Goal: Task Accomplishment & Management: Use online tool/utility

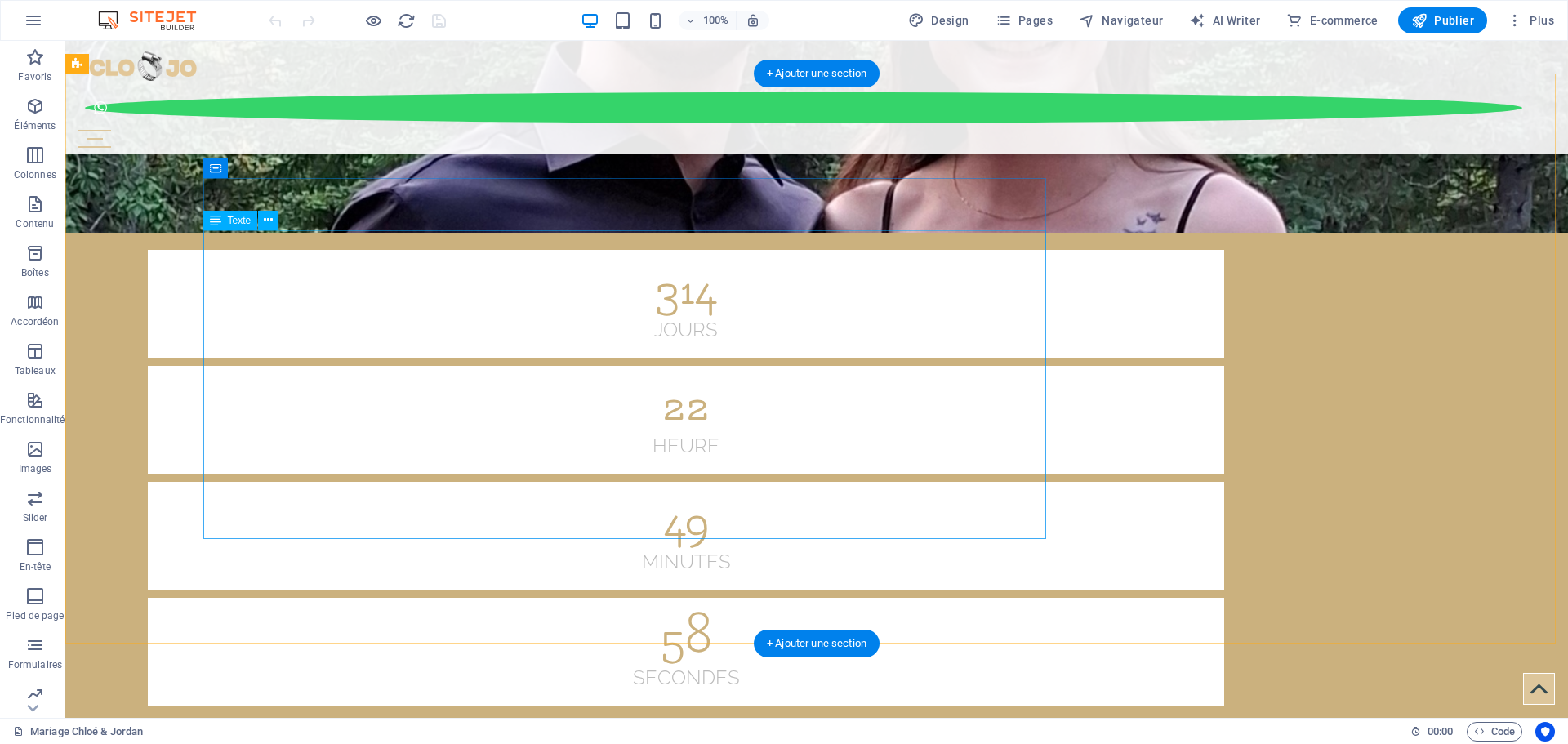
scroll to position [657, 0]
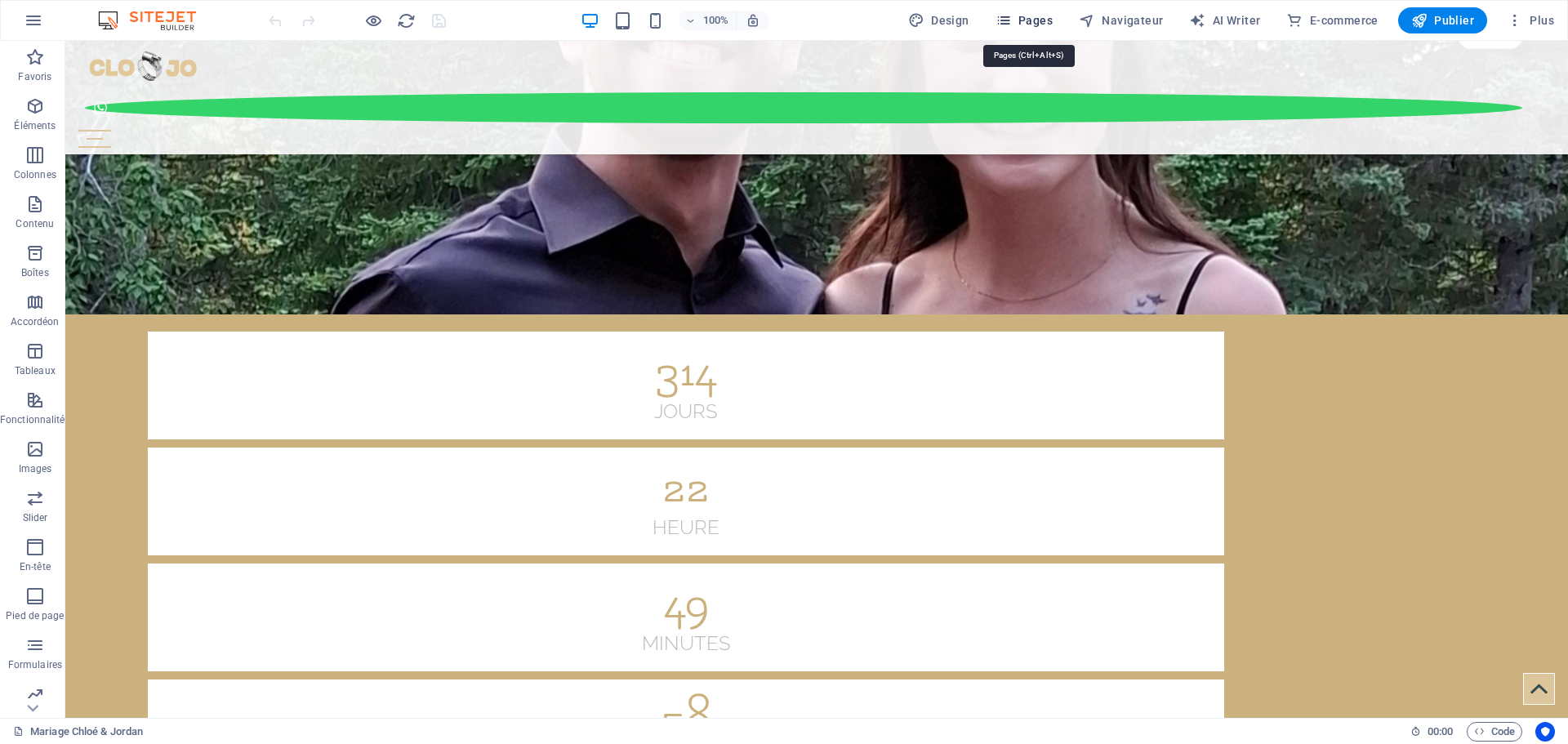
click at [1036, 22] on span "Pages" at bounding box center [1023, 20] width 57 height 17
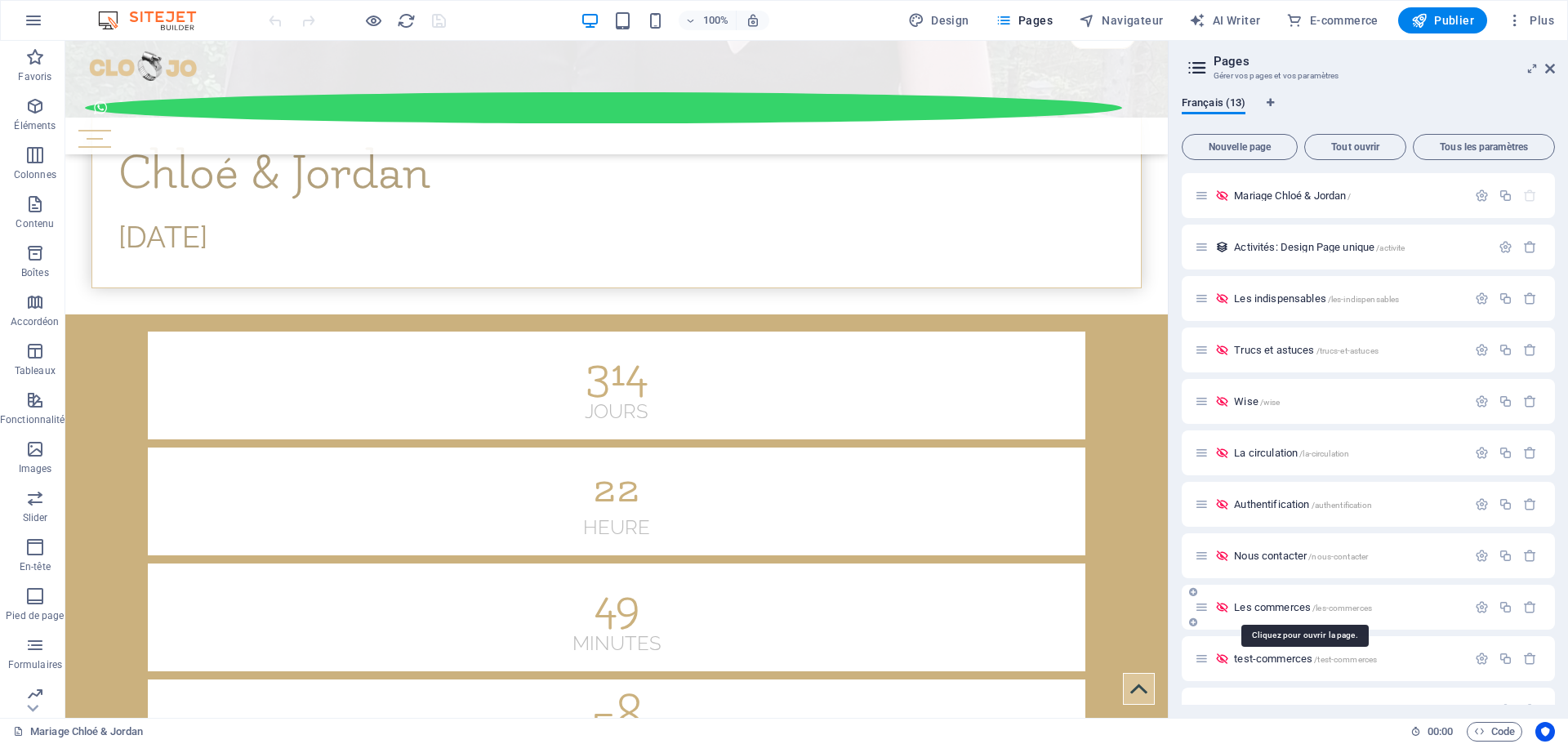
click at [1277, 608] on span "Les commerces /les-commerces" at bounding box center [1303, 607] width 138 height 13
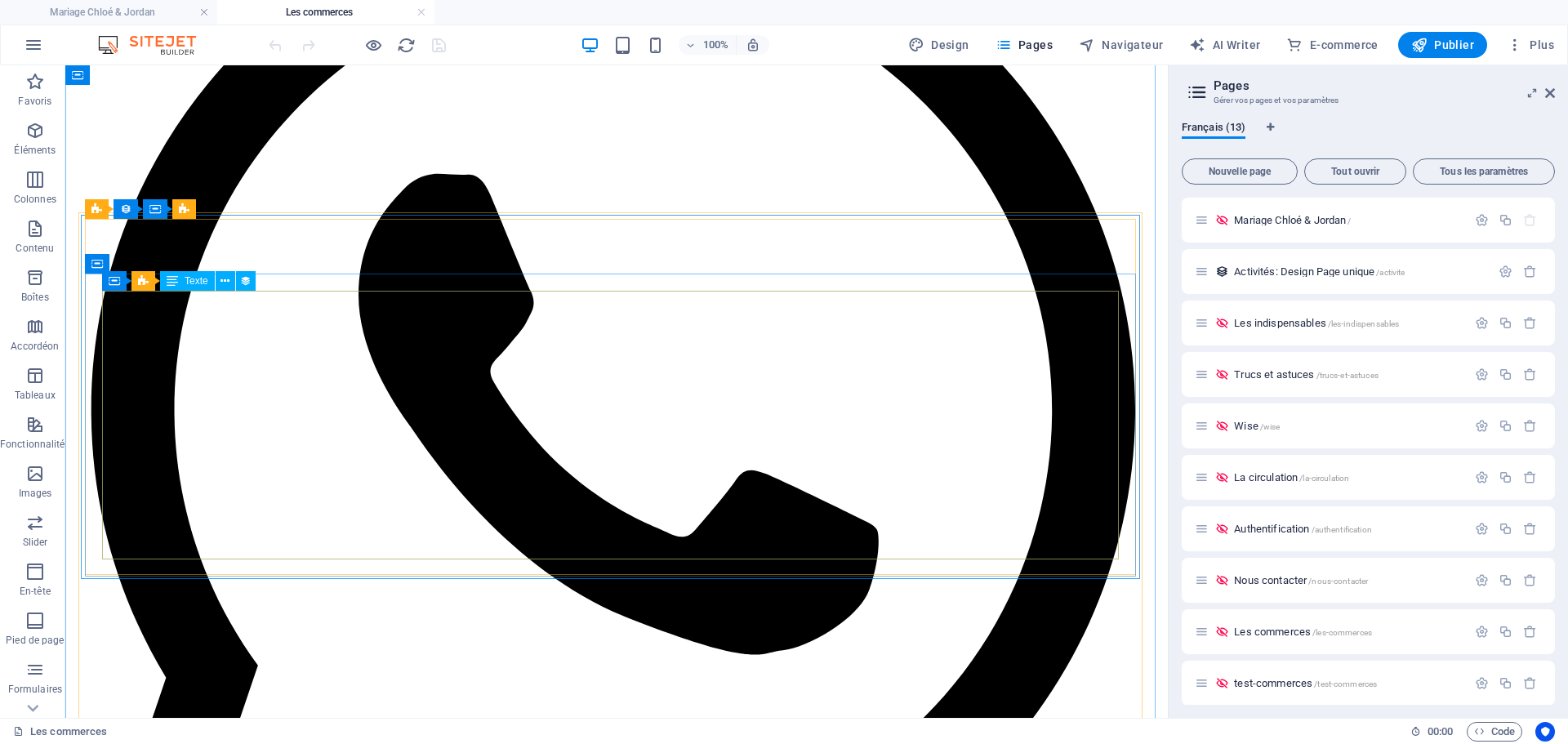
scroll to position [326, 0]
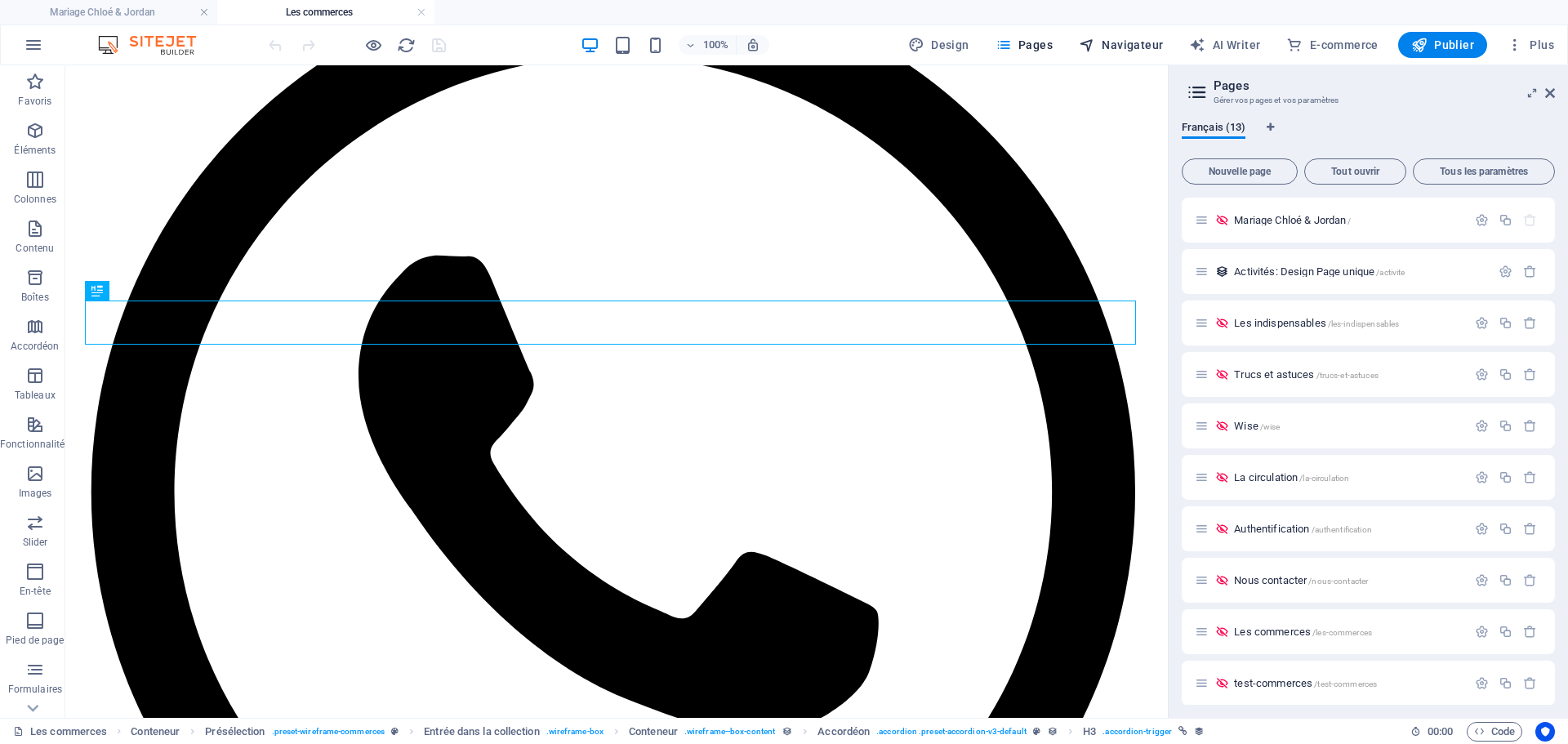
click at [1123, 44] on span "Navigateur" at bounding box center [1120, 45] width 85 height 17
select select "17894620-fr"
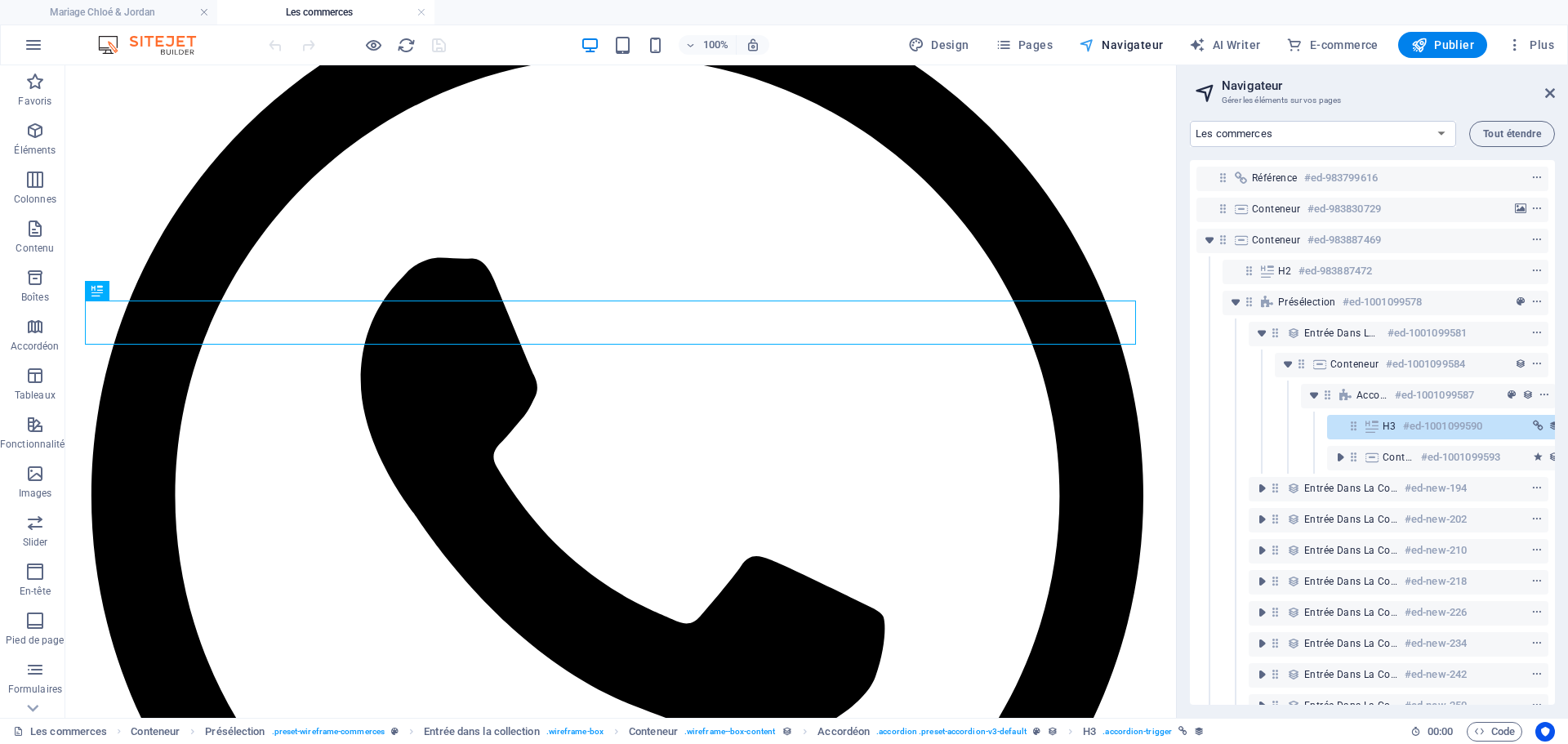
scroll to position [1, 30]
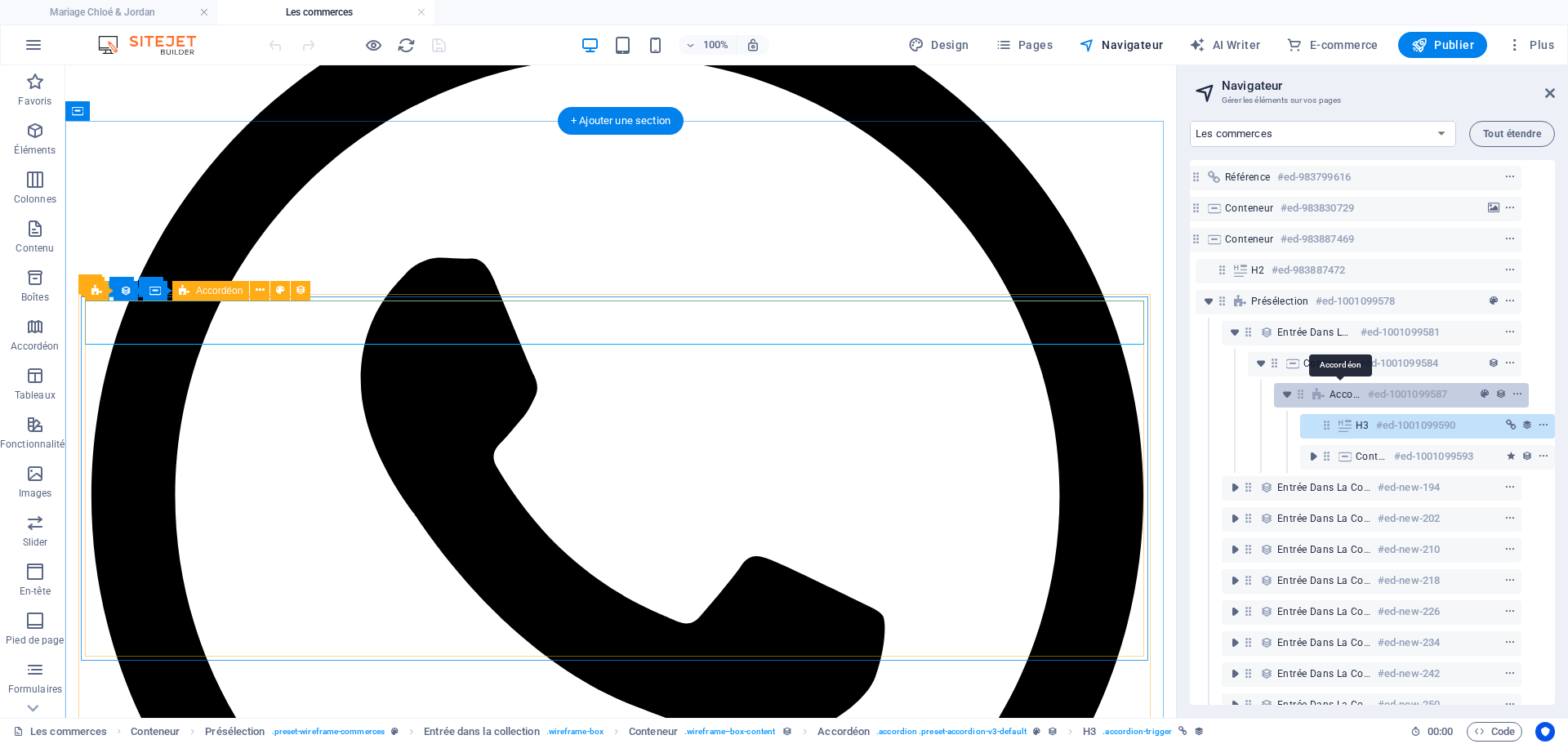
click at [1332, 394] on span "Accordéon" at bounding box center [1345, 393] width 32 height 13
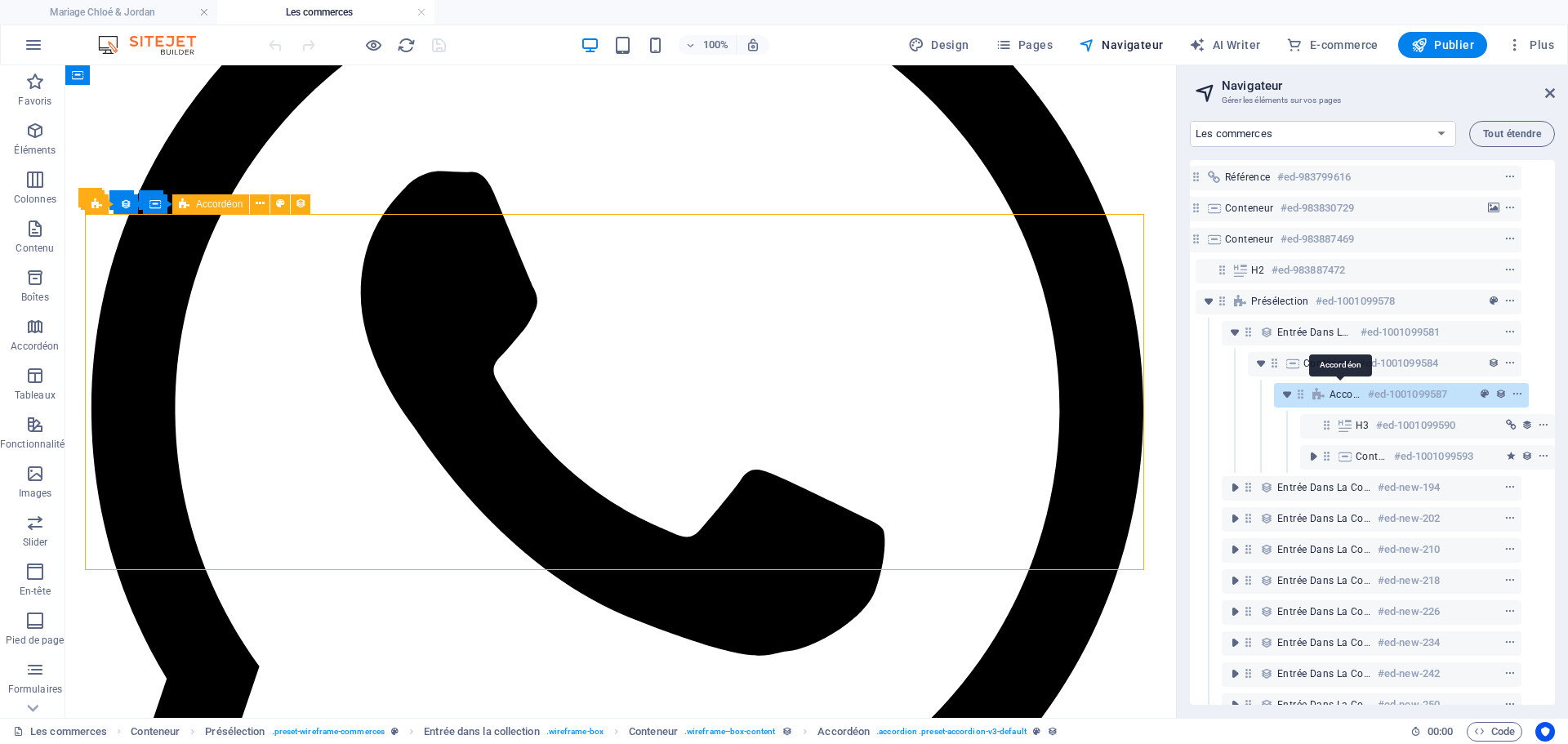
click at [1332, 394] on span "Accordéon" at bounding box center [1345, 393] width 32 height 13
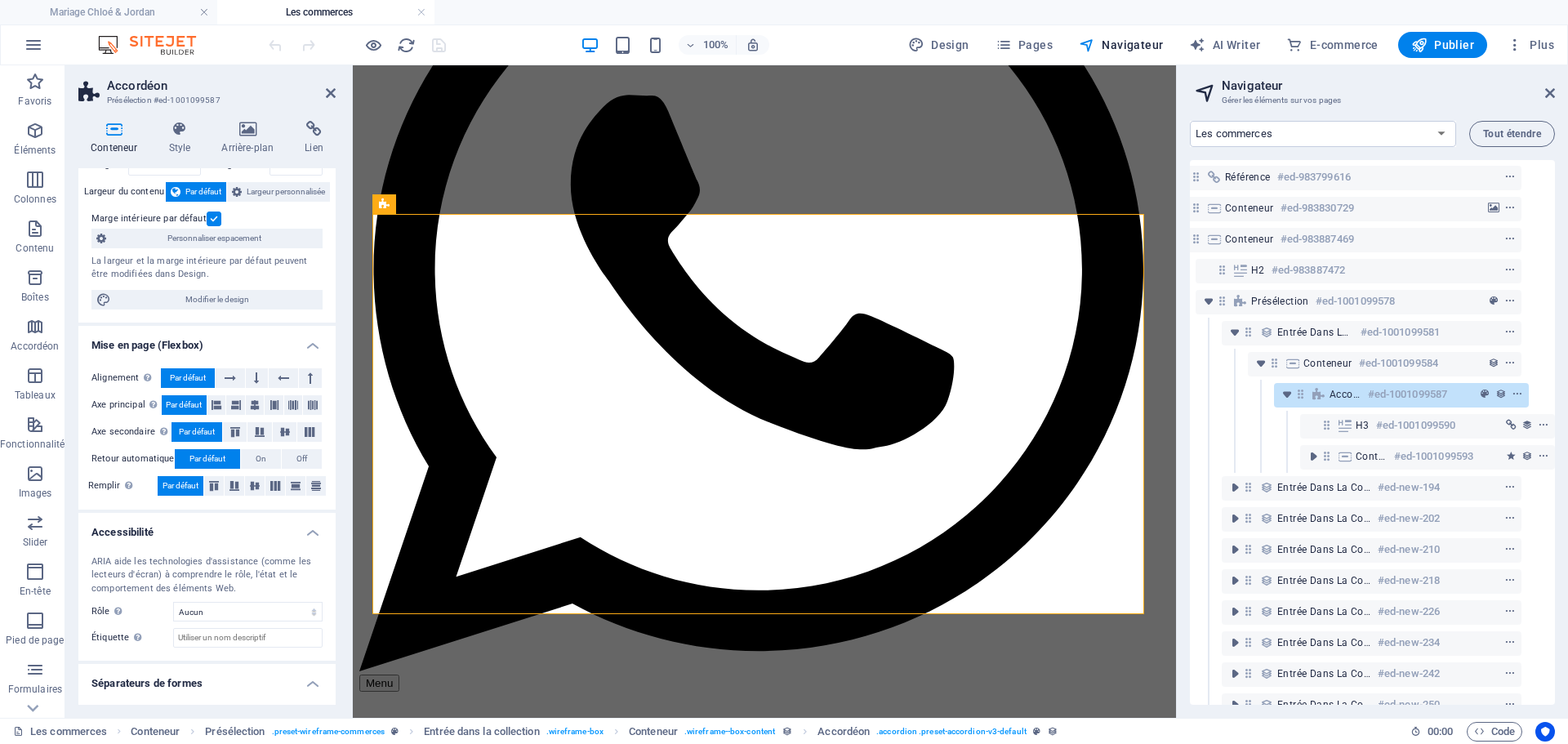
scroll to position [524, 0]
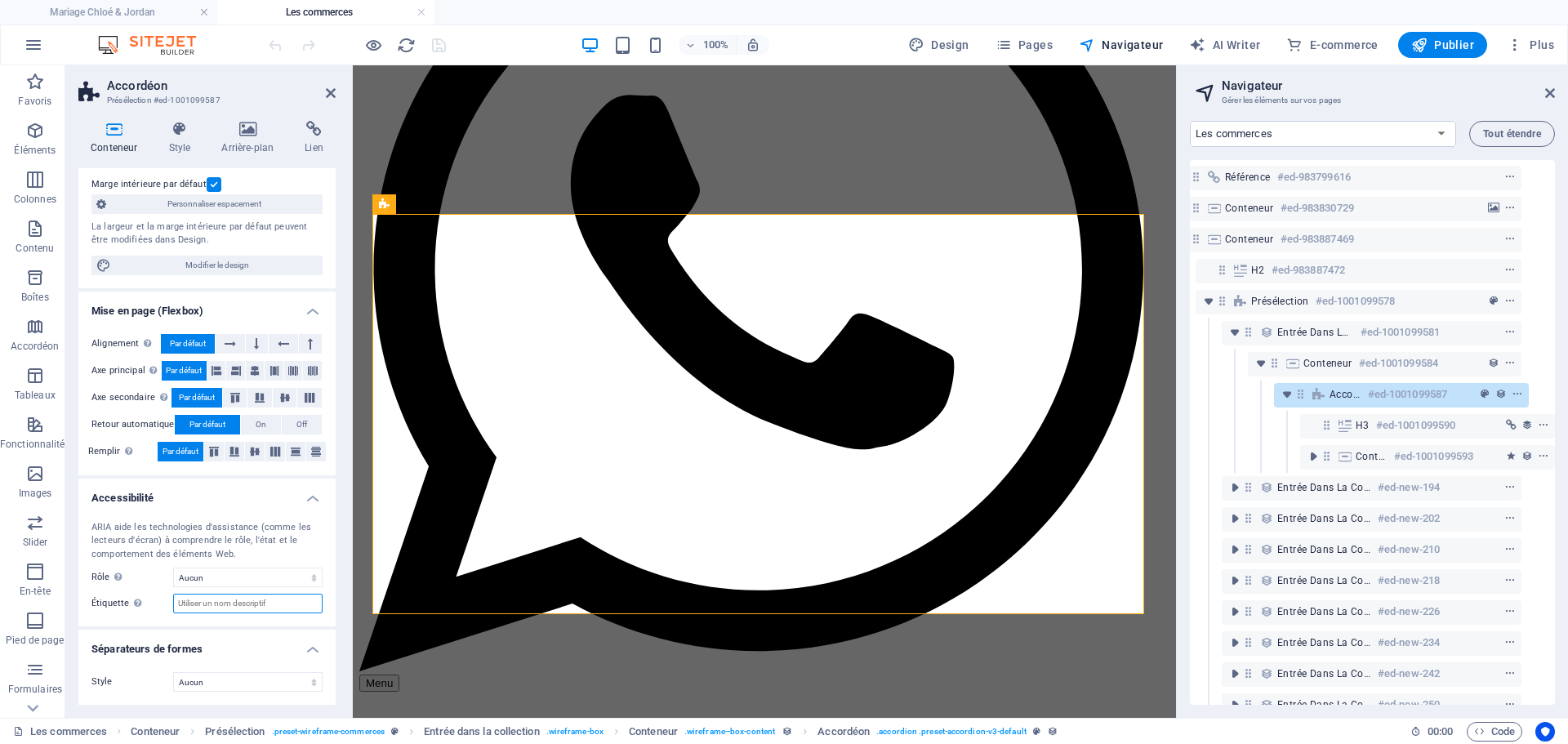
click at [227, 603] on input "Étiquette Utilisez l'étiquette ARIA pour donner un nom clair et descriptif aux …" at bounding box center [248, 603] width 150 height 19
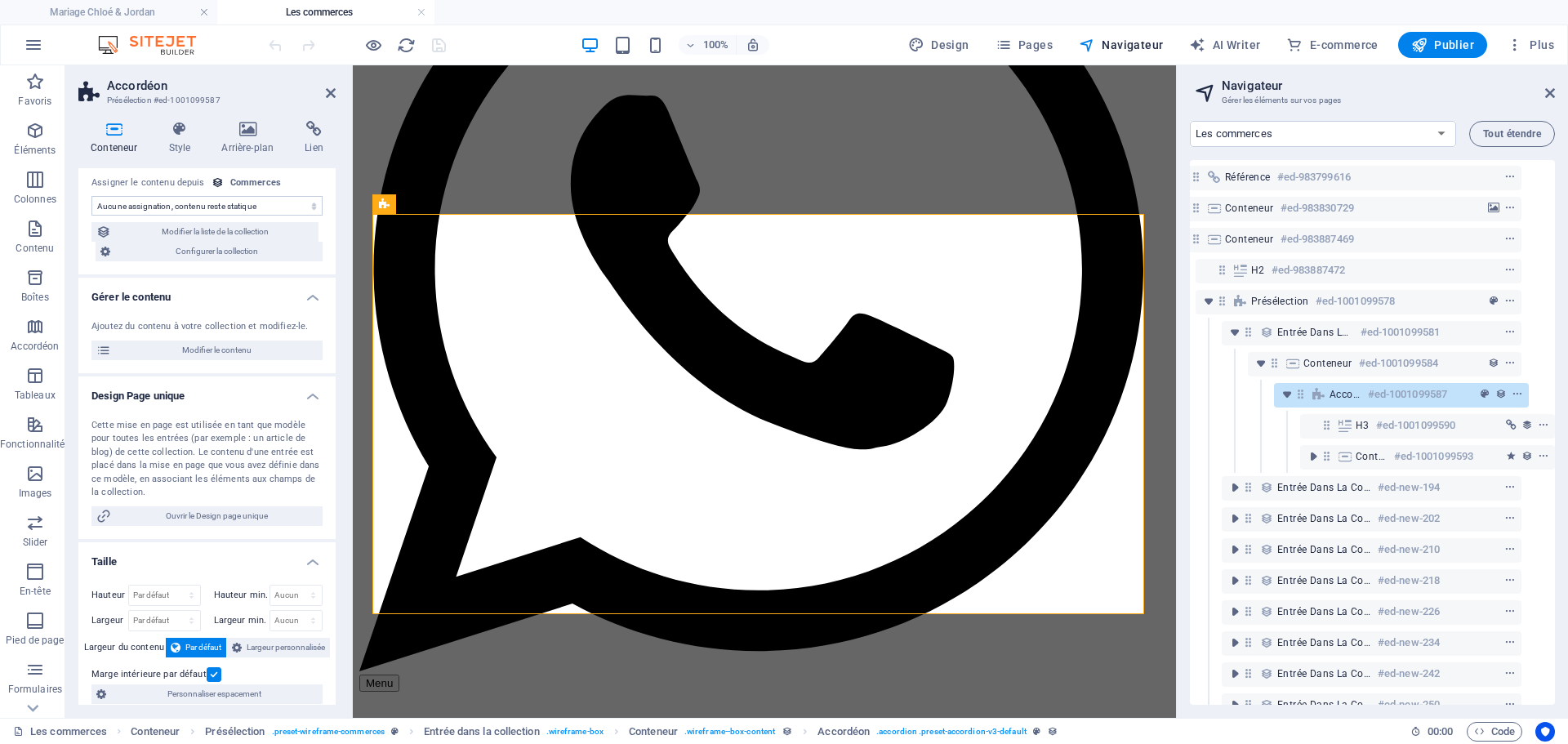
scroll to position [0, 0]
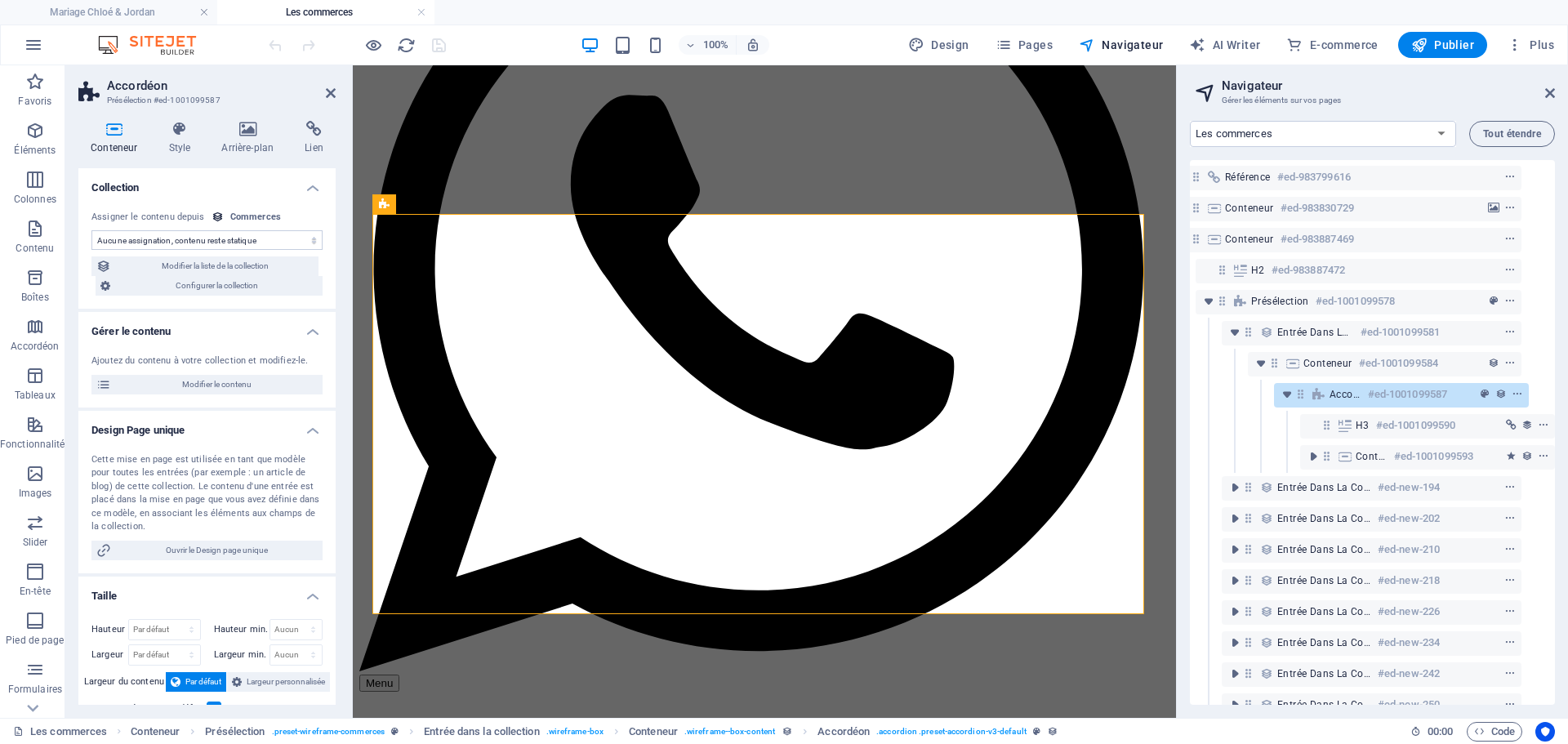
click at [254, 239] on select "Aucune assignation, contenu reste statique Créé le (Date) Mis à jour le (Date) …" at bounding box center [207, 240] width 231 height 19
click at [294, 211] on div "Assigner le contenu depuis Commerces" at bounding box center [207, 218] width 231 height 14
click at [188, 130] on icon at bounding box center [180, 128] width 47 height 17
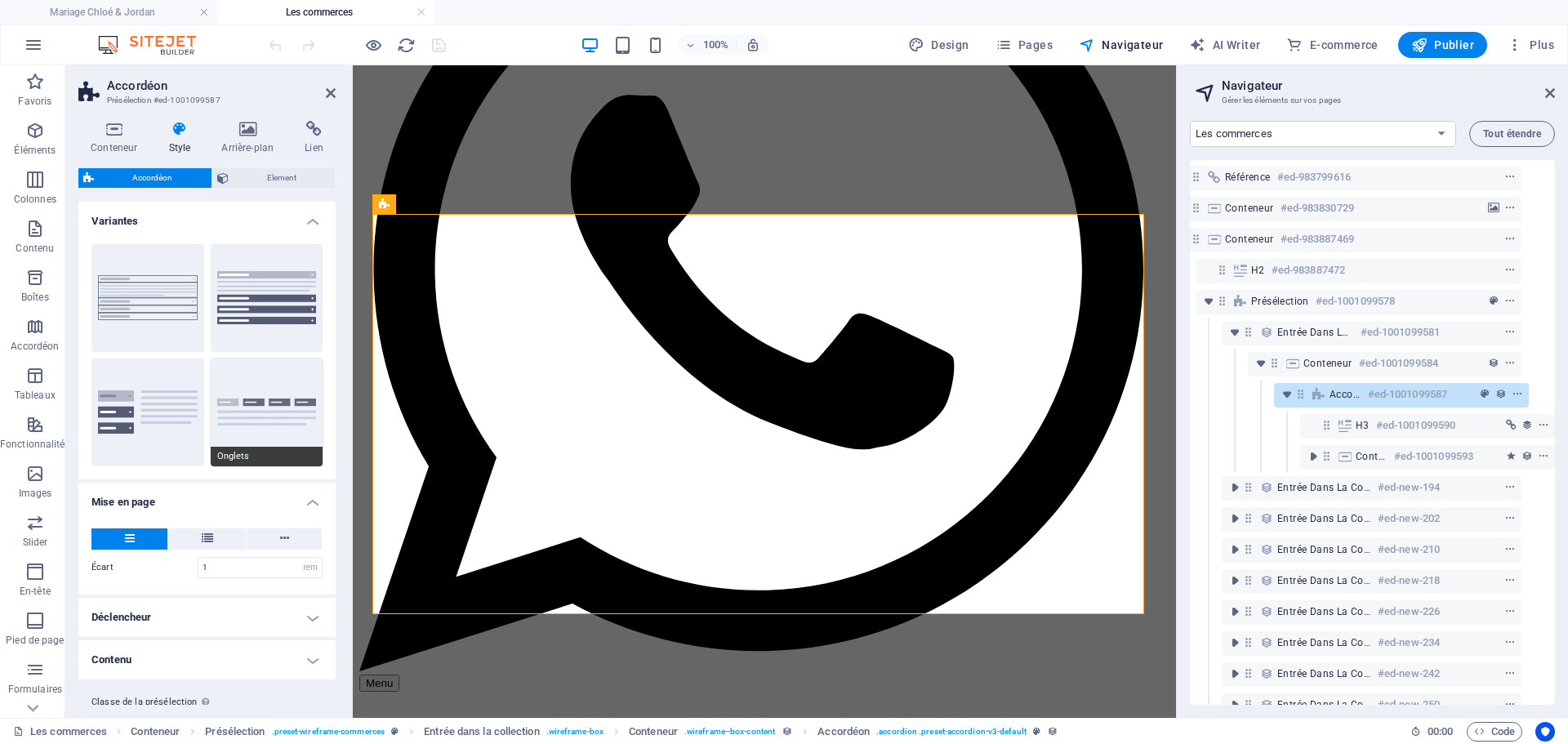
scroll to position [40, 0]
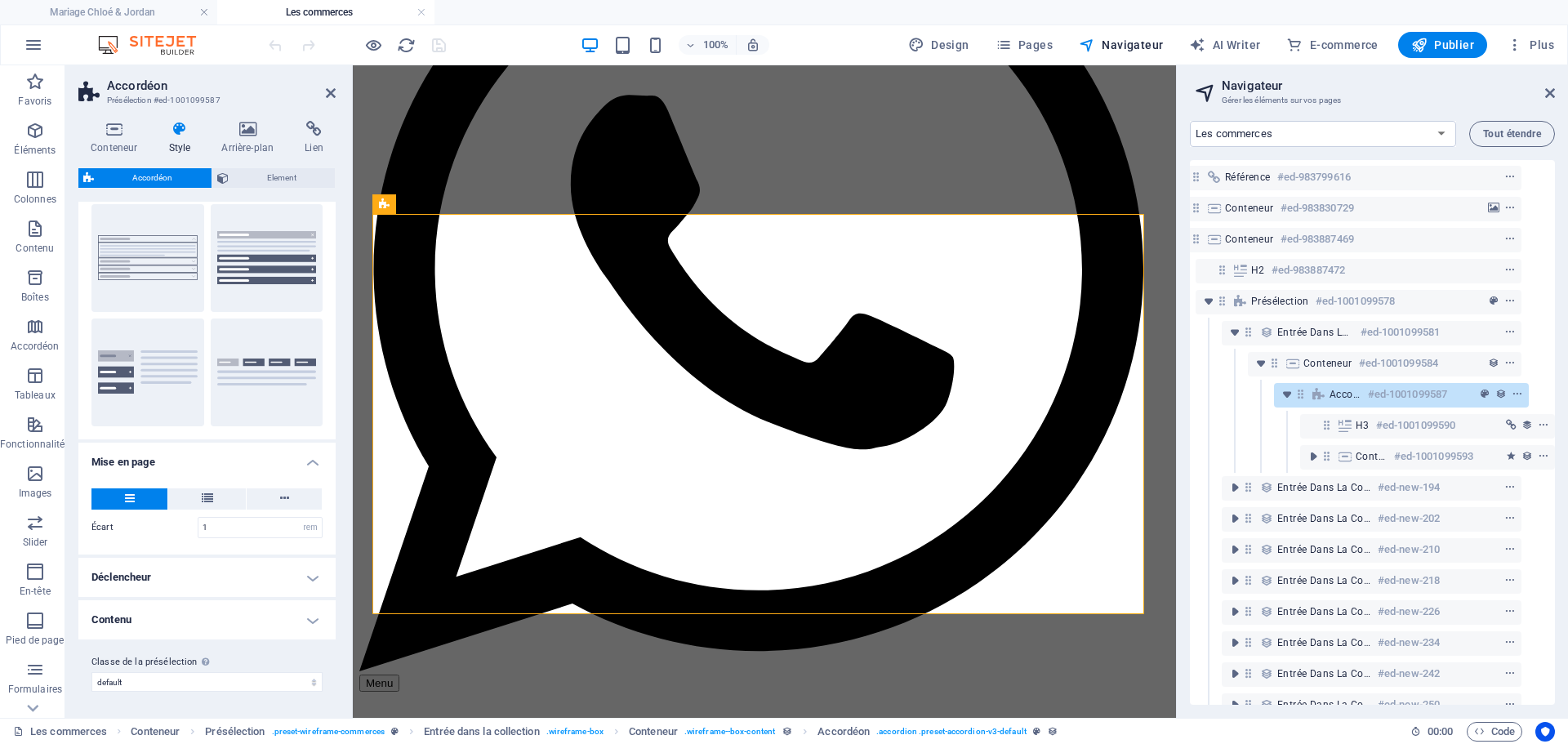
click at [231, 575] on h4 "Déclencheur" at bounding box center [207, 577] width 257 height 39
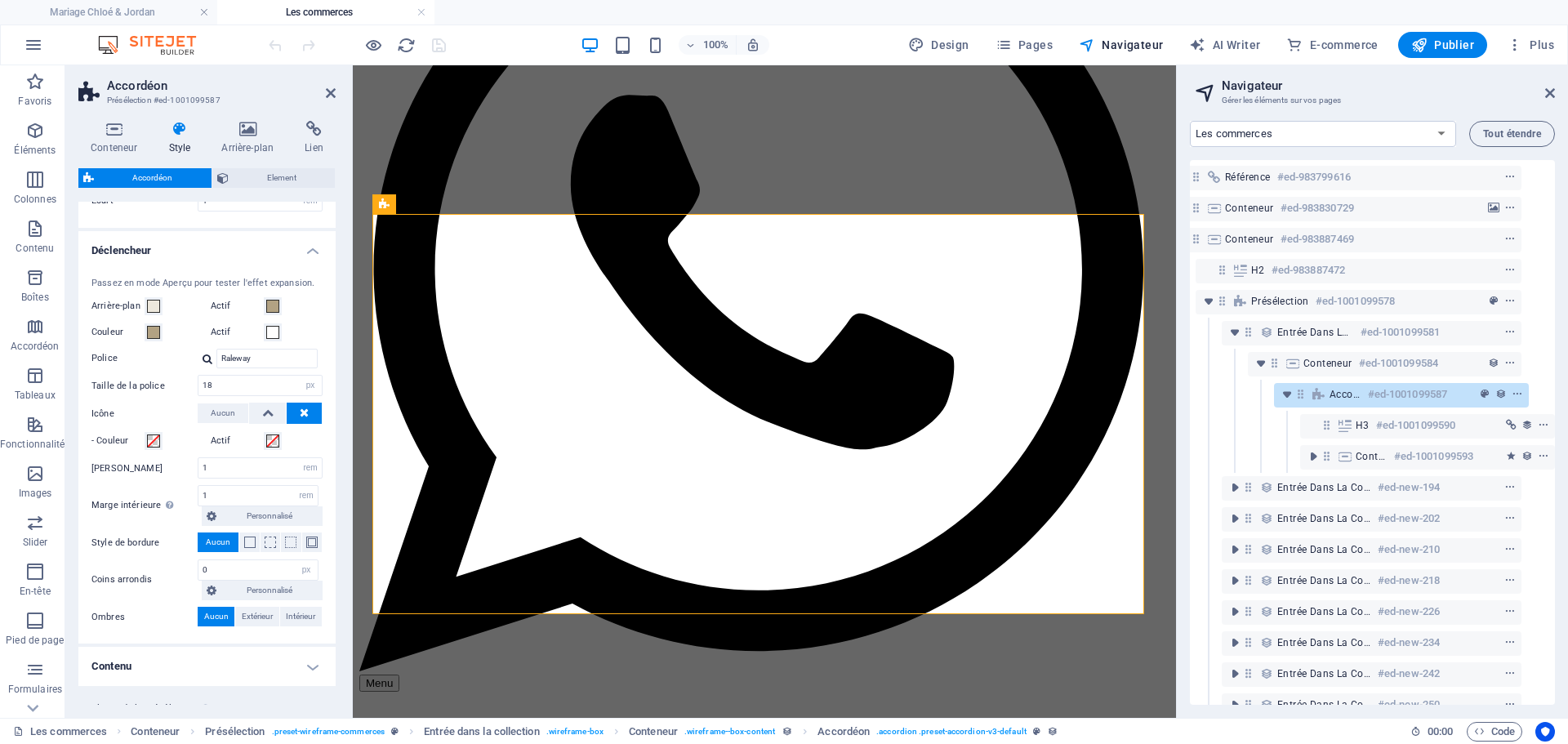
scroll to position [413, 0]
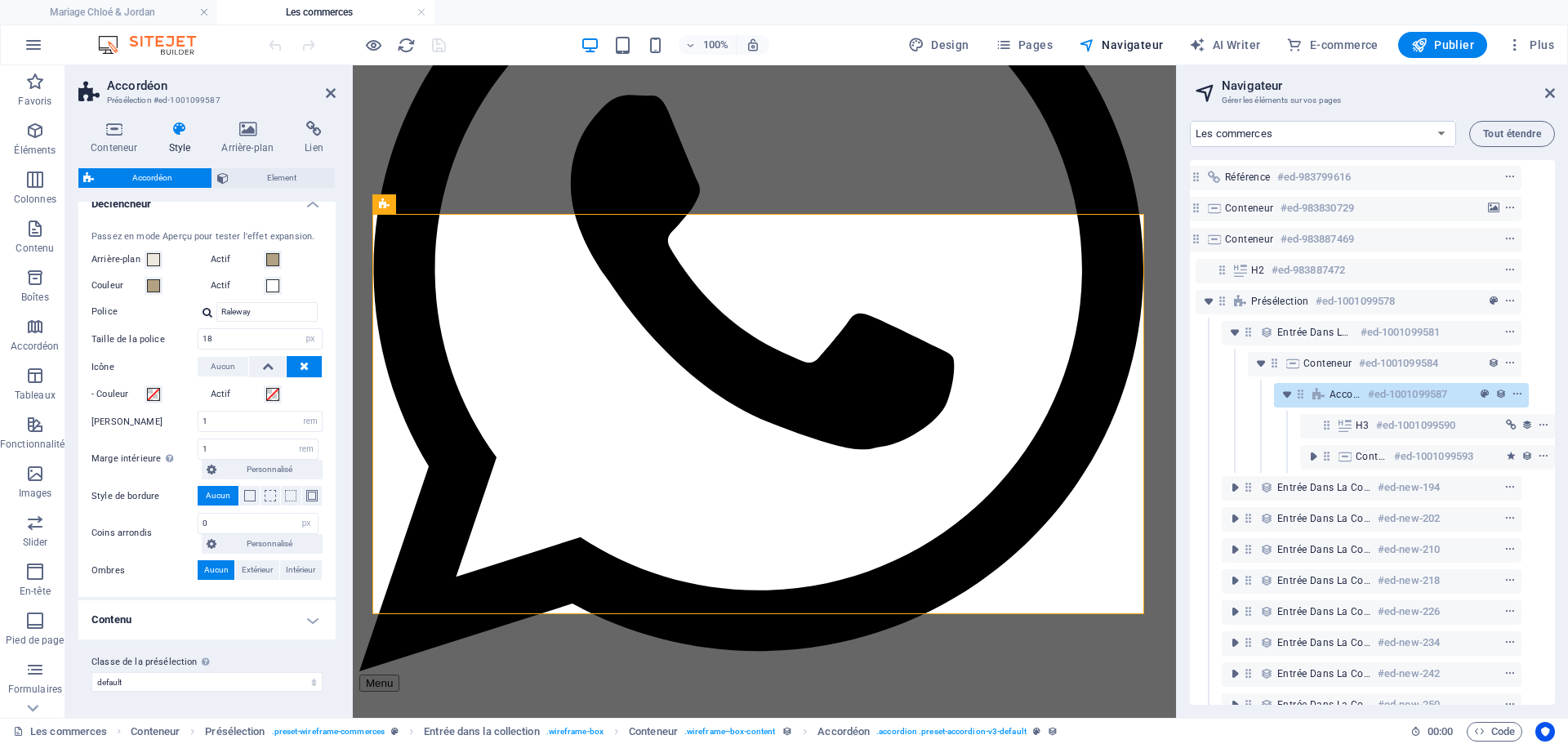
click at [228, 611] on h4 "Contenu" at bounding box center [207, 620] width 257 height 39
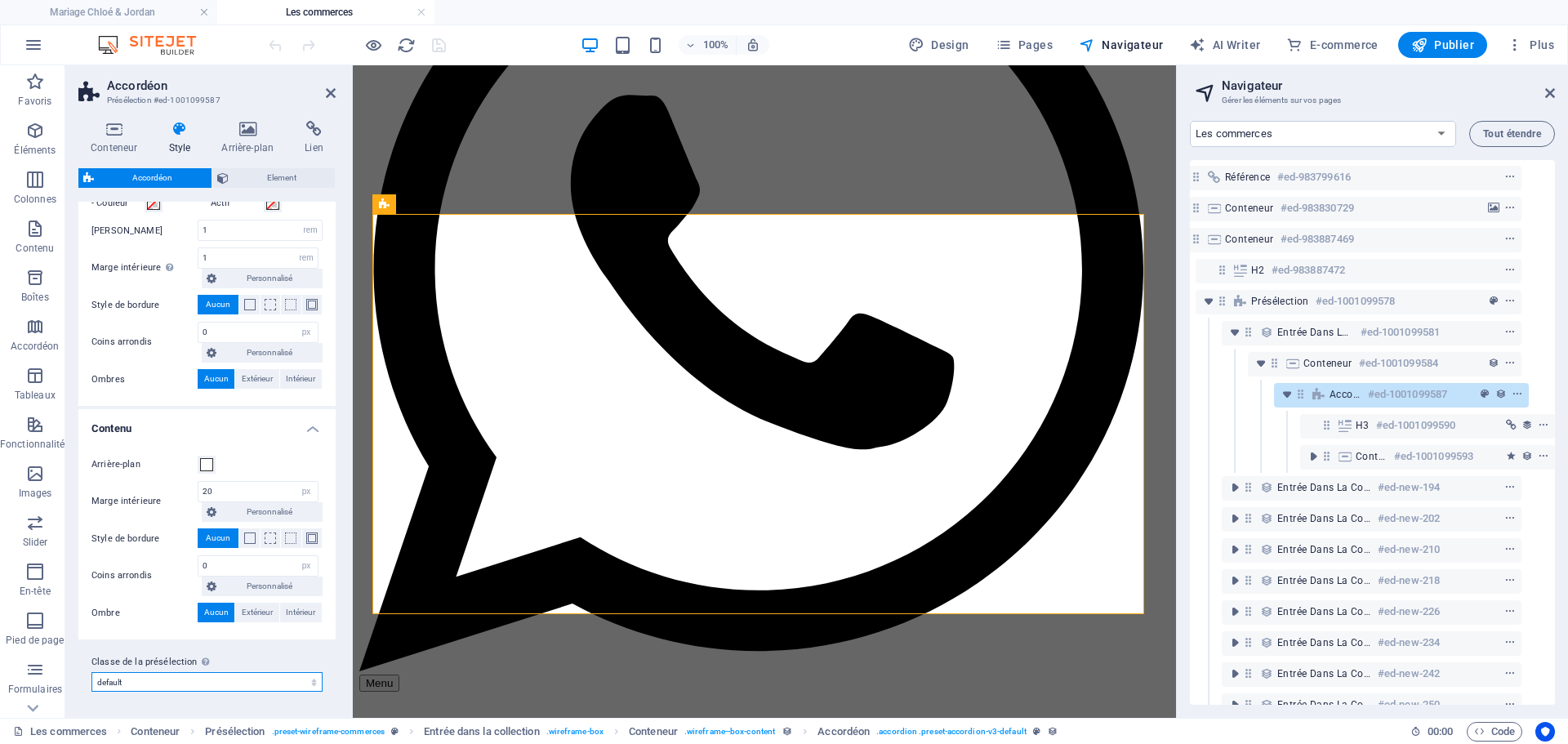
click at [208, 677] on select "default border list-icon Ajouter la classe de la présélection" at bounding box center [207, 682] width 231 height 19
click at [284, 177] on span "Element" at bounding box center [282, 178] width 97 height 19
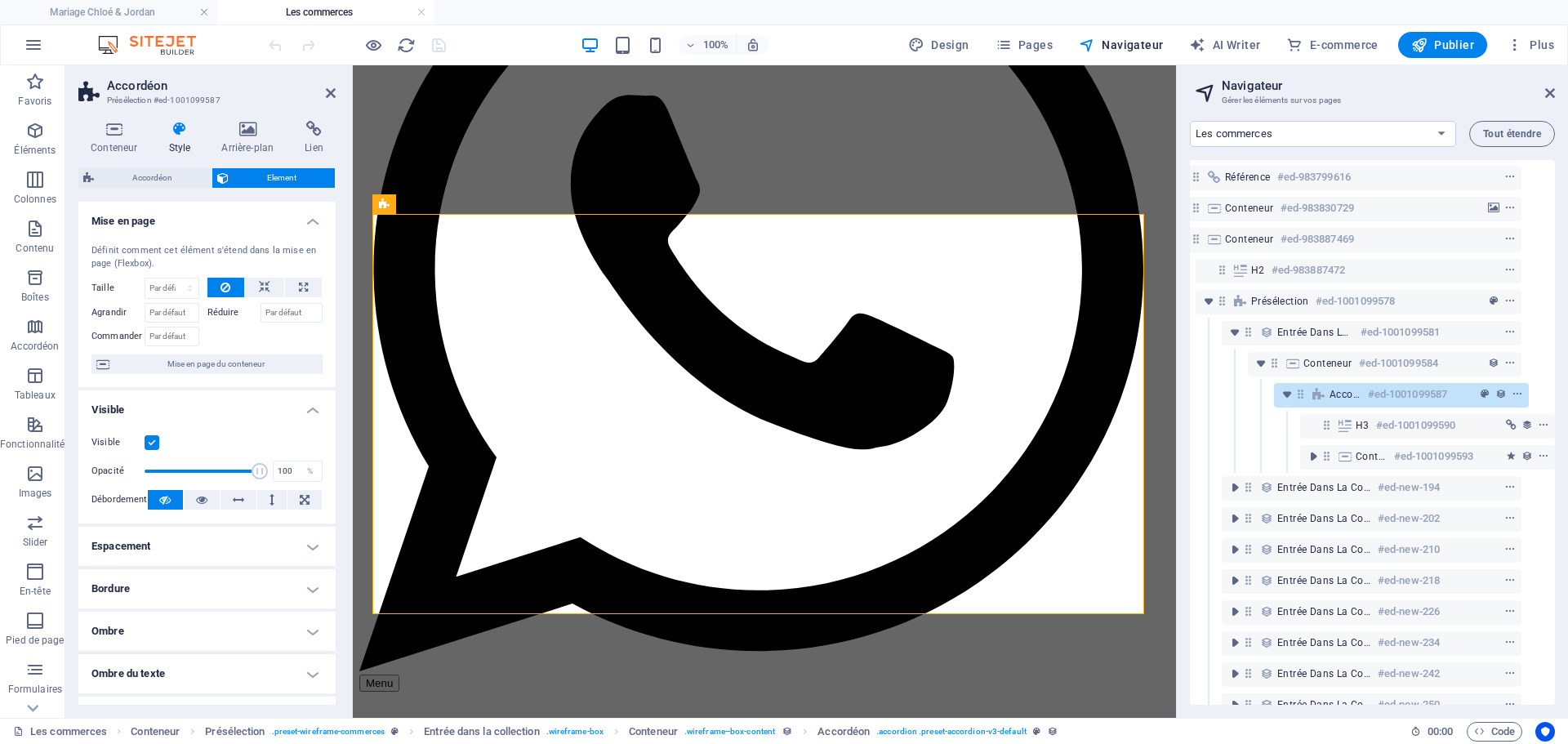
scroll to position [201, 0]
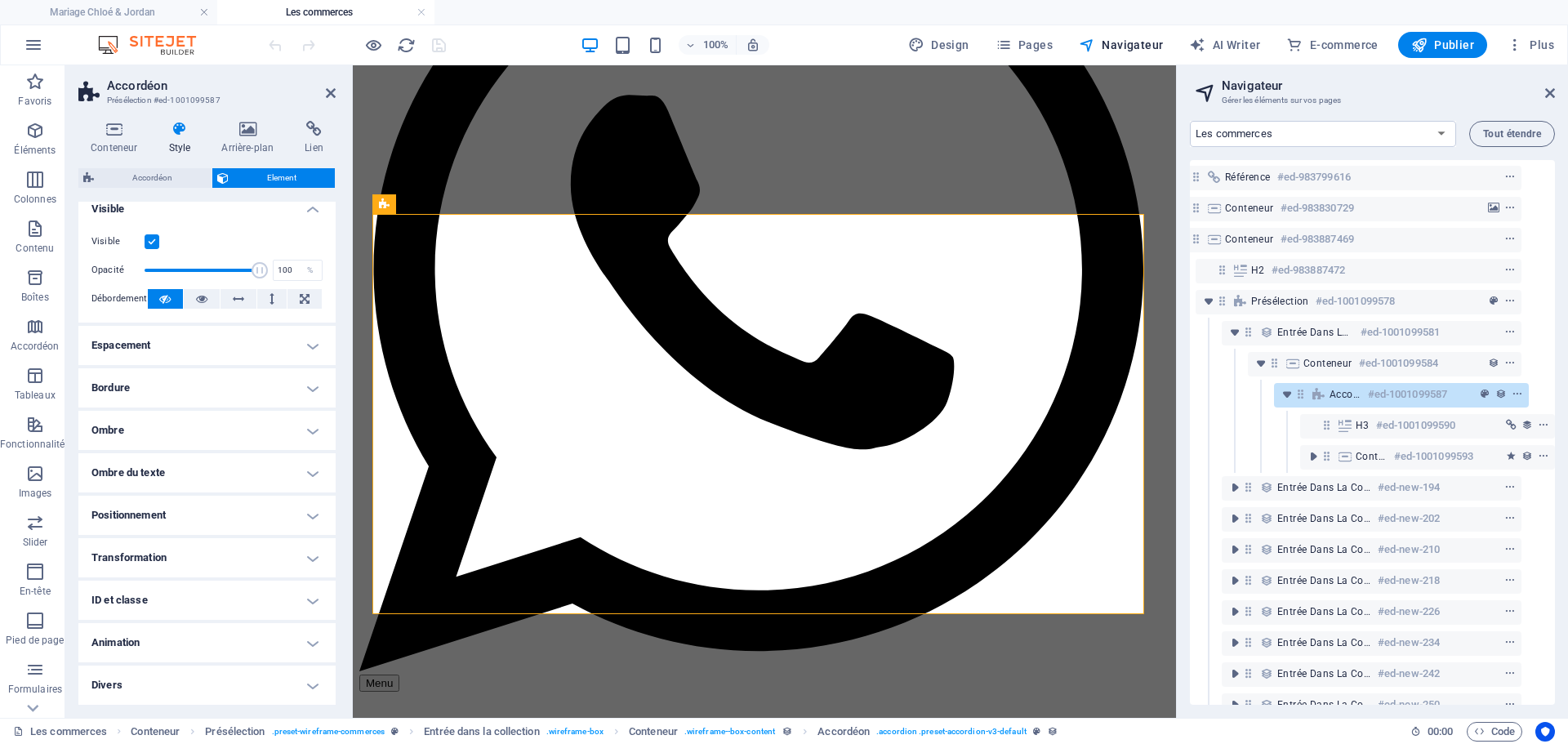
click at [238, 696] on h4 "Divers" at bounding box center [207, 685] width 257 height 39
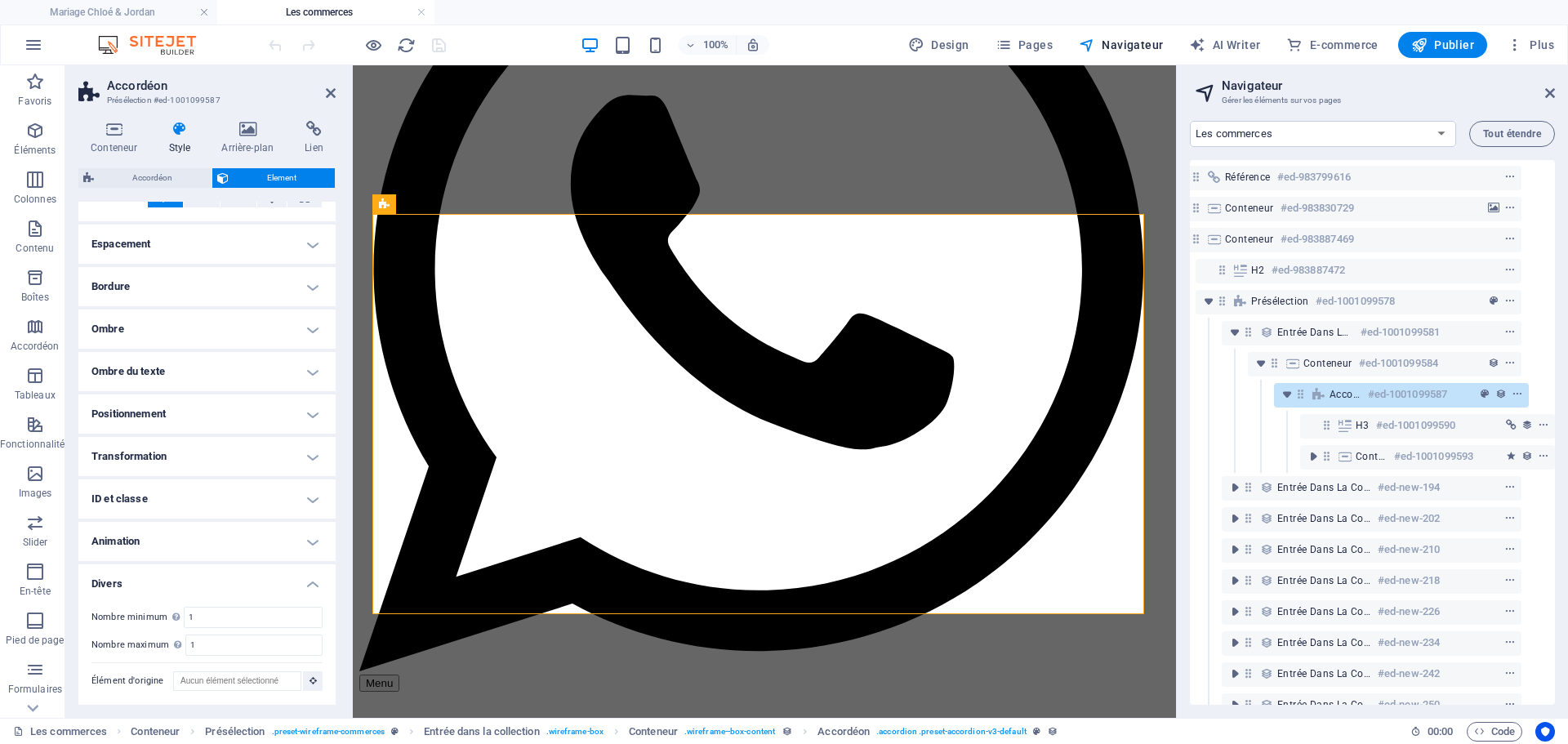
click at [222, 542] on h4 "Animation" at bounding box center [207, 541] width 257 height 39
click at [222, 592] on select "Ne pas animer Afficher / Masquer Glisser vers le haut / le bas Zoomer/Dézoomer …" at bounding box center [207, 591] width 231 height 19
click at [228, 503] on h4 "ID et classe" at bounding box center [207, 498] width 257 height 39
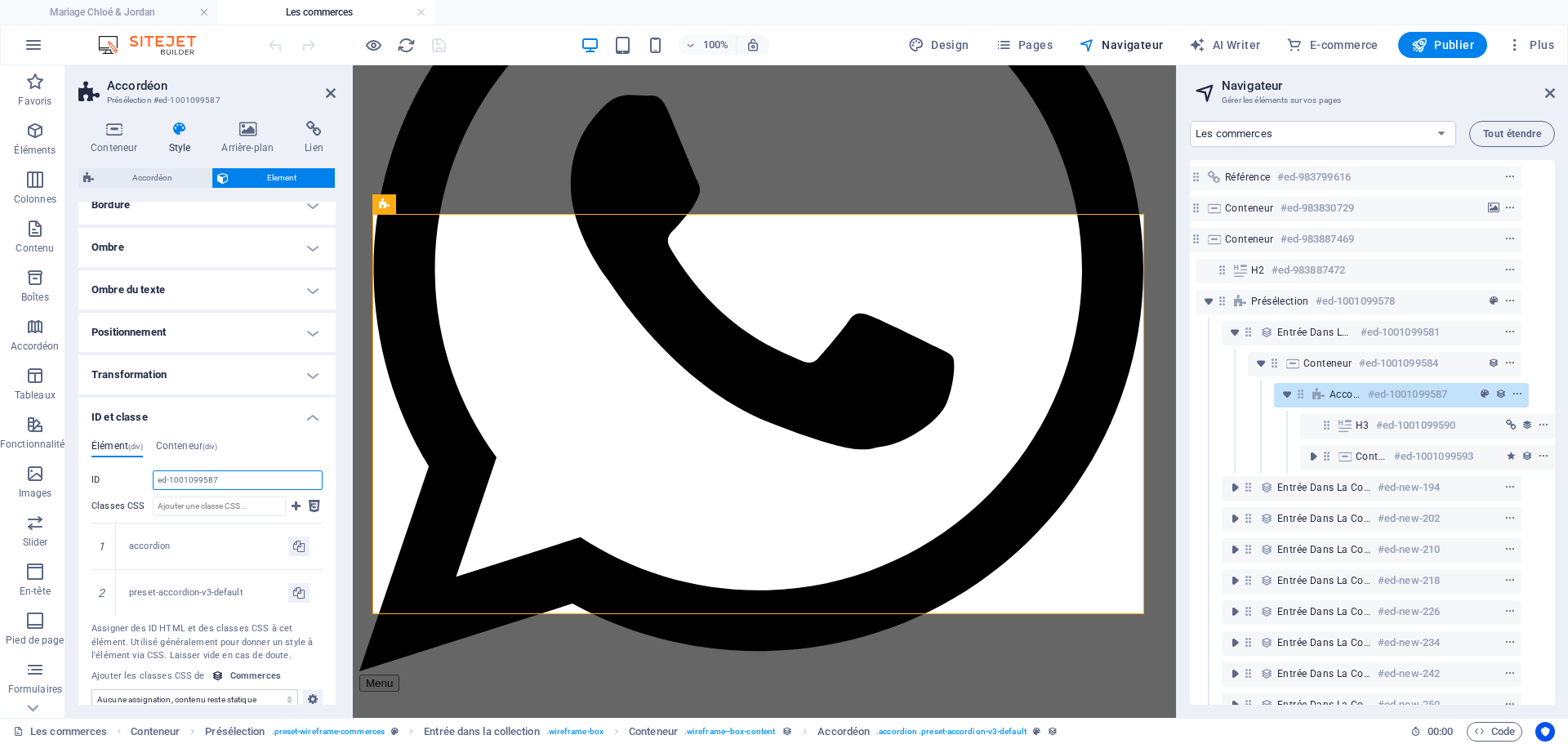
click at [238, 483] on input "ed-1001099587" at bounding box center [237, 480] width 170 height 19
click at [236, 476] on input "ed-1001099587" at bounding box center [237, 480] width 170 height 19
drag, startPoint x: 243, startPoint y: 476, endPoint x: 150, endPoint y: 472, distance: 93.1
click at [150, 472] on div "ID ed-1001099587" at bounding box center [207, 480] width 231 height 19
click at [249, 477] on input "ed-1001099587" at bounding box center [237, 480] width 170 height 19
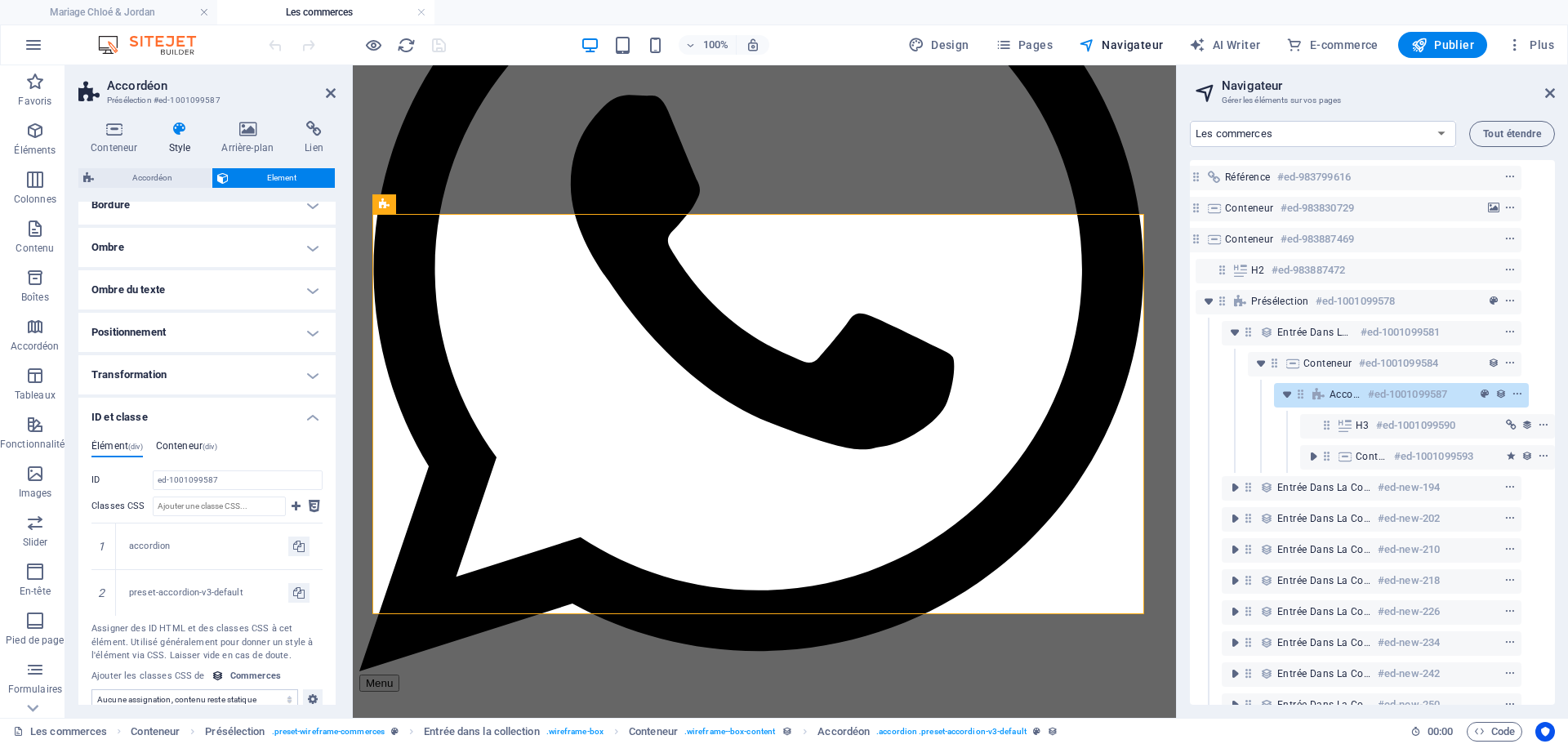
click at [190, 446] on h4 "Conteneur (div)" at bounding box center [187, 449] width 61 height 17
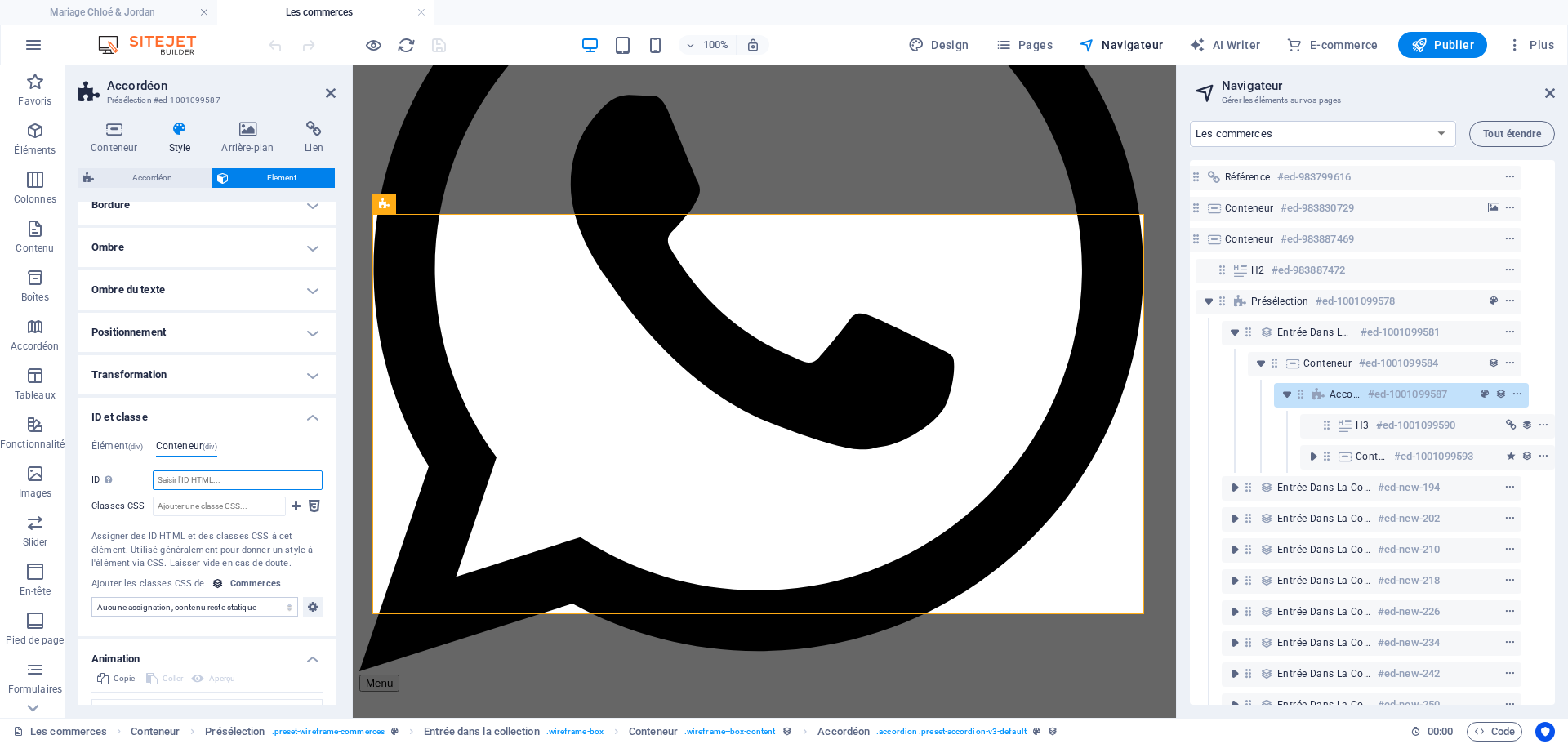
click at [240, 475] on input "ID Les espaces et les caractères spéciaux ne sont pas acceptés (sauf "-" ou "_")" at bounding box center [237, 480] width 170 height 19
click at [256, 601] on select "Aucune assignation, contenu reste statique Créé le (Date) Mis à jour le (Date) …" at bounding box center [194, 606] width 207 height 19
click at [91, 596] on select "Aucune assignation, contenu reste statique Créé le (Date) Mis à jour le (Date) …" at bounding box center [194, 606] width 207 height 19
click at [262, 606] on select "Aucune assignation, contenu reste statique Créé le (Date) Mis à jour le (Date) …" at bounding box center [194, 606] width 207 height 19
click at [91, 596] on select "Aucune assignation, contenu reste statique Créé le (Date) Mis à jour le (Date) …" at bounding box center [194, 606] width 207 height 19
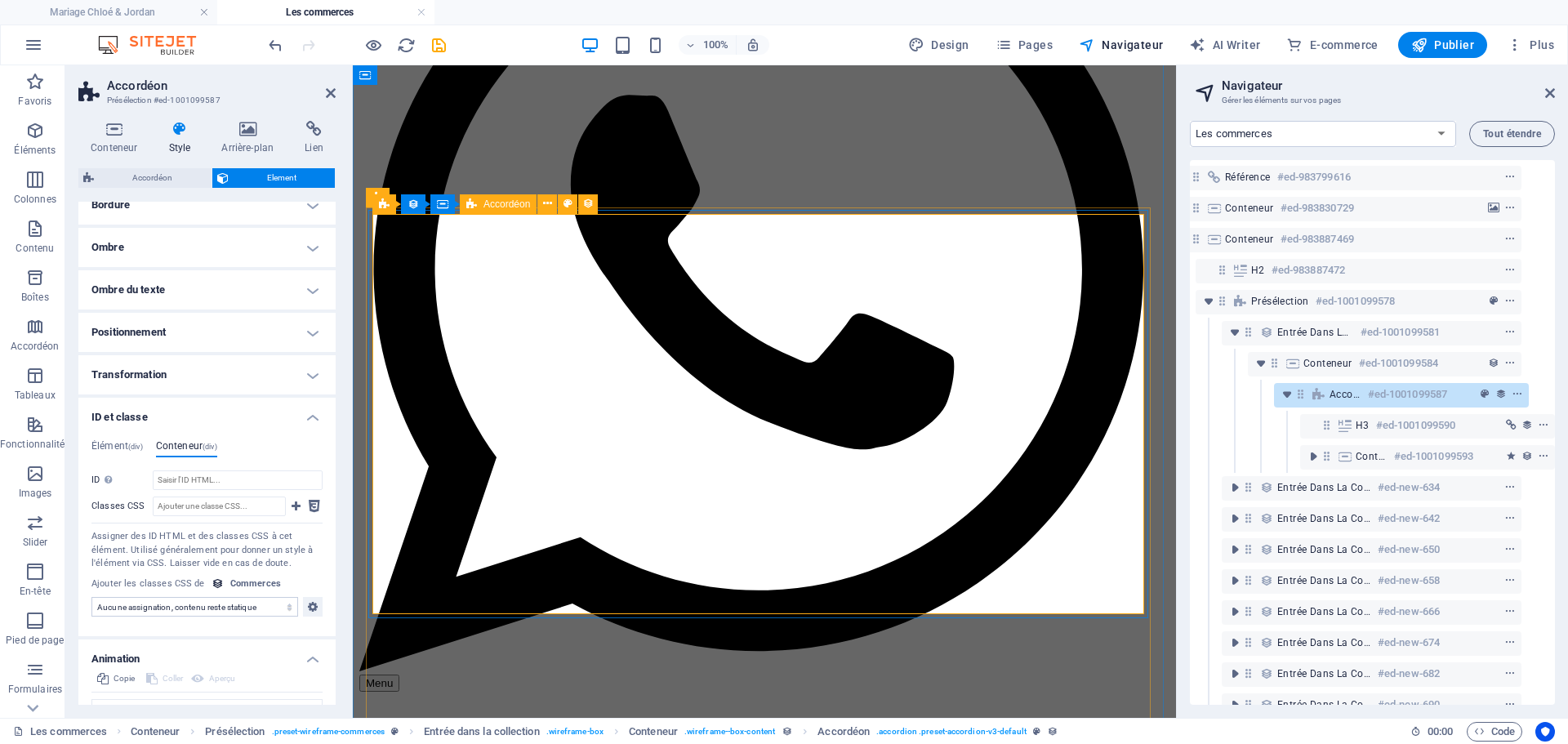
click at [477, 202] on div "Accordéon" at bounding box center [497, 204] width 77 height 19
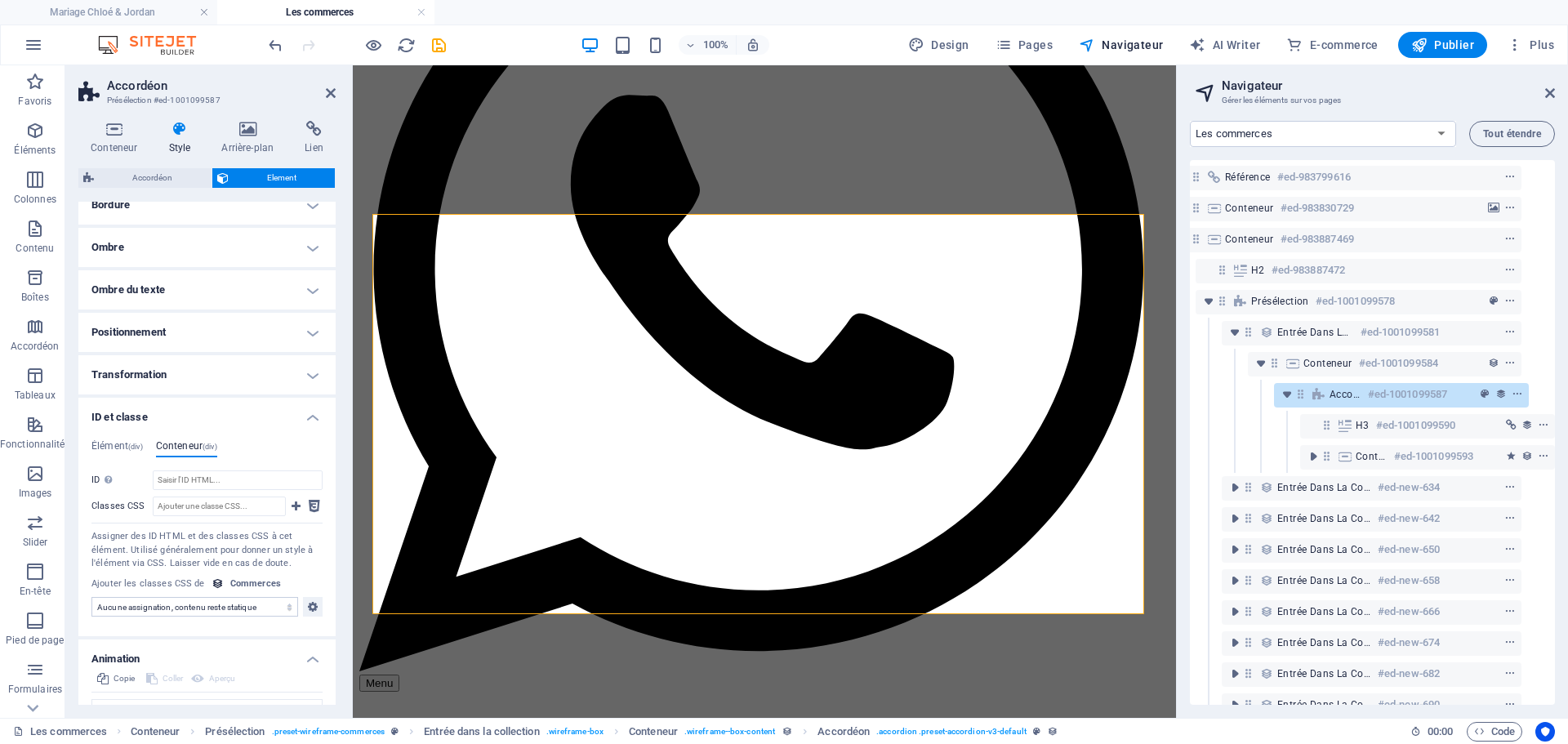
click at [284, 608] on select "Aucune assignation, contenu reste statique Créé le (Date) Mis à jour le (Date) …" at bounding box center [194, 606] width 207 height 19
select select "slug"
click at [91, 596] on select "Aucune assignation, contenu reste statique Créé le (Date) Mis à jour le (Date) …" at bounding box center [194, 606] width 207 height 19
click at [439, 45] on icon "save" at bounding box center [438, 45] width 18 height 18
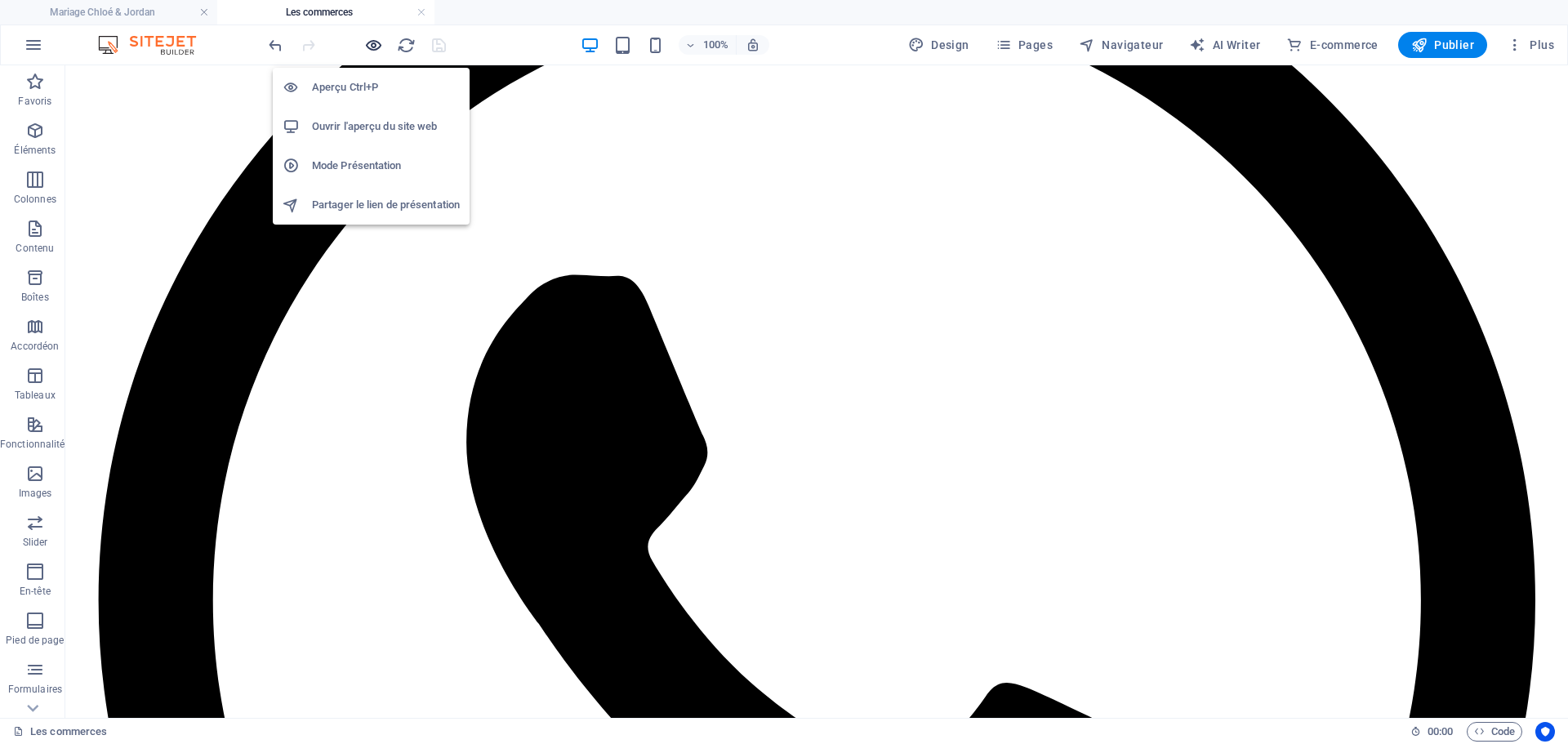
click at [370, 44] on icon "button" at bounding box center [373, 45] width 18 height 18
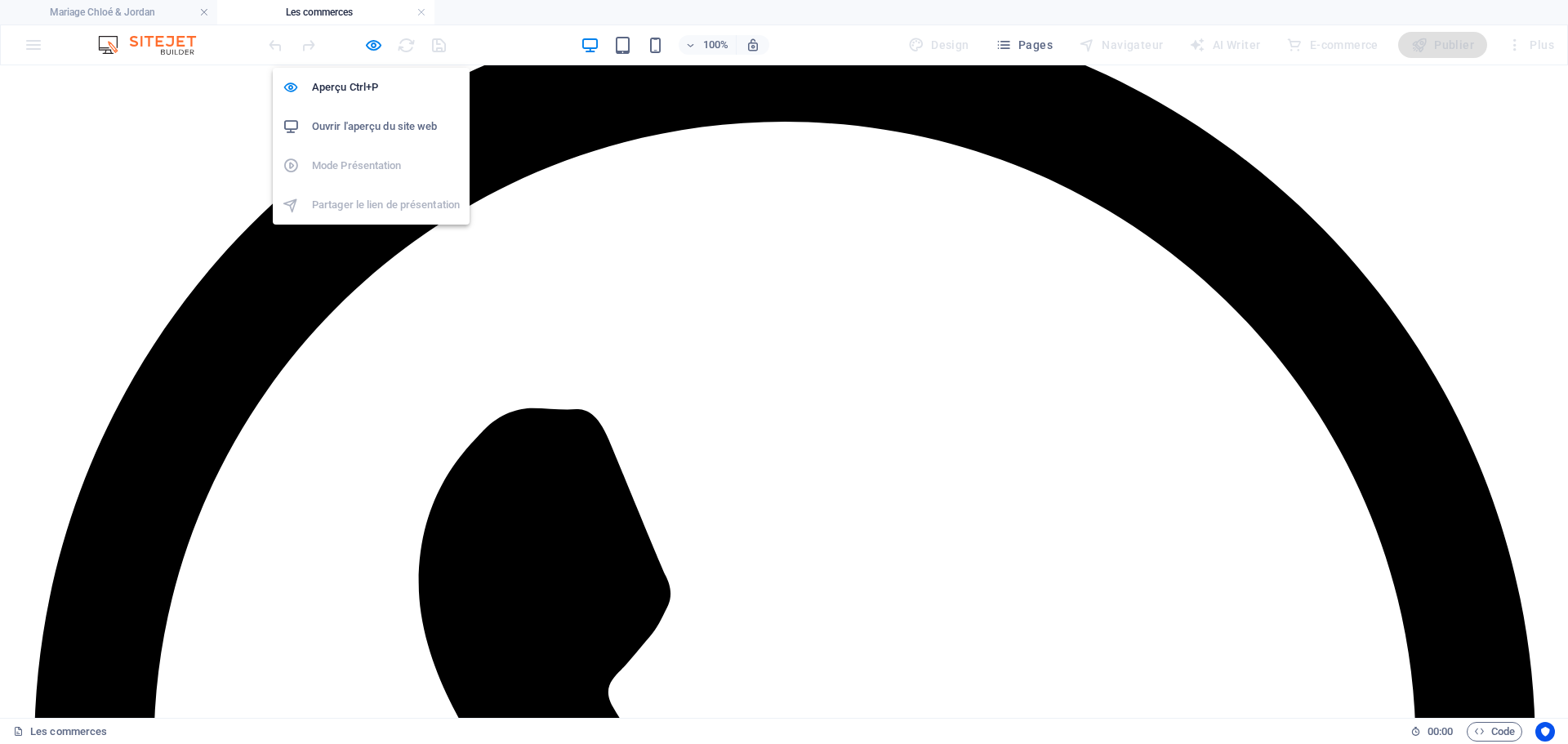
click at [376, 122] on h6 "Ouvrir l'aperçu du site web" at bounding box center [386, 126] width 148 height 19
click at [373, 47] on icon "button" at bounding box center [373, 45] width 18 height 18
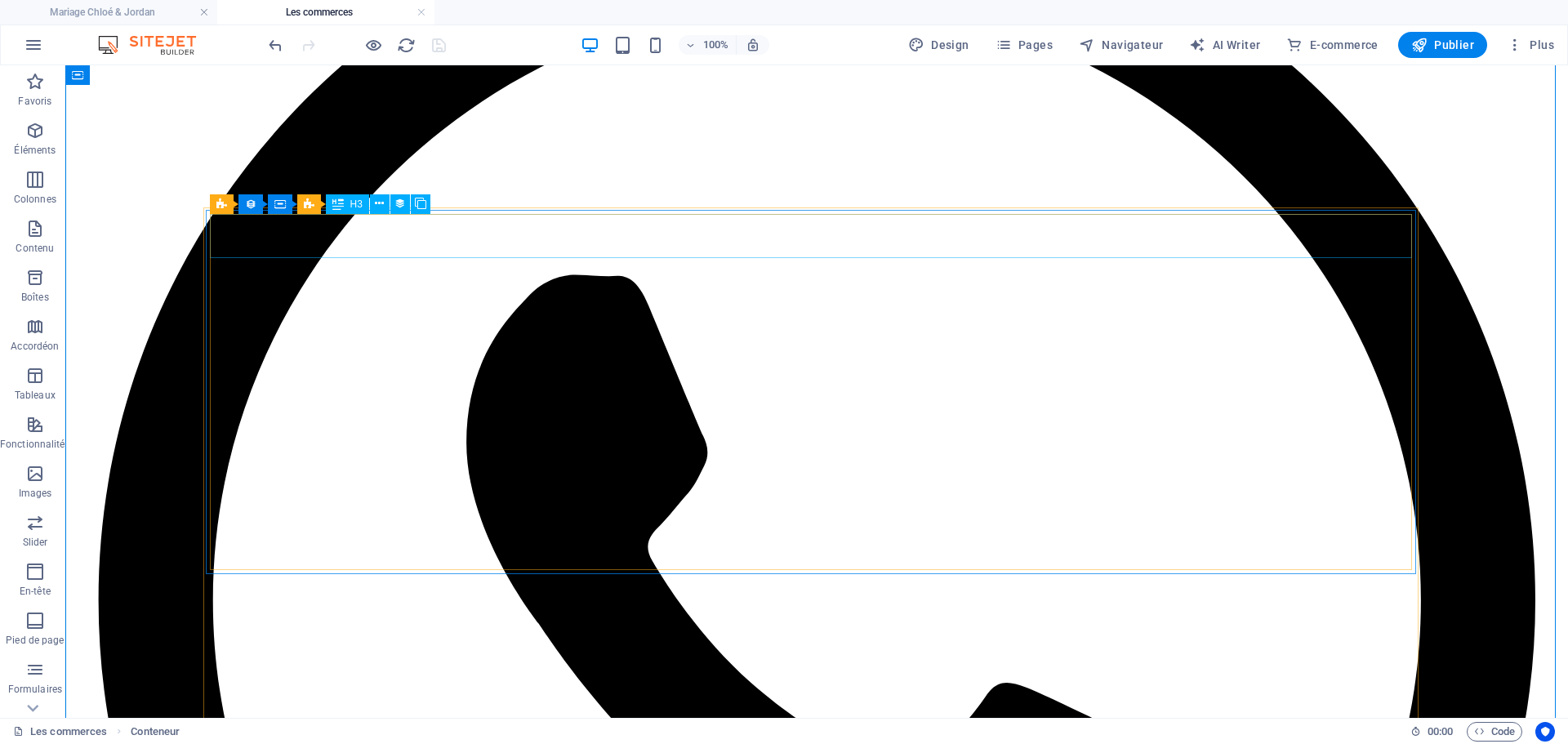
click at [357, 202] on span "H3" at bounding box center [357, 204] width 13 height 10
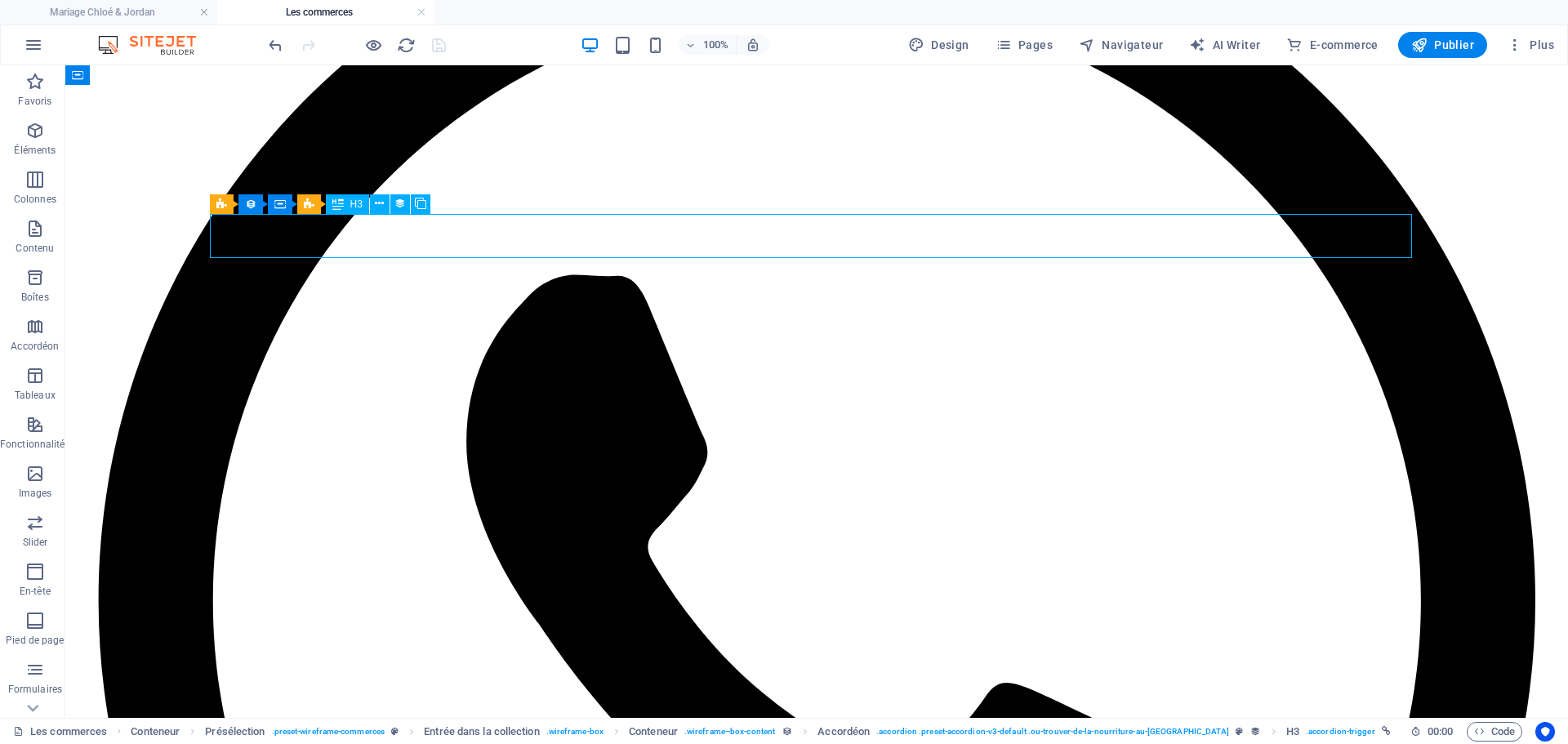
click at [357, 202] on span "H3" at bounding box center [357, 204] width 13 height 10
select select "name"
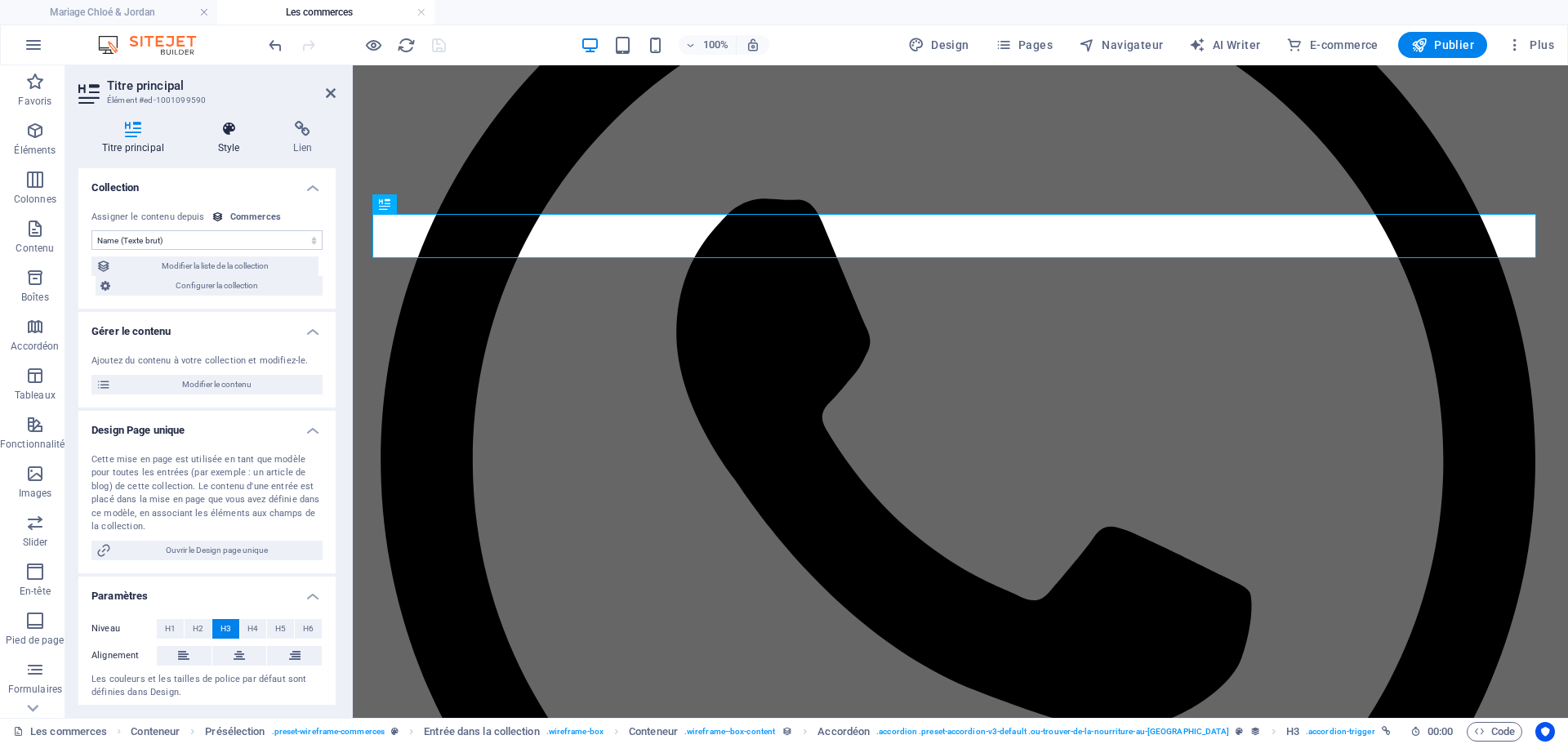
click at [223, 139] on h4 "Style" at bounding box center [232, 137] width 76 height 34
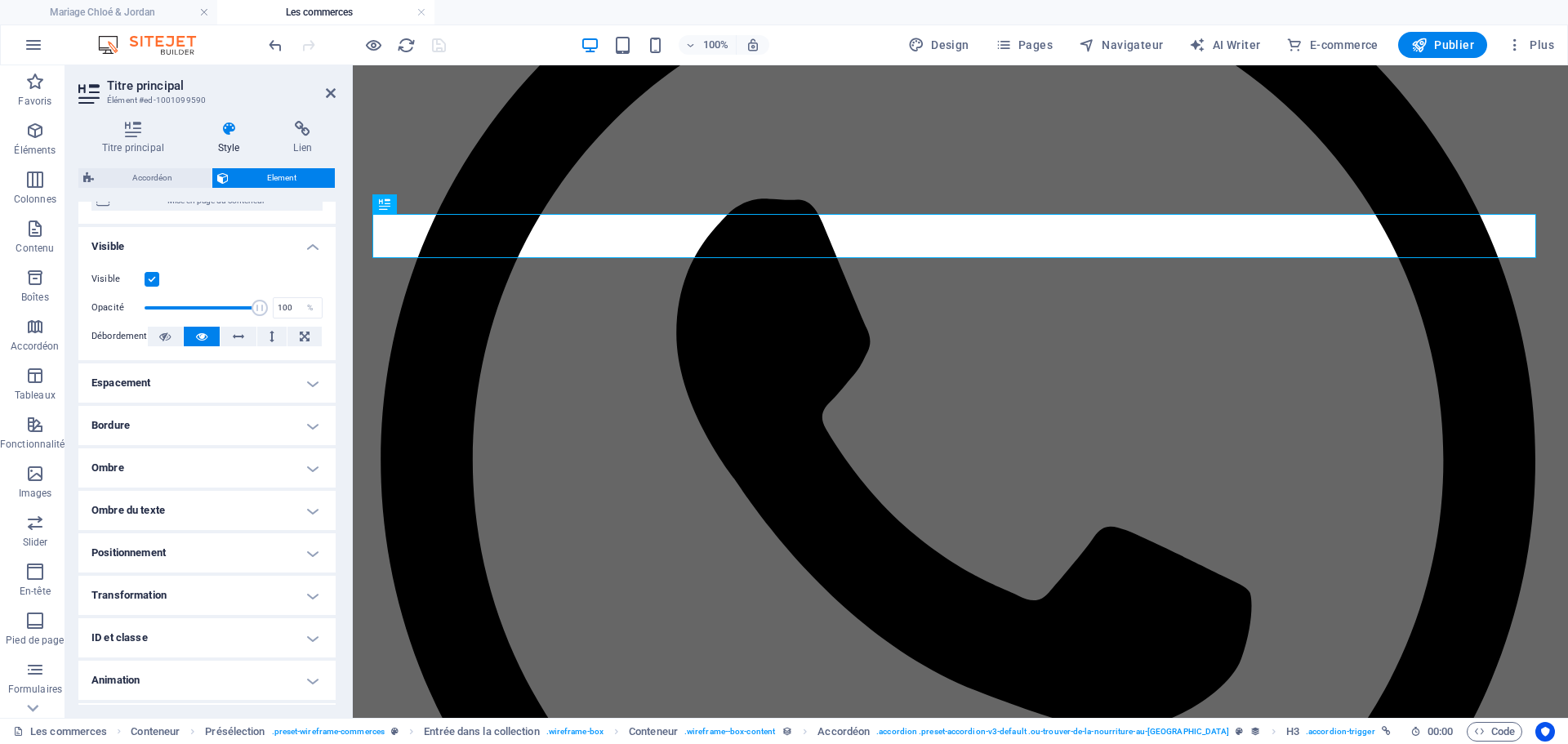
scroll to position [201, 0]
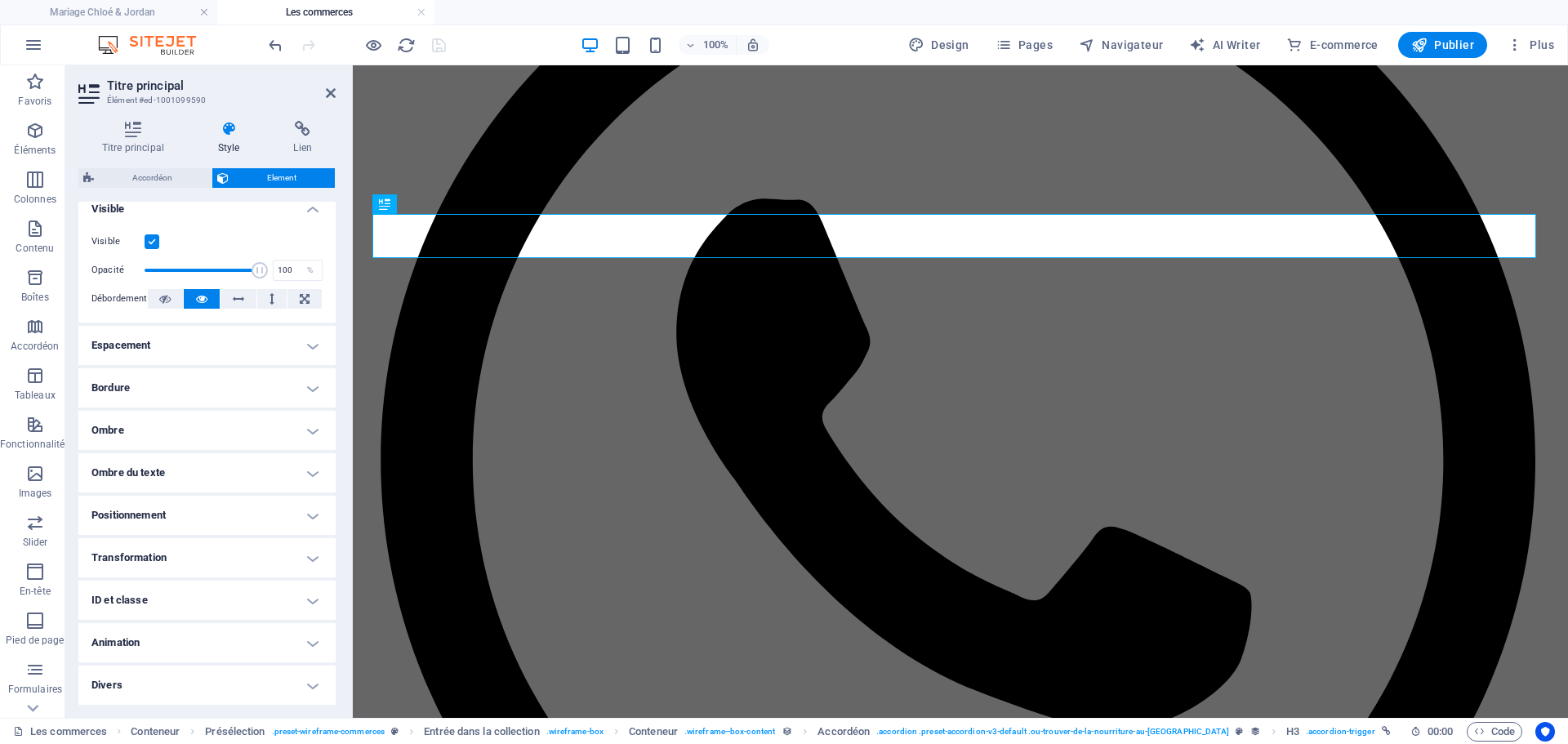
click at [247, 595] on h4 "ID et classe" at bounding box center [207, 600] width 257 height 39
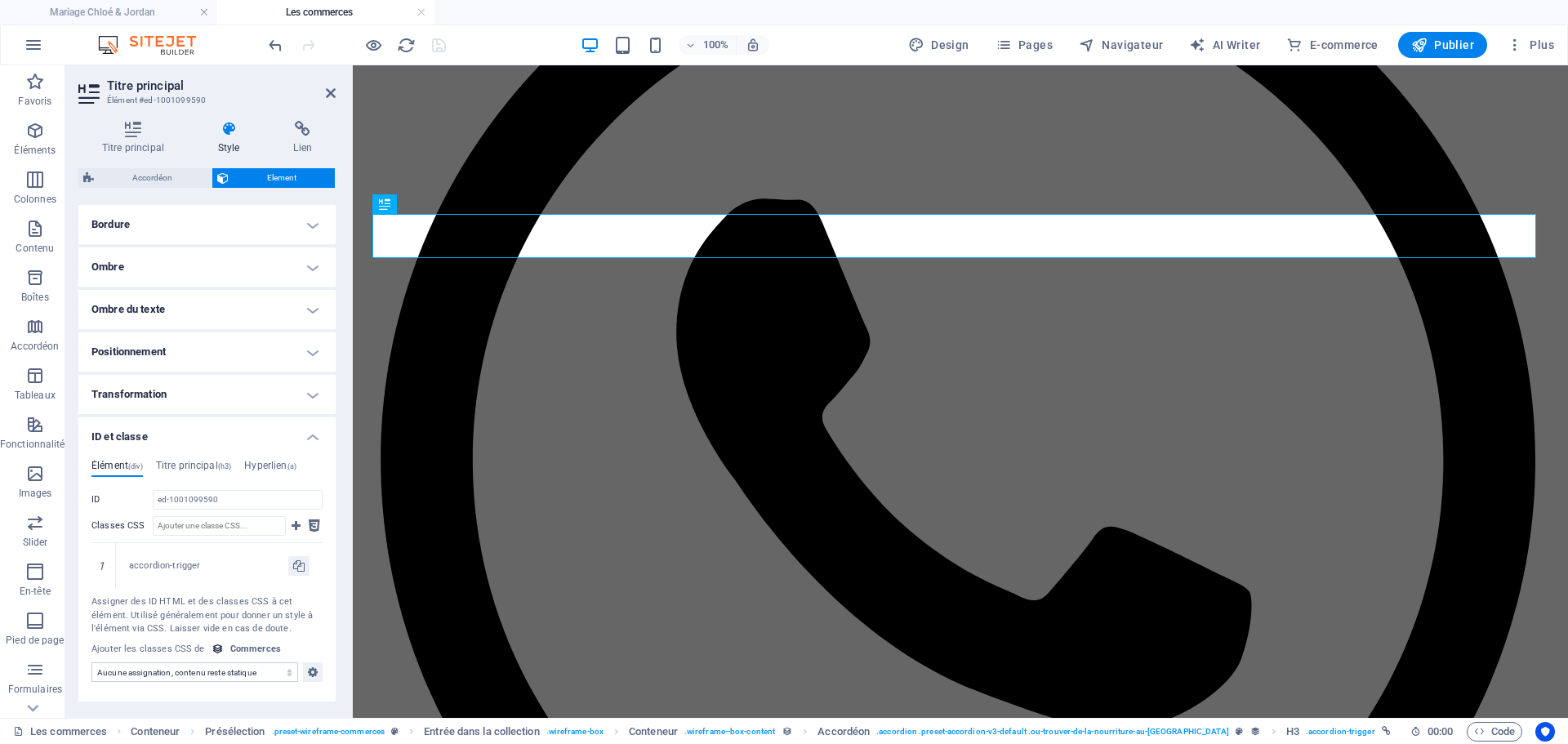
click at [254, 668] on select "Aucune assignation, contenu reste statique Créé le (Date) Mis à jour le (Date) …" at bounding box center [194, 672] width 207 height 19
select select "slug"
click at [91, 662] on select "Aucune assignation, contenu reste statique Créé le (Date) Mis à jour le (Date) …" at bounding box center [194, 672] width 207 height 19
click at [436, 47] on icon "save" at bounding box center [438, 45] width 18 height 18
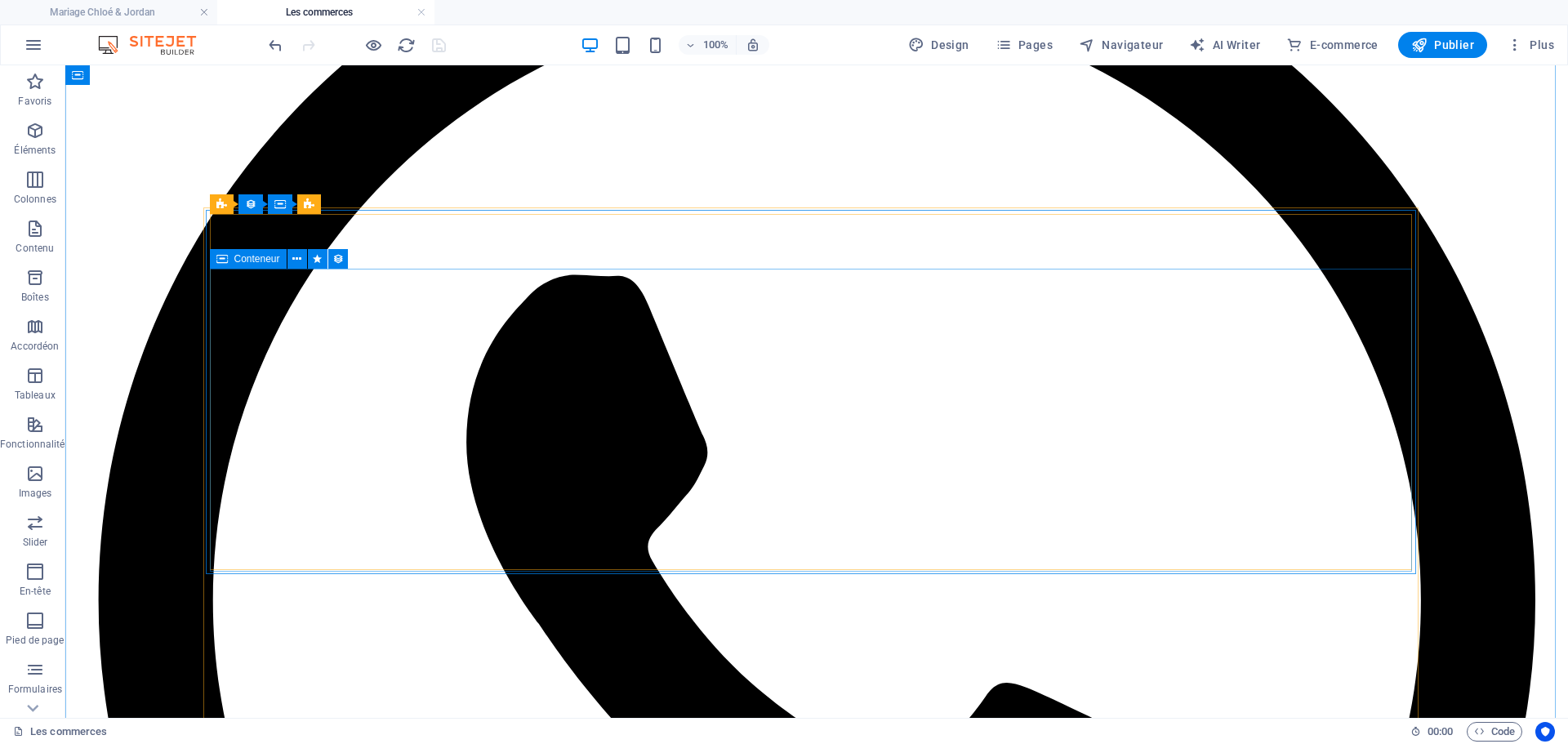
click at [241, 258] on span "Conteneur" at bounding box center [256, 258] width 46 height 10
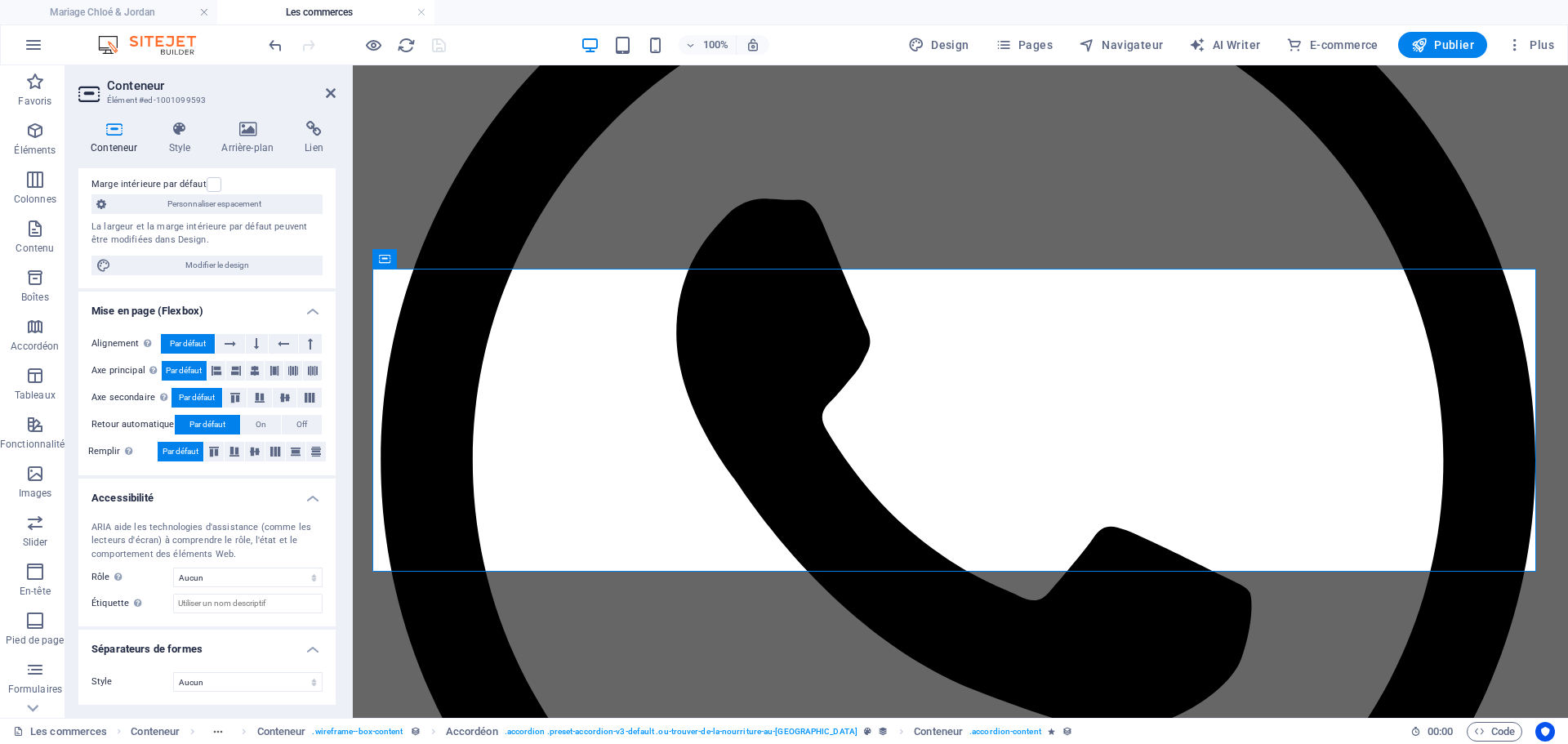
scroll to position [307, 0]
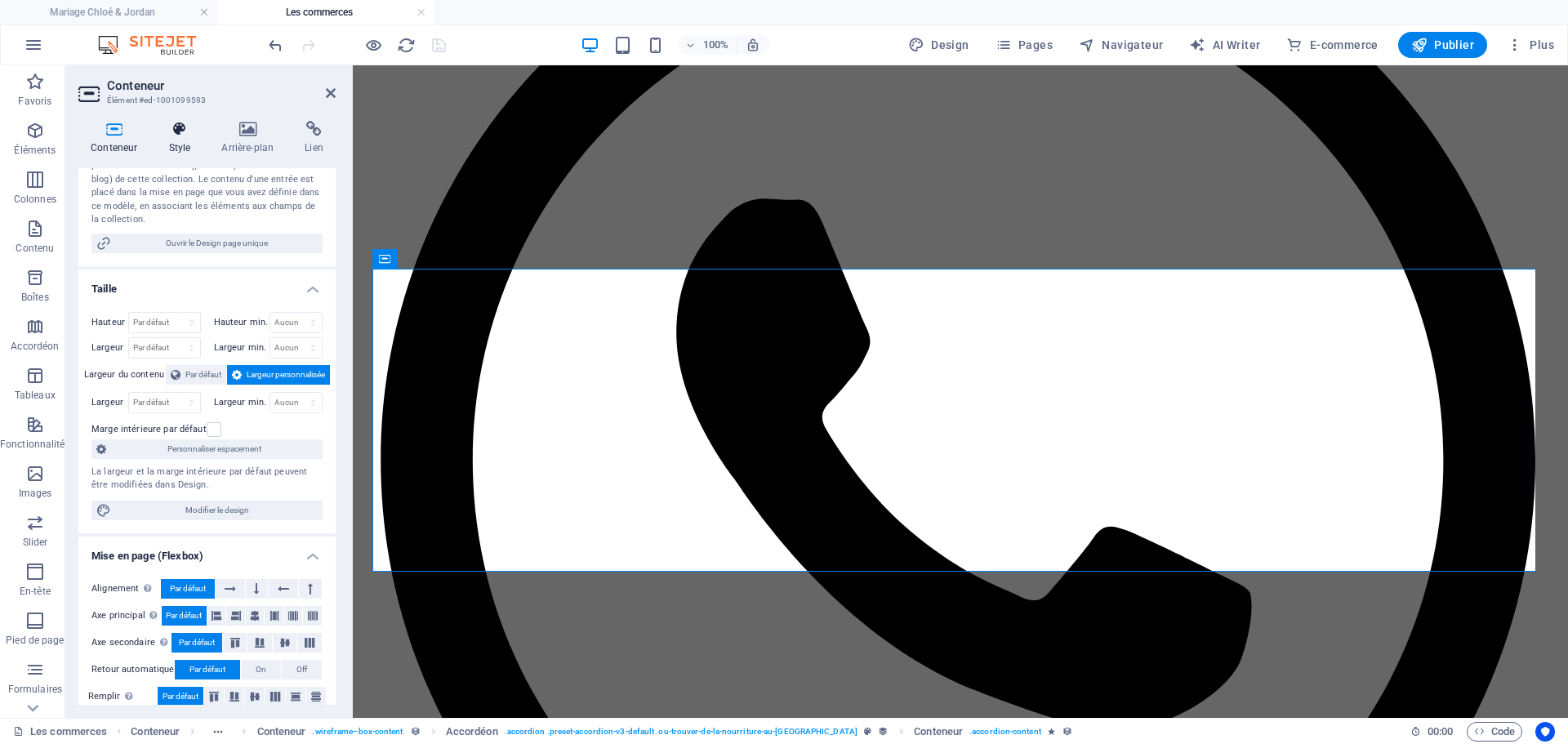
click at [176, 132] on icon at bounding box center [180, 128] width 47 height 17
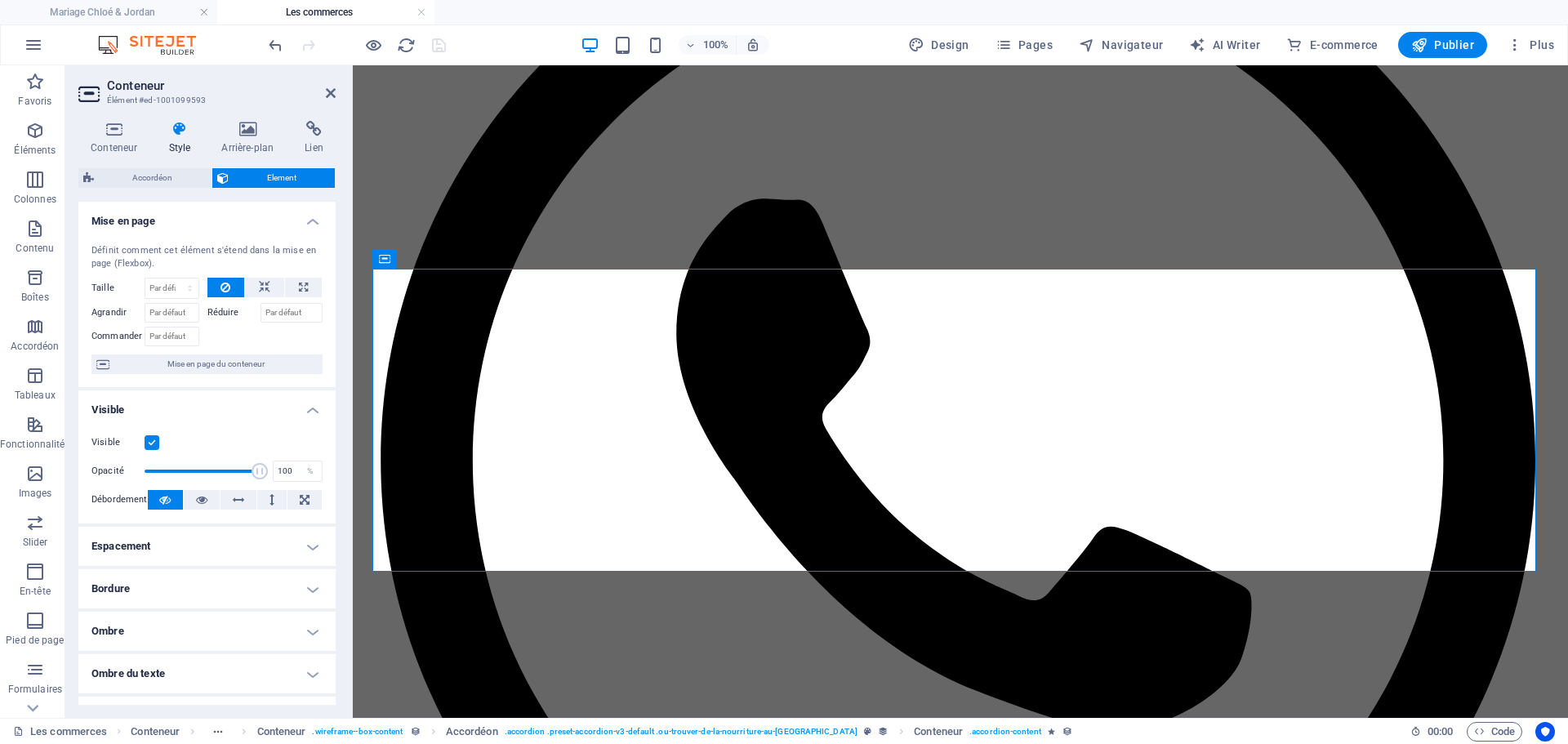
scroll to position [201, 0]
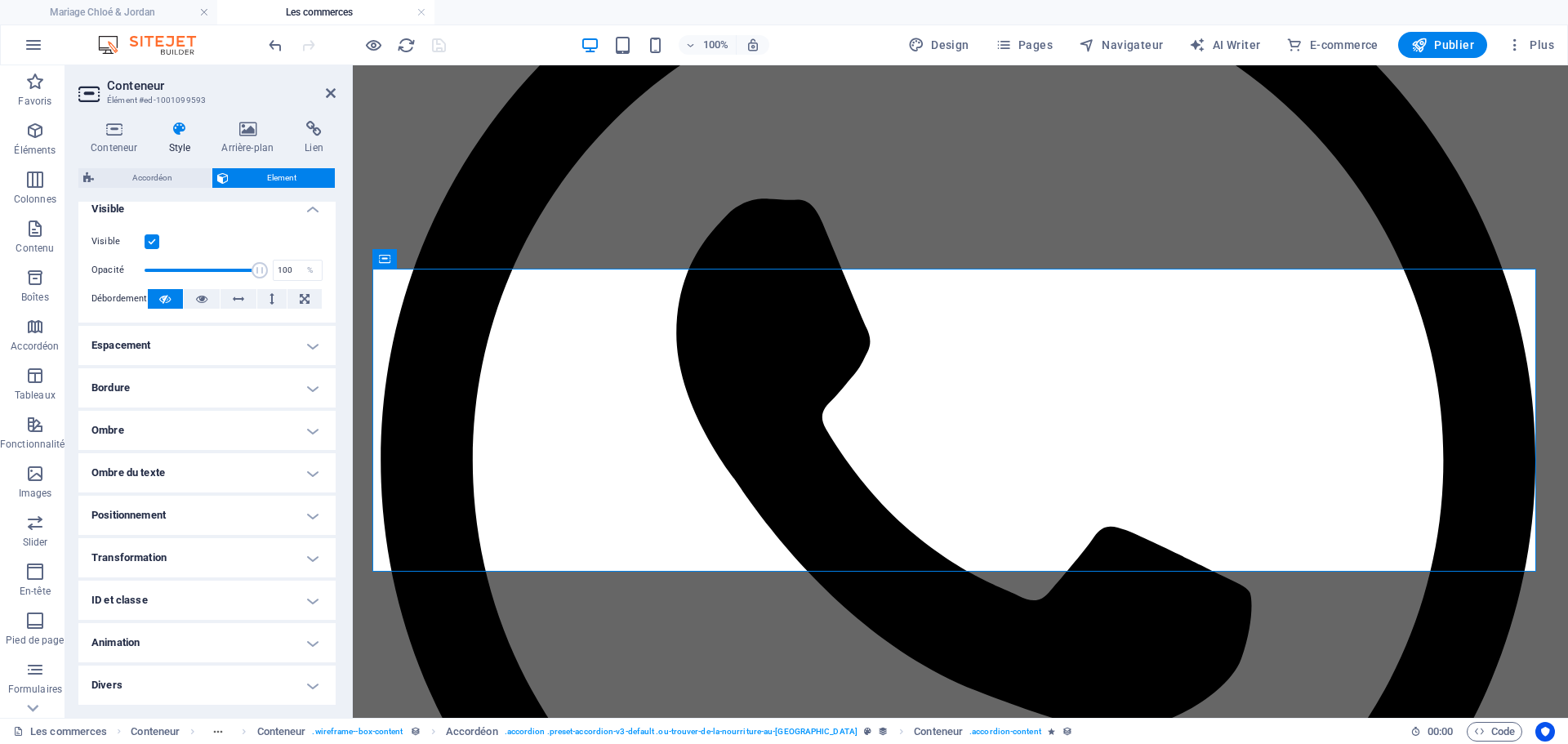
click at [249, 592] on h4 "ID et classe" at bounding box center [207, 600] width 257 height 39
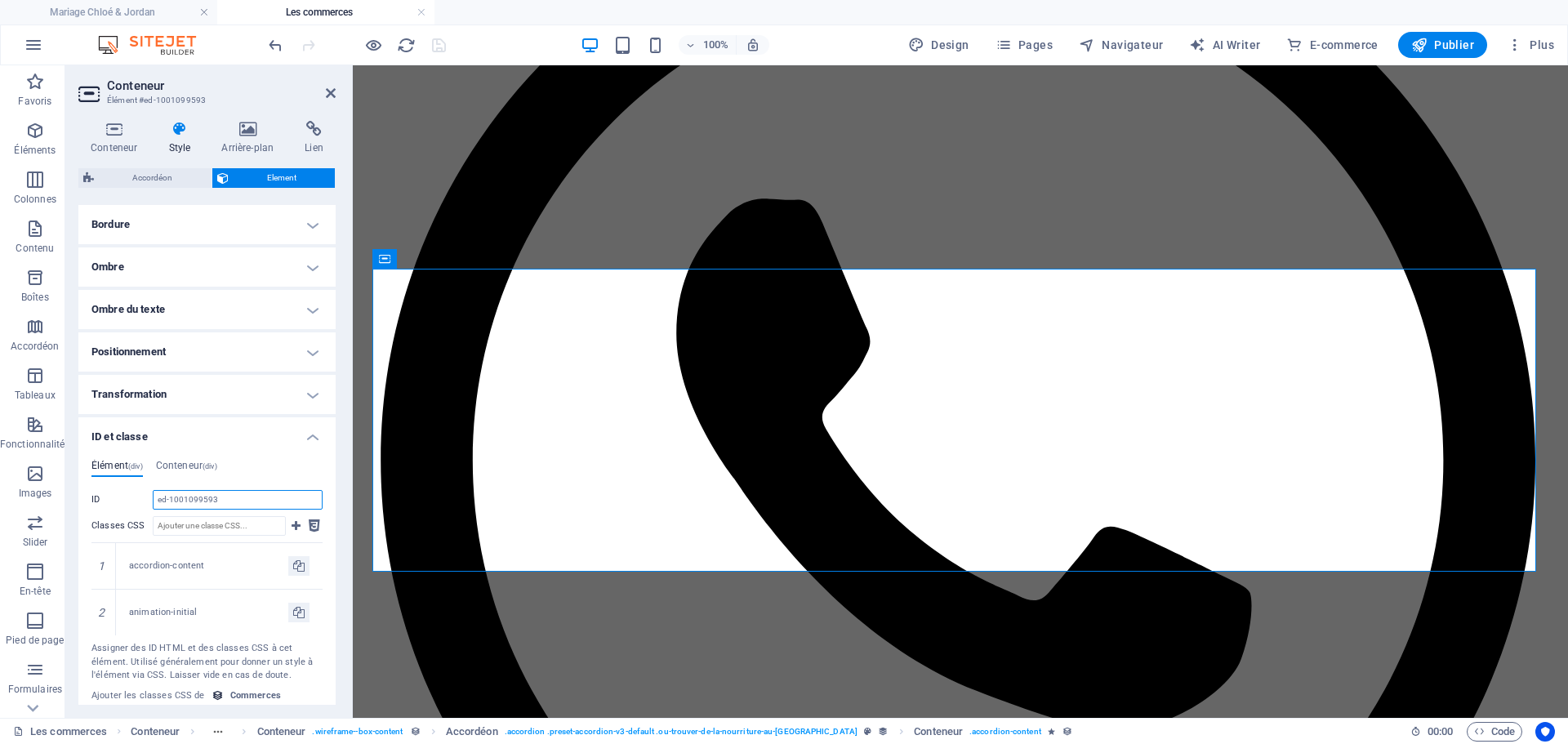
click at [222, 490] on input "ed-1001099593" at bounding box center [237, 499] width 170 height 19
click at [227, 493] on input "ed-1001099593" at bounding box center [237, 499] width 170 height 19
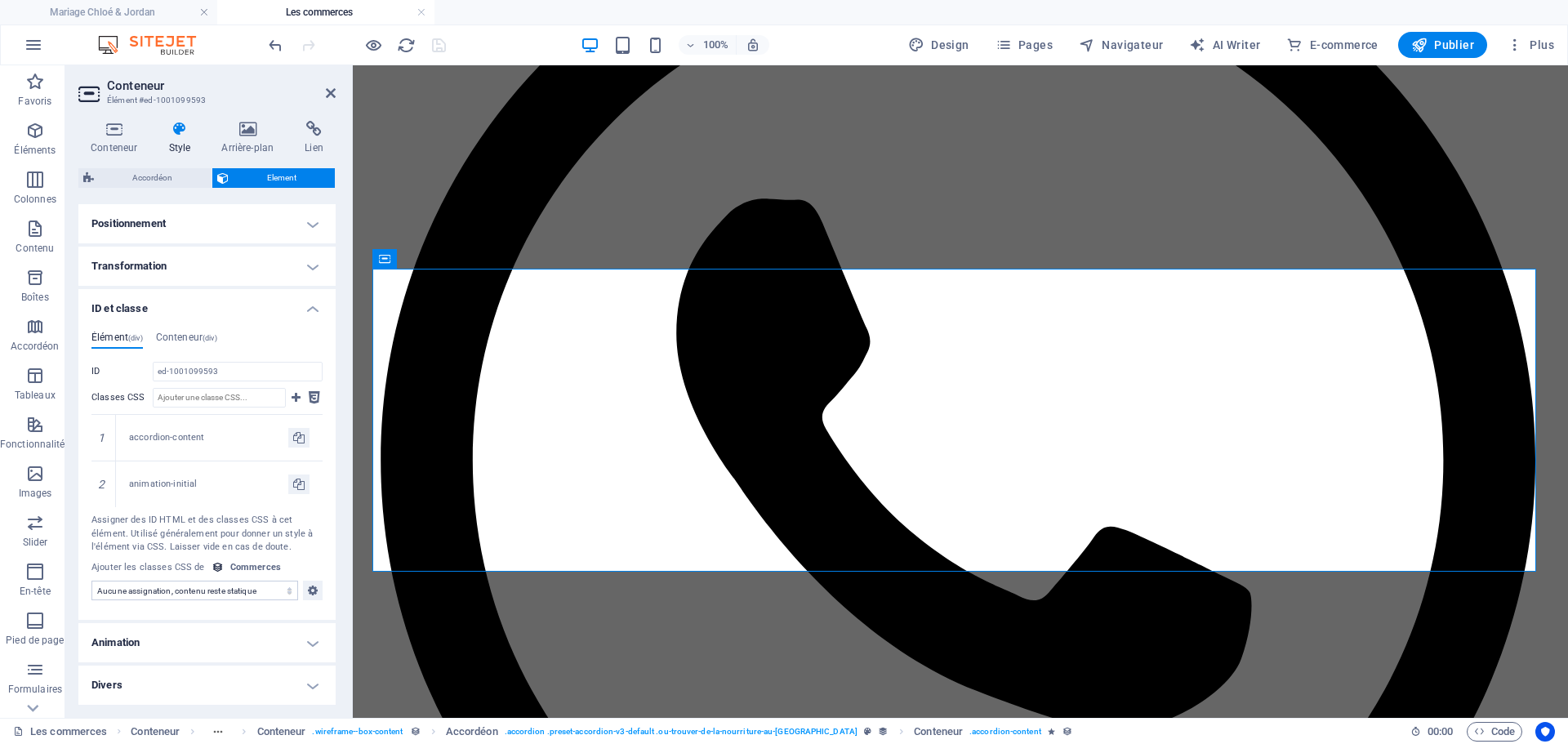
click at [244, 586] on select "Aucune assignation, contenu reste statique Créé le (Date) Mis à jour le (Date) …" at bounding box center [194, 591] width 207 height 19
click at [309, 586] on icon at bounding box center [313, 591] width 10 height 19
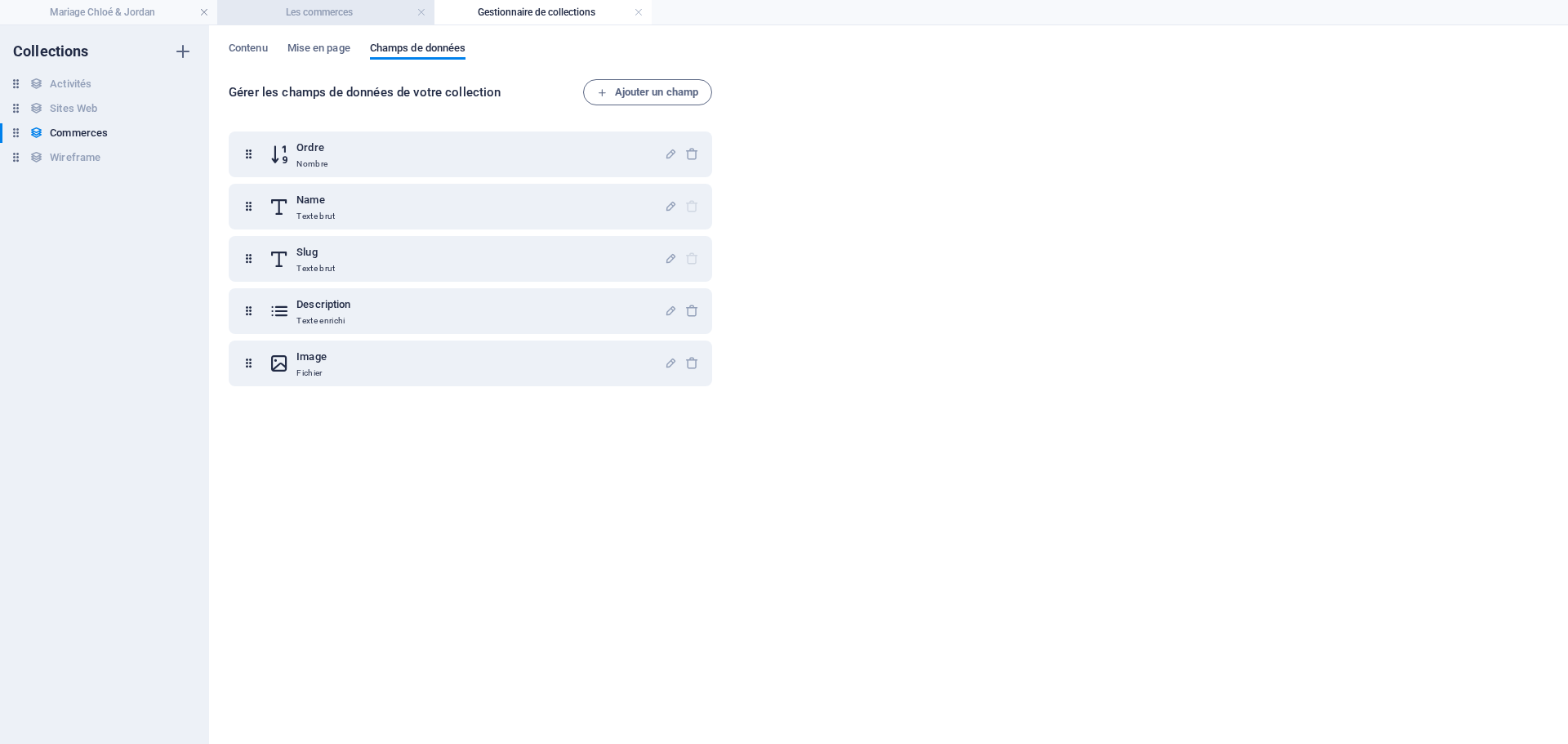
click at [273, 16] on h4 "Les commerces" at bounding box center [326, 12] width 218 height 17
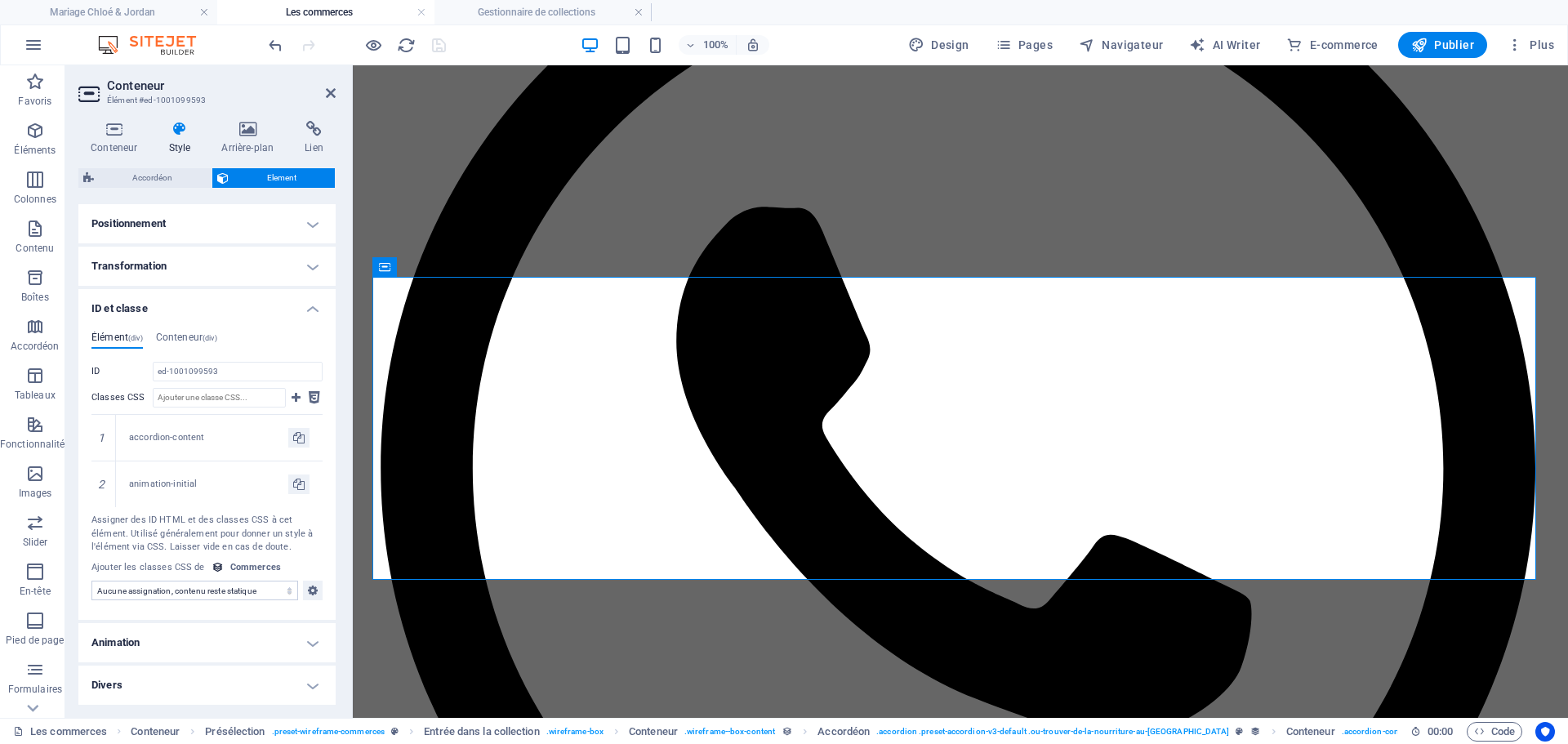
click at [213, 600] on select "Aucune assignation, contenu reste statique Créé le (Date) Mis à jour le (Date) …" at bounding box center [194, 591] width 207 height 19
select select "slug"
click at [91, 600] on select "Aucune assignation, contenu reste statique Créé le (Date) Mis à jour le (Date) …" at bounding box center [194, 591] width 207 height 19
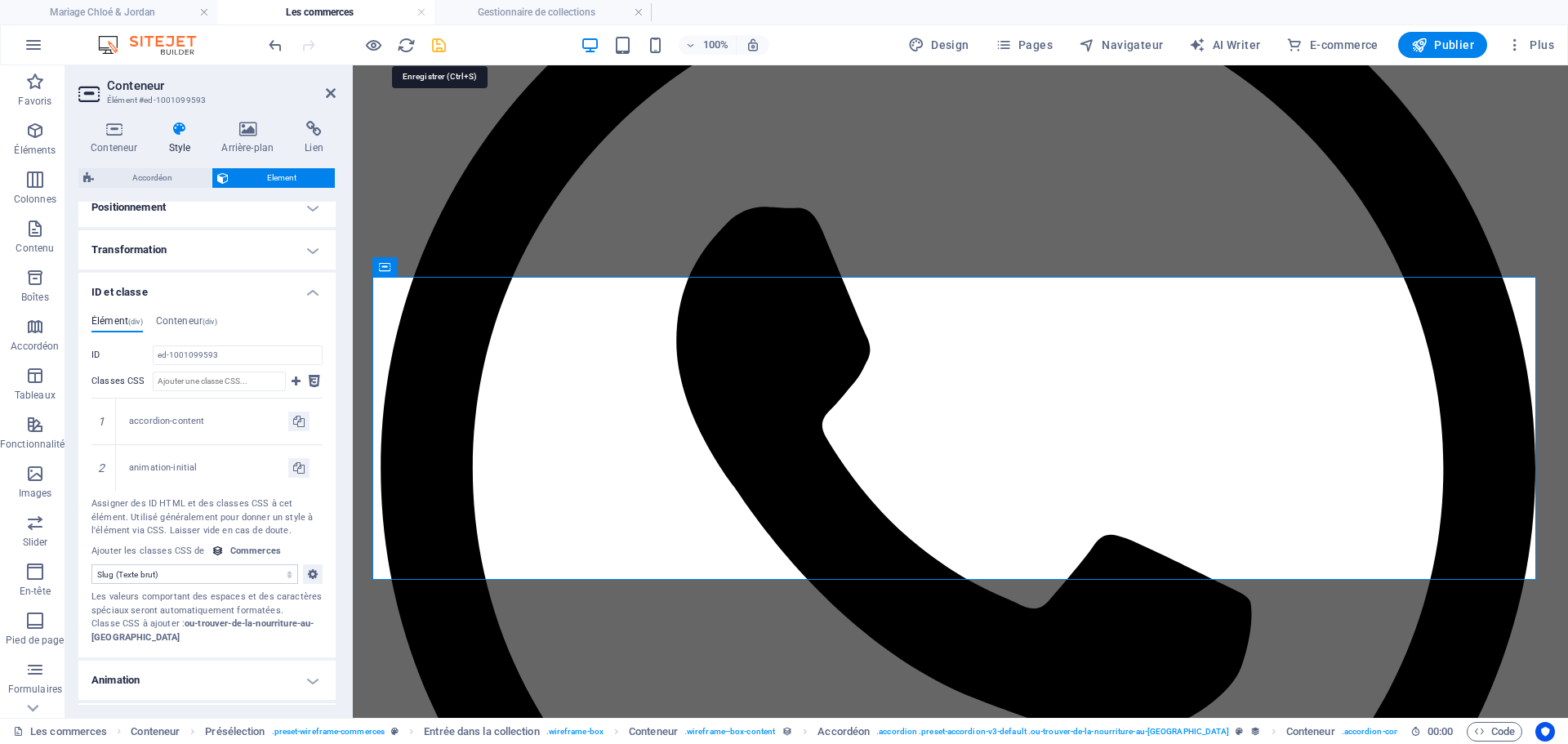
click at [434, 44] on icon "save" at bounding box center [438, 45] width 18 height 18
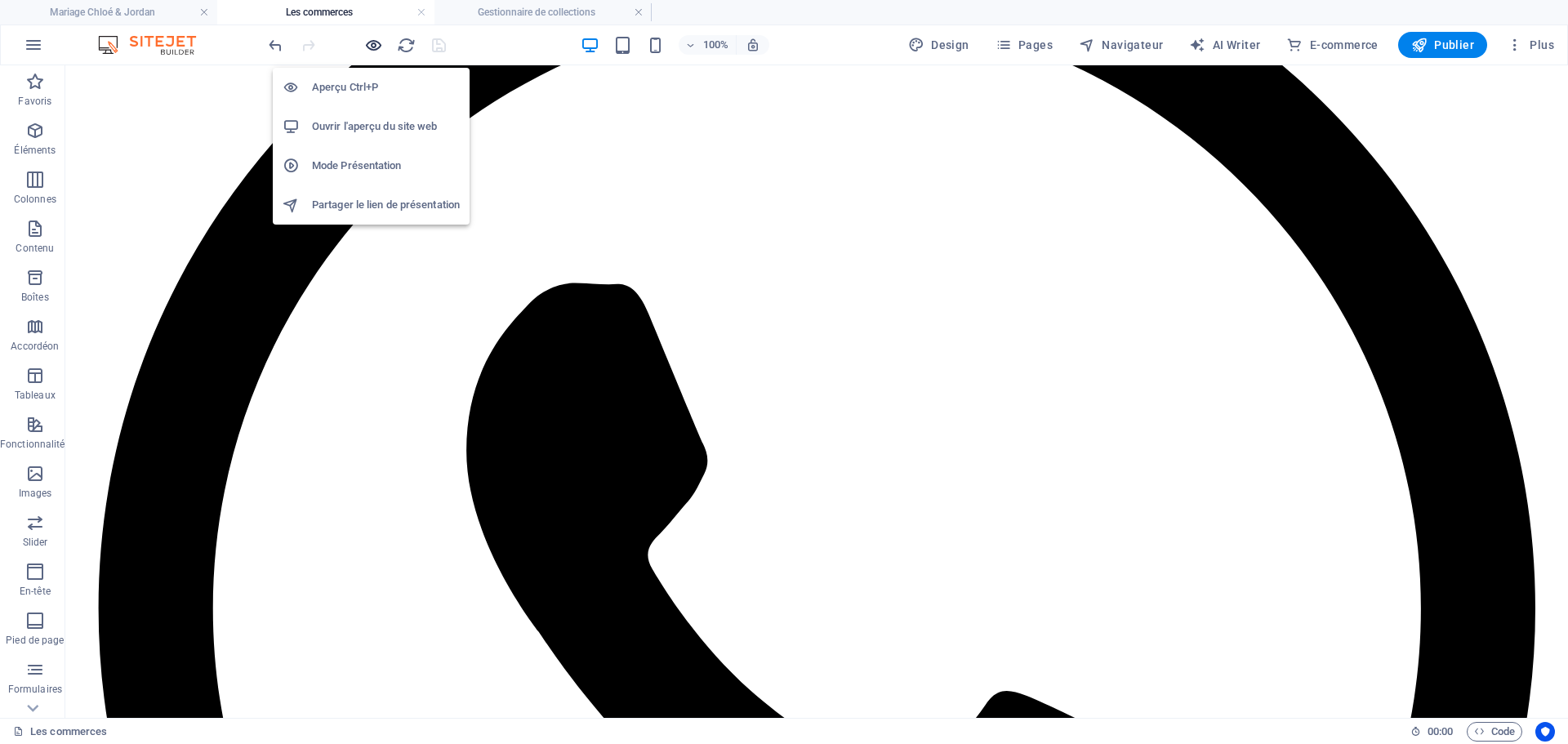
click at [373, 44] on icon "button" at bounding box center [373, 45] width 18 height 18
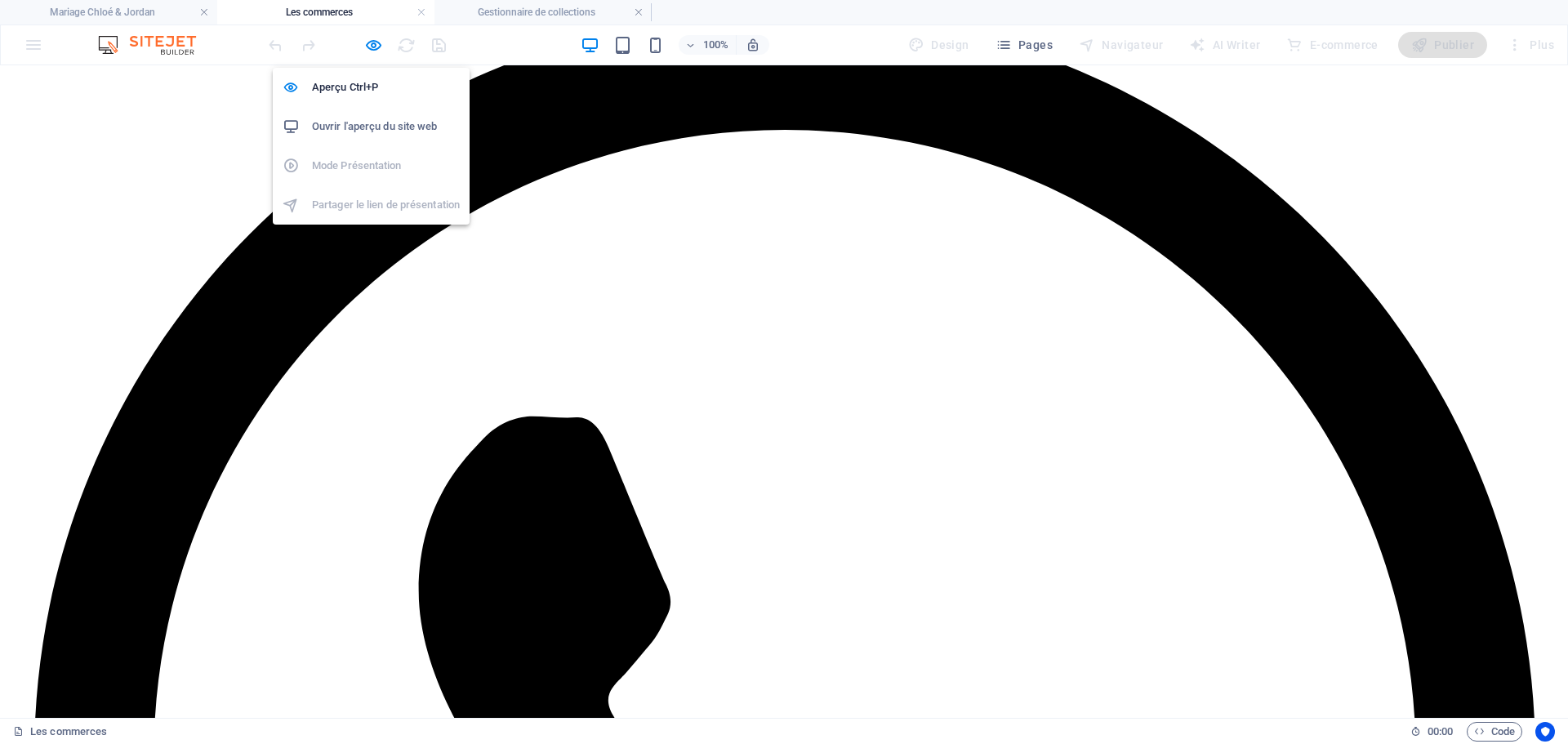
click at [366, 124] on h6 "Ouvrir l'aperçu du site web" at bounding box center [386, 126] width 148 height 19
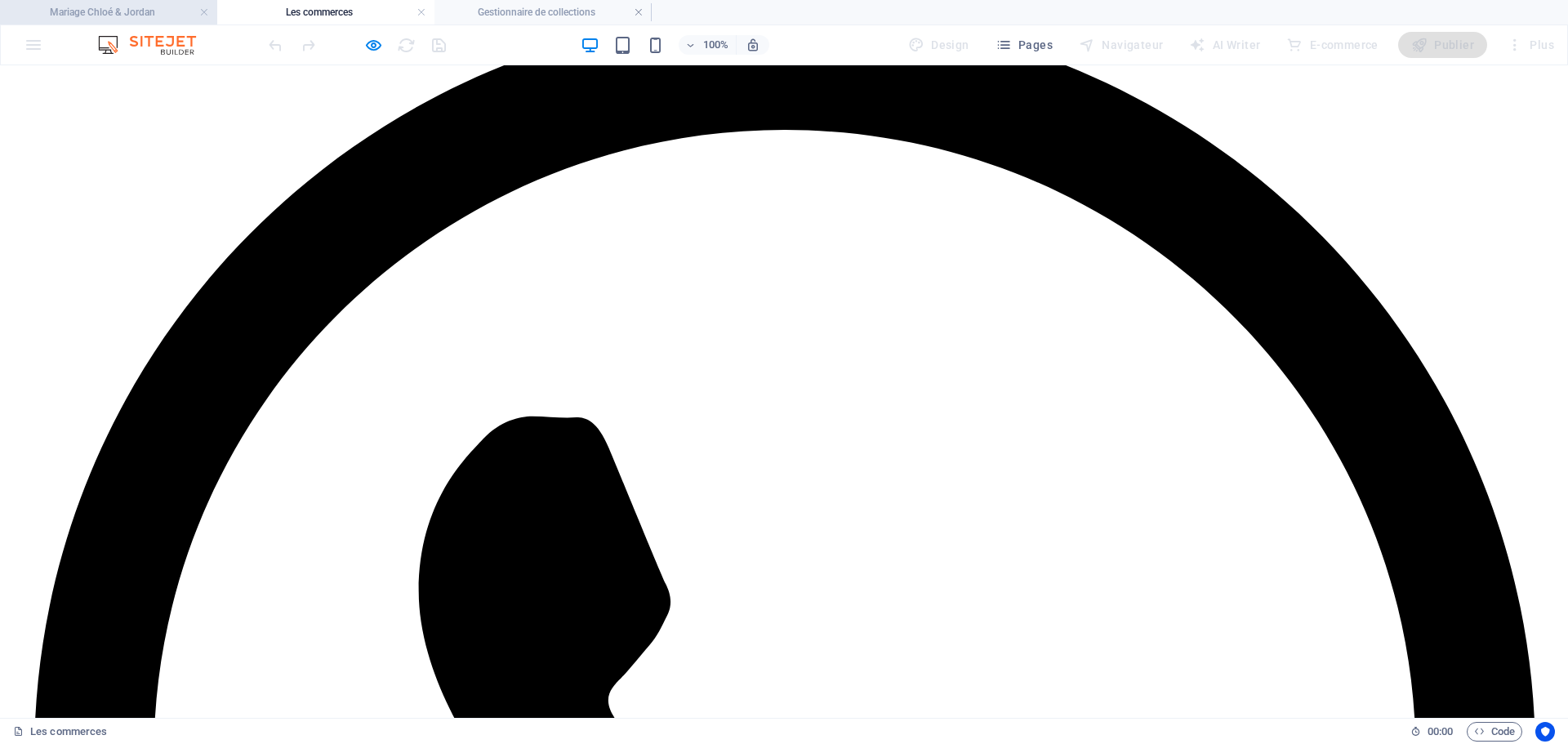
click at [118, 10] on h4 "Mariage Chloé & Jordan" at bounding box center [109, 12] width 218 height 17
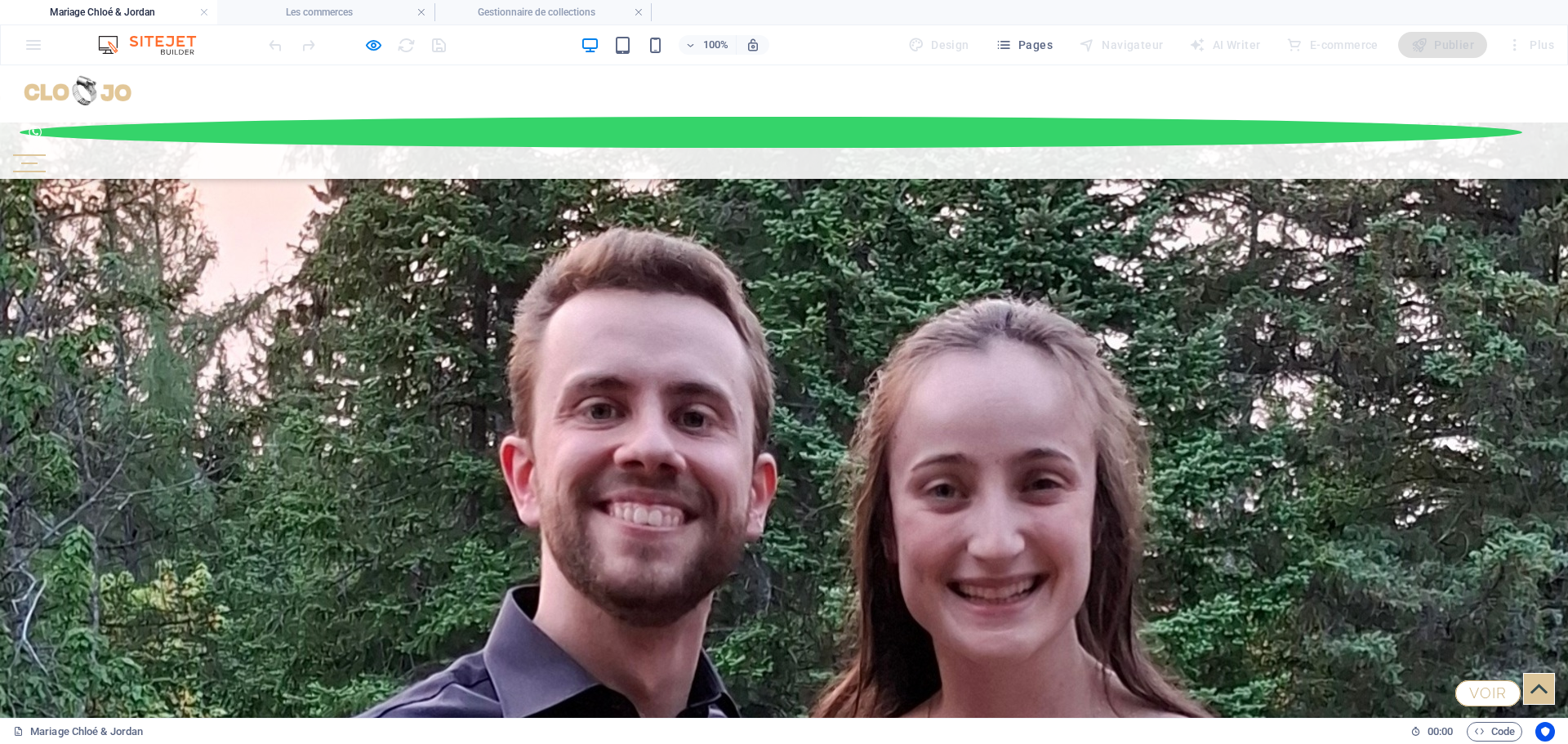
scroll to position [695, 0]
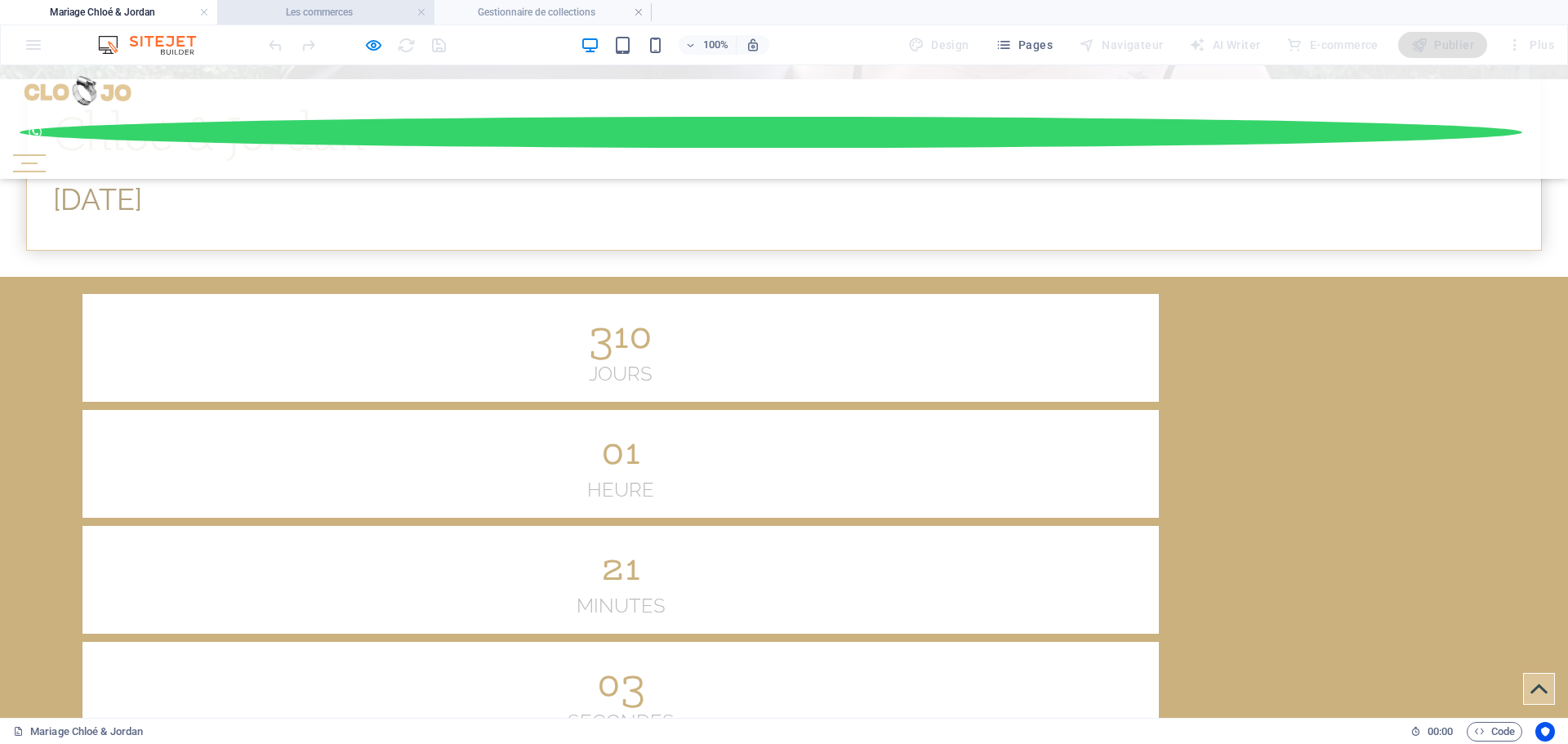
click at [306, 11] on h4 "Les commerces" at bounding box center [326, 12] width 218 height 17
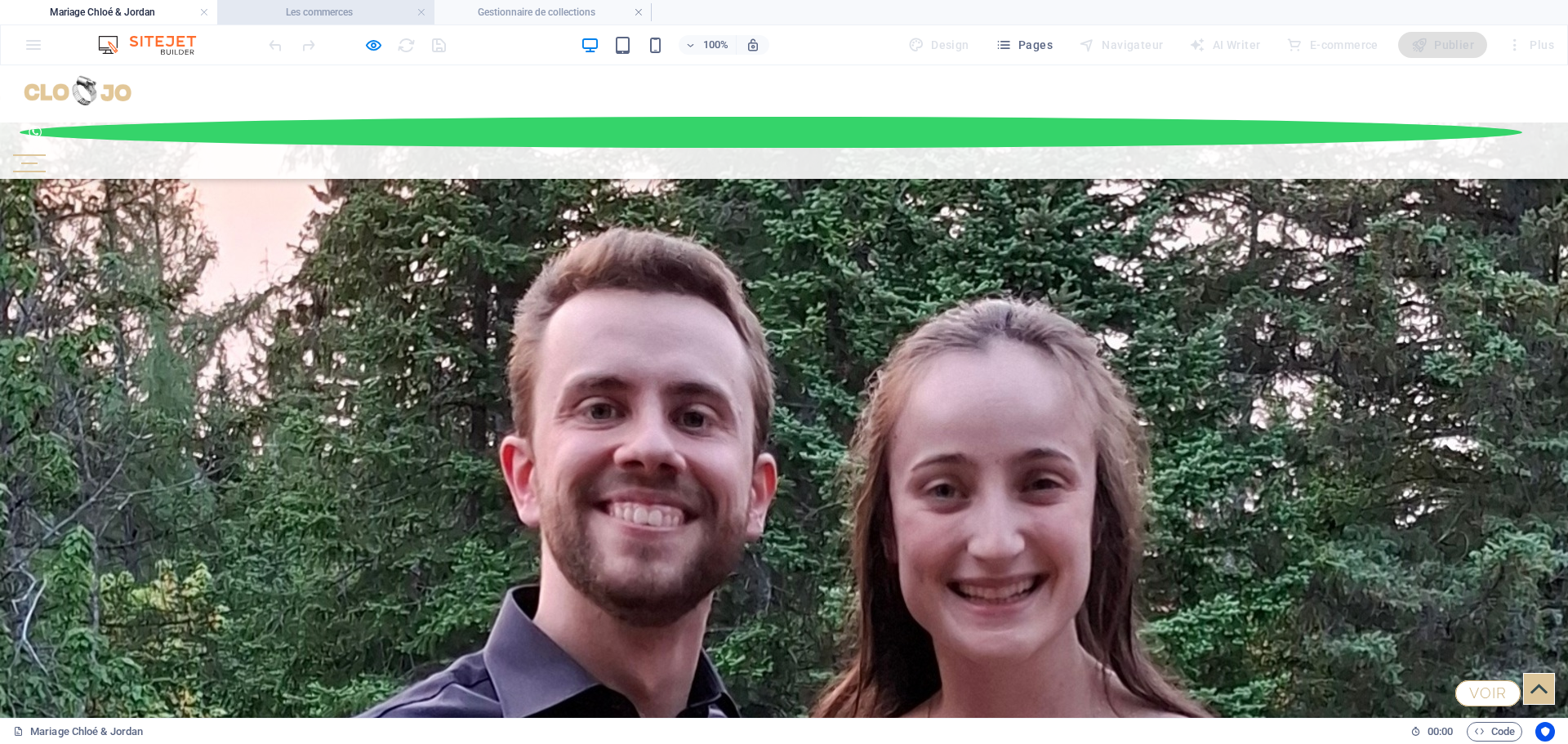
scroll to position [288, 0]
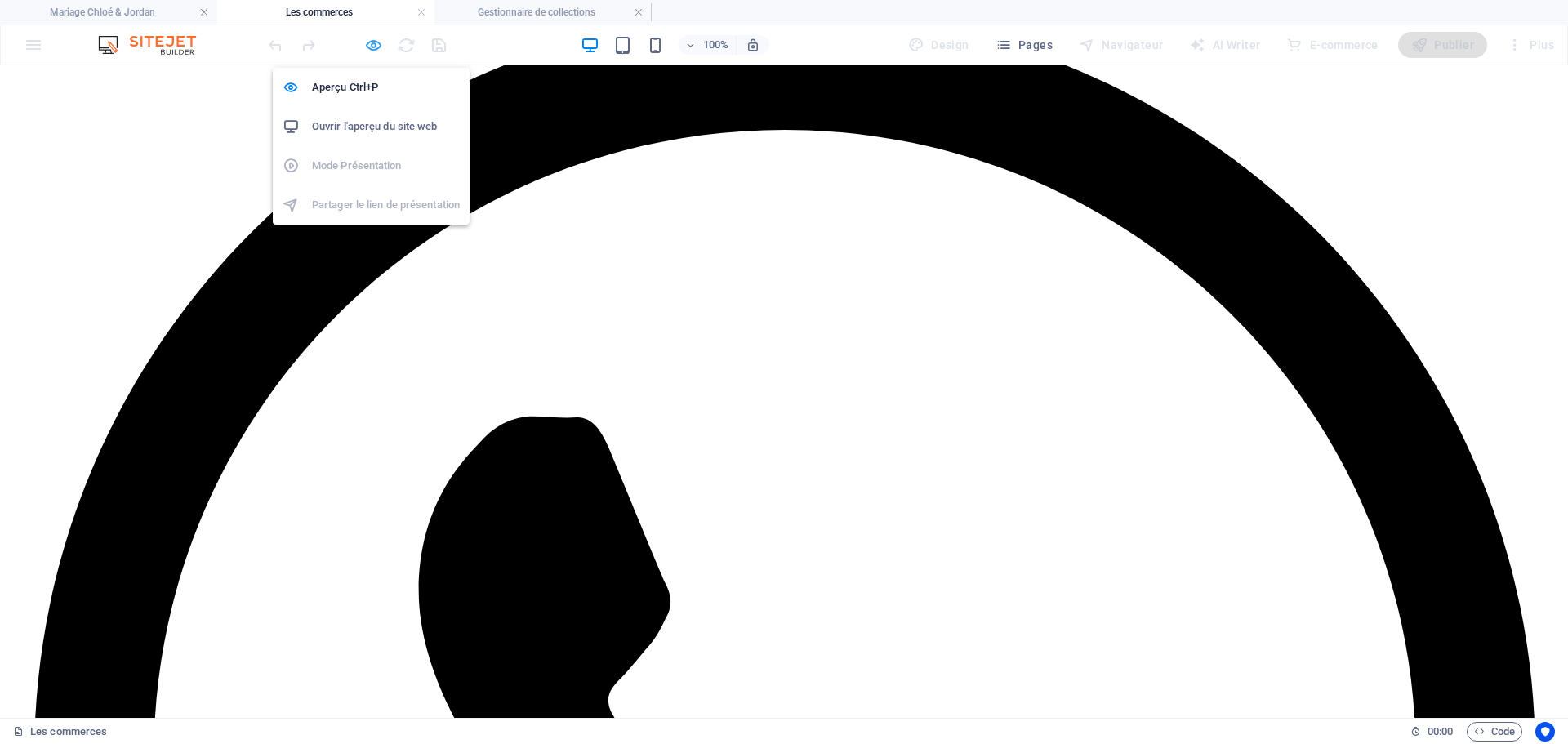
click at [369, 44] on icon "button" at bounding box center [373, 45] width 18 height 18
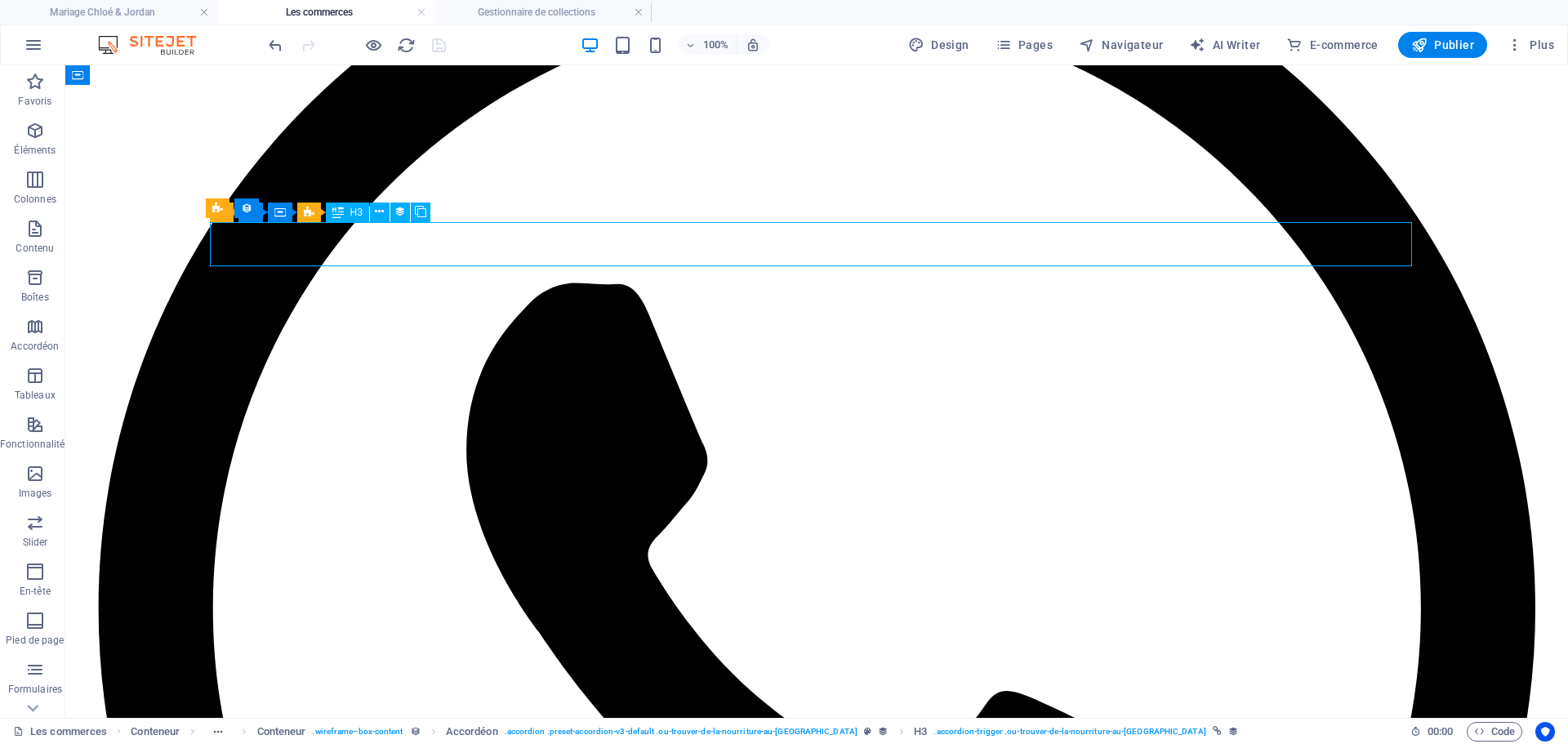
select select "slug"
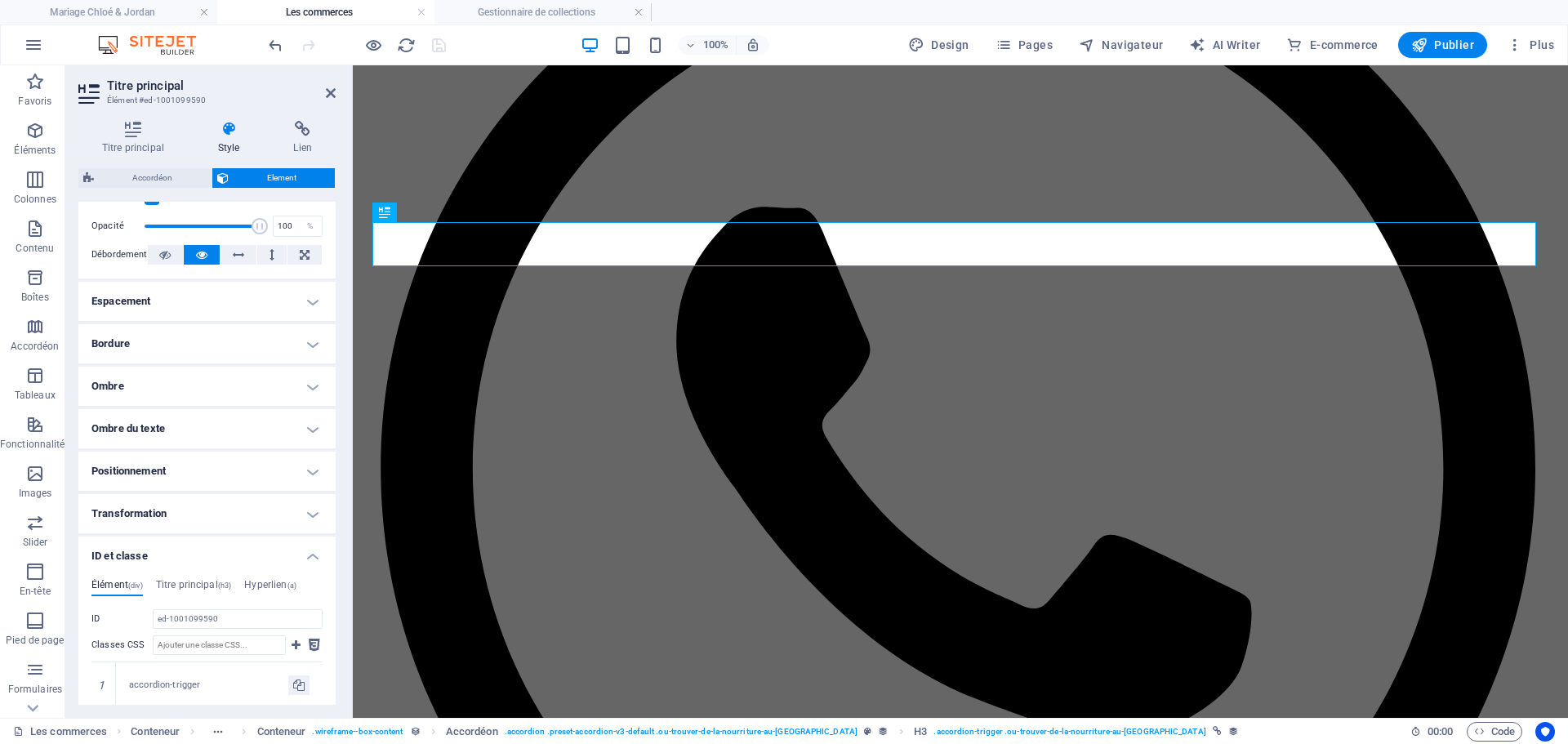
scroll to position [408, 0]
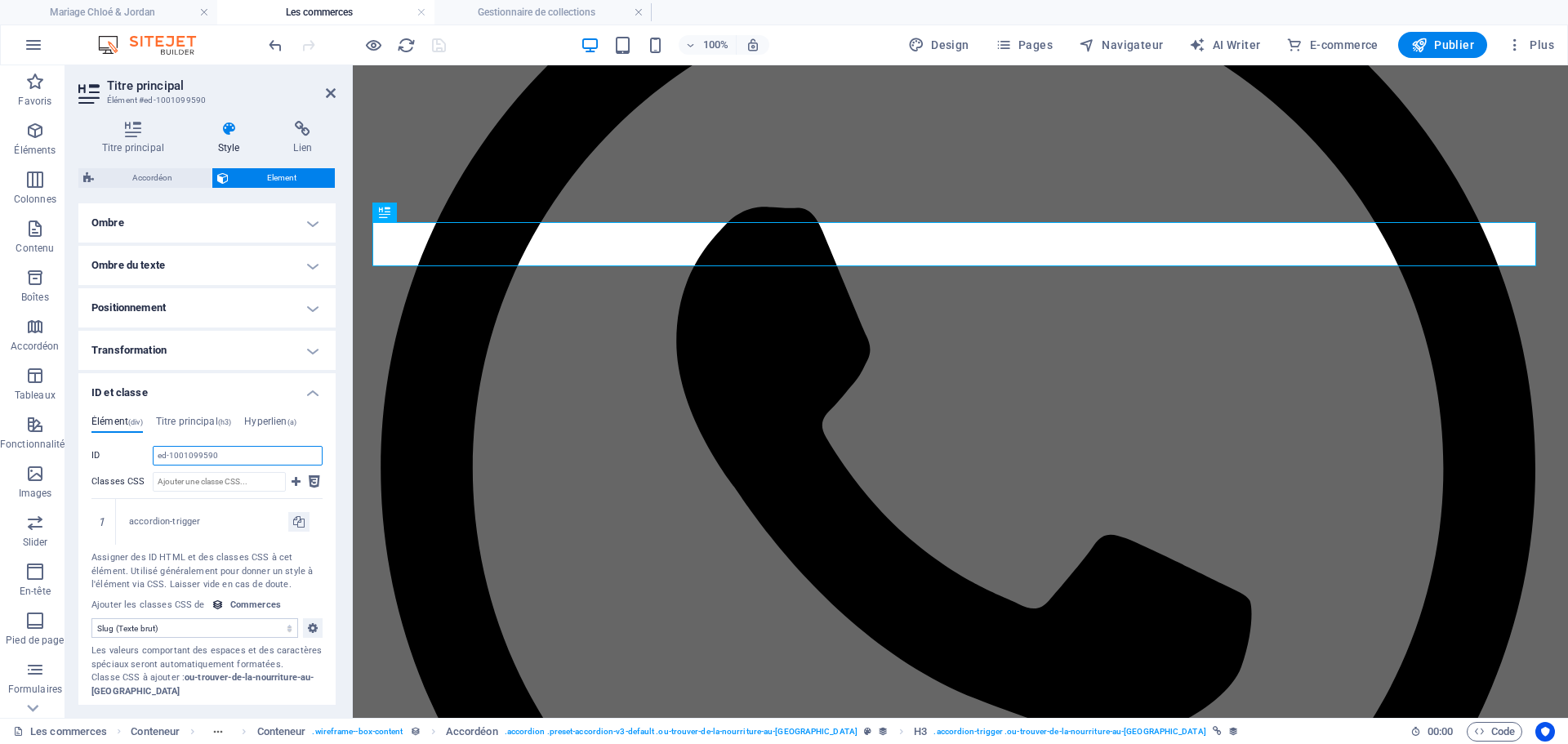
click at [220, 455] on input "ed-1001099590" at bounding box center [237, 456] width 170 height 19
click at [221, 453] on input "ed-1001099590" at bounding box center [237, 456] width 170 height 19
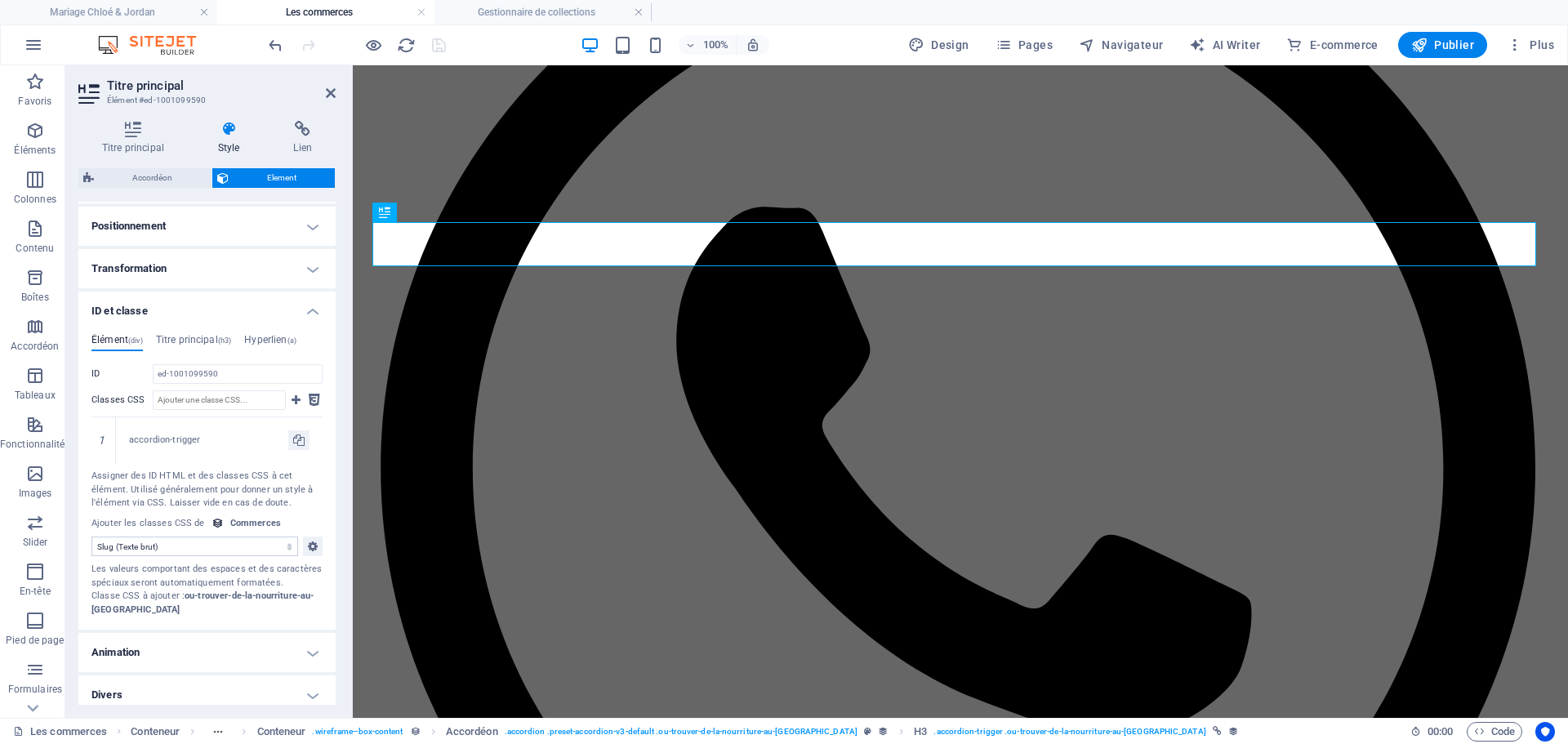
click at [97, 548] on select "Aucune assignation, contenu reste statique Créé le (Date) Mis à jour le (Date) …" at bounding box center [194, 546] width 207 height 19
click at [91, 536] on select "Aucune assignation, contenu reste statique Créé le (Date) Mis à jour le (Date) …" at bounding box center [194, 546] width 207 height 19
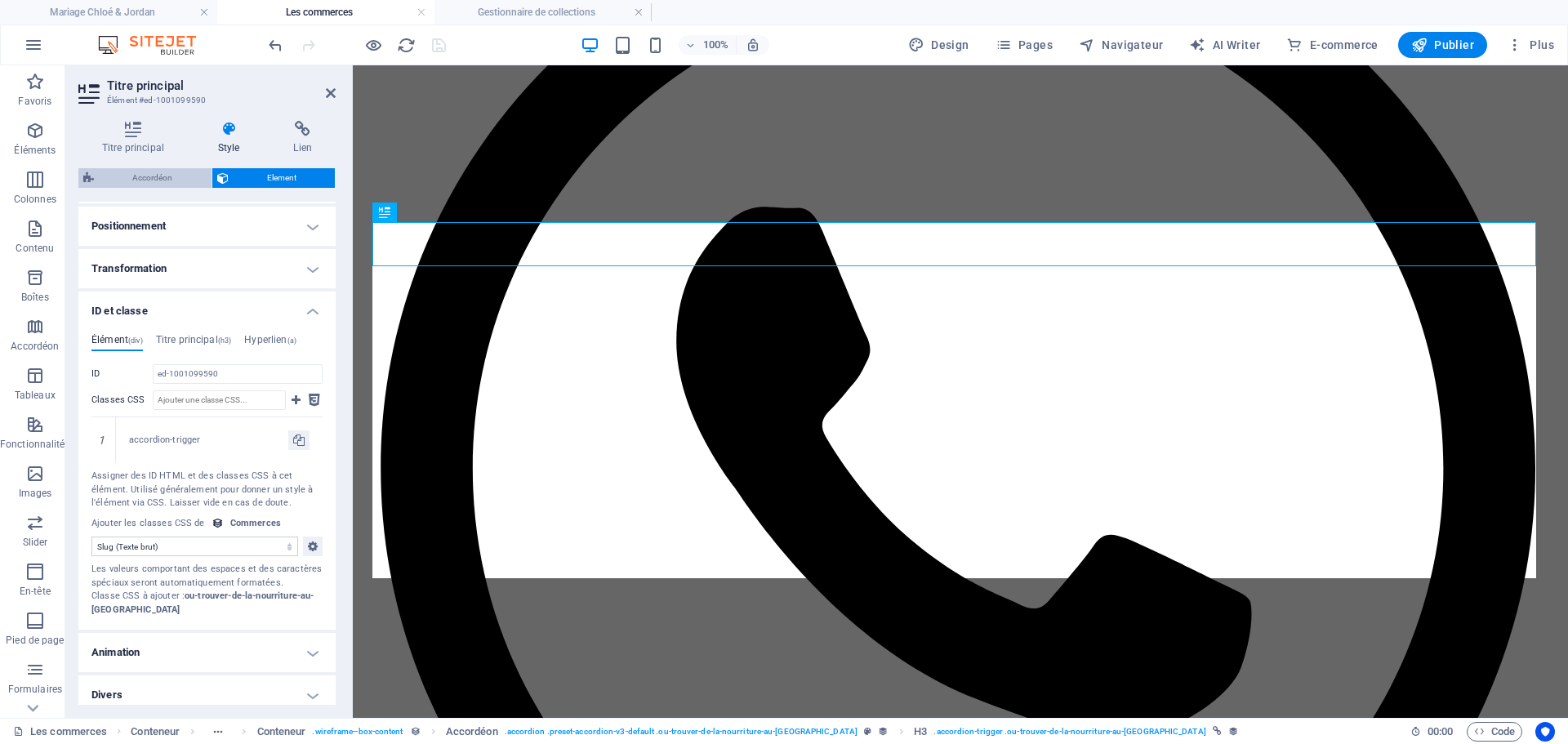
click at [147, 177] on span "Accordéon" at bounding box center [153, 178] width 108 height 19
select select "rem"
select select "px"
select select "rem"
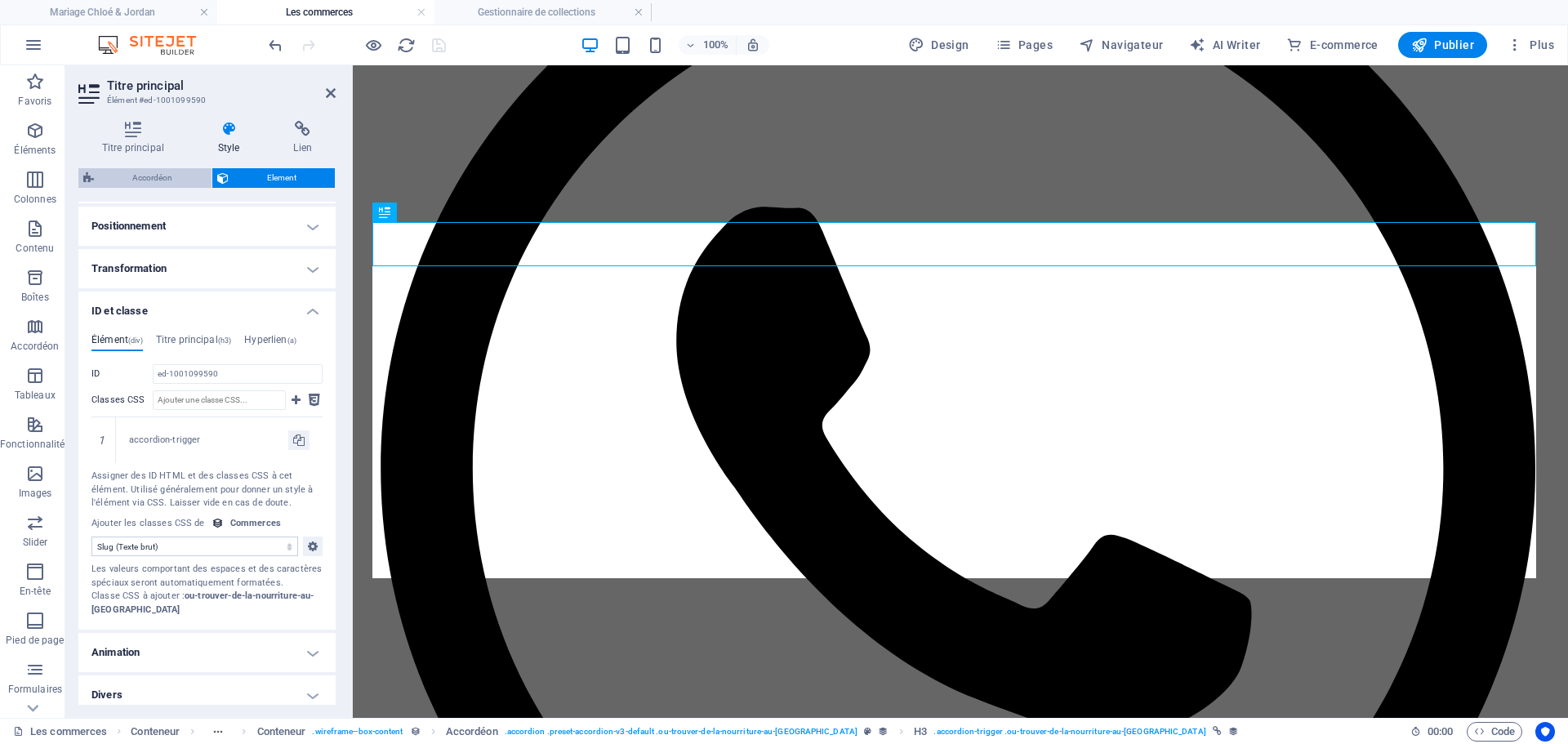
select select "px"
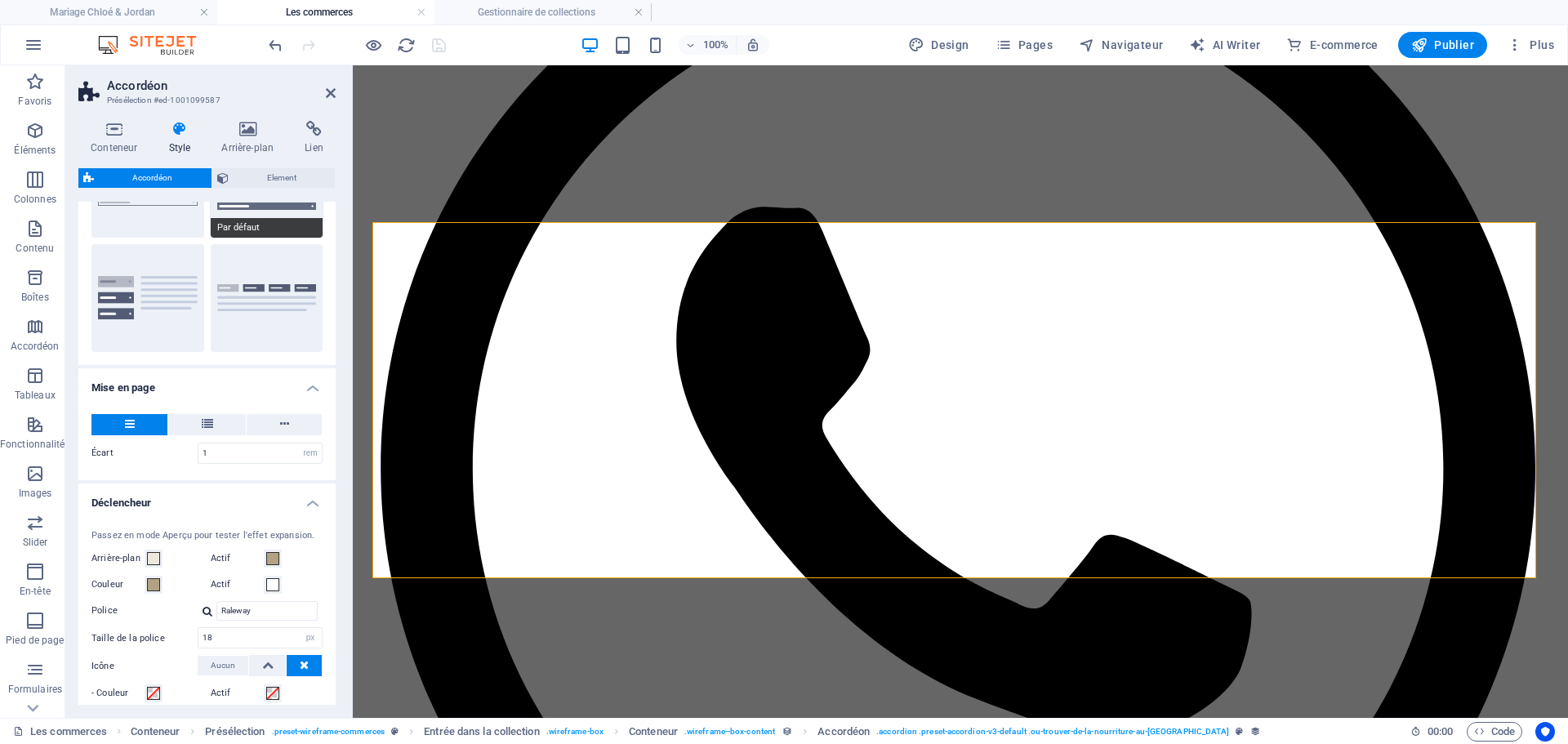
scroll to position [0, 0]
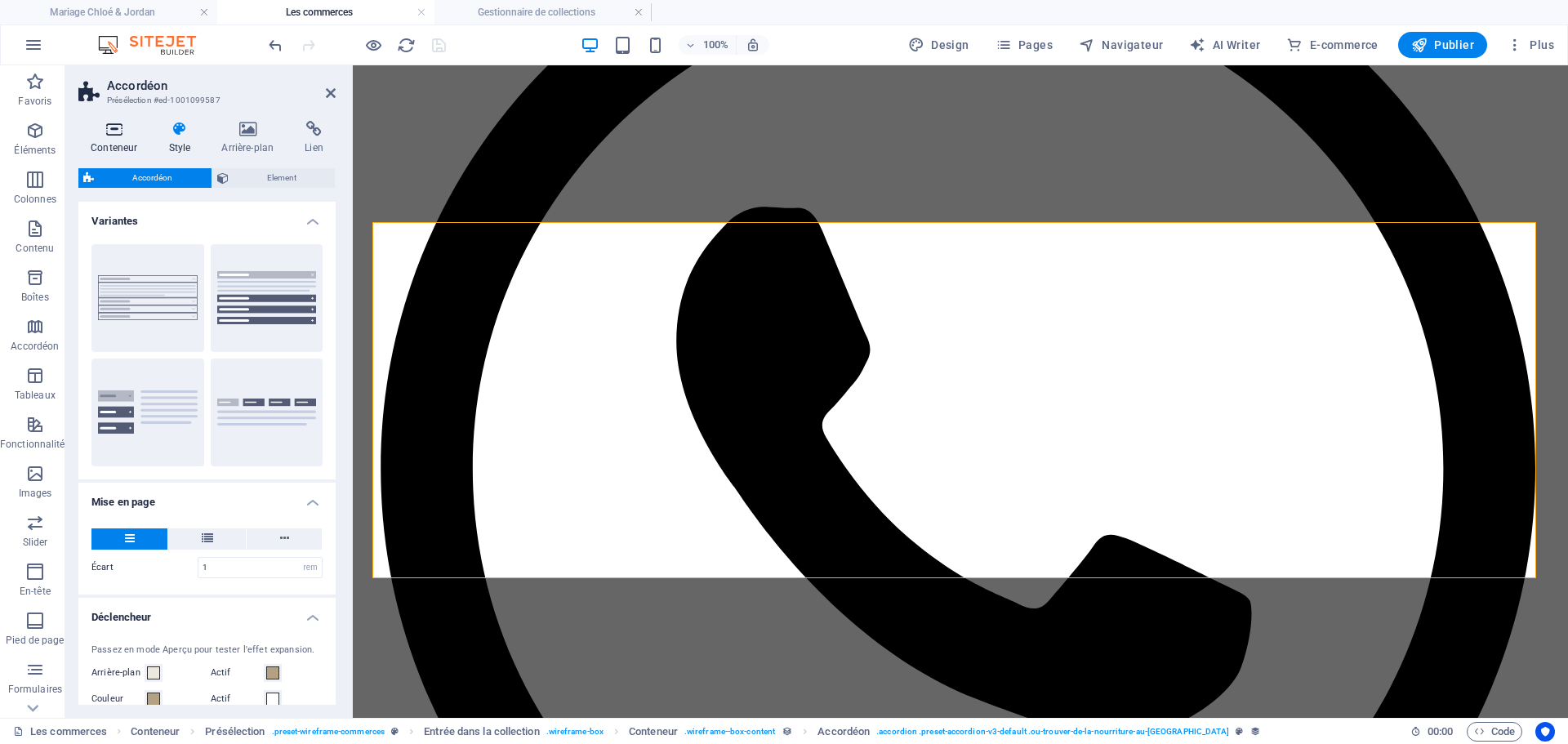
click at [116, 128] on icon at bounding box center [114, 128] width 71 height 17
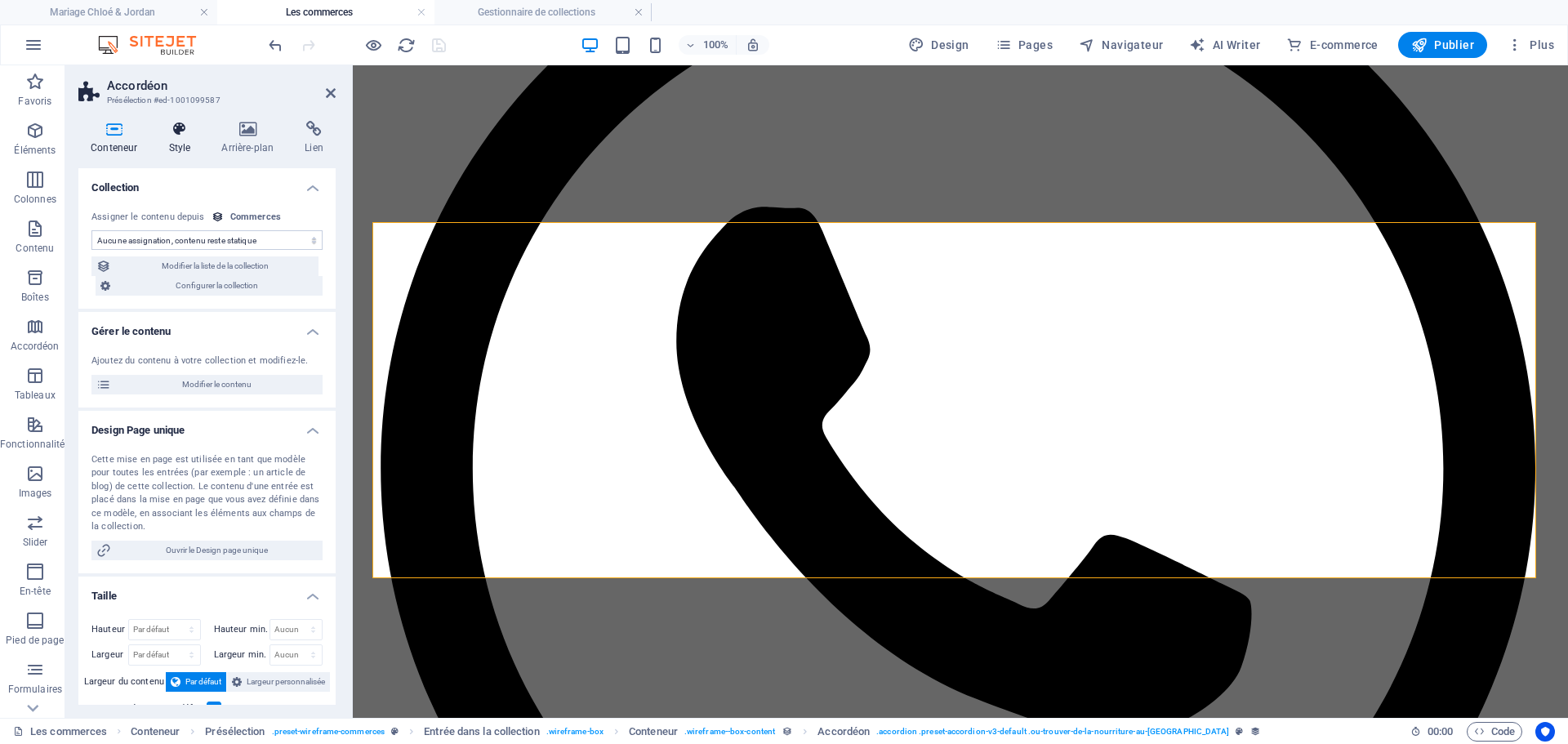
click at [182, 136] on icon at bounding box center [180, 128] width 47 height 17
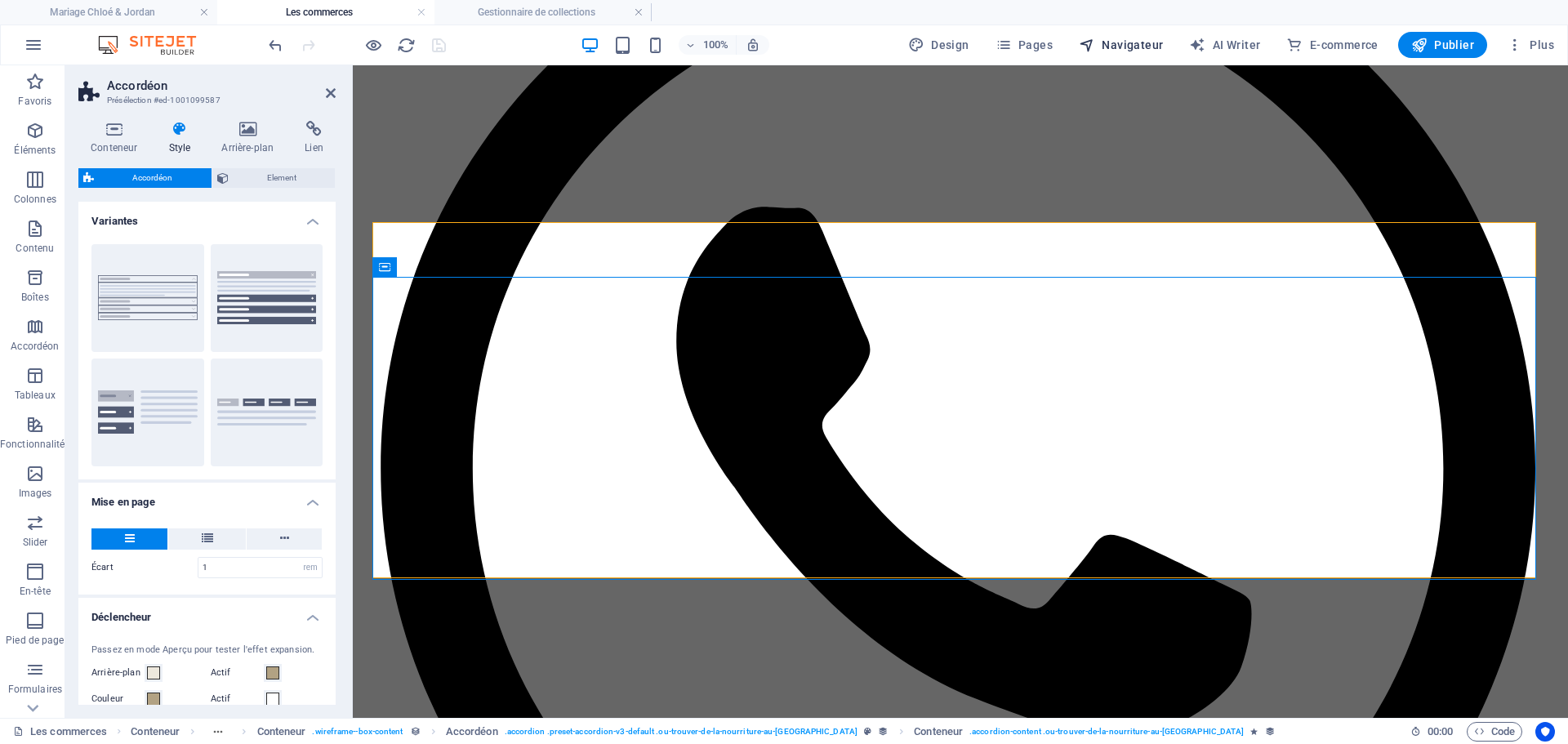
click at [1127, 45] on span "Navigateur" at bounding box center [1120, 45] width 85 height 17
select select "17894620-fr"
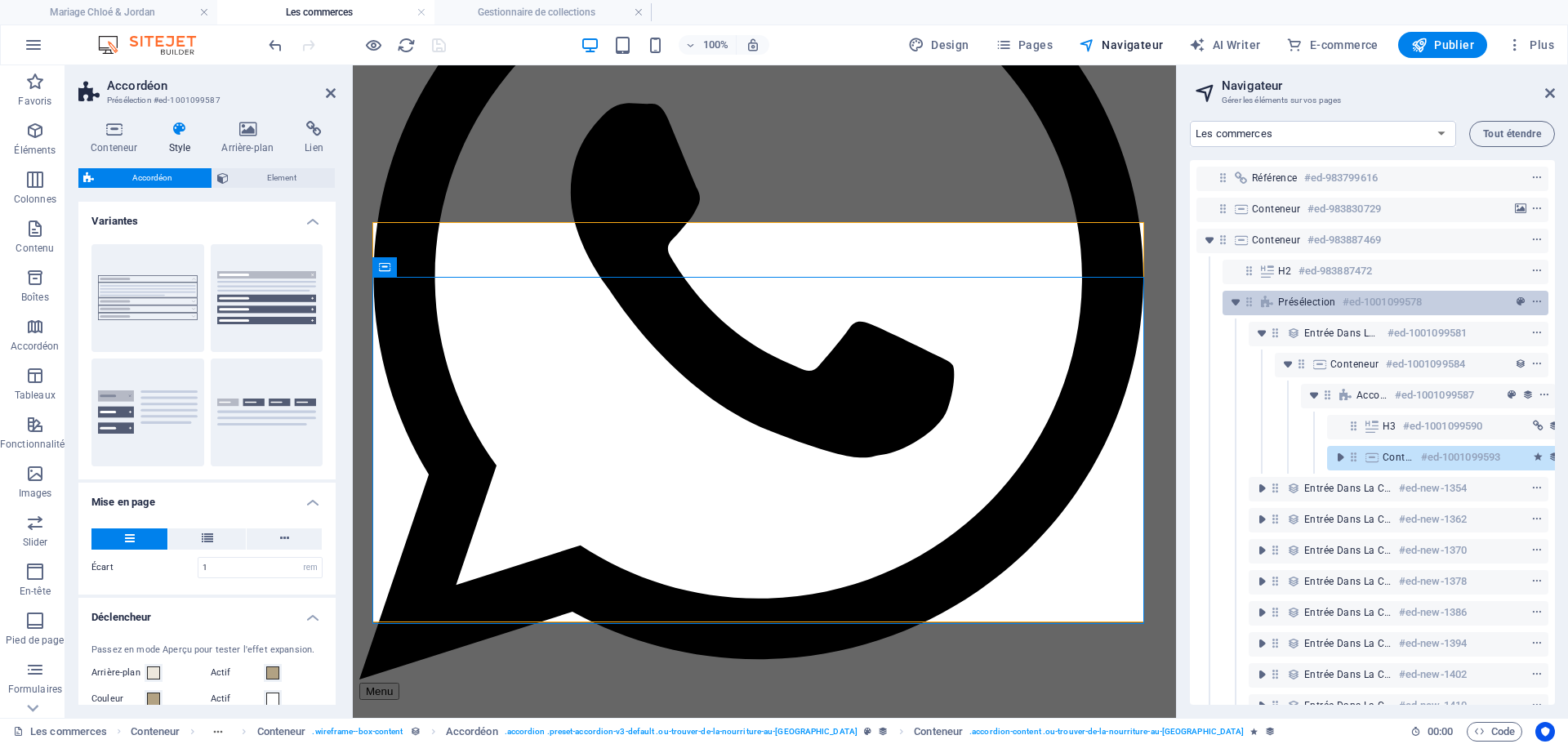
scroll to position [32, 30]
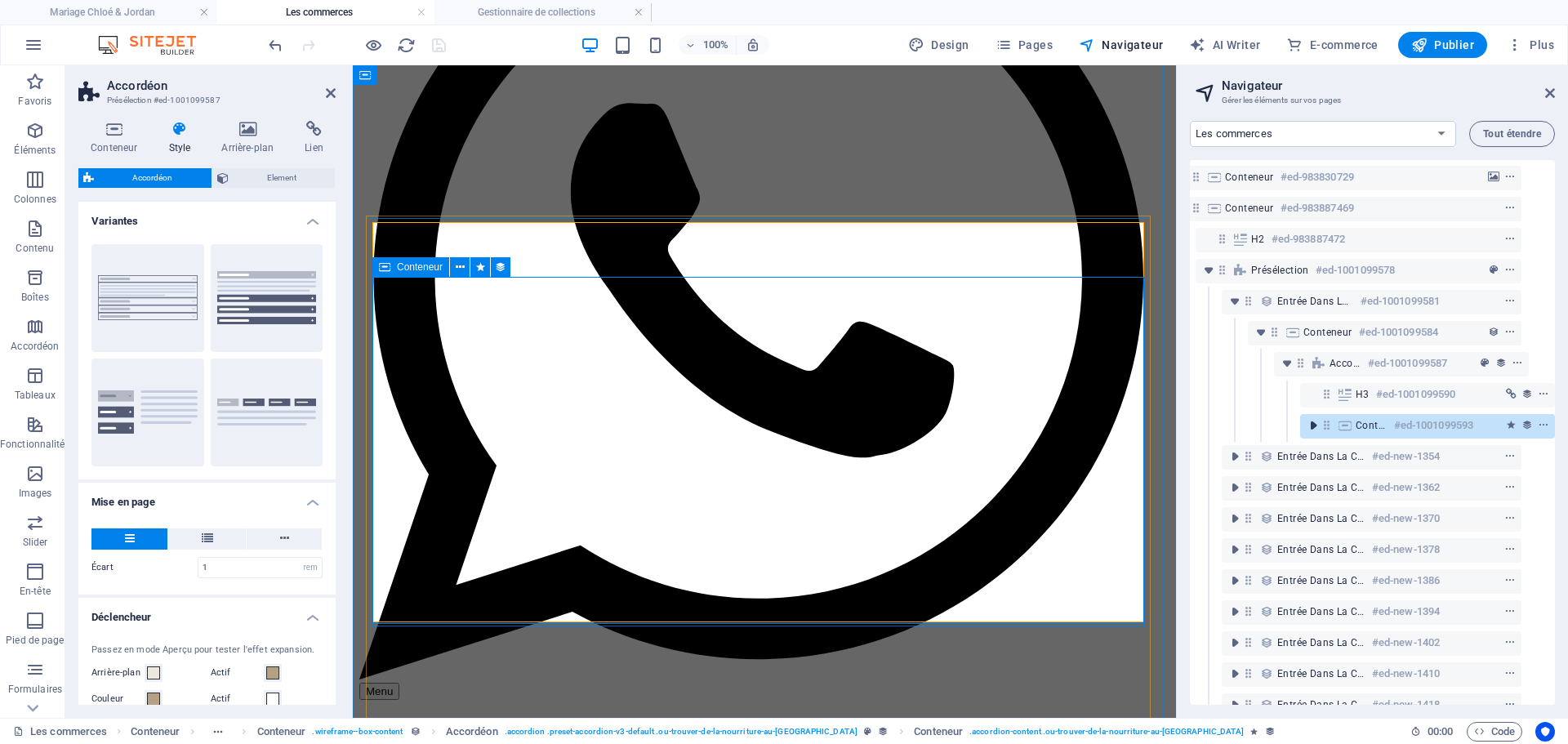
click at [1311, 423] on icon "toggle-expand" at bounding box center [1312, 424] width 17 height 17
click at [1360, 424] on span "Conteneur" at bounding box center [1368, 424] width 32 height 13
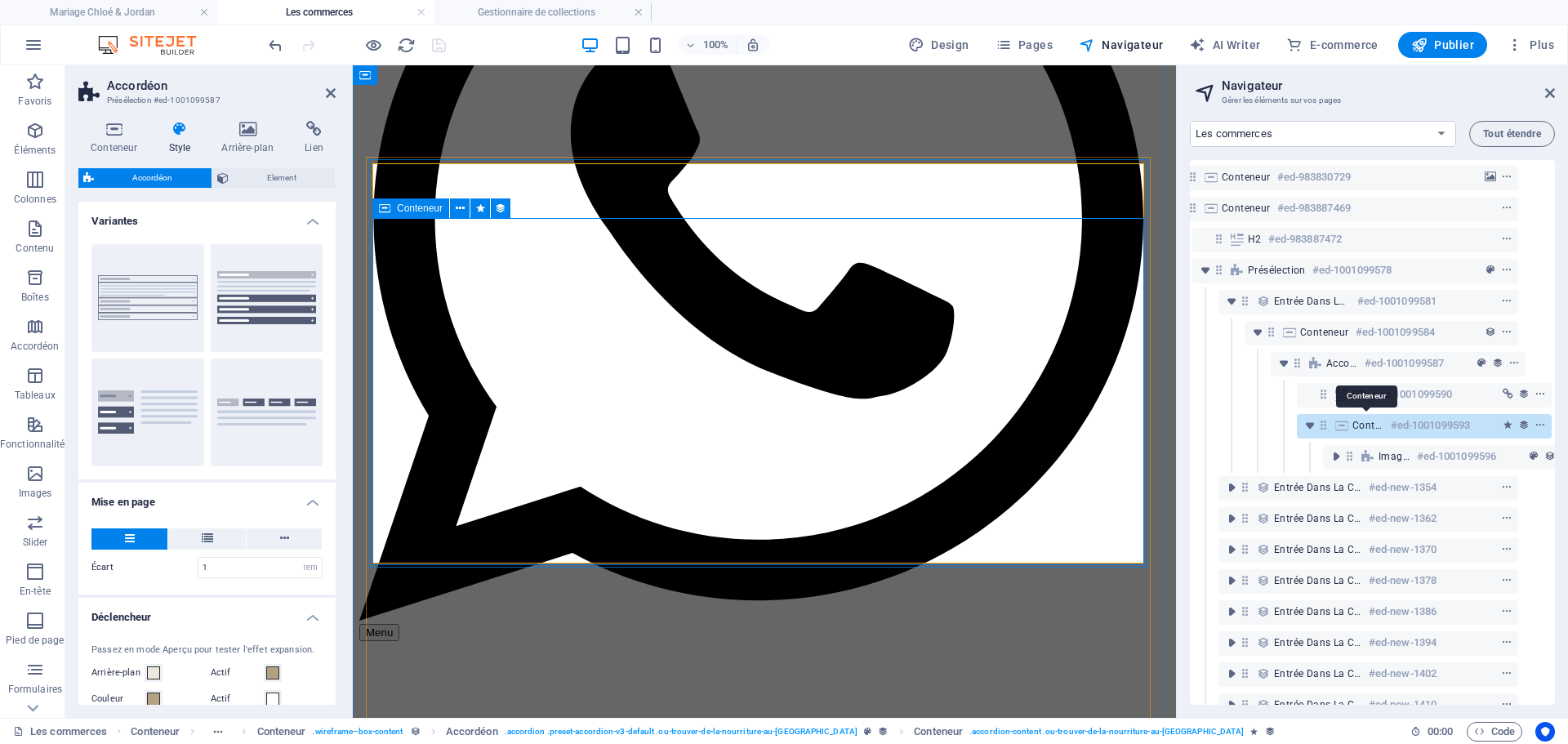
click at [1360, 424] on span "Conteneur" at bounding box center [1368, 424] width 32 height 13
select select "slug"
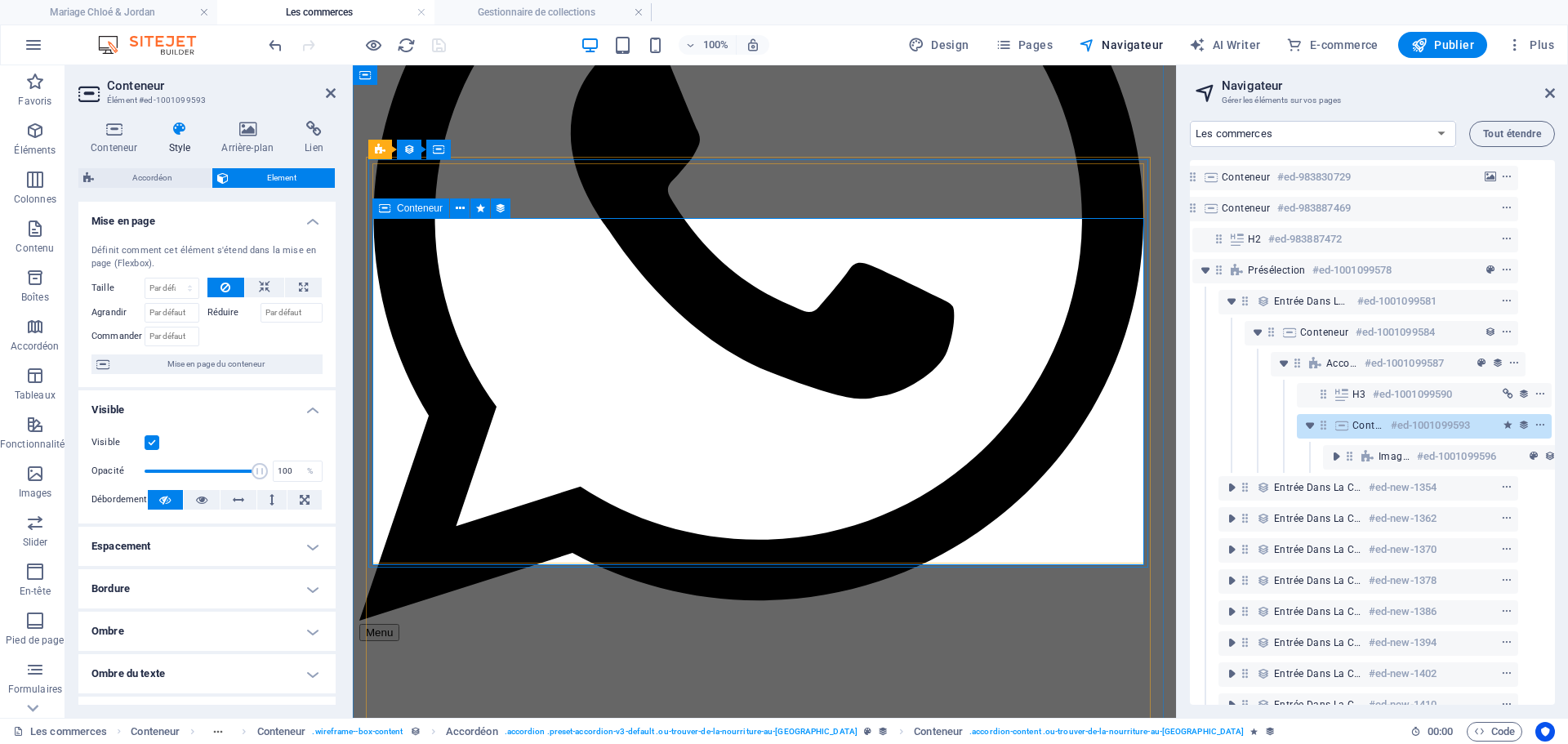
click at [431, 206] on span "Conteneur" at bounding box center [419, 208] width 46 height 10
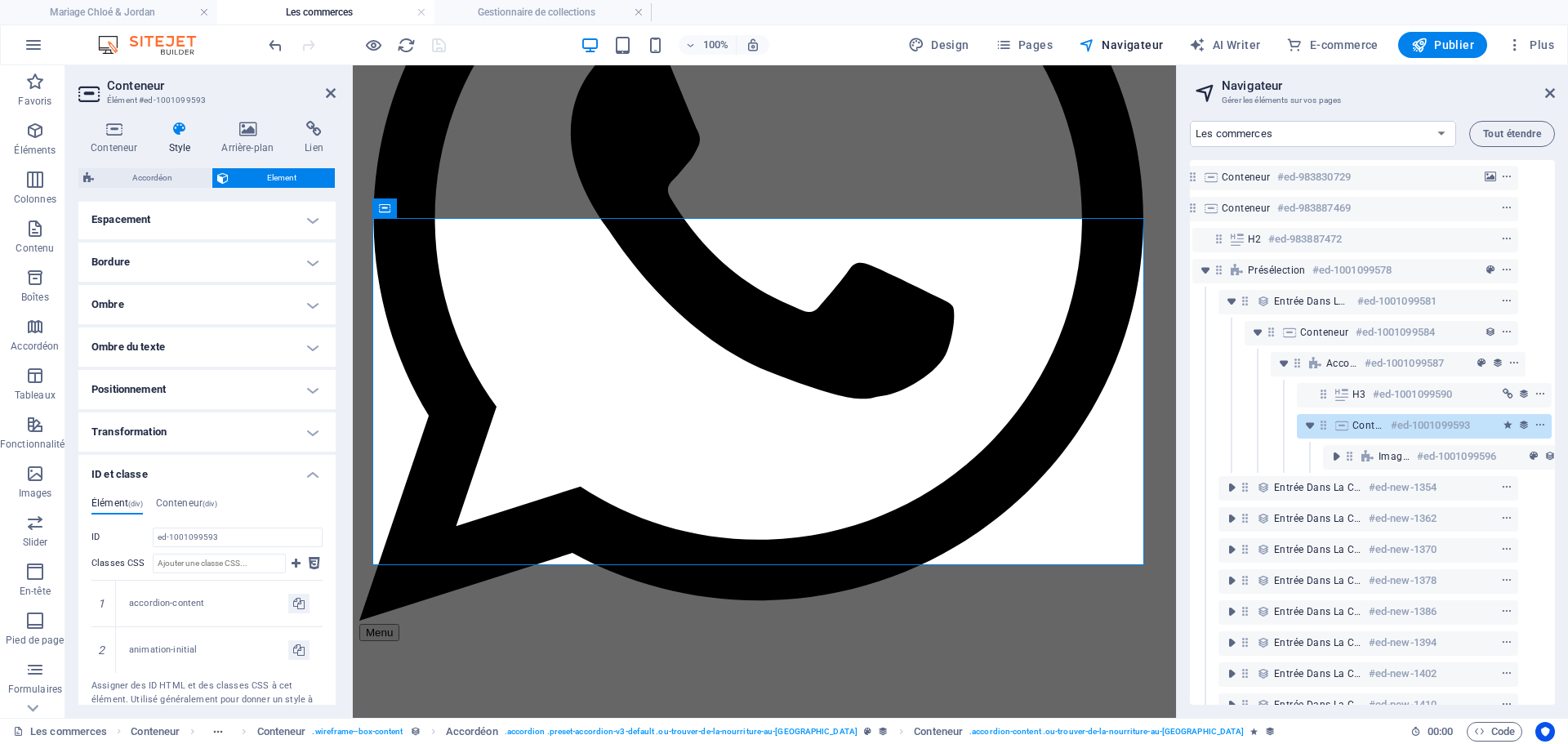
scroll to position [408, 0]
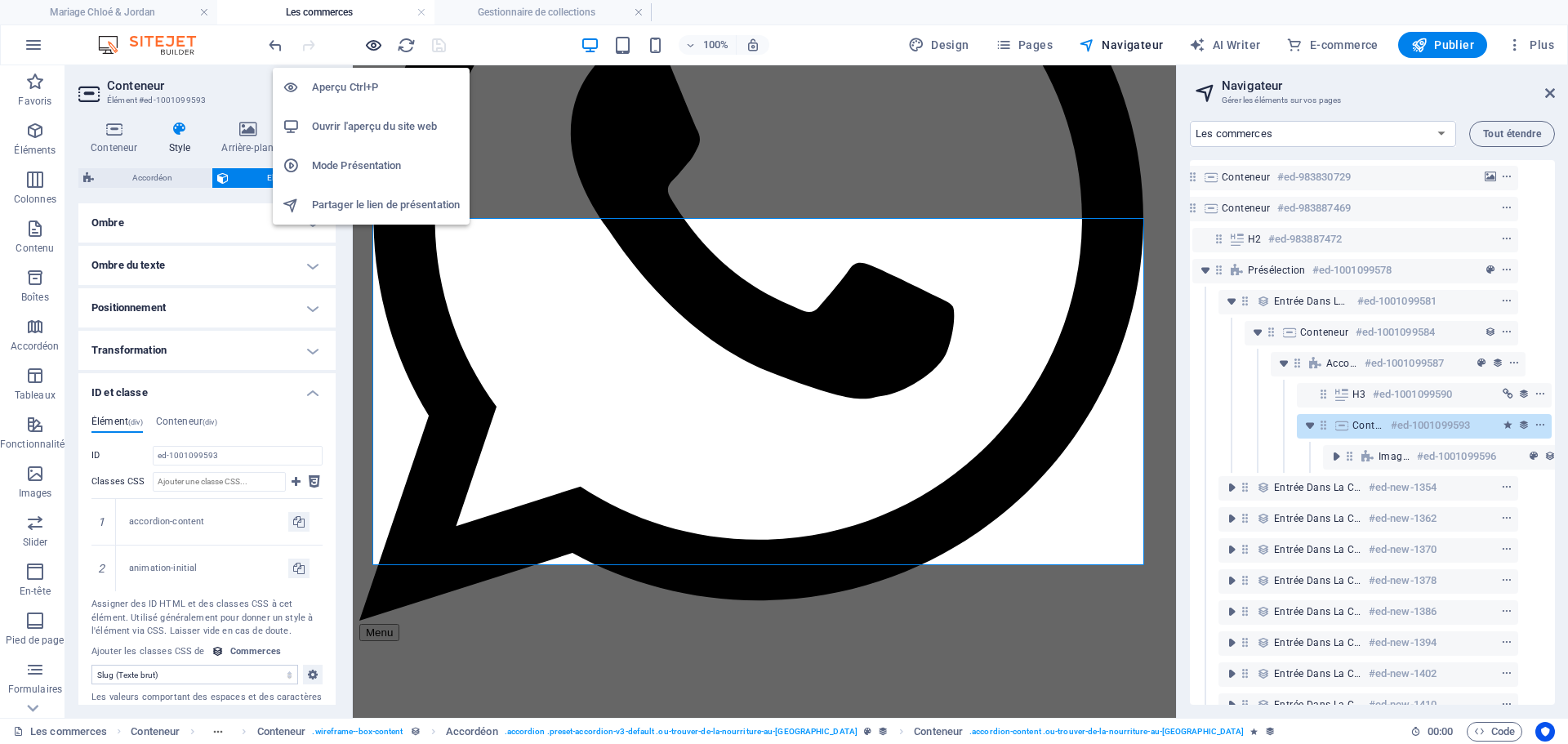
click at [375, 44] on icon "button" at bounding box center [373, 45] width 18 height 18
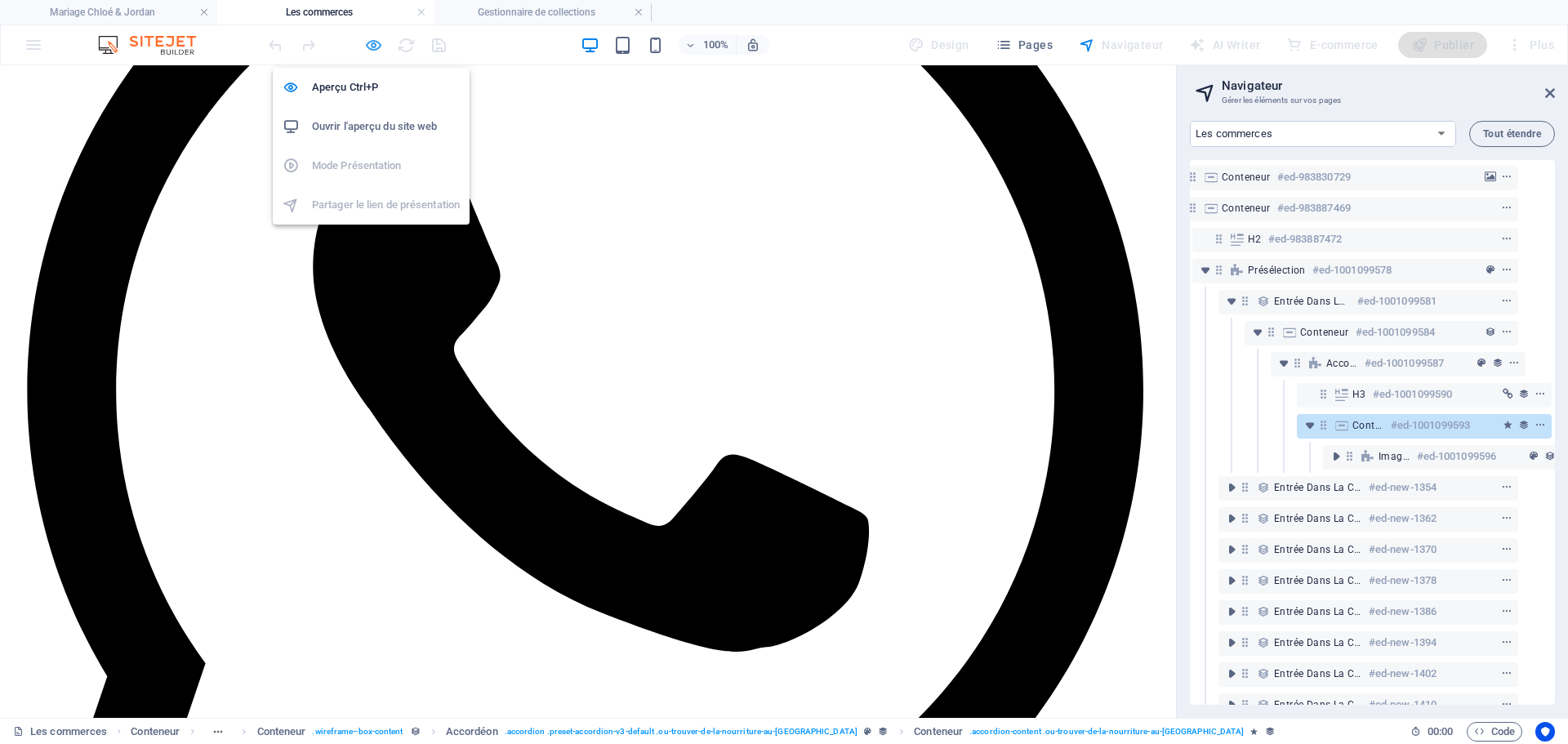
scroll to position [348, 0]
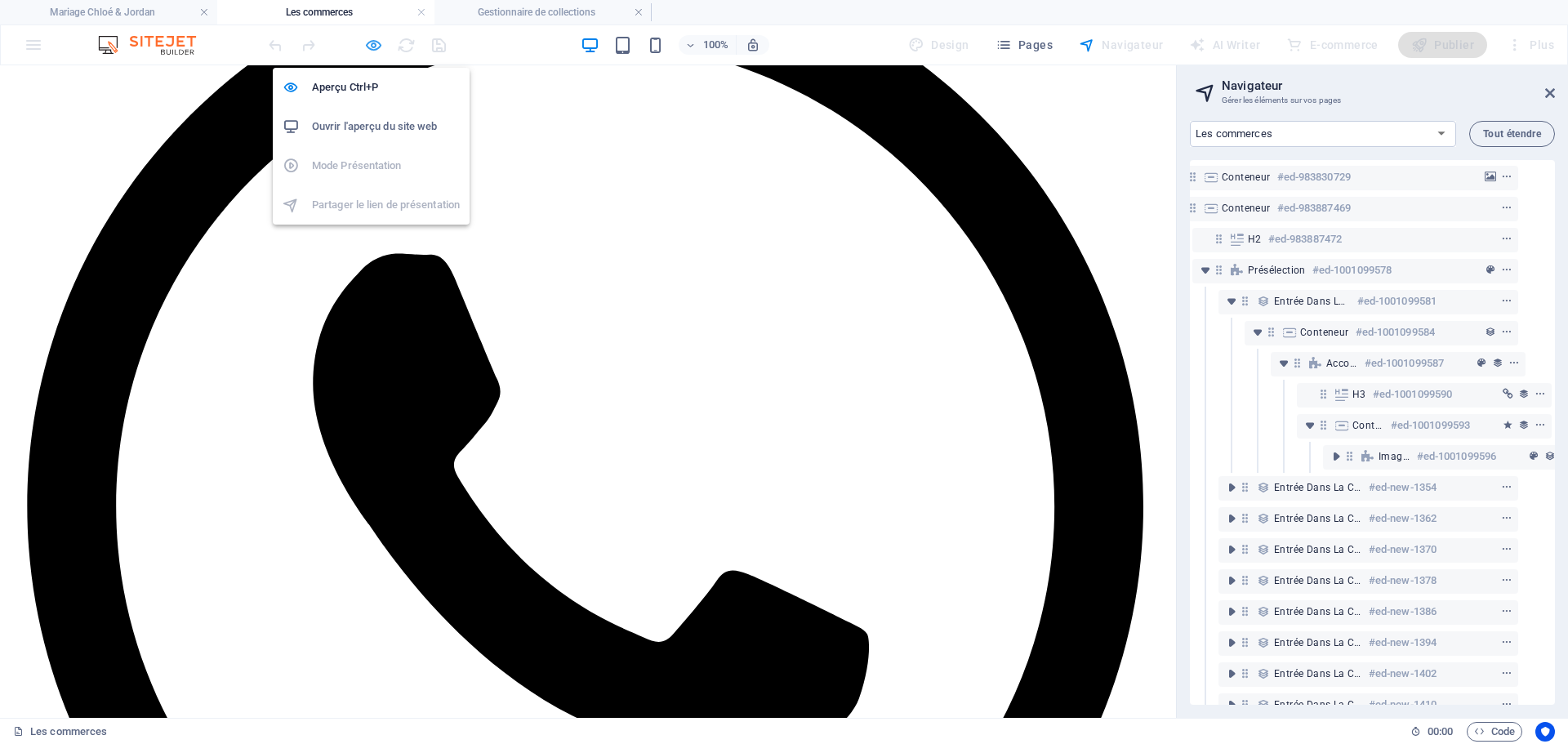
click at [375, 45] on icon "button" at bounding box center [373, 45] width 18 height 18
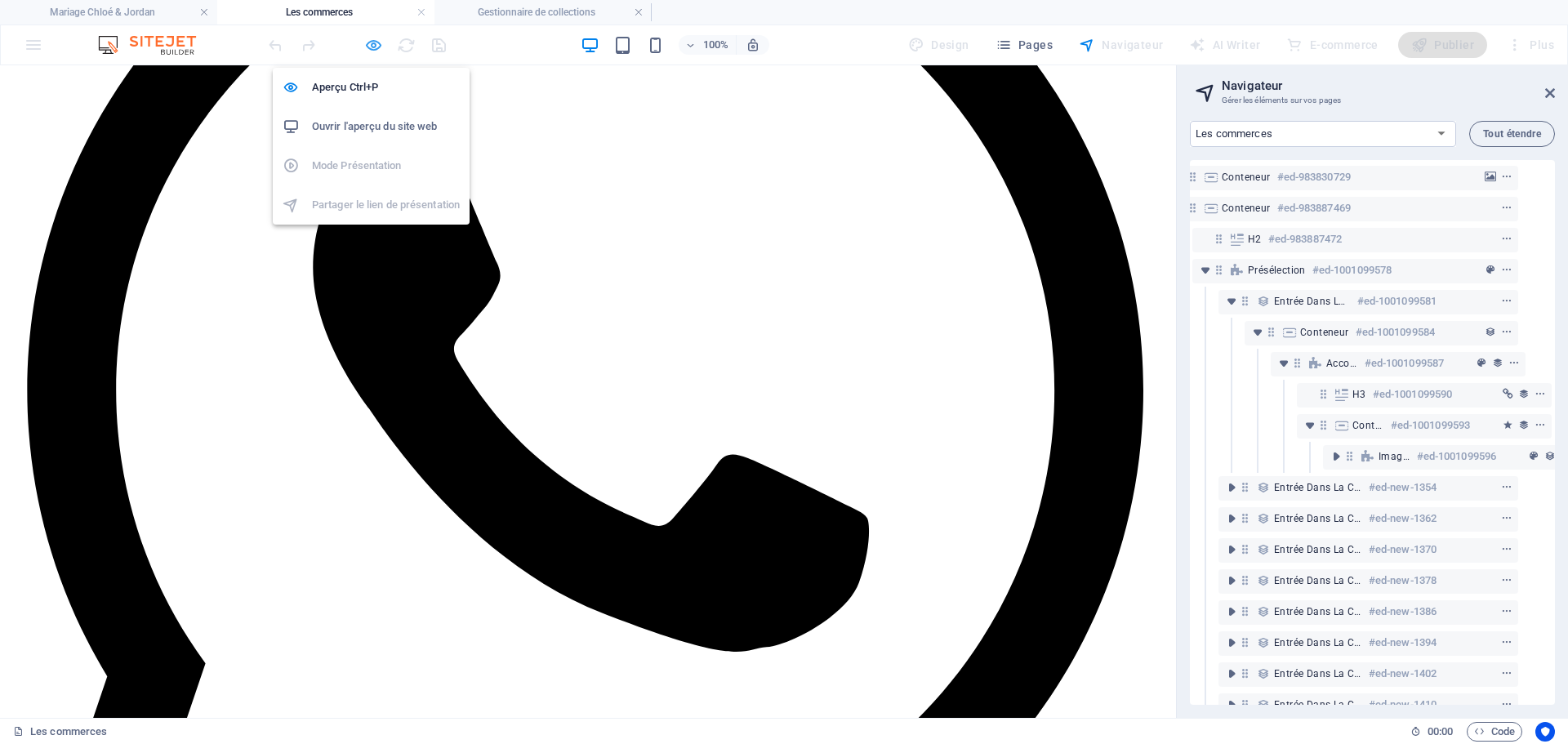
select select "slug"
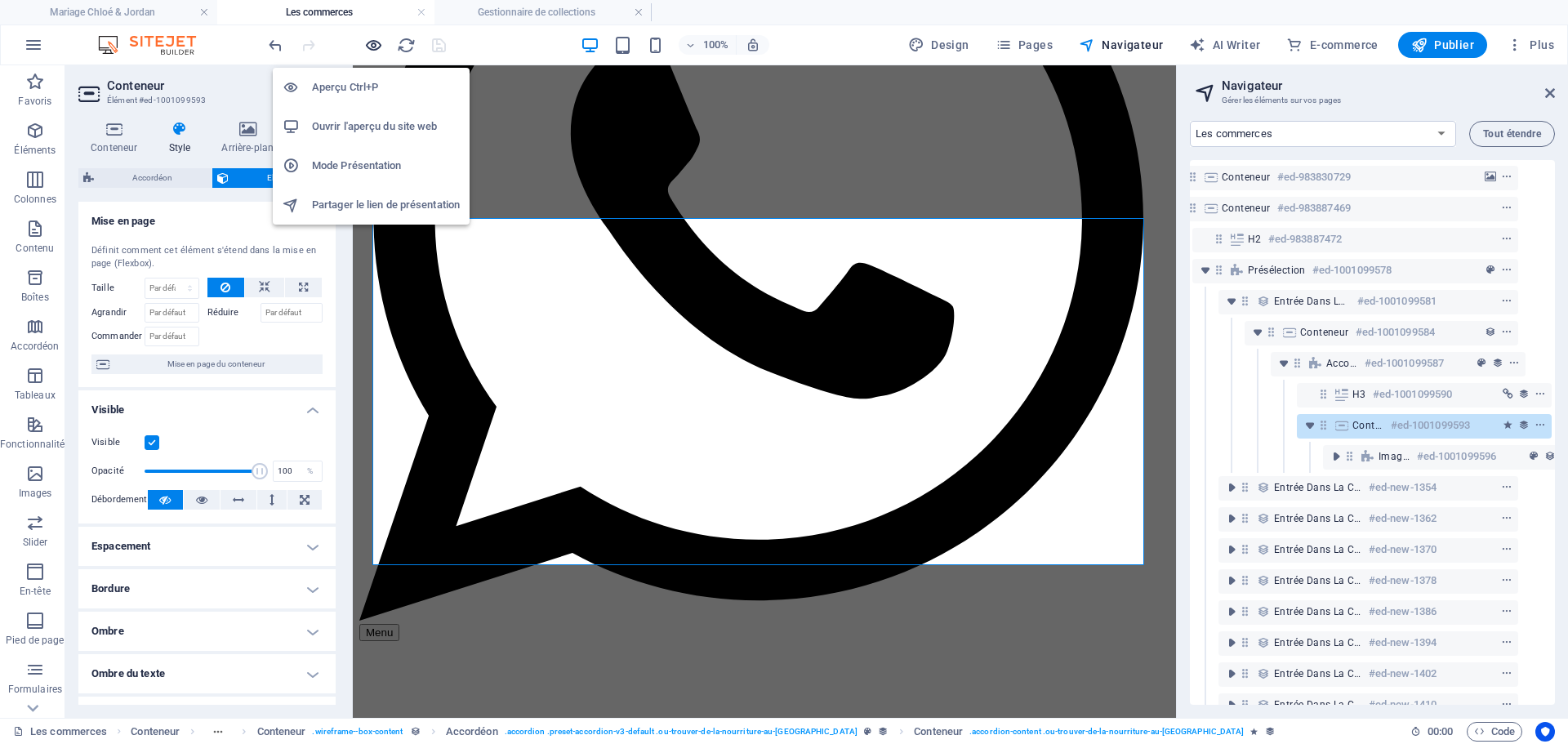
click at [369, 39] on icon "button" at bounding box center [373, 45] width 18 height 18
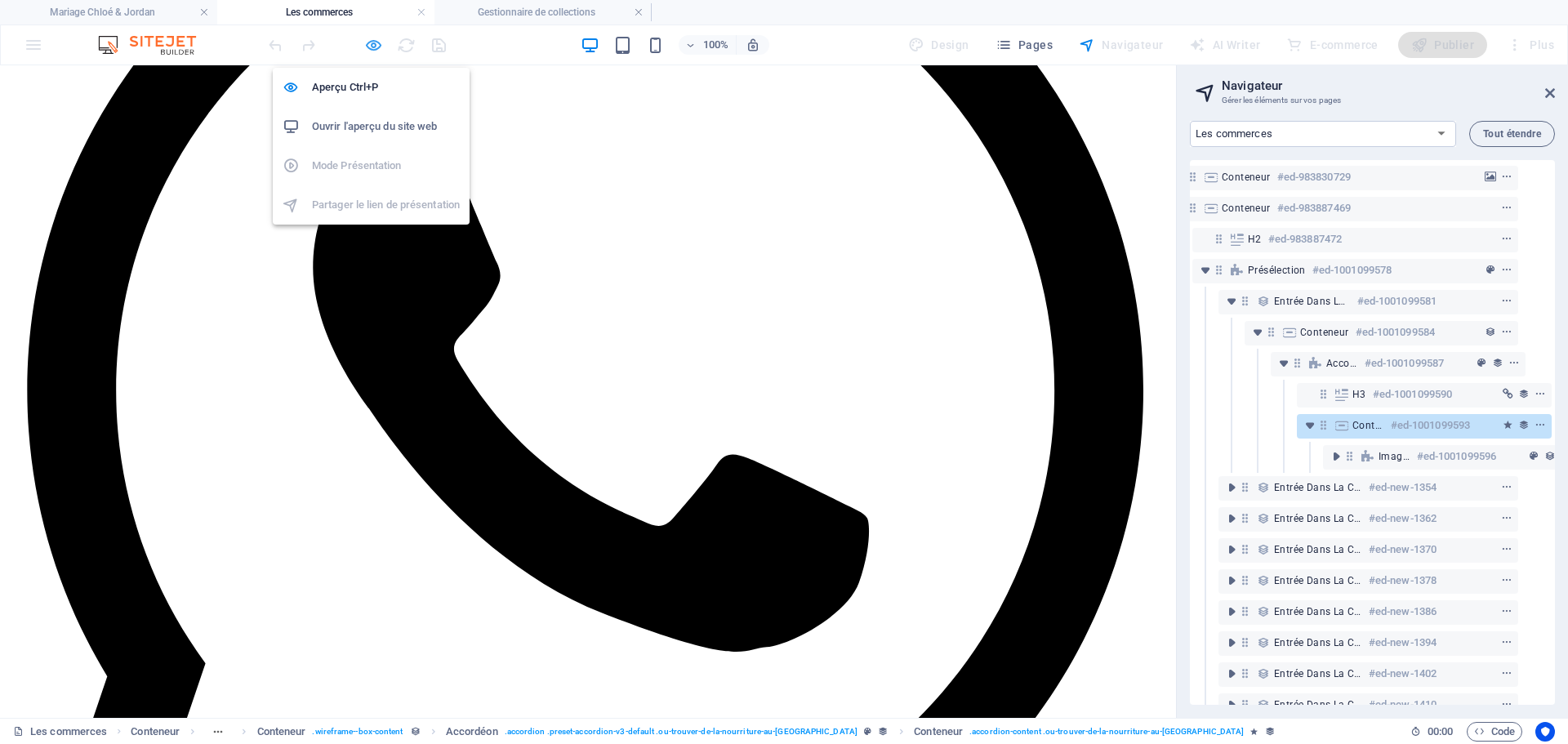
scroll to position [348, 0]
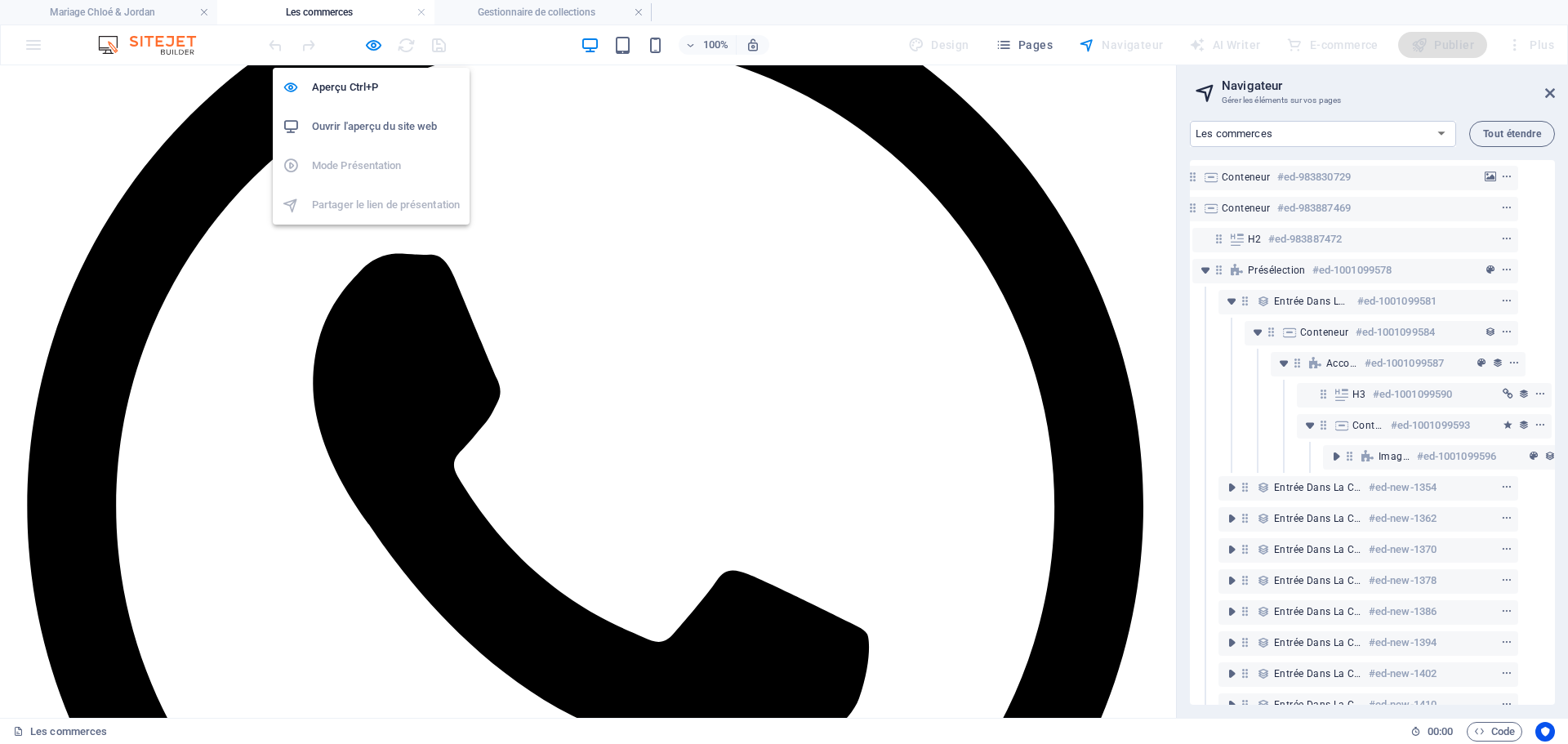
click at [370, 128] on h6 "Ouvrir l'aperçu du site web" at bounding box center [386, 126] width 148 height 19
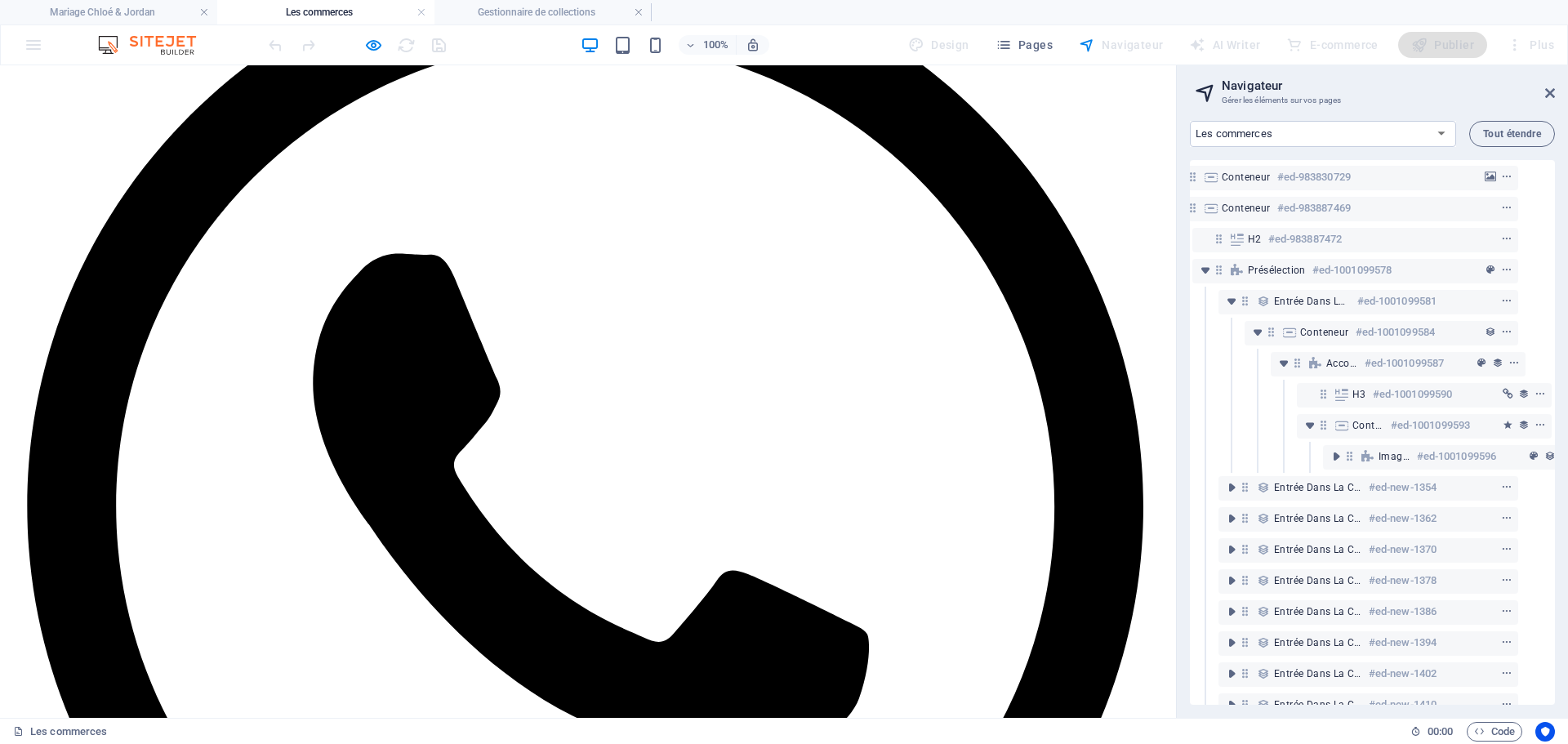
click at [1036, 38] on span "Pages" at bounding box center [1023, 45] width 57 height 17
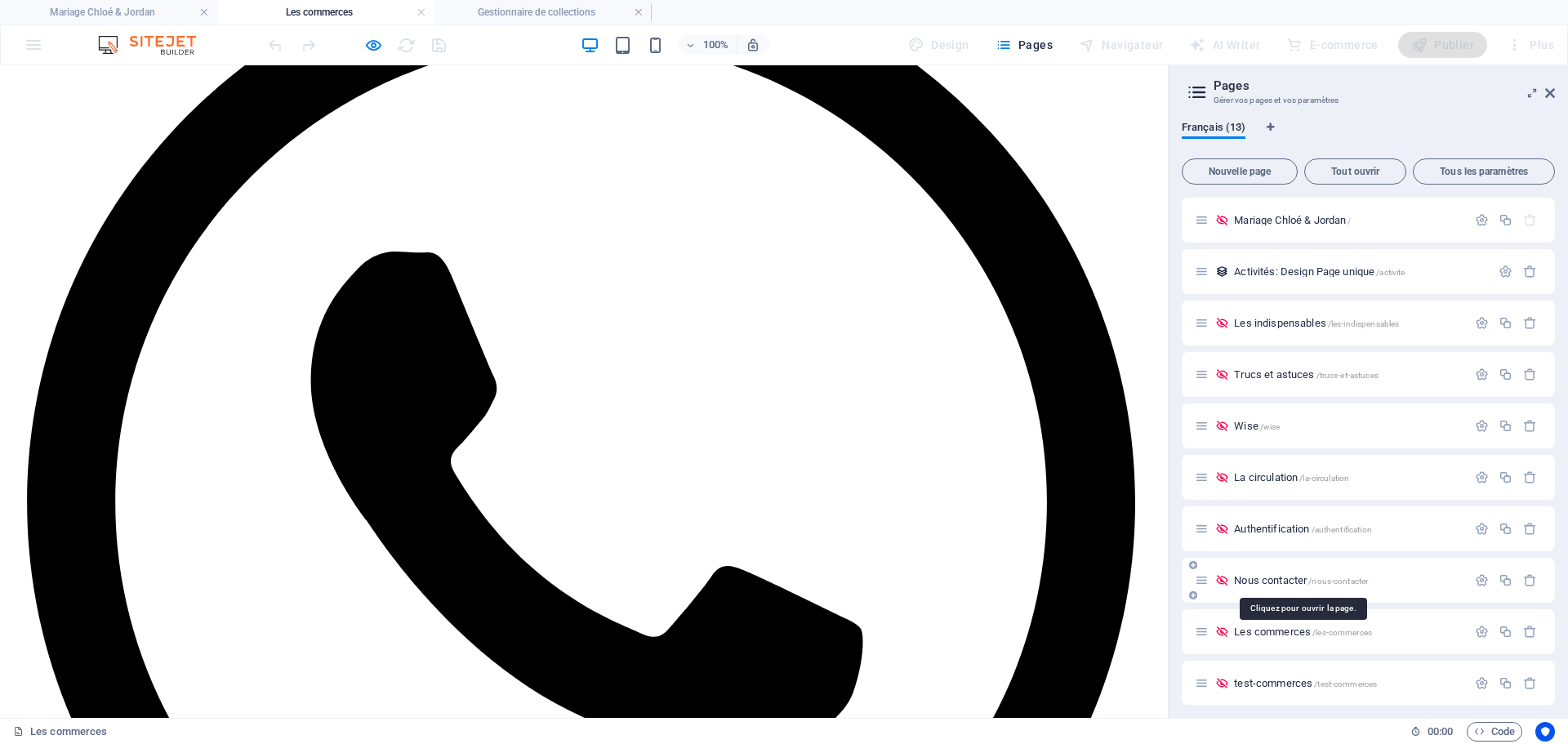
click at [1264, 576] on span "Nous contacter /nous-contacter" at bounding box center [1301, 580] width 134 height 13
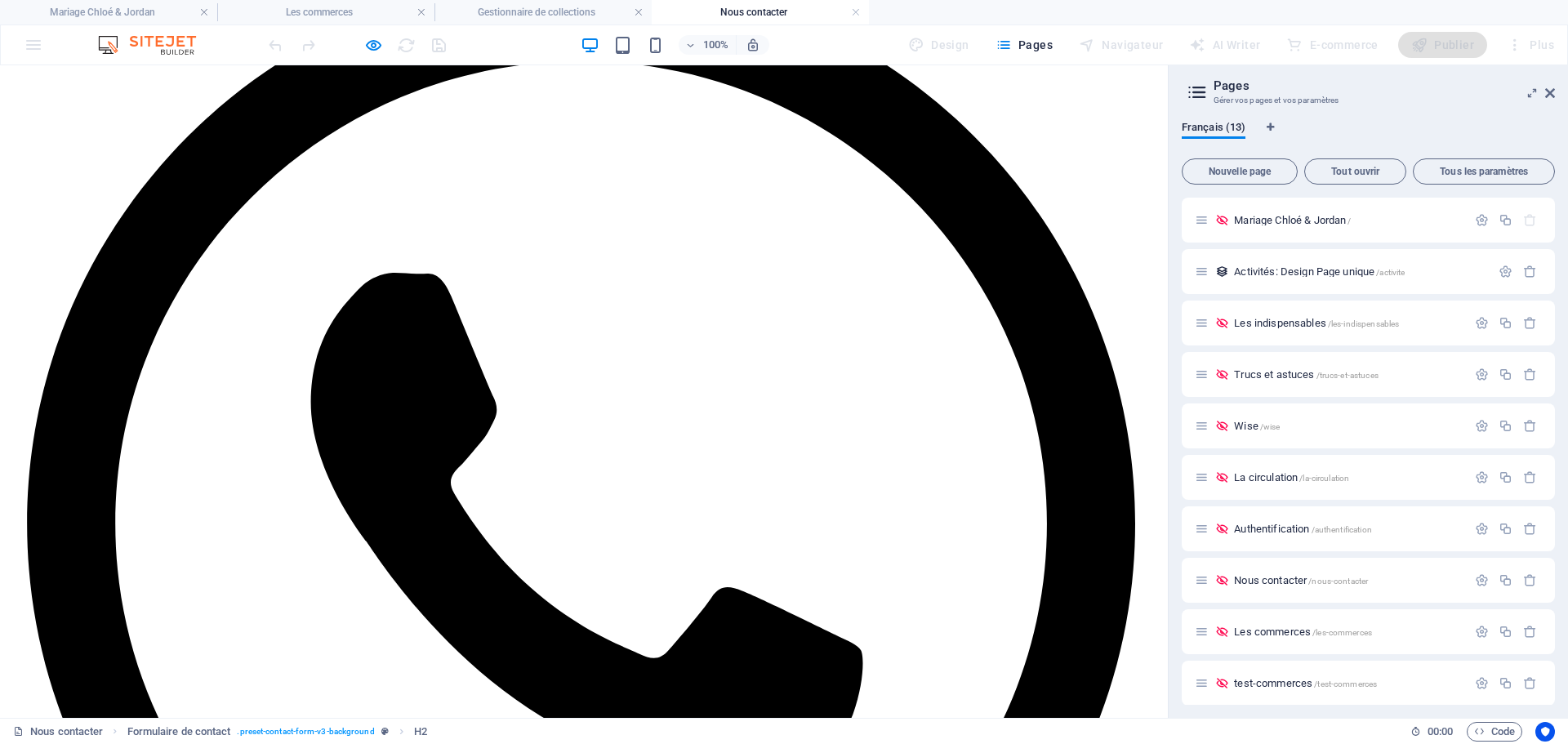
scroll to position [82, 0]
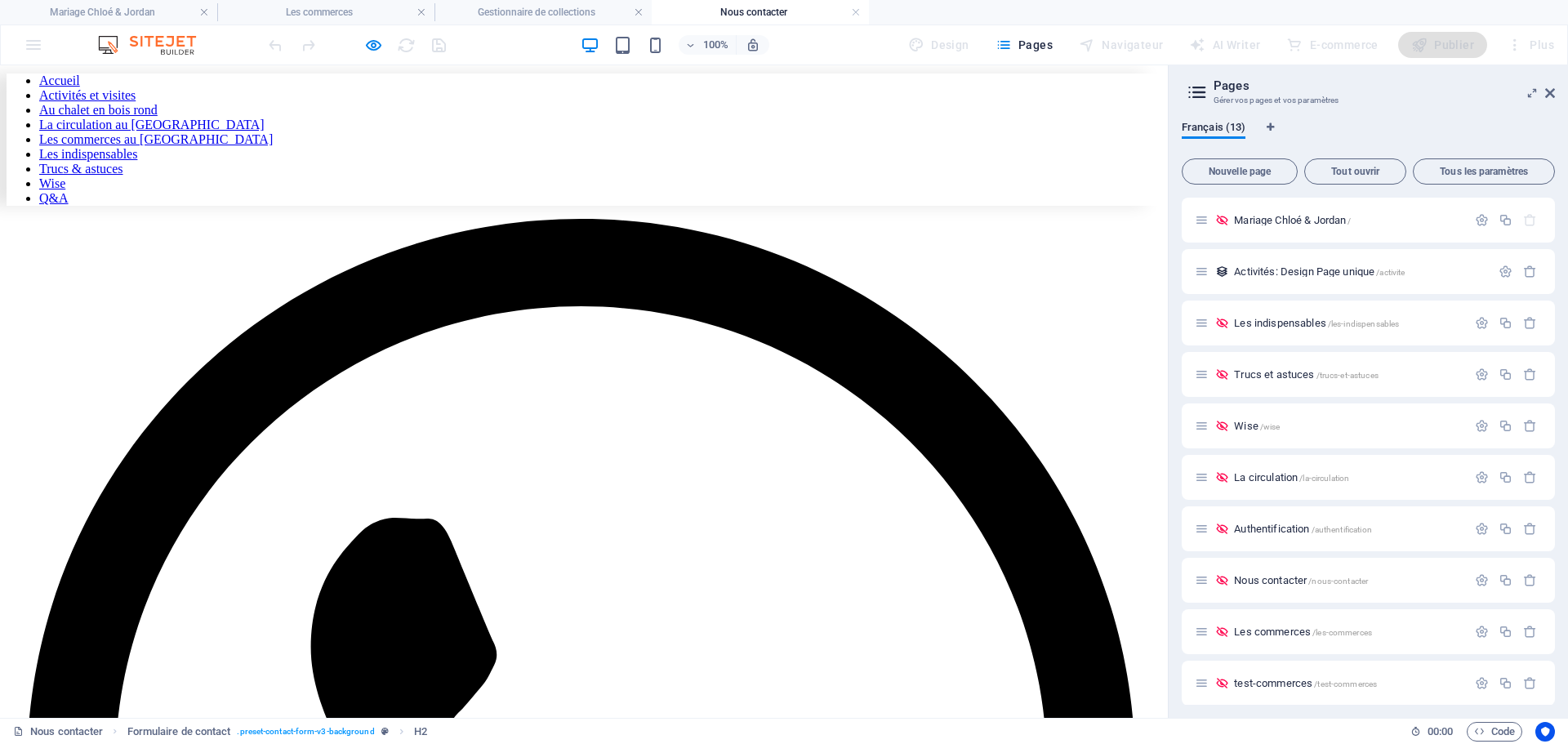
click at [373, 47] on icon "button" at bounding box center [373, 45] width 18 height 18
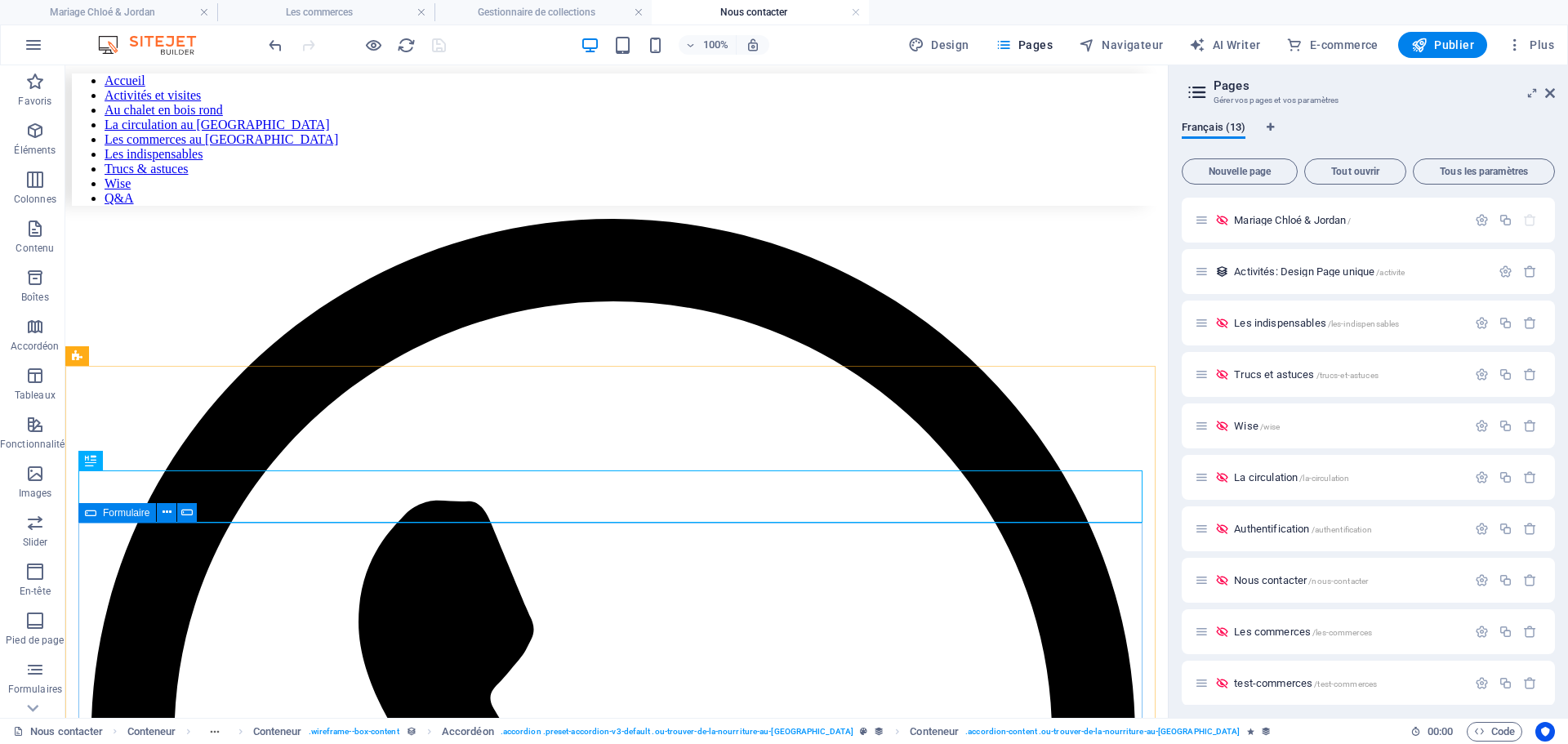
click at [89, 513] on icon at bounding box center [90, 513] width 12 height 19
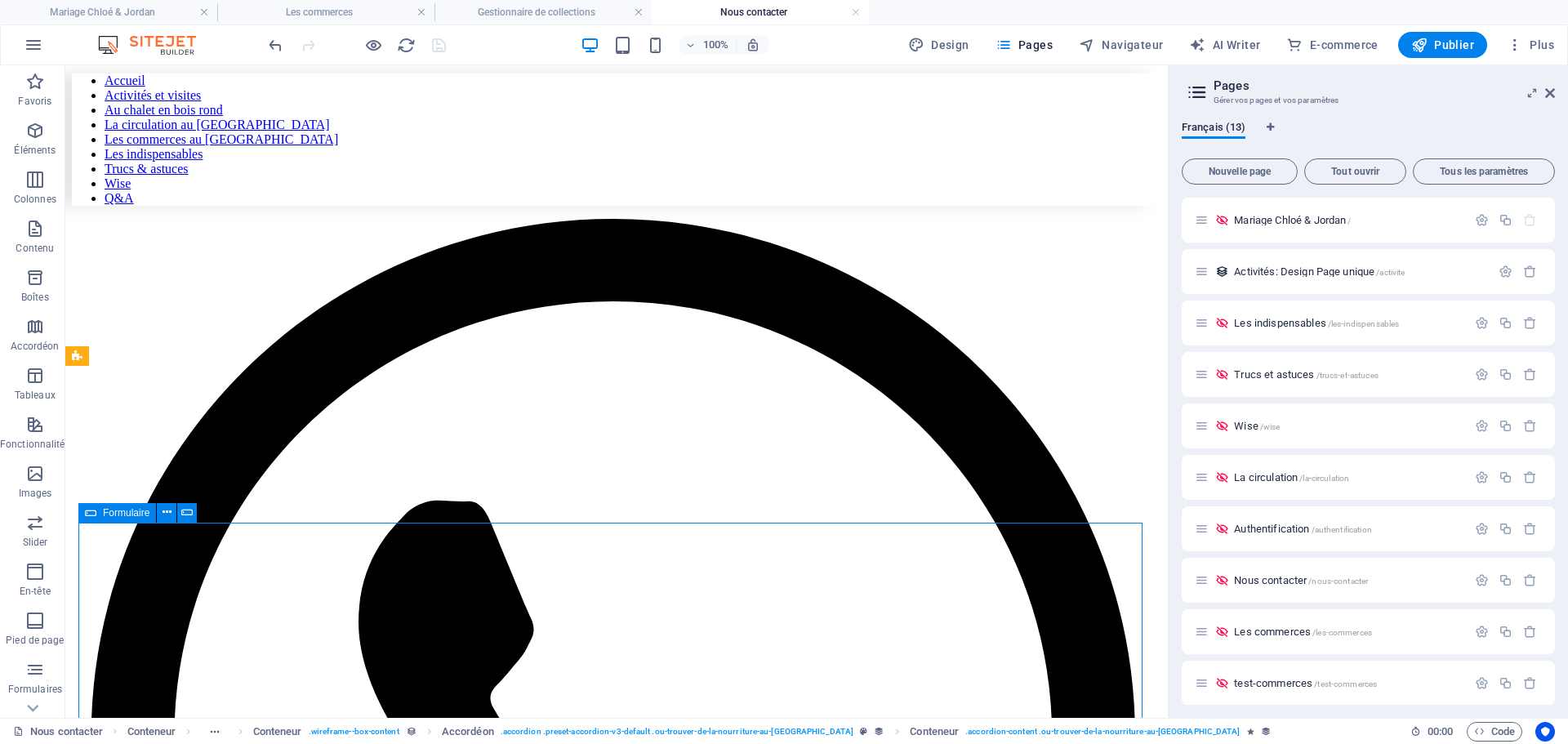
click at [89, 513] on icon at bounding box center [90, 513] width 12 height 19
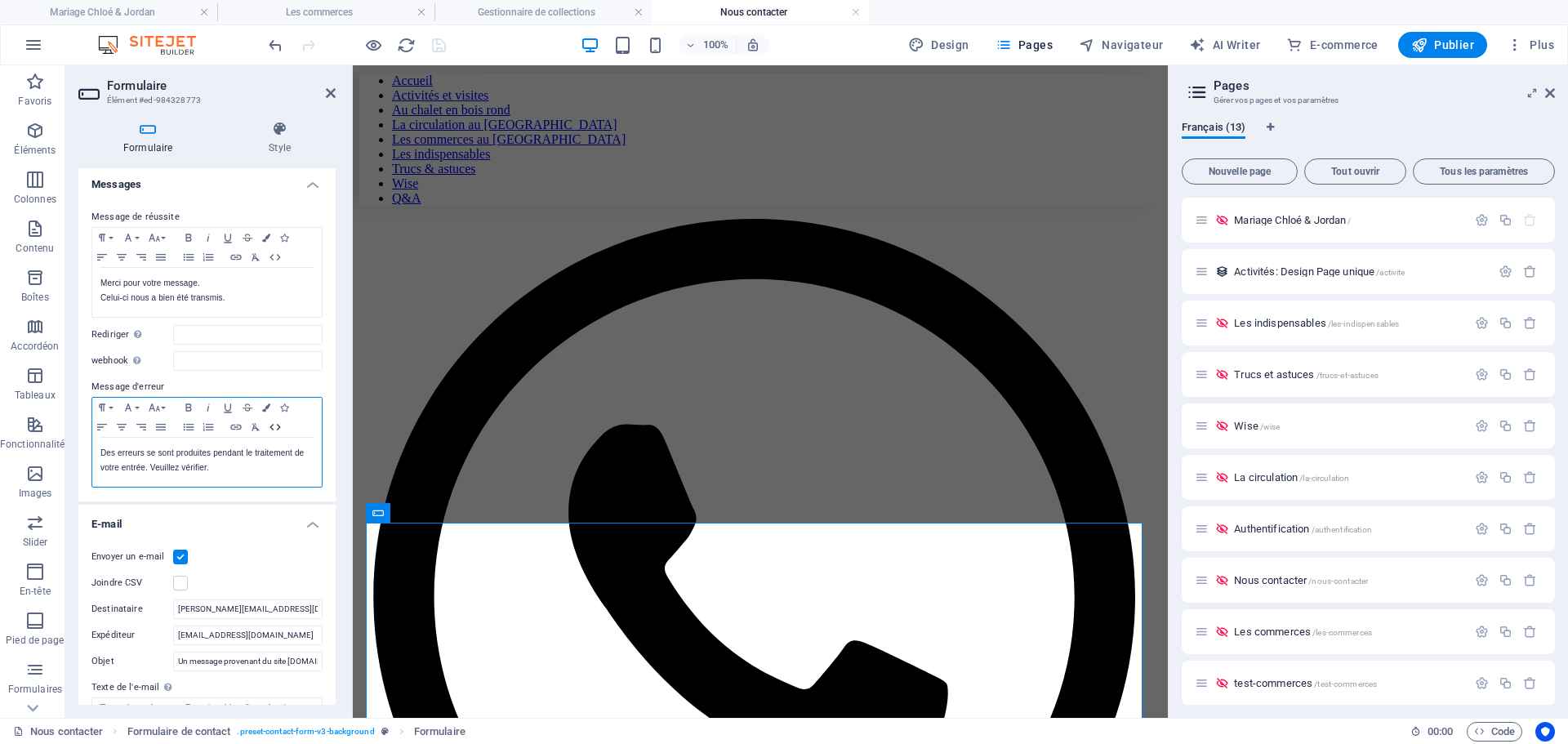
click at [277, 422] on icon "button" at bounding box center [275, 426] width 19 height 13
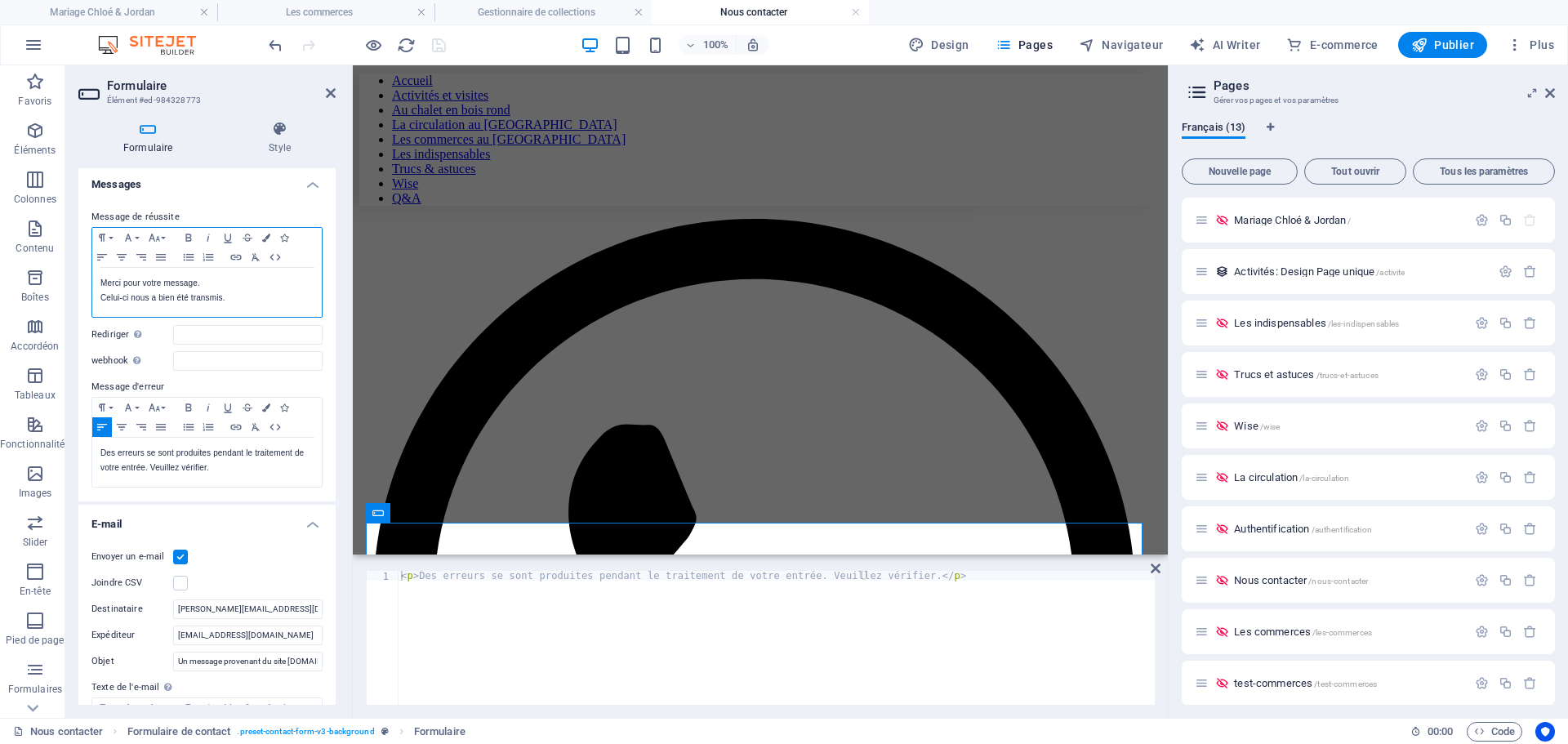
click at [274, 293] on p "Celui-ci nous a bien été transmis." at bounding box center [206, 297] width 213 height 15
click at [276, 258] on icon "button" at bounding box center [275, 256] width 19 height 13
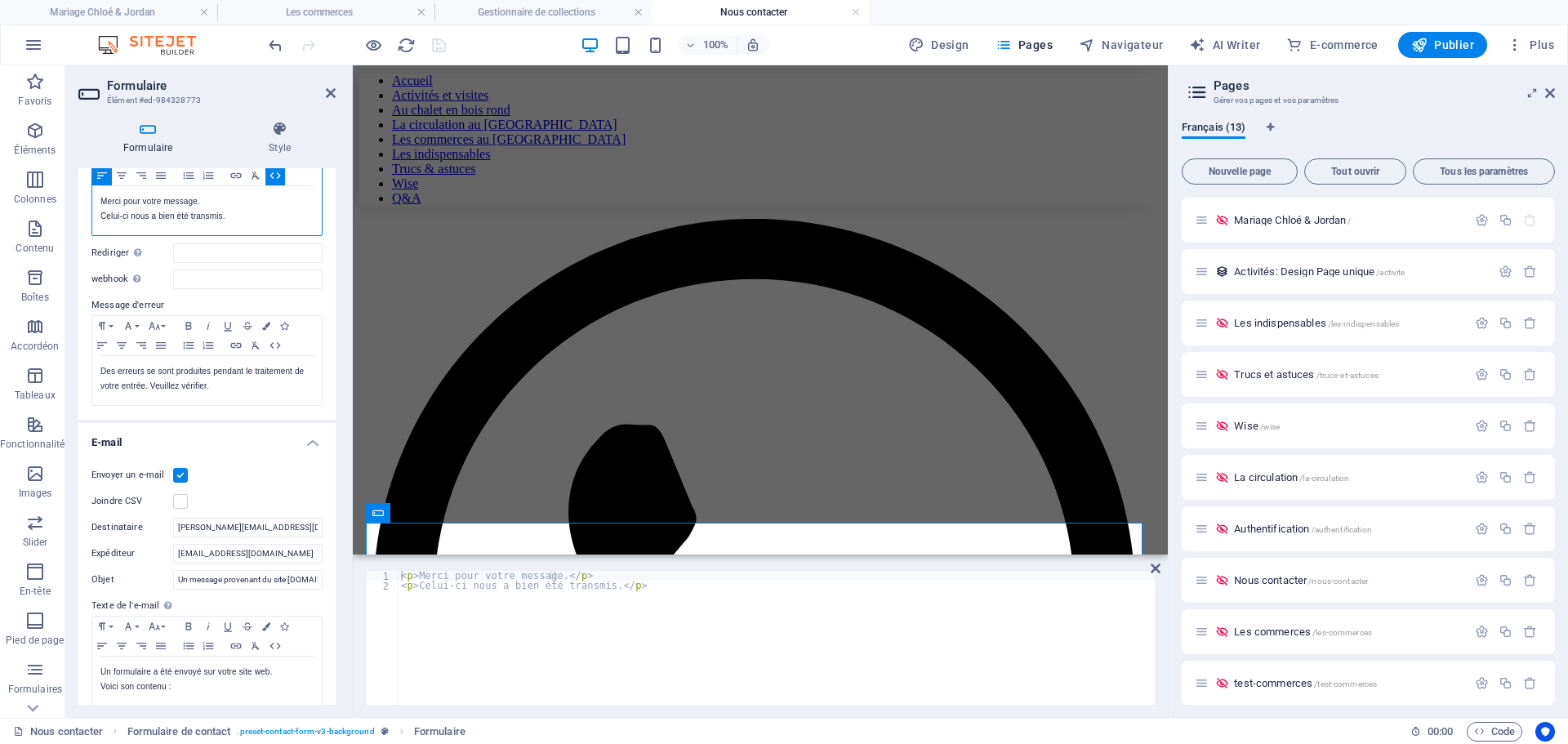
scroll to position [326, 0]
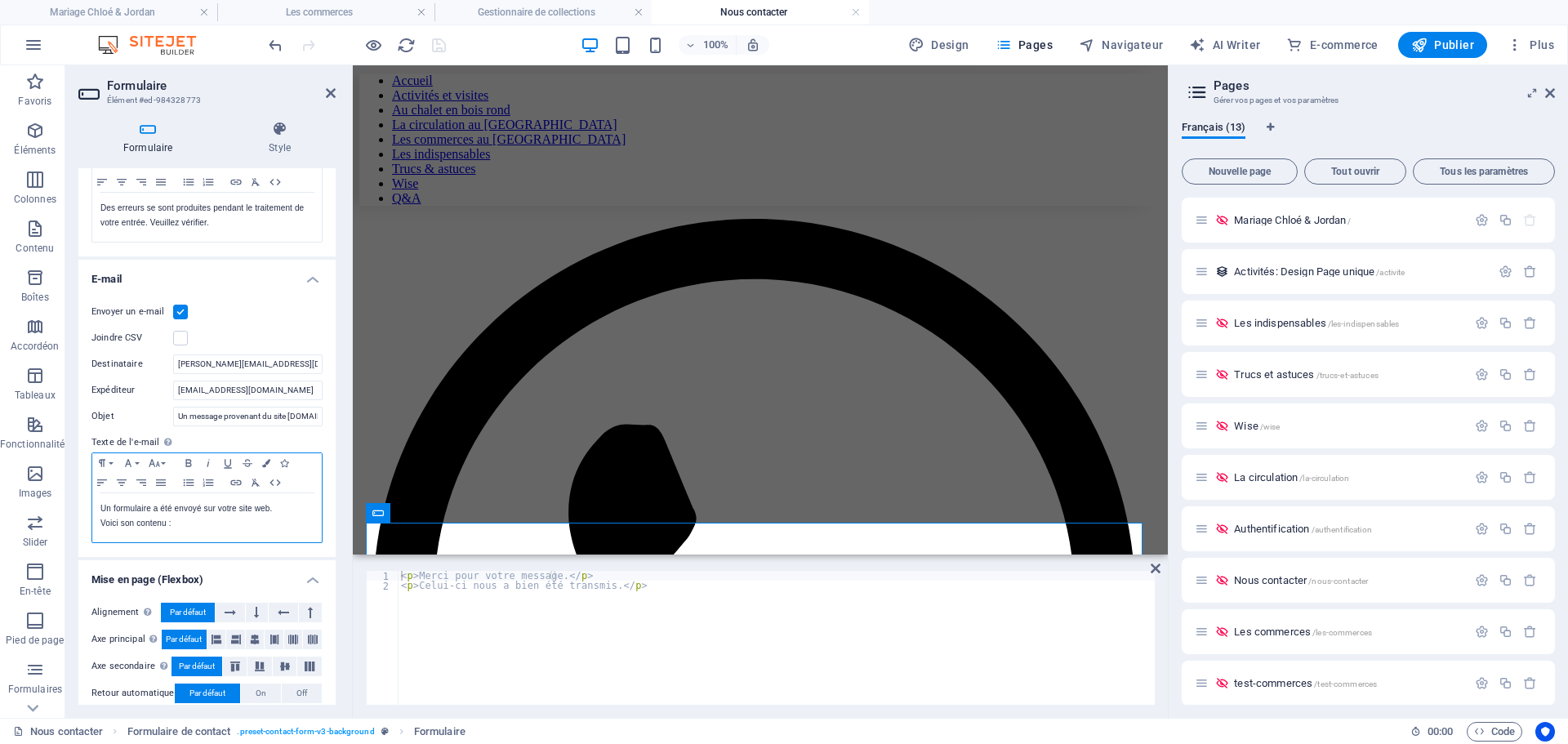
click at [231, 523] on p "Voici son contenu :" at bounding box center [206, 523] width 213 height 15
click at [272, 481] on icon "button" at bounding box center [274, 482] width 11 height 7
click at [193, 518] on p "Voici son contenu :" at bounding box center [206, 523] width 213 height 15
type textarea "<p>Un formulaire a été envoyé sur votre site web.</p>"
drag, startPoint x: 412, startPoint y: 577, endPoint x: 396, endPoint y: 575, distance: 16.1
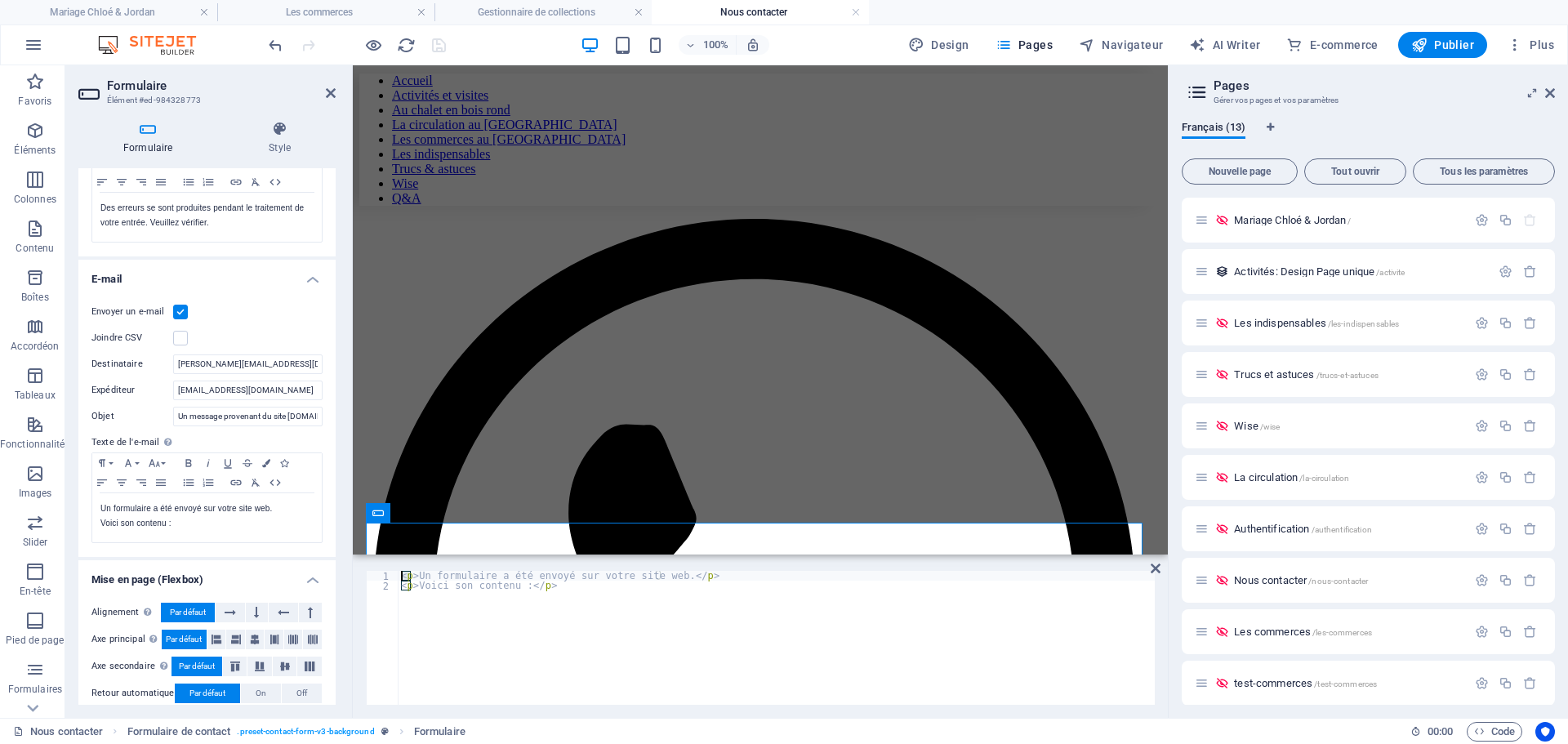
click at [396, 575] on div "<p>Un formulaire a été envoyé sur votre site web.</p> 1 2 < p > Un formulaire a…" at bounding box center [760, 637] width 789 height 134
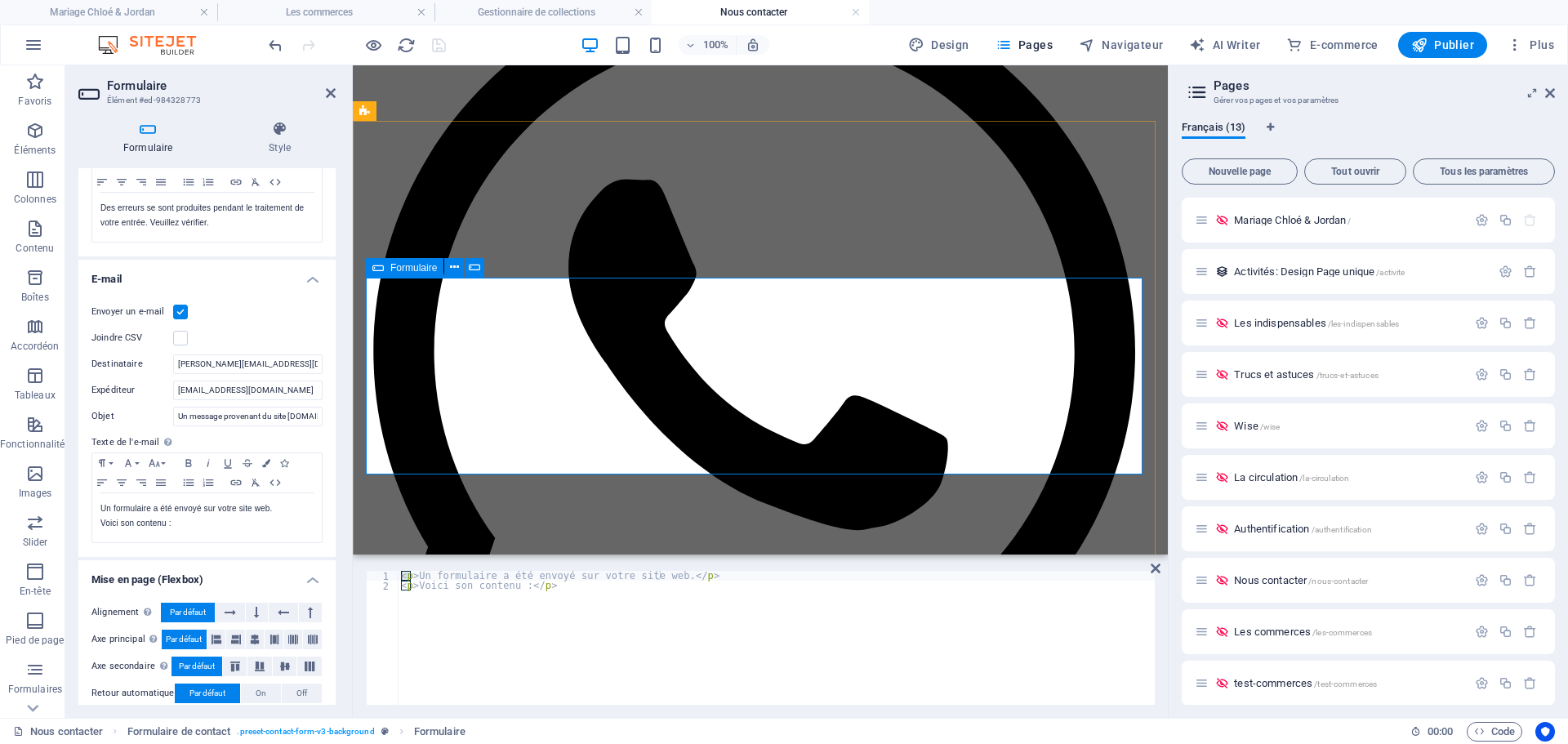
scroll to position [163, 0]
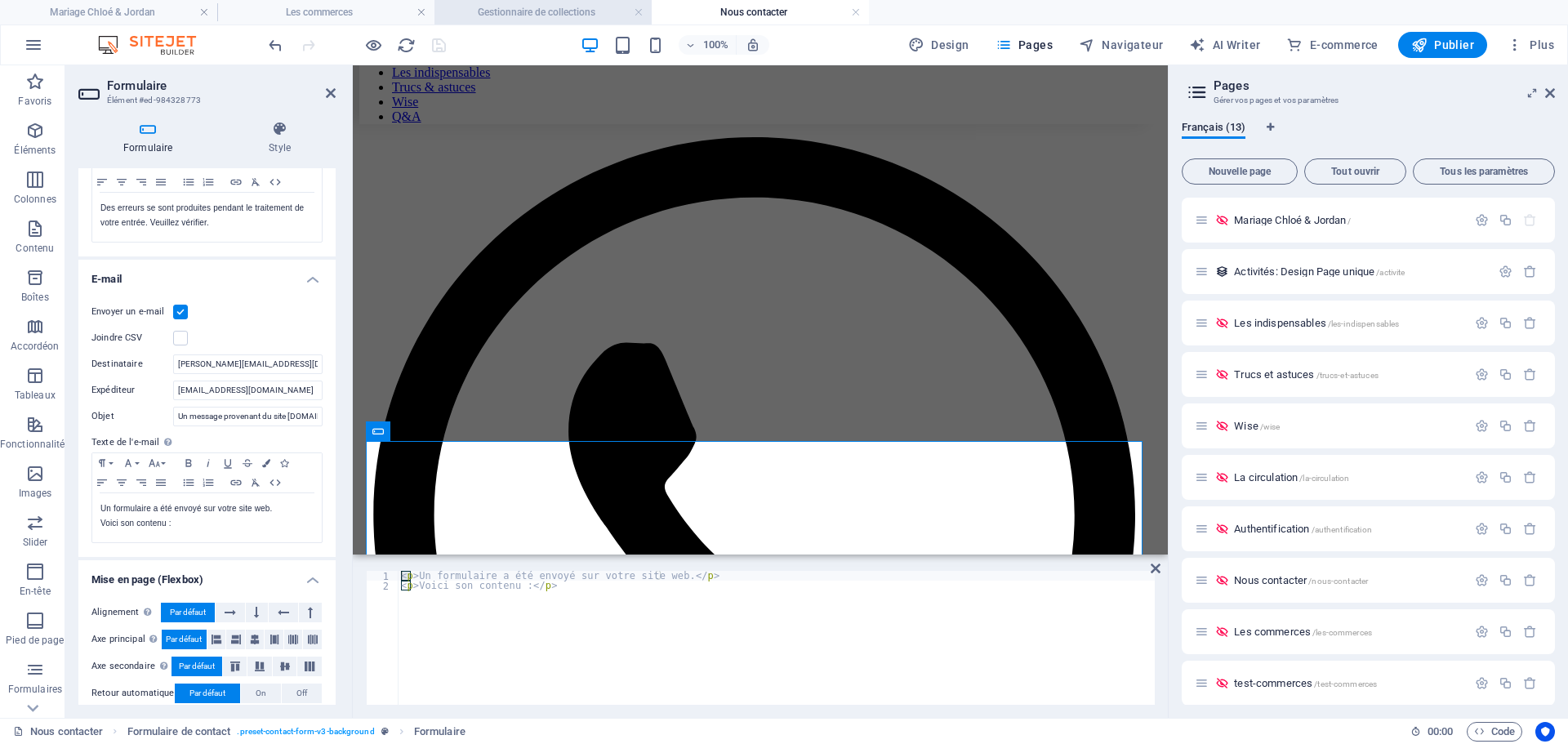
click at [577, 9] on h4 "Gestionnaire de collections" at bounding box center [543, 12] width 218 height 17
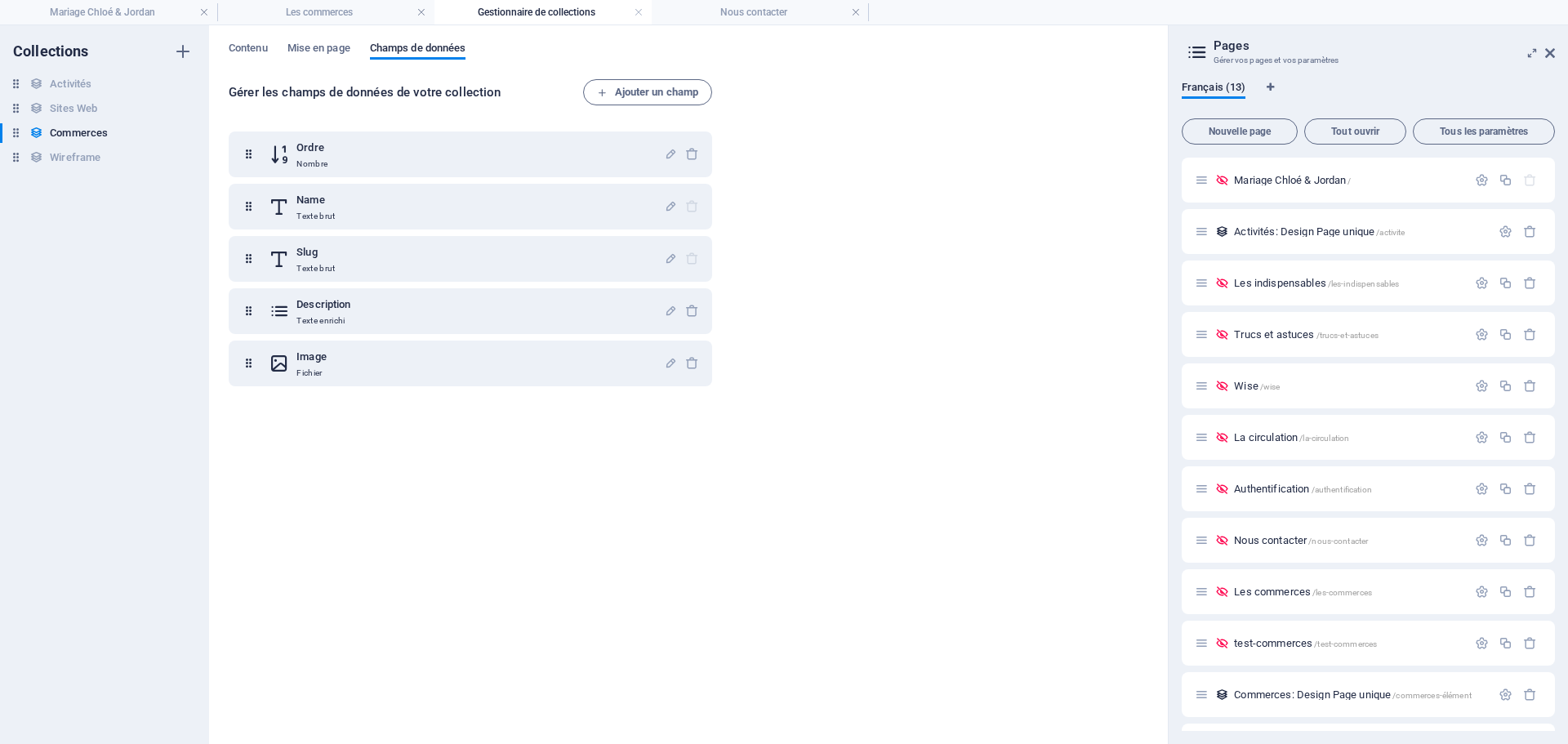
scroll to position [0, 0]
click at [352, 11] on h4 "Les commerces" at bounding box center [326, 12] width 218 height 17
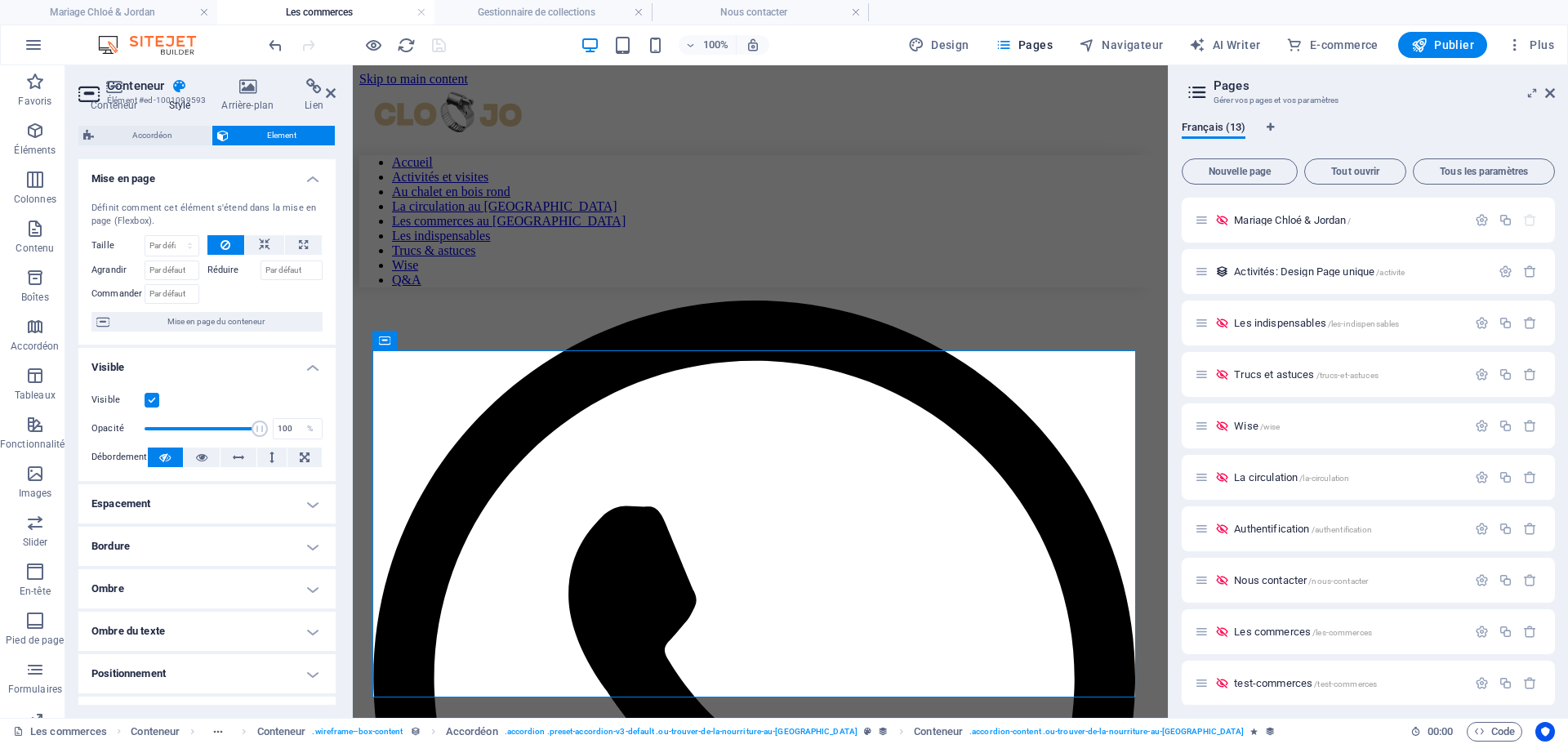
scroll to position [340, 0]
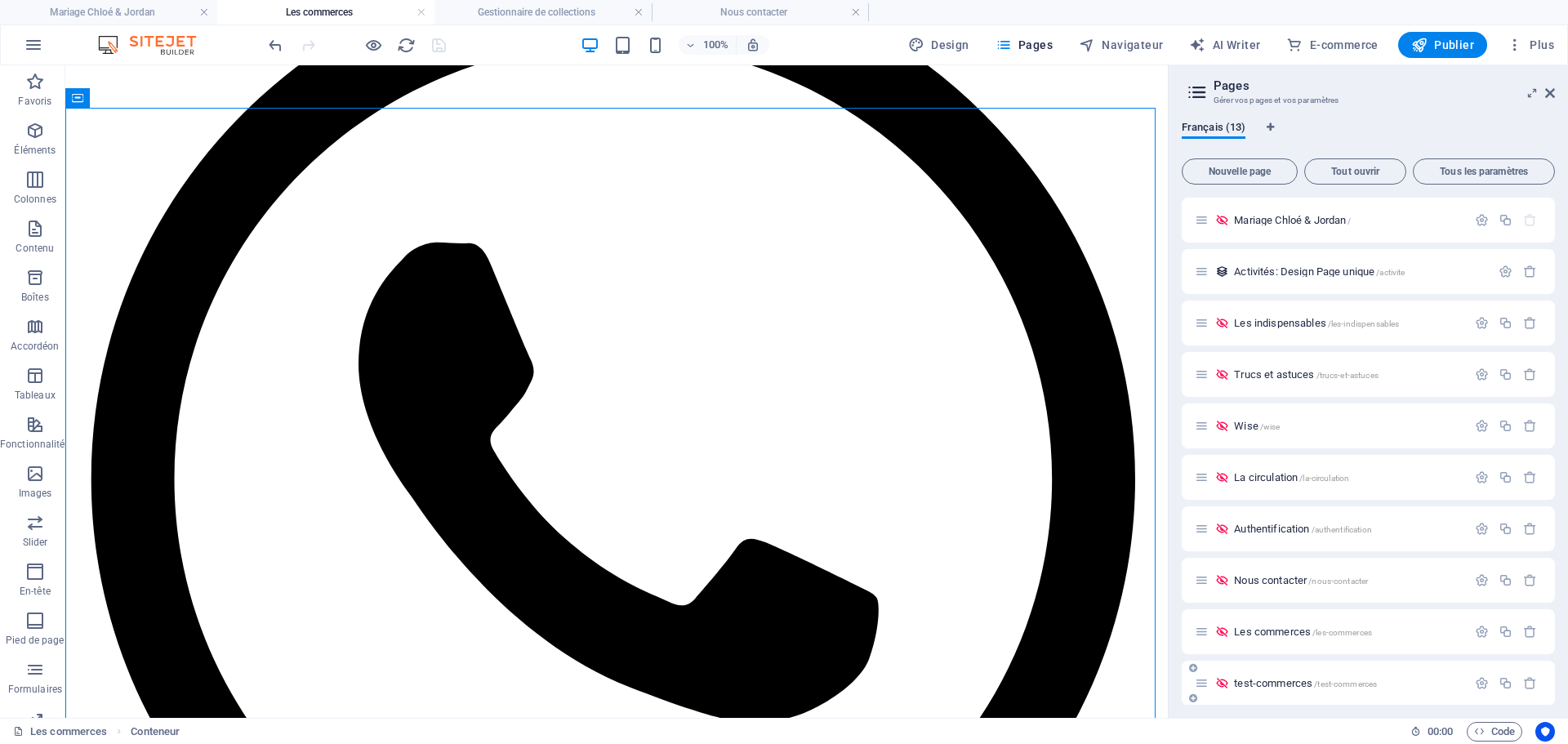
click at [1290, 685] on span "test-commerces /test-commerces" at bounding box center [1305, 683] width 143 height 13
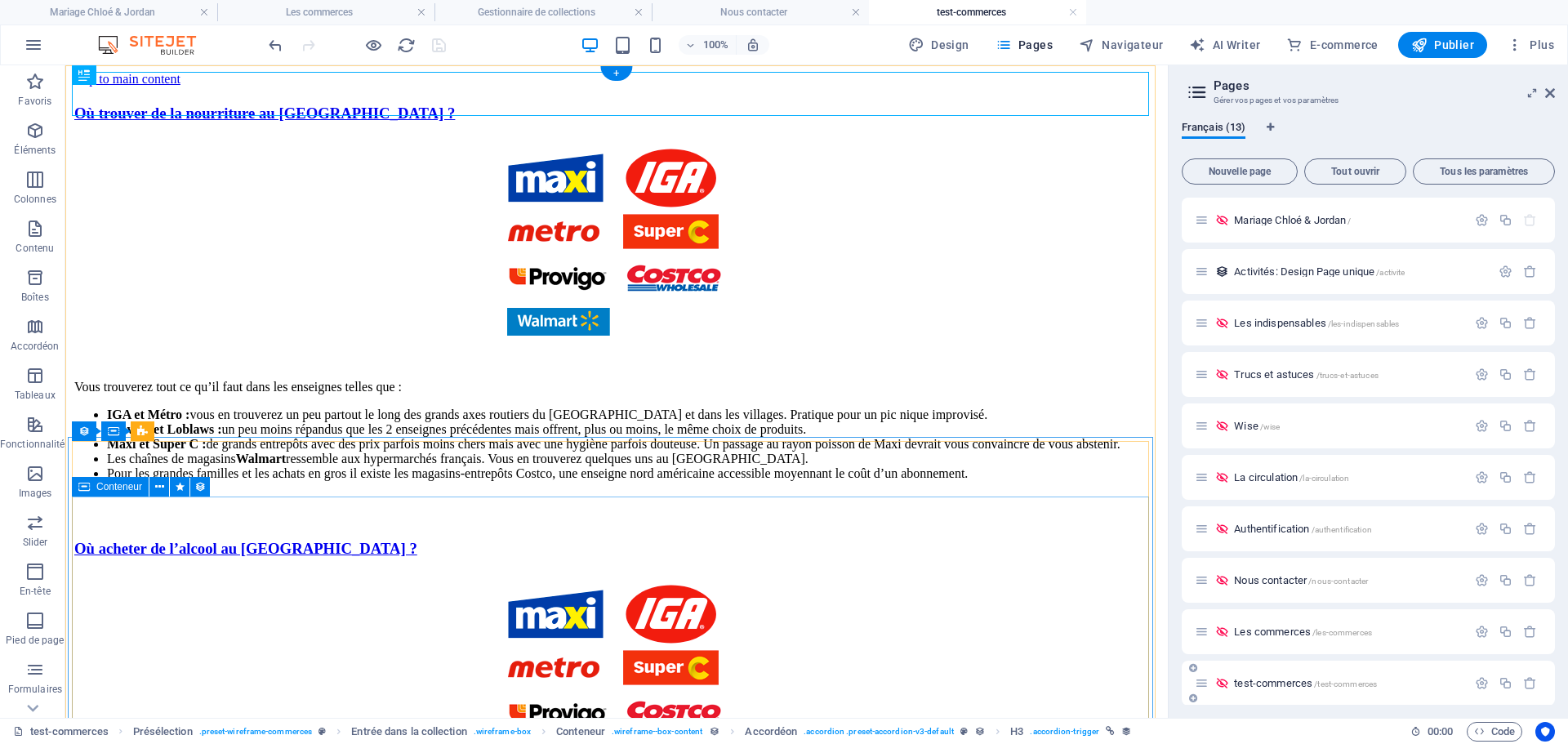
scroll to position [0, 0]
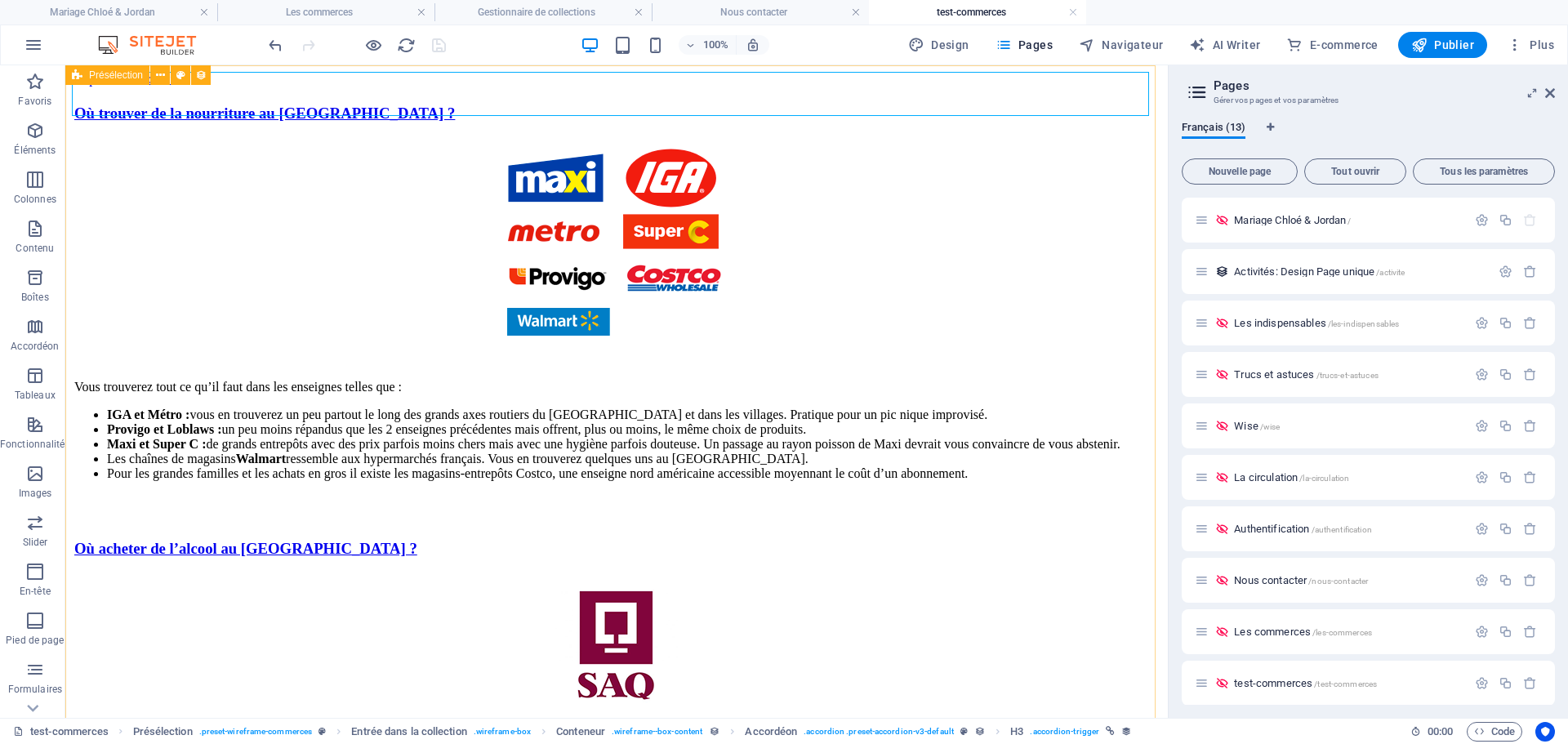
click at [112, 77] on span "Présélection" at bounding box center [116, 75] width 53 height 10
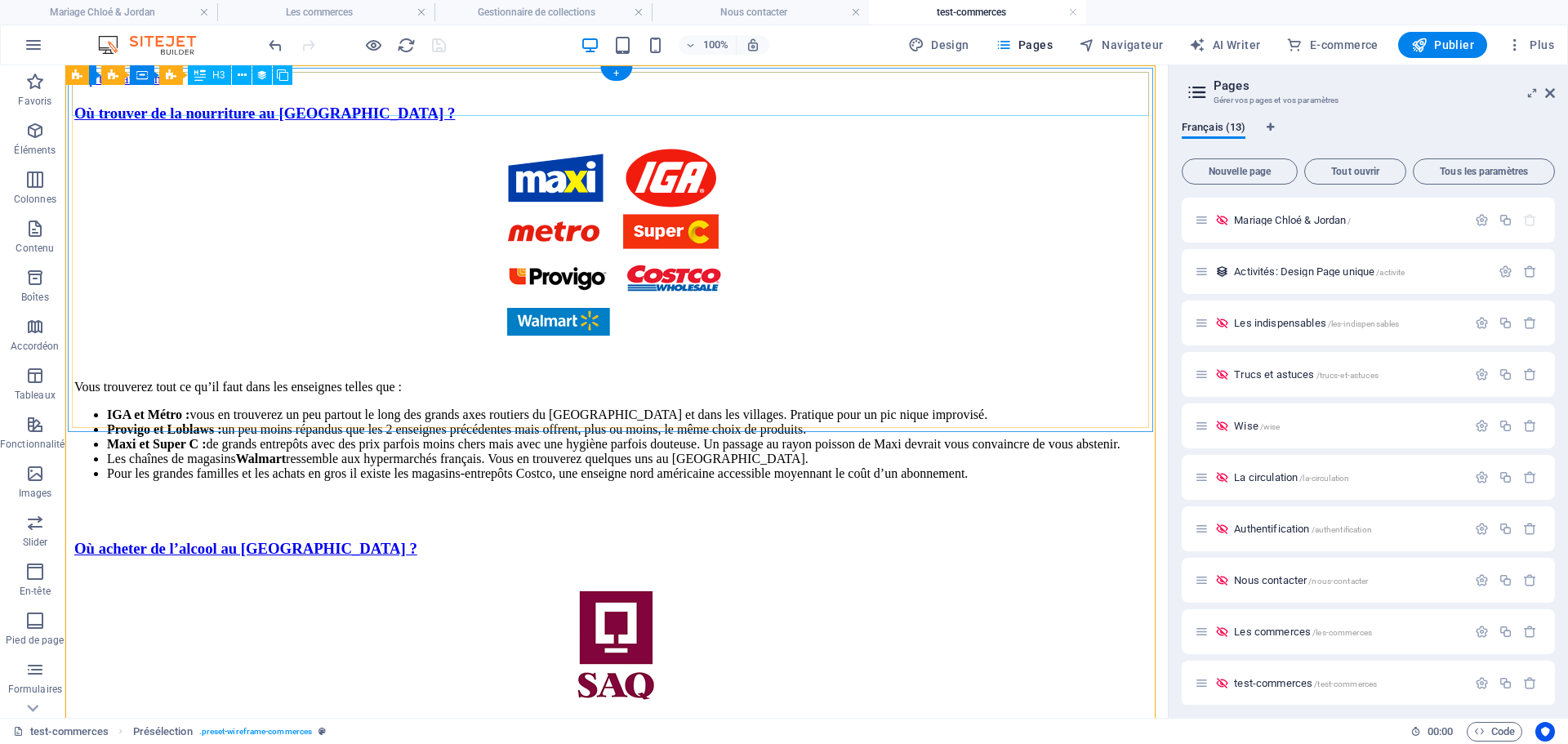
click at [300, 105] on div "Où trouver de la nourriture au [GEOGRAPHIC_DATA] ?" at bounding box center [616, 114] width 1084 height 17
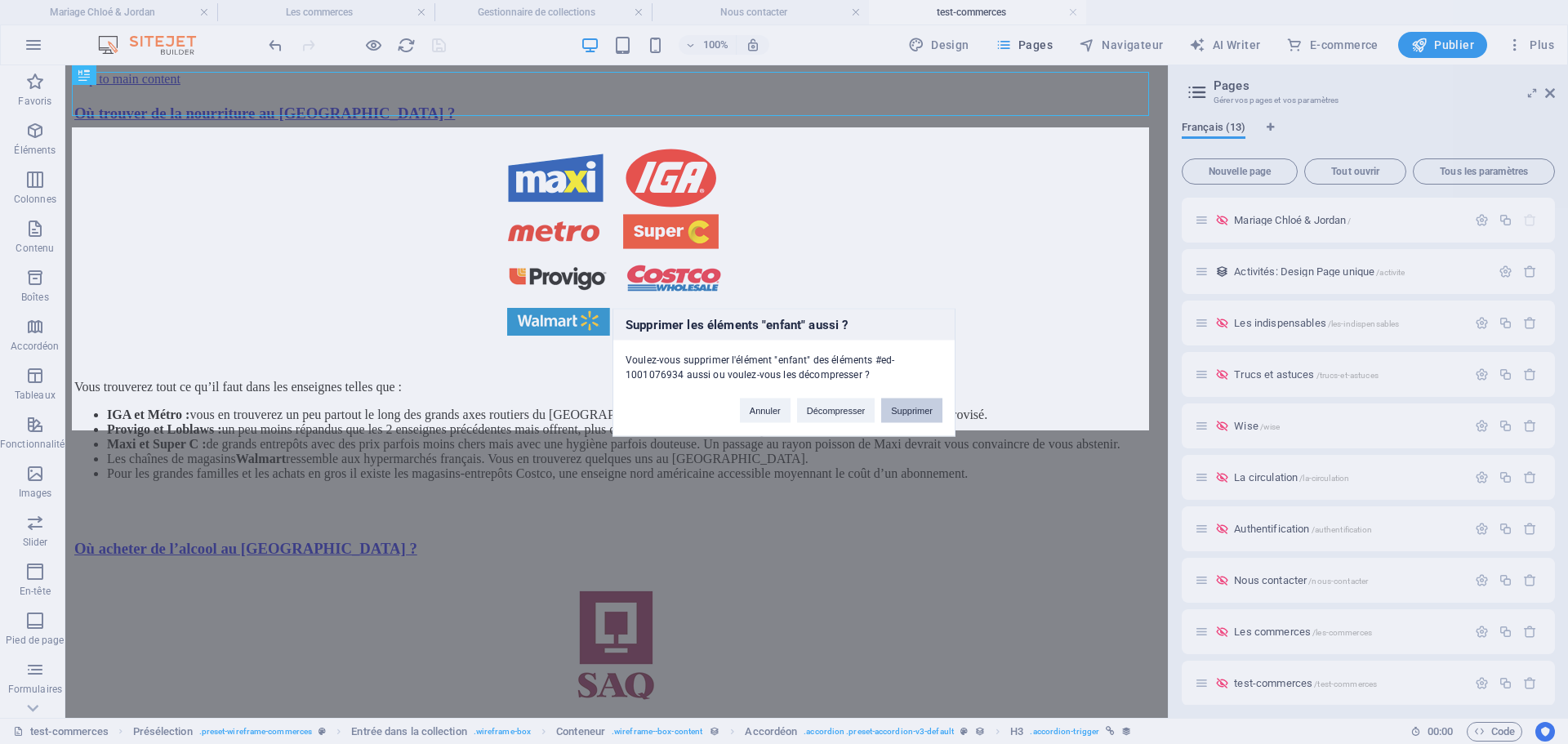
click at [887, 413] on button "Supprimer" at bounding box center [911, 409] width 61 height 24
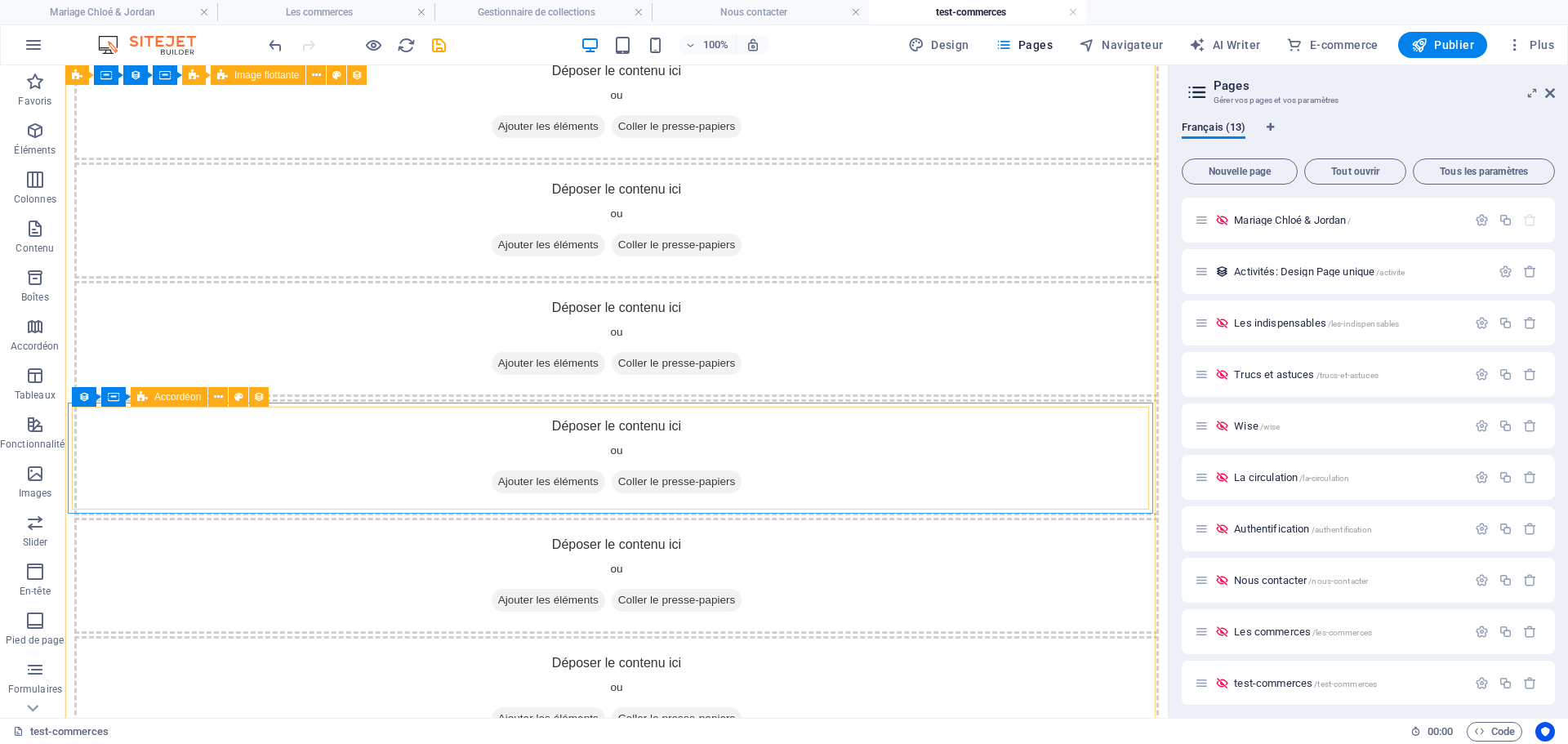
scroll to position [326, 0]
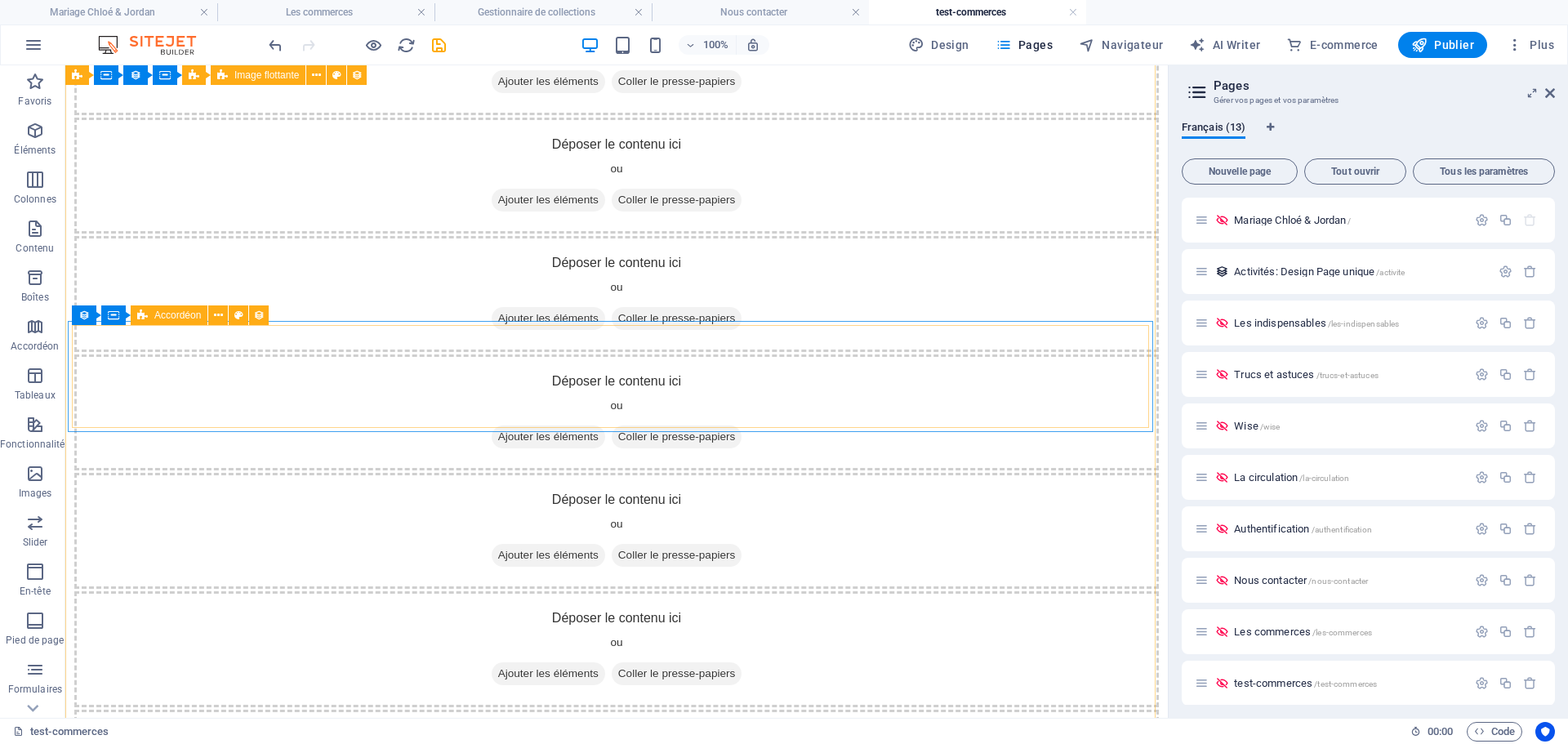
click at [322, 374] on div "Déposer le contenu ici ou Ajouter les éléments Coller le presse-papiers" at bounding box center [616, 412] width 1084 height 116
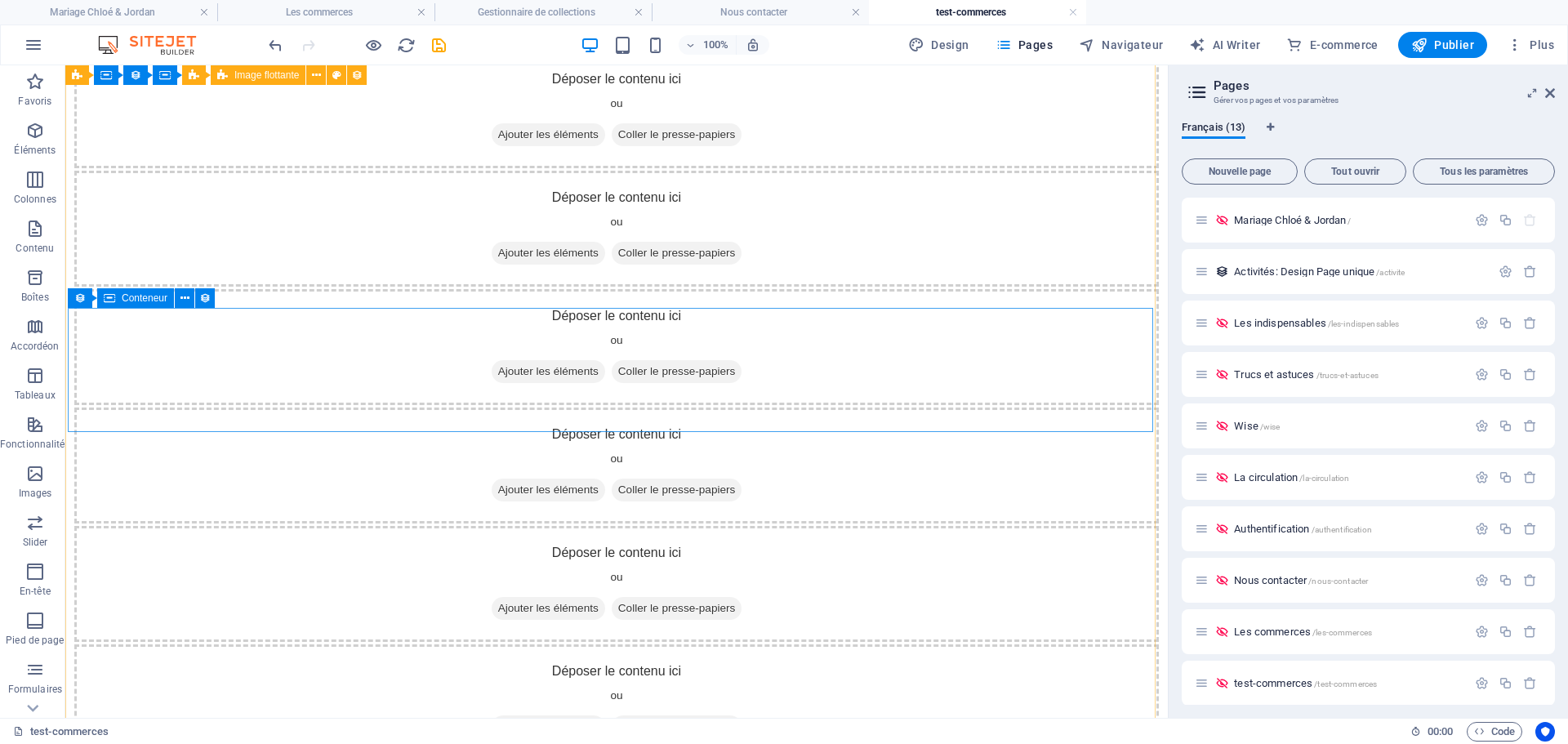
scroll to position [0, 0]
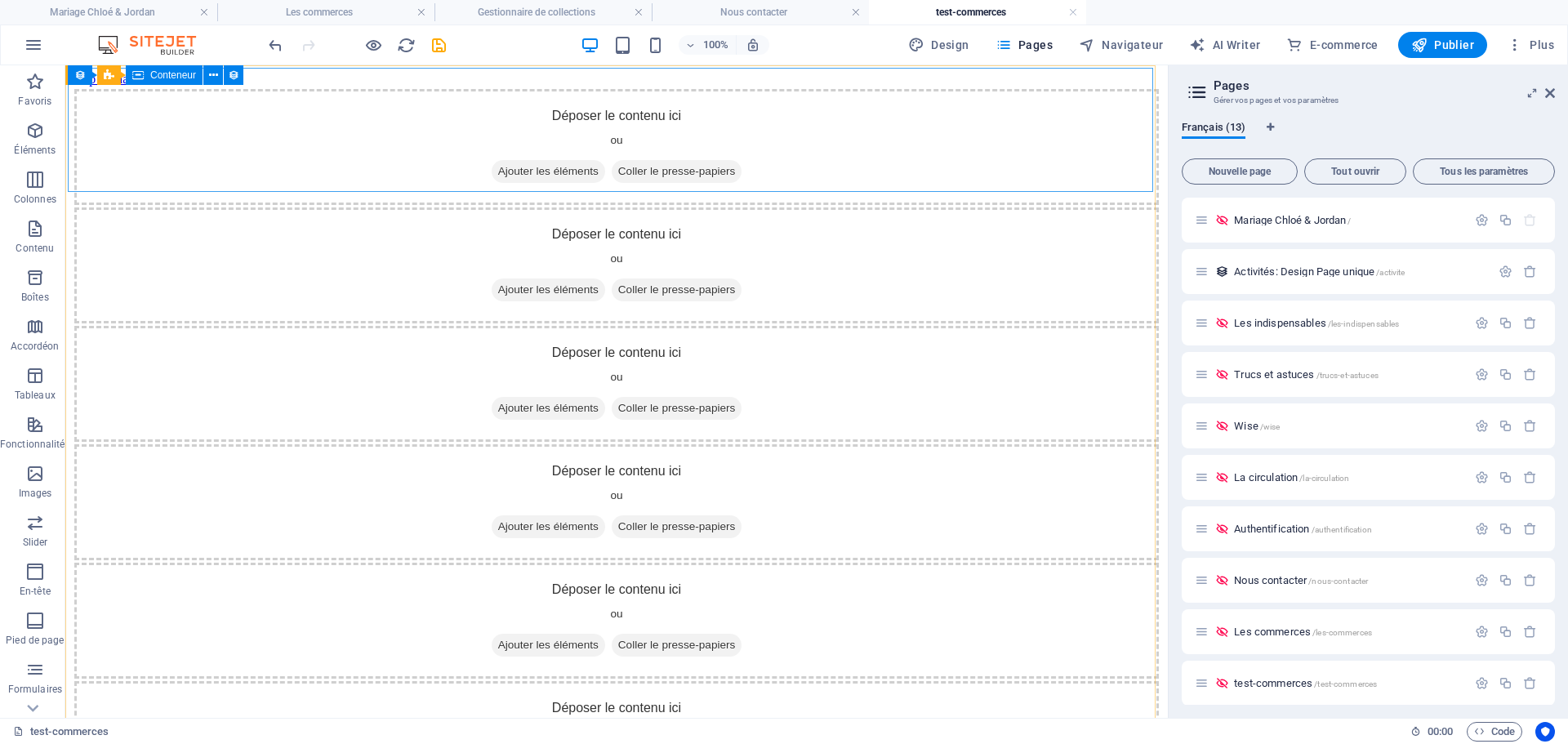
click at [172, 78] on span "Conteneur" at bounding box center [173, 75] width 46 height 10
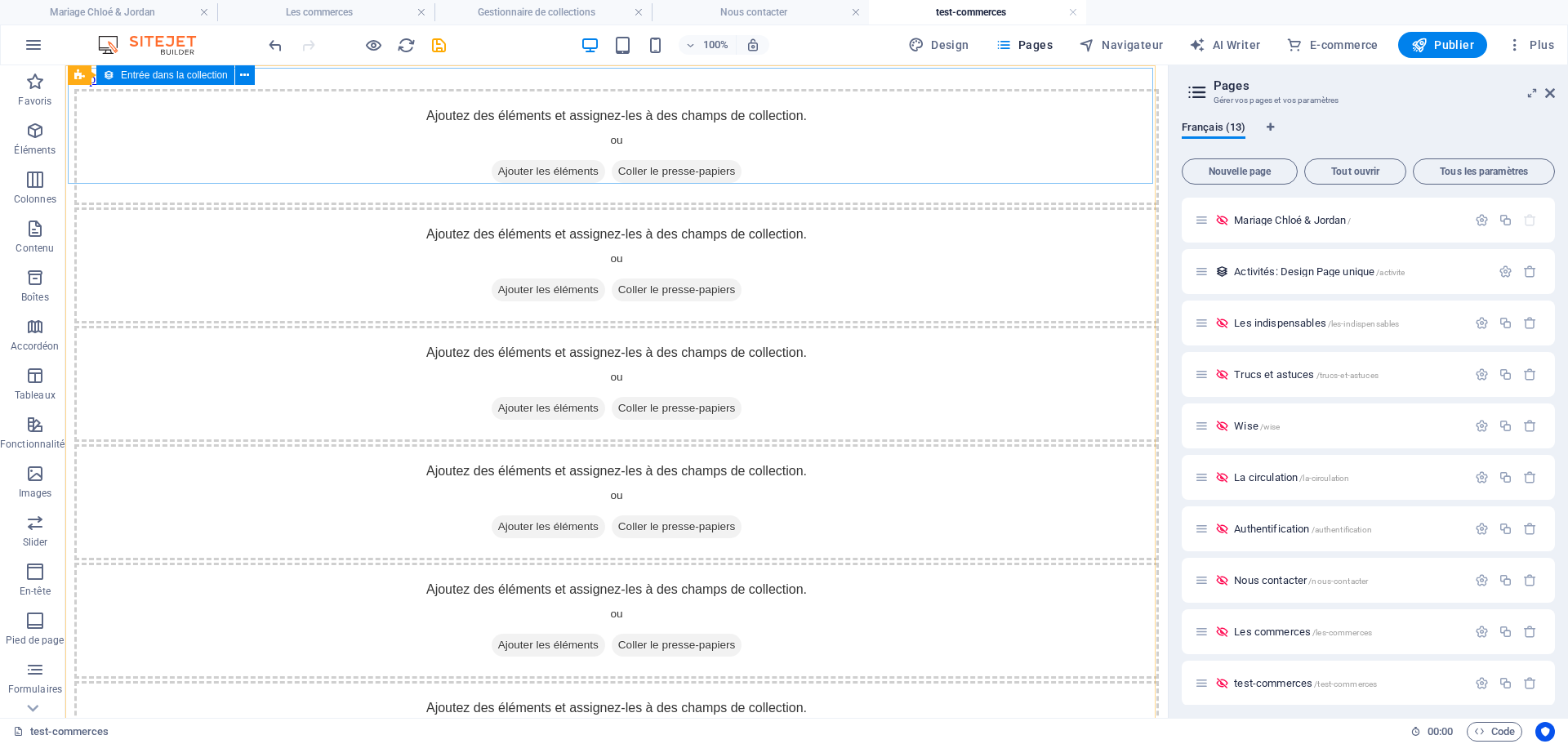
click at [172, 78] on span "Entrée dans la collection" at bounding box center [174, 75] width 107 height 10
drag, startPoint x: 85, startPoint y: 74, endPoint x: 88, endPoint y: 52, distance: 22.2
click at [85, 74] on div "Présélection" at bounding box center [107, 75] width 85 height 19
click at [234, 115] on div "Ajoutez des éléments et assignez-les à des champs de collection. ou Ajouter les…" at bounding box center [616, 147] width 1084 height 116
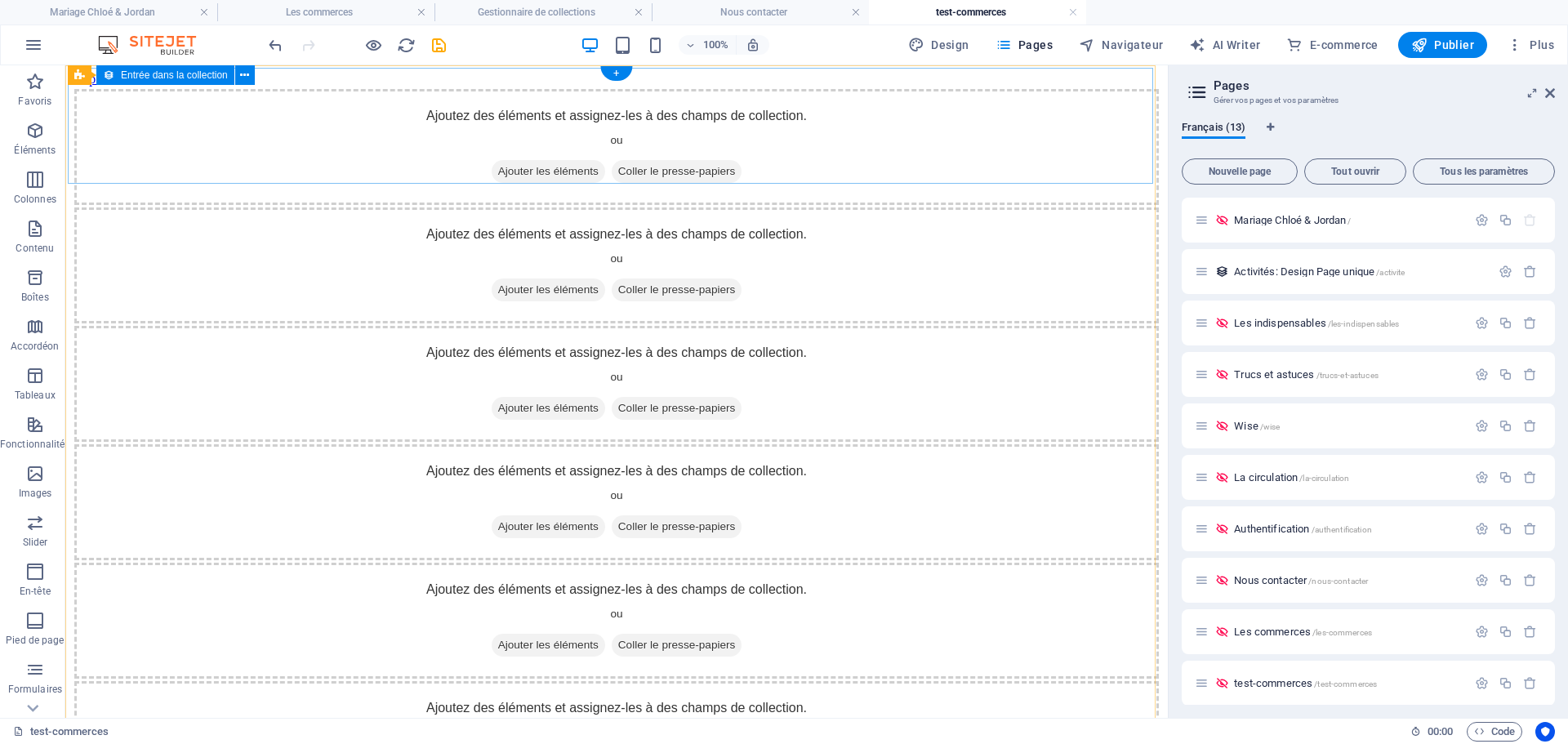
click at [234, 115] on div "Ajoutez des éléments et assignez-les à des champs de collection. ou Ajouter les…" at bounding box center [616, 147] width 1084 height 116
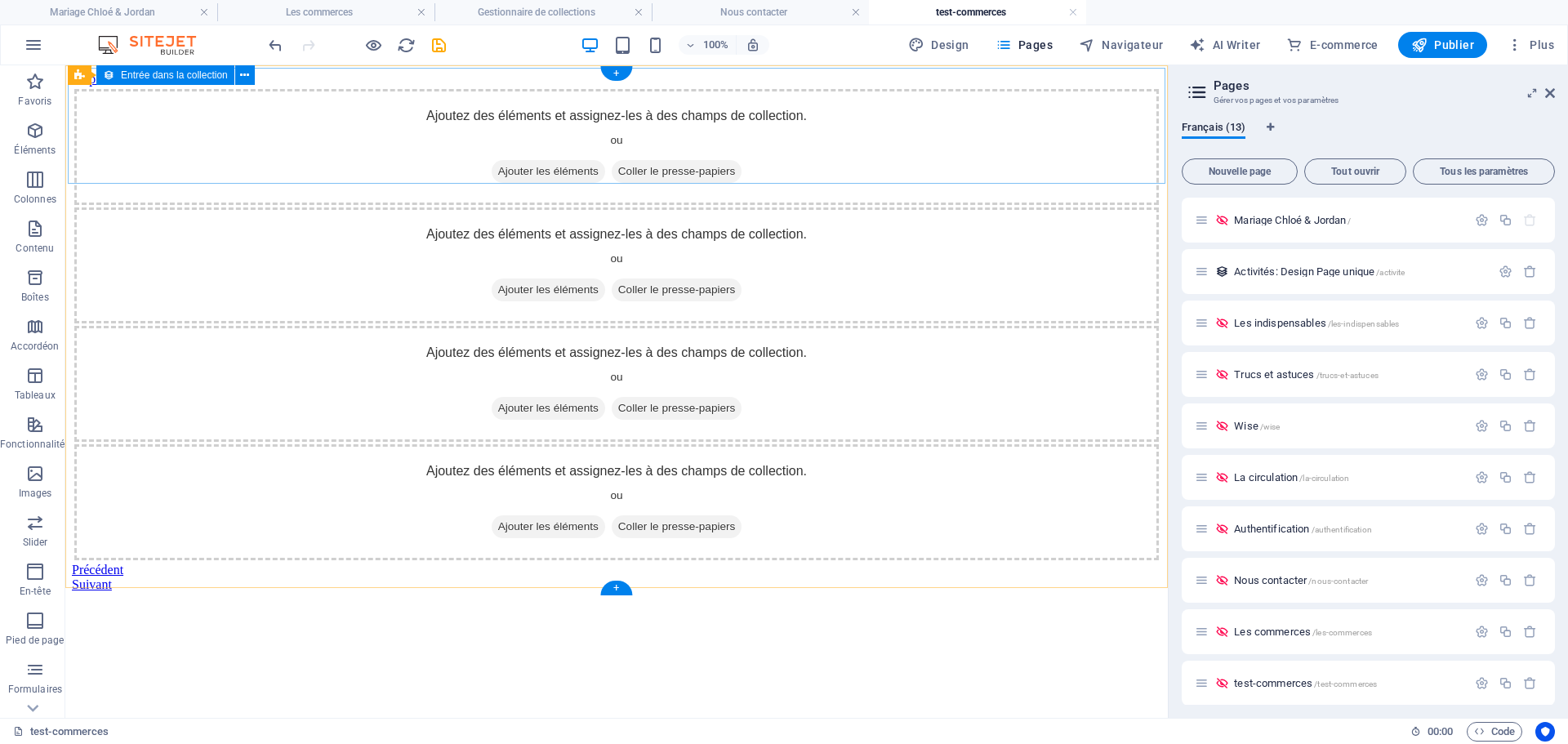
click at [234, 115] on div "Ajoutez des éléments et assignez-les à des champs de collection. ou Ajouter les…" at bounding box center [616, 147] width 1084 height 116
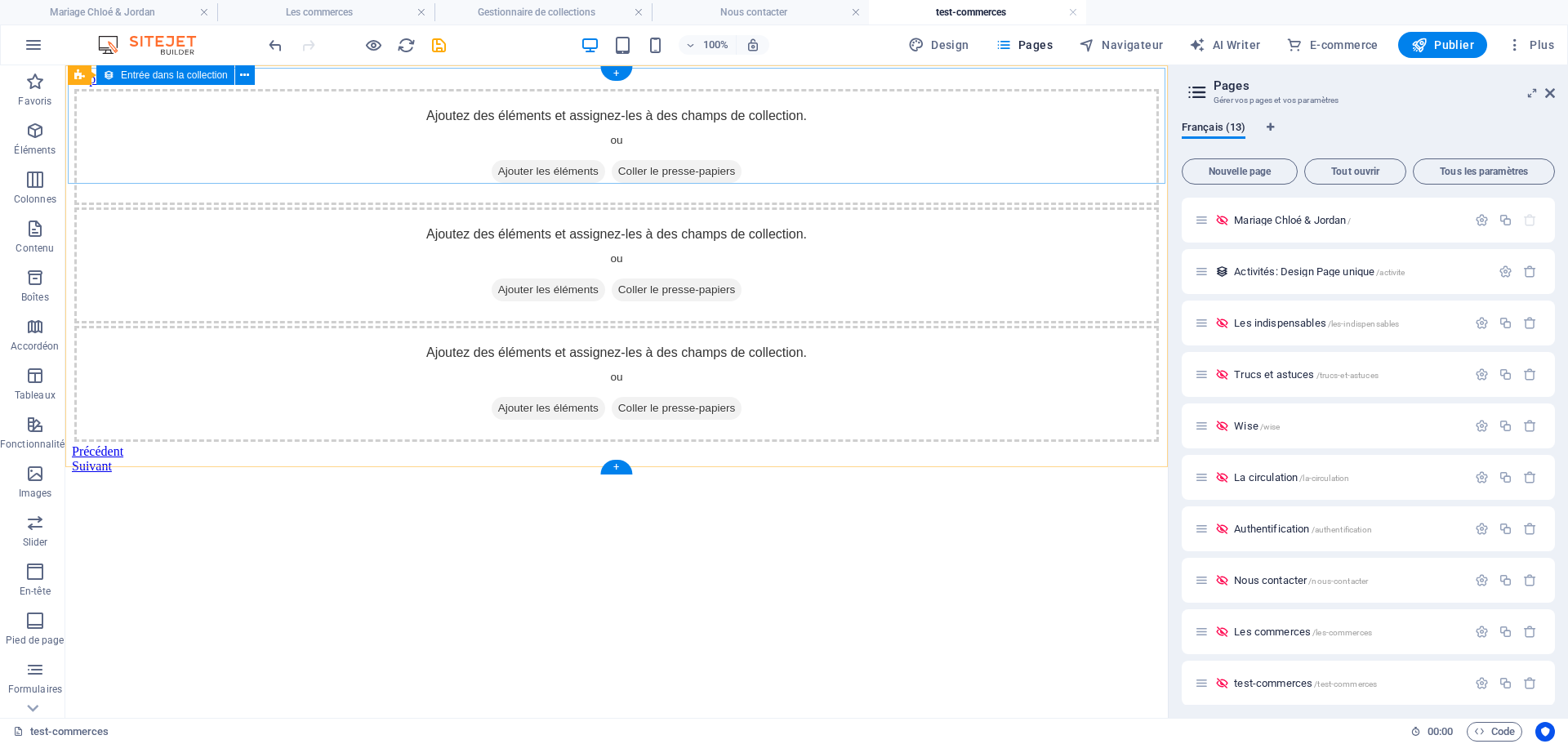
click at [234, 115] on div "Ajoutez des éléments et assignez-les à des champs de collection. ou Ajouter les…" at bounding box center [616, 147] width 1084 height 116
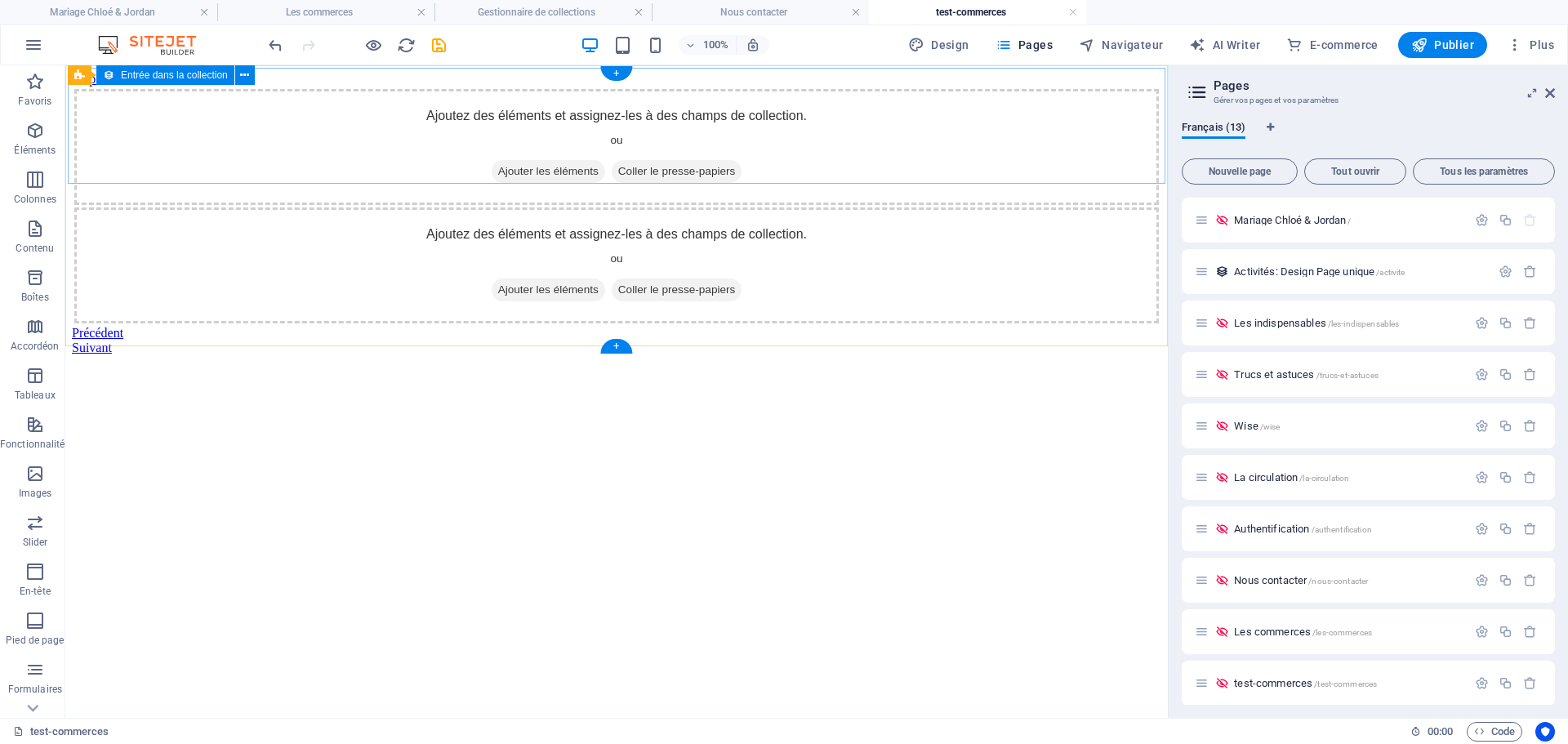
click at [234, 115] on div "Ajoutez des éléments et assignez-les à des champs de collection. ou Ajouter les…" at bounding box center [616, 147] width 1084 height 116
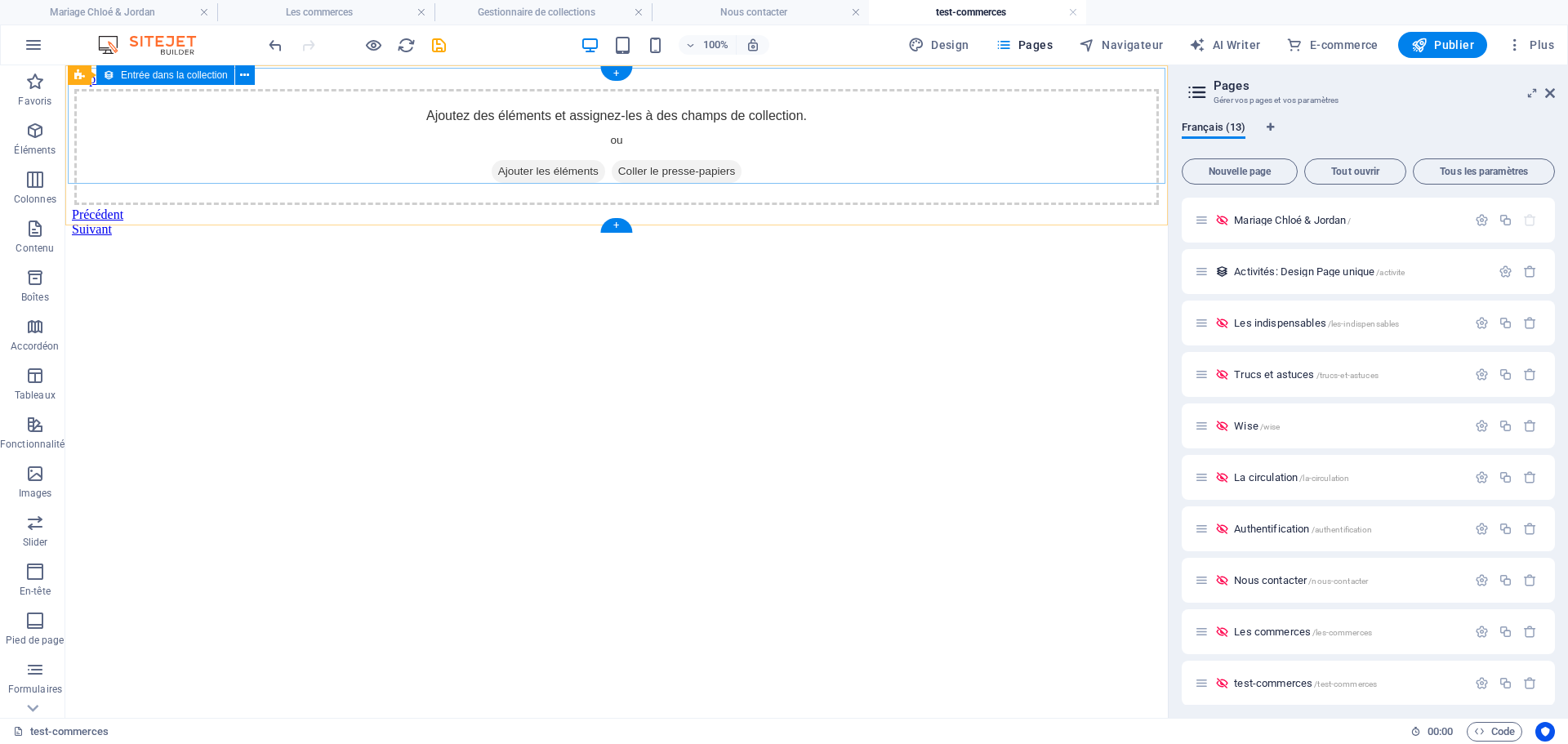
click at [234, 115] on div "Ajoutez des éléments et assignez-les à des champs de collection. ou Ajouter les…" at bounding box center [616, 147] width 1084 height 116
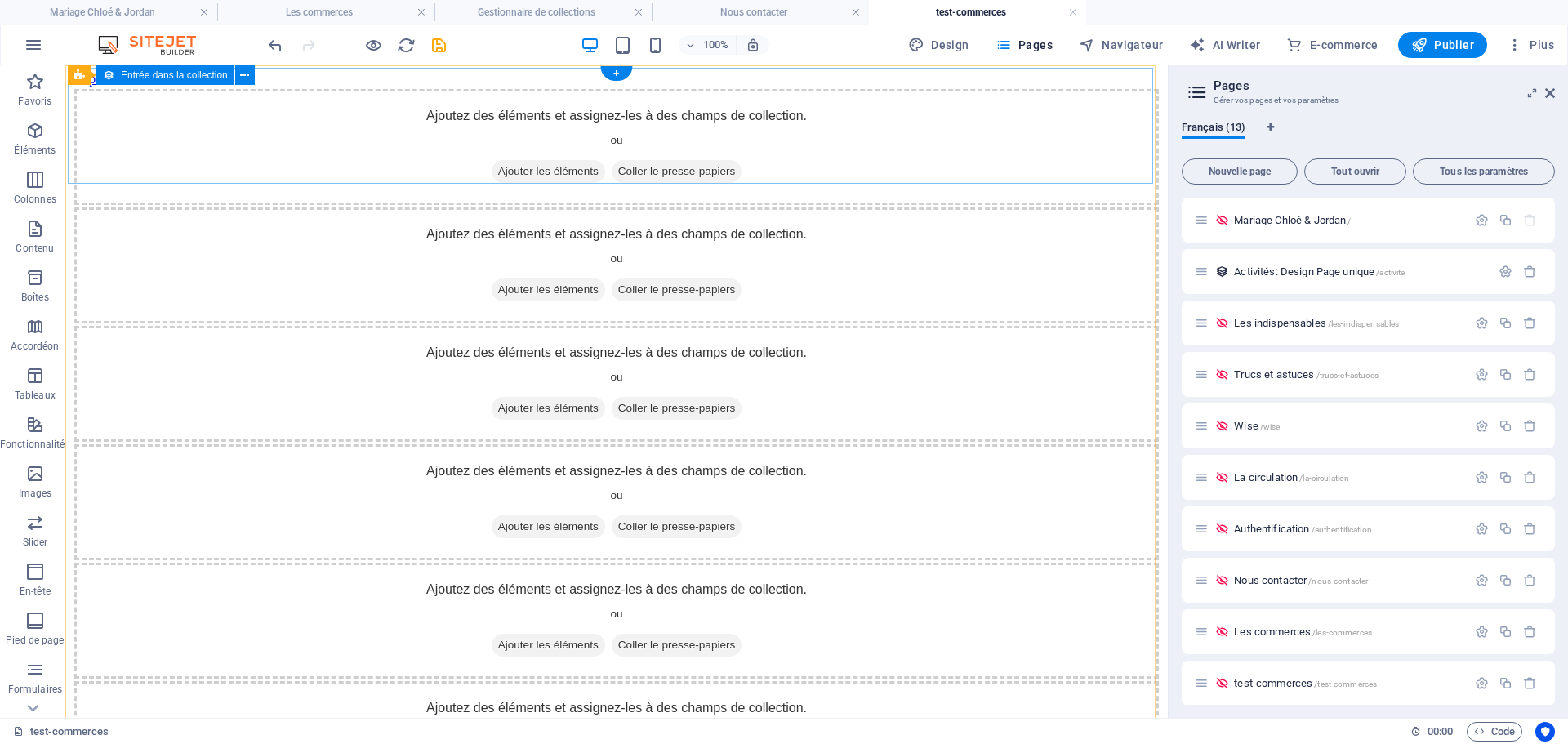
click at [544, 160] on span "Ajouter les éléments" at bounding box center [548, 172] width 114 height 23
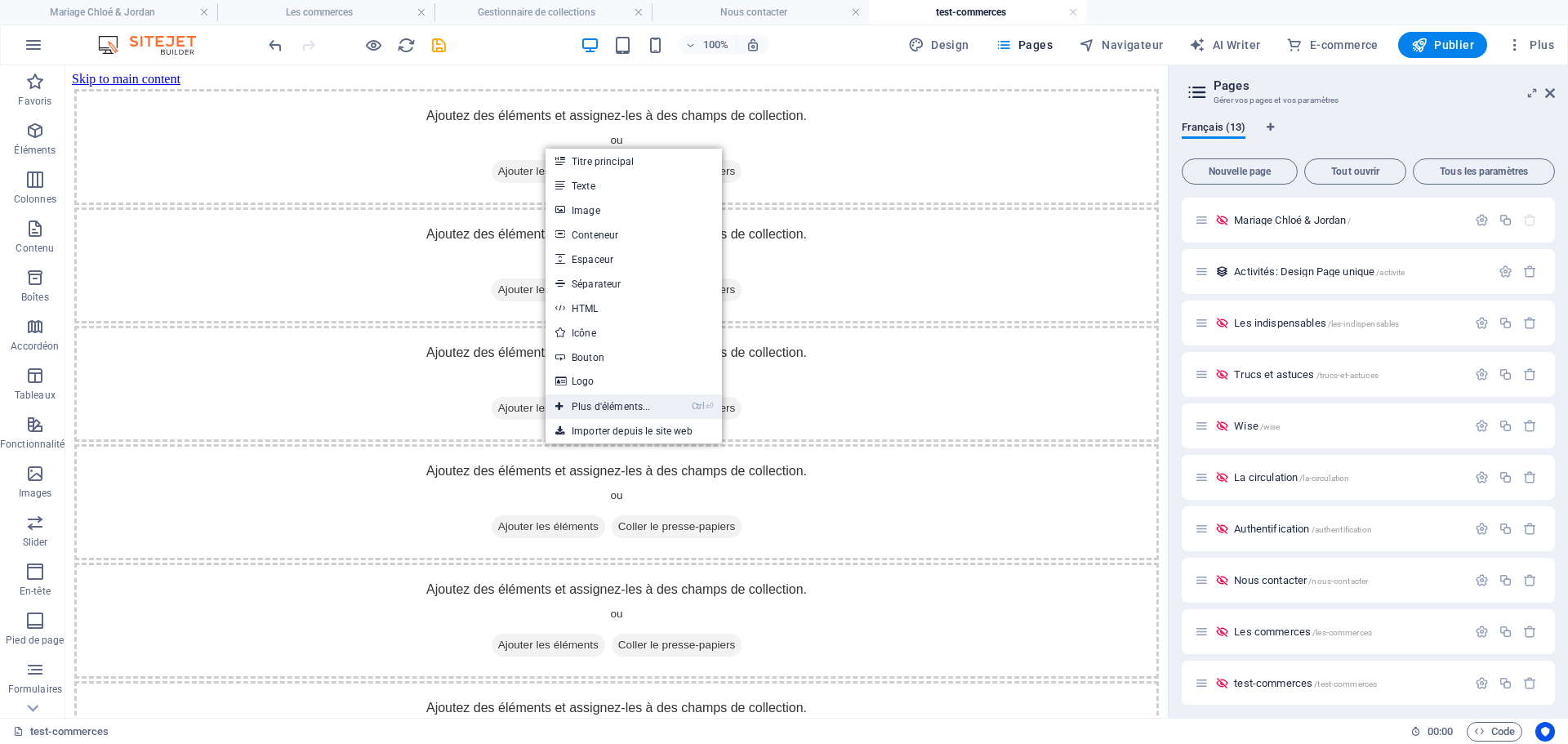
click at [610, 407] on link "Ctrl ⏎ Plus d'éléments..." at bounding box center [602, 406] width 115 height 24
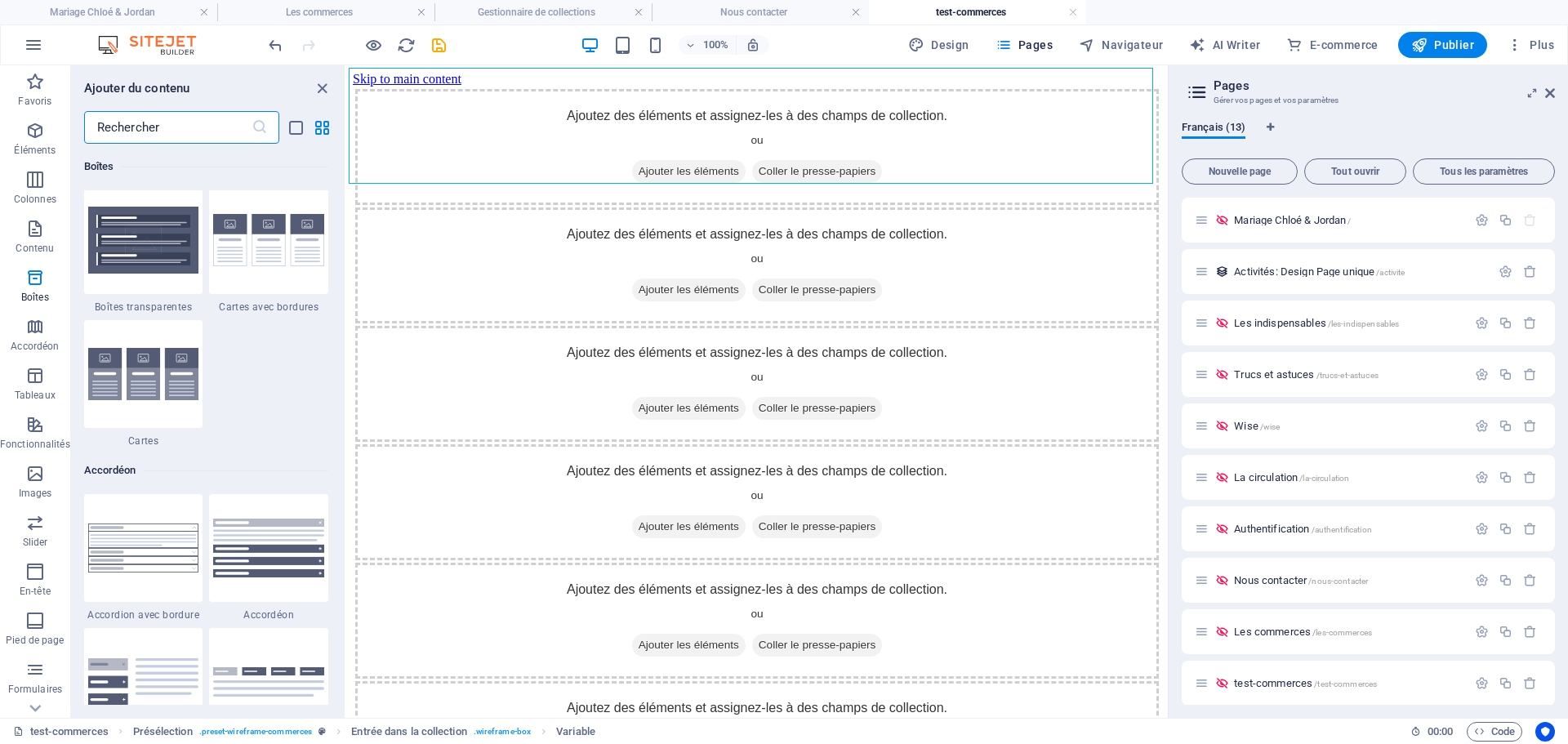
scroll to position [5153, 0]
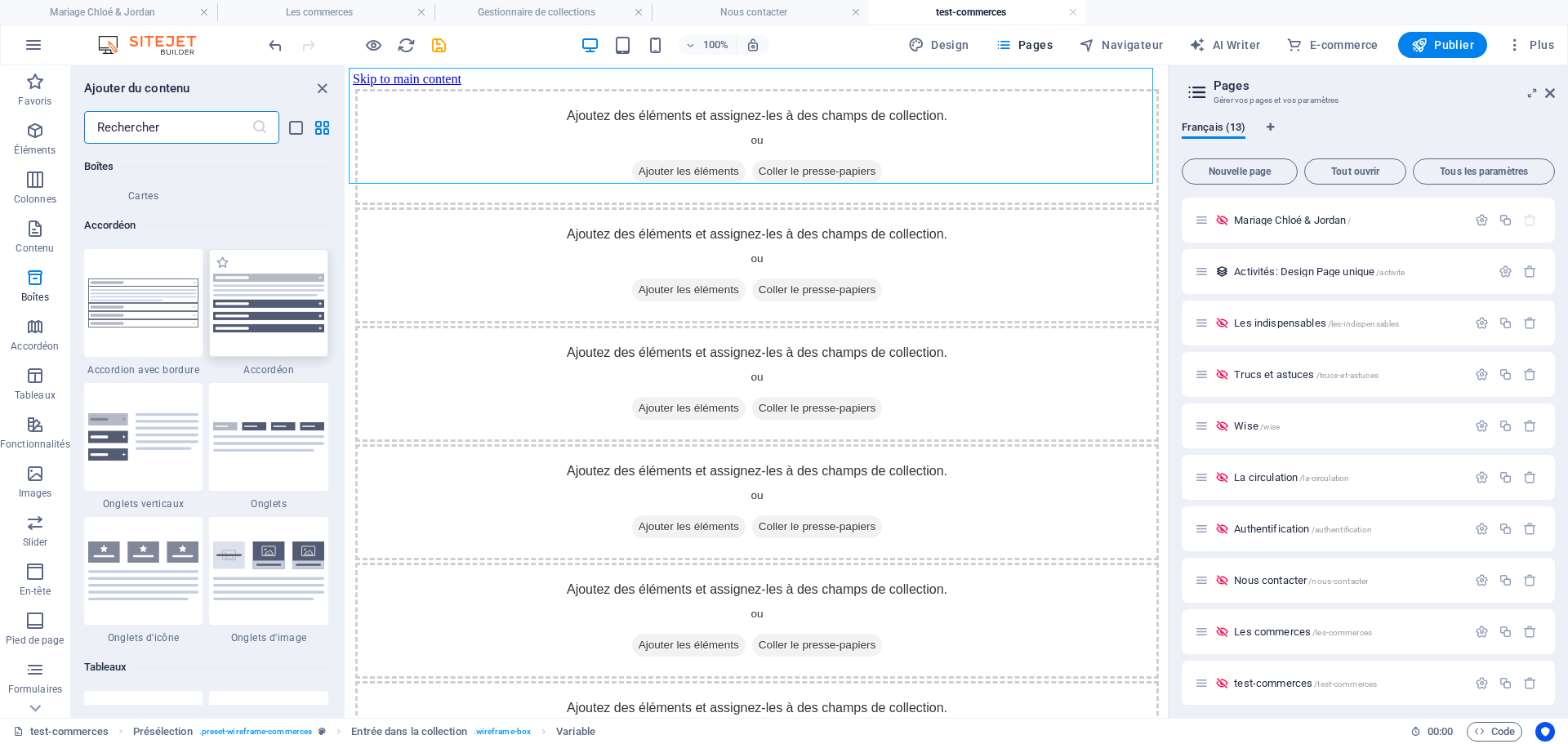
click at [281, 314] on img at bounding box center [268, 303] width 111 height 59
select select "rem"
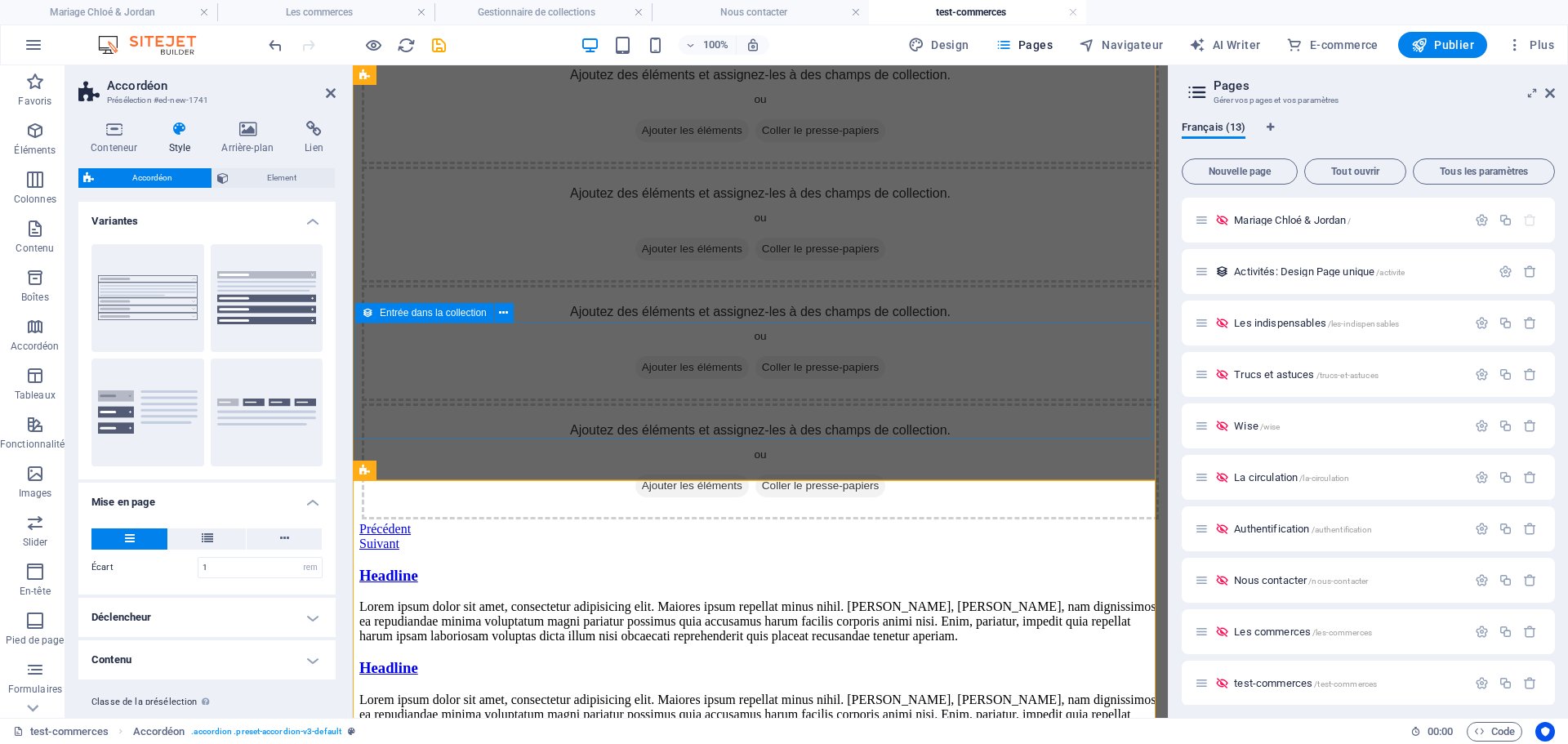
scroll to position [832, 0]
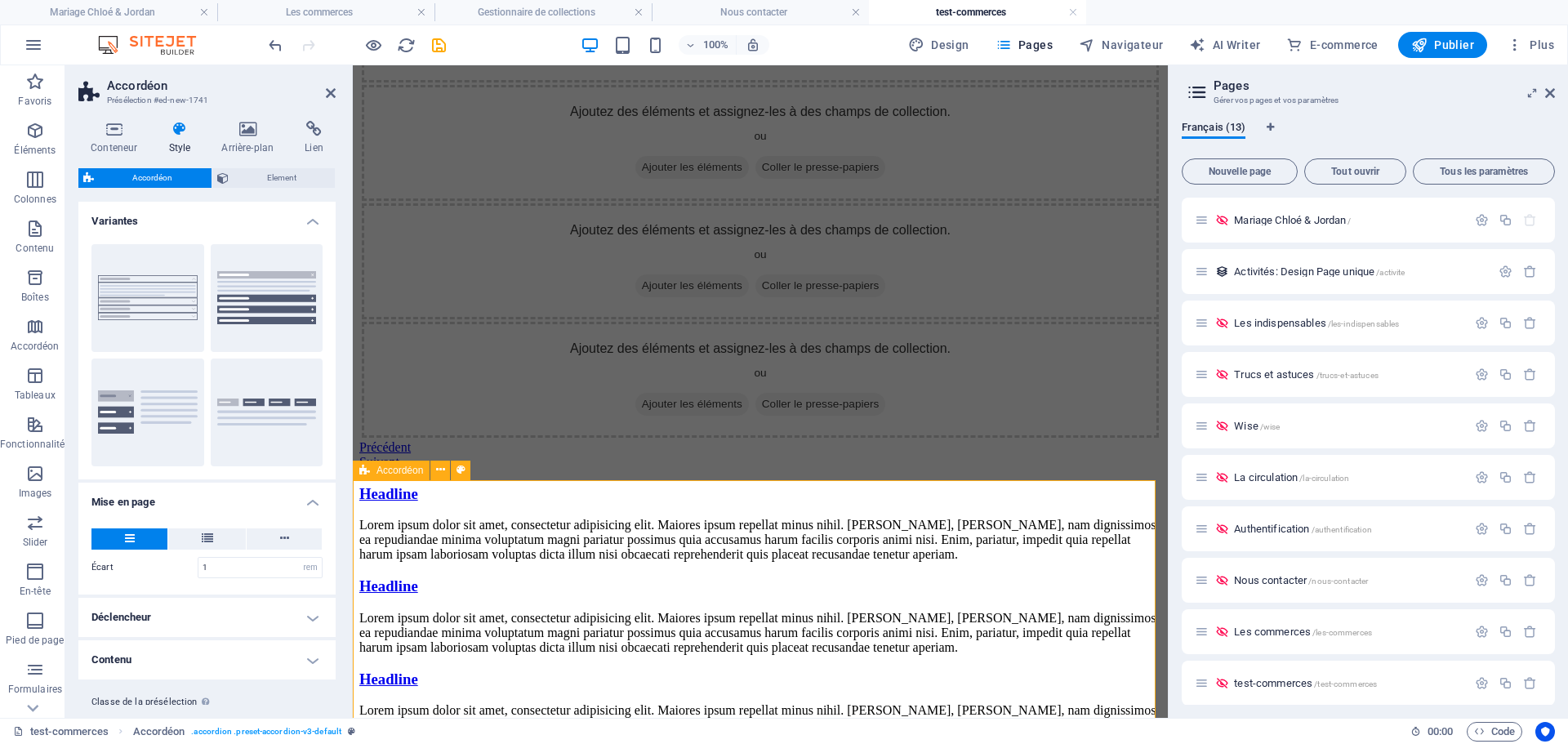
click at [396, 470] on span "Accordéon" at bounding box center [399, 470] width 47 height 10
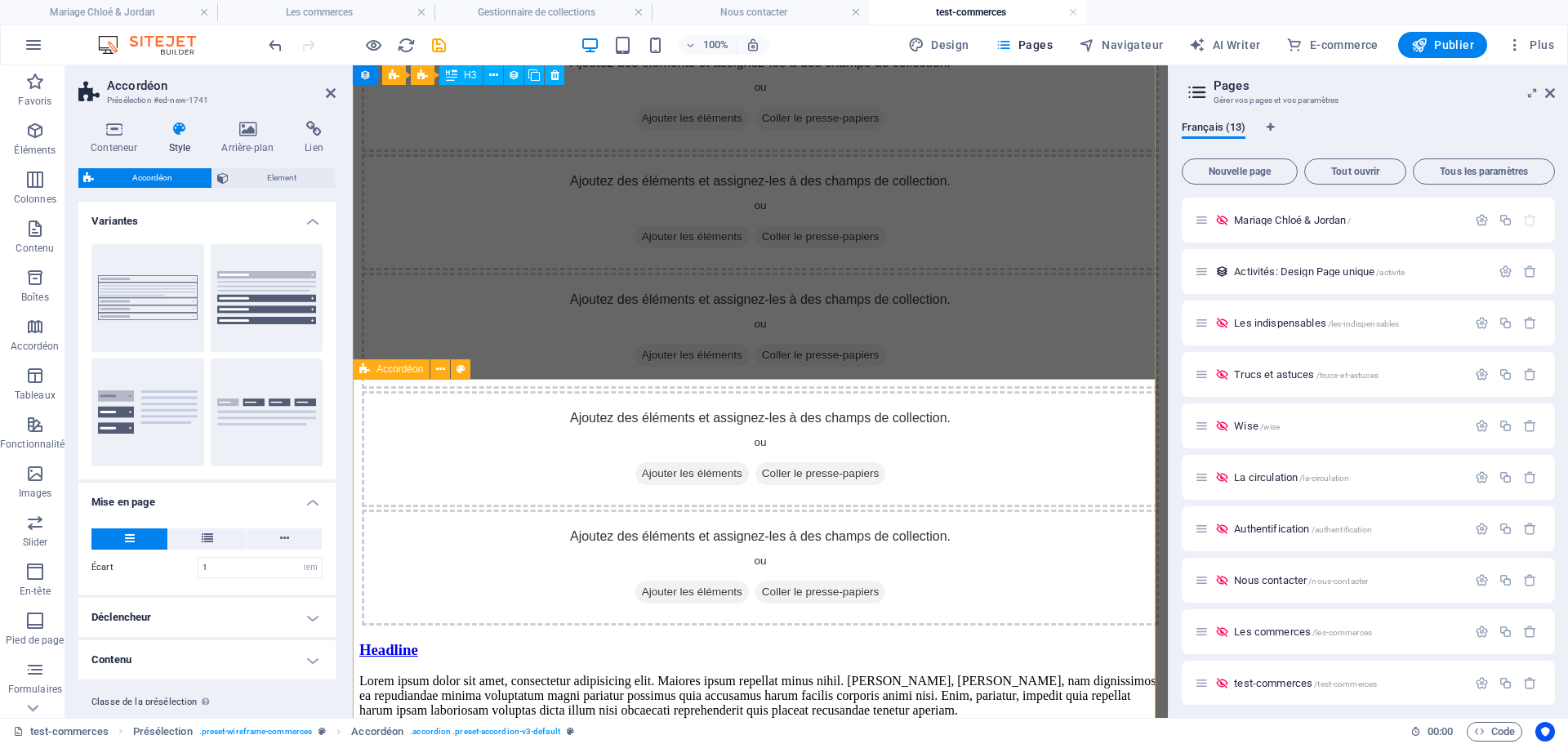
scroll to position [653, 0]
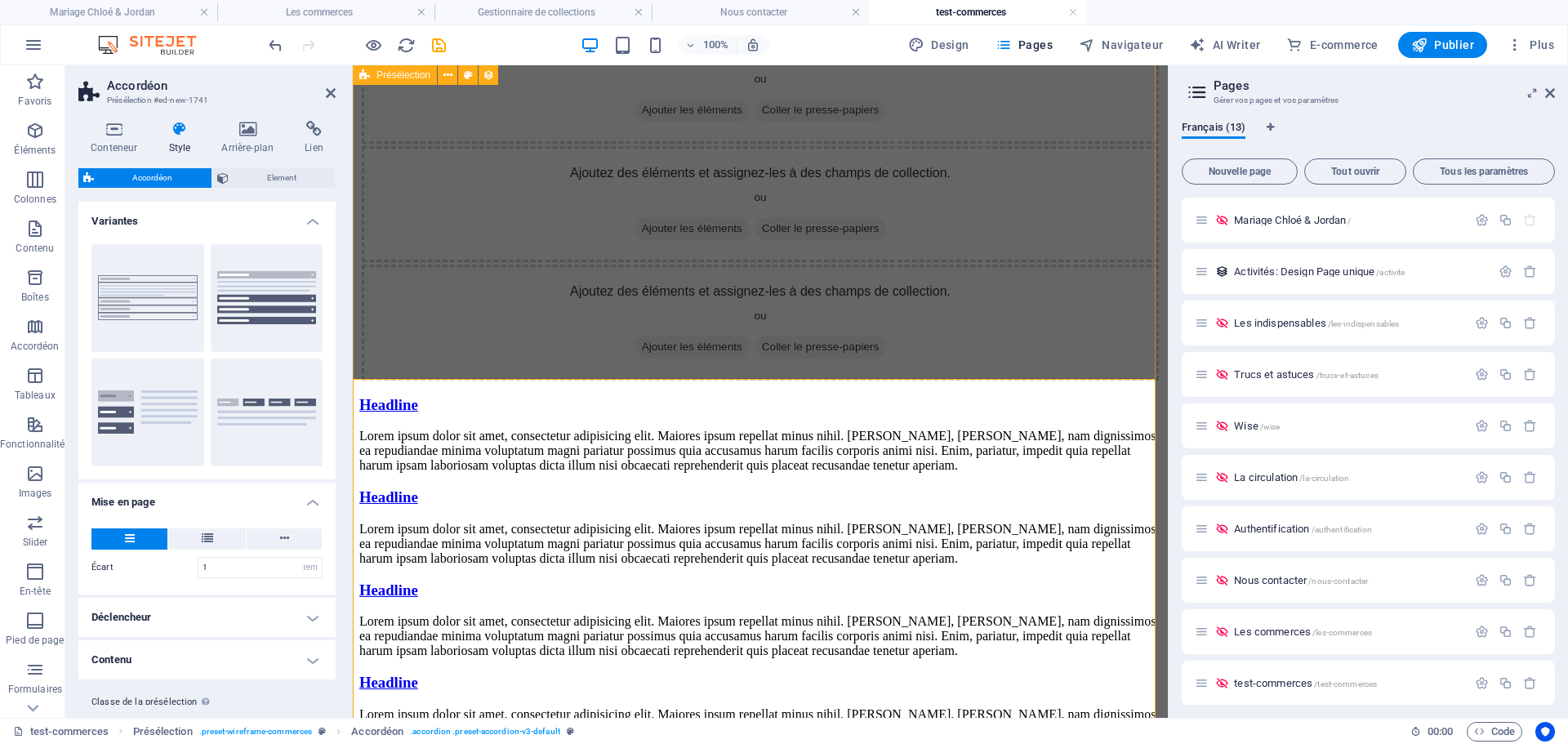
click at [362, 74] on icon at bounding box center [364, 75] width 11 height 19
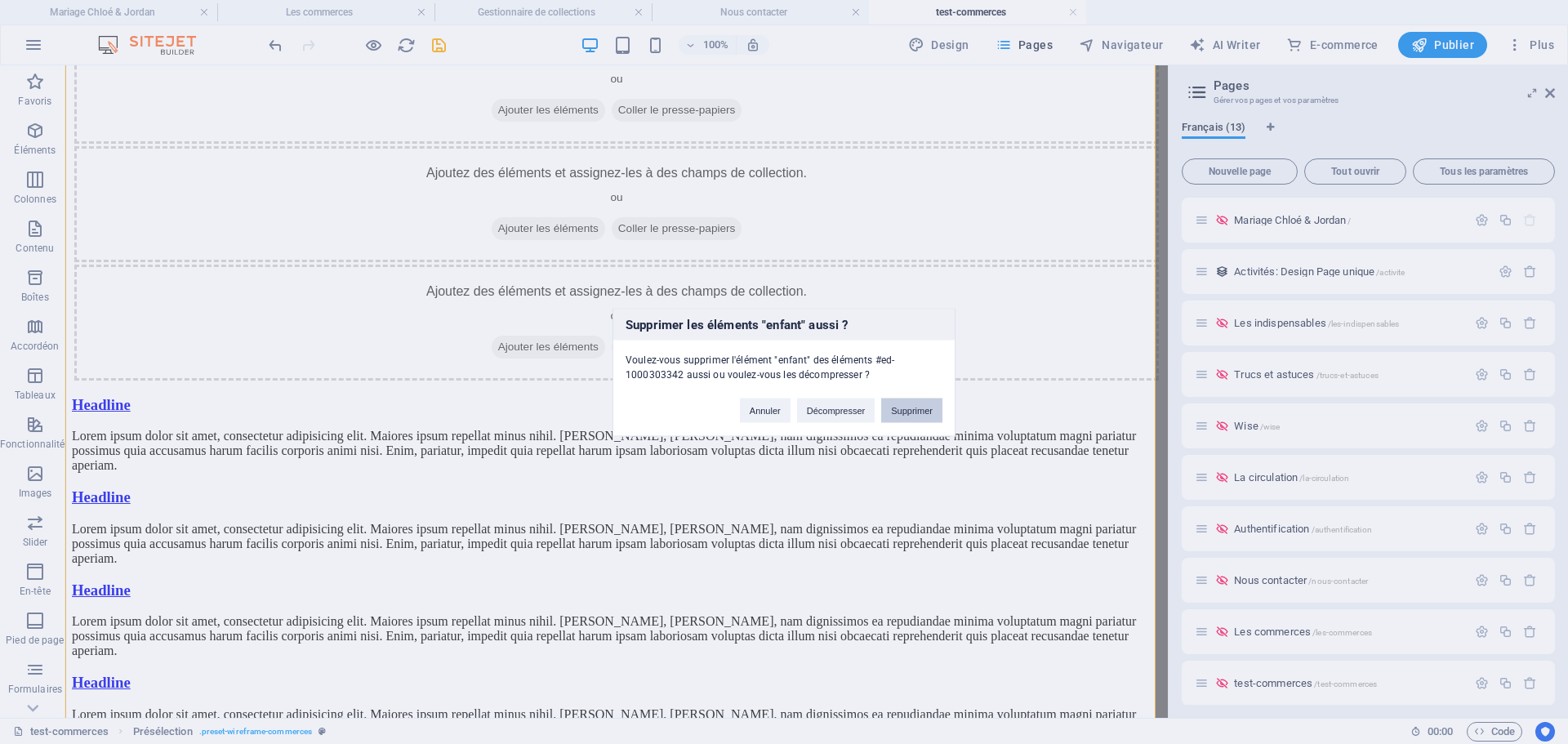
click at [907, 410] on button "Supprimer" at bounding box center [911, 409] width 61 height 24
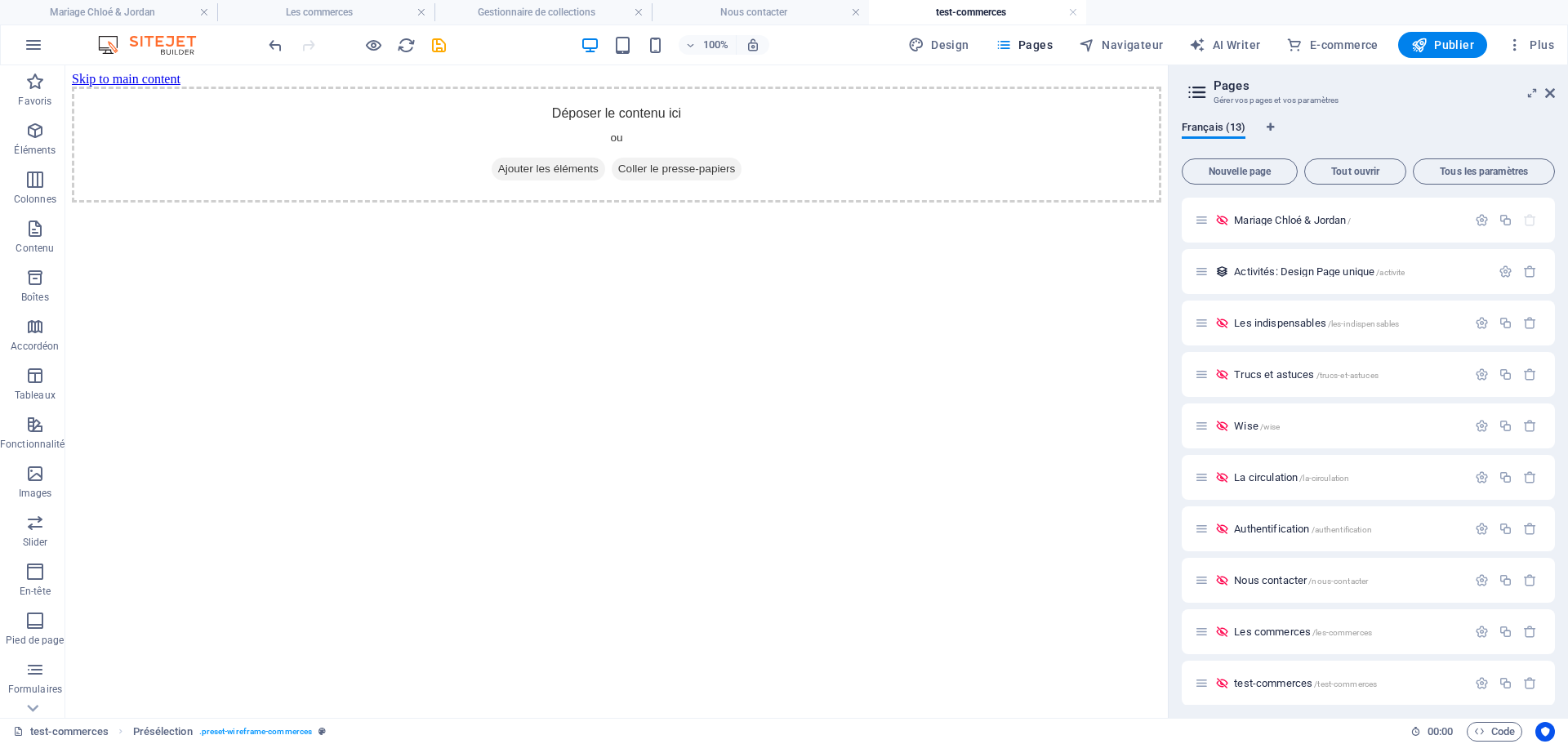
scroll to position [0, 0]
click at [496, 110] on div "Déposer le contenu ici ou Ajouter les éléments Coller le presse-papiers" at bounding box center [616, 144] width 1089 height 116
click at [1127, 37] on span "Navigateur" at bounding box center [1120, 45] width 85 height 17
select select "18071809-fr"
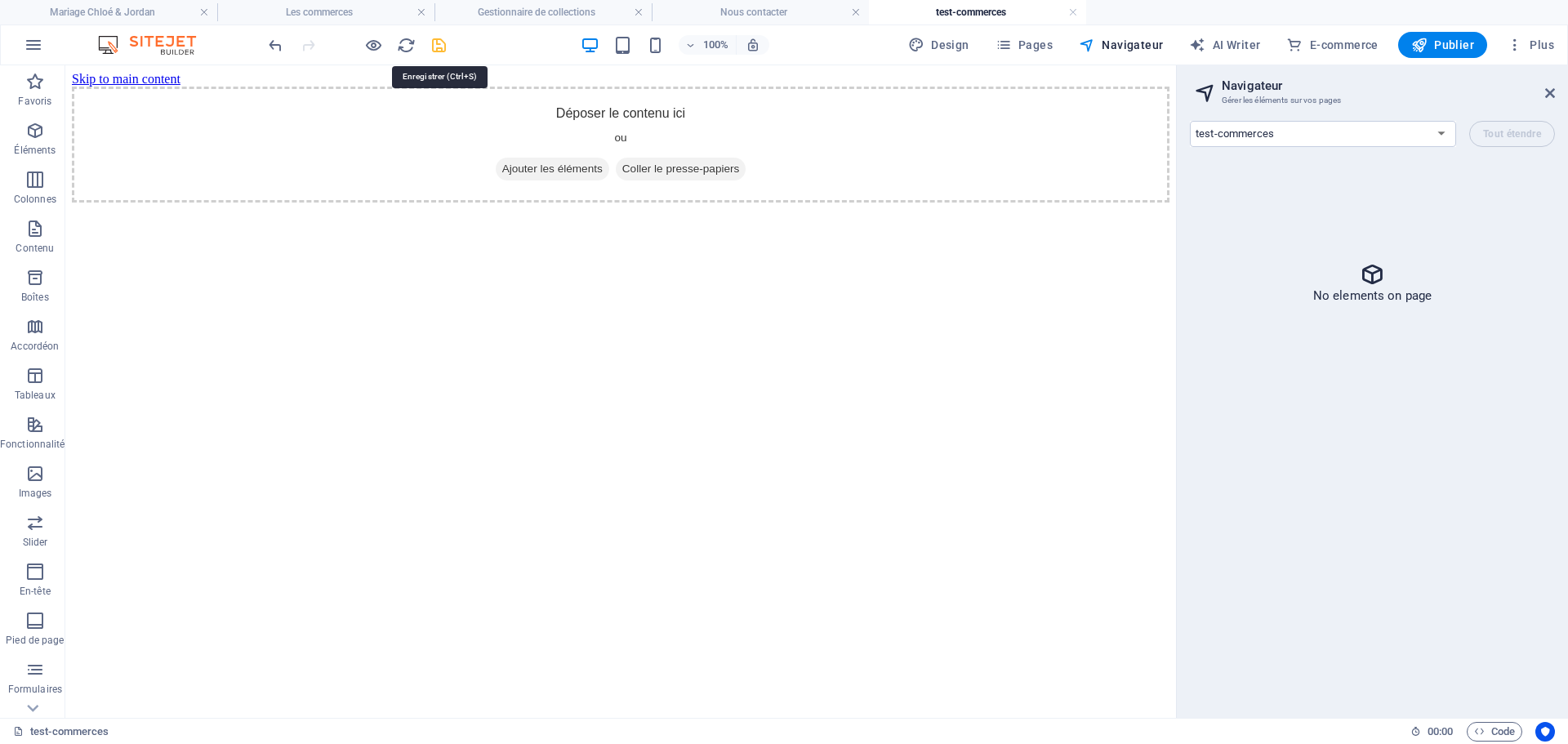
click at [438, 49] on icon "save" at bounding box center [438, 45] width 18 height 18
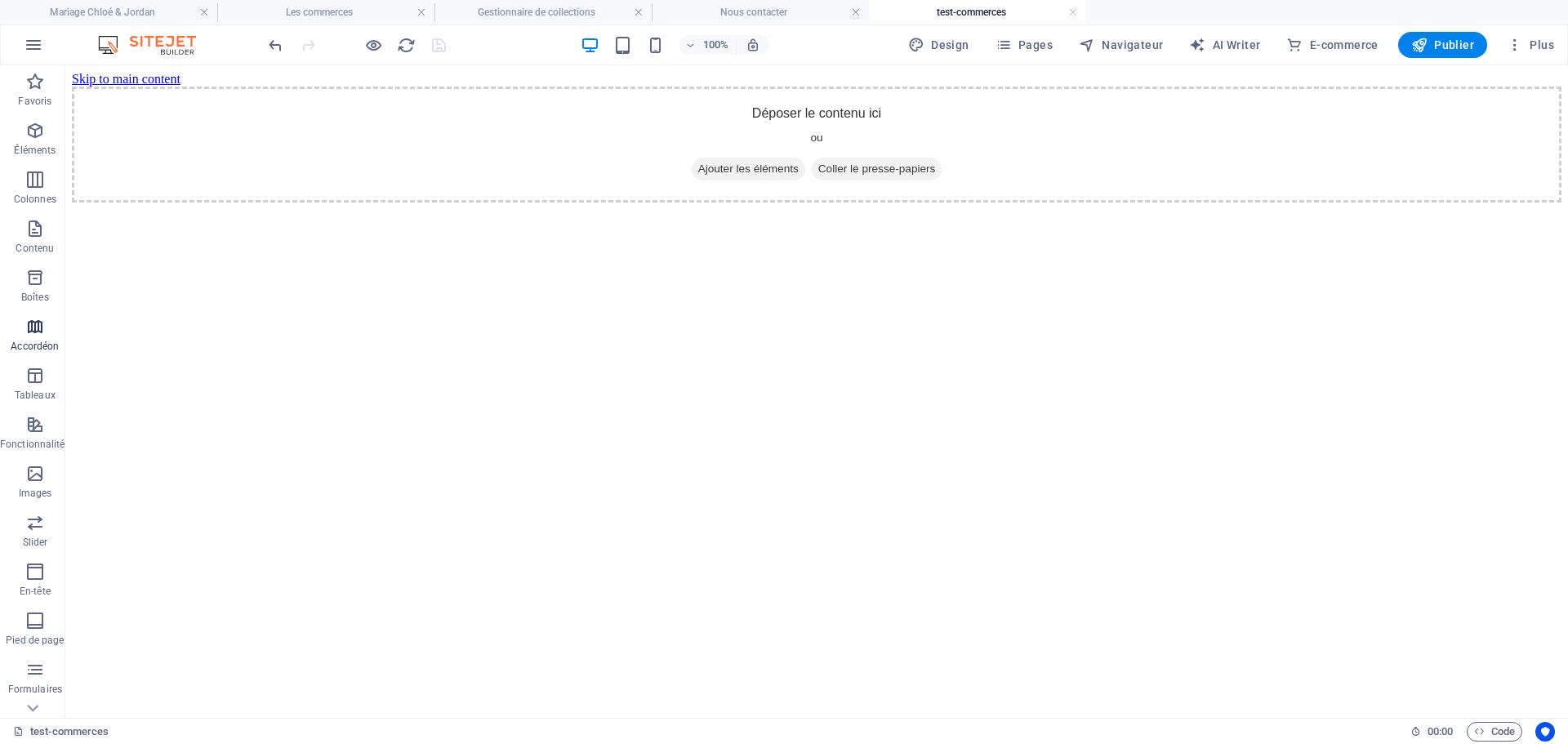
click at [36, 326] on icon "button" at bounding box center [35, 326] width 19 height 19
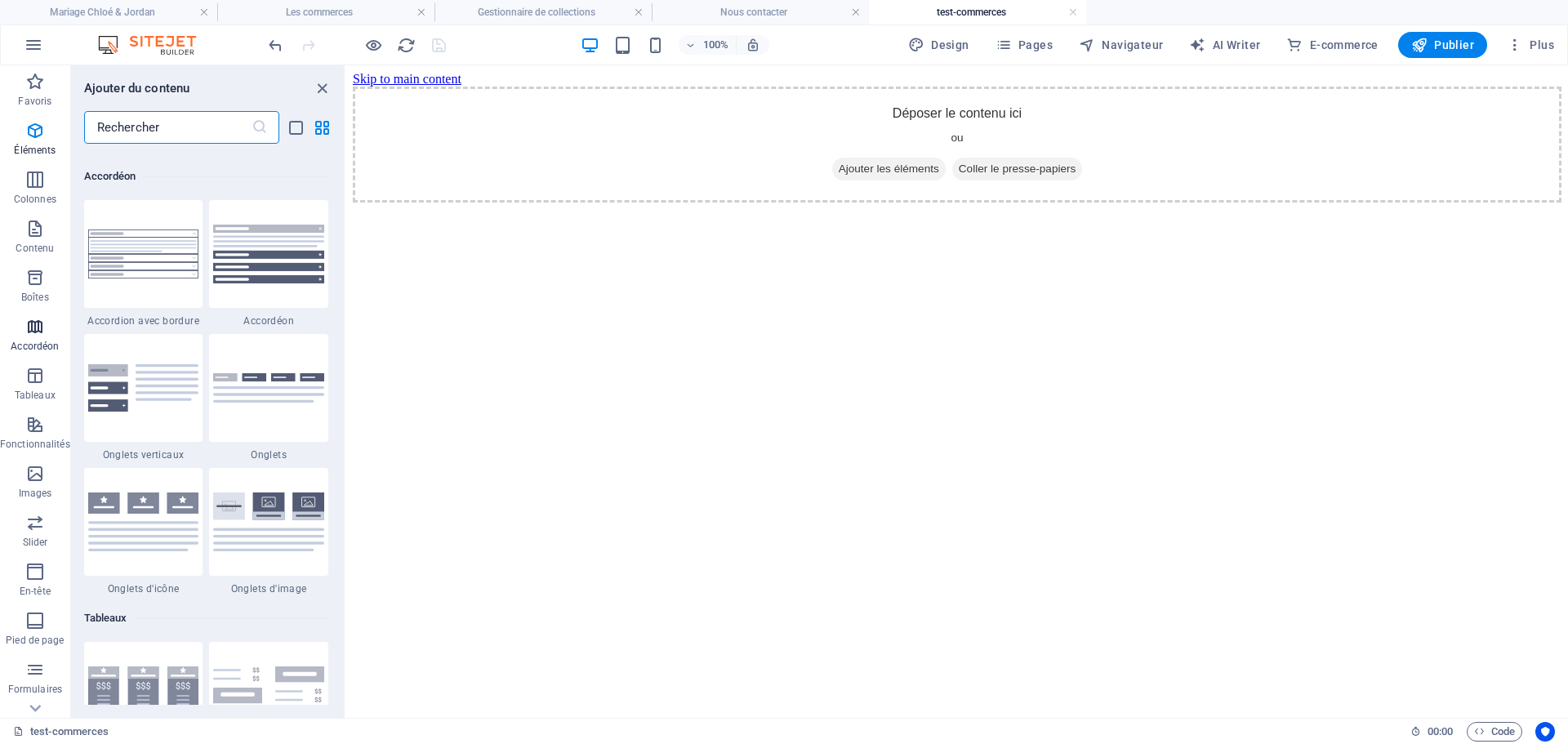
scroll to position [5212, 0]
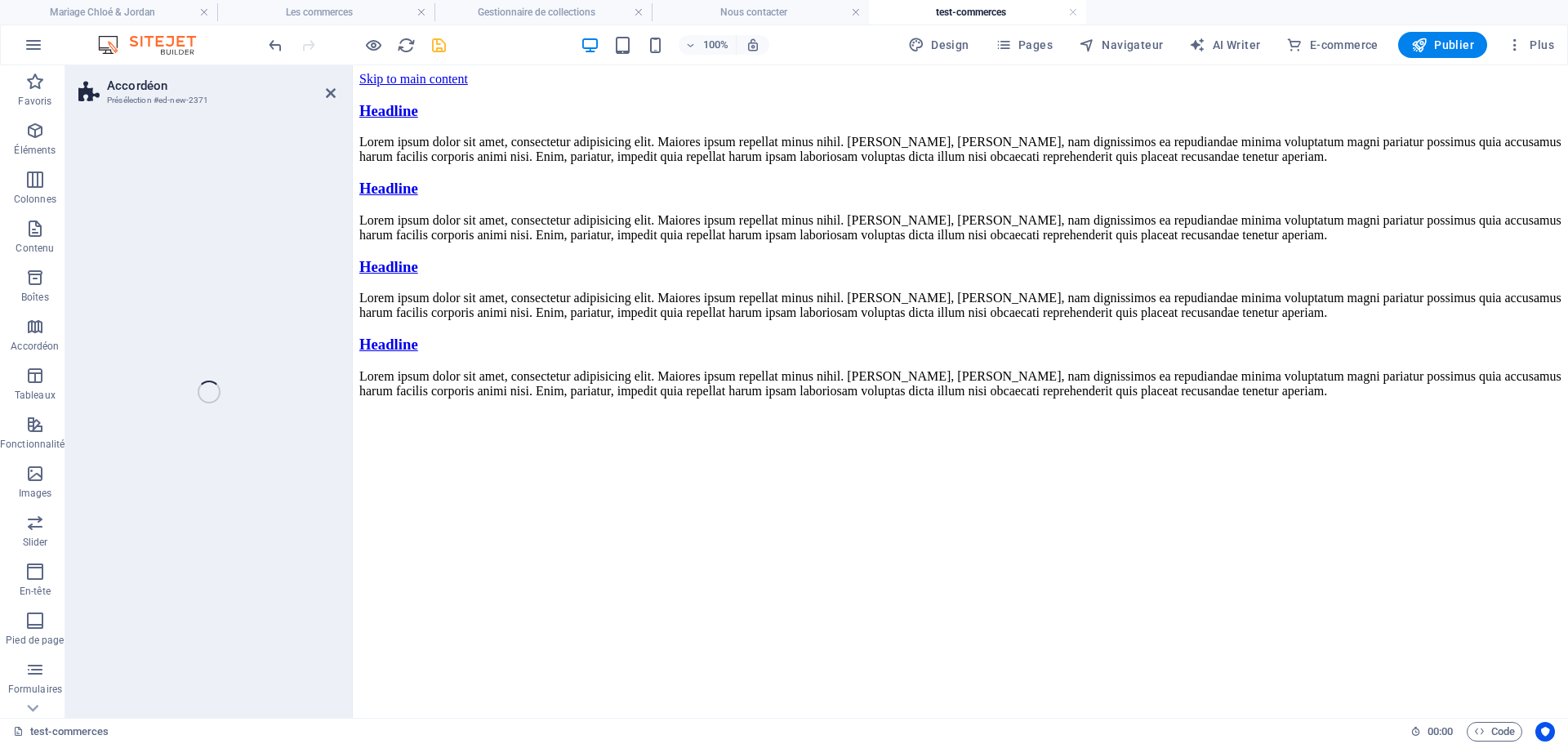
select select "rem"
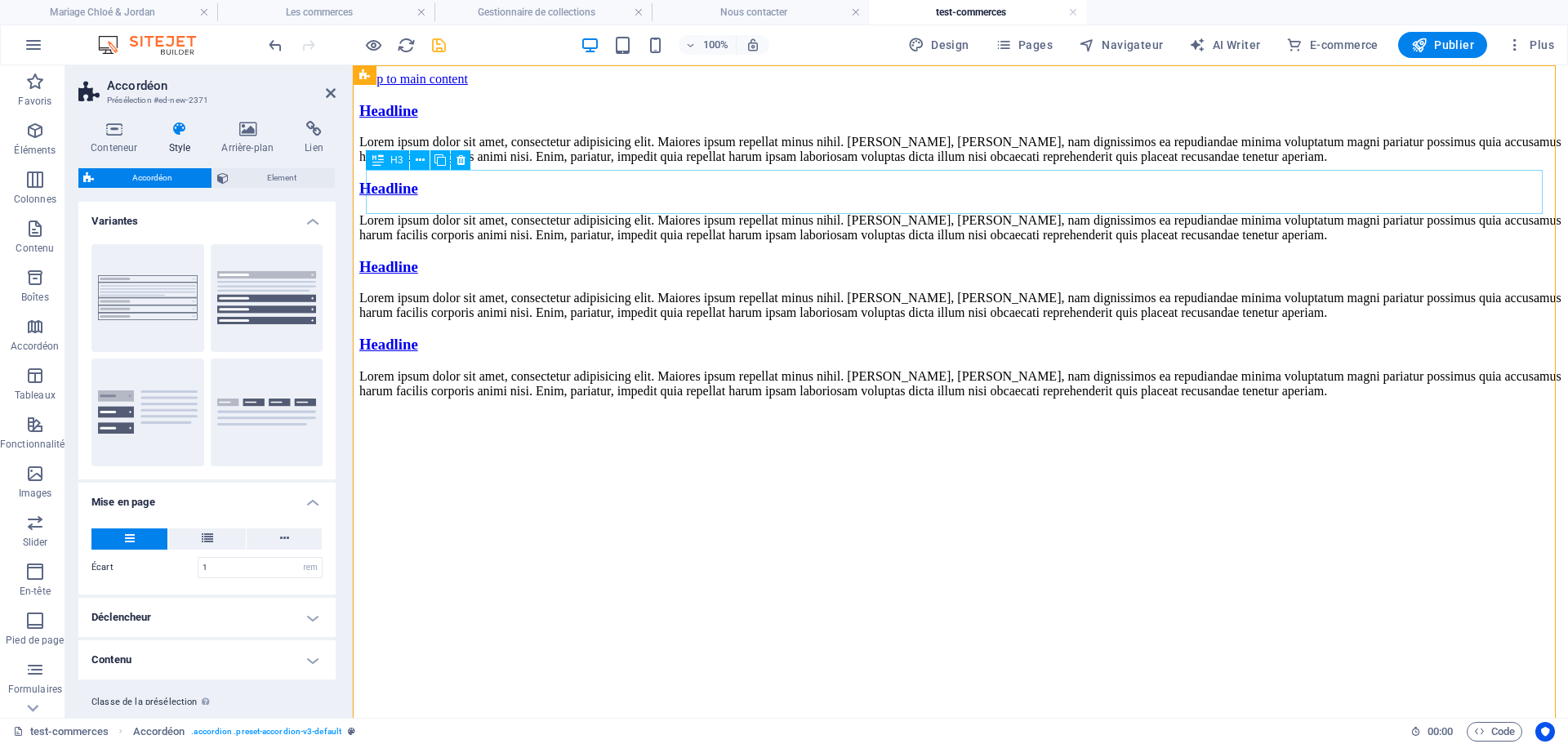
click at [446, 120] on div "Headline" at bounding box center [960, 111] width 1202 height 17
click at [384, 161] on div "H3" at bounding box center [387, 160] width 44 height 19
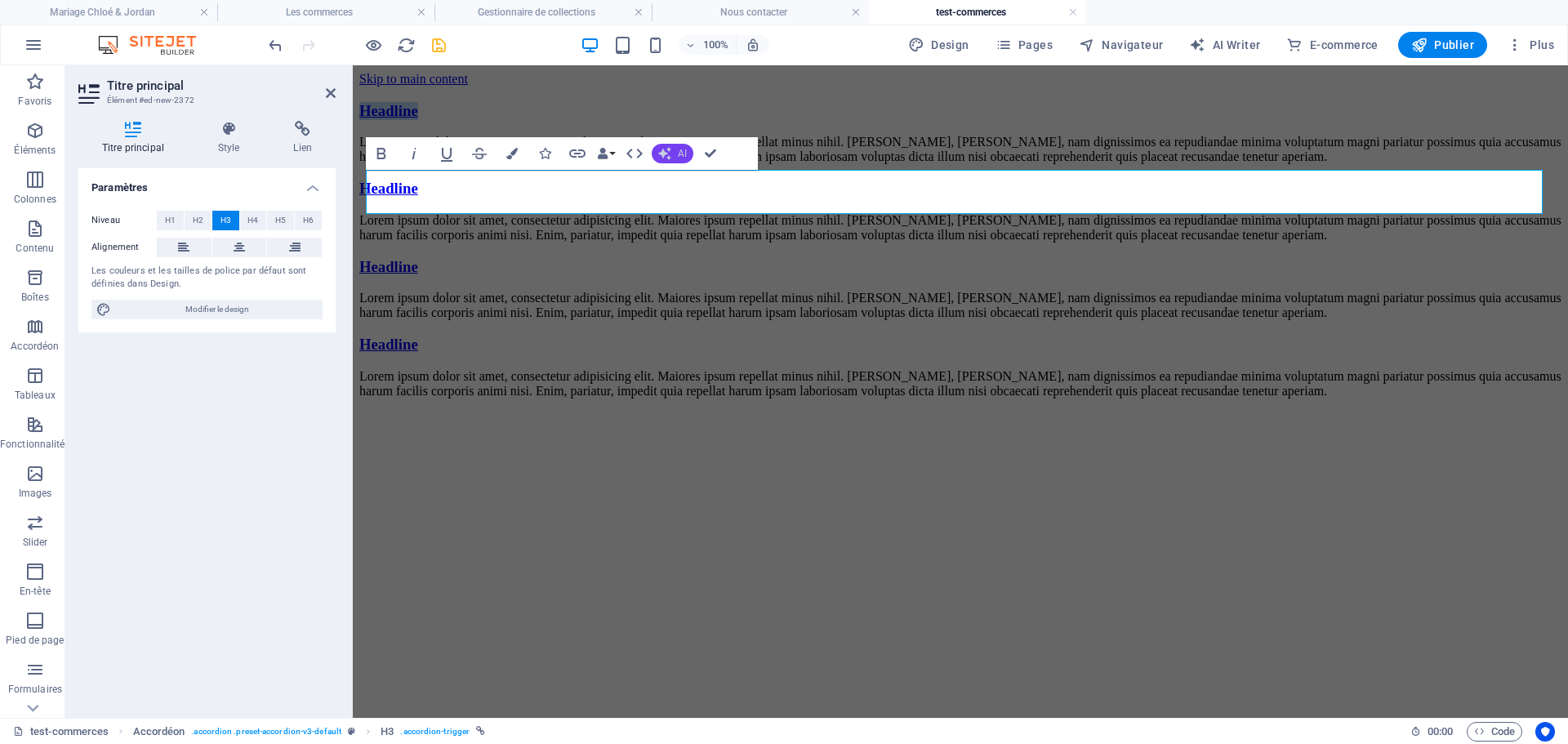
click at [668, 151] on icon "button" at bounding box center [664, 152] width 13 height 13
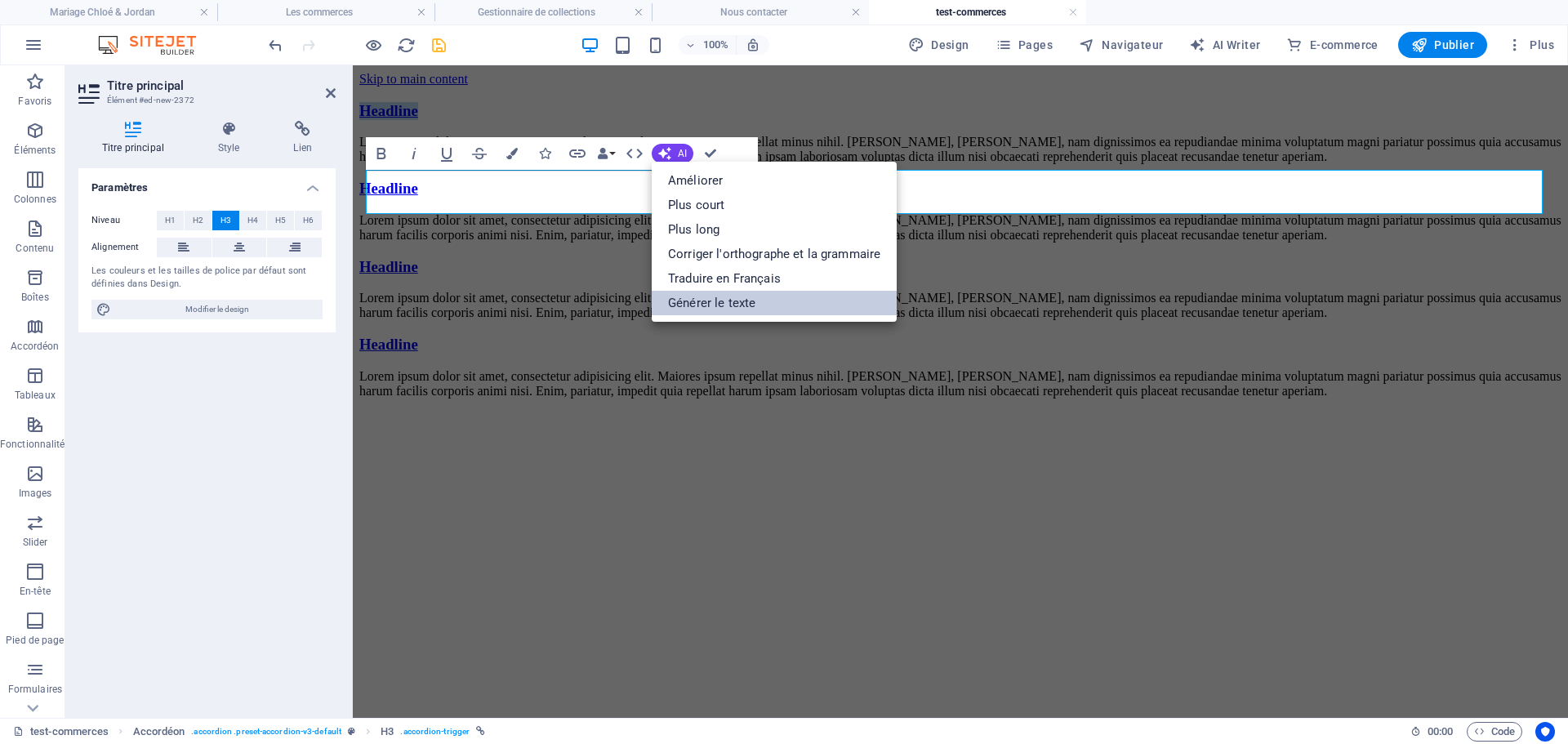
click at [731, 304] on link "Générer le texte" at bounding box center [774, 302] width 245 height 24
select select "English"
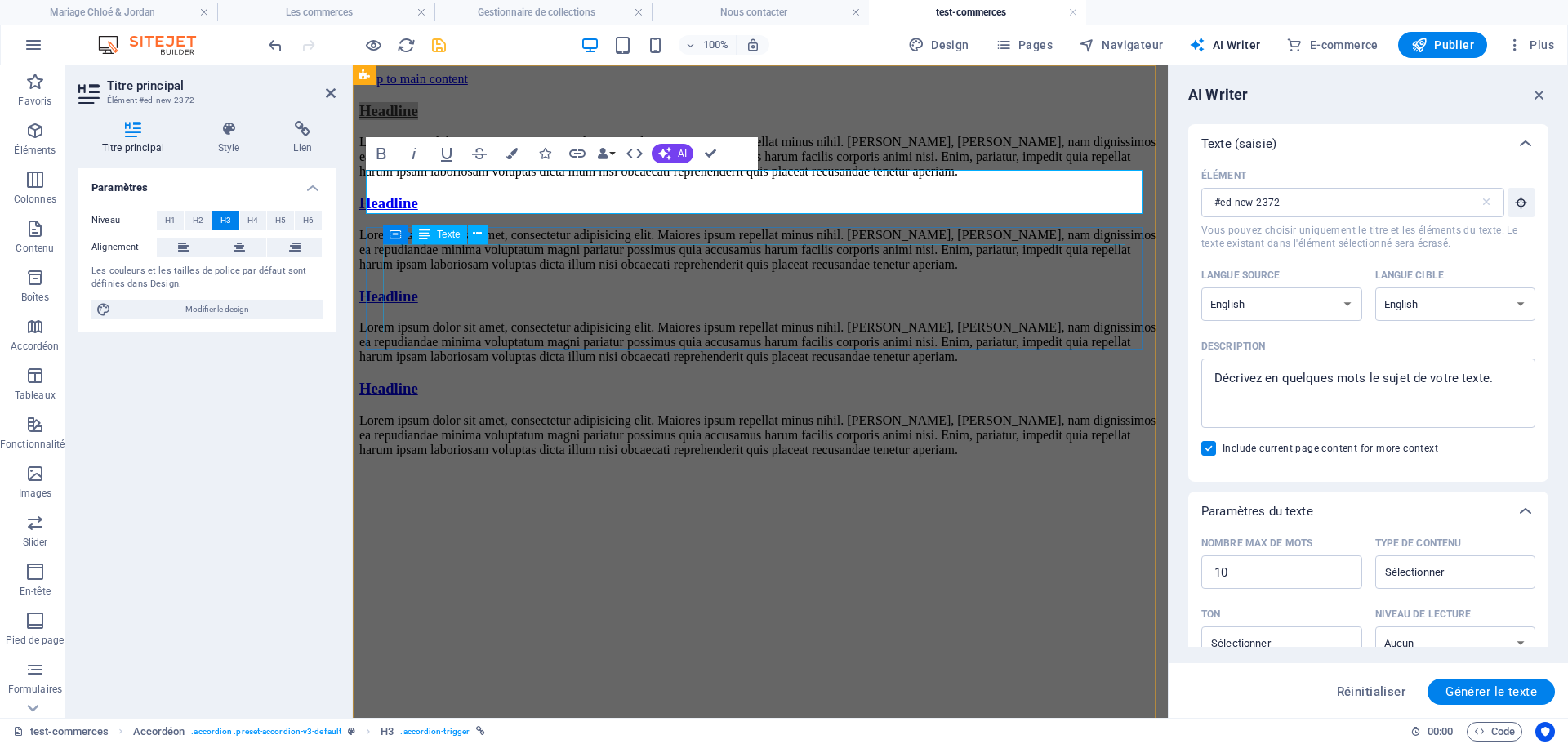
scroll to position [0, 0]
click at [1286, 202] on input "#ed-new-2372" at bounding box center [1340, 202] width 279 height 29
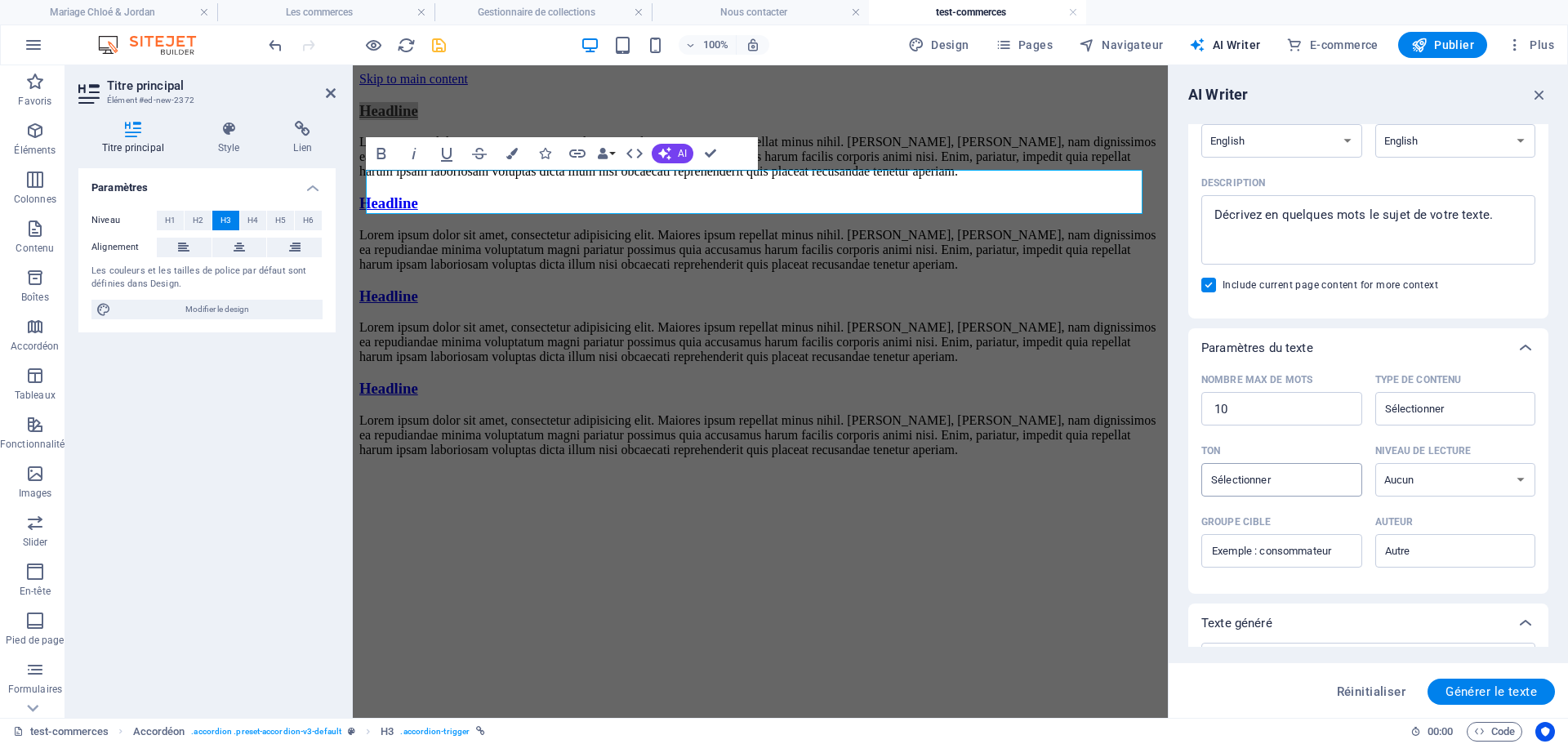
click at [1331, 474] on div "​" at bounding box center [1281, 479] width 161 height 33
click at [1330, 474] on input "Ton ​" at bounding box center [1268, 480] width 124 height 23
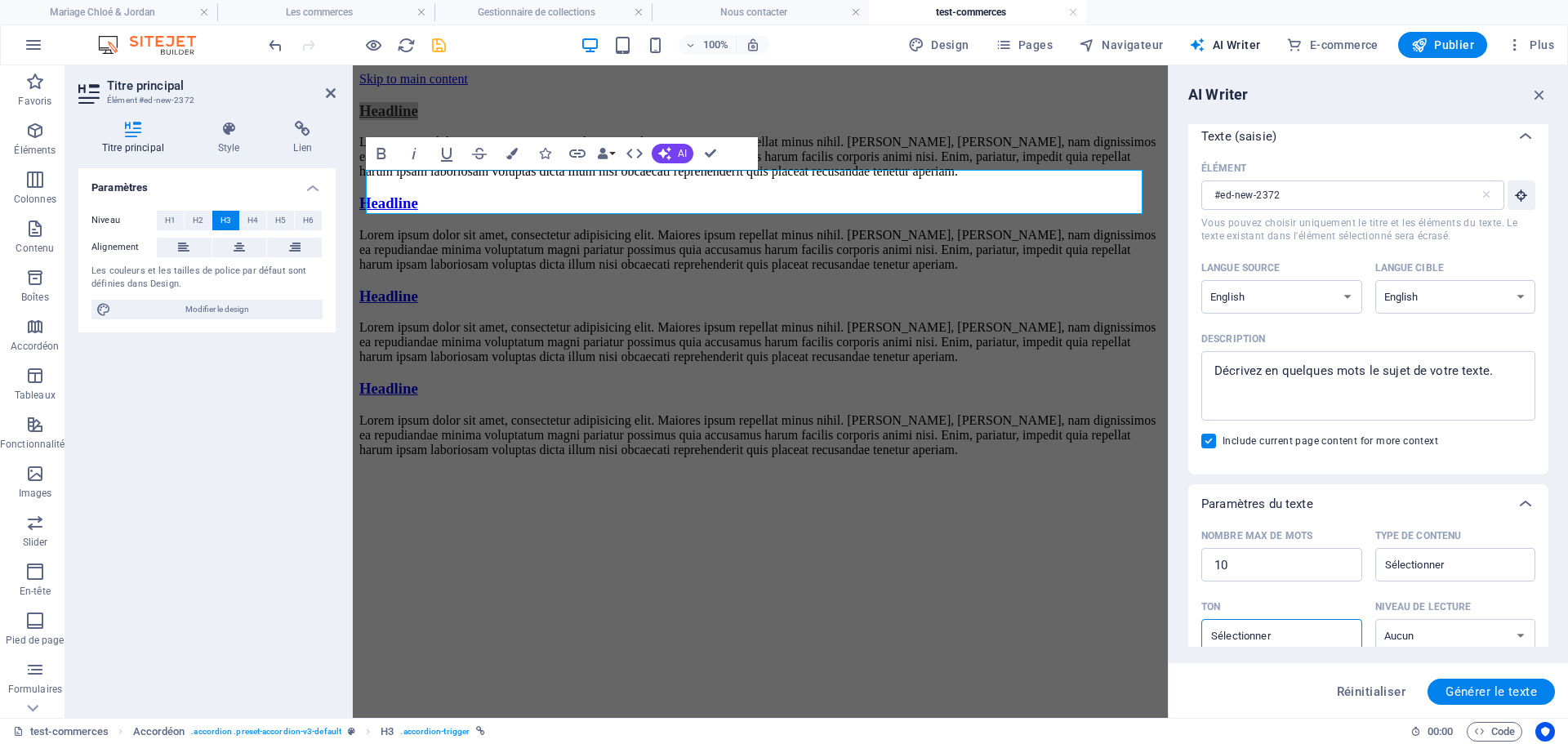
scroll to position [0, 0]
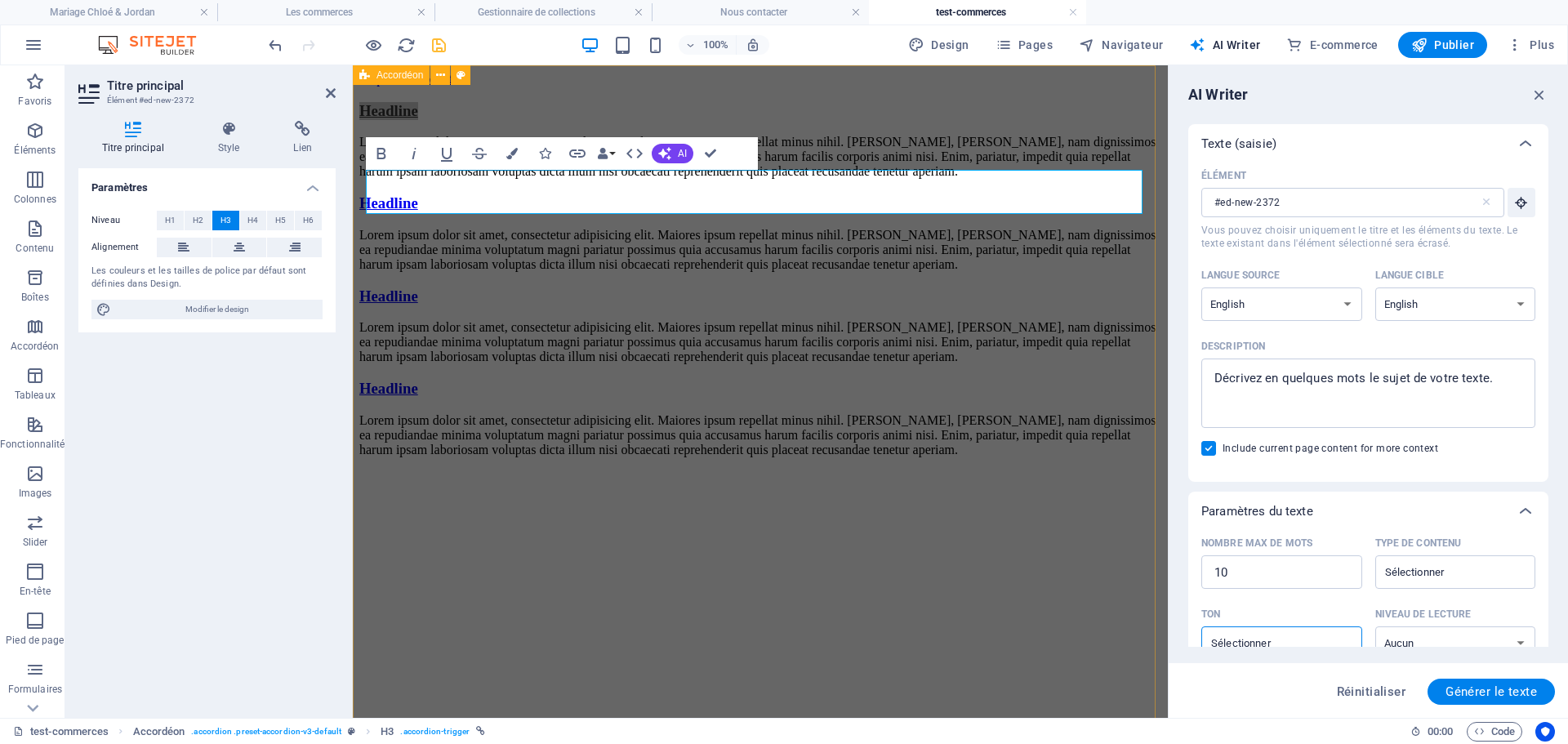
click at [953, 114] on div "Headline Lorem ipsum dolor sit amet, consectetur adipisicing elit. Maiores ipsu…" at bounding box center [760, 280] width 801 height 355
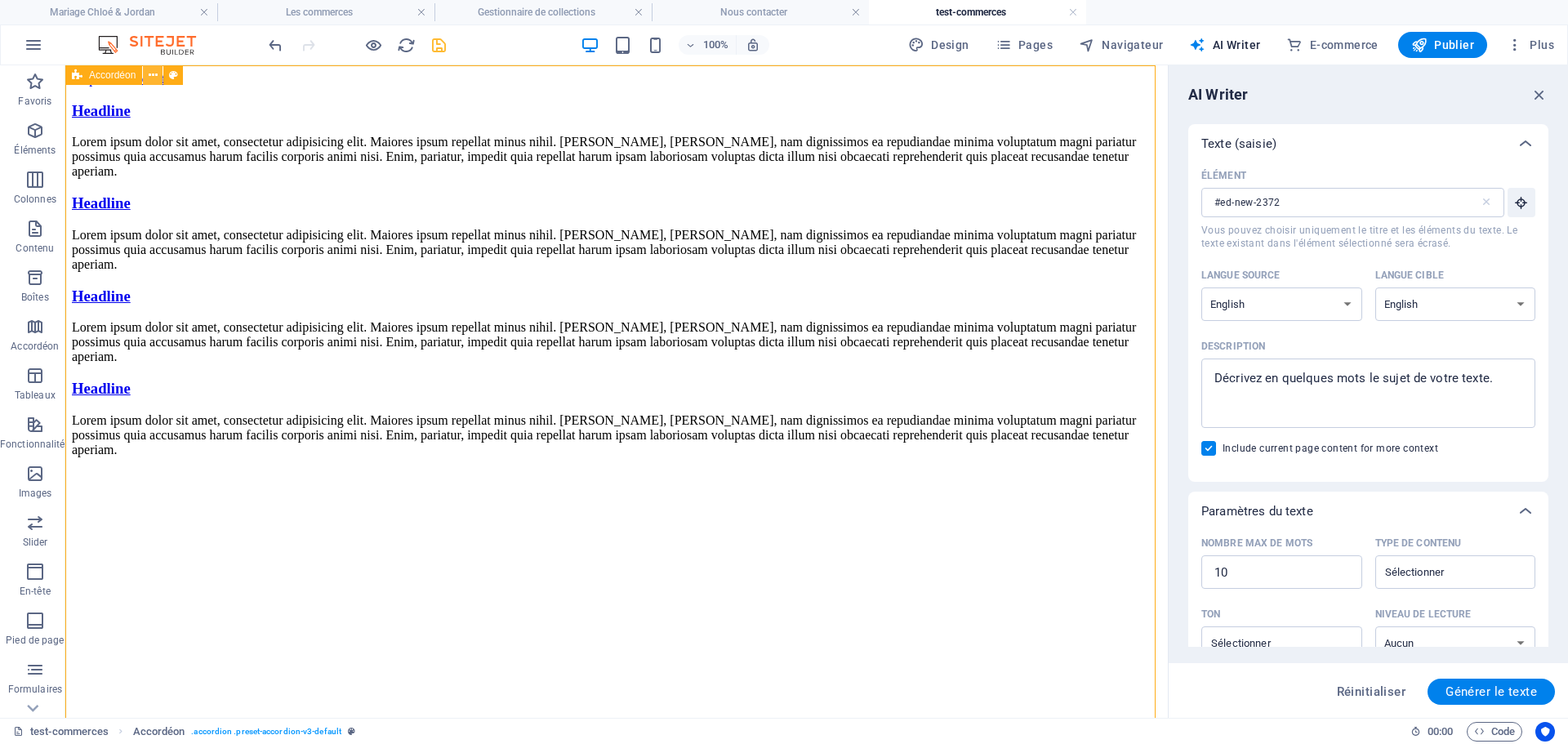
click at [154, 75] on icon at bounding box center [153, 76] width 9 height 17
click at [544, 14] on h4 "Gestionnaire de collections" at bounding box center [543, 12] width 218 height 17
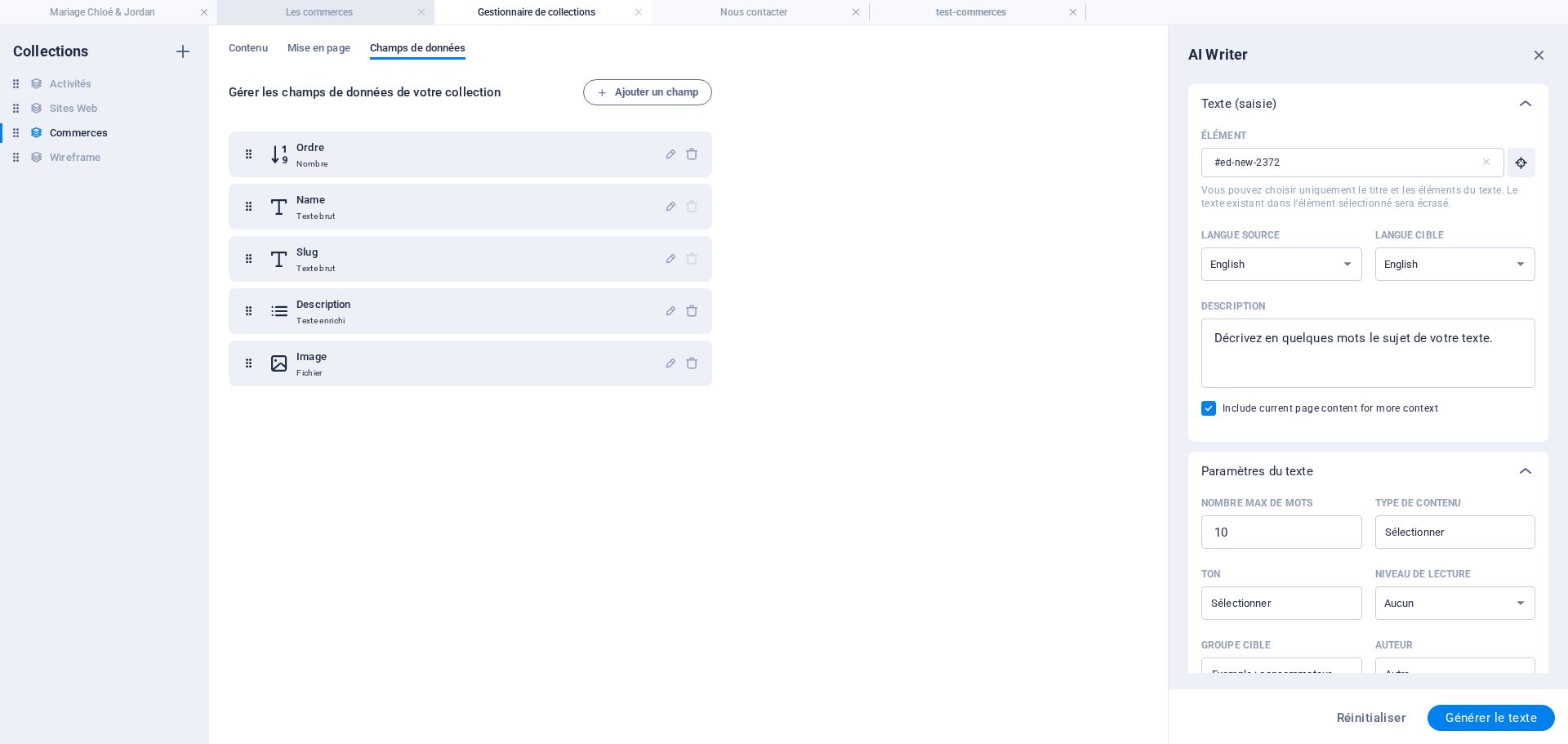
click at [324, 7] on h4 "Les commerces" at bounding box center [326, 12] width 218 height 17
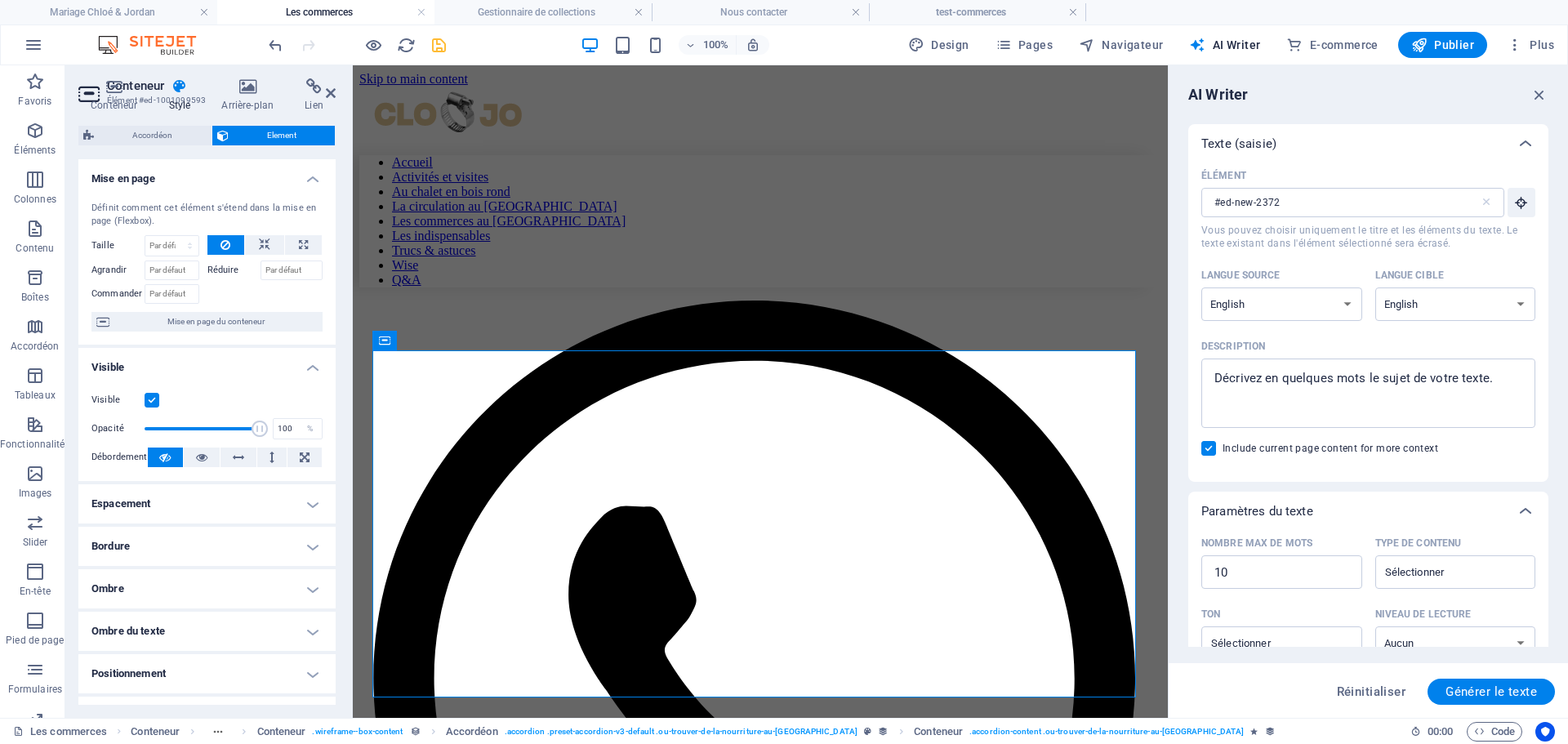
scroll to position [331, 0]
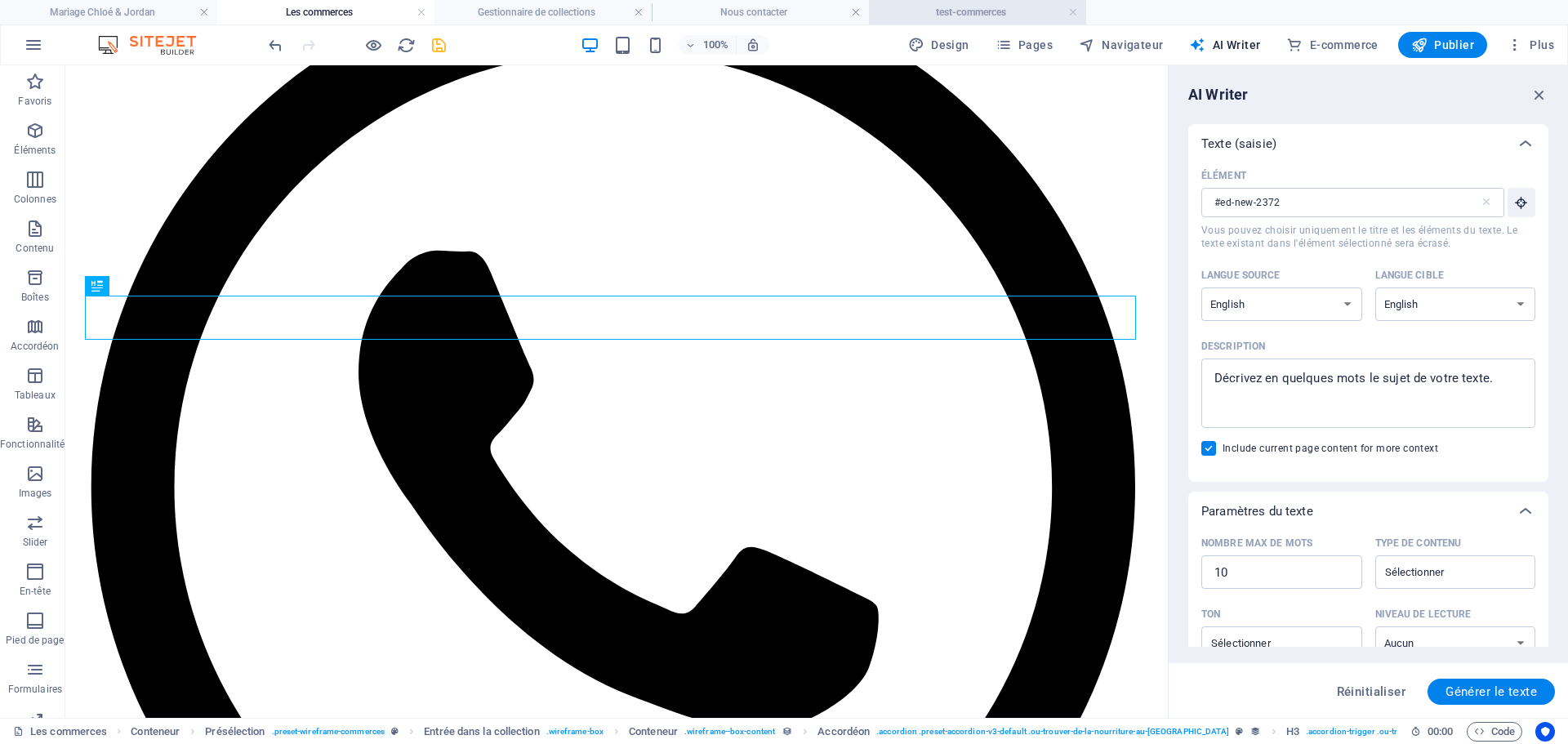
click at [928, 10] on h4 "test-commerces" at bounding box center [977, 12] width 218 height 17
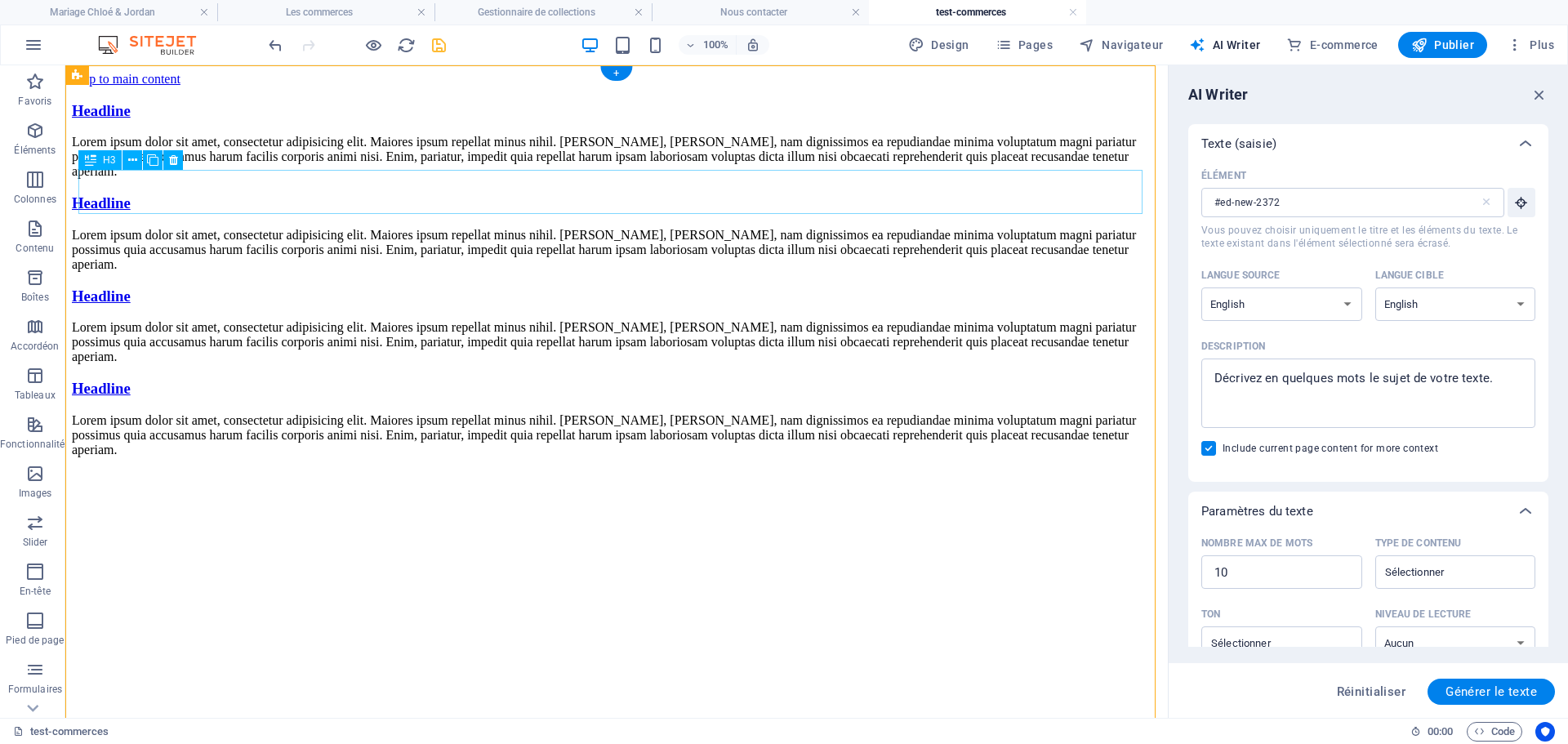
click at [205, 120] on div "Headline" at bounding box center [616, 111] width 1089 height 17
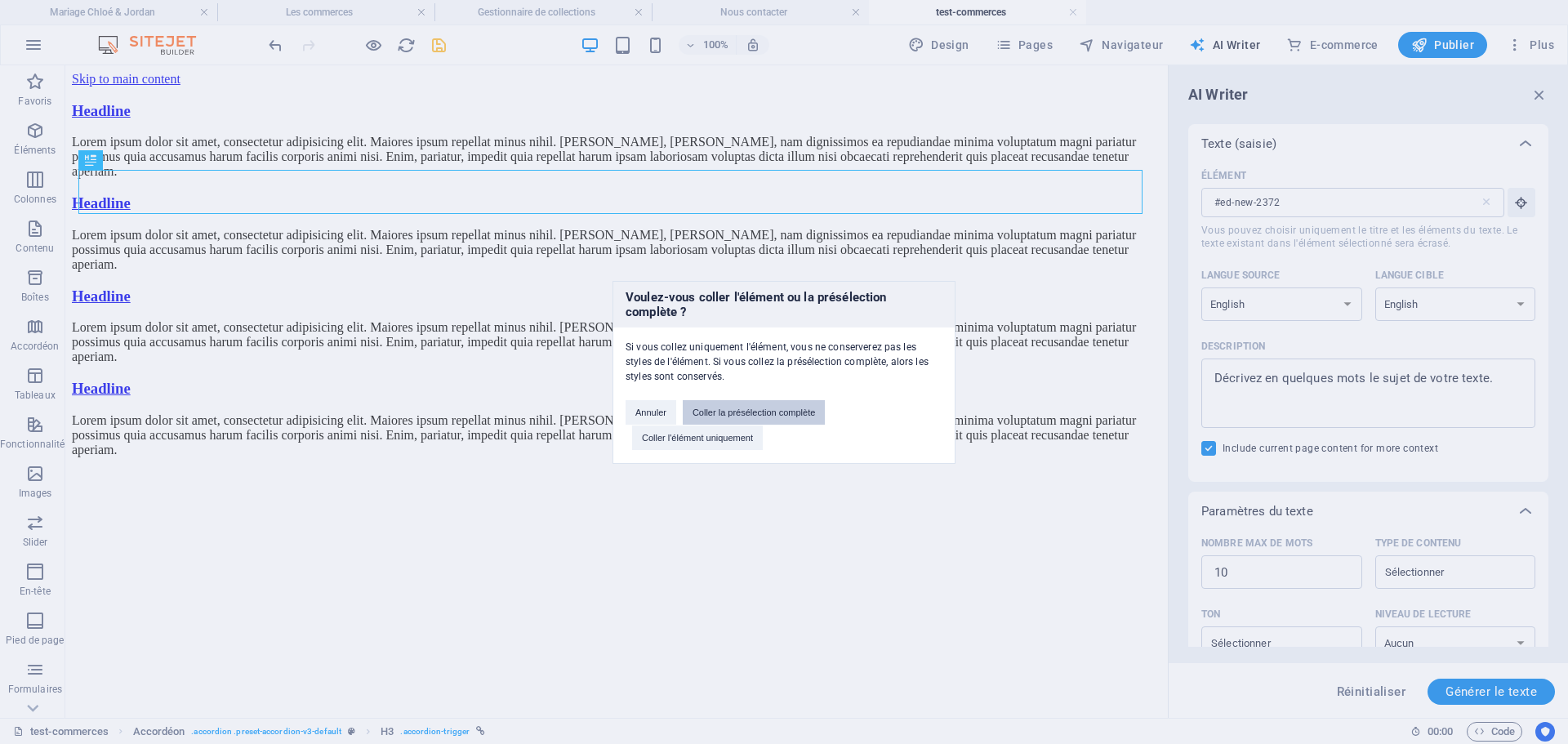
click at [766, 410] on button "Coller la présélection complète" at bounding box center [754, 412] width 142 height 24
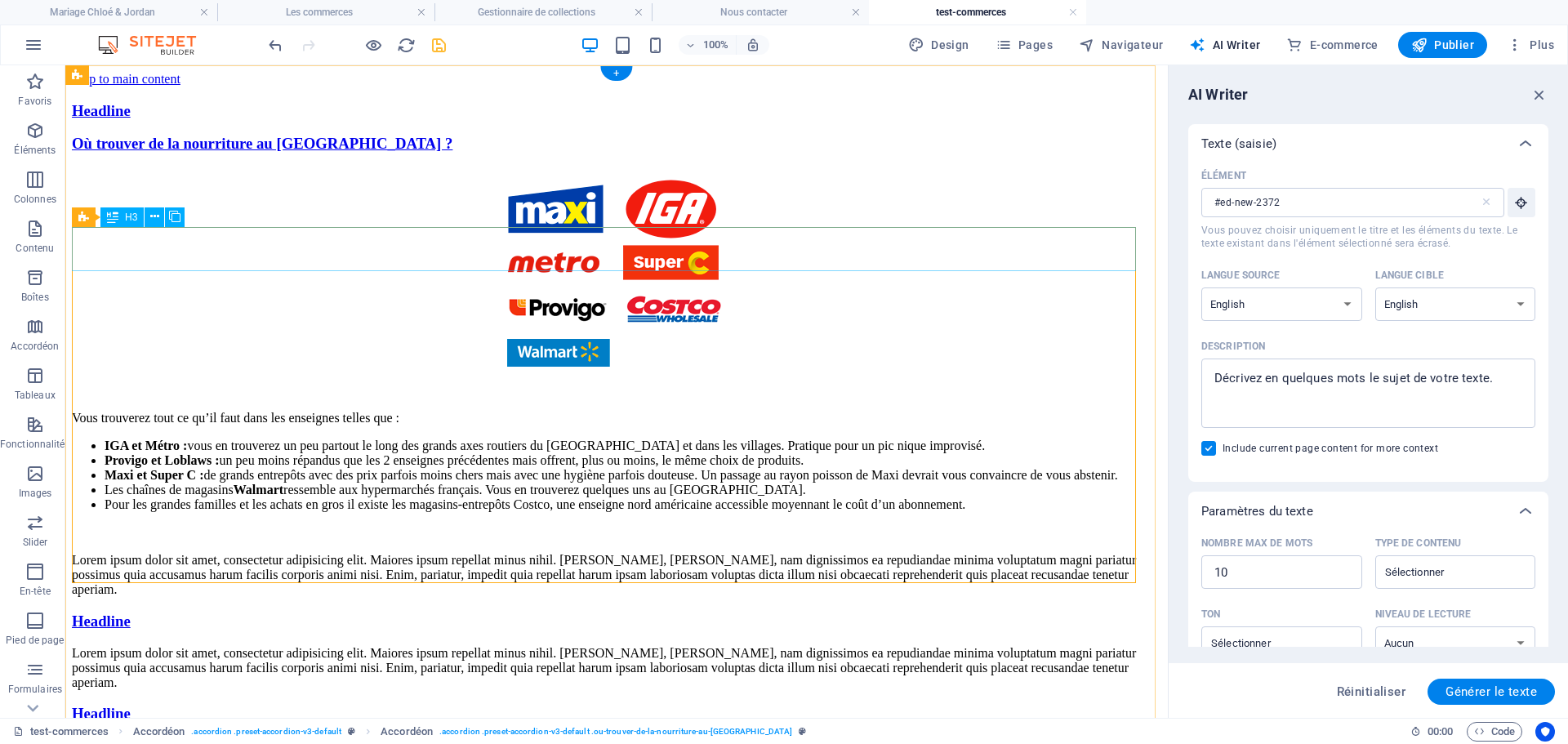
click at [457, 152] on div "Où trouver de la nourriture au [GEOGRAPHIC_DATA] ?" at bounding box center [616, 144] width 1089 height 17
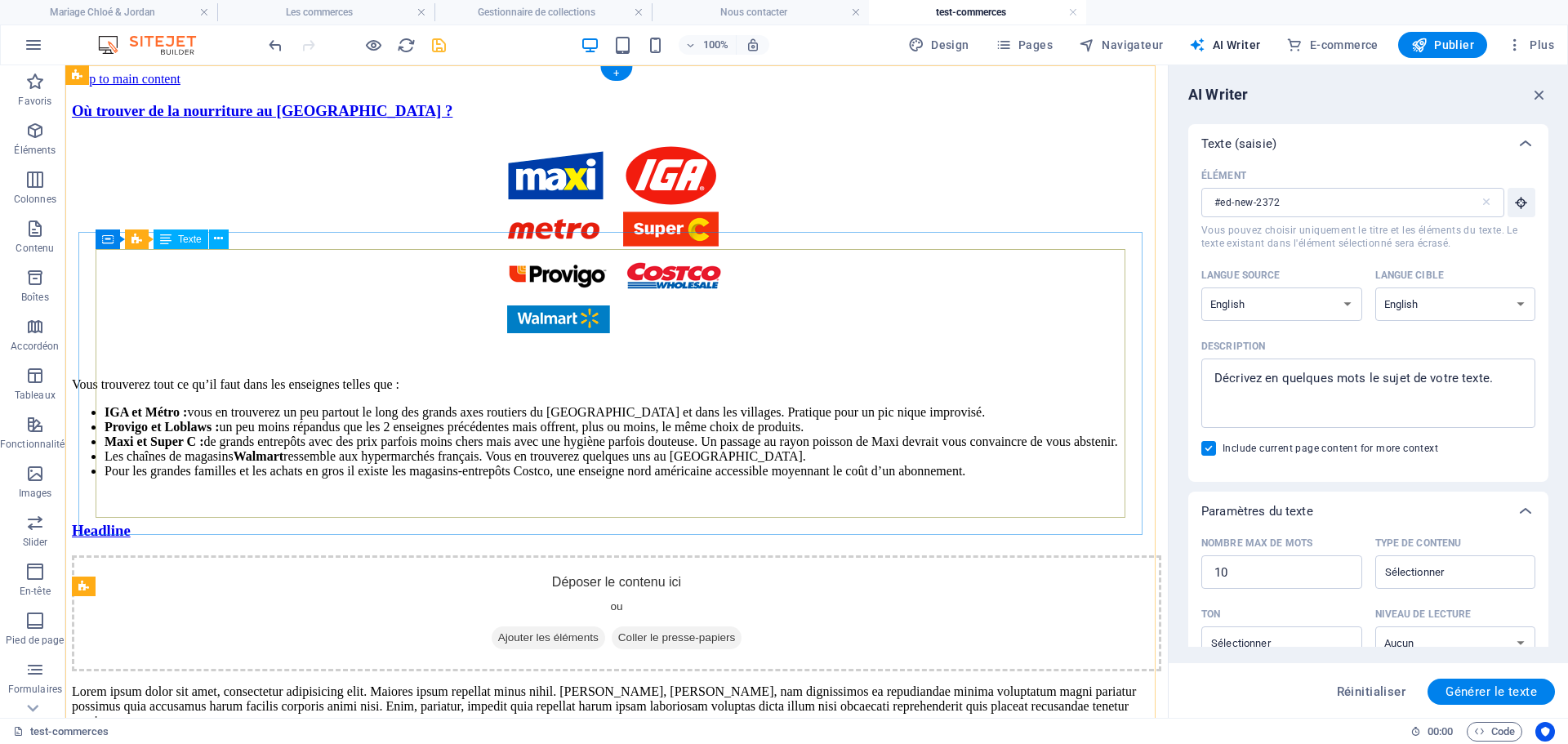
scroll to position [82, 0]
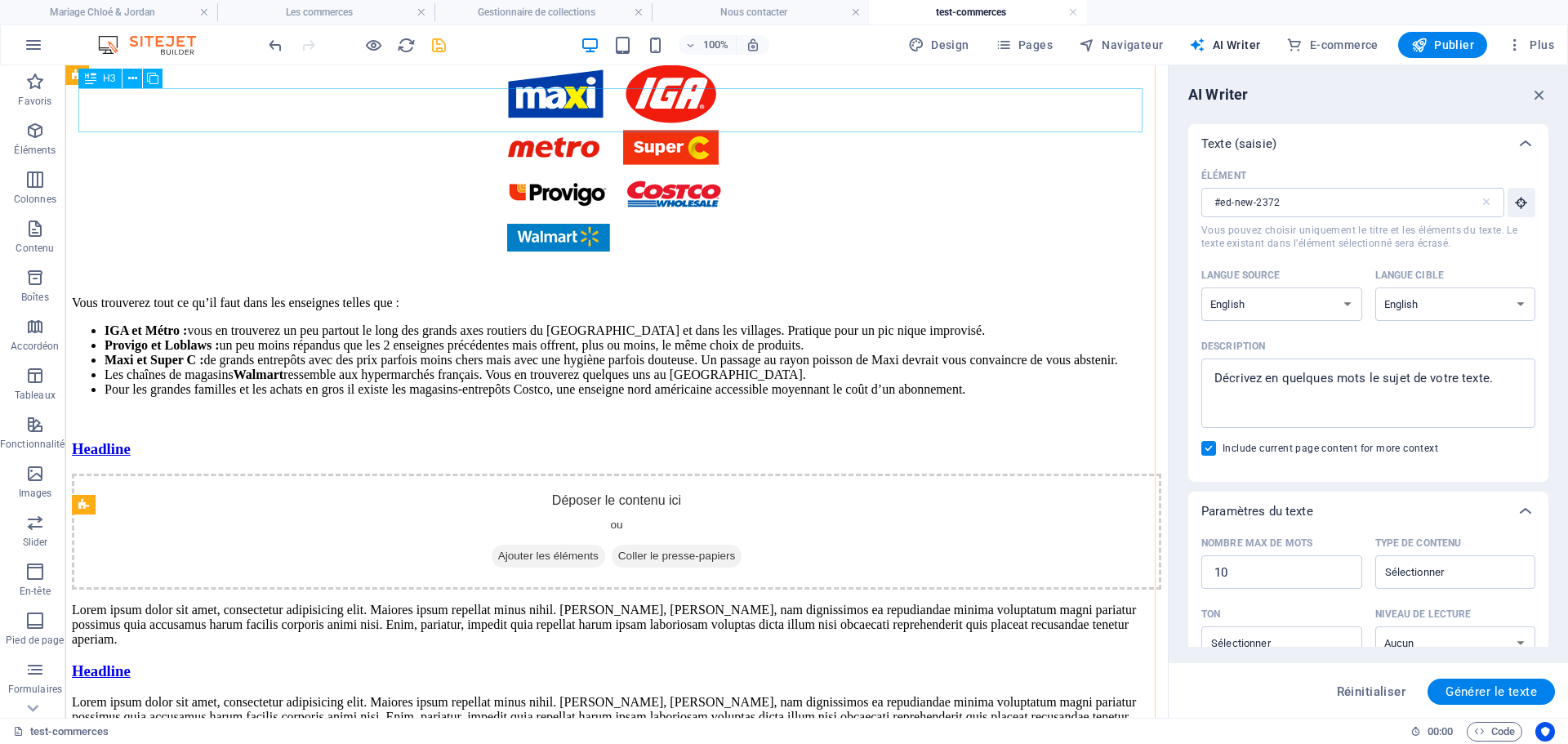
click at [95, 77] on icon at bounding box center [90, 79] width 12 height 19
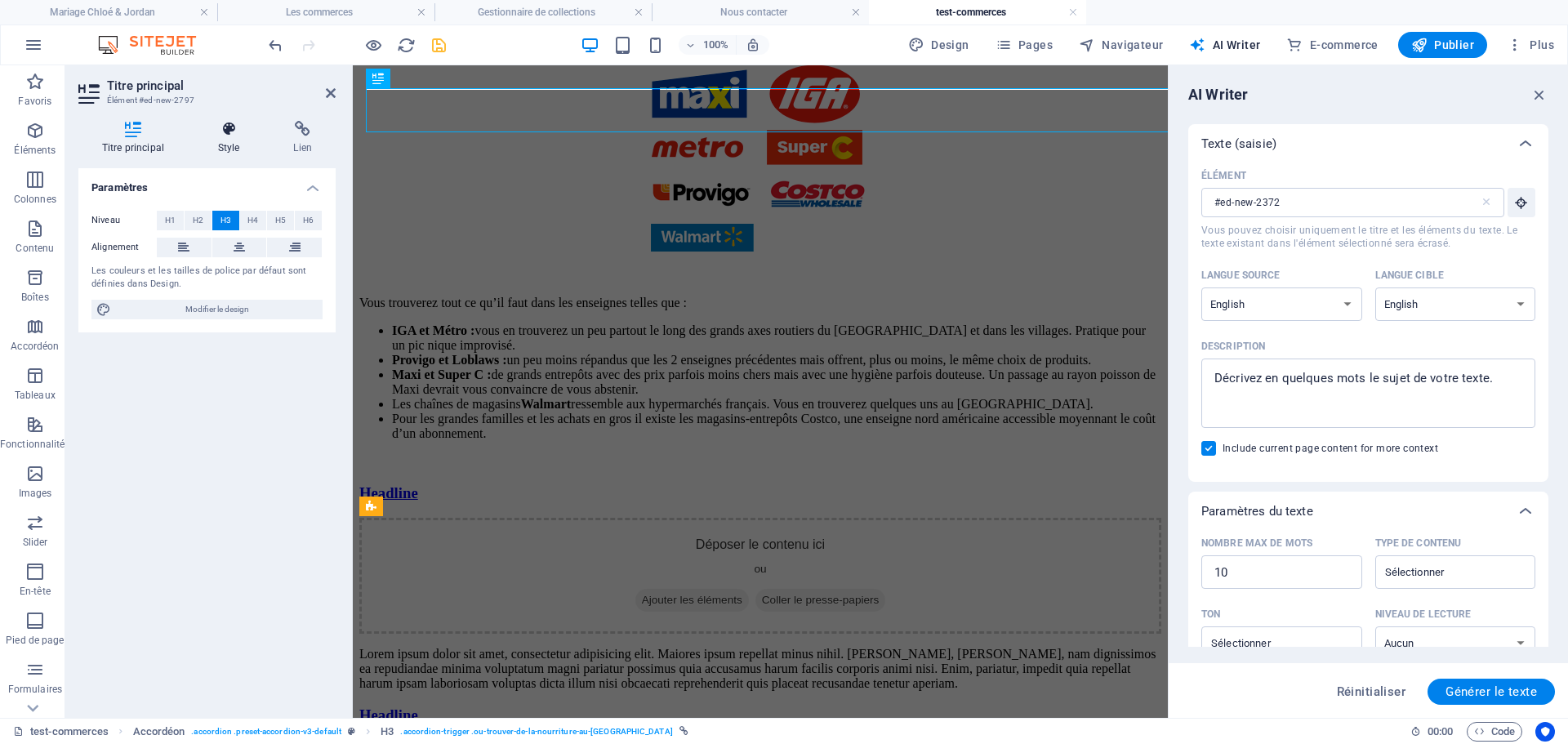
type input "#ed-new-2797"
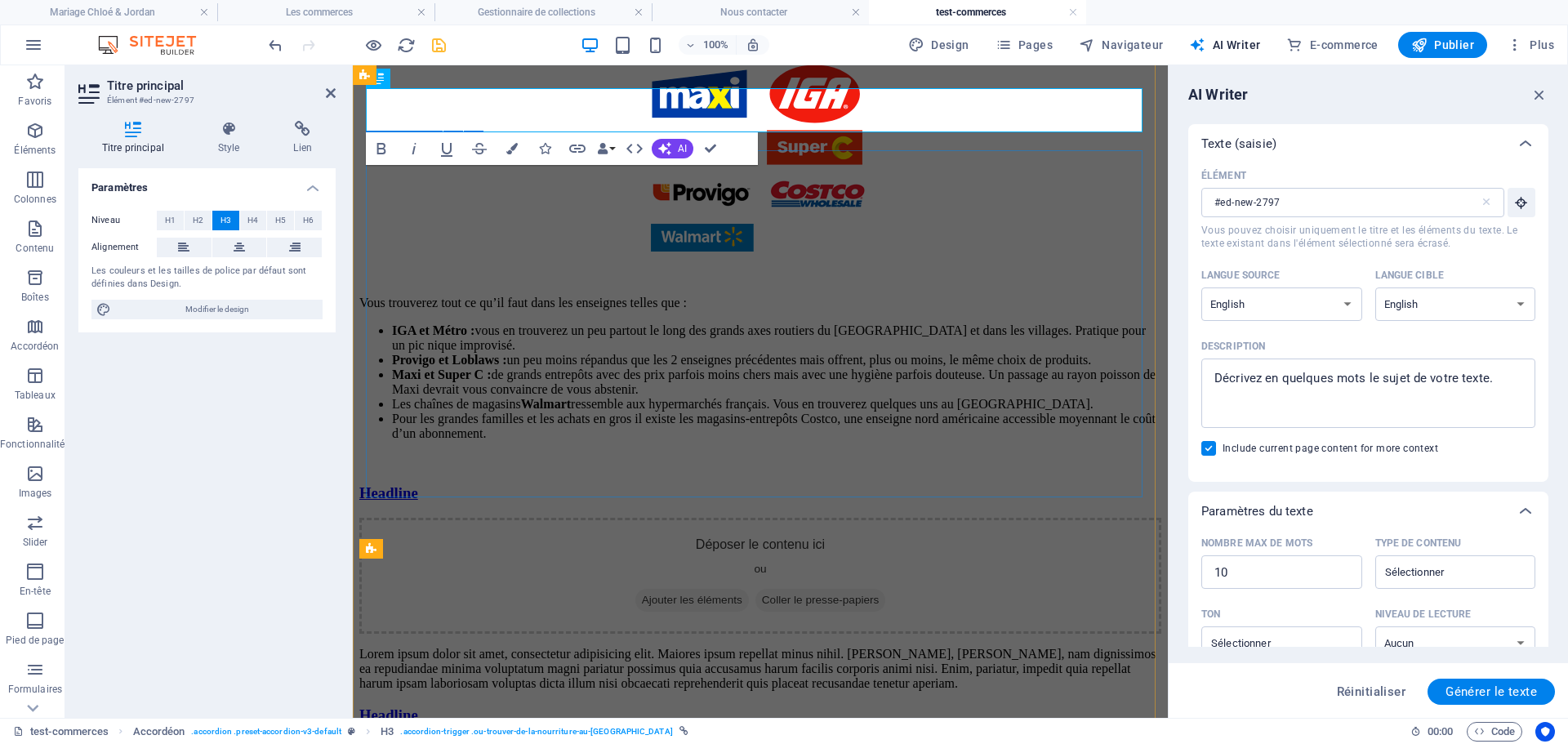
click at [381, 195] on div "Vous trouverez tout ce qu’il faut dans les enseignes telles que : IGA et Métro …" at bounding box center [760, 261] width 801 height 416
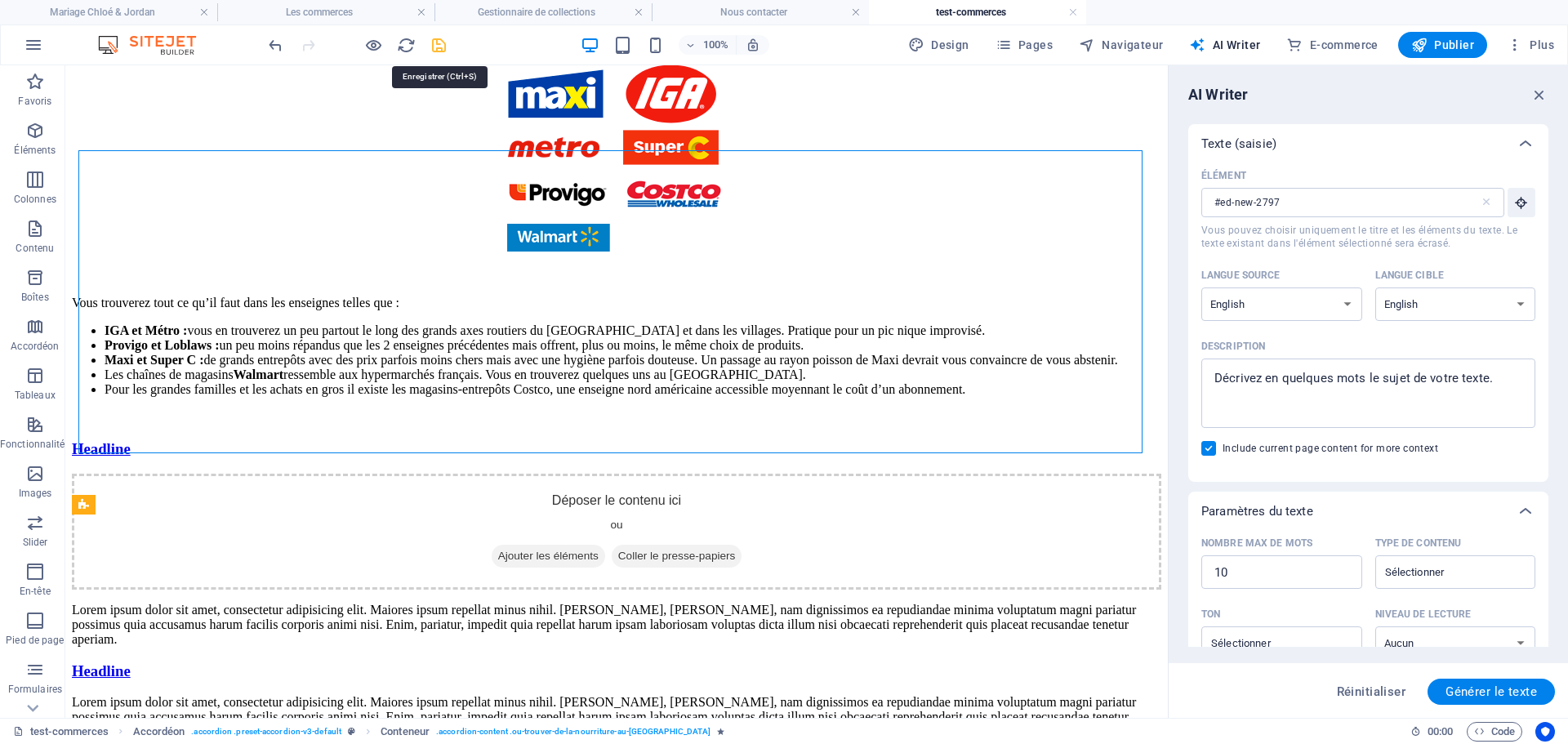
click at [442, 44] on icon "save" at bounding box center [438, 45] width 18 height 18
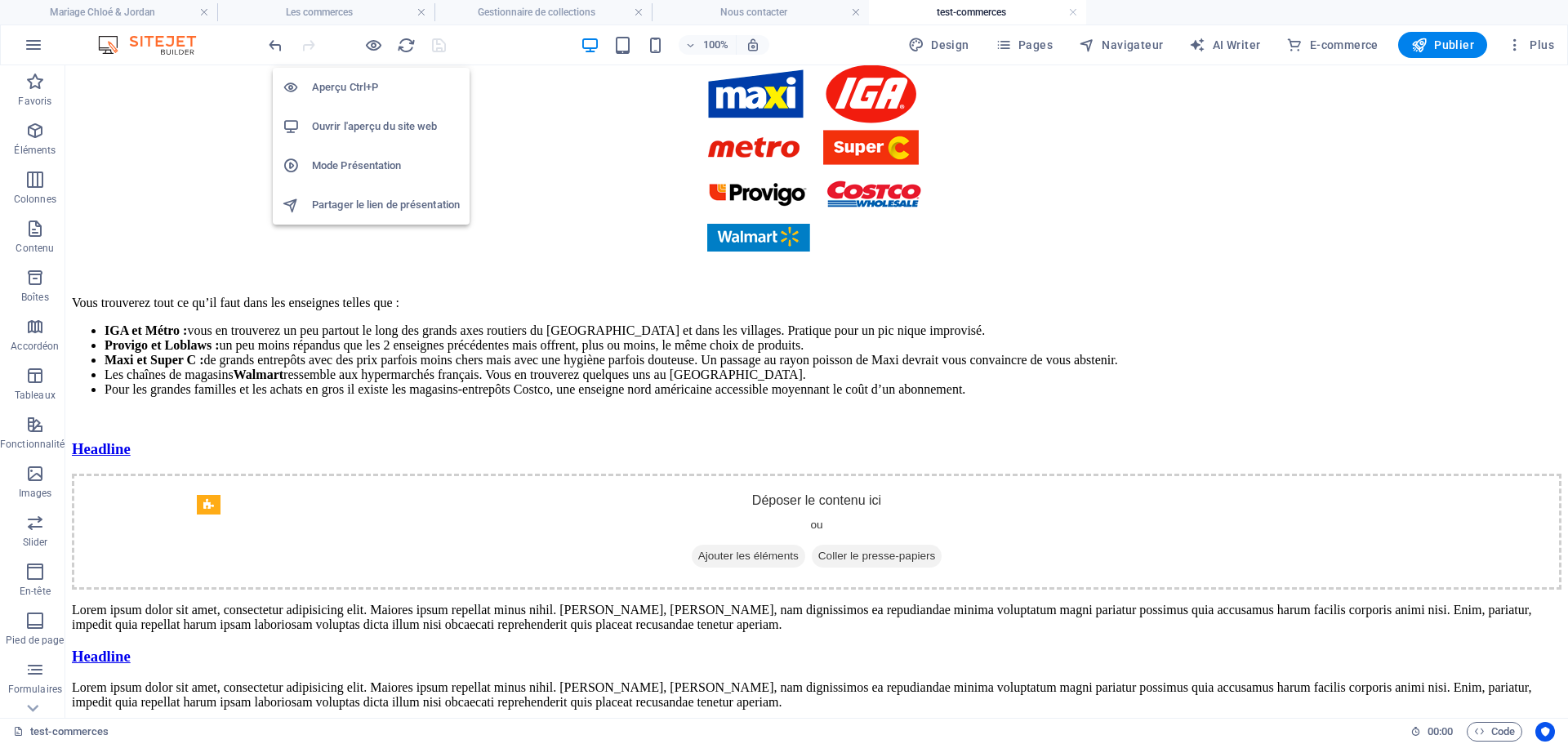
click at [382, 125] on h6 "Ouvrir l'aperçu du site web" at bounding box center [386, 126] width 148 height 19
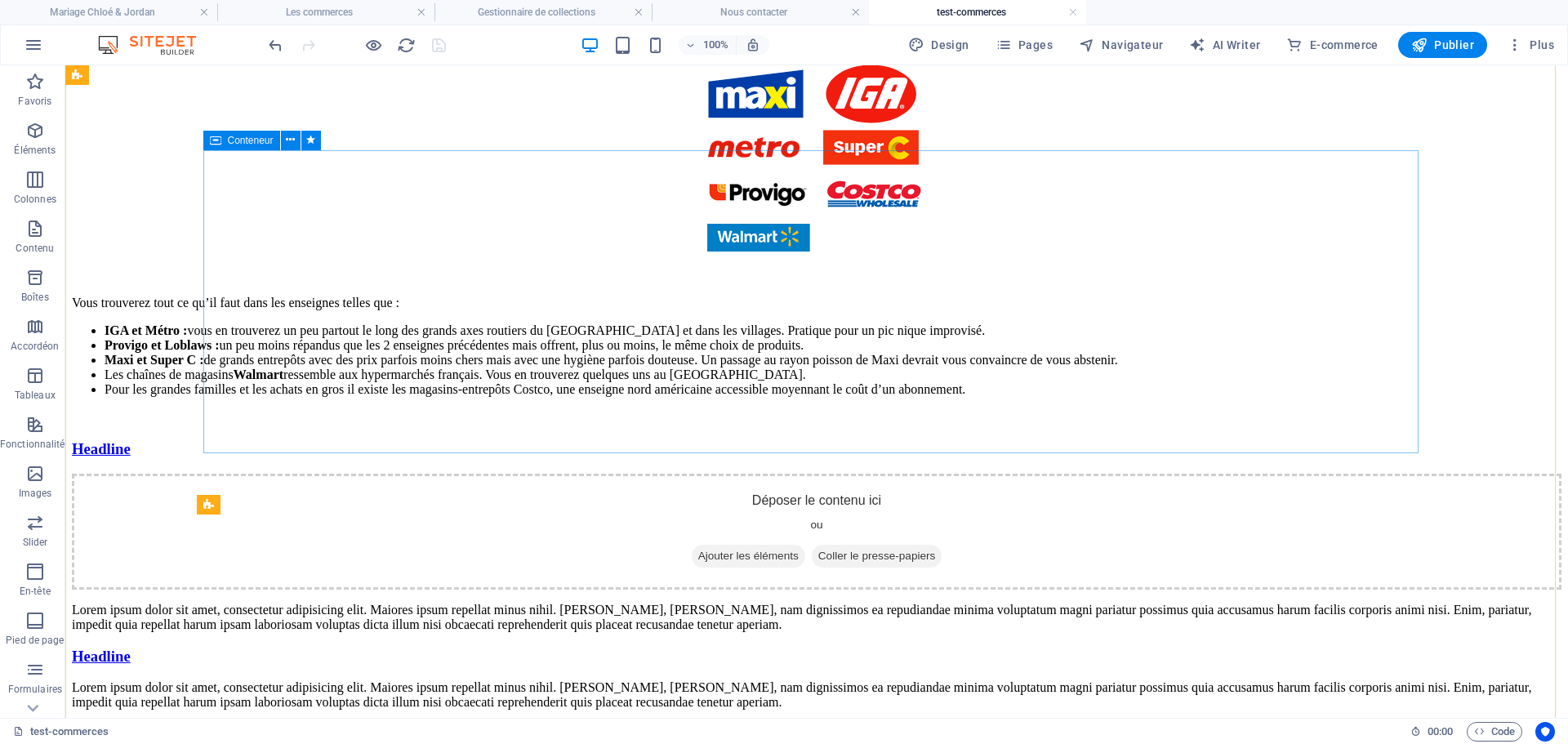
click at [220, 141] on icon at bounding box center [216, 140] width 12 height 19
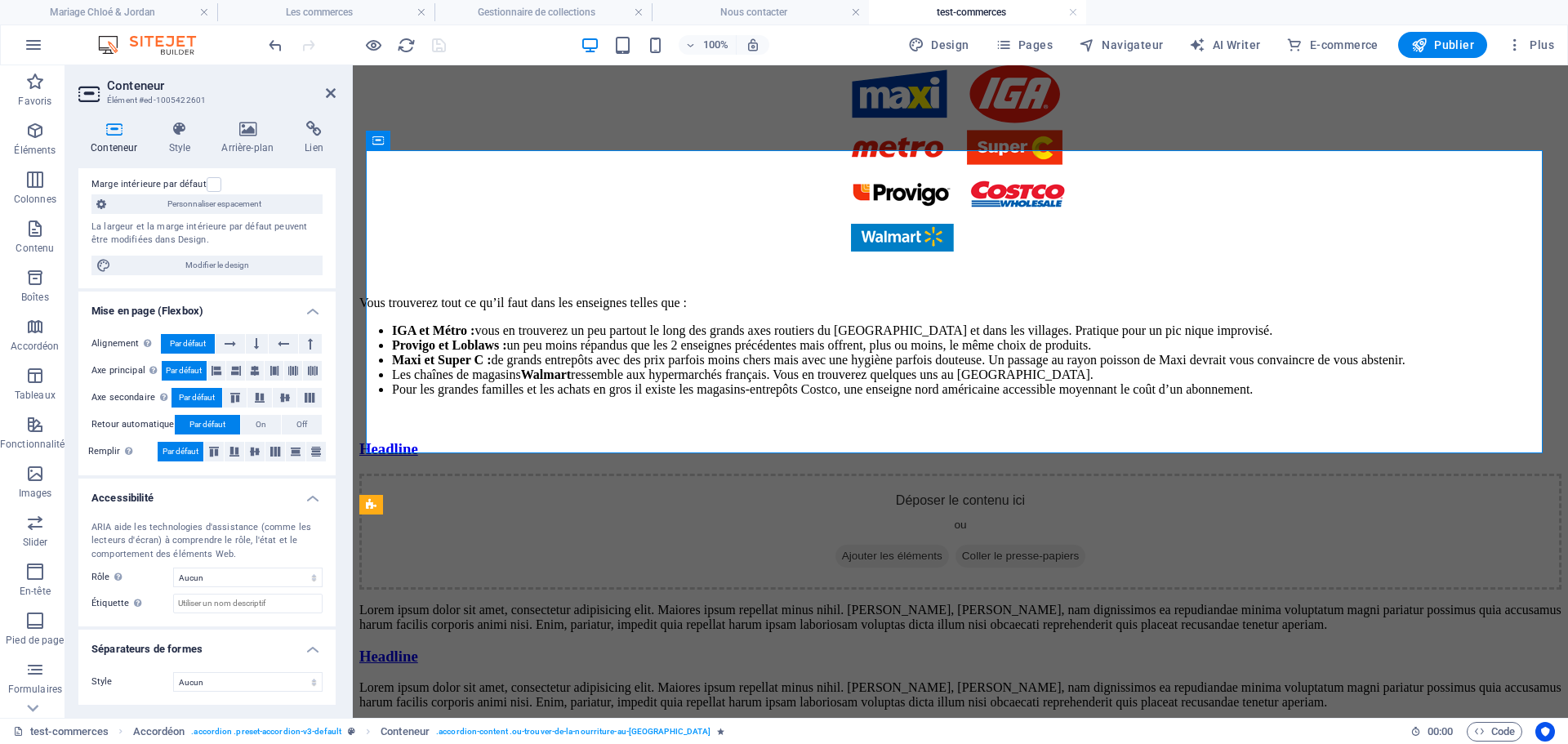
scroll to position [0, 0]
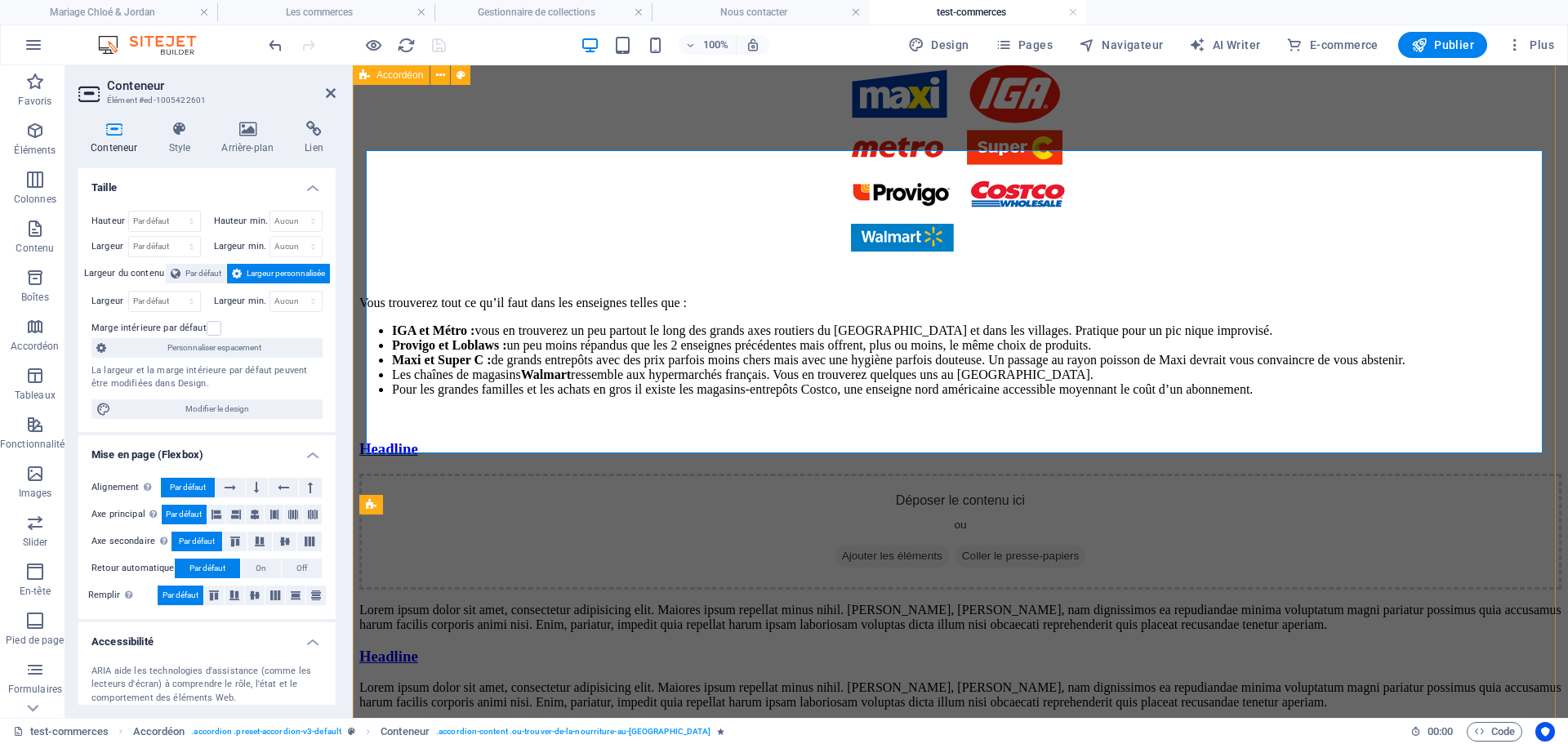
click at [376, 74] on span "Accordéon" at bounding box center [399, 75] width 47 height 10
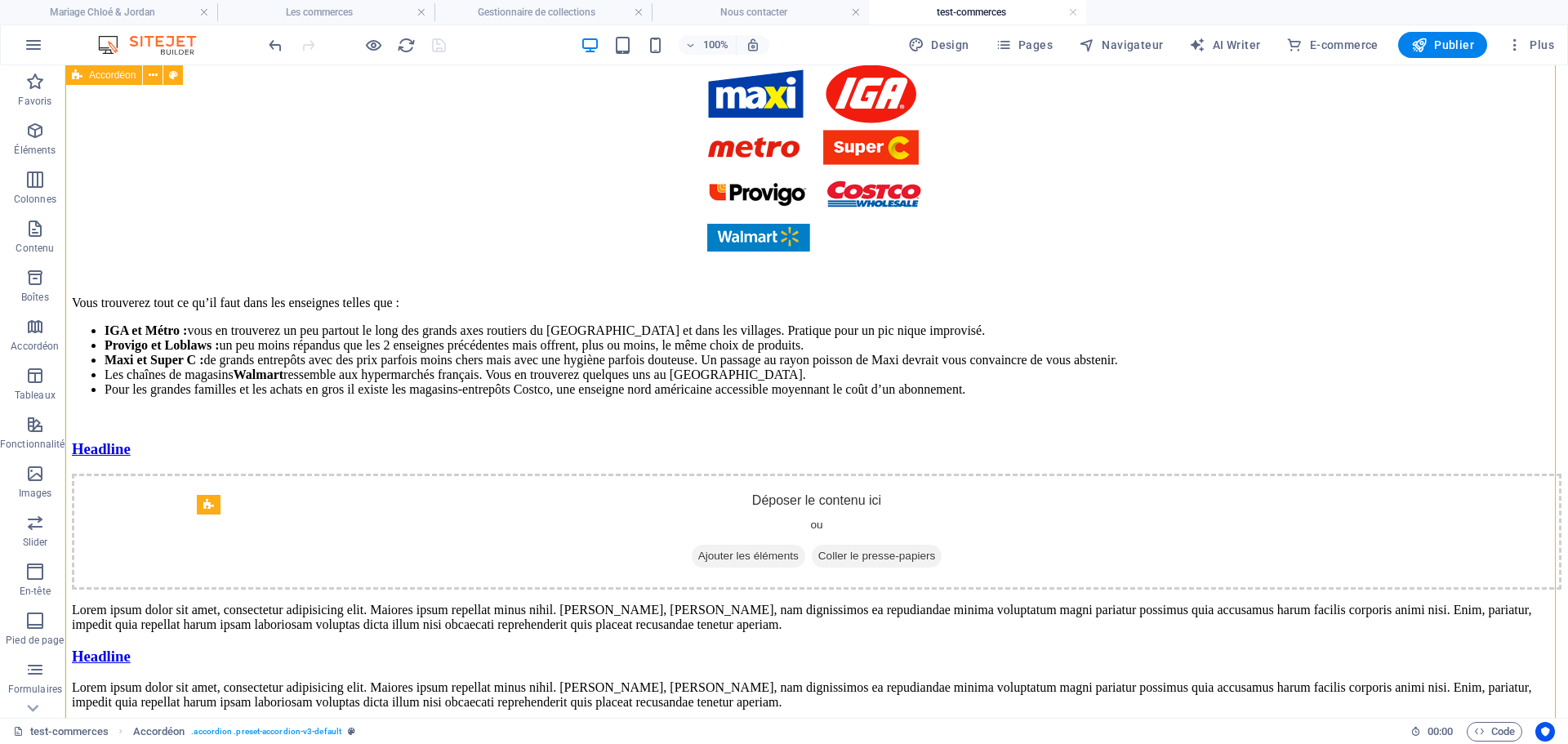
click at [442, 74] on div "Où trouver de la nourriture au [GEOGRAPHIC_DATA] ? Vous trouverez tout ce qu’il…" at bounding box center [816, 443] width 1489 height 845
click at [667, 295] on div "Vous trouverez tout ce qu’il faut dans les enseignes telles que : IGA et Métro …" at bounding box center [816, 359] width 1489 height 129
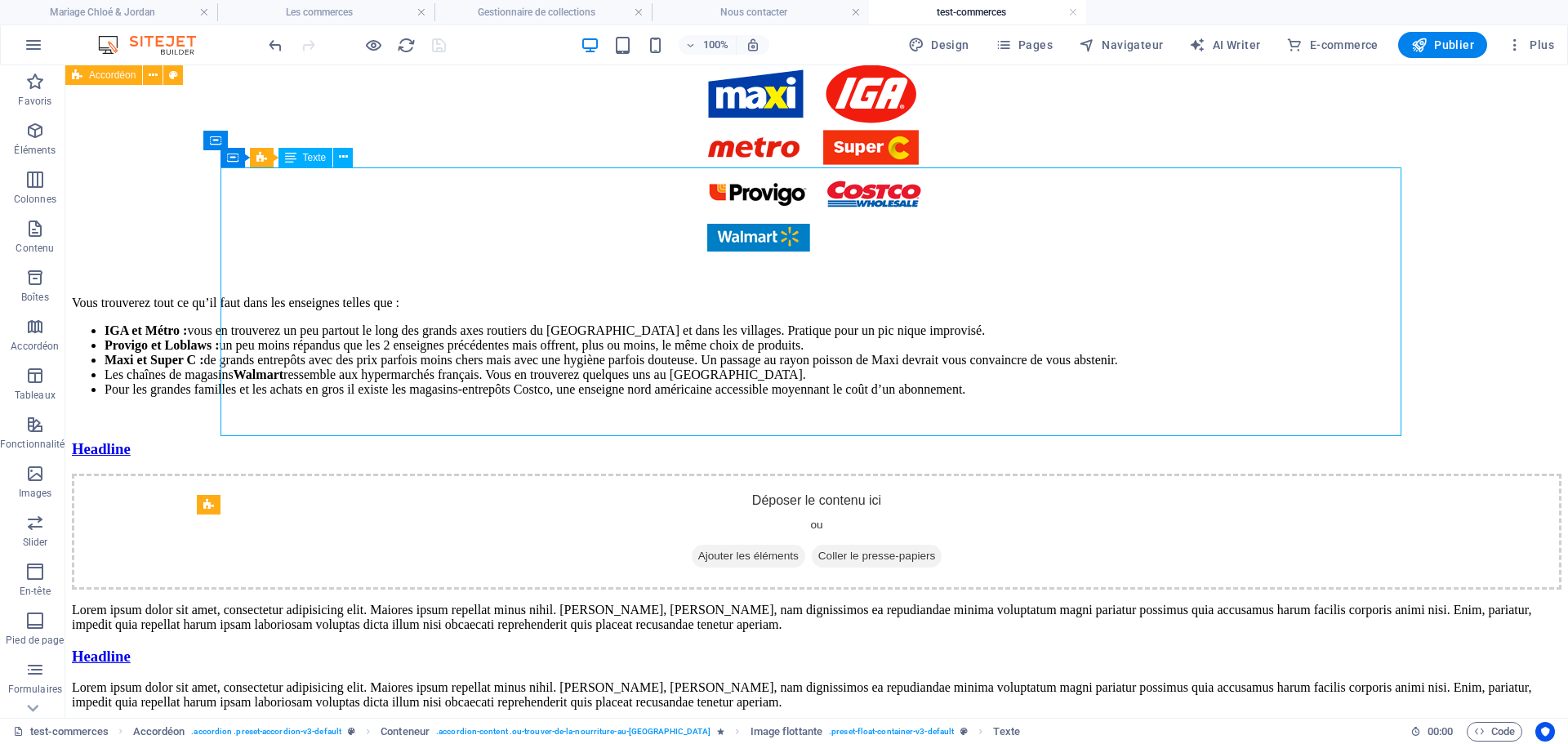
click at [667, 295] on div "Vous trouverez tout ce qu’il faut dans les enseignes telles que : IGA et Métro …" at bounding box center [816, 359] width 1489 height 129
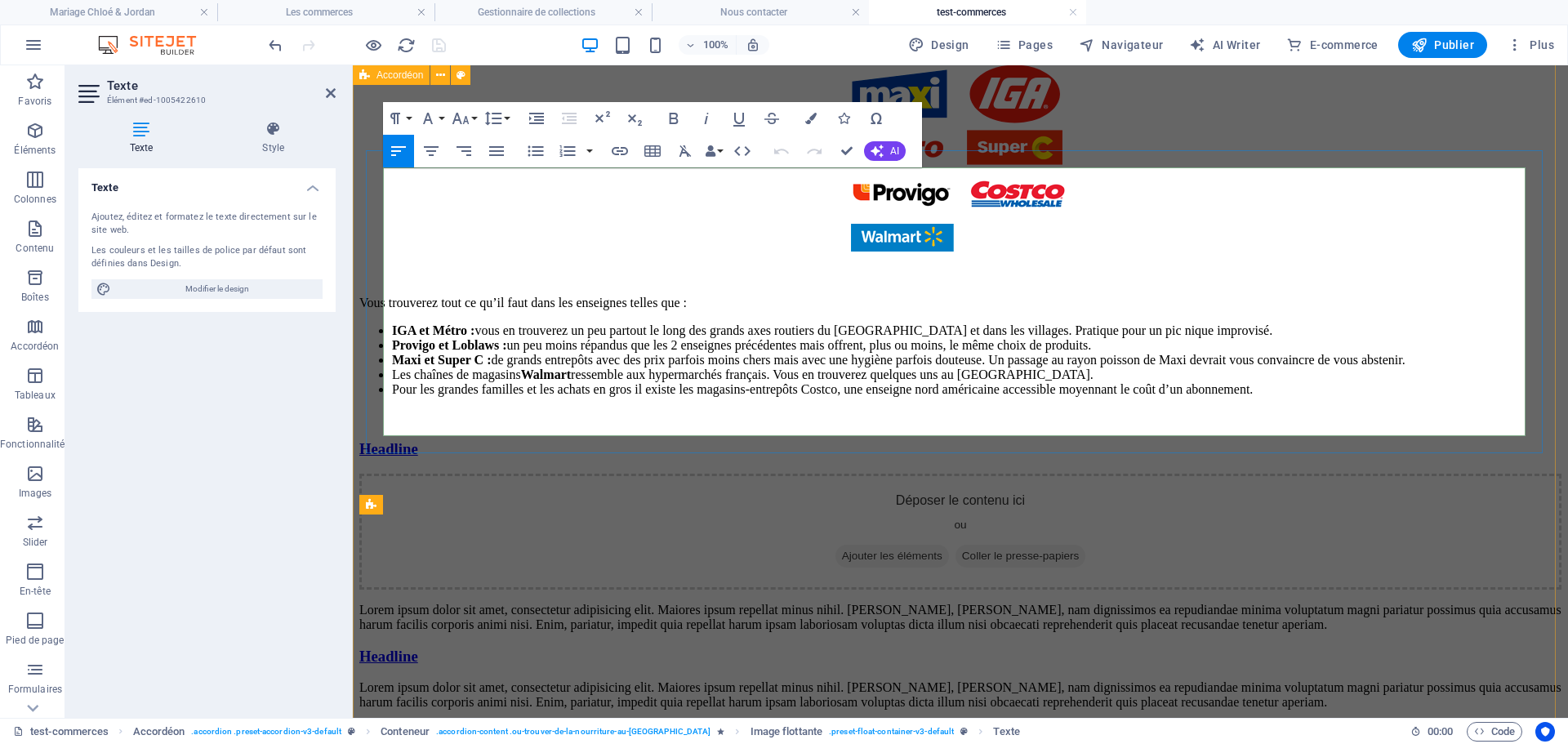
click at [801, 295] on p "Vous trouverez tout ce qu’il faut dans les enseignes telles que :" at bounding box center [960, 302] width 1202 height 15
click at [373, 74] on div "Accordéon" at bounding box center [391, 75] width 77 height 19
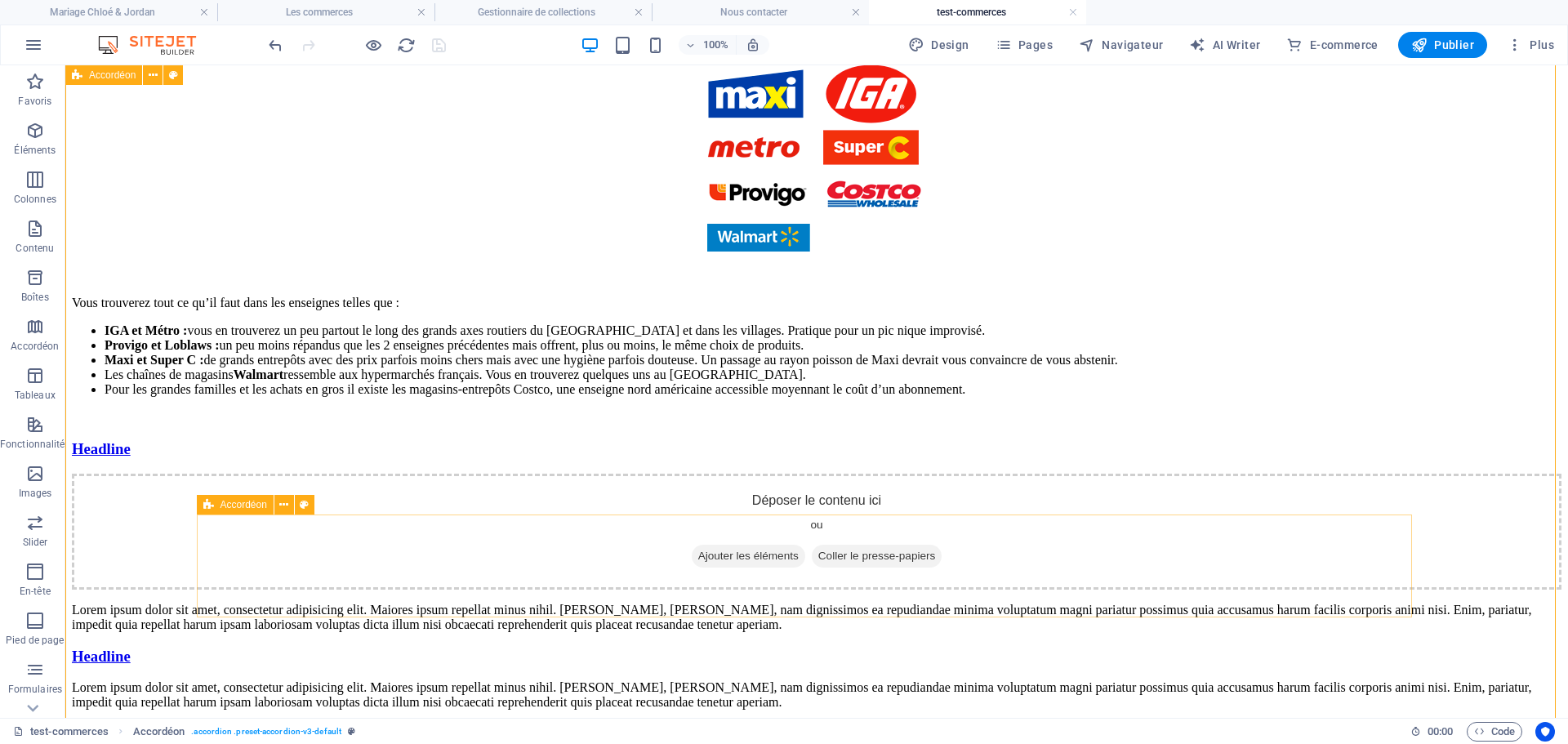
click at [335, 524] on div "Déposer le contenu ici ou Ajouter les éléments Coller le presse-papiers" at bounding box center [816, 530] width 1489 height 116
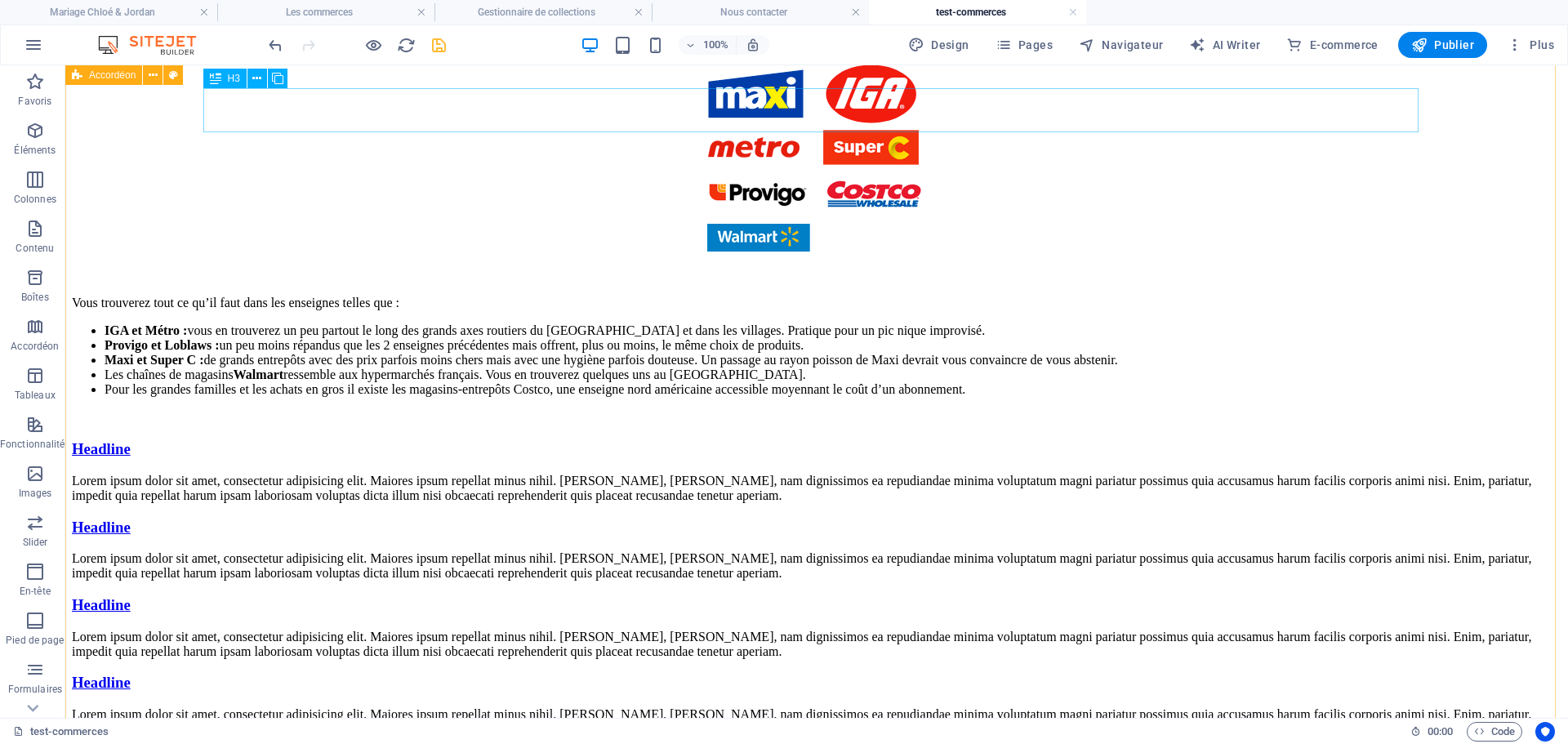
click at [263, 38] on div "Où trouver de la nourriture au [GEOGRAPHIC_DATA] ?" at bounding box center [816, 29] width 1489 height 17
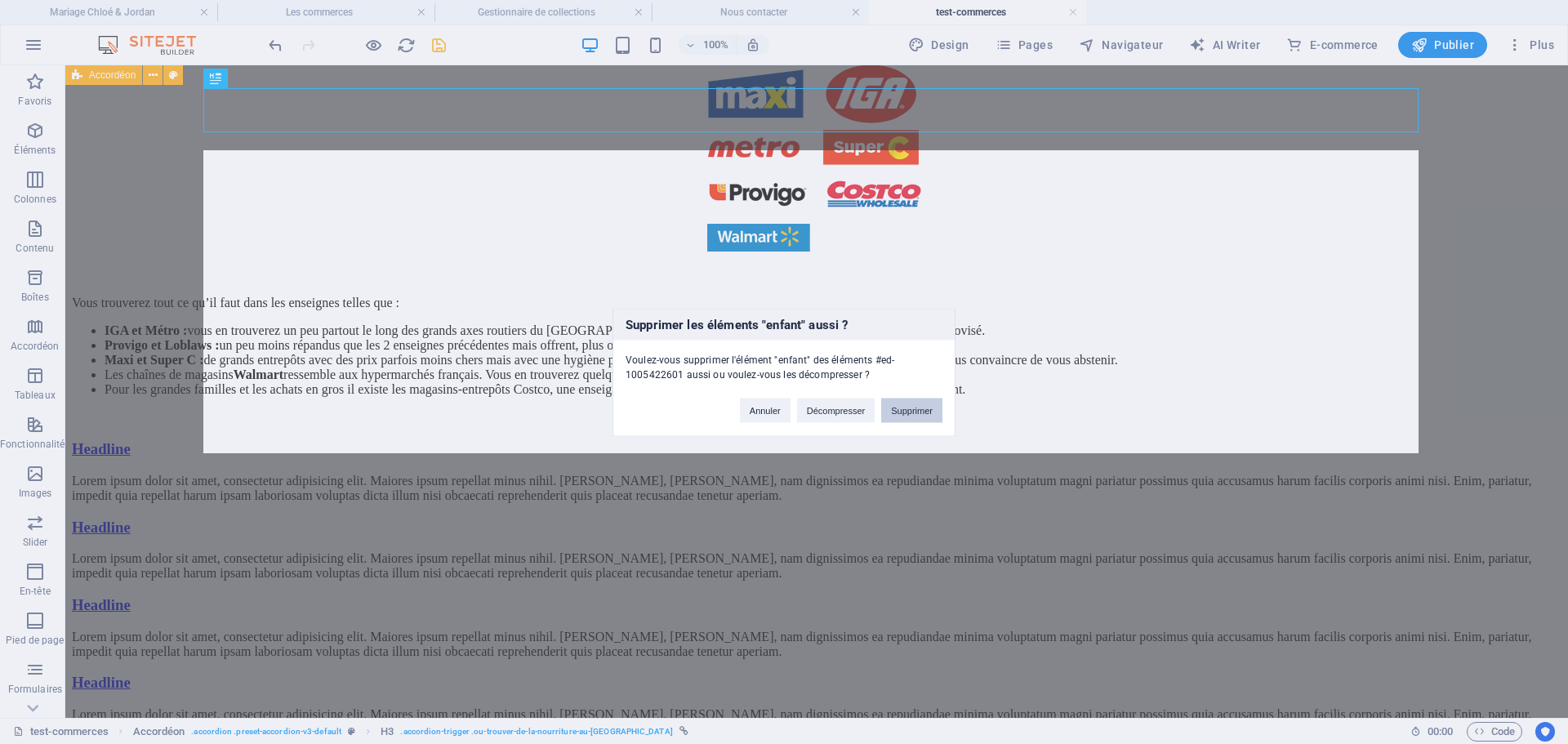
click at [923, 403] on button "Supprimer" at bounding box center [911, 409] width 61 height 24
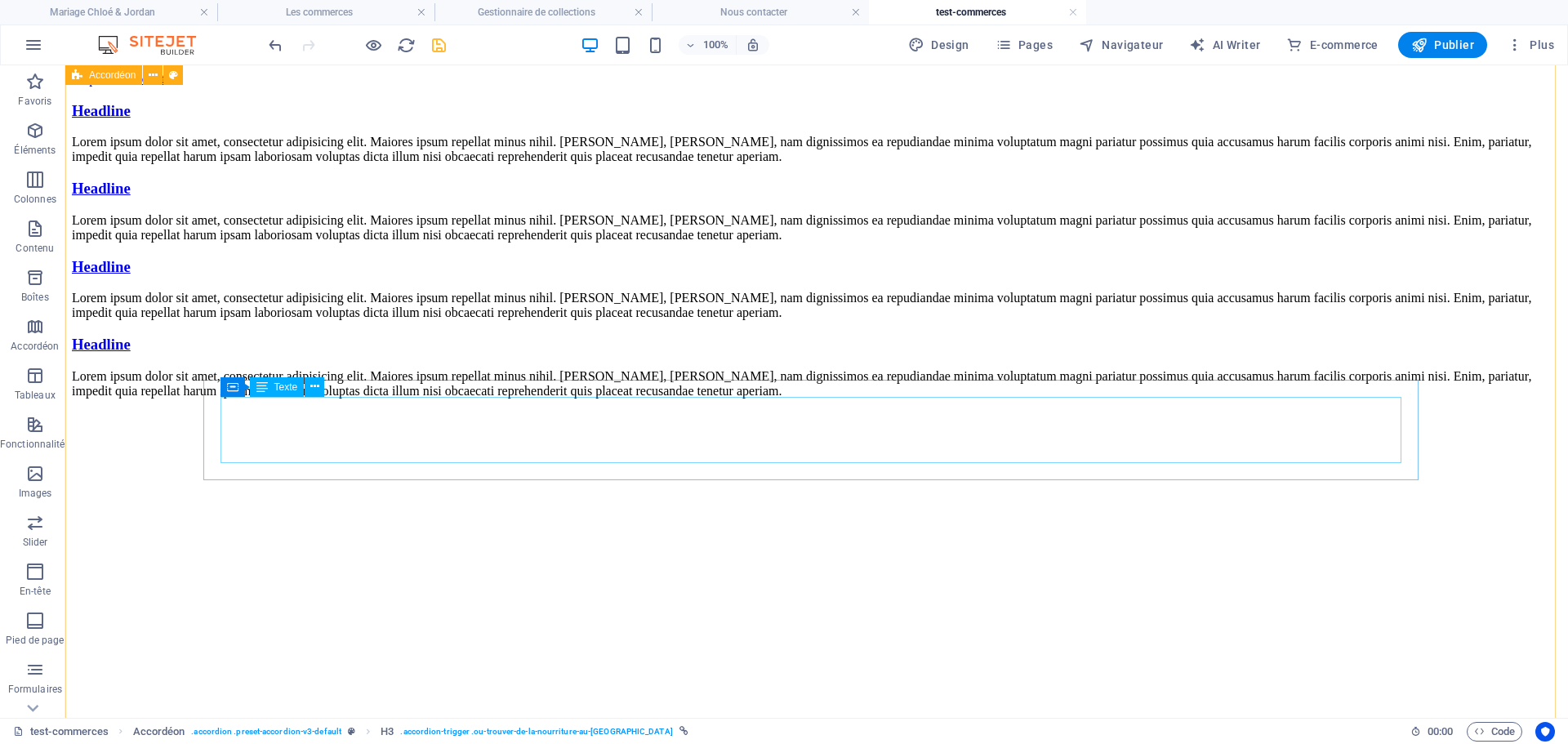
scroll to position [17, 0]
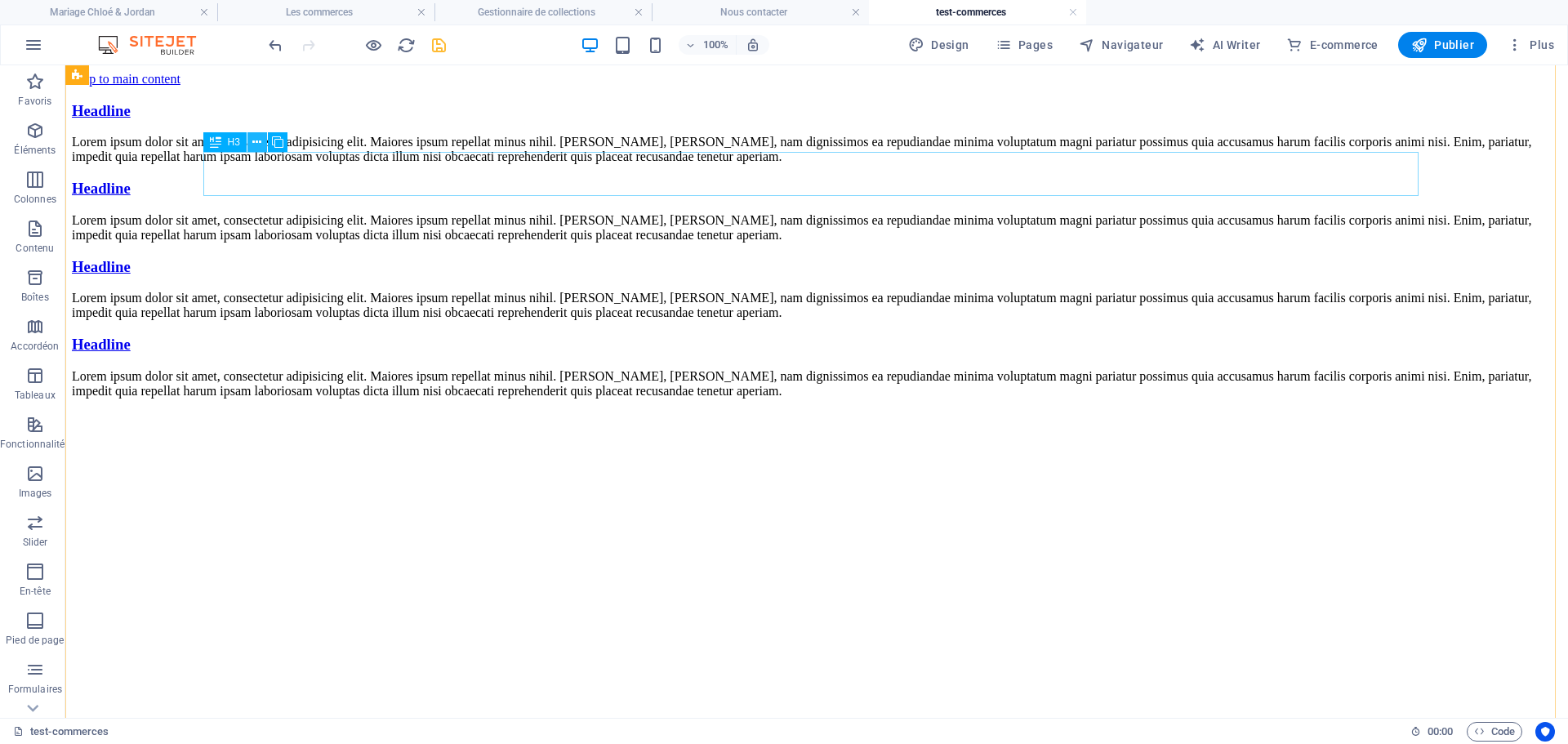
click at [258, 145] on icon at bounding box center [256, 143] width 9 height 17
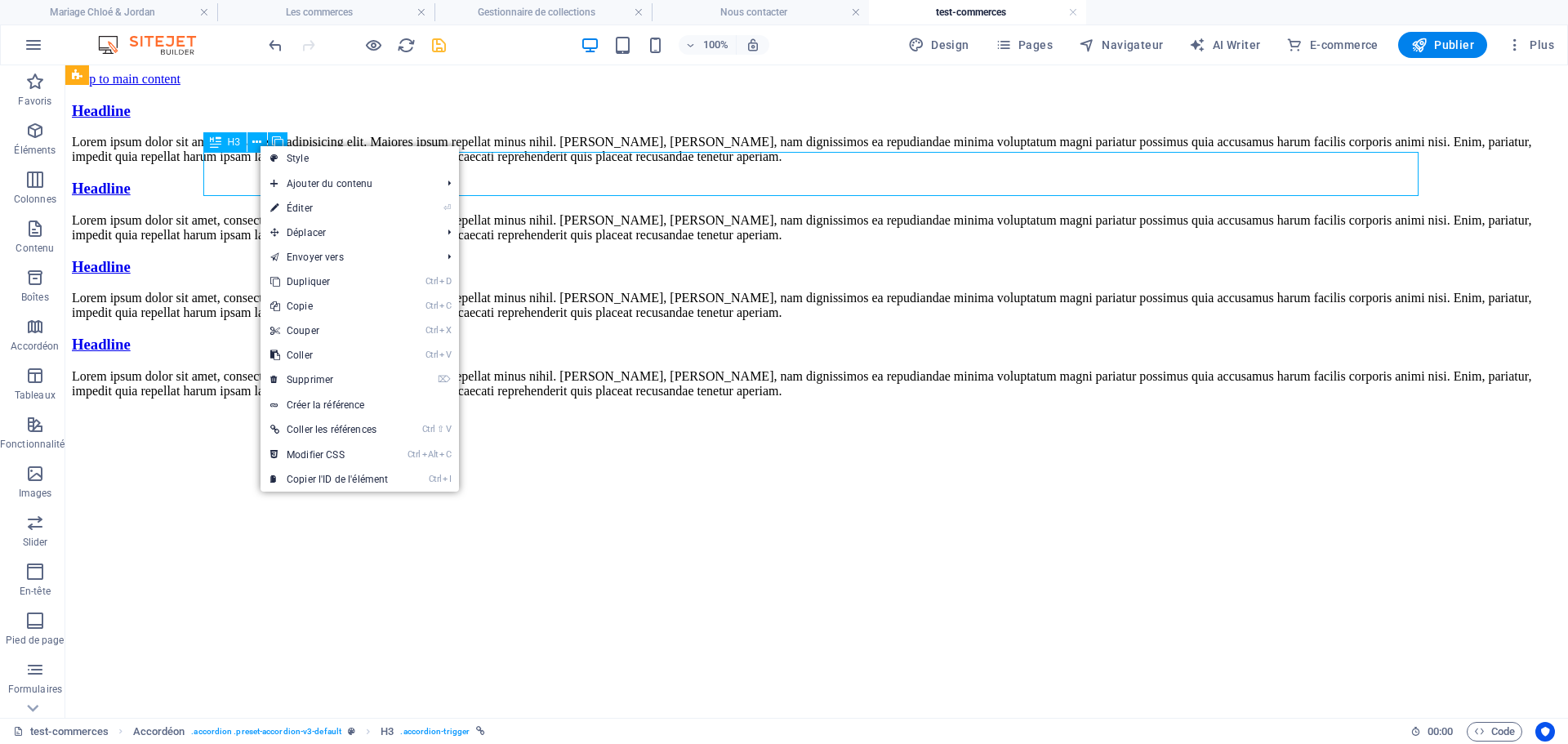
click at [221, 141] on icon at bounding box center [216, 142] width 12 height 19
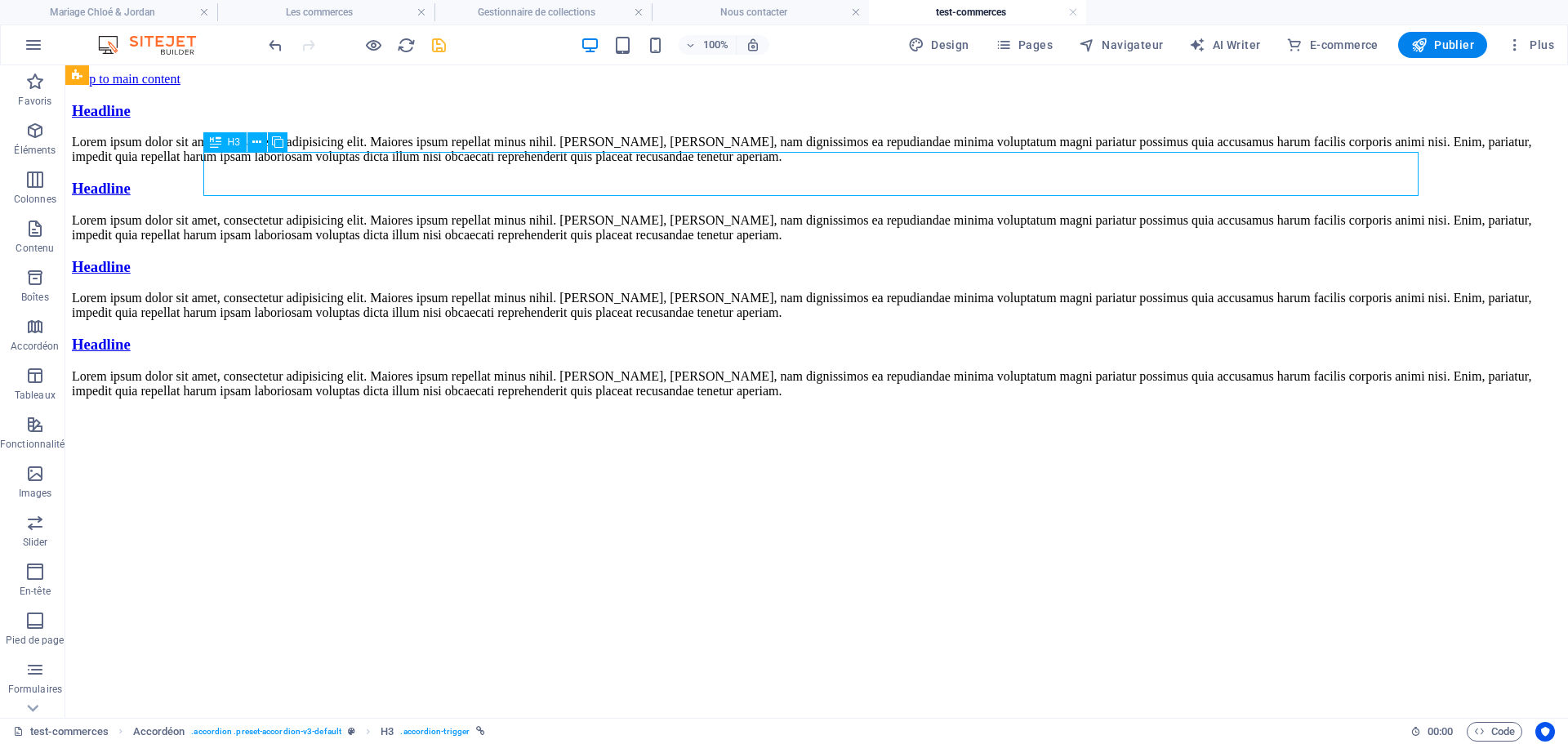
click at [221, 141] on icon at bounding box center [216, 142] width 12 height 19
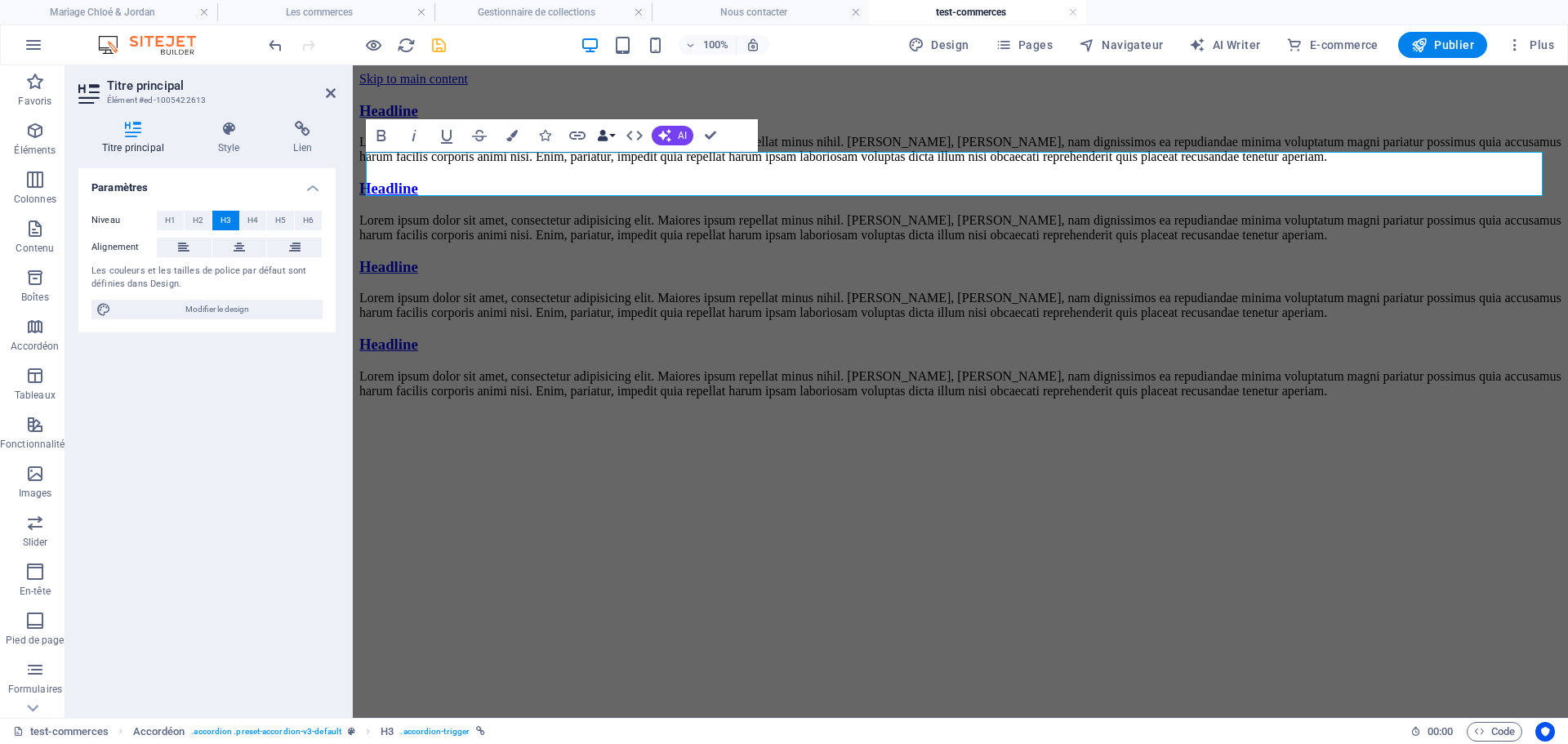
click at [613, 135] on button "Data Bindings" at bounding box center [606, 136] width 23 height 33
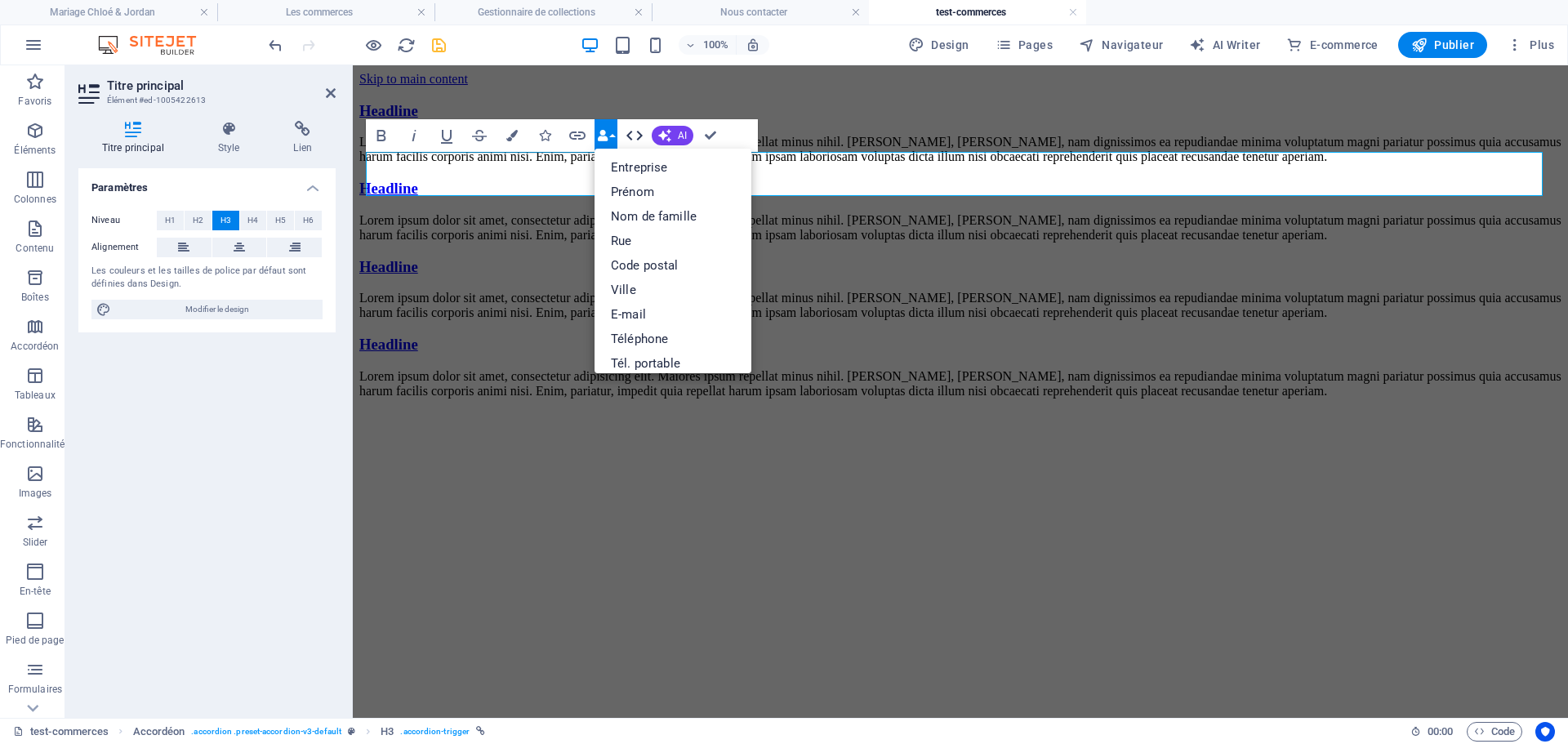
click at [631, 134] on icon "button" at bounding box center [634, 135] width 19 height 19
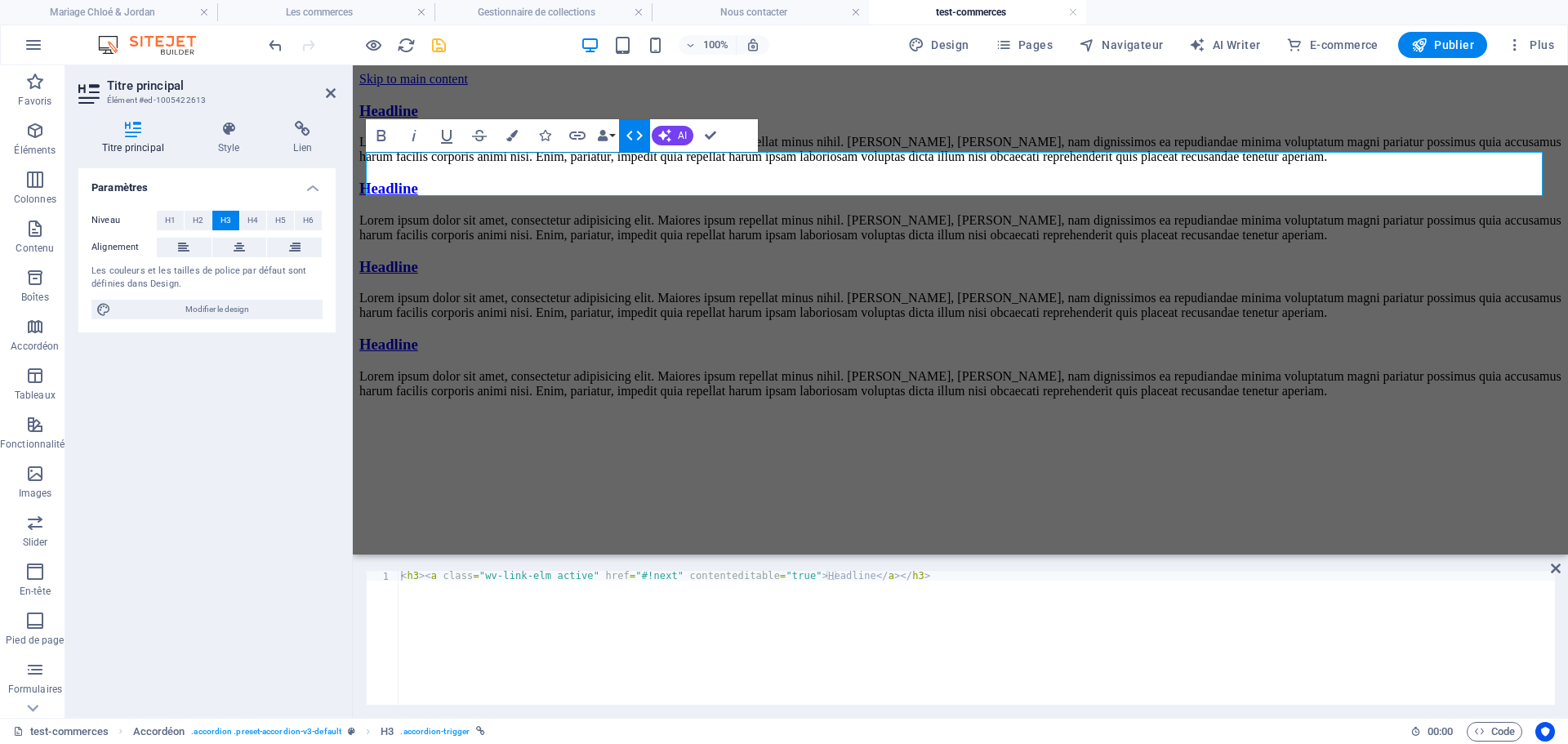
click at [274, 431] on div "Paramètres Niveau H1 H2 H3 H4 H5 H6 Alignement Les couleurs et les tailles de p…" at bounding box center [207, 436] width 257 height 536
click at [324, 362] on div "Paramètres Niveau H1 H2 H3 H4 H5 H6 Alignement Les couleurs et les tailles de p…" at bounding box center [207, 436] width 257 height 536
click at [436, 48] on icon "save" at bounding box center [438, 45] width 18 height 18
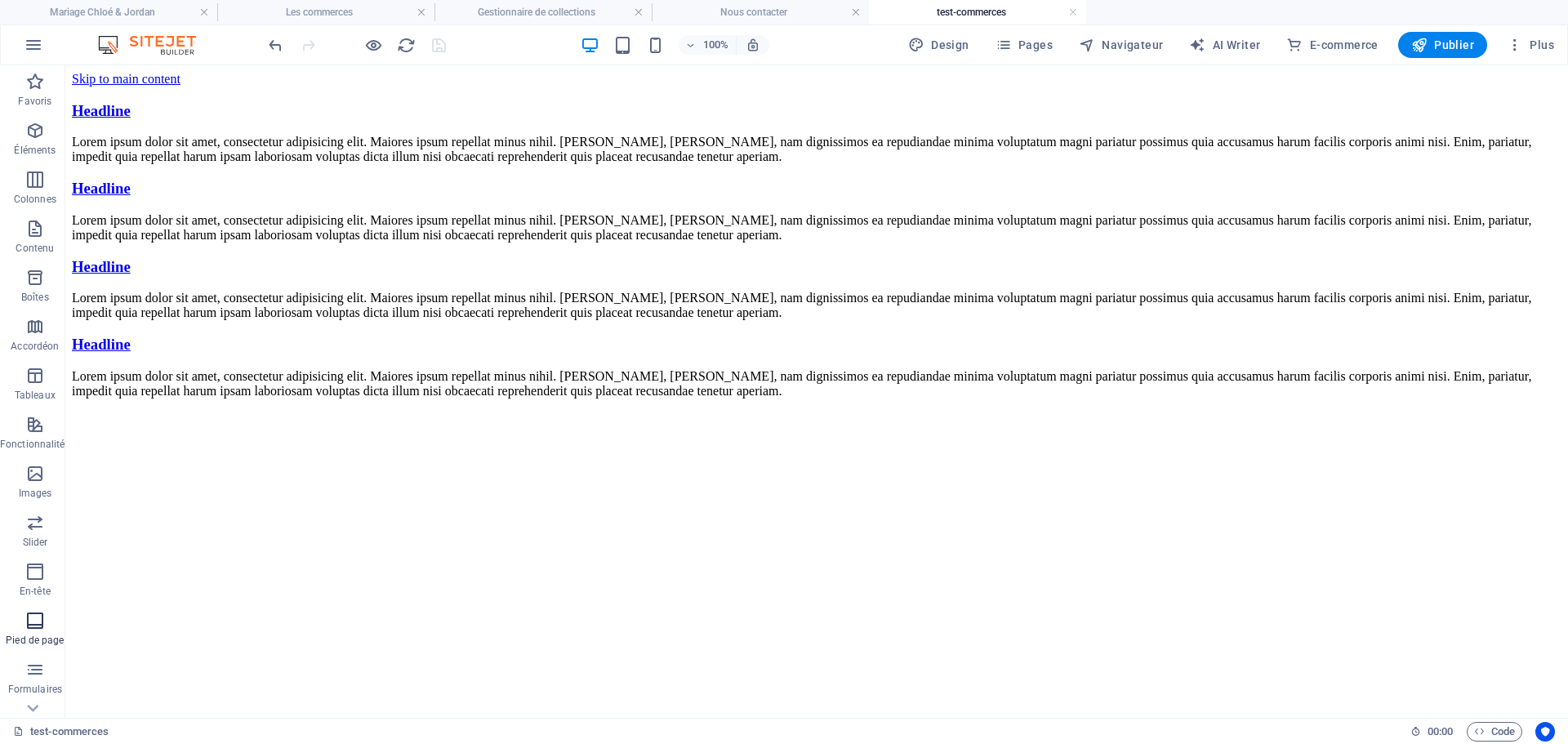
scroll to position [131, 0]
click at [27, 639] on icon "button" at bounding box center [35, 636] width 19 height 19
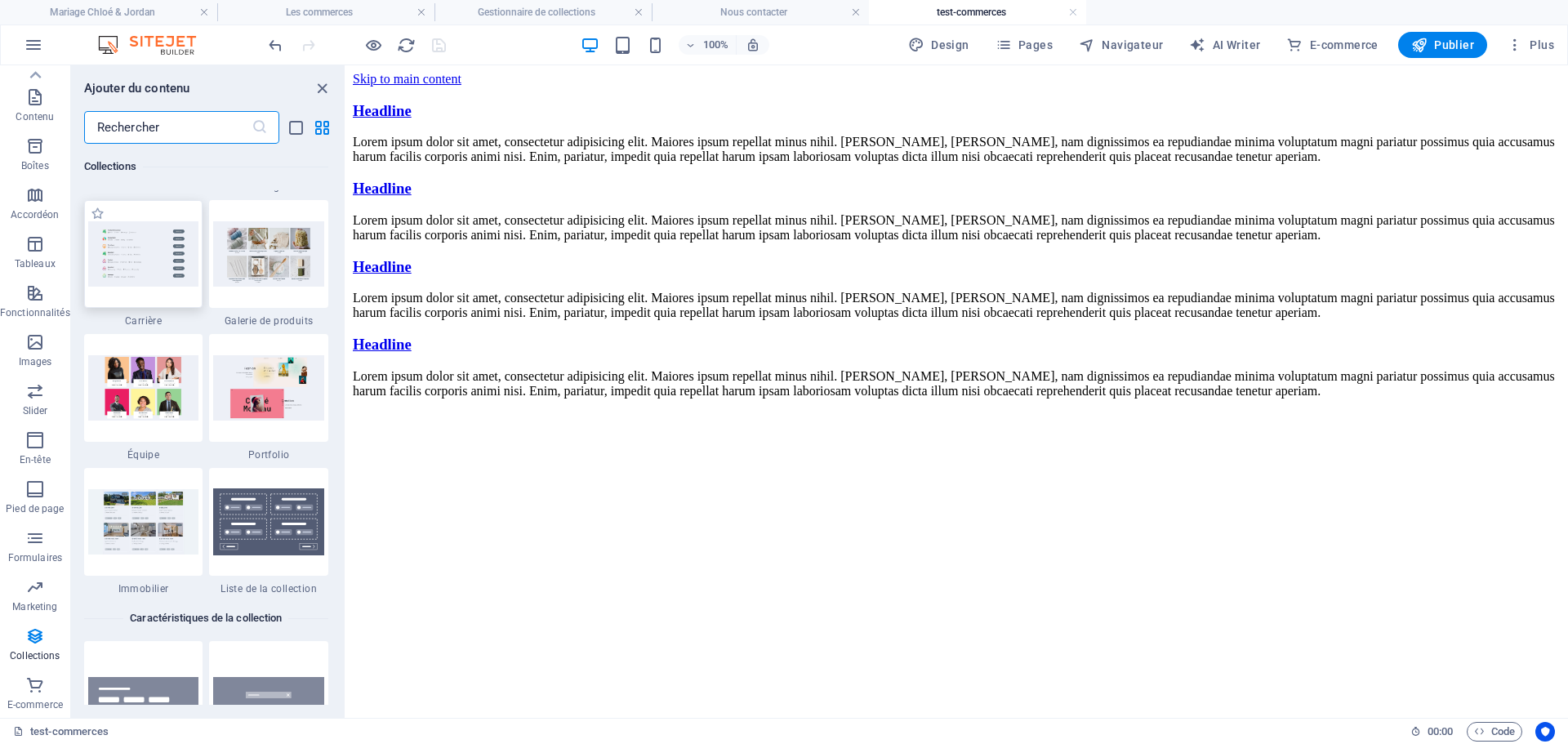
scroll to position [15024, 0]
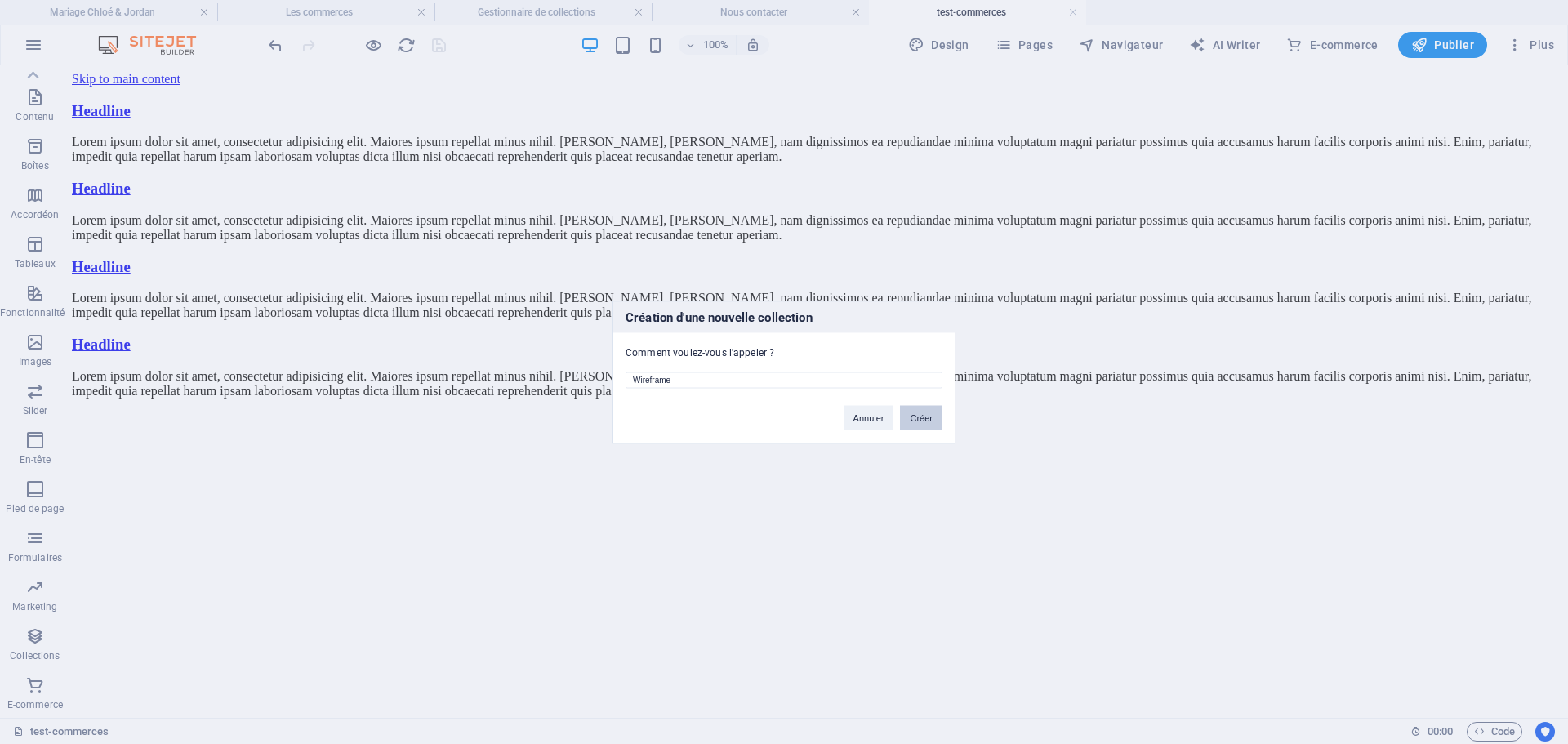
click at [926, 417] on button "Créer" at bounding box center [921, 417] width 43 height 24
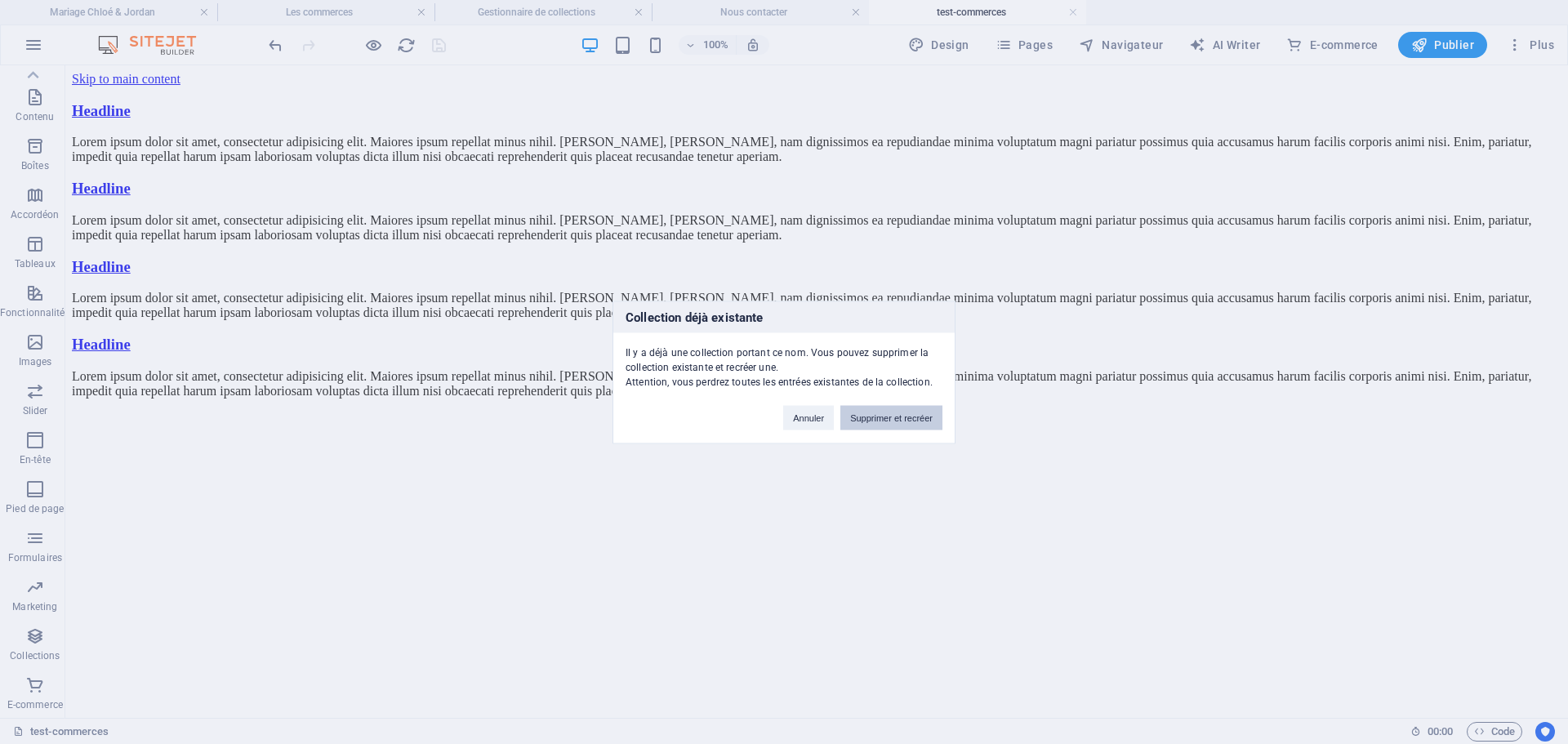
click at [905, 415] on button "Supprimer et recréer" at bounding box center [891, 417] width 102 height 24
click at [896, 417] on button "Supprimer et recréer" at bounding box center [891, 417] width 102 height 24
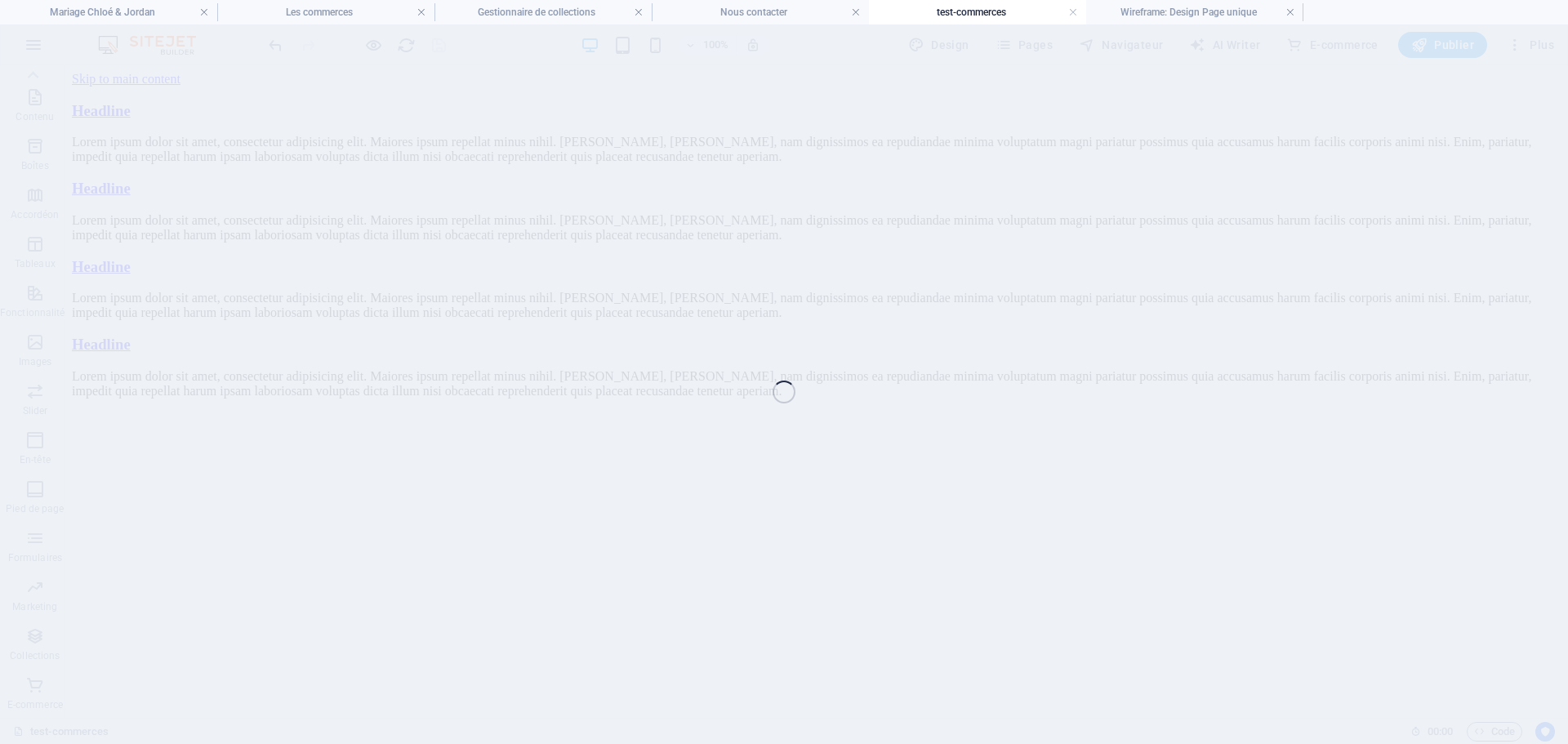
scroll to position [159, 0]
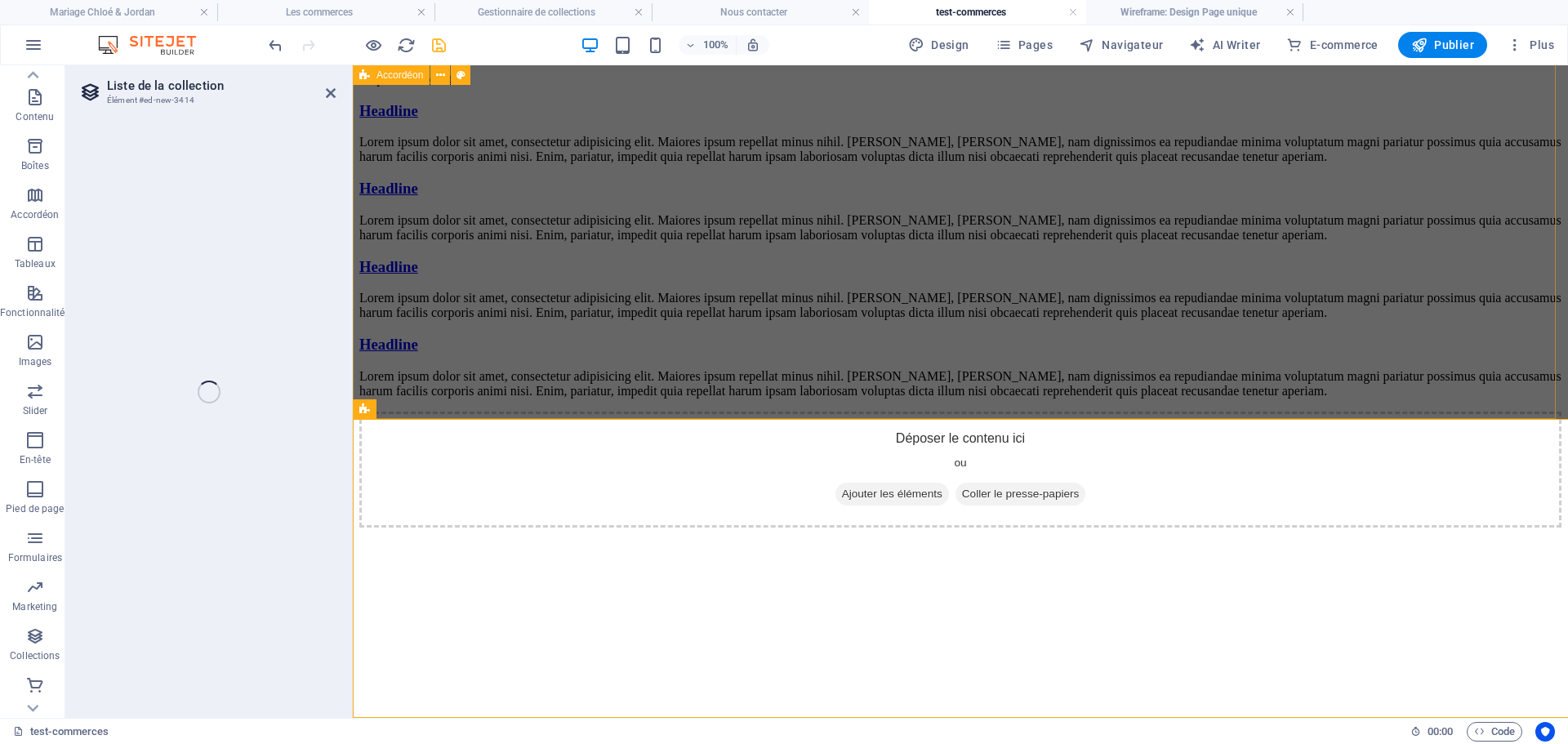
select select "68dec094a7737252eb0618b7"
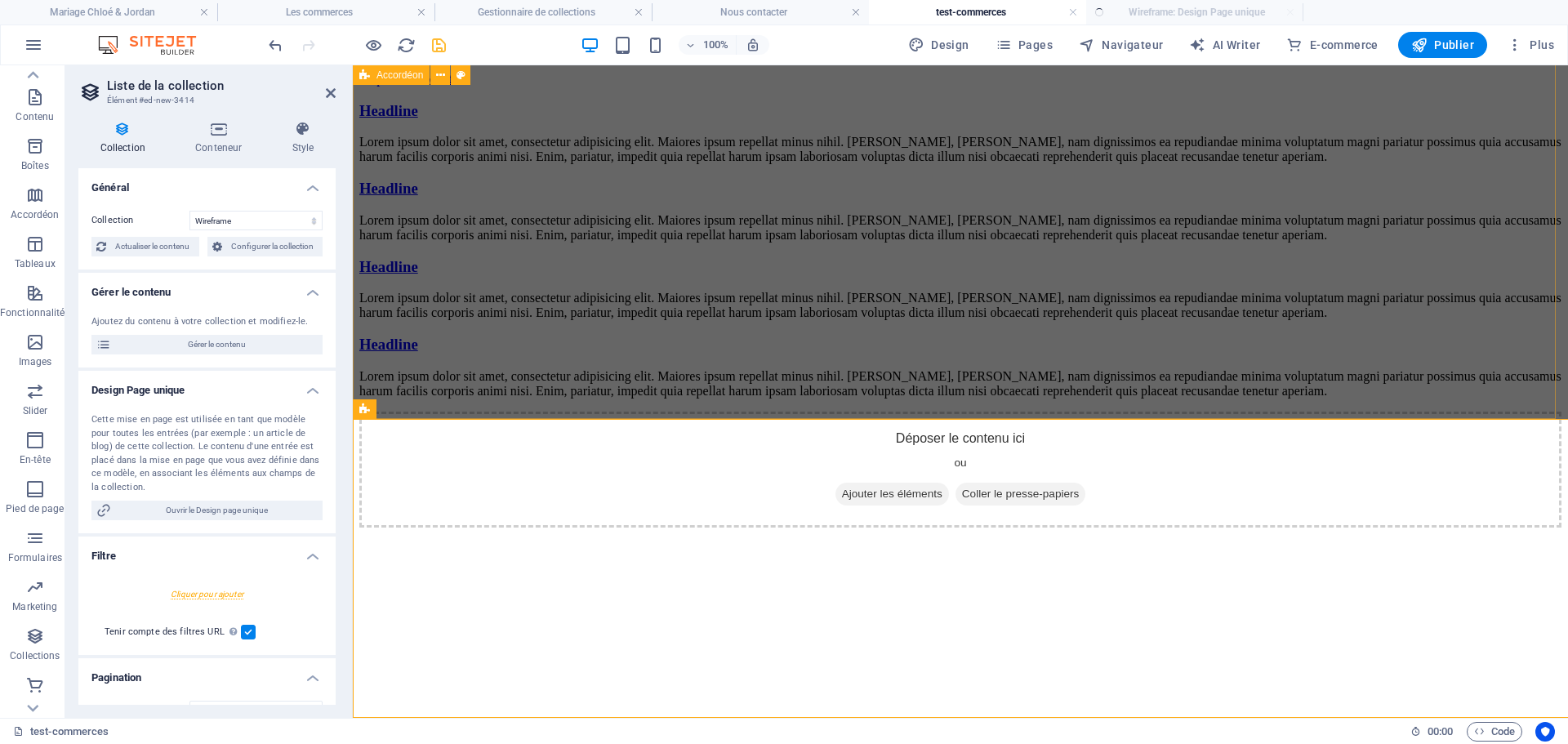
scroll to position [524, 0]
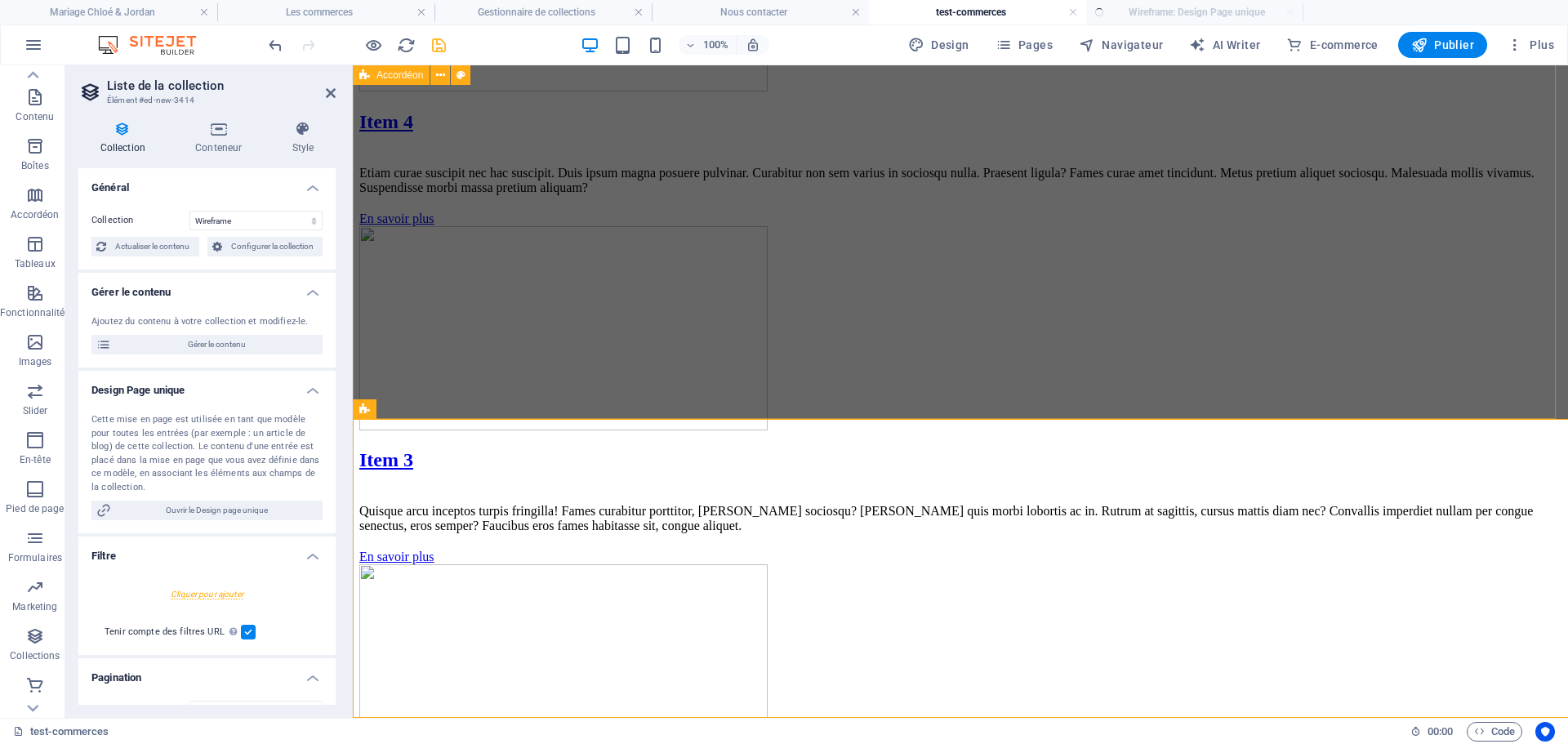
select select "createdAt_DESC"
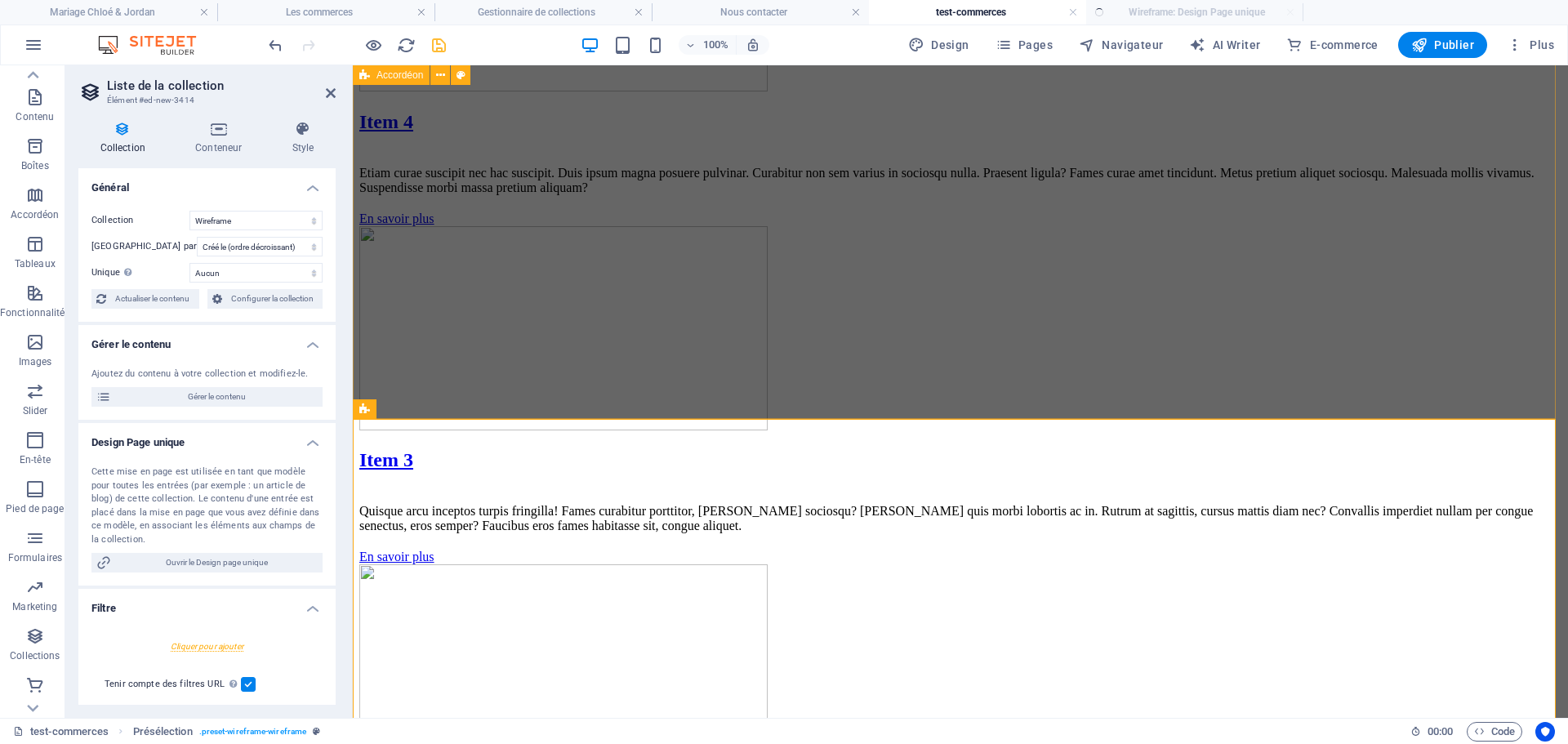
scroll to position [0, 0]
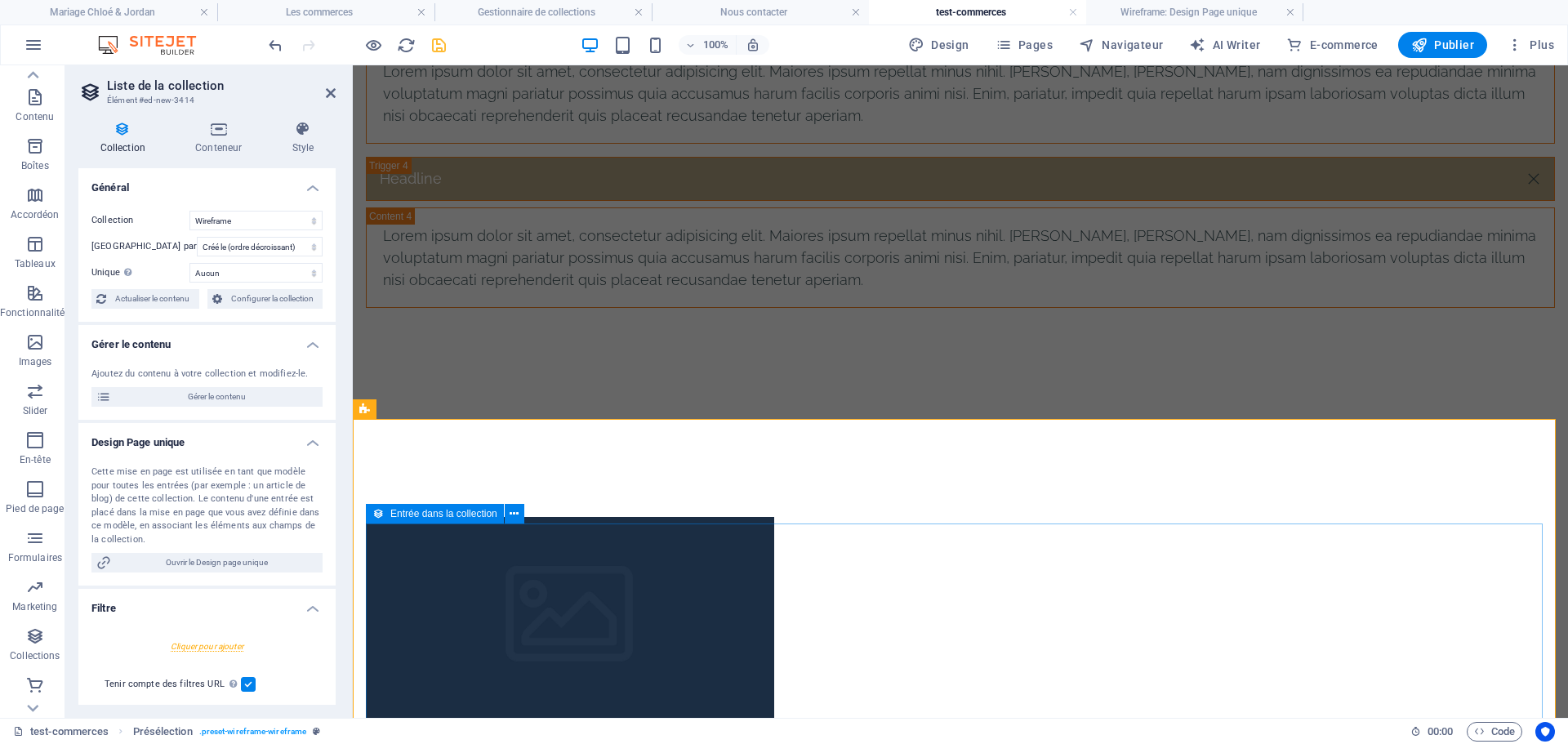
click at [391, 513] on span "Entrée dans la collection" at bounding box center [444, 514] width 107 height 10
click at [388, 514] on div "Entrée dans la collection" at bounding box center [434, 514] width 138 height 19
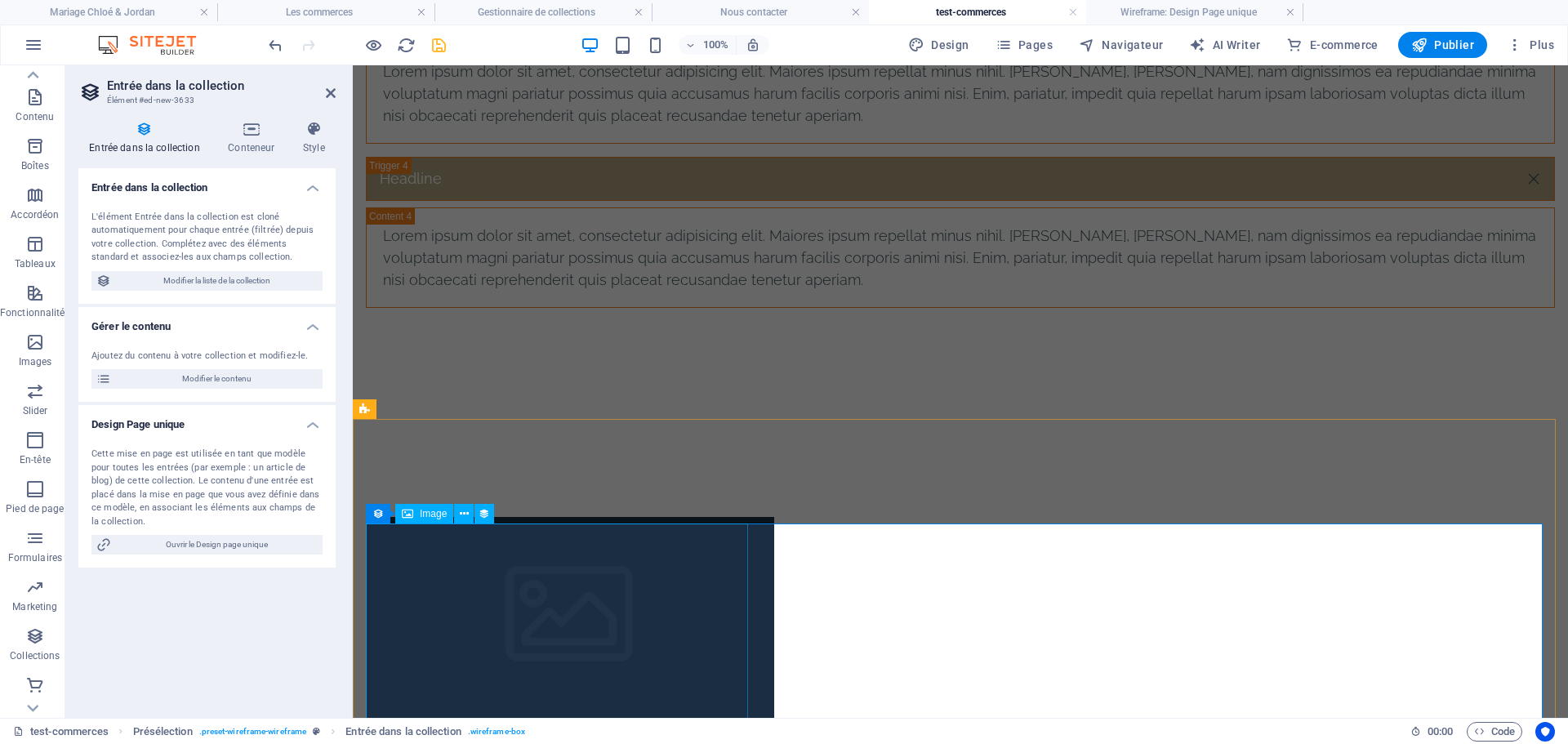
click at [574, 585] on div at bounding box center [960, 619] width 1189 height 204
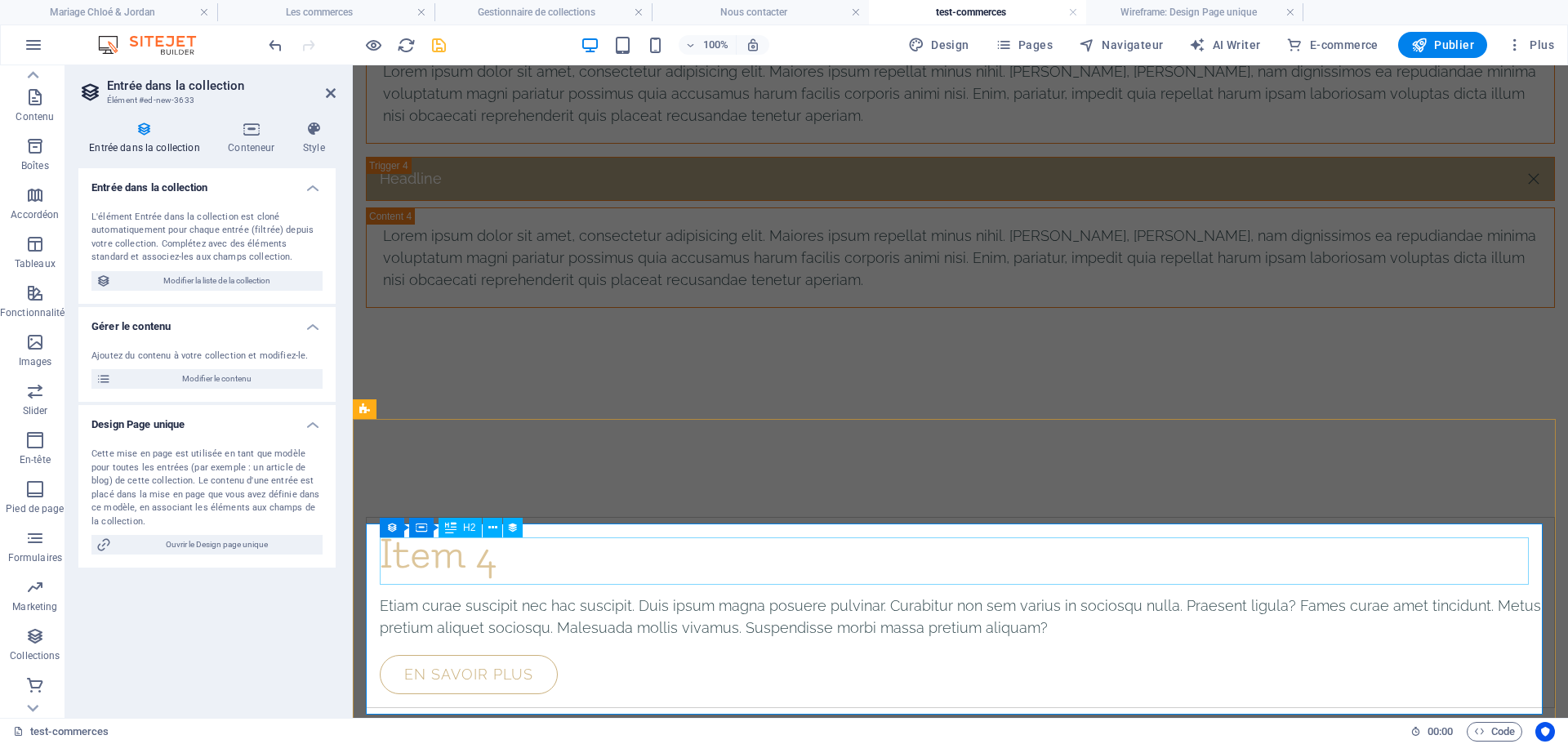
click at [539, 566] on div "Item 4" at bounding box center [960, 554] width 1161 height 48
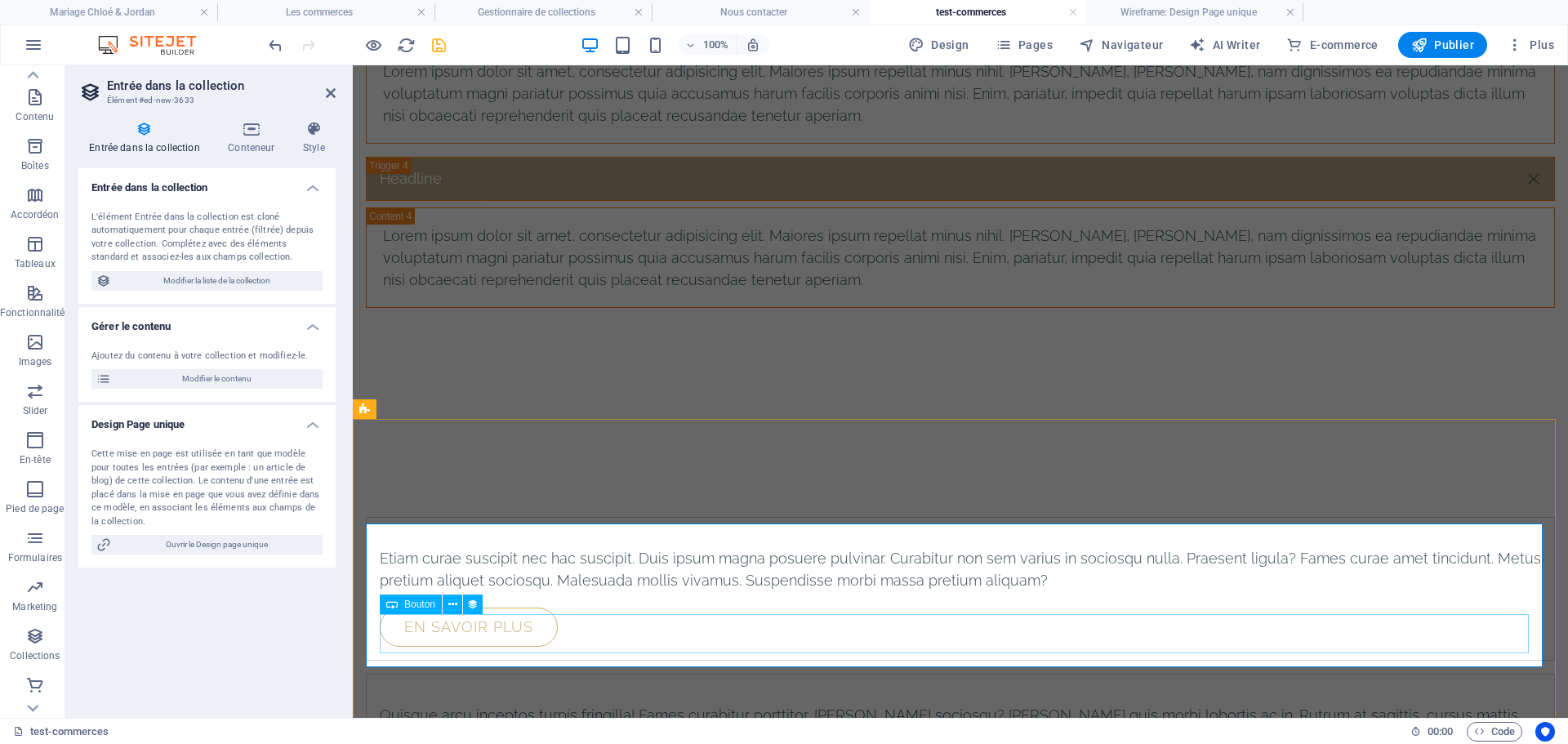
click at [491, 631] on div "En savoir plus" at bounding box center [960, 626] width 1161 height 39
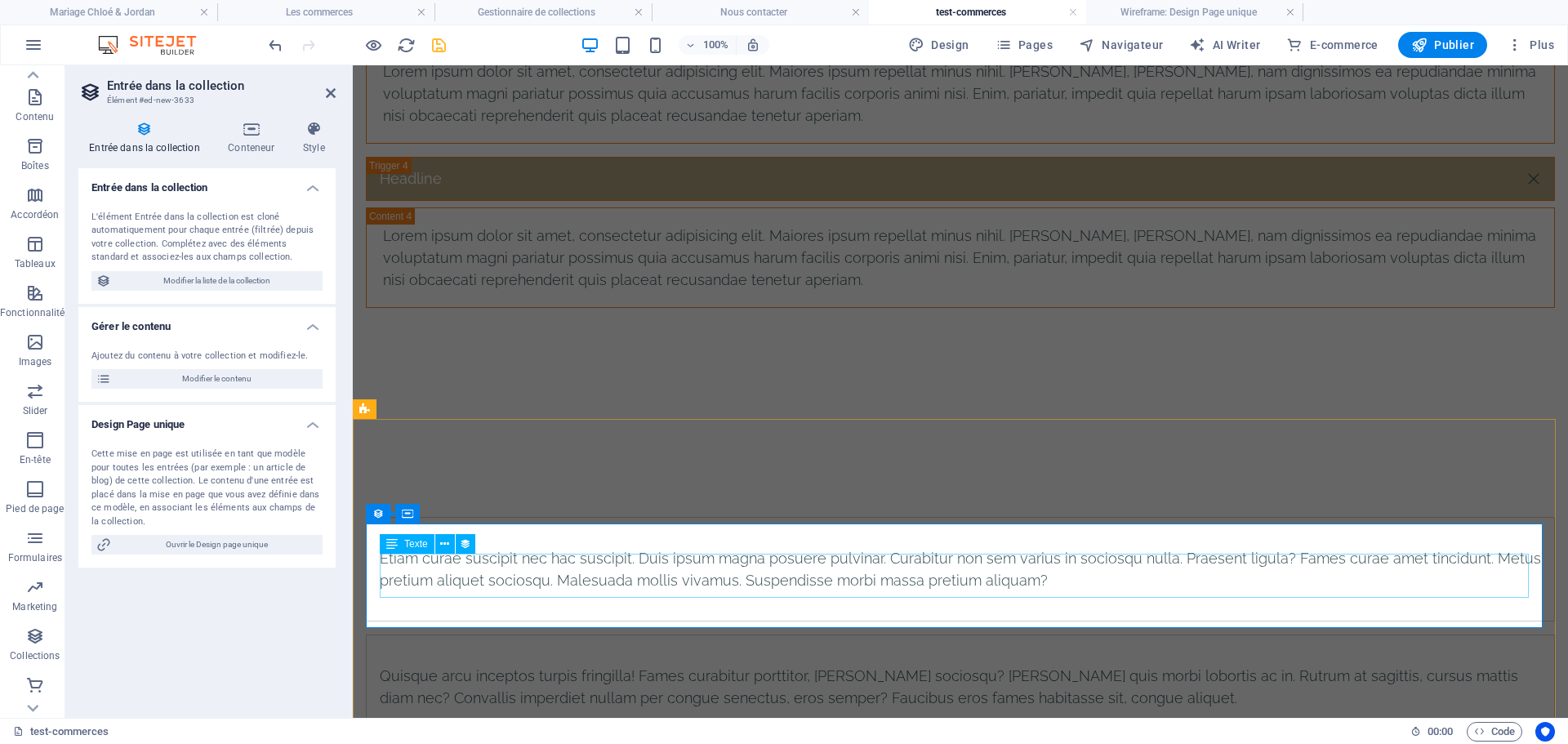
click at [491, 570] on div "Etiam curae suscipit nec hac suscipit. Duis ipsum magna posuere pulvinar. Curab…" at bounding box center [960, 568] width 1161 height 44
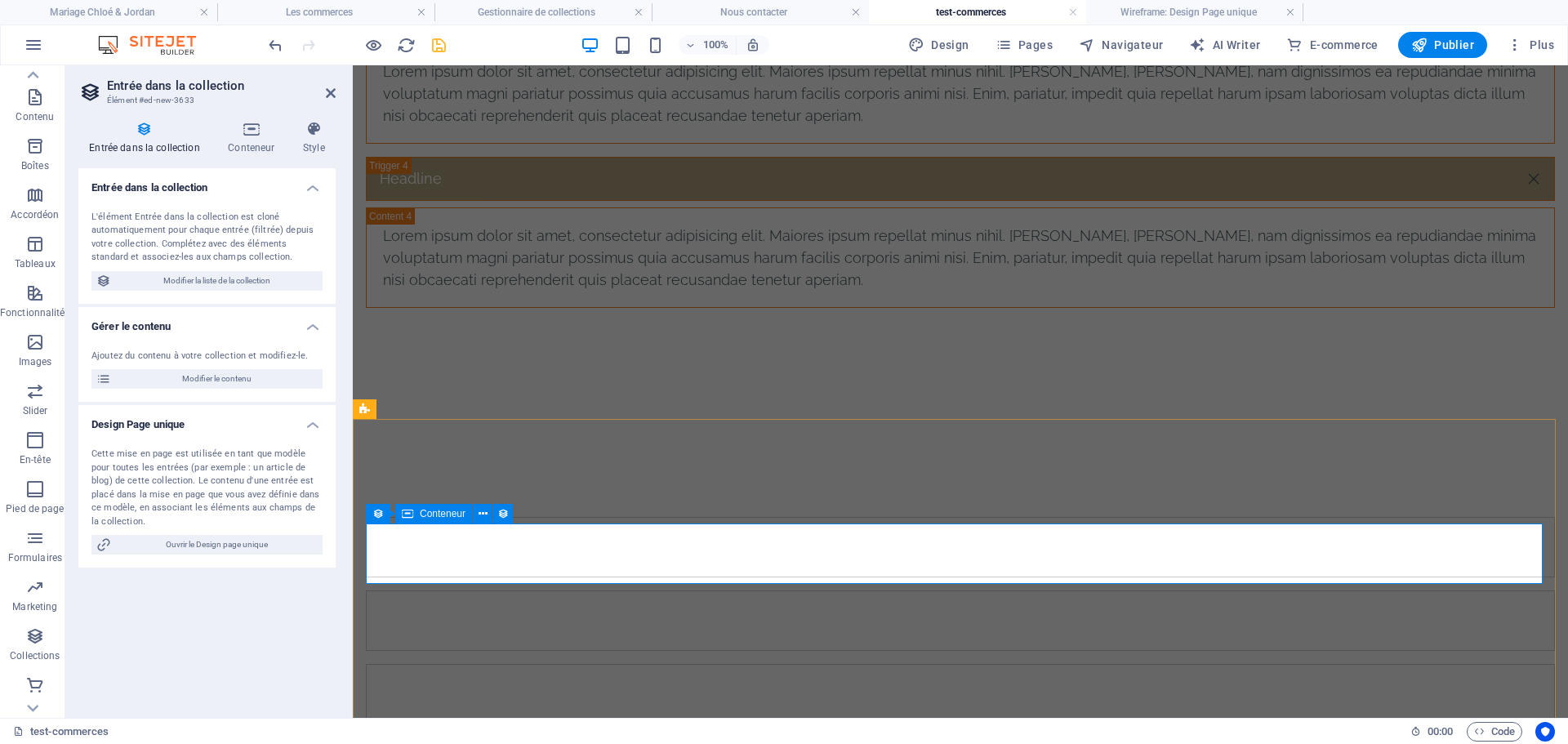
click at [491, 570] on div at bounding box center [960, 547] width 1189 height 60
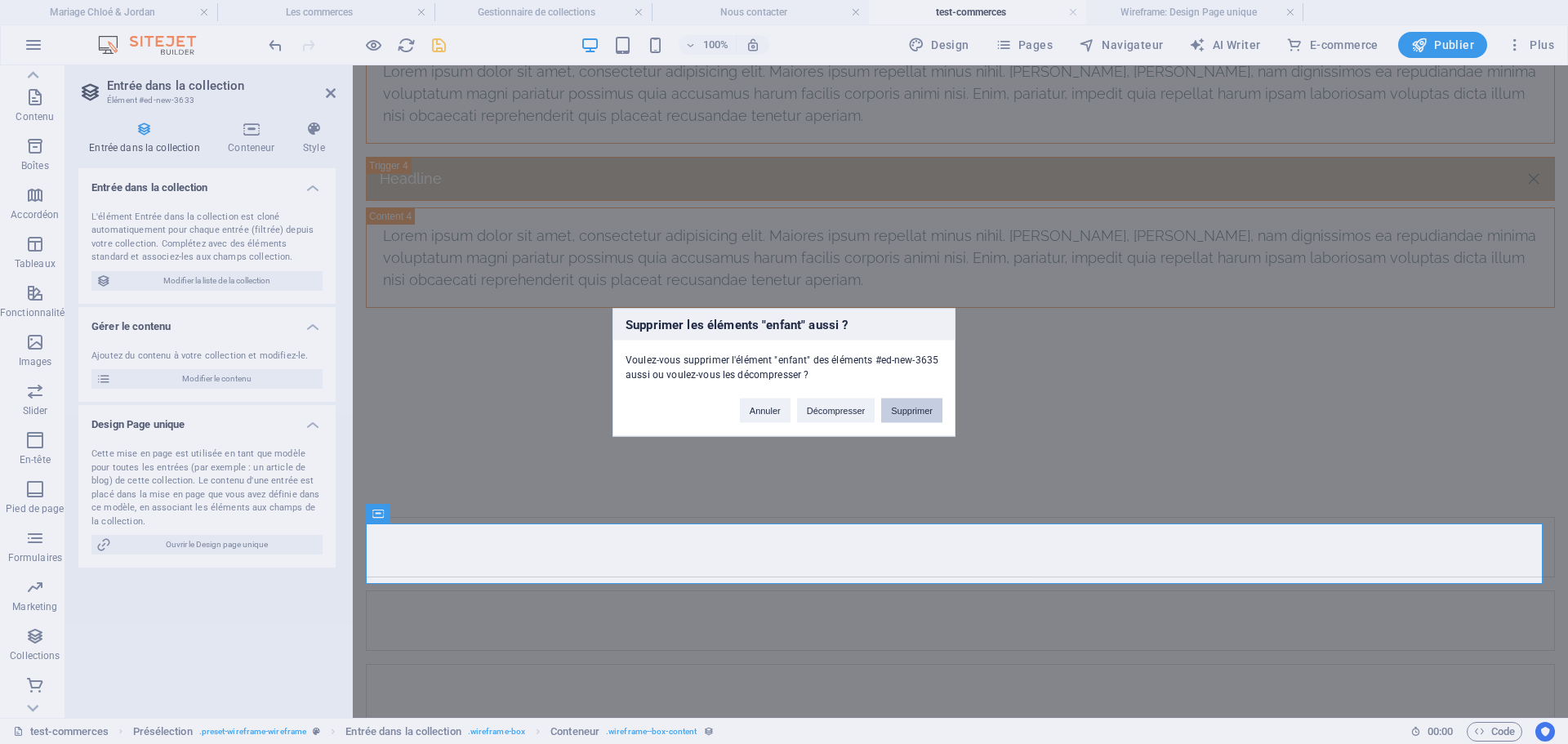
click at [909, 414] on button "Supprimer" at bounding box center [911, 409] width 61 height 24
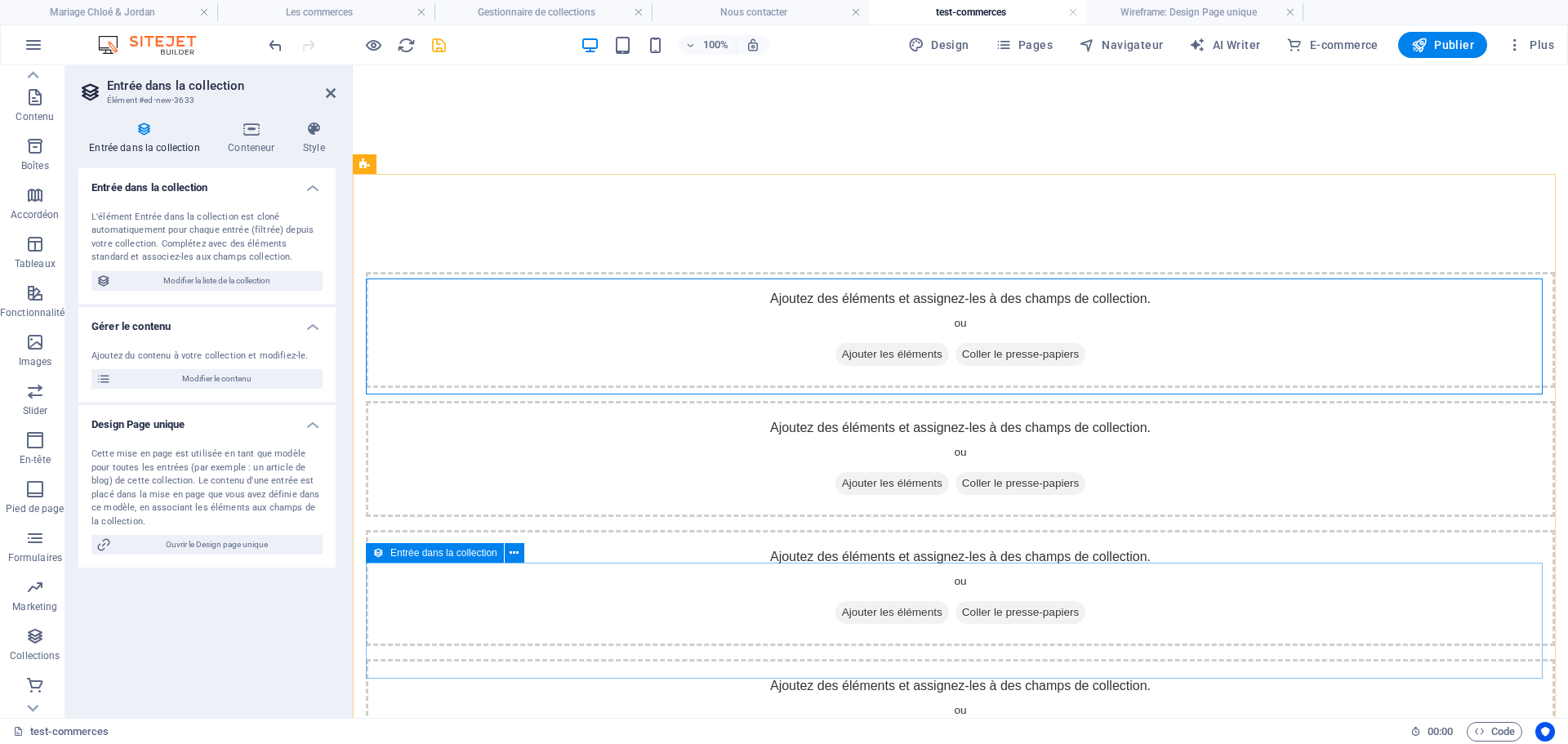
scroll to position [524, 0]
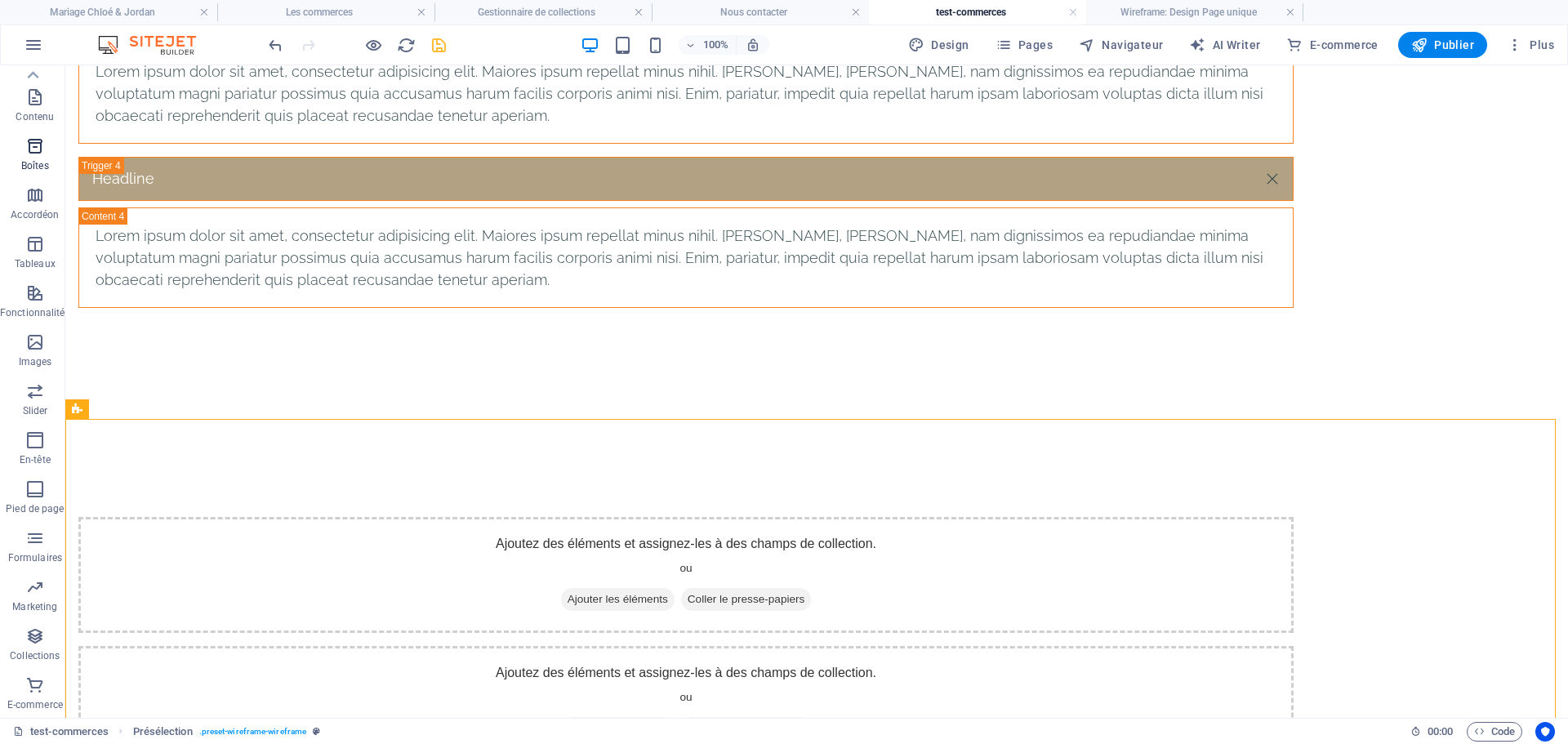
scroll to position [0, 0]
click at [30, 131] on icon "button" at bounding box center [35, 130] width 19 height 19
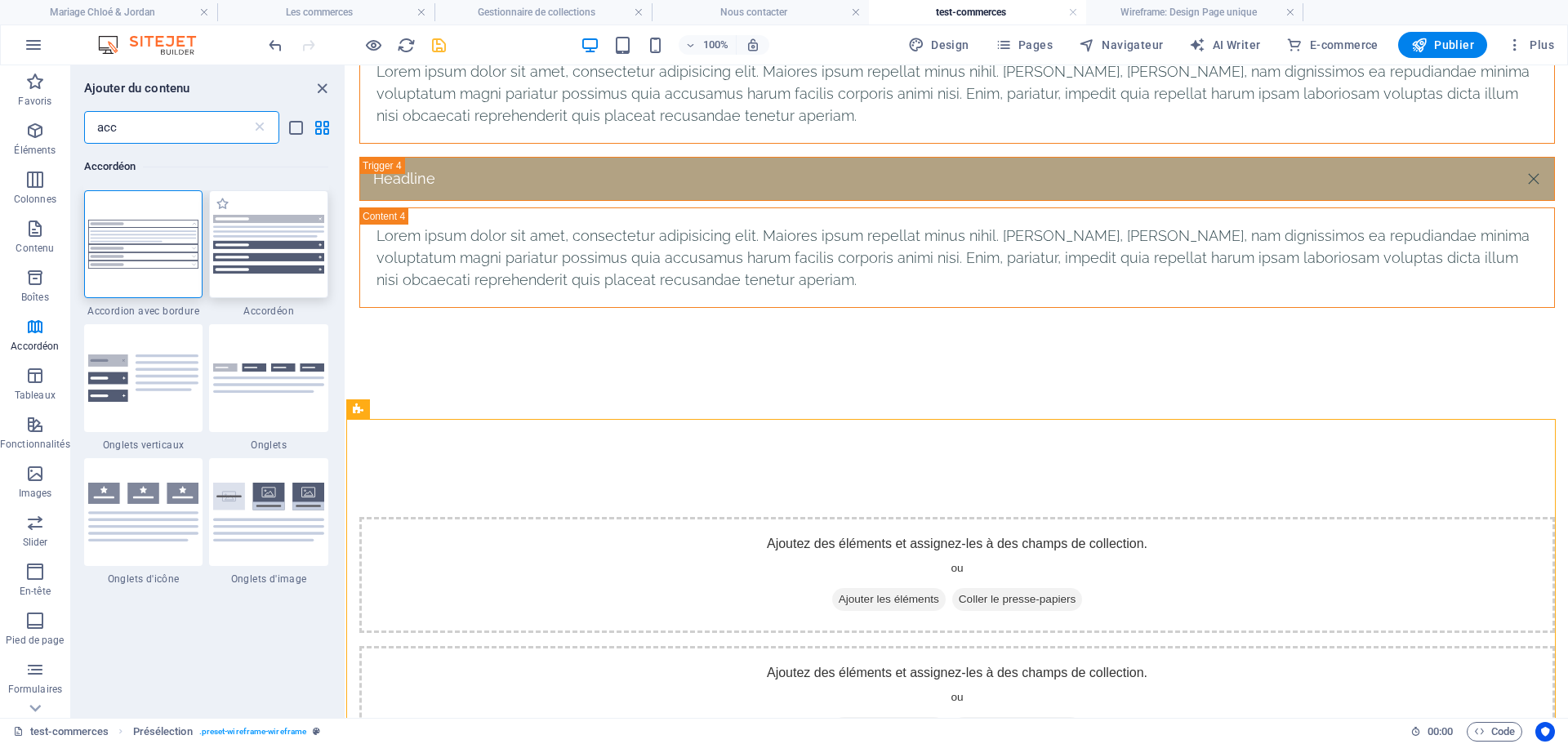
type input "acc"
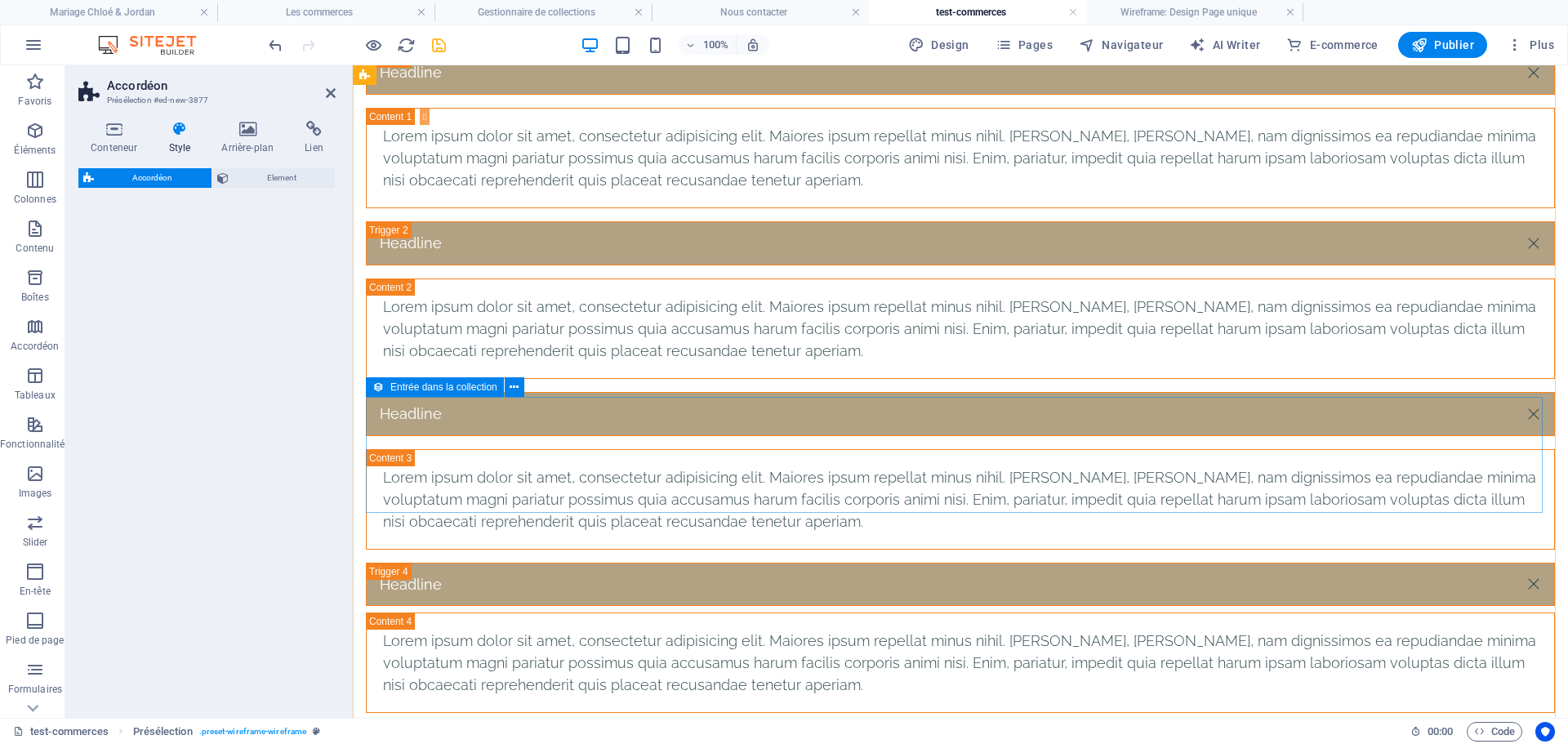
select select "rem"
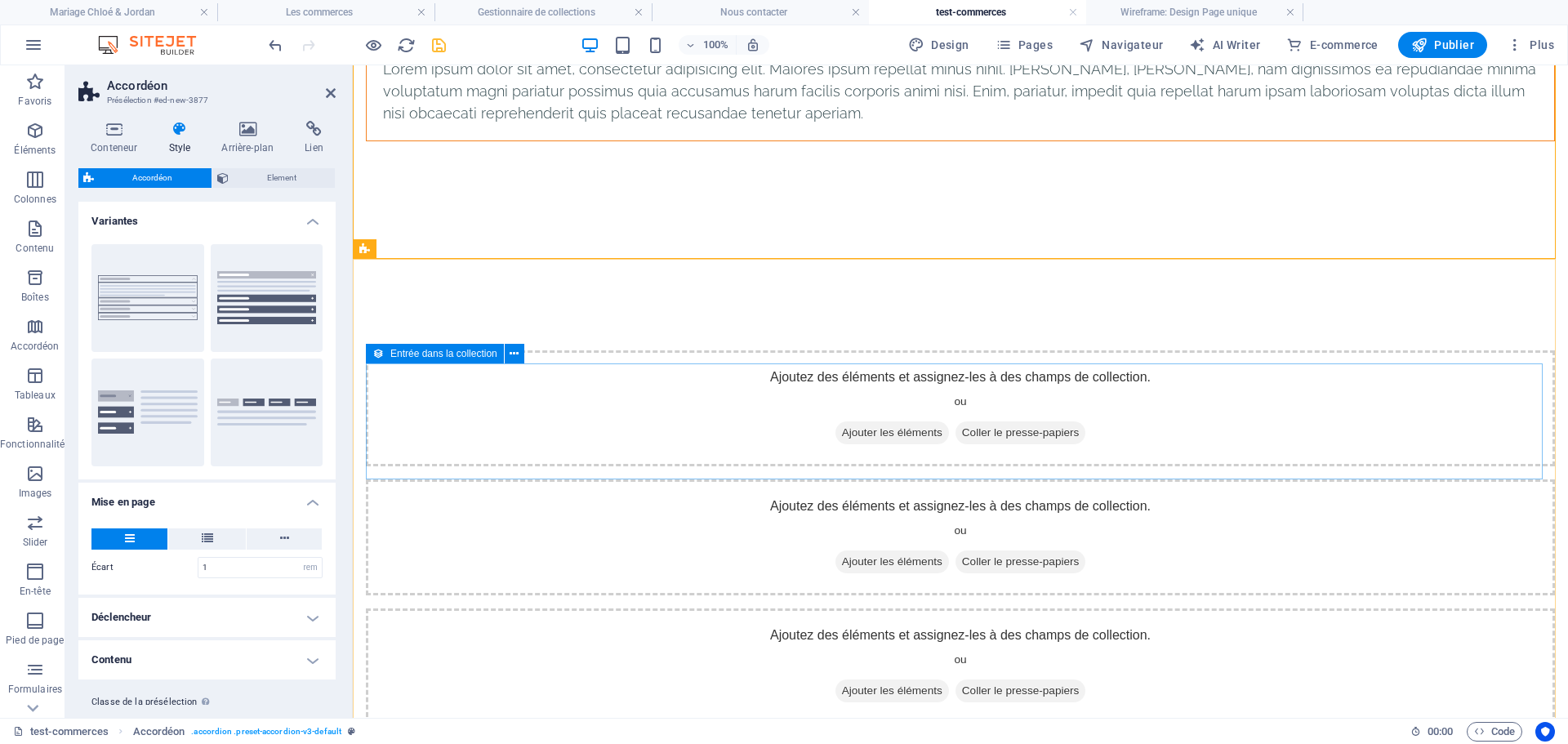
scroll to position [1399, 0]
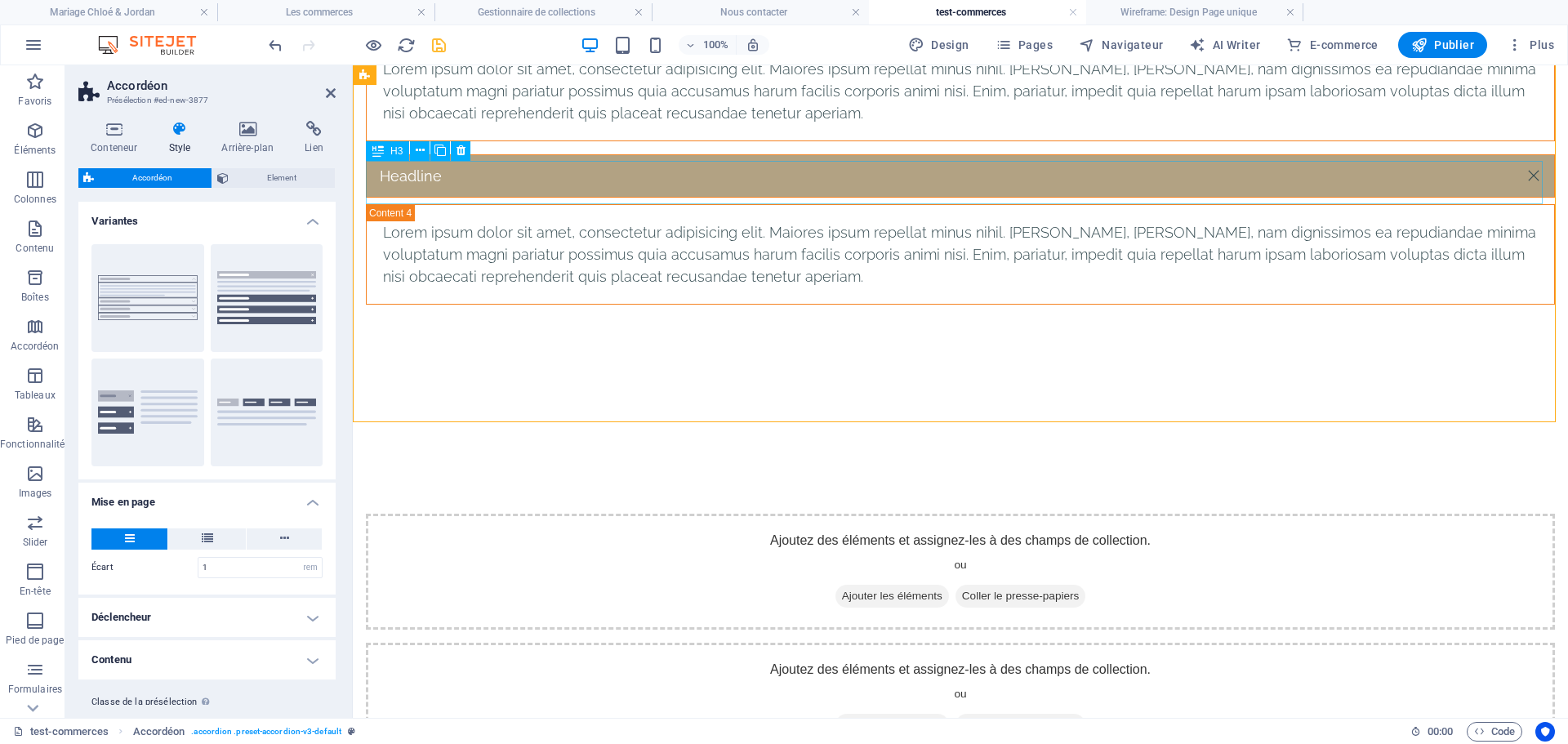
click at [663, 186] on div "Headline" at bounding box center [960, 176] width 1189 height 44
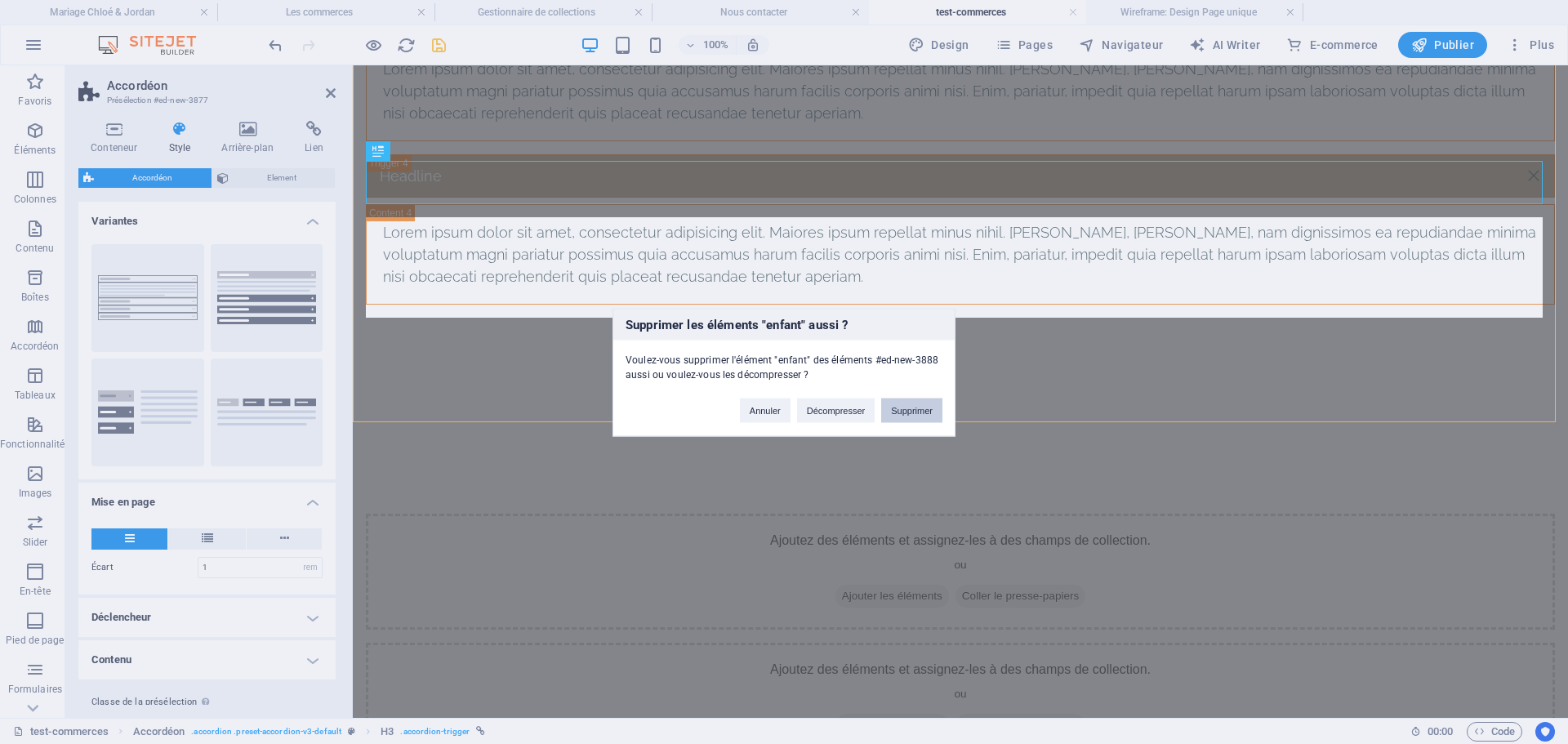
click at [907, 415] on button "Supprimer" at bounding box center [911, 409] width 61 height 24
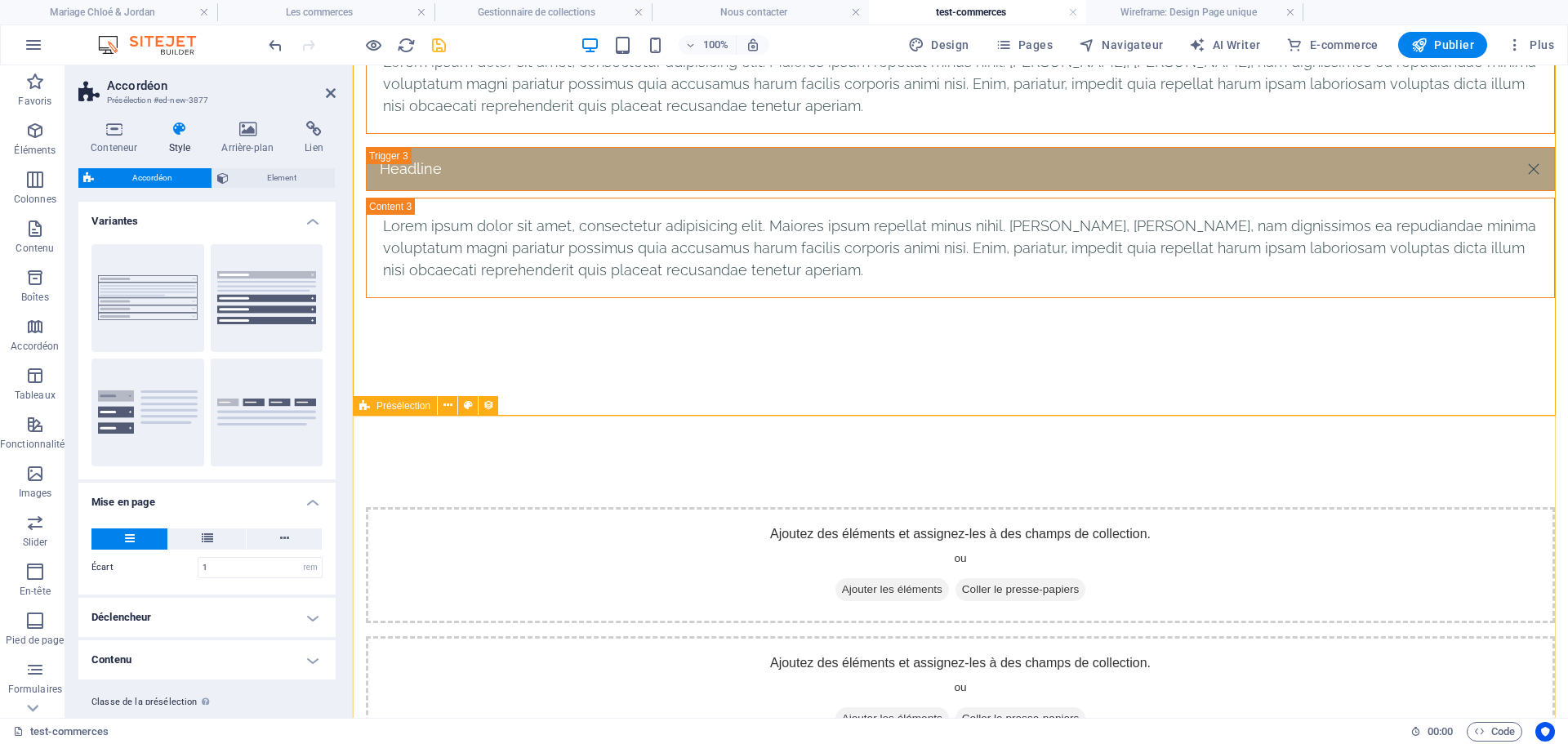
scroll to position [1071, 0]
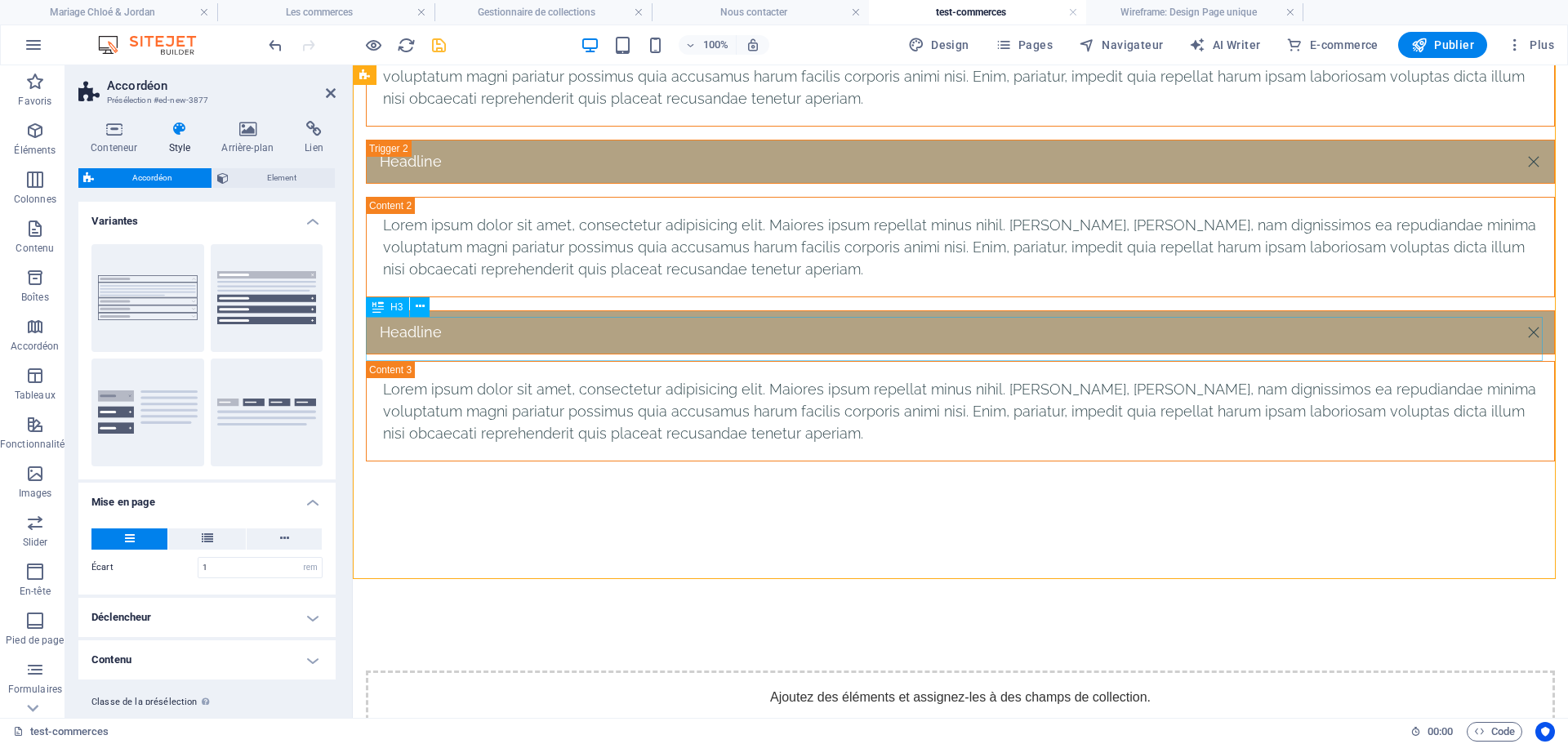
click at [760, 339] on div "Headline" at bounding box center [960, 331] width 1189 height 44
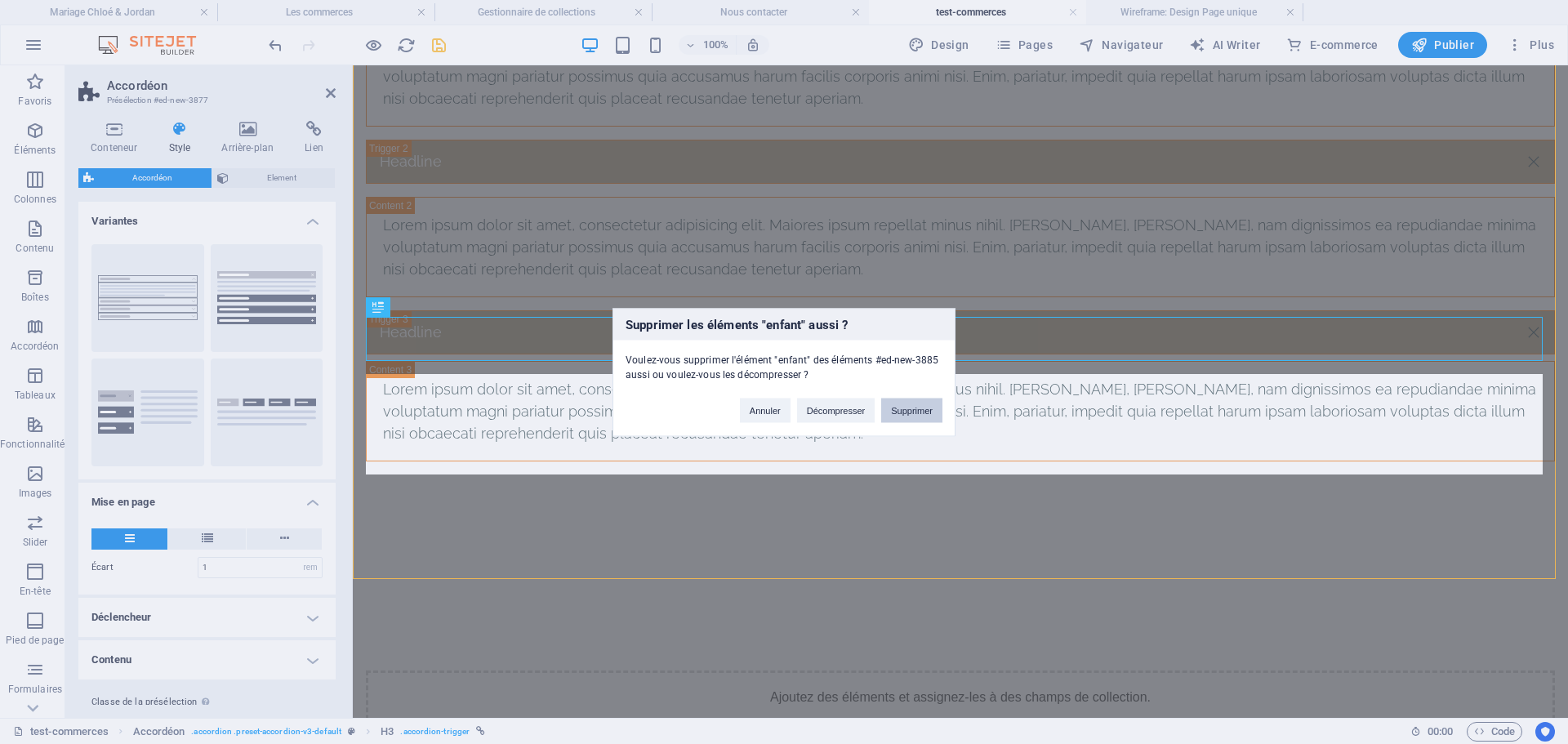
click at [907, 409] on button "Supprimer" at bounding box center [911, 409] width 61 height 24
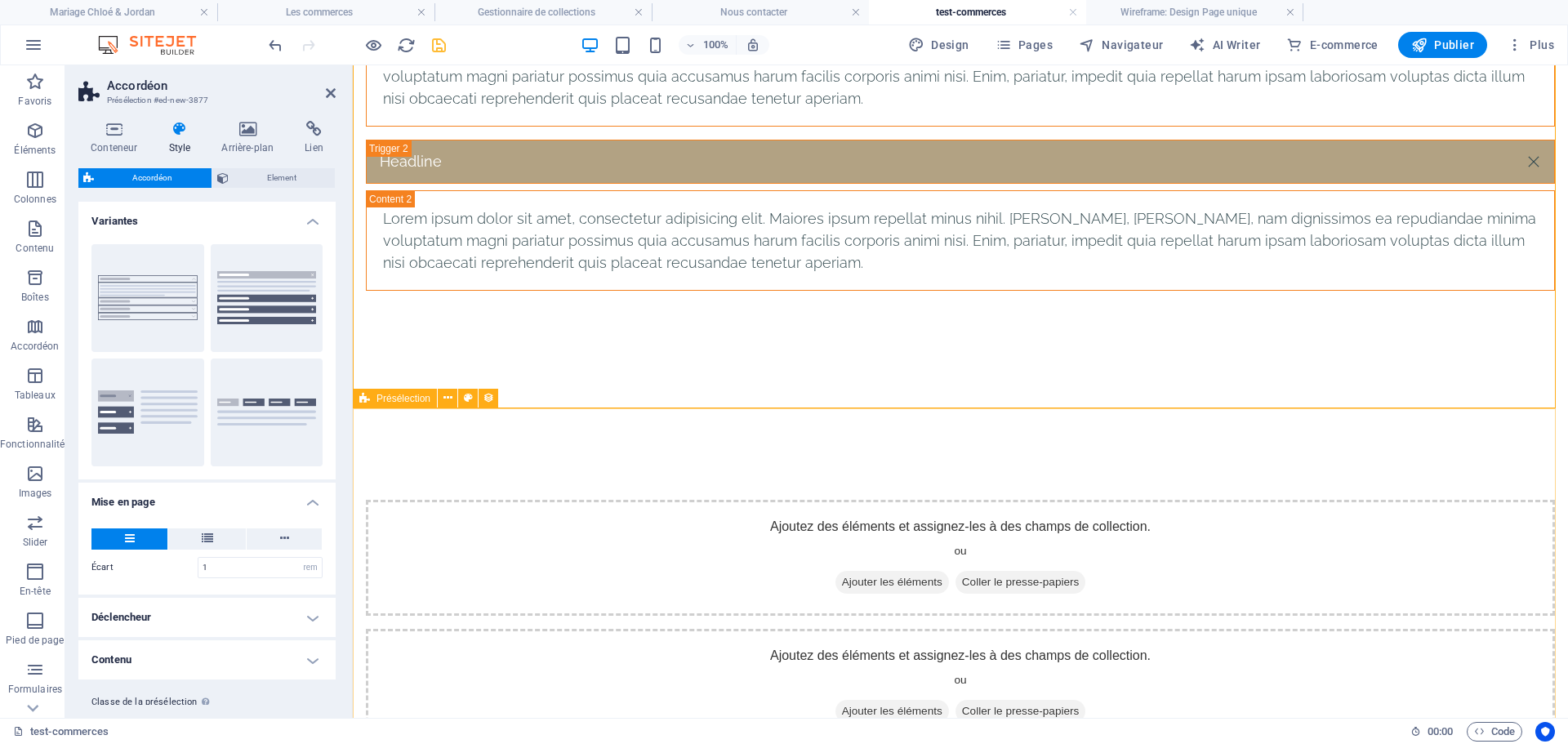
scroll to position [908, 0]
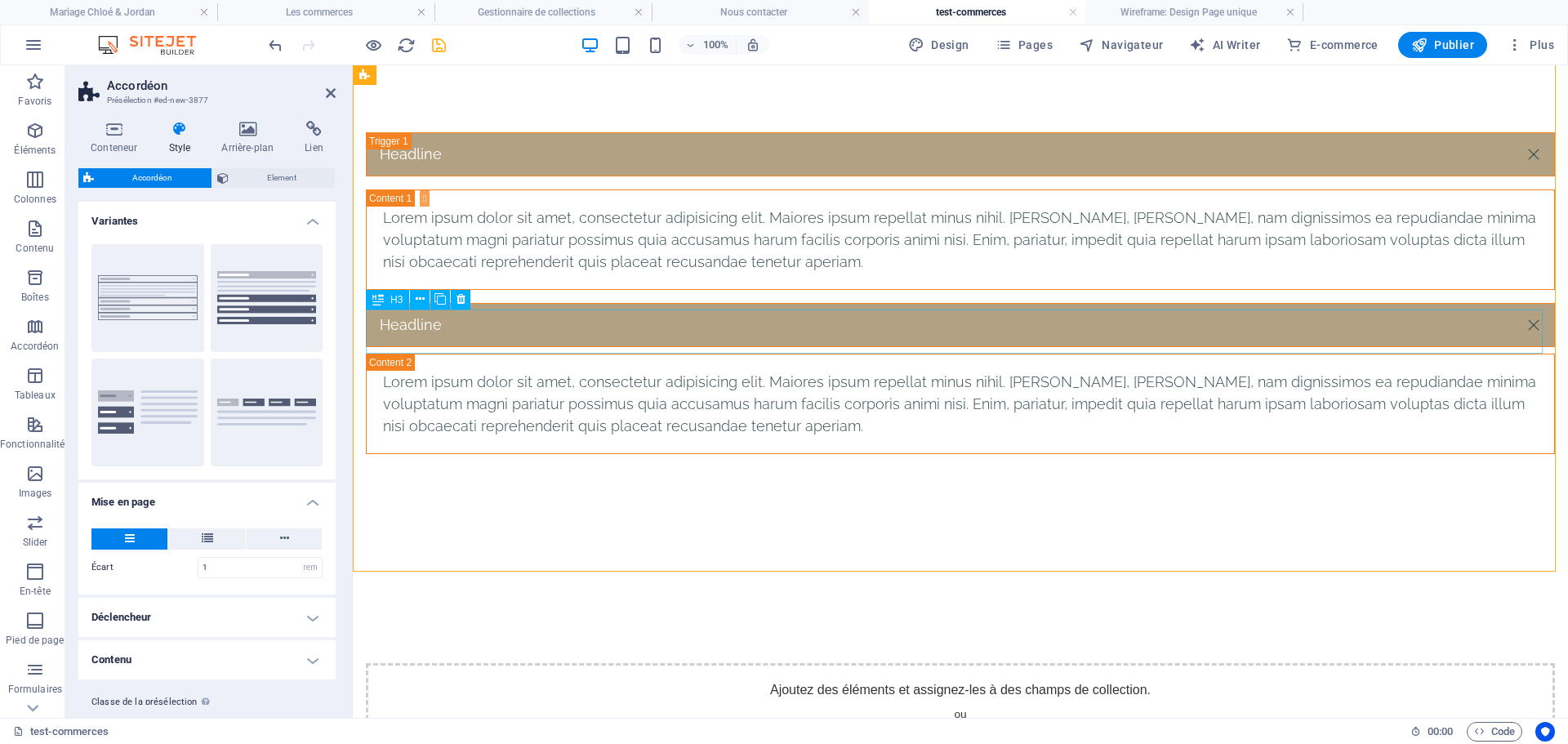
click at [663, 322] on div "Headline" at bounding box center [960, 324] width 1189 height 44
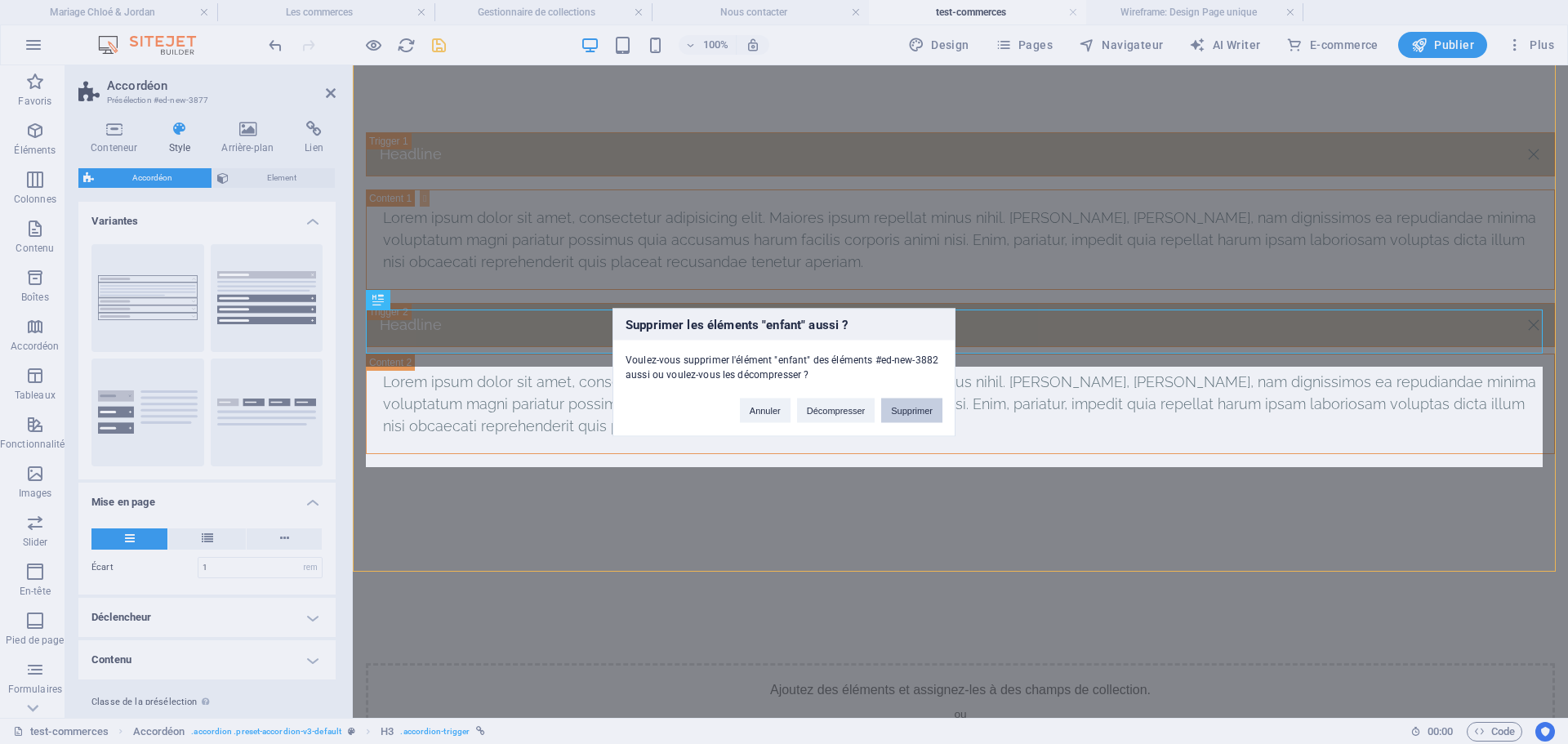
click at [897, 404] on button "Supprimer" at bounding box center [911, 409] width 61 height 24
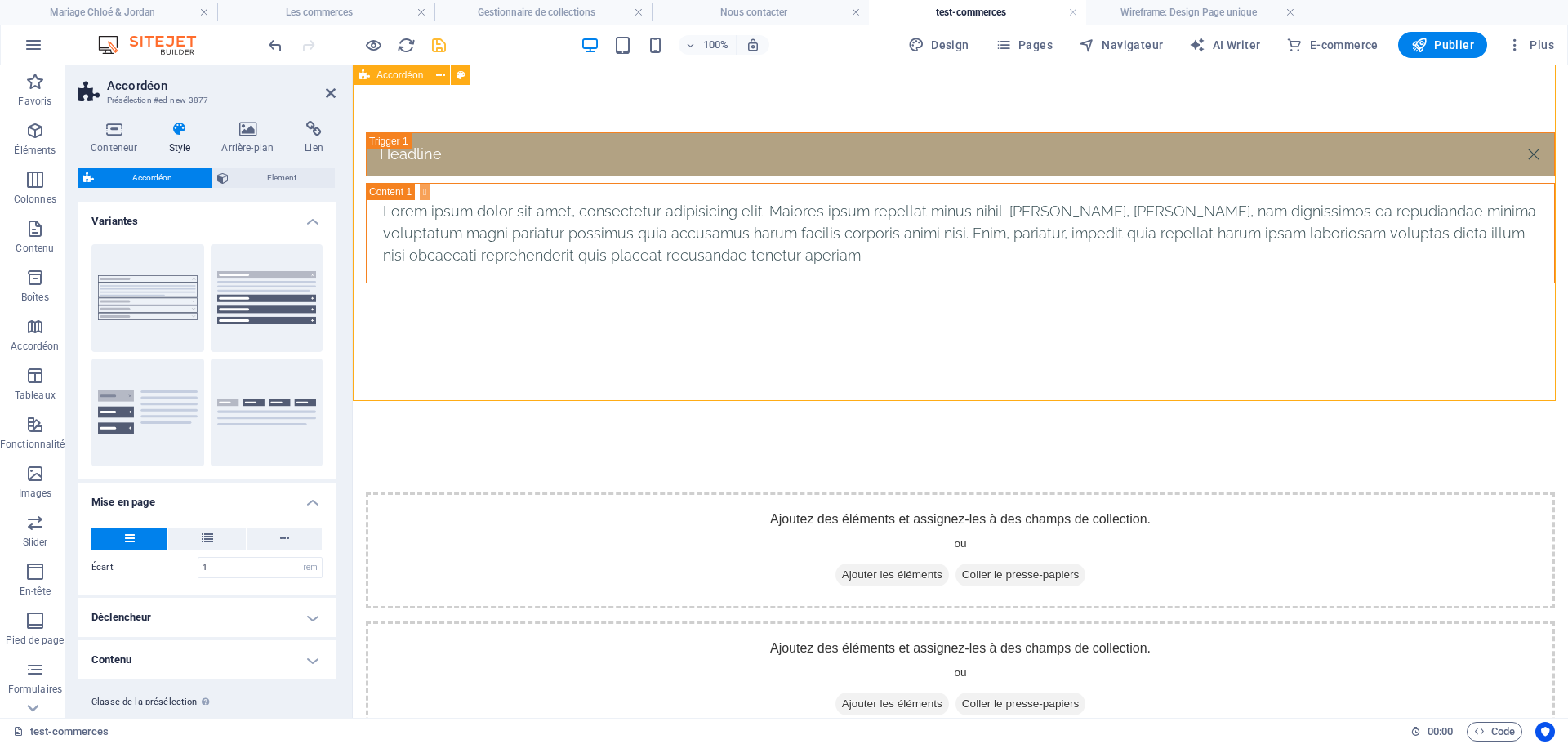
scroll to position [745, 0]
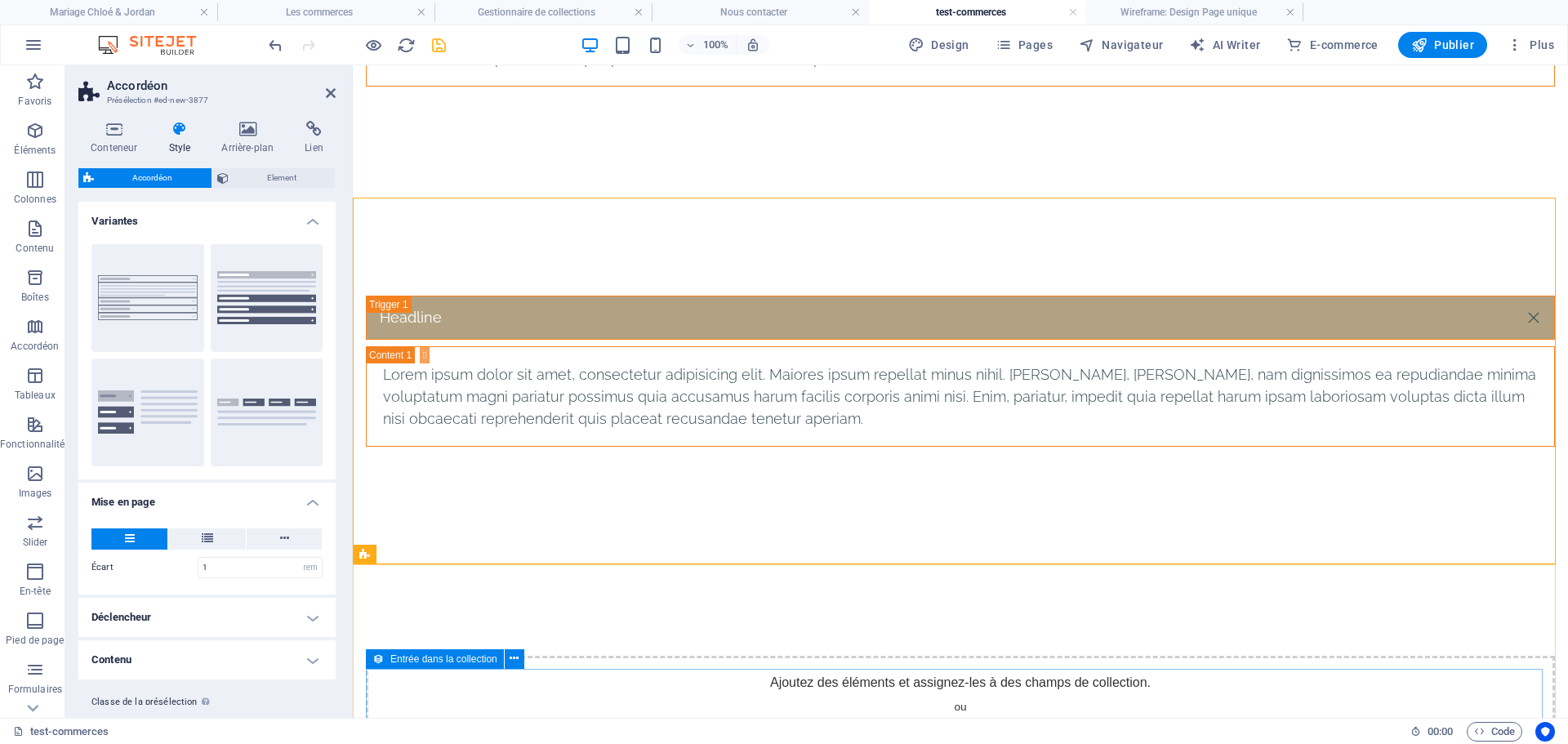
click at [461, 661] on span "Entrée dans la collection" at bounding box center [444, 659] width 107 height 10
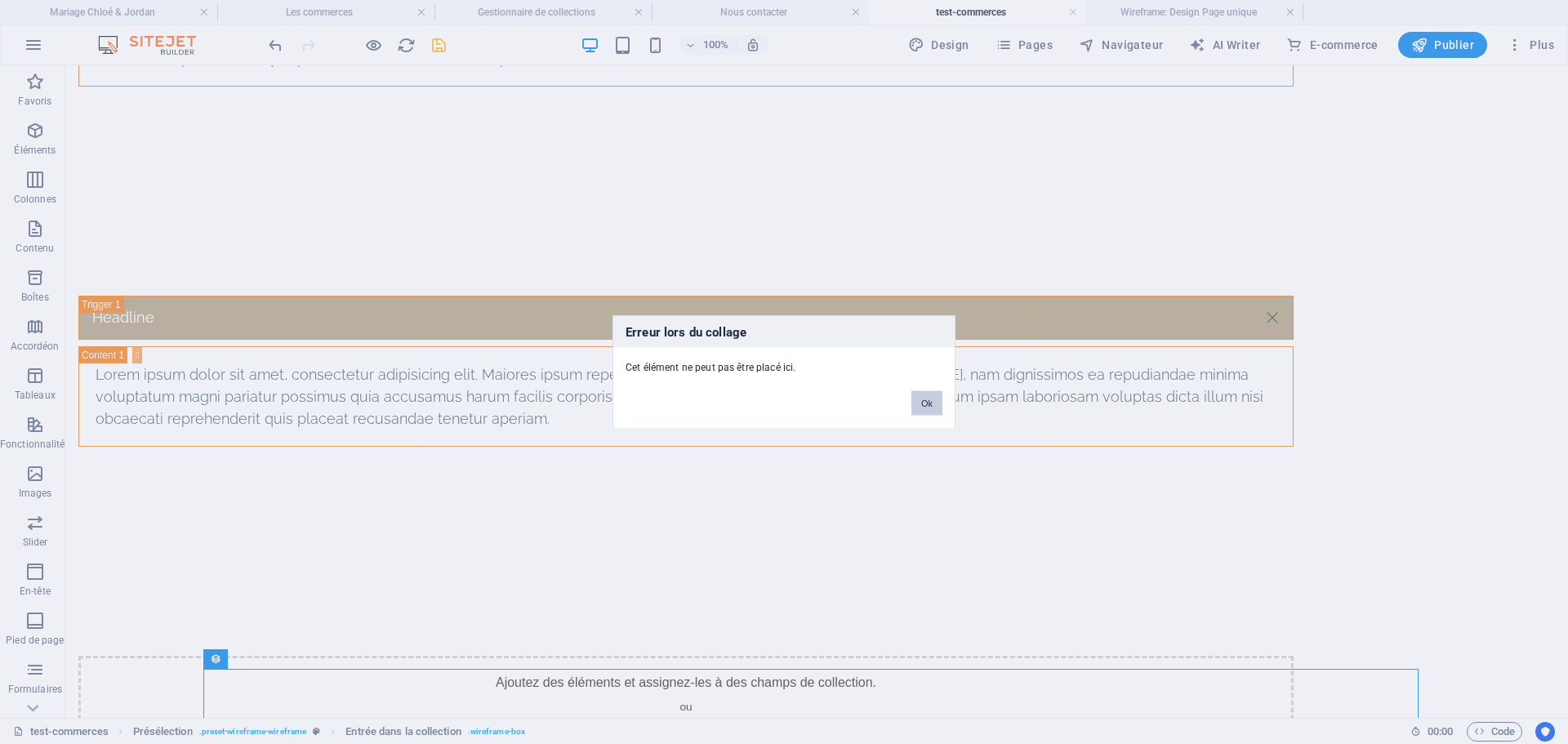
click at [928, 407] on button "Ok" at bounding box center [927, 402] width 31 height 24
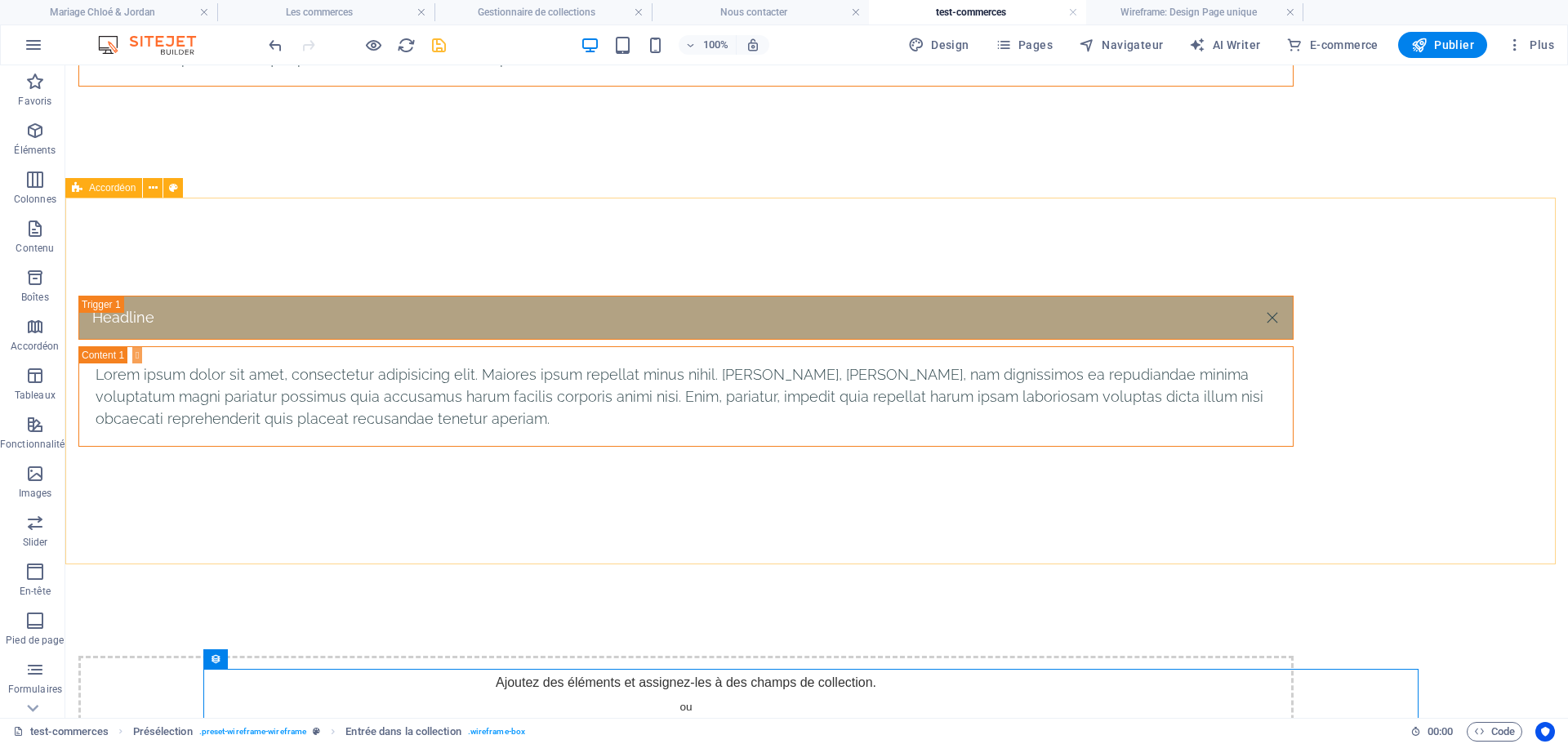
click at [115, 182] on div "Accordéon" at bounding box center [103, 187] width 77 height 19
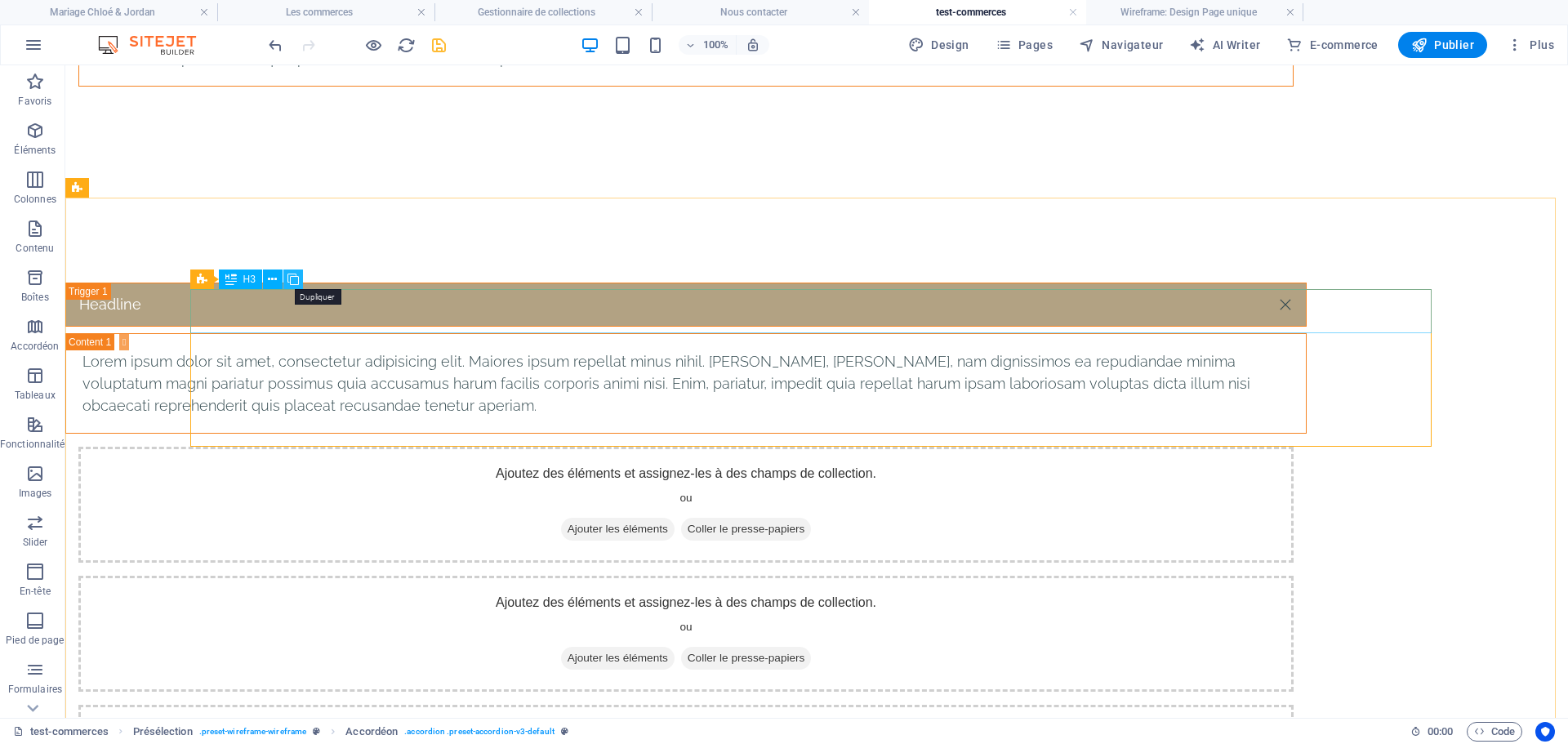
click at [291, 279] on icon at bounding box center [293, 280] width 12 height 17
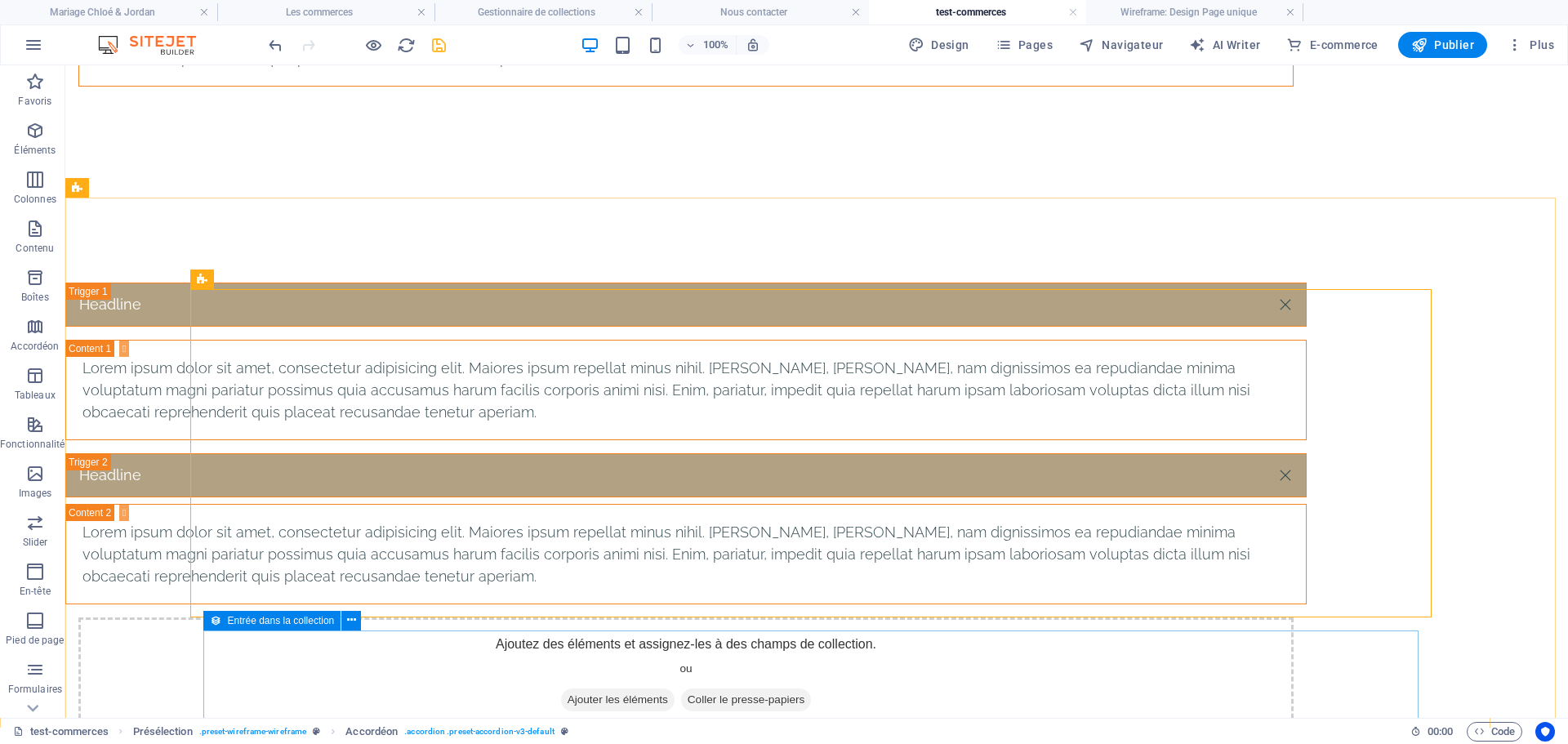
click at [284, 618] on span "Entrée dans la collection" at bounding box center [281, 621] width 107 height 10
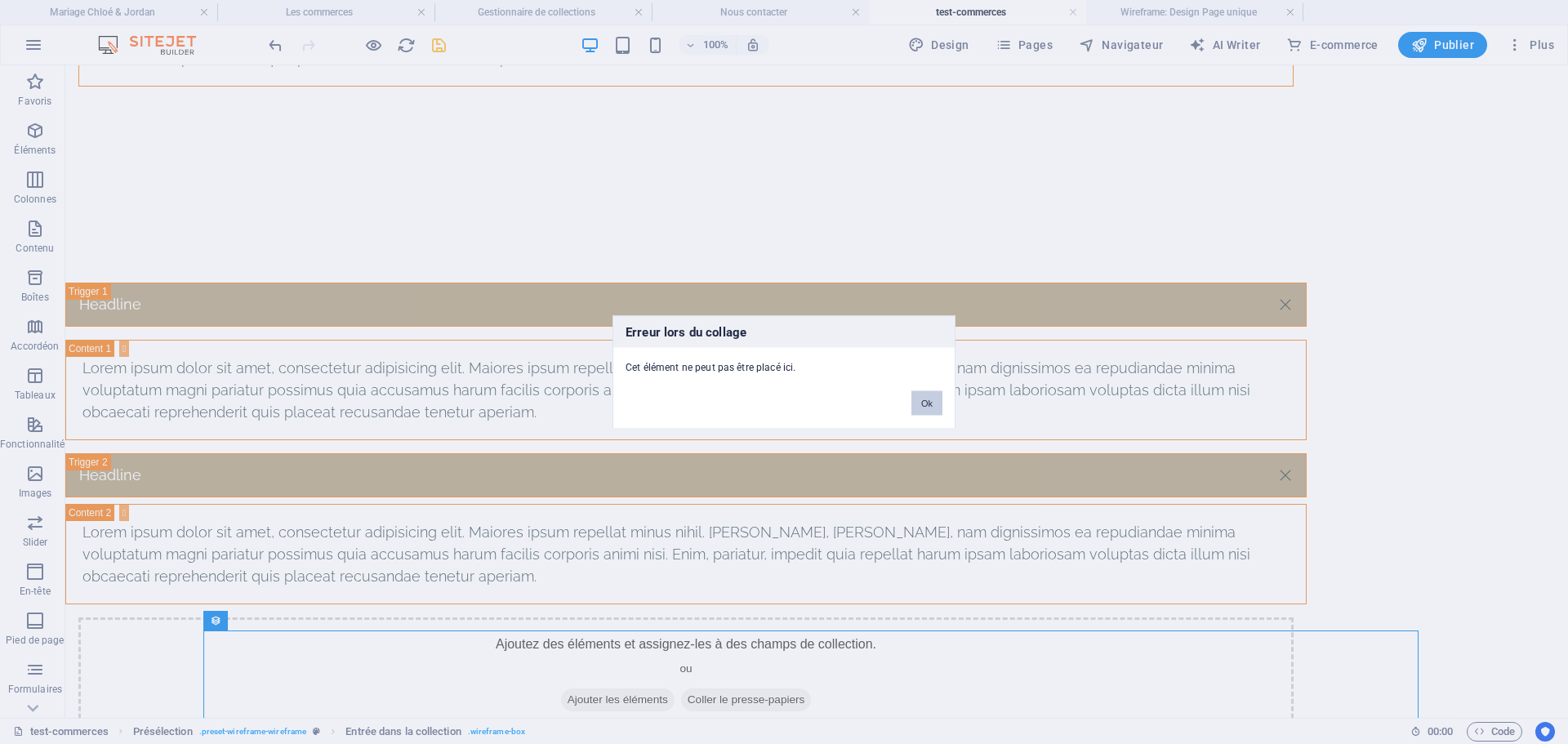
click at [923, 404] on button "Ok" at bounding box center [927, 402] width 31 height 24
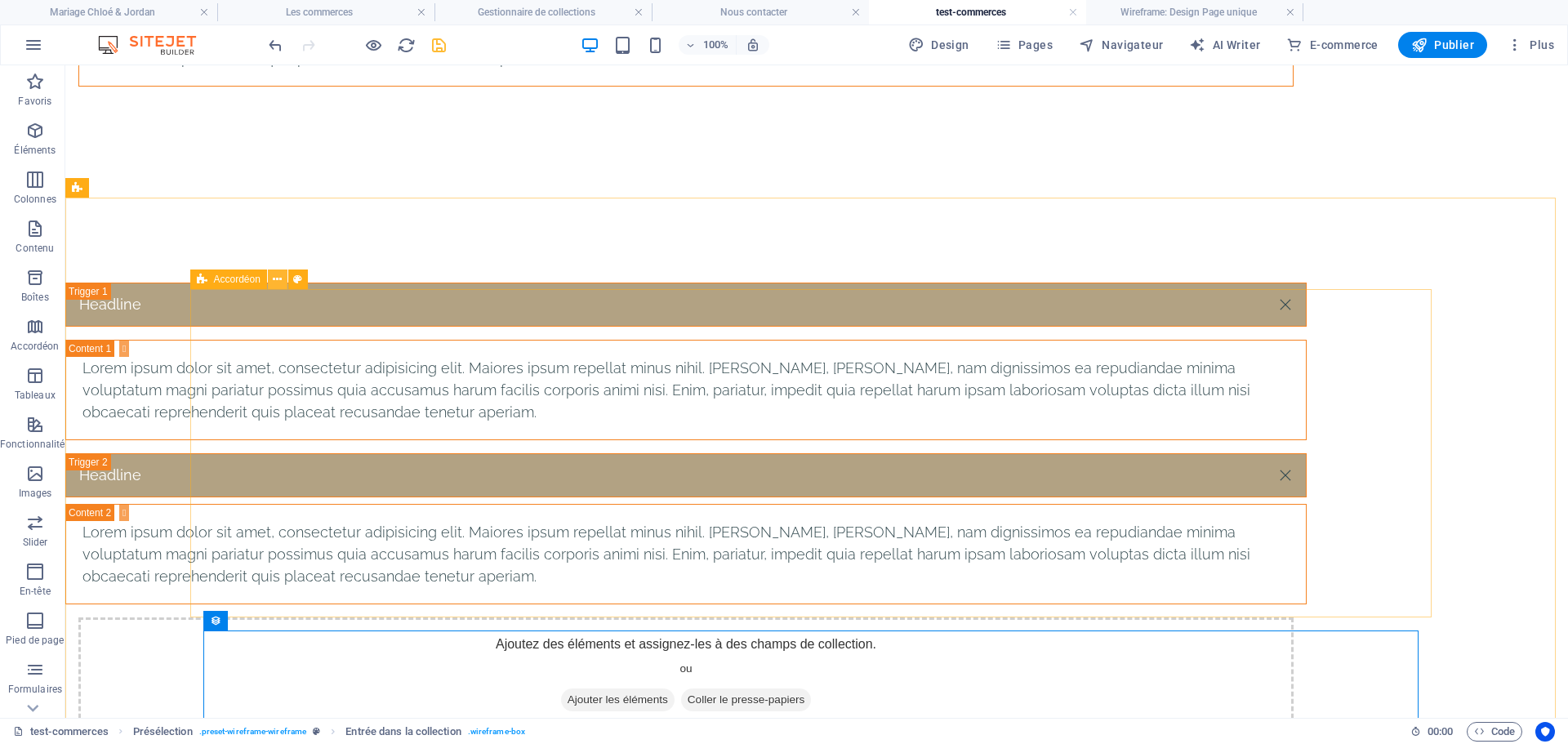
click at [274, 280] on icon at bounding box center [277, 280] width 9 height 17
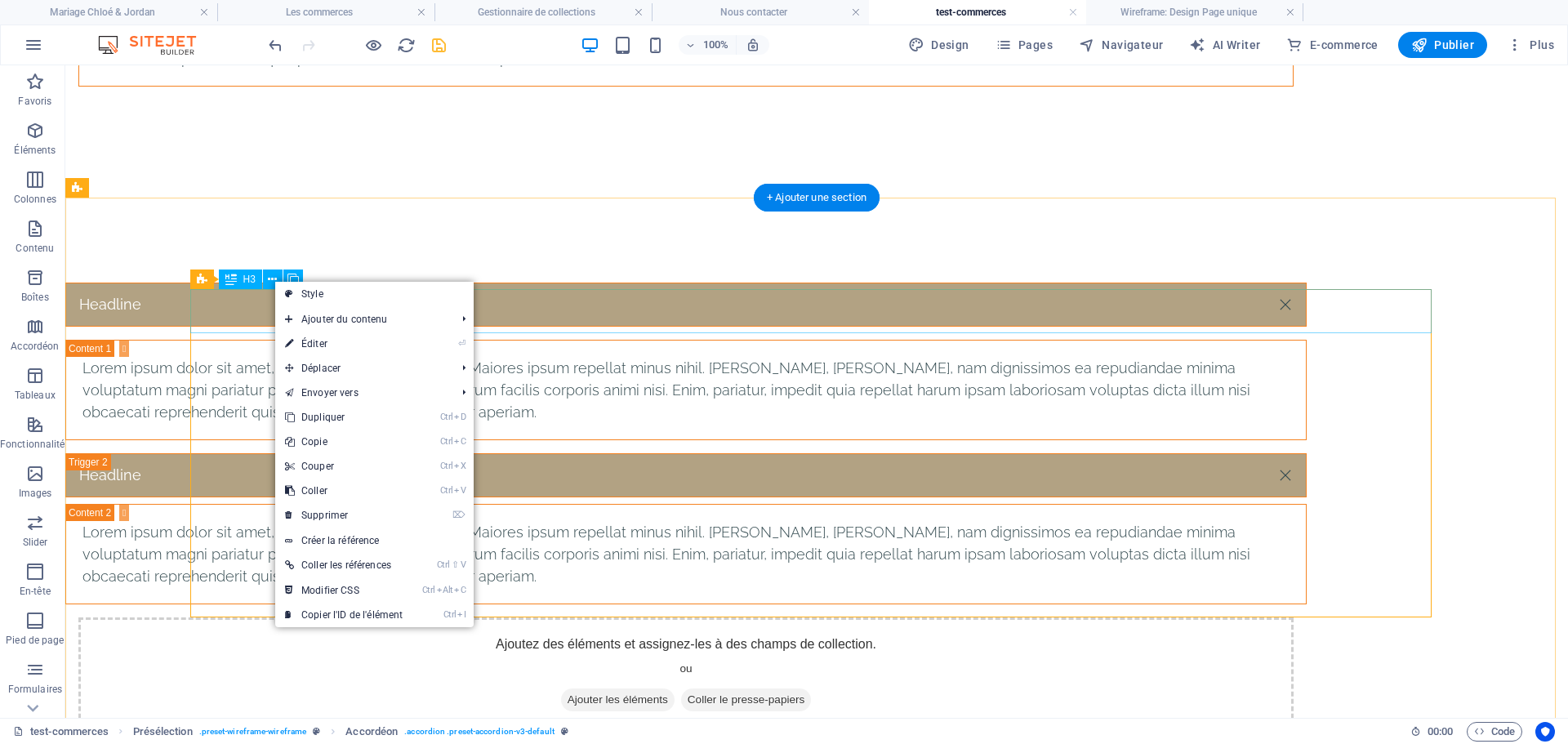
click at [236, 305] on div "Headline" at bounding box center [685, 304] width 1241 height 44
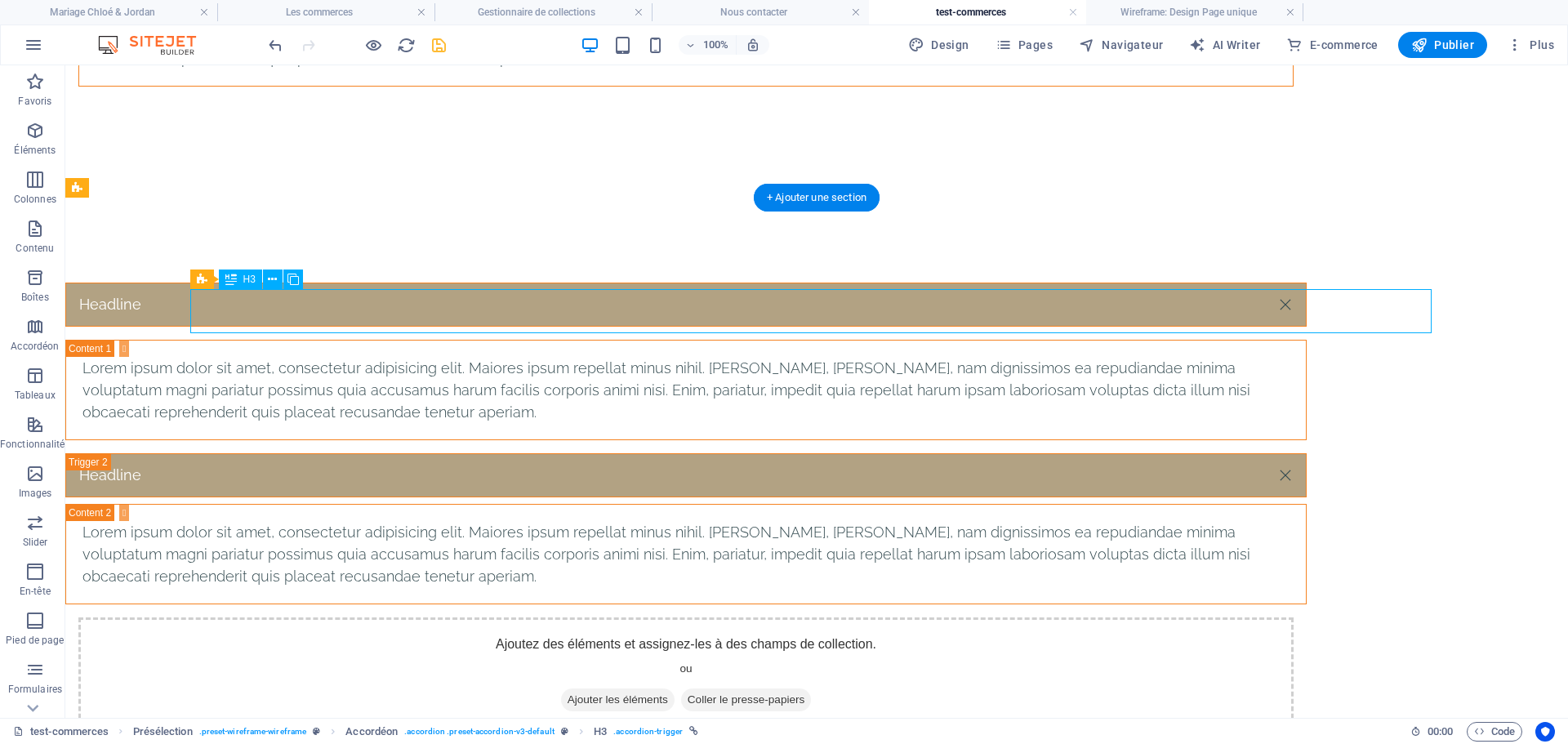
click at [201, 299] on div "Headline" at bounding box center [685, 304] width 1241 height 44
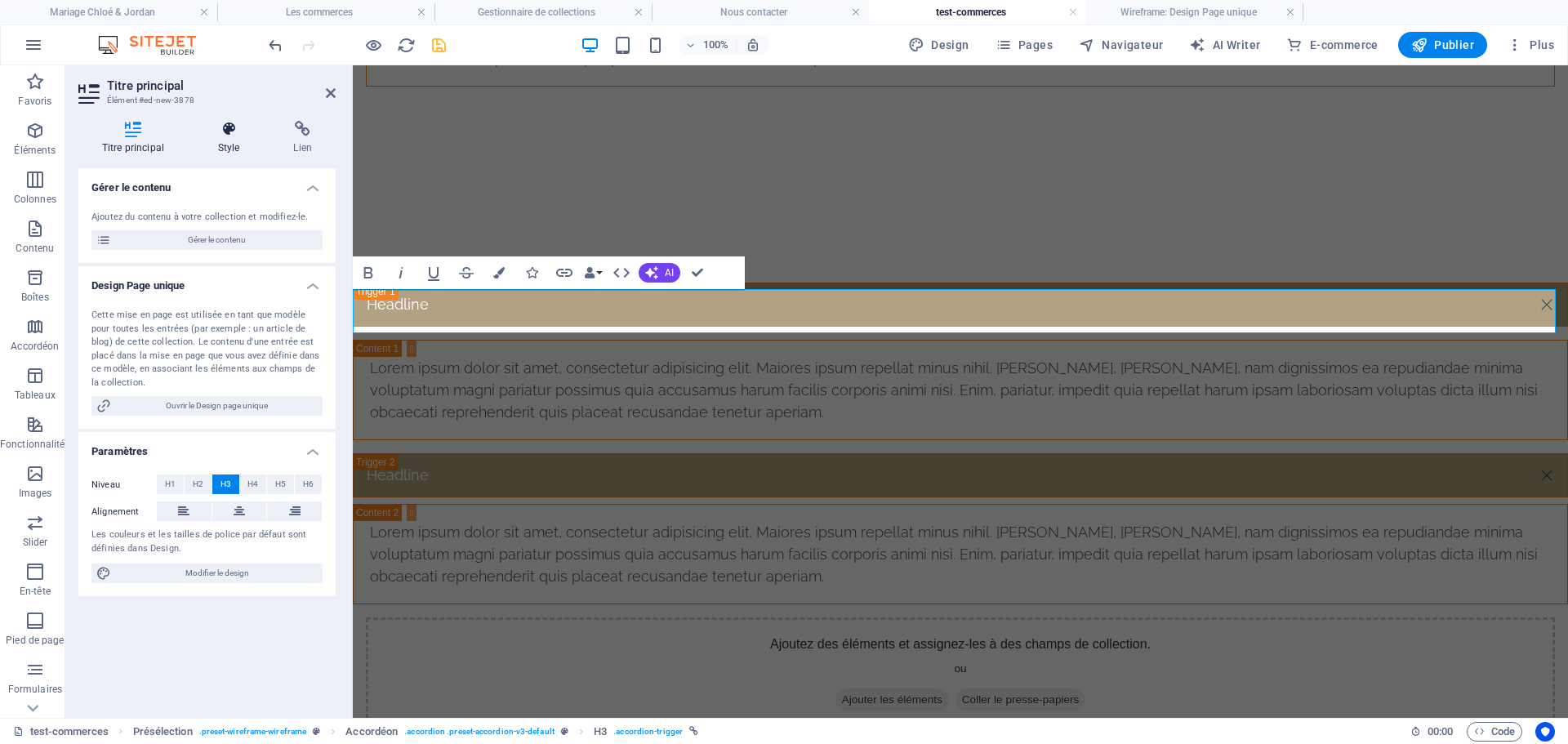
click at [228, 129] on icon at bounding box center [228, 128] width 69 height 17
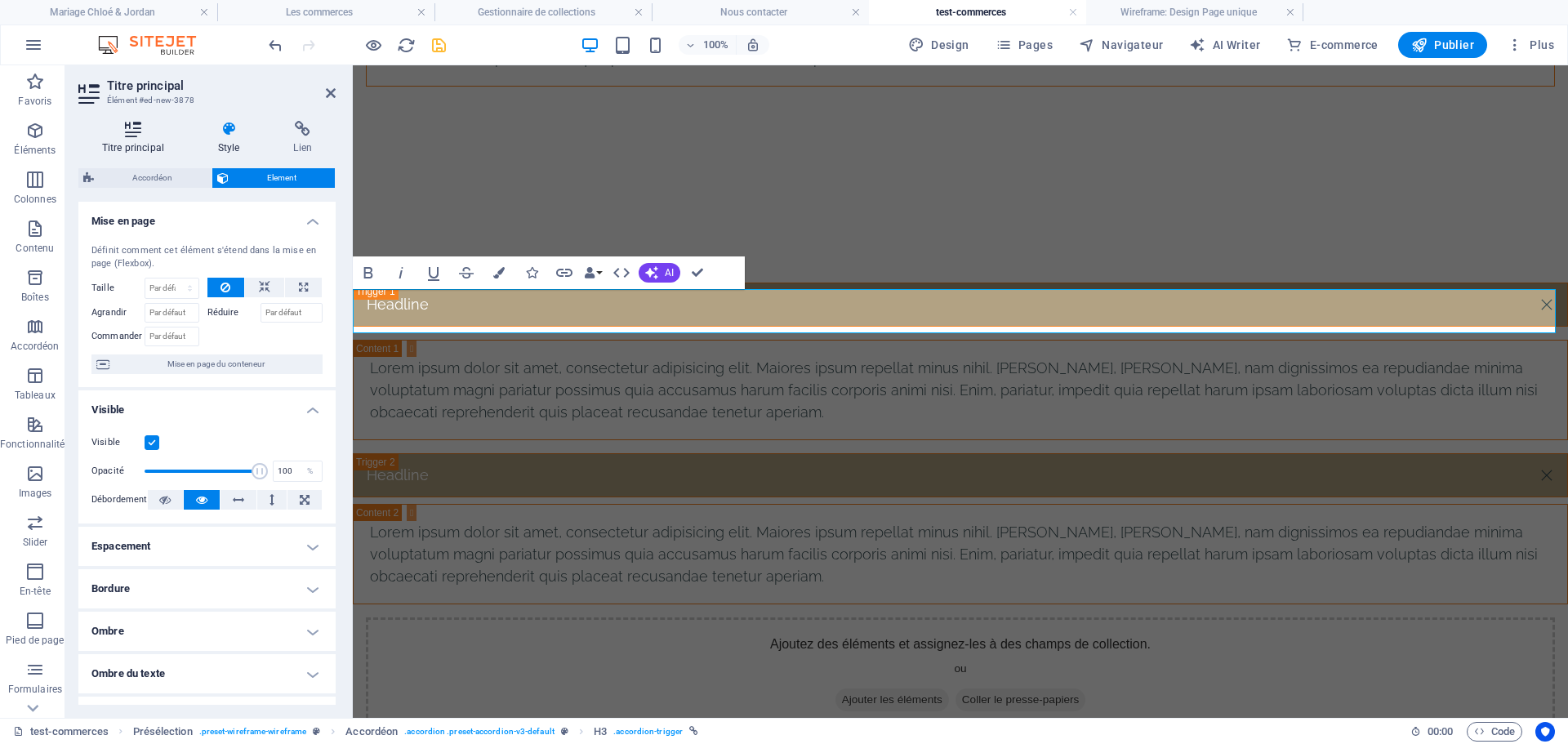
click at [136, 125] on icon at bounding box center [133, 128] width 110 height 17
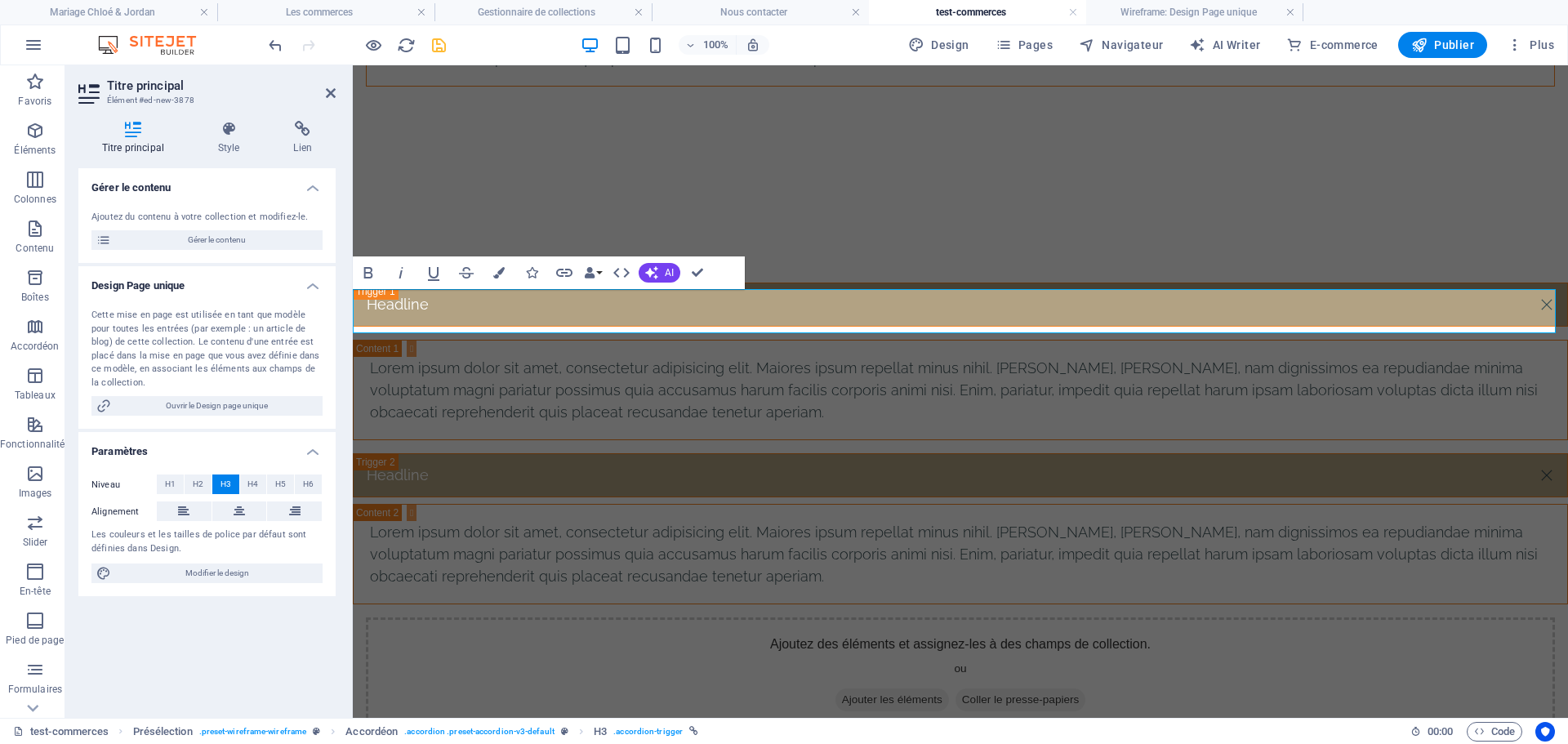
click at [226, 633] on div "Gérer le contenu Ajoutez du contenu à votre collection et modifiez-le. Gérer le…" at bounding box center [207, 436] width 257 height 536
click at [798, 673] on div "Ajoutez des éléments et assignez-les à des champs de collection. ou Ajouter les…" at bounding box center [960, 674] width 1189 height 116
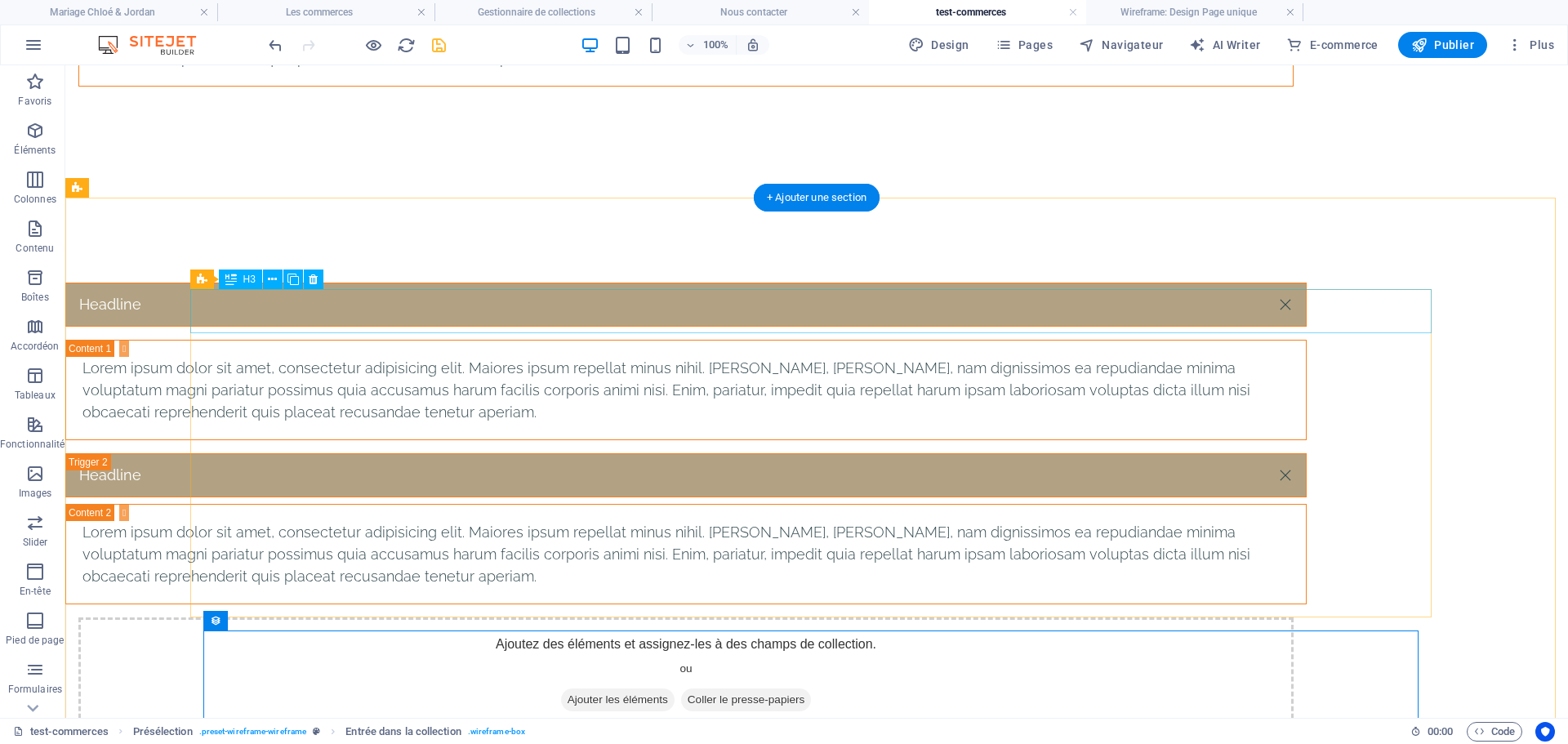
click at [545, 313] on div "Headline" at bounding box center [685, 304] width 1241 height 44
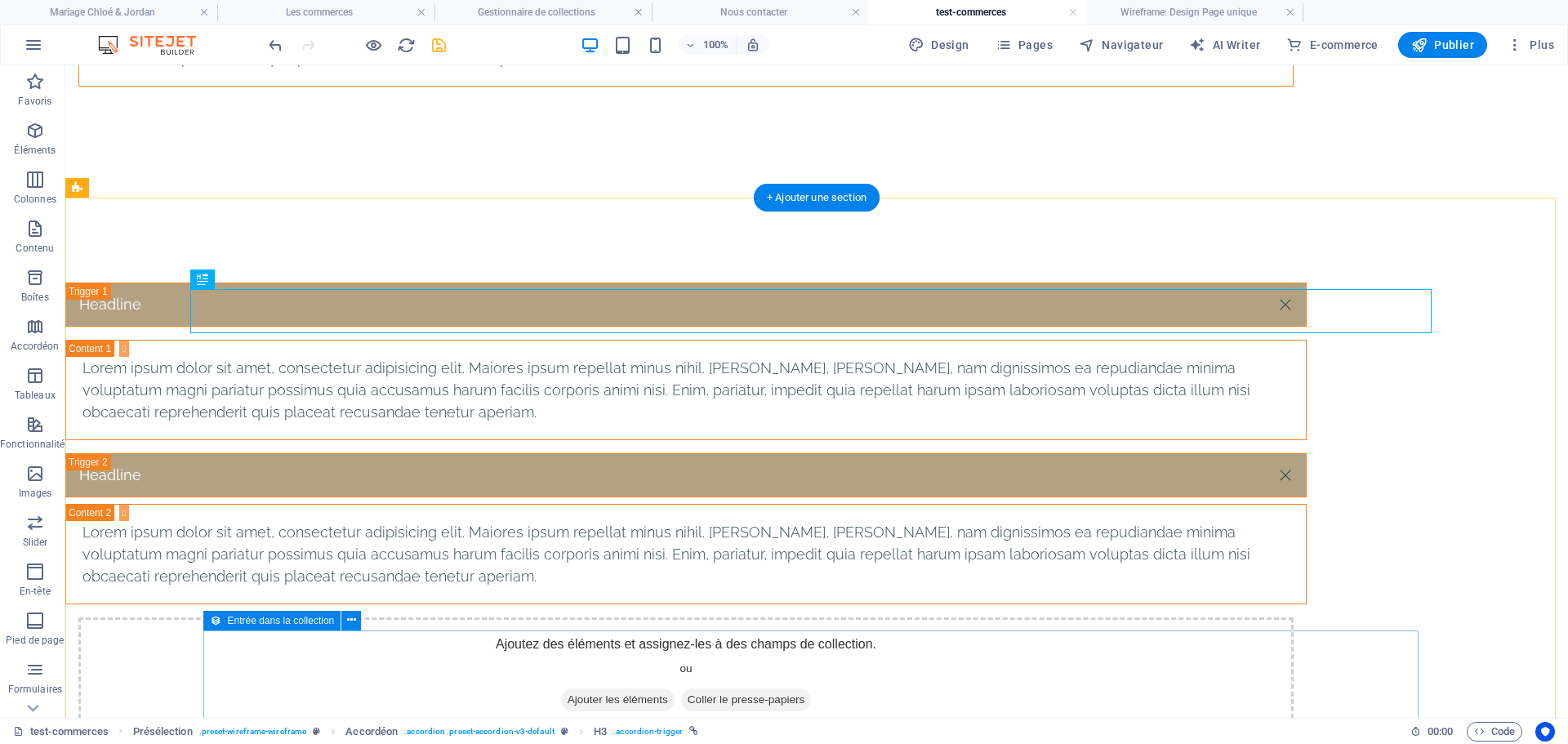
click at [622, 668] on div "Ajoutez des éléments et assignez-les à des champs de collection. ou Ajouter les…" at bounding box center [686, 674] width 1214 height 116
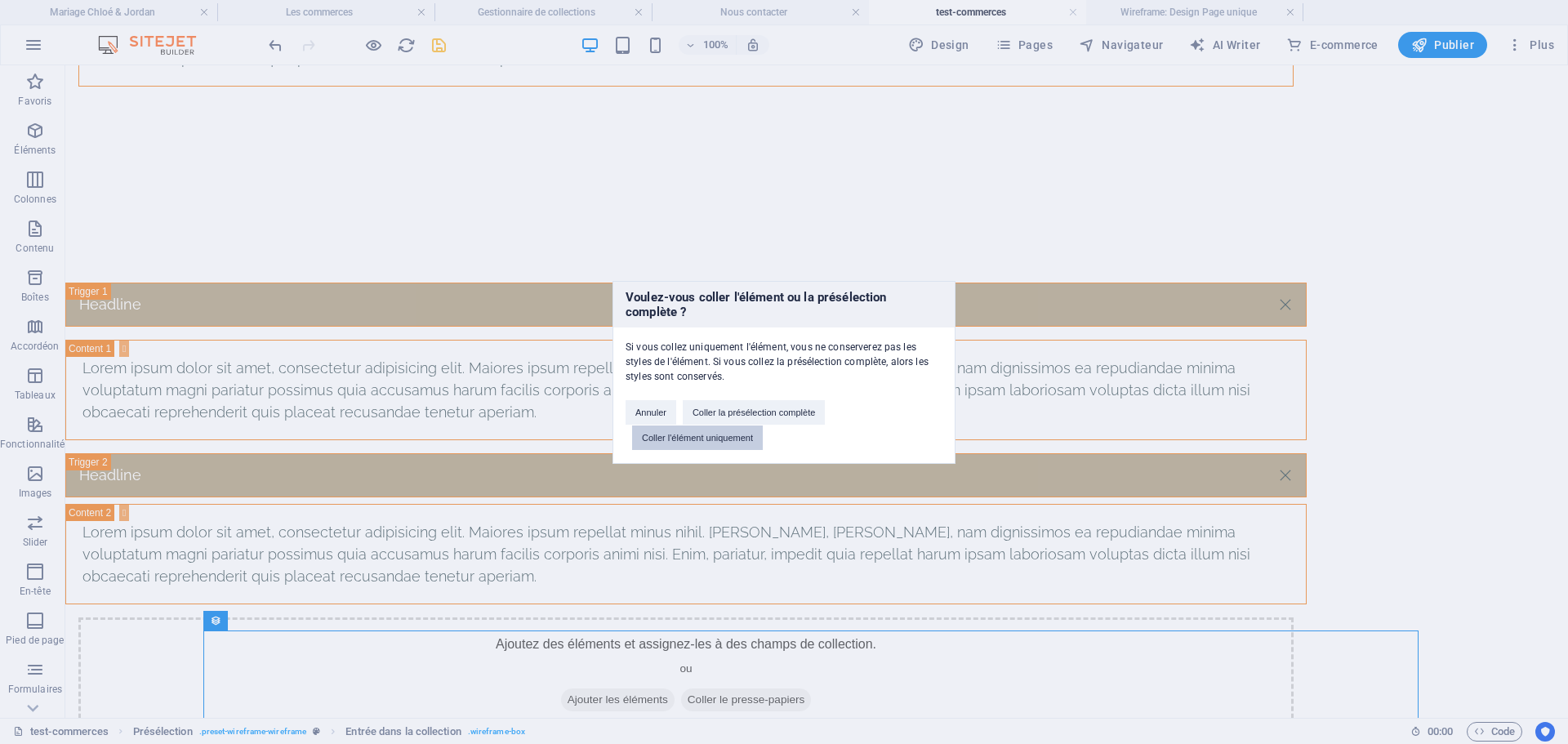
click at [665, 441] on button "Coller l'élément uniquement" at bounding box center [697, 437] width 130 height 24
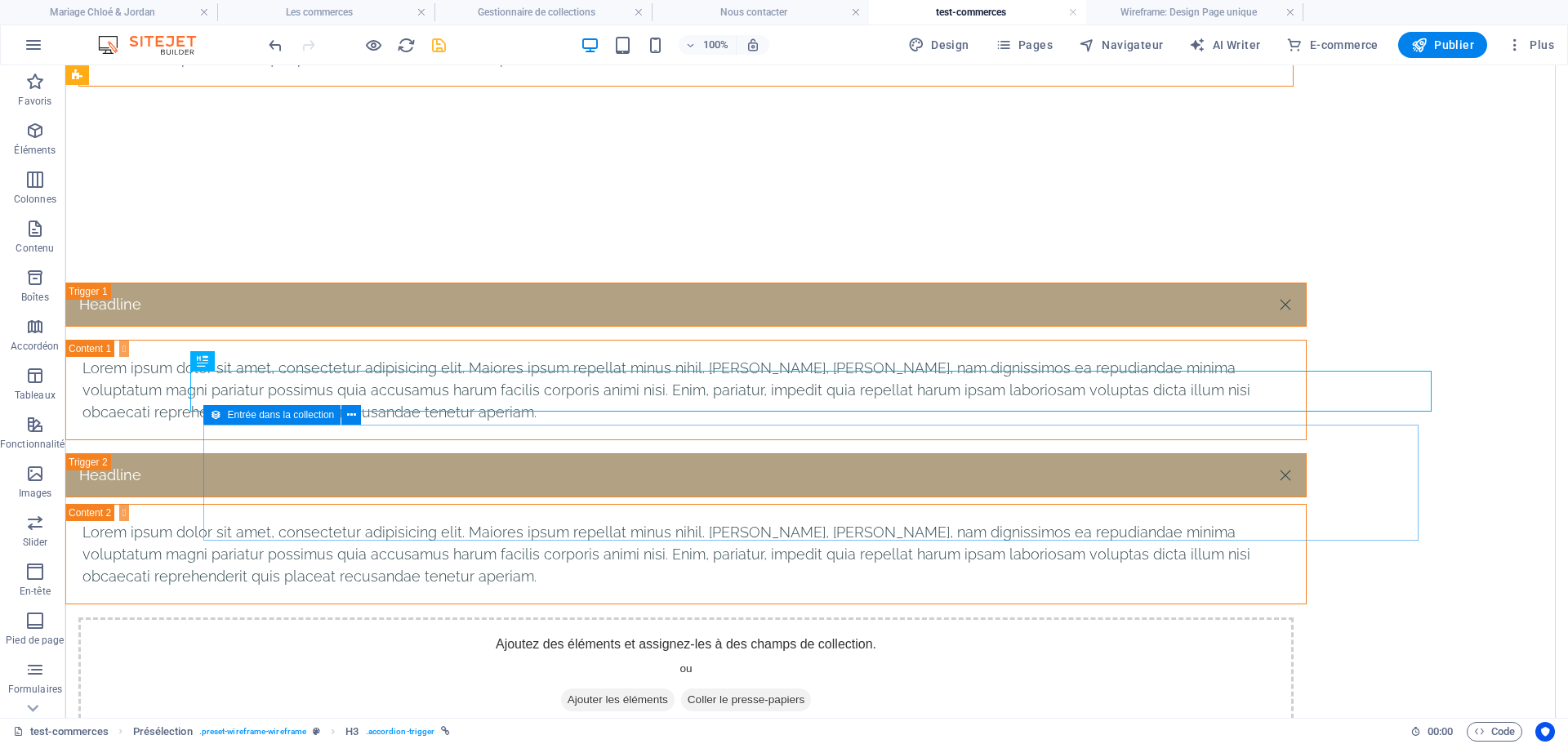
scroll to position [1133, 0]
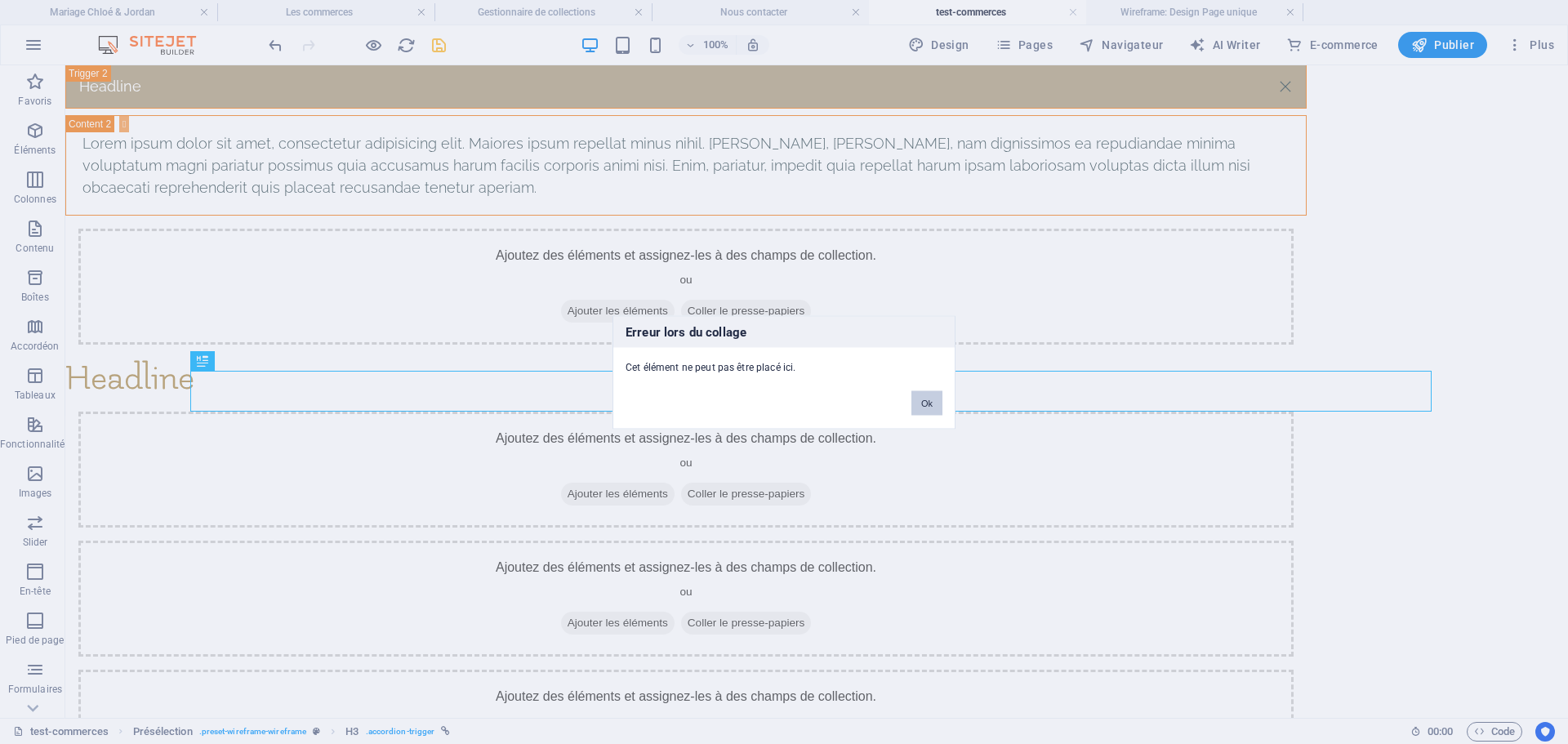
click at [923, 401] on button "Ok" at bounding box center [927, 402] width 31 height 24
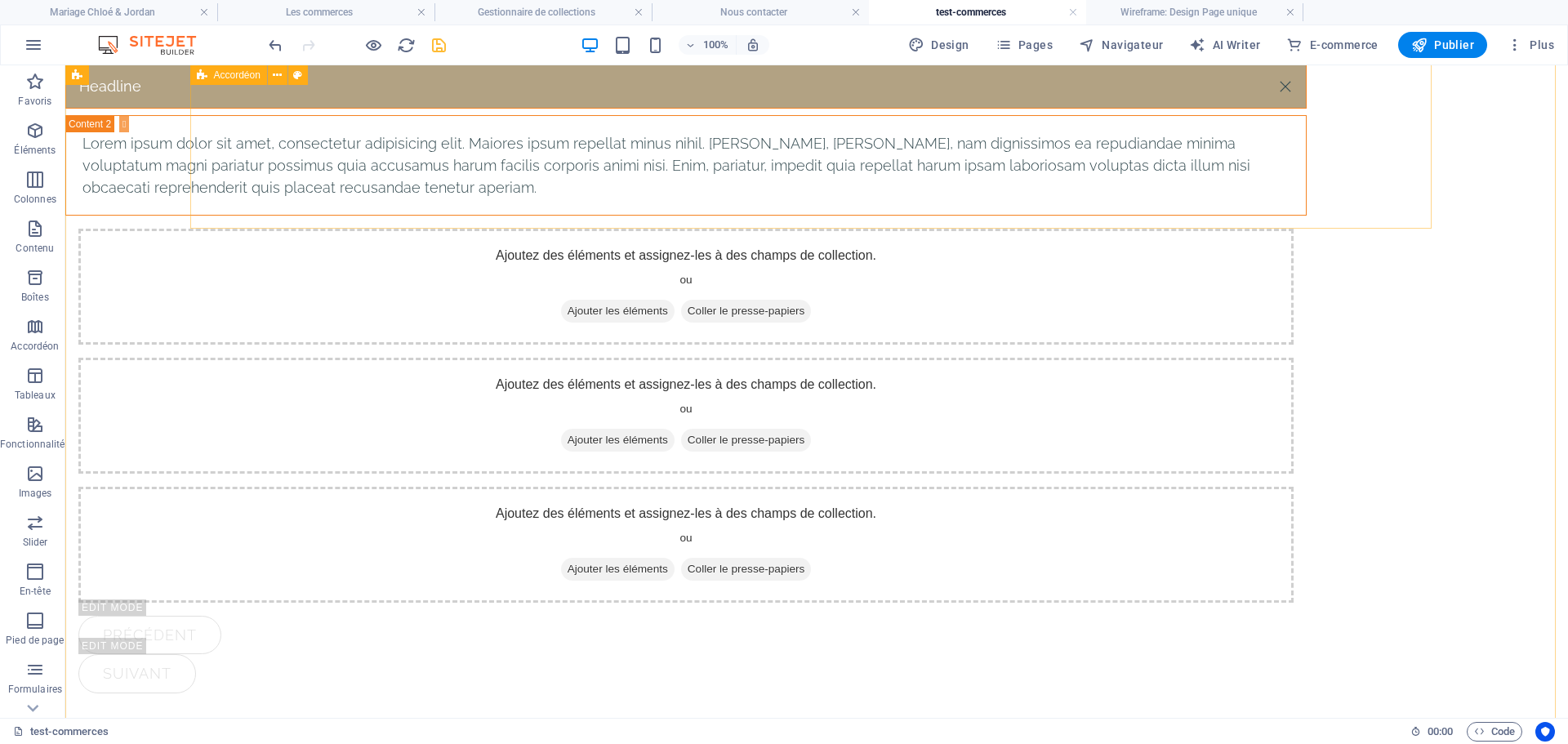
click at [437, 99] on div "Headline" at bounding box center [685, 85] width 1241 height 44
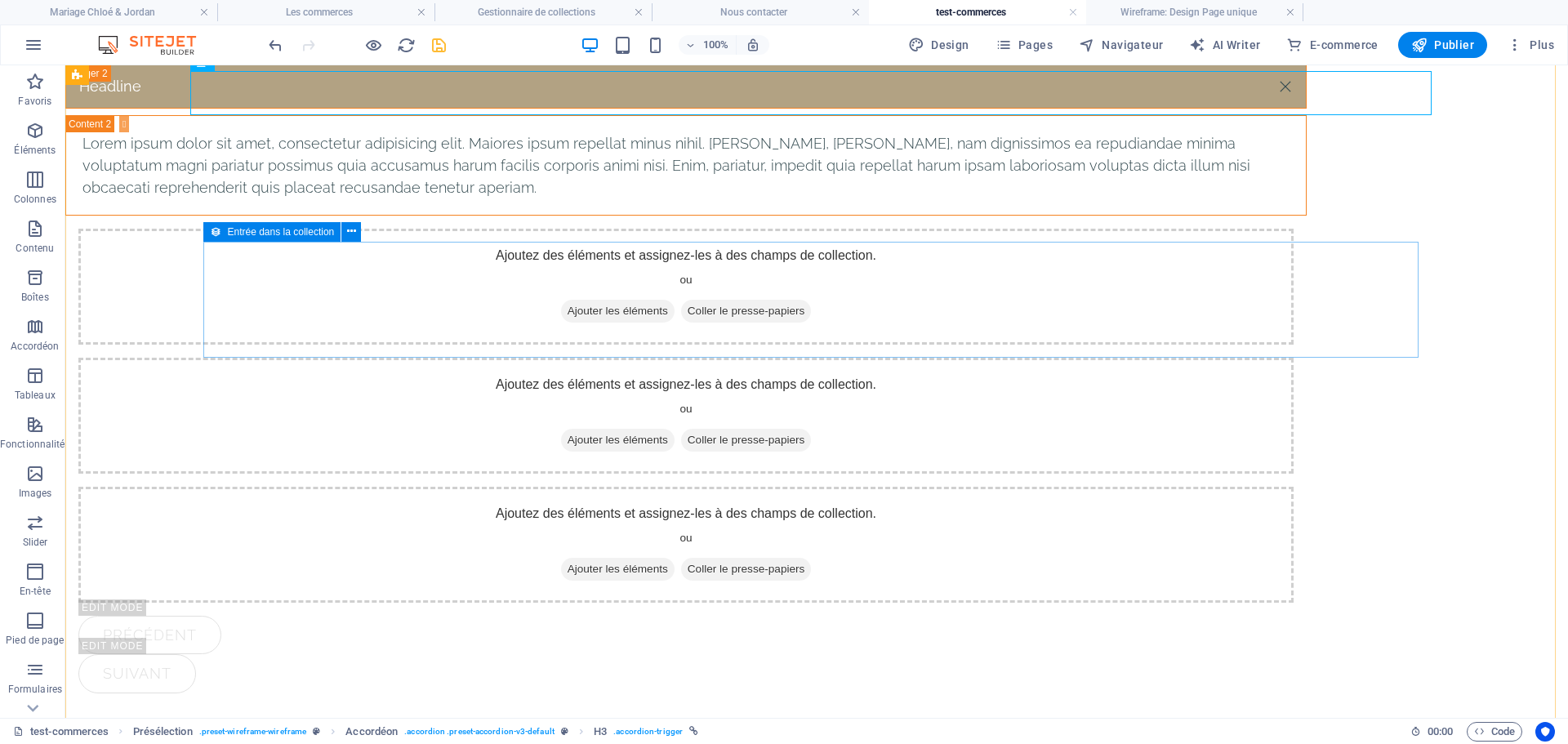
click at [545, 275] on div "Ajoutez des éléments et assignez-les à des champs de collection. ou Ajouter les…" at bounding box center [686, 286] width 1214 height 116
click at [811, 321] on span "Coller le presse-papiers" at bounding box center [746, 311] width 130 height 23
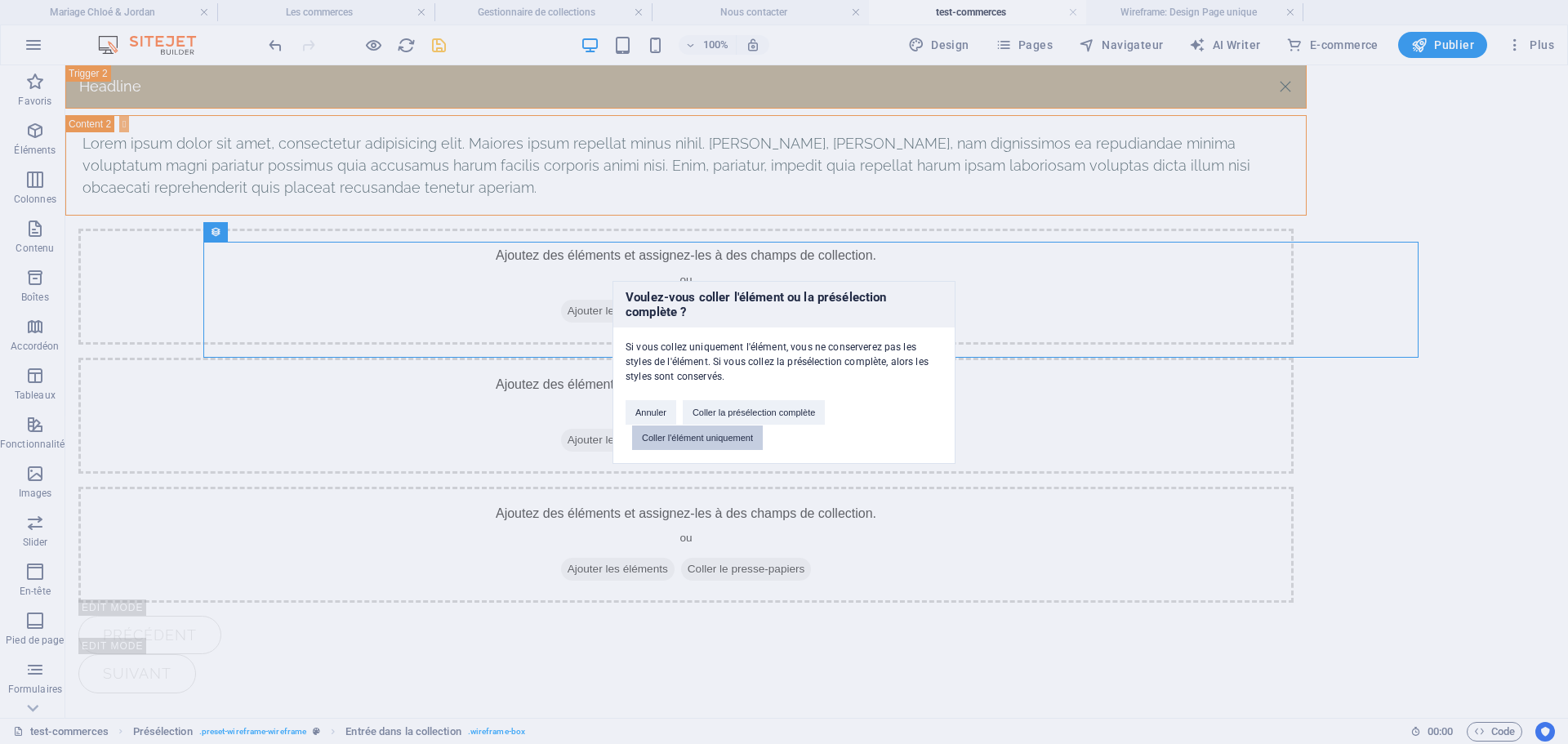
click at [701, 437] on button "Coller l'élément uniquement" at bounding box center [697, 437] width 130 height 24
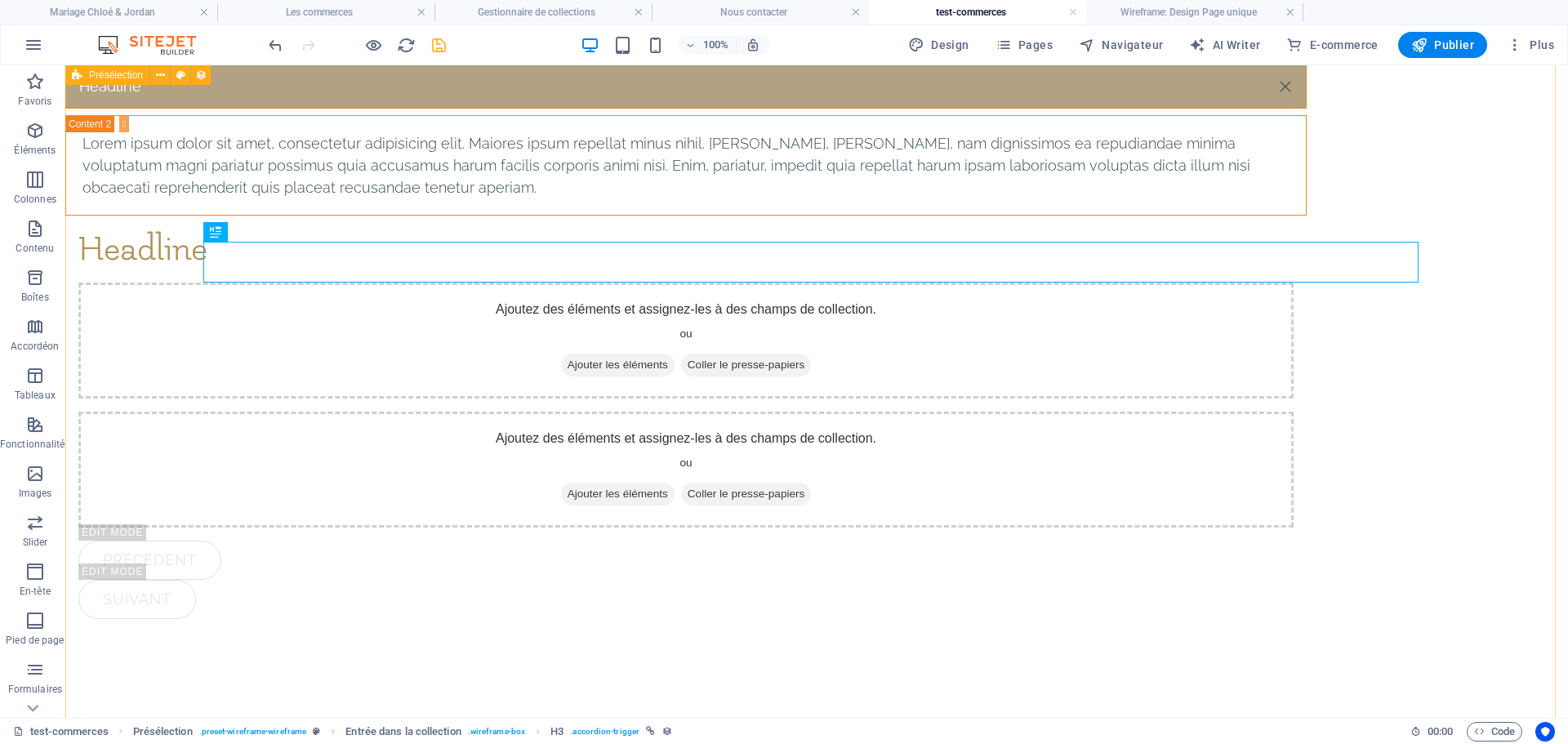
scroll to position [1071, 0]
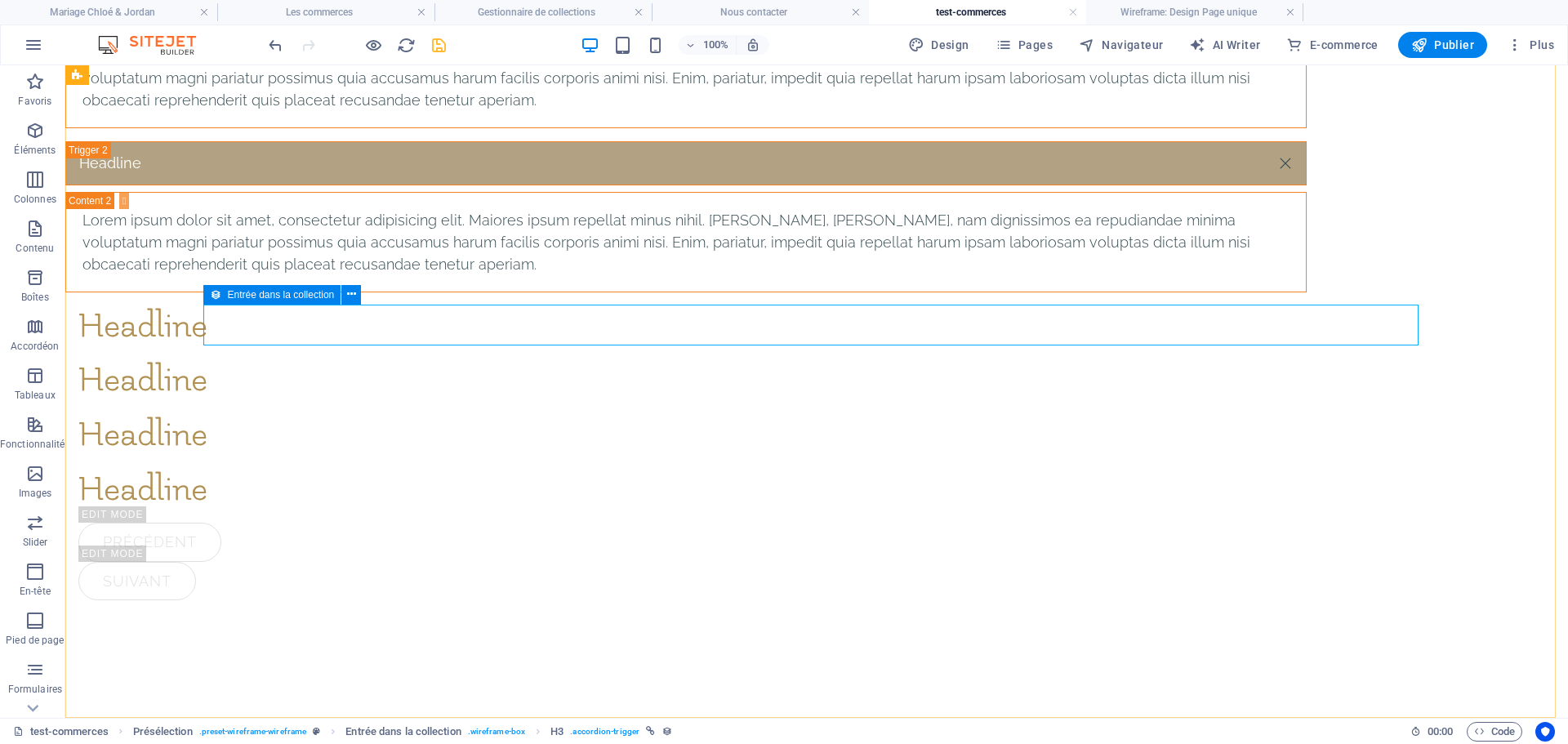
click at [269, 295] on span "Entrée dans la collection" at bounding box center [281, 294] width 107 height 10
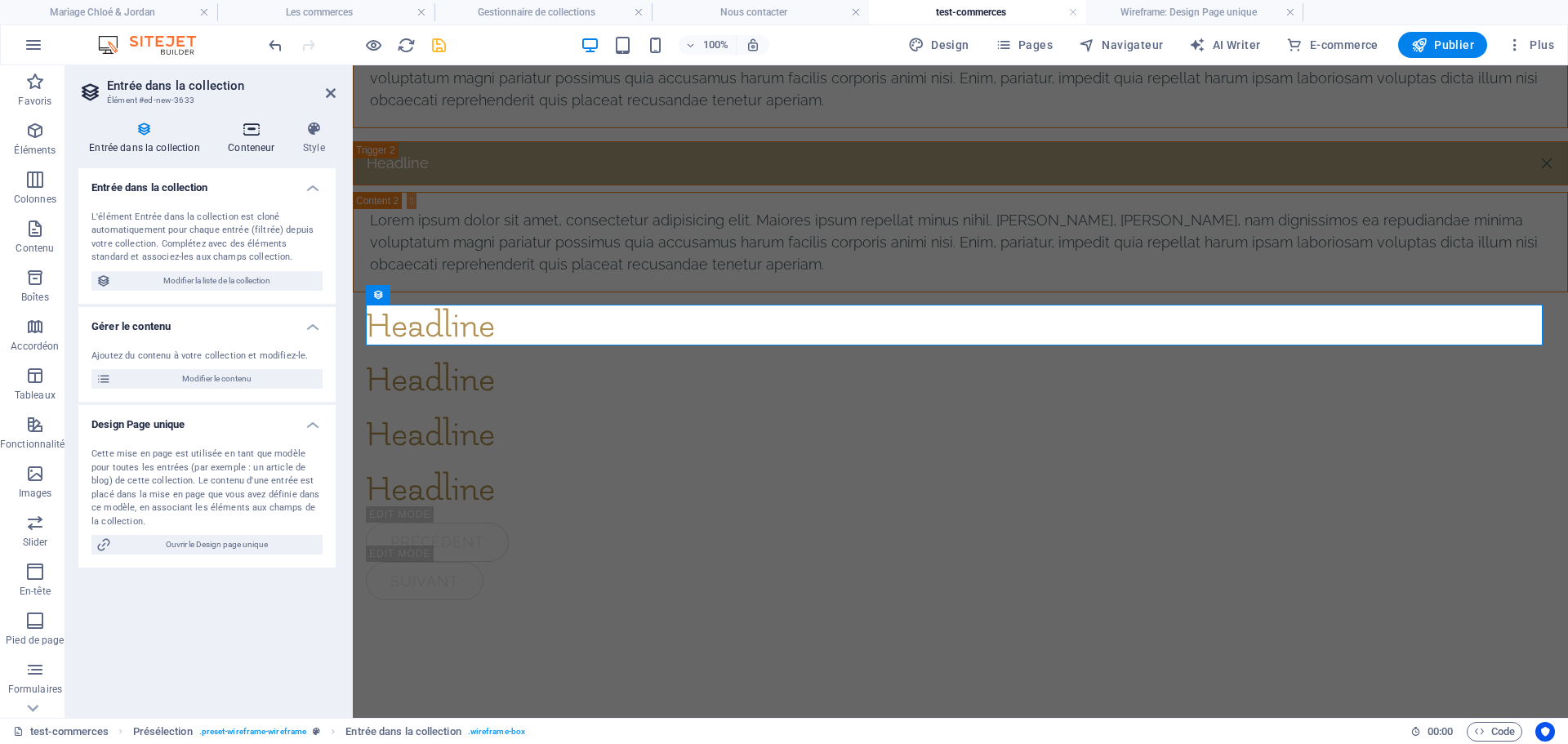
click at [254, 134] on icon at bounding box center [252, 128] width 69 height 17
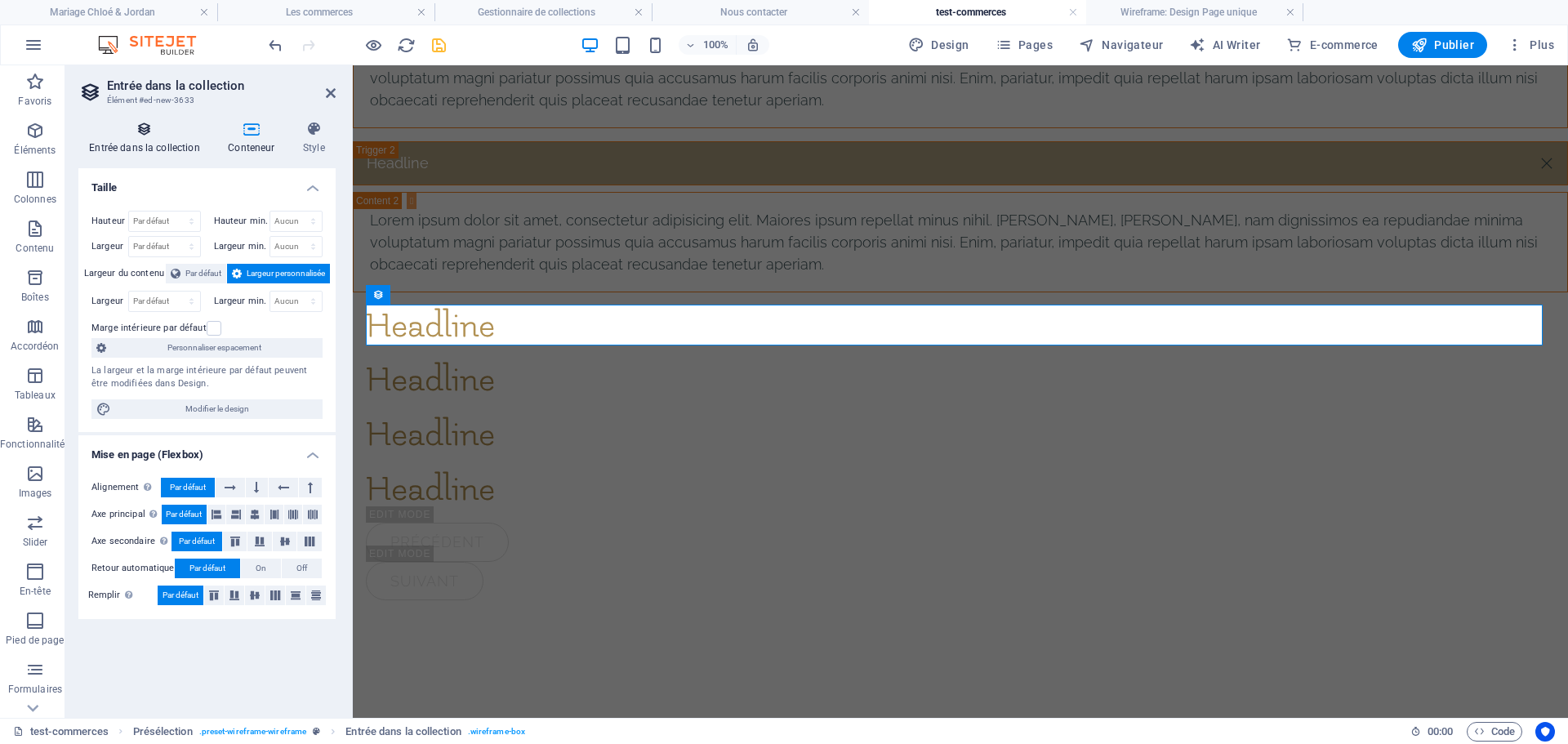
click at [146, 139] on h4 "Entrée dans la collection" at bounding box center [148, 137] width 139 height 34
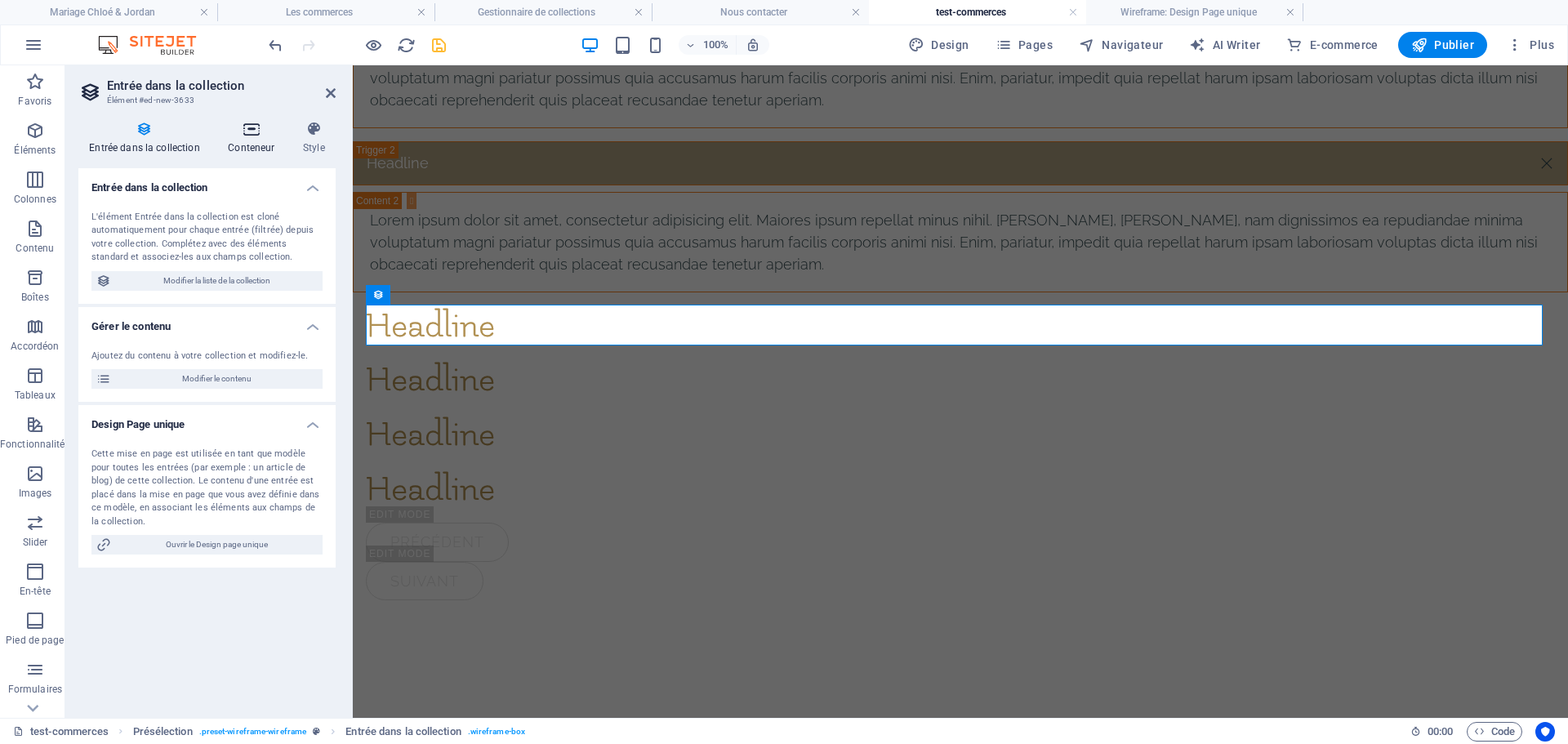
click at [239, 139] on h4 "Conteneur" at bounding box center [255, 137] width 75 height 34
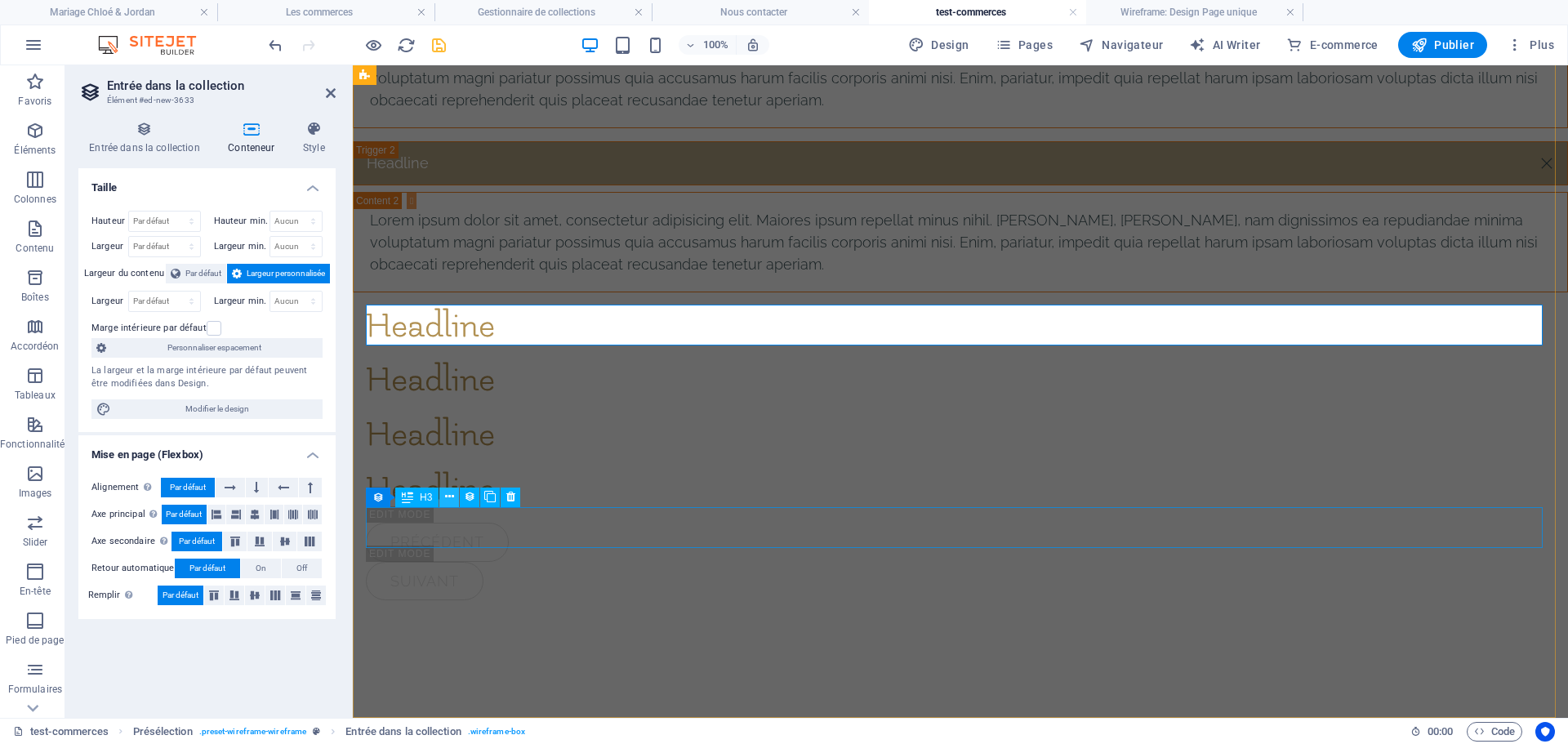
click at [452, 500] on icon at bounding box center [449, 497] width 9 height 17
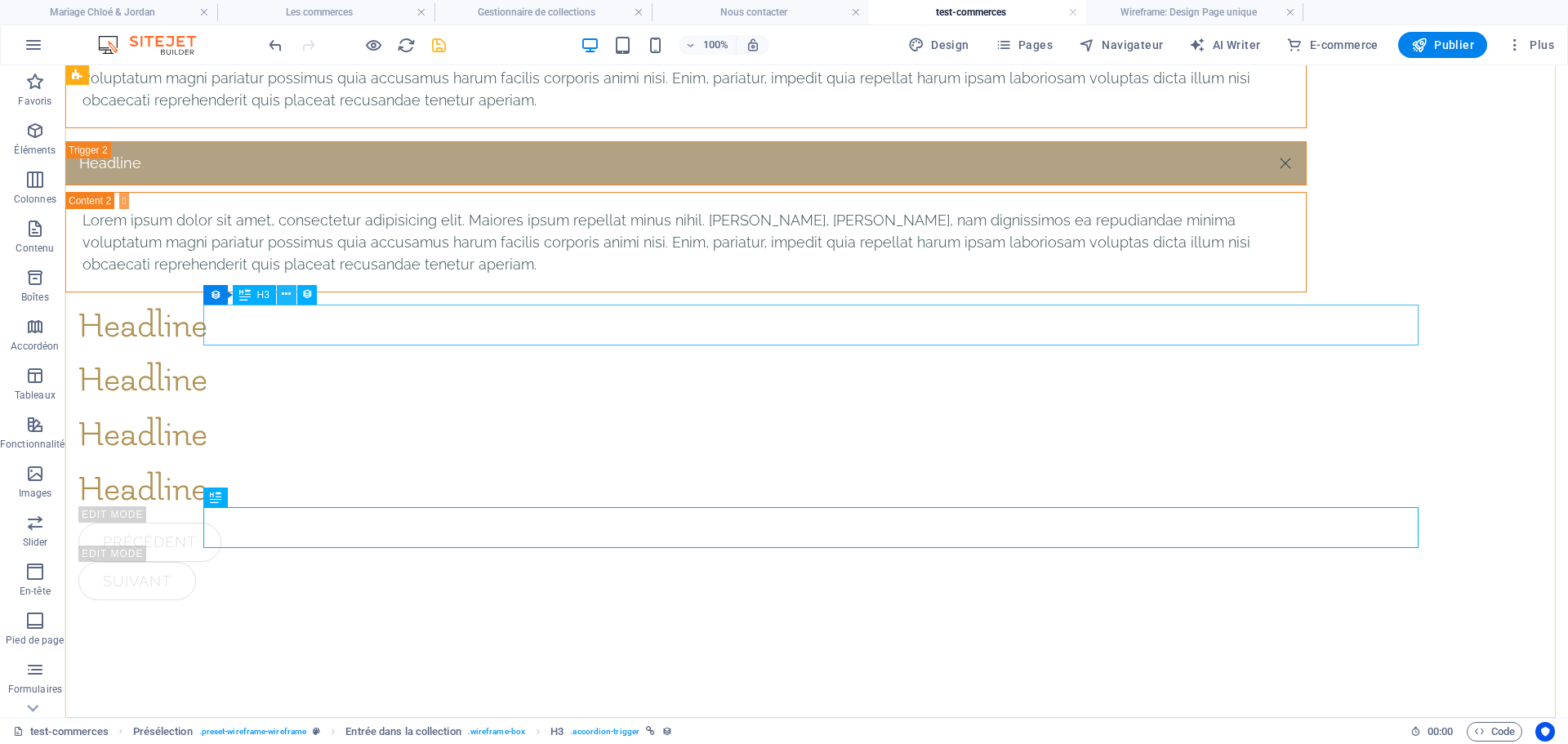
click at [288, 294] on icon at bounding box center [286, 294] width 9 height 17
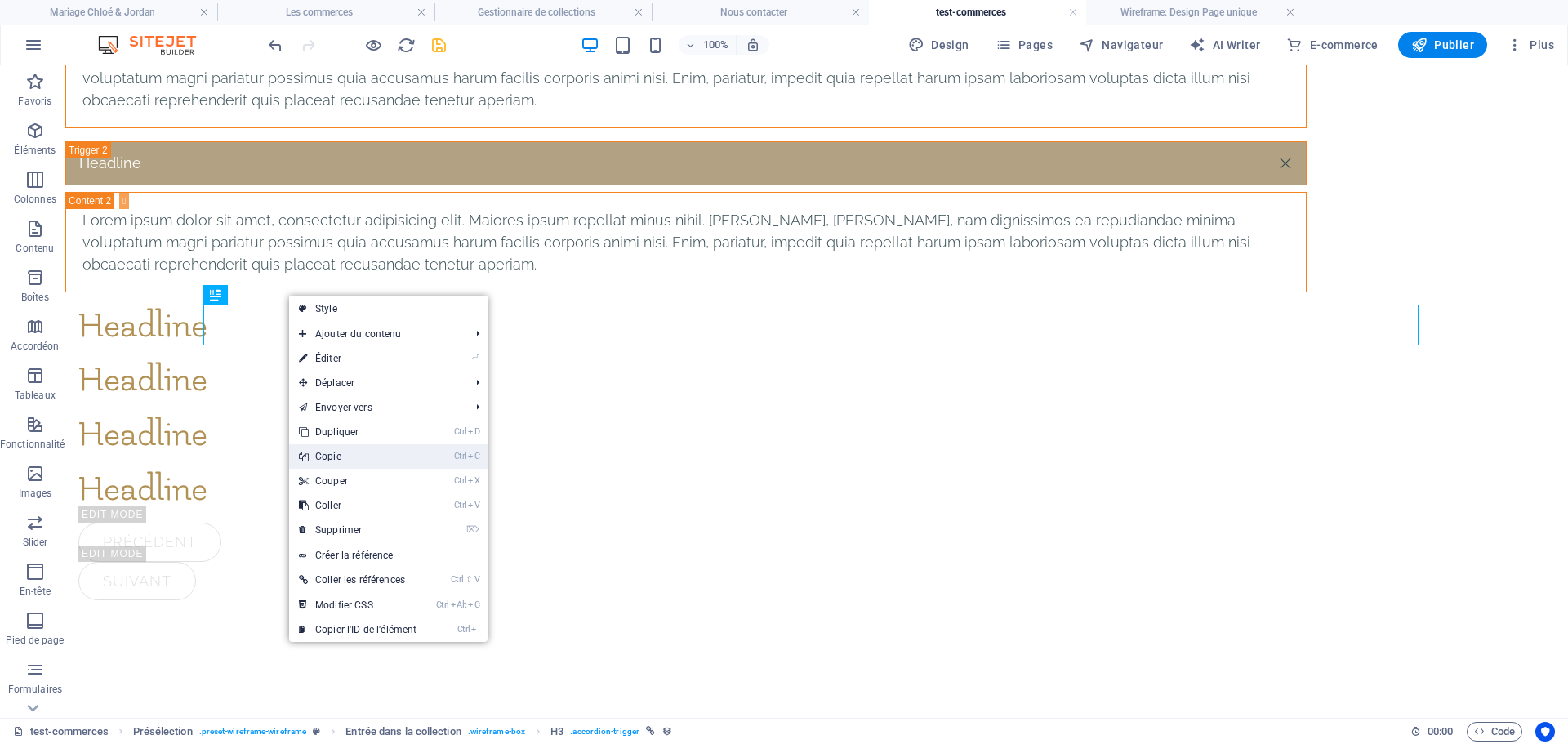
drag, startPoint x: 351, startPoint y: 453, endPoint x: 238, endPoint y: 194, distance: 282.6
click at [351, 453] on link "Ctrl C Copie" at bounding box center [357, 456] width 137 height 24
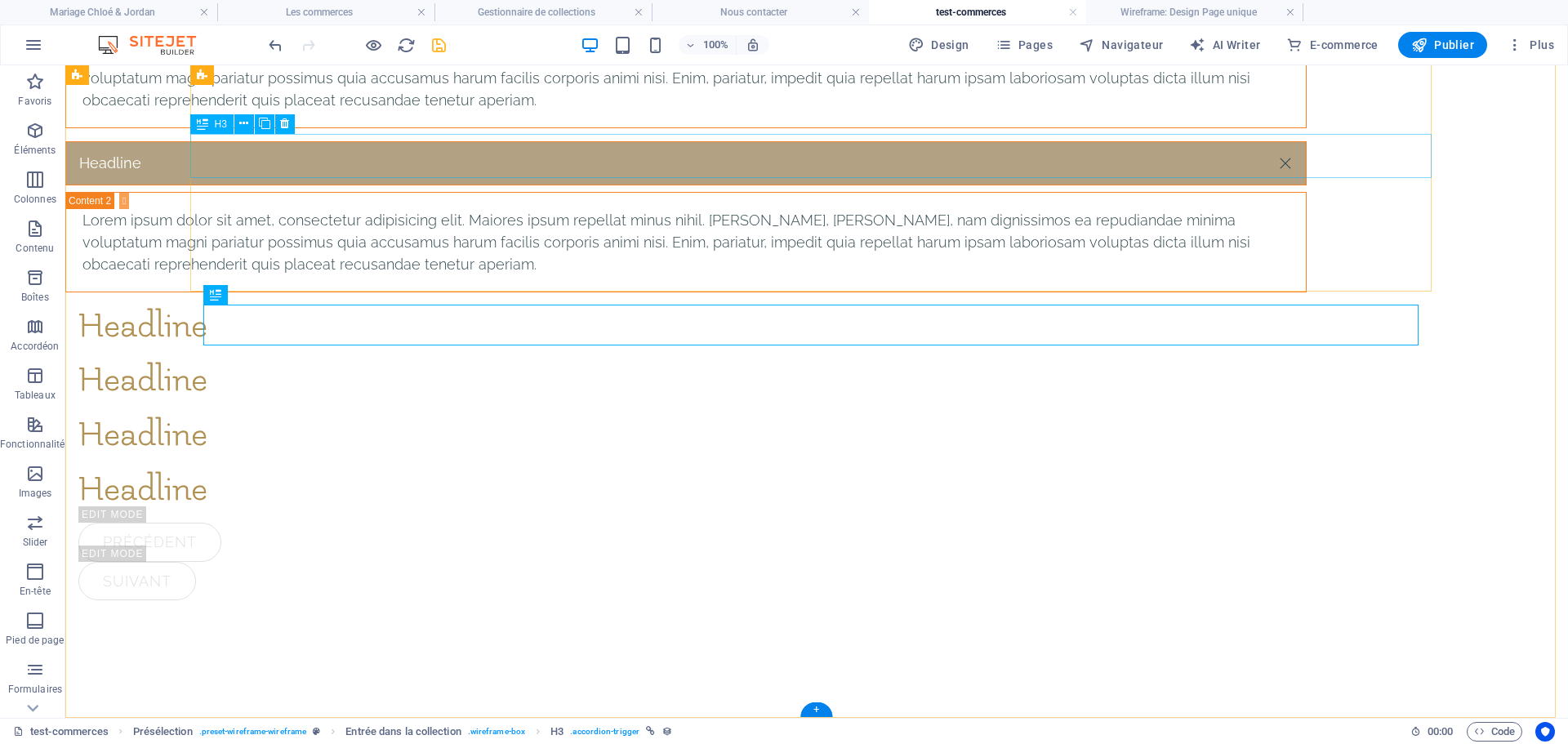
click at [289, 155] on div "Headline" at bounding box center [685, 162] width 1241 height 44
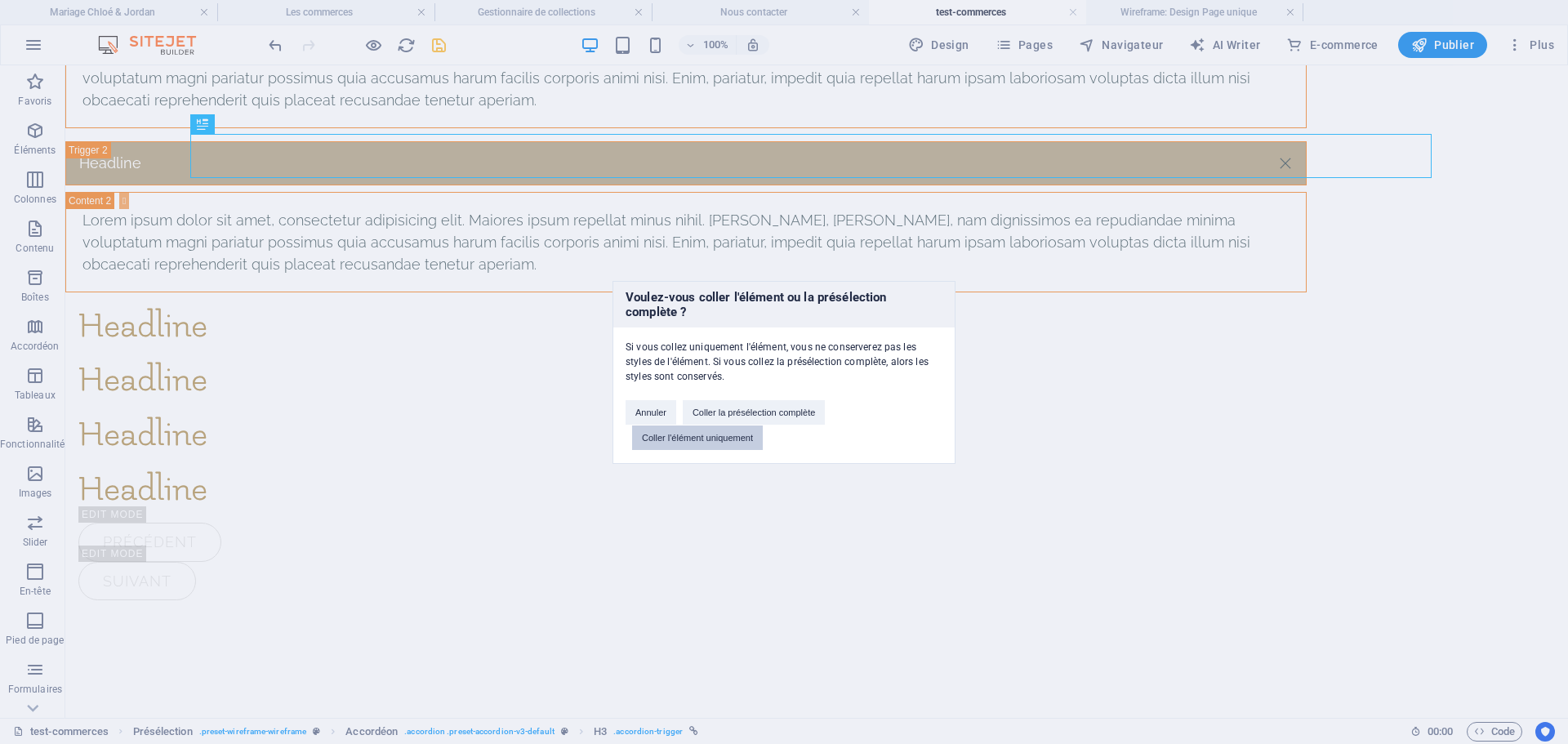
click at [719, 433] on button "Coller l'élément uniquement" at bounding box center [697, 437] width 130 height 24
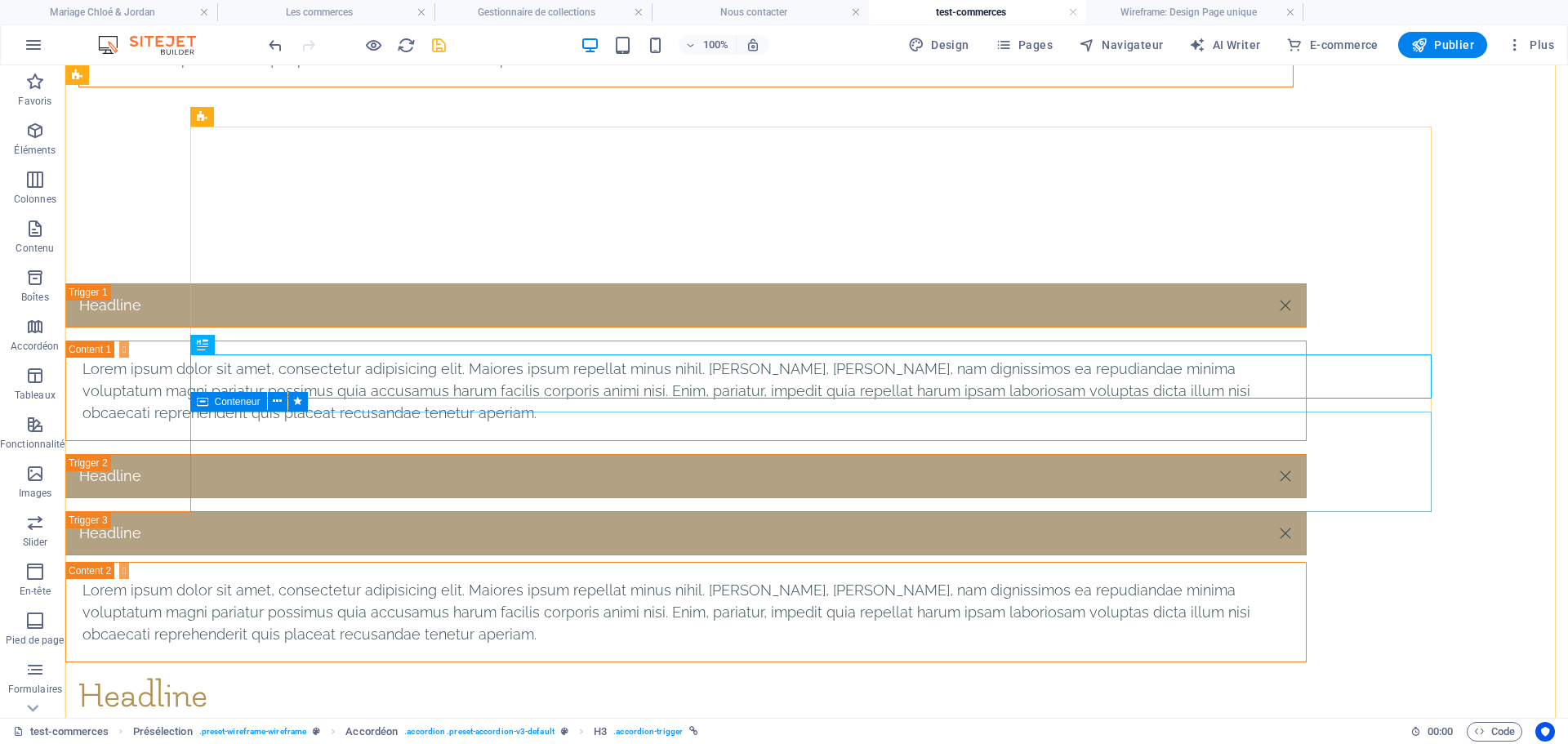
scroll to position [907, 0]
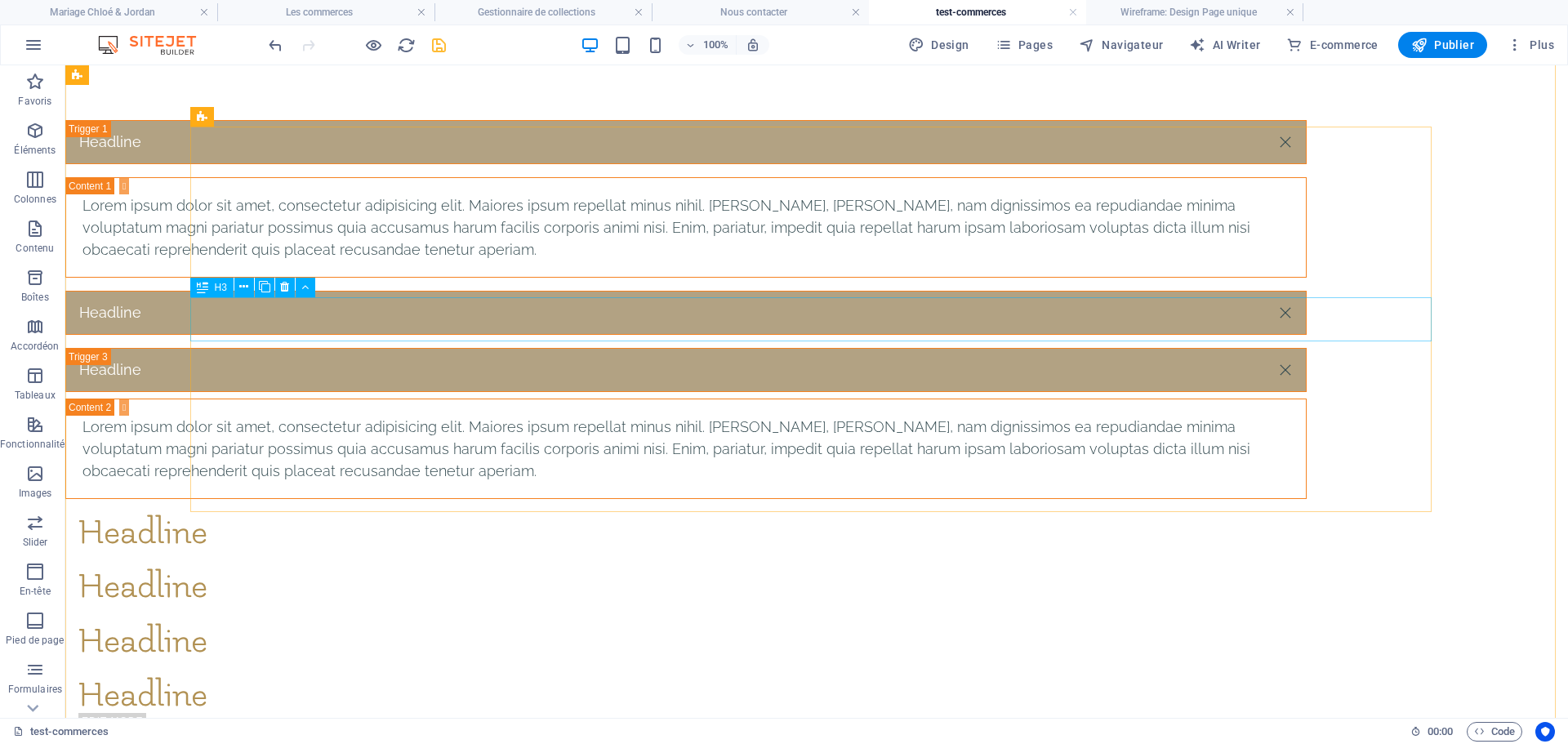
click at [316, 320] on div "Headline" at bounding box center [685, 312] width 1241 height 44
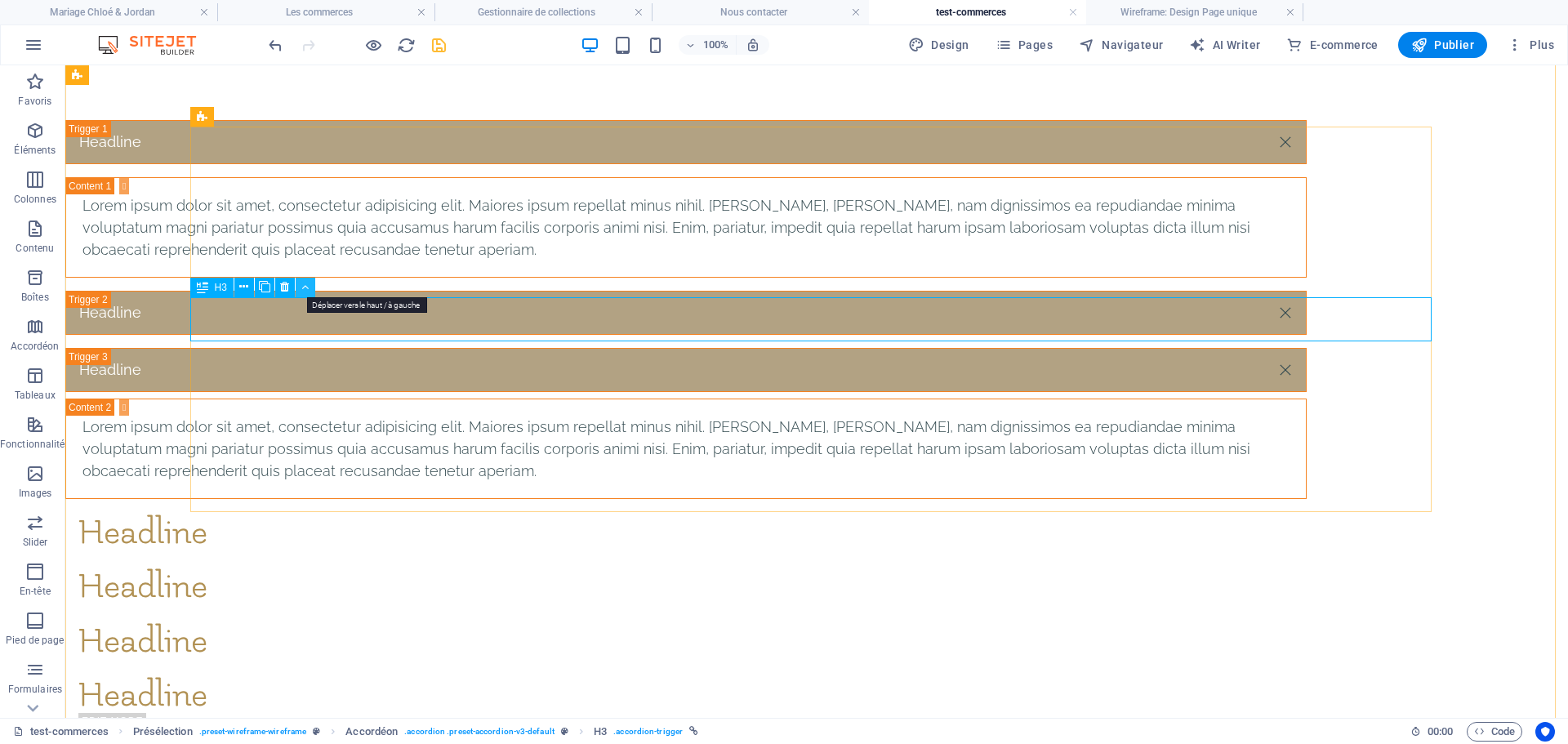
click at [301, 287] on icon at bounding box center [305, 287] width 8 height 17
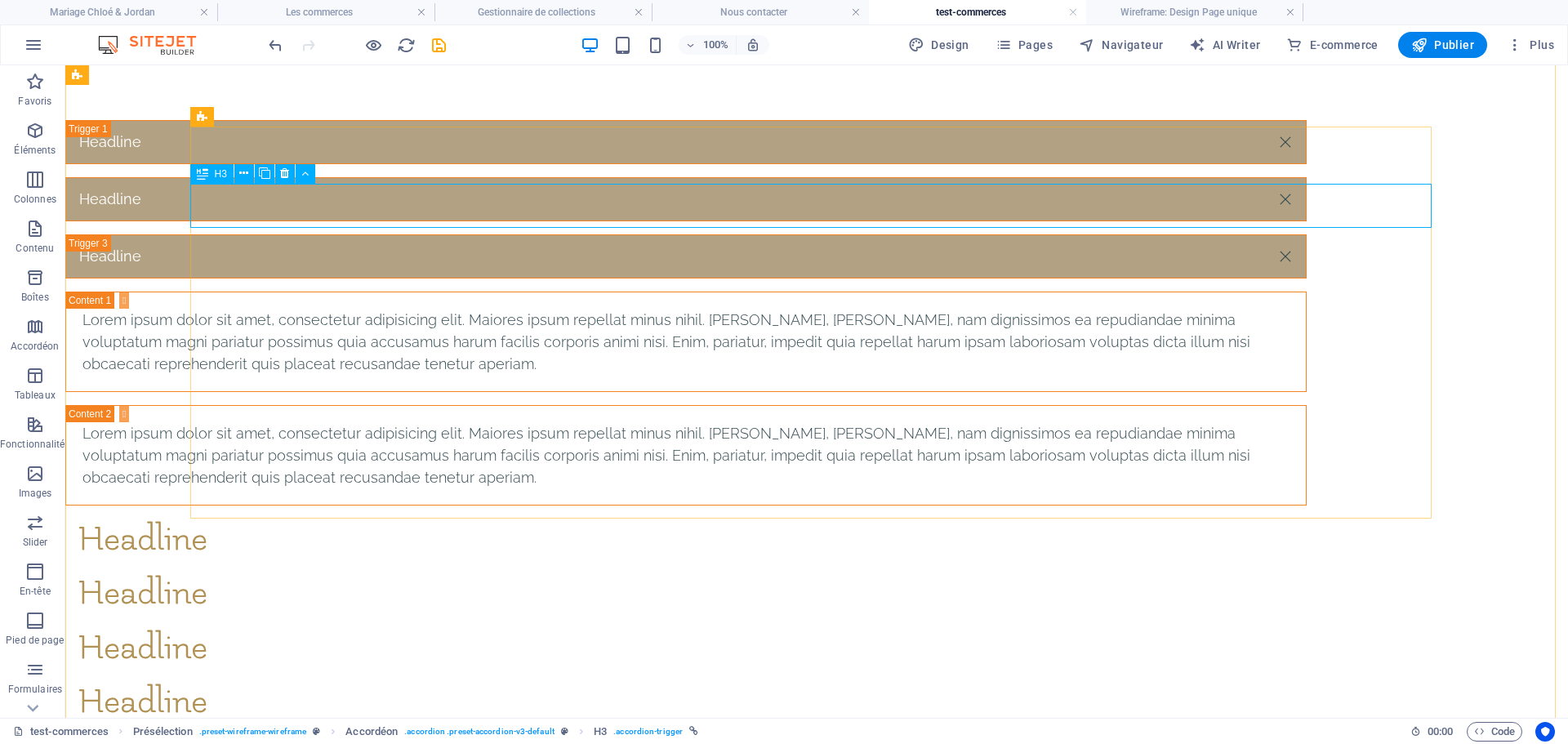
scroll to position [907, 0]
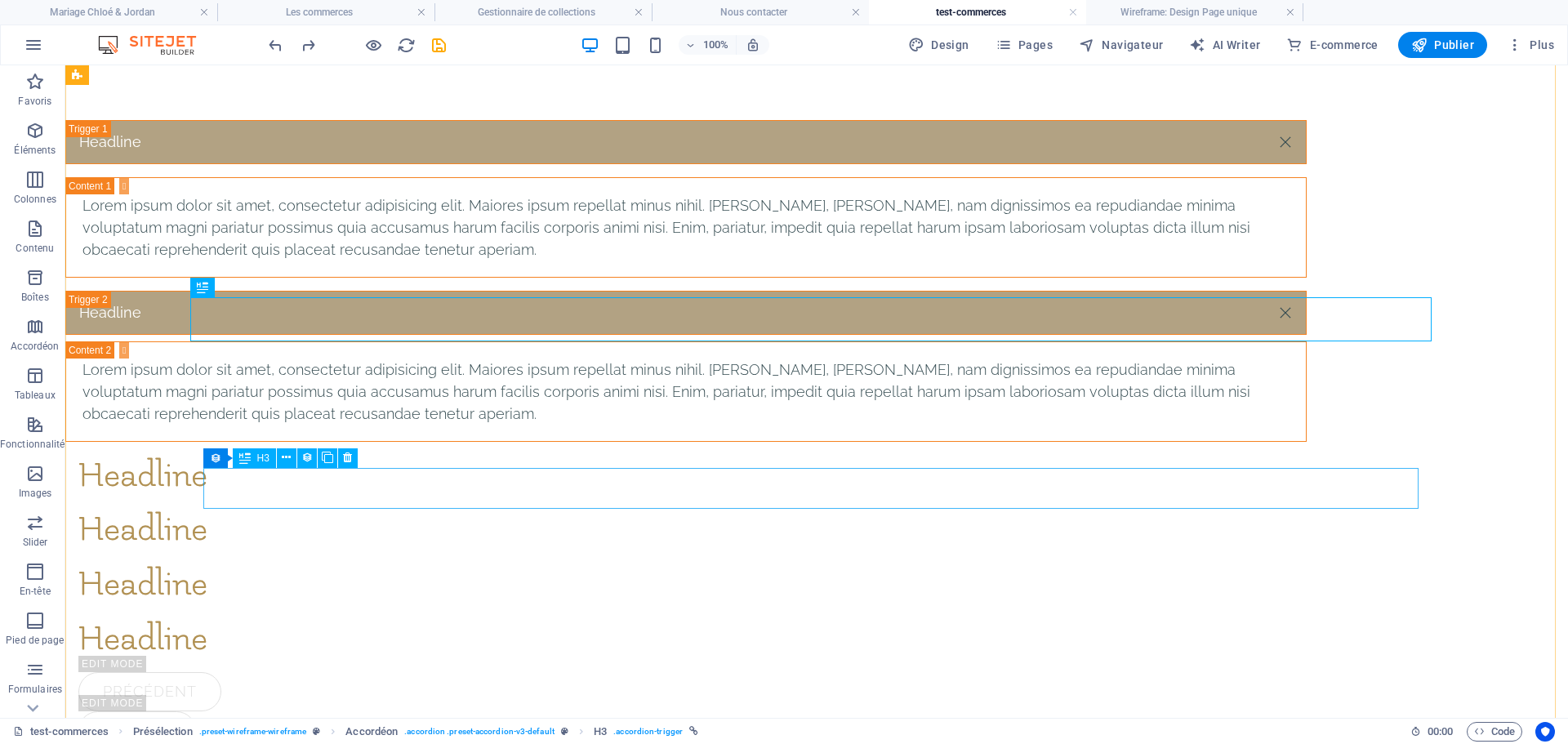
click at [306, 490] on div "Headline" at bounding box center [686, 475] width 1214 height 42
click at [294, 482] on div "Headline" at bounding box center [686, 475] width 1214 height 42
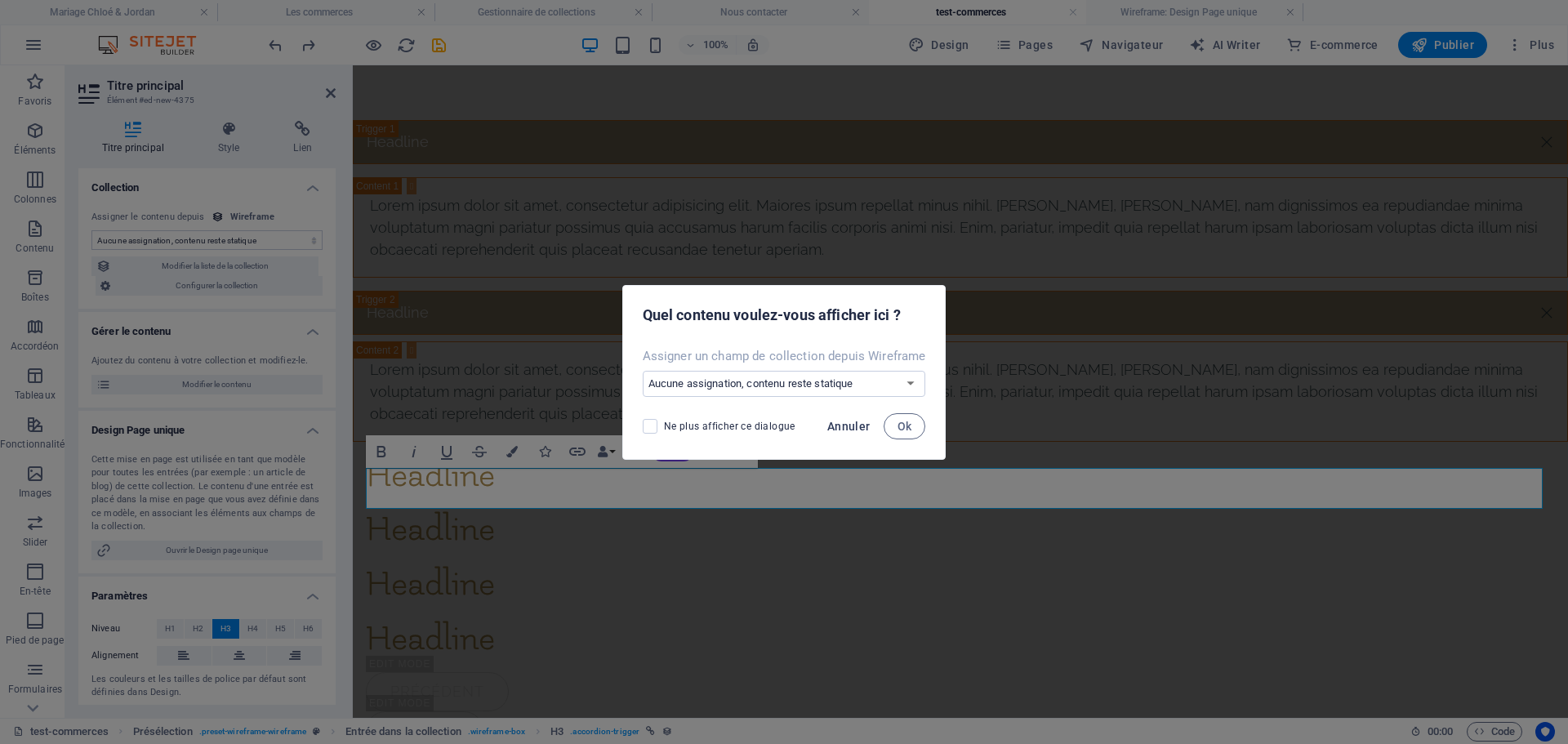
click at [850, 424] on span "Annuler" at bounding box center [848, 425] width 44 height 13
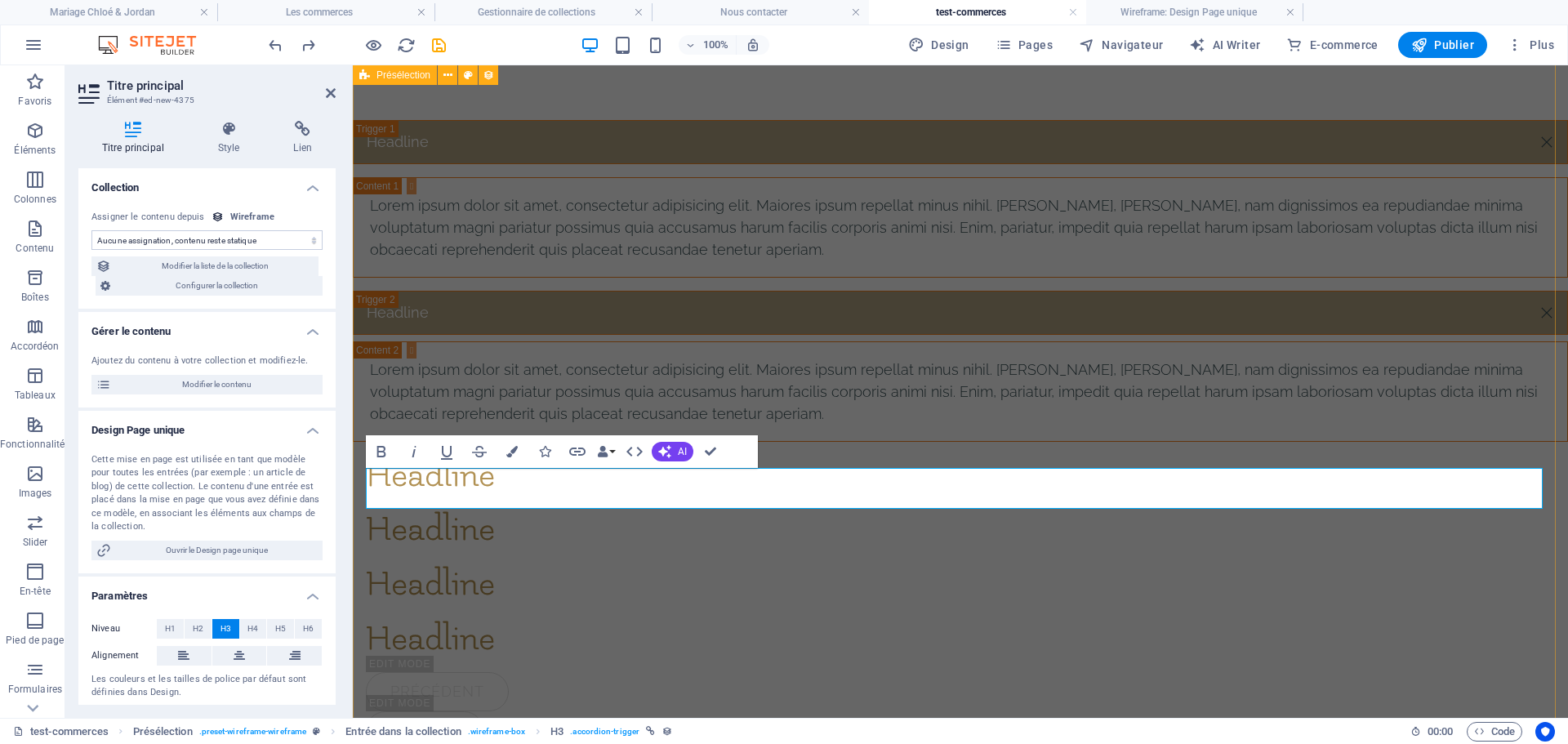
click at [629, 525] on div "Headline Lorem ipsum dolor sit amet, consectetur adipisicing elit. Maiores ipsu…" at bounding box center [960, 441] width 1214 height 826
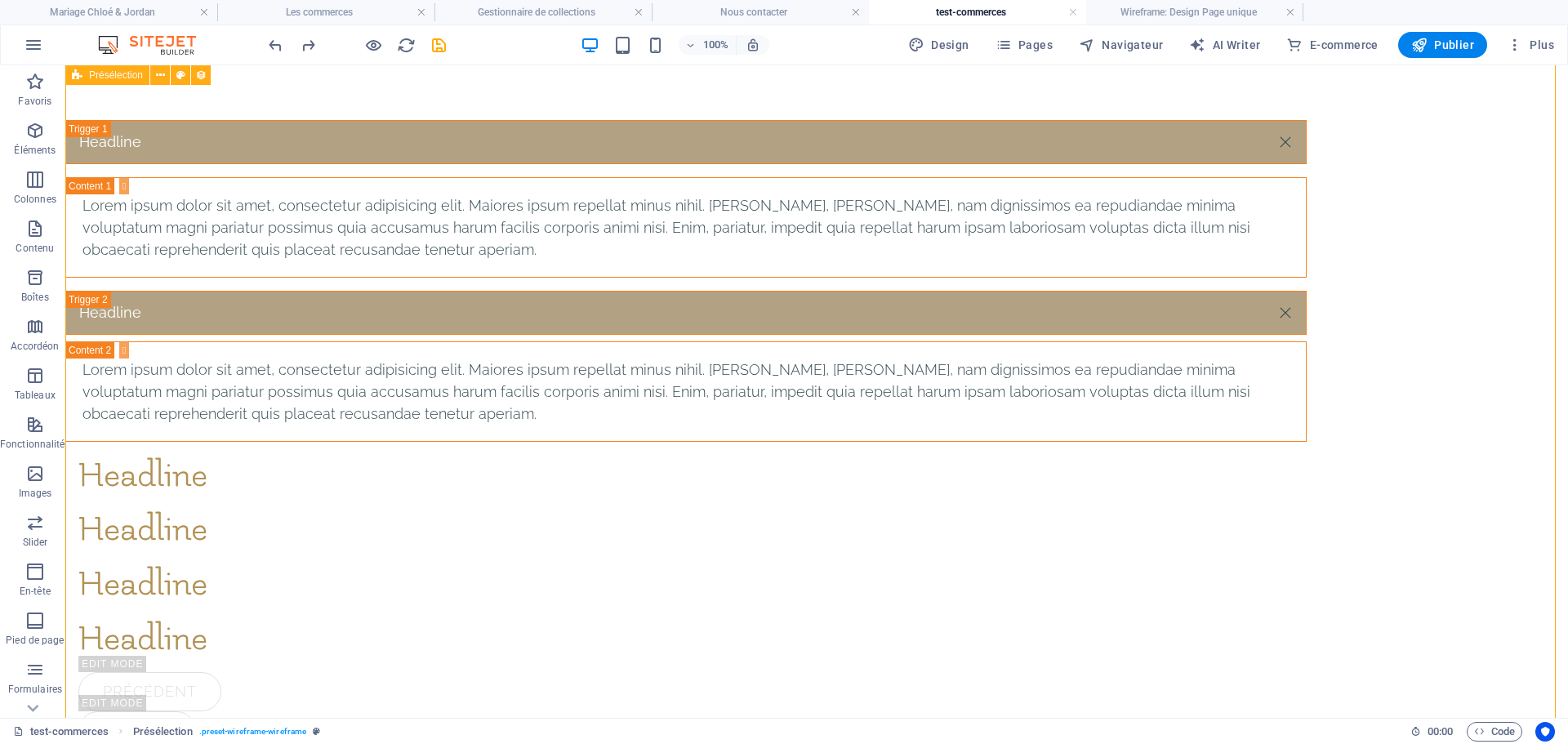
click at [145, 75] on div "Présélection" at bounding box center [107, 75] width 85 height 19
select select "68dec094a7737252eb0618b7"
select select "createdAt_DESC"
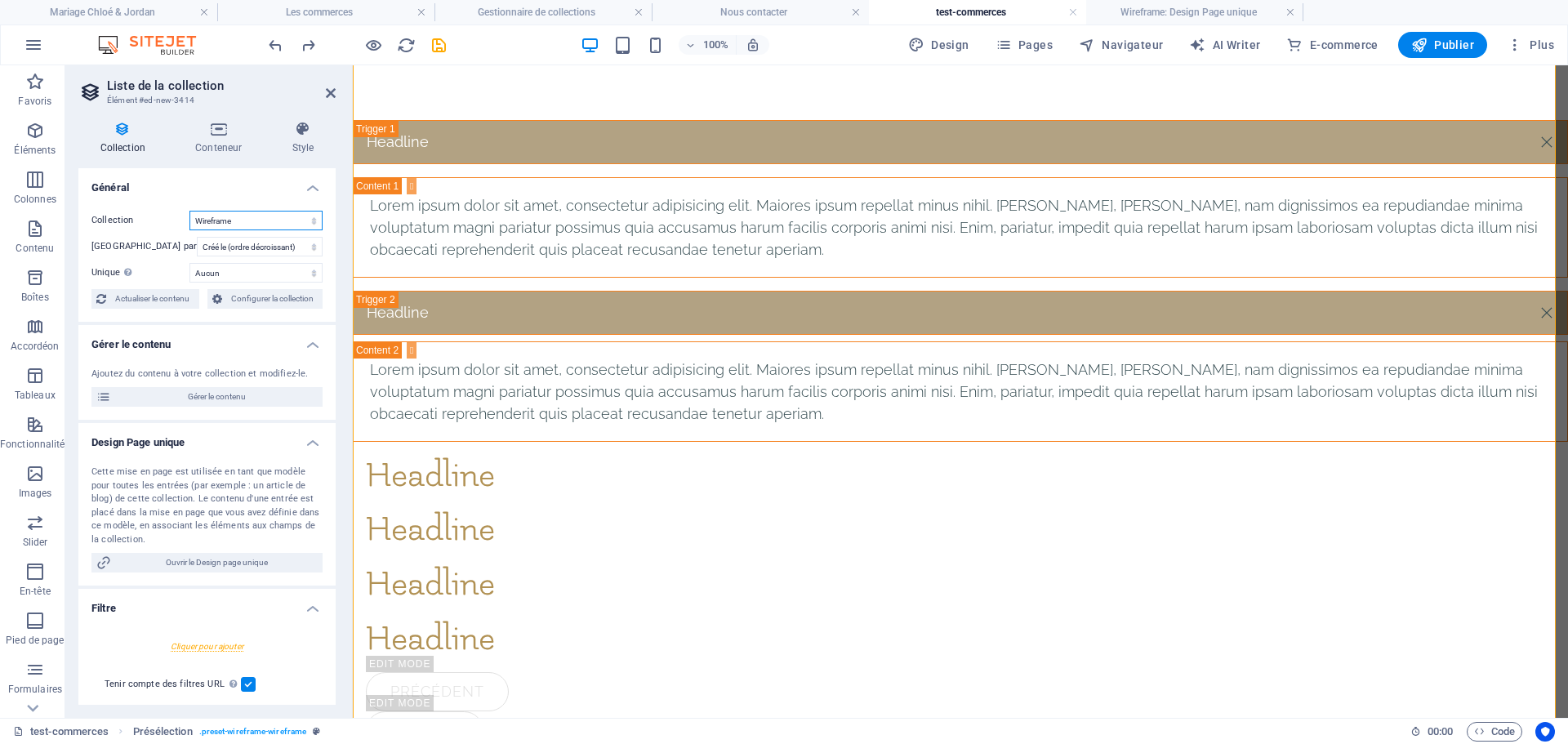
click at [229, 218] on select "Activités Commerces Sites Web Wireframe" at bounding box center [256, 220] width 133 height 19
click at [189, 211] on select "Activités Commerces Sites Web Wireframe" at bounding box center [256, 220] width 133 height 19
select select "68dd2c17b8616840770d326a"
select select "createdAt_DESC"
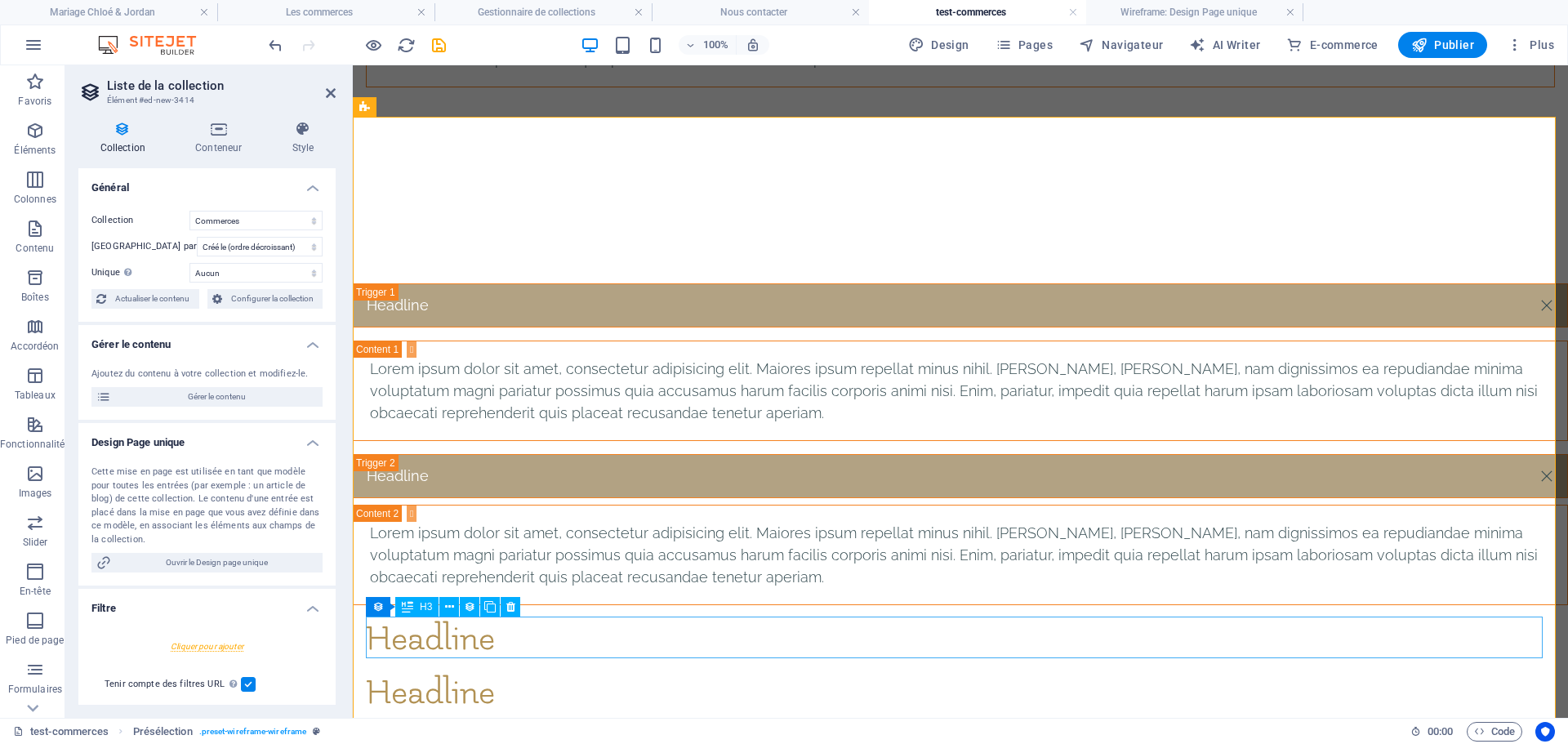
scroll to position [826, 0]
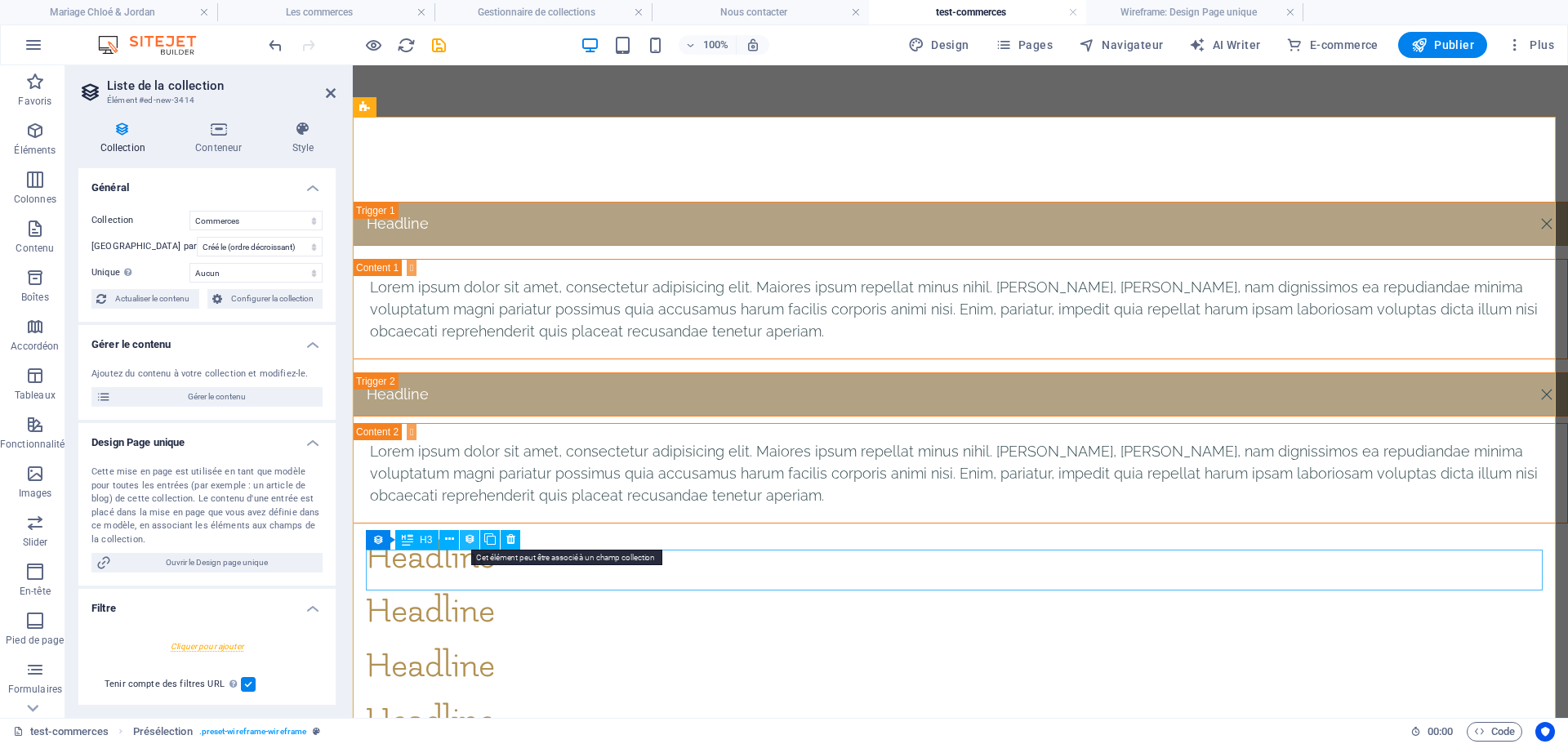
click at [468, 537] on icon at bounding box center [469, 539] width 12 height 17
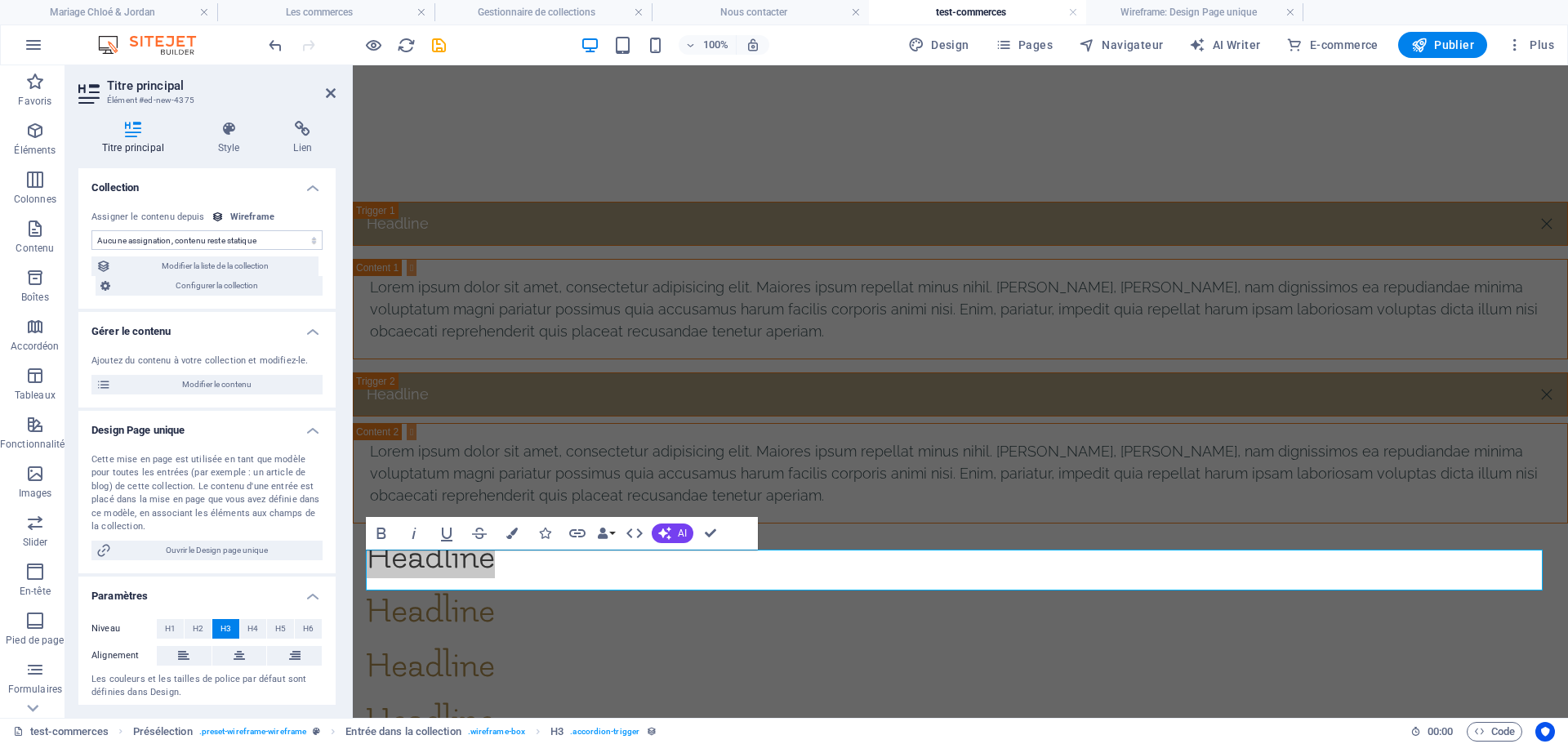
click at [249, 233] on select "Aucune assignation, contenu reste statique Créé le (Date) Mis à jour le (Date) …" at bounding box center [207, 240] width 231 height 19
select select "name"
click at [91, 230] on select "Aucune assignation, contenu reste statique Créé le (Date) Mis à jour le (Date) …" at bounding box center [207, 240] width 231 height 19
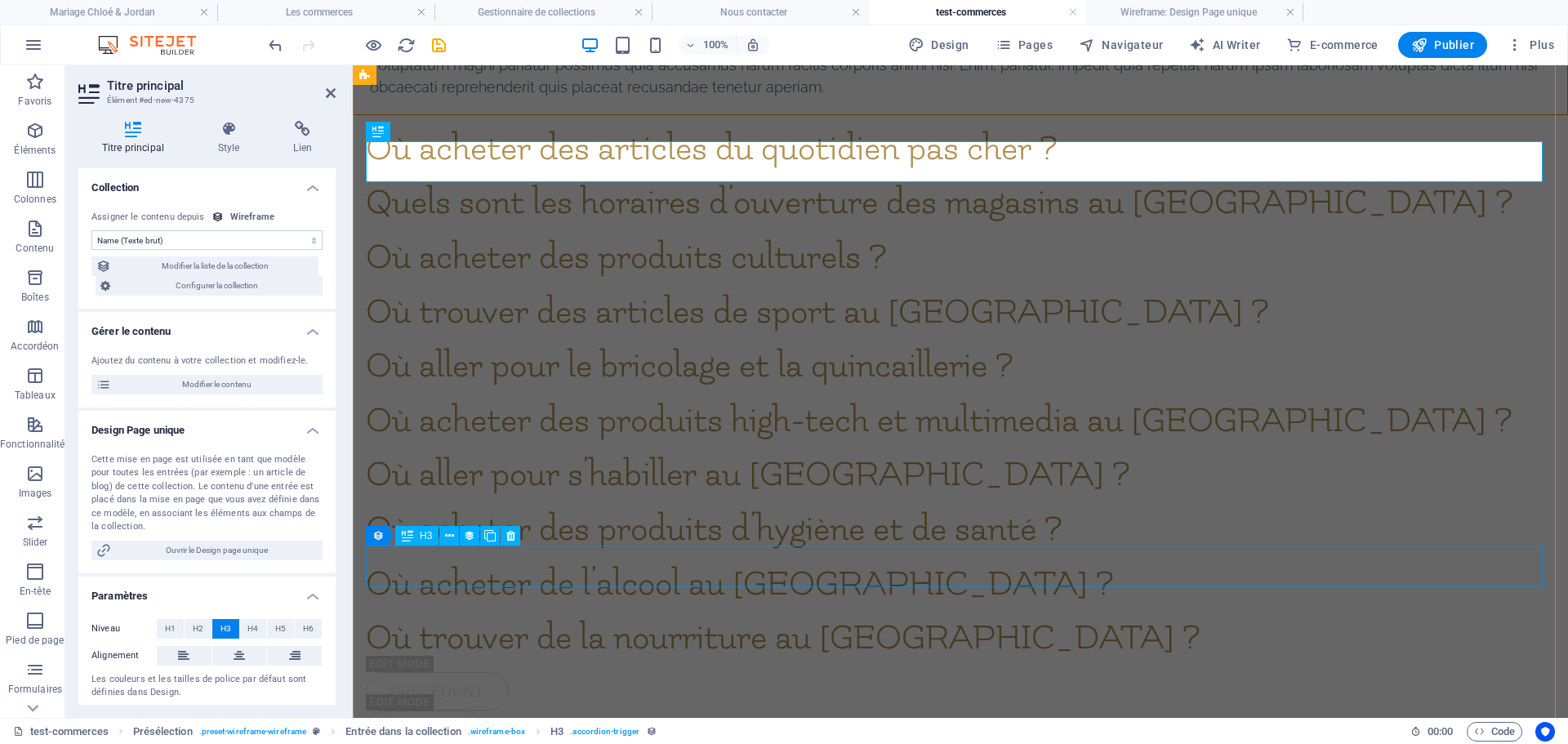
scroll to position [1071, 0]
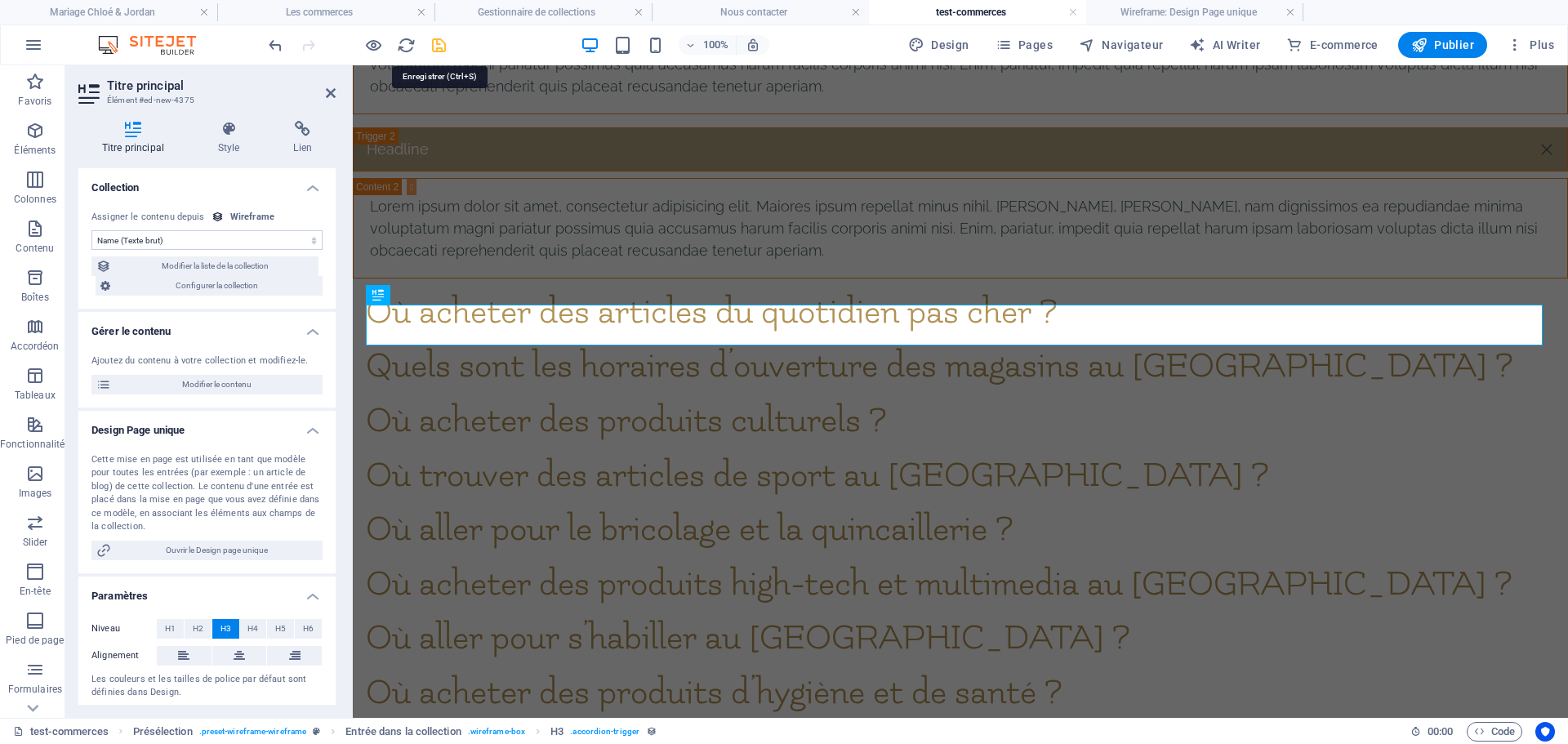
click at [439, 45] on icon "save" at bounding box center [438, 45] width 18 height 18
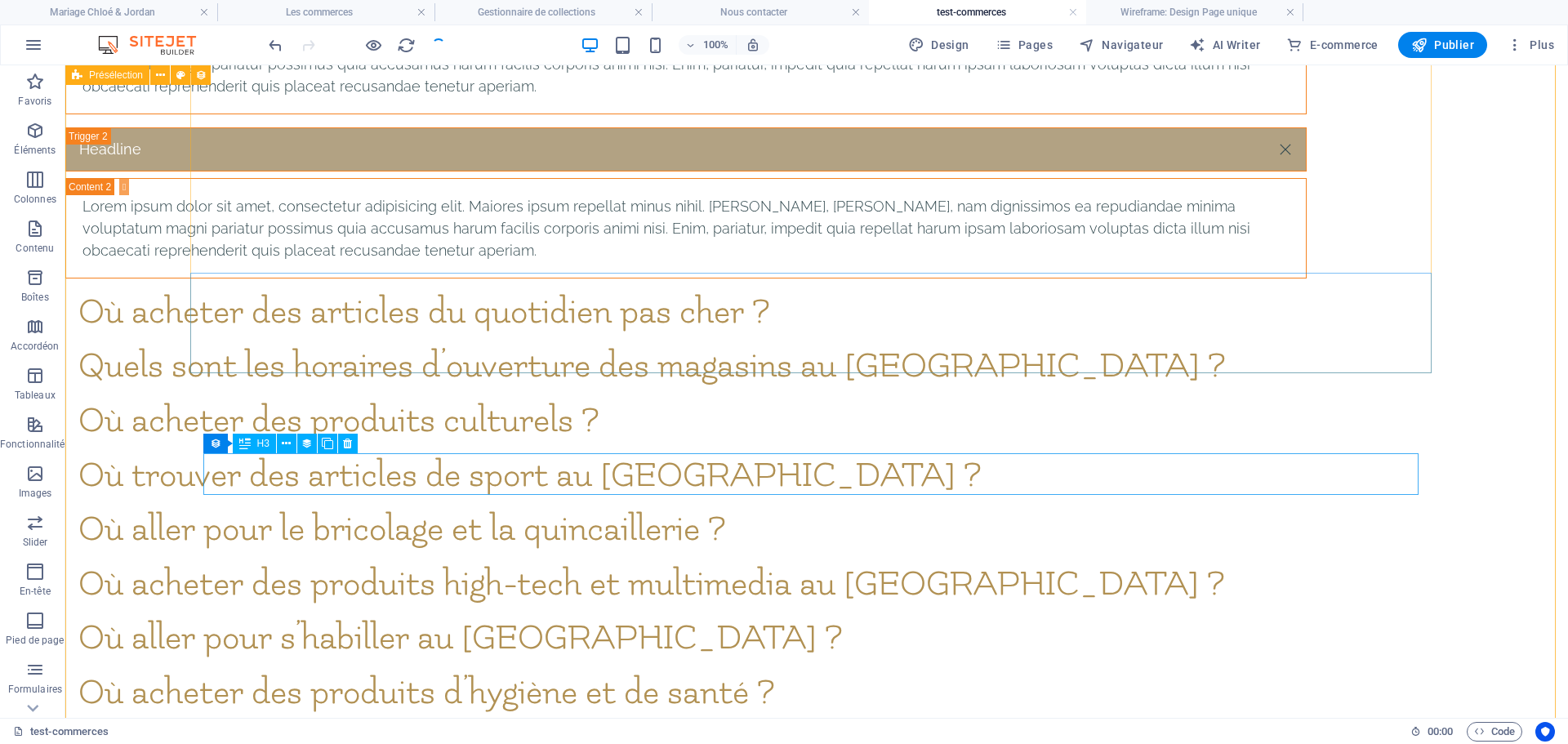
scroll to position [907, 0]
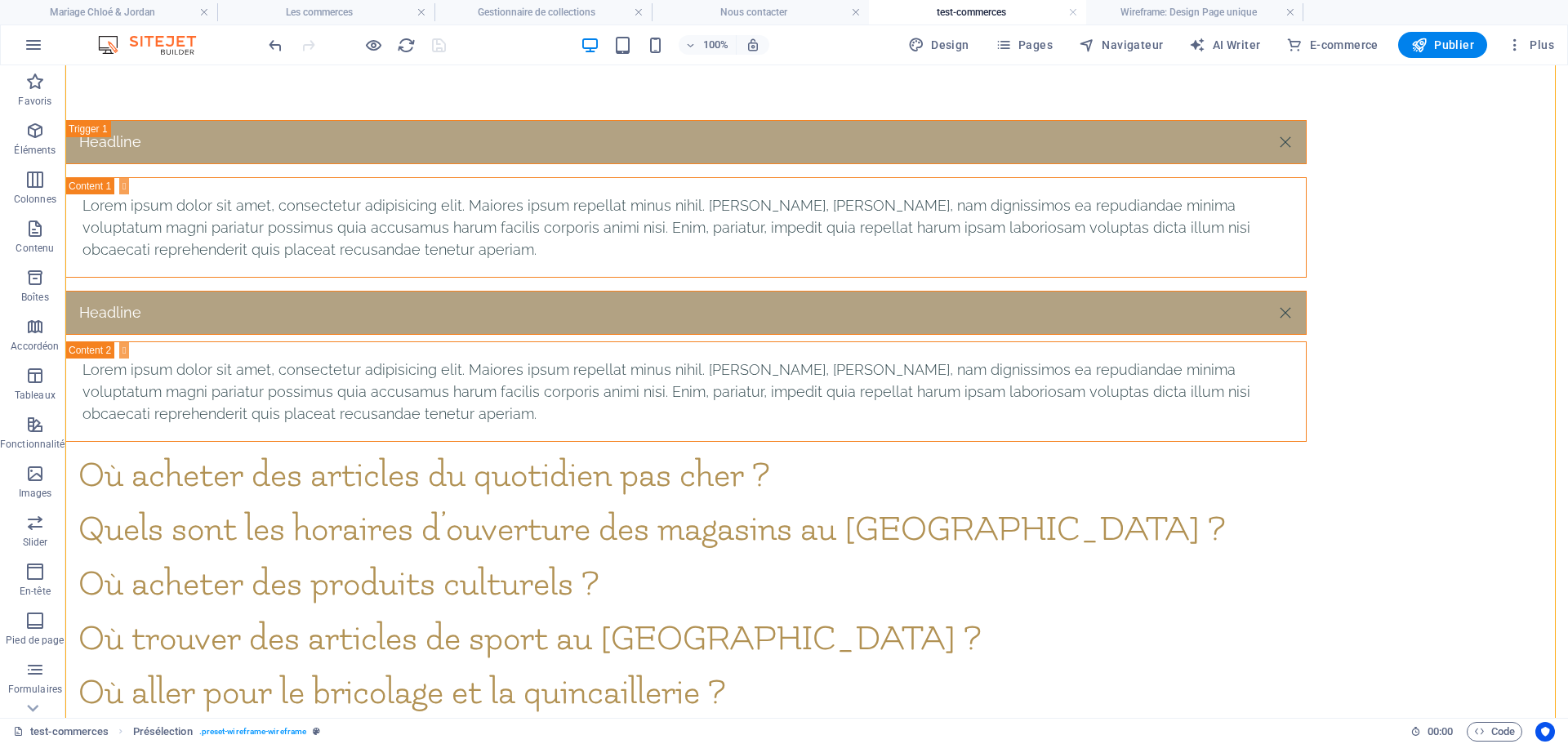
drag, startPoint x: 320, startPoint y: 524, endPoint x: 284, endPoint y: 320, distance: 207.2
click at [1153, 44] on span "Navigateur" at bounding box center [1120, 45] width 85 height 17
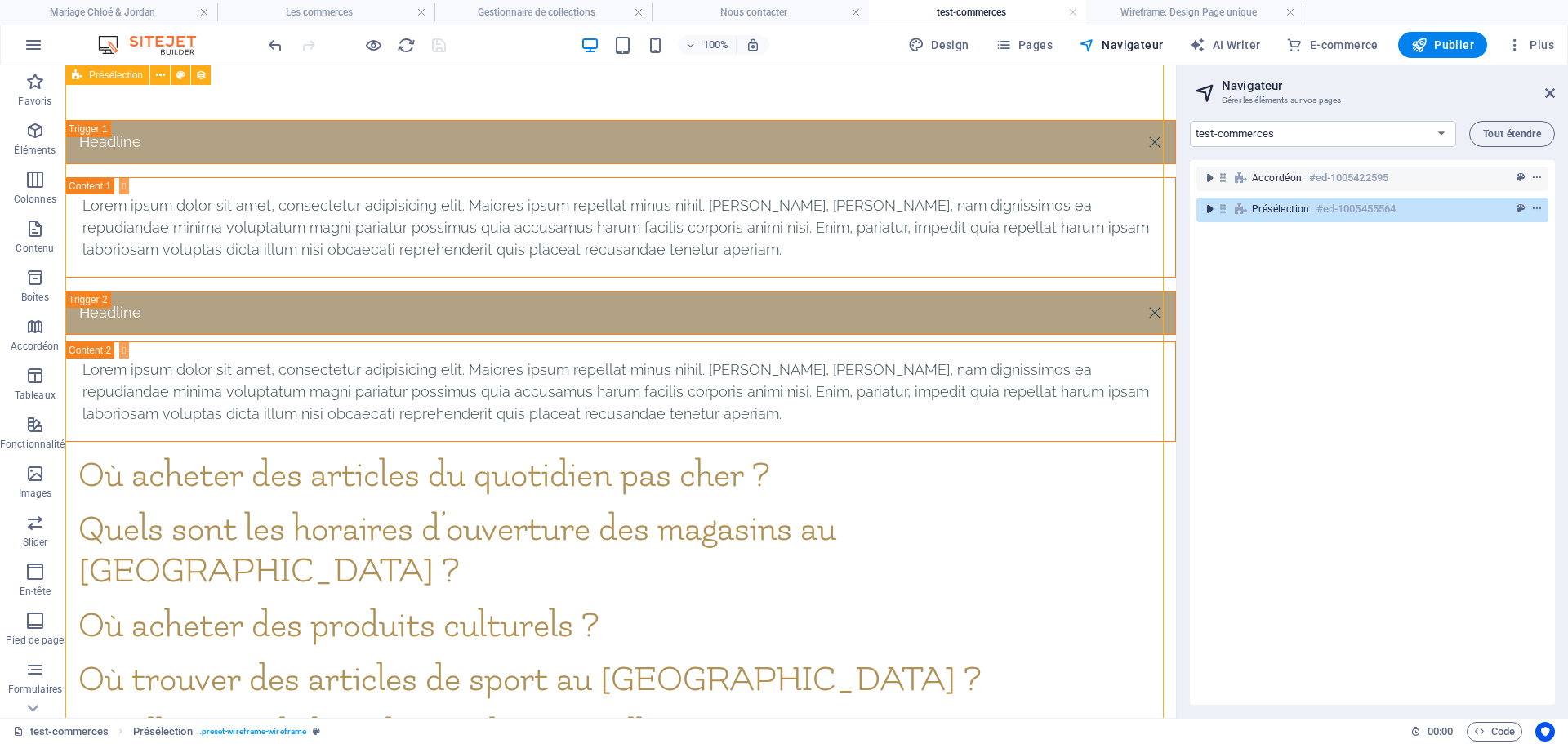
click at [1208, 203] on icon "toggle-expand" at bounding box center [1209, 209] width 17 height 17
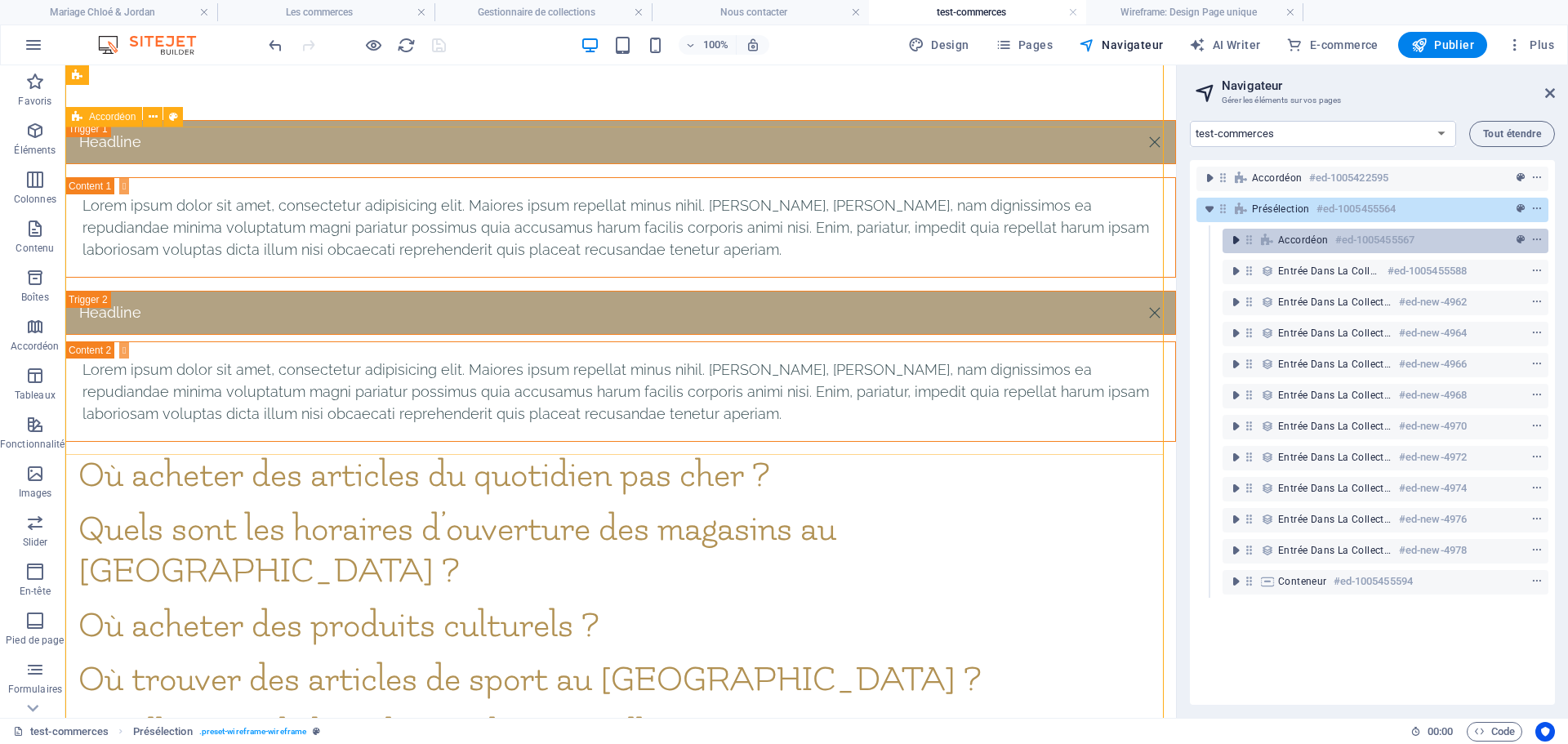
click at [1236, 238] on icon "toggle-expand" at bounding box center [1235, 240] width 17 height 17
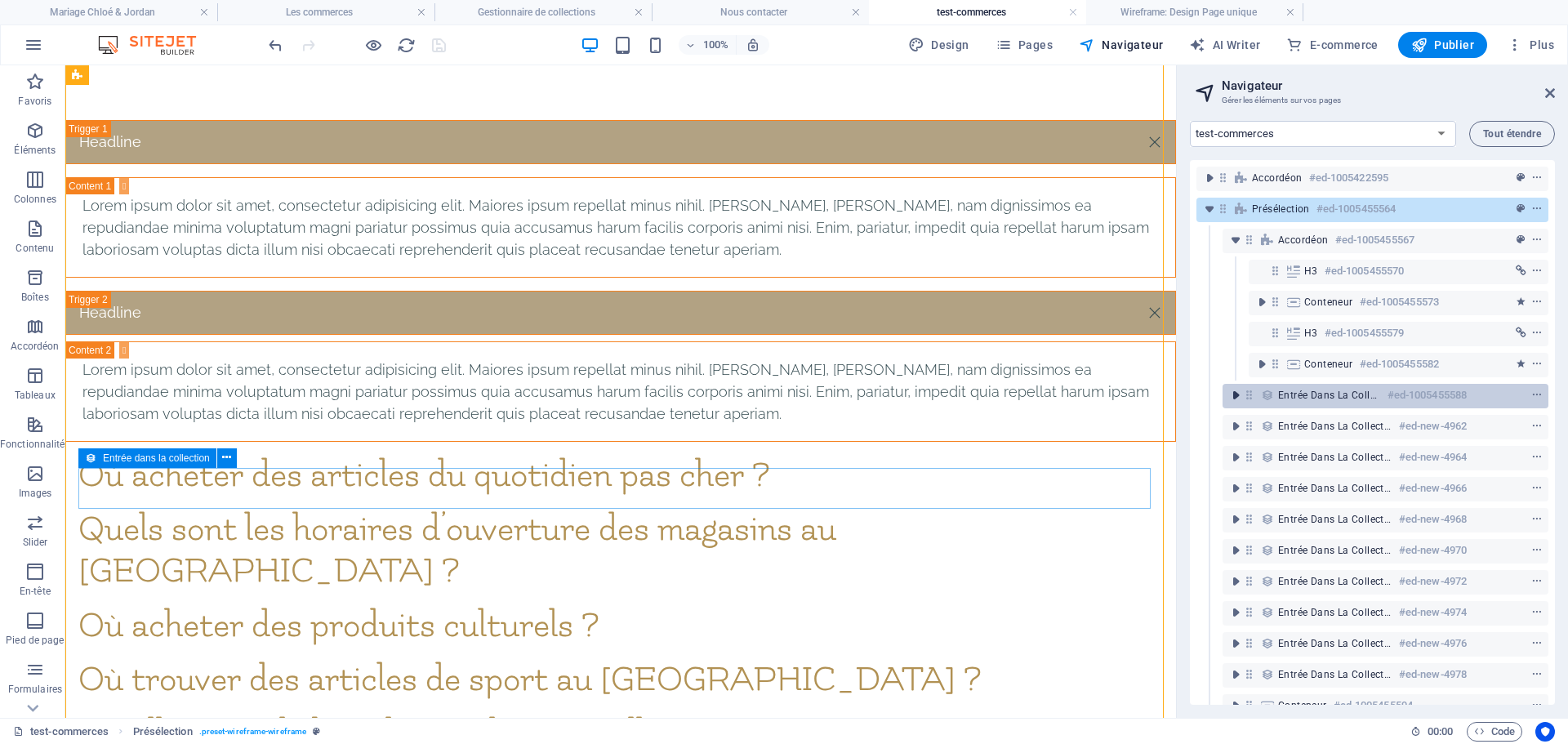
click at [1235, 395] on icon "toggle-expand" at bounding box center [1235, 394] width 17 height 17
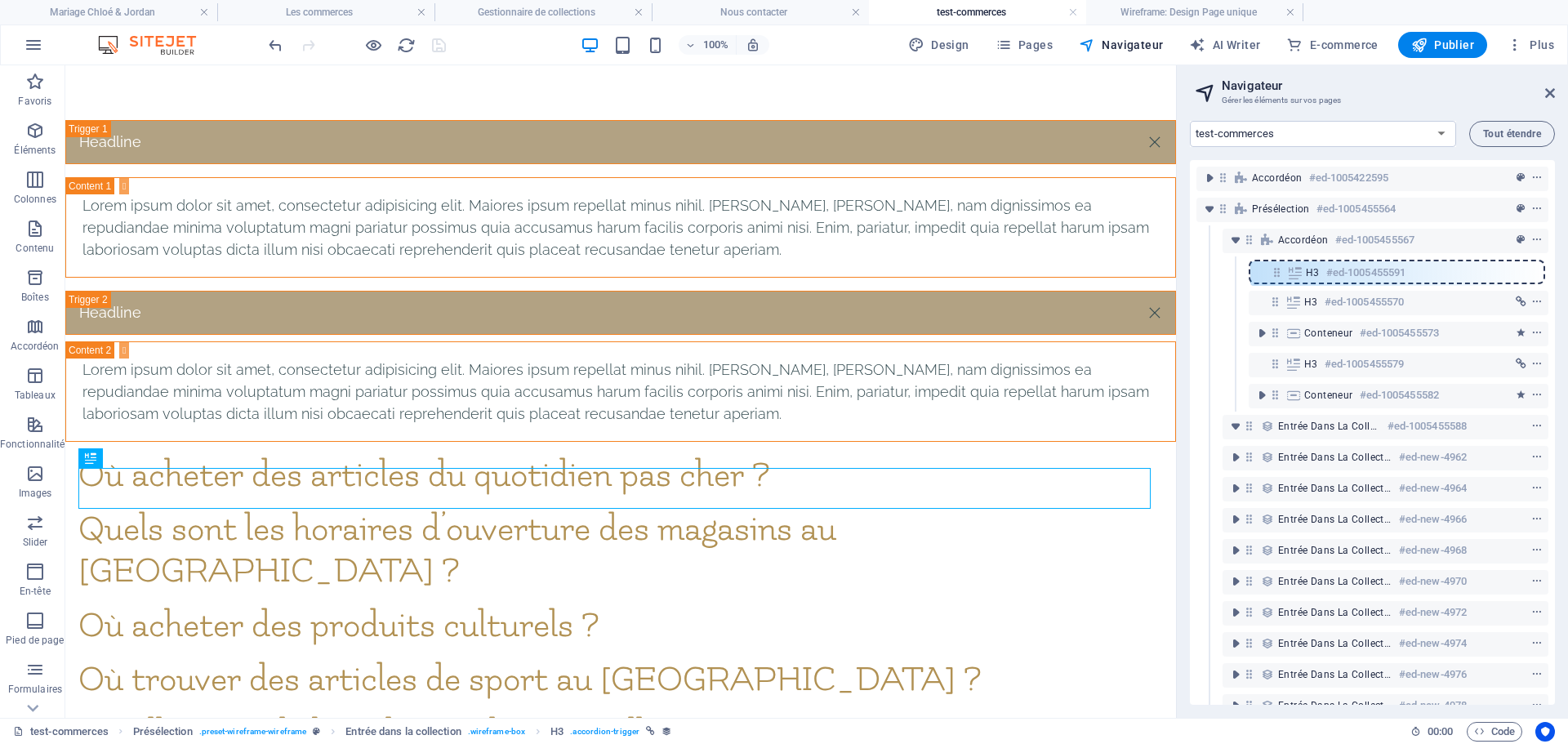
drag, startPoint x: 1274, startPoint y: 426, endPoint x: 1276, endPoint y: 264, distance: 162.0
click at [1276, 264] on div "Accordéon #ed-1005422595 Présélection #ed-1005455564 Accordéon #ed-1005455567 H…" at bounding box center [1372, 432] width 365 height 545
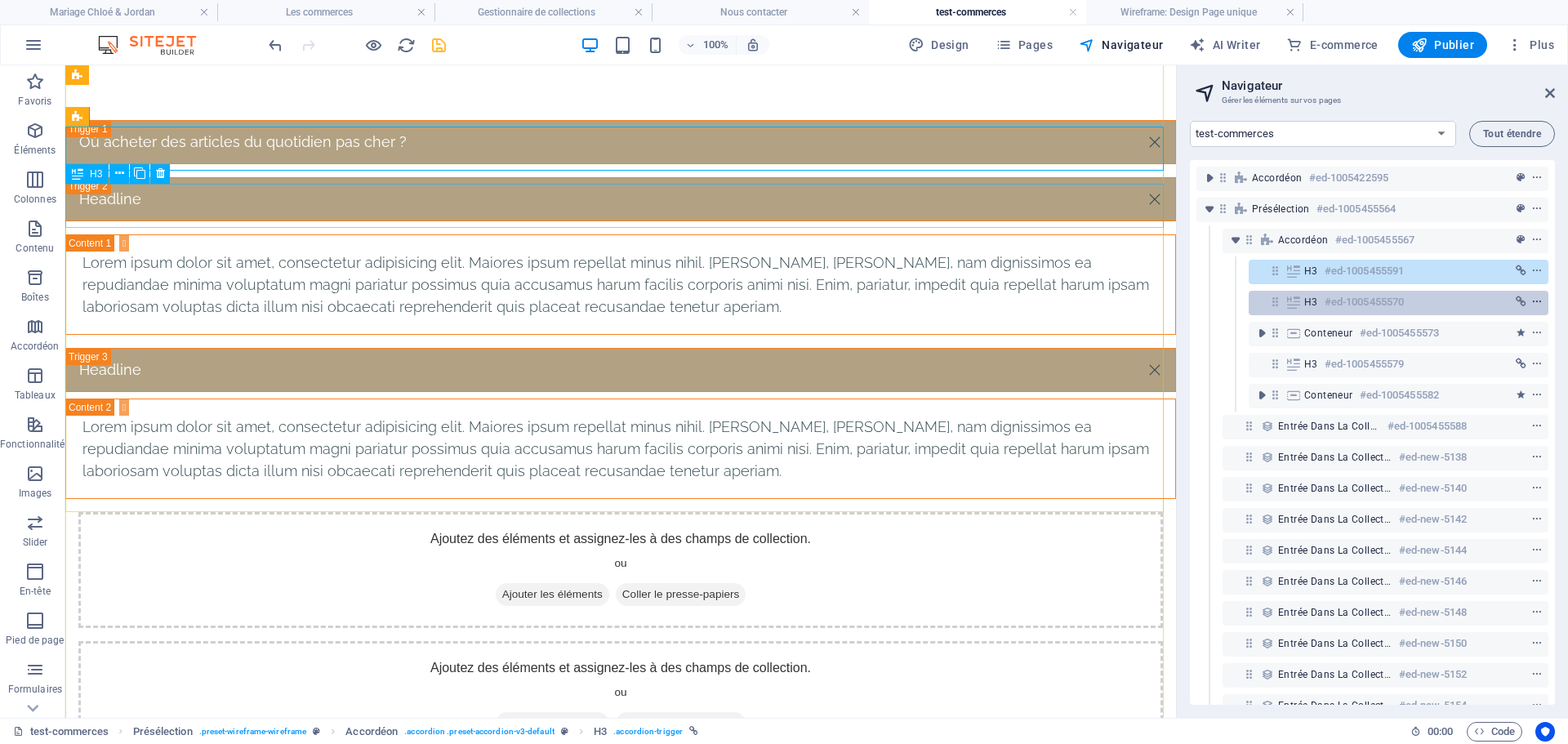
click at [1532, 299] on icon "context-menu" at bounding box center [1537, 302] width 12 height 12
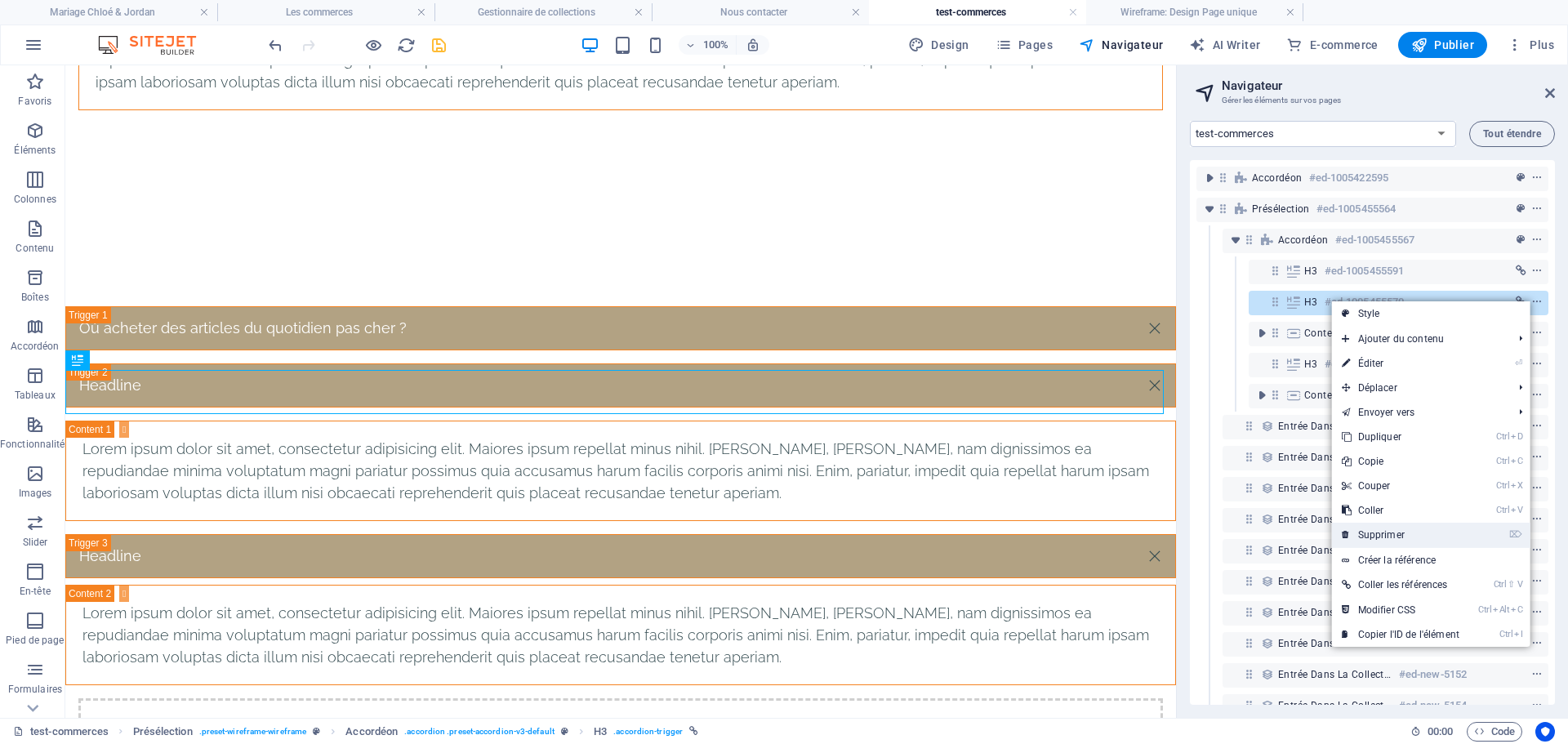
click at [1429, 539] on link "⌦ Supprimer" at bounding box center [1400, 534] width 137 height 24
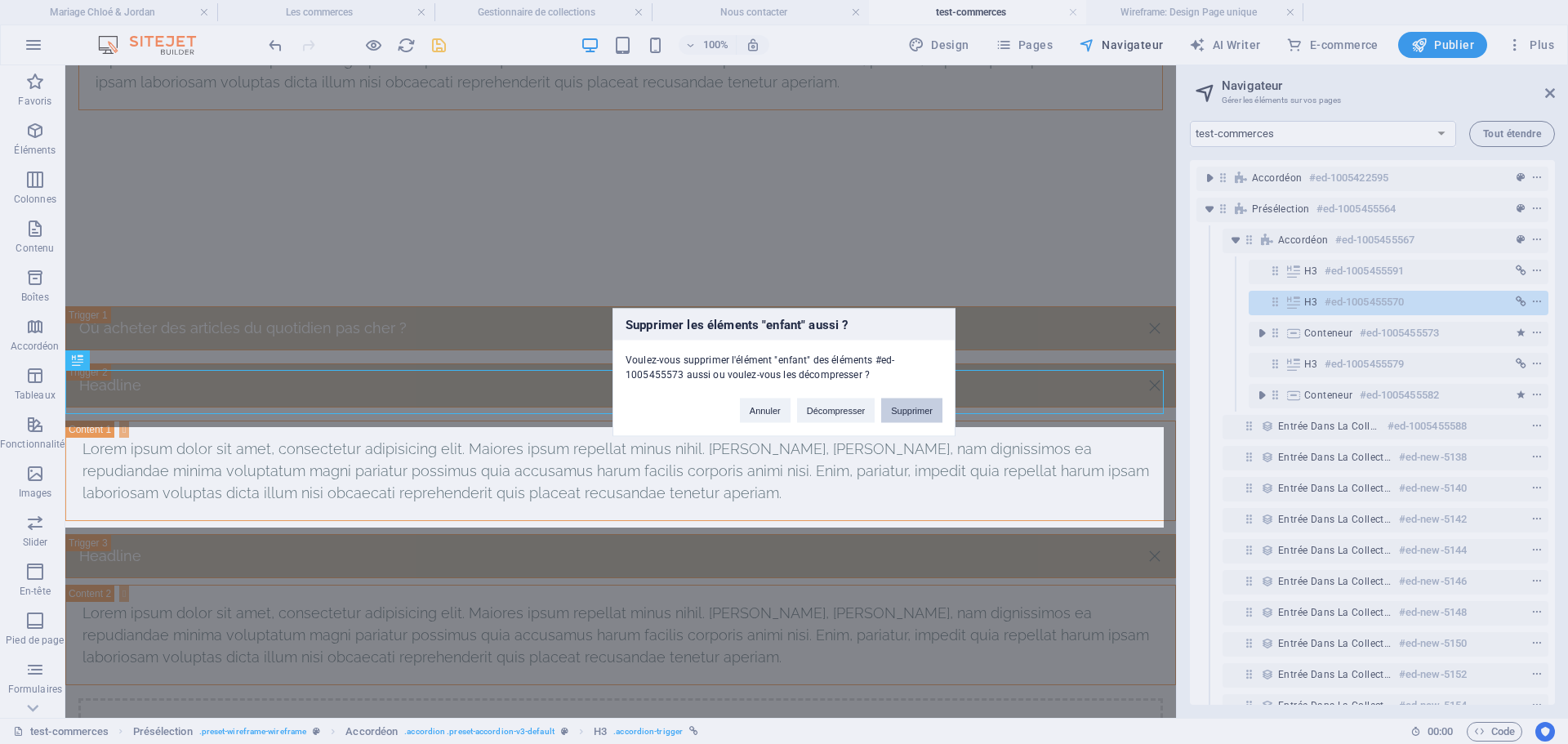
click at [922, 411] on button "Supprimer" at bounding box center [911, 409] width 61 height 24
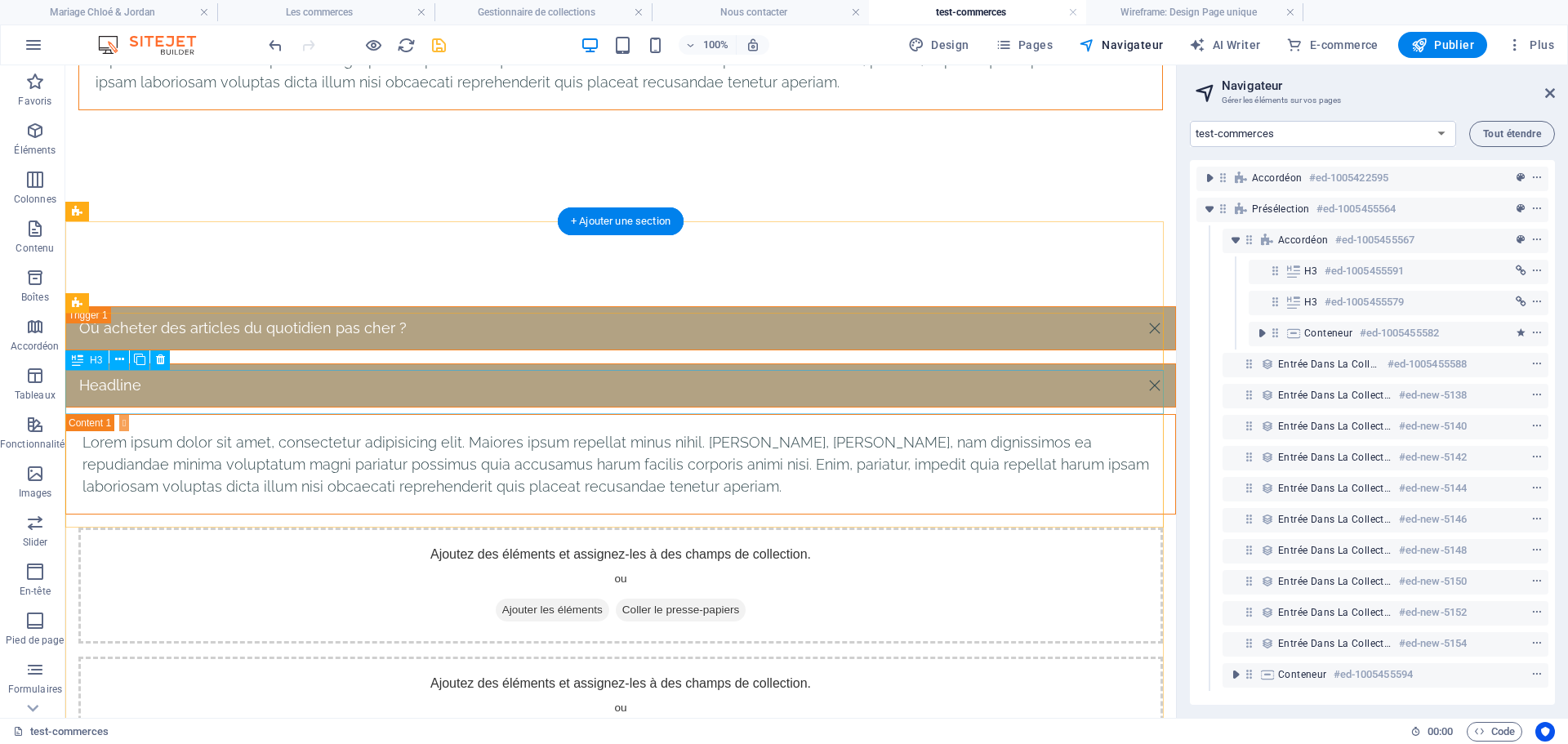
scroll to position [803, 0]
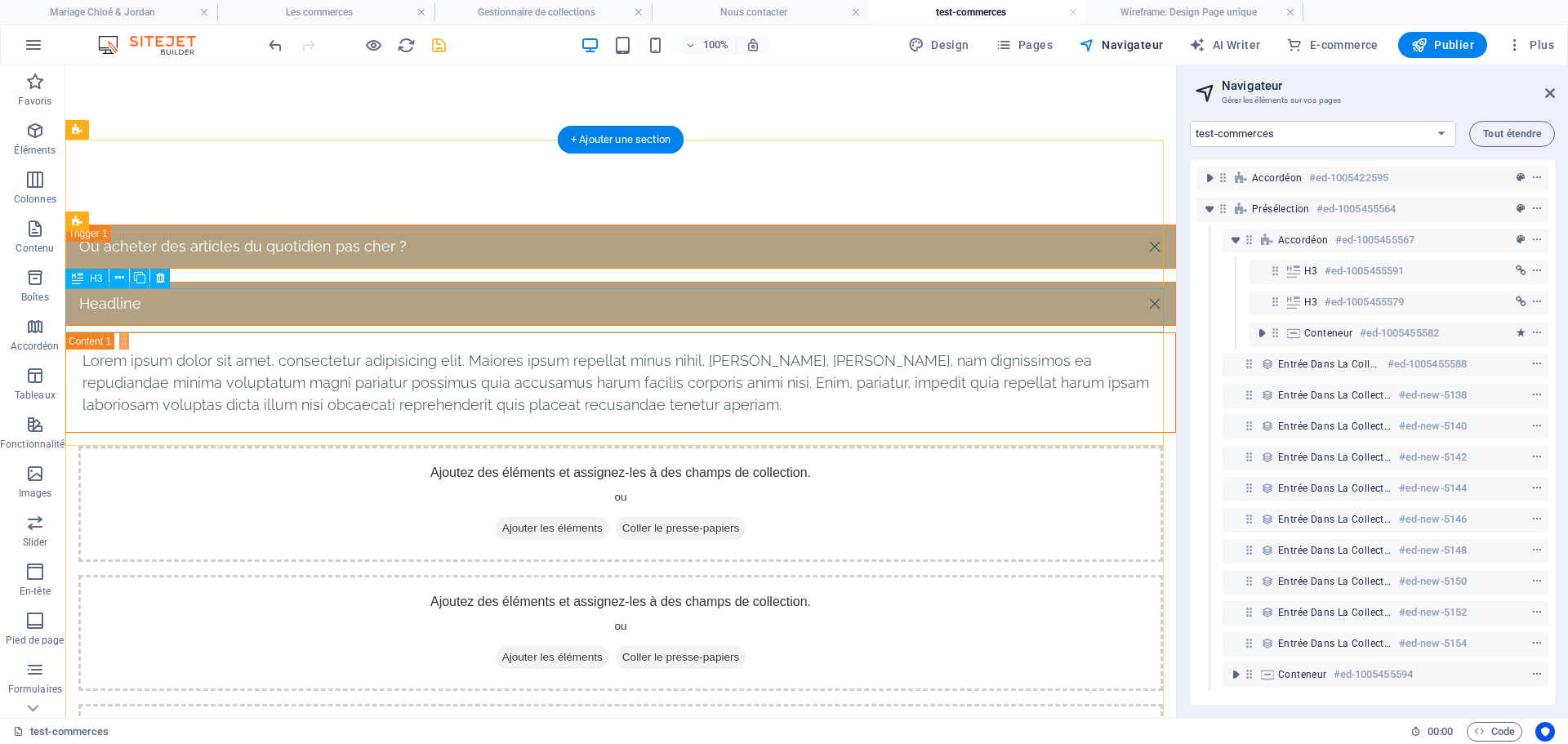
click at [673, 305] on div "Headline" at bounding box center [620, 303] width 1110 height 44
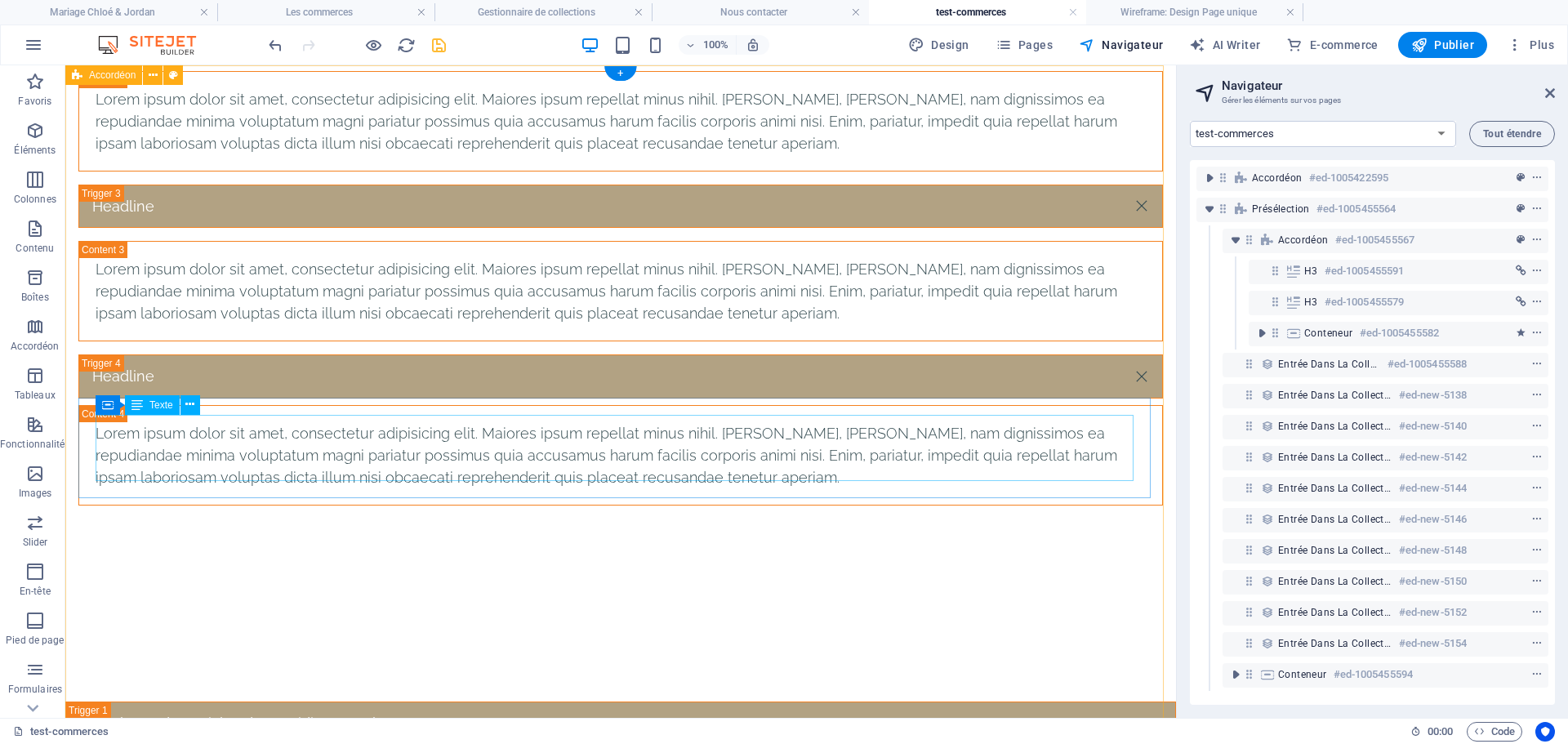
scroll to position [0, 0]
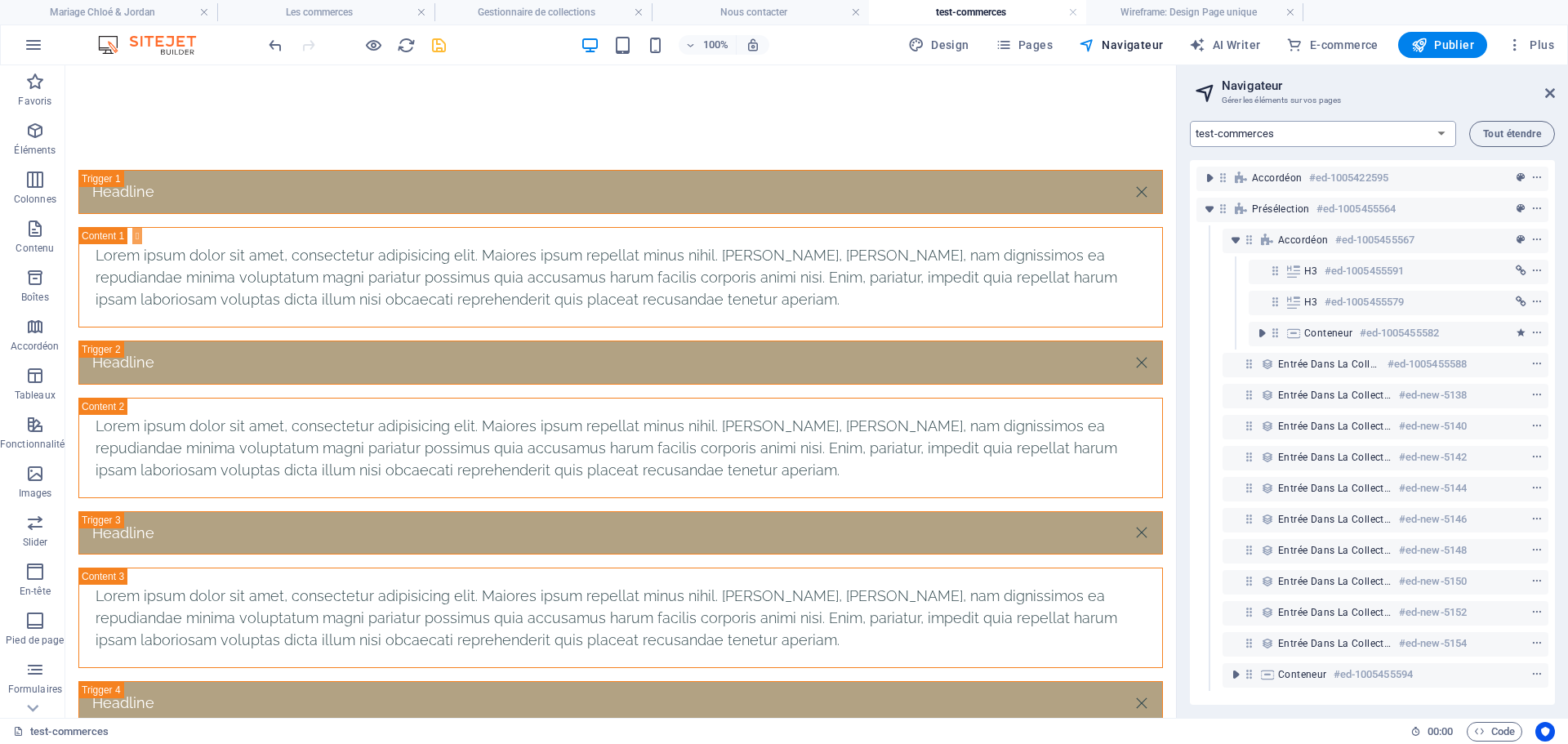
click at [1308, 131] on select "Mariage Chloé & Jordan Activités: Design Page unique Les indispensables Trucs e…" at bounding box center [1322, 133] width 266 height 26
click at [975, 136] on div "Headline Lorem ipsum dolor sit amet, consectetur adipisicing elit. Maiores ipsu…" at bounding box center [620, 500] width 1110 height 871
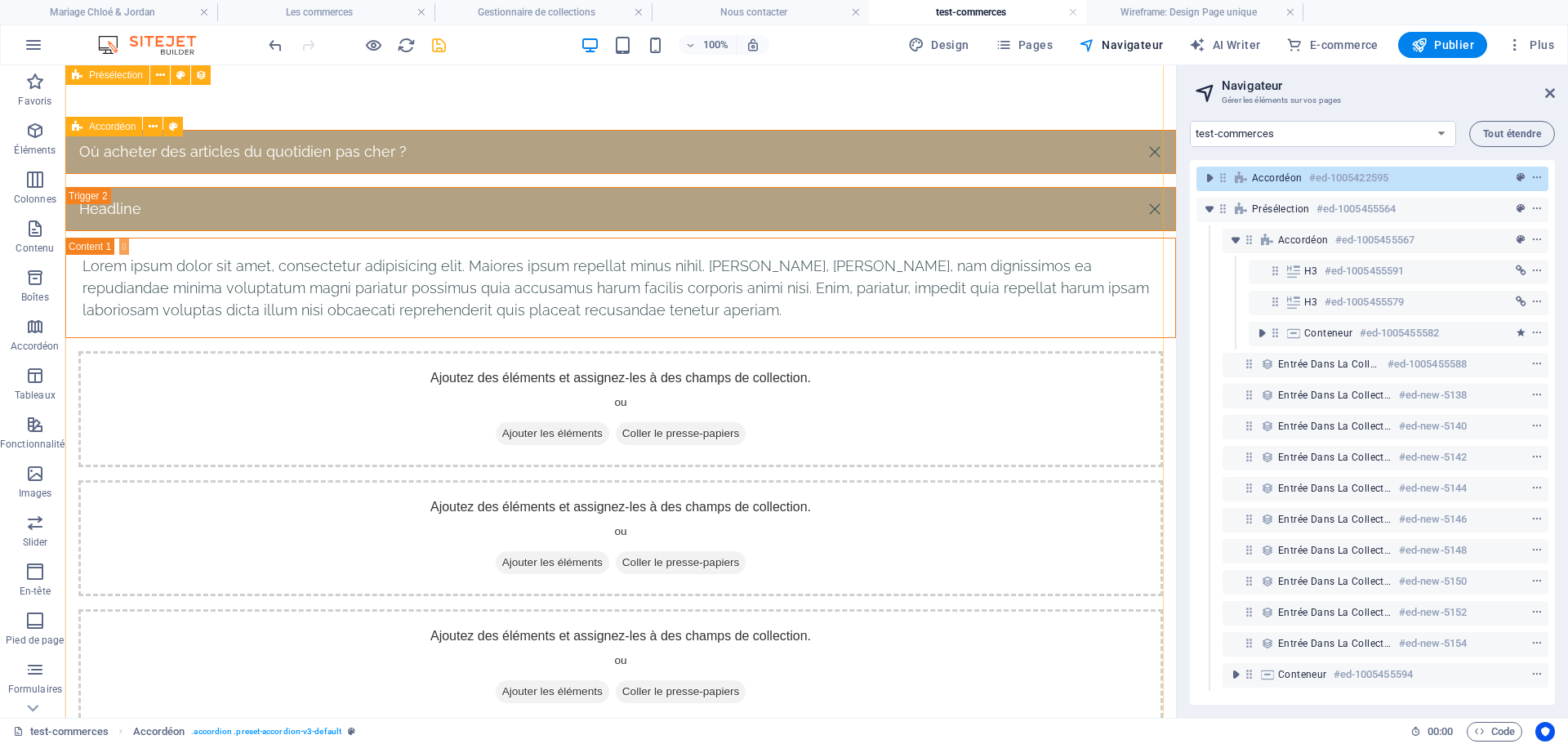
scroll to position [979, 0]
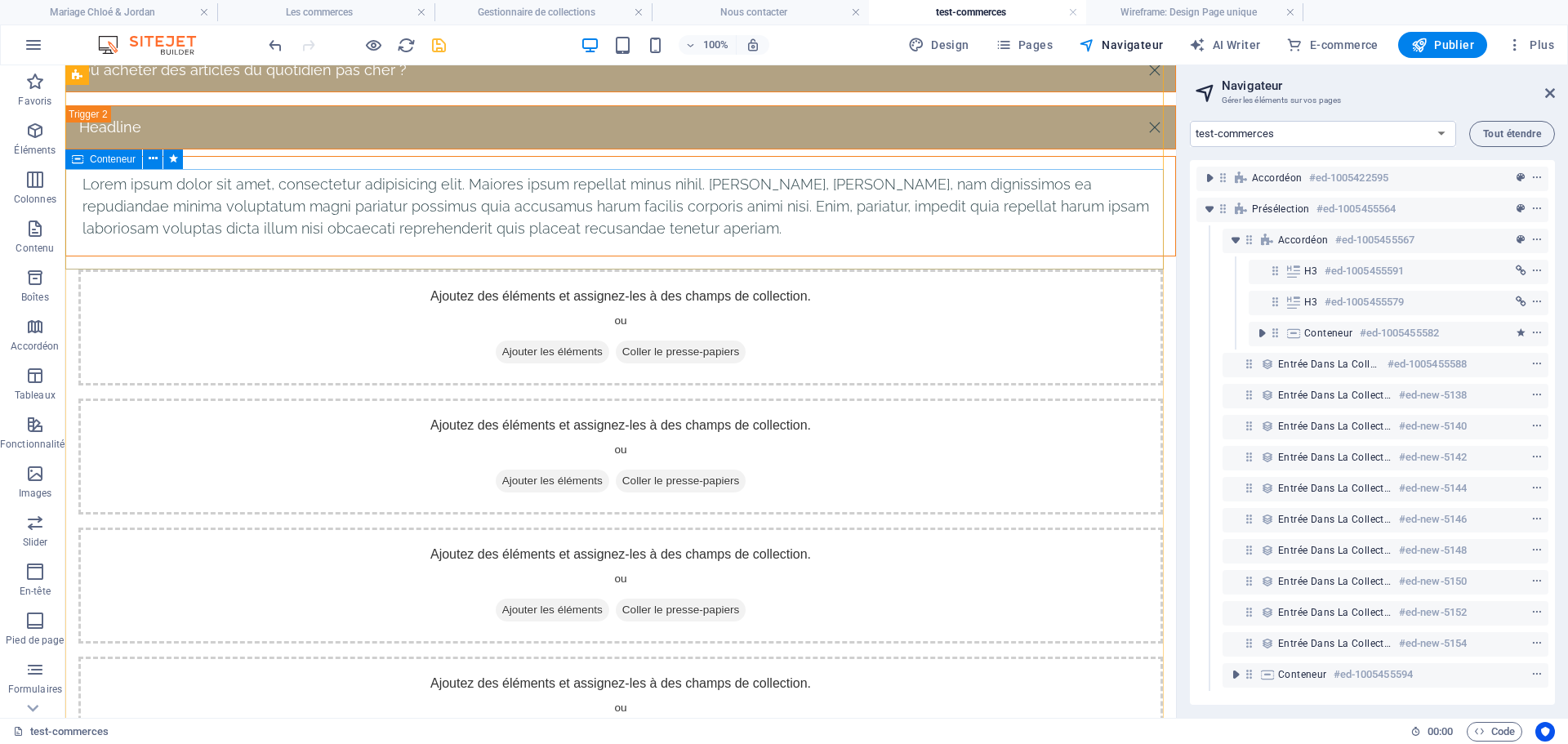
click at [80, 231] on div "Lorem ipsum dolor sit amet, consectetur adipisicing elit. Maiores ipsum repella…" at bounding box center [620, 206] width 1110 height 100
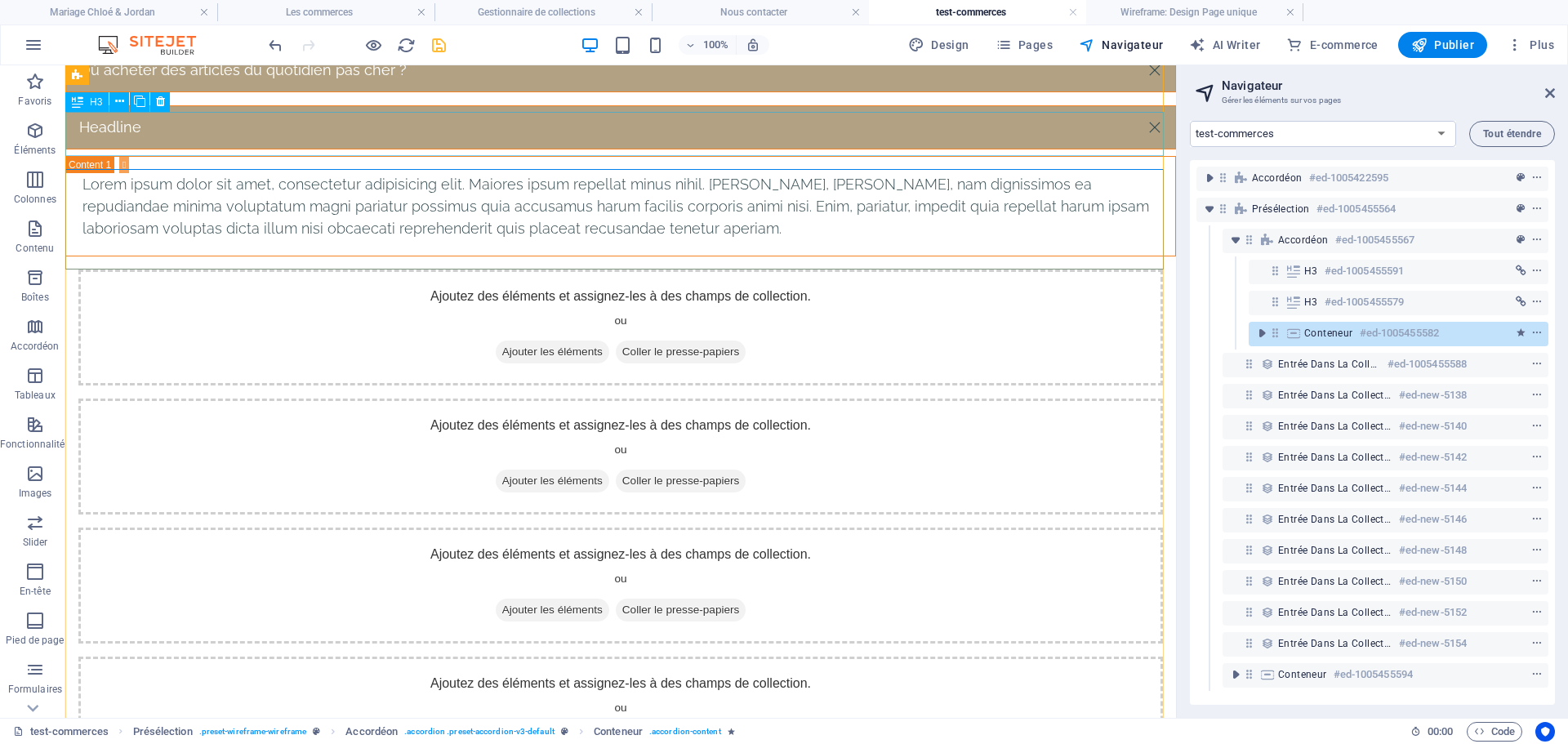
click at [181, 135] on div "Headline" at bounding box center [620, 126] width 1110 height 44
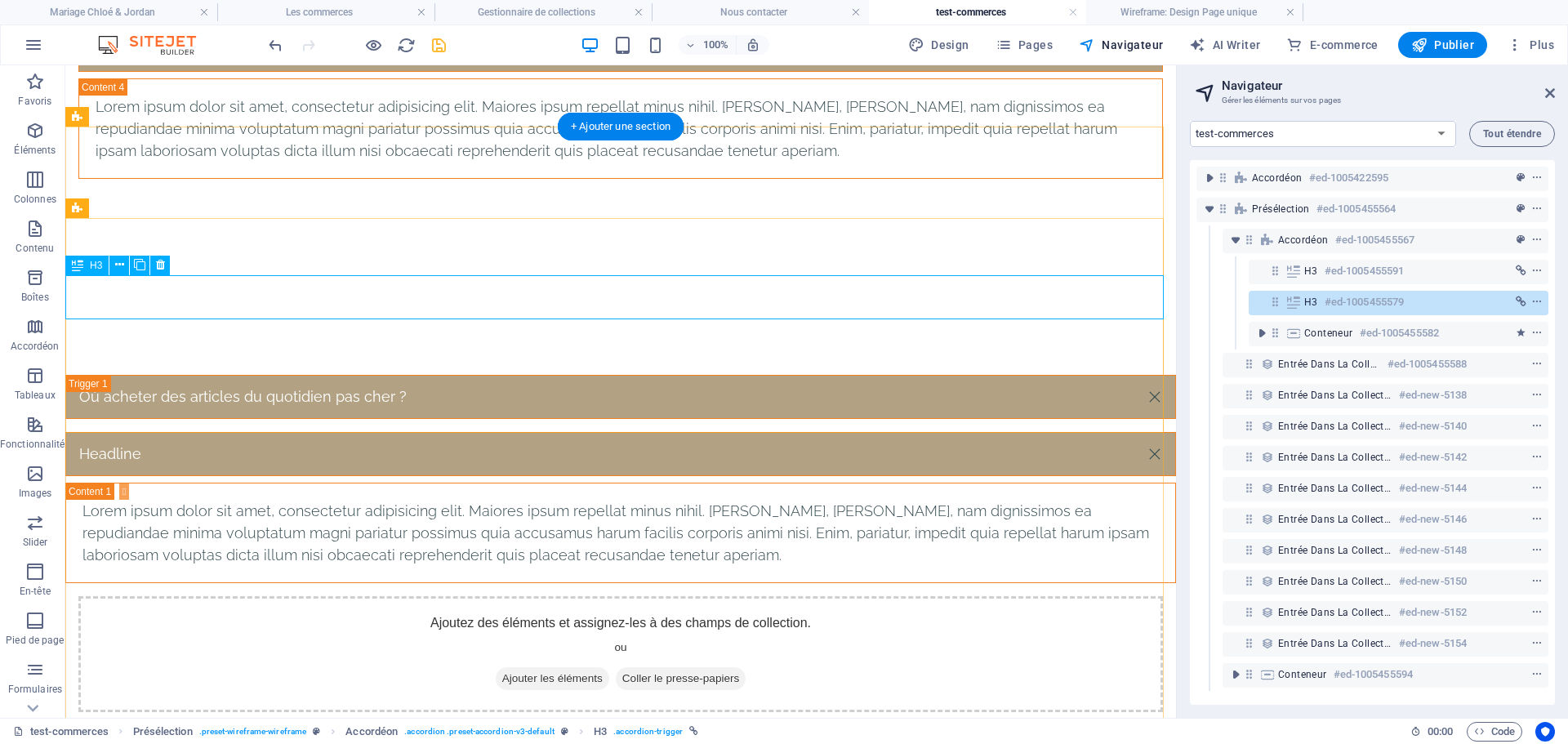
scroll to position [816, 0]
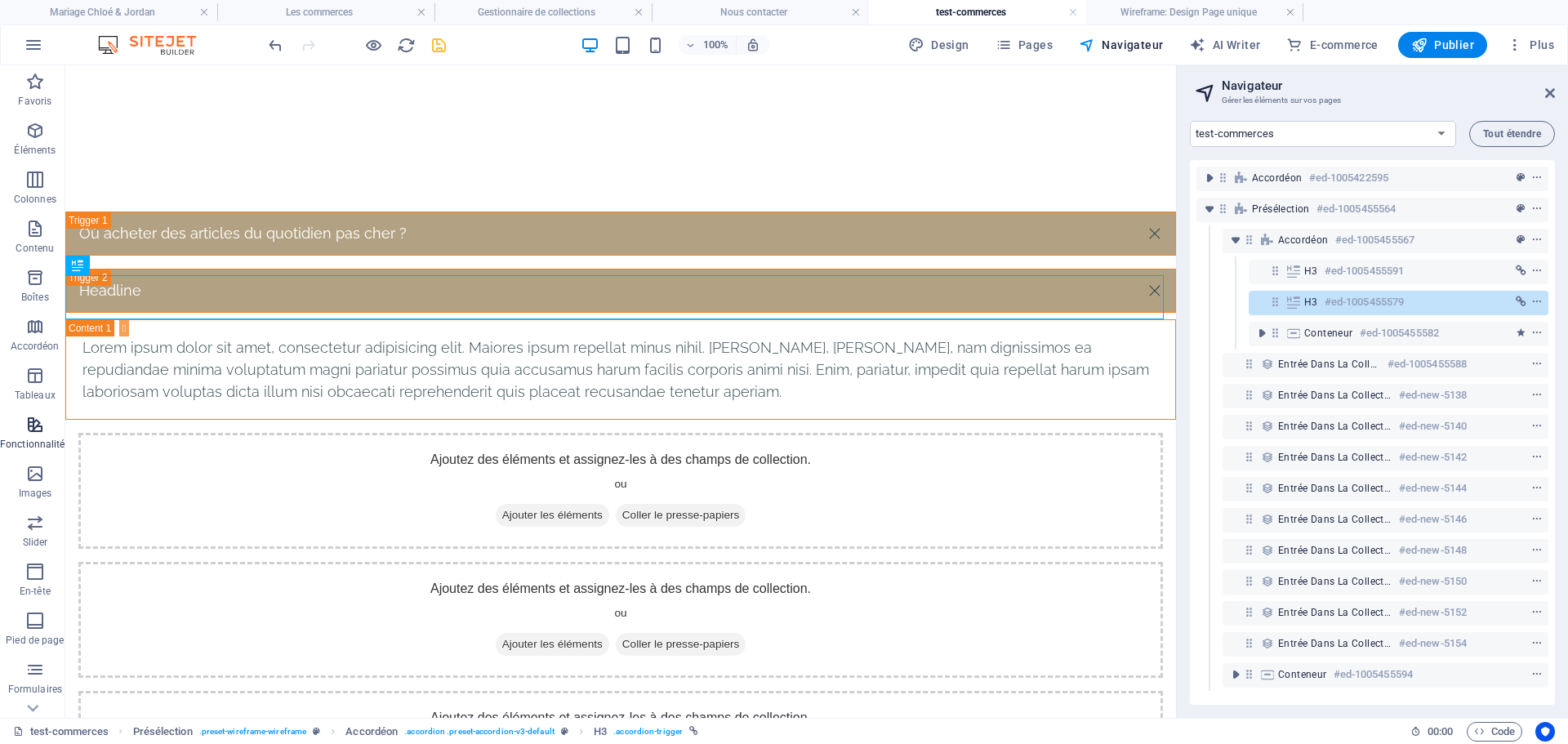
click at [44, 423] on icon "button" at bounding box center [35, 424] width 19 height 19
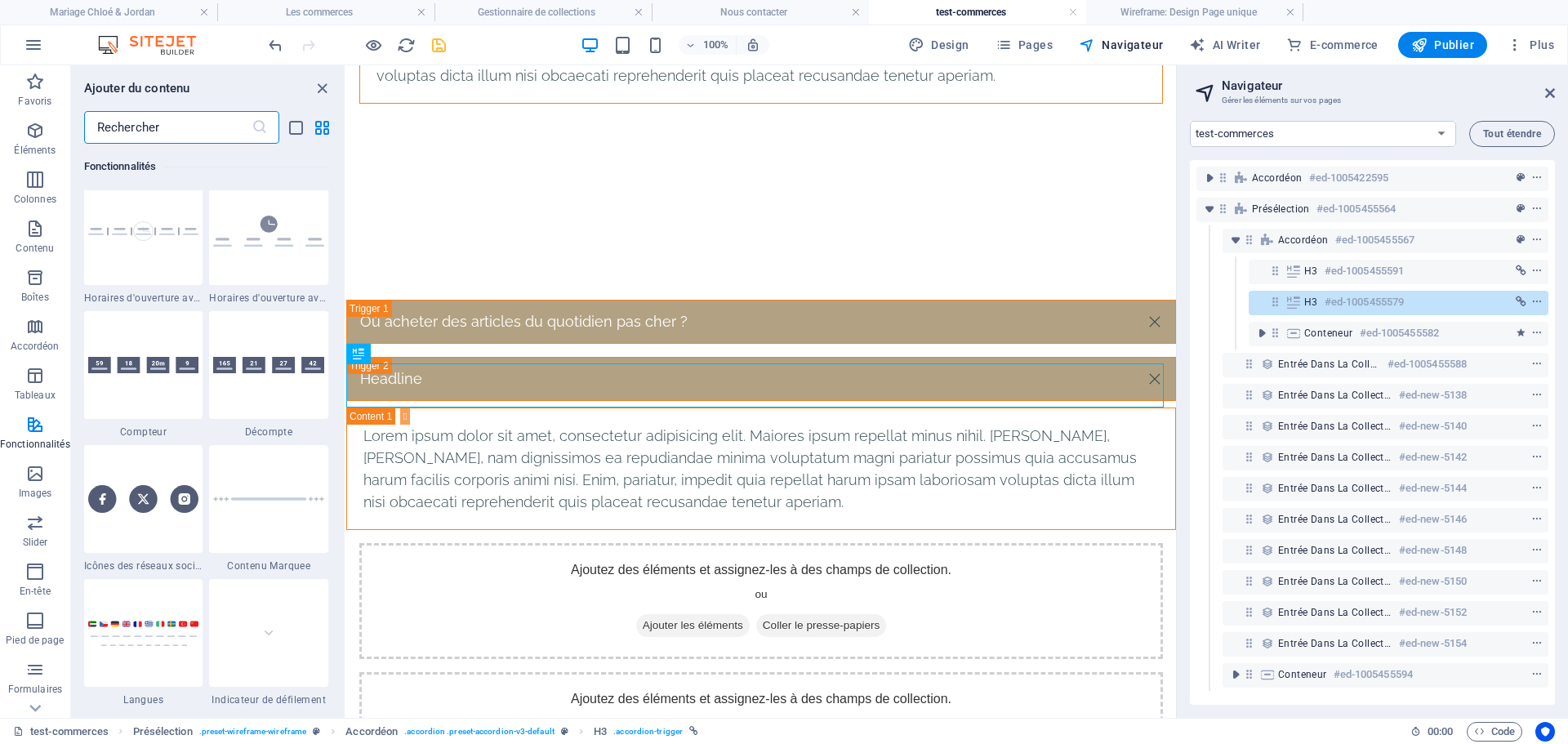
scroll to position [7423, 0]
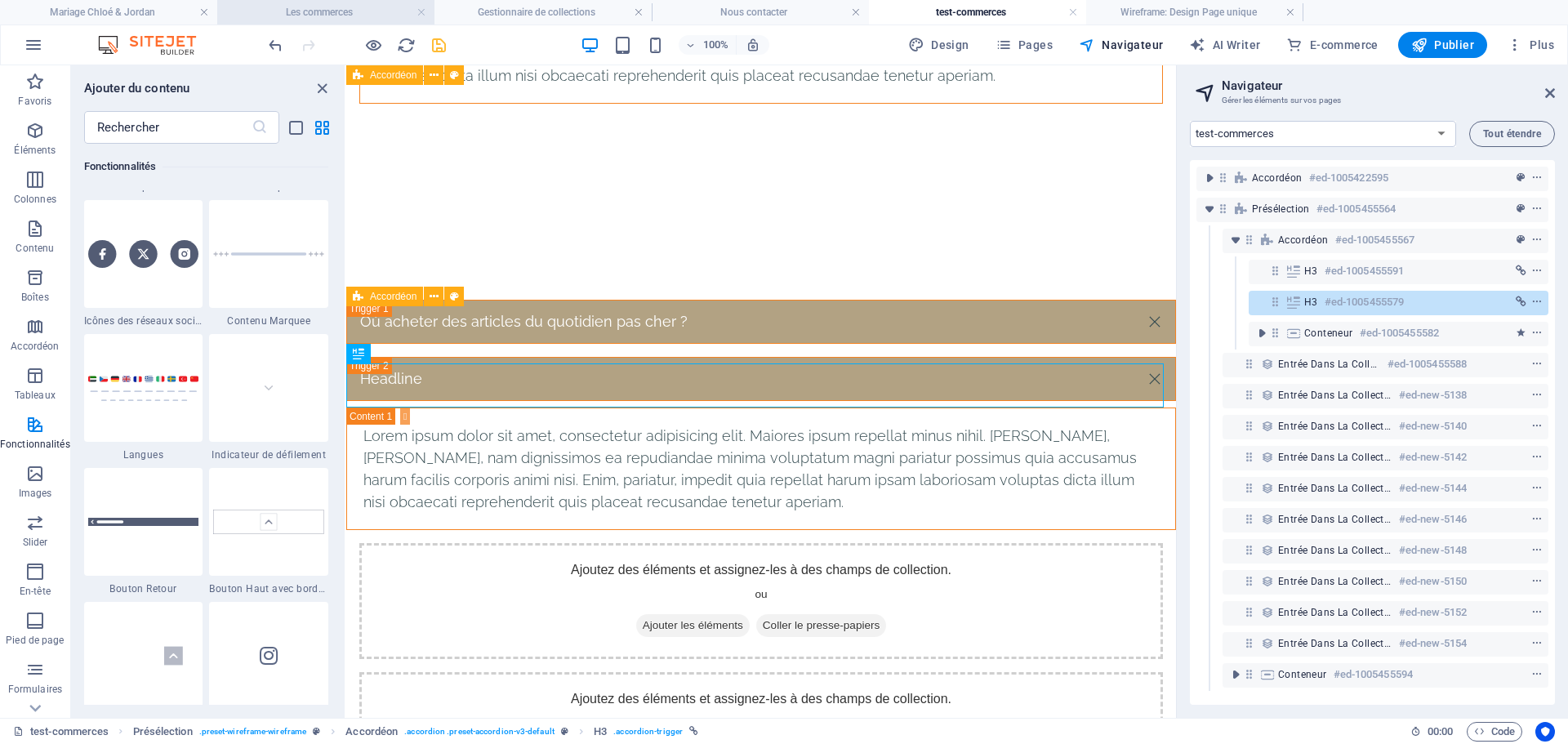
click at [365, 11] on h4 "Les commerces" at bounding box center [326, 12] width 218 height 17
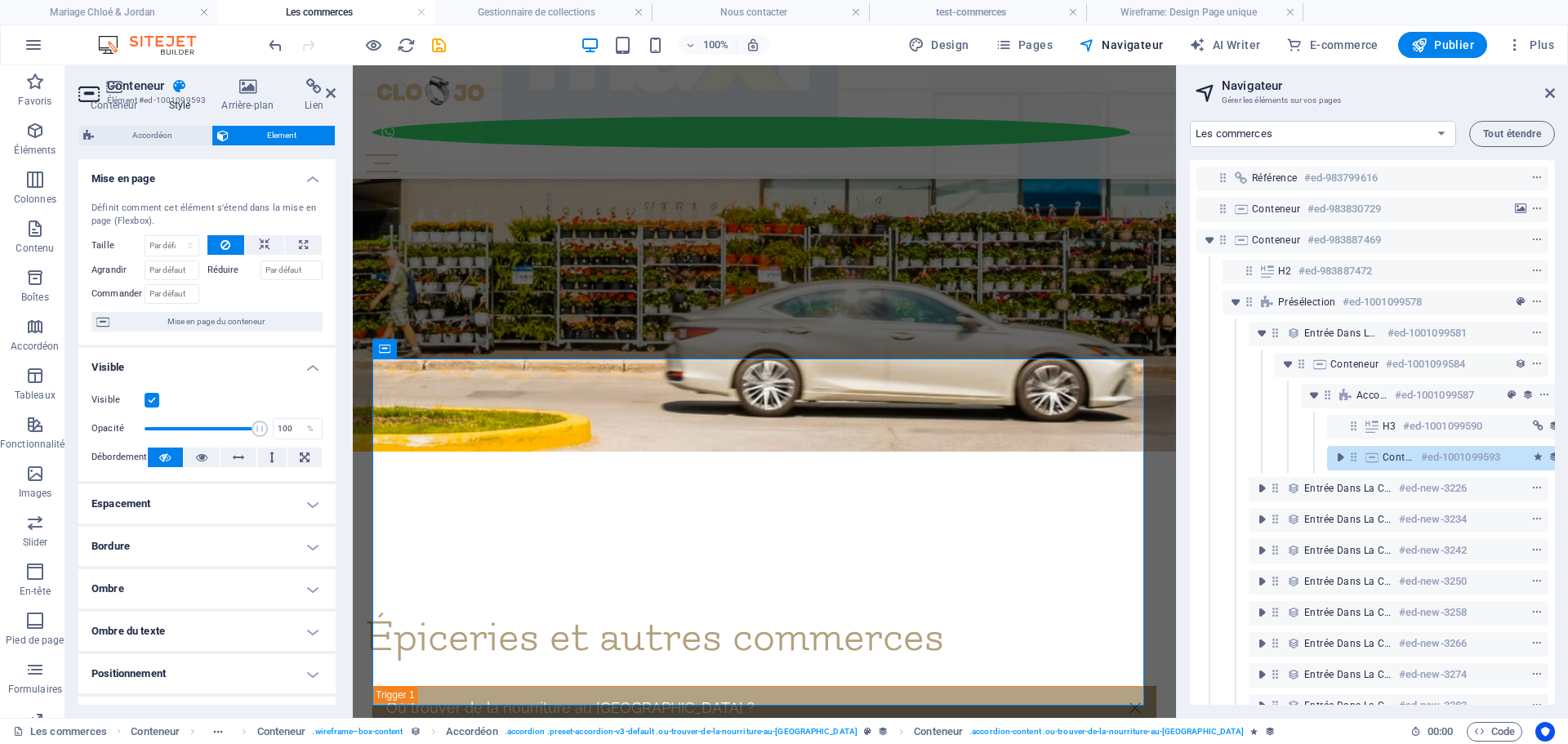
scroll to position [32, 30]
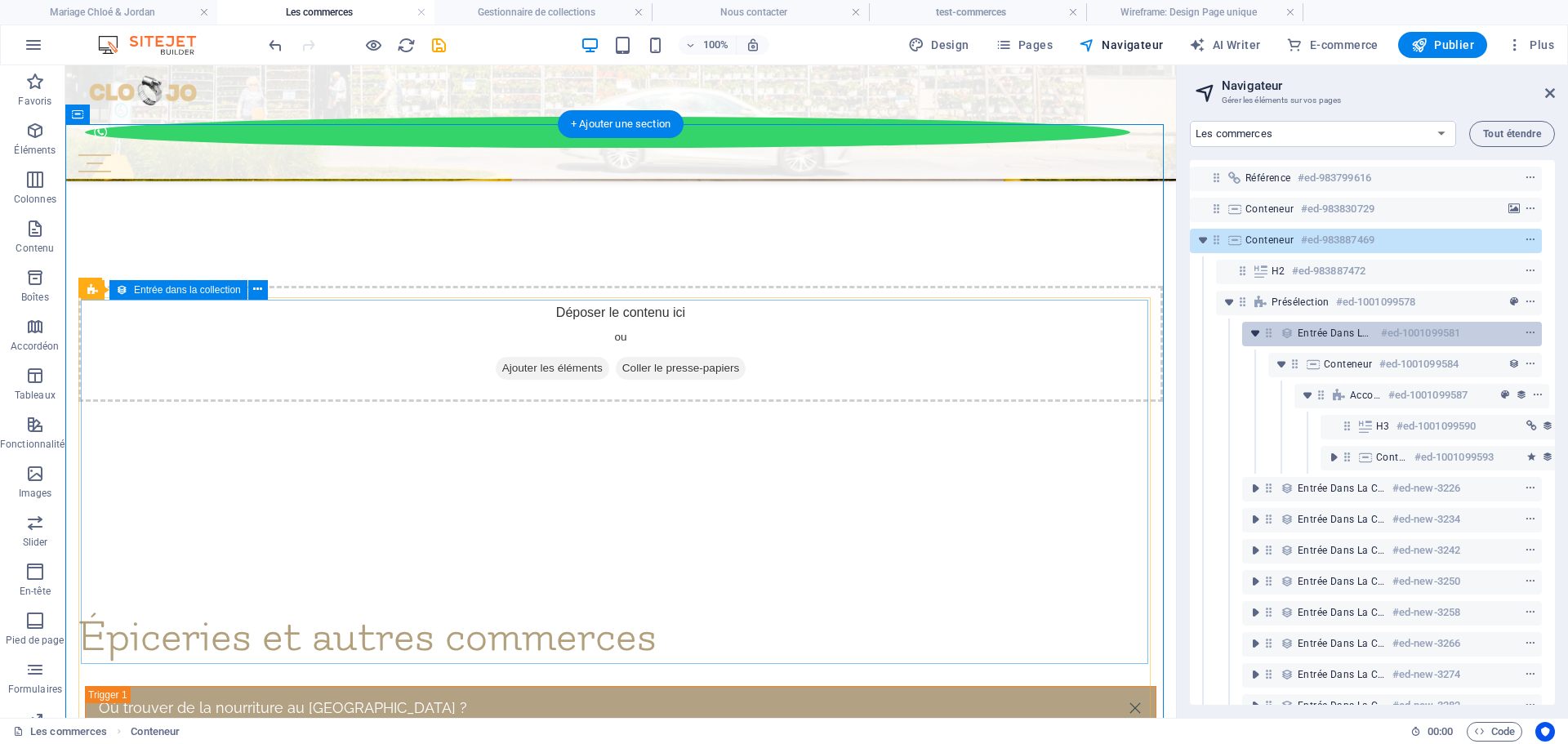
click at [1255, 329] on icon "toggle-expand" at bounding box center [1254, 332] width 17 height 17
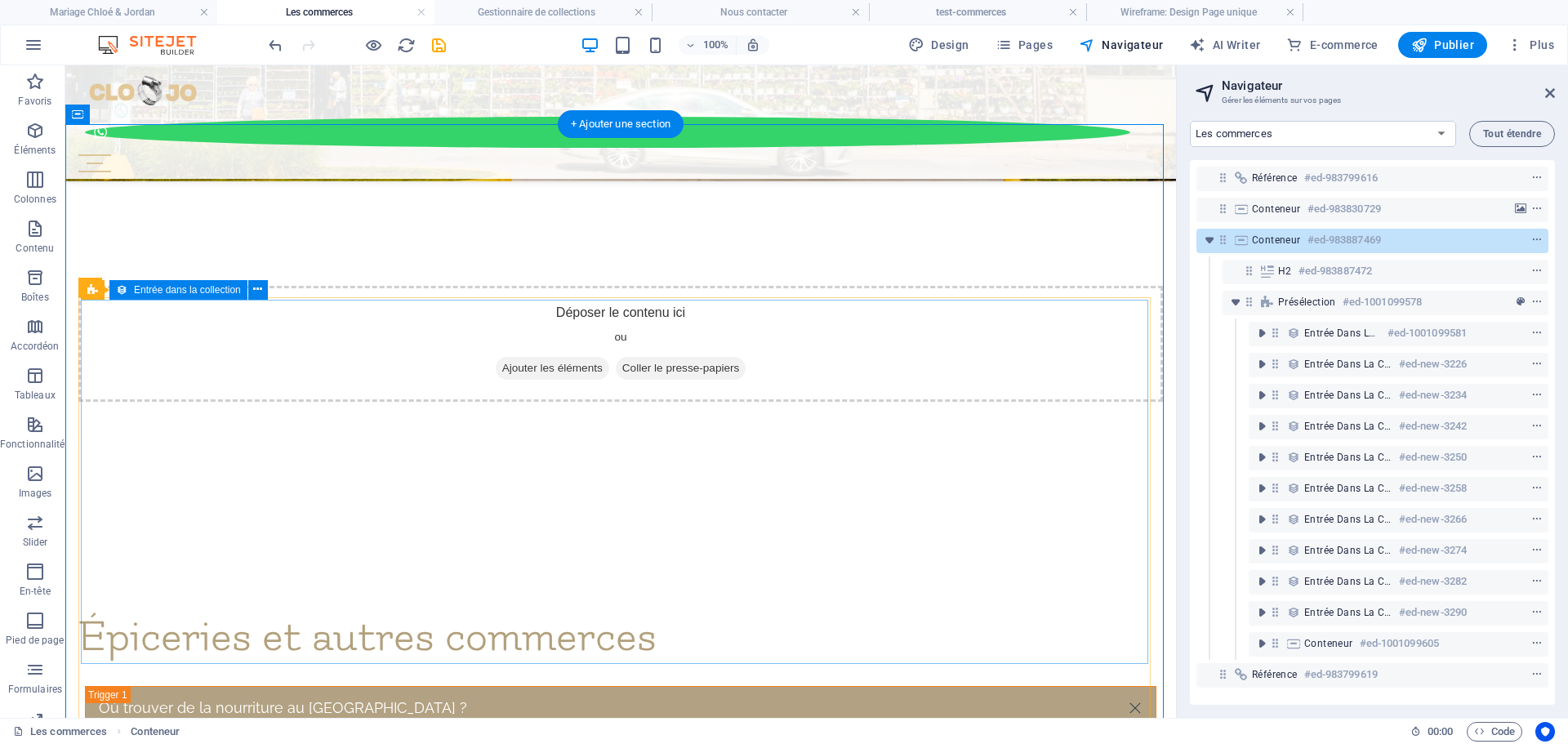
scroll to position [0, 0]
click at [1261, 335] on icon "toggle-expand" at bounding box center [1261, 332] width 17 height 17
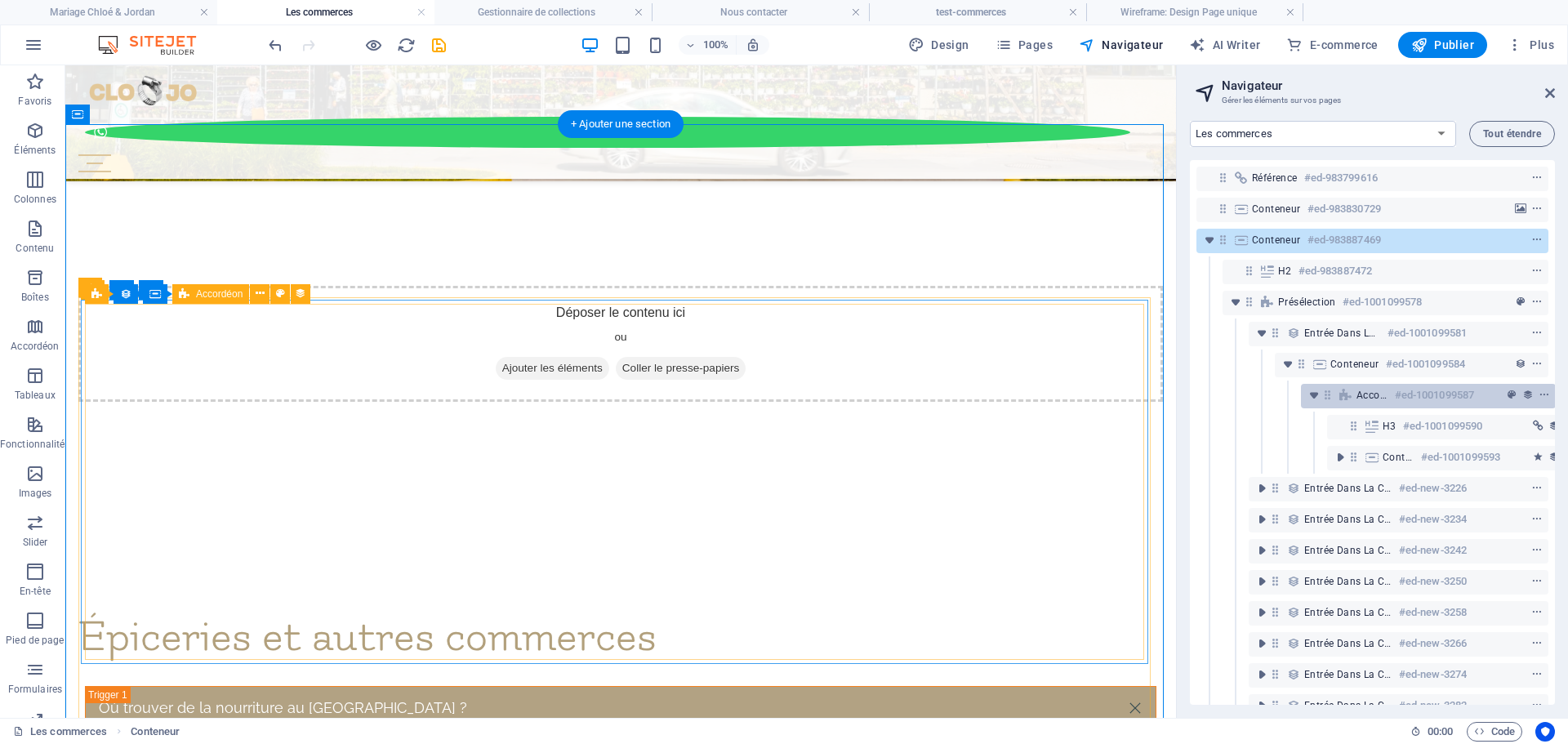
click at [1394, 391] on h6 "#ed-1001099587" at bounding box center [1434, 395] width 80 height 19
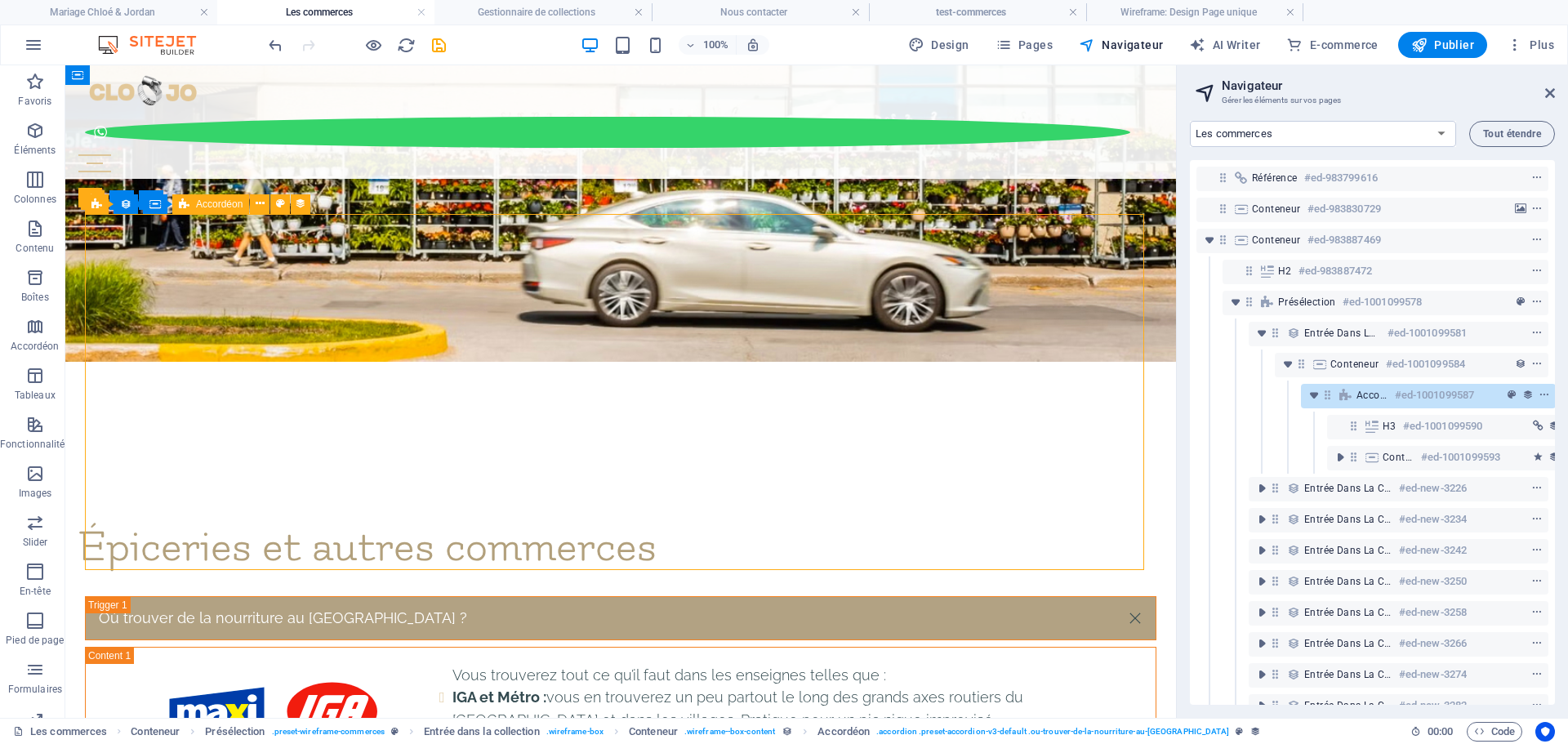
scroll to position [0, 4]
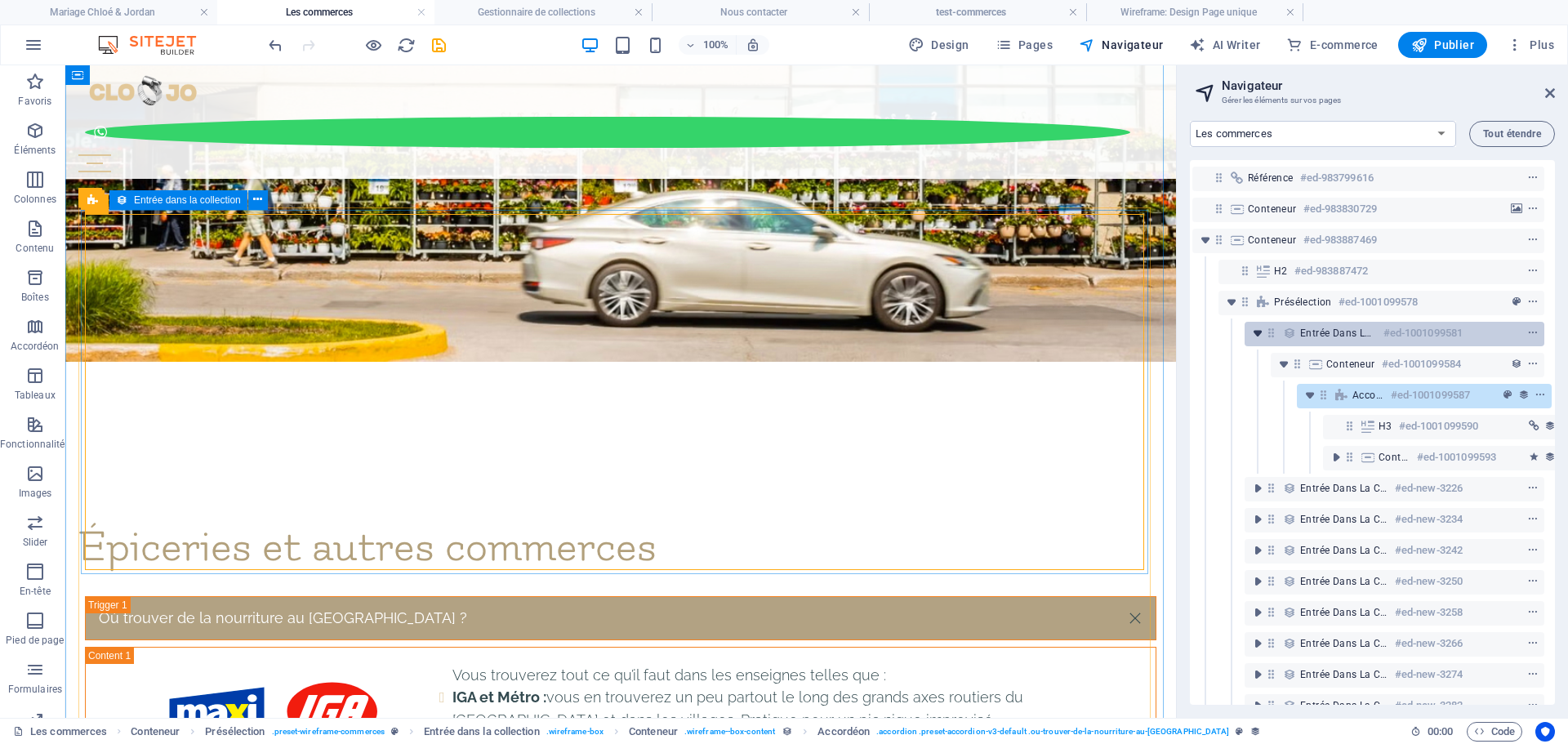
click at [1257, 332] on icon "toggle-expand" at bounding box center [1257, 332] width 17 height 17
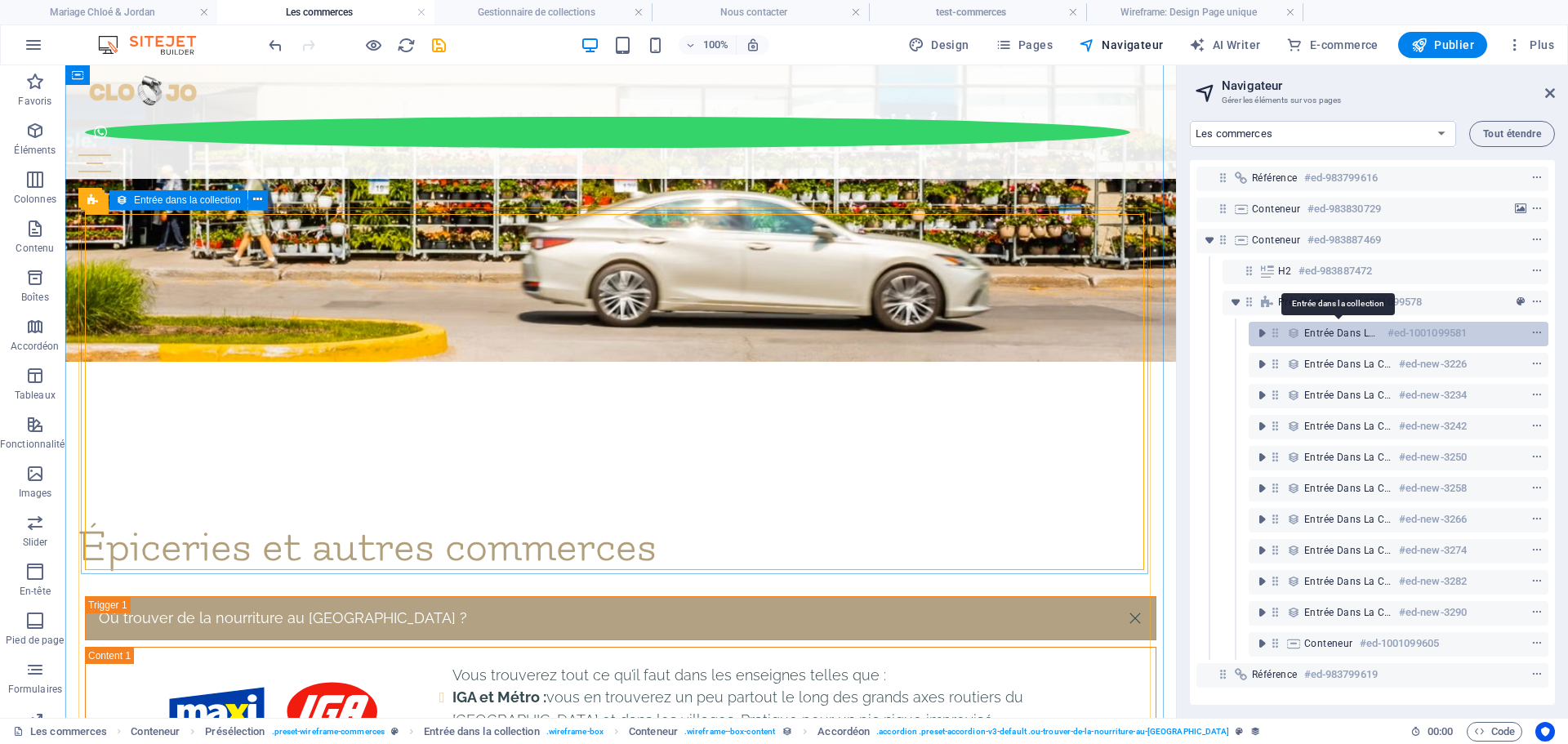
click at [1346, 334] on span "Entrée dans la collection" at bounding box center [1342, 332] width 77 height 13
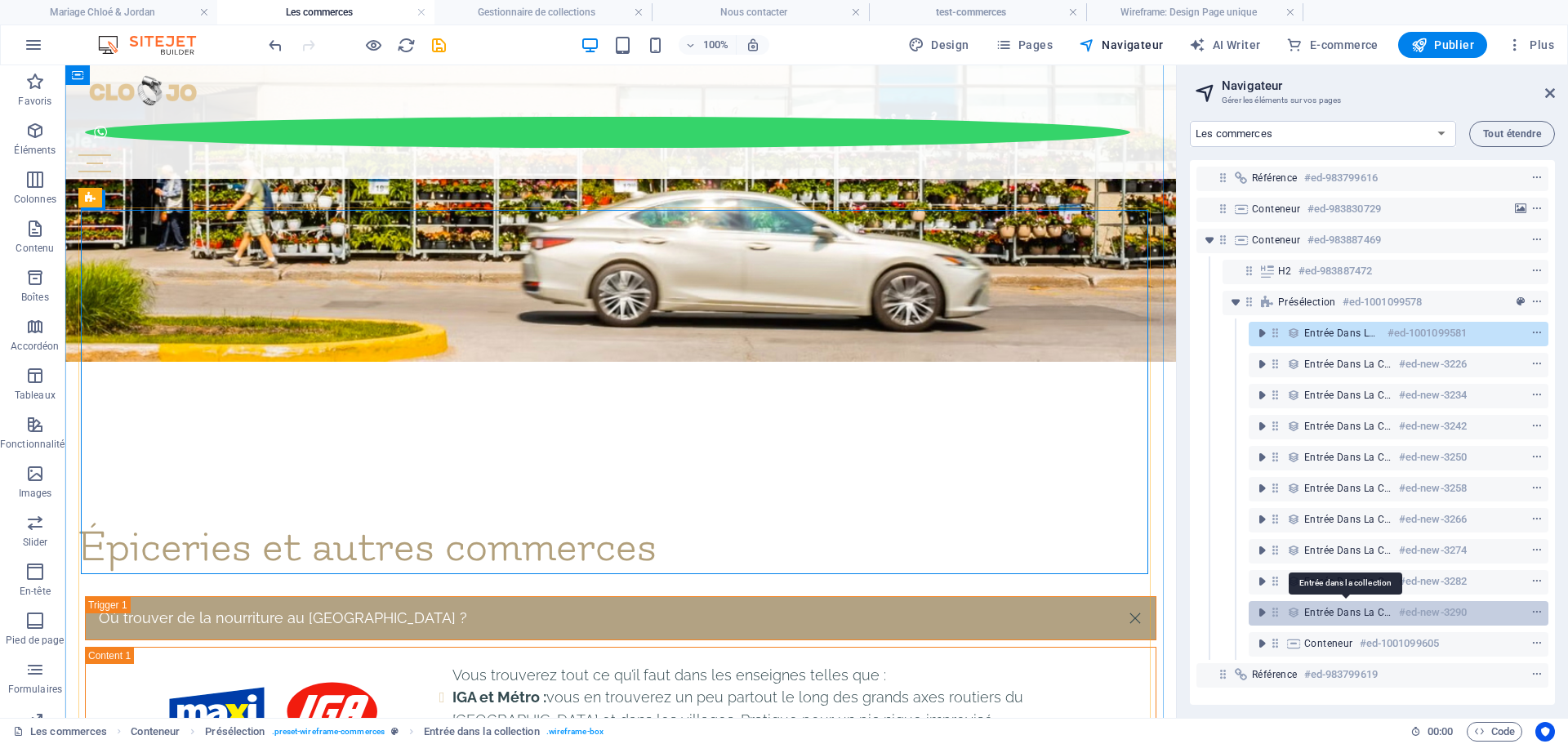
click at [1362, 607] on span "Entrée dans la collection" at bounding box center [1347, 612] width 88 height 13
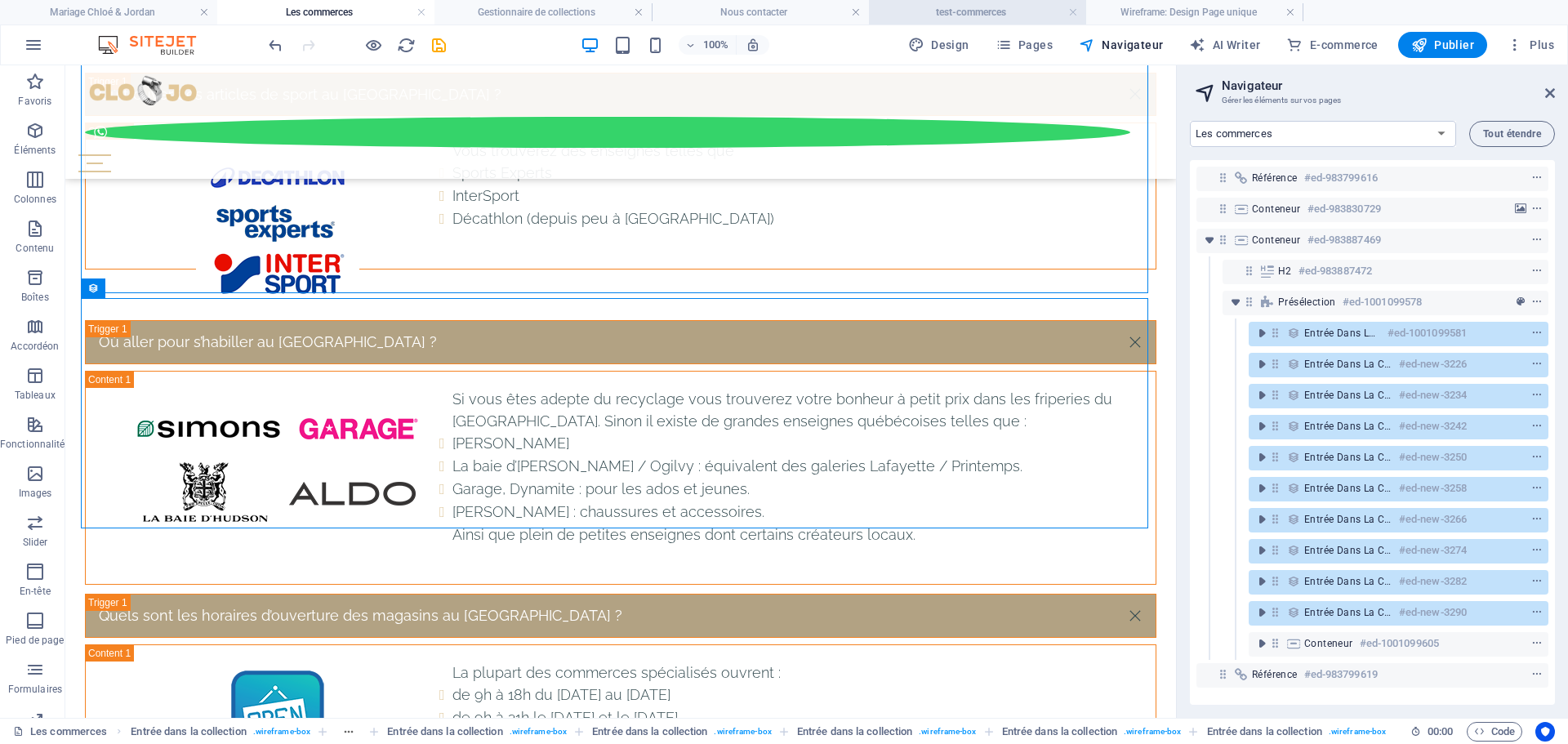
click at [974, 16] on h4 "test-commerces" at bounding box center [977, 12] width 218 height 17
select select "18071809-fr"
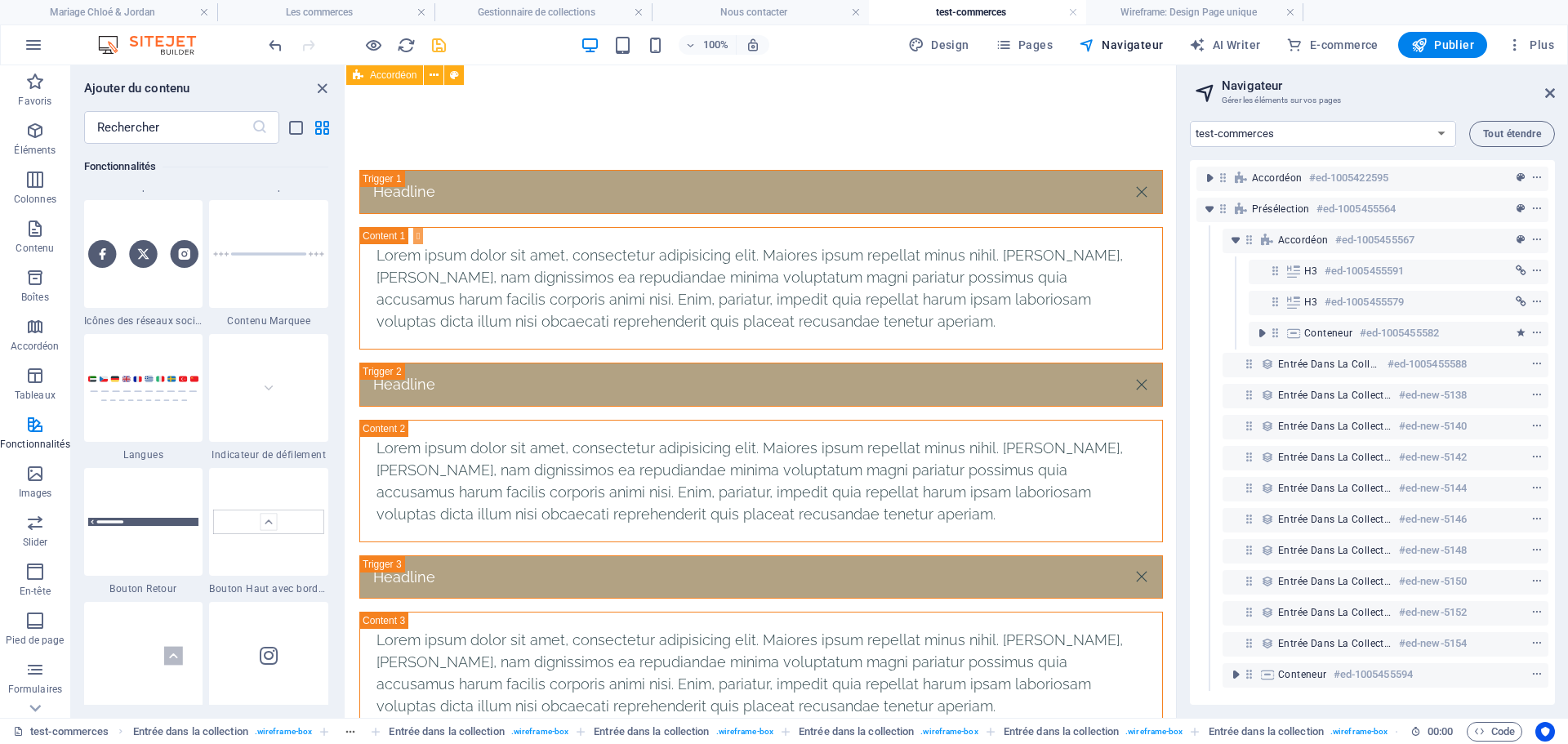
scroll to position [816, 0]
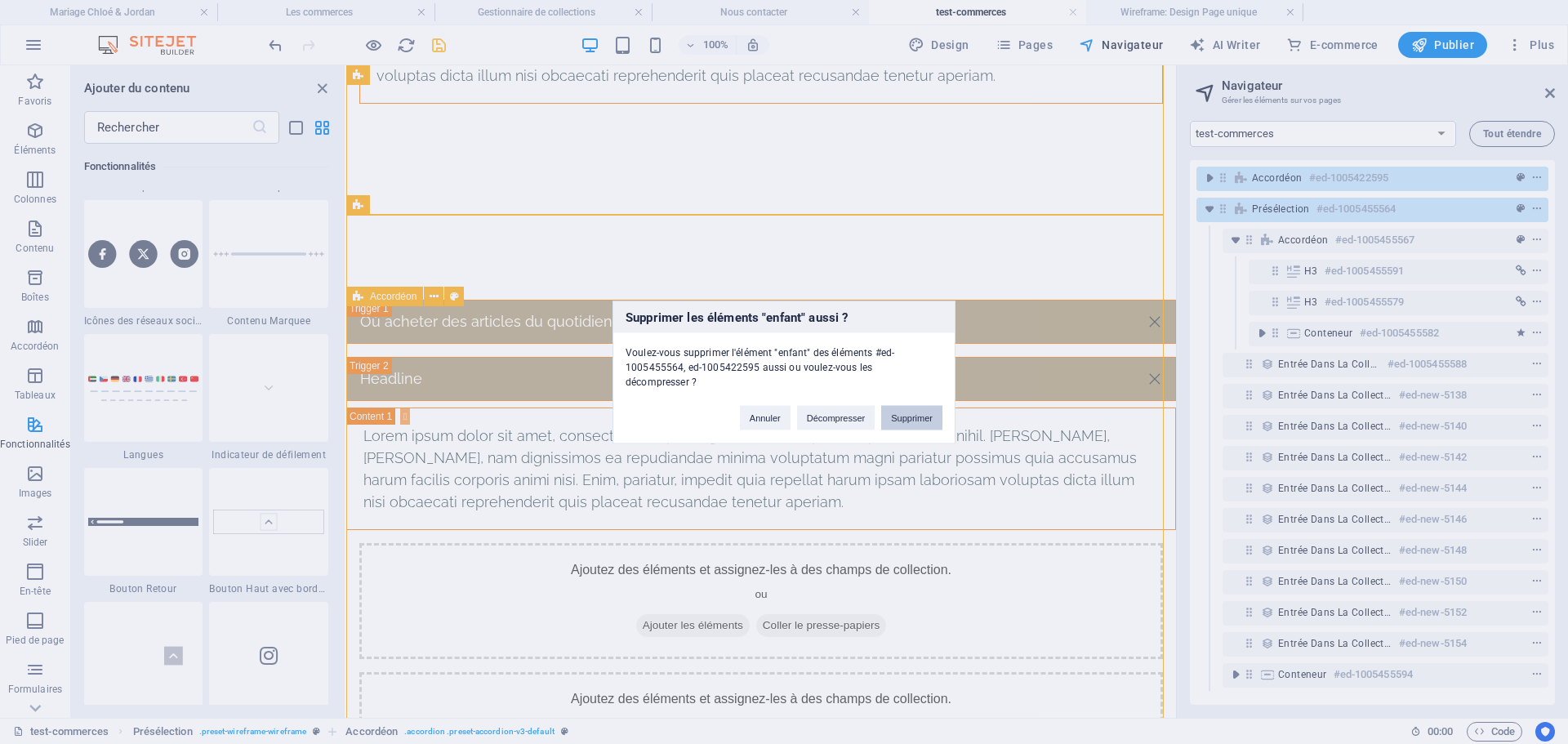
click at [927, 413] on button "Supprimer" at bounding box center [911, 417] width 61 height 24
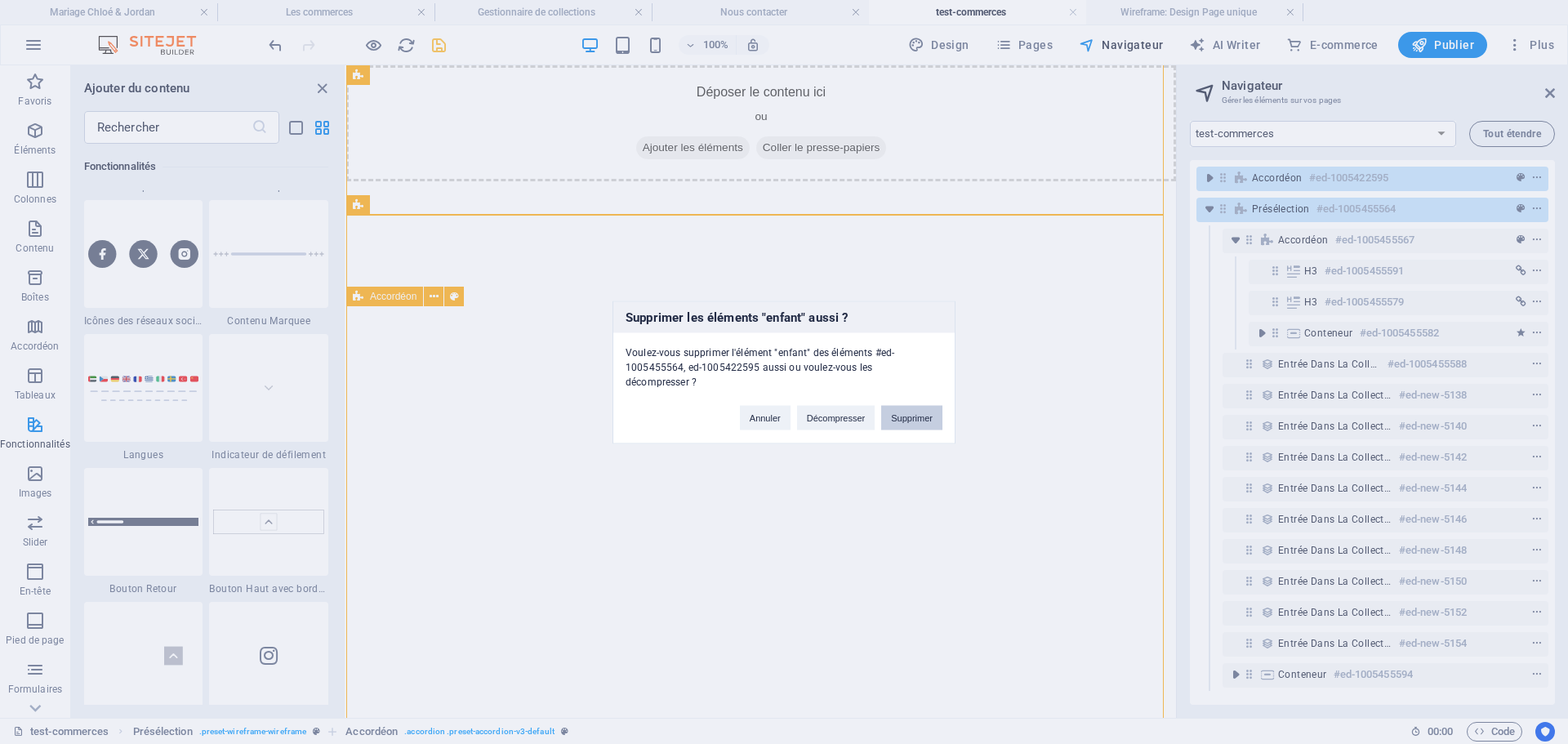
scroll to position [0, 0]
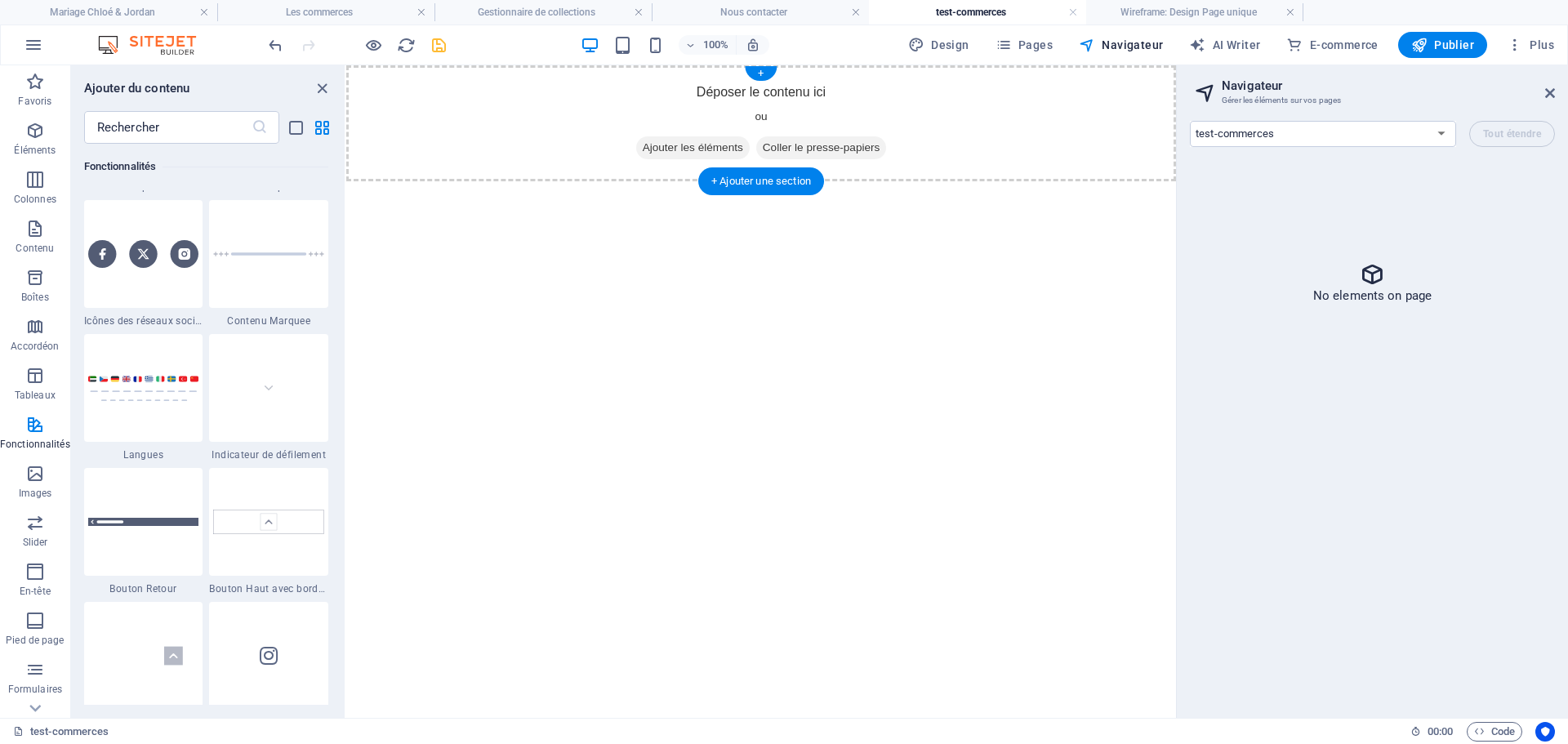
click at [565, 121] on div "Déposer le contenu ici ou Ajouter les éléments Coller le presse-papiers" at bounding box center [761, 122] width 830 height 116
click at [321, 86] on icon "close panel" at bounding box center [322, 88] width 18 height 18
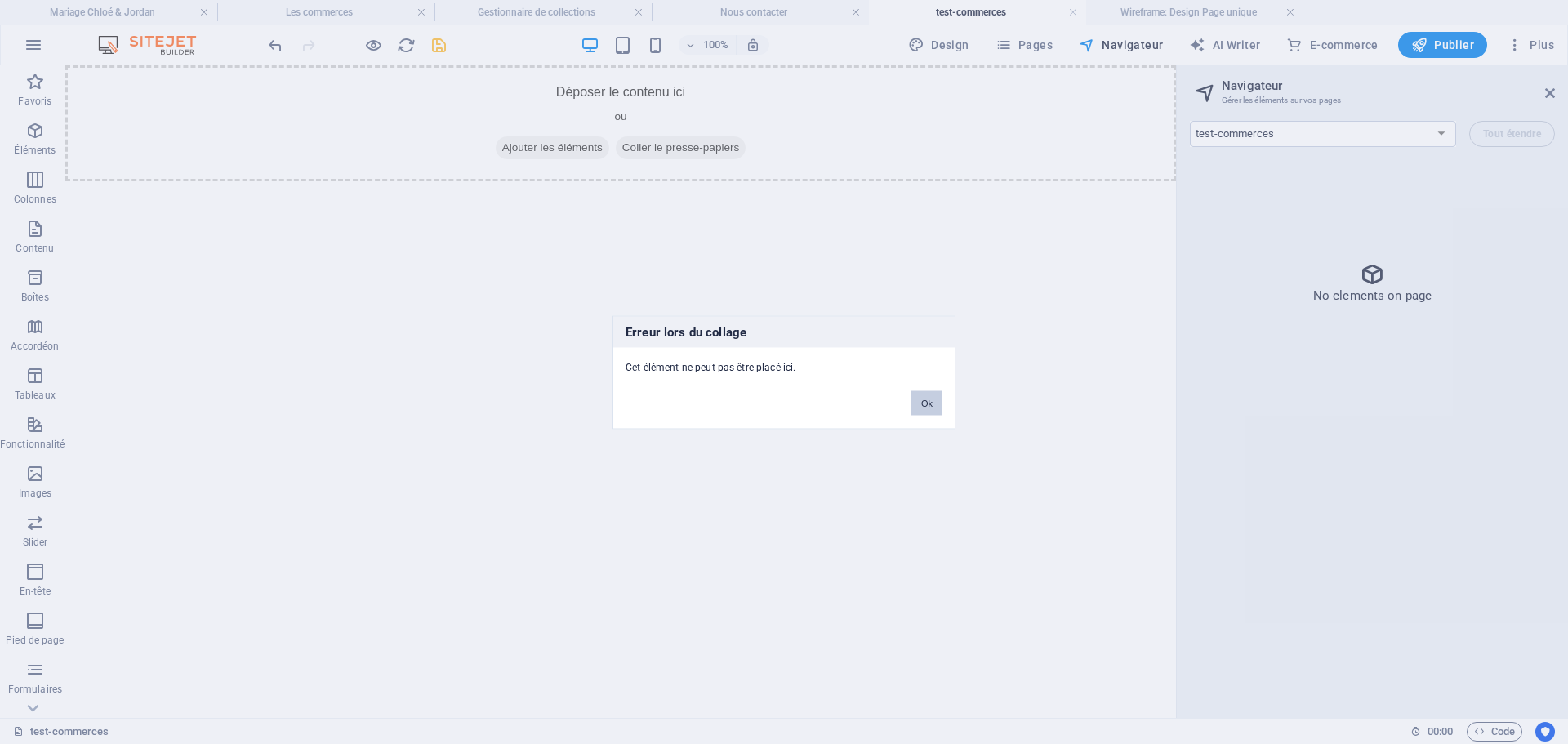
click at [927, 404] on button "Ok" at bounding box center [927, 402] width 31 height 24
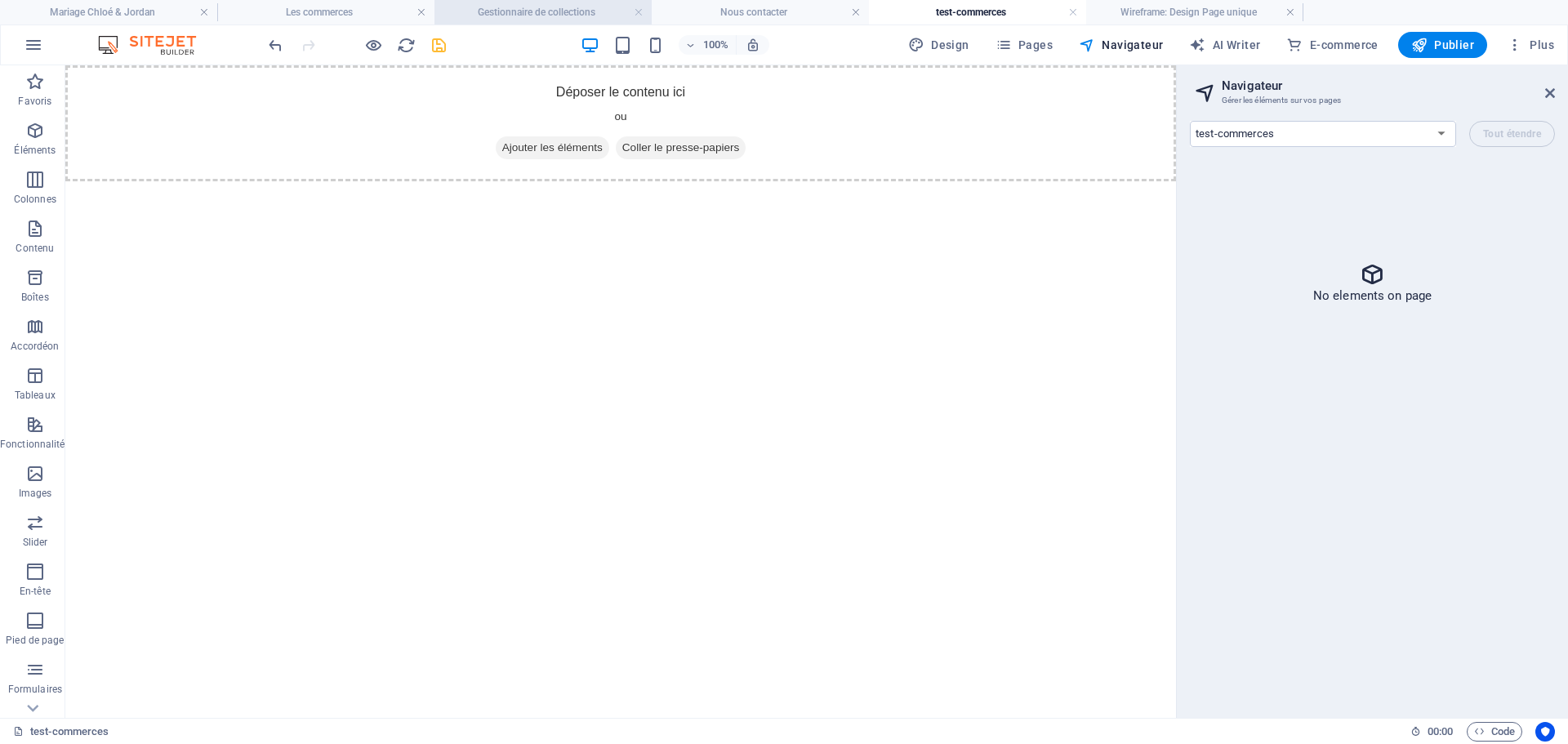
click at [537, 13] on h4 "Gestionnaire de collections" at bounding box center [543, 12] width 218 height 17
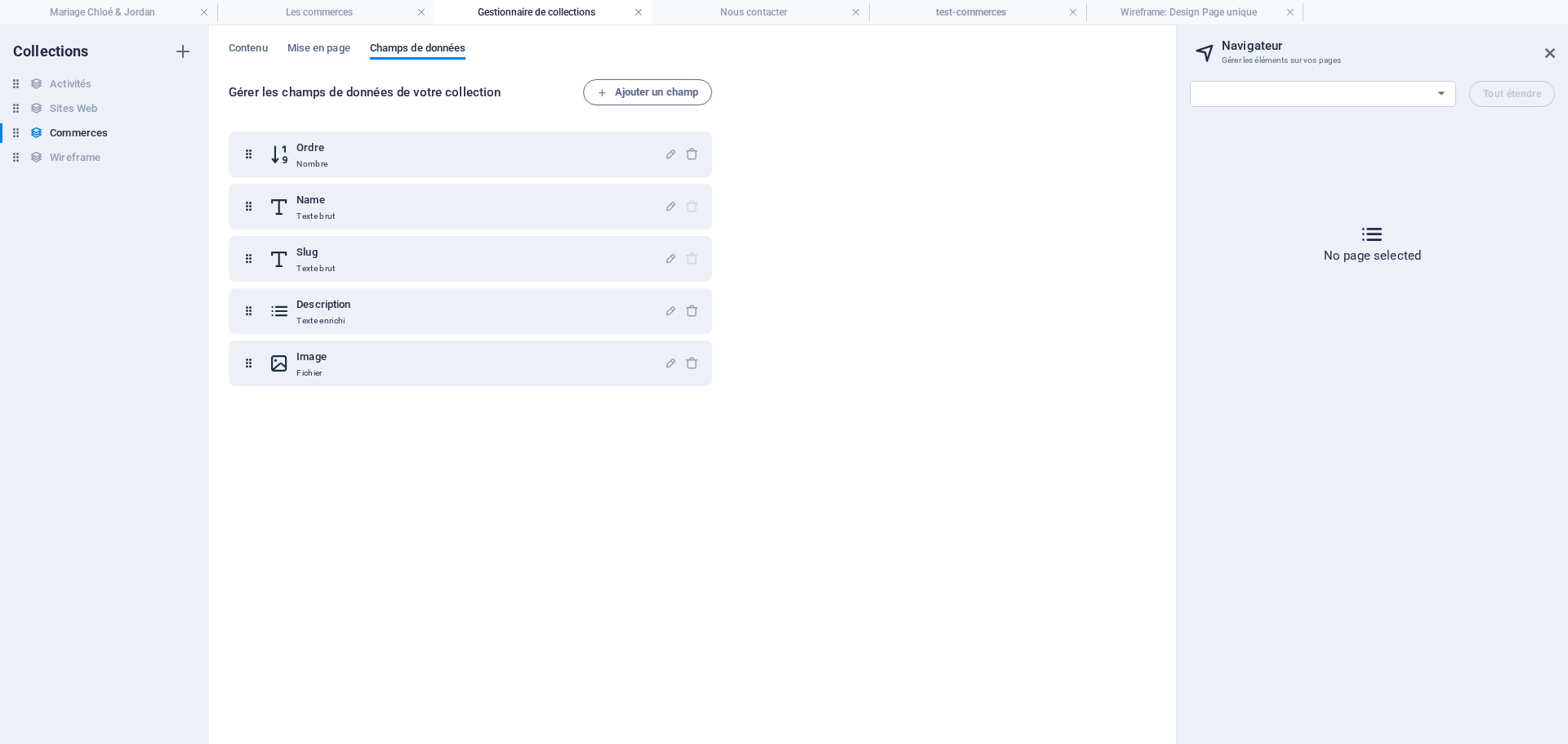
click at [640, 10] on link at bounding box center [638, 13] width 10 height 16
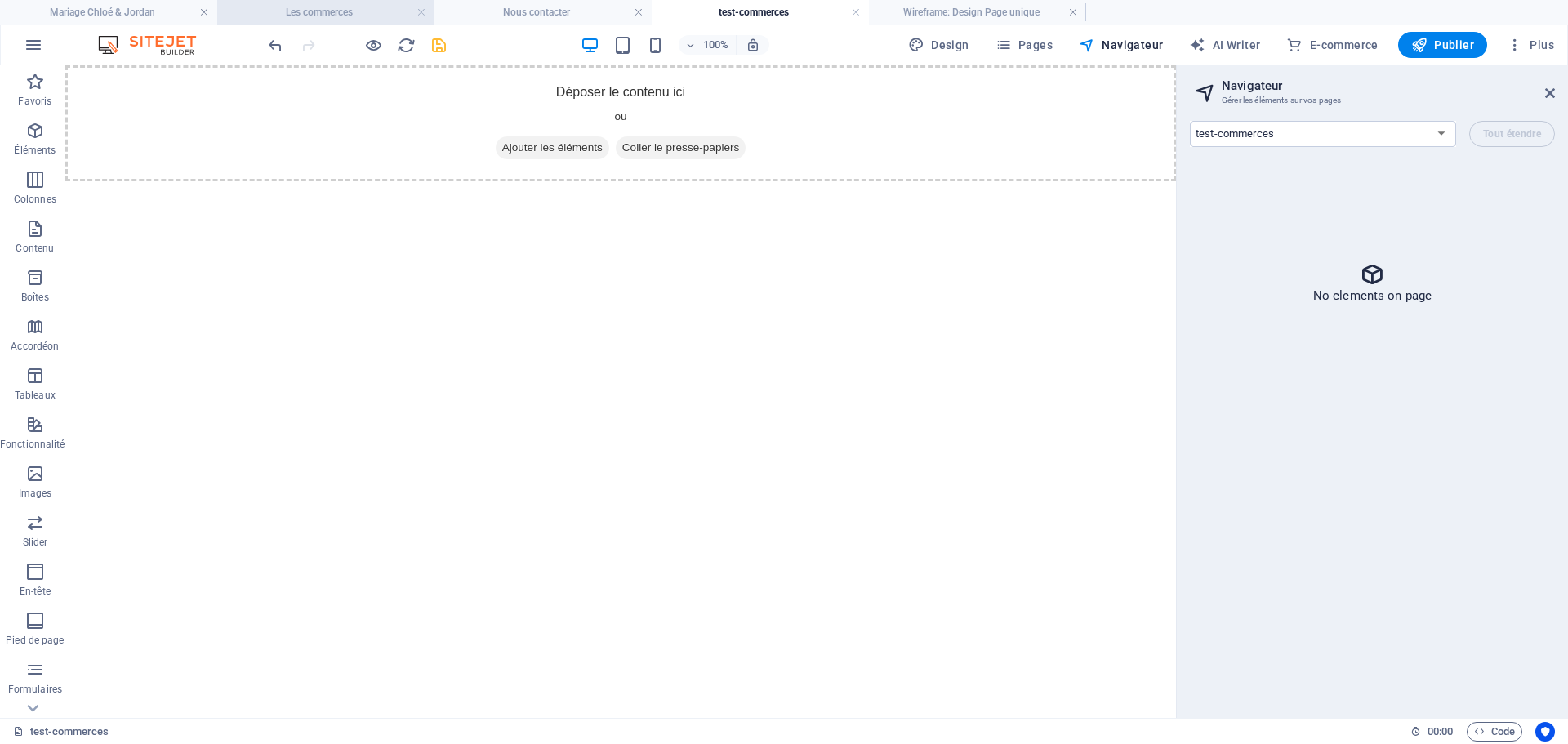
click at [329, 9] on h4 "Les commerces" at bounding box center [326, 12] width 218 height 17
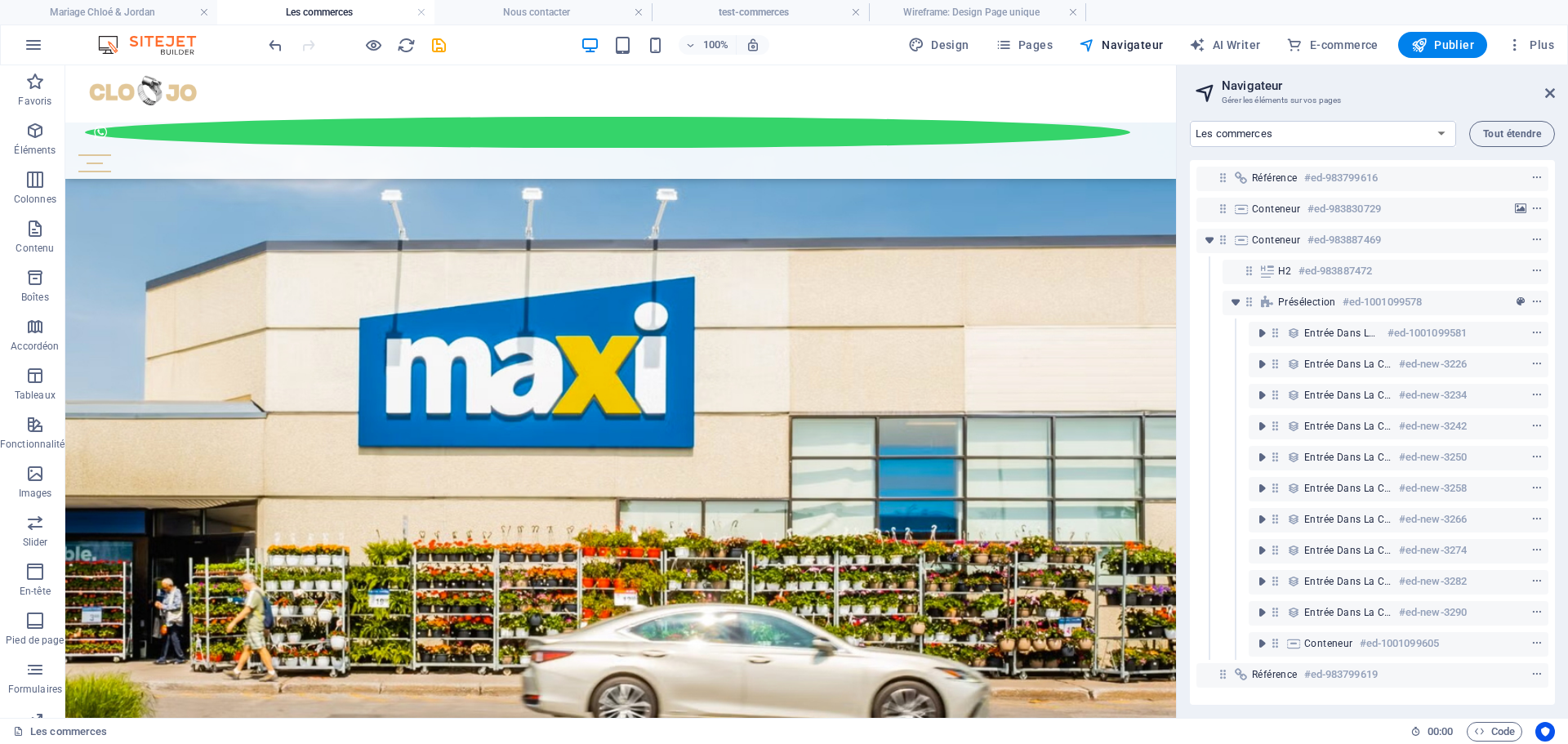
scroll to position [2838, 0]
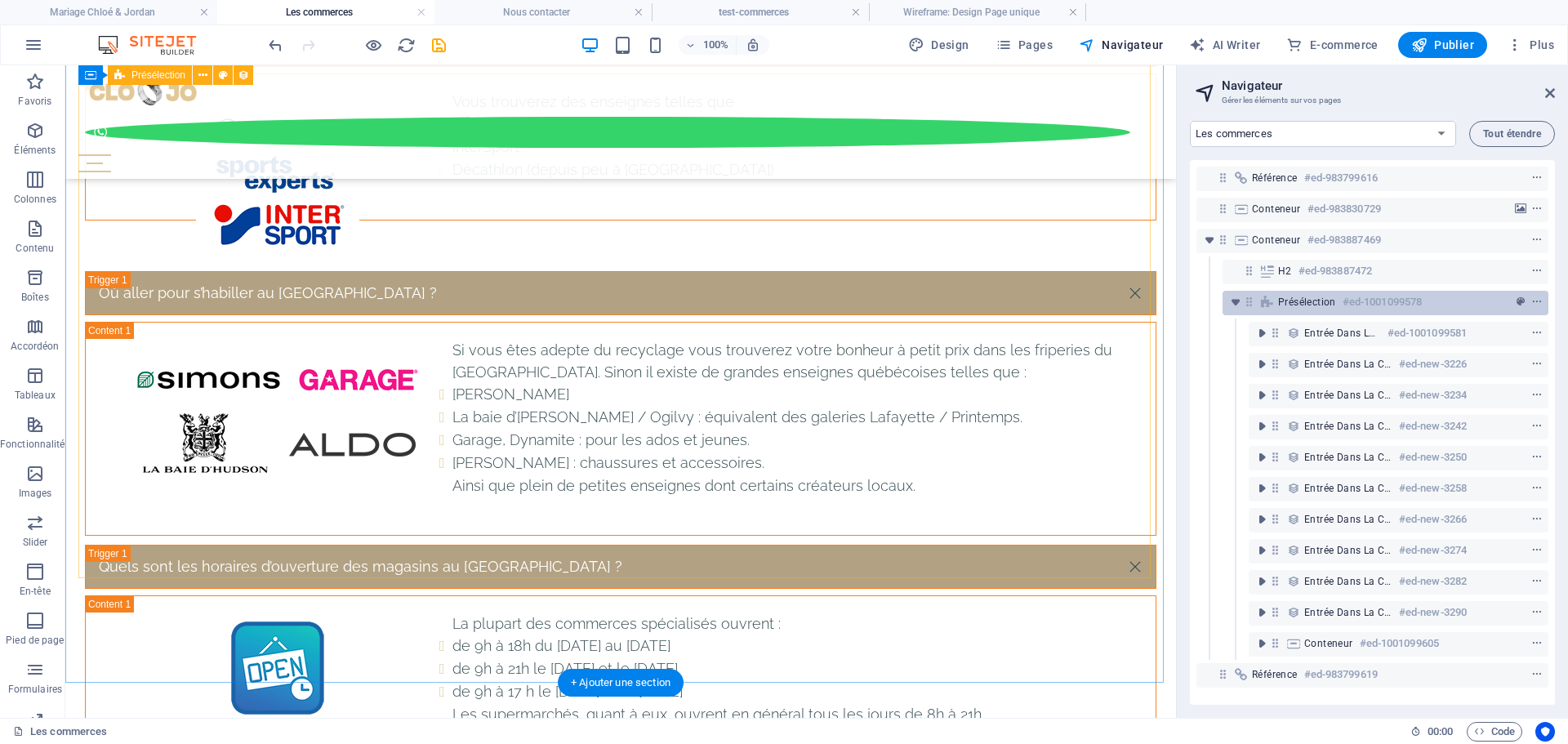
click at [1286, 299] on span "Présélection" at bounding box center [1307, 301] width 58 height 13
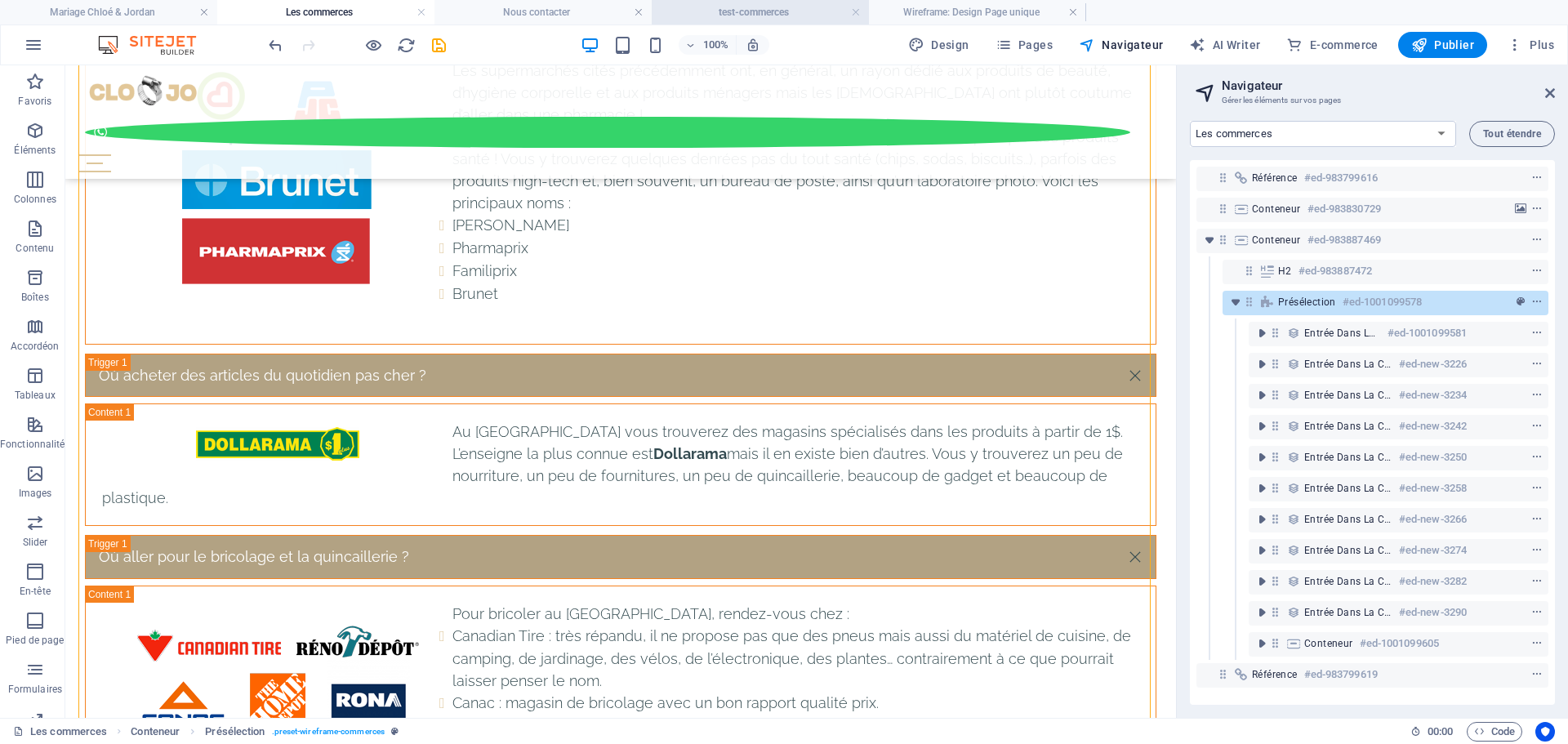
click at [775, 4] on h4 "test-commerces" at bounding box center [761, 12] width 218 height 17
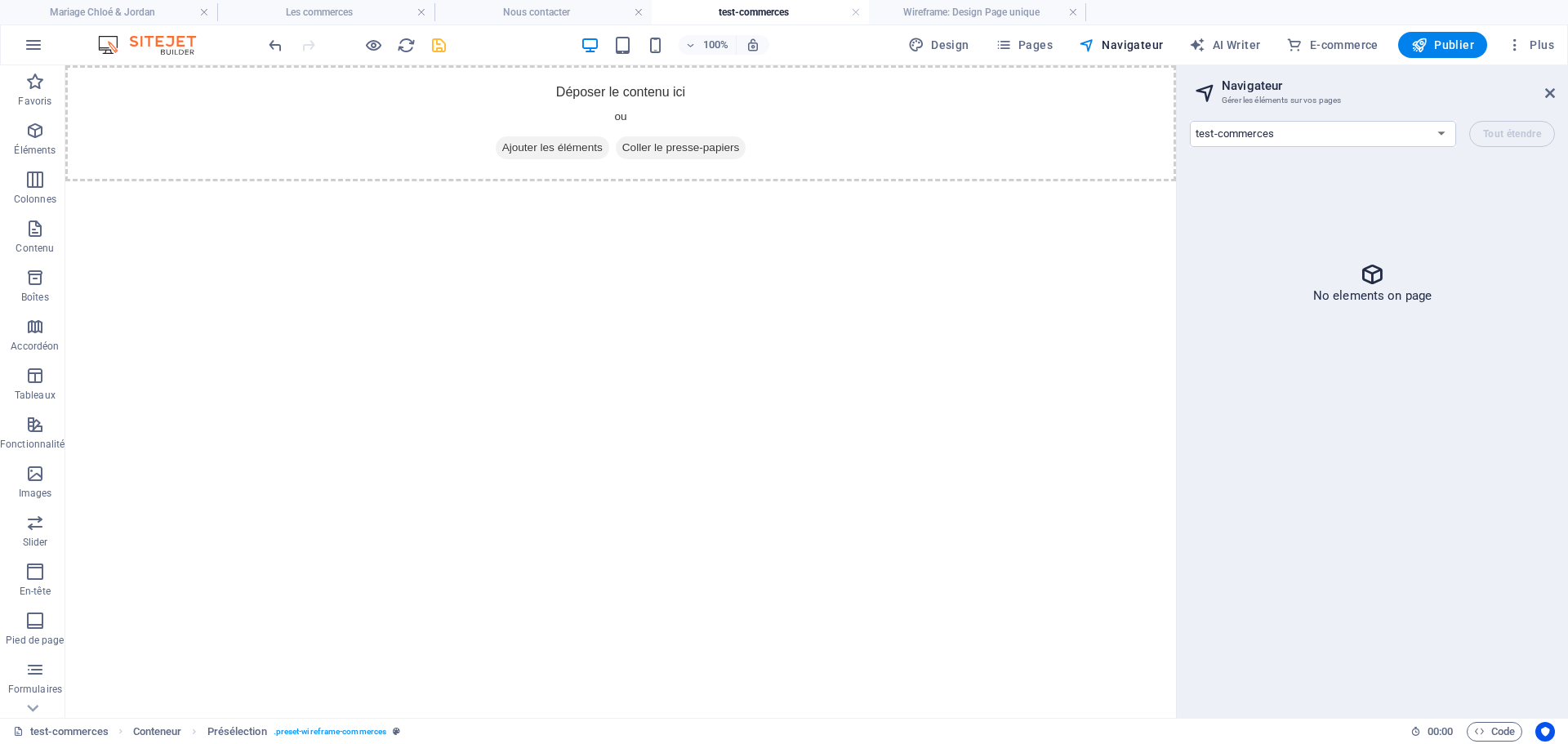
scroll to position [0, 0]
click at [462, 115] on div "Déposer le contenu ici ou Ajouter les éléments Coller le presse-papiers" at bounding box center [620, 122] width 1110 height 116
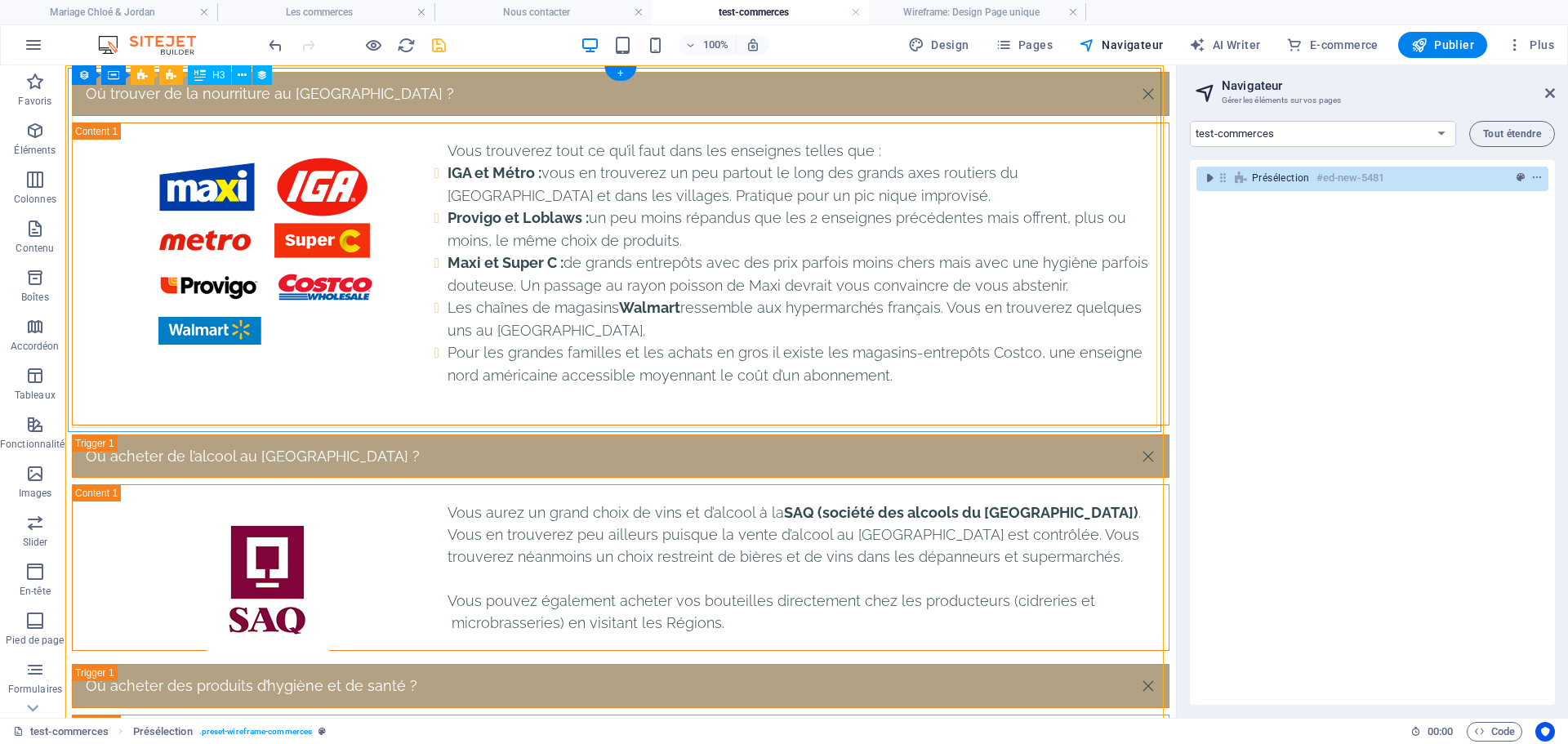
click at [342, 100] on div "Où trouver de la nourriture au [GEOGRAPHIC_DATA] ?" at bounding box center [620, 93] width 1097 height 44
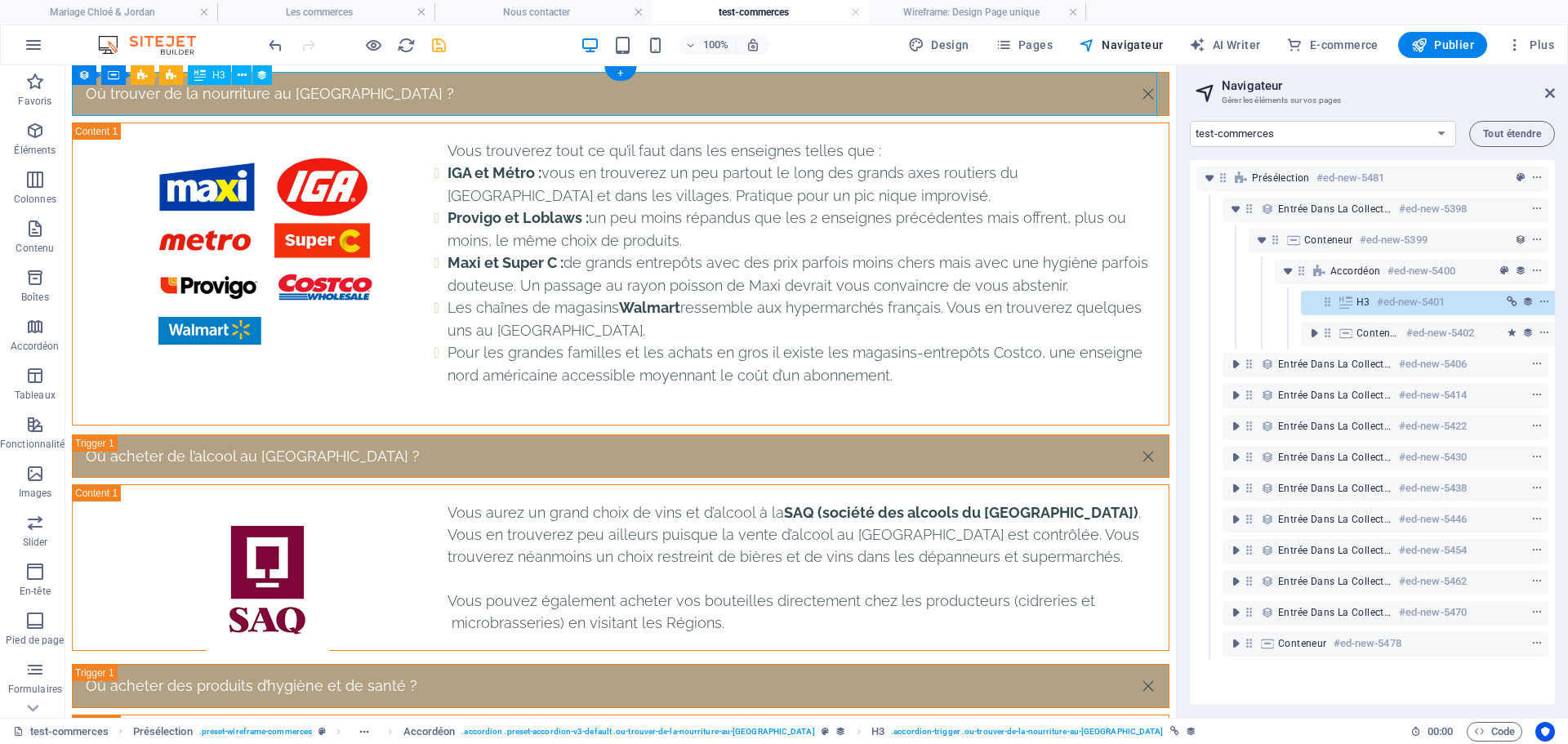
scroll to position [0, 4]
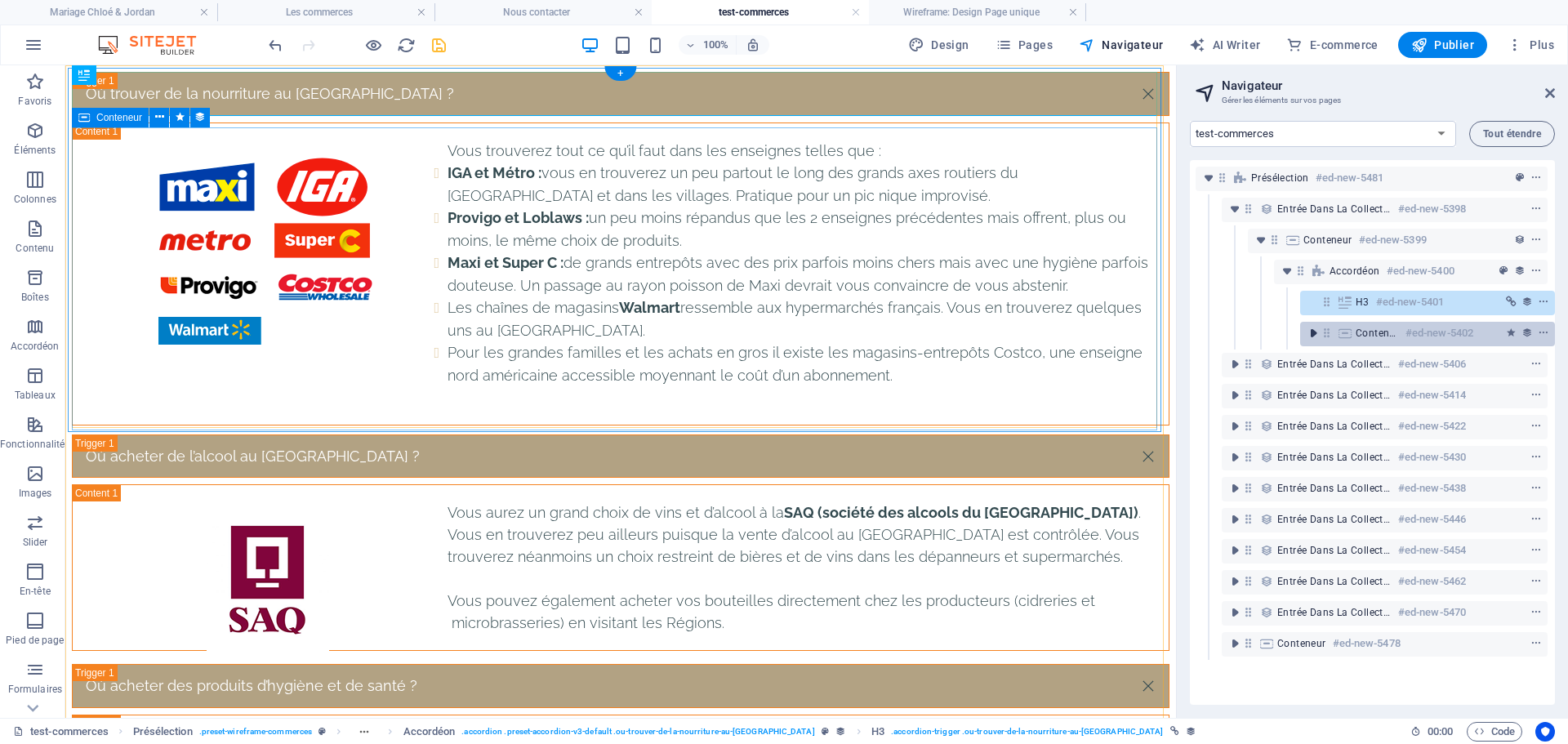
click at [1311, 333] on icon "toggle-expand" at bounding box center [1312, 332] width 17 height 17
click at [1311, 333] on icon "toggle-expand" at bounding box center [1310, 332] width 17 height 17
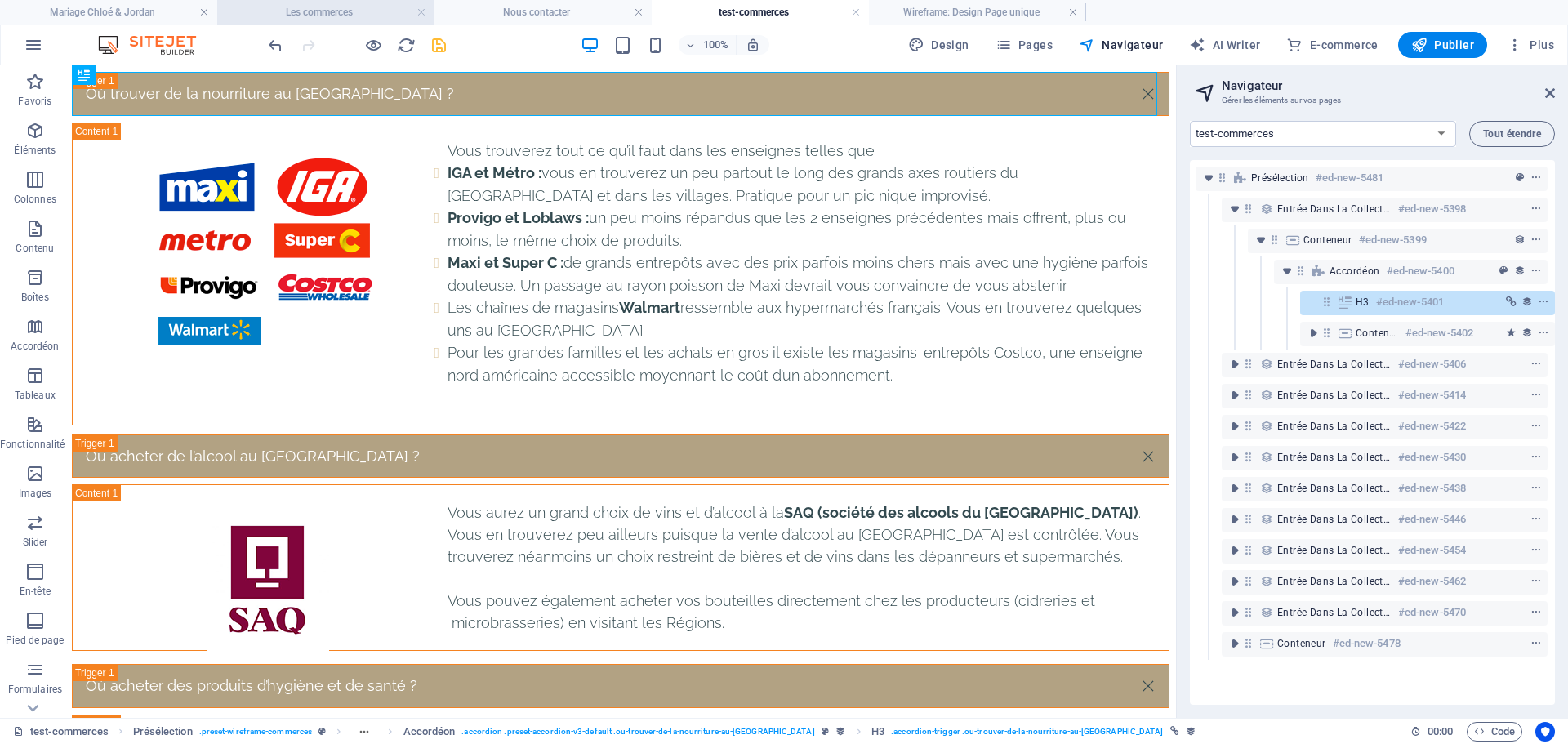
click at [319, 12] on h4 "Les commerces" at bounding box center [326, 12] width 218 height 17
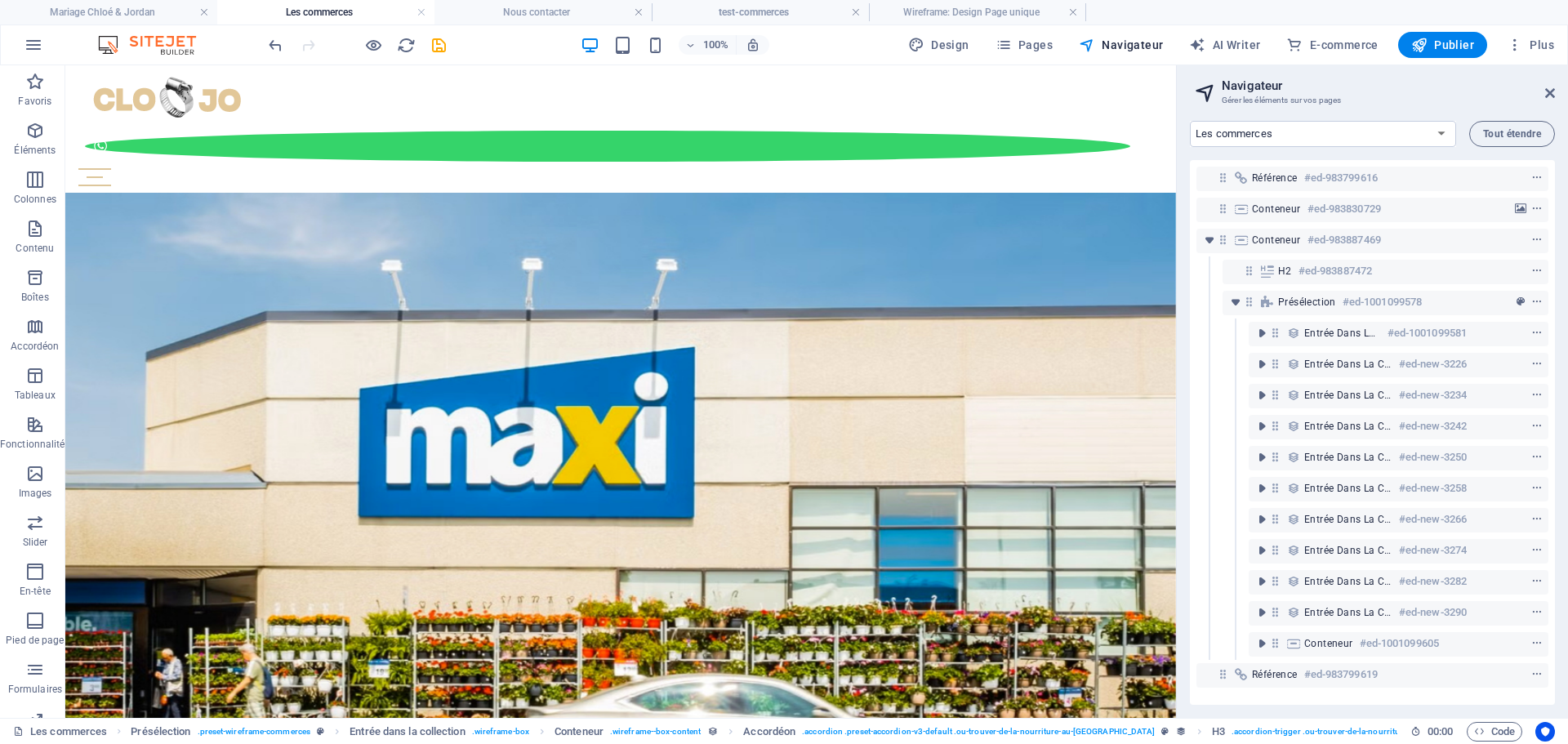
scroll to position [1618, 0]
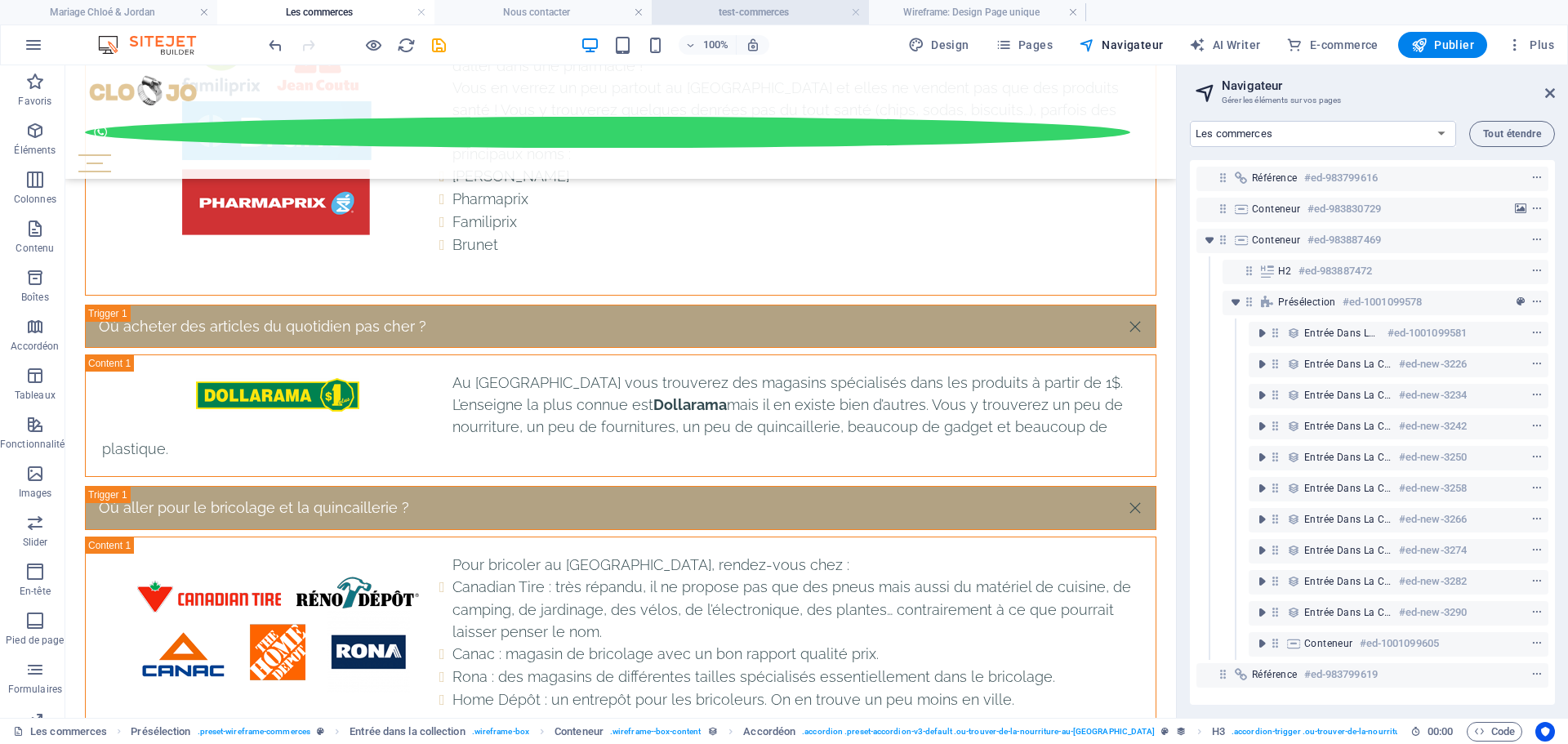
click at [695, 11] on h4 "test-commerces" at bounding box center [761, 12] width 218 height 17
select select "18071809-fr"
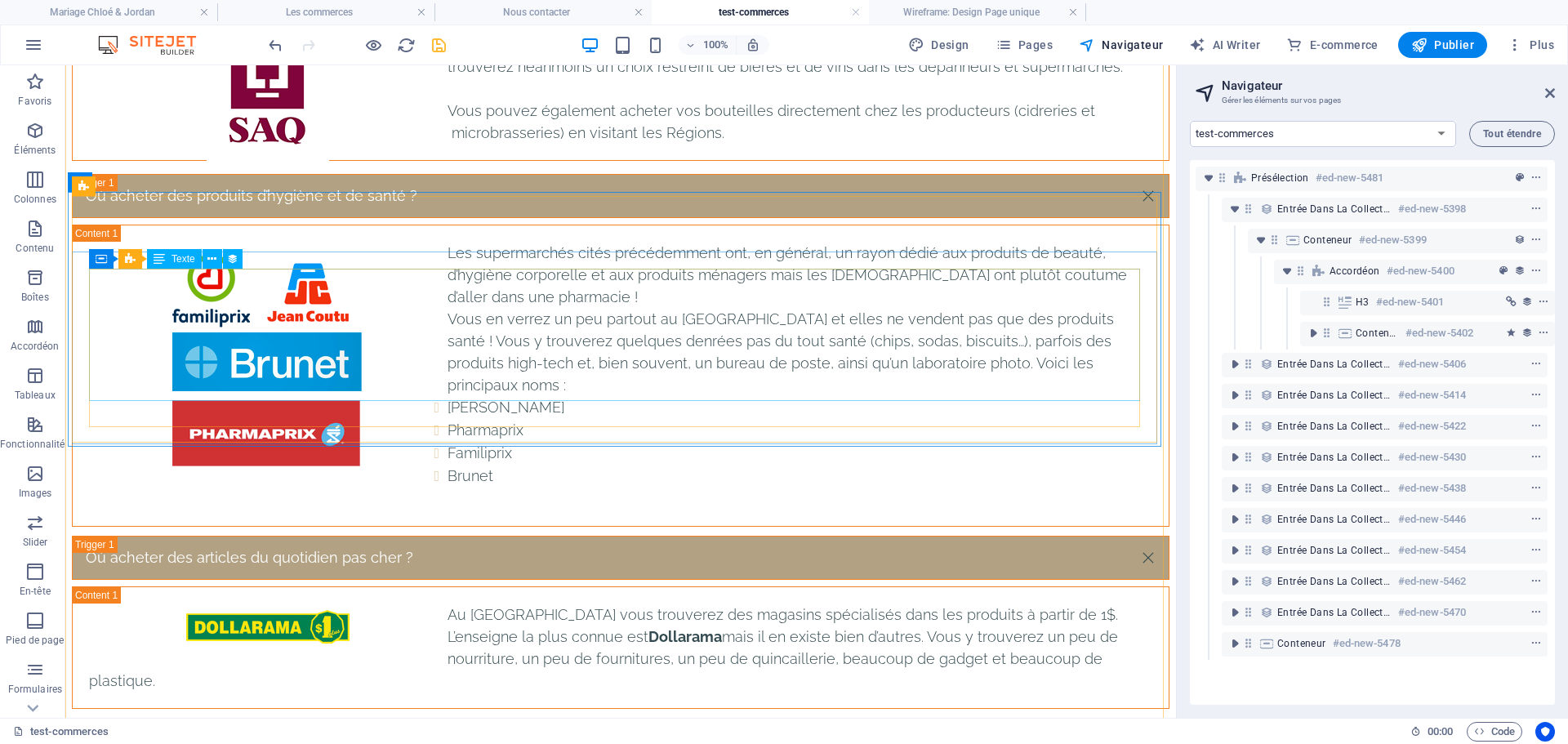
scroll to position [163, 0]
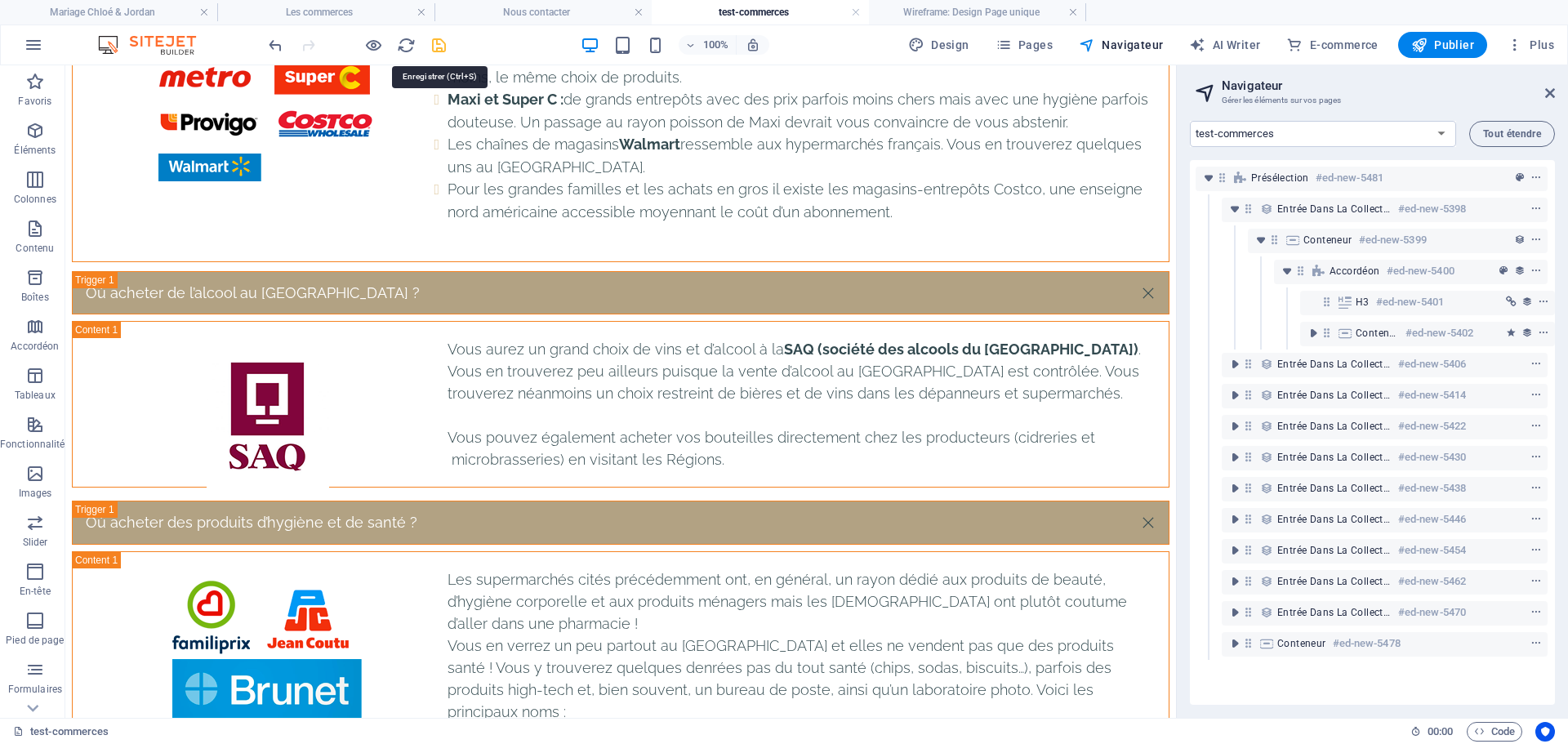
click at [435, 44] on icon "save" at bounding box center [438, 45] width 18 height 18
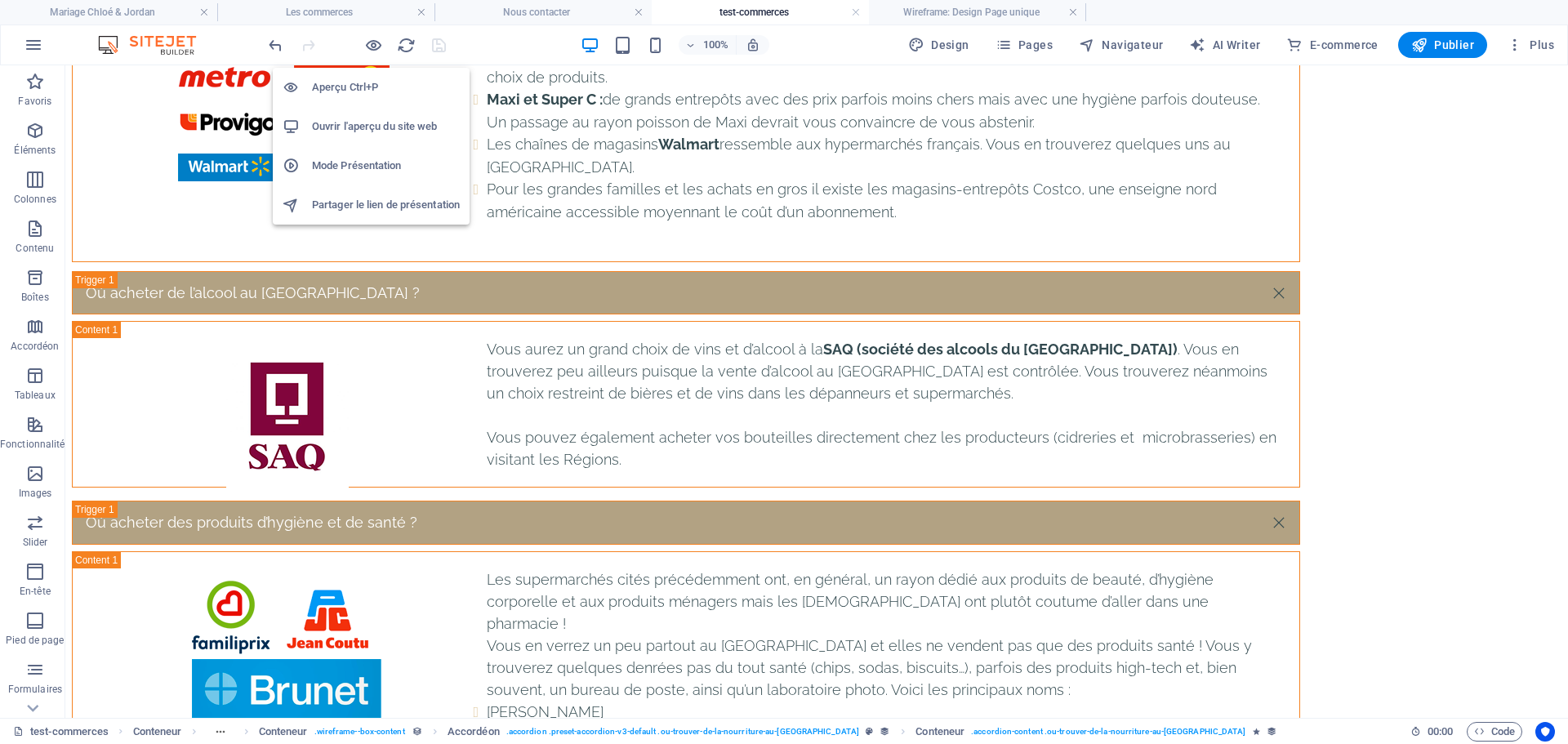
click at [360, 119] on h6 "Ouvrir l'aperçu du site web" at bounding box center [386, 126] width 148 height 19
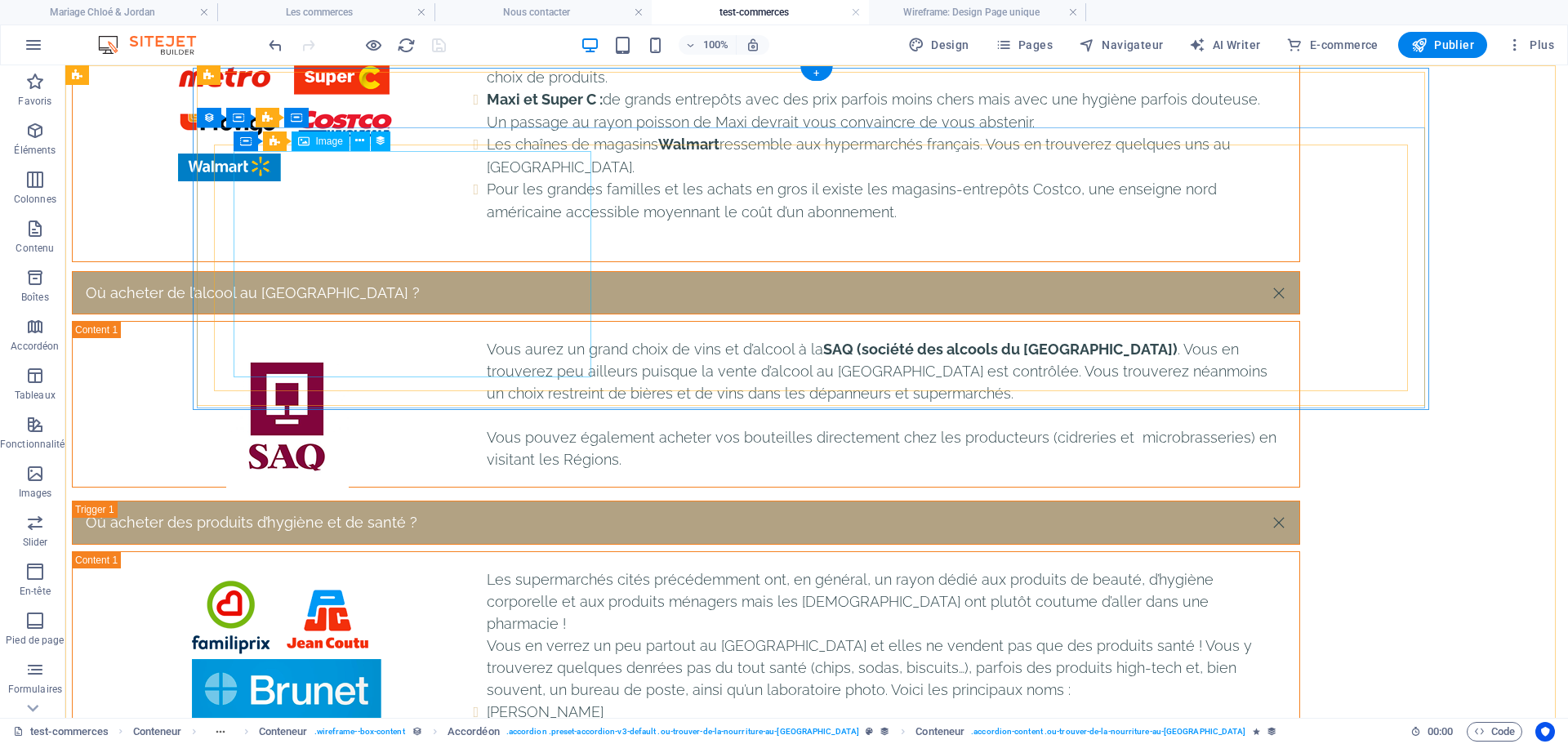
scroll to position [0, 0]
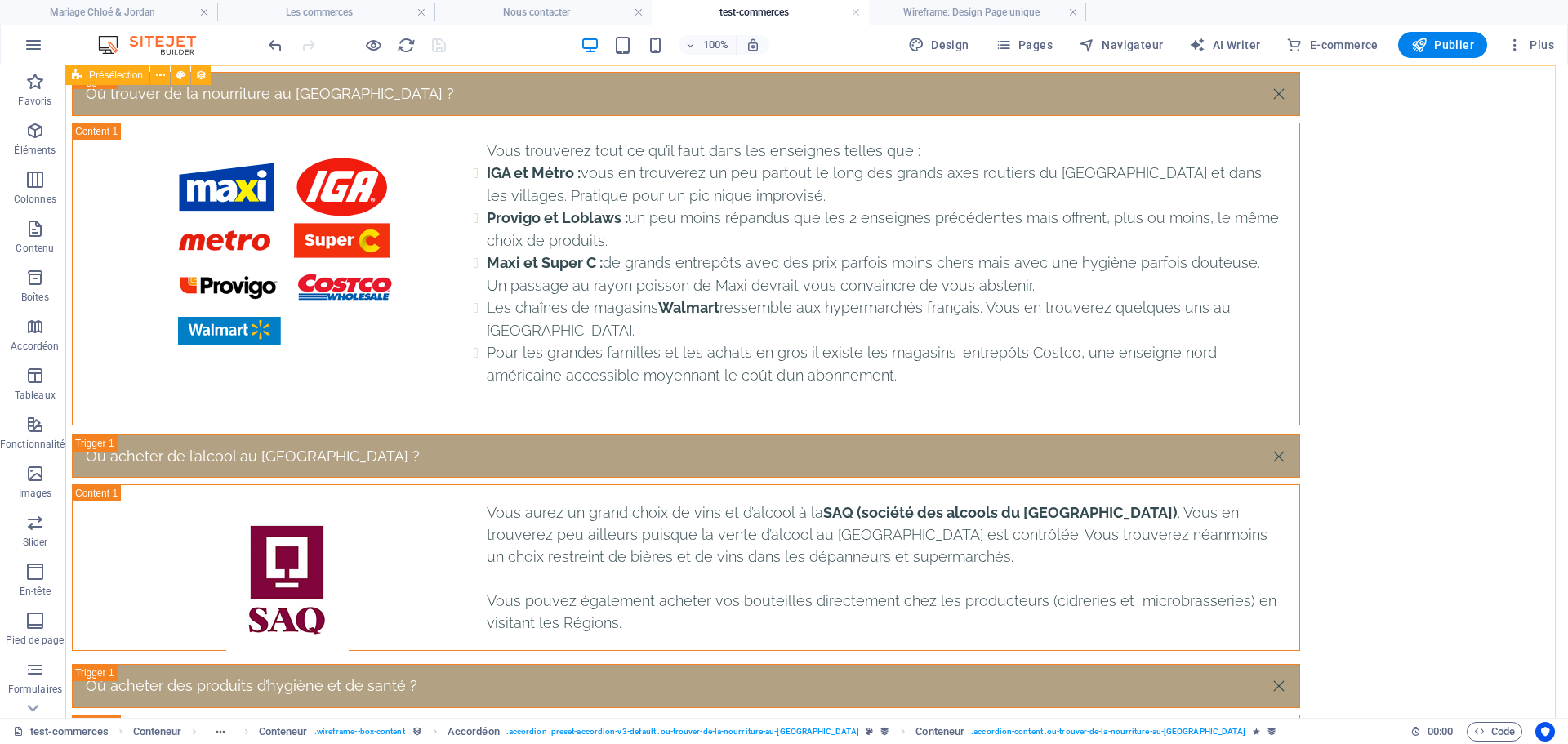
click at [114, 74] on span "Présélection" at bounding box center [116, 75] width 53 height 10
select select "68dd2c17b8616840770d326a"
select select "columns.ordre_ASC"
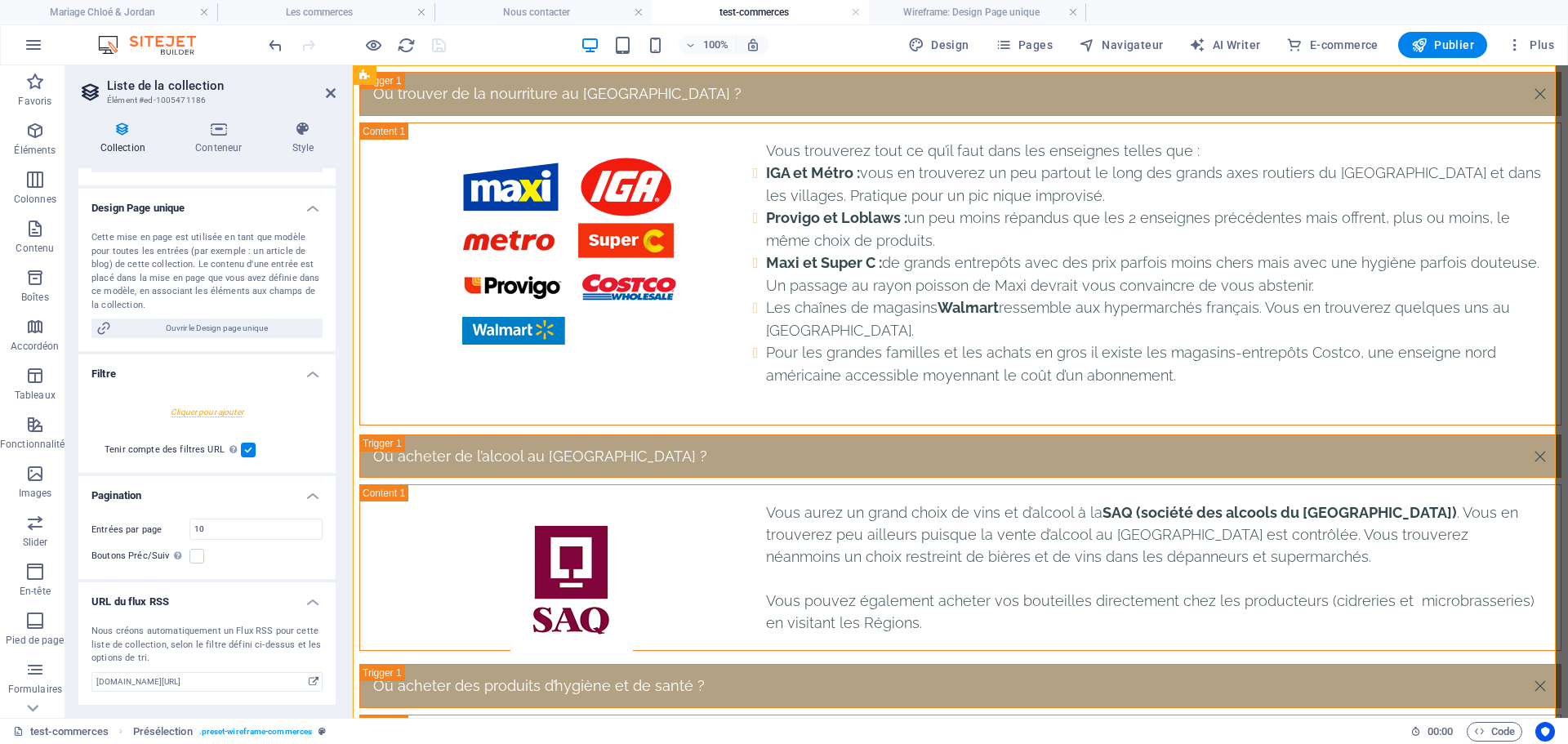
scroll to position [152, 0]
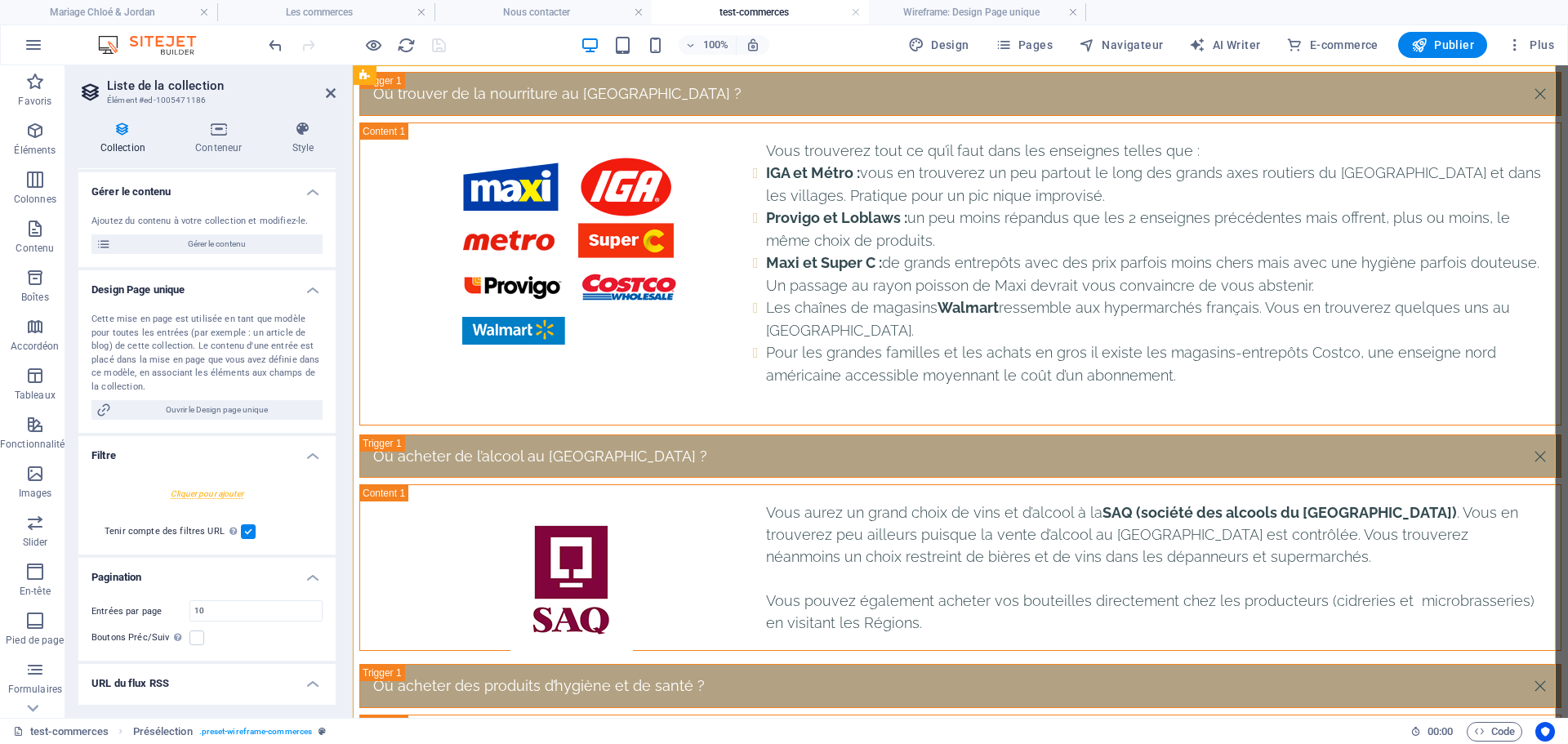
click at [214, 495] on div at bounding box center [207, 492] width 231 height 30
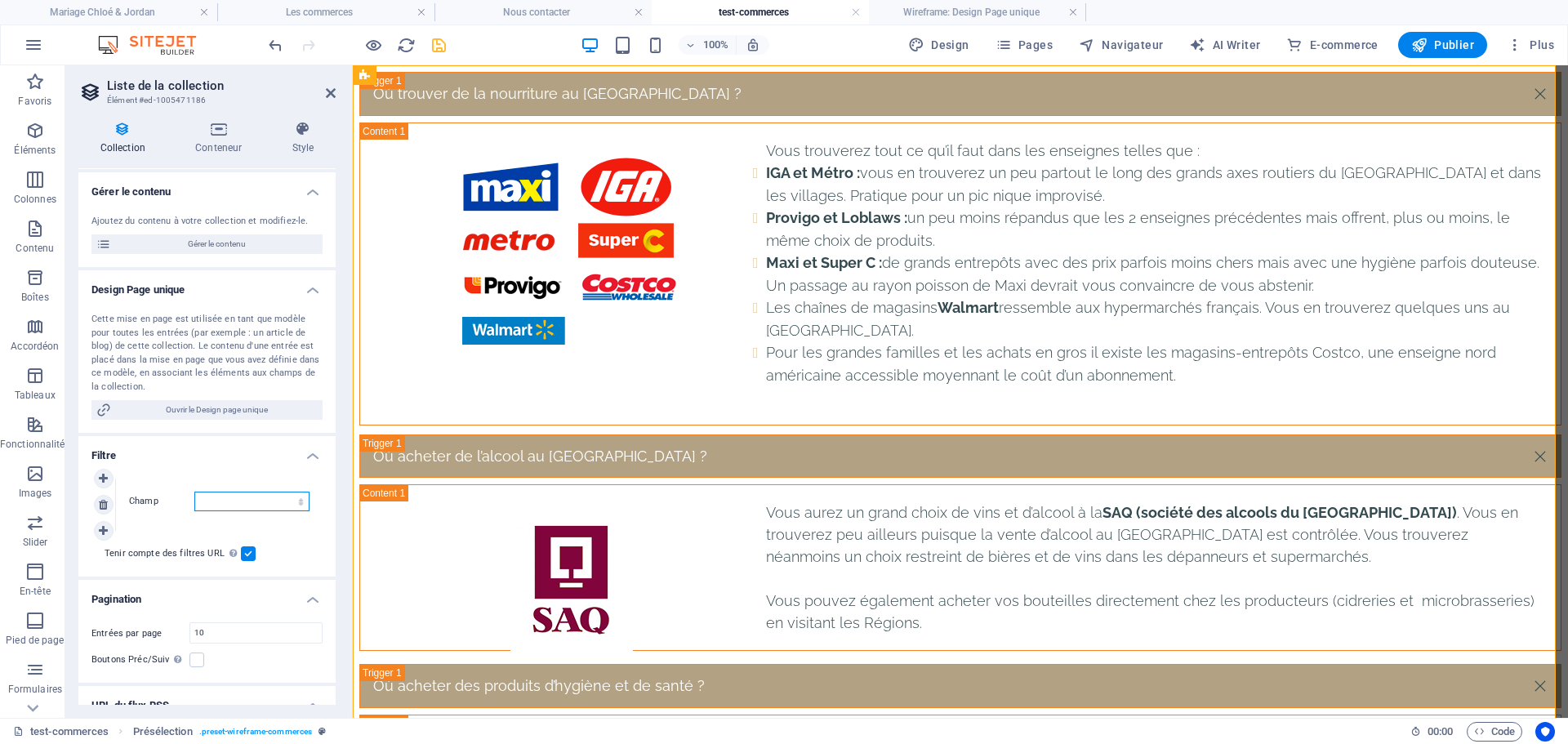
click at [199, 499] on select "Créé le Mis à jour le Ordre Name Slug" at bounding box center [252, 501] width 115 height 19
select select "columns.ordre"
click at [194, 491] on select "Créé le Mis à jour le Ordre Name Slug" at bounding box center [252, 501] width 115 height 19
click at [219, 527] on input "number" at bounding box center [252, 528] width 114 height 19
type input "1"
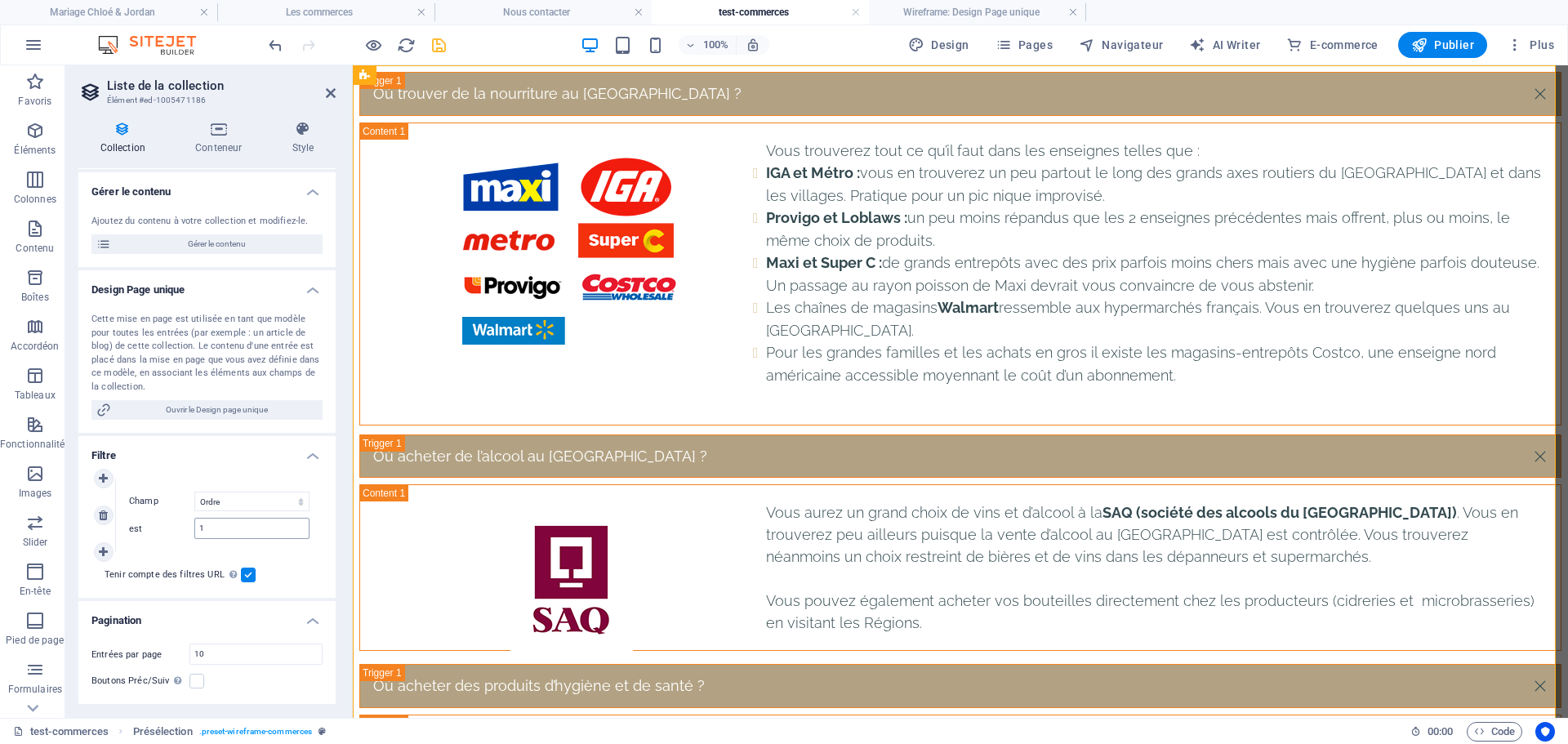
select select "68dd2c17b8616840770d326a"
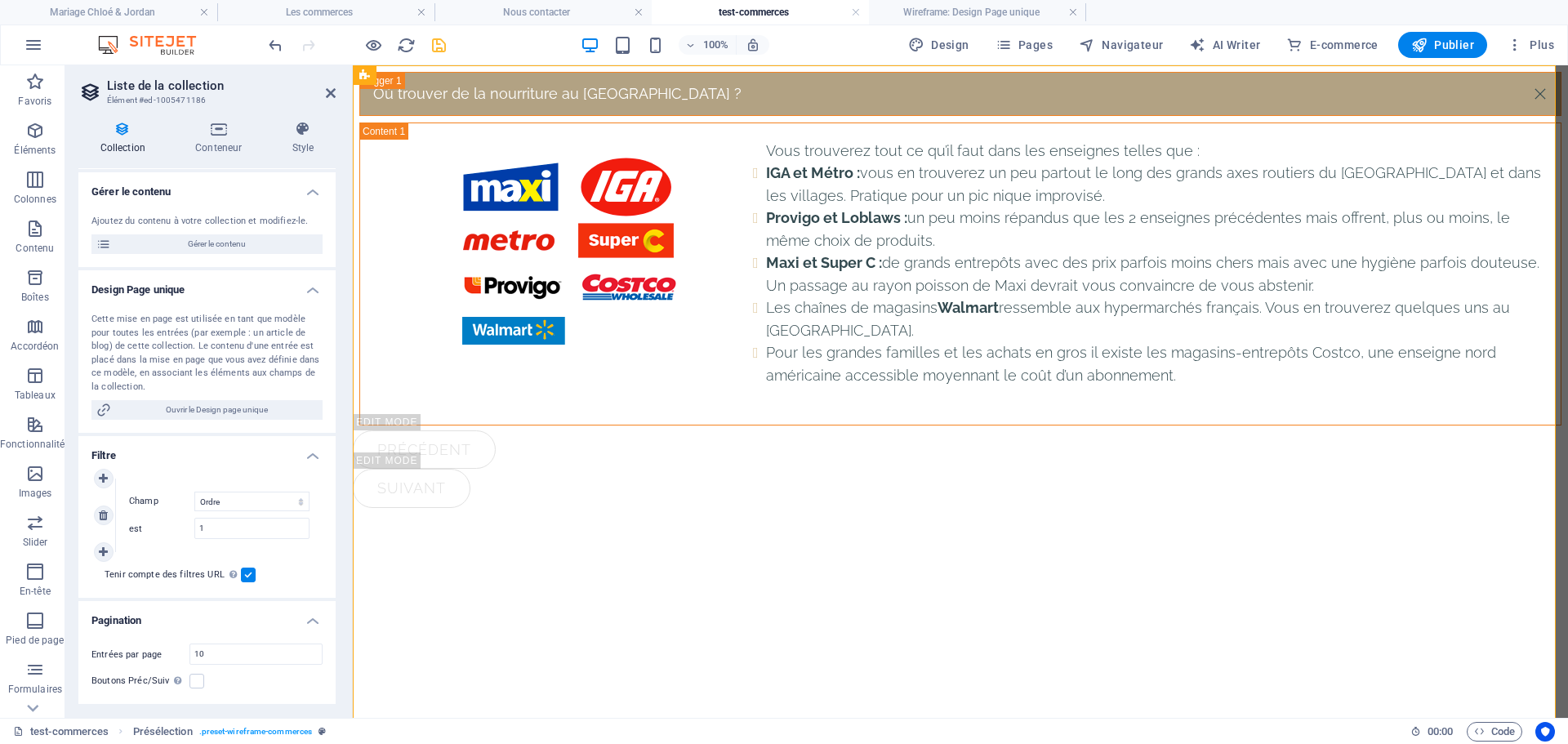
select select "columns.ordre_ASC"
select select "columns.ordre"
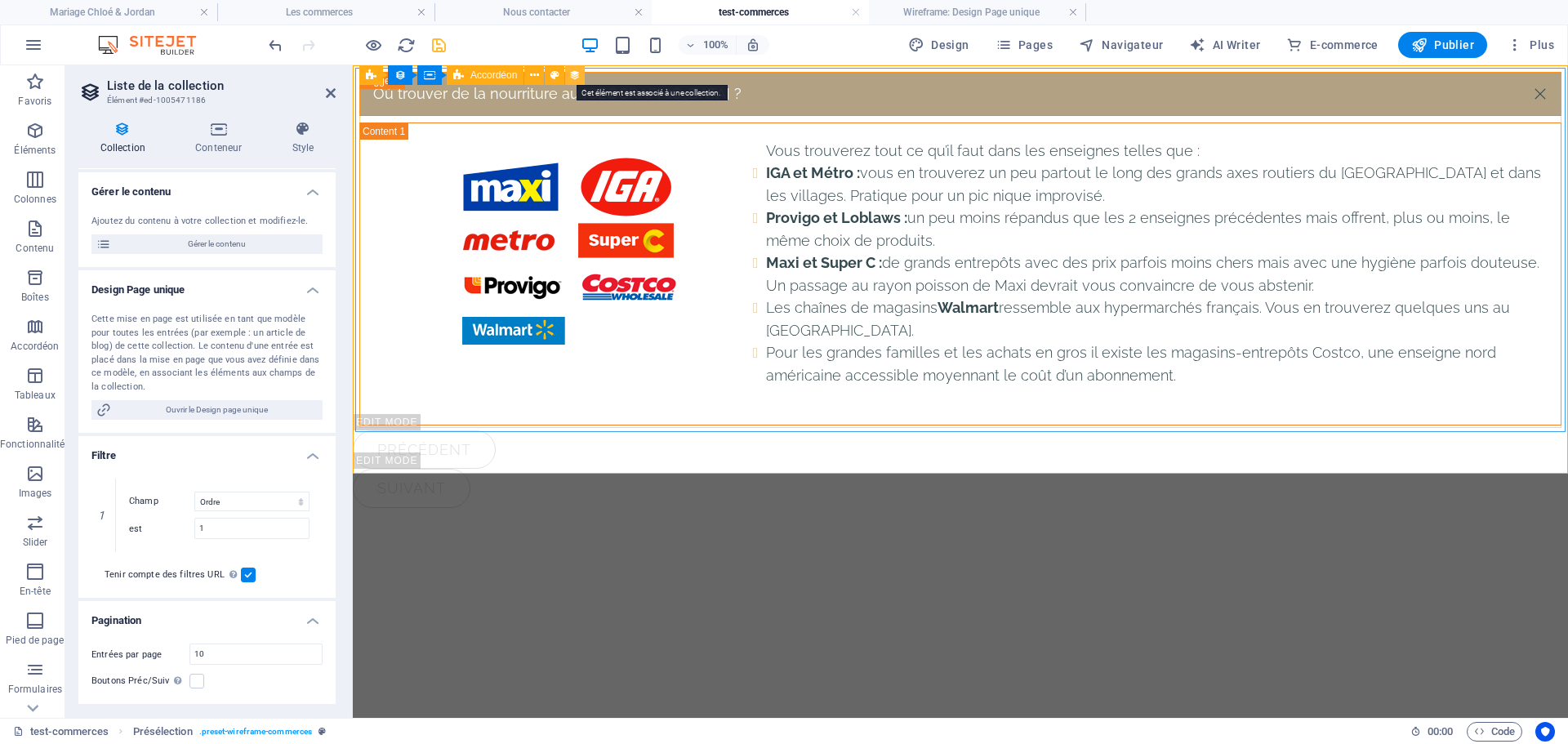
click at [570, 76] on icon at bounding box center [575, 76] width 12 height 17
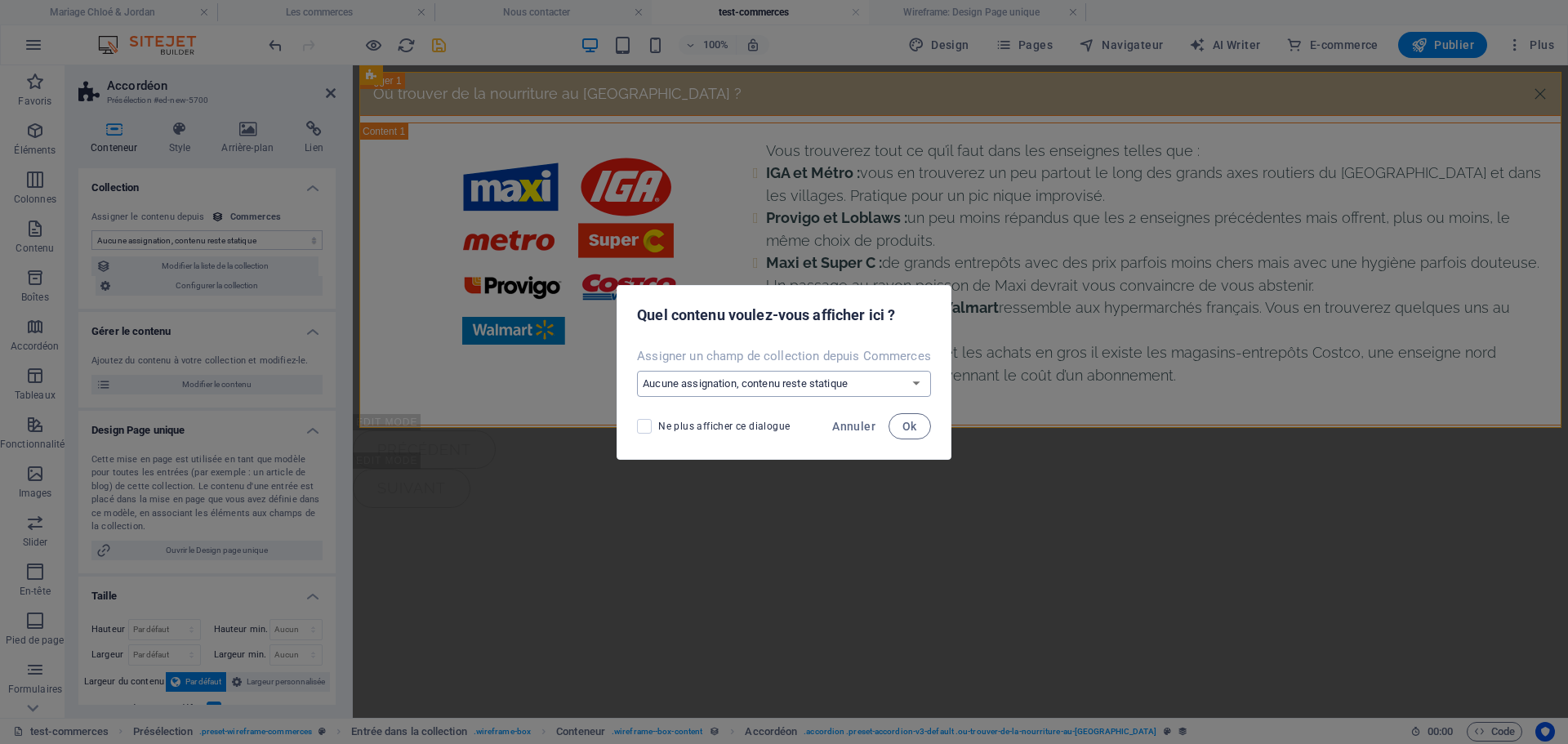
click at [877, 381] on select "Aucune assignation, contenu reste statique Créer un nouveau champ Créé le (Date…" at bounding box center [783, 384] width 294 height 26
select select "createNew"
click at [637, 371] on select "Aucune assignation, contenu reste statique Créer un nouveau champ Créé le (Date…" at bounding box center [783, 384] width 294 height 26
click at [908, 423] on span "Ok" at bounding box center [909, 425] width 15 height 13
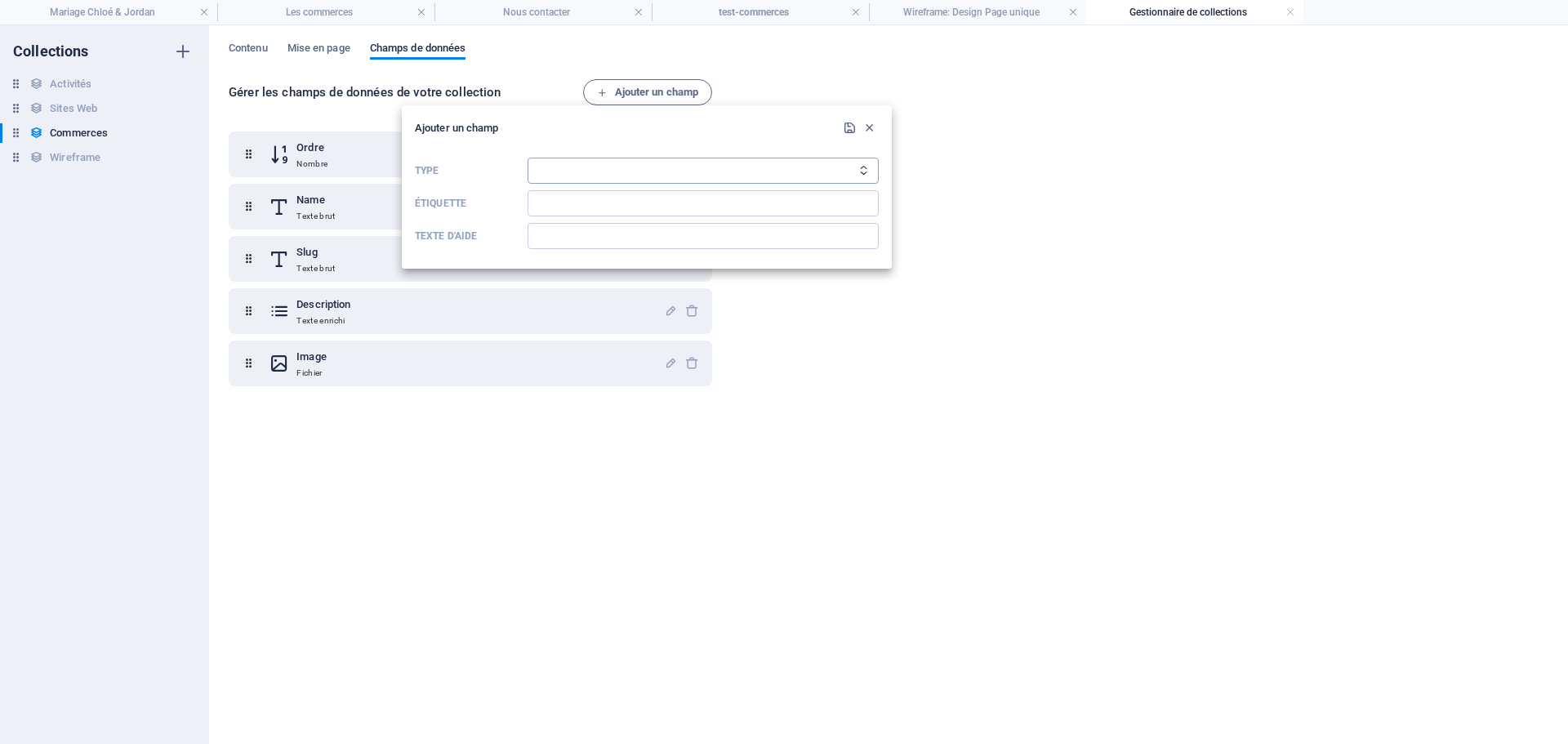
click at [602, 163] on select "Texte brut Lien CMS Texte enrichi Fichier Plusieurs fichiers Case à cocher Choi…" at bounding box center [702, 170] width 351 height 26
select select "text"
click at [528, 157] on select "Texte brut Lien CMS Texte enrichi Fichier Plusieurs fichiers Case à cocher Choi…" at bounding box center [702, 170] width 351 height 26
click at [586, 198] on input "Étiquette" at bounding box center [702, 203] width 351 height 26
type input "R"
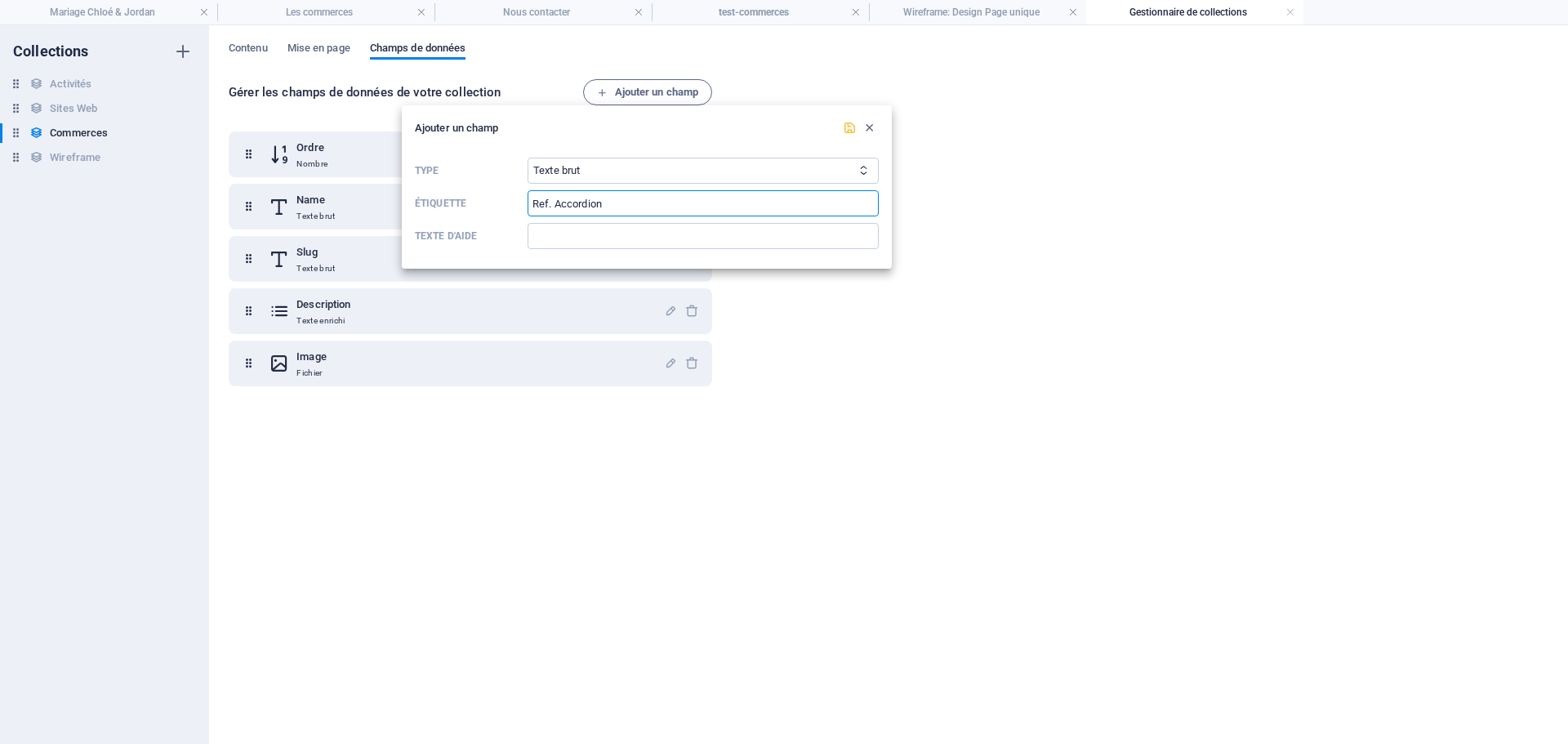
type input "Ref. Accordion"
click at [849, 128] on icon "submit" at bounding box center [849, 127] width 14 height 14
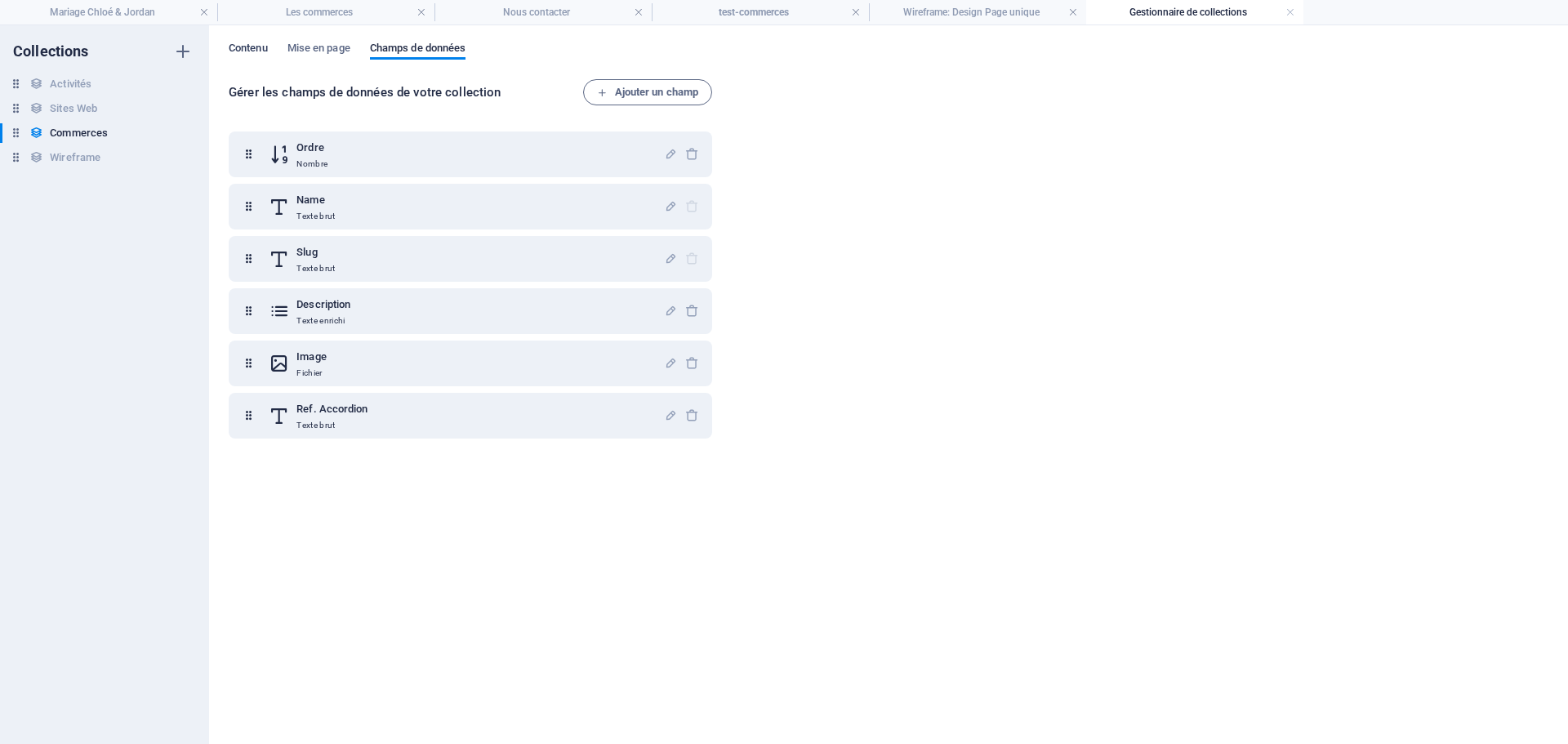
click at [237, 45] on span "Contenu" at bounding box center [248, 50] width 39 height 23
select select "columns.ordre_ASC"
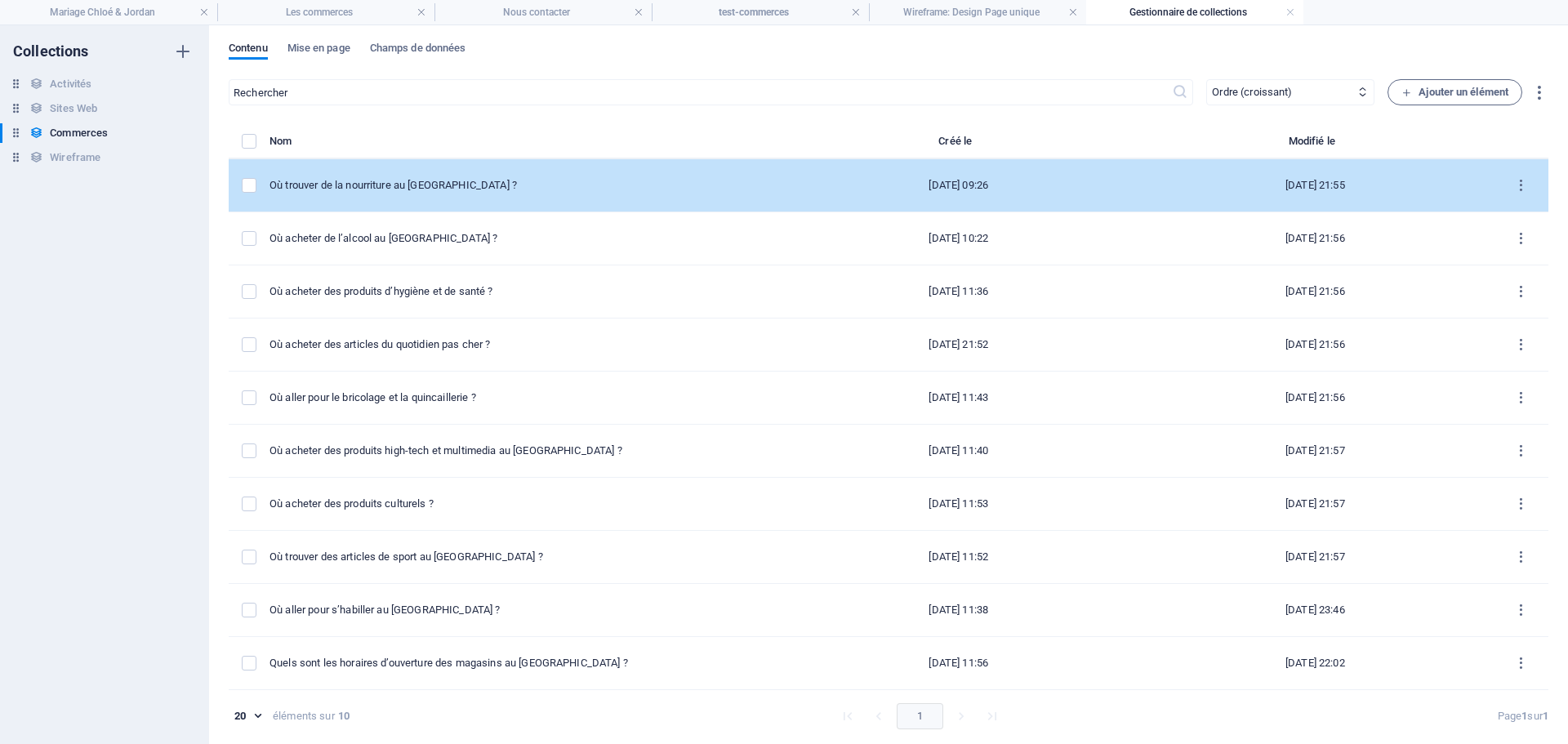
click at [488, 186] on div "Où trouver de la nourriture au [GEOGRAPHIC_DATA] ?" at bounding box center [518, 185] width 498 height 15
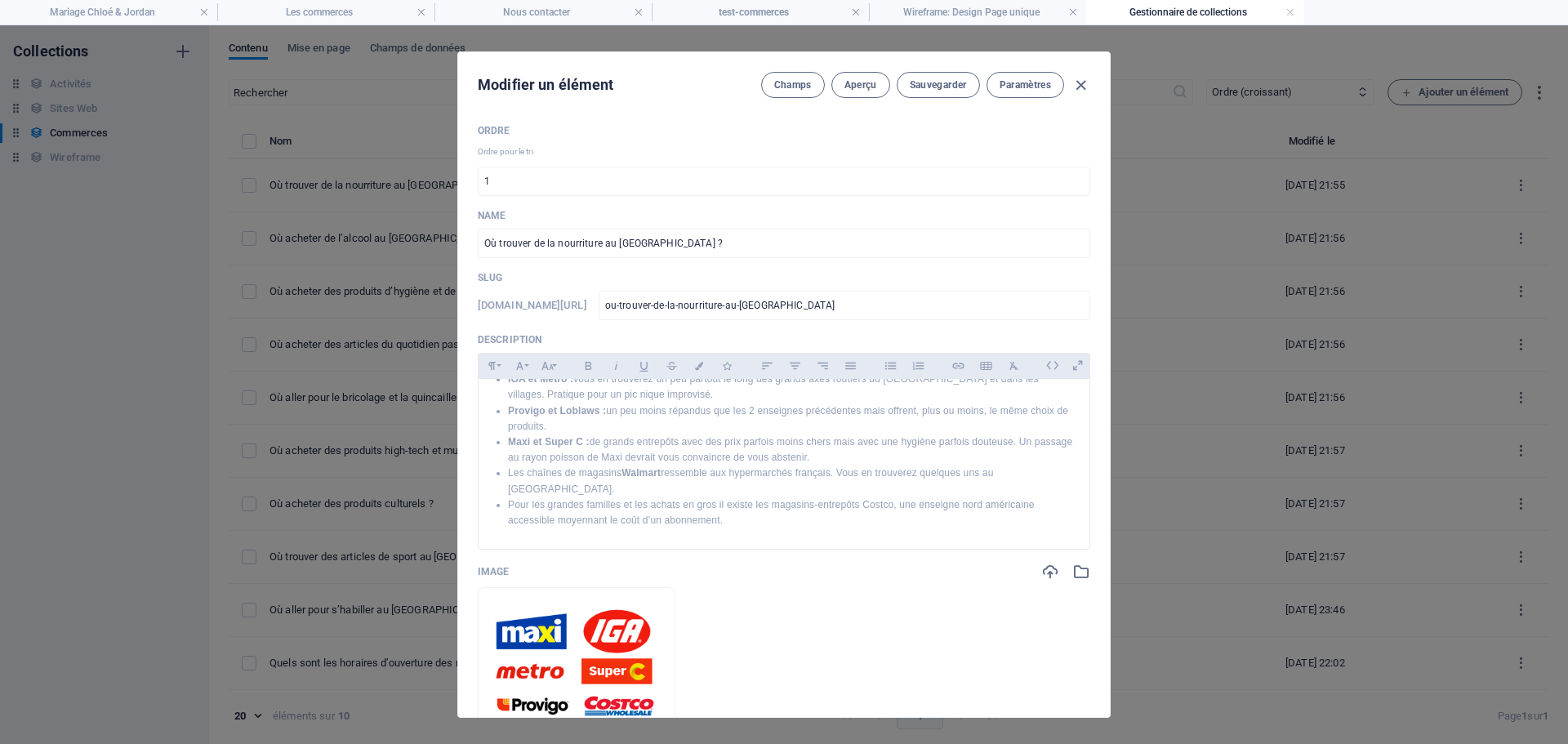
scroll to position [326, 0]
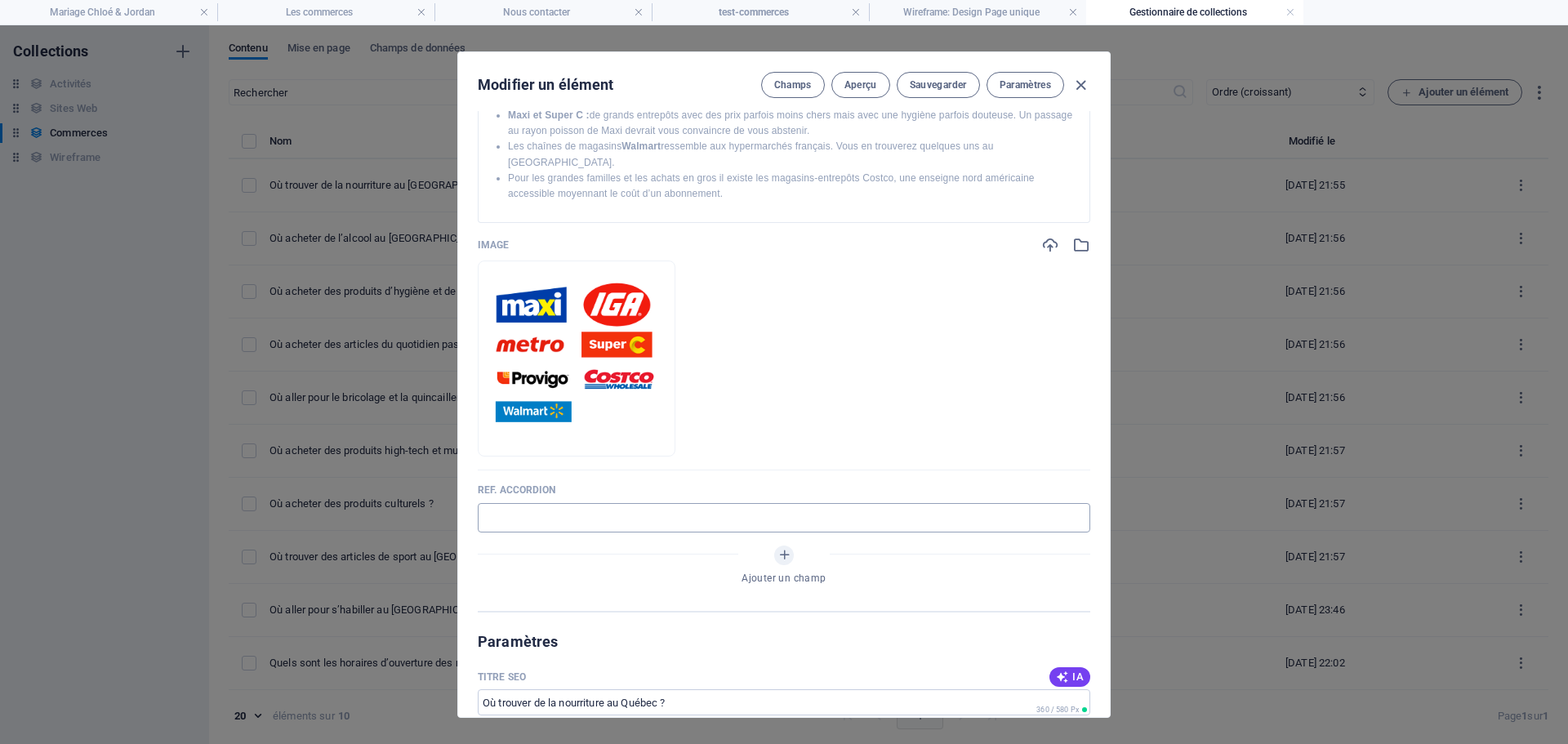
click at [552, 509] on input "text" at bounding box center [784, 518] width 612 height 29
type input "1"
click at [944, 84] on span "Sauvegarder" at bounding box center [937, 85] width 57 height 13
click at [1077, 85] on icon "button" at bounding box center [1080, 85] width 18 height 18
type input "ou-trouver-de-la-nourriture-au-[GEOGRAPHIC_DATA]"
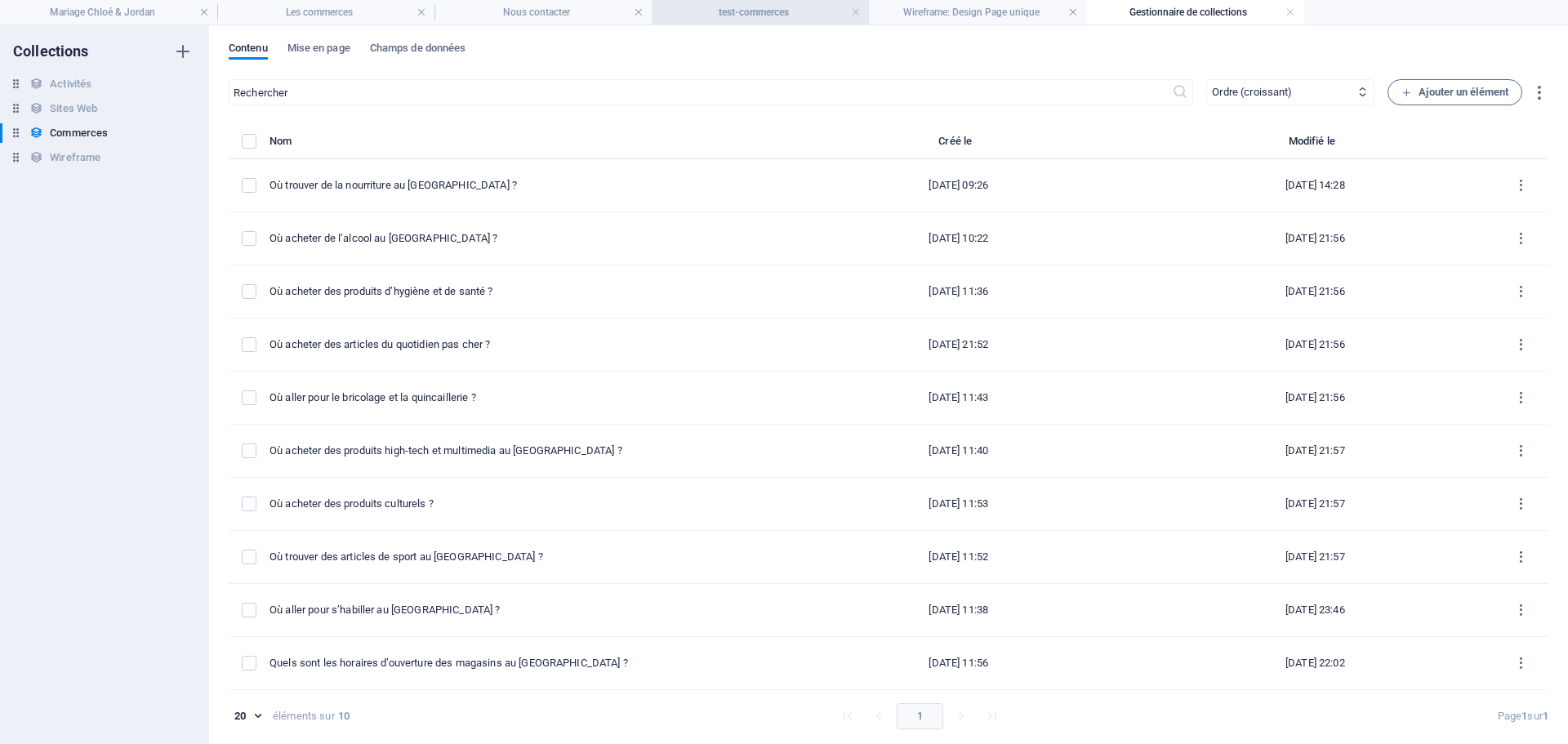
click at [765, 10] on h4 "test-commerces" at bounding box center [761, 12] width 218 height 17
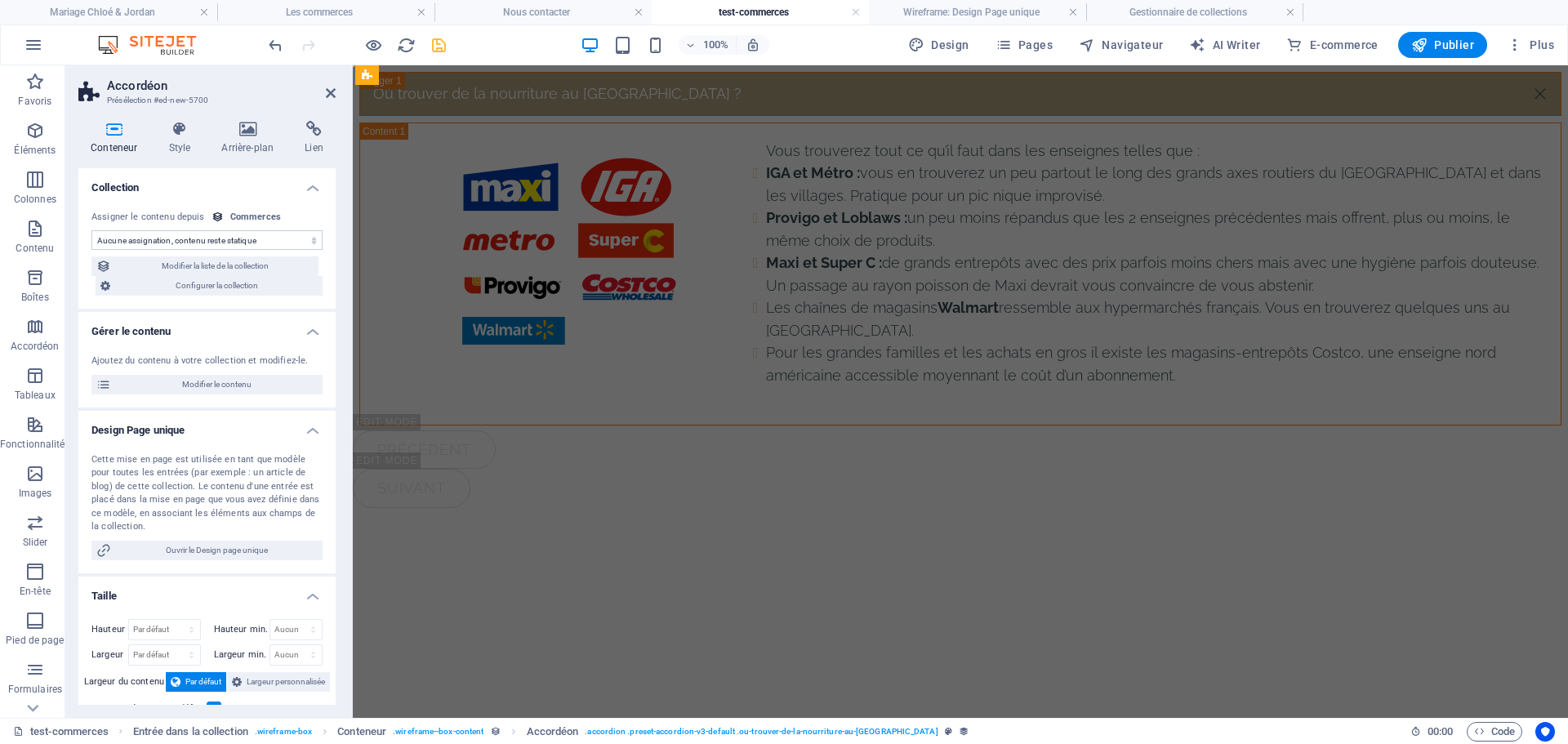
click at [209, 238] on select "Aucune assignation, contenu reste statique Créé le (Date) Mis à jour le (Date) …" at bounding box center [207, 240] width 231 height 19
click at [1141, 10] on h4 "Gestionnaire de collections" at bounding box center [1195, 12] width 218 height 17
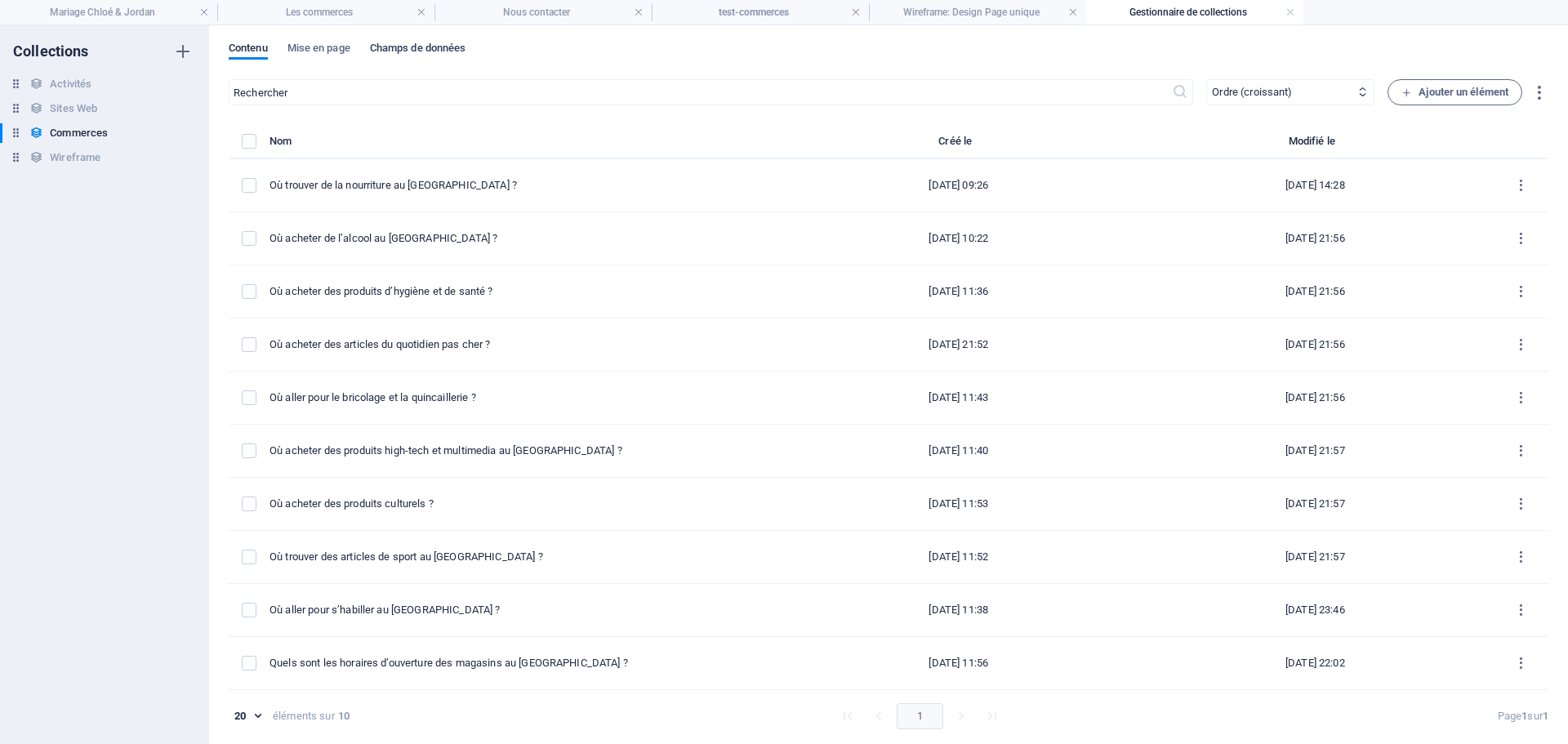
click at [403, 48] on span "Champs de données" at bounding box center [418, 50] width 96 height 23
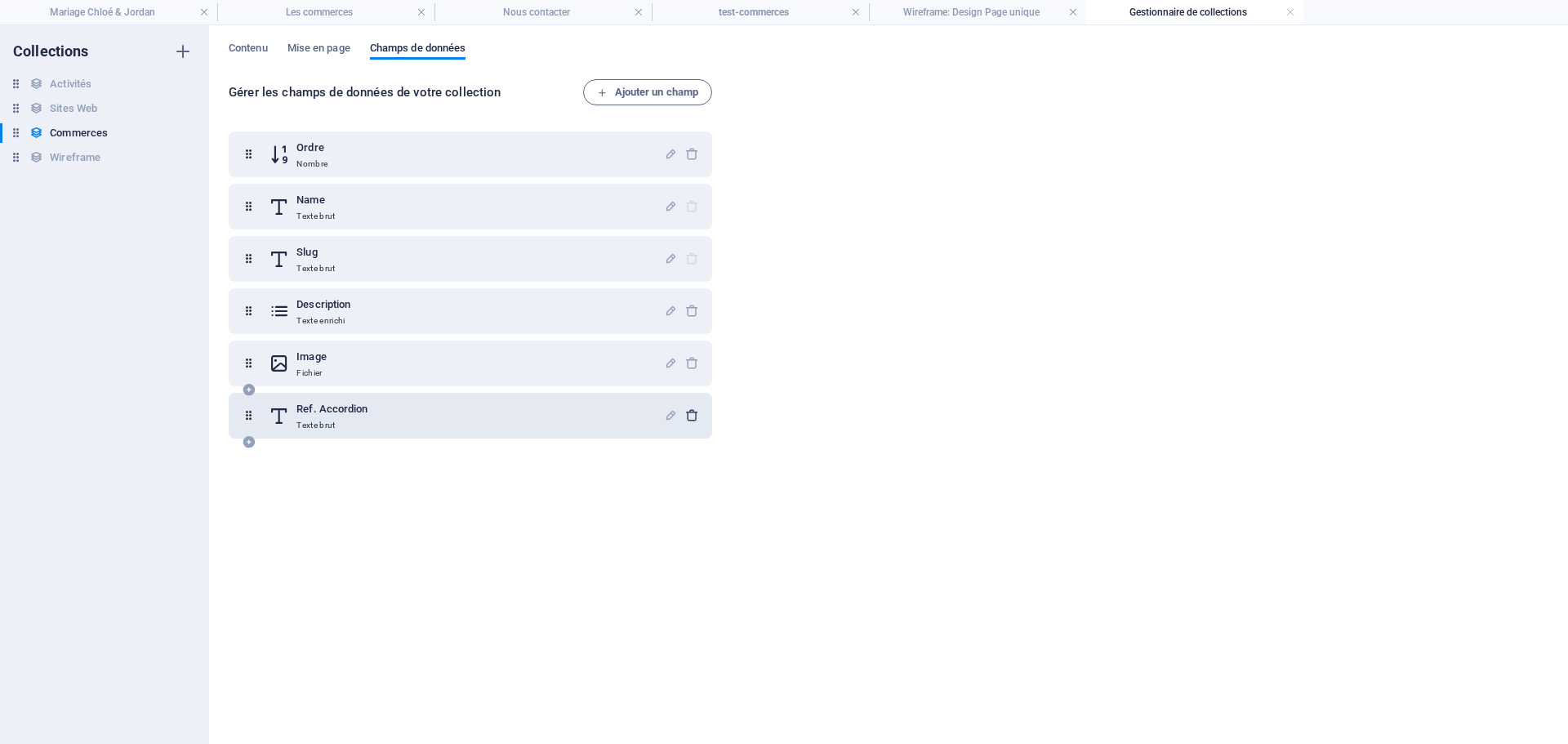
click at [685, 411] on icon "button" at bounding box center [692, 415] width 14 height 14
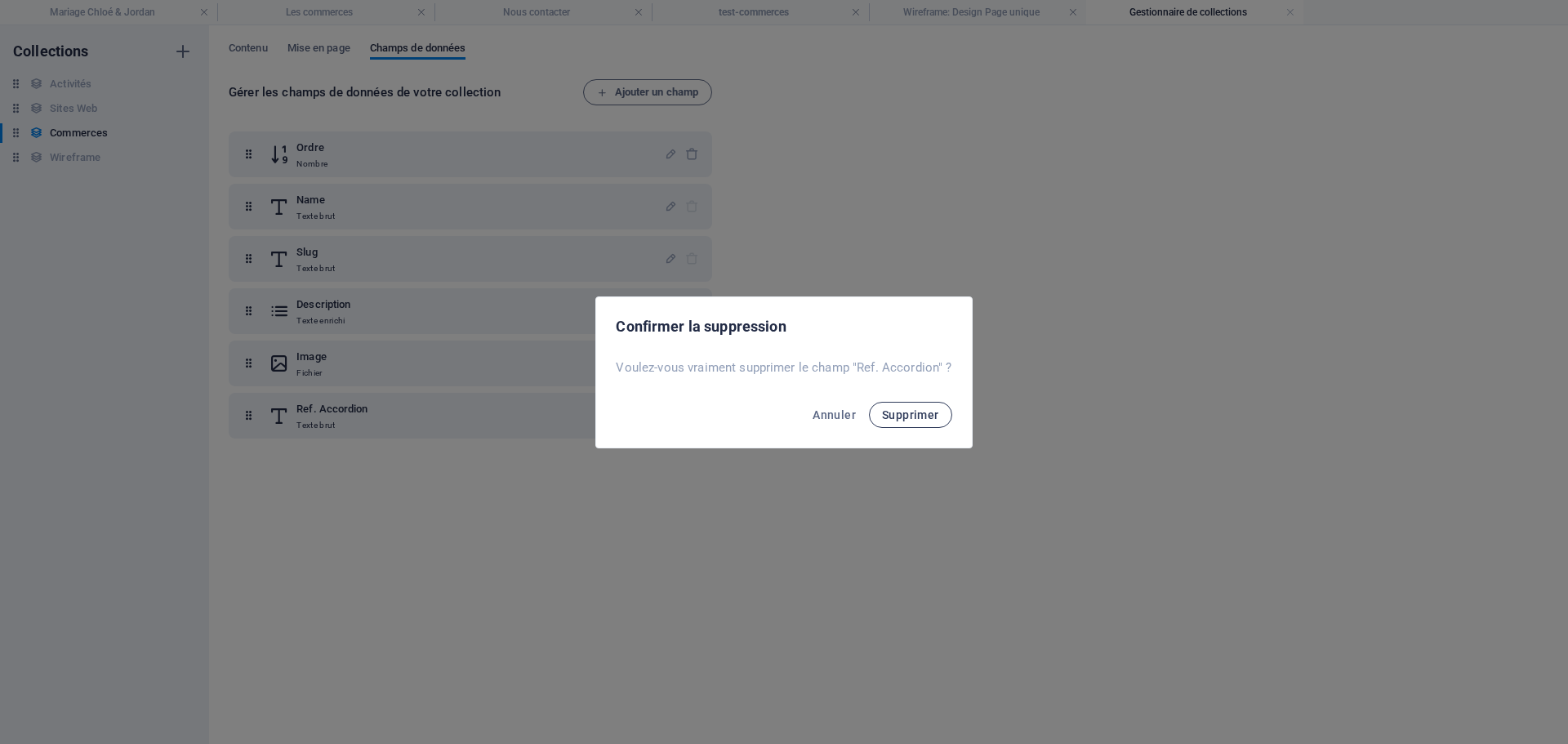
click at [905, 414] on span "Supprimer" at bounding box center [910, 414] width 57 height 13
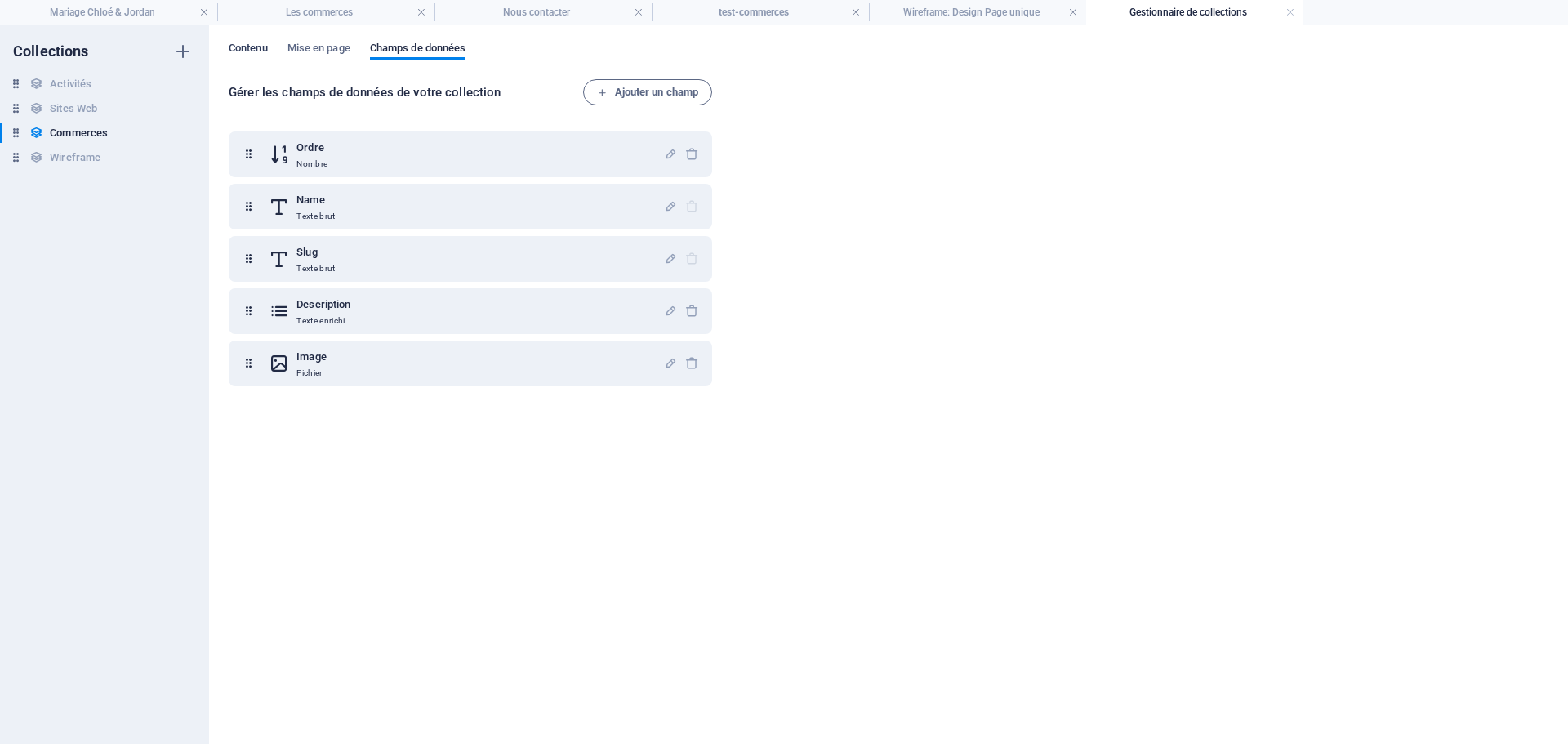
click at [244, 44] on span "Contenu" at bounding box center [248, 50] width 39 height 23
select select "columns.ordre_ASC"
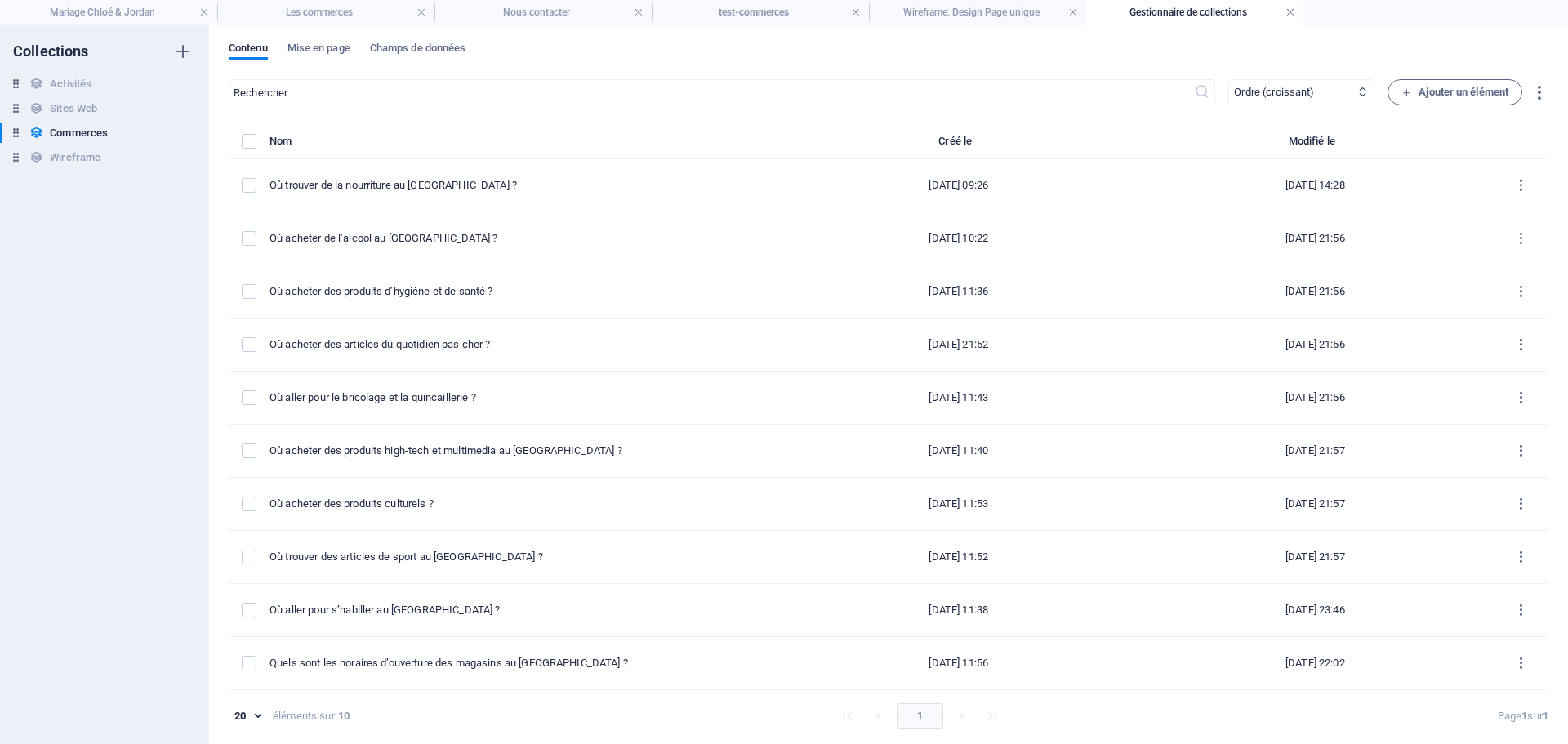
click at [1290, 12] on link at bounding box center [1290, 13] width 10 height 16
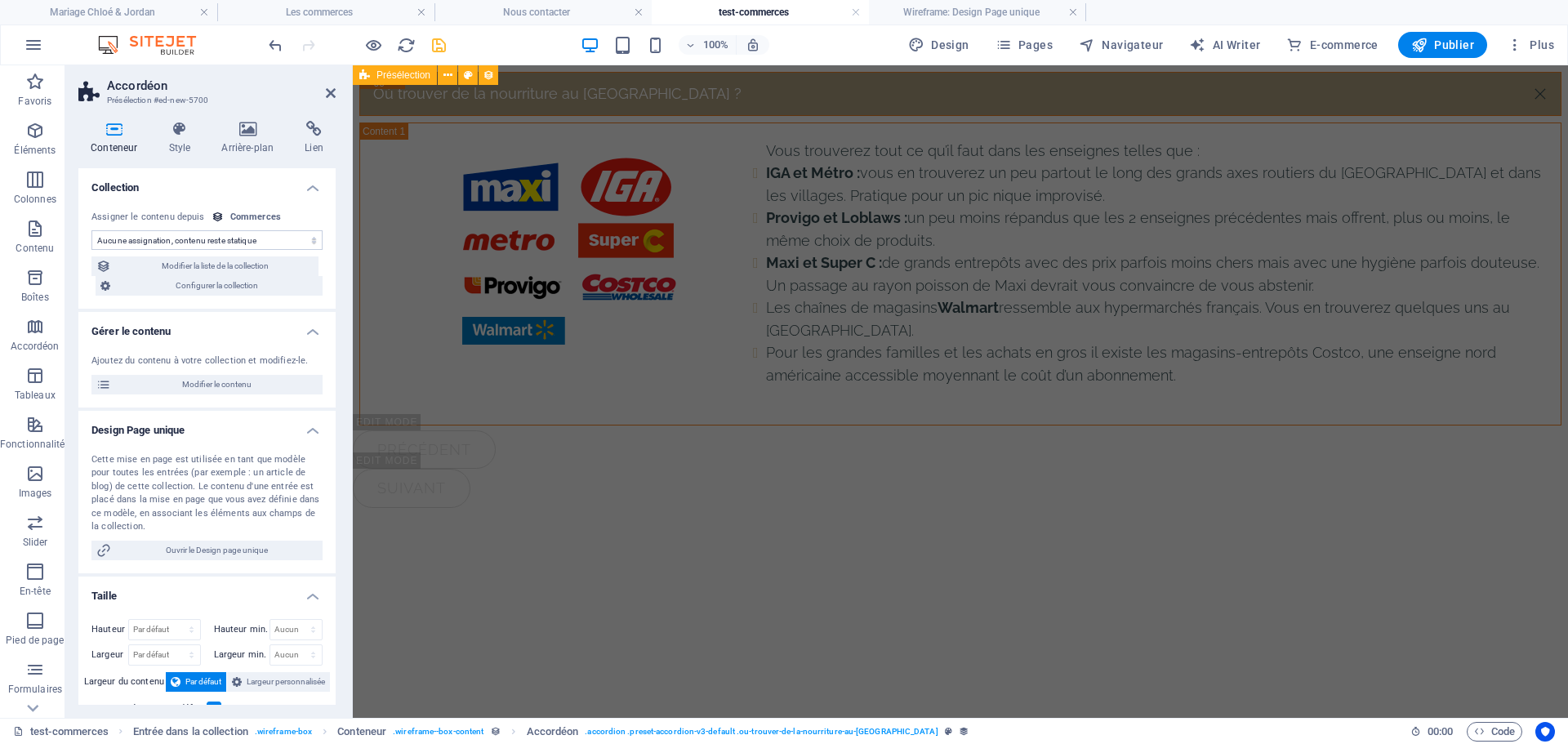
click at [663, 508] on html "Skip to main content Où trouver de la nourriture au Québec ? Vous trouverez tou…" at bounding box center [960, 286] width 1214 height 442
click at [1011, 14] on h4 "Wireframe: Design Page unique" at bounding box center [977, 12] width 218 height 17
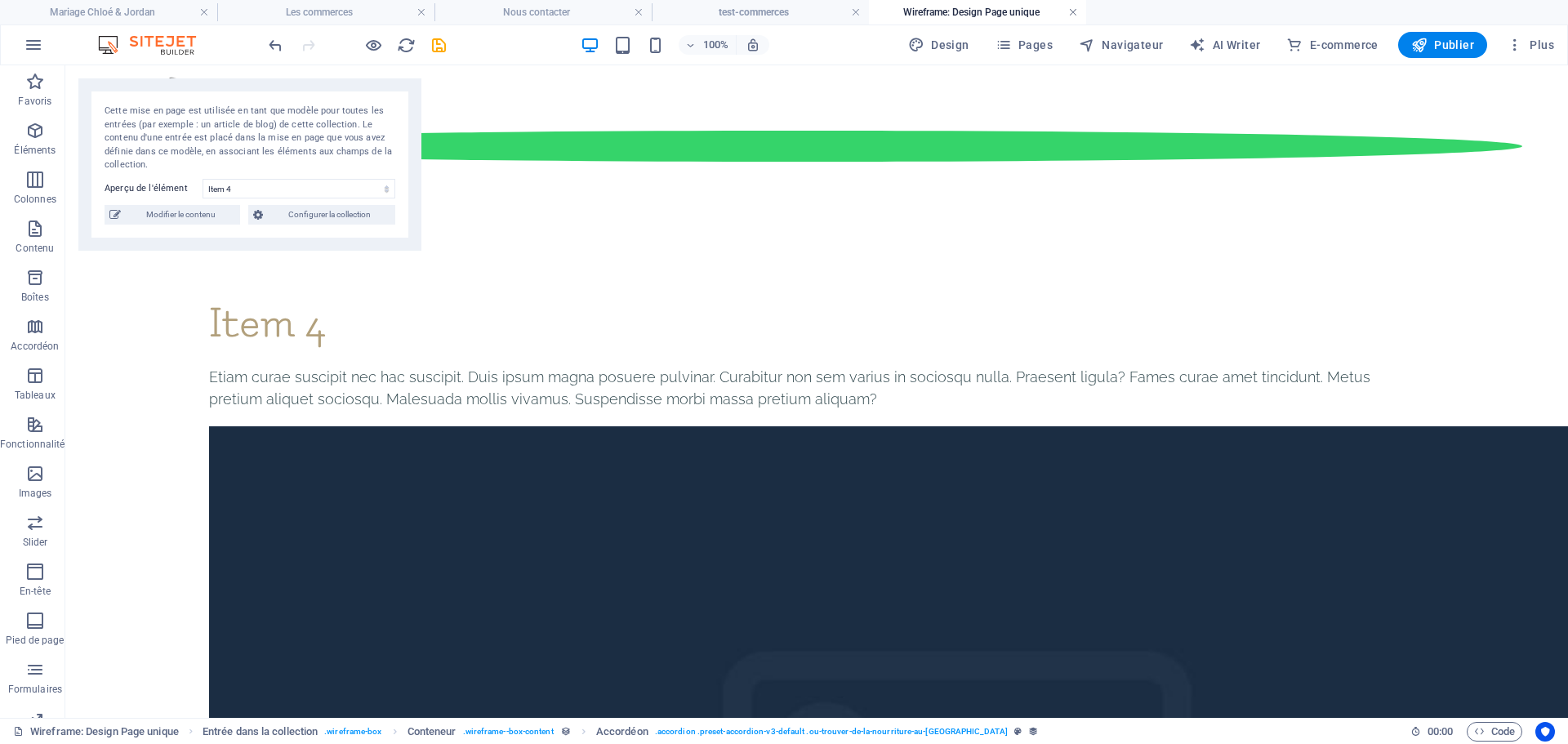
click at [1073, 14] on link at bounding box center [1073, 13] width 10 height 16
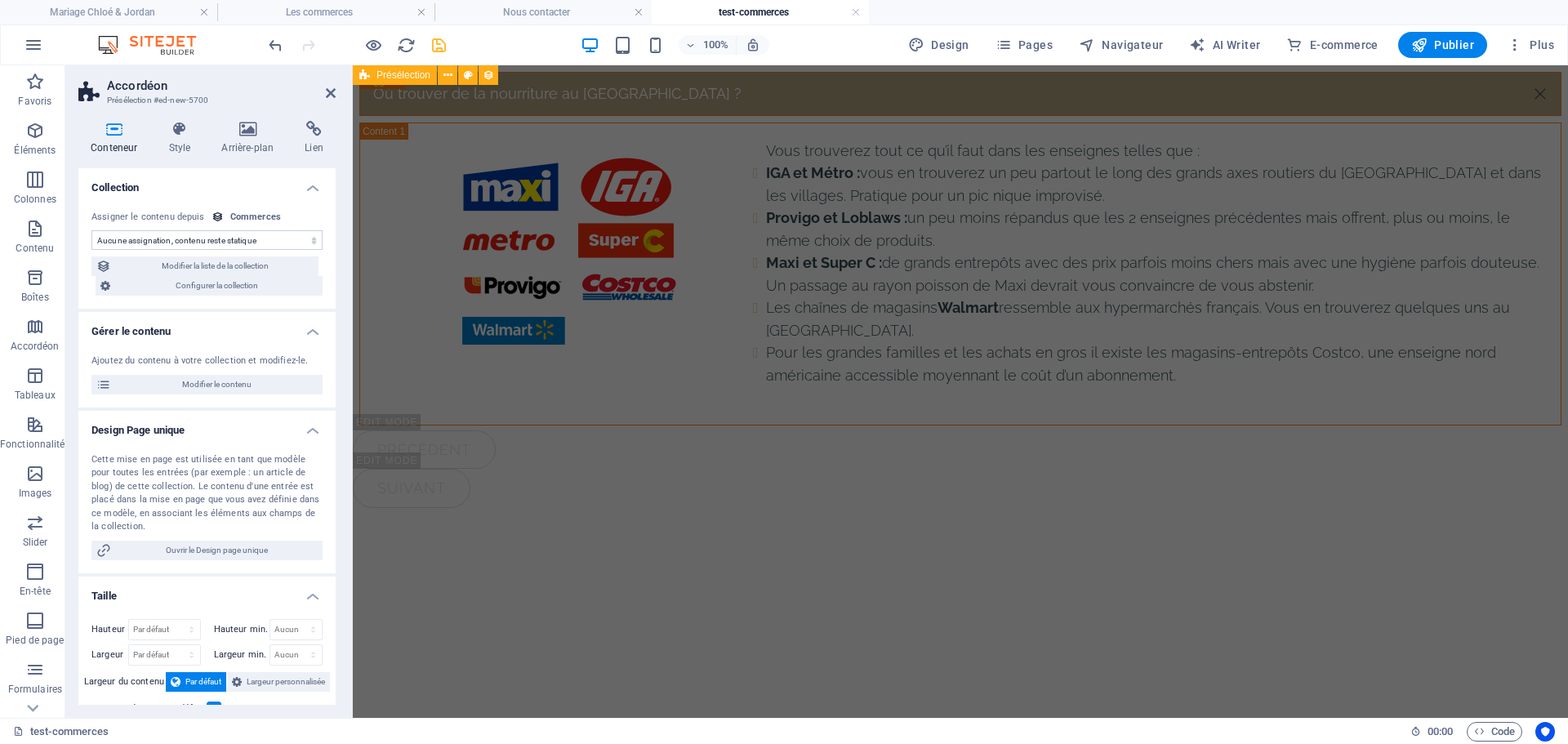
click at [576, 508] on html "Skip to main content Où trouver de la nourriture au Québec ? Vous trouverez tou…" at bounding box center [960, 286] width 1214 height 442
click at [582, 508] on html "Skip to main content Où trouver de la nourriture au Québec ? Vous trouverez tou…" at bounding box center [960, 286] width 1214 height 442
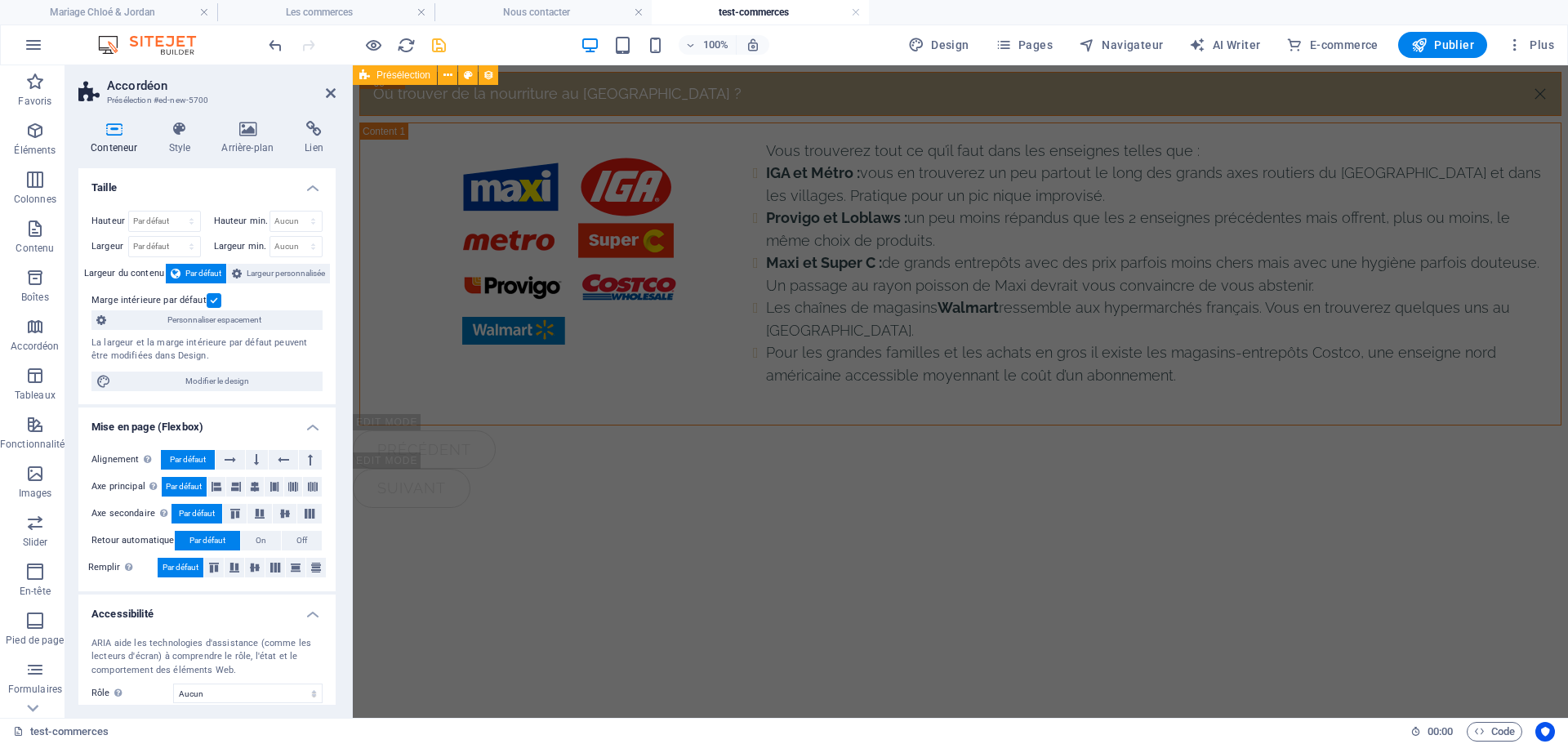
scroll to position [0, 0]
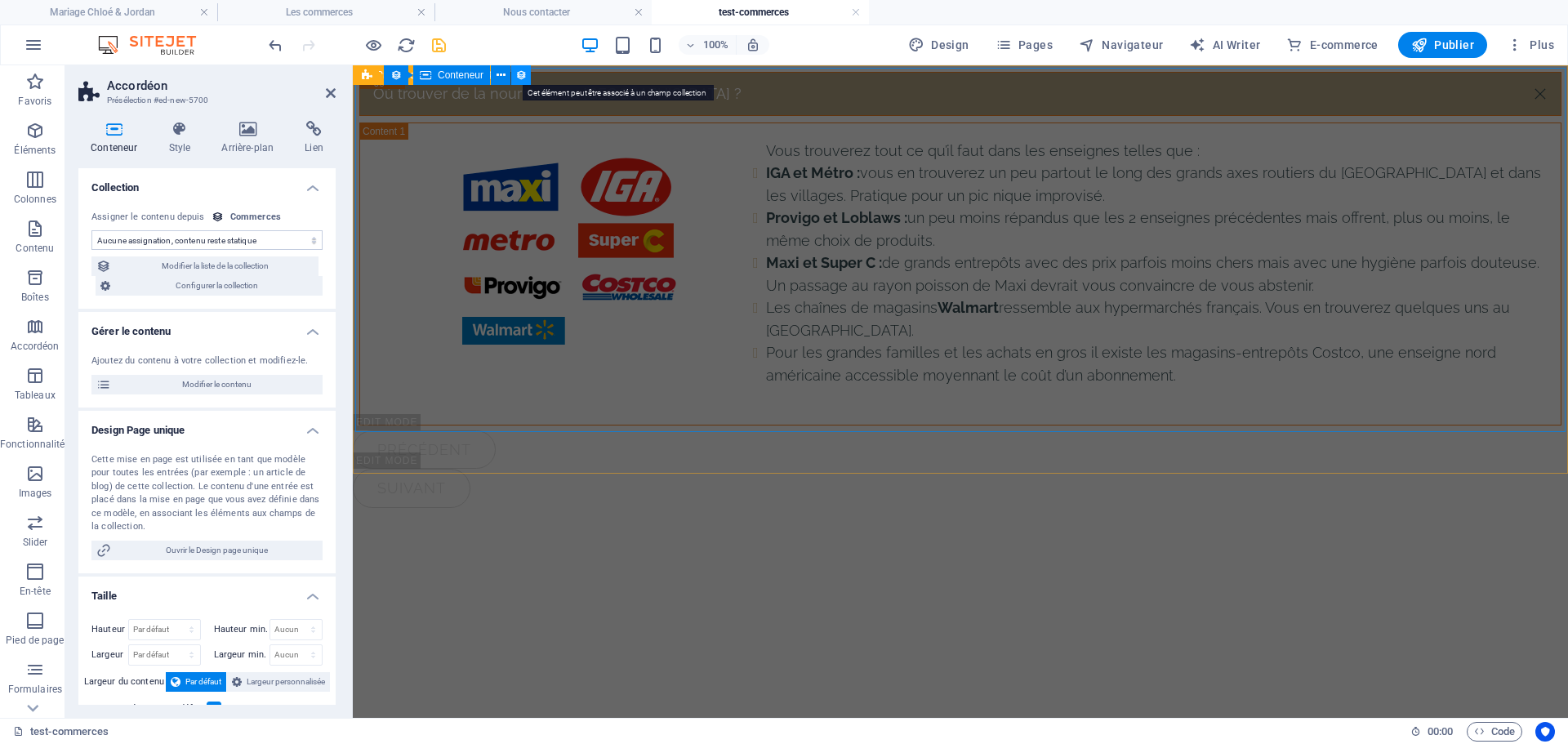
click at [524, 72] on icon at bounding box center [521, 76] width 12 height 17
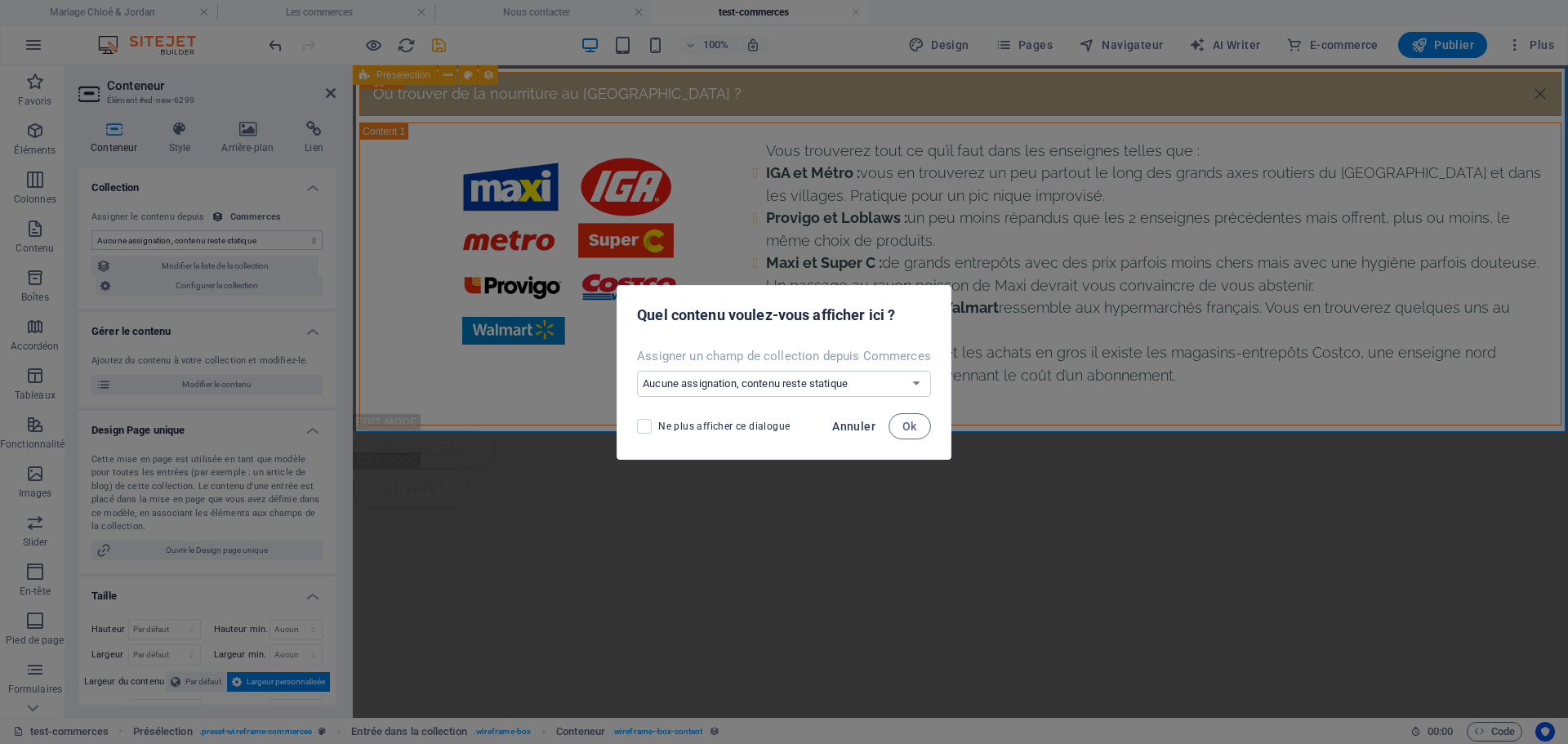
click at [851, 428] on span "Annuler" at bounding box center [853, 425] width 44 height 13
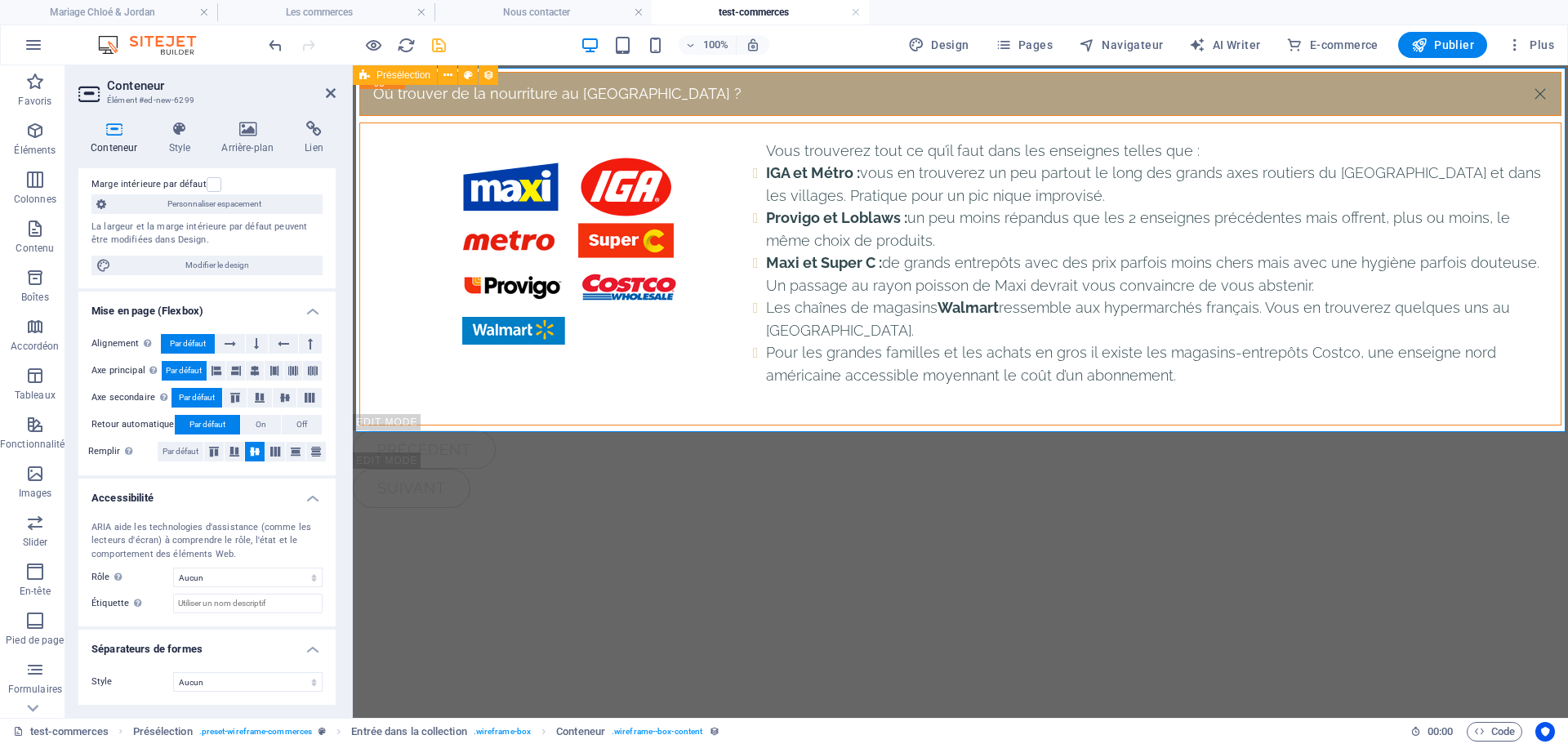
scroll to position [62, 0]
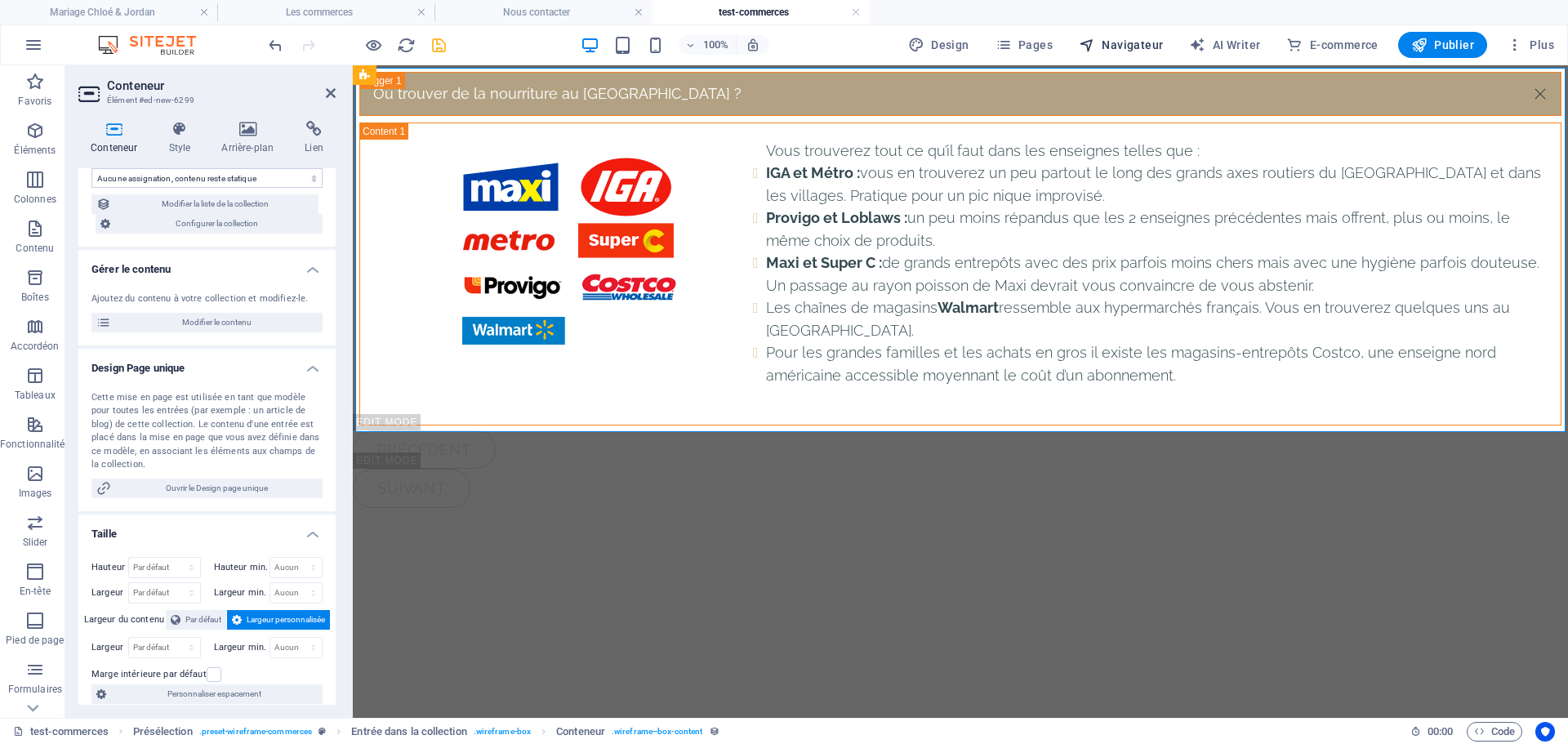
click at [1132, 44] on span "Navigateur" at bounding box center [1120, 45] width 85 height 17
select select "18071809-fr"
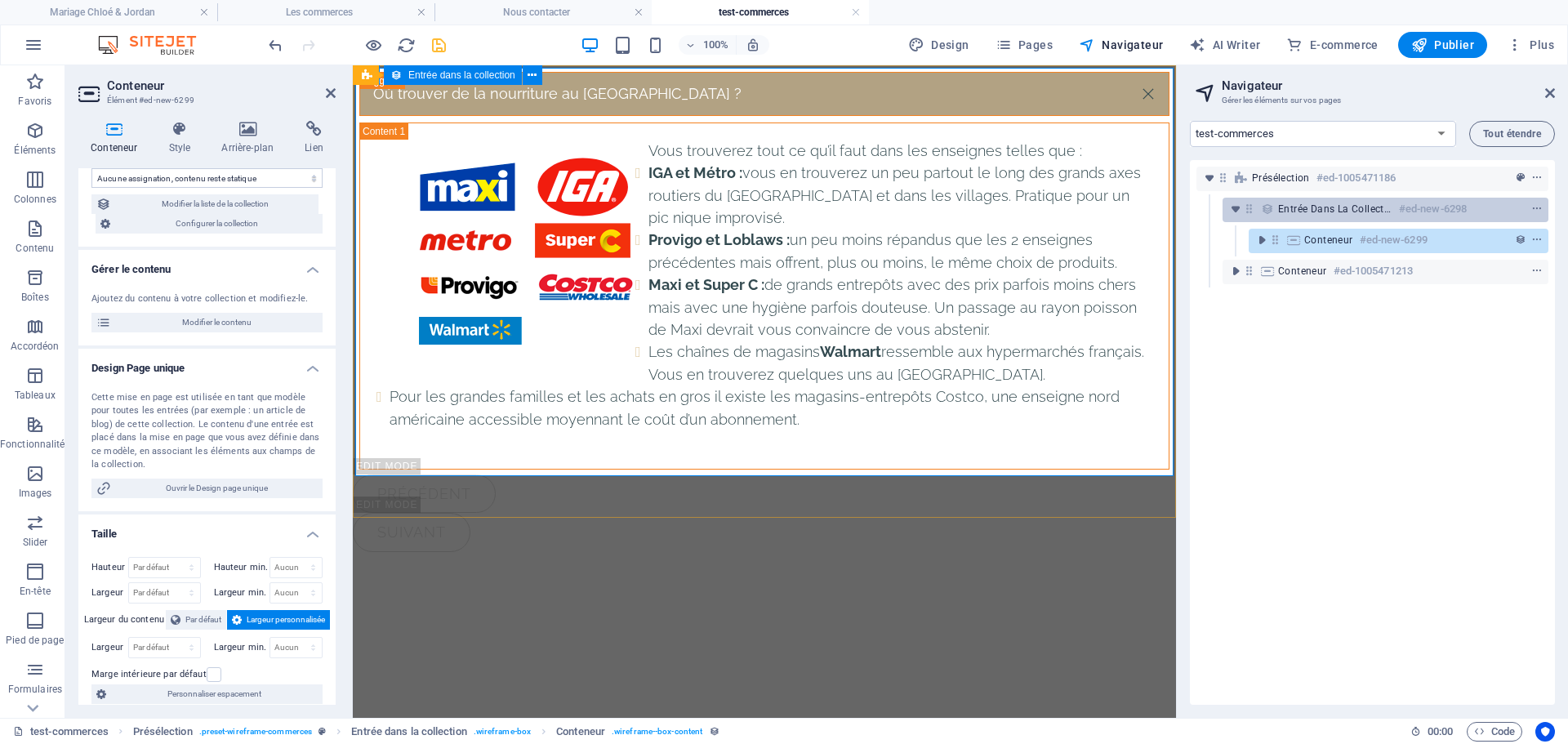
click at [1296, 211] on span "Entrée dans la collection" at bounding box center [1335, 208] width 115 height 13
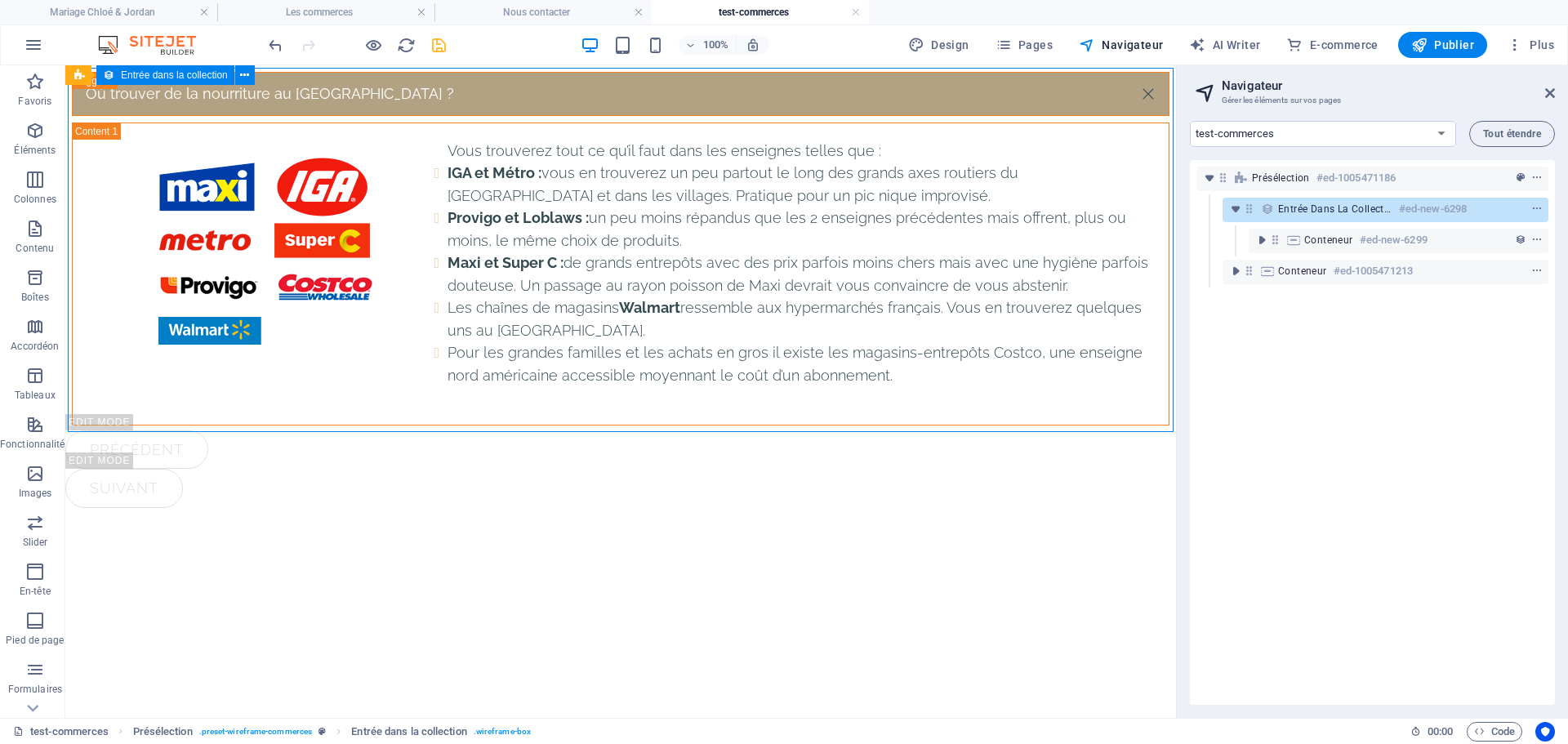
click at [1296, 211] on span "Entrée dans la collection" at bounding box center [1335, 208] width 115 height 13
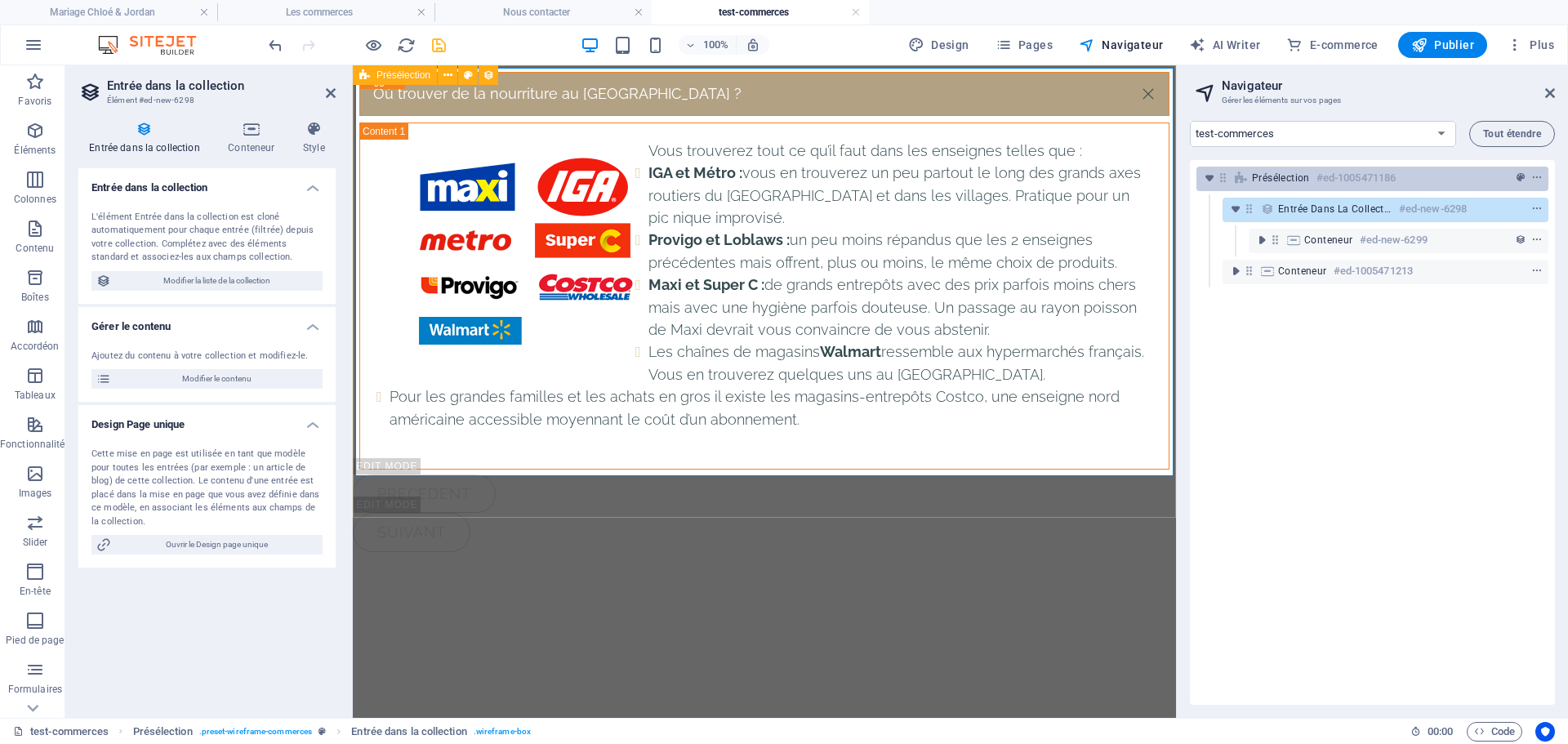
click at [1297, 182] on span "Présélection" at bounding box center [1280, 177] width 58 height 13
select select "68dd2c17b8616840770d326a"
select select "columns.ordre_ASC"
select select "columns.ordre"
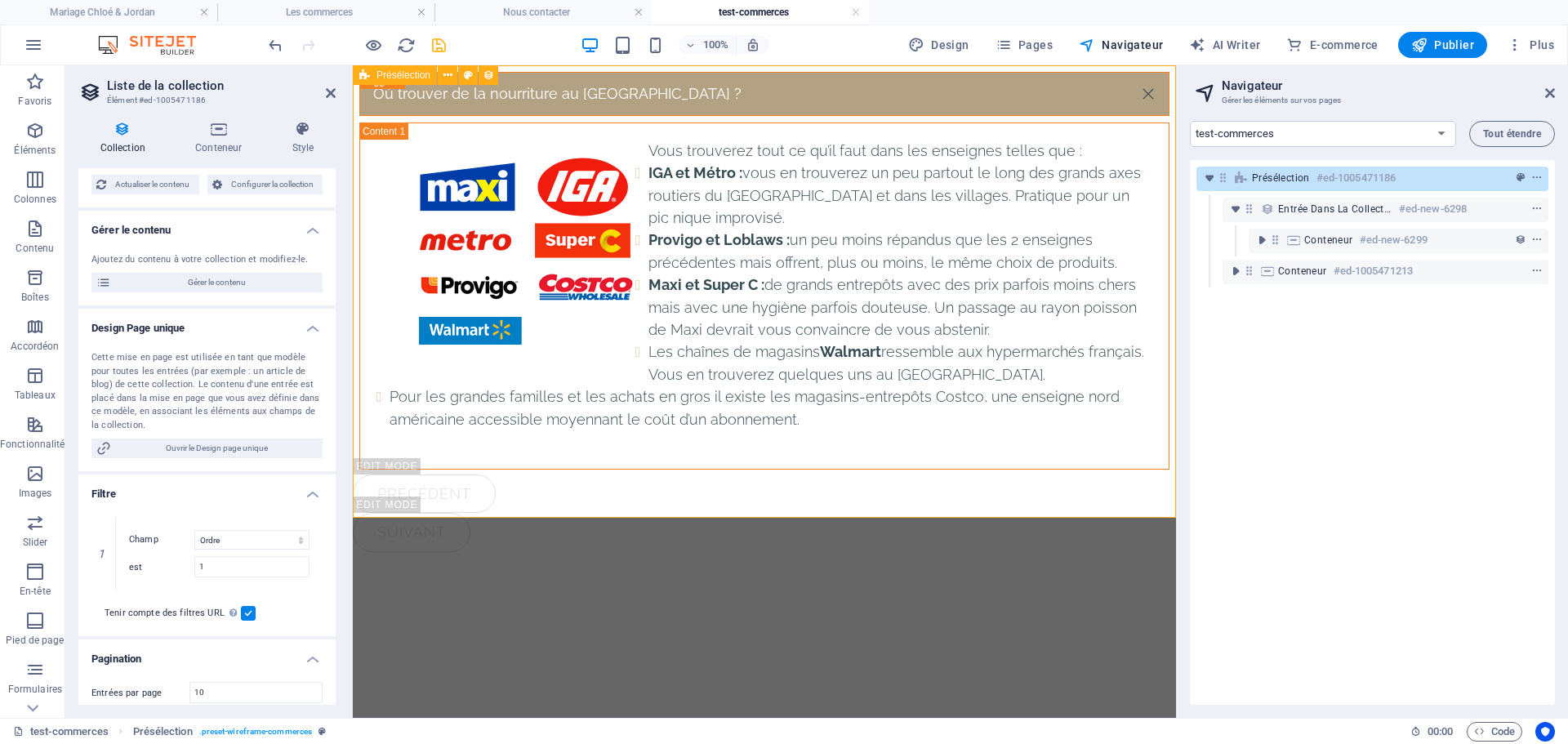
scroll to position [0, 0]
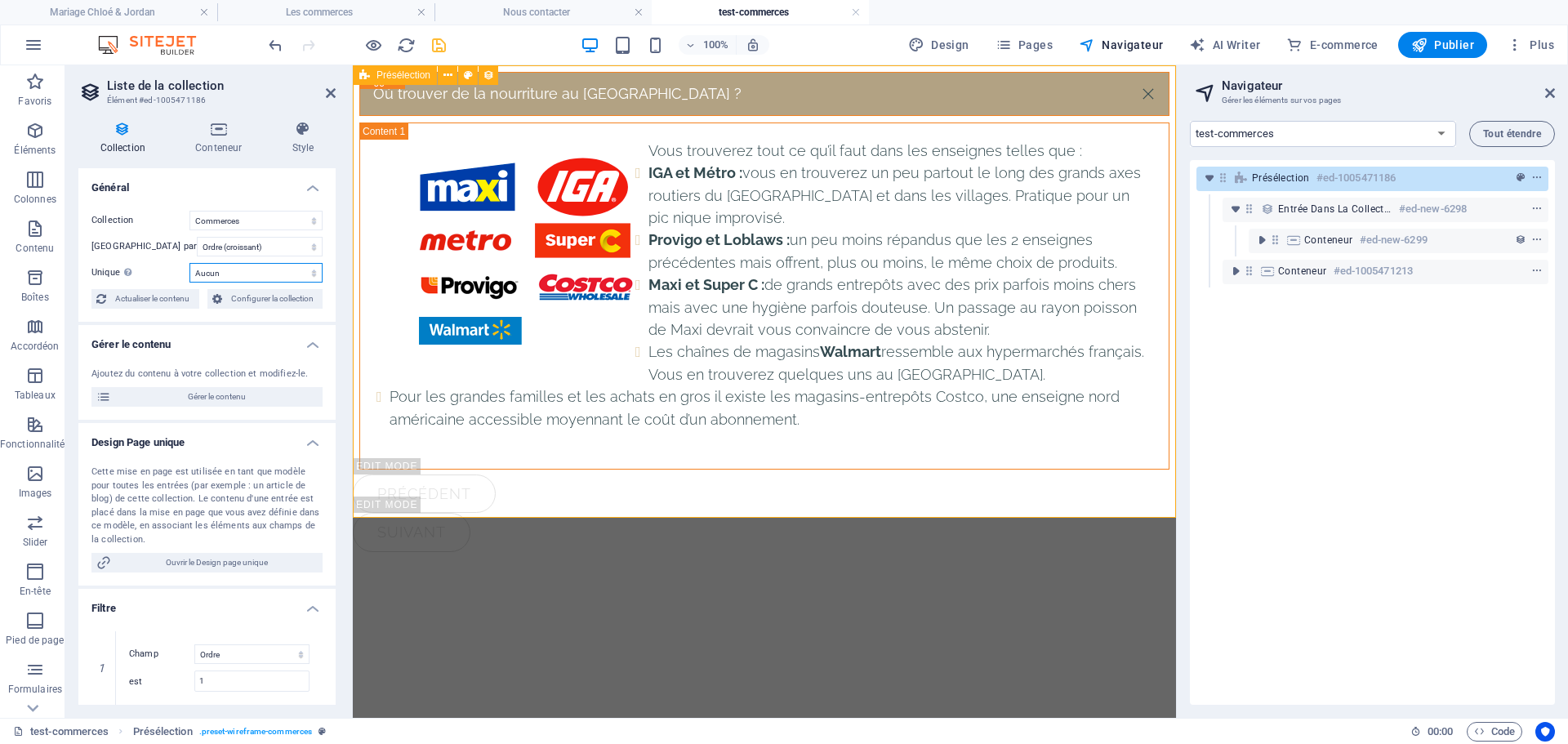
click at [256, 274] on select "Aucun Ordre Name Slug Description Image" at bounding box center [256, 273] width 133 height 19
click at [146, 259] on div "Collection Activités Commerces Sites Web Wireframe Trier par Créé le (ordre cro…" at bounding box center [207, 259] width 257 height 124
click at [100, 667] on icon at bounding box center [103, 668] width 9 height 12
select select "68dd2c17b8616840770d326a"
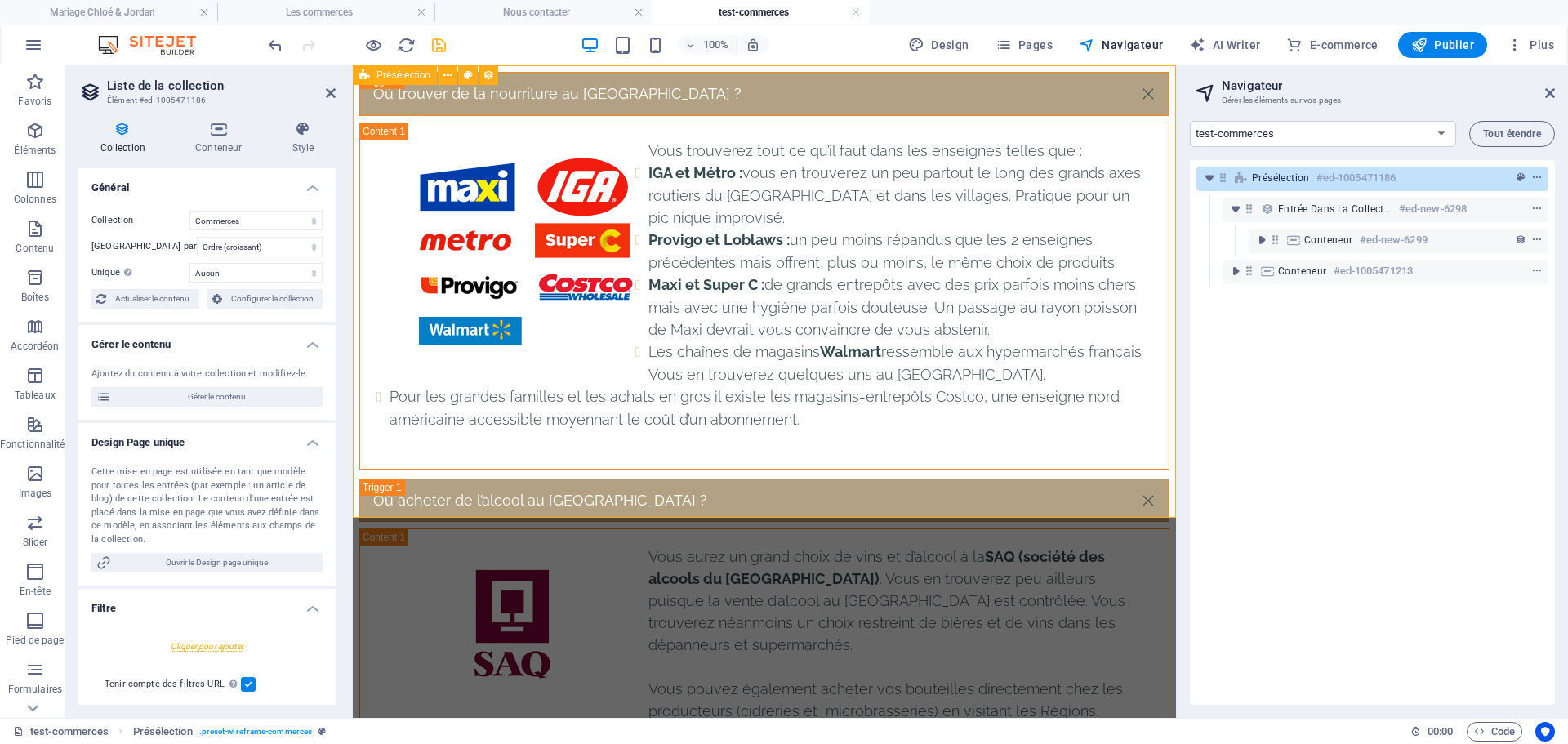
select select "columns.ordre_ASC"
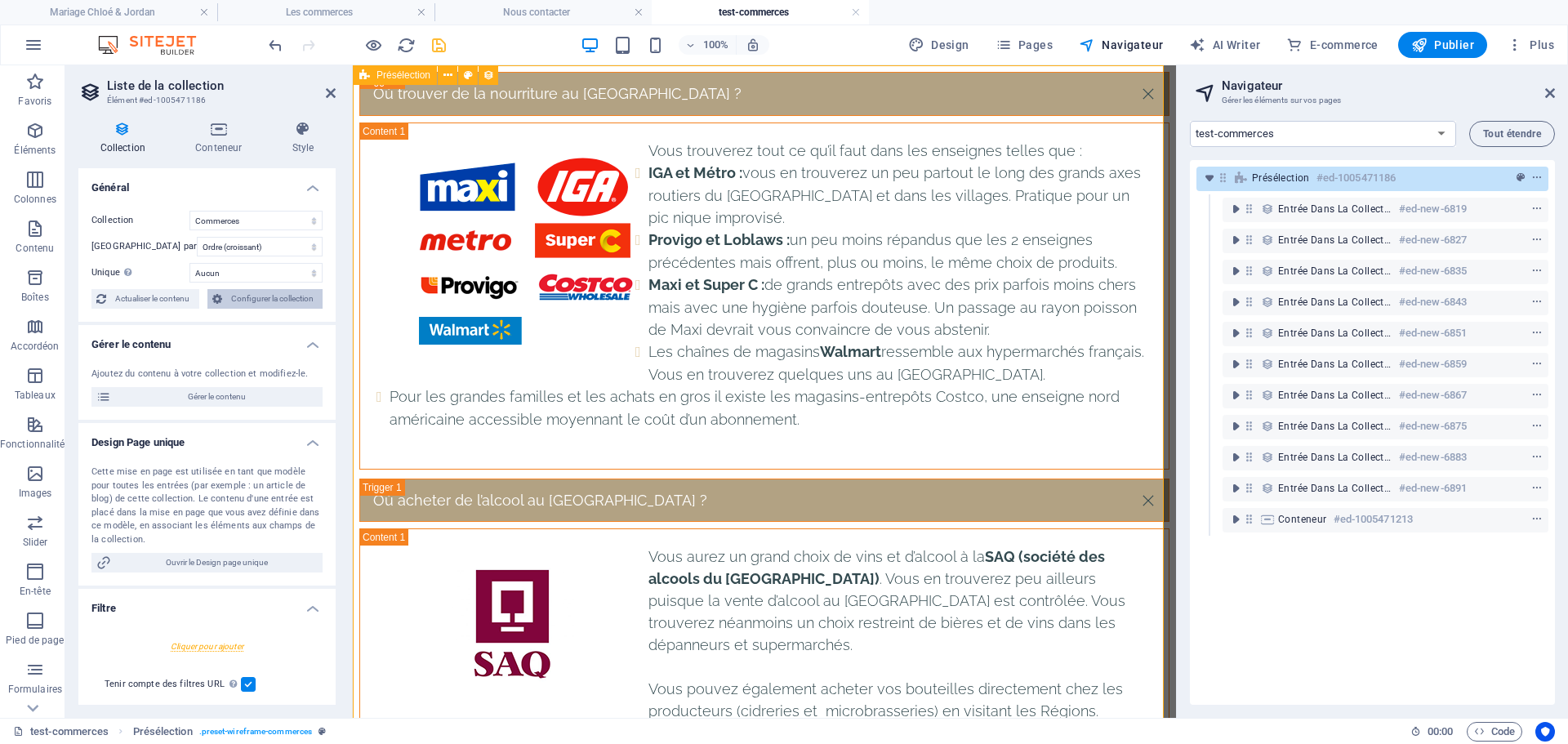
click at [247, 290] on span "Configurer la collection" at bounding box center [273, 298] width 91 height 19
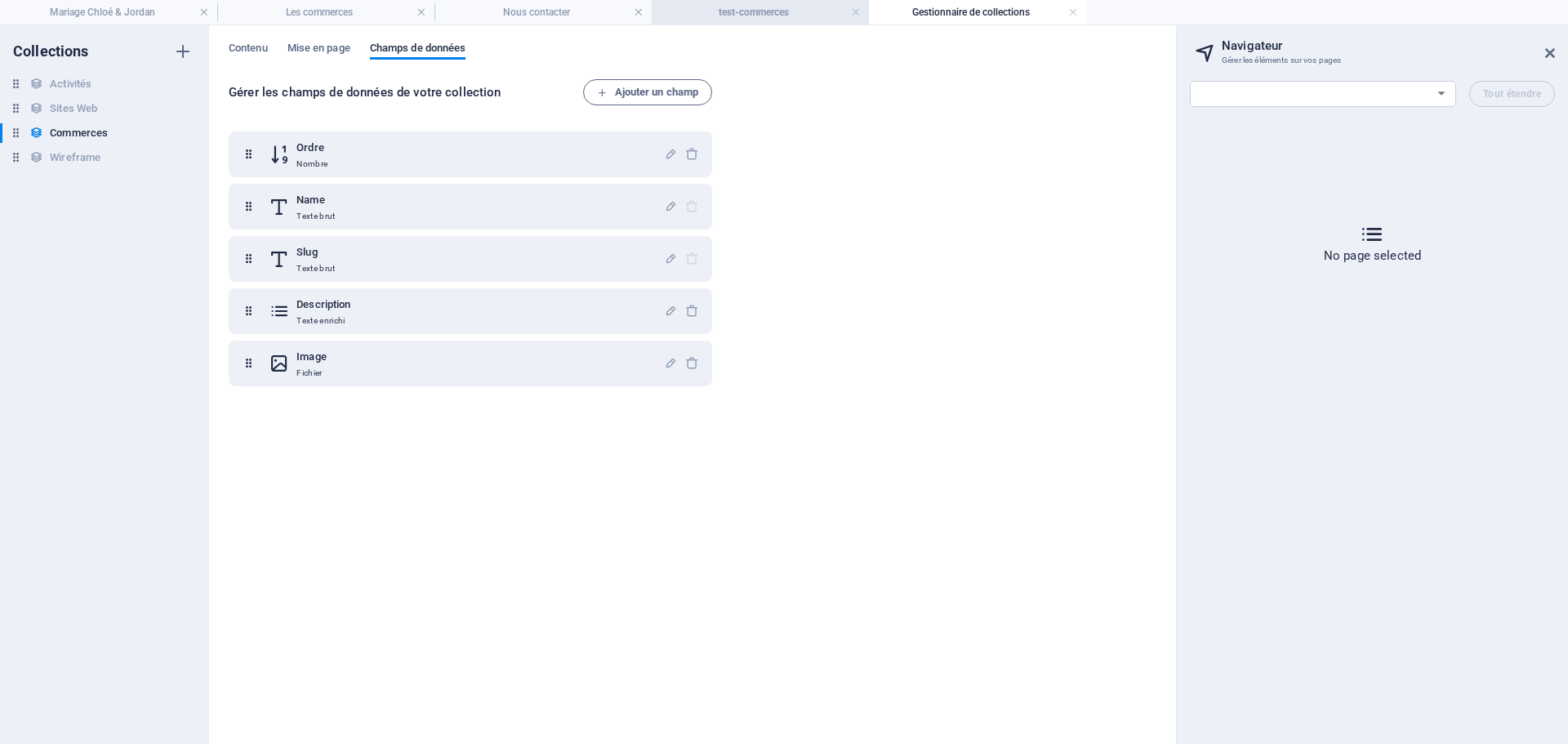
click at [730, 16] on h4 "test-commerces" at bounding box center [761, 12] width 218 height 17
select select "18071809-fr"
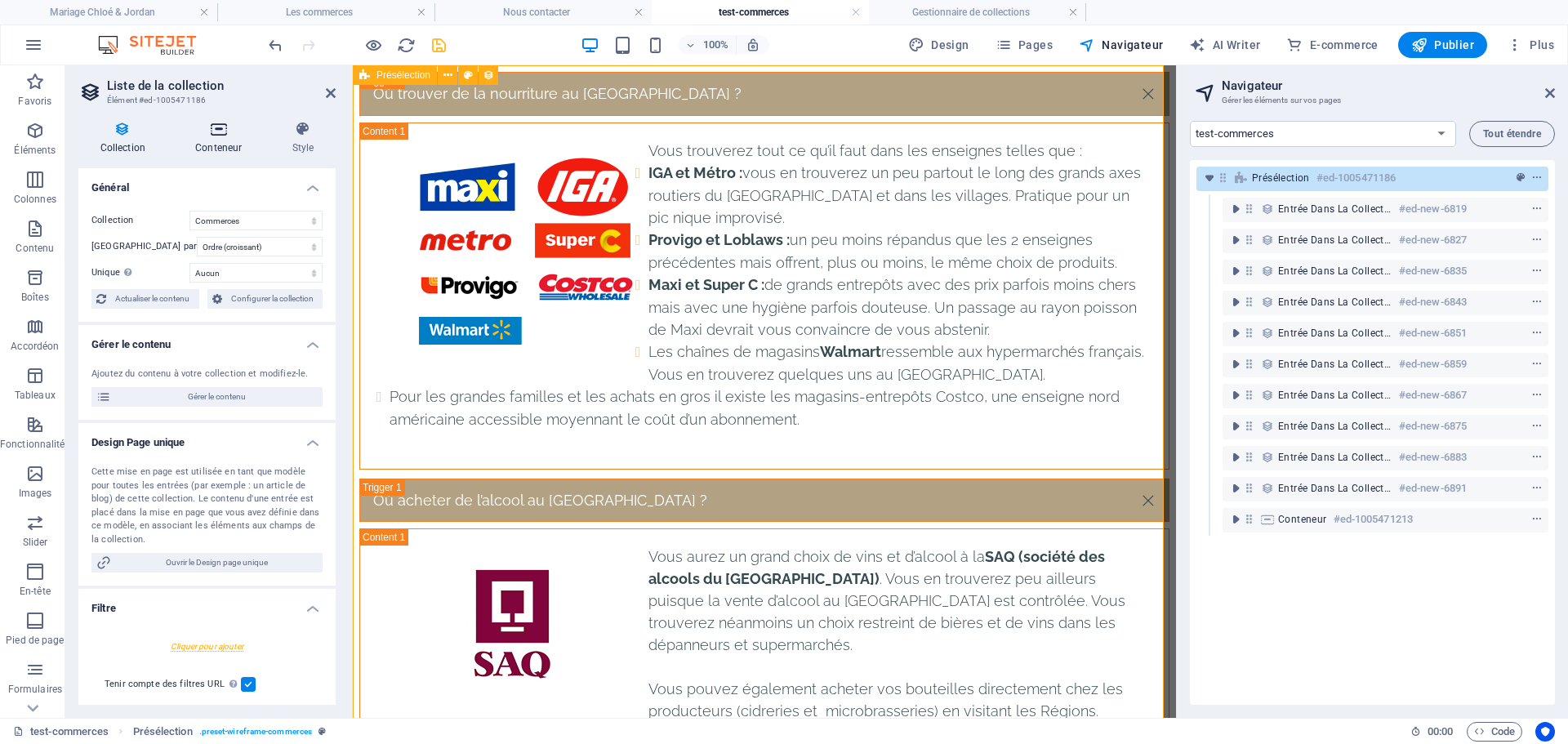
click at [218, 137] on h4 "Conteneur" at bounding box center [222, 137] width 96 height 34
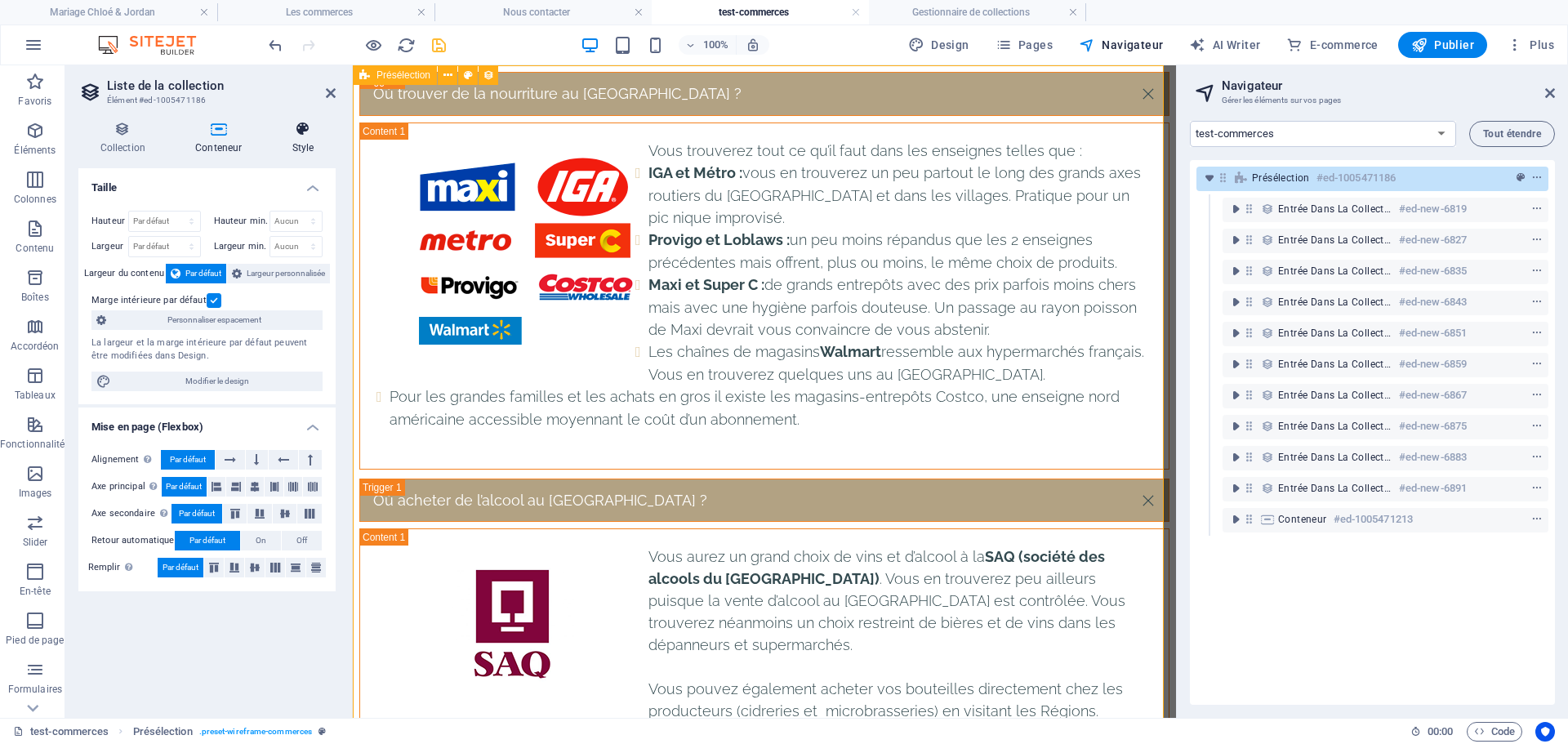
click at [303, 136] on icon at bounding box center [302, 128] width 65 height 17
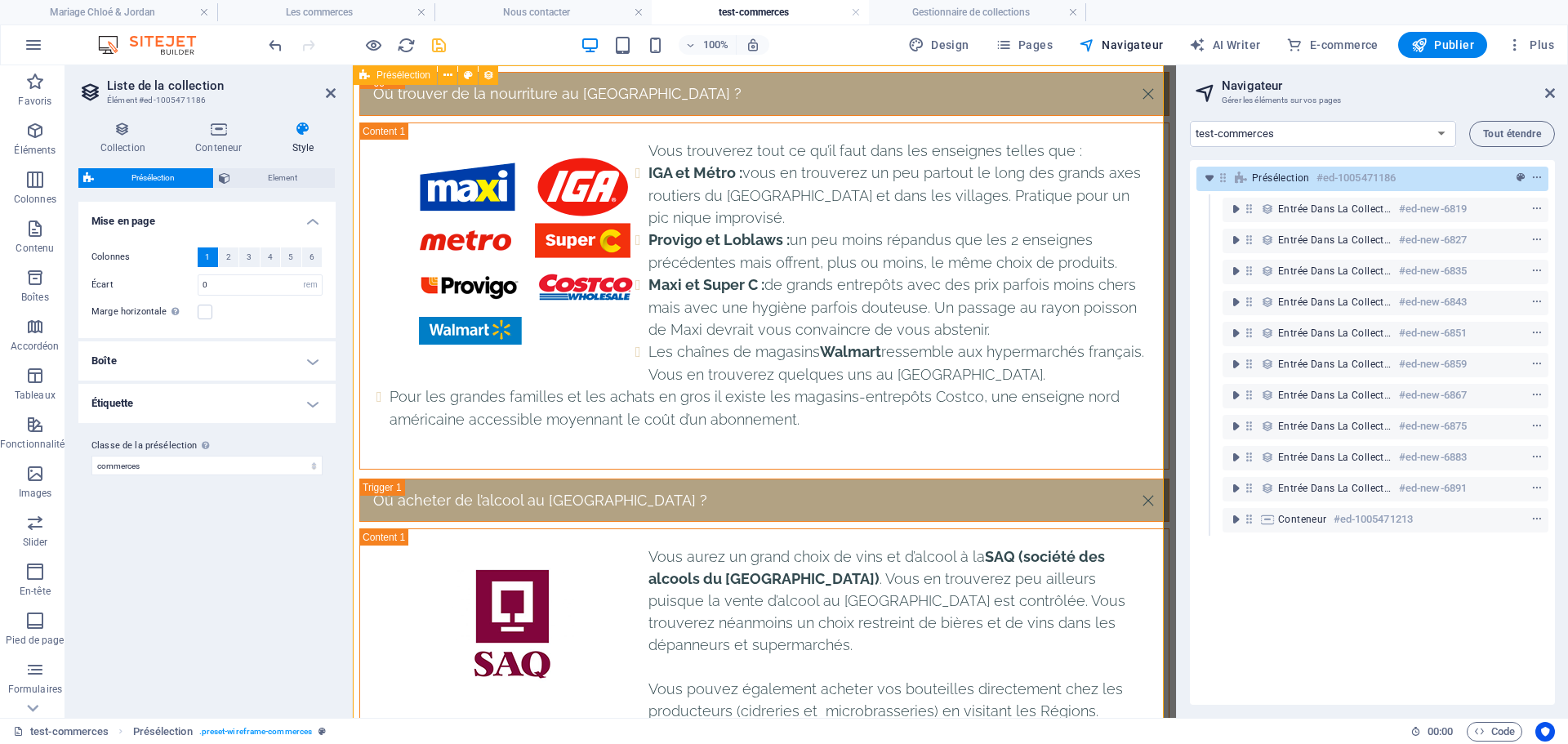
click at [177, 368] on h4 "Boîte" at bounding box center [207, 360] width 257 height 39
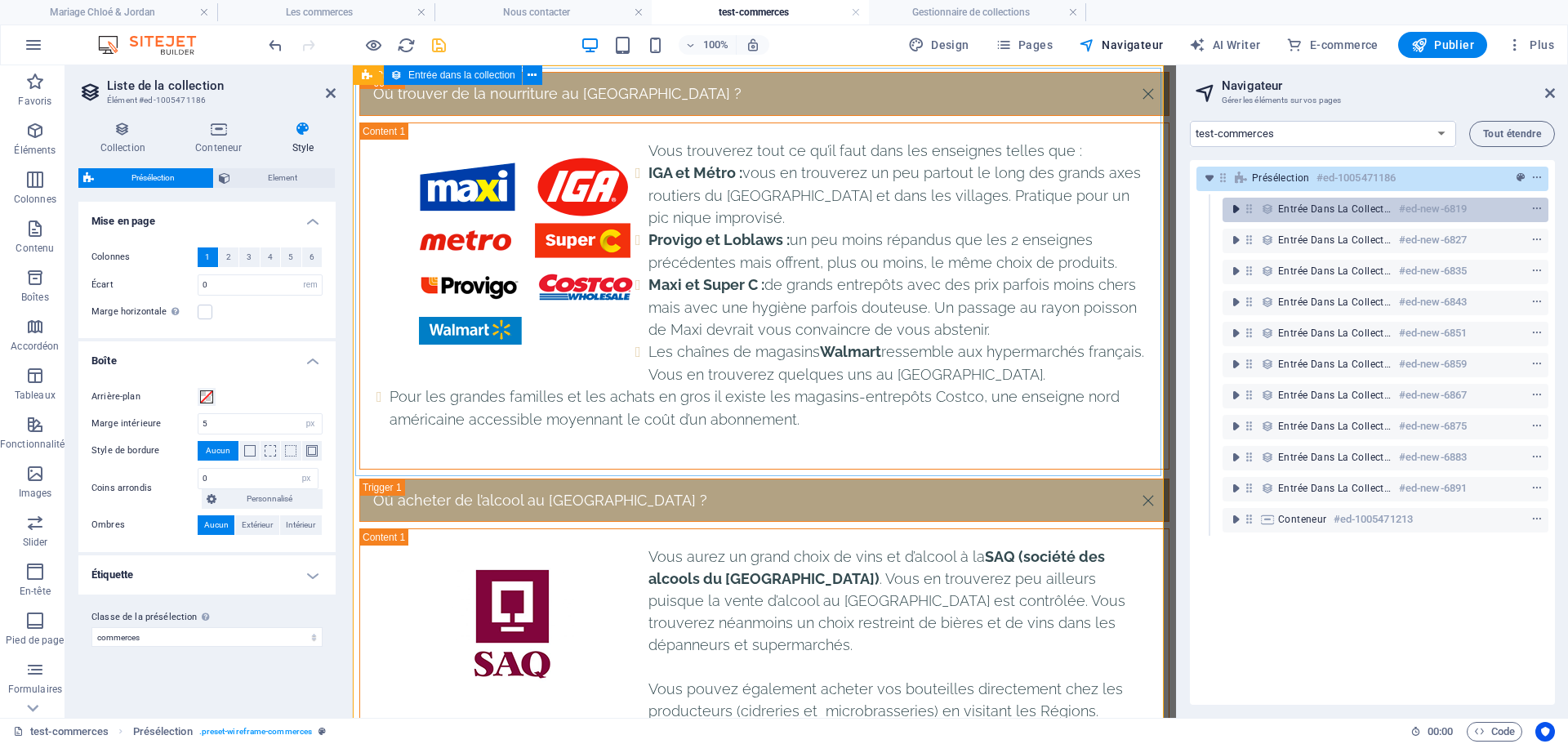
click at [1237, 208] on icon "toggle-expand" at bounding box center [1235, 209] width 17 height 17
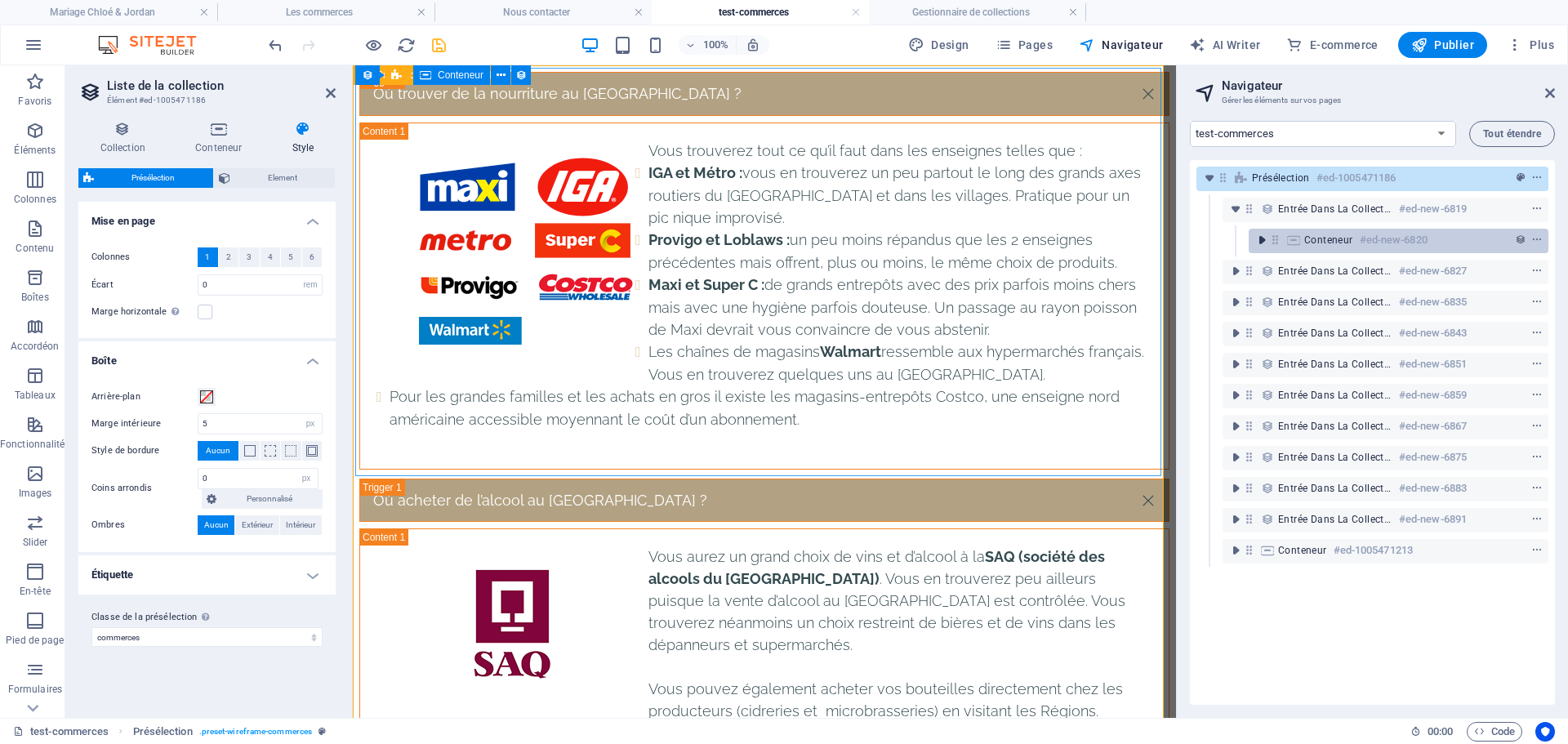
click at [1260, 237] on icon "toggle-expand" at bounding box center [1261, 240] width 17 height 17
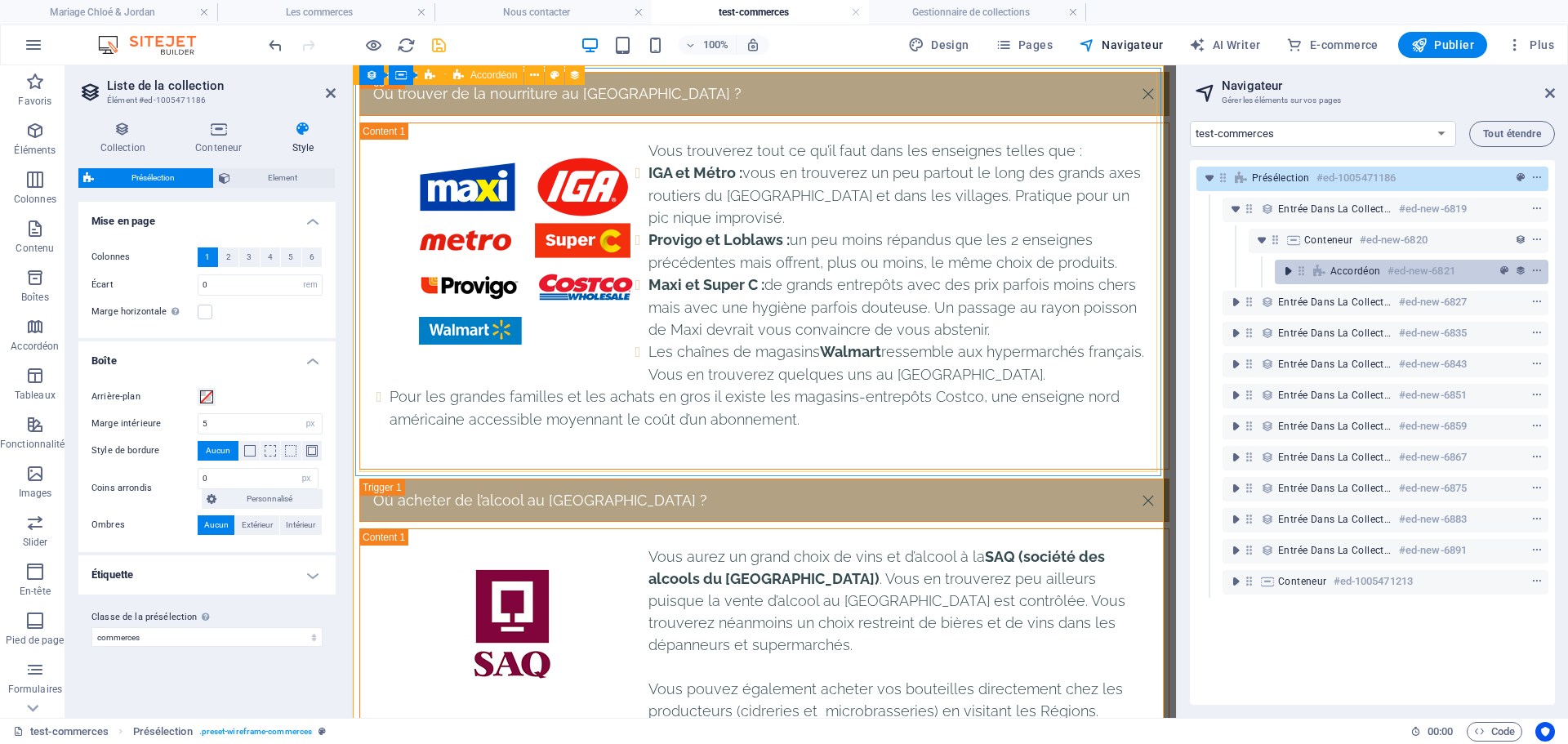
click at [1289, 276] on icon "toggle-expand" at bounding box center [1287, 271] width 17 height 17
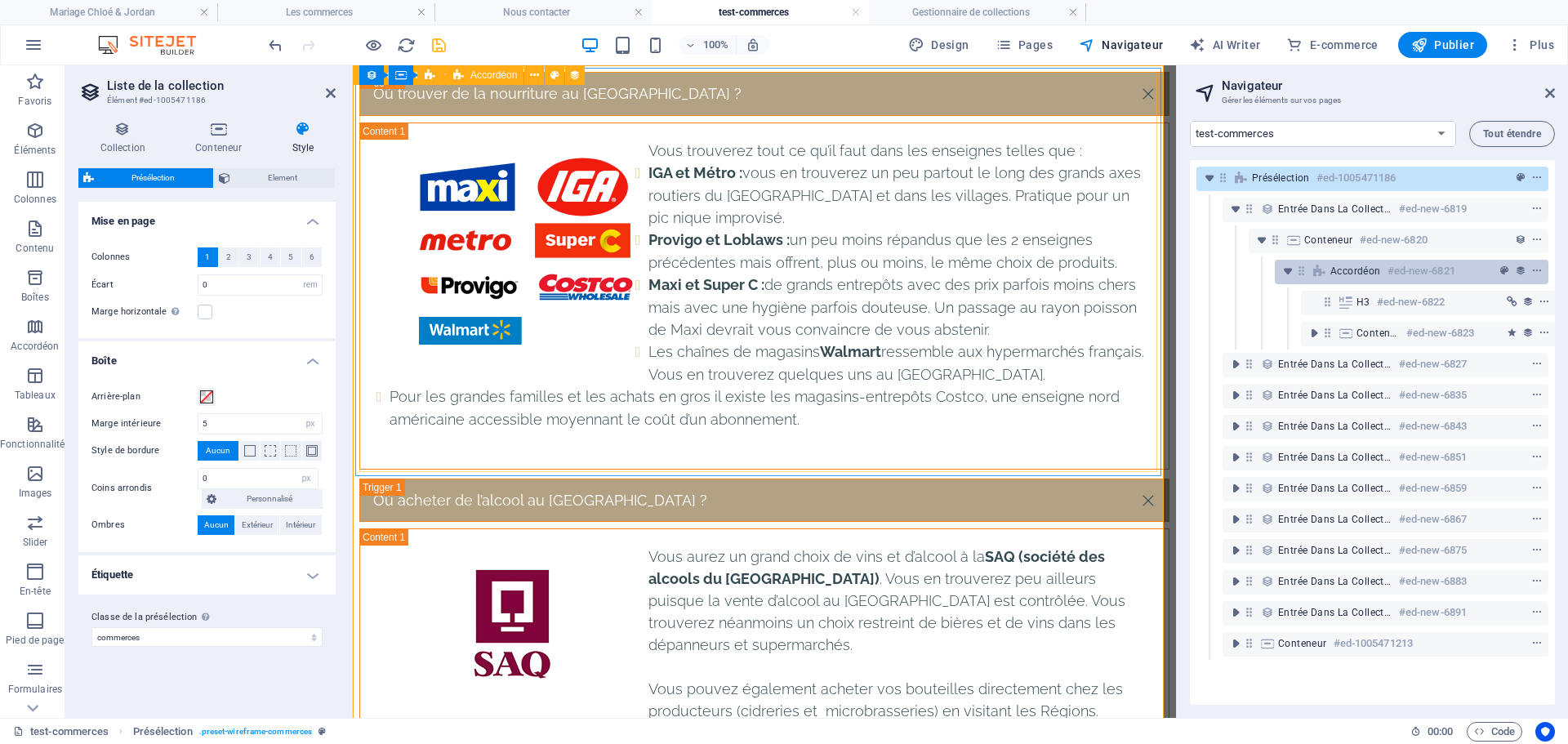
click at [1349, 273] on span "Accordéon" at bounding box center [1355, 270] width 51 height 13
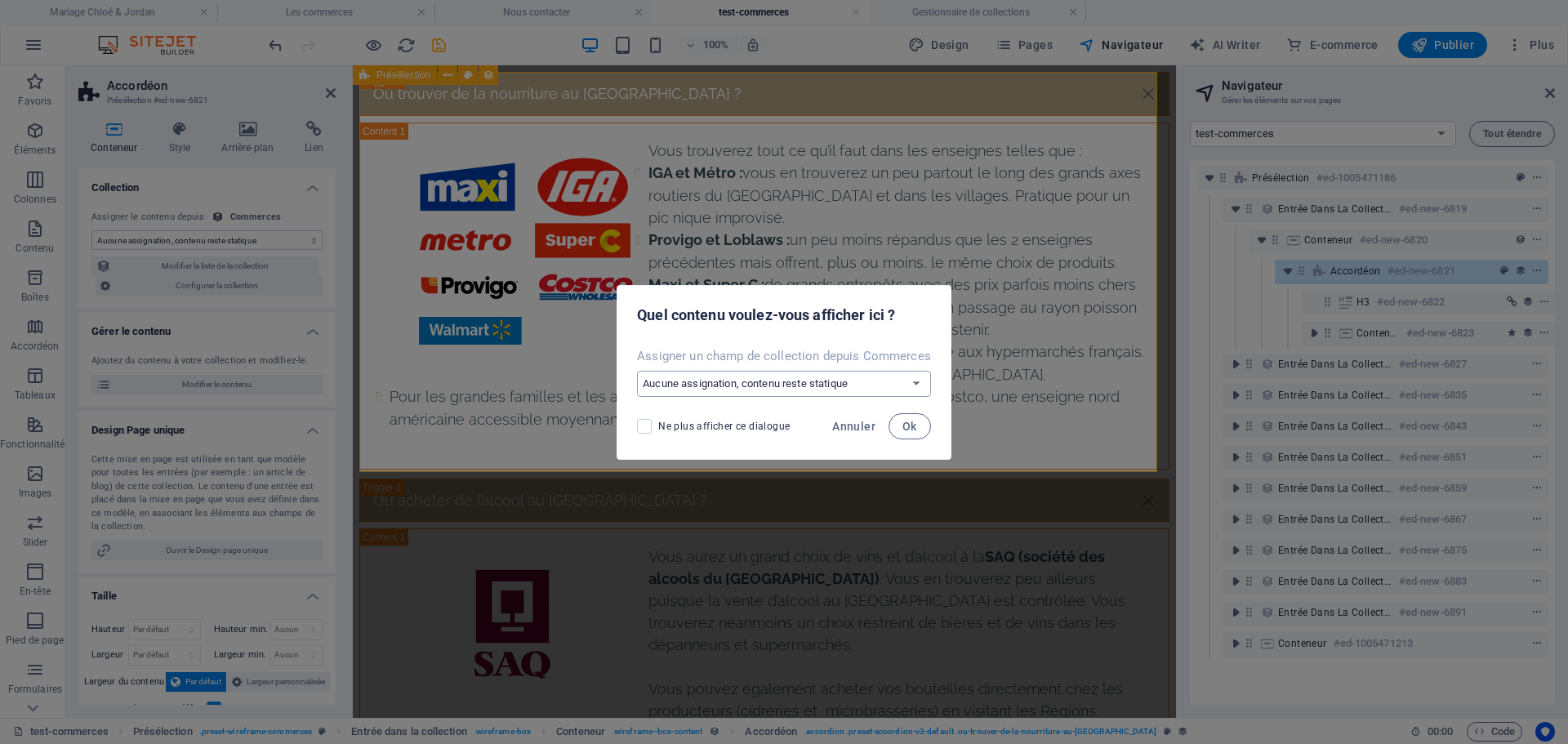
click at [915, 383] on select "Aucune assignation, contenu reste statique Créer un nouveau champ Créé le (Date…" at bounding box center [783, 384] width 294 height 26
click at [637, 371] on select "Aucune assignation, contenu reste statique Créer un nouveau champ Créé le (Date…" at bounding box center [783, 384] width 294 height 26
click at [903, 428] on span "Ok" at bounding box center [909, 425] width 15 height 13
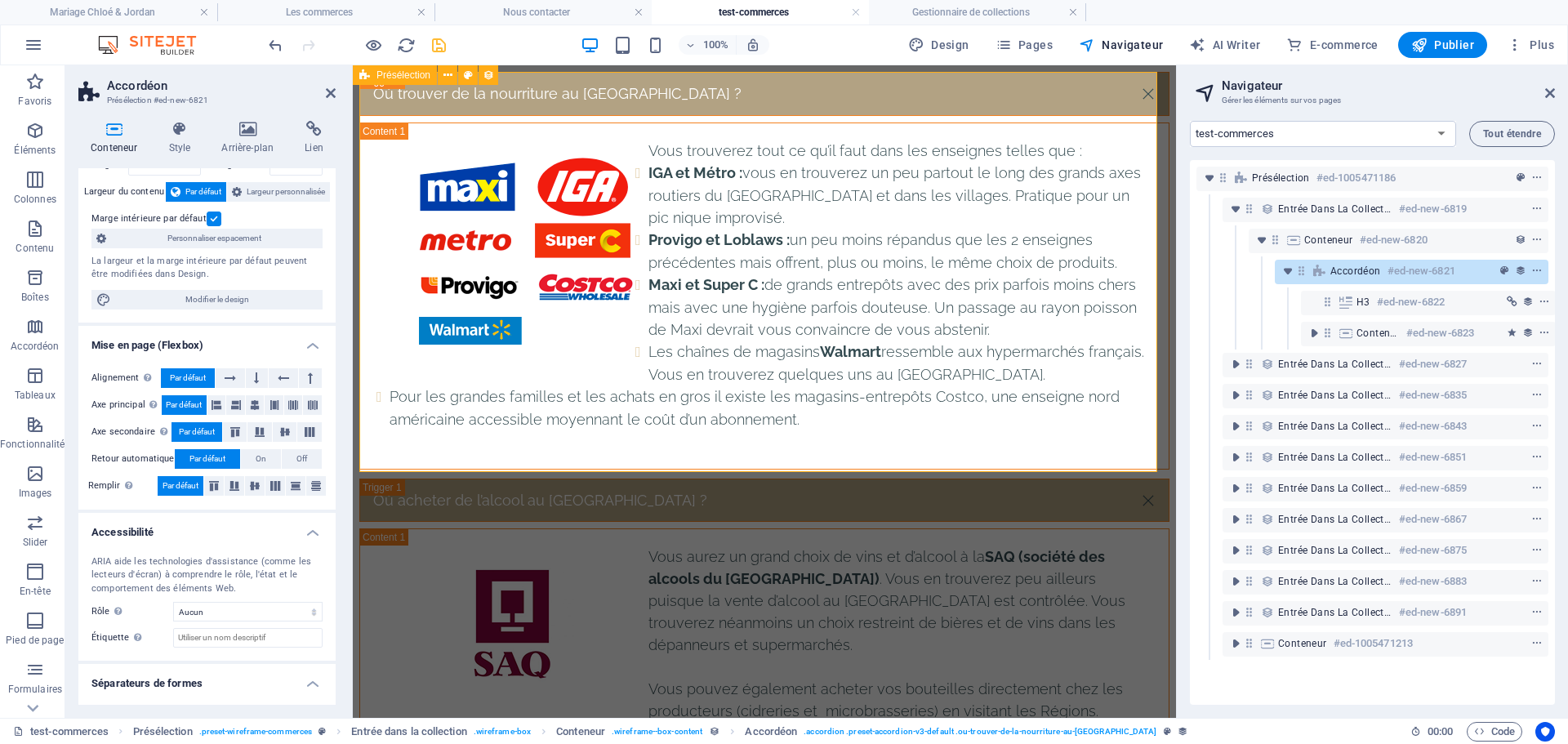
scroll to position [524, 0]
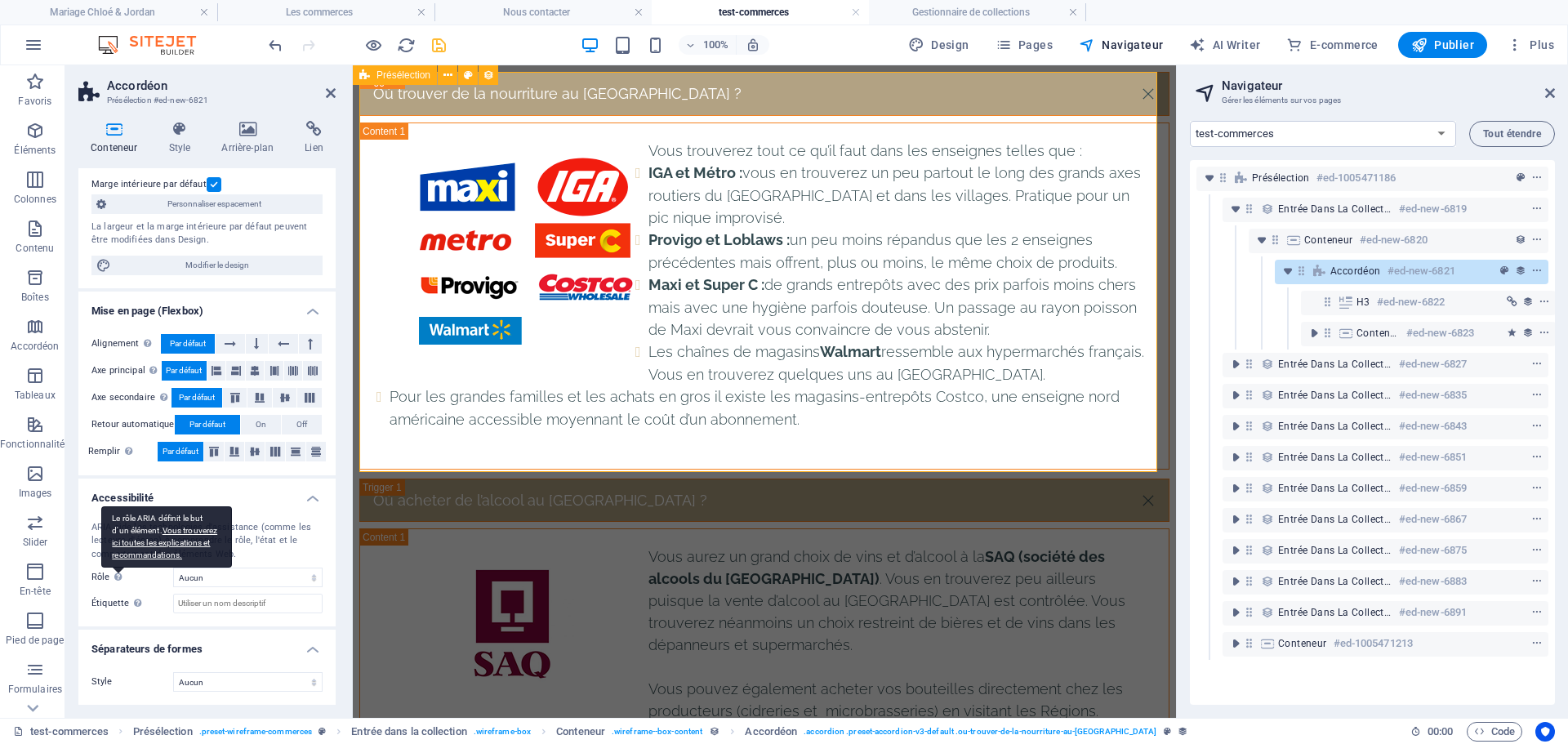
click at [116, 567] on div "Le rôle ARIA définit le but d'un élément. Vous trouverez ici toutes les explica…" at bounding box center [166, 536] width 130 height 61
click at [187, 574] on select "Aucun Alert Article Banner Comment Complementary Dialog En-tête Marquee Pied de…" at bounding box center [248, 577] width 150 height 19
click at [173, 567] on select "Aucun Alert Article Banner Comment Complementary Dialog En-tête Marquee Pied de…" at bounding box center [248, 577] width 150 height 19
click at [184, 573] on select "Aucun Alert Article Banner Comment Complementary Dialog En-tête Marquee Pied de…" at bounding box center [248, 577] width 150 height 19
select select "none"
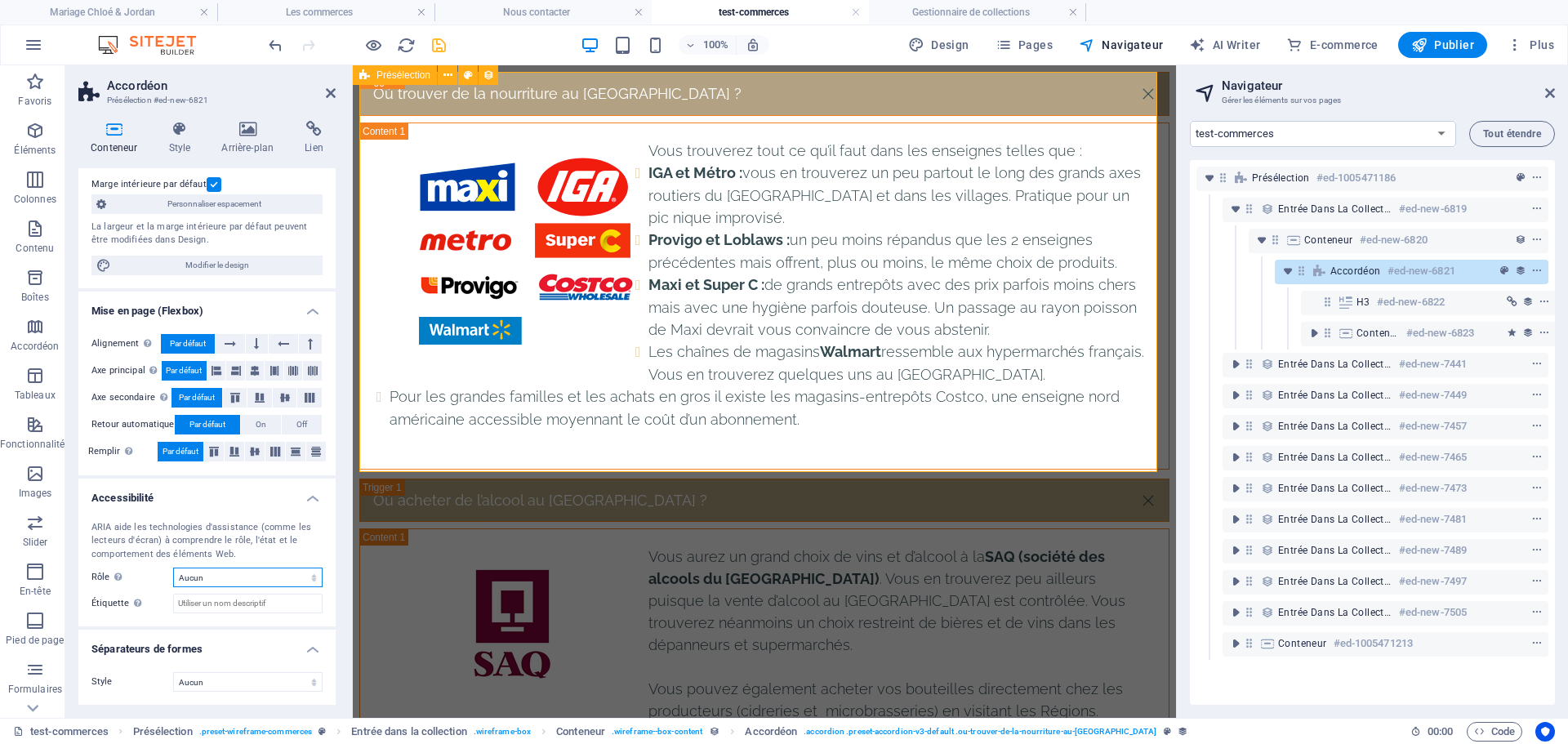
click at [173, 567] on select "Aucun Alert Article Banner Comment Complementary Dialog En-tête Marquee Pied de…" at bounding box center [248, 577] width 150 height 19
click at [188, 602] on input "Étiquette Utilisez l'étiquette ARIA pour donner un nom clair et descriptif aux …" at bounding box center [248, 603] width 150 height 19
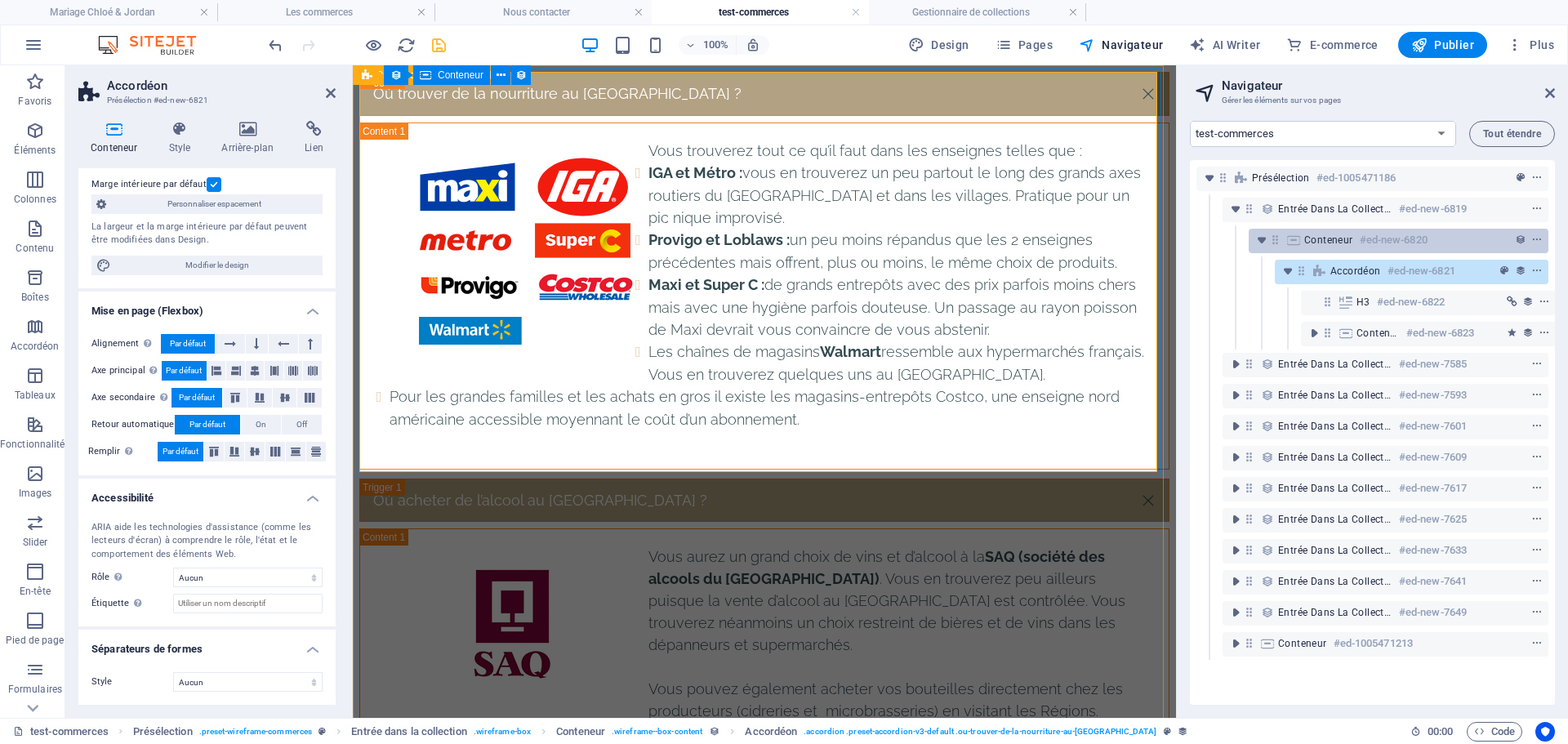
click at [1308, 239] on span "Conteneur" at bounding box center [1328, 239] width 49 height 13
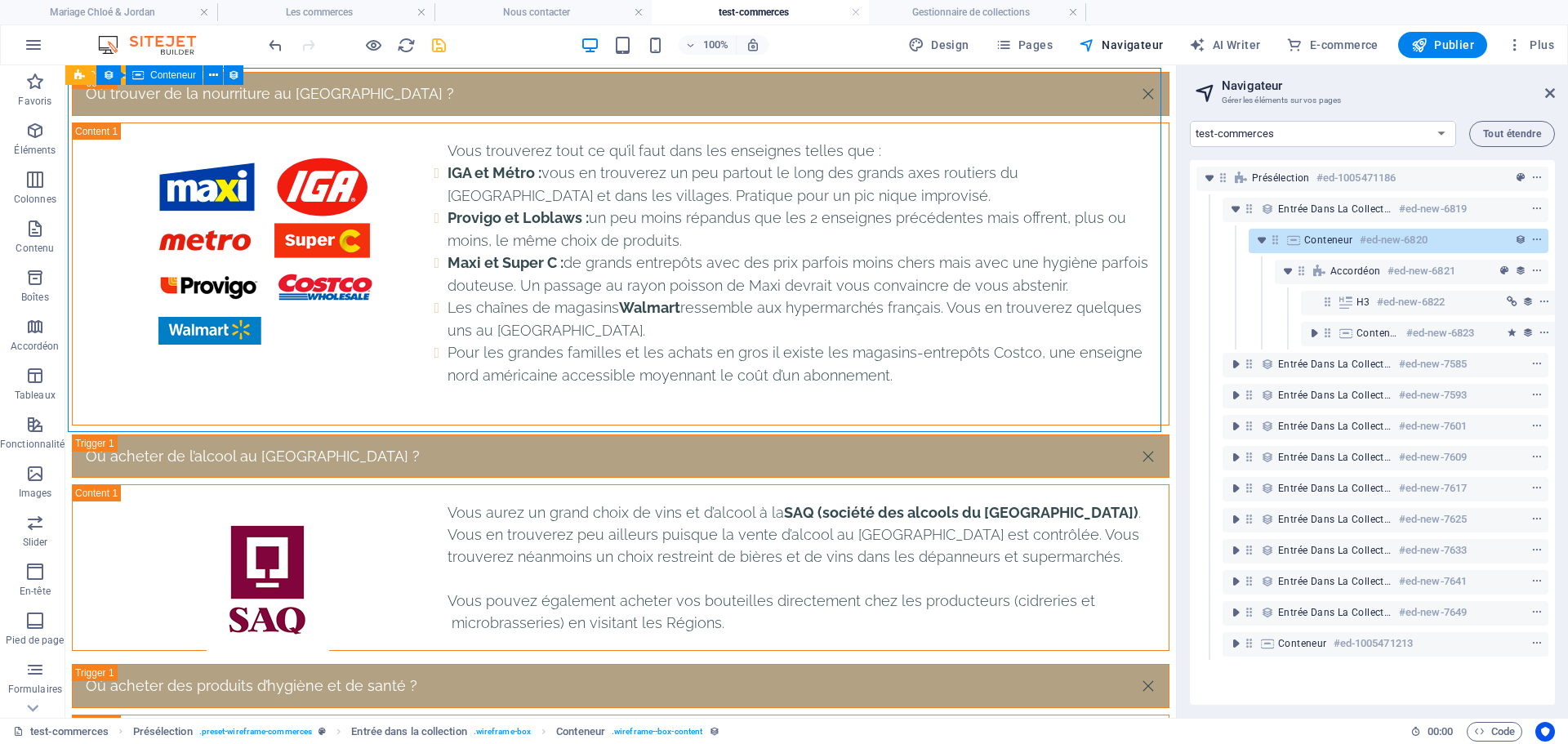
click at [1308, 239] on span "Conteneur" at bounding box center [1328, 239] width 49 height 13
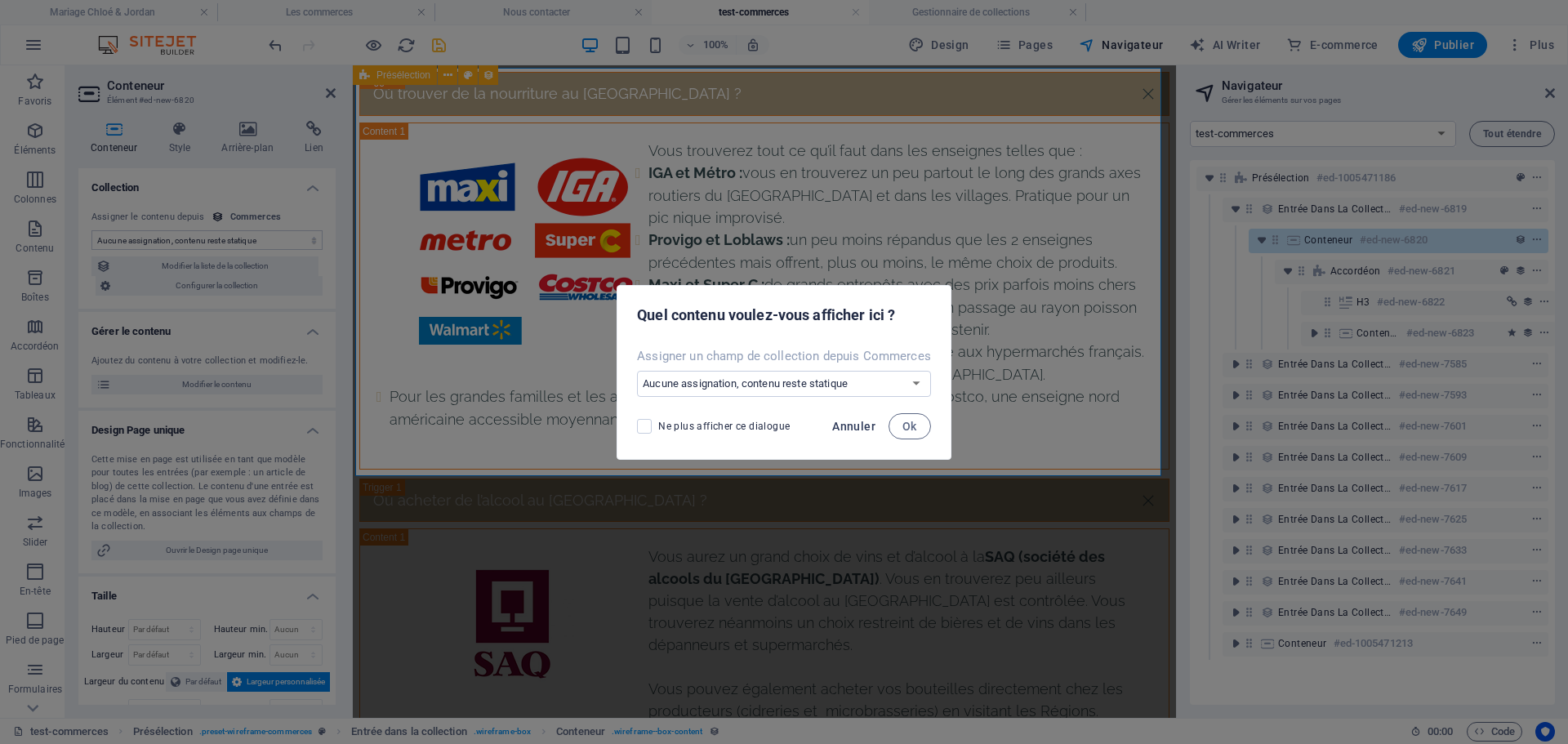
click at [850, 424] on span "Annuler" at bounding box center [853, 425] width 44 height 13
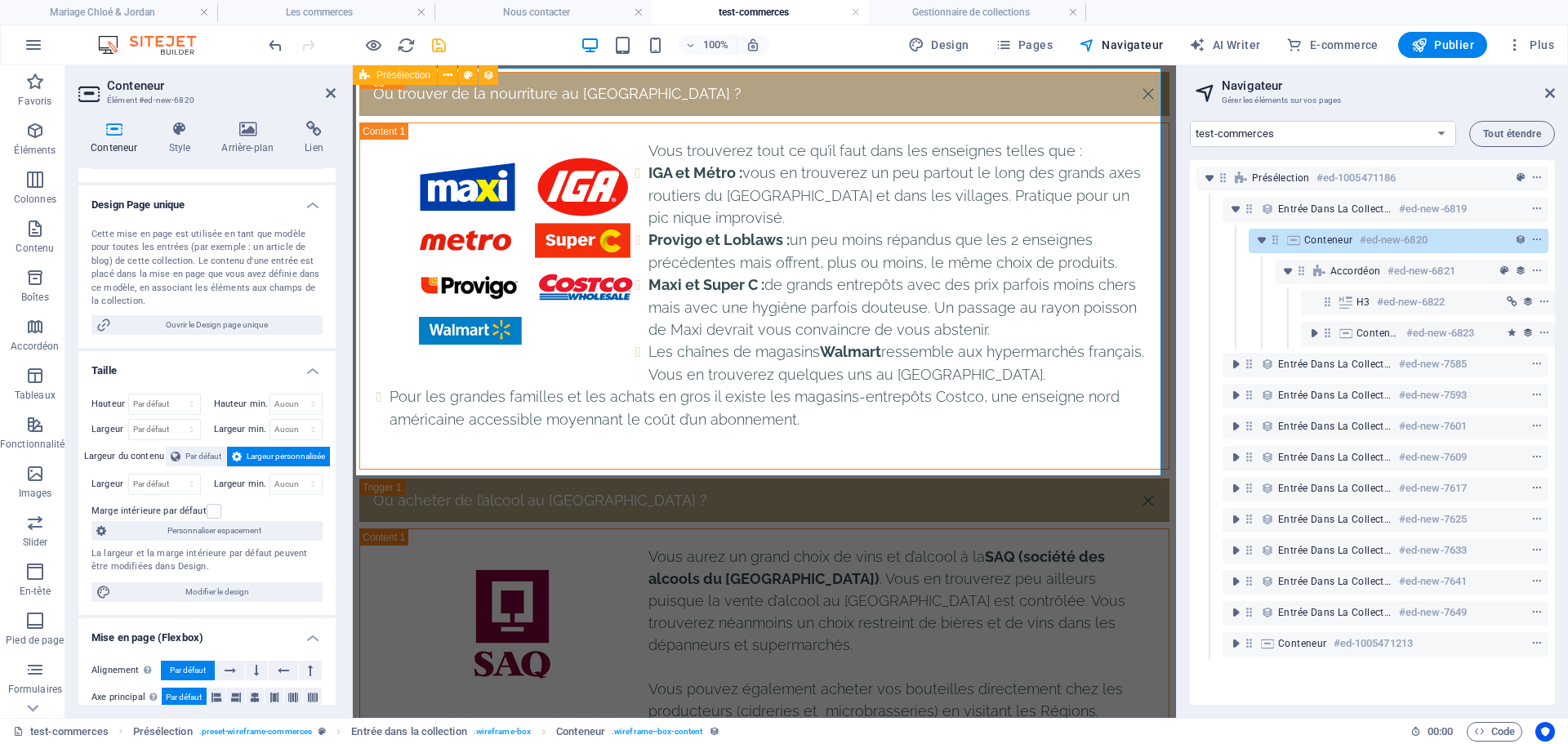
scroll to position [0, 0]
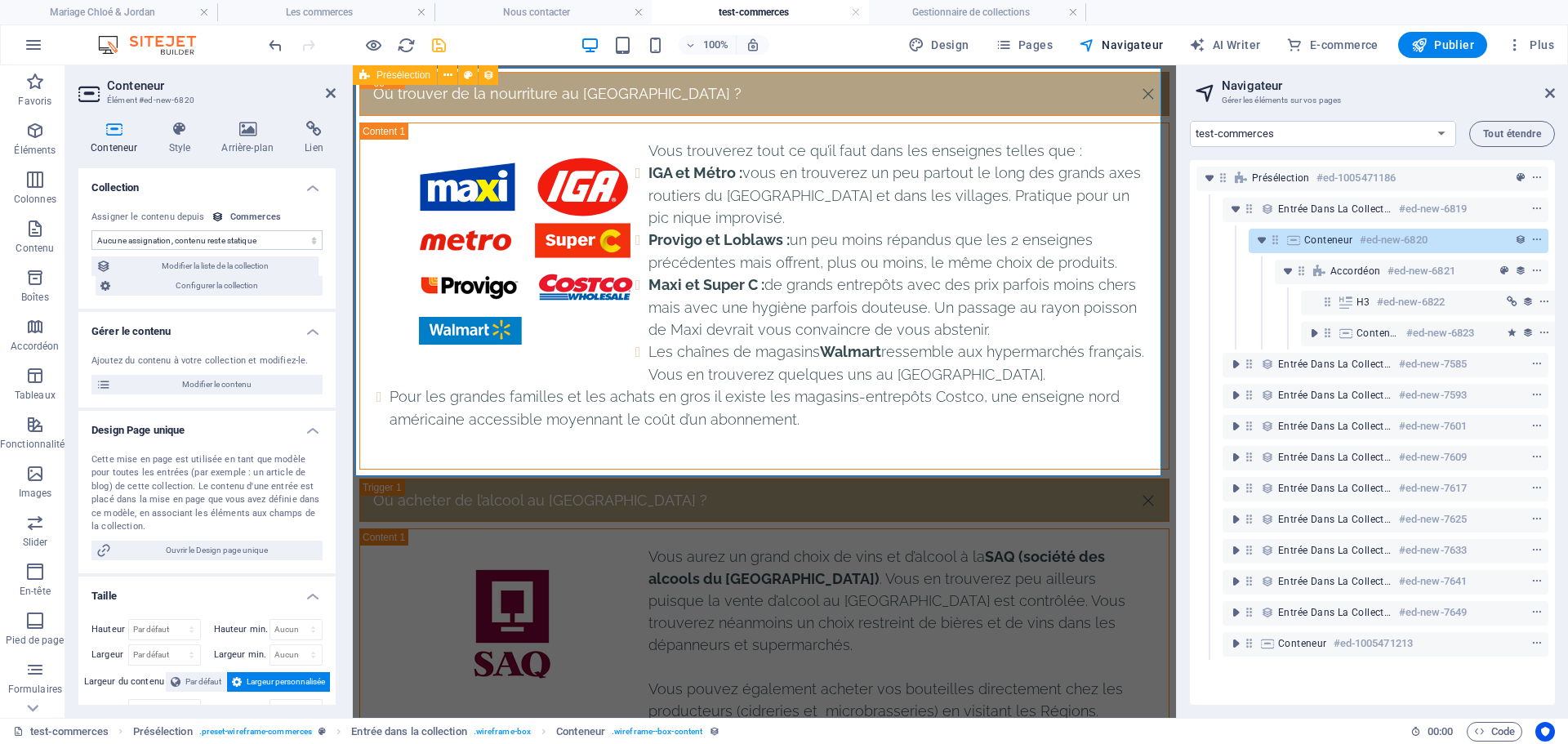
click at [232, 243] on select "Aucune assignation, contenu reste statique Créé le (Date) Mis à jour le (Date) …" at bounding box center [207, 240] width 231 height 19
click at [306, 209] on div "Aucune assignation, contenu reste statique Créé le (Date) Mis à jour le (Date) …" at bounding box center [207, 253] width 257 height 112
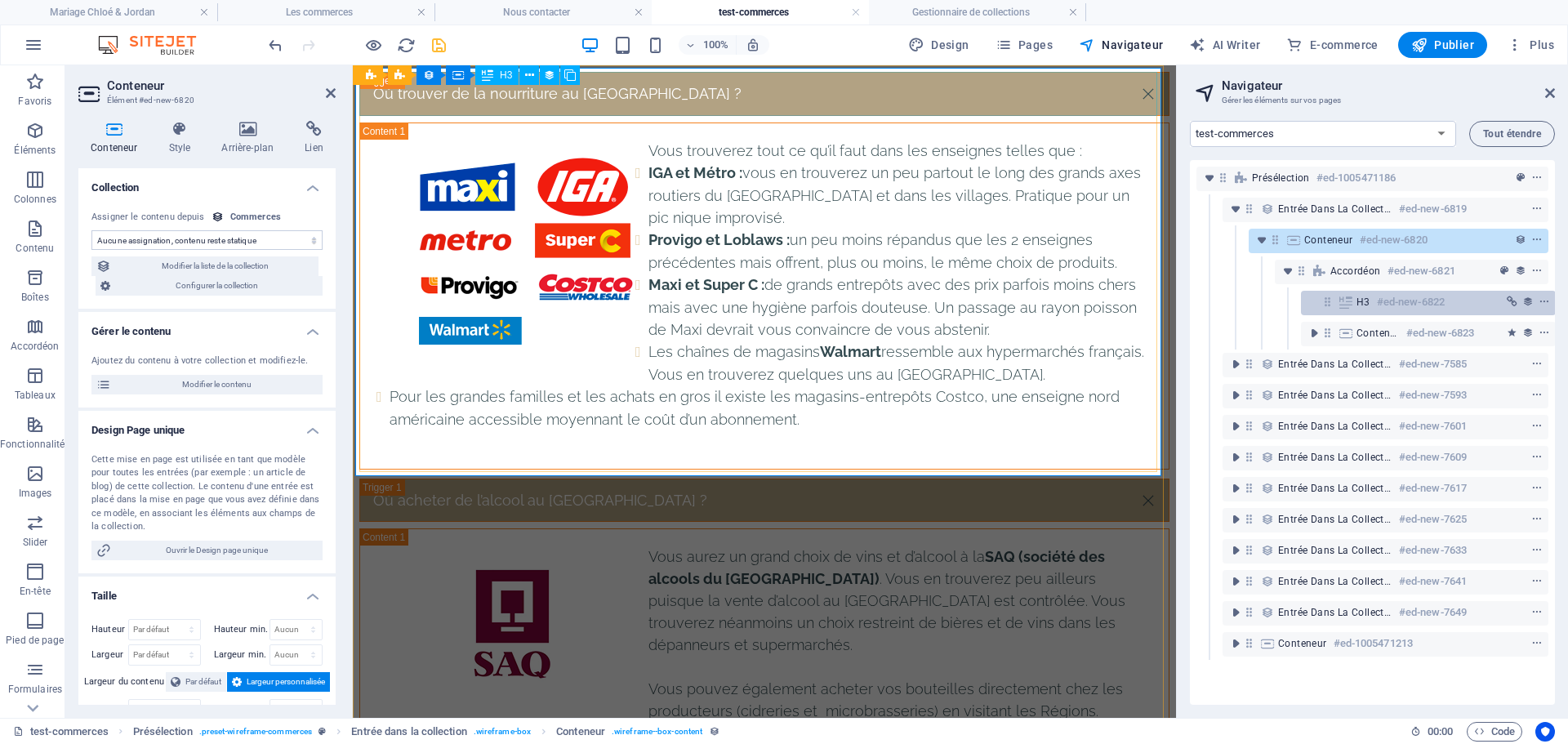
click at [1394, 299] on h6 "#ed-new-6822" at bounding box center [1411, 302] width 68 height 19
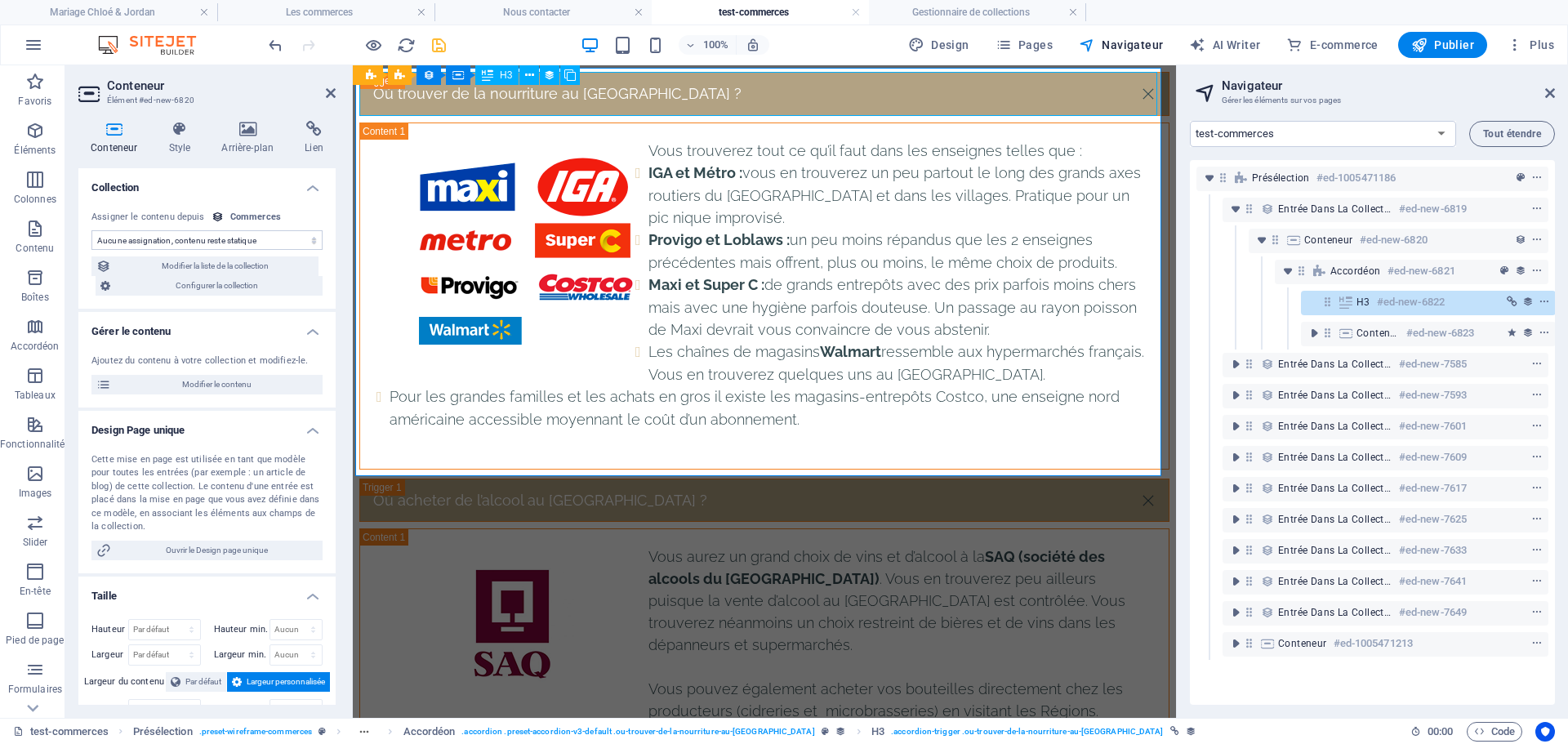
scroll to position [0, 4]
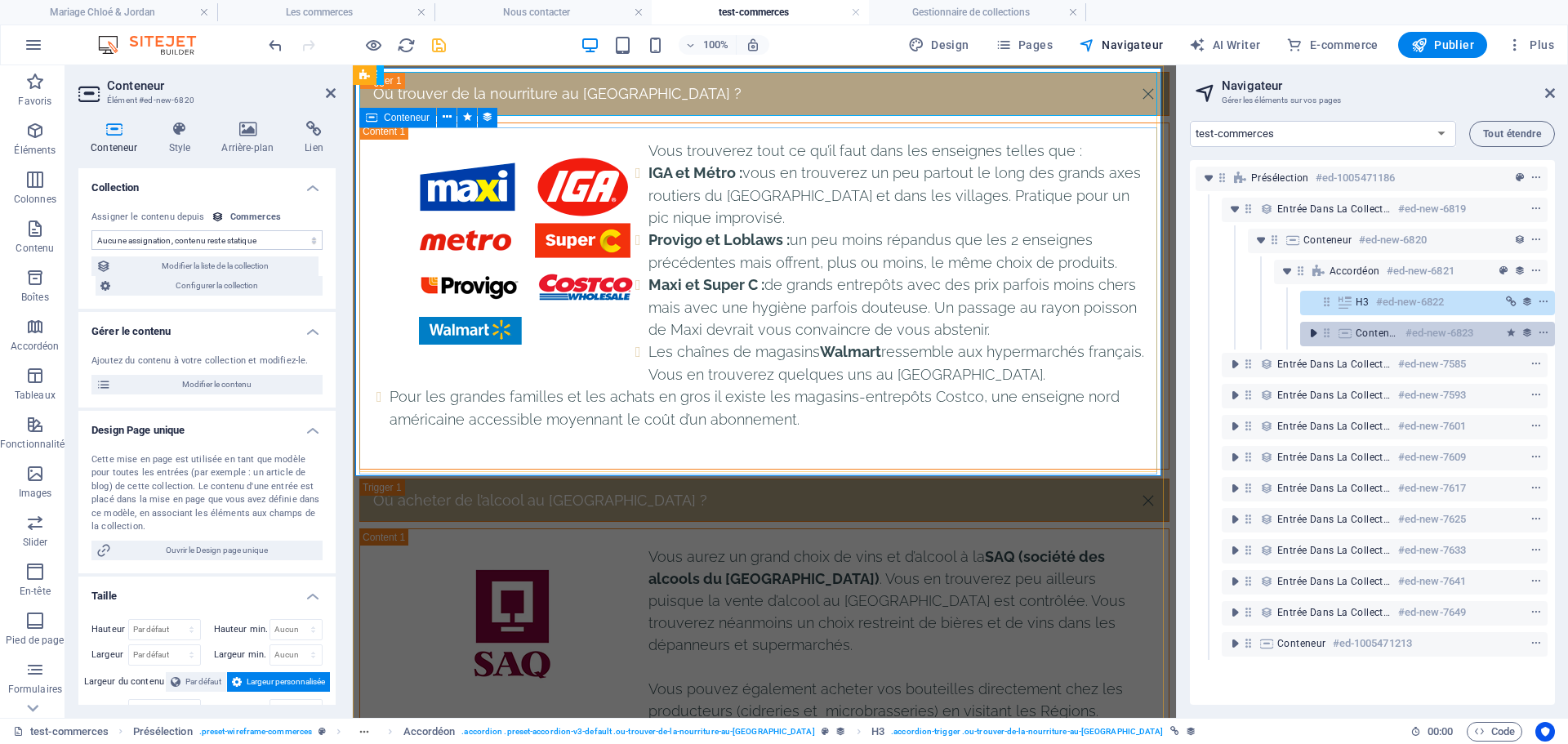
click at [1308, 336] on icon "toggle-expand" at bounding box center [1312, 332] width 17 height 17
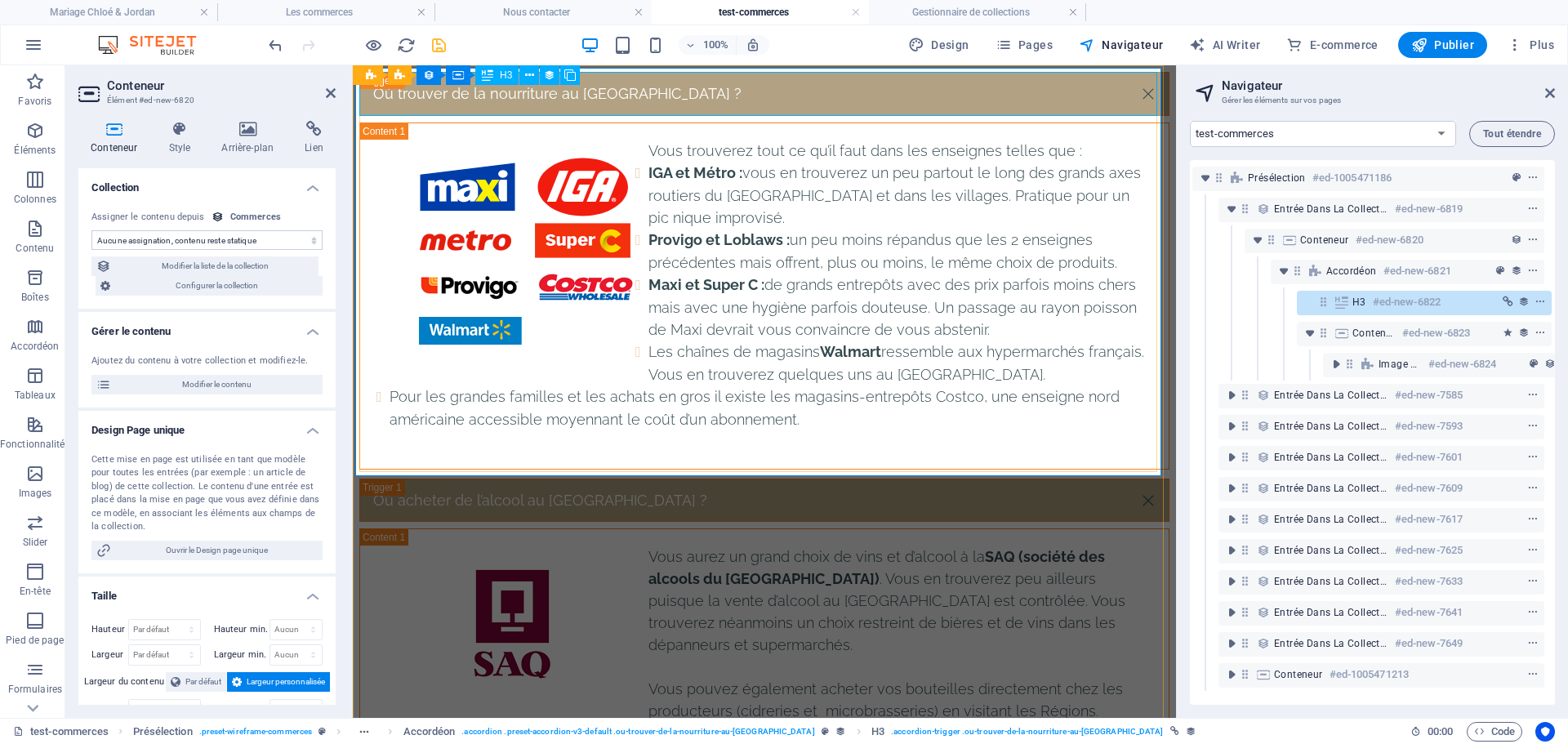
click at [1455, 297] on div "H3 #ed-new-6822" at bounding box center [1411, 302] width 118 height 19
select select "name"
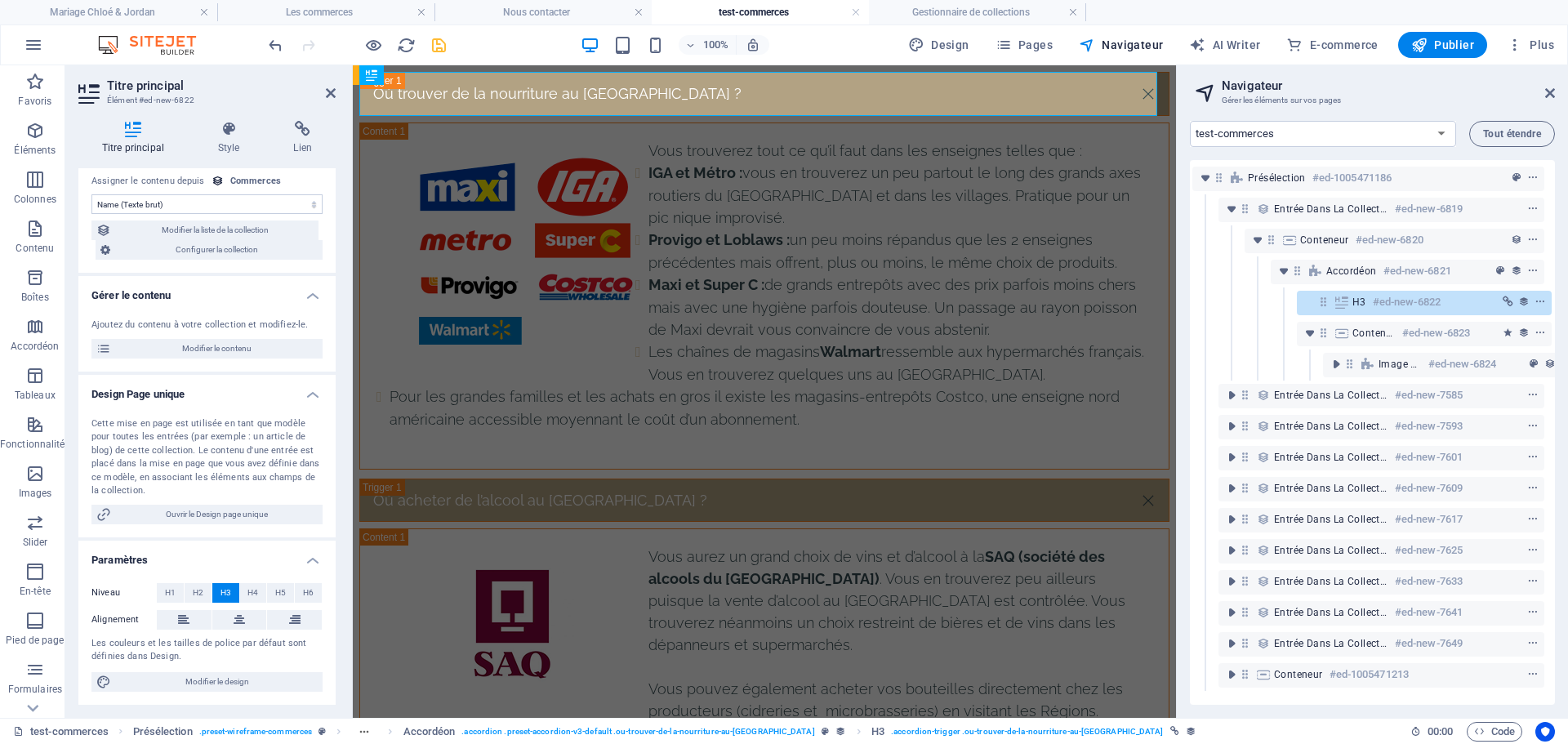
scroll to position [0, 0]
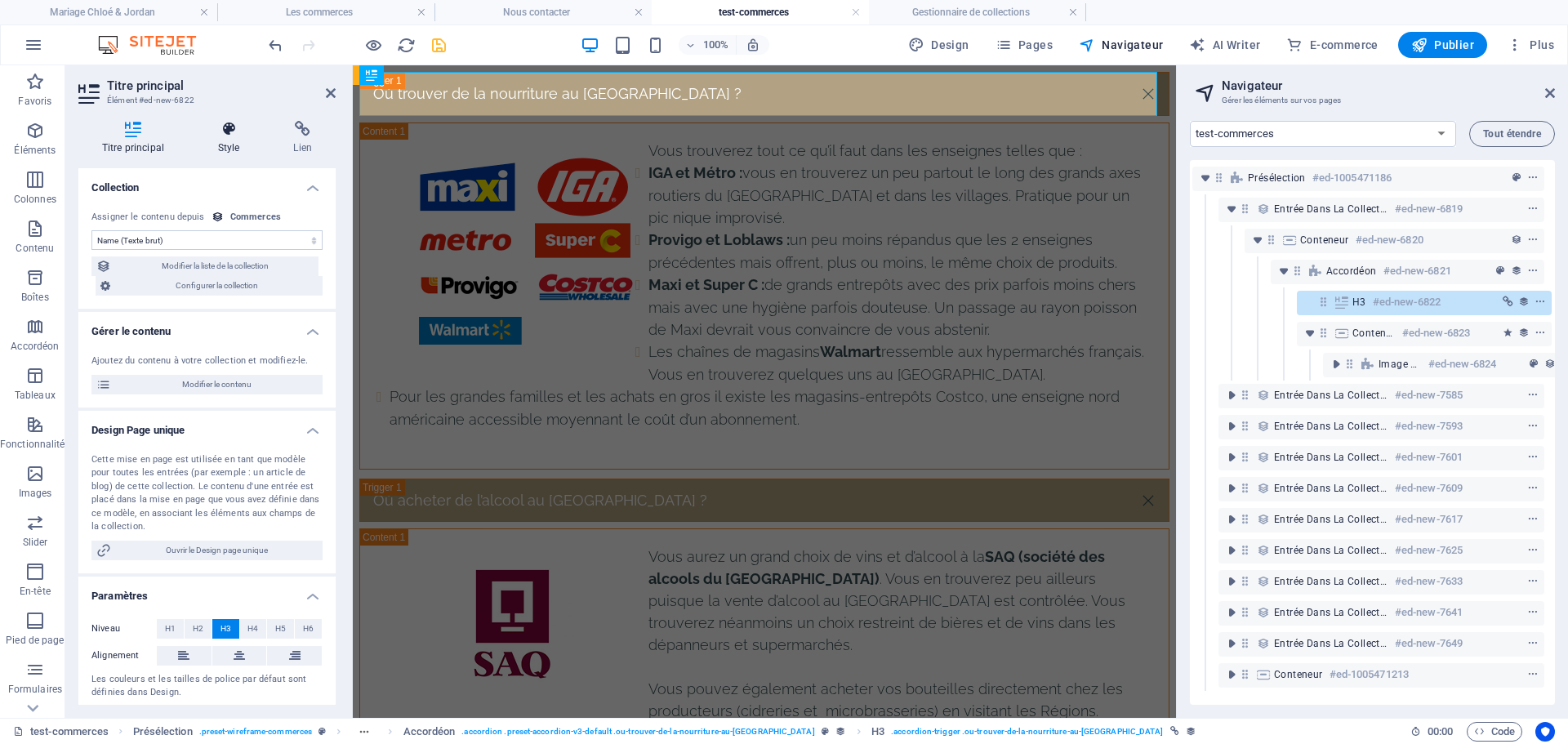
click at [224, 131] on icon at bounding box center [228, 128] width 69 height 17
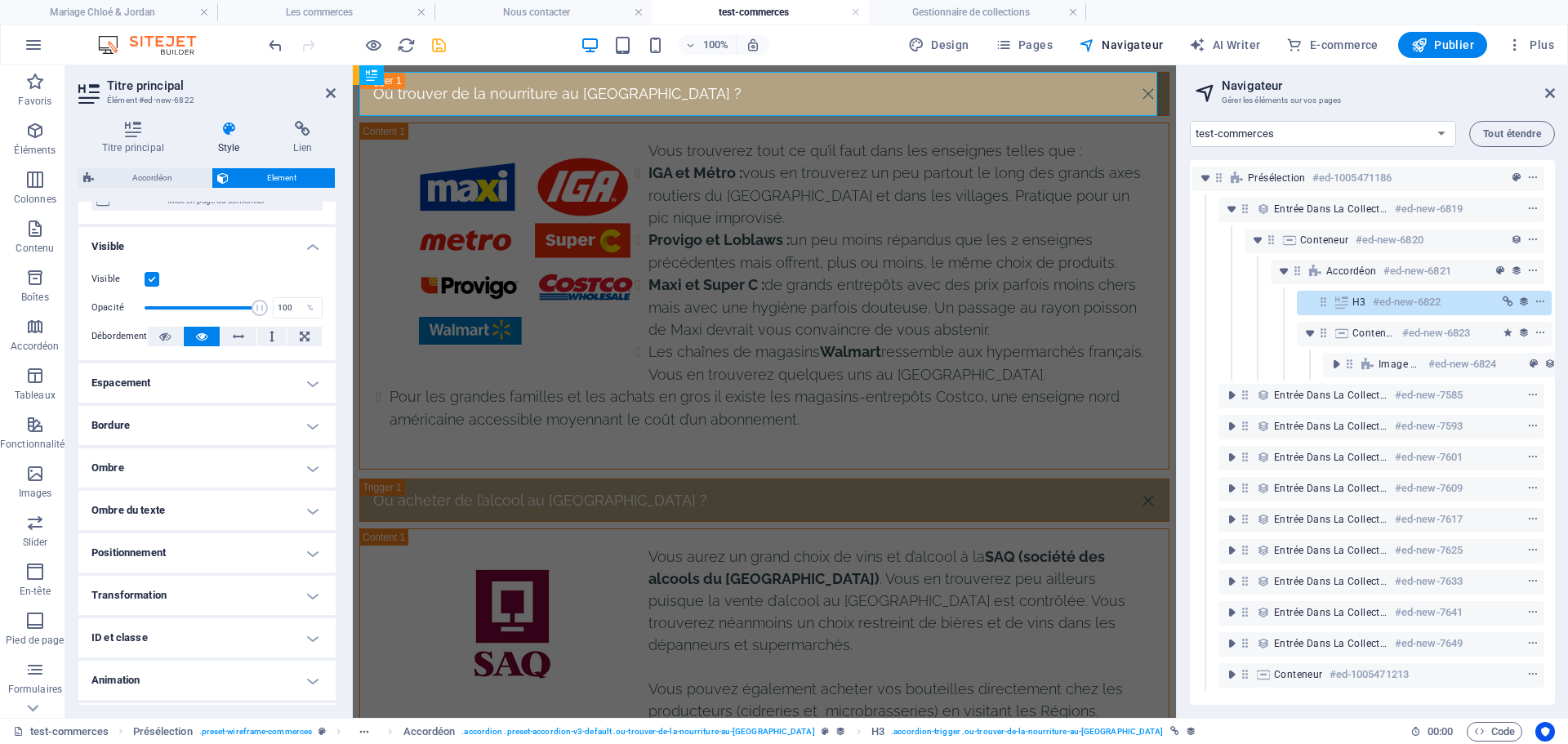
scroll to position [201, 0]
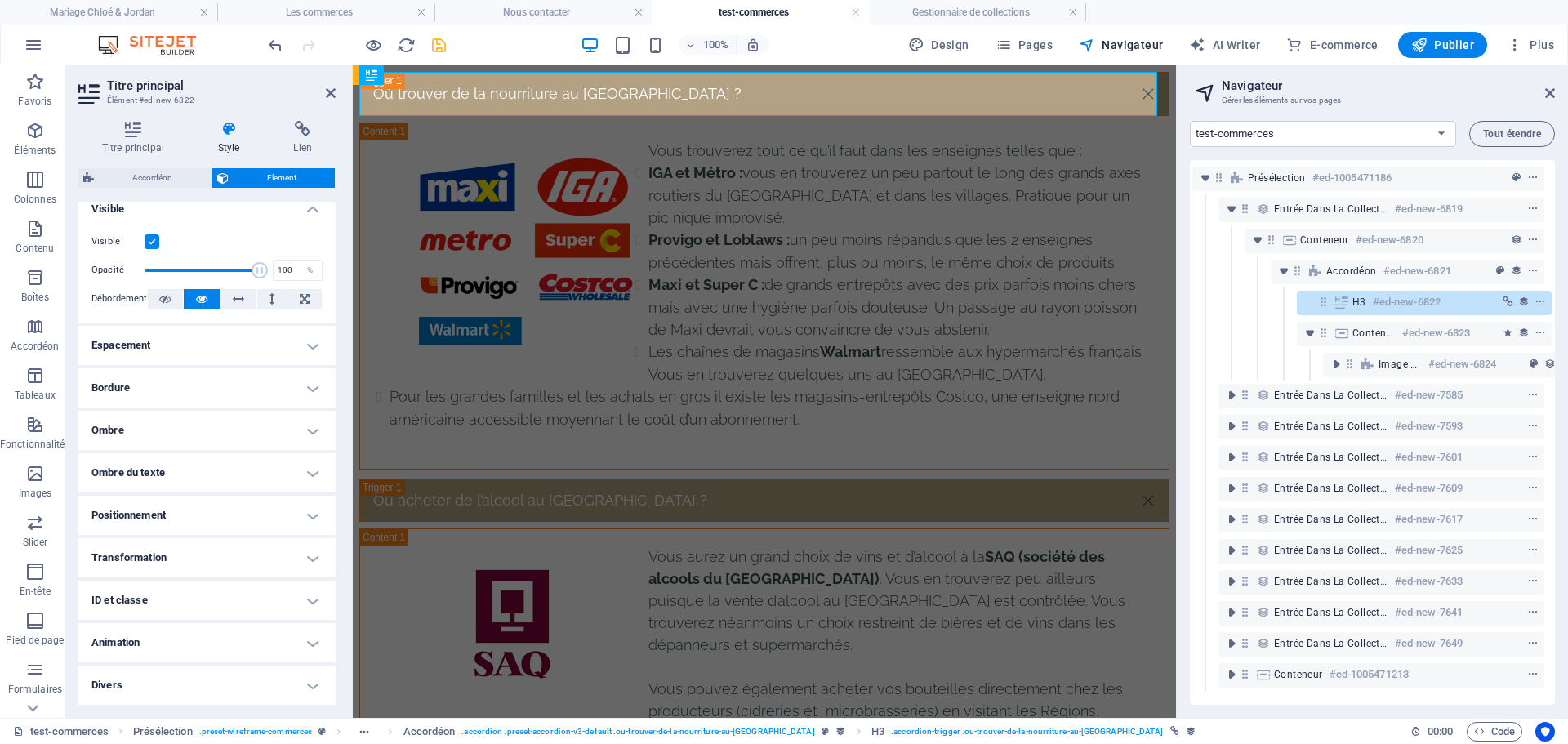
click at [167, 551] on h4 "Transformation" at bounding box center [207, 558] width 257 height 39
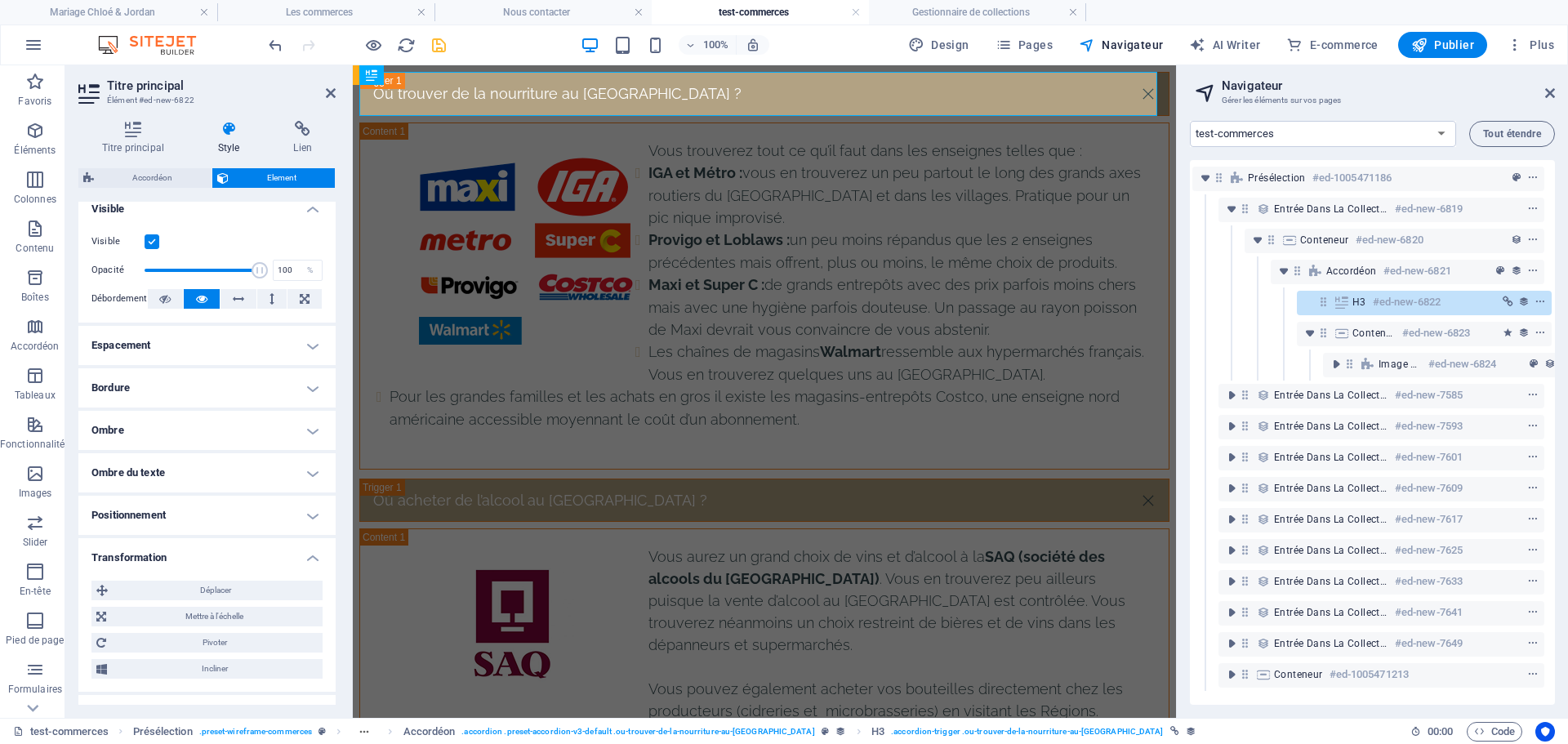
scroll to position [315, 0]
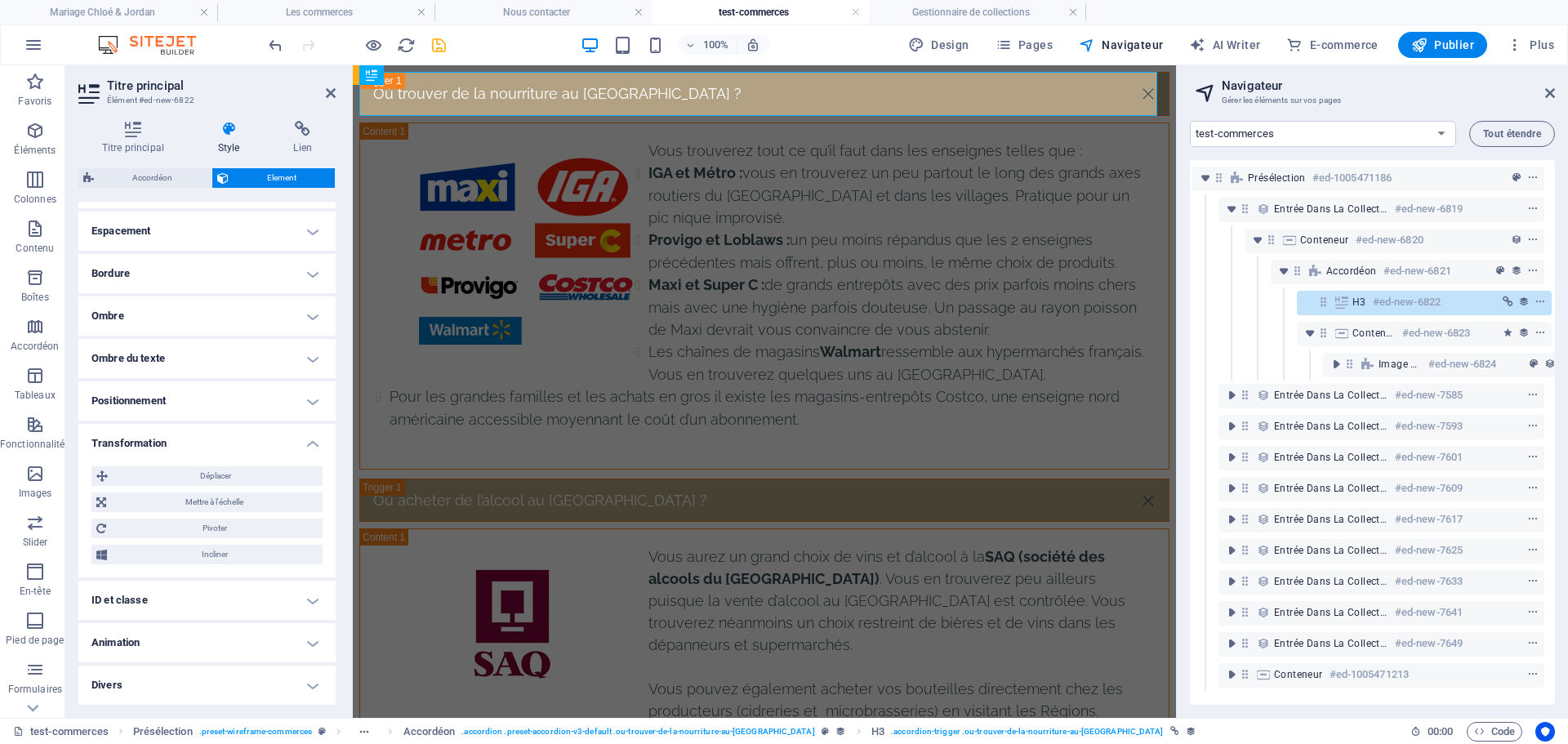
click at [160, 602] on h4 "ID et classe" at bounding box center [207, 600] width 257 height 39
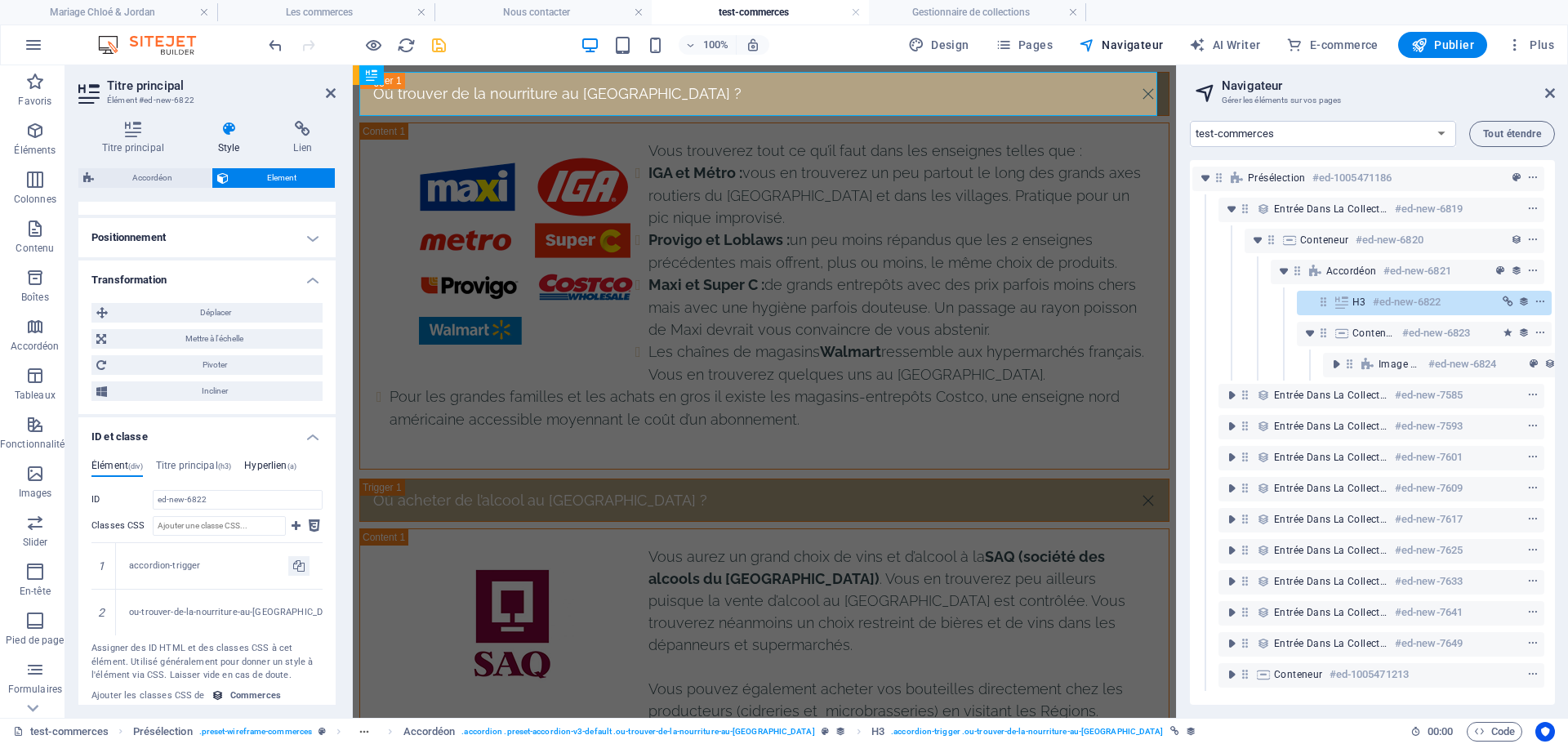
click at [258, 462] on h4 "Hyperlien (a)" at bounding box center [270, 468] width 52 height 17
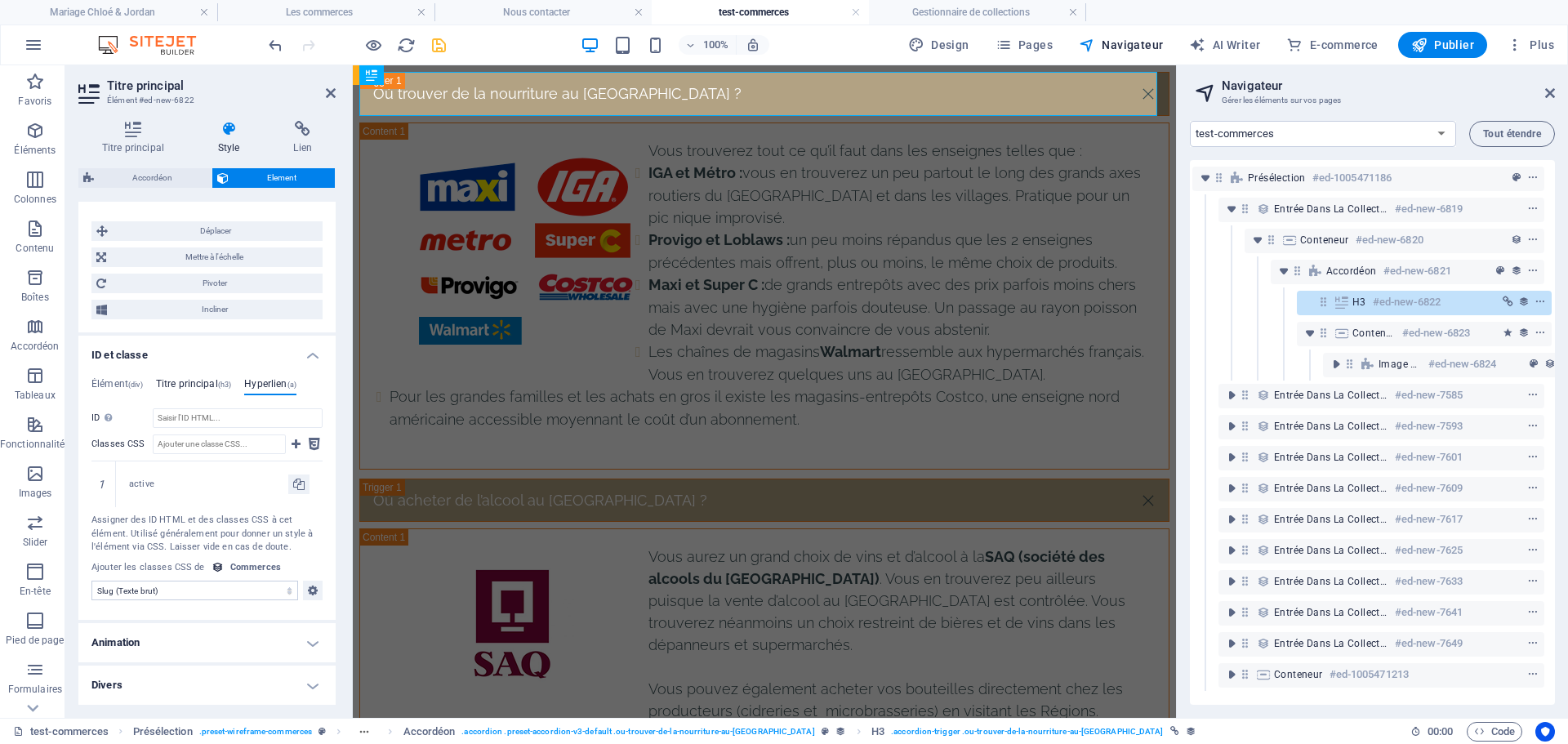
click at [196, 386] on h4 "Titre principal (h3)" at bounding box center [194, 387] width 76 height 17
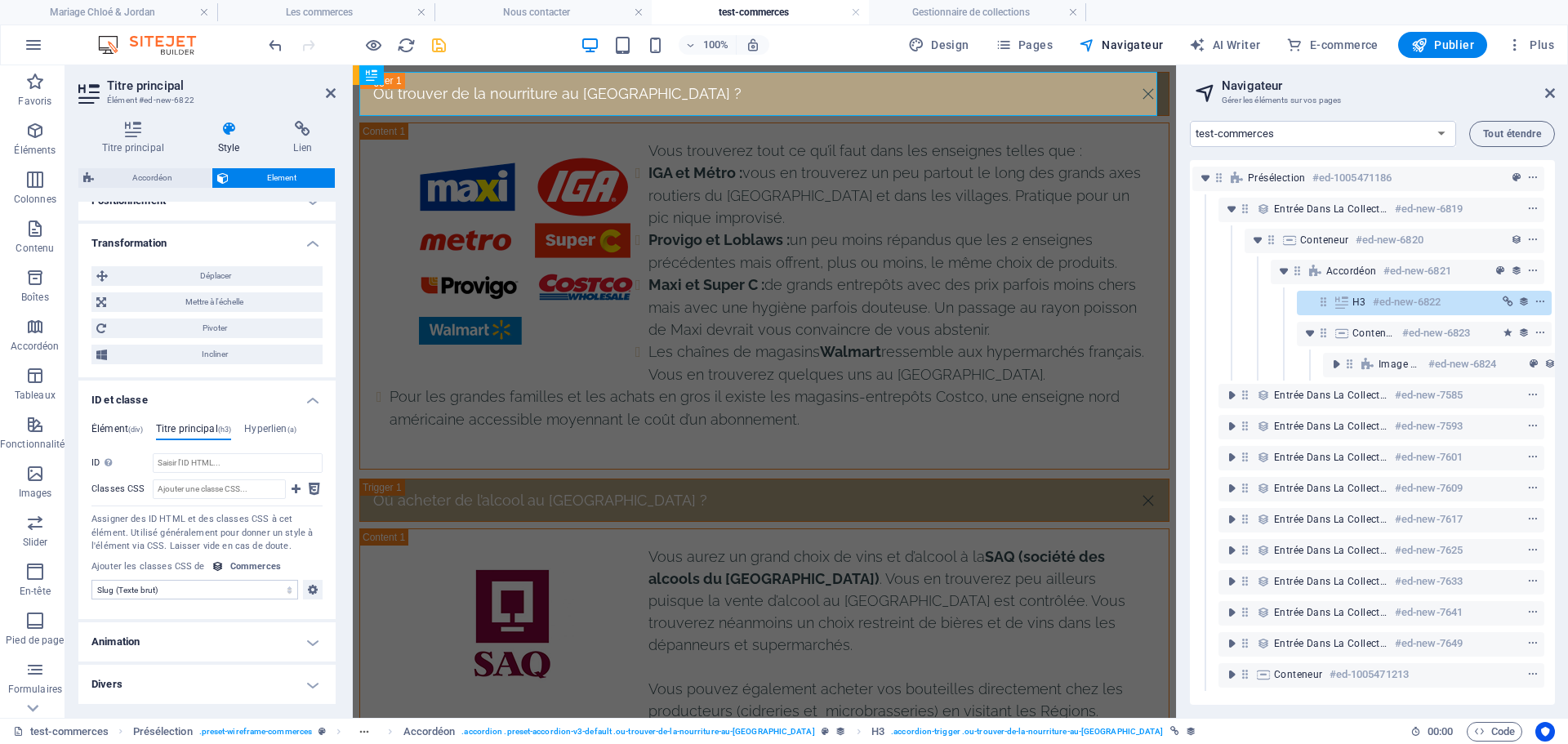
click at [121, 423] on h4 "Élément (div)" at bounding box center [117, 431] width 51 height 17
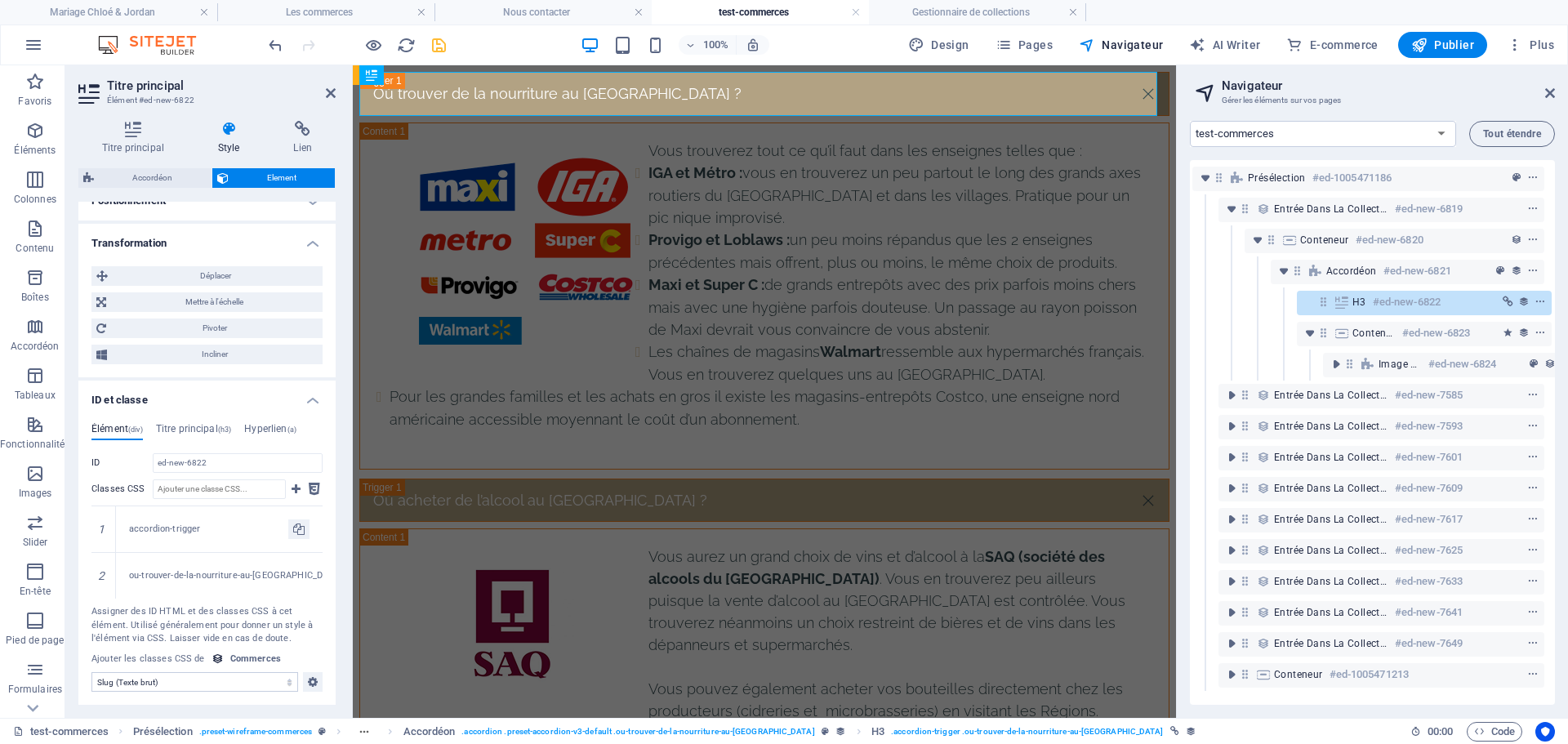
scroll to position [606, 0]
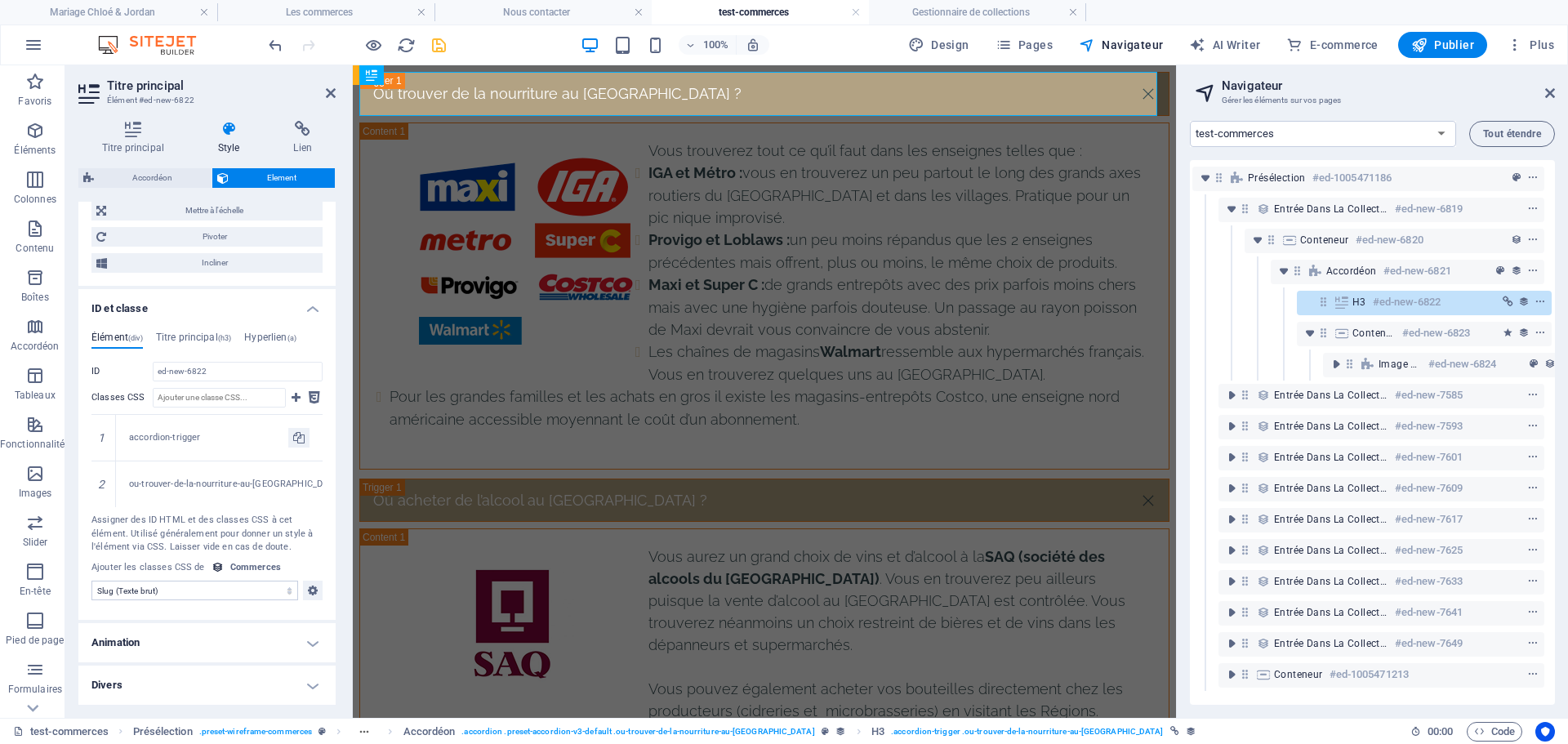
click at [190, 639] on h4 "Animation" at bounding box center [207, 642] width 257 height 39
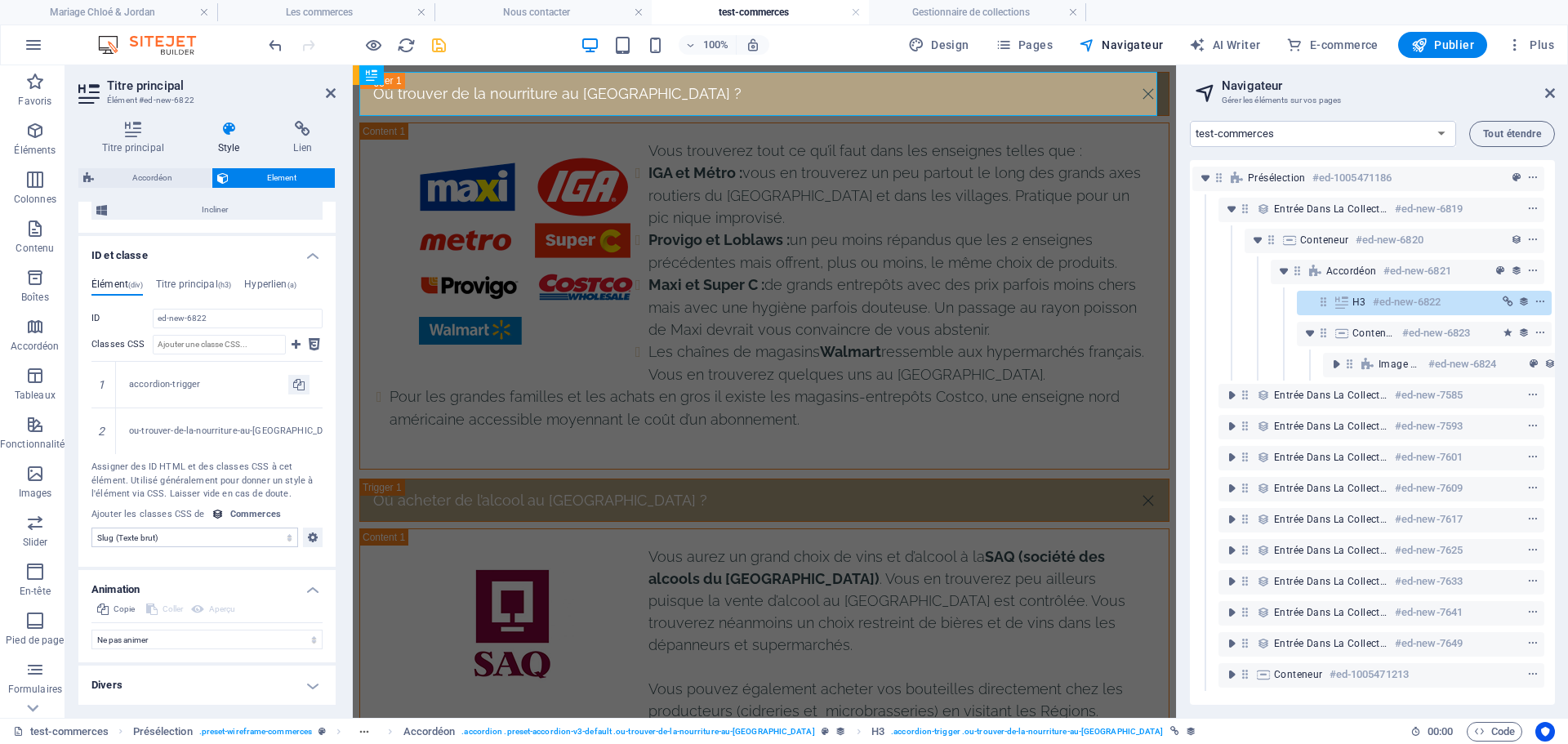
click at [179, 685] on h4 "Divers" at bounding box center [207, 685] width 257 height 39
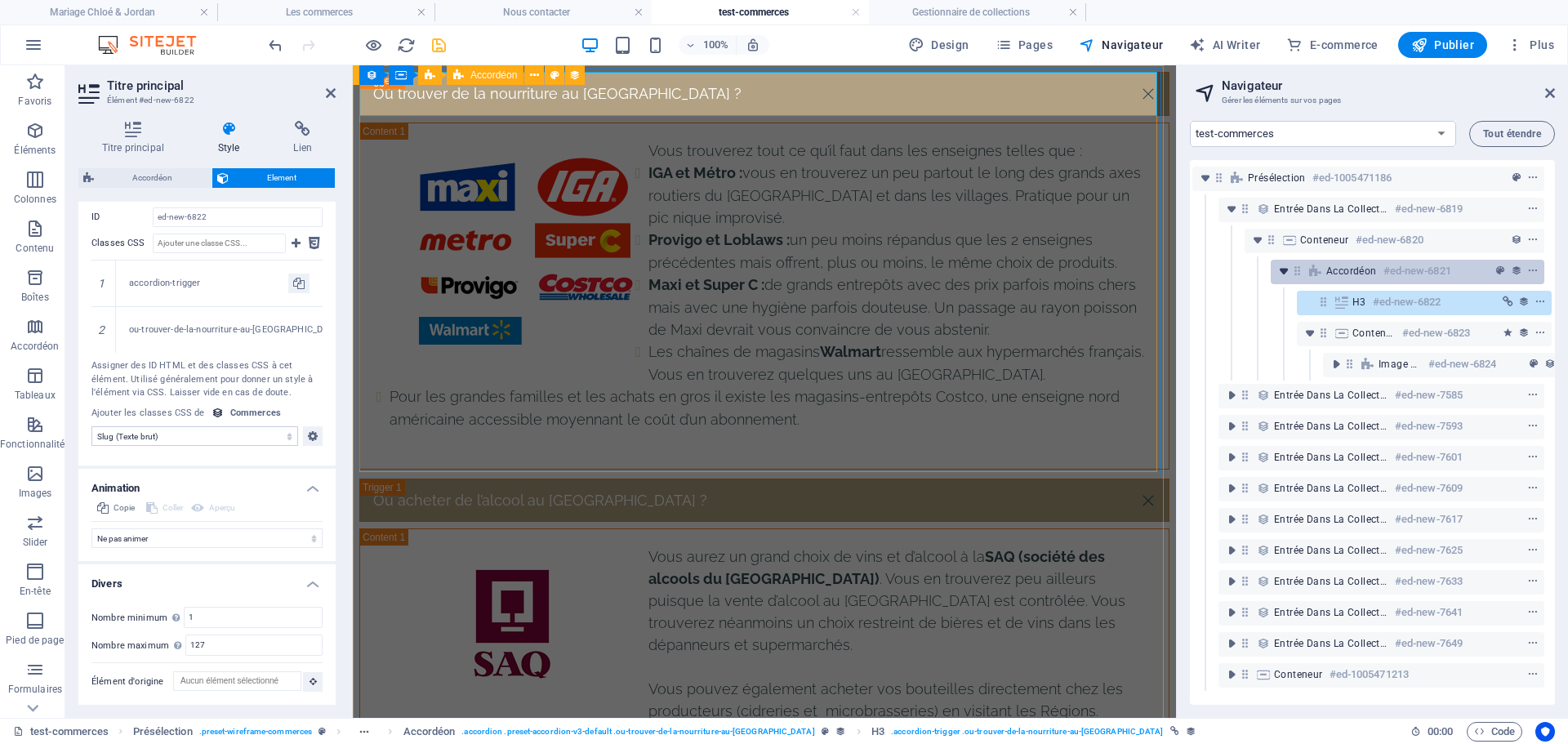
click at [1281, 269] on icon "toggle-expand" at bounding box center [1283, 271] width 17 height 17
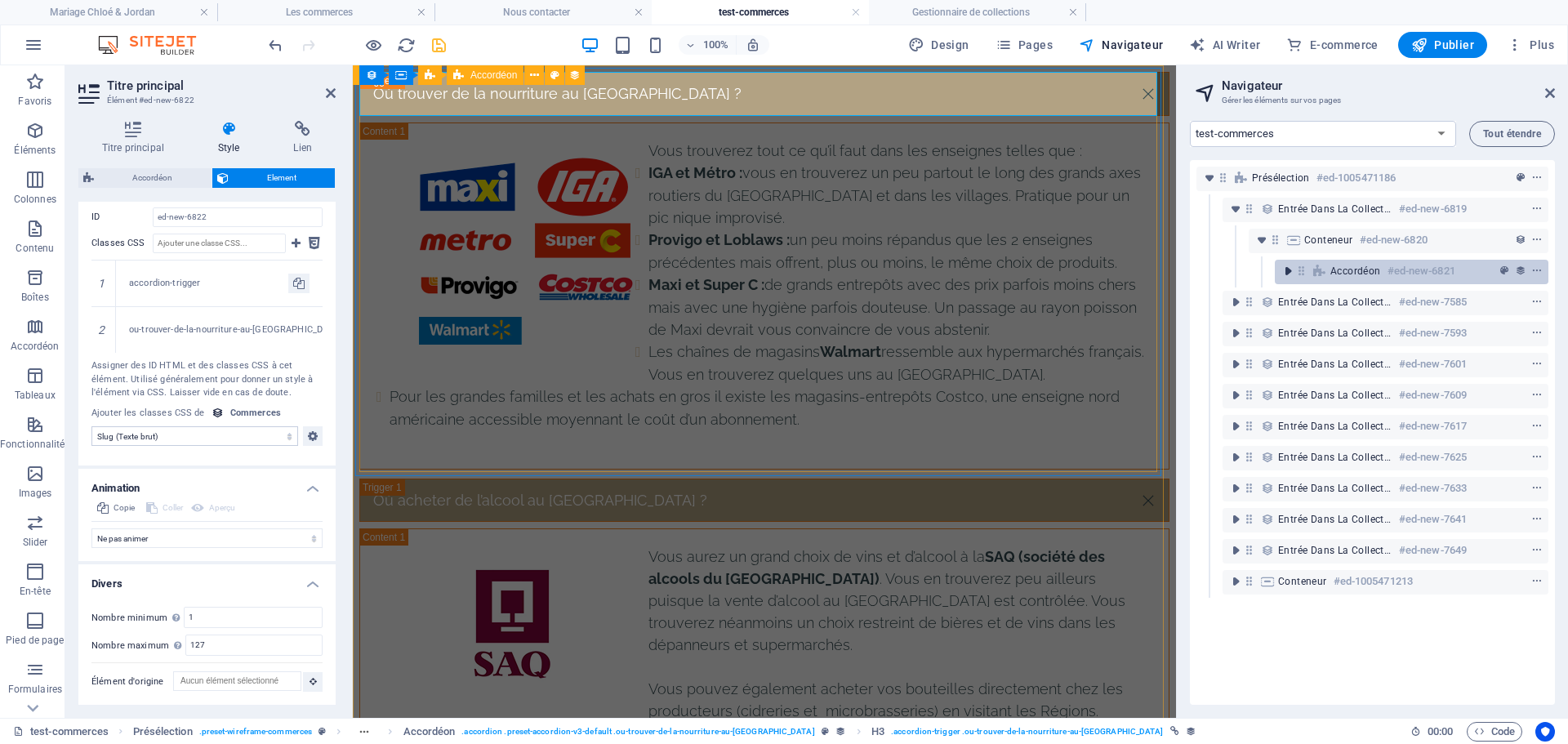
scroll to position [0, 0]
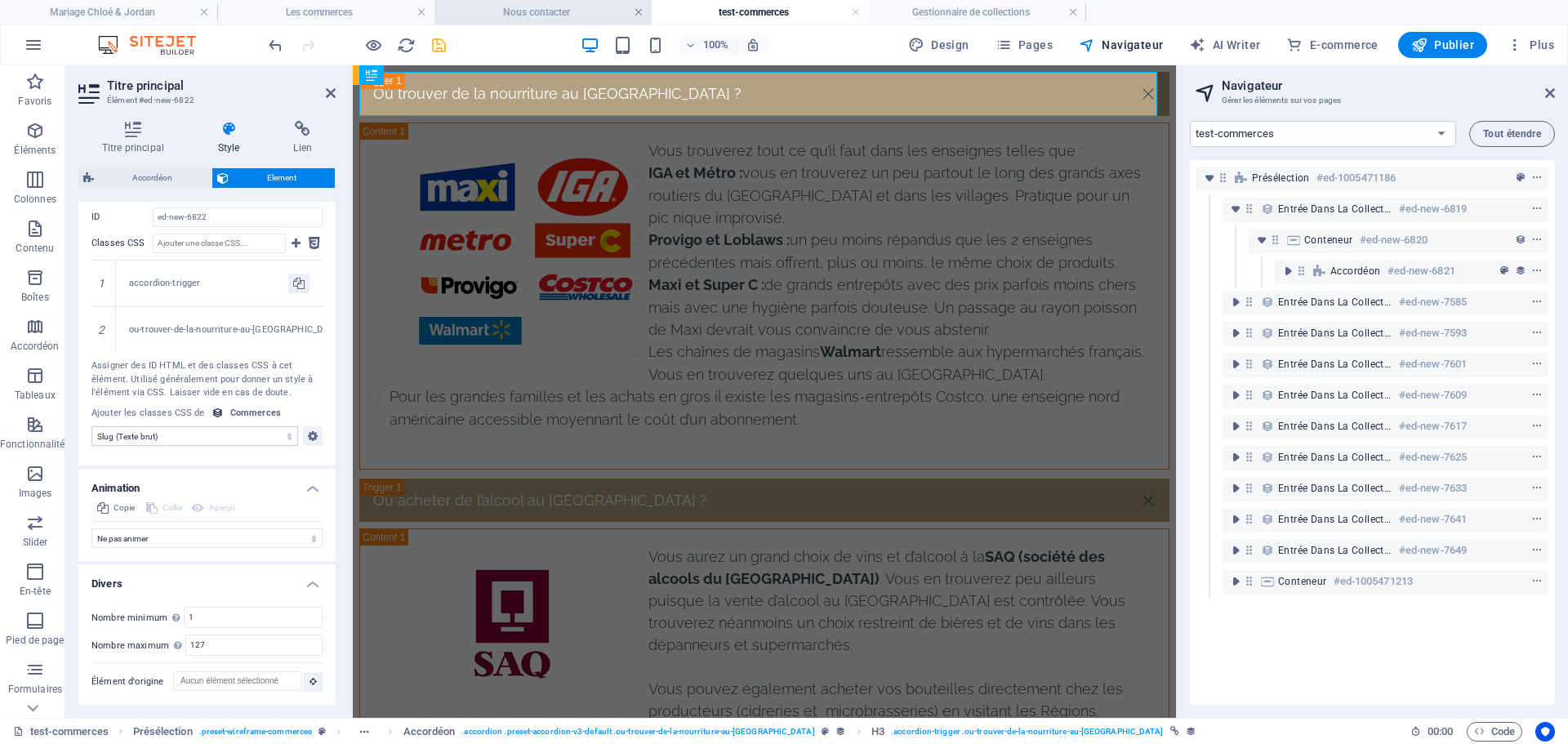
click at [635, 9] on link at bounding box center [638, 13] width 10 height 16
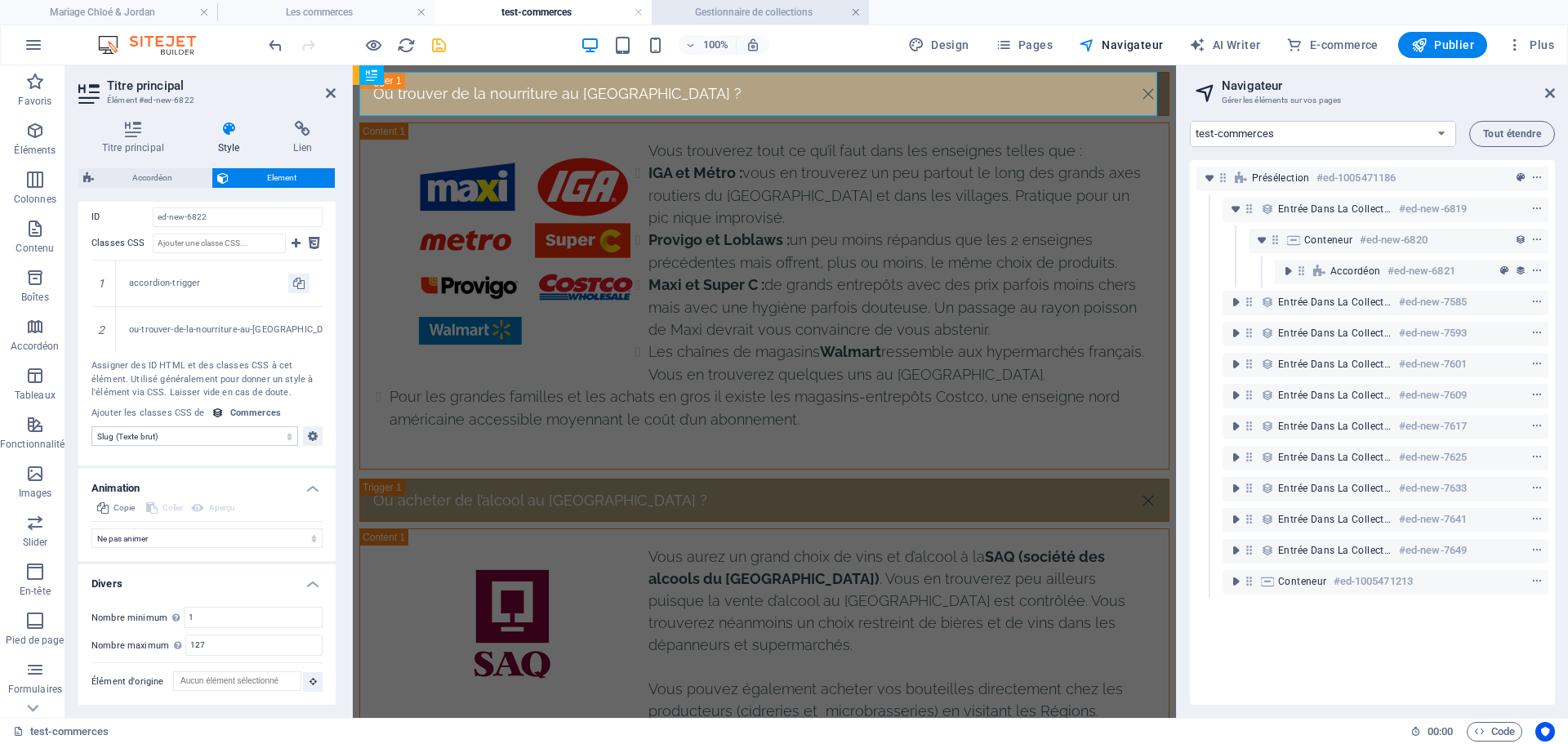
click at [855, 12] on link at bounding box center [856, 13] width 10 height 16
click at [330, 12] on h4 "Les commerces" at bounding box center [326, 12] width 218 height 17
select select "17894620-fr"
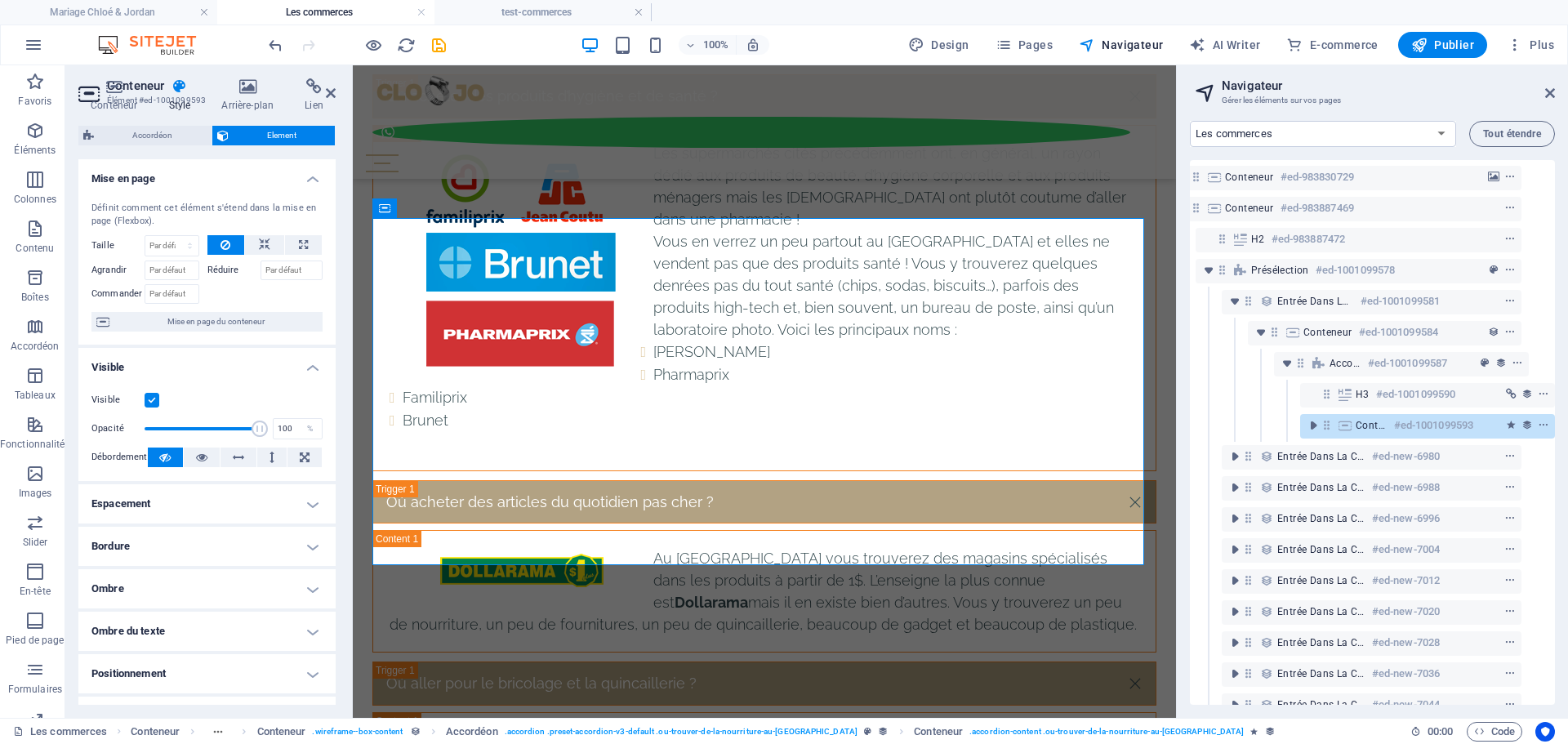
scroll to position [463, 0]
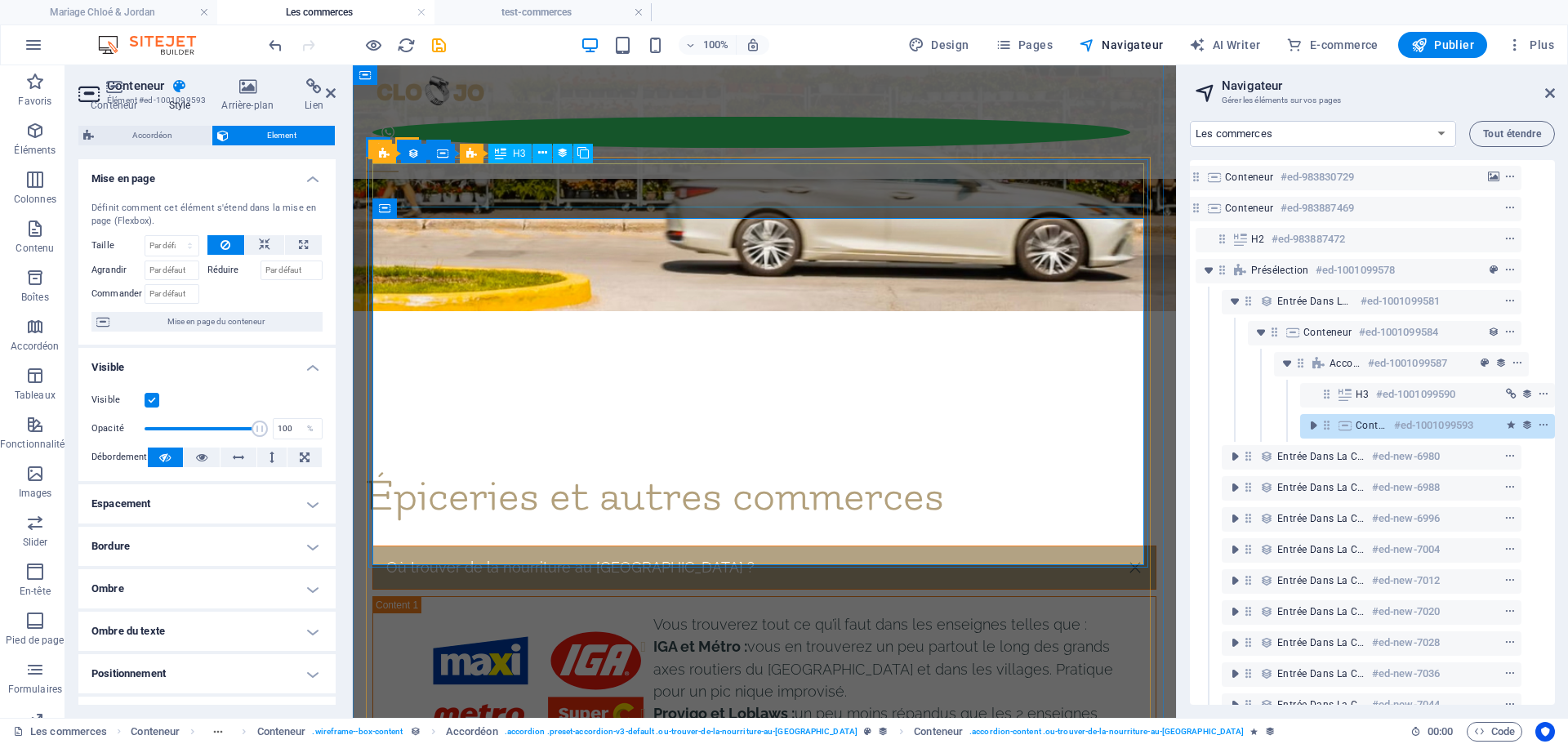
click at [693, 545] on div "Où trouver de la nourriture au [GEOGRAPHIC_DATA] ?" at bounding box center [764, 566] width 784 height 44
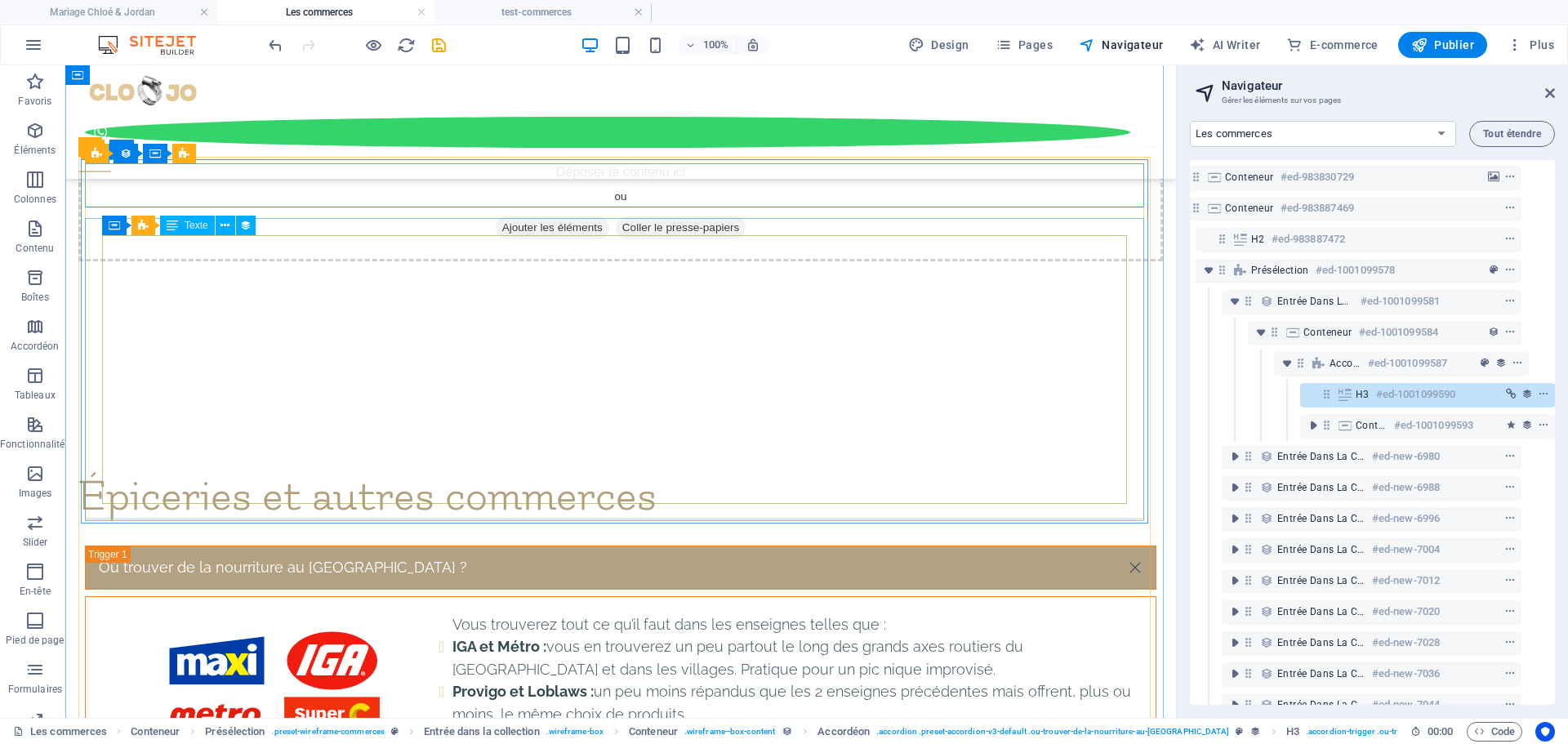
scroll to position [300, 0]
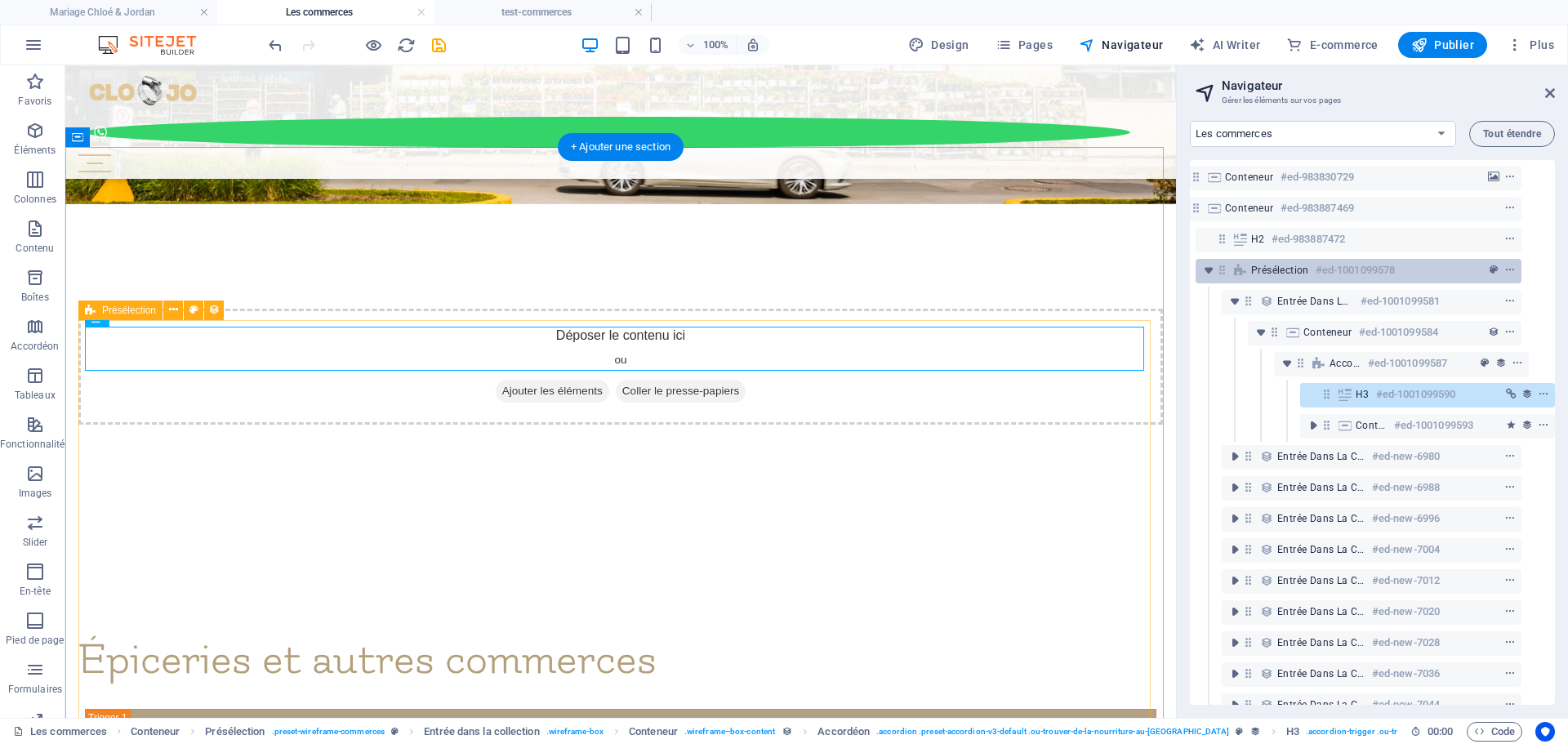
click at [1260, 267] on span "Présélection" at bounding box center [1279, 269] width 58 height 13
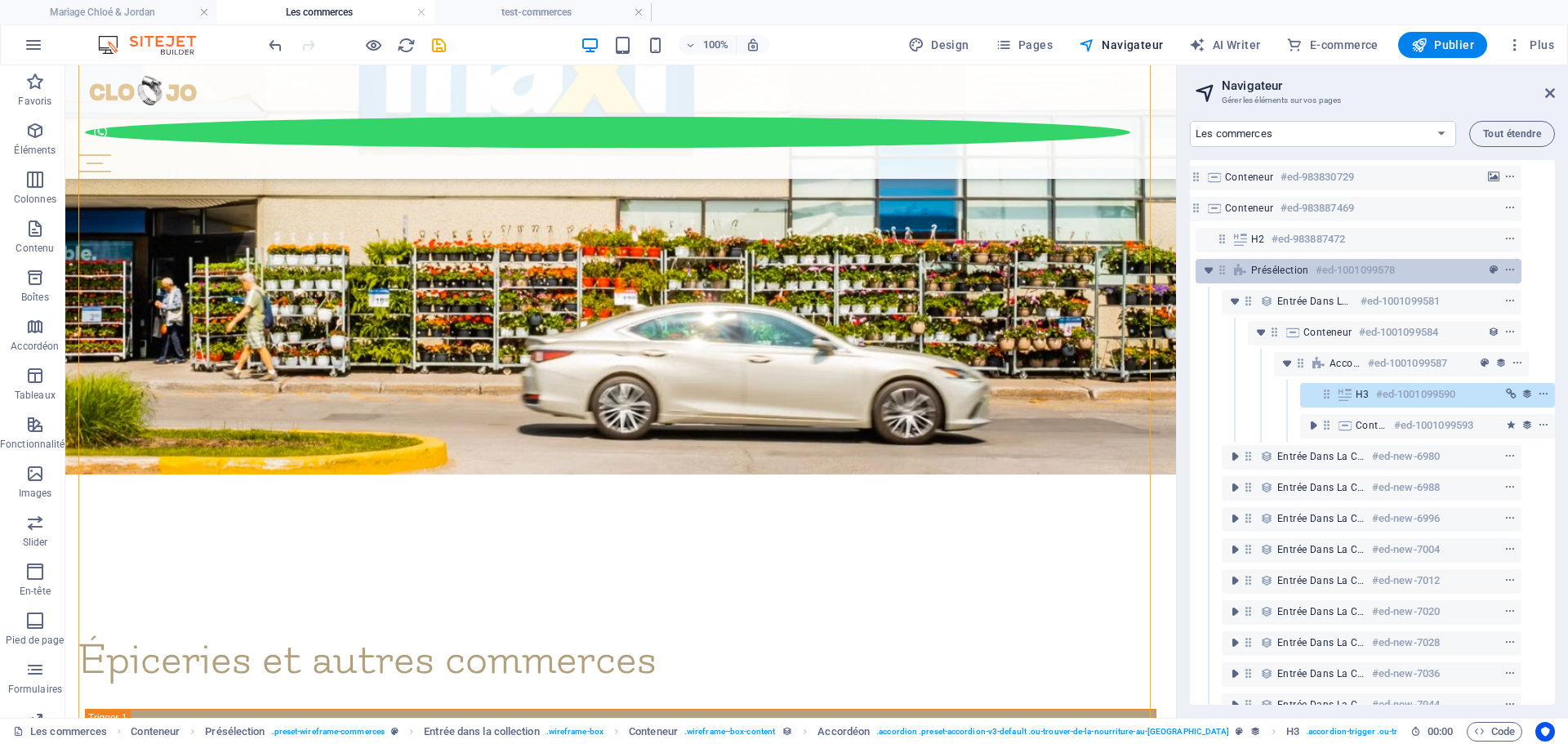
drag, startPoint x: 1260, startPoint y: 267, endPoint x: 106, endPoint y: 212, distance: 1155.3
click at [1260, 267] on span "Présélection" at bounding box center [1279, 269] width 58 height 13
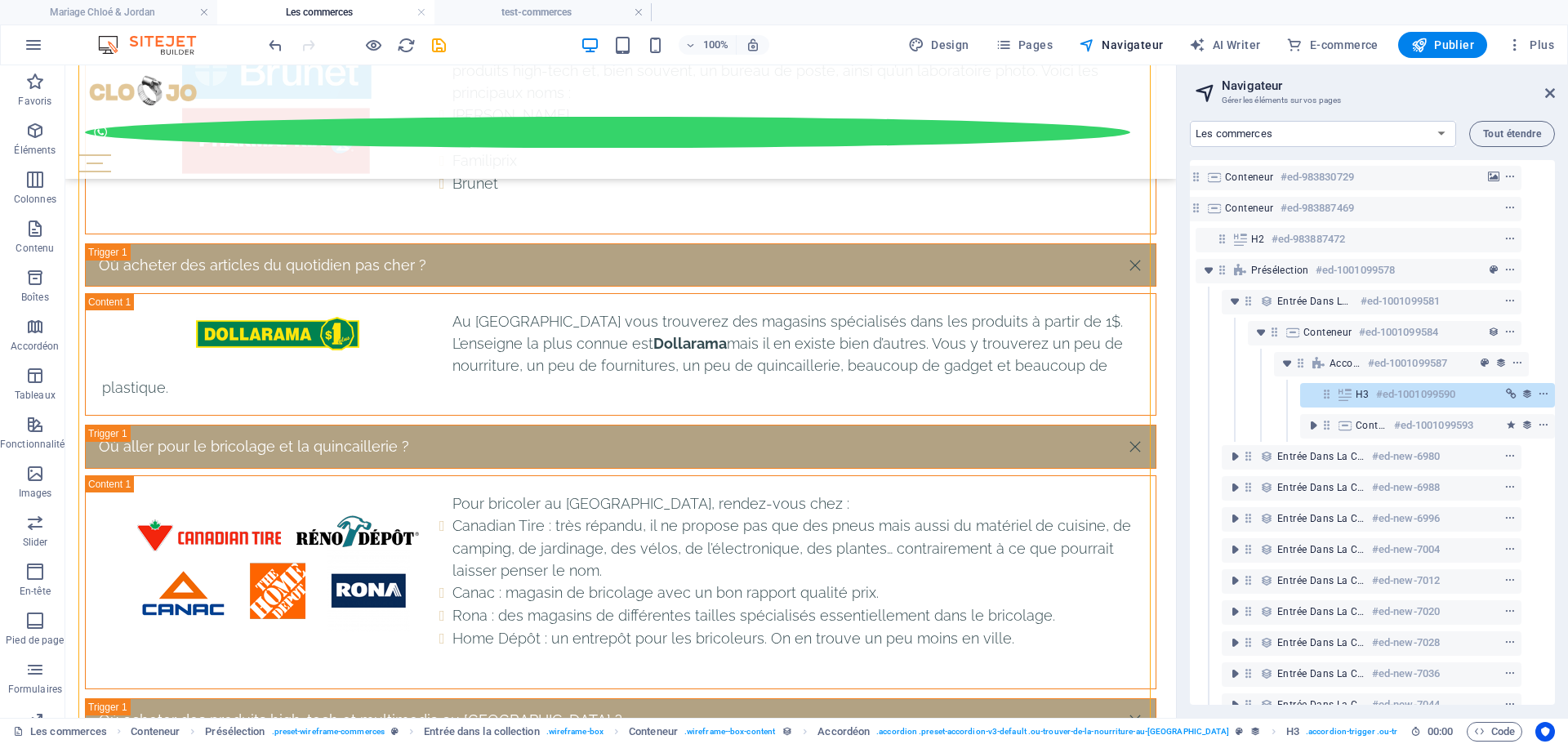
select select "68dd2c17b8616840770d326a"
select select "columns.ordre_ASC"
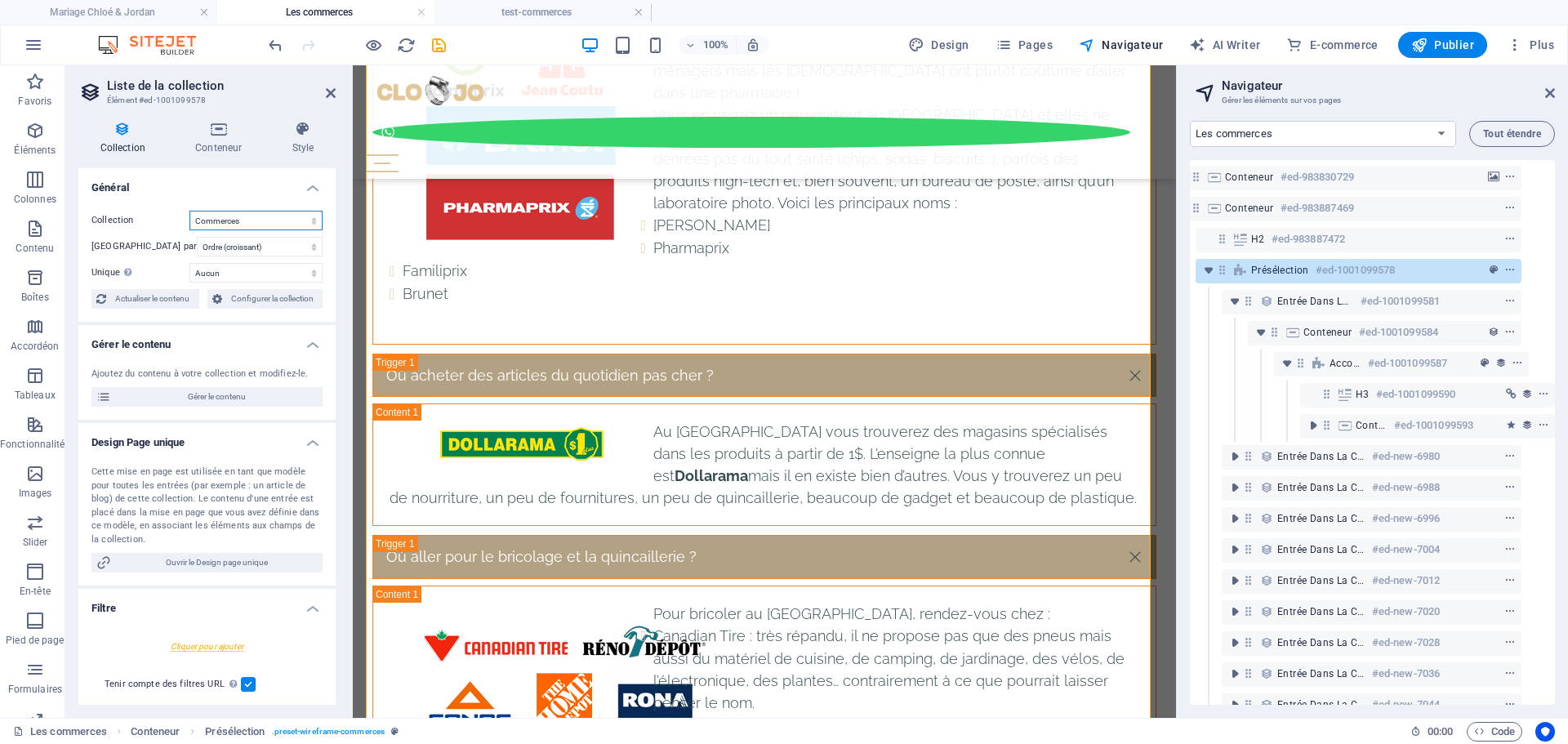
click at [266, 222] on select "Activités Commerces Sites Web Wireframe" at bounding box center [256, 220] width 133 height 19
click at [131, 216] on label "Collection" at bounding box center [140, 220] width 98 height 19
click at [189, 216] on select "Activités Commerces Sites Web Wireframe" at bounding box center [256, 220] width 133 height 19
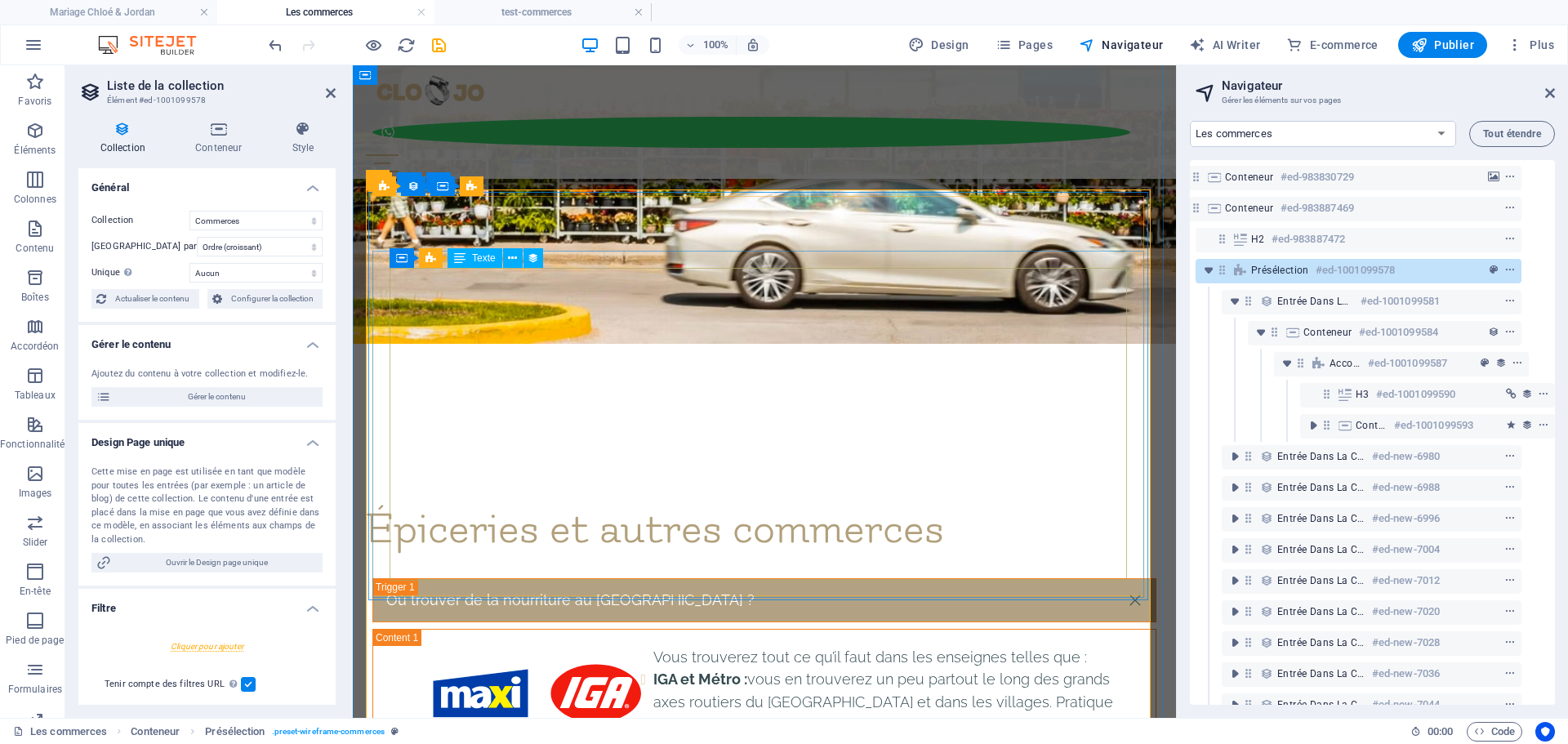
scroll to position [350, 0]
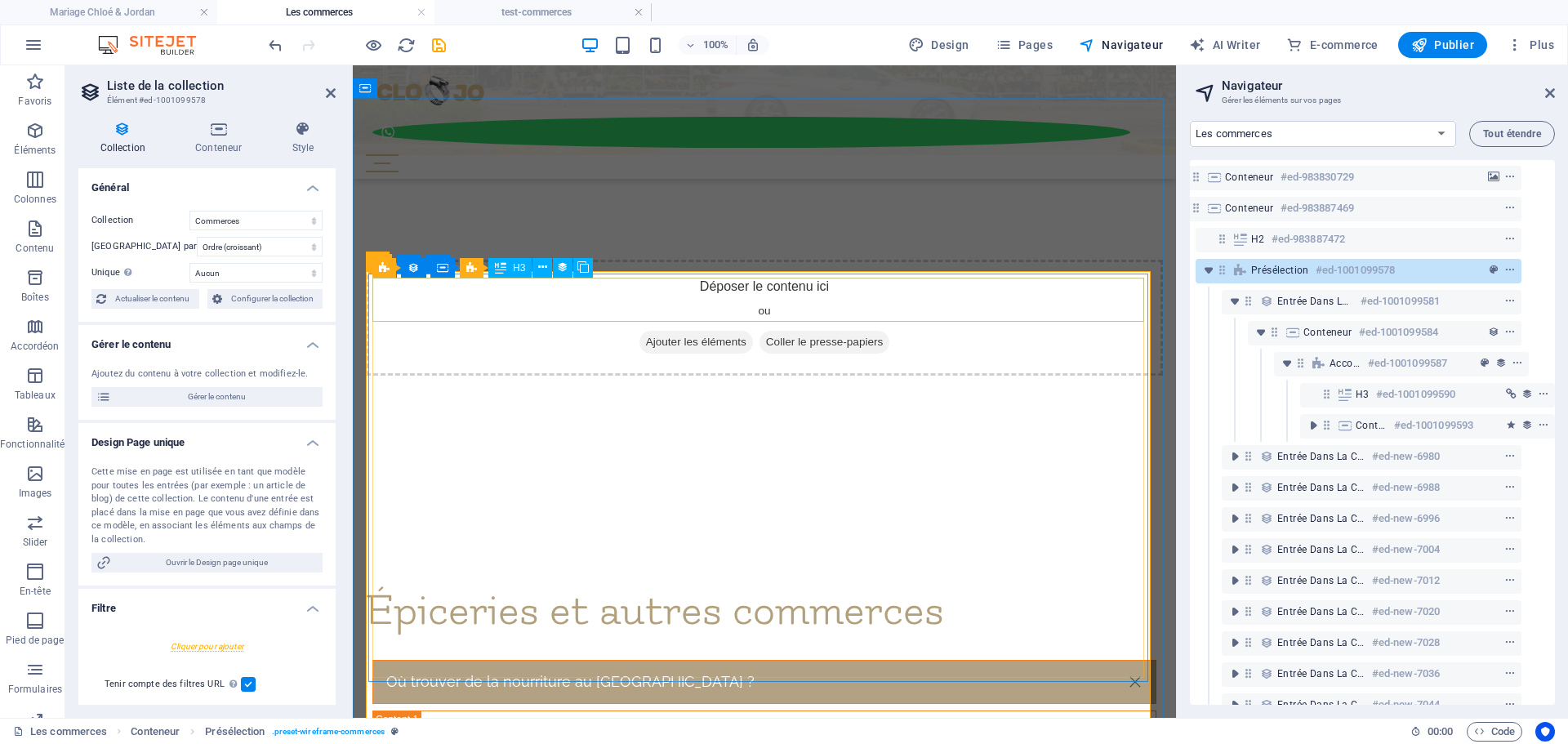
click at [442, 659] on div "Où trouver de la nourriture au [GEOGRAPHIC_DATA] ?" at bounding box center [764, 681] width 784 height 44
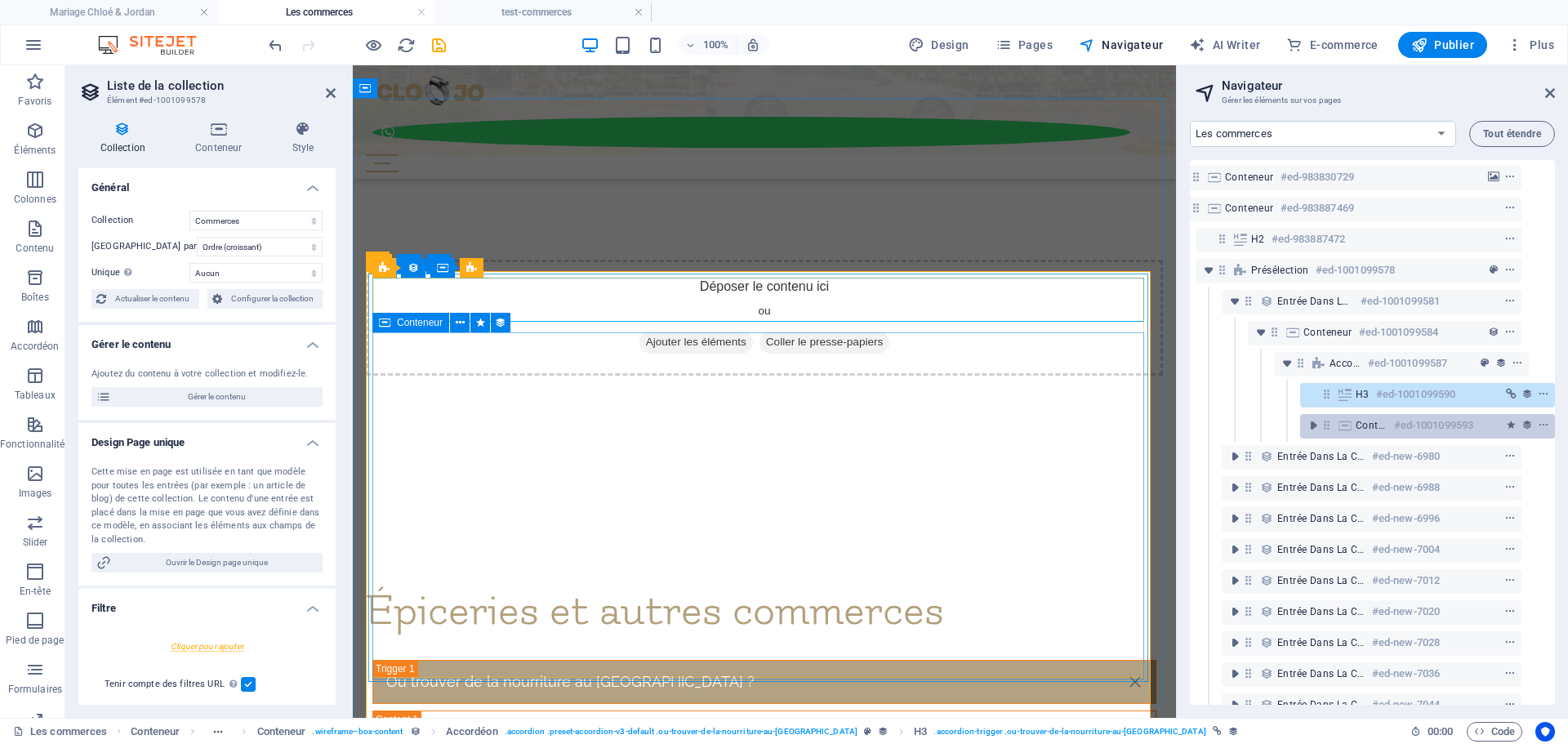
click at [1350, 425] on div "Conteneur #ed-1001099593" at bounding box center [1427, 425] width 255 height 24
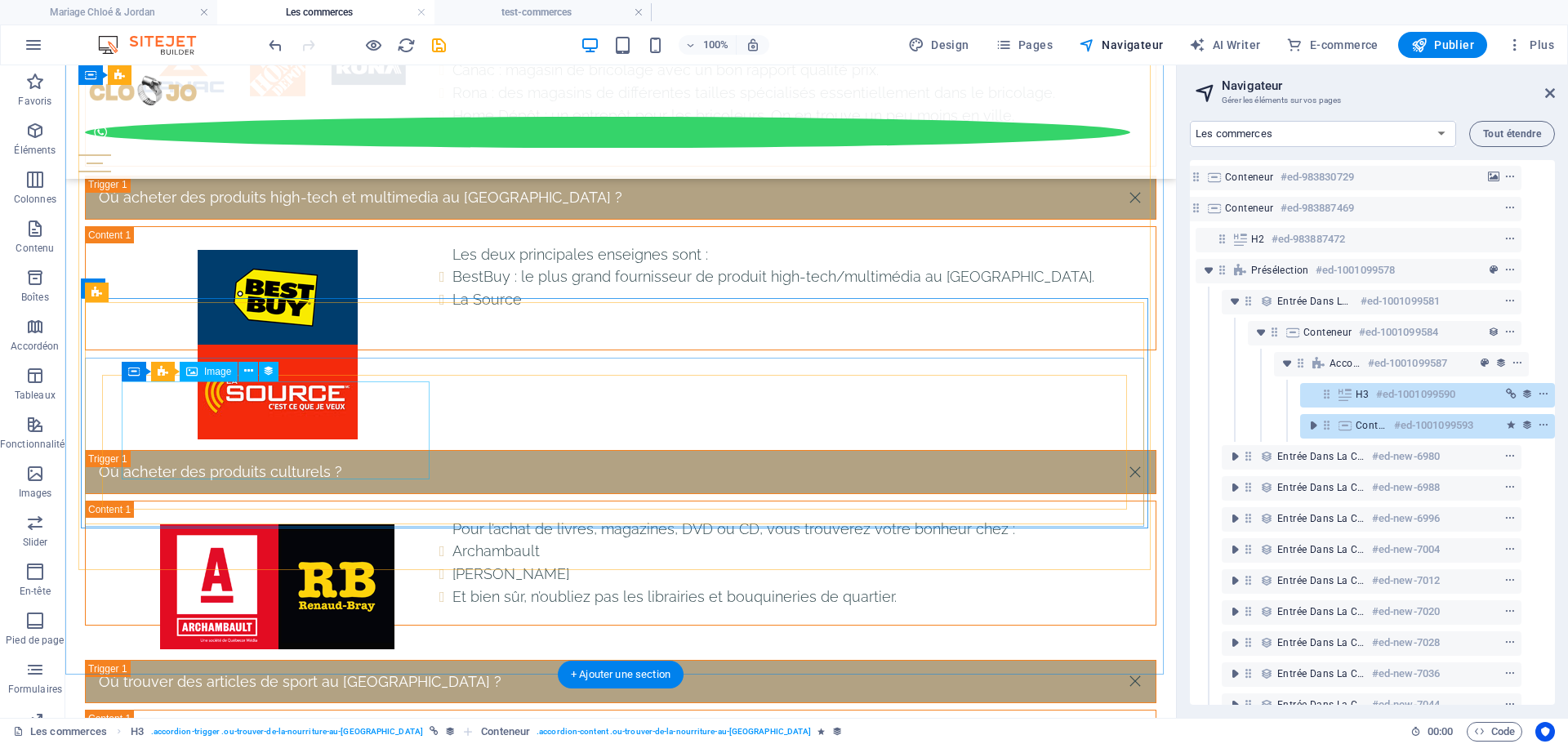
scroll to position [2846, 0]
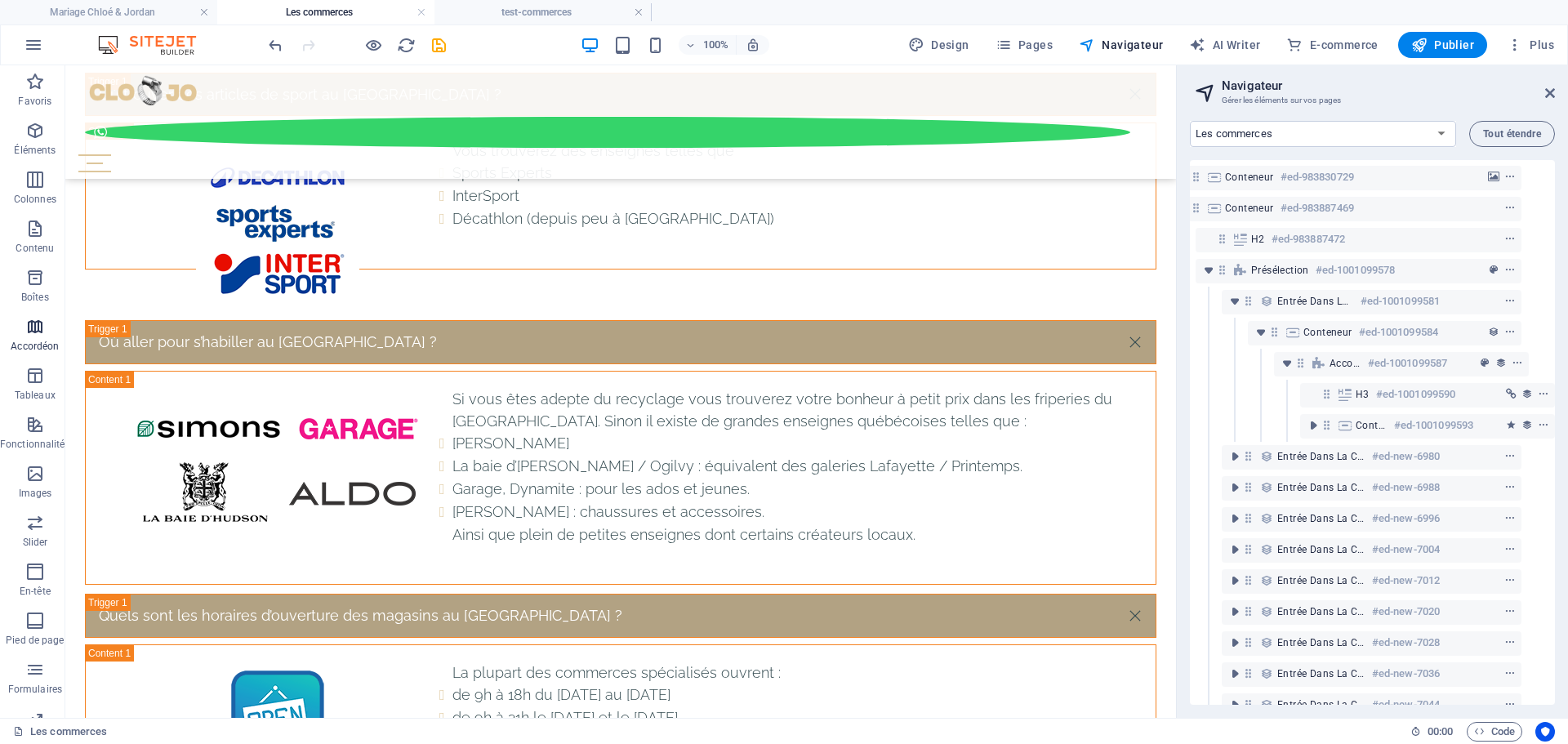
click at [38, 327] on icon "button" at bounding box center [35, 326] width 19 height 19
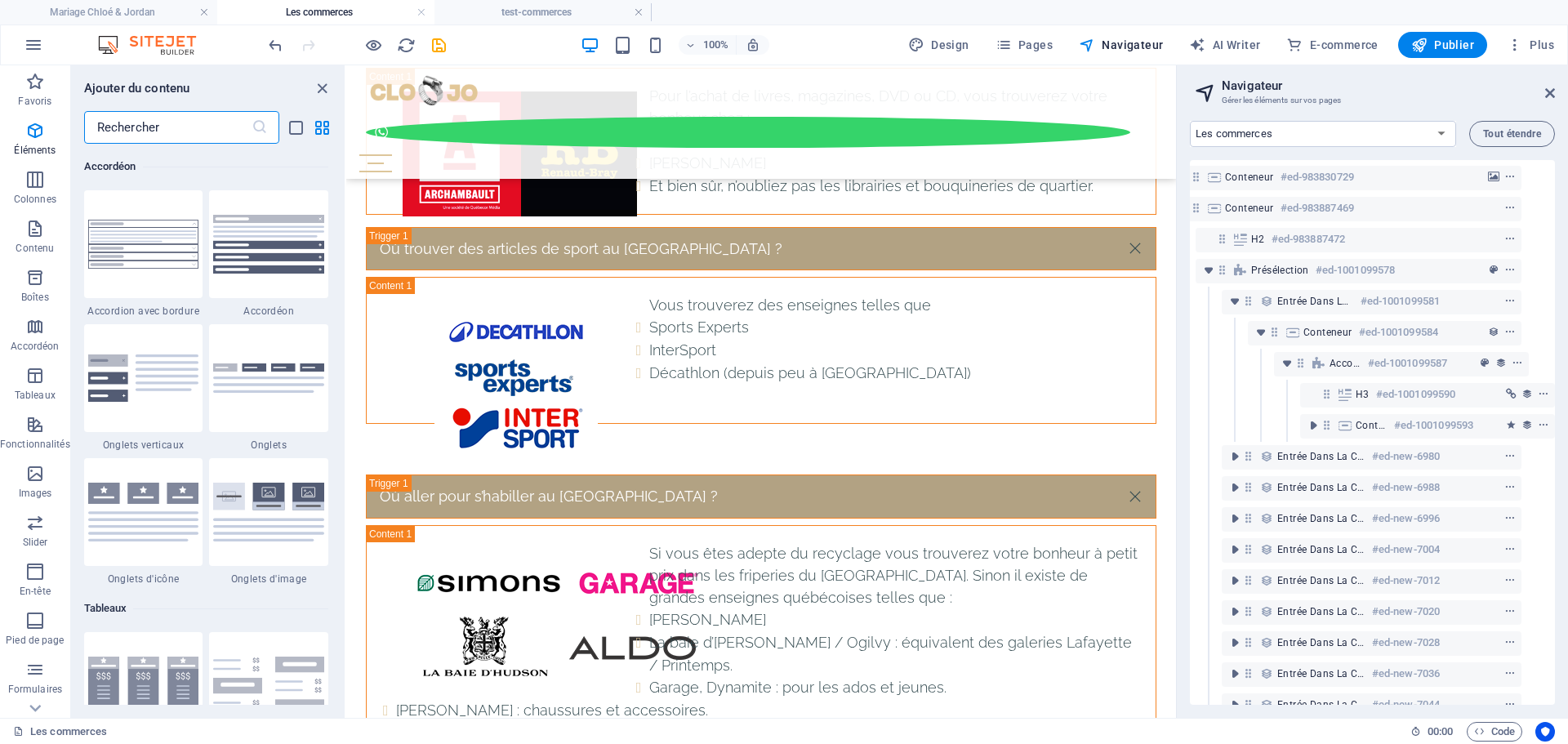
scroll to position [2973, 0]
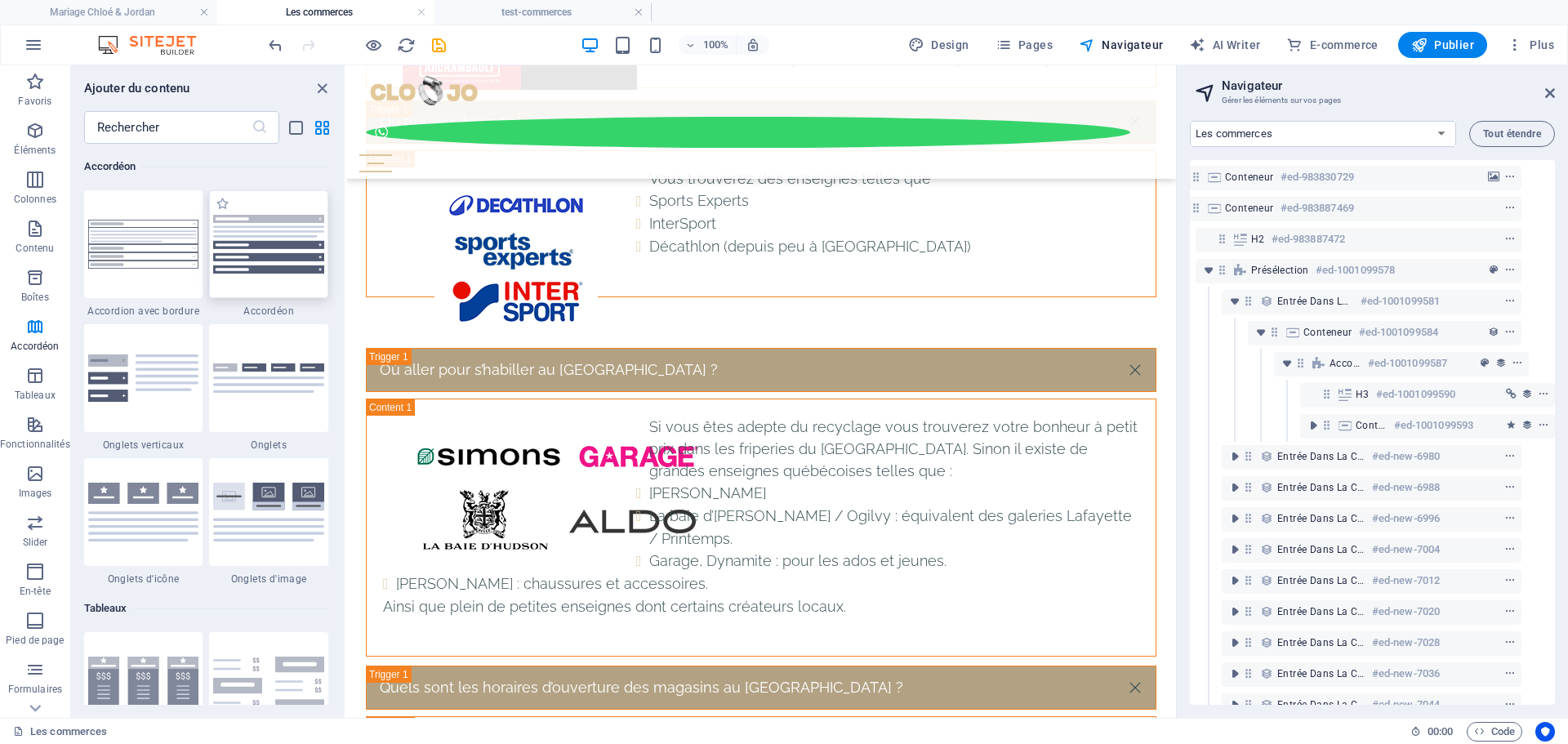
click at [276, 275] on div at bounding box center [268, 244] width 119 height 108
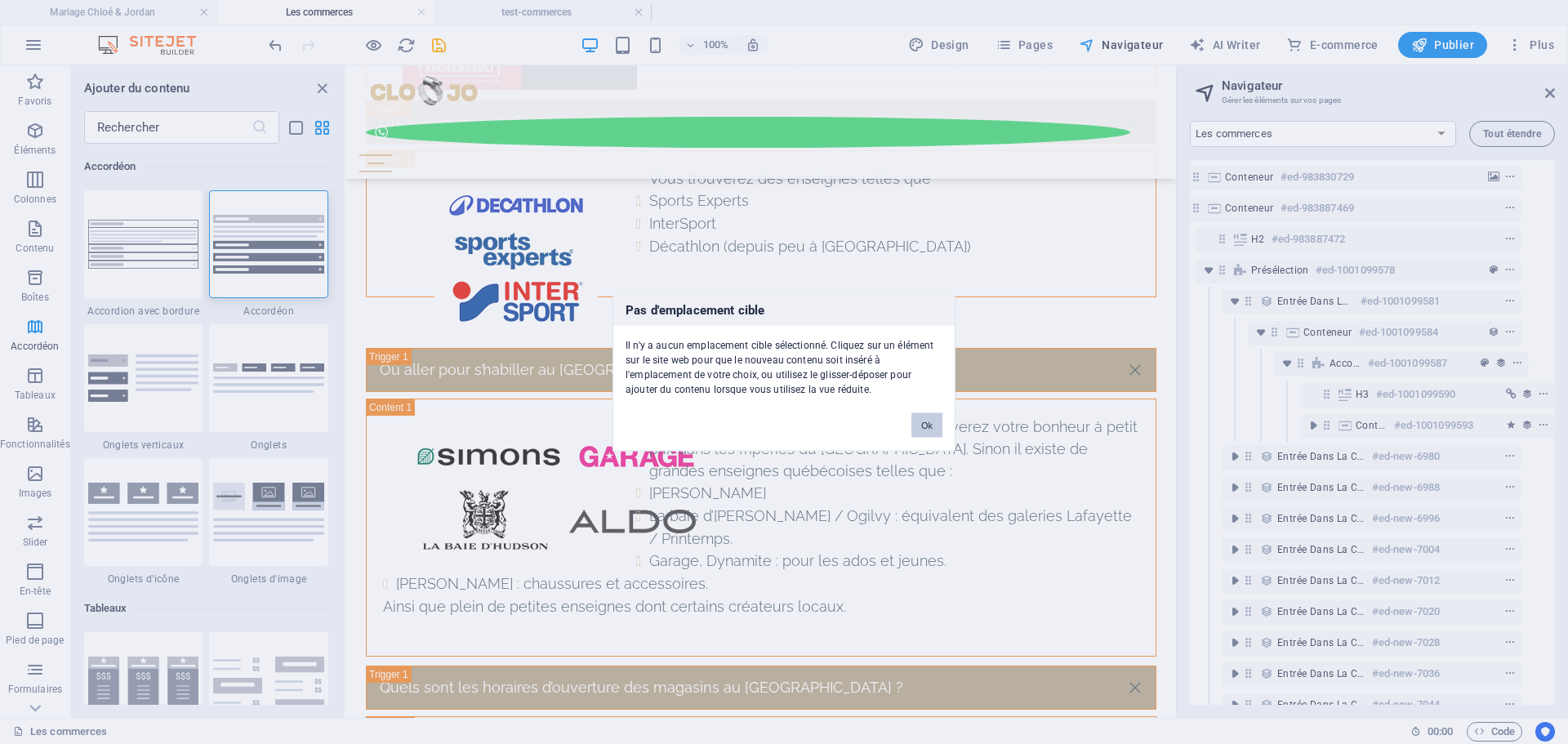
click at [930, 426] on button "Ok" at bounding box center [927, 423] width 31 height 24
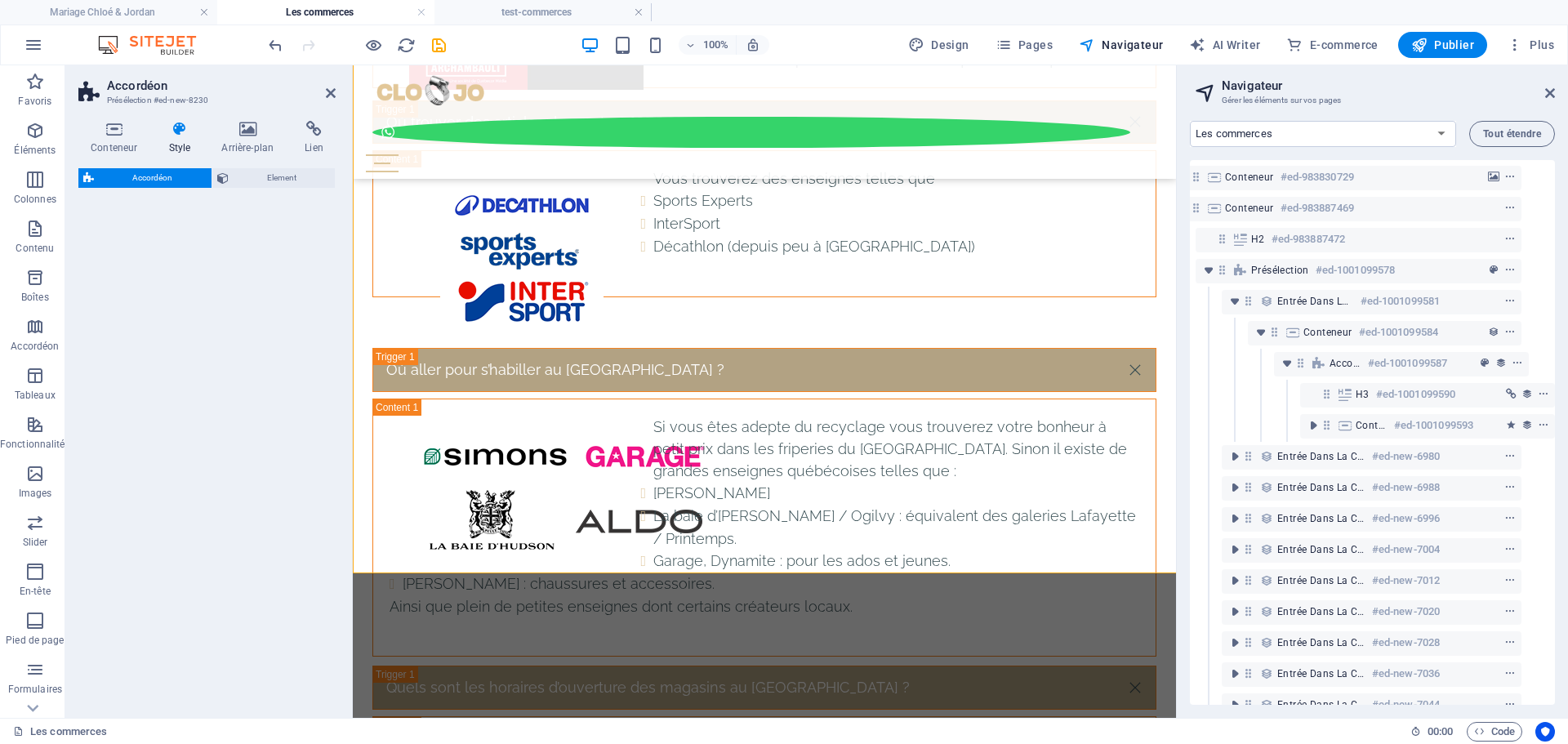
select select "rem"
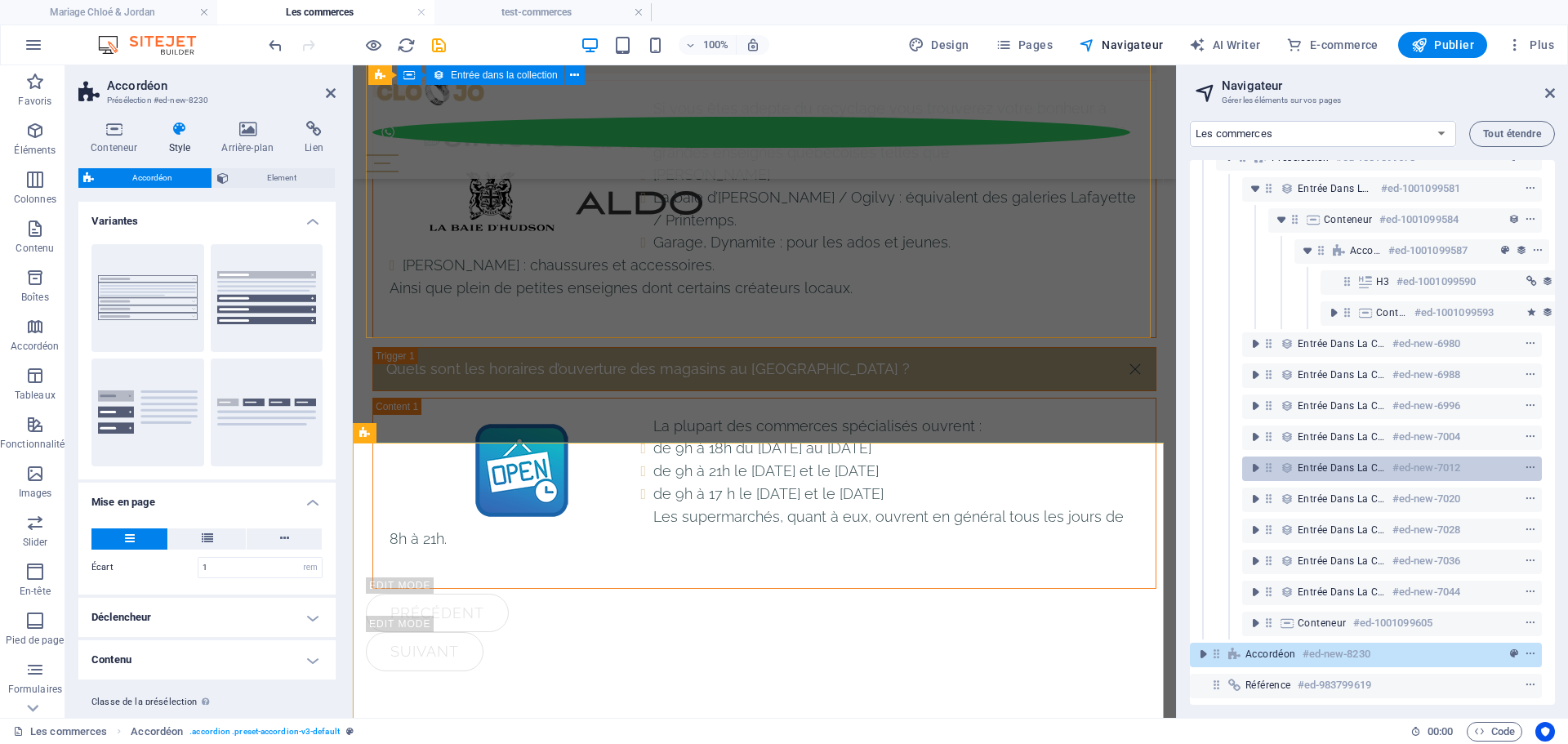
scroll to position [0, 7]
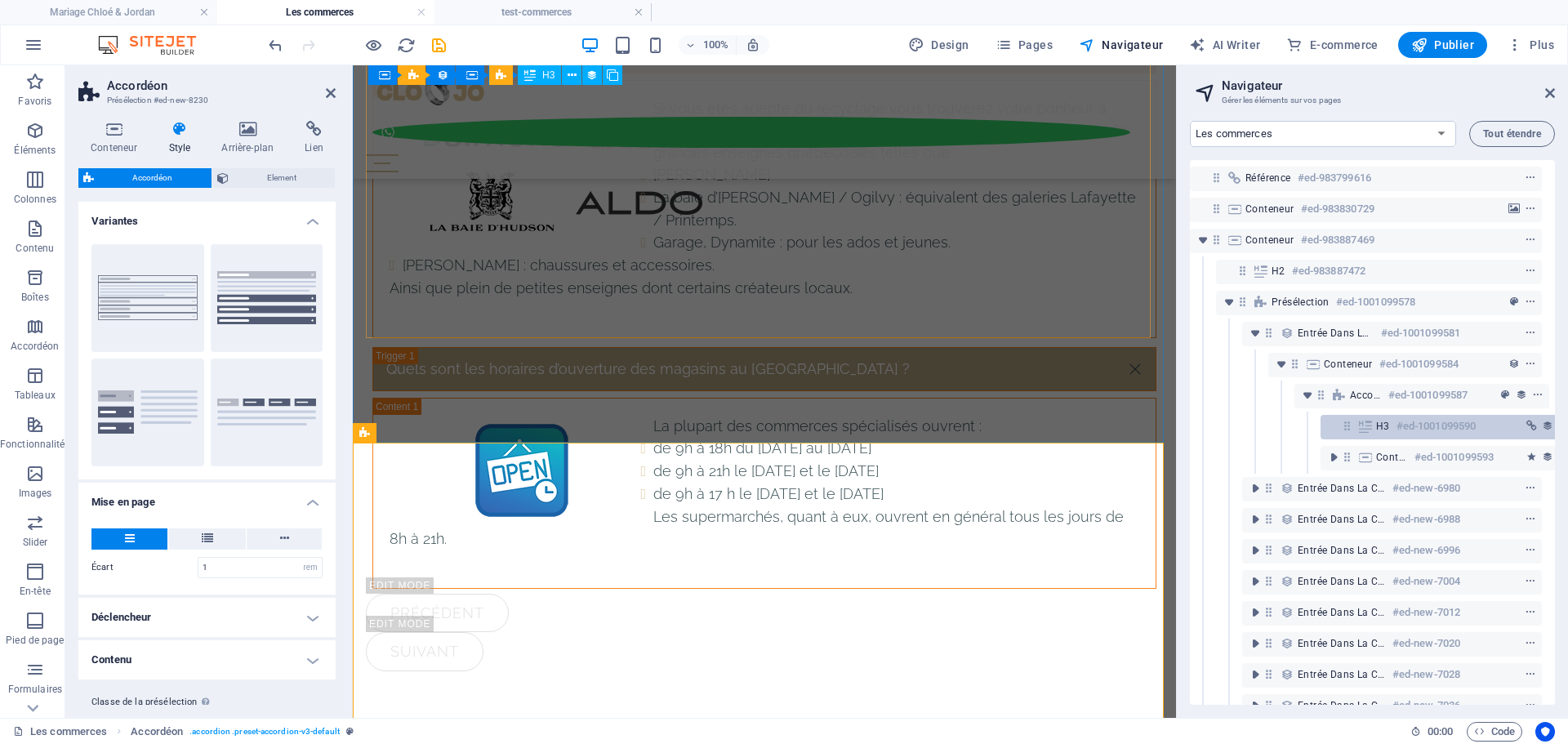
click at [1405, 426] on h6 "#ed-1001099590" at bounding box center [1436, 426] width 80 height 19
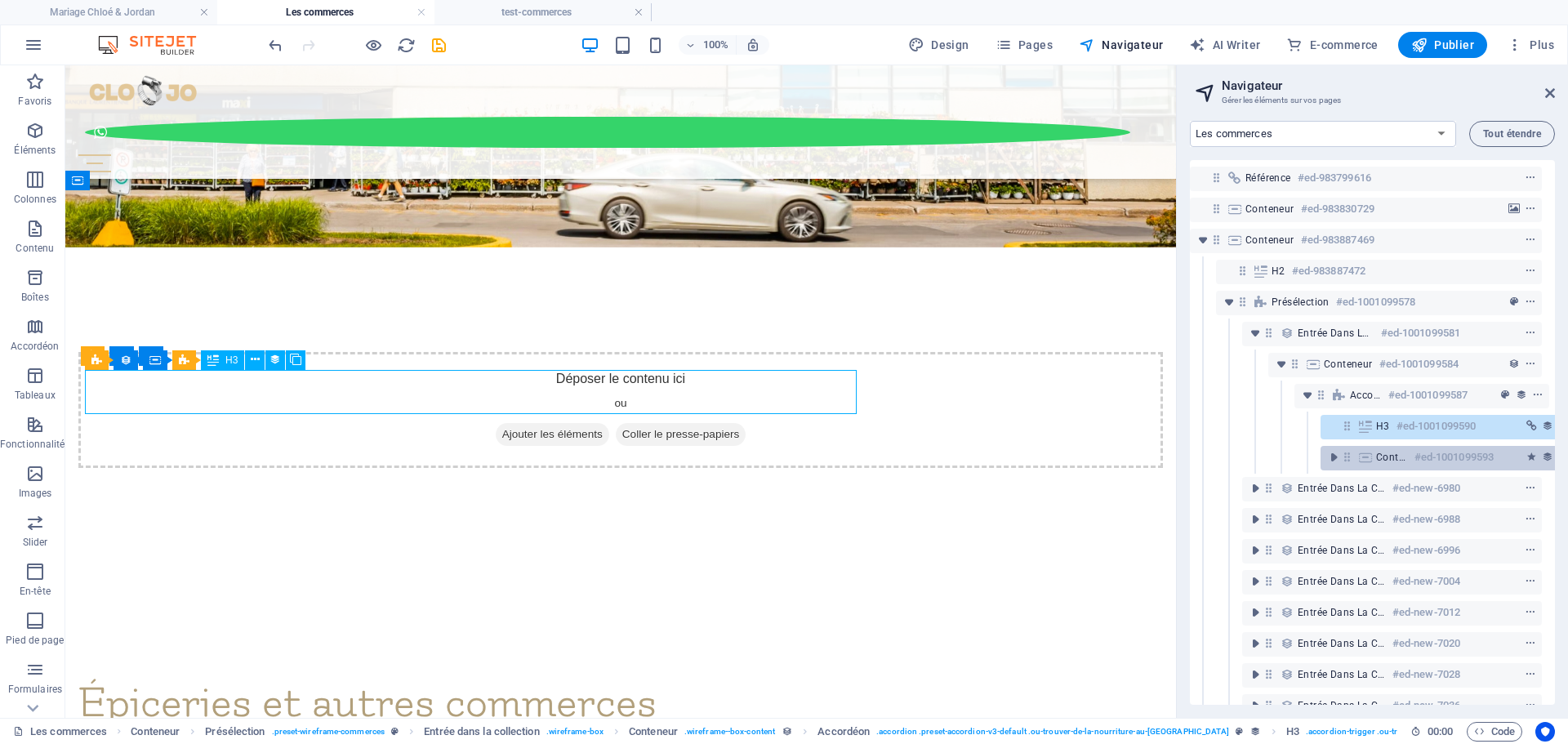
scroll to position [1, 30]
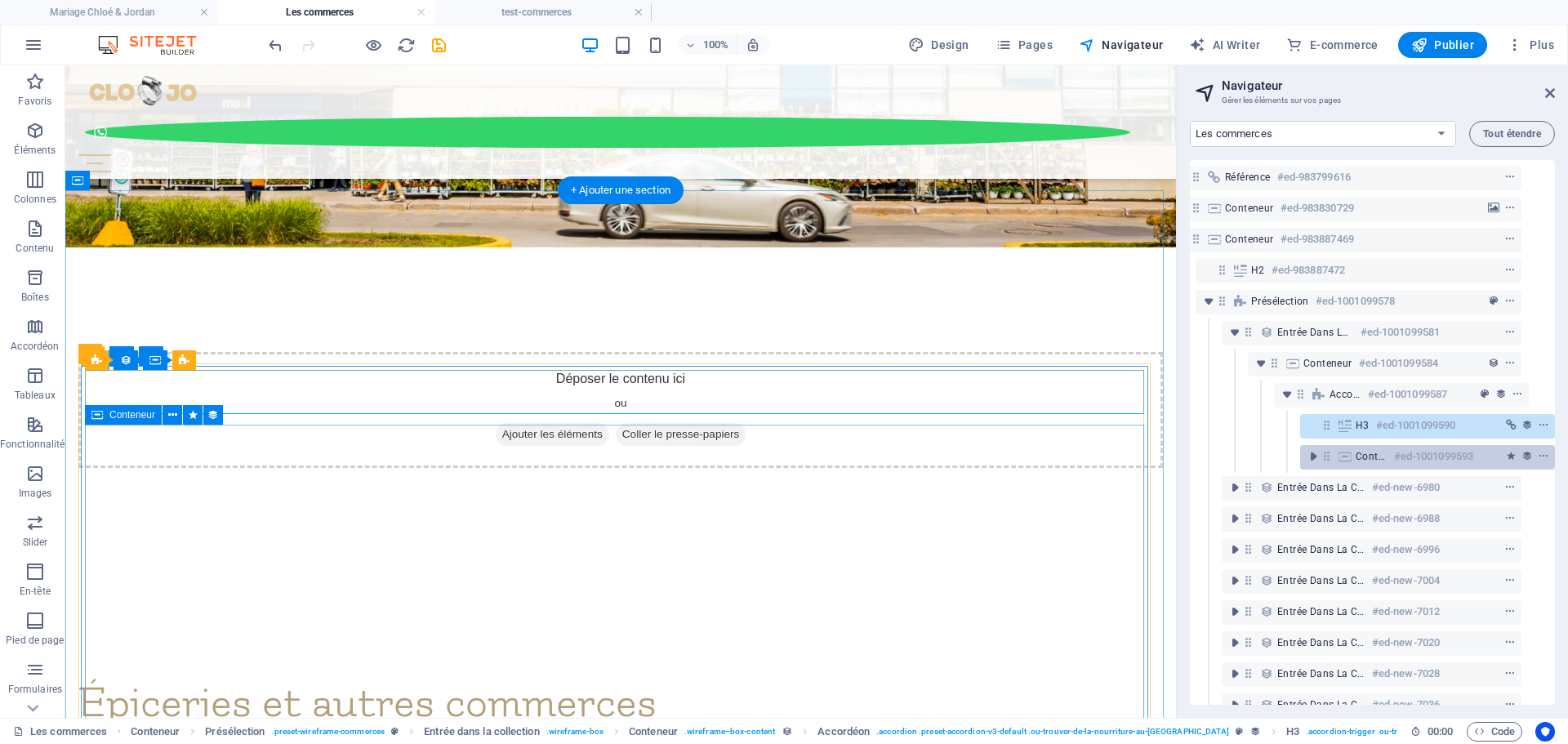
click at [1403, 453] on h6 "#ed-1001099593" at bounding box center [1434, 457] width 80 height 19
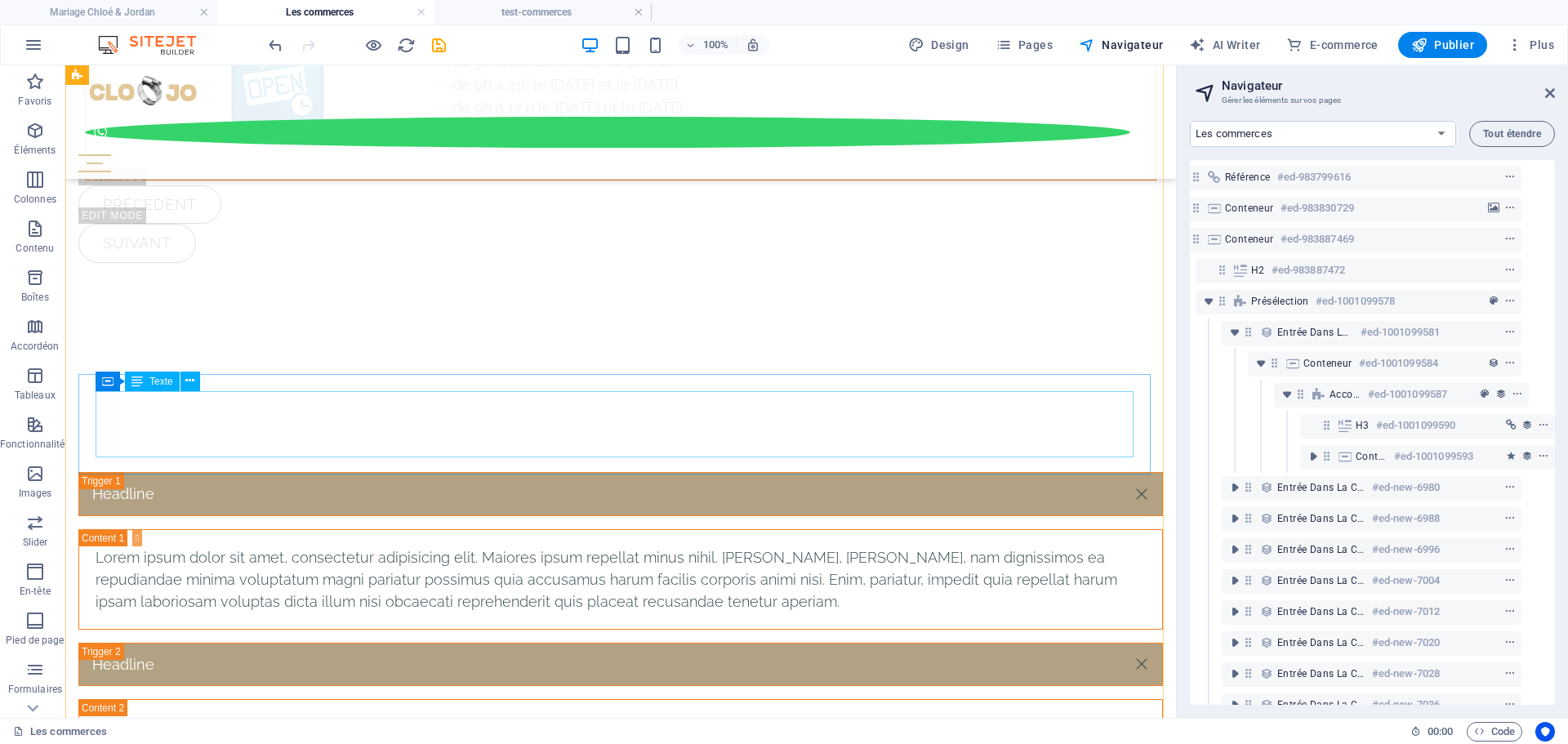
scroll to position [3316, 0]
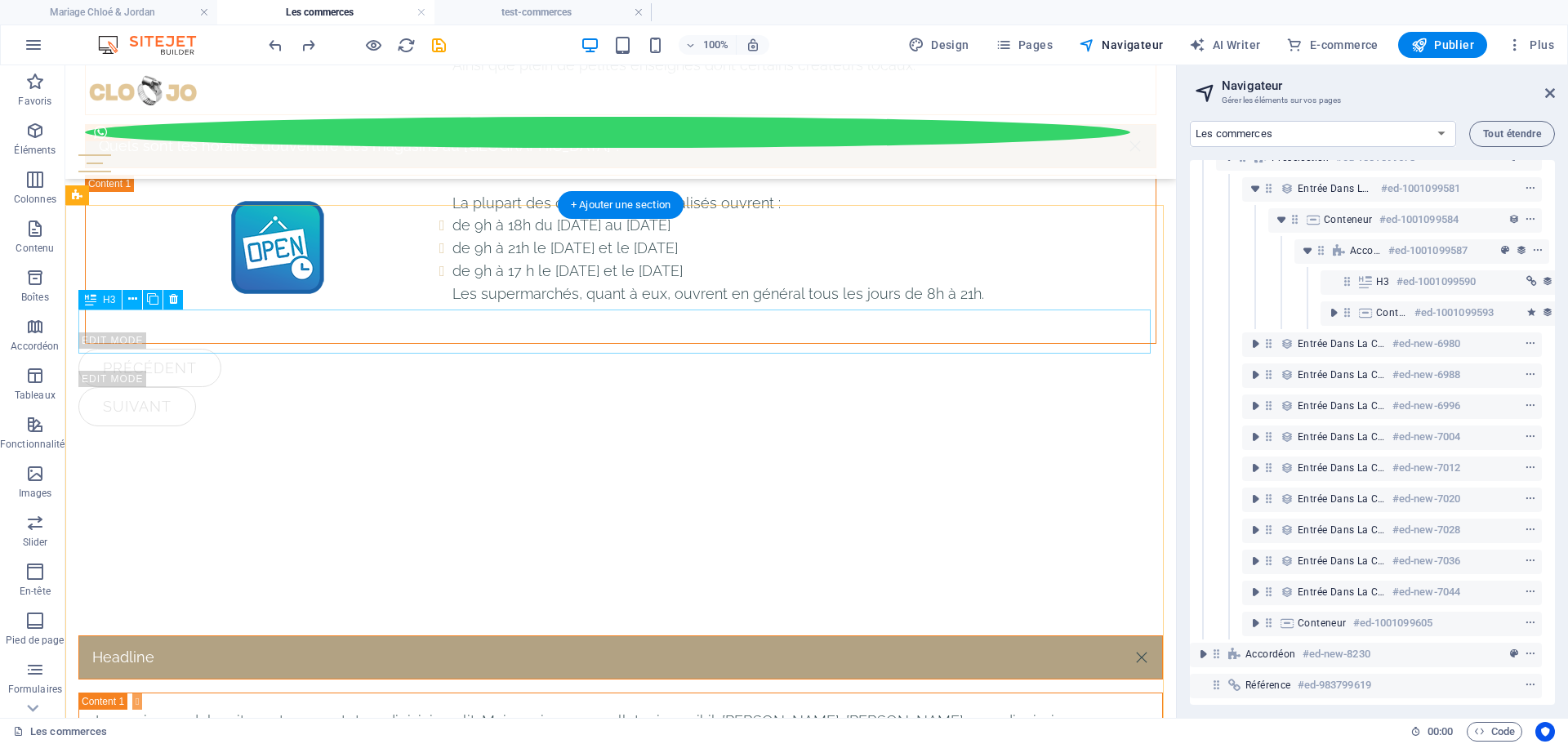
click at [291, 635] on div "Headline" at bounding box center [621, 657] width 1084 height 44
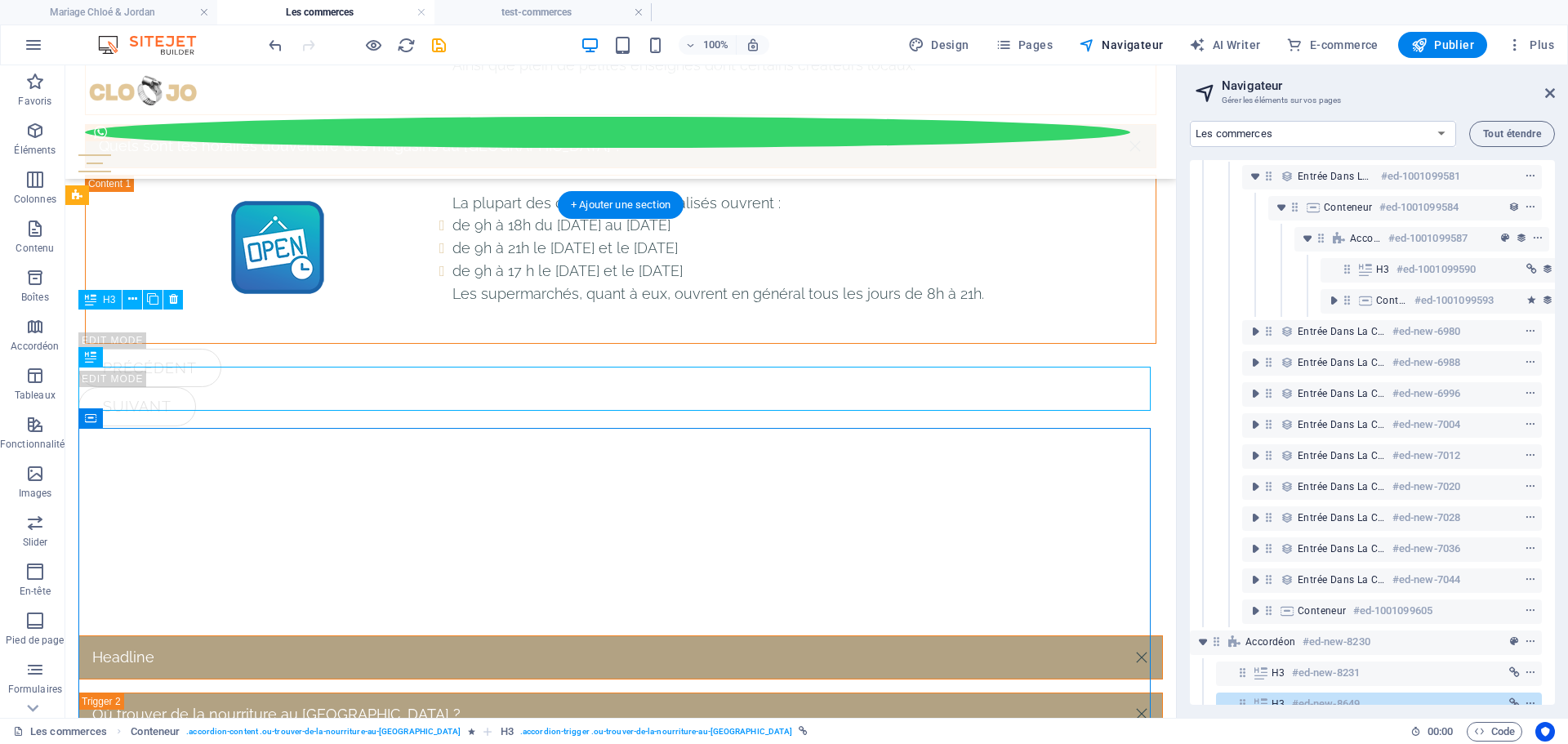
scroll to position [435, 7]
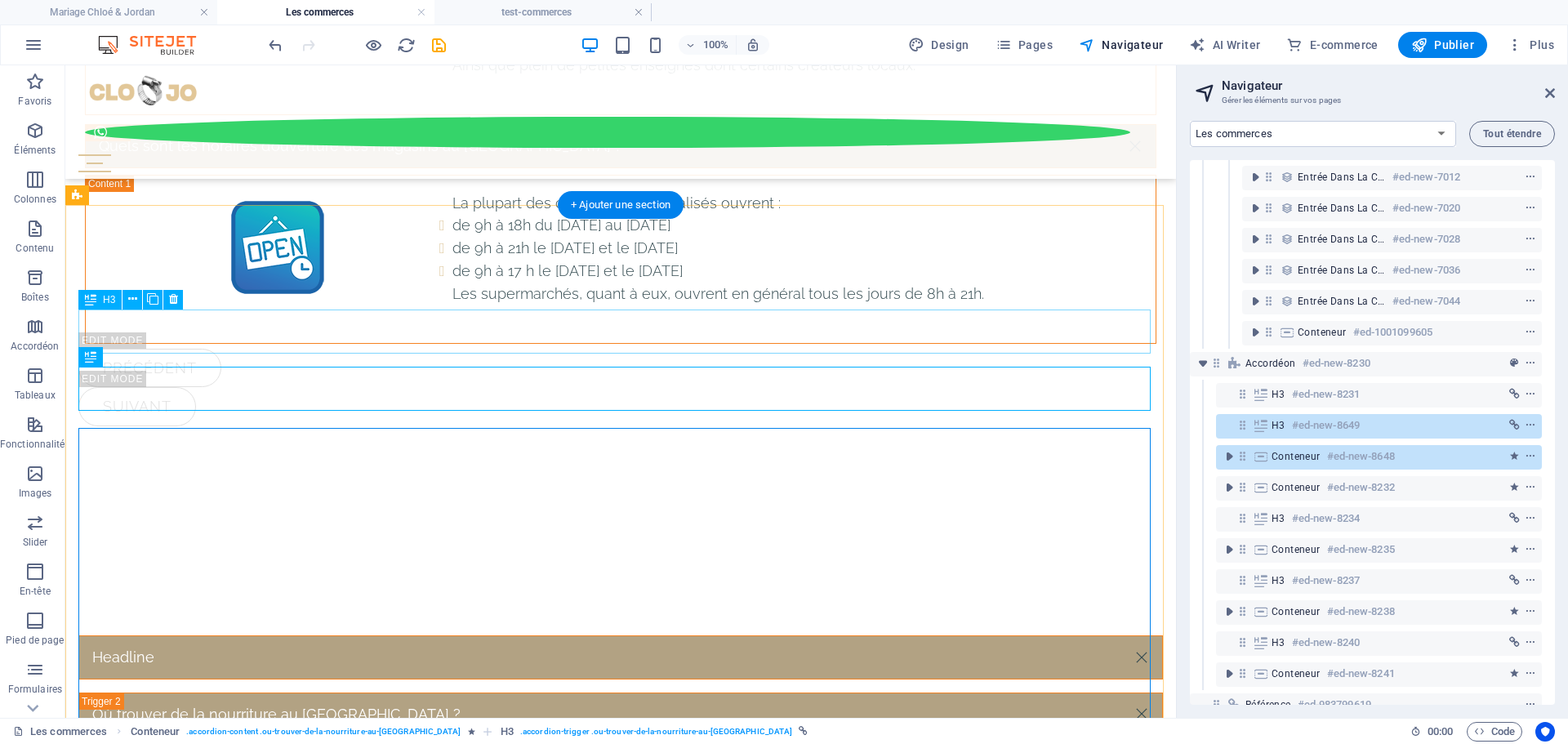
click at [227, 635] on div "Headline" at bounding box center [621, 657] width 1084 height 44
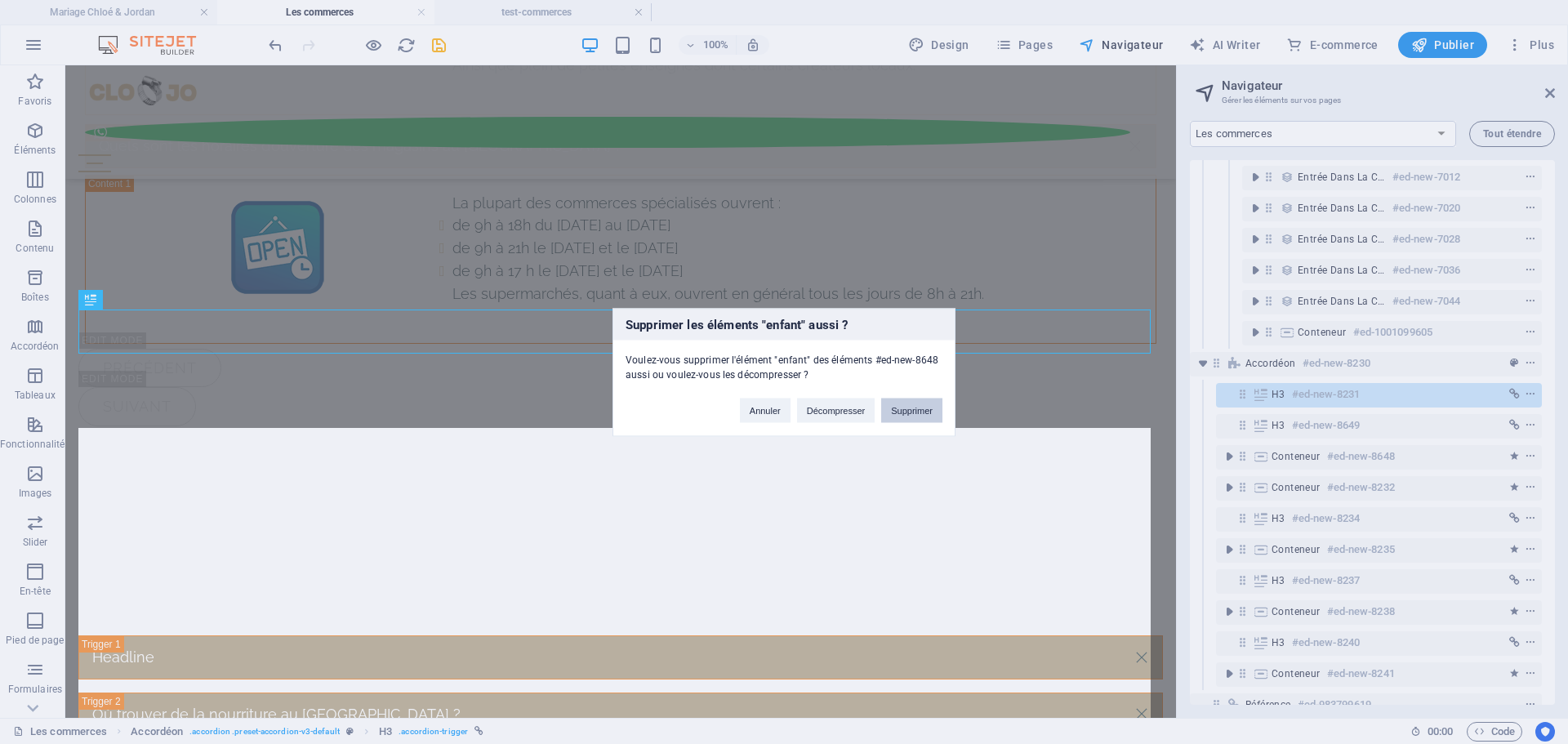
click at [916, 409] on button "Supprimer" at bounding box center [911, 409] width 61 height 24
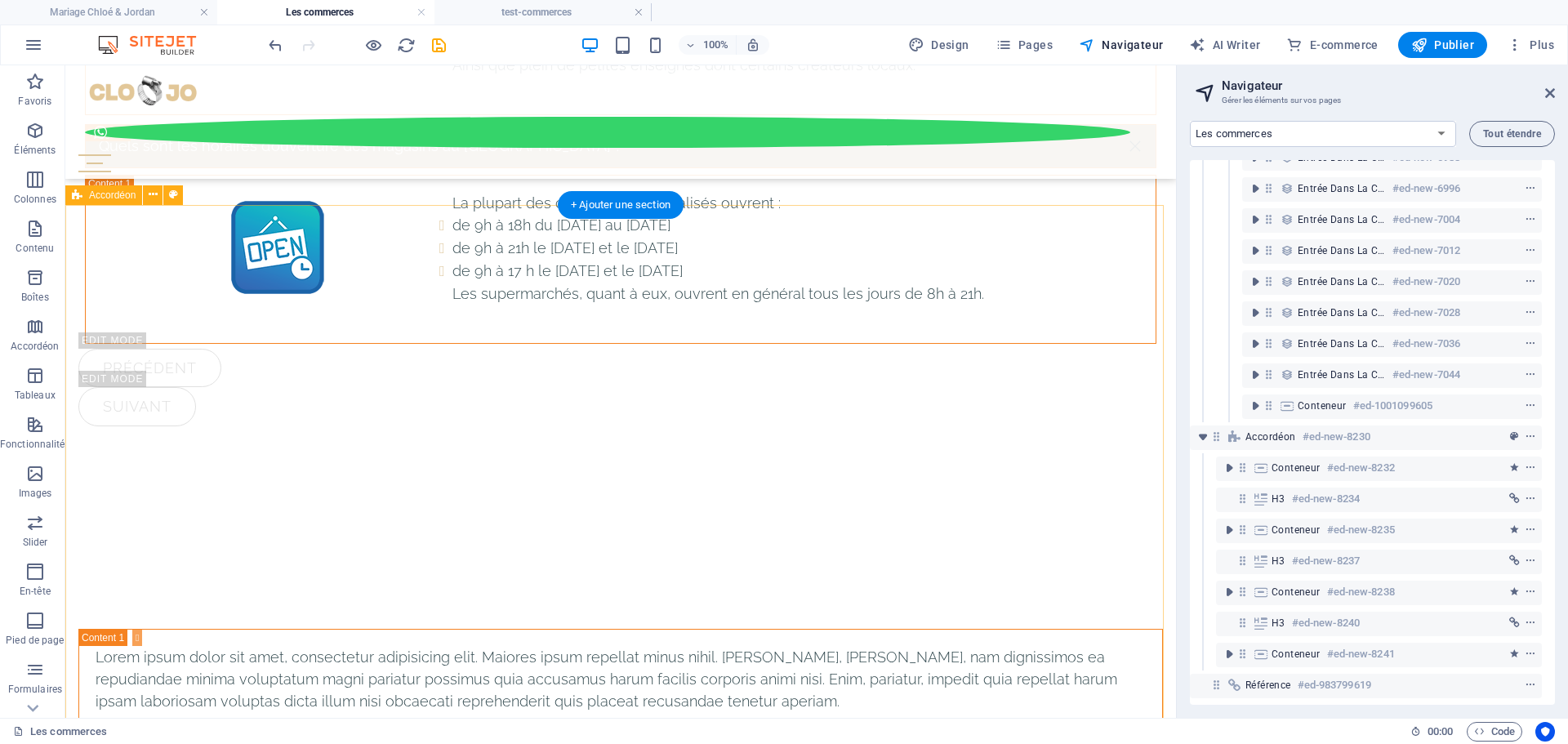
scroll to position [374, 7]
click at [241, 646] on div "Lorem ipsum dolor sit amet, consectetur adipisicing elit. Maiores ipsum repella…" at bounding box center [620, 679] width 1050 height 66
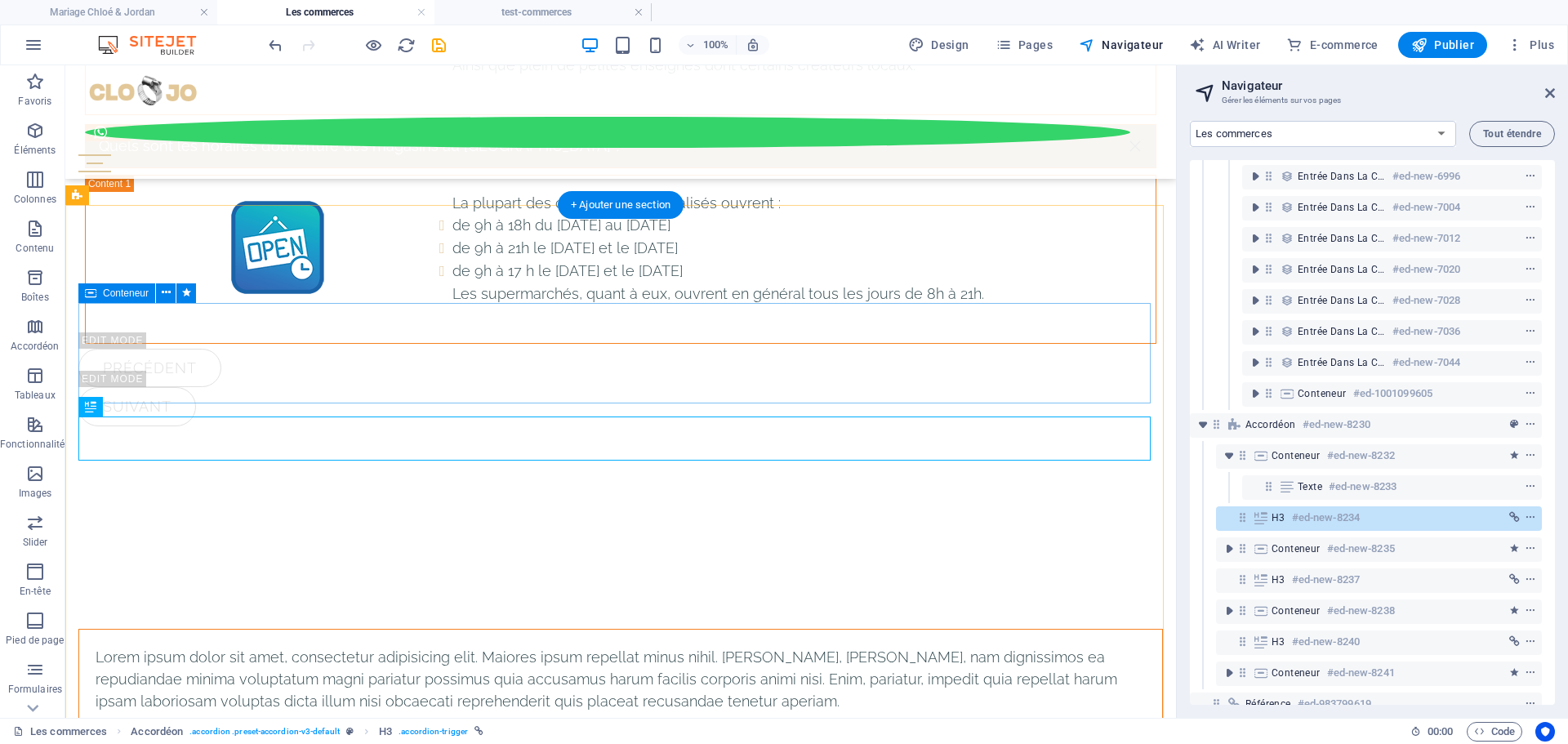
click at [174, 628] on div "Lorem ipsum dolor sit amet, consectetur adipisicing elit. Maiores ipsum repella…" at bounding box center [621, 678] width 1084 height 100
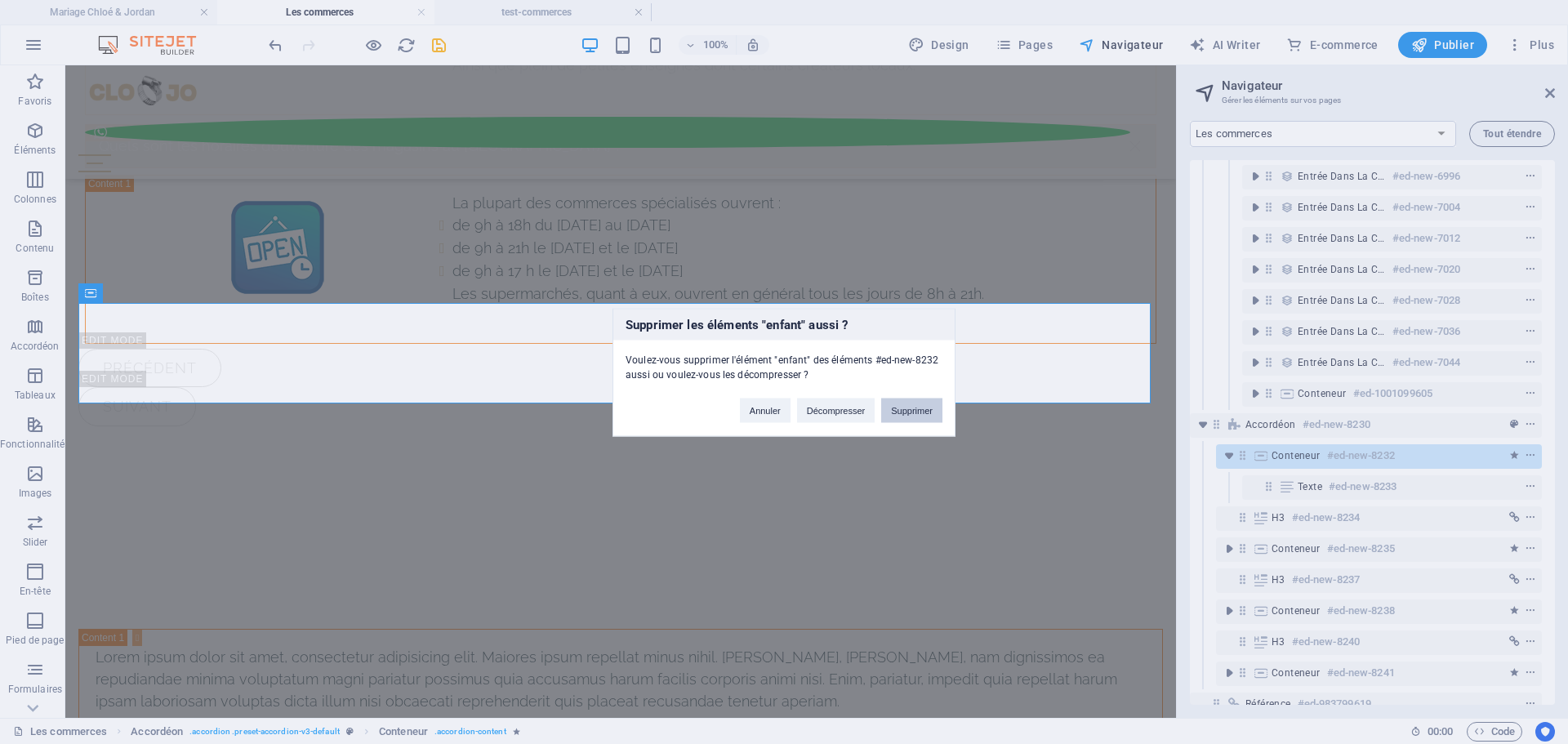
click at [910, 409] on button "Supprimer" at bounding box center [911, 409] width 61 height 24
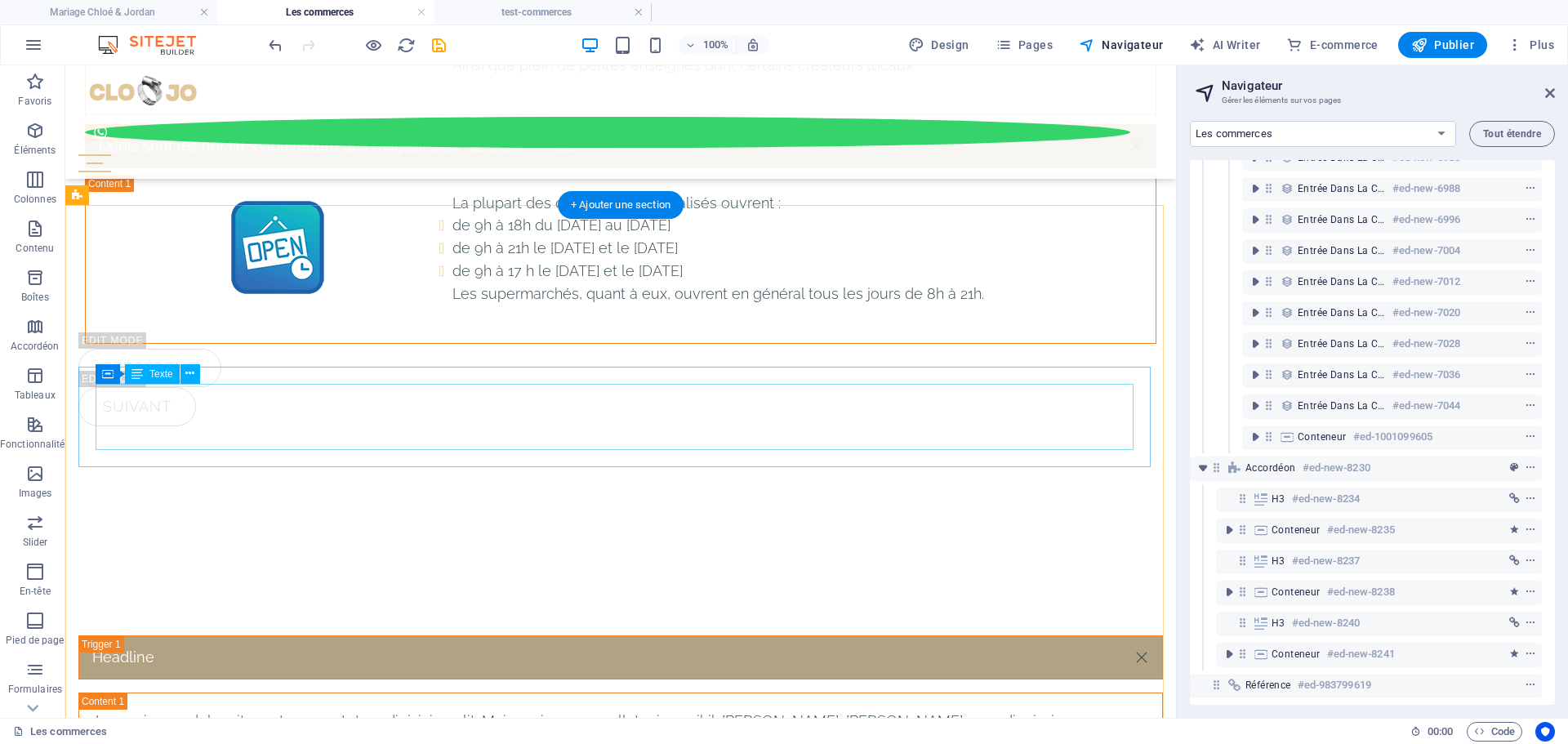
scroll to position [343, 7]
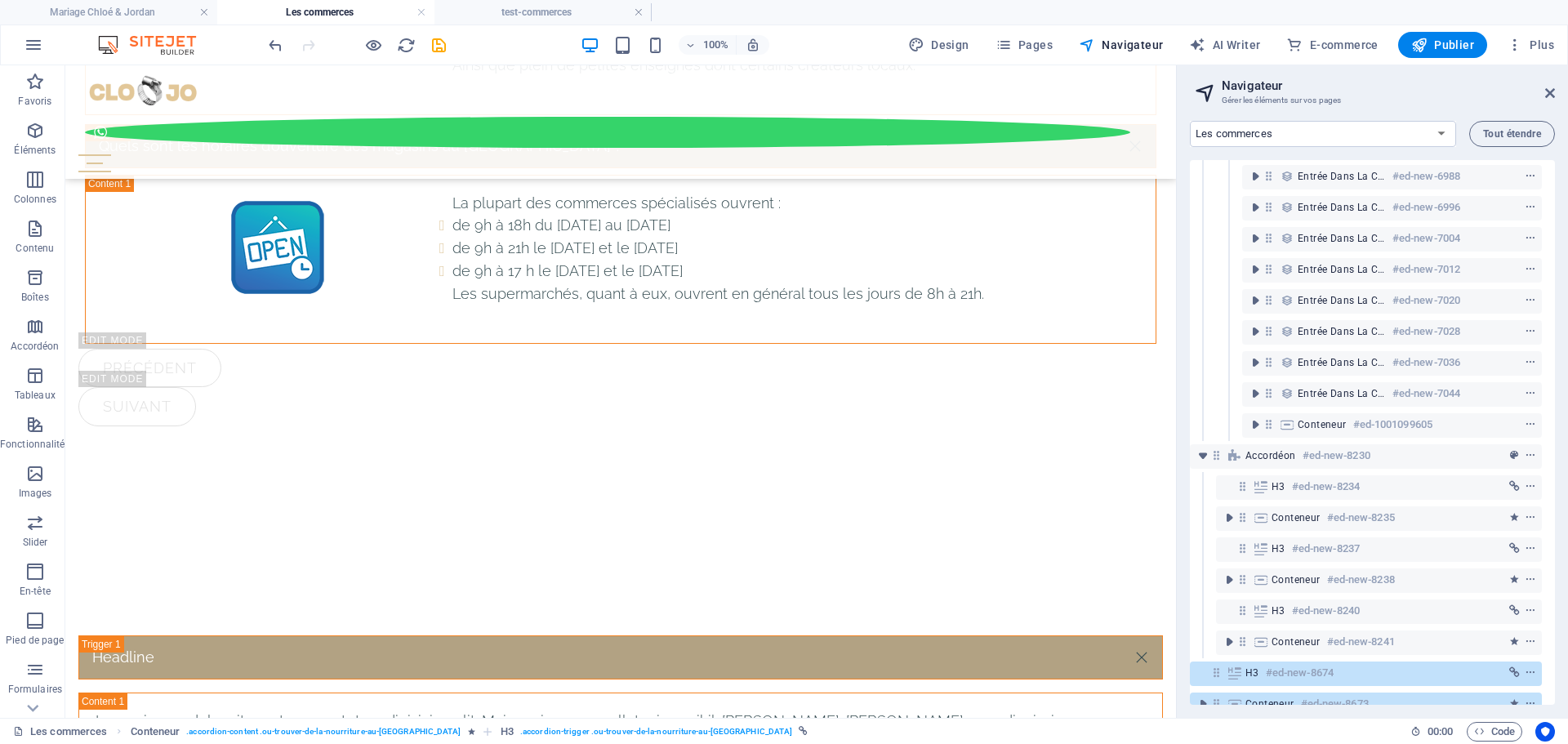
click at [1234, 672] on icon at bounding box center [1234, 672] width 17 height 13
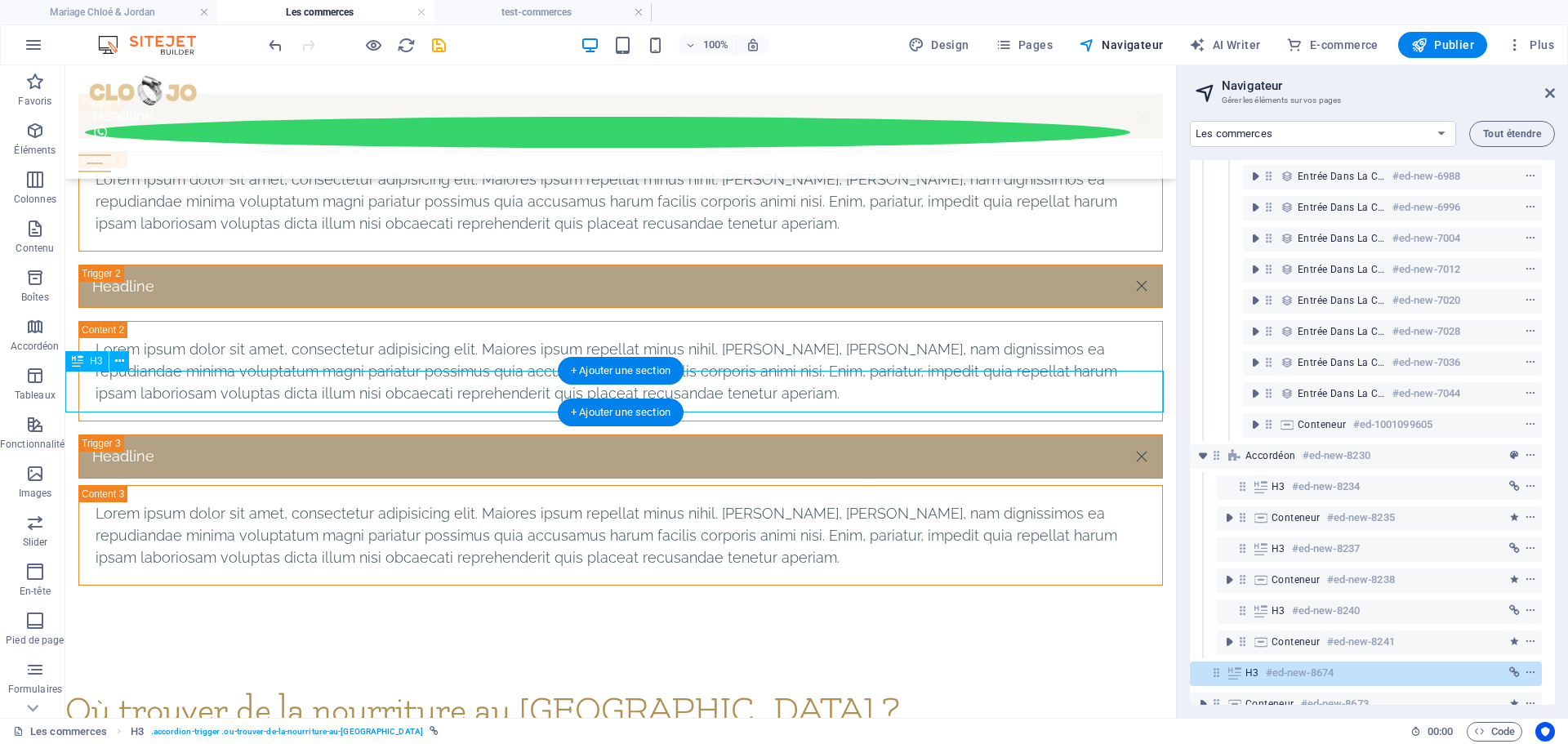
scroll to position [405, 7]
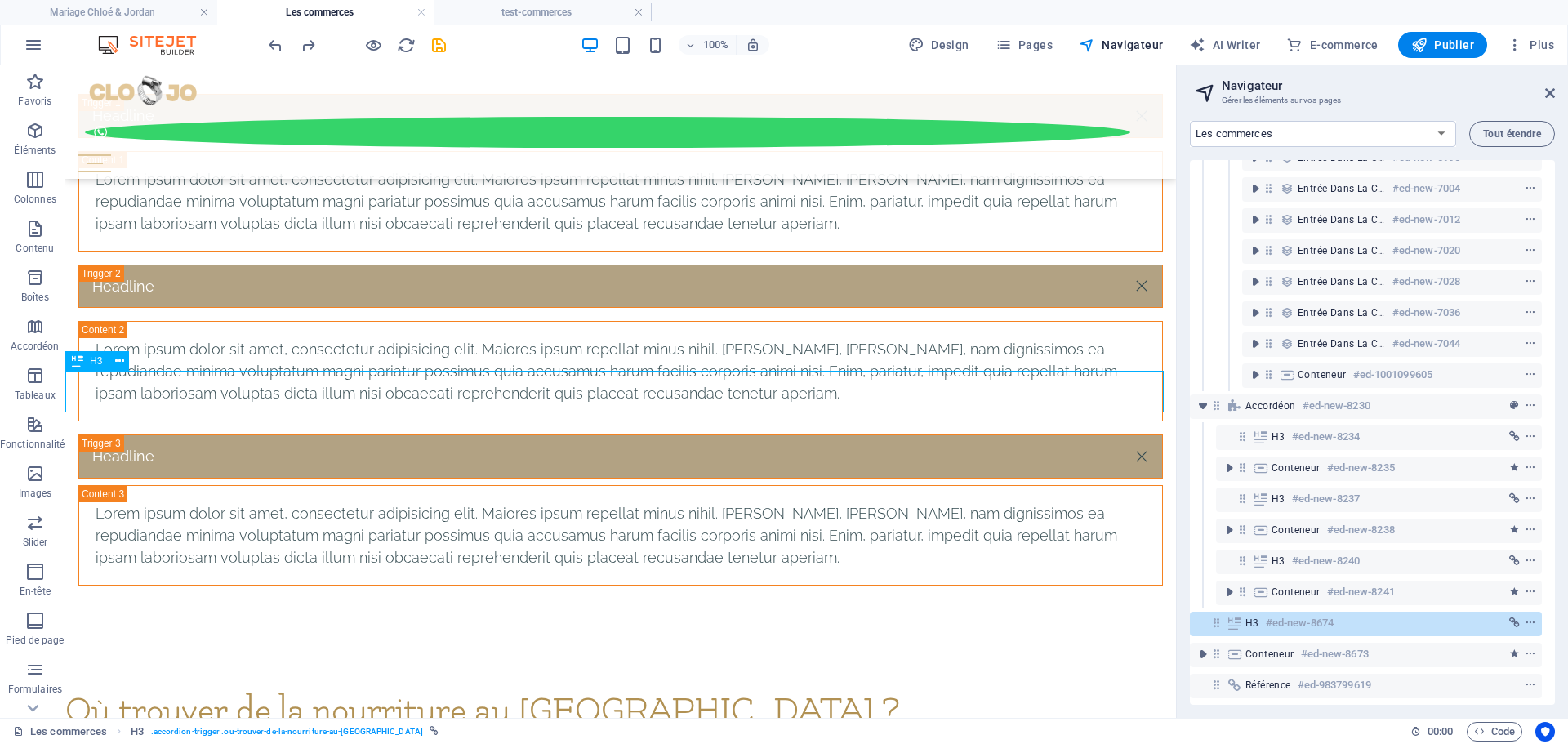
click at [85, 360] on div "H3" at bounding box center [86, 360] width 44 height 19
click at [93, 407] on span "Conteneur" at bounding box center [112, 407] width 46 height 10
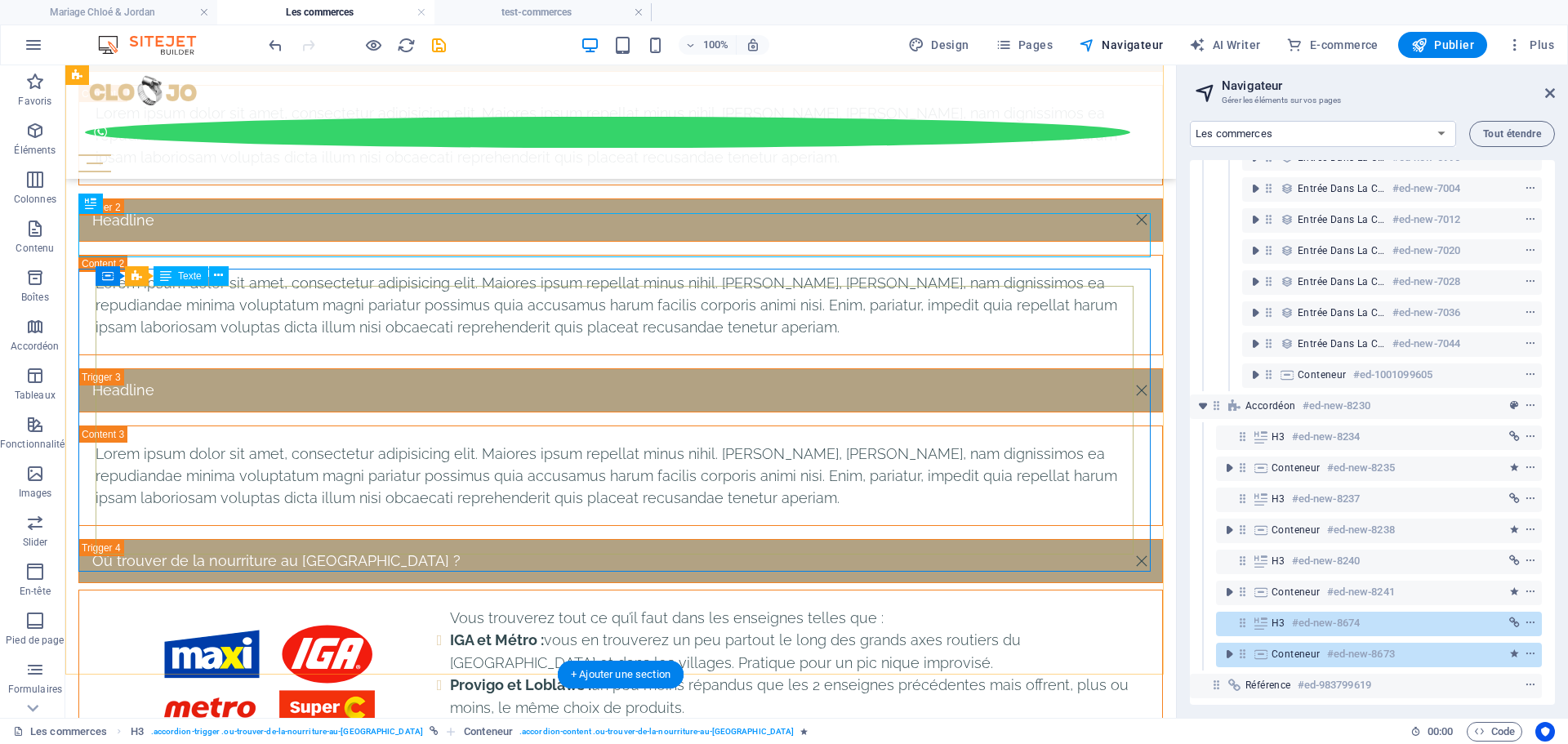
scroll to position [3760, 0]
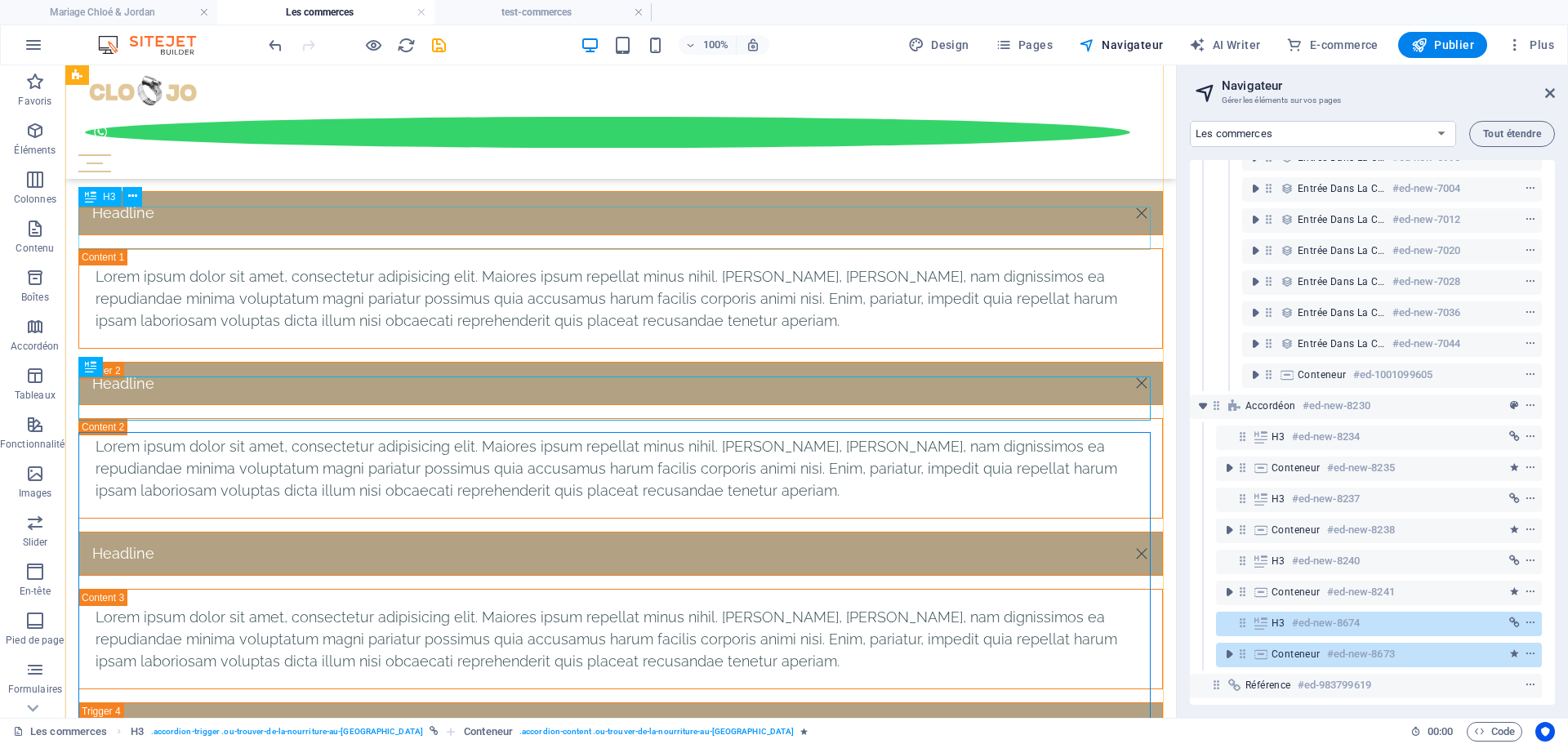
click at [527, 531] on div "Headline" at bounding box center [621, 553] width 1084 height 44
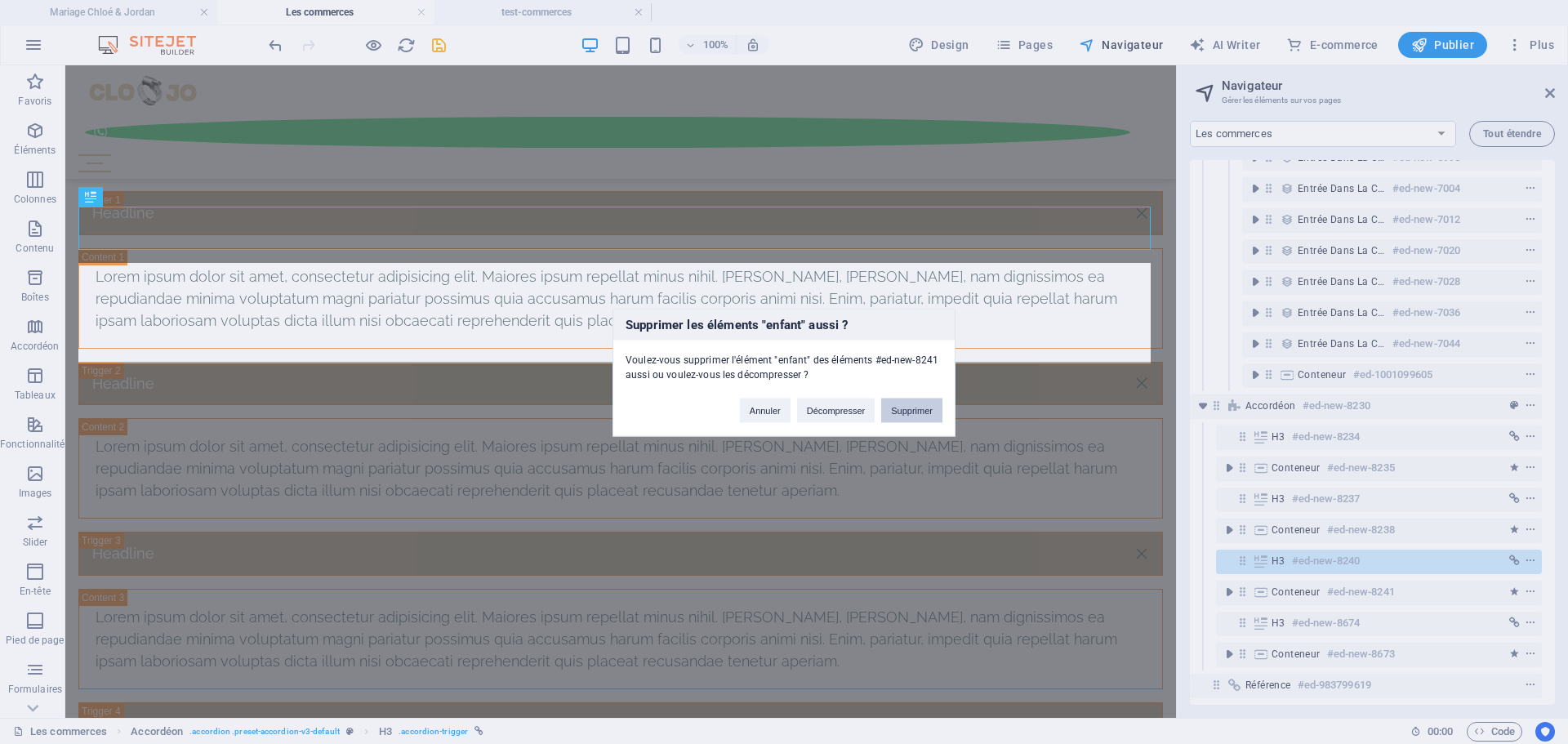
click at [917, 407] on button "Supprimer" at bounding box center [911, 409] width 61 height 24
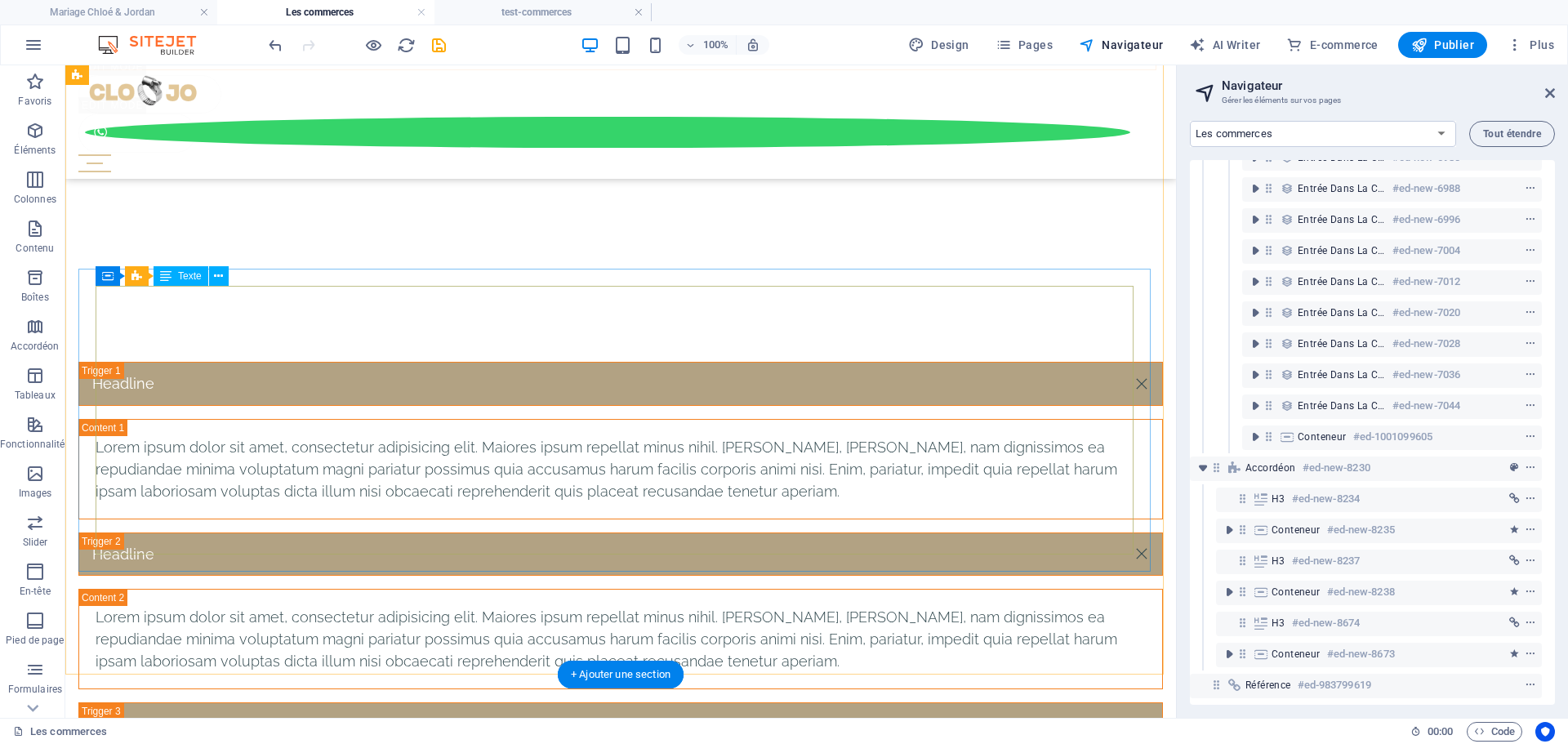
scroll to position [3507, 0]
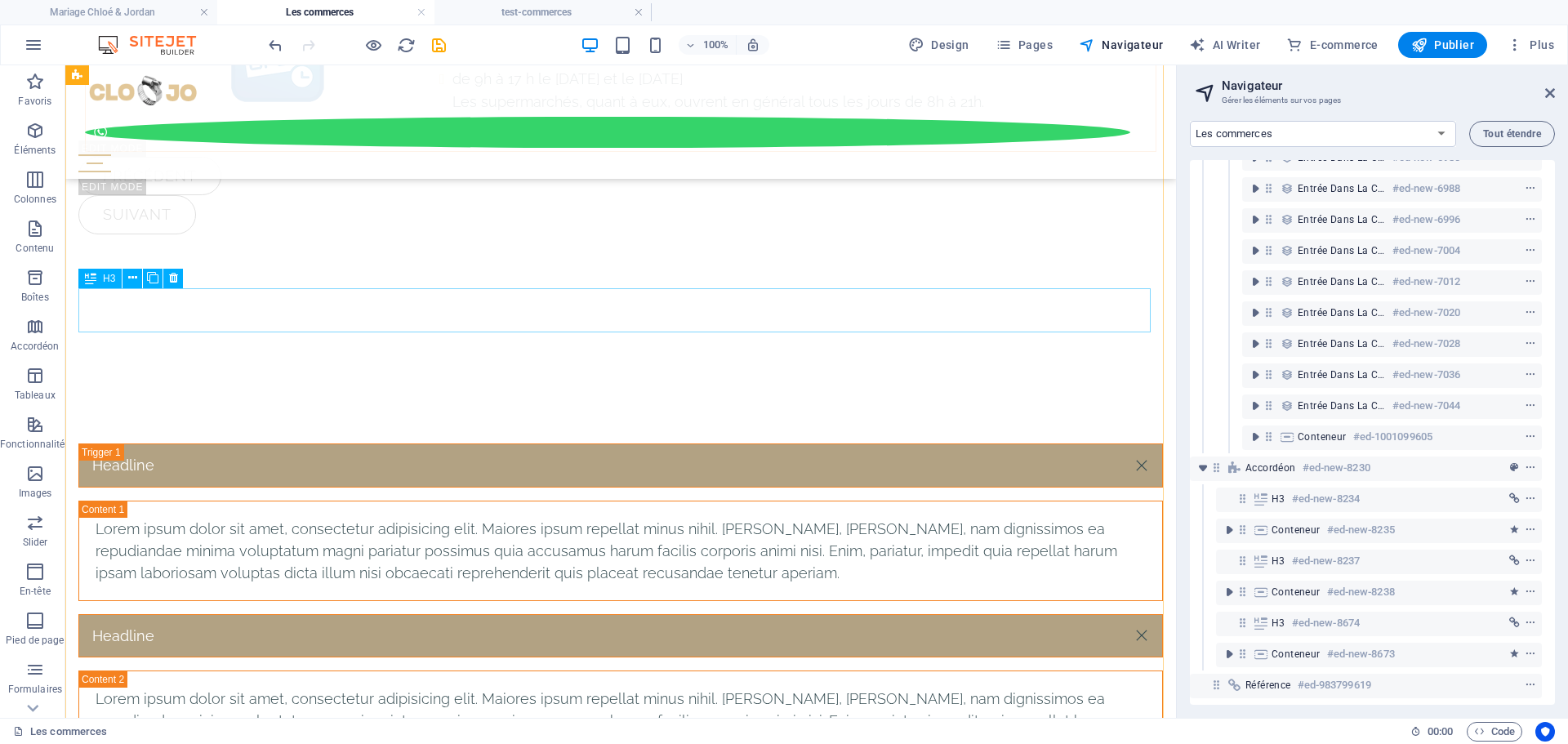
click at [595, 614] on div "Headline" at bounding box center [621, 635] width 1084 height 44
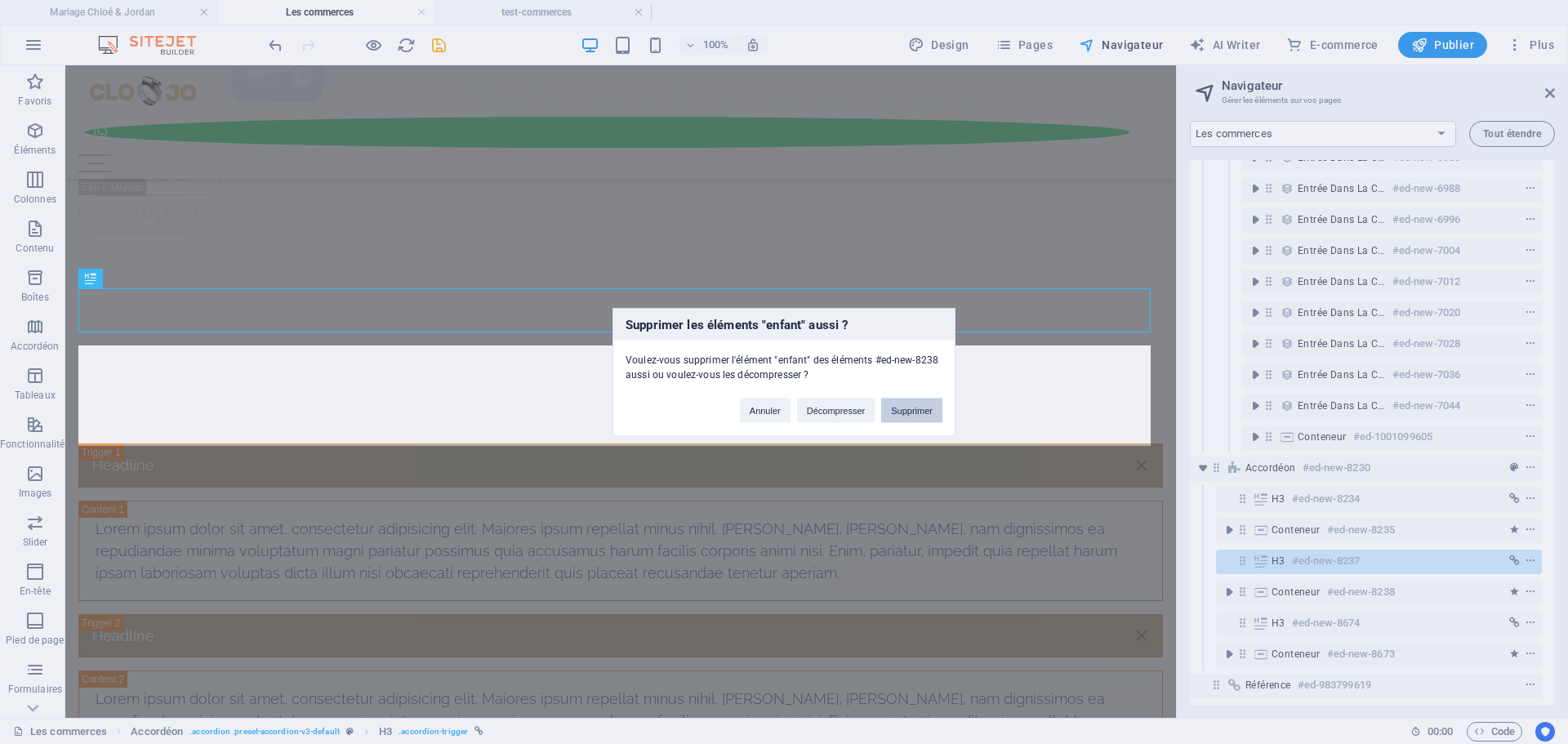
click at [912, 411] on button "Supprimer" at bounding box center [911, 409] width 61 height 24
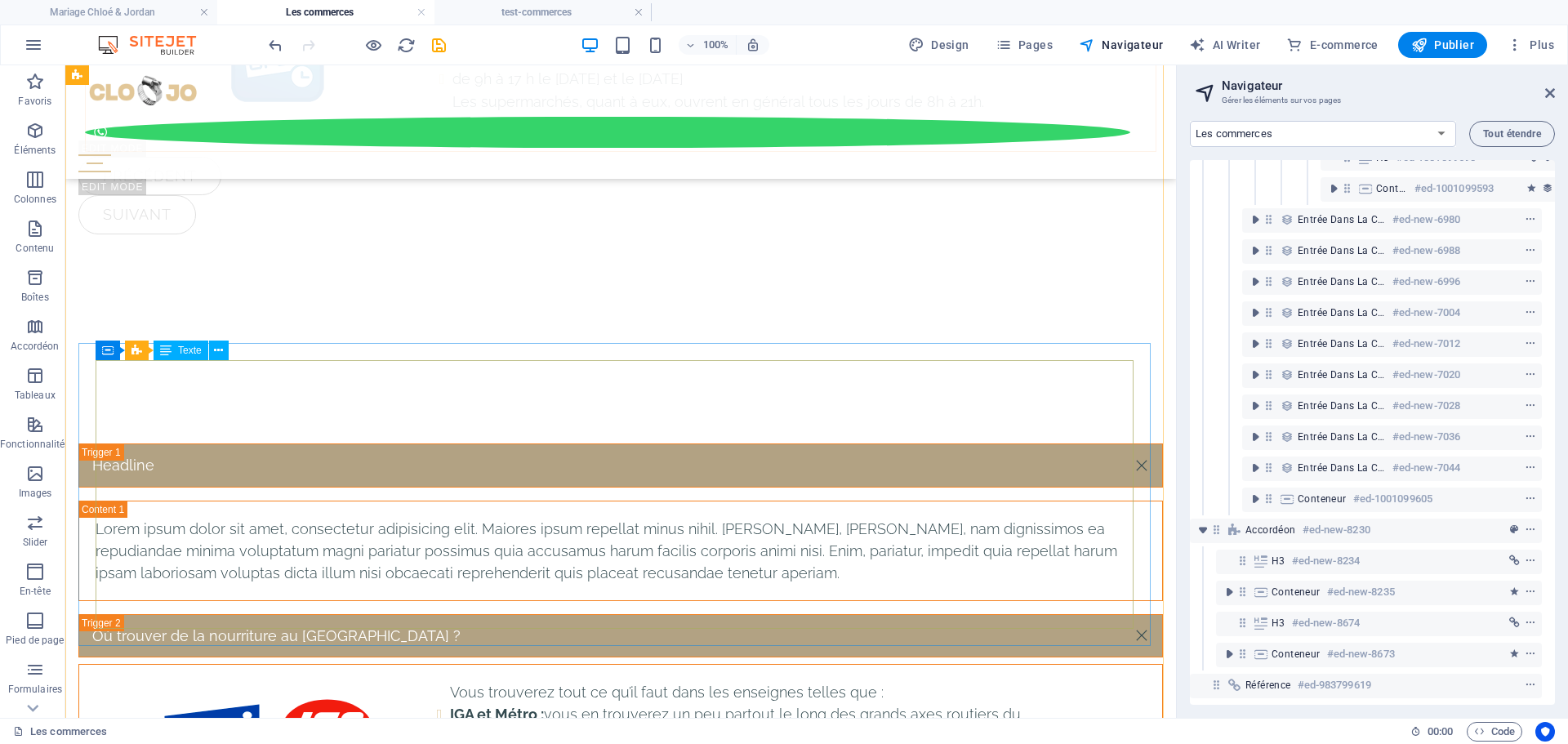
scroll to position [3263, 0]
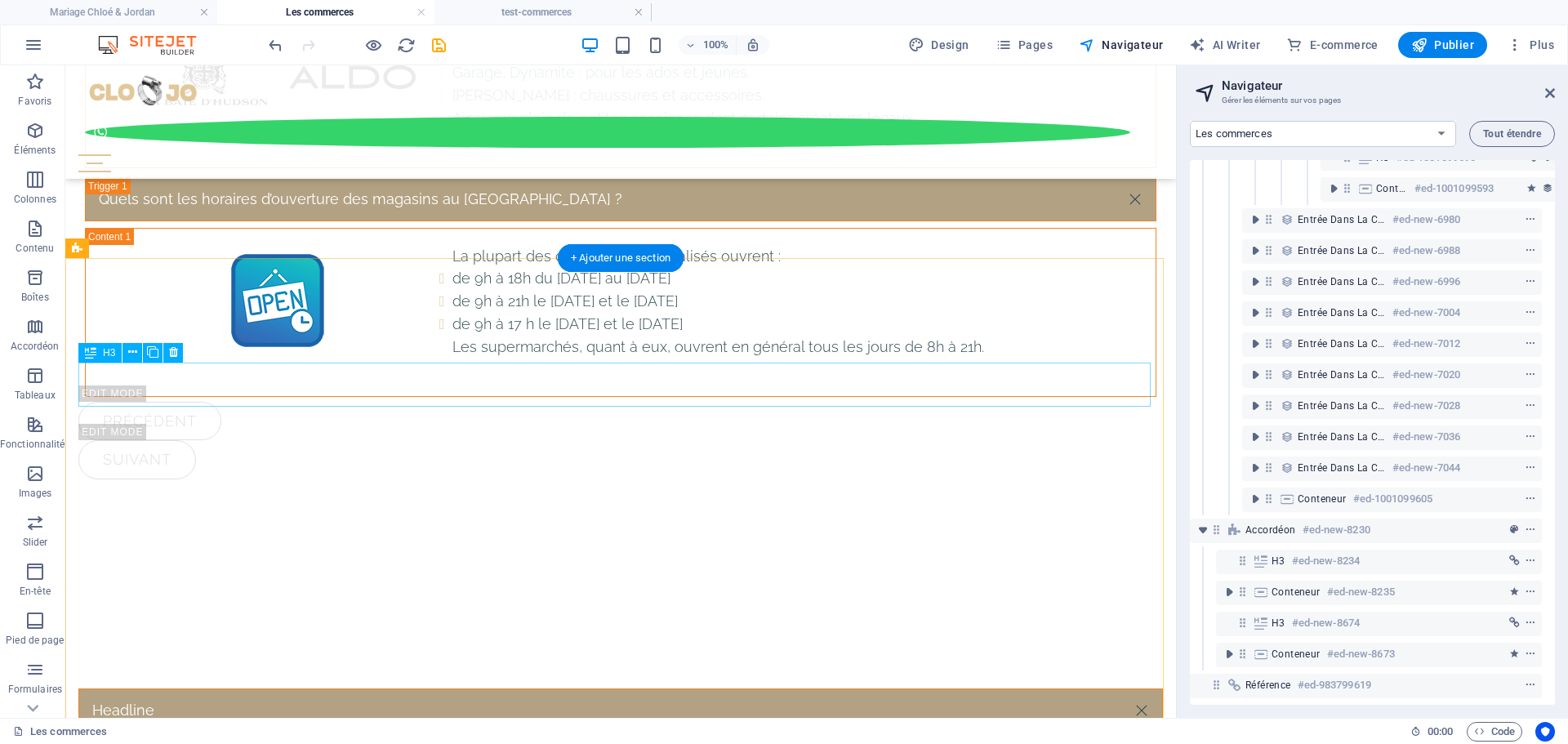
click at [598, 688] on div "Headline" at bounding box center [621, 709] width 1084 height 44
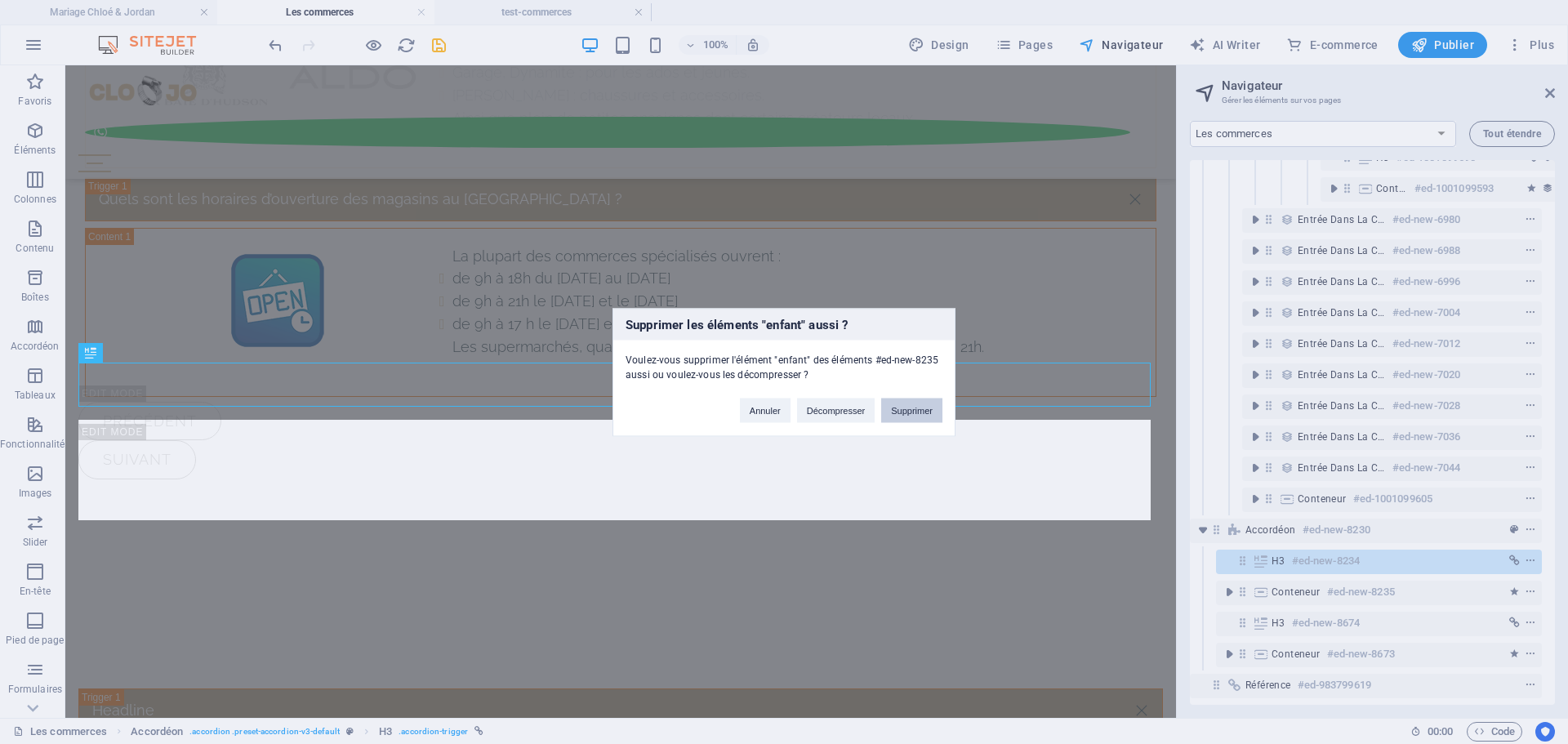
click at [923, 411] on button "Supprimer" at bounding box center [911, 409] width 61 height 24
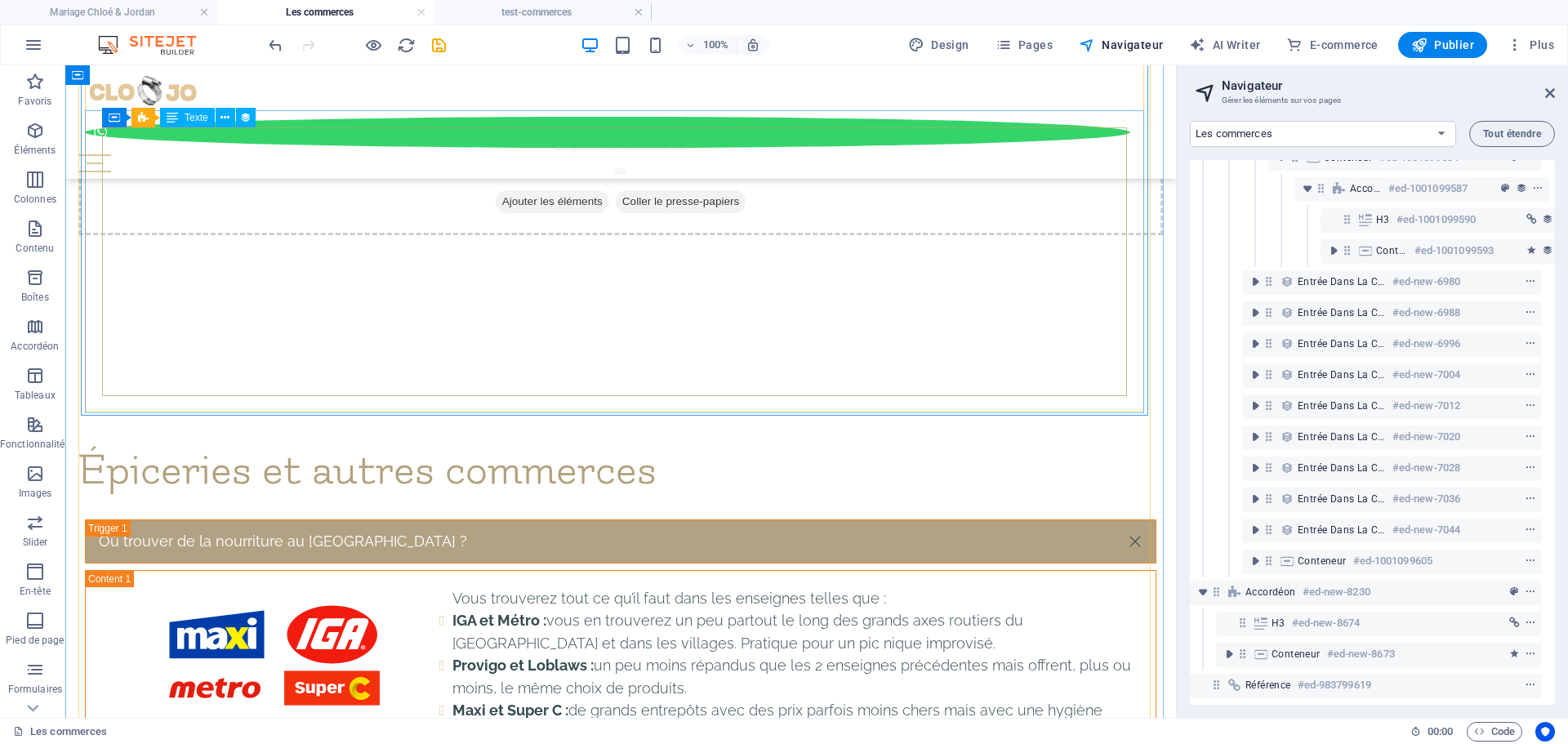
scroll to position [653, 0]
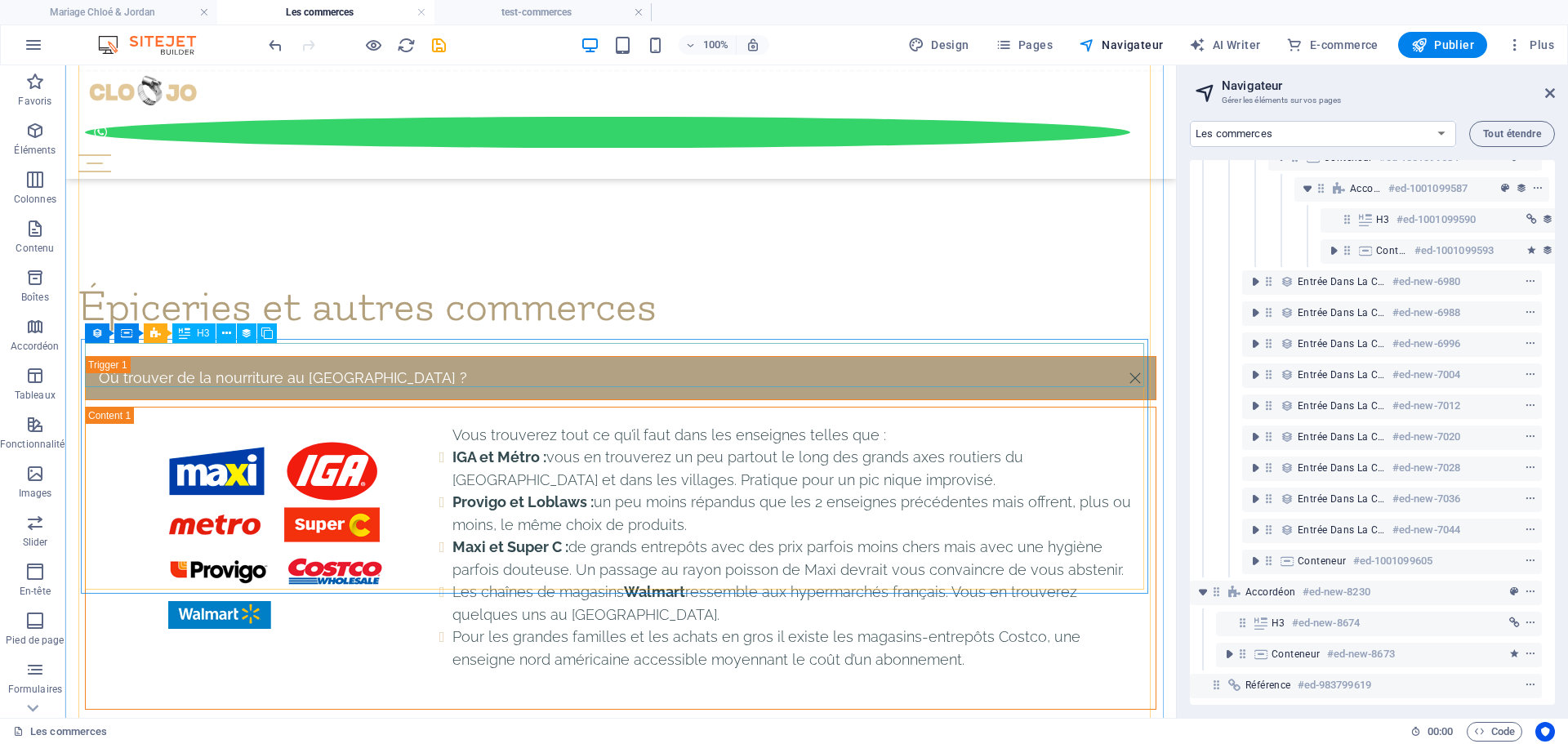
click at [586, 718] on div "Où acheter de l’alcool au [GEOGRAPHIC_DATA] ?" at bounding box center [620, 739] width 1072 height 44
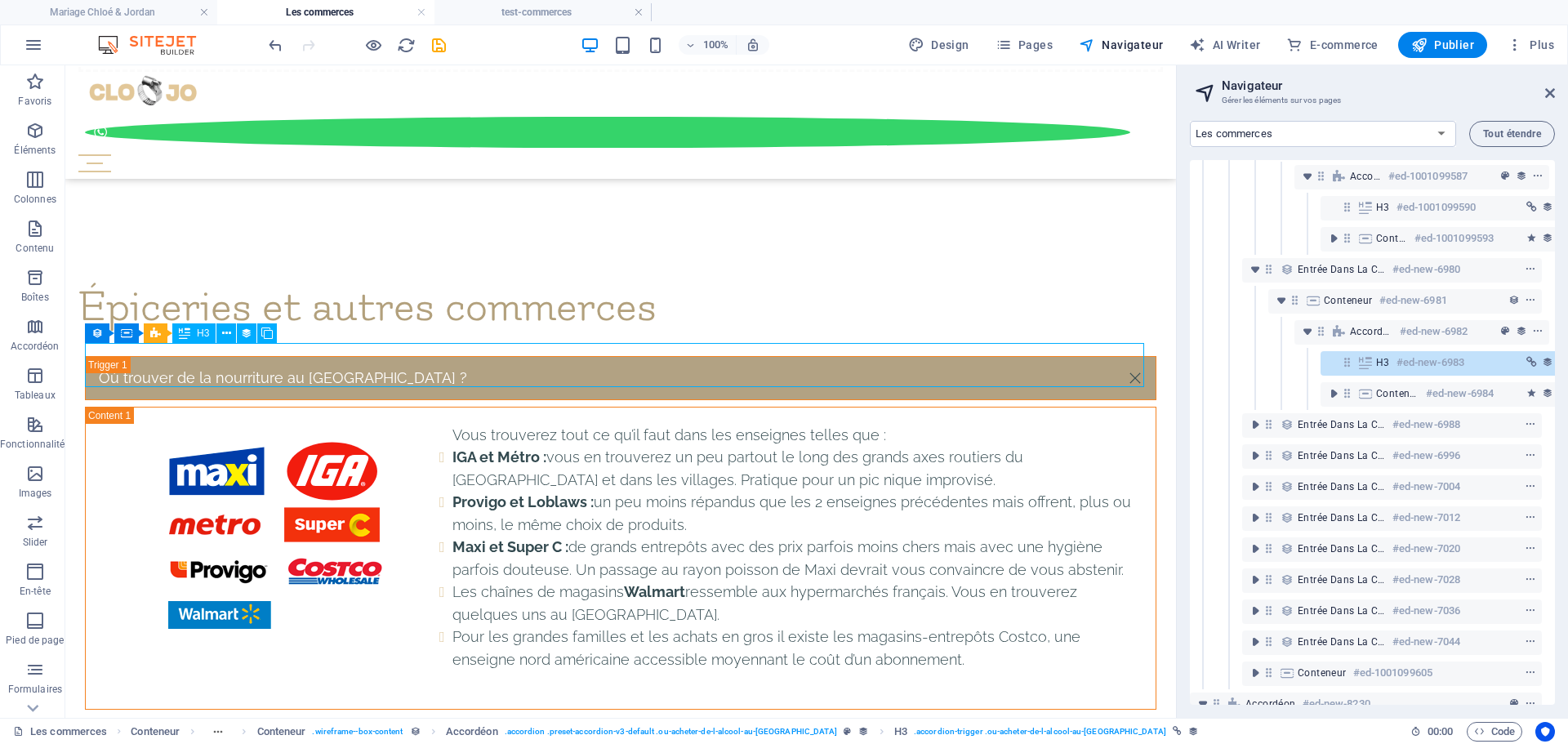
scroll to position [156, 30]
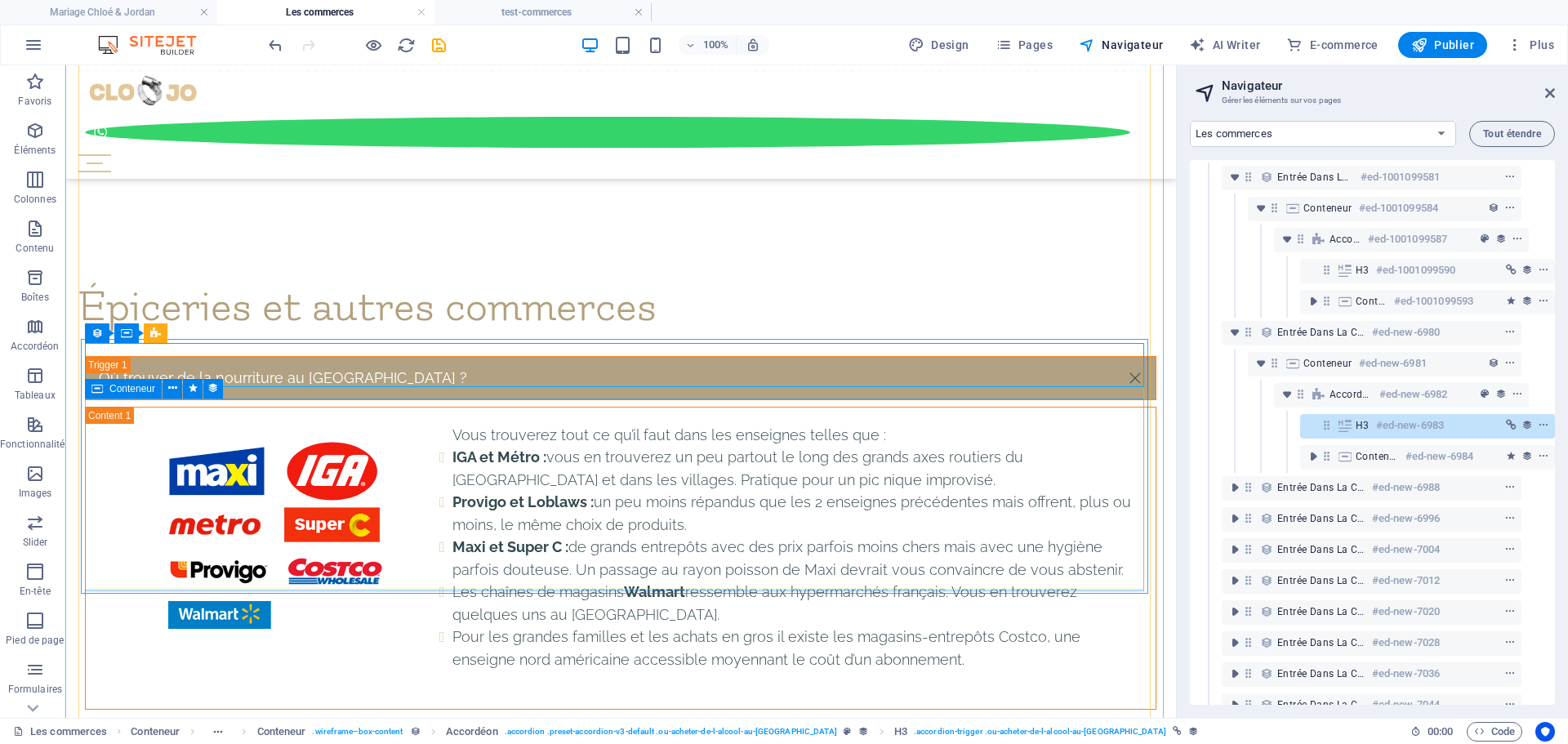
click at [139, 389] on span "Conteneur" at bounding box center [132, 389] width 46 height 10
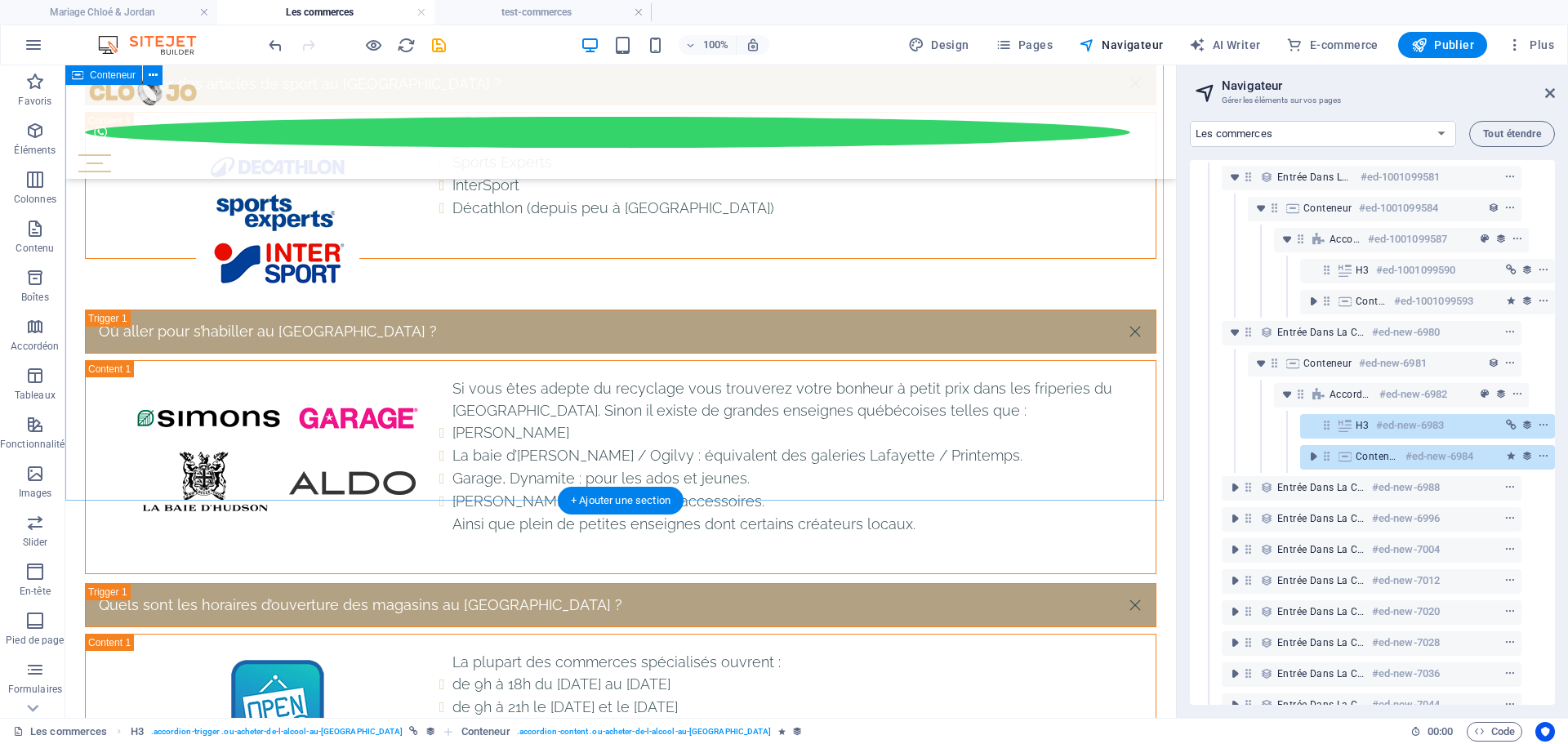
scroll to position [3347, 0]
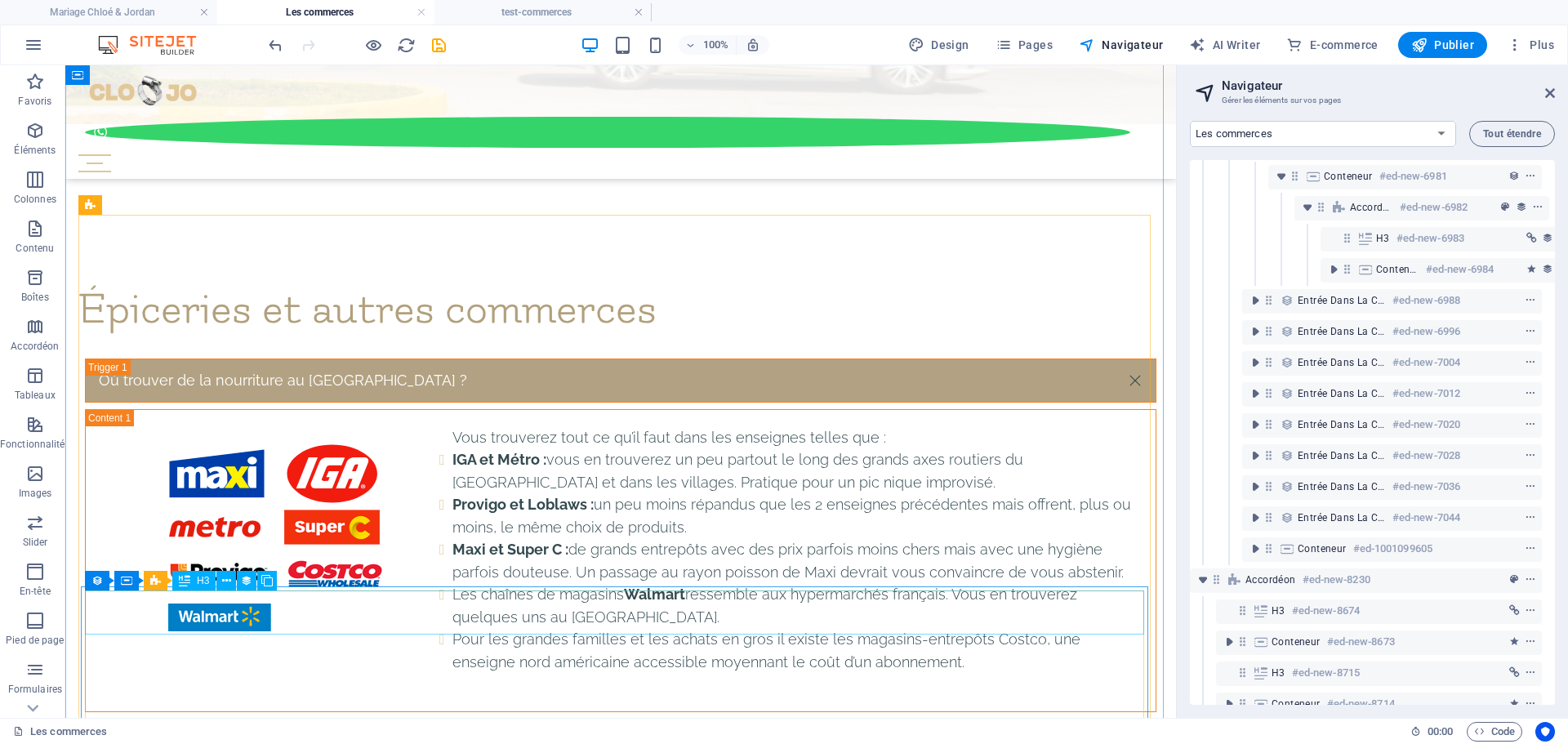
scroll to position [732, 0]
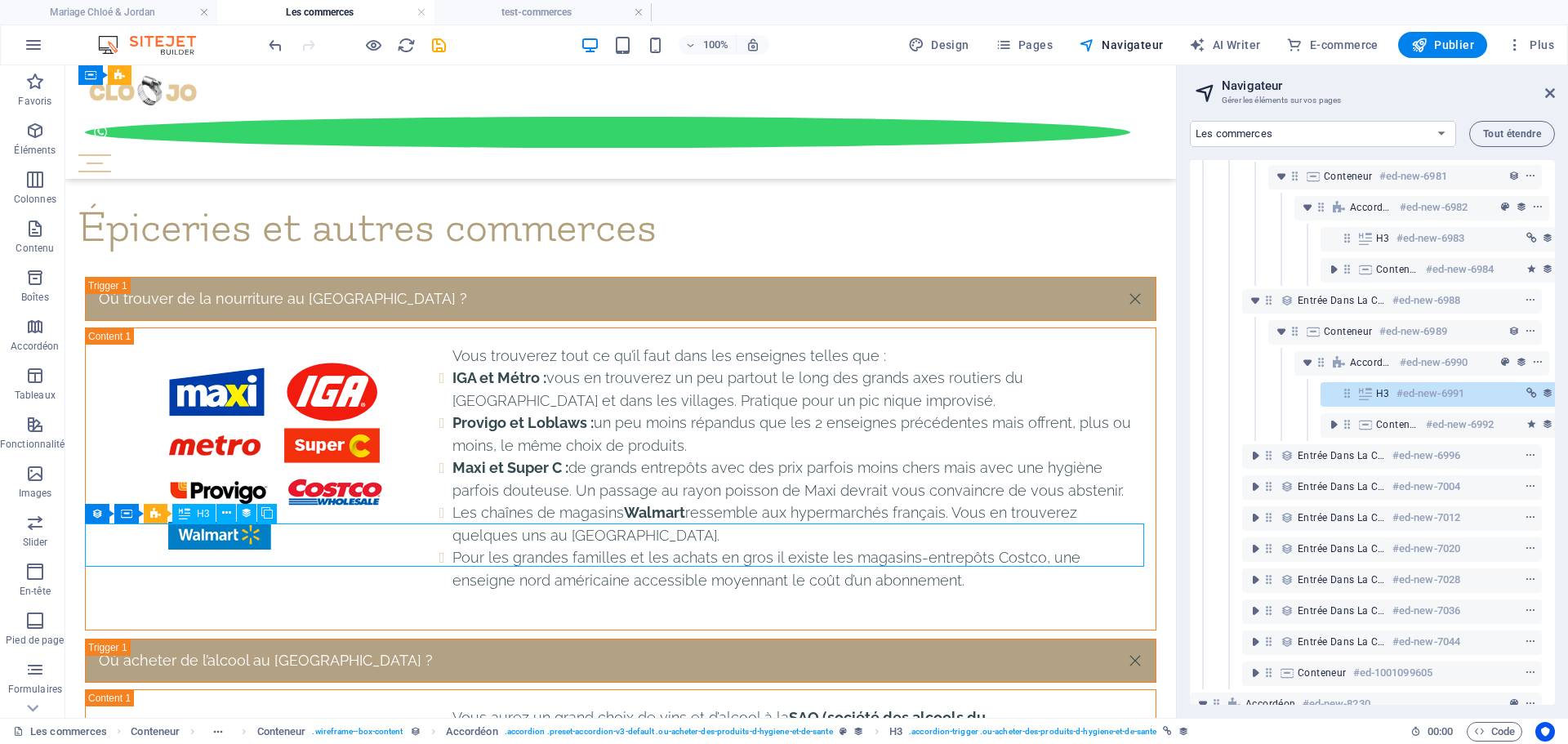
scroll to position [311, 30]
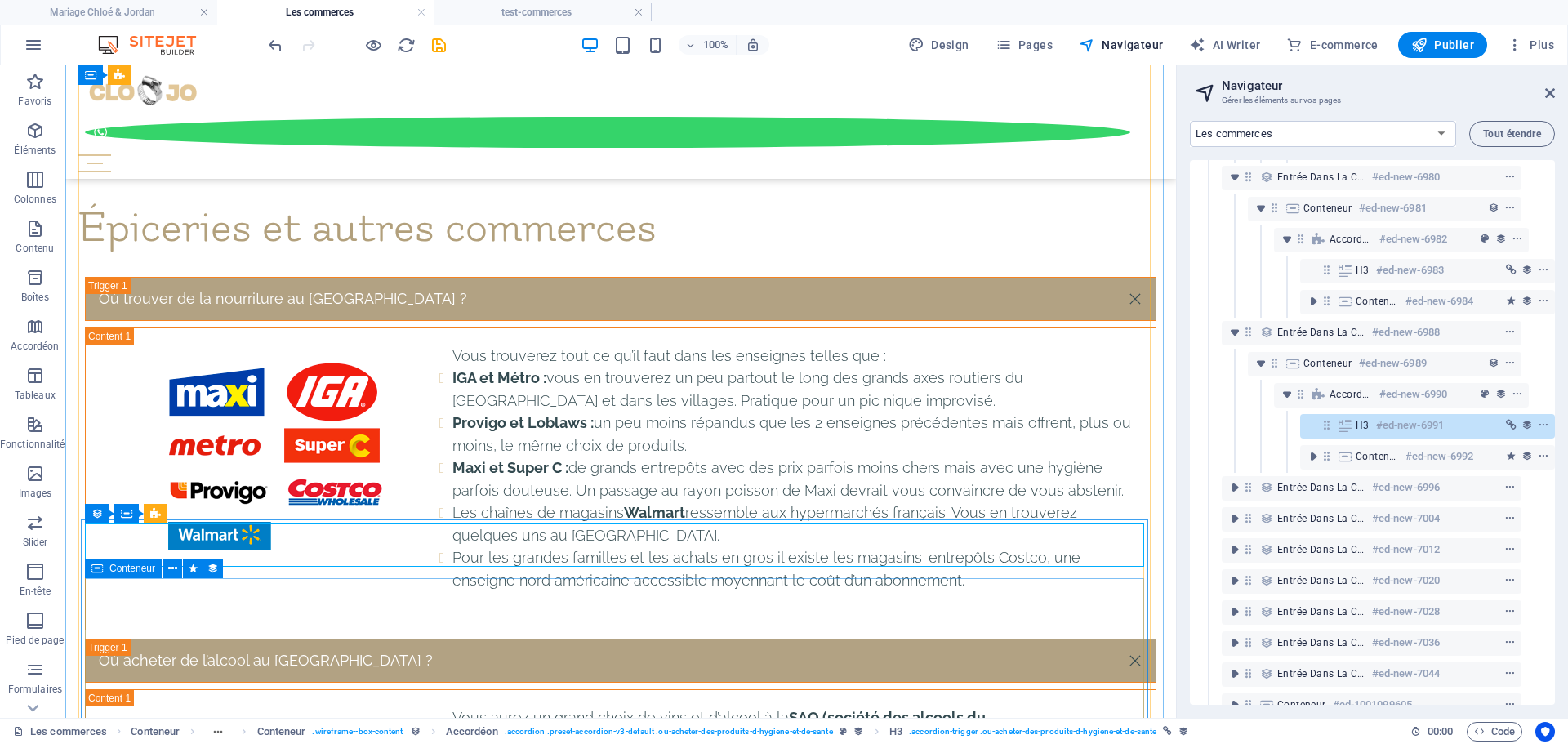
click at [121, 573] on span "Conteneur" at bounding box center [132, 568] width 46 height 10
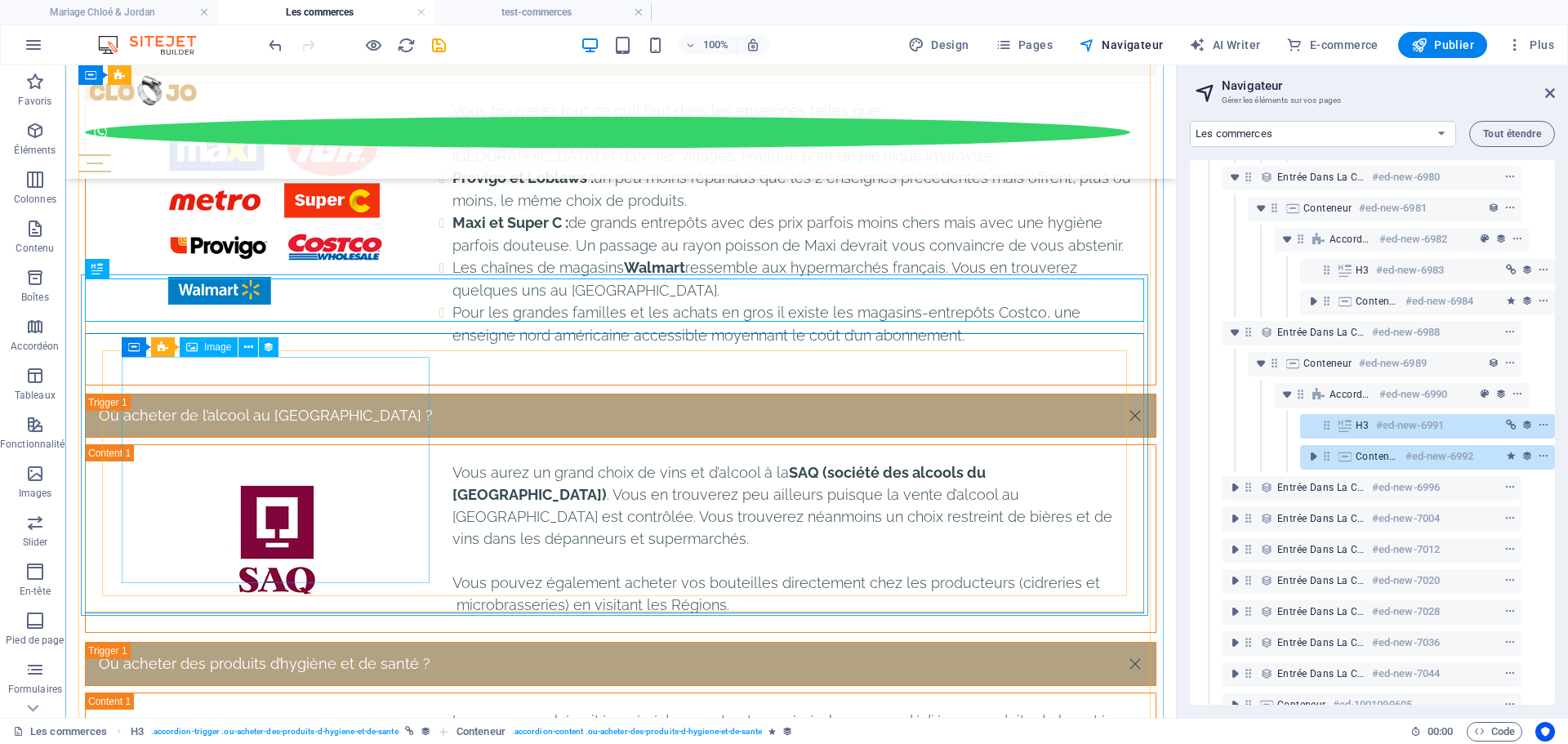
scroll to position [1140, 0]
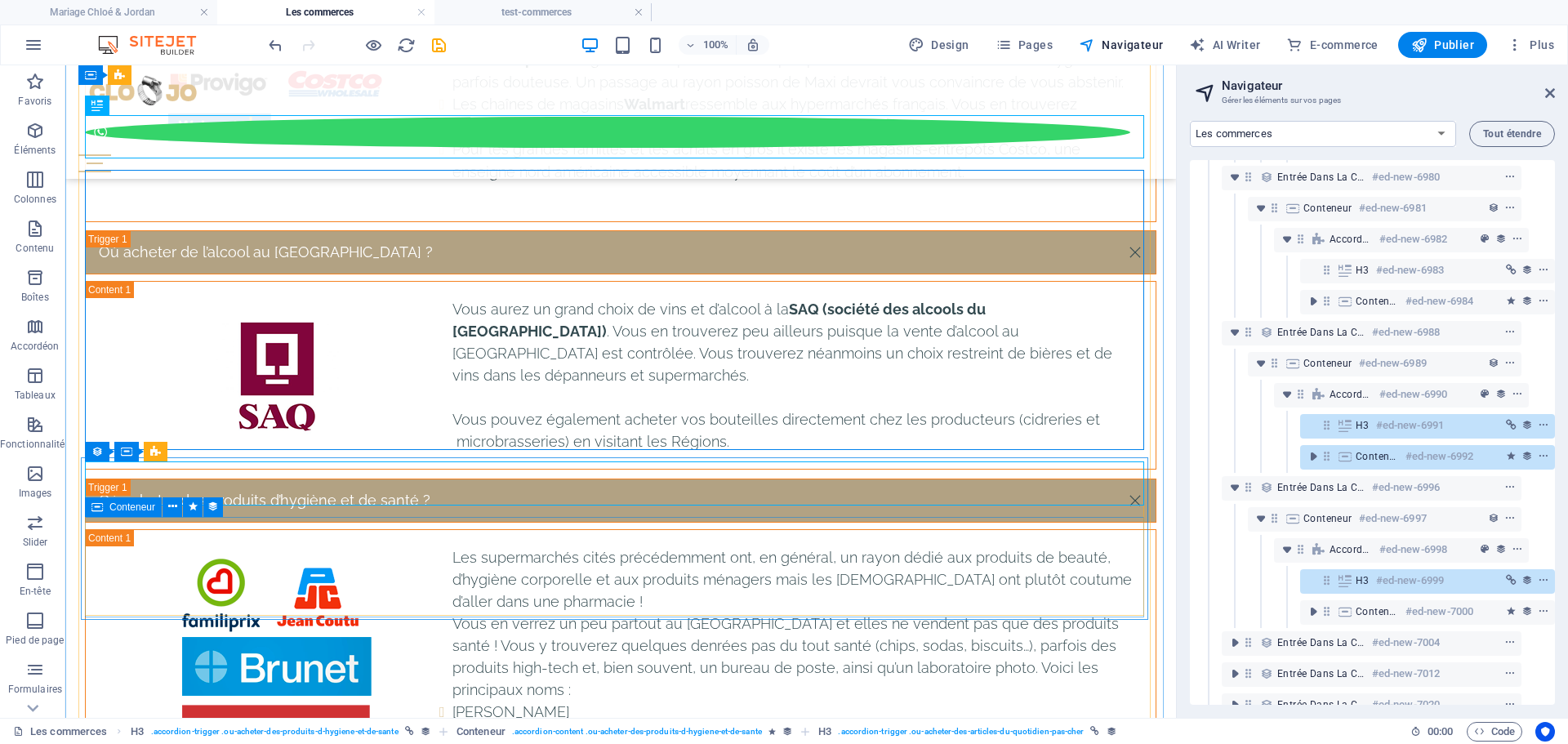
click at [119, 510] on span "Conteneur" at bounding box center [132, 507] width 46 height 10
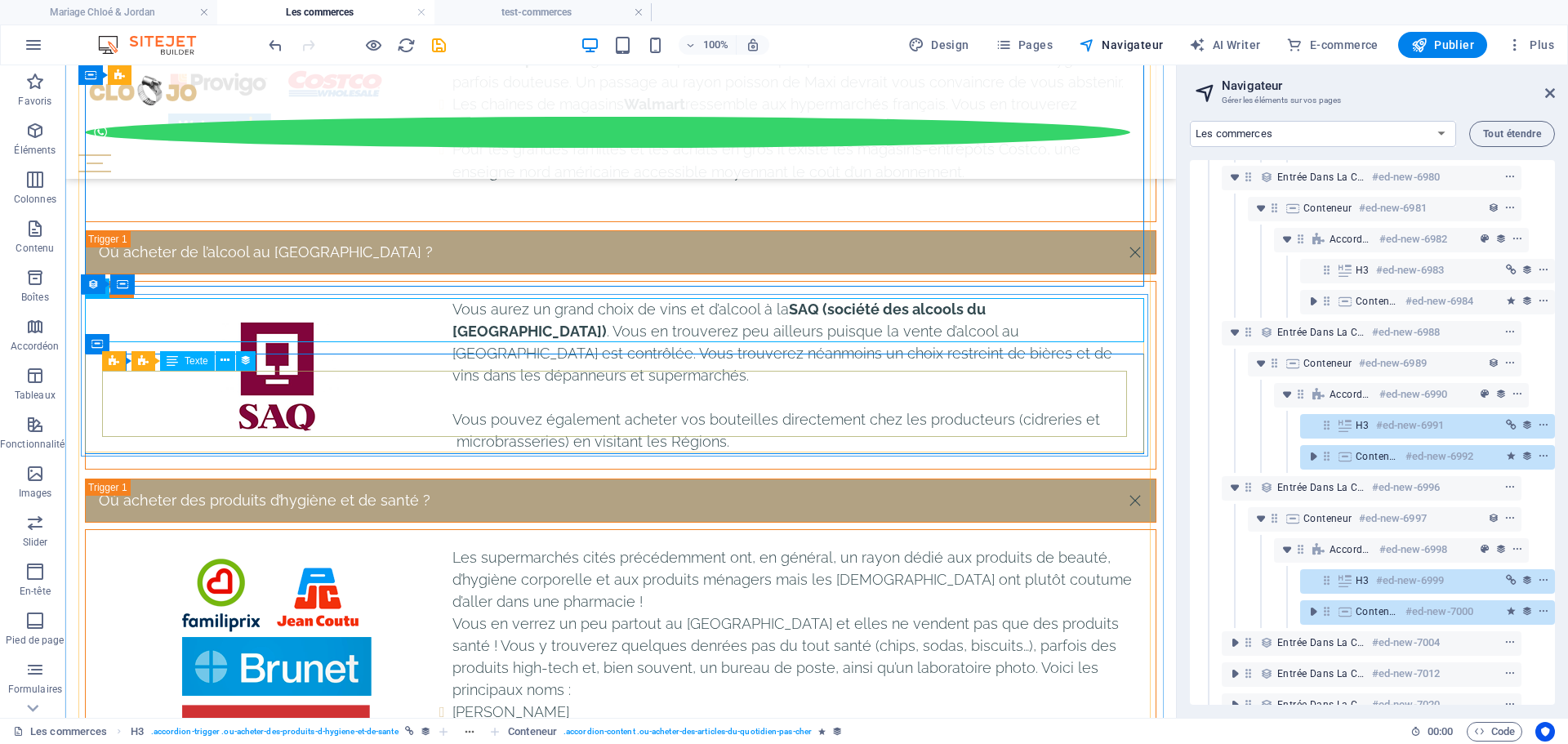
scroll to position [1385, 0]
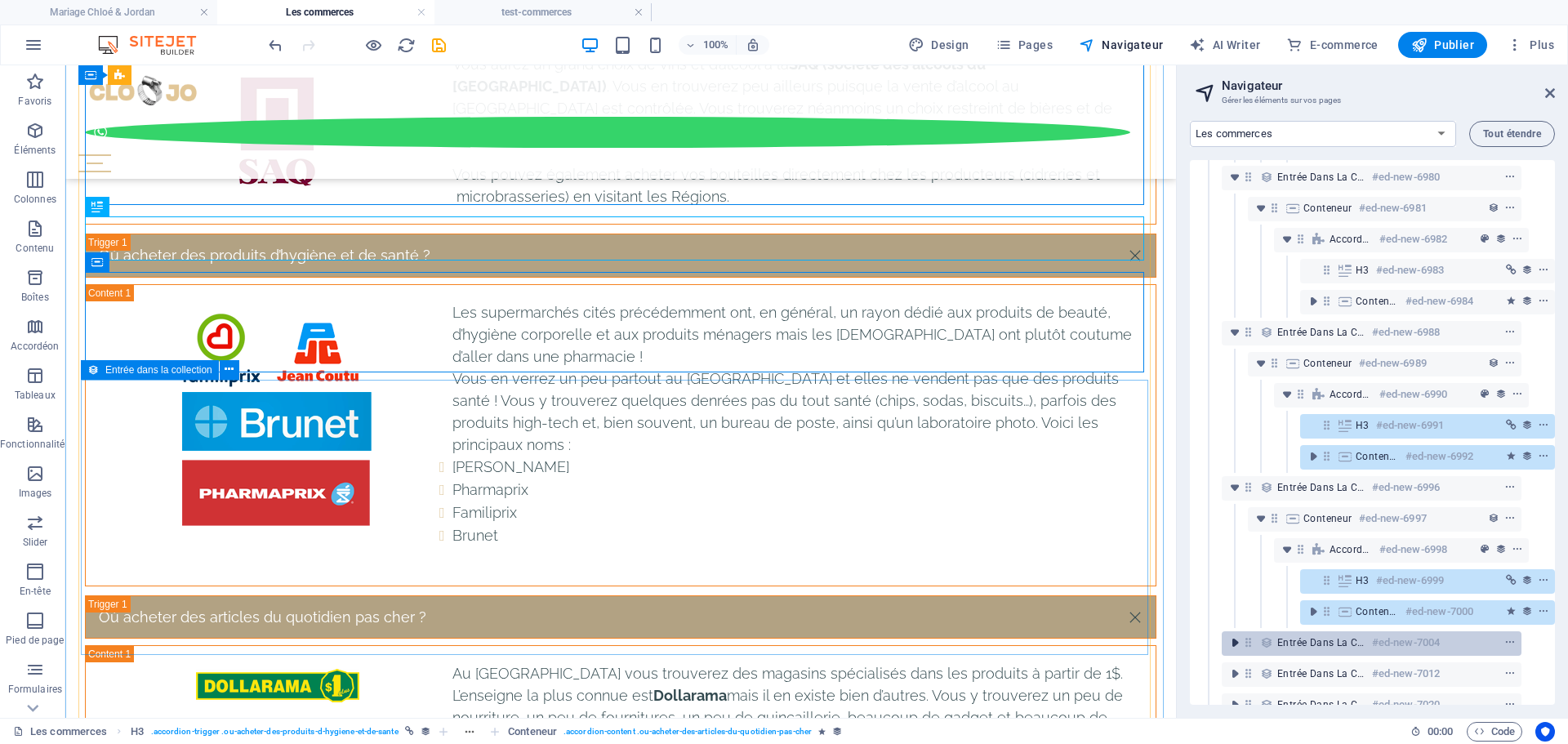
click at [1232, 644] on icon "toggle-expand" at bounding box center [1234, 642] width 17 height 17
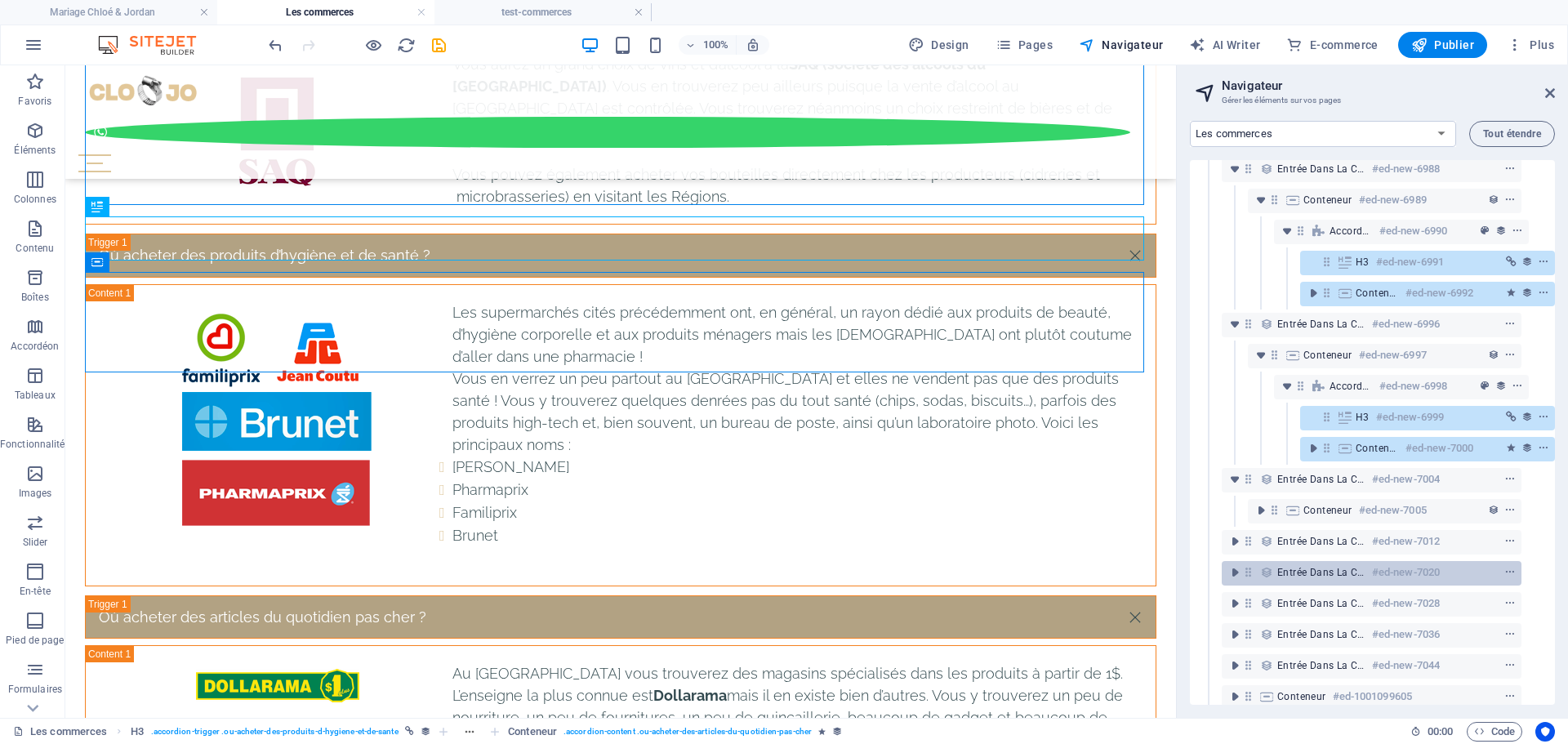
scroll to position [556, 30]
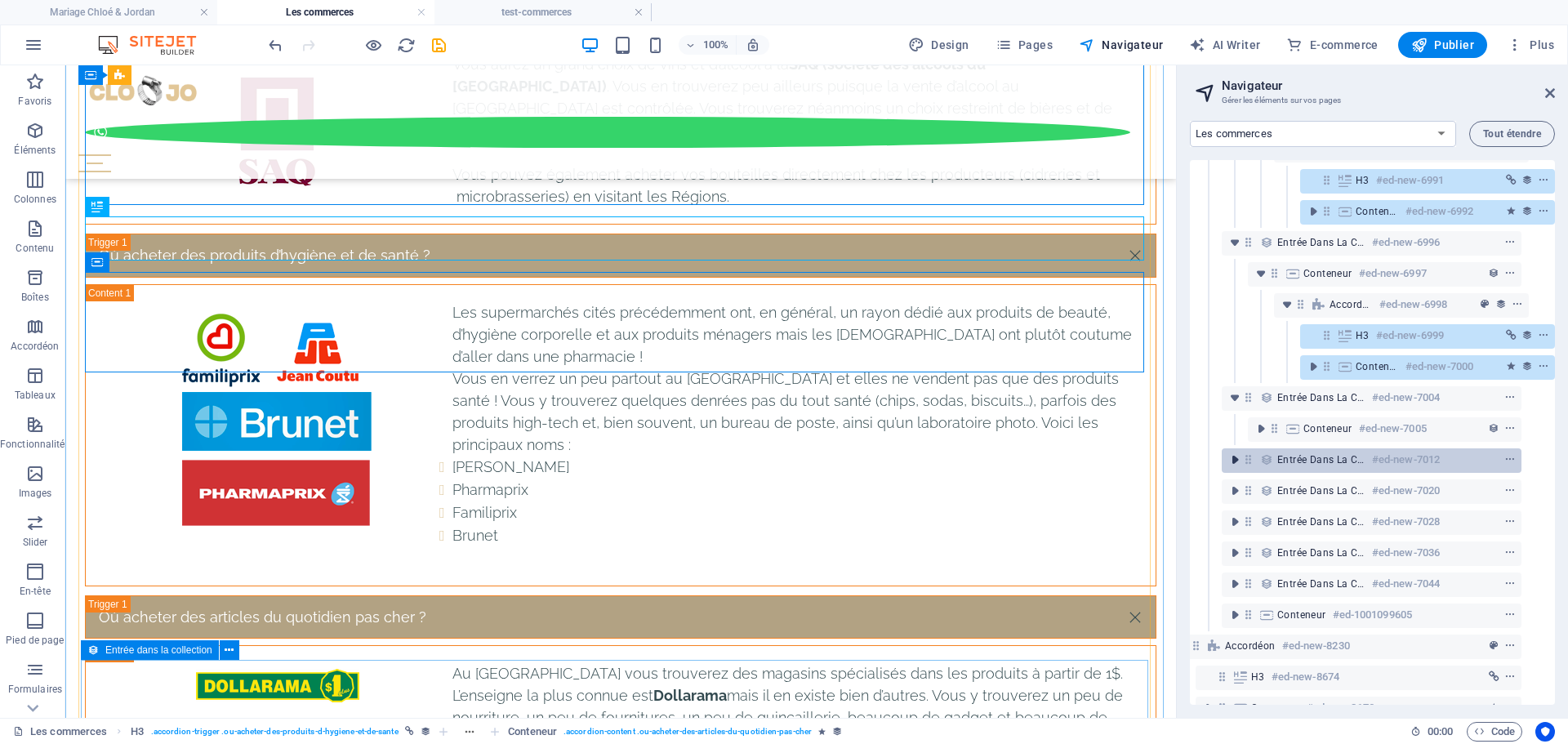
click at [1228, 459] on icon "toggle-expand" at bounding box center [1234, 459] width 17 height 17
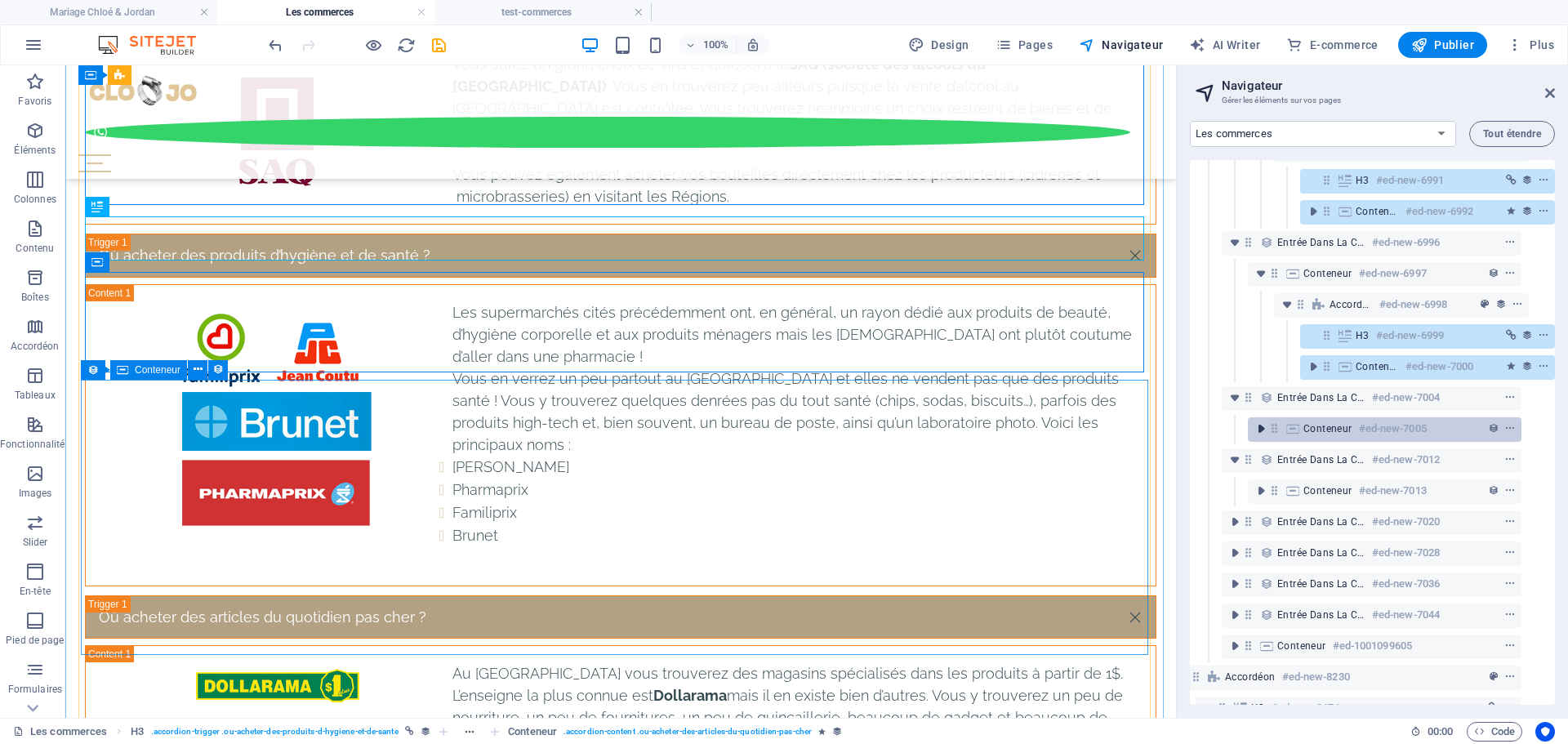
click at [1252, 428] on icon "toggle-expand" at bounding box center [1260, 428] width 17 height 17
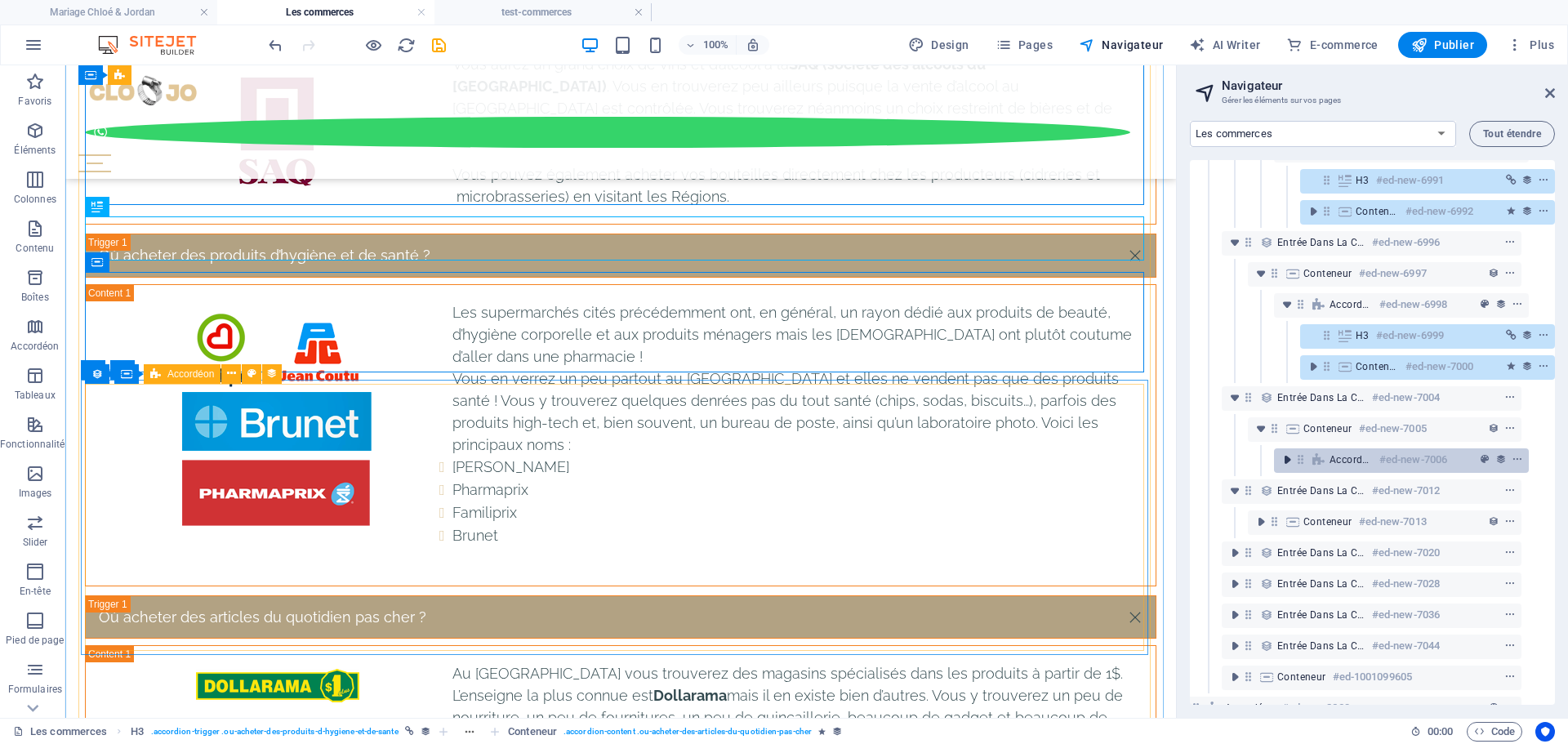
click at [1282, 462] on icon "toggle-expand" at bounding box center [1286, 459] width 17 height 17
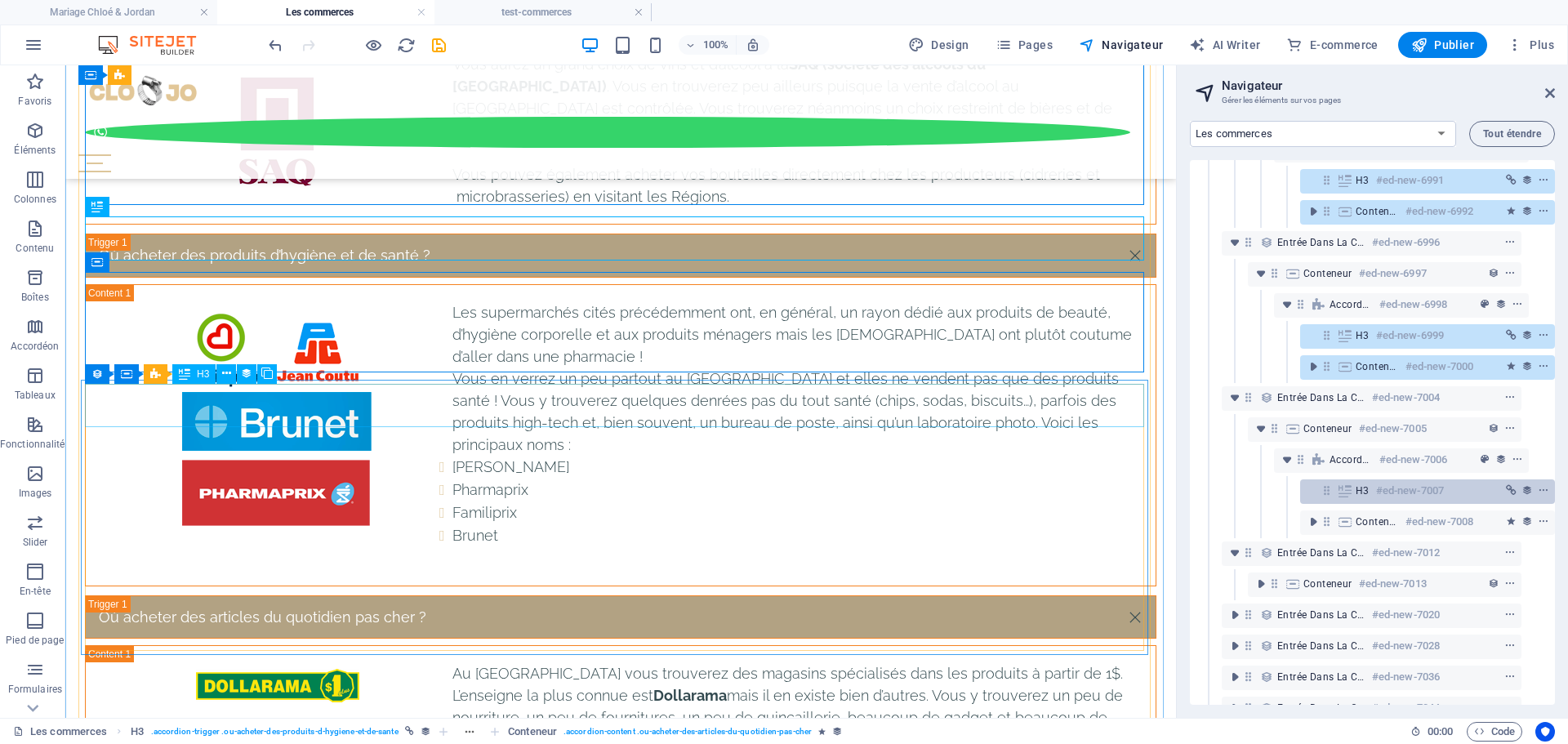
click at [1376, 483] on h6 "#ed-new-7007" at bounding box center [1410, 490] width 68 height 19
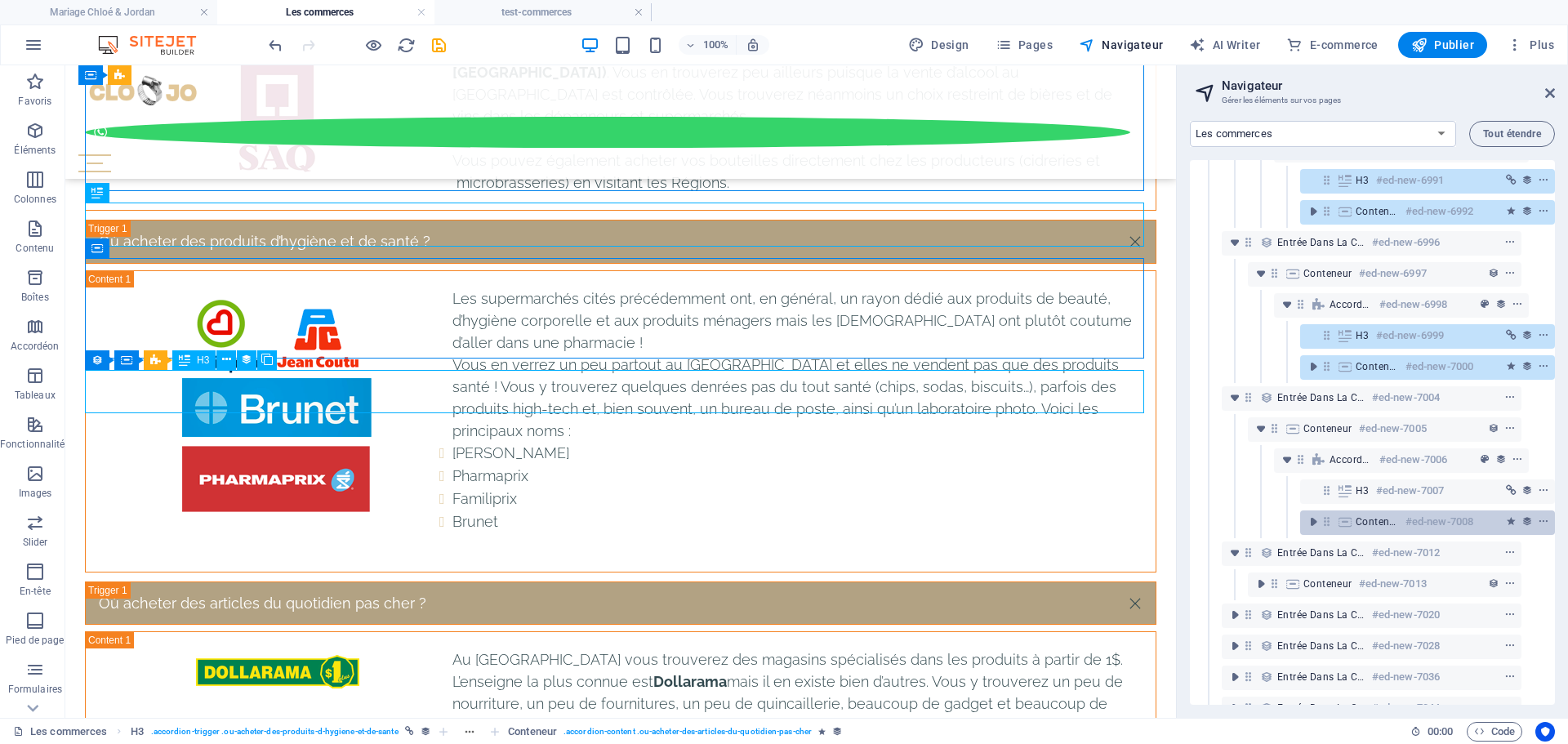
click at [1382, 514] on div "Conteneur #ed-new-7008" at bounding box center [1414, 522] width 118 height 19
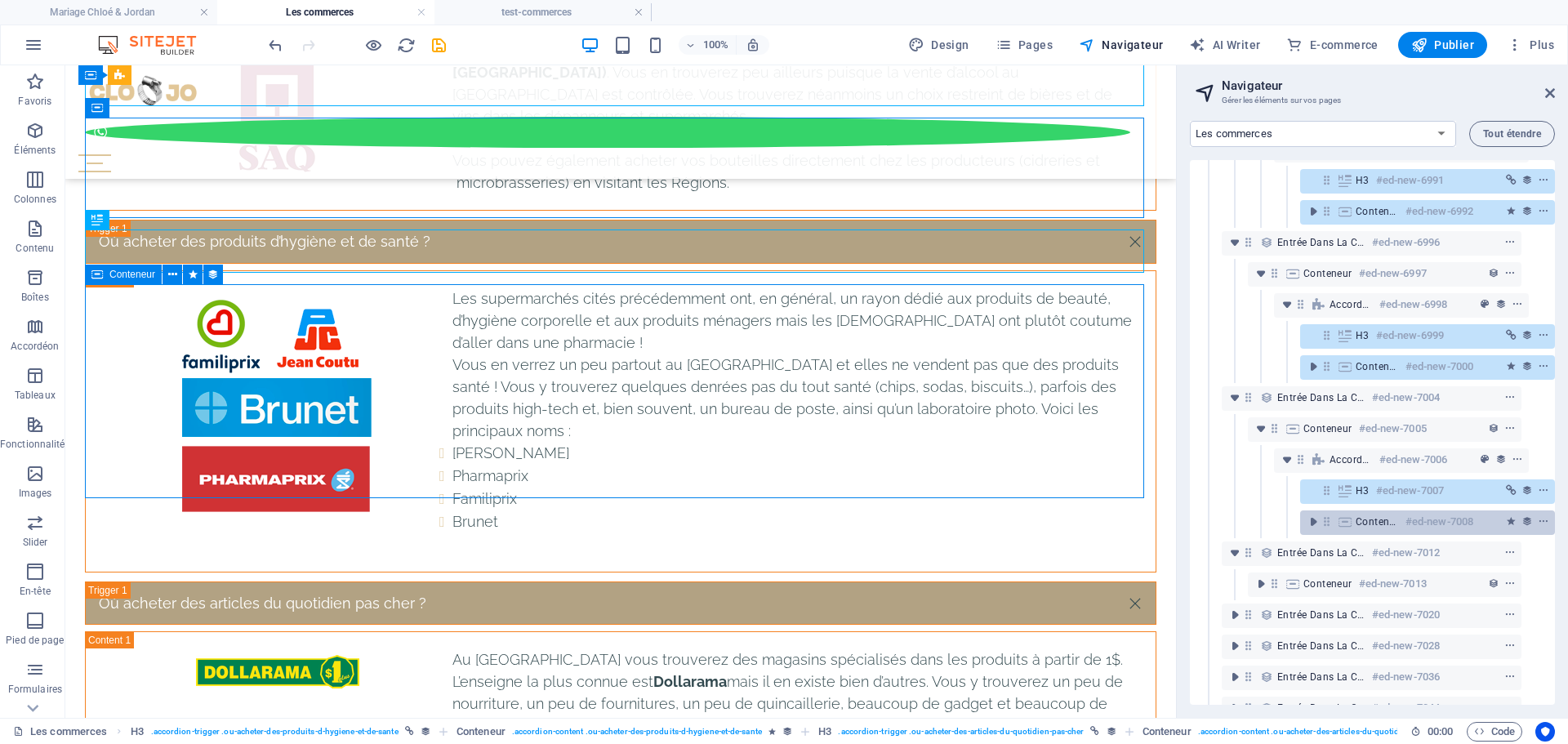
scroll to position [1539, 0]
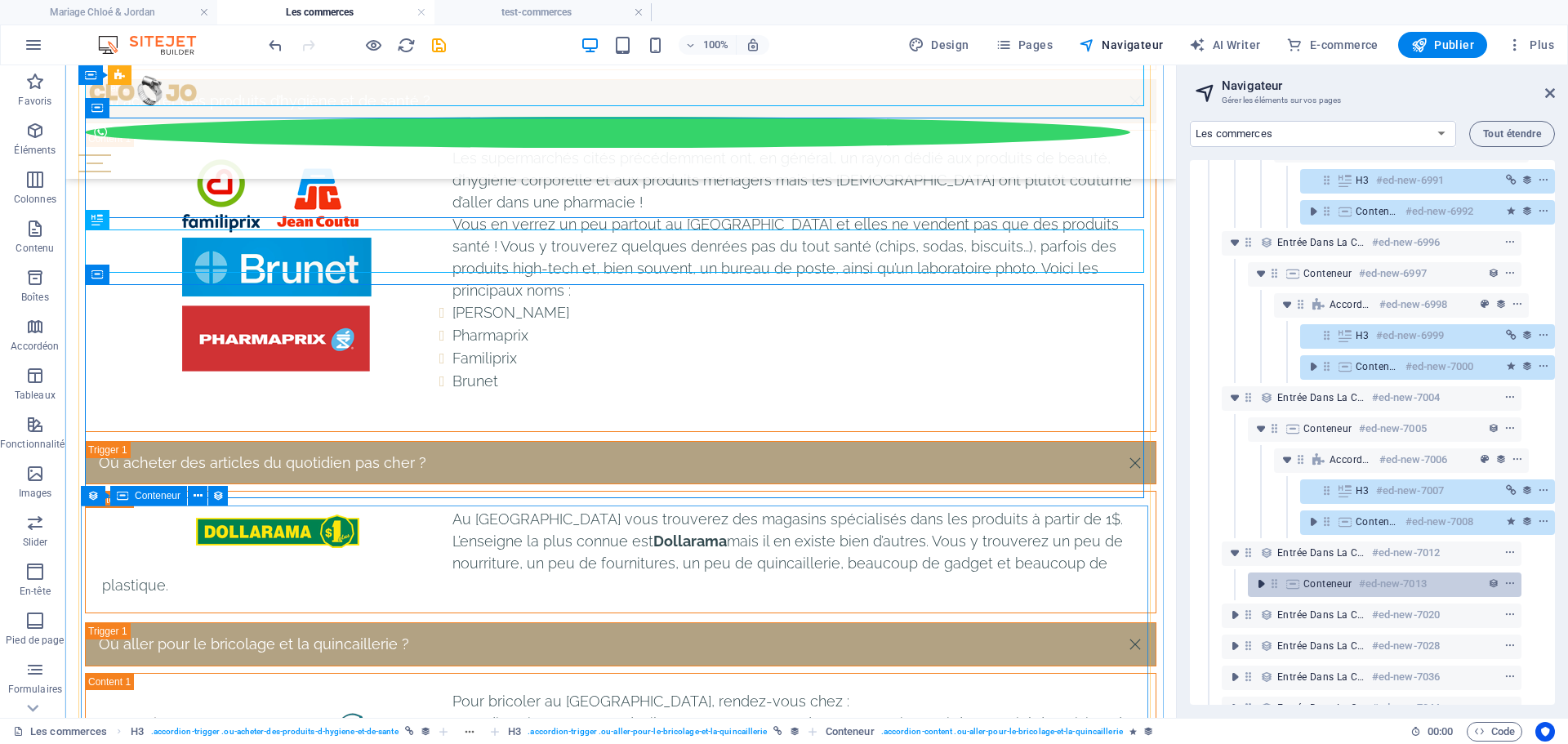
click at [1255, 586] on icon "toggle-expand" at bounding box center [1260, 583] width 17 height 17
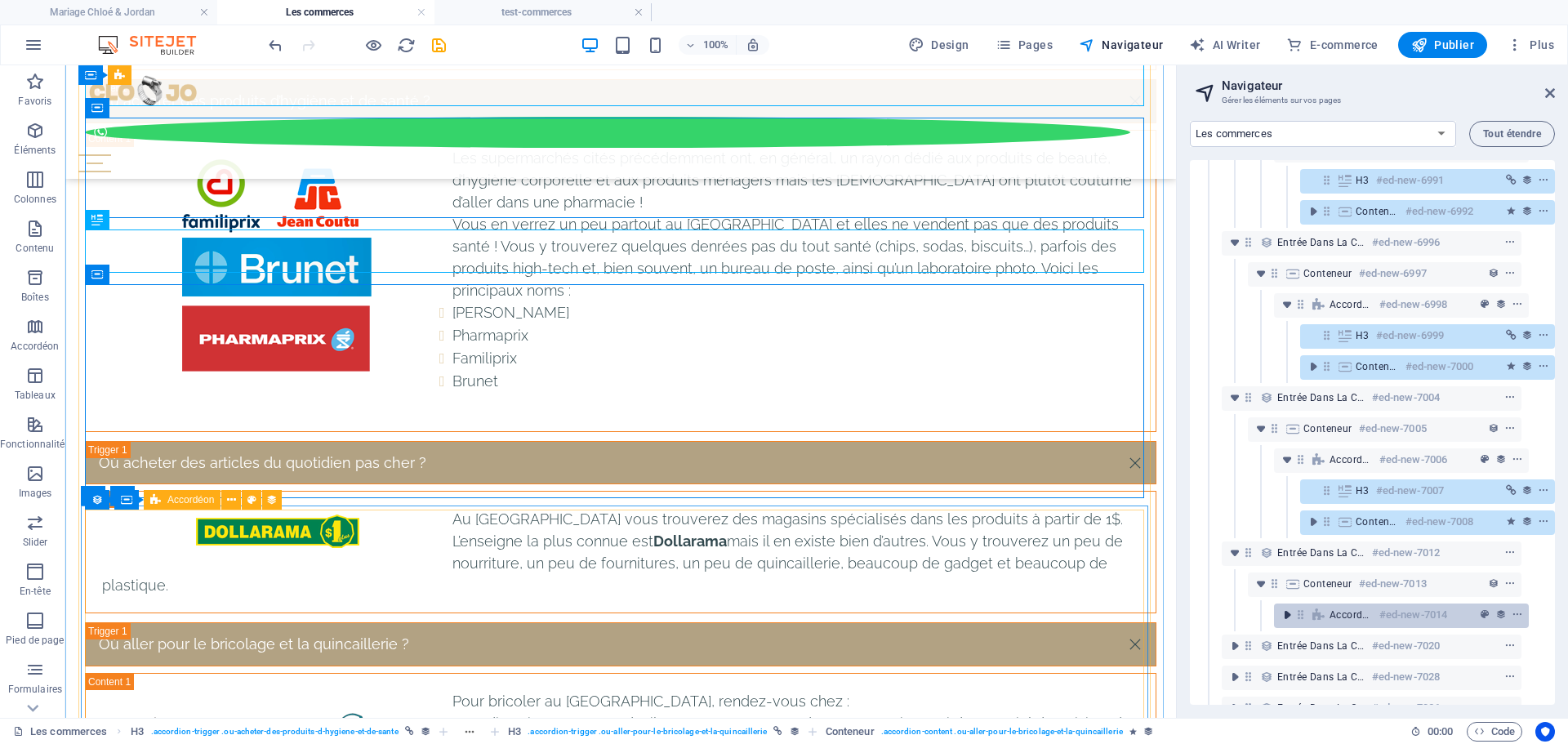
click at [1286, 616] on icon "toggle-expand" at bounding box center [1286, 614] width 17 height 17
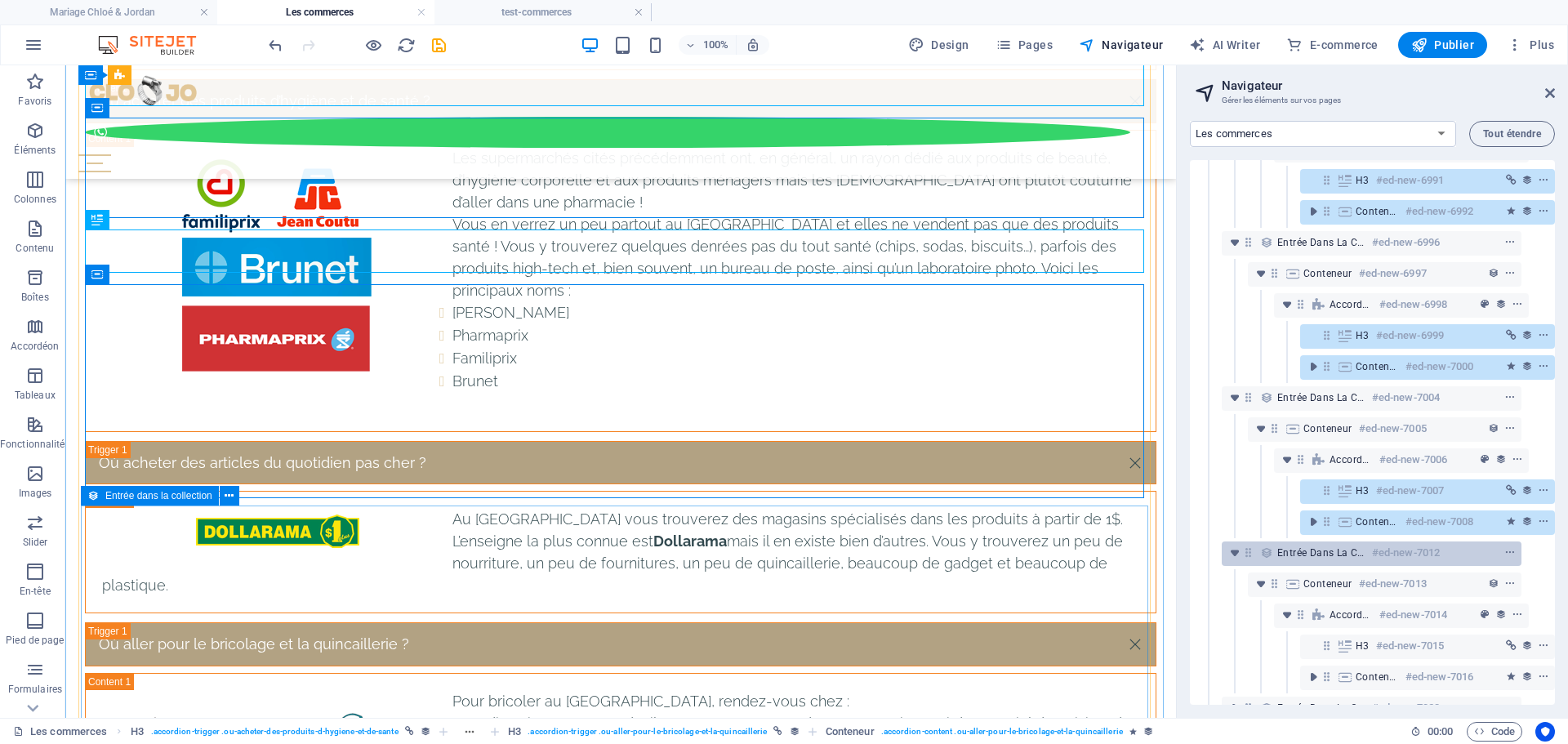
scroll to position [719, 30]
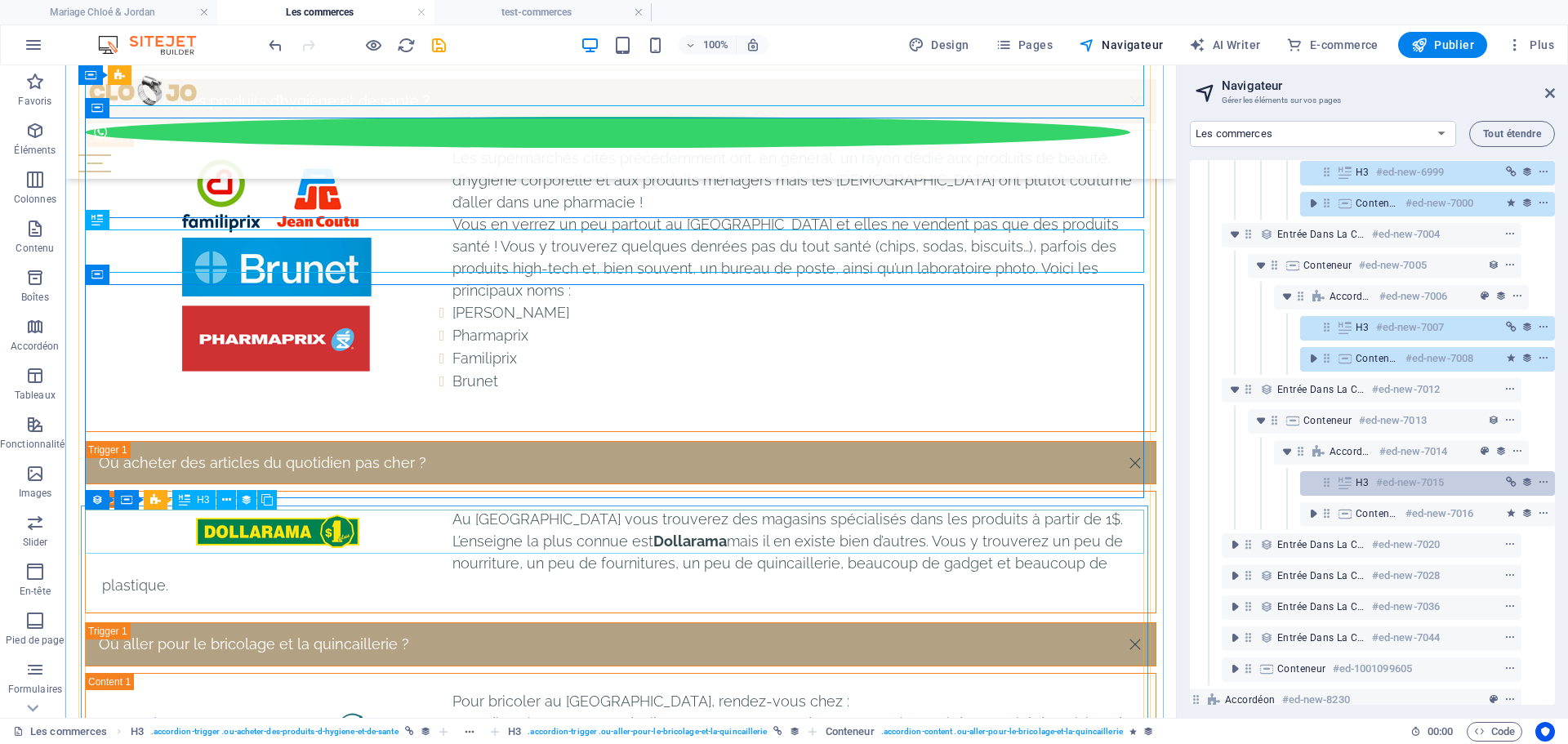
click at [1376, 481] on h6 "#ed-new-7015" at bounding box center [1410, 483] width 68 height 19
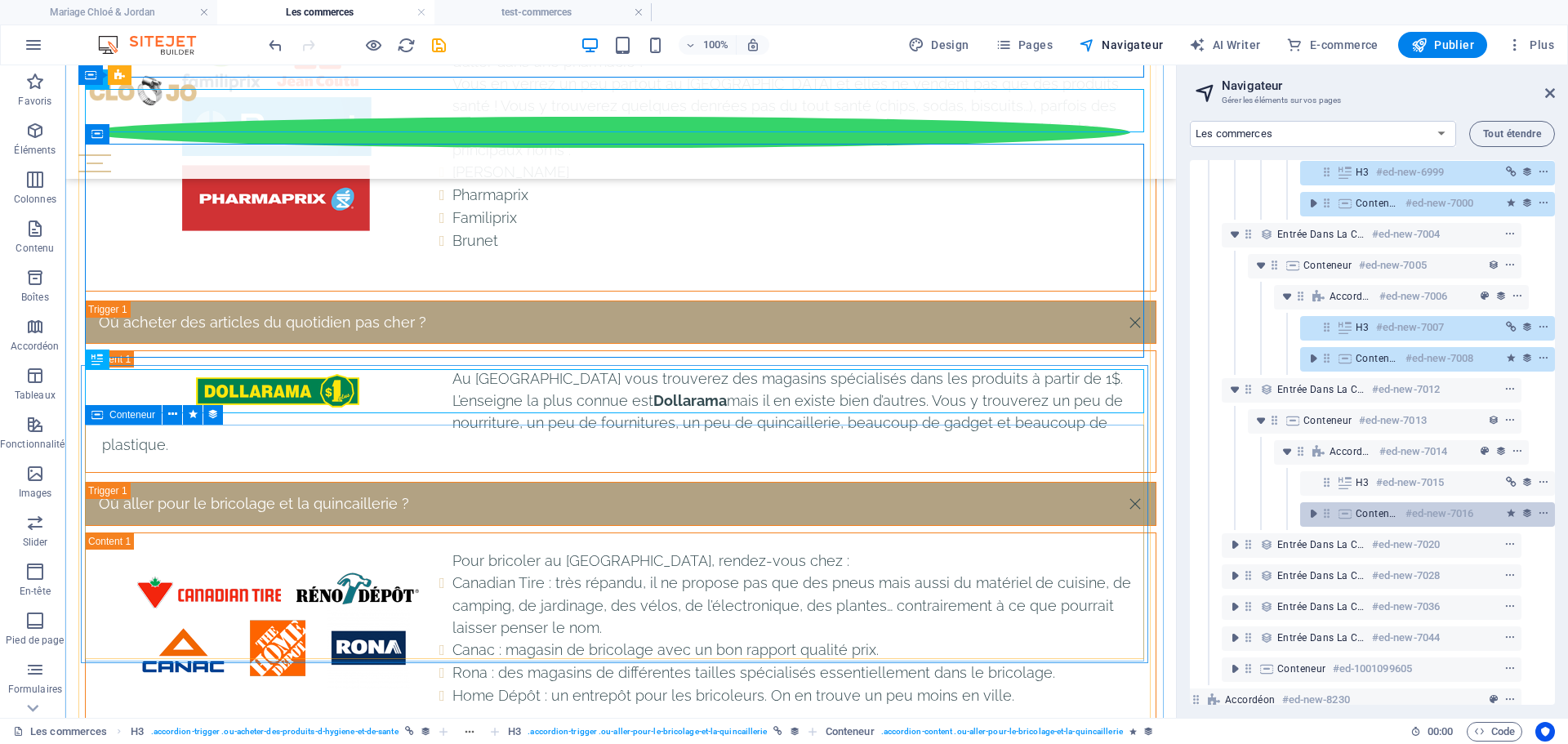
click at [1362, 510] on span "Conteneur" at bounding box center [1377, 513] width 44 height 13
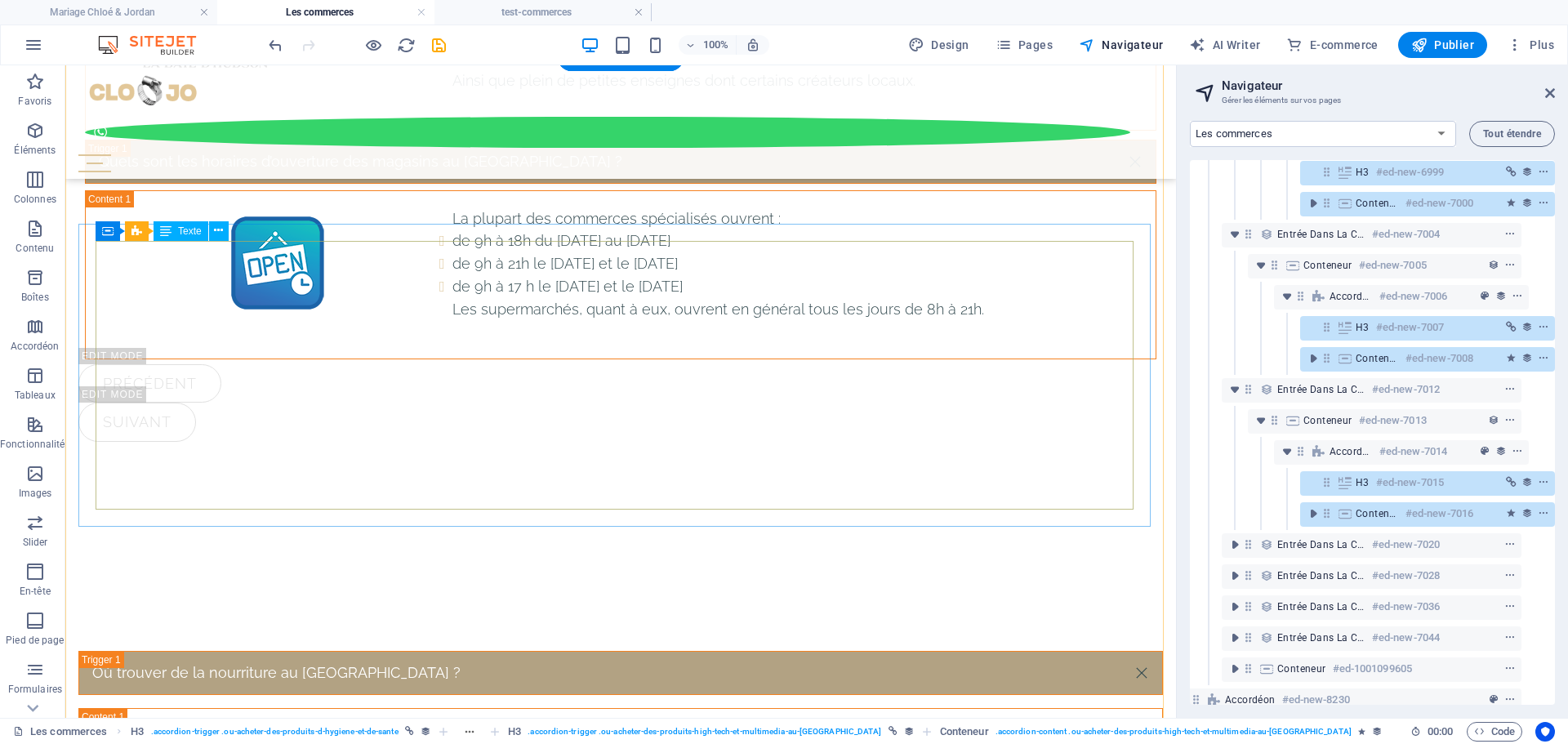
scroll to position [3670, 0]
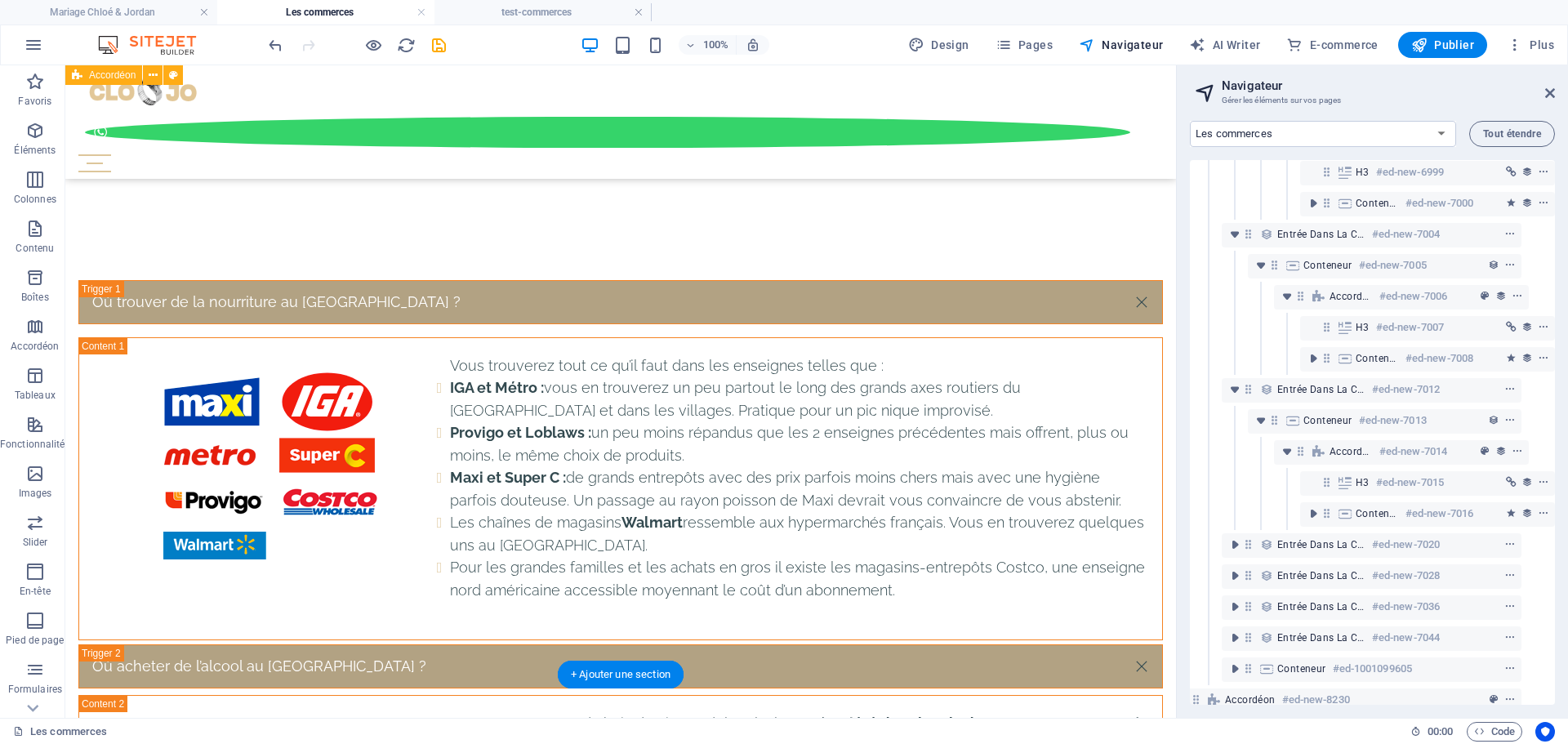
click at [295, 616] on div "Où trouver de la nourriture au Québec ? Vous trouverez tout ce qu’il faut dans …" at bounding box center [620, 572] width 1110 height 793
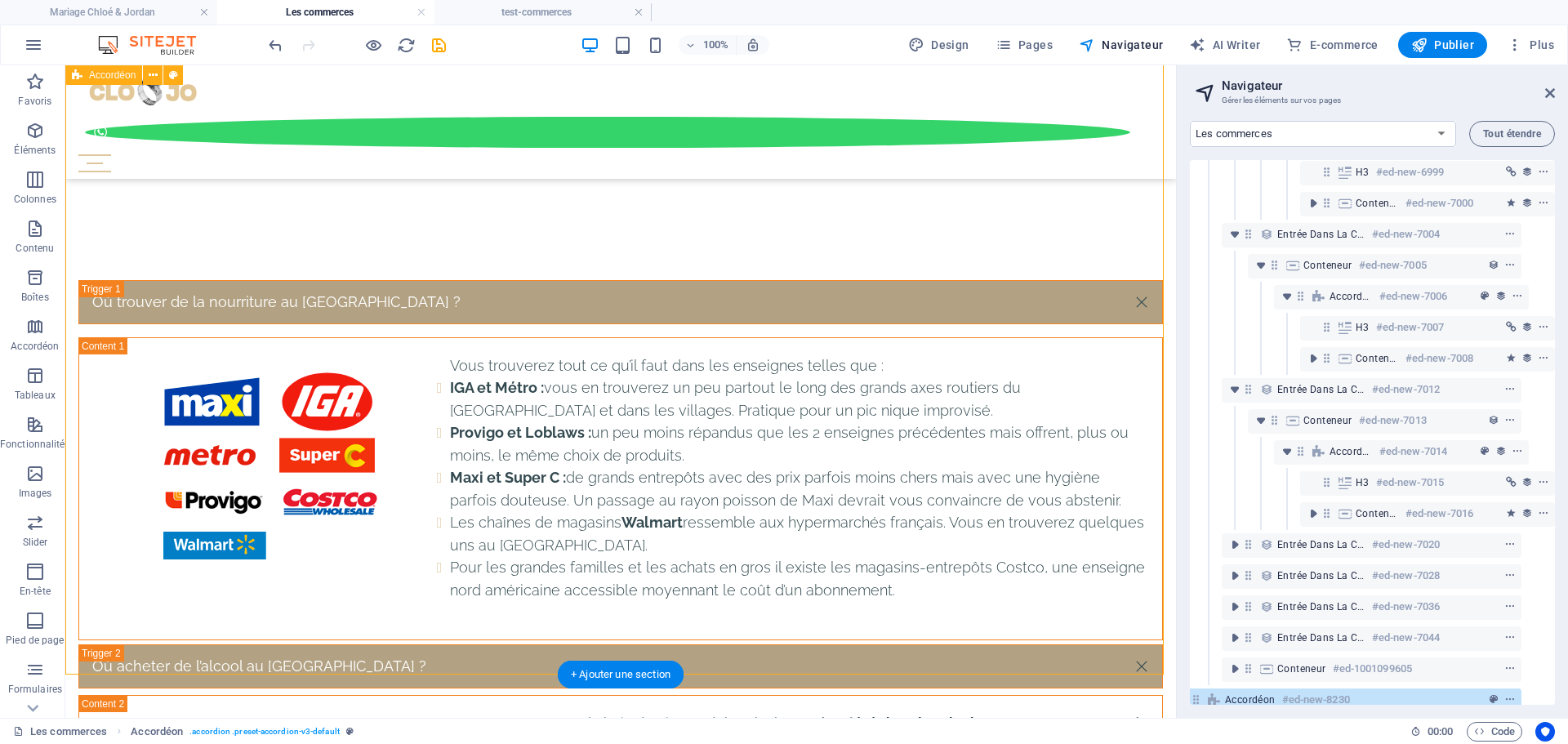
scroll to position [901, 7]
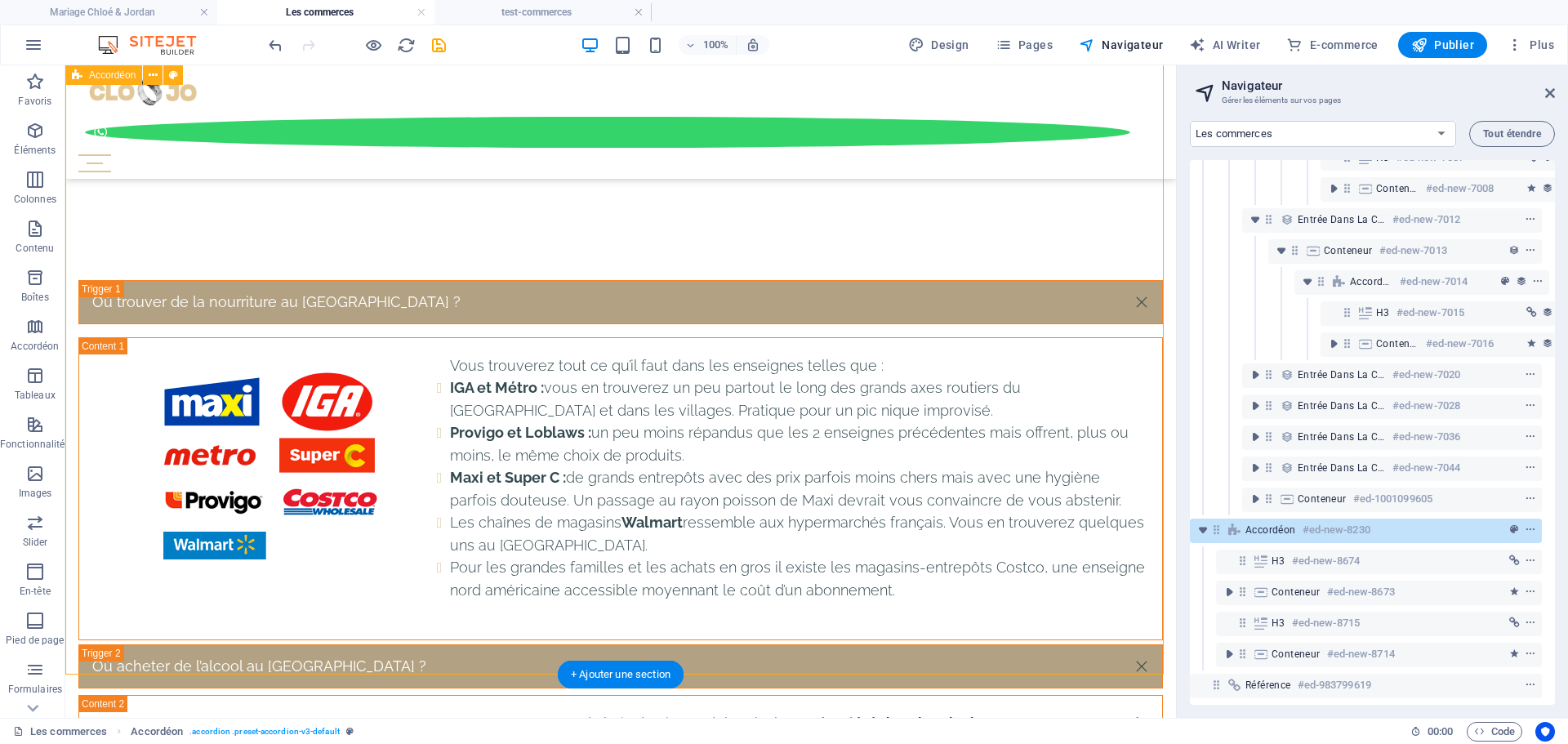
click at [284, 586] on div "Où trouver de la nourriture au Québec ? Vous trouverez tout ce qu’il faut dans …" at bounding box center [620, 572] width 1110 height 793
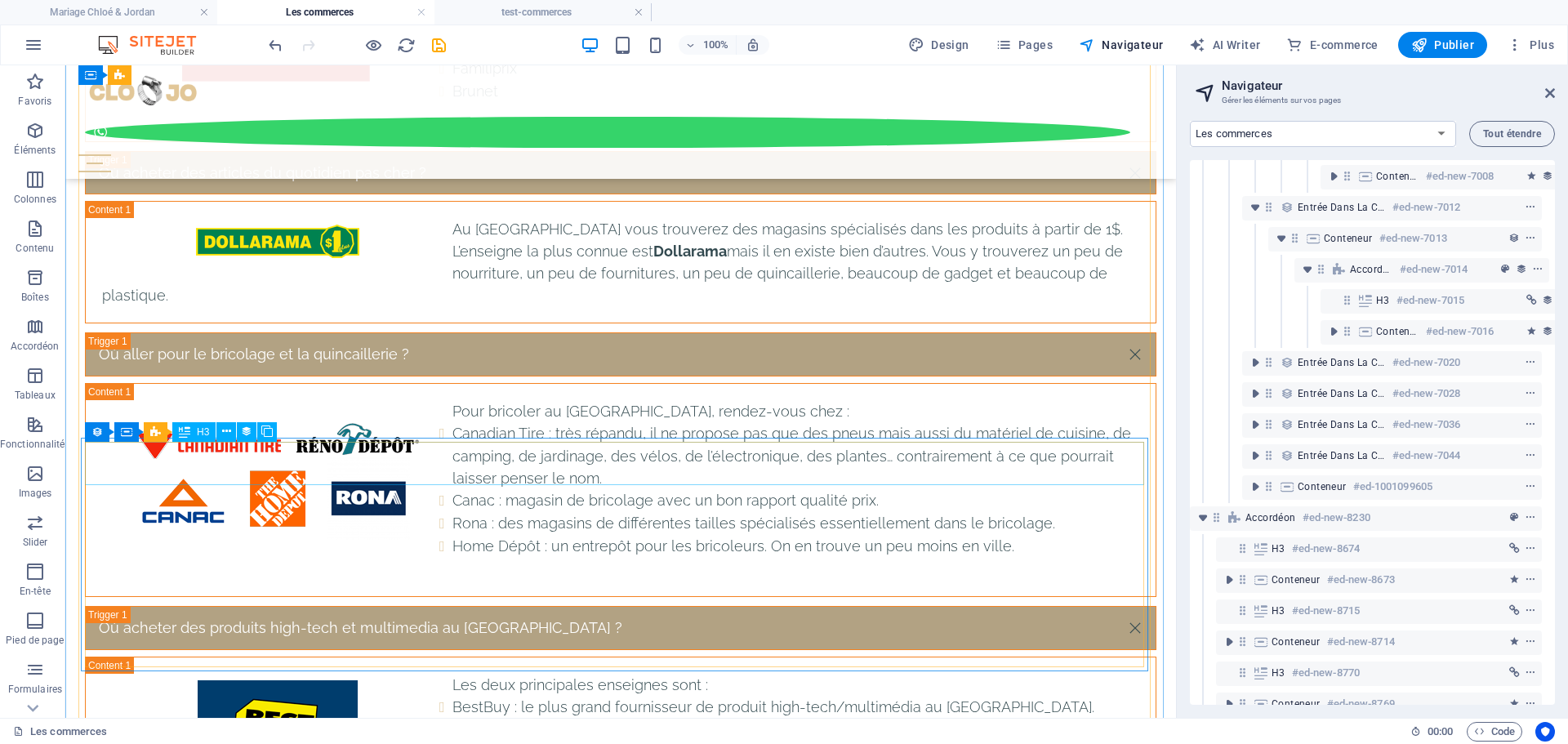
scroll to position [1911, 0]
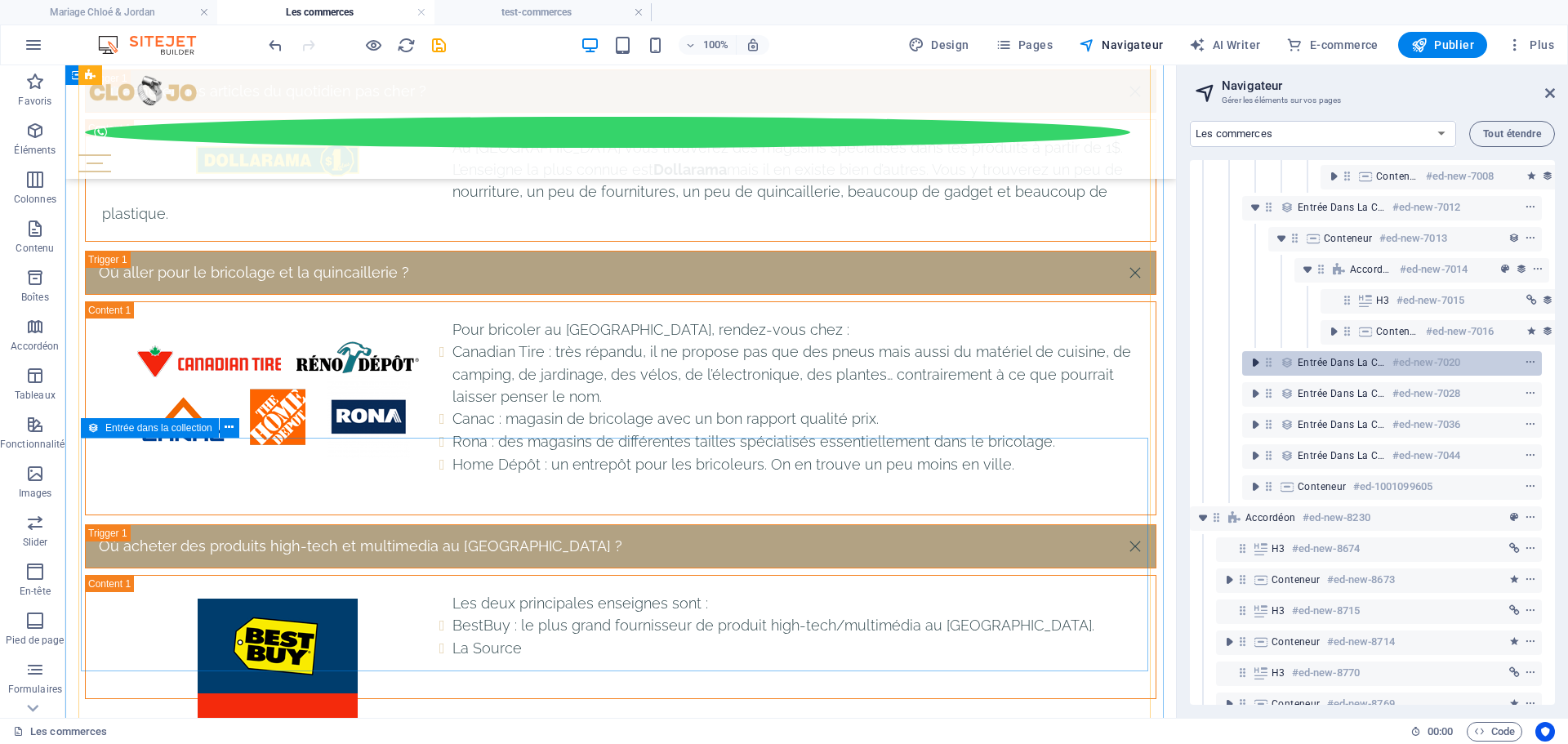
click at [1257, 365] on icon "toggle-expand" at bounding box center [1254, 362] width 17 height 17
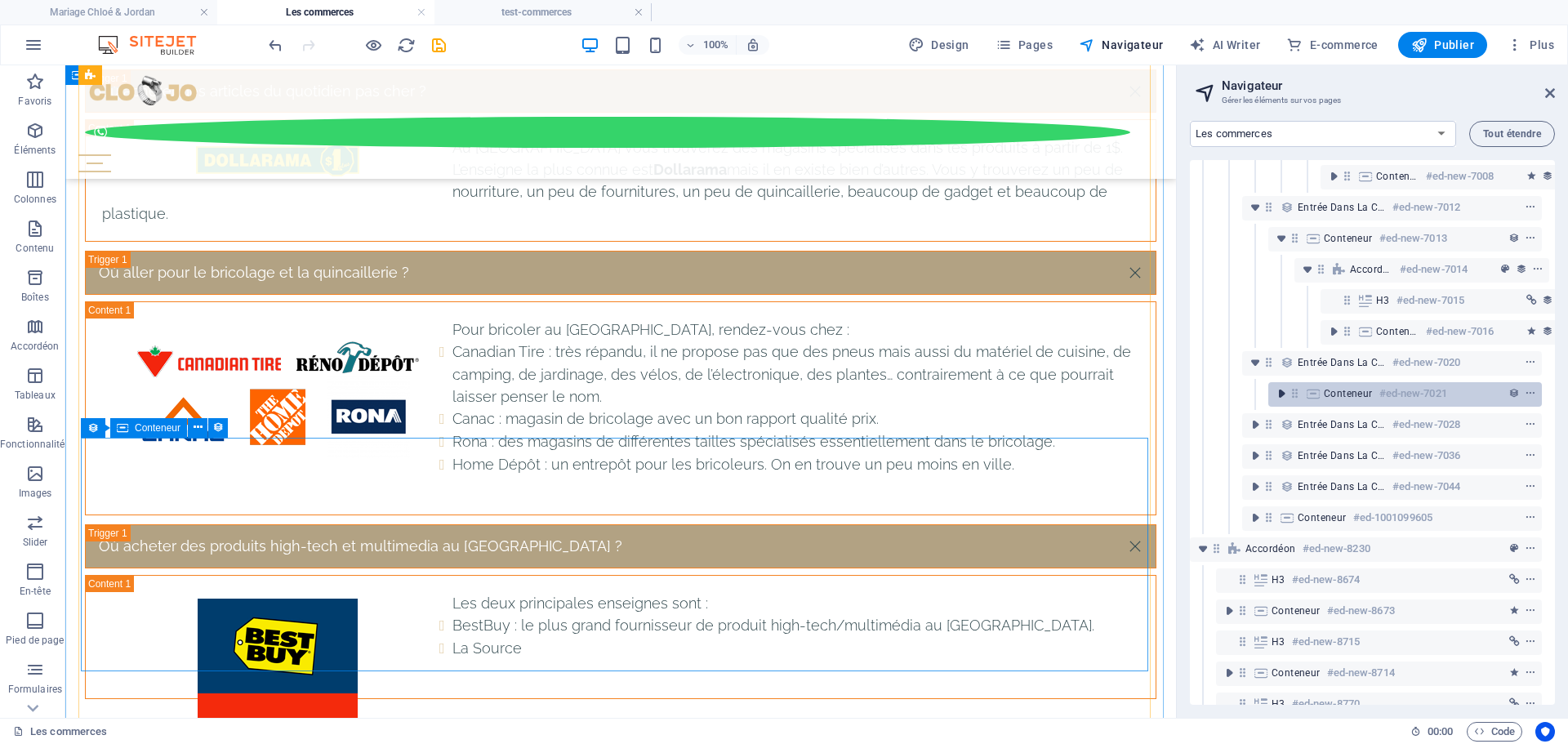
click at [1281, 393] on icon "toggle-expand" at bounding box center [1280, 393] width 17 height 17
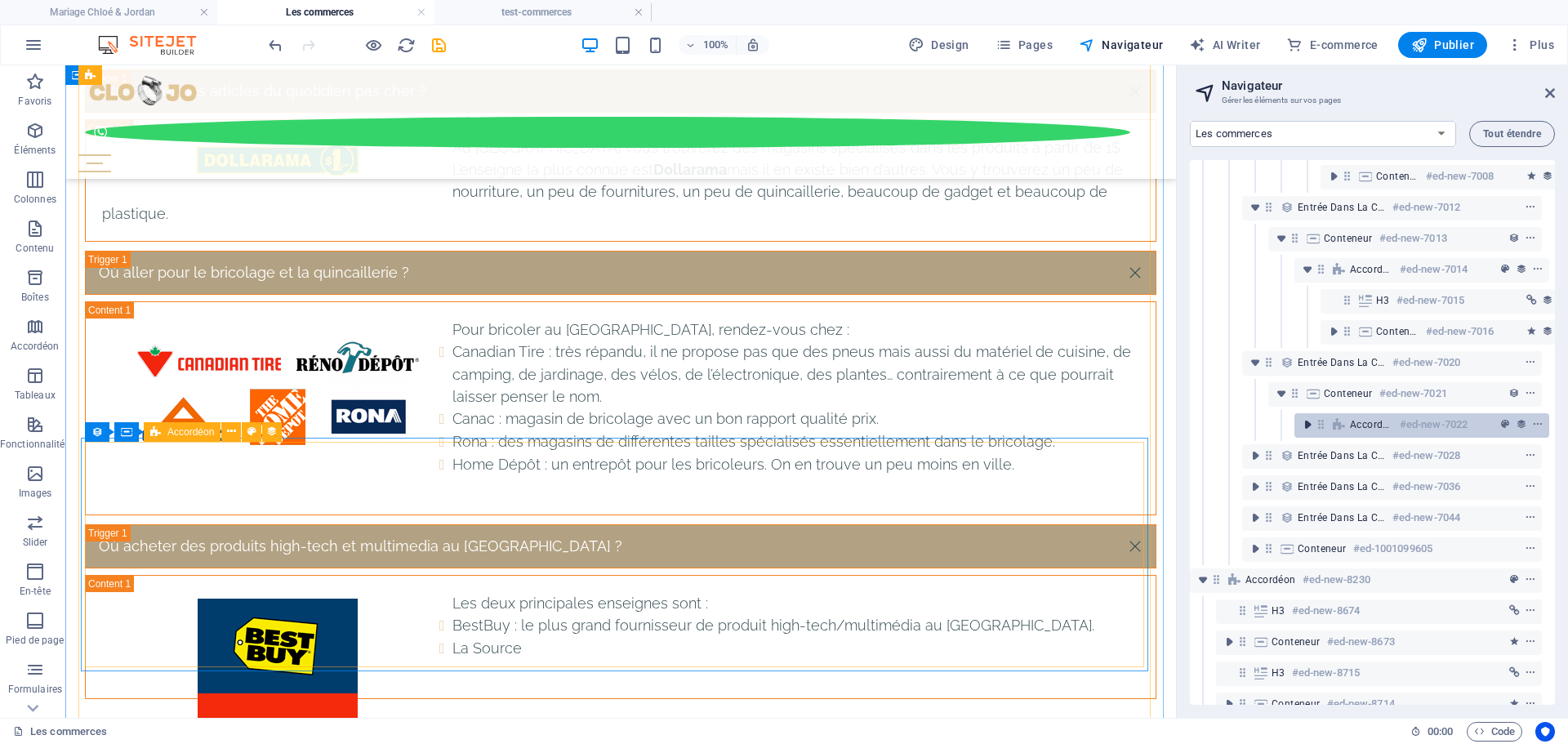
click at [1306, 424] on icon "toggle-expand" at bounding box center [1307, 424] width 17 height 17
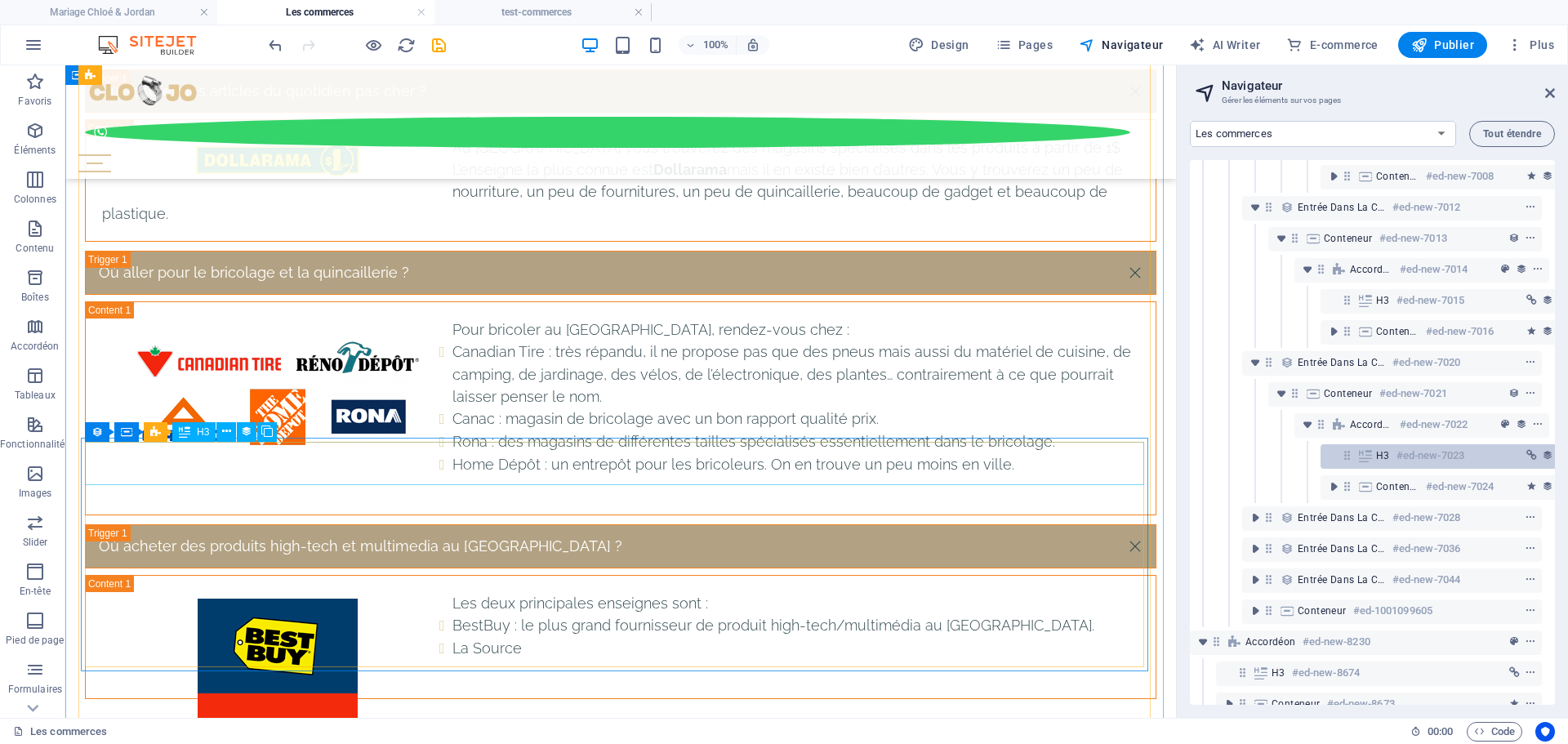
click at [1417, 455] on h6 "#ed-new-7023" at bounding box center [1430, 456] width 68 height 19
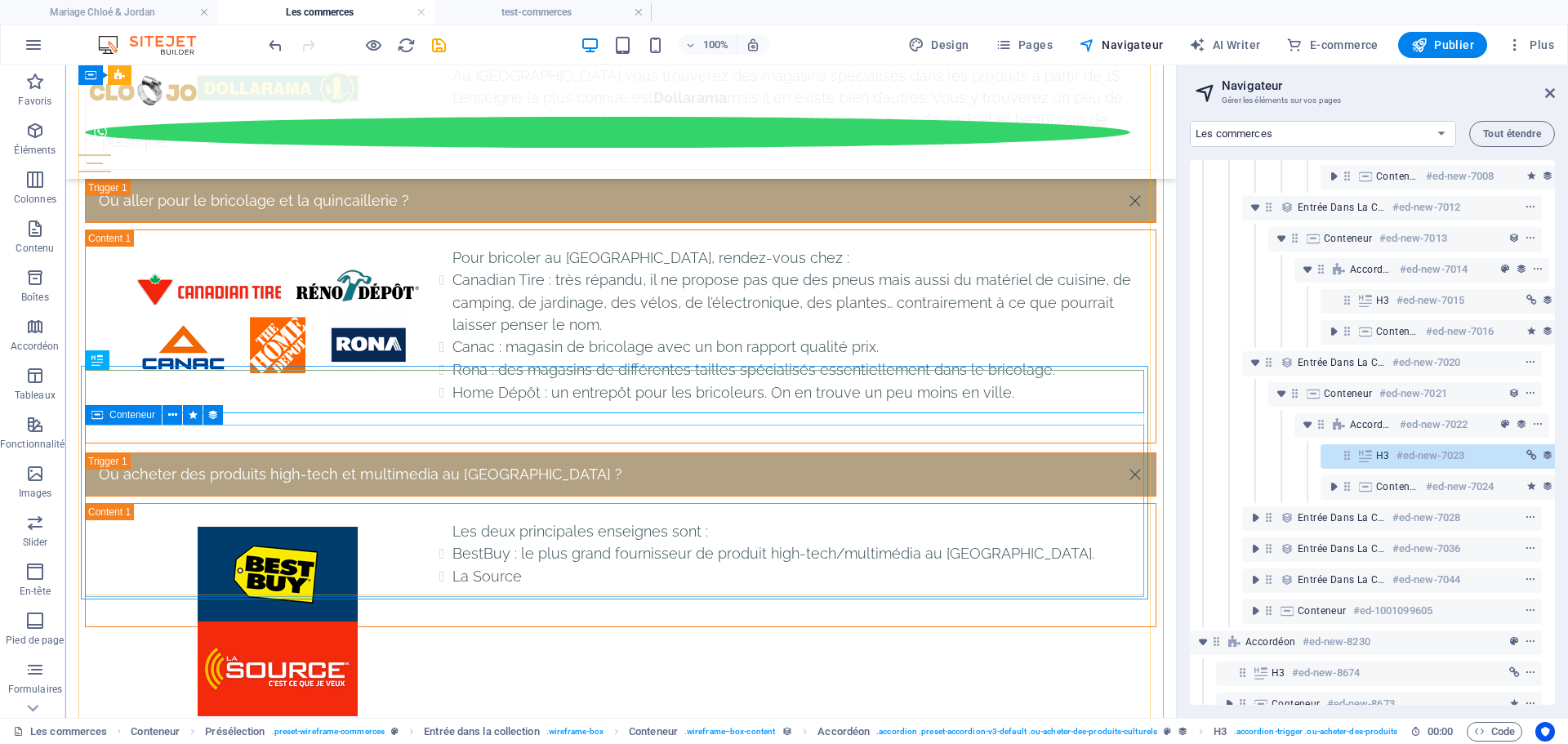
scroll to position [931, 30]
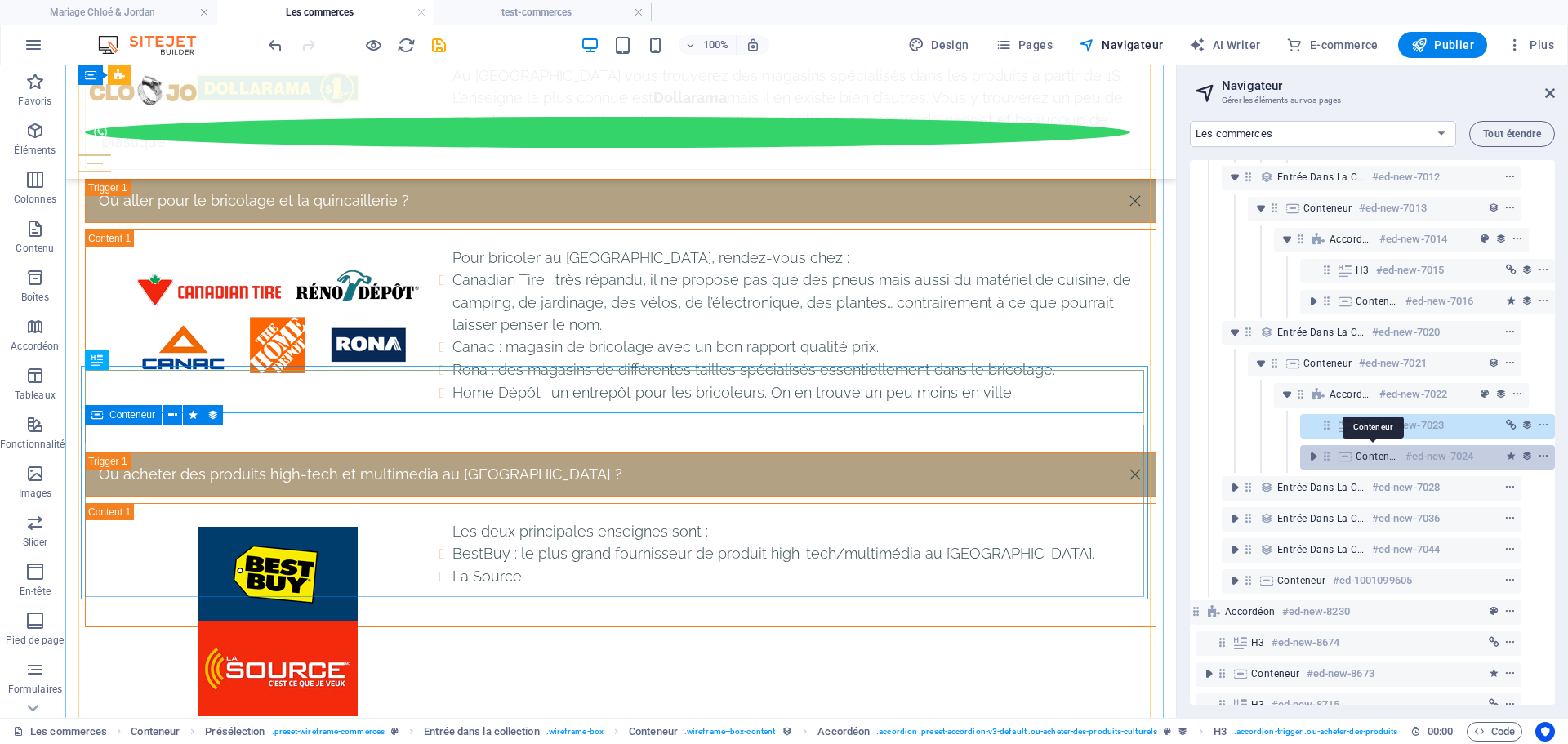
click at [1365, 455] on span "Conteneur" at bounding box center [1377, 456] width 44 height 13
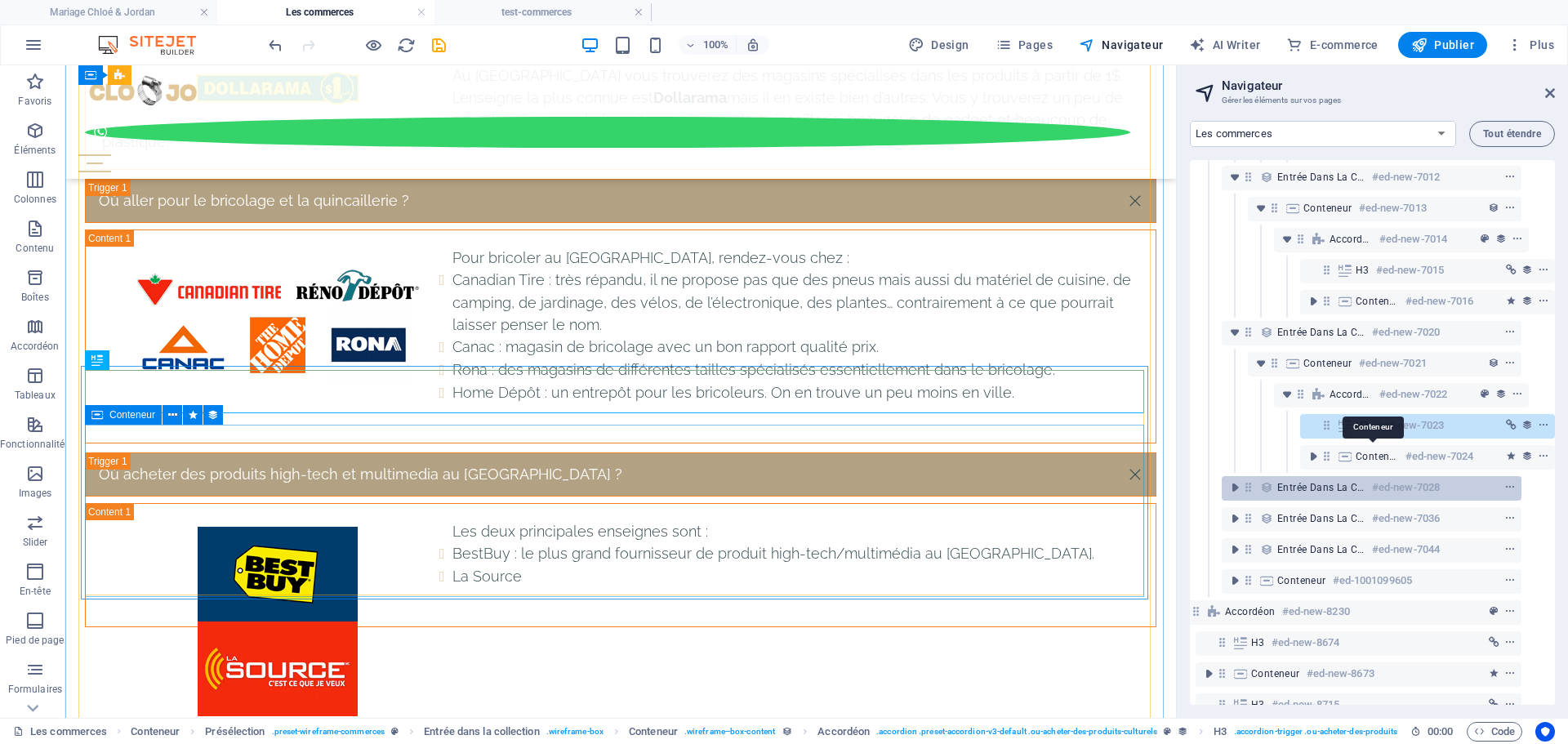
scroll to position [2102, 0]
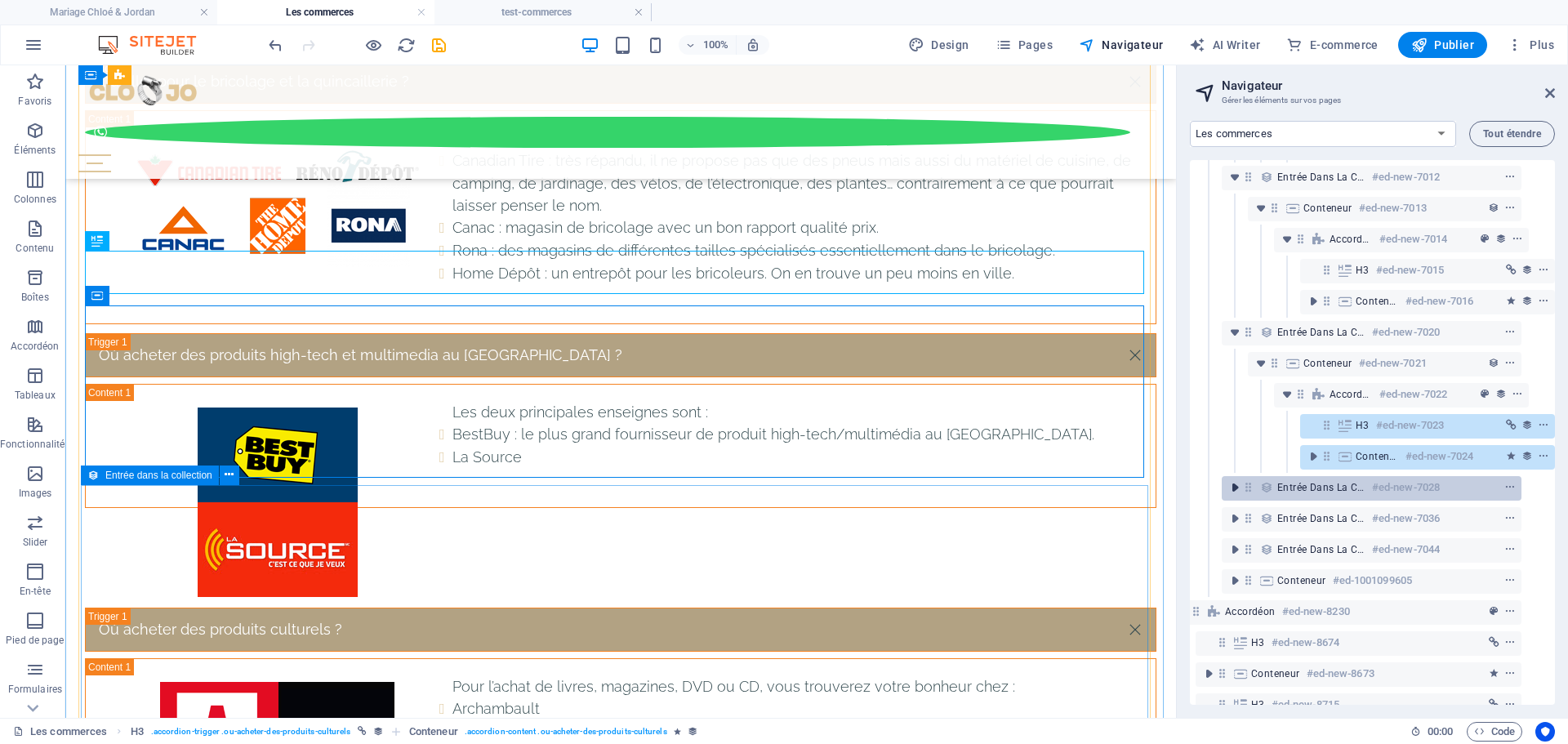
click at [1230, 487] on icon "toggle-expand" at bounding box center [1234, 487] width 17 height 17
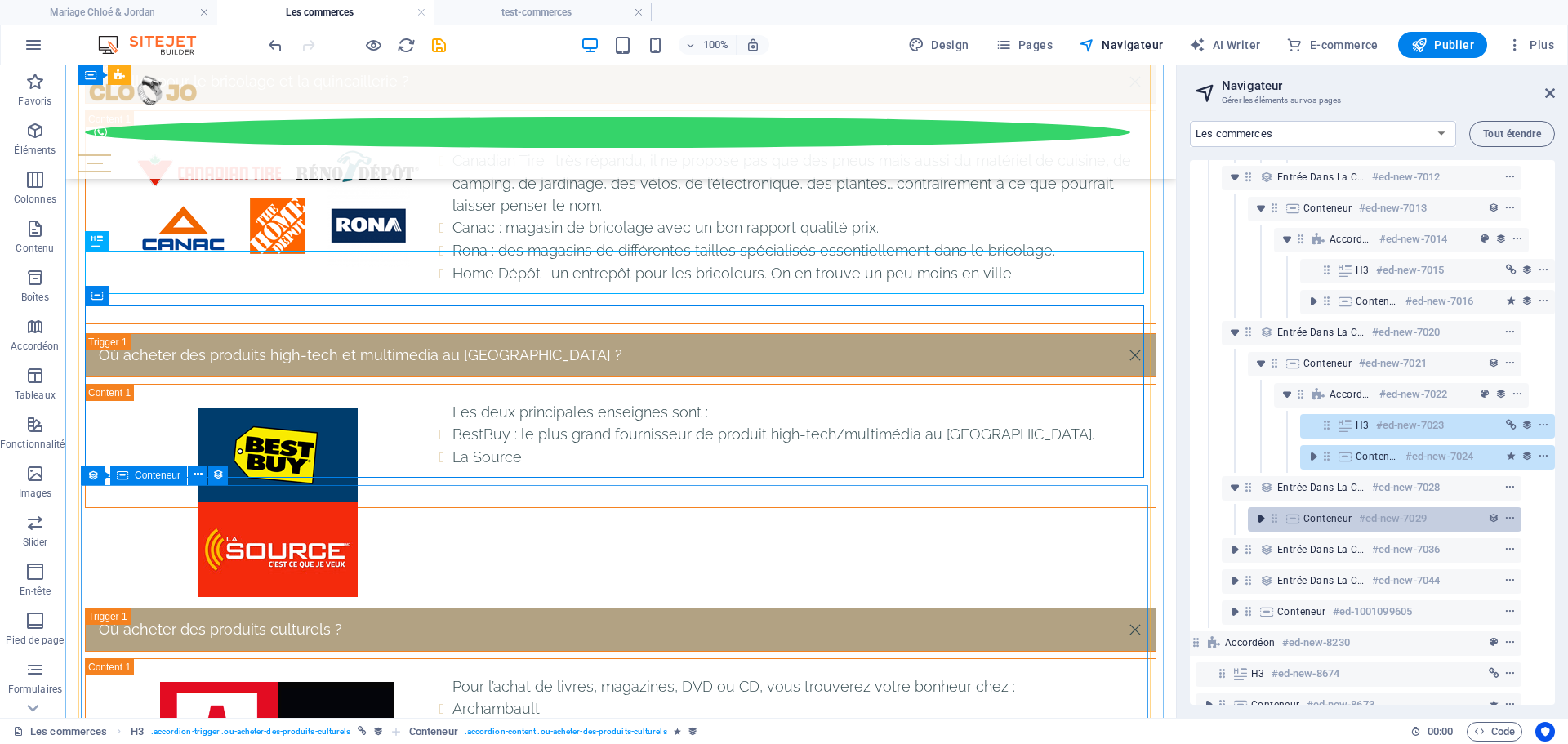
click at [1254, 515] on icon "toggle-expand" at bounding box center [1260, 518] width 17 height 17
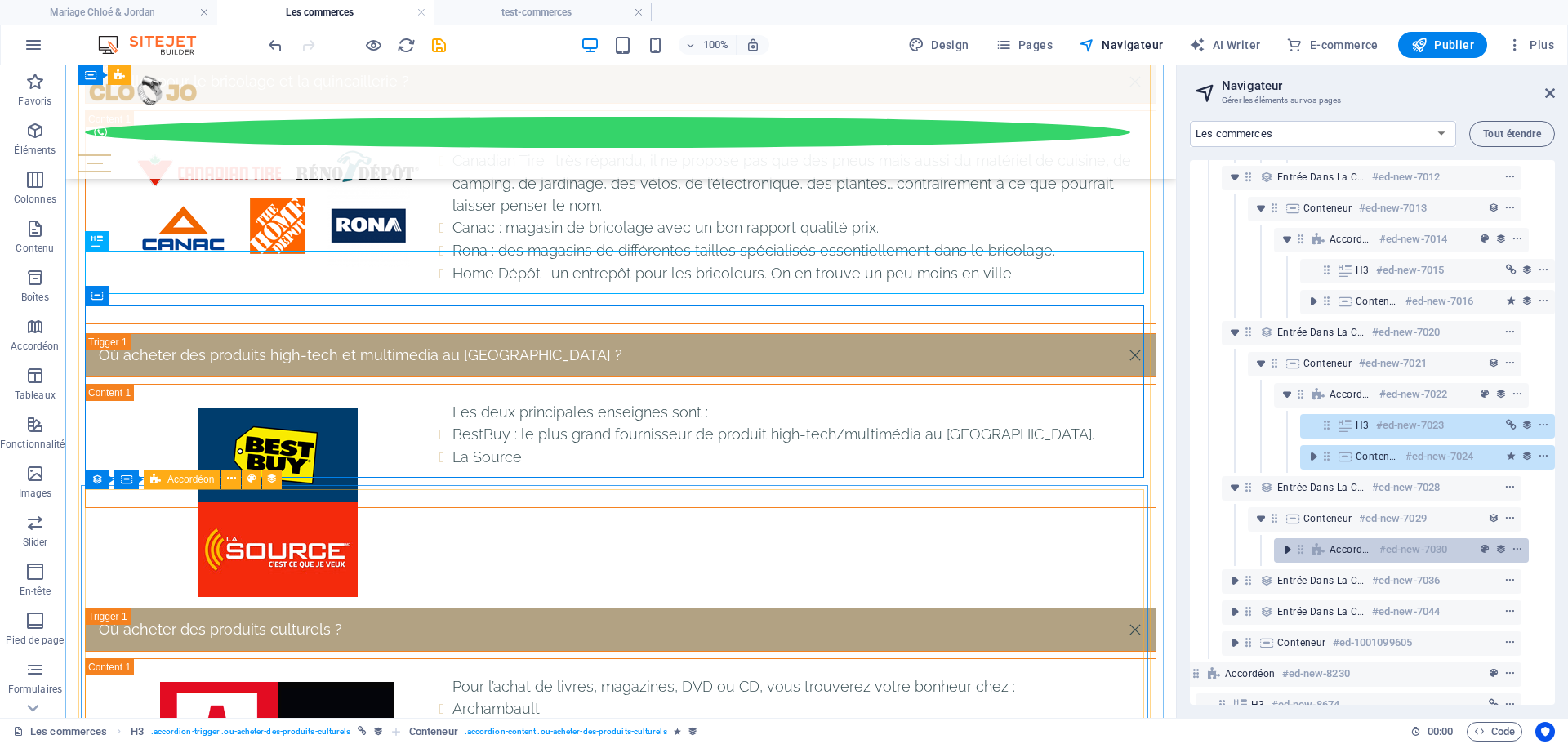
click at [1282, 552] on icon "toggle-expand" at bounding box center [1286, 549] width 17 height 17
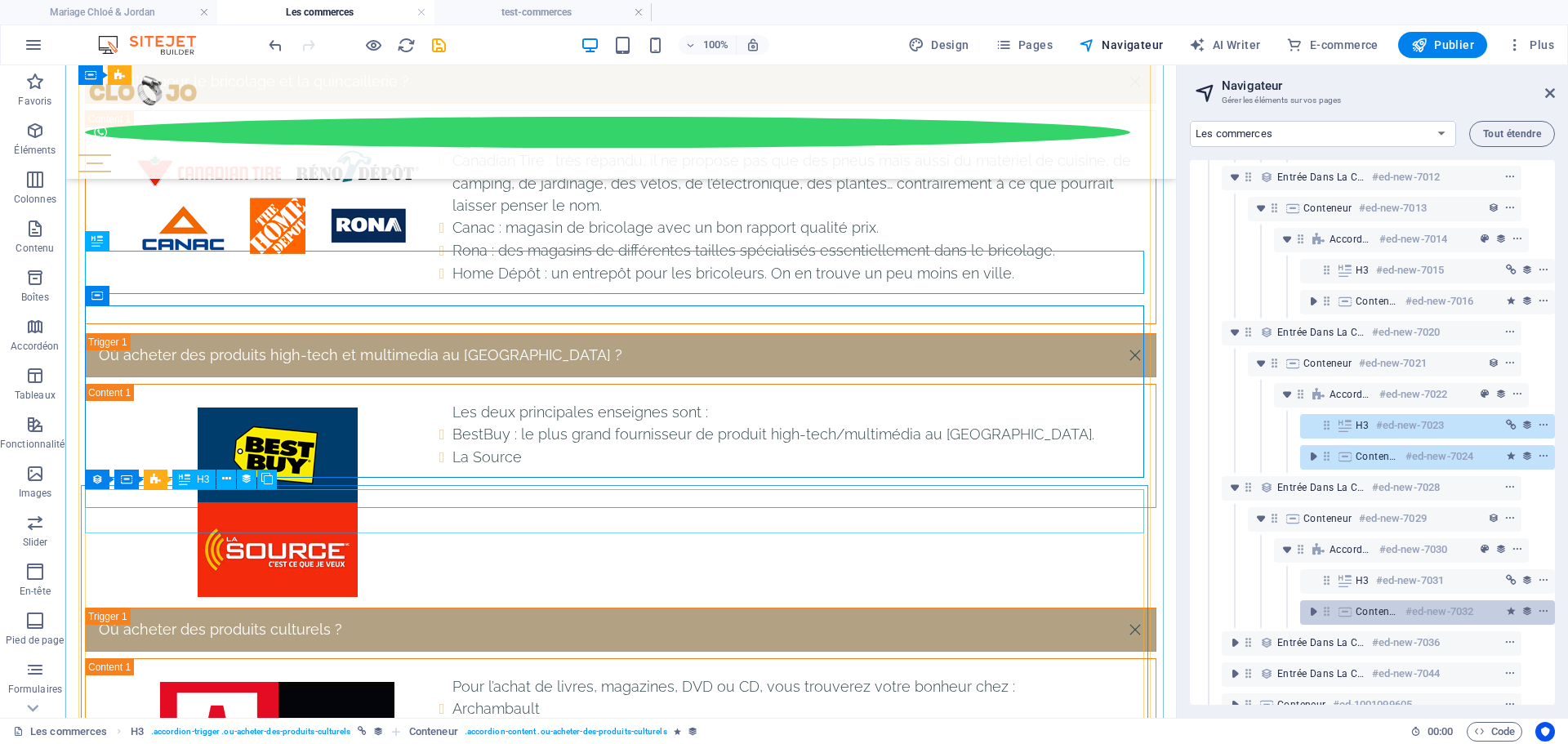
click at [1394, 577] on h6 "#ed-new-7031" at bounding box center [1410, 580] width 68 height 19
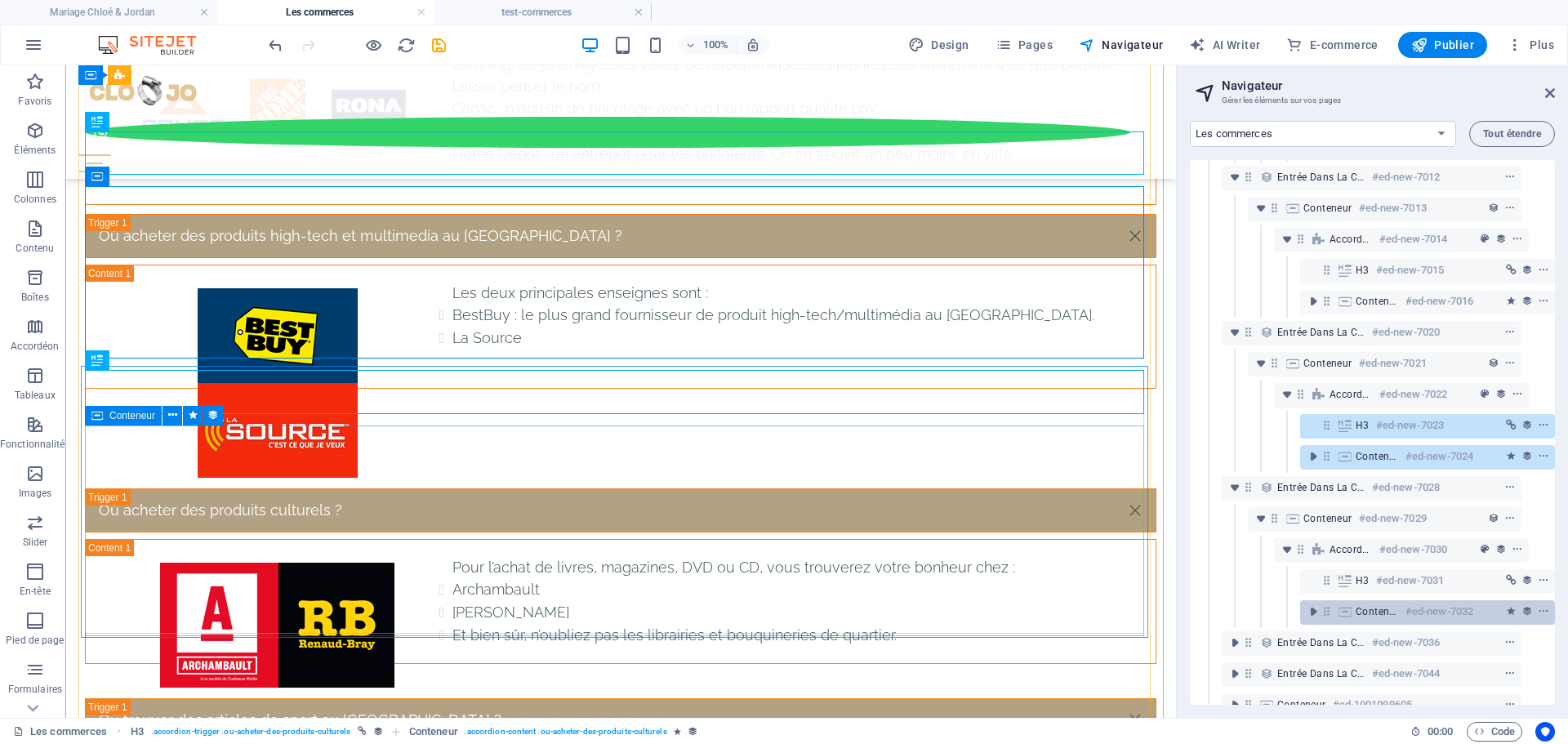
click at [1395, 608] on div "Conteneur #ed-new-7032" at bounding box center [1414, 611] width 118 height 19
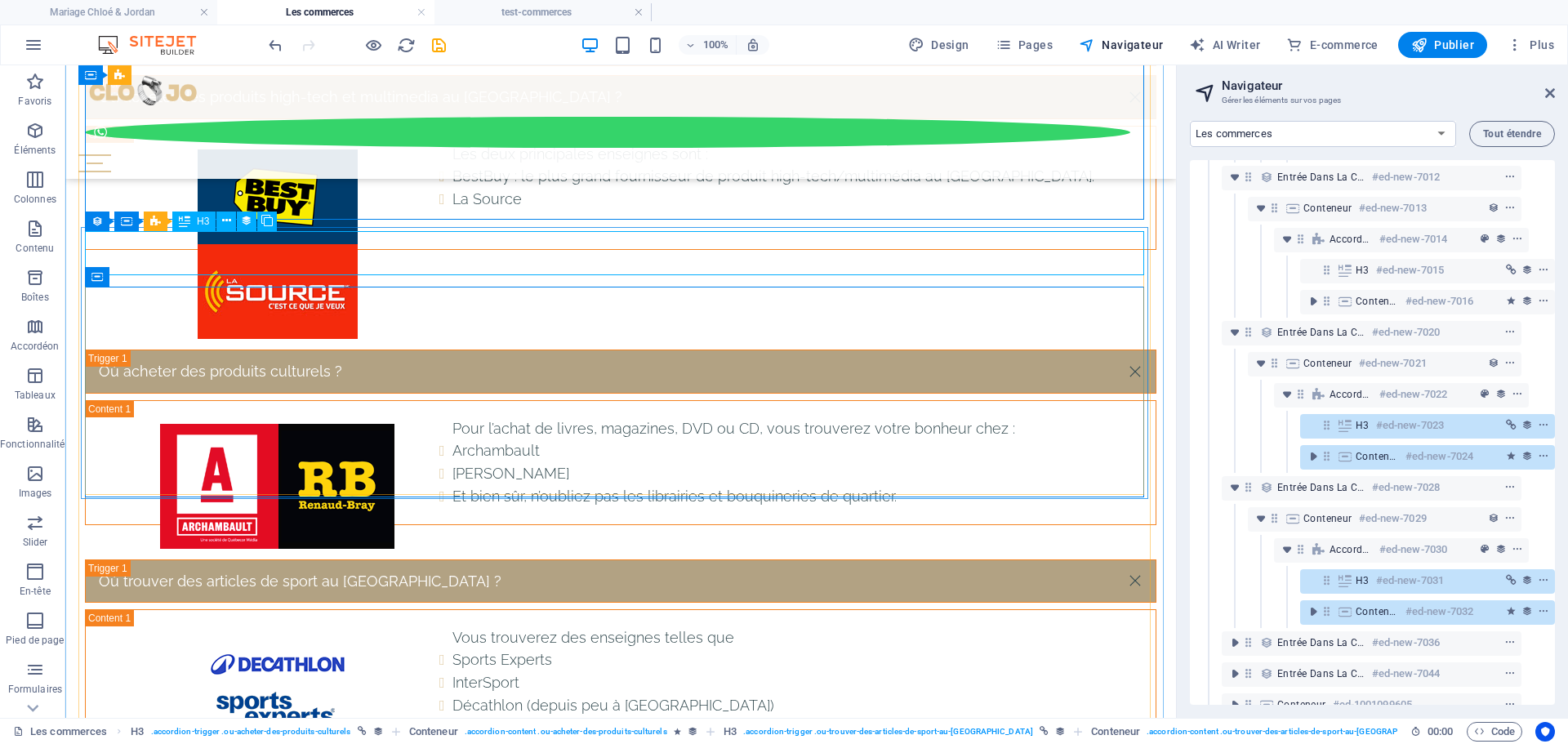
scroll to position [1095, 30]
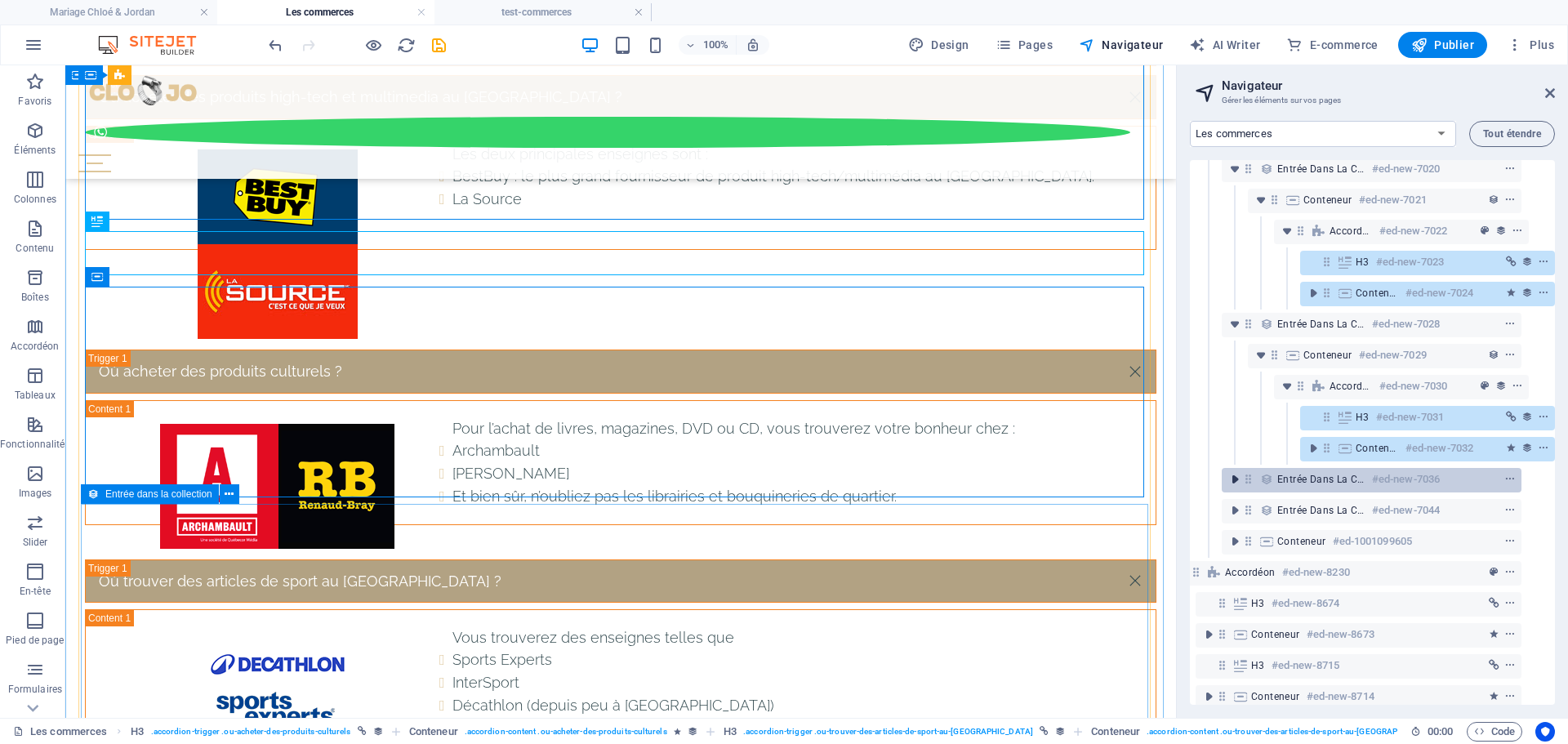
click at [1229, 482] on icon "toggle-expand" at bounding box center [1234, 479] width 17 height 17
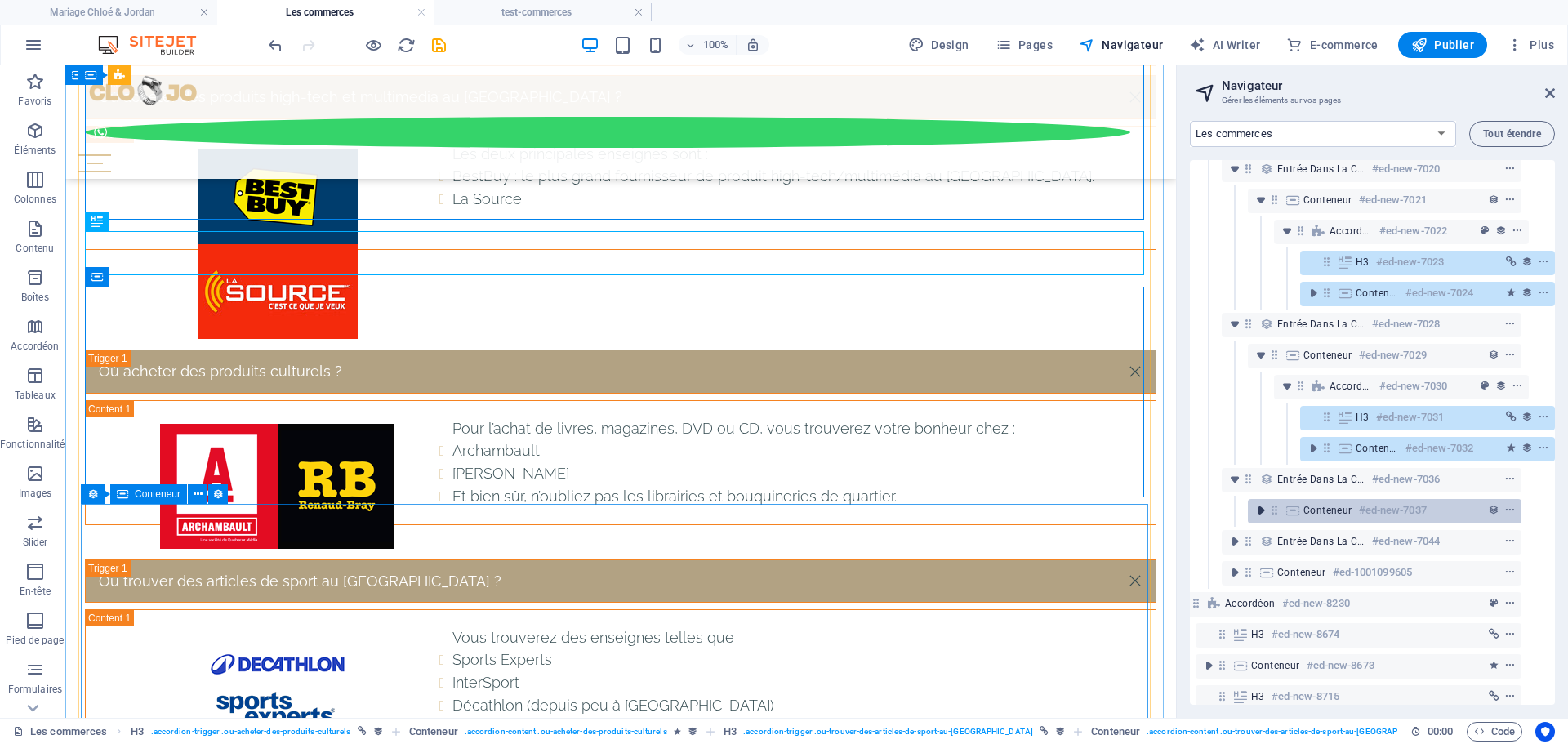
click at [1257, 512] on icon "toggle-expand" at bounding box center [1260, 510] width 17 height 17
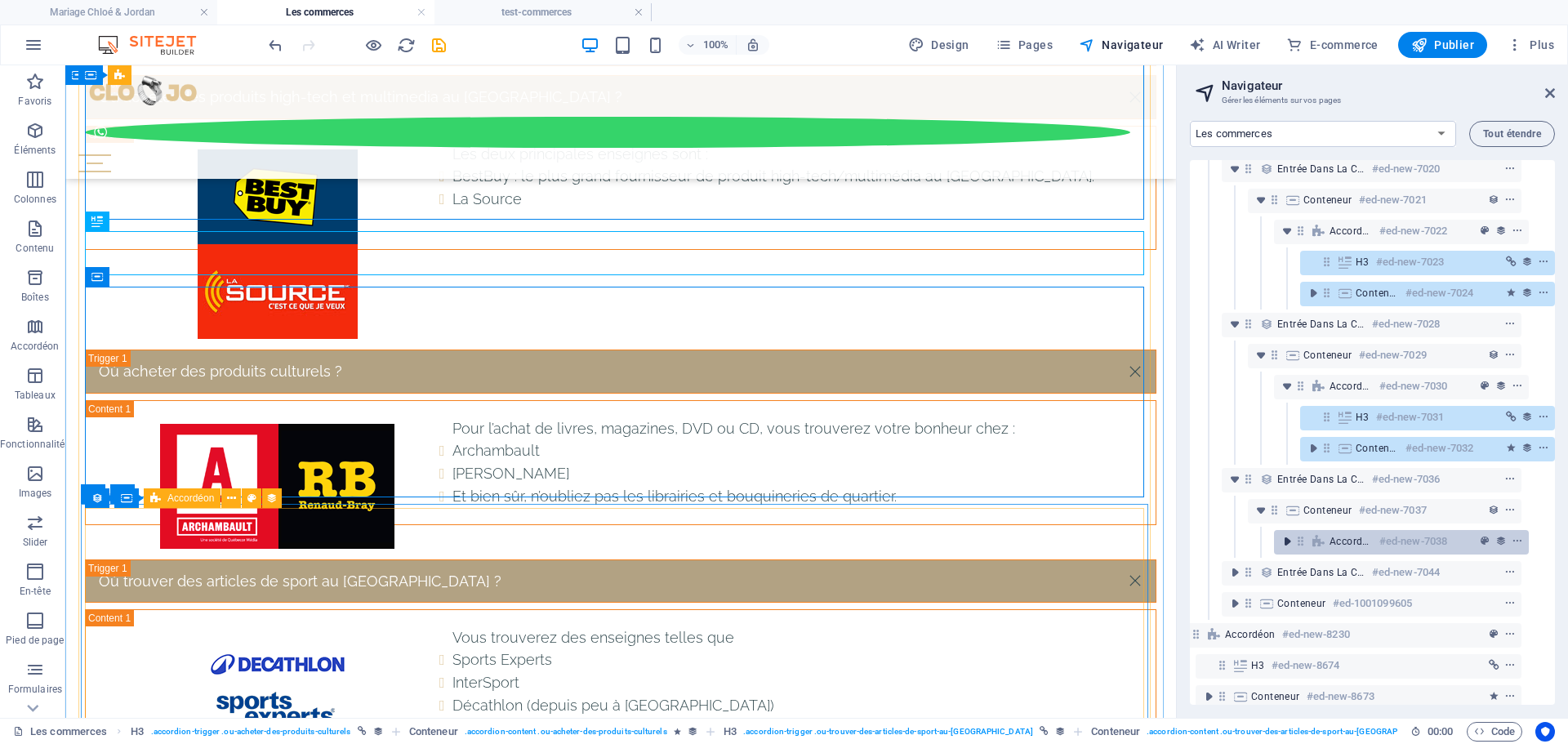
click at [1282, 542] on icon "toggle-expand" at bounding box center [1286, 541] width 17 height 17
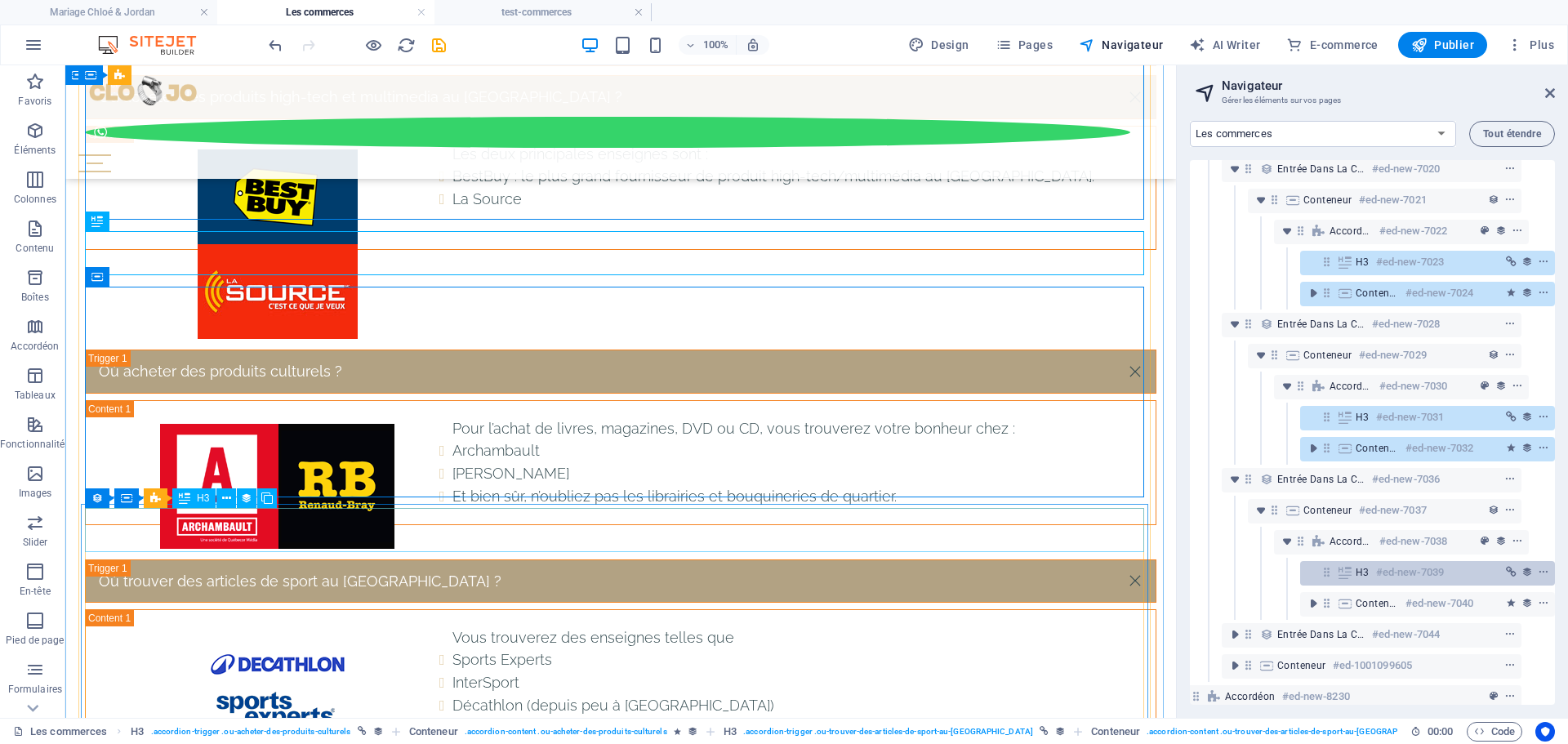
click at [1360, 569] on span "H3" at bounding box center [1362, 571] width 14 height 13
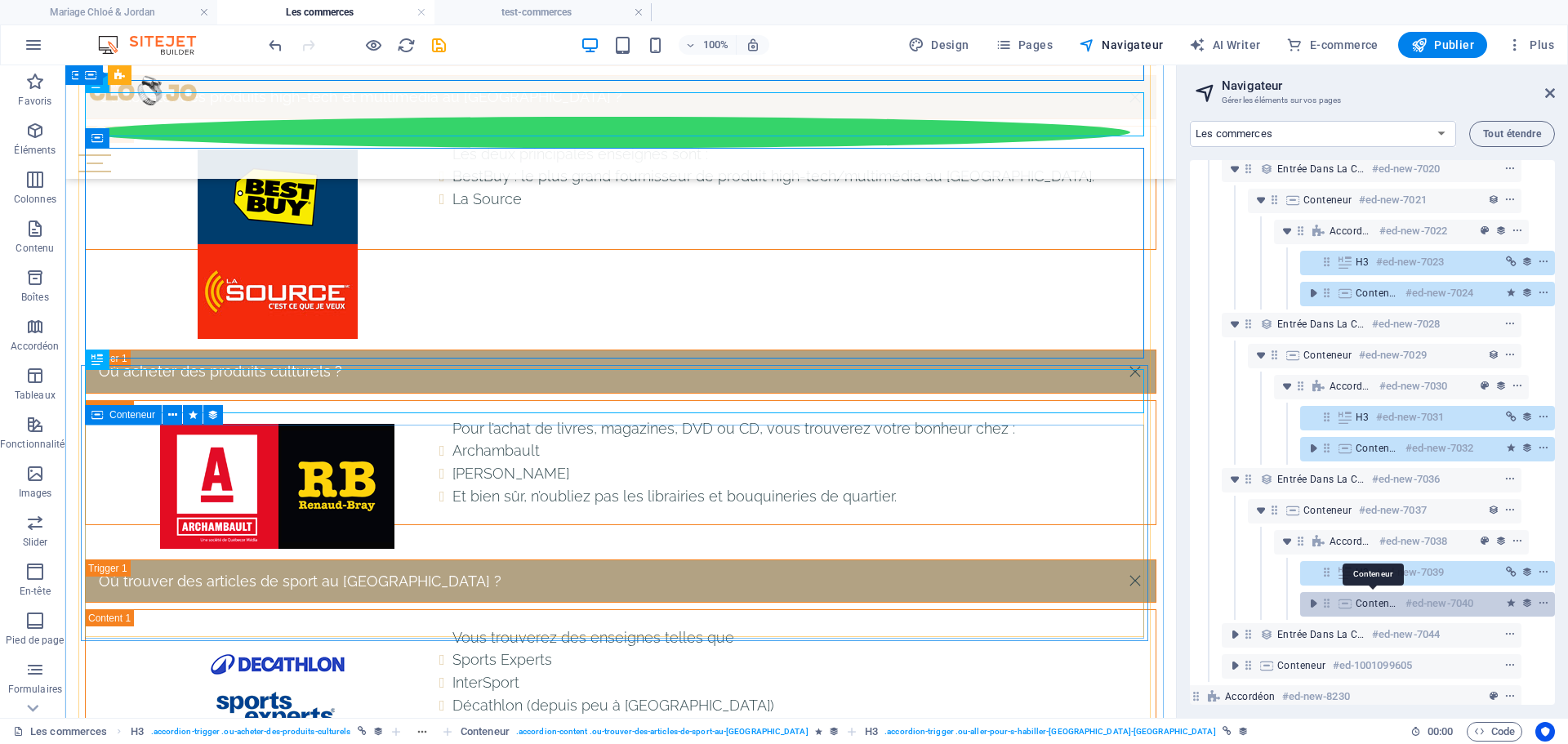
scroll to position [2498, 0]
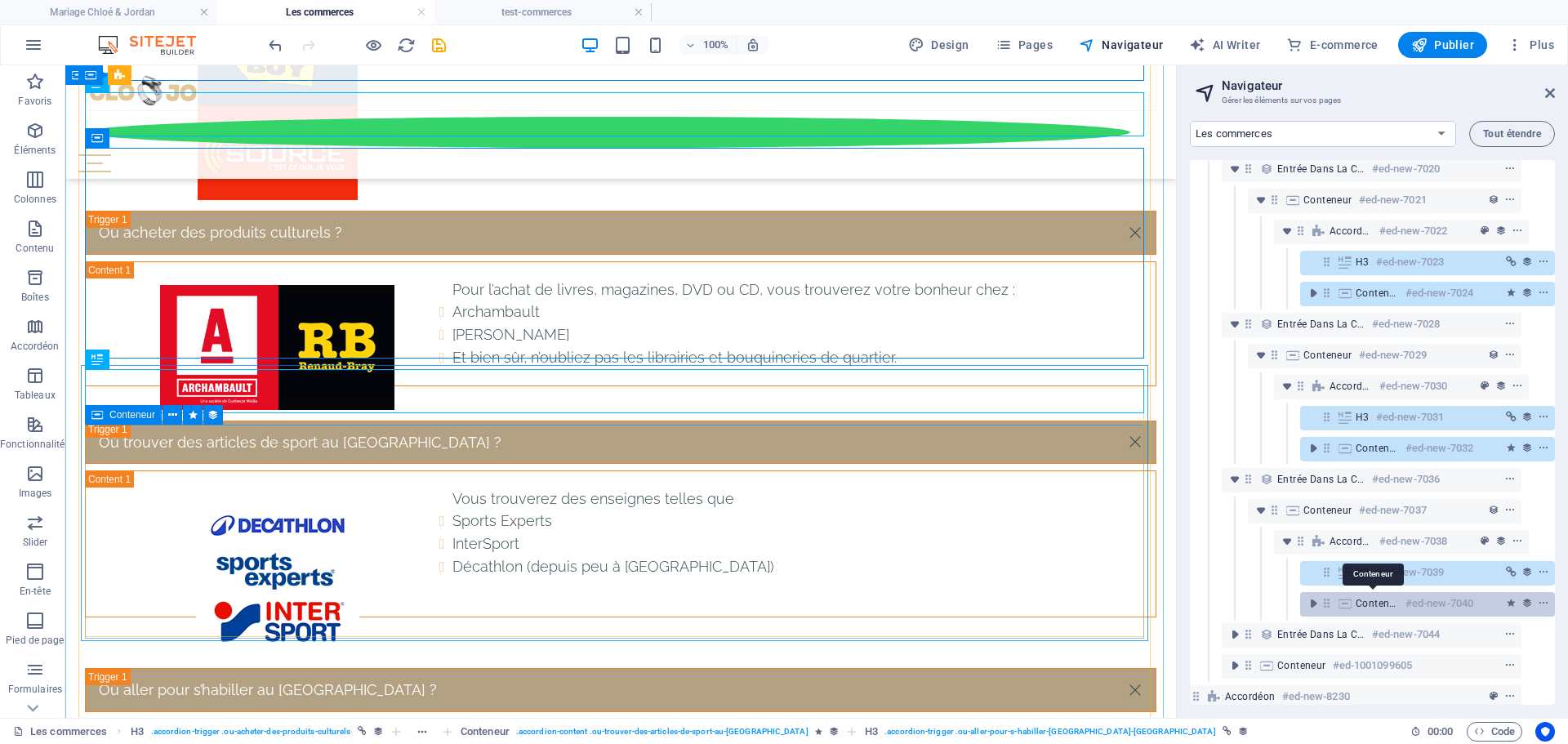
click at [1371, 599] on span "Conteneur" at bounding box center [1377, 602] width 44 height 13
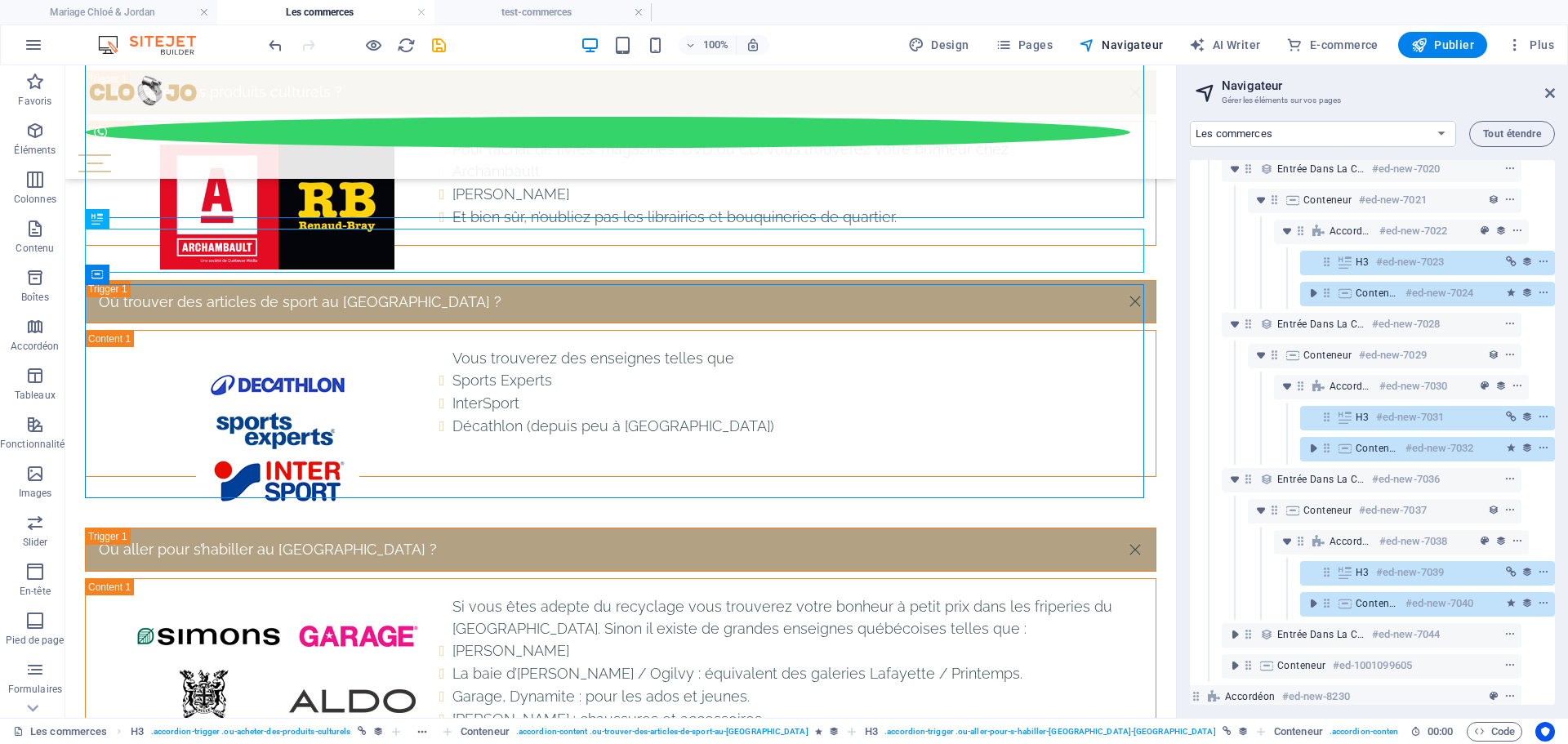
scroll to position [1258, 30]
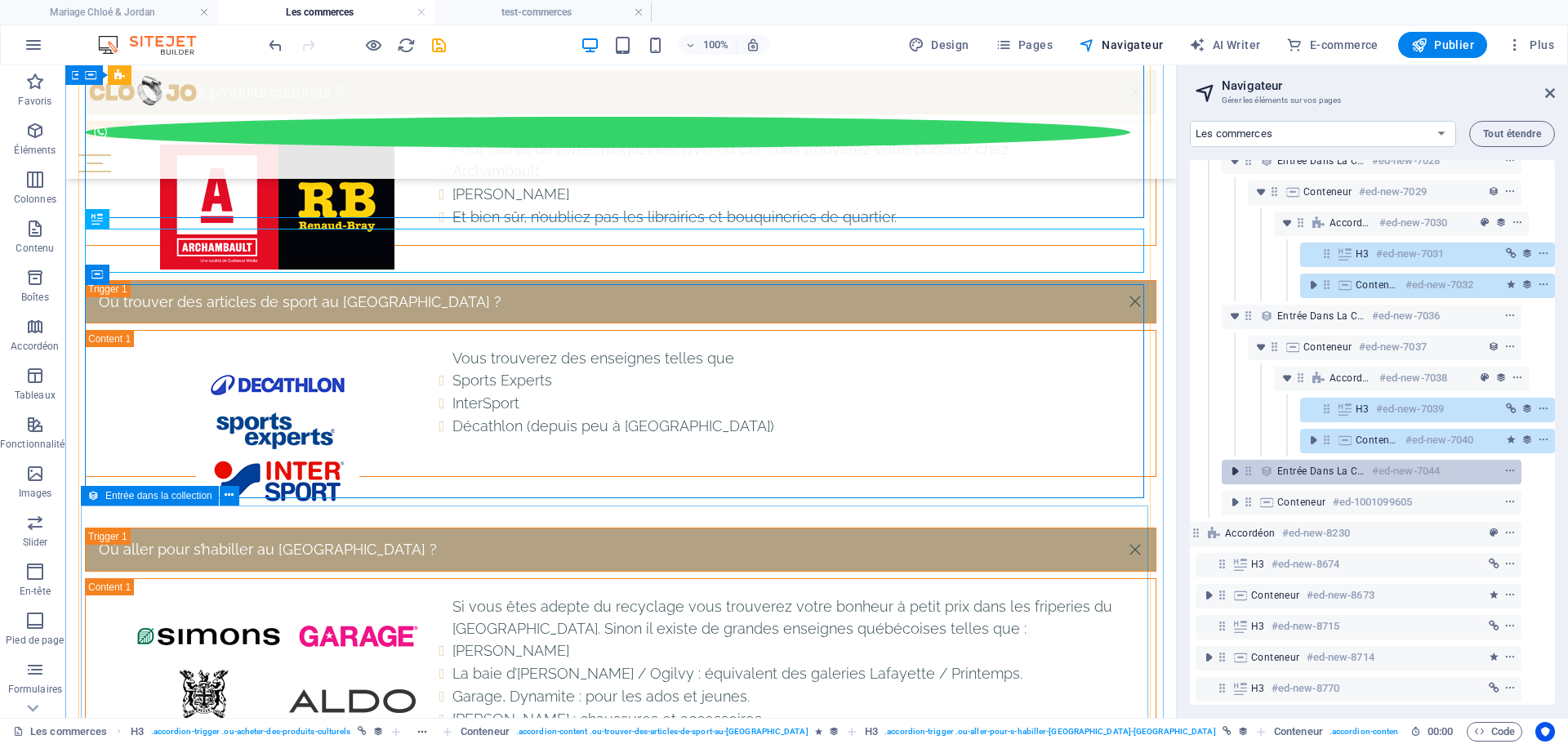
click at [1232, 477] on icon "toggle-expand" at bounding box center [1234, 470] width 17 height 17
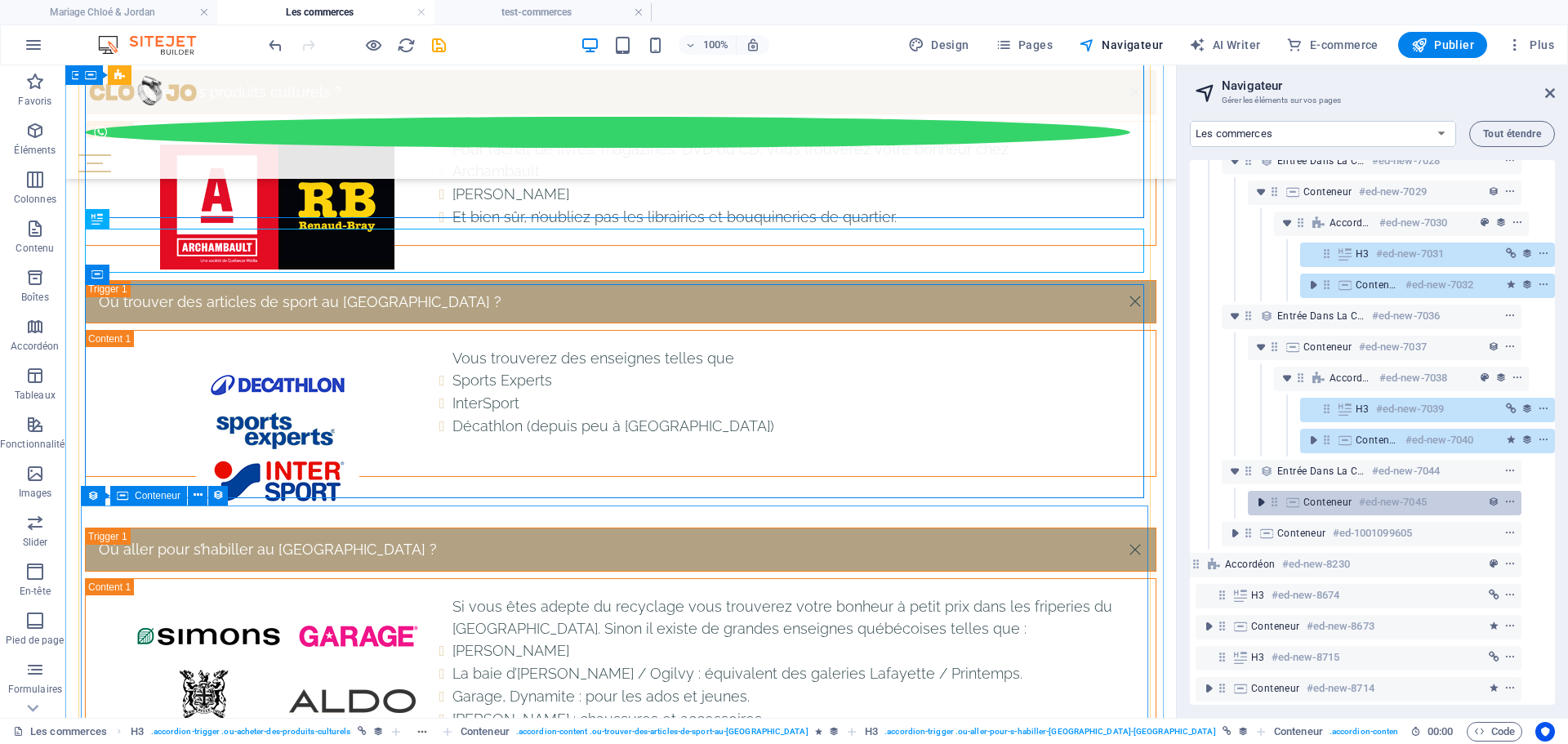
click at [1255, 504] on icon "toggle-expand" at bounding box center [1260, 501] width 17 height 17
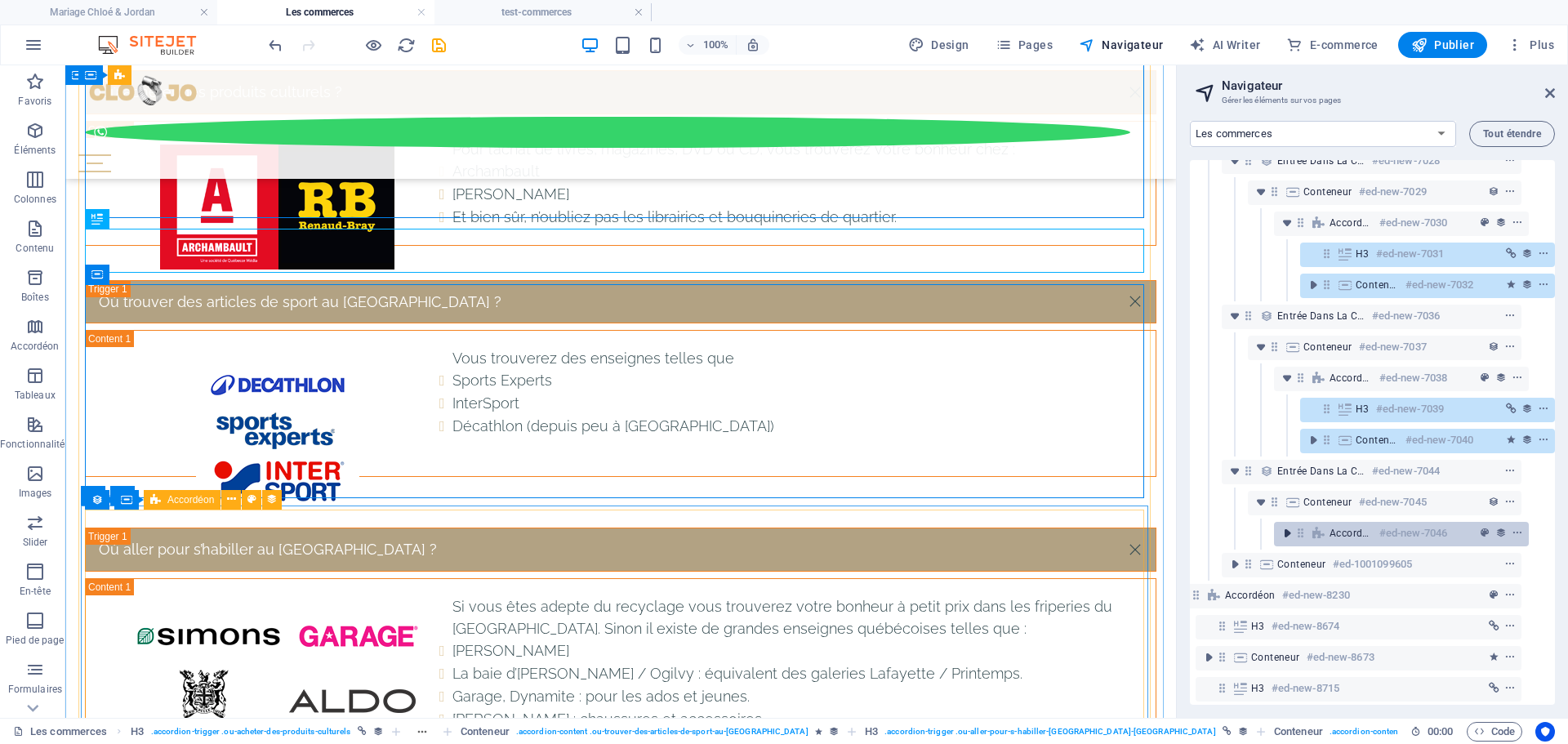
click at [1284, 534] on icon "toggle-expand" at bounding box center [1286, 532] width 17 height 17
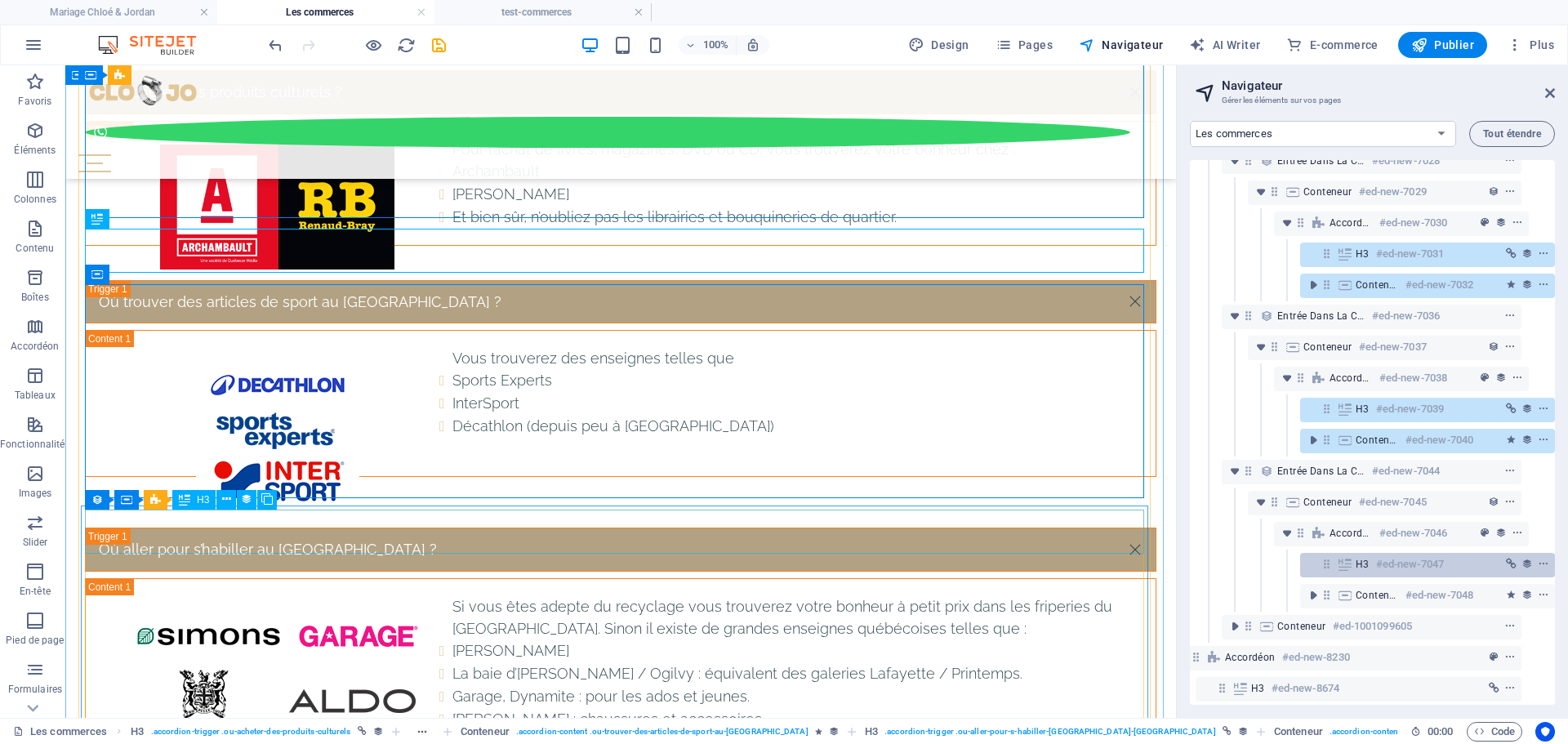
click at [1365, 561] on span "H3" at bounding box center [1362, 563] width 14 height 13
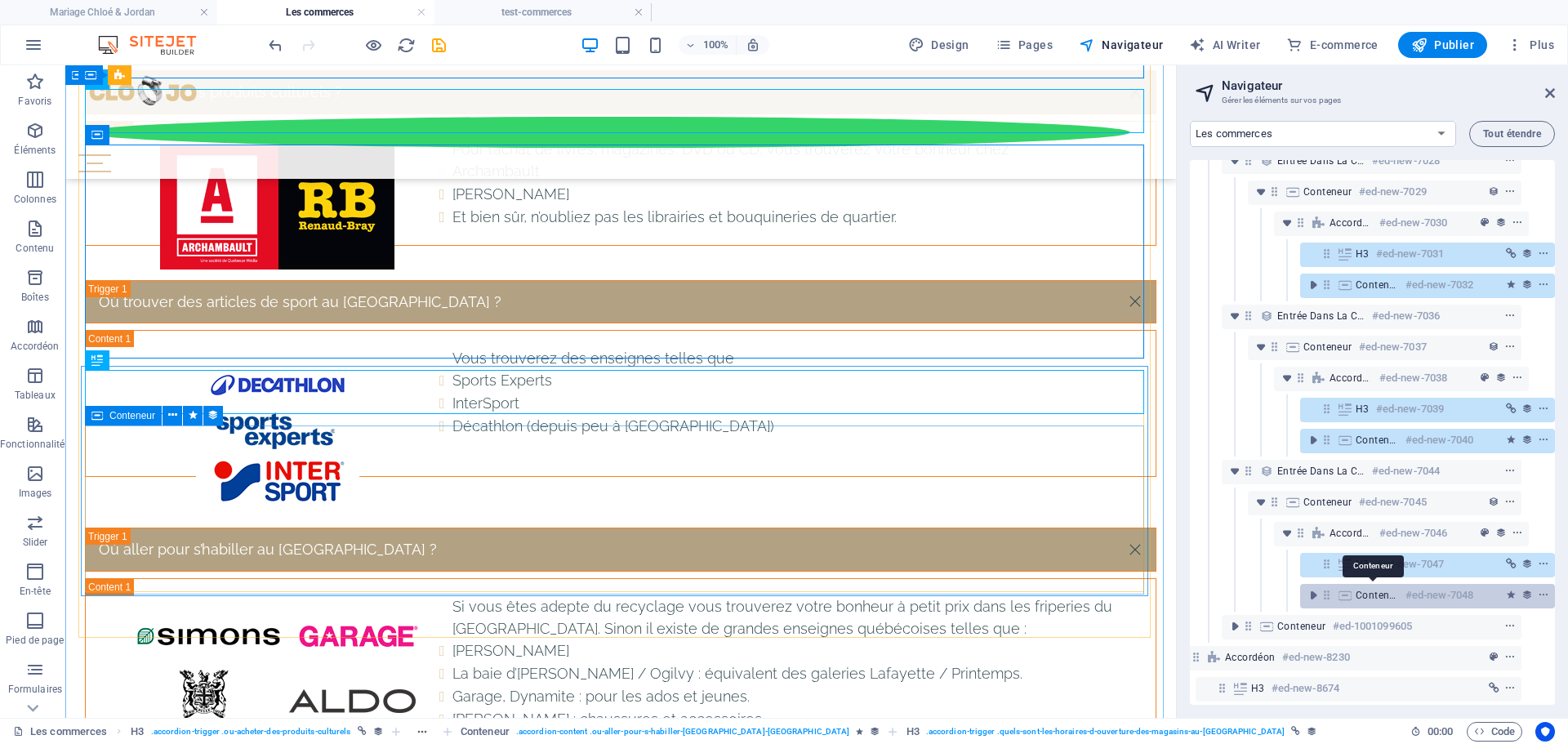
scroll to position [2779, 0]
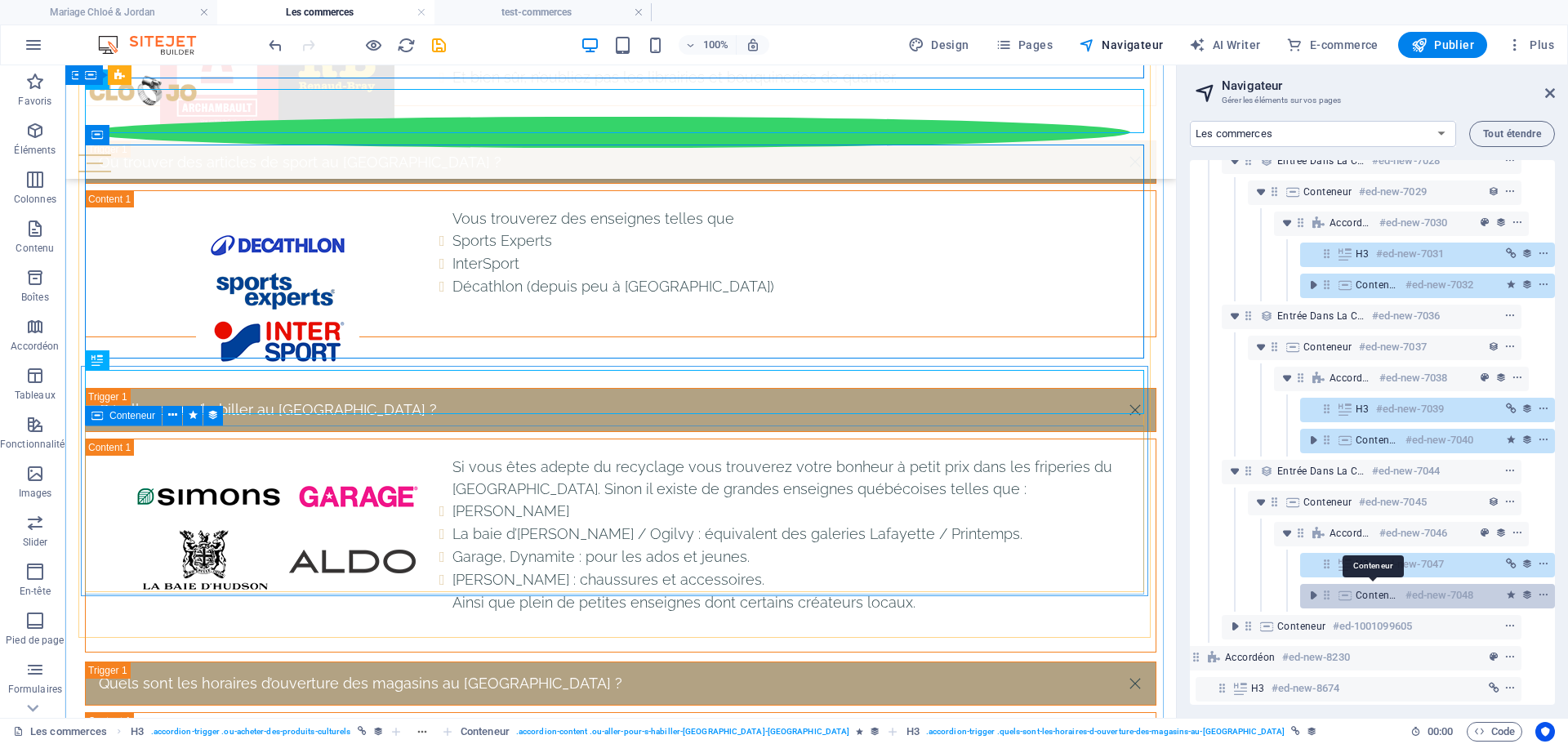
click at [1377, 596] on span "Conteneur" at bounding box center [1377, 594] width 44 height 13
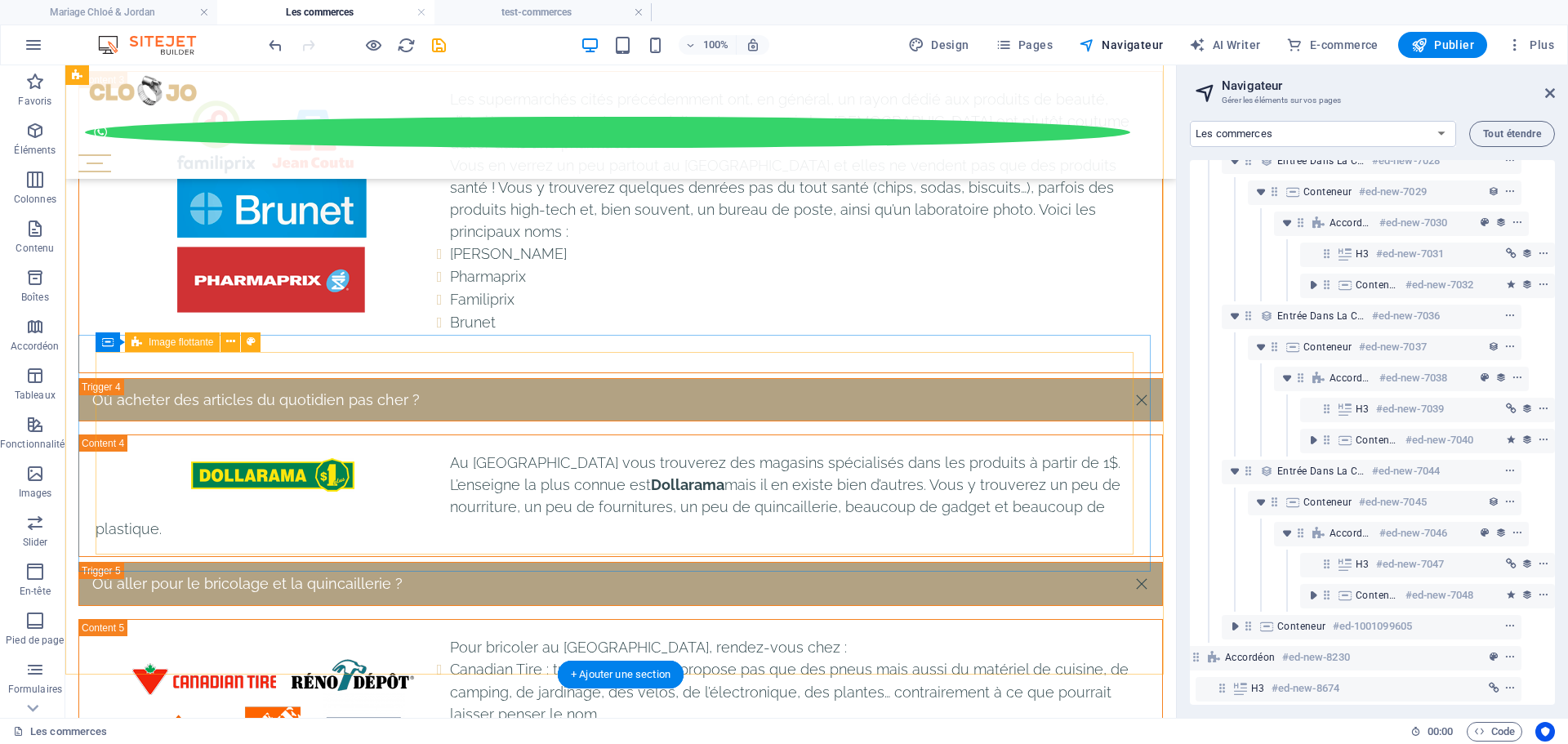
scroll to position [4768, 0]
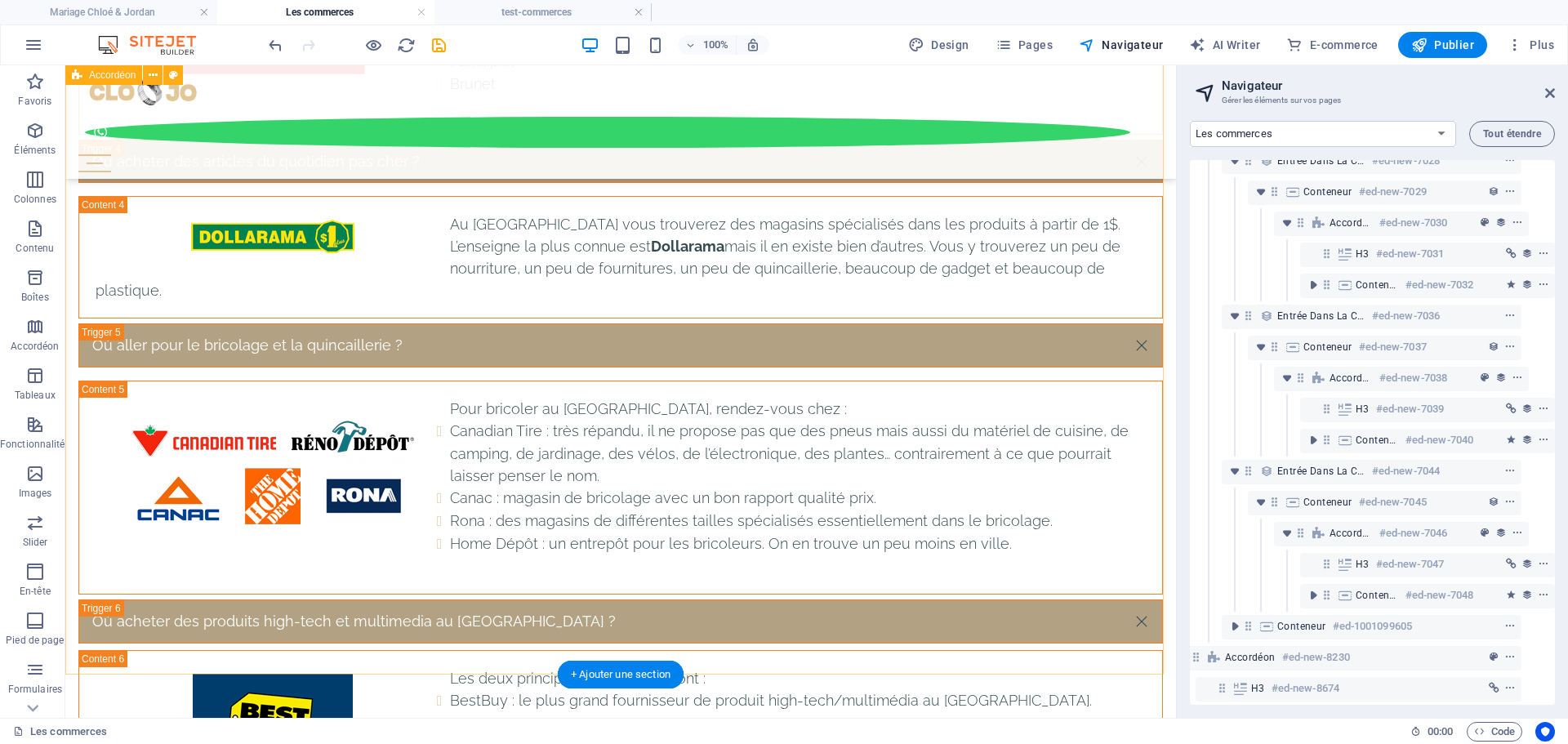
click at [460, 609] on div "Où trouver de la nourriture au Québec ? Vous trouverez tout ce qu’il faut dans …" at bounding box center [620, 22] width 1110 height 1889
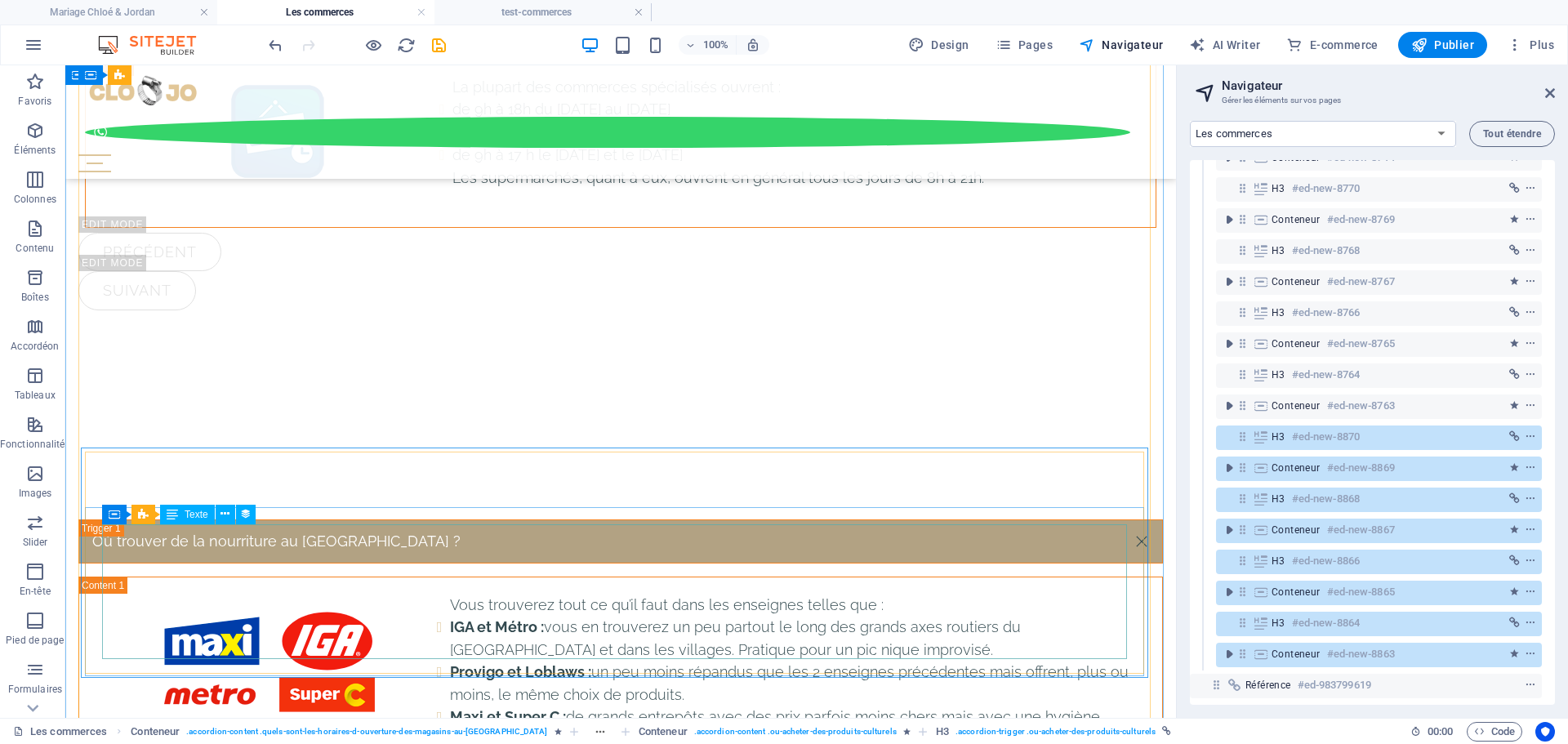
scroll to position [2697, 0]
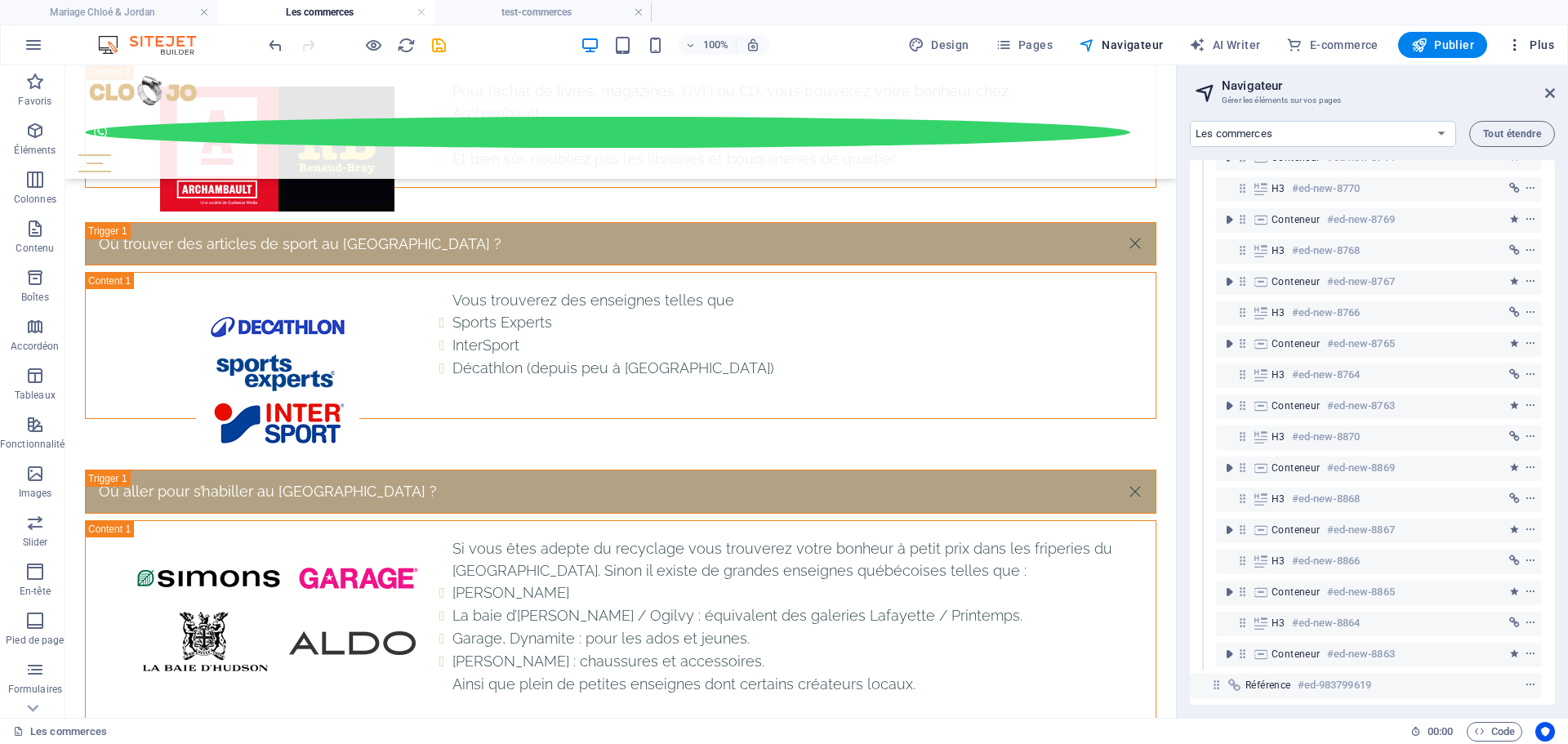
click at [1541, 44] on span "Plus" at bounding box center [1529, 45] width 48 height 17
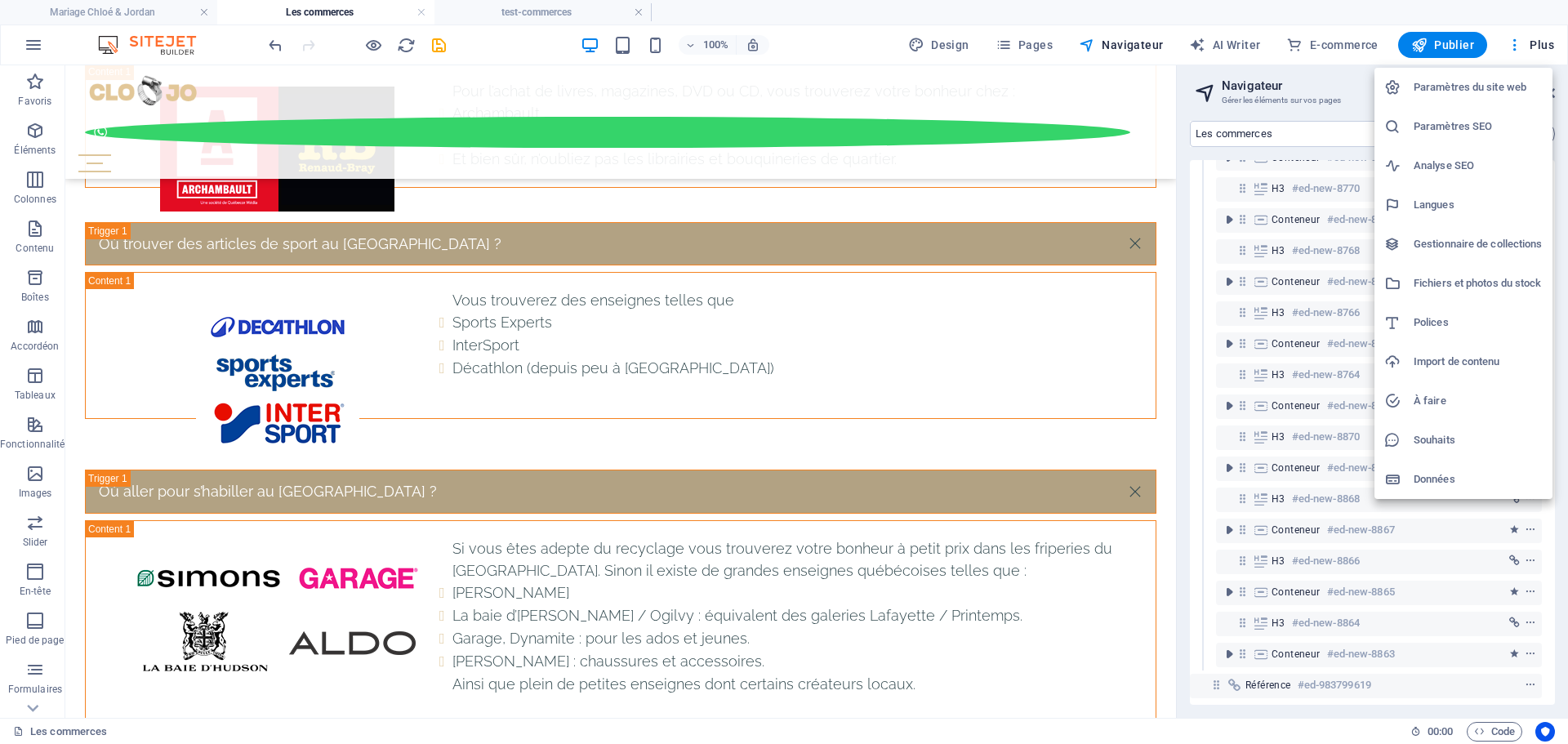
click at [1474, 246] on h6 "Gestionnaire de collections" at bounding box center [1478, 244] width 129 height 19
select select
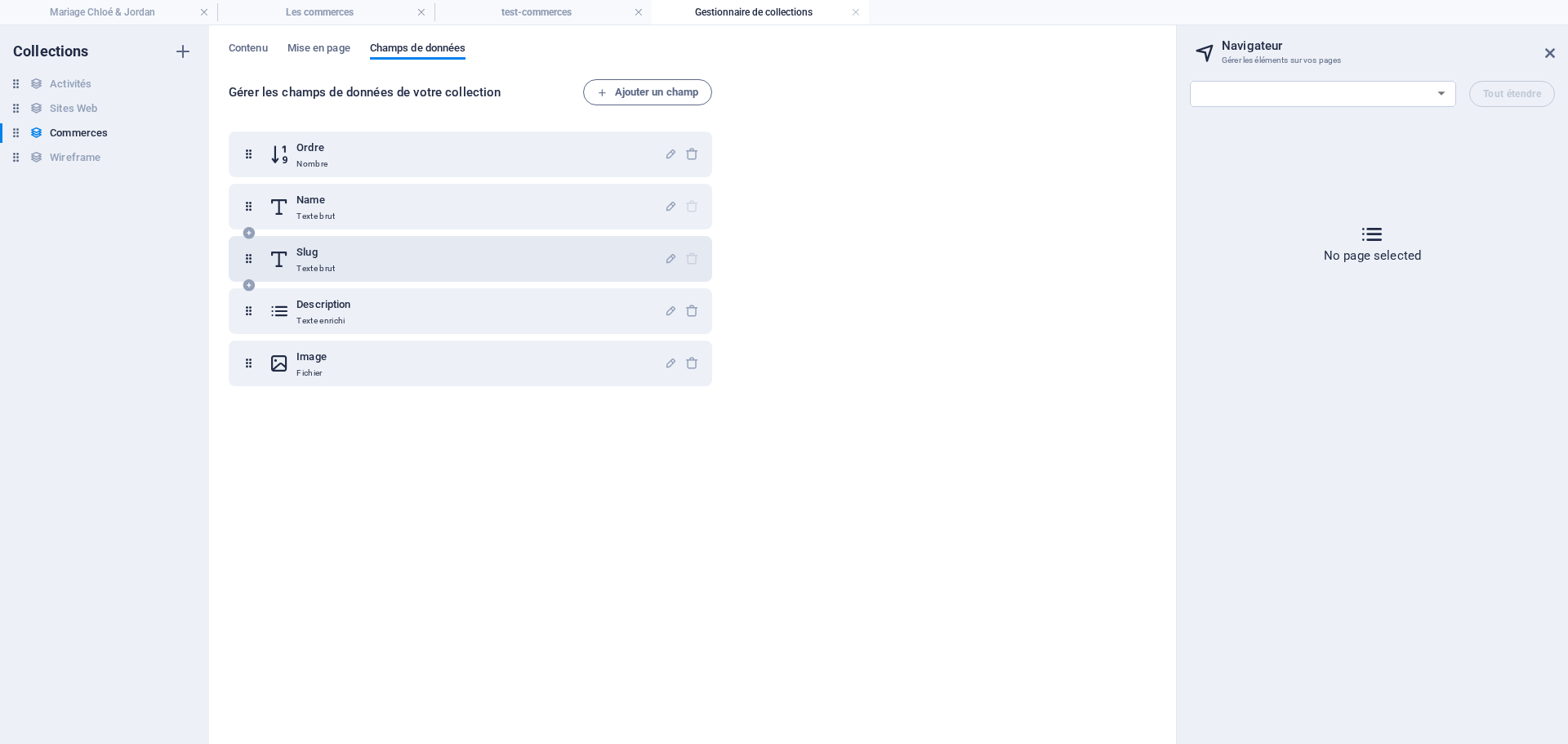
scroll to position [0, 0]
click at [252, 49] on span "Contenu" at bounding box center [248, 50] width 39 height 23
select select "columns.ordre_ASC"
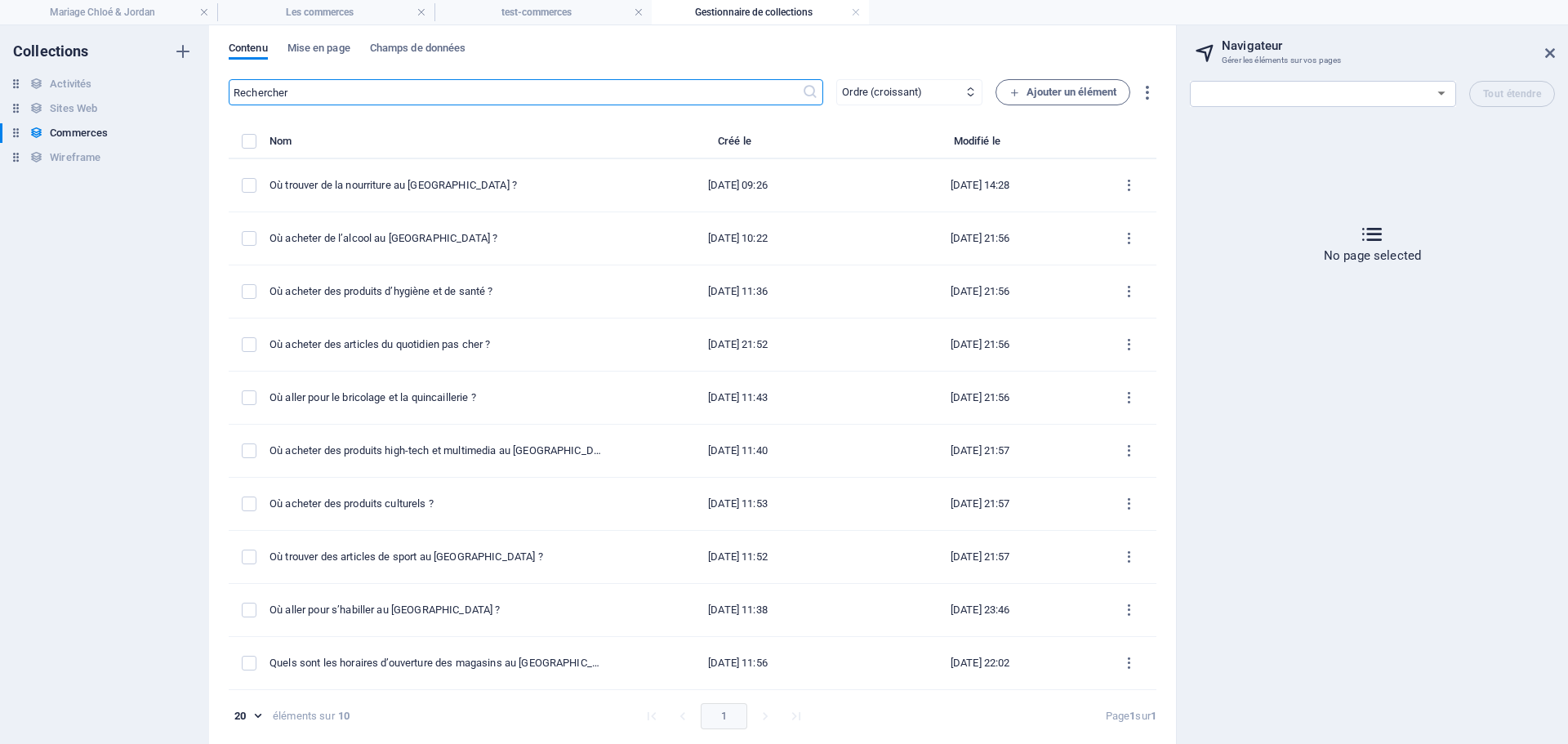
select select "columns.ordre_ASC"
click at [364, 14] on h4 "Les commerces" at bounding box center [326, 12] width 218 height 17
select select "17894620-fr"
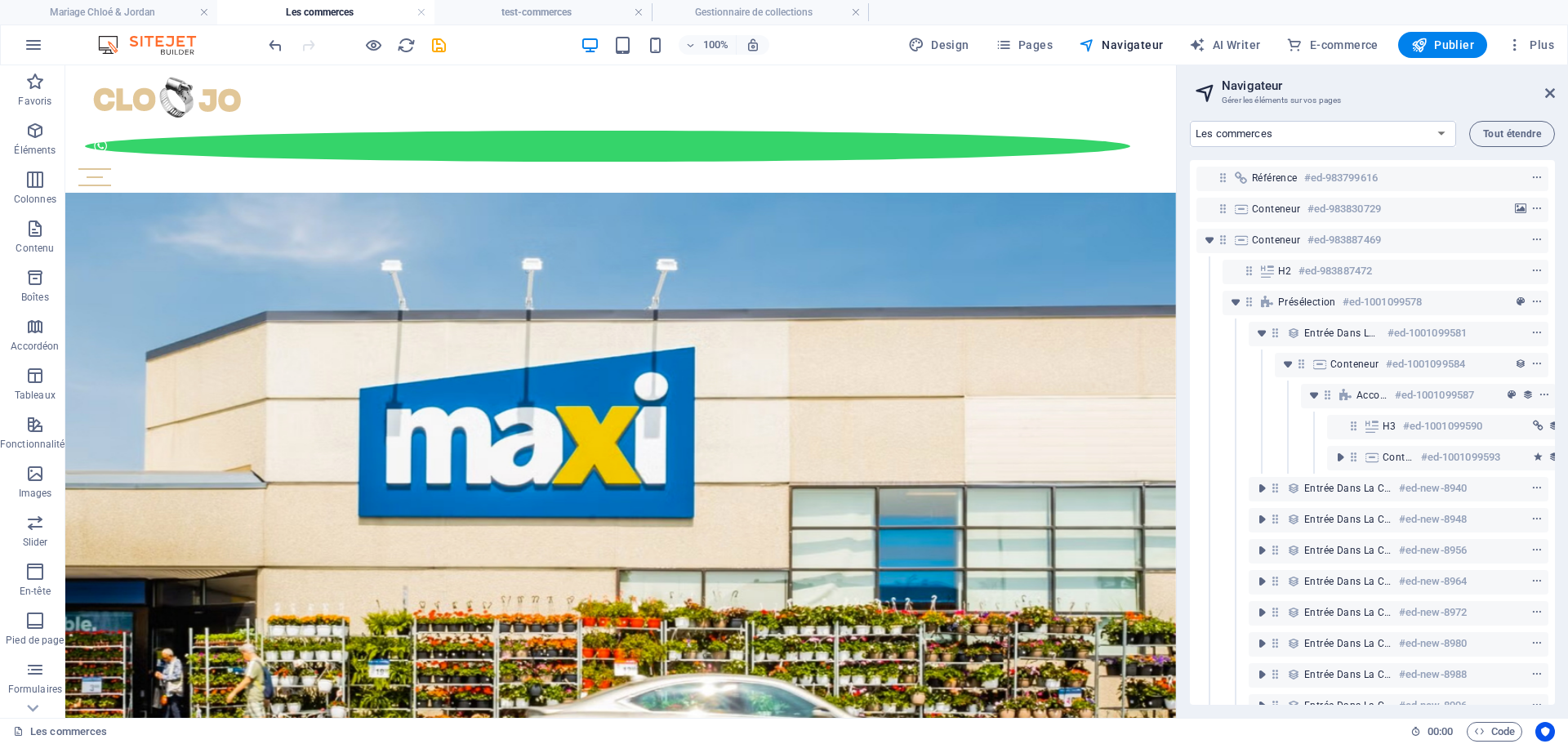
scroll to position [2689, 0]
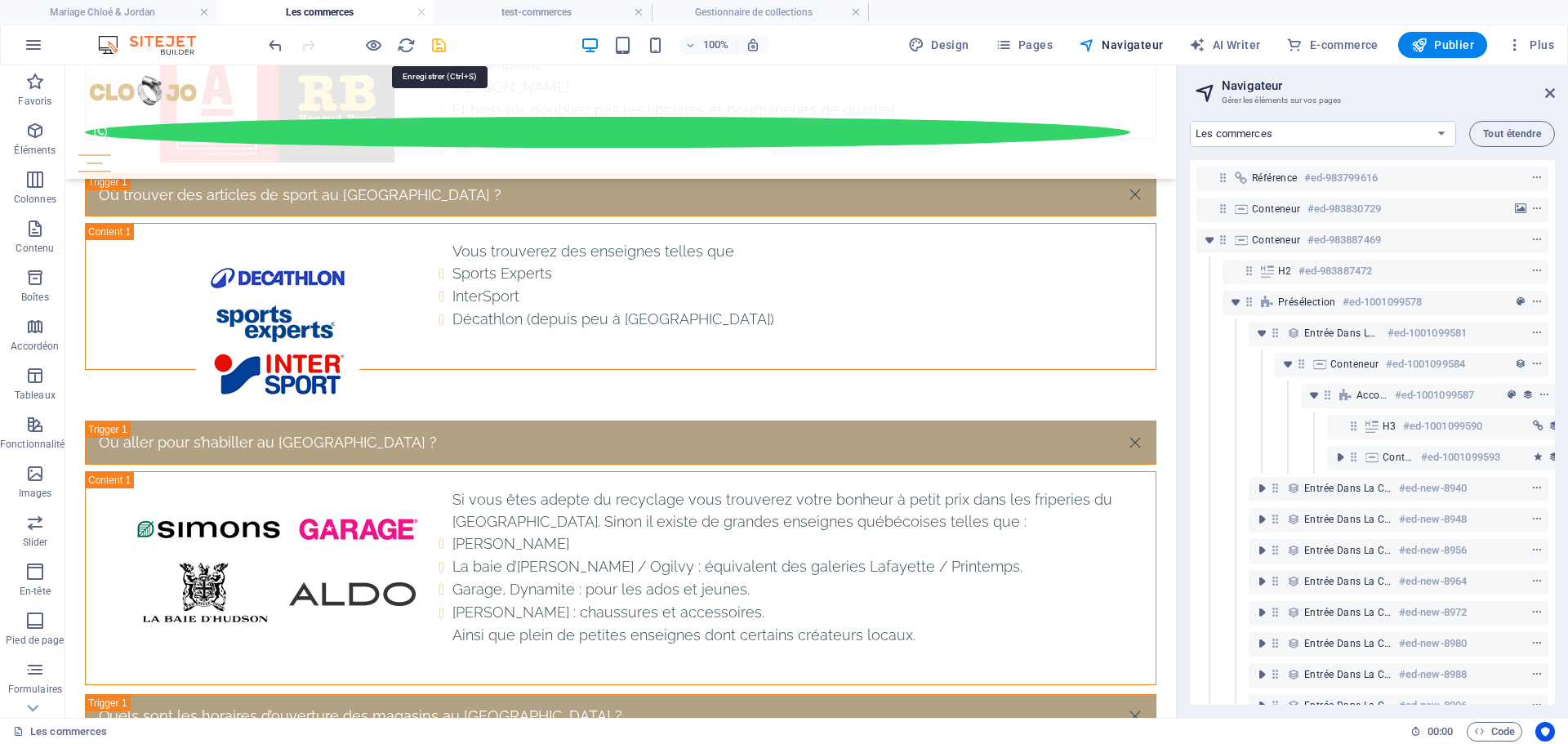
click at [441, 46] on icon "save" at bounding box center [438, 45] width 18 height 18
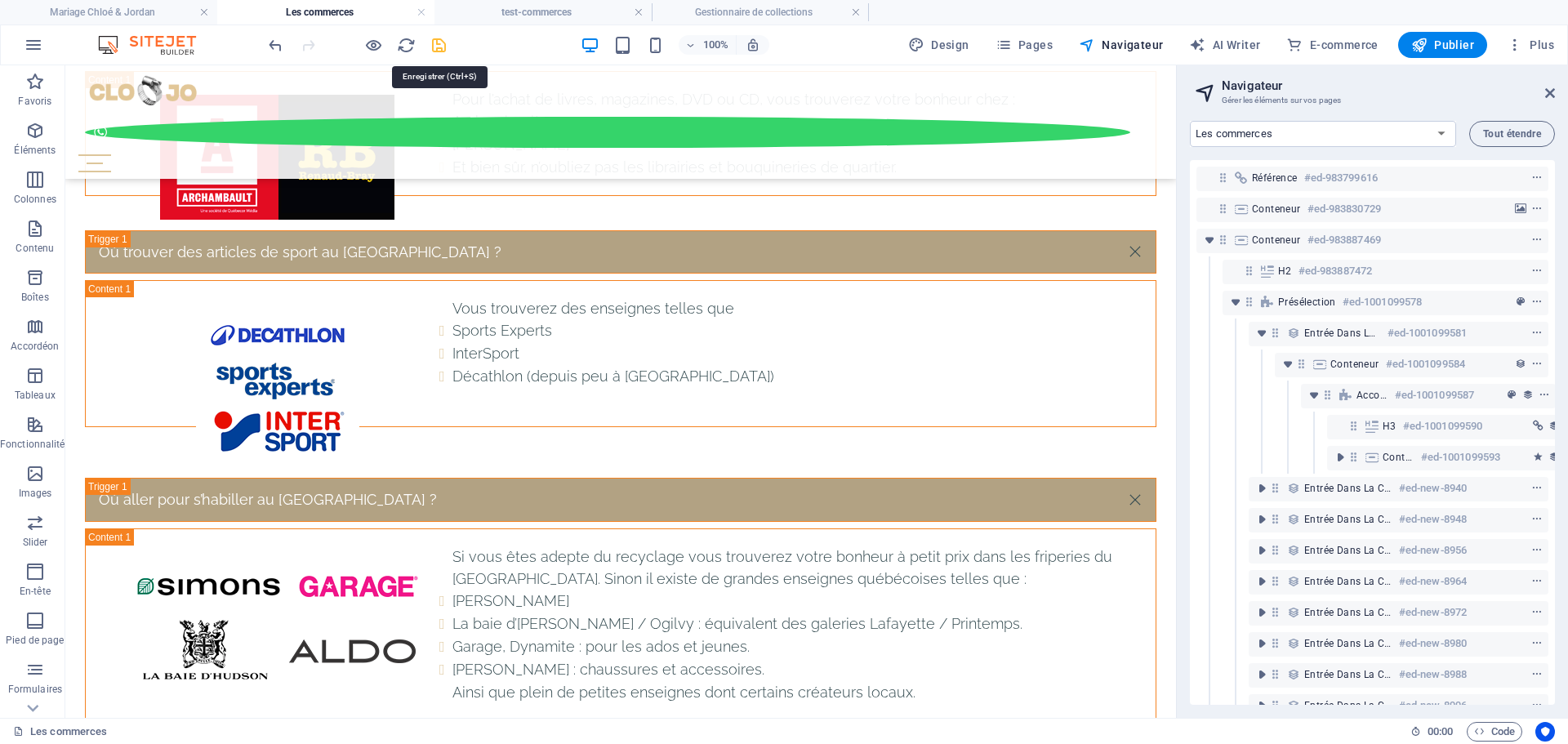
select select "slug"
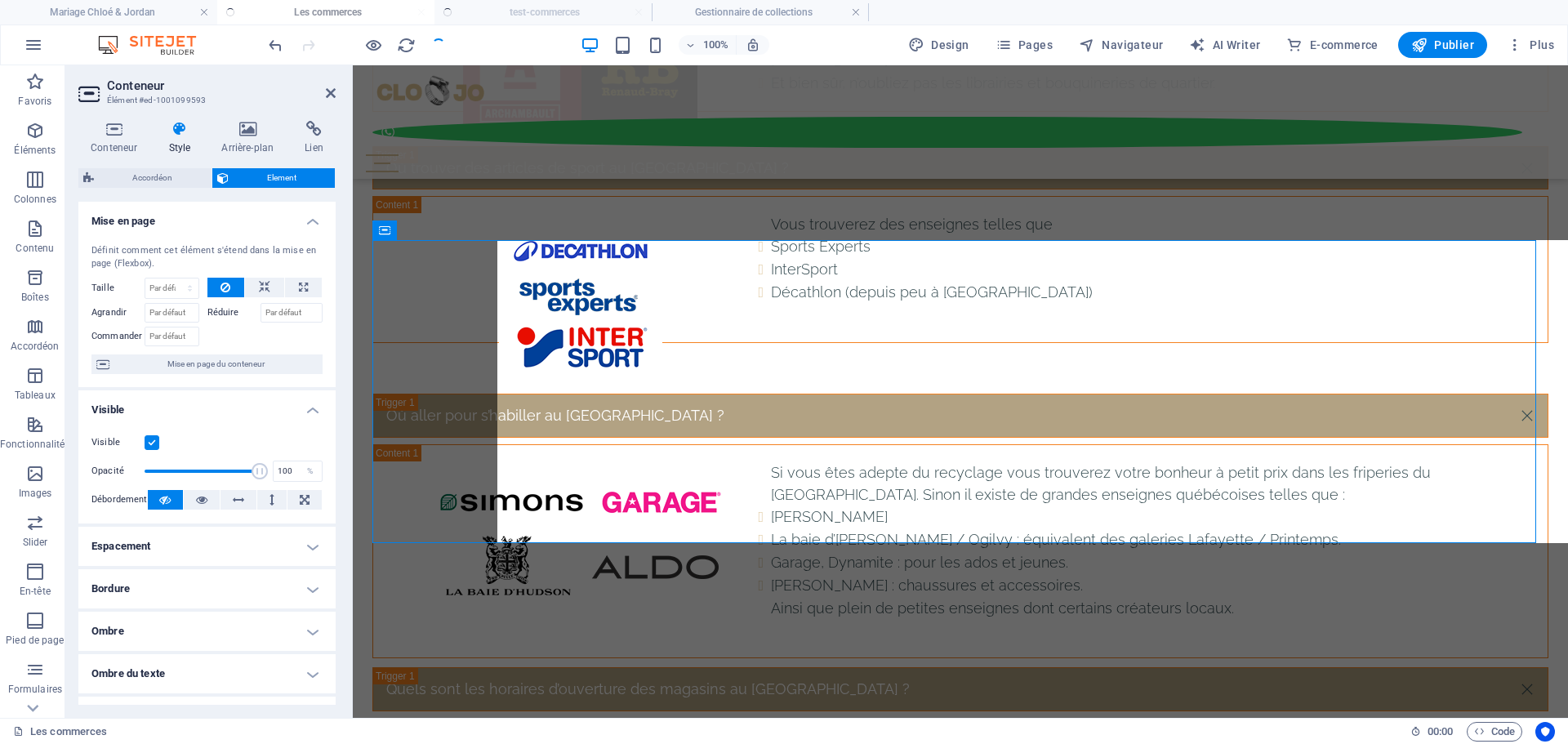
scroll to position [442, 0]
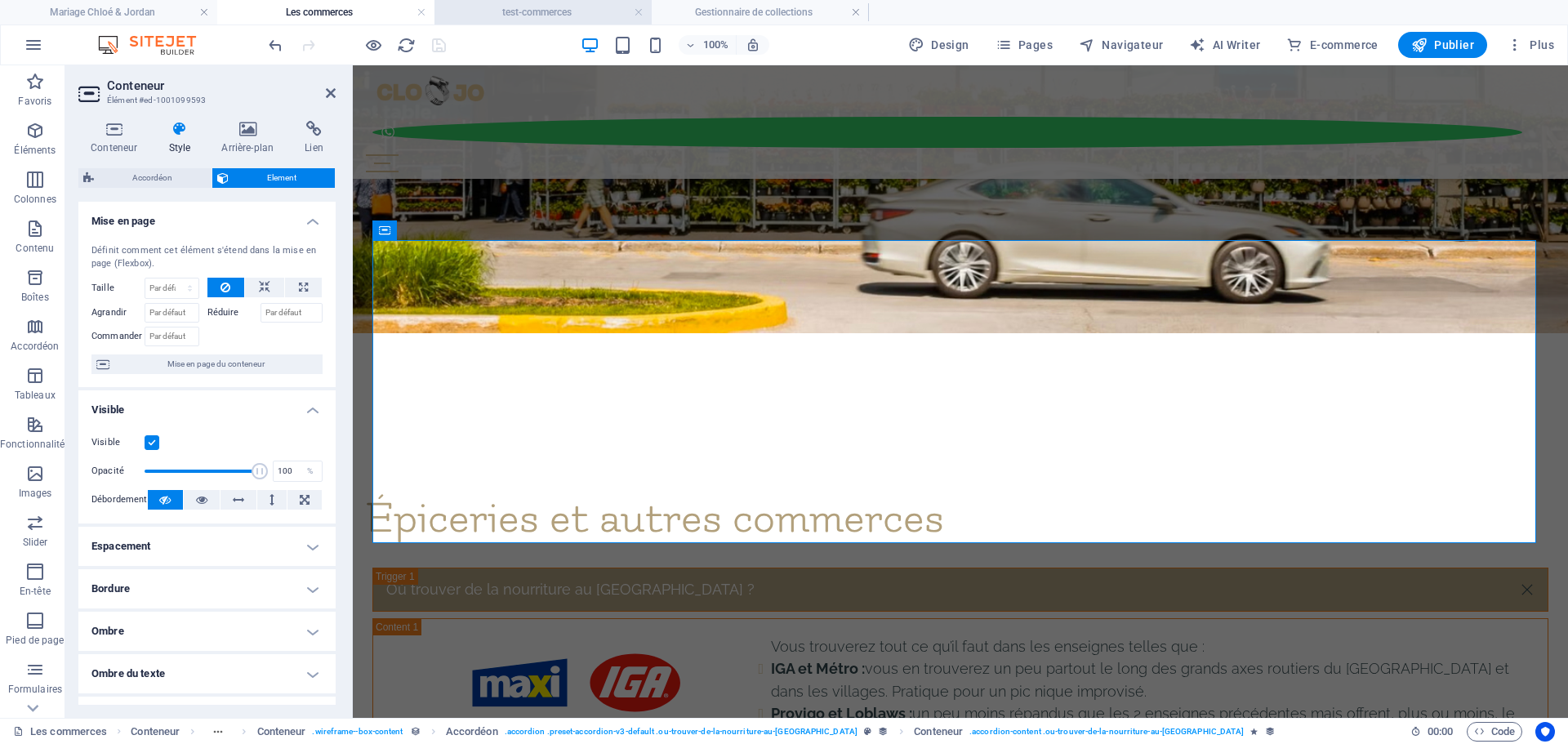
click at [523, 10] on h4 "test-commerces" at bounding box center [543, 12] width 218 height 17
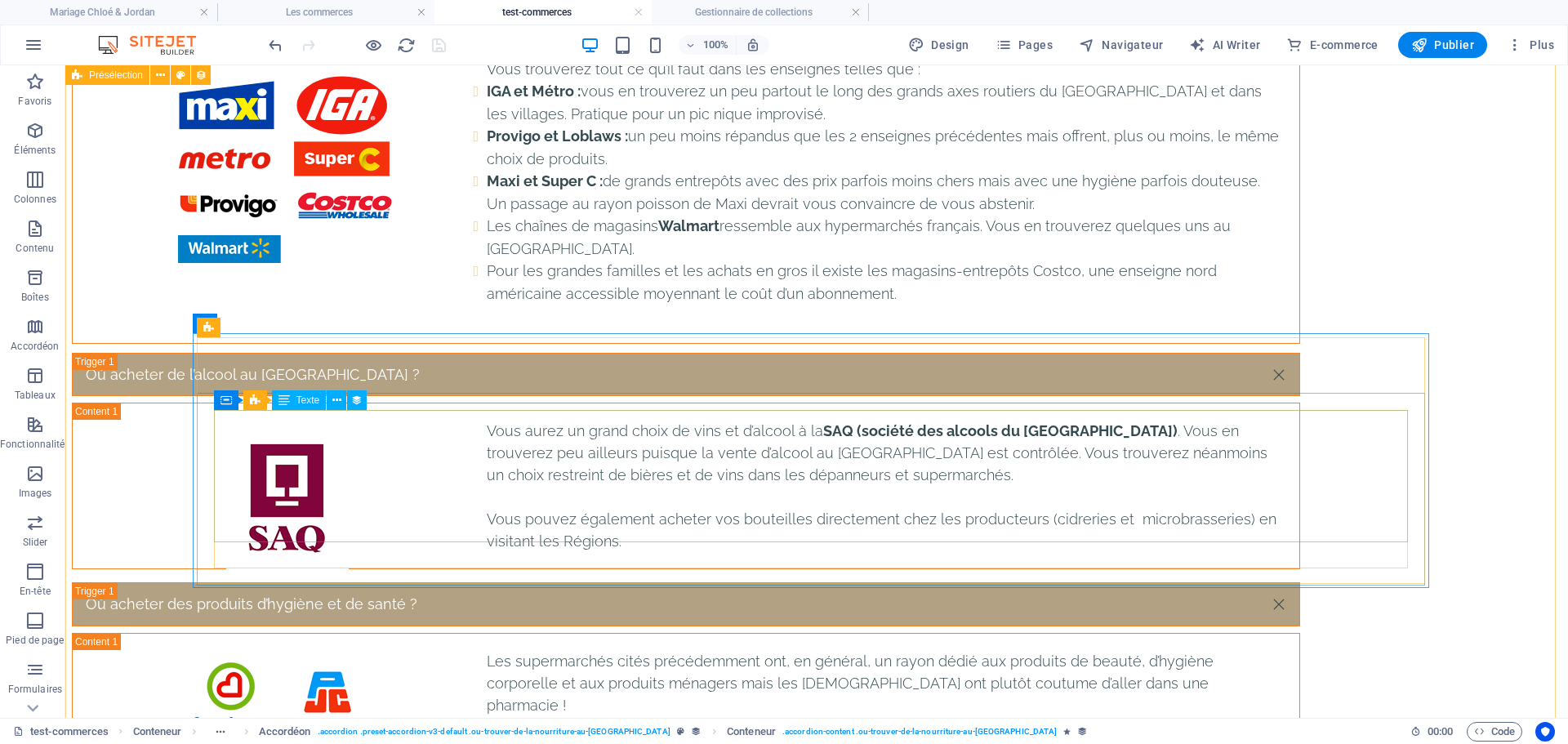
scroll to position [0, 0]
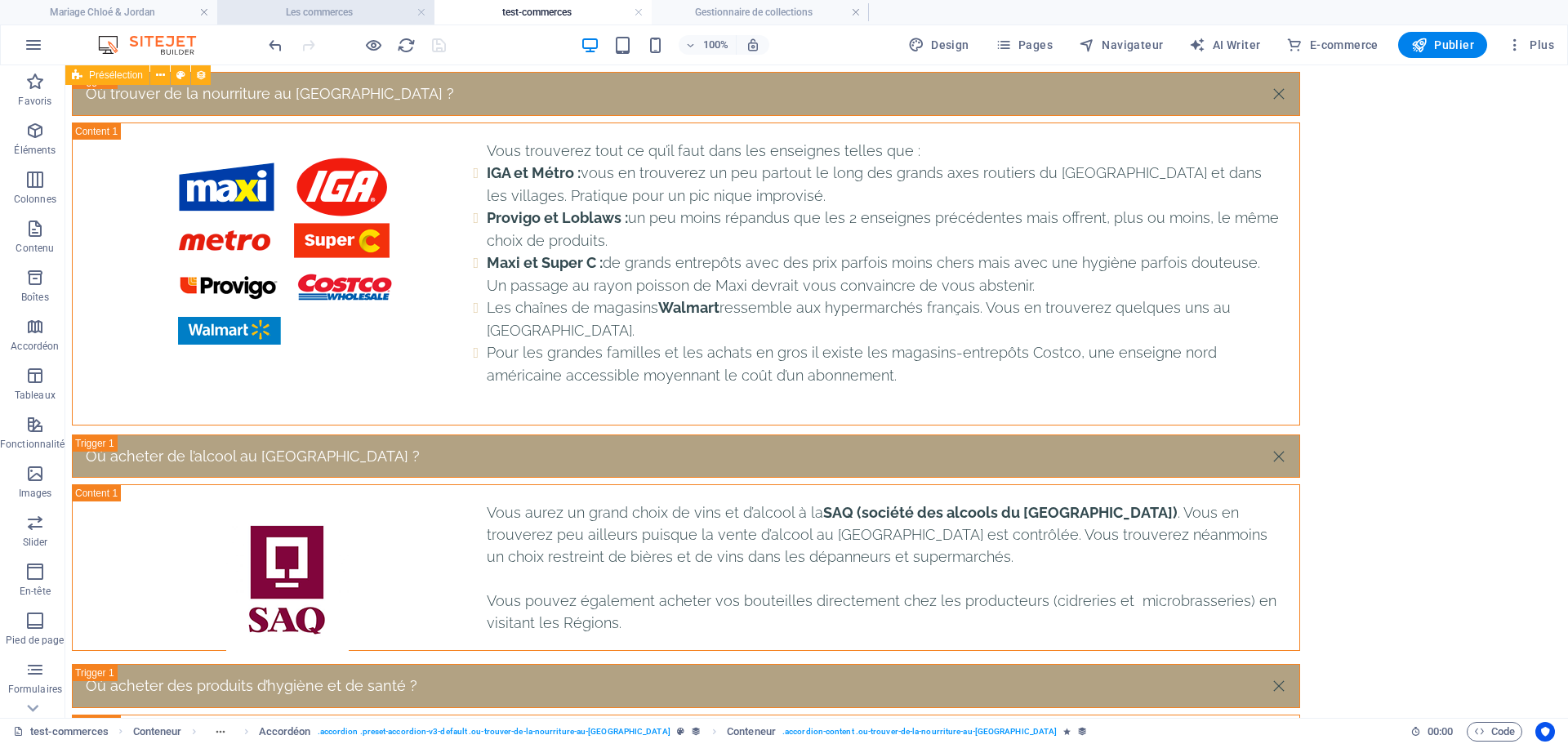
click at [354, 10] on h4 "Les commerces" at bounding box center [326, 12] width 218 height 17
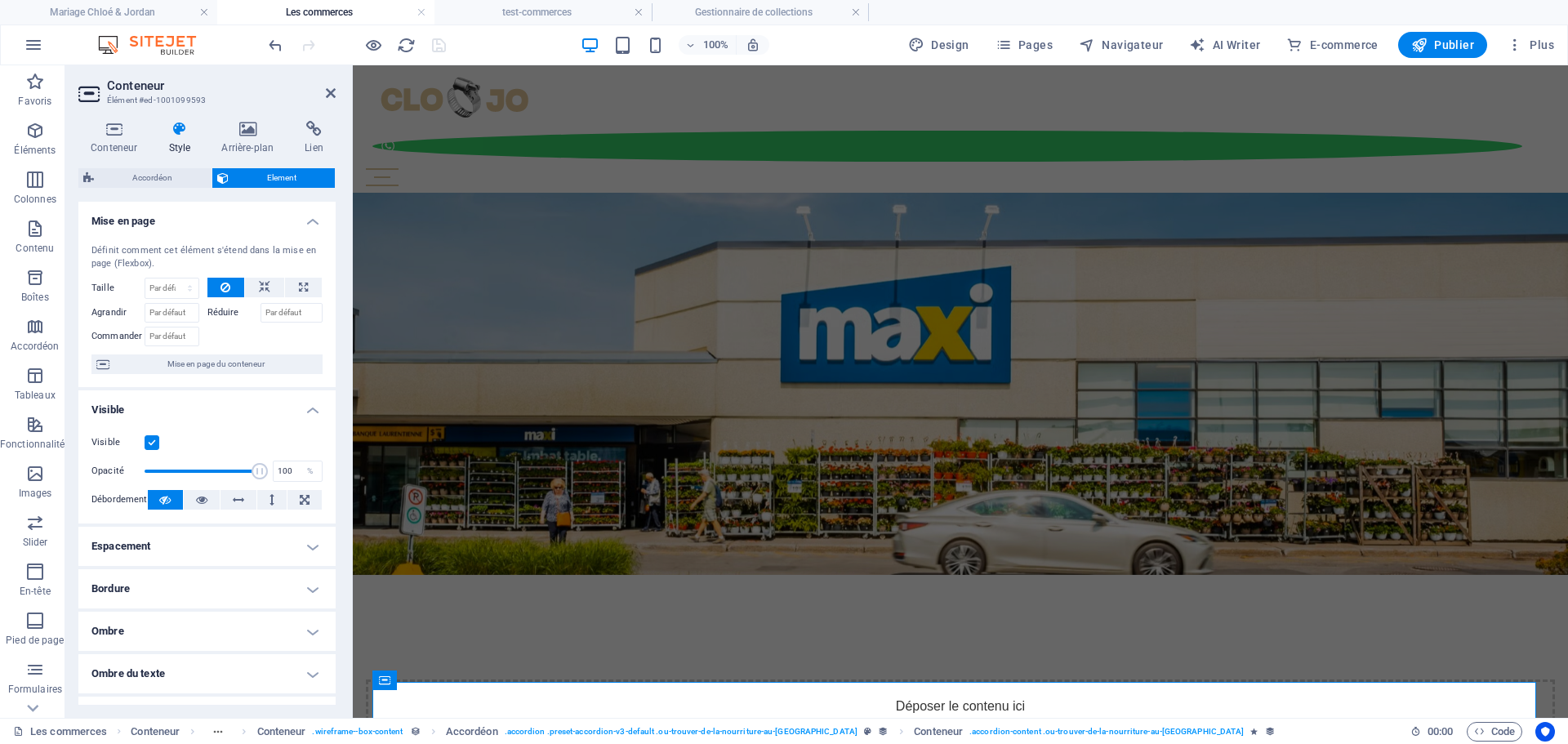
click at [693, 192] on figure at bounding box center [960, 383] width 1214 height 382
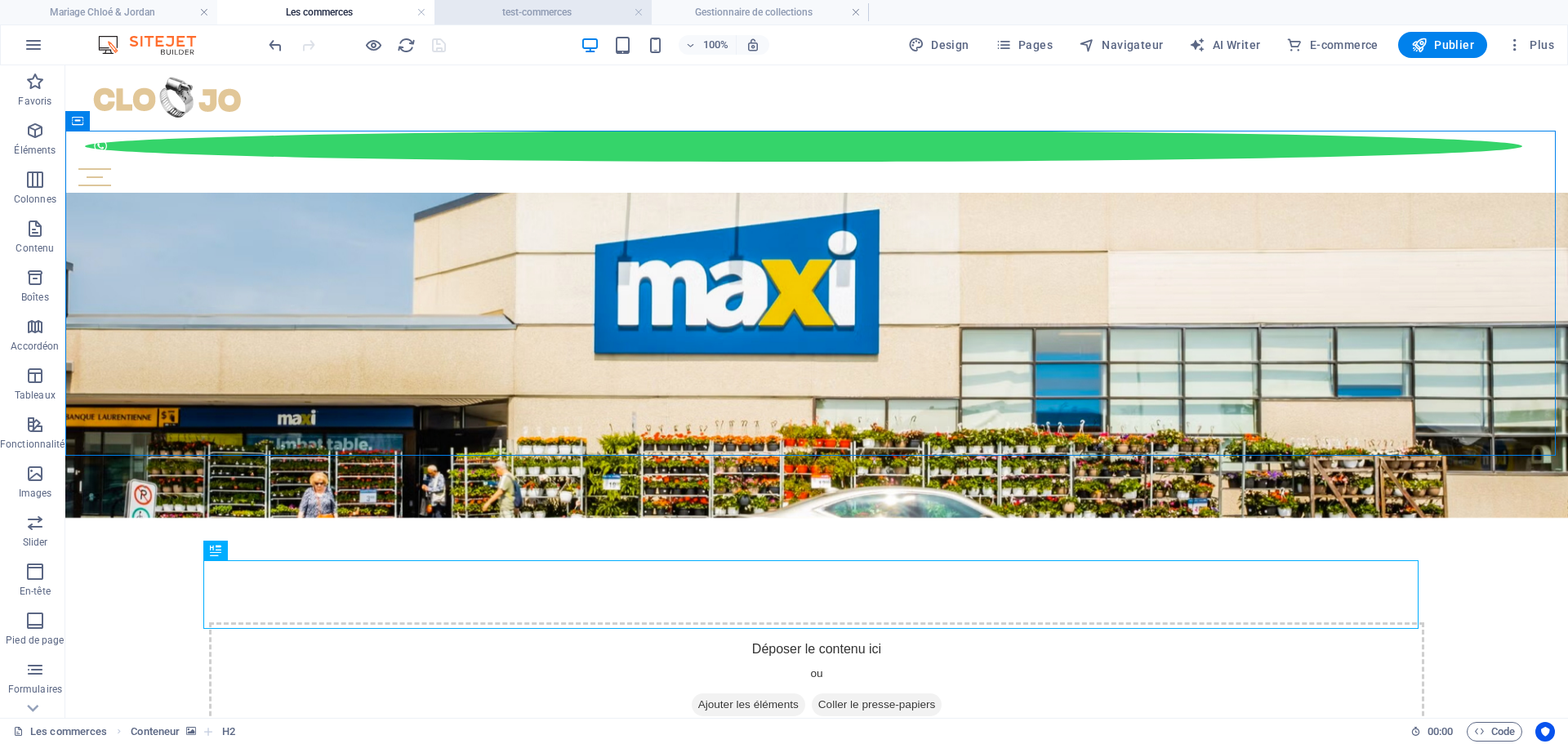
click at [517, 14] on h4 "test-commerces" at bounding box center [543, 12] width 218 height 17
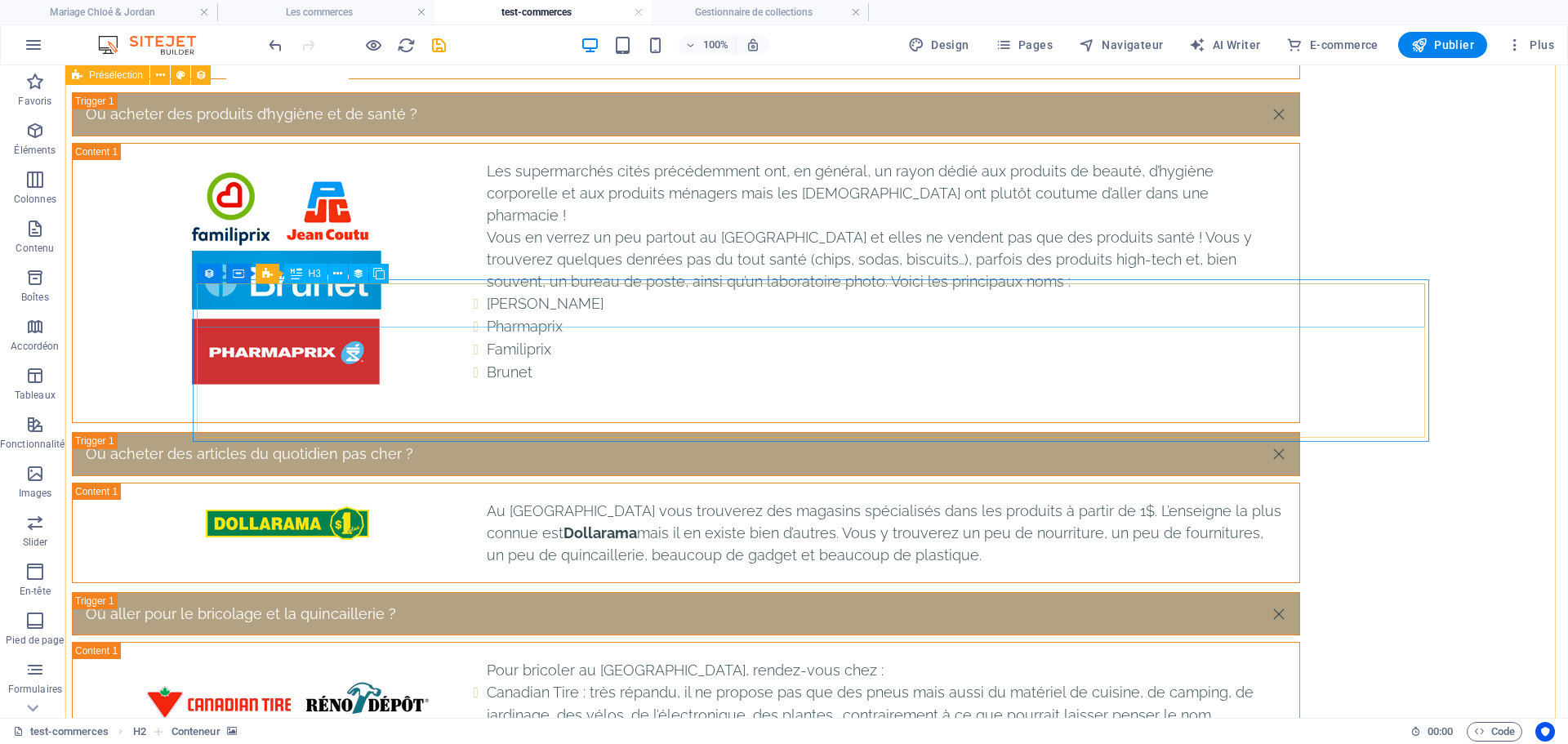
scroll to position [2486, 0]
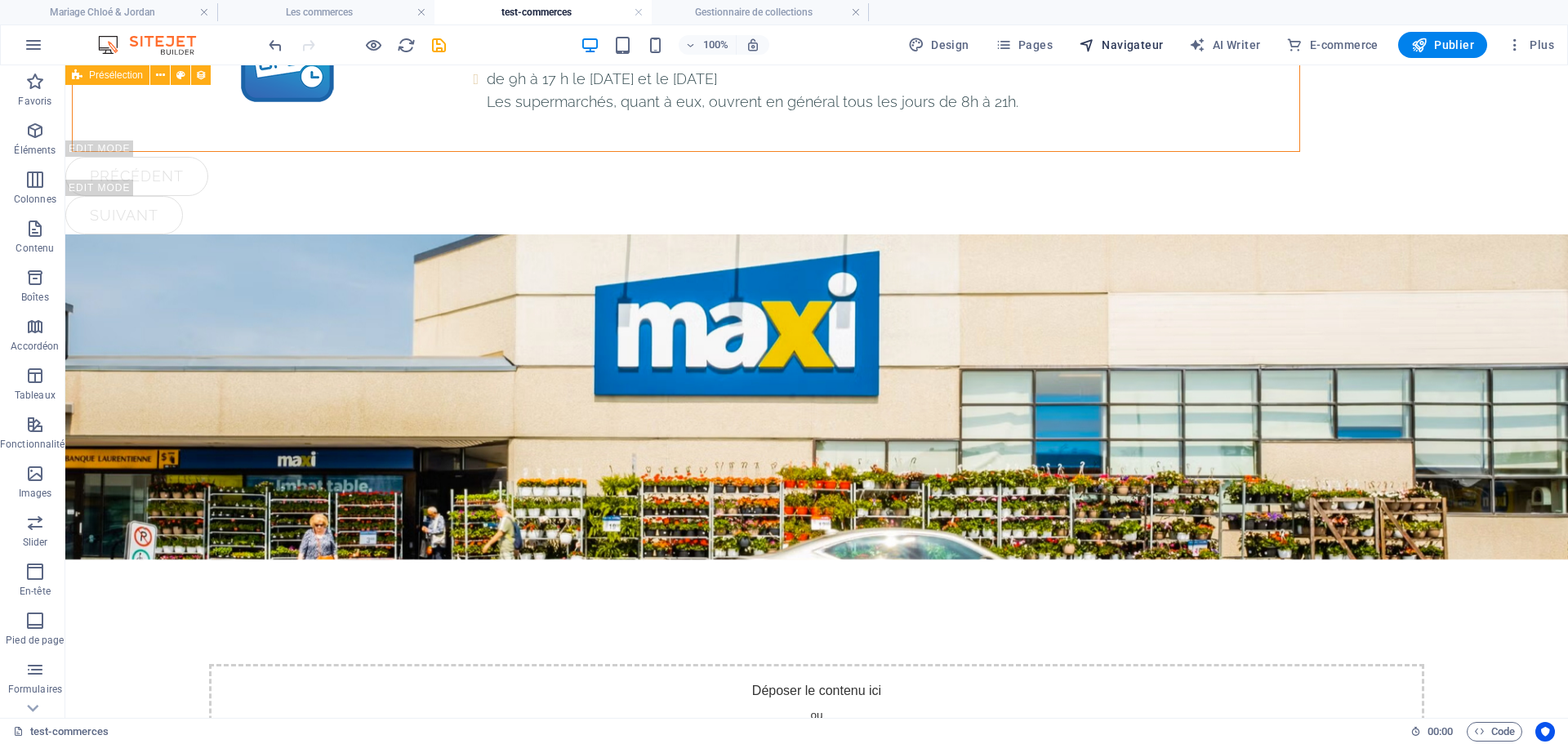
click at [1121, 48] on span "Navigateur" at bounding box center [1120, 45] width 85 height 17
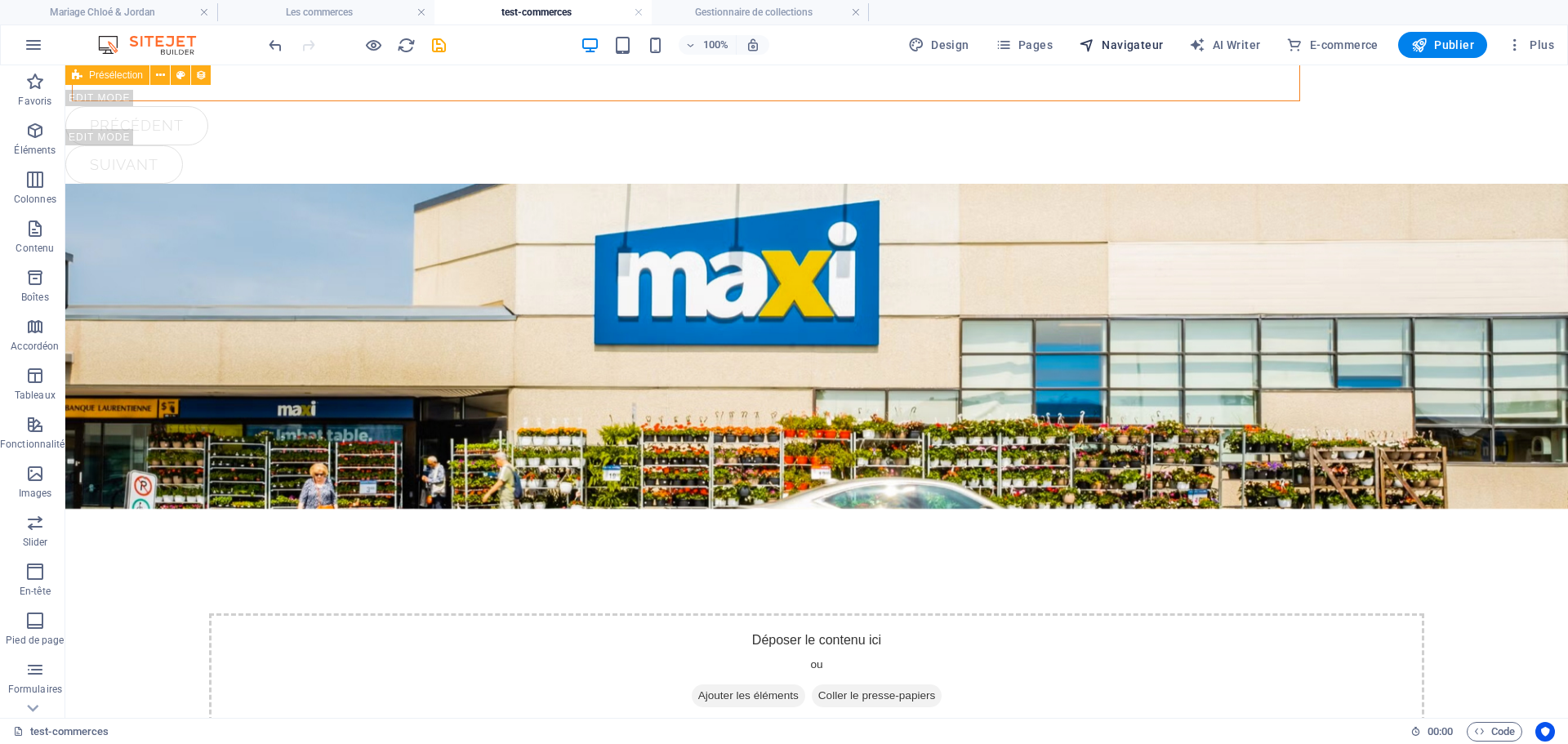
select select "18071809-fr"
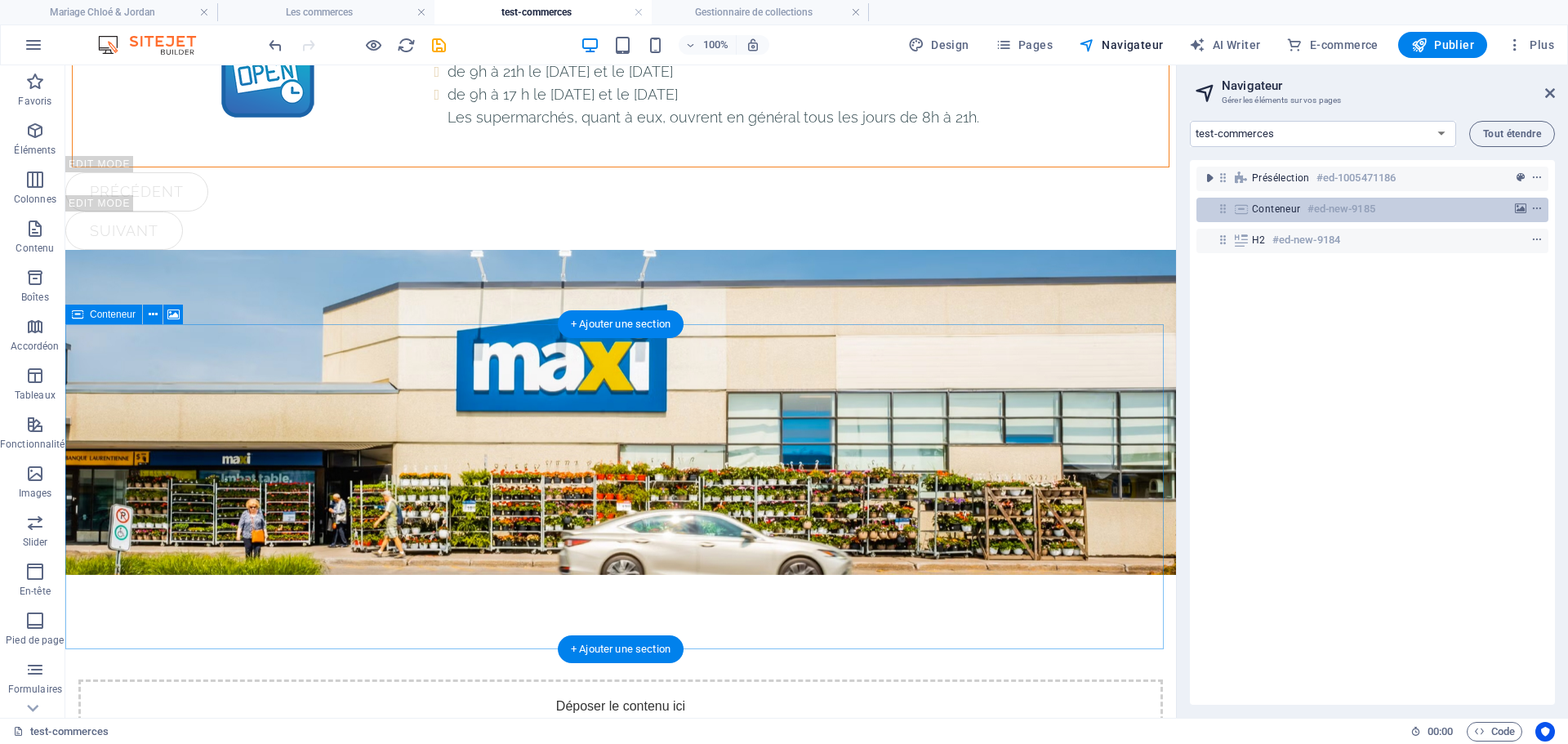
click at [1281, 207] on span "Conteneur" at bounding box center [1276, 208] width 49 height 13
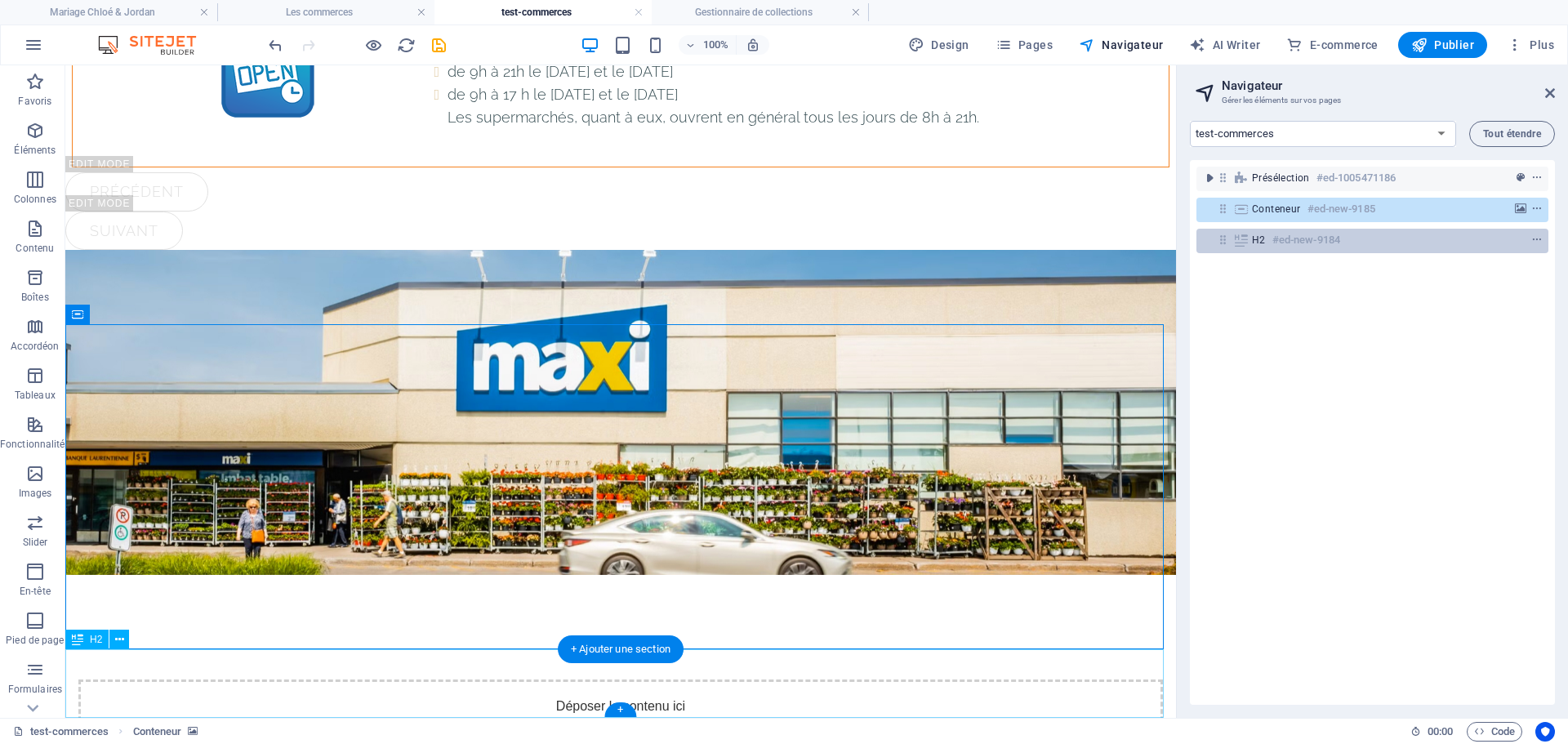
click at [1278, 238] on h6 "#ed-new-9184" at bounding box center [1306, 240] width 68 height 19
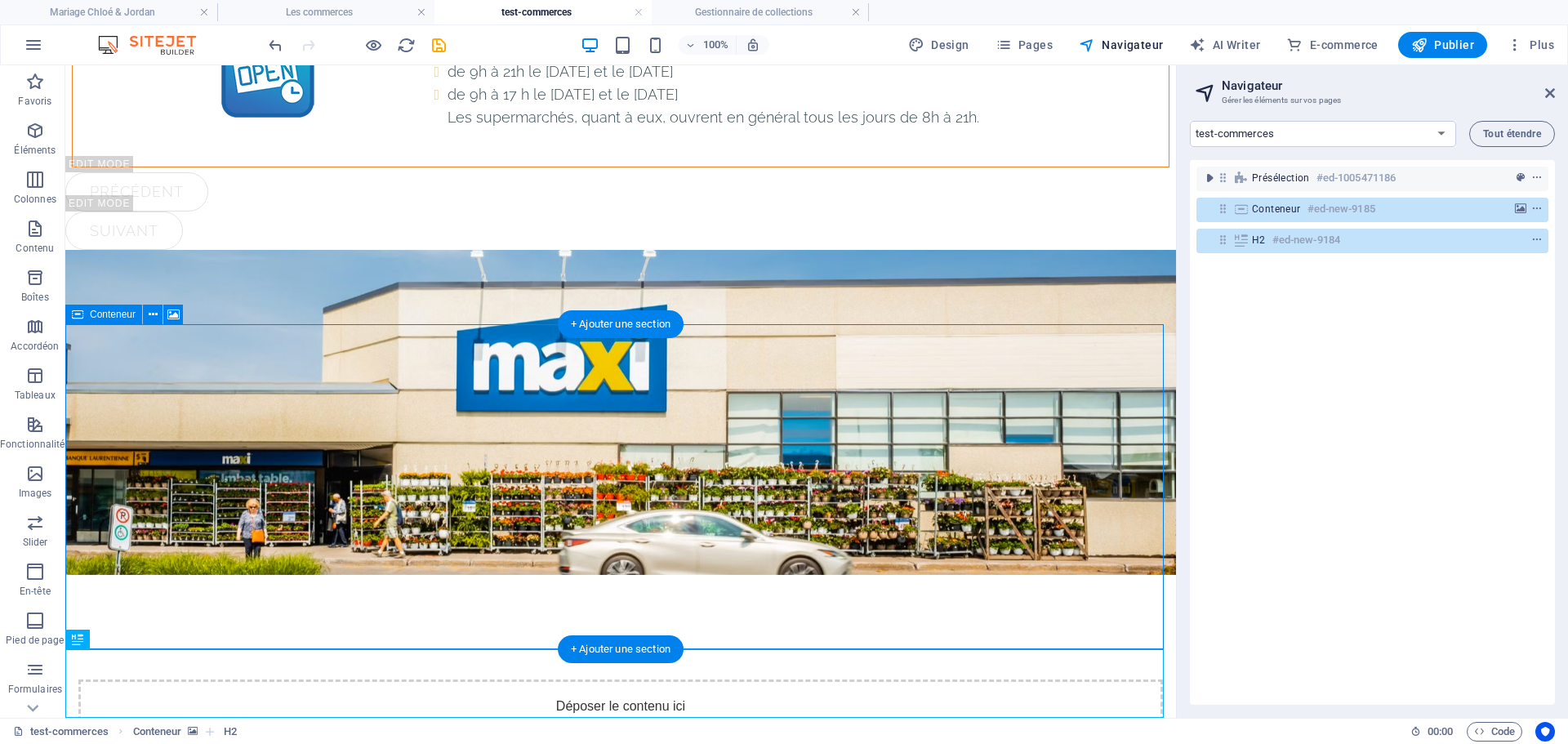
drag, startPoint x: 1275, startPoint y: 209, endPoint x: 1266, endPoint y: 216, distance: 11.4
click at [1266, 216] on div "Conteneur #ed-new-9185" at bounding box center [1358, 209] width 215 height 19
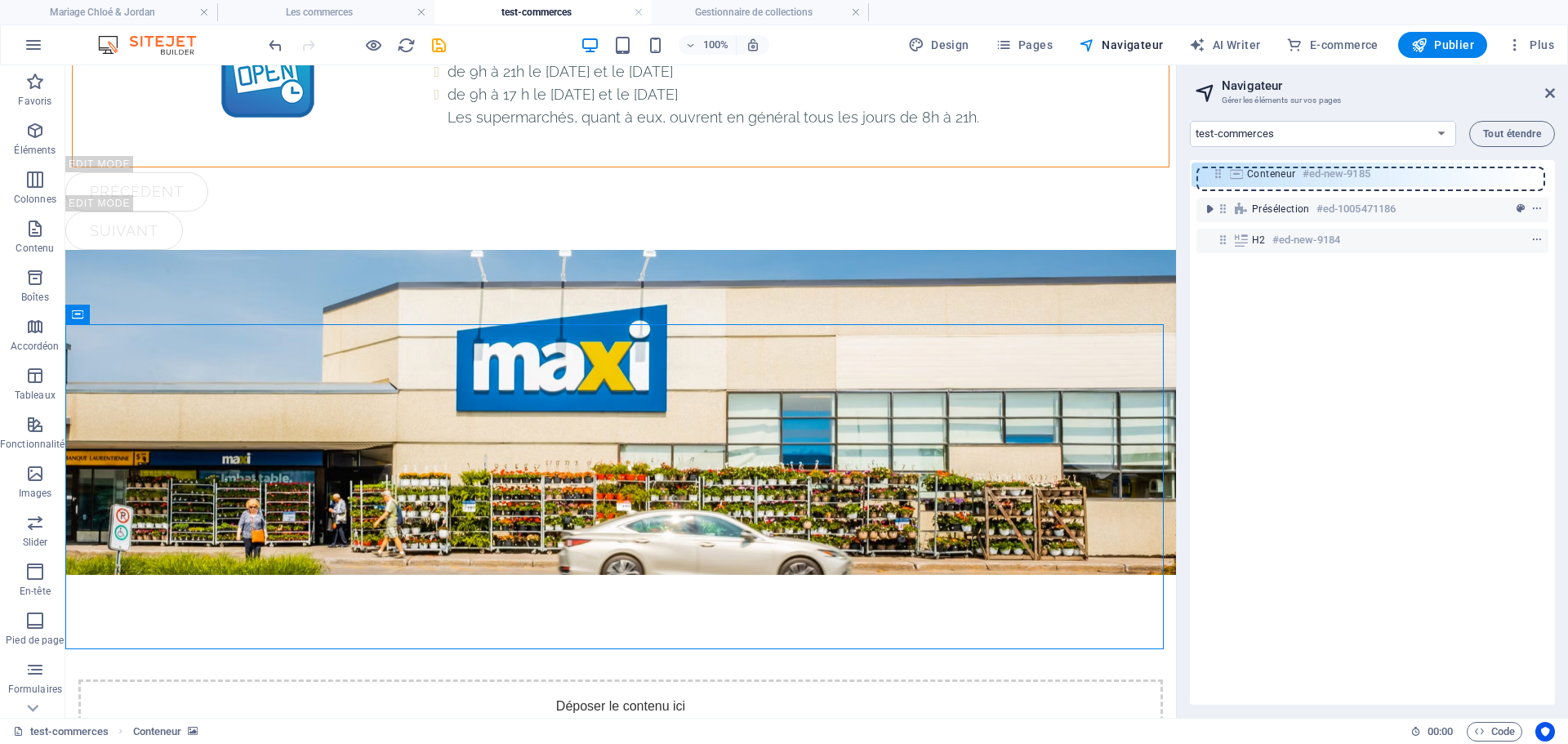
drag, startPoint x: 1222, startPoint y: 209, endPoint x: 1216, endPoint y: 163, distance: 46.4
click at [1216, 163] on div "Présélection #ed-1005471186 Conteneur #ed-new-9185 H2 #ed-new-9184" at bounding box center [1372, 432] width 365 height 545
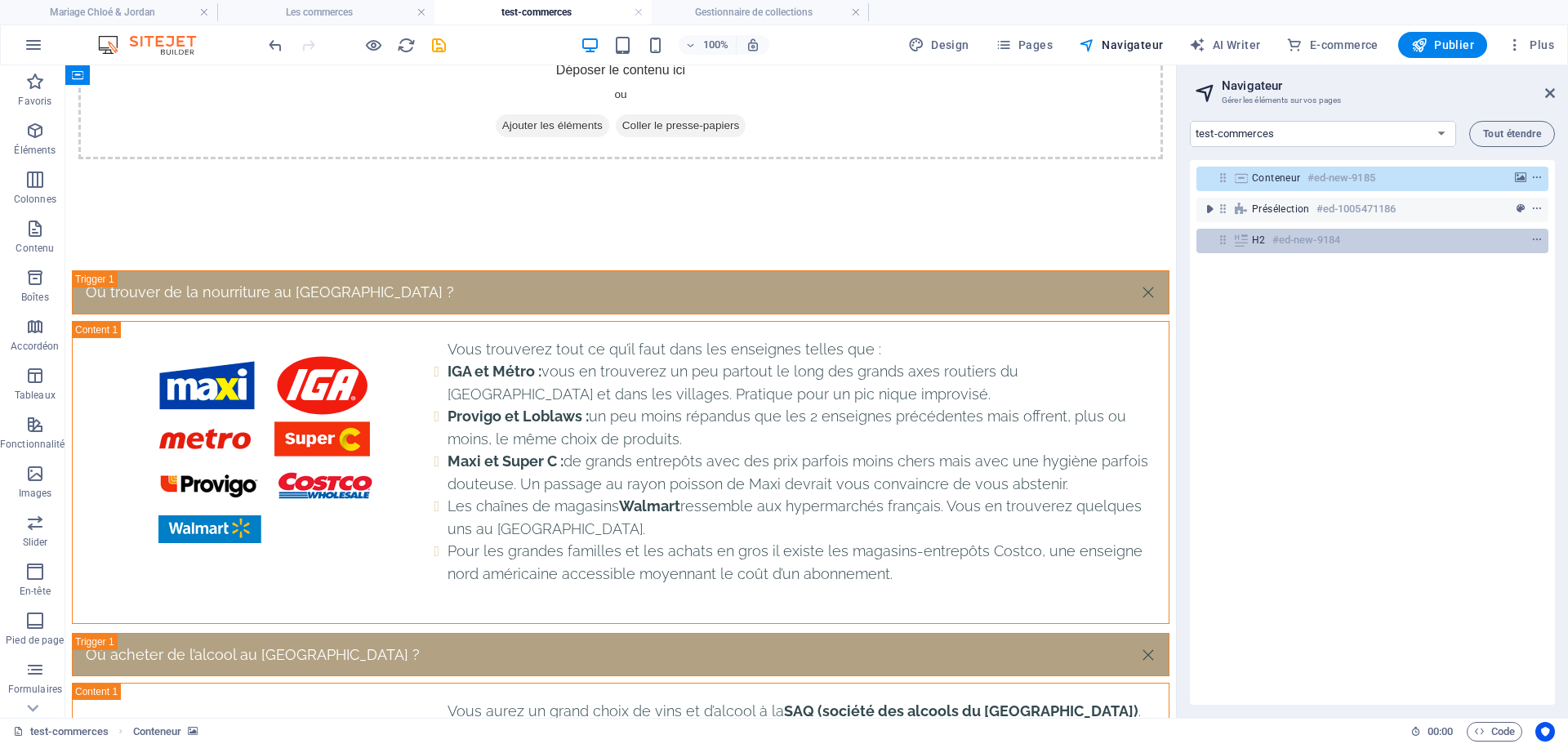
scroll to position [0, 0]
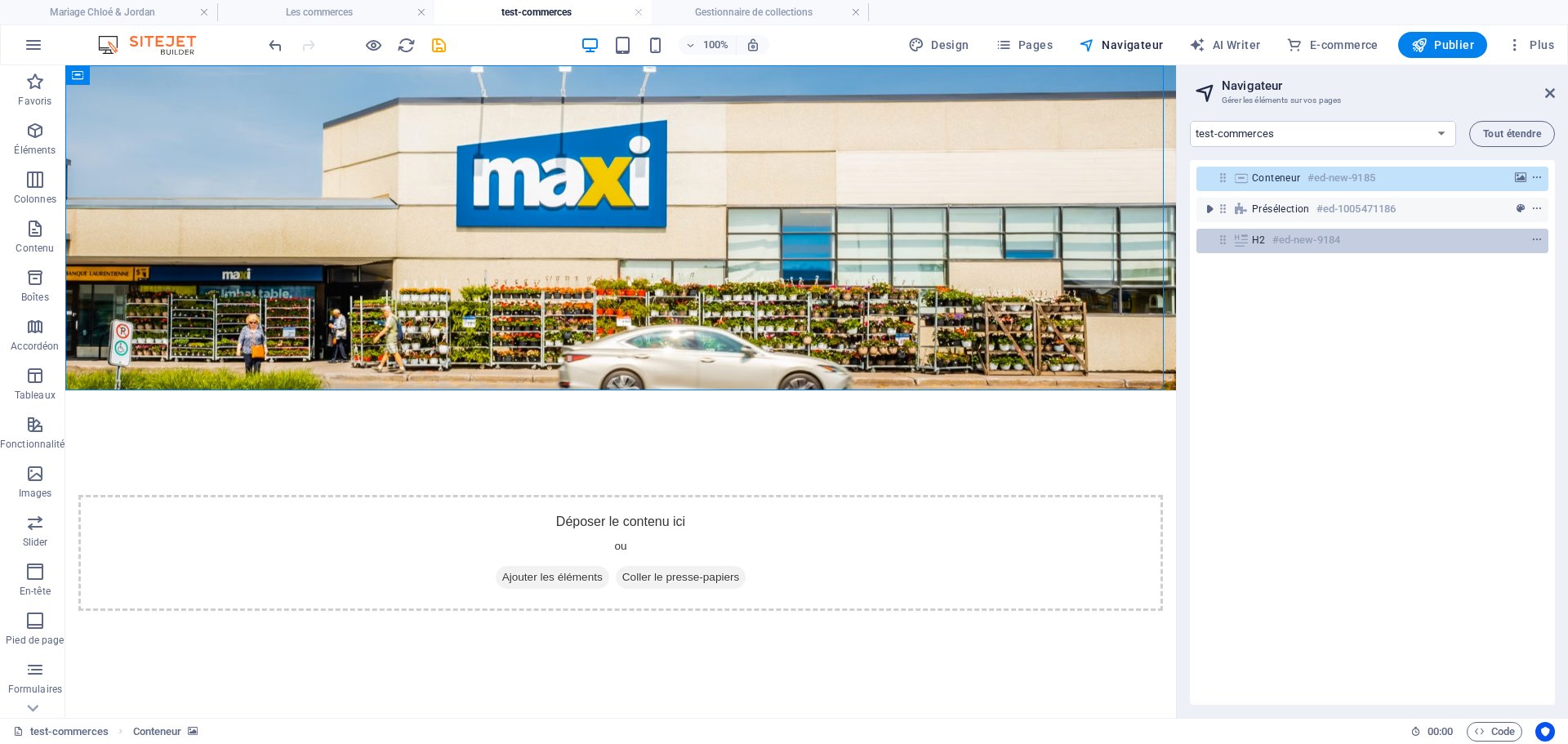
click at [1221, 238] on icon at bounding box center [1222, 240] width 14 height 14
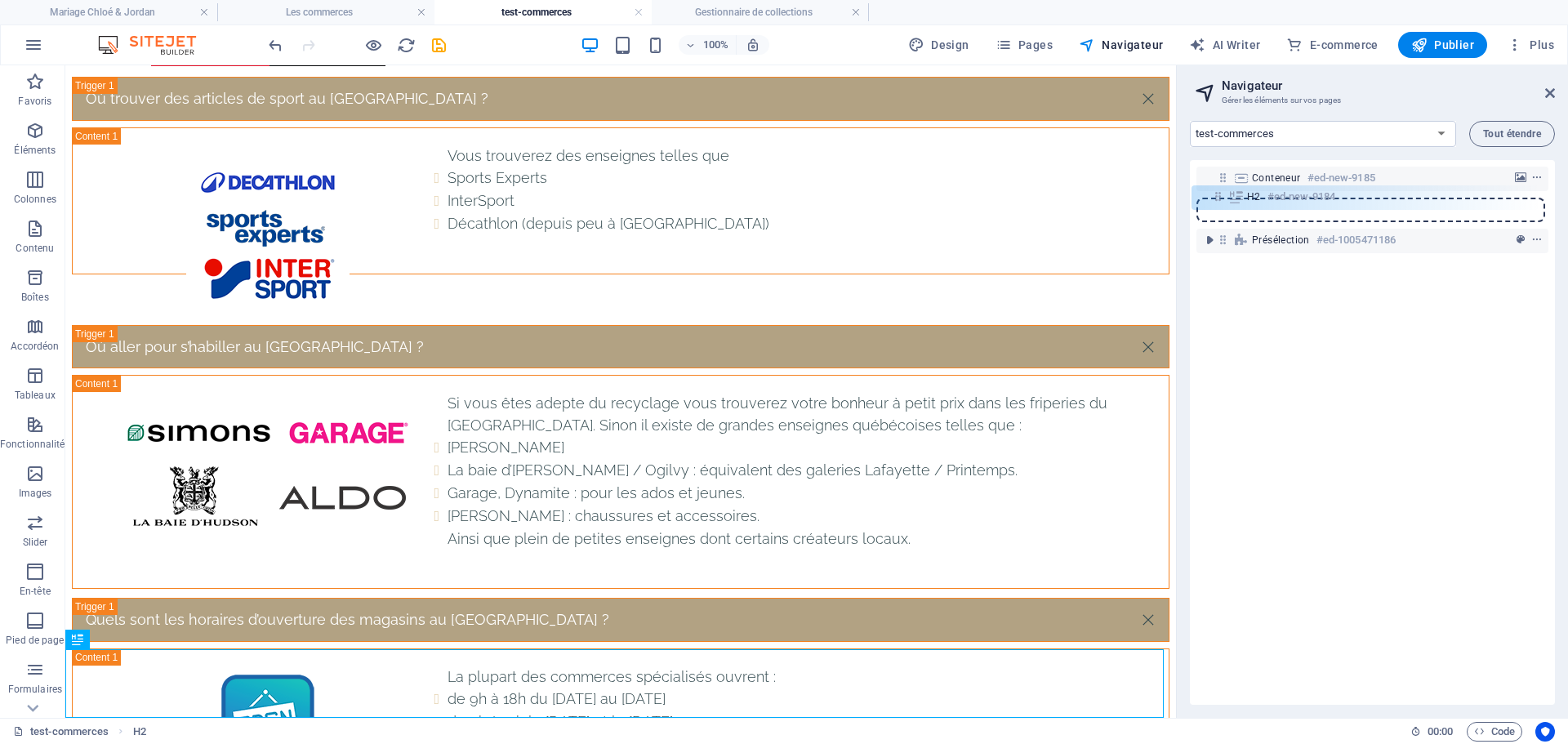
drag, startPoint x: 1220, startPoint y: 239, endPoint x: 1215, endPoint y: 191, distance: 48.3
click at [1215, 191] on div "Conteneur #ed-new-9185 Présélection #ed-1005471186 H2 #ed-new-9184" at bounding box center [1372, 432] width 365 height 545
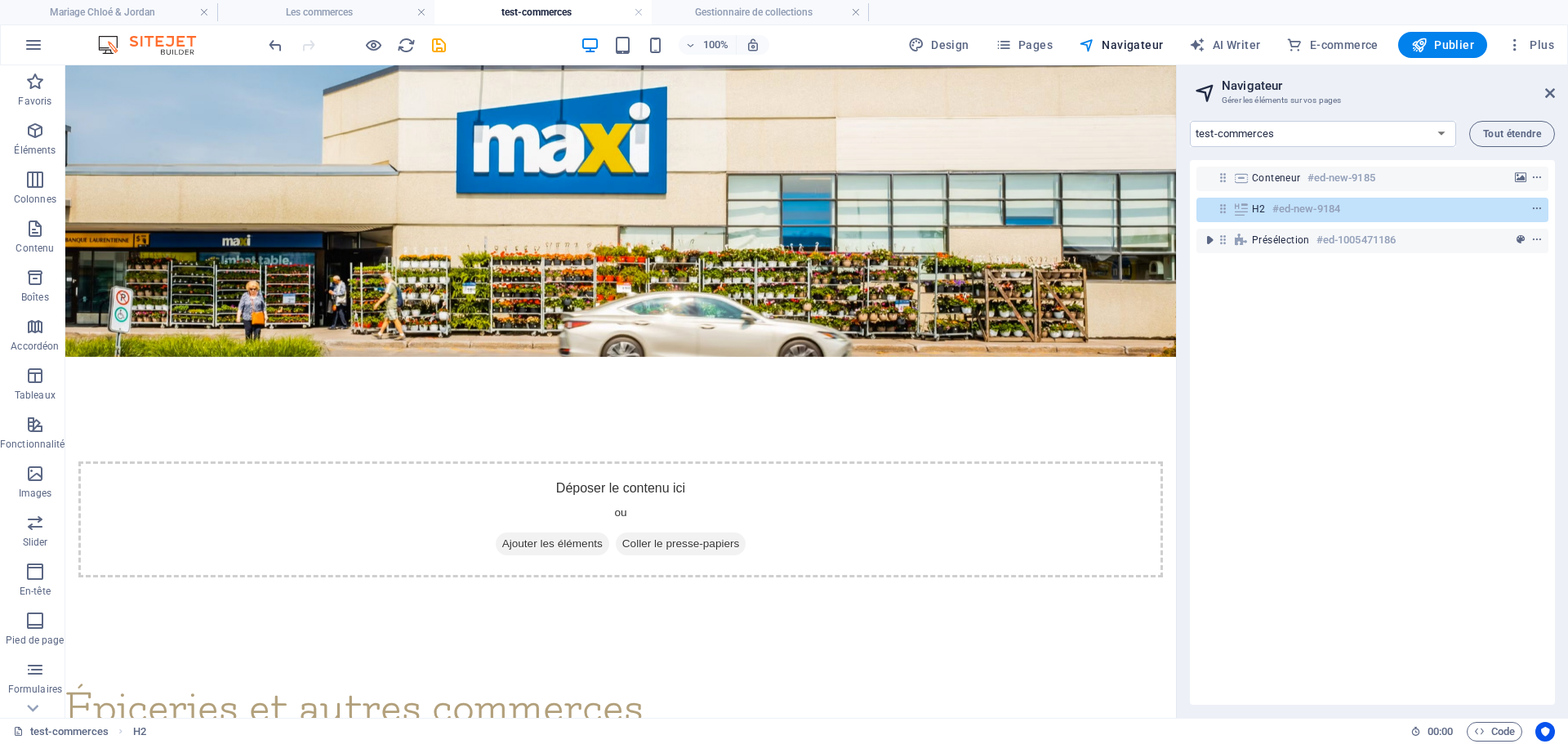
scroll to position [33, 0]
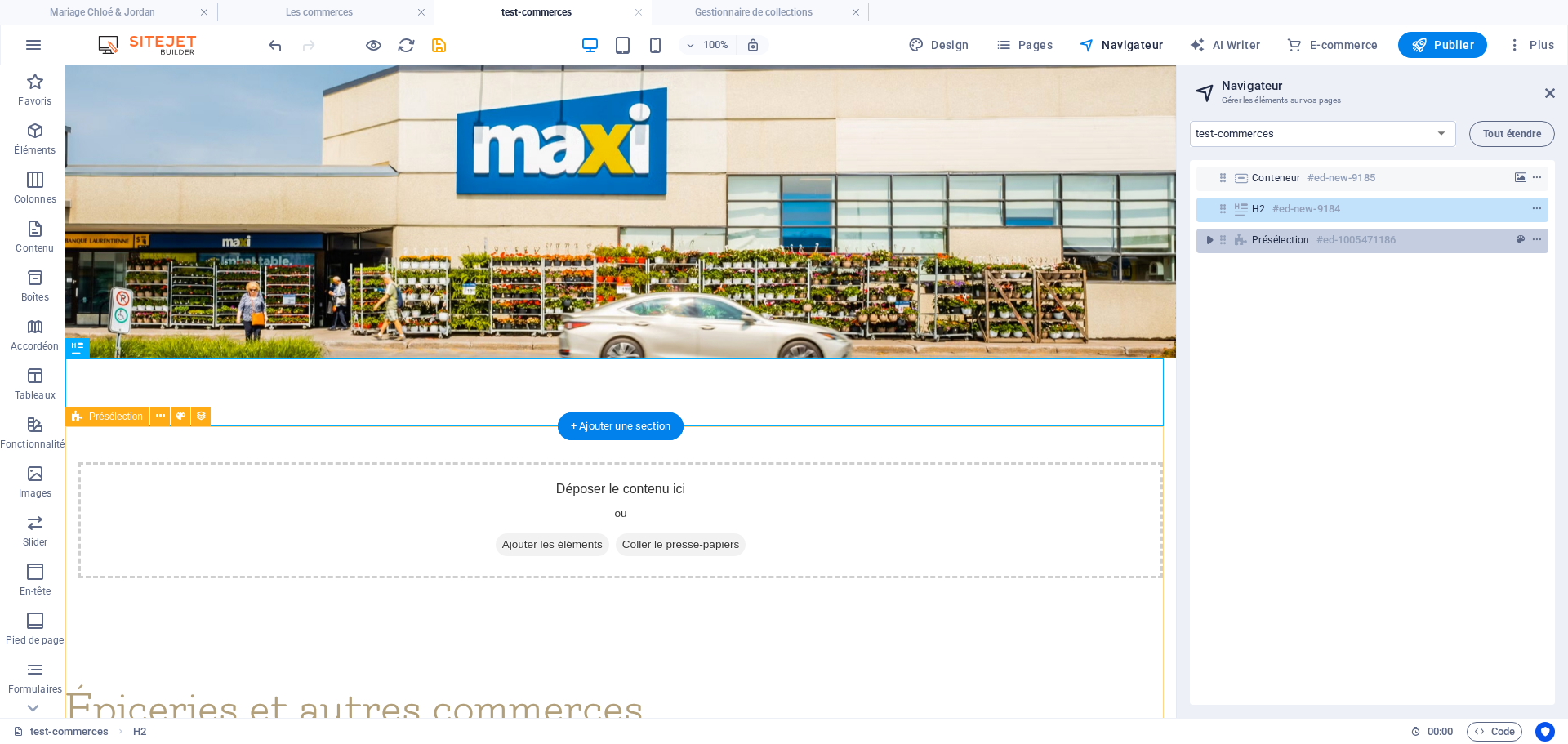
click at [1270, 238] on span "Présélection" at bounding box center [1280, 239] width 58 height 13
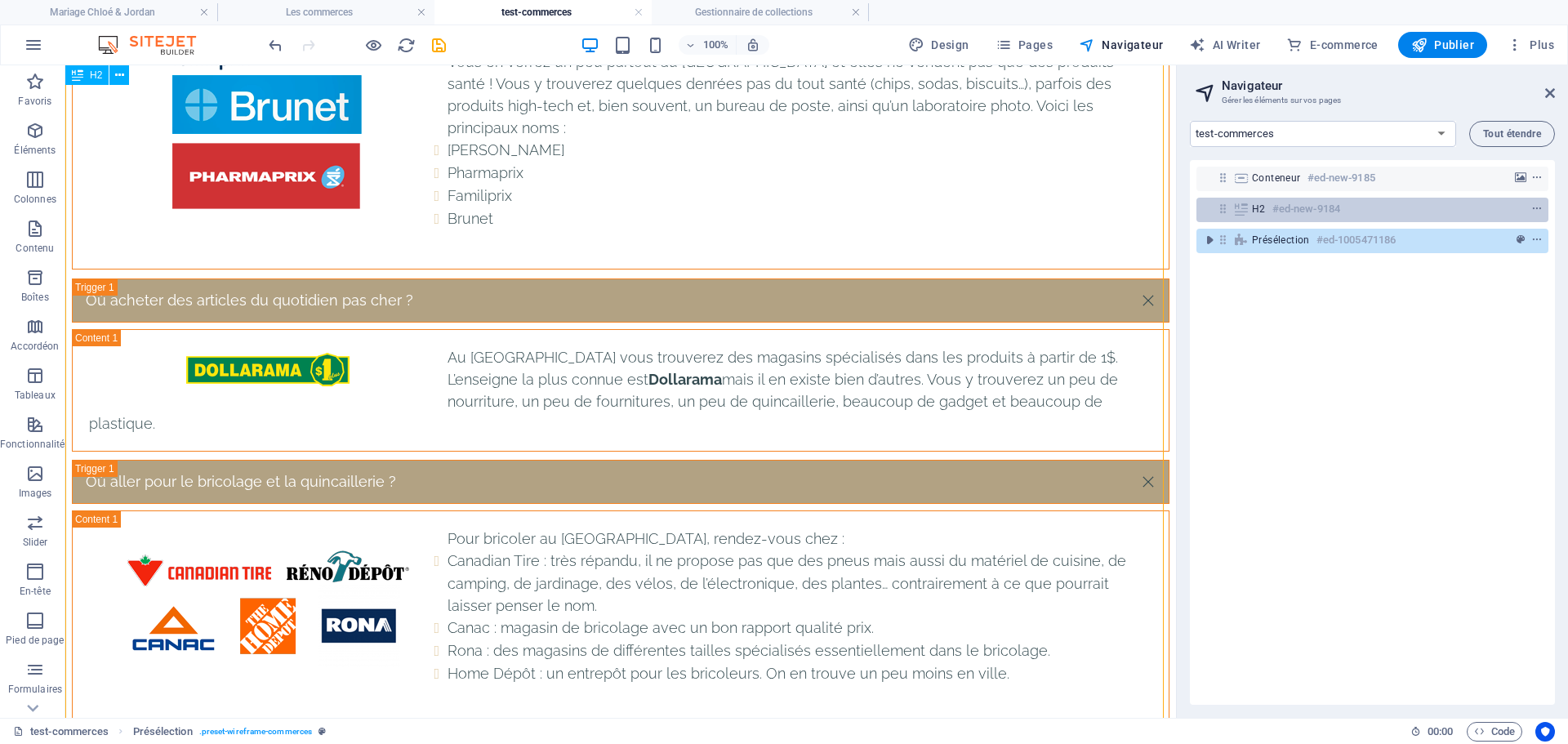
click at [1260, 204] on span "H2" at bounding box center [1258, 208] width 14 height 13
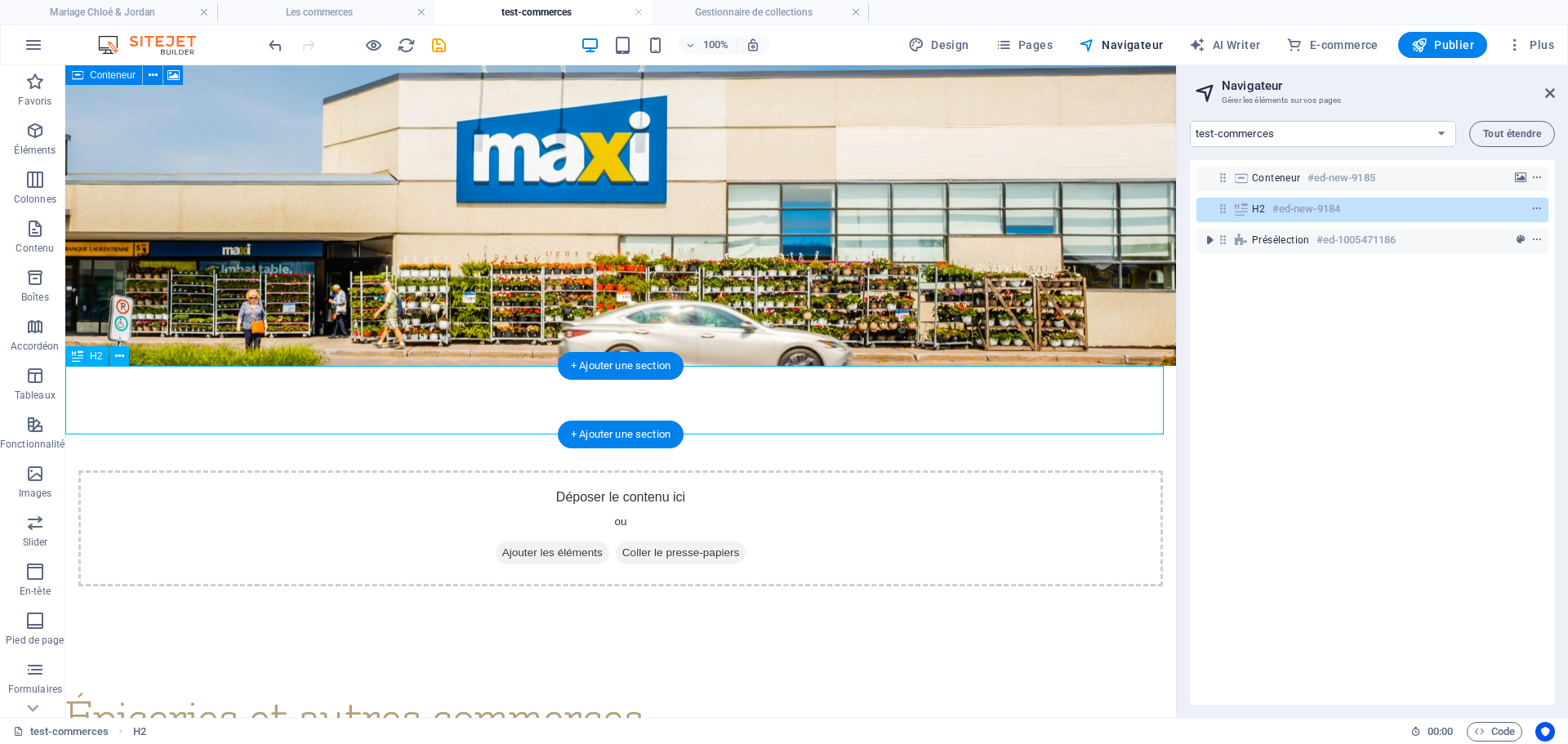
click at [652, 691] on div "Épiceries et autres commerces" at bounding box center [620, 725] width 1110 height 69
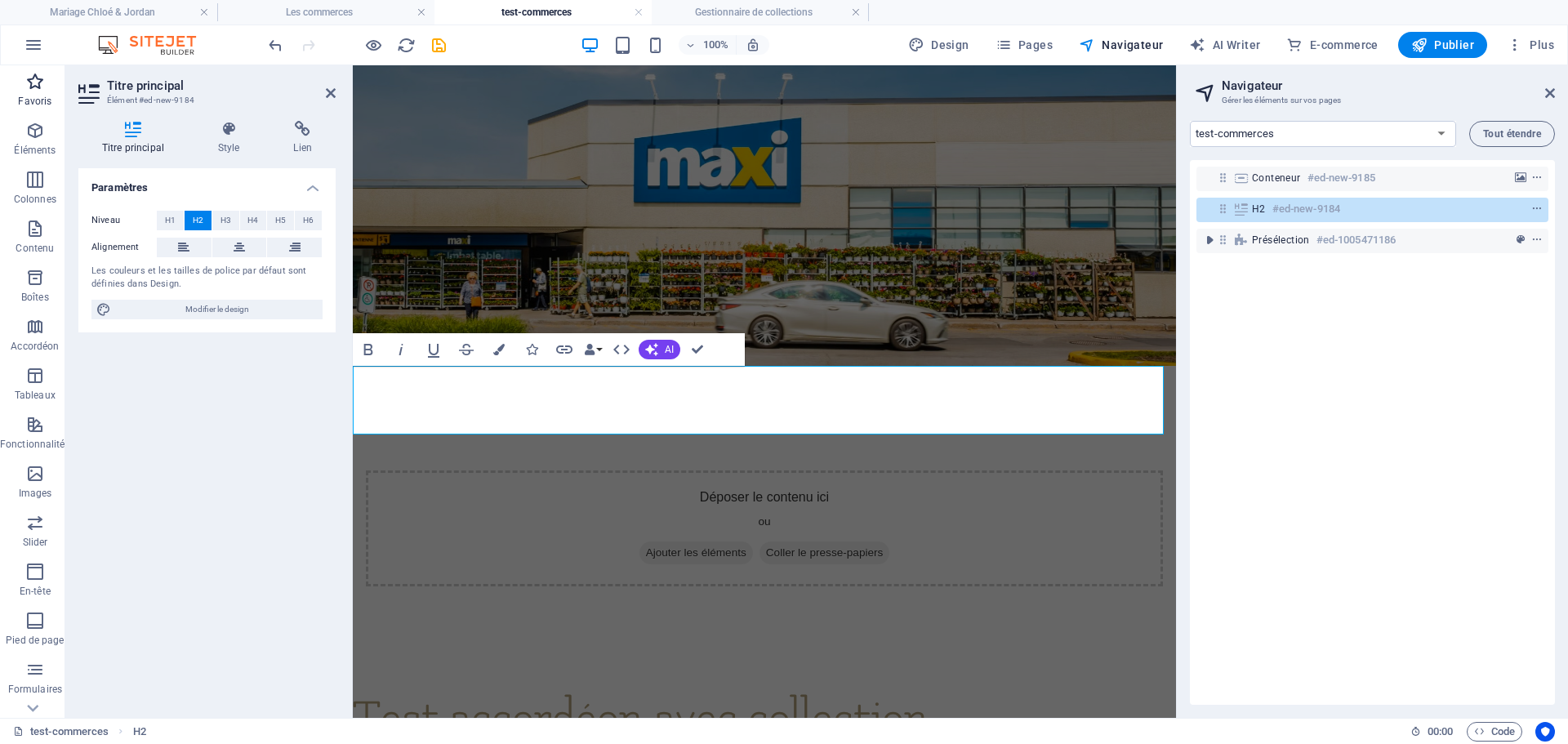
click at [30, 87] on icon "button" at bounding box center [35, 82] width 19 height 19
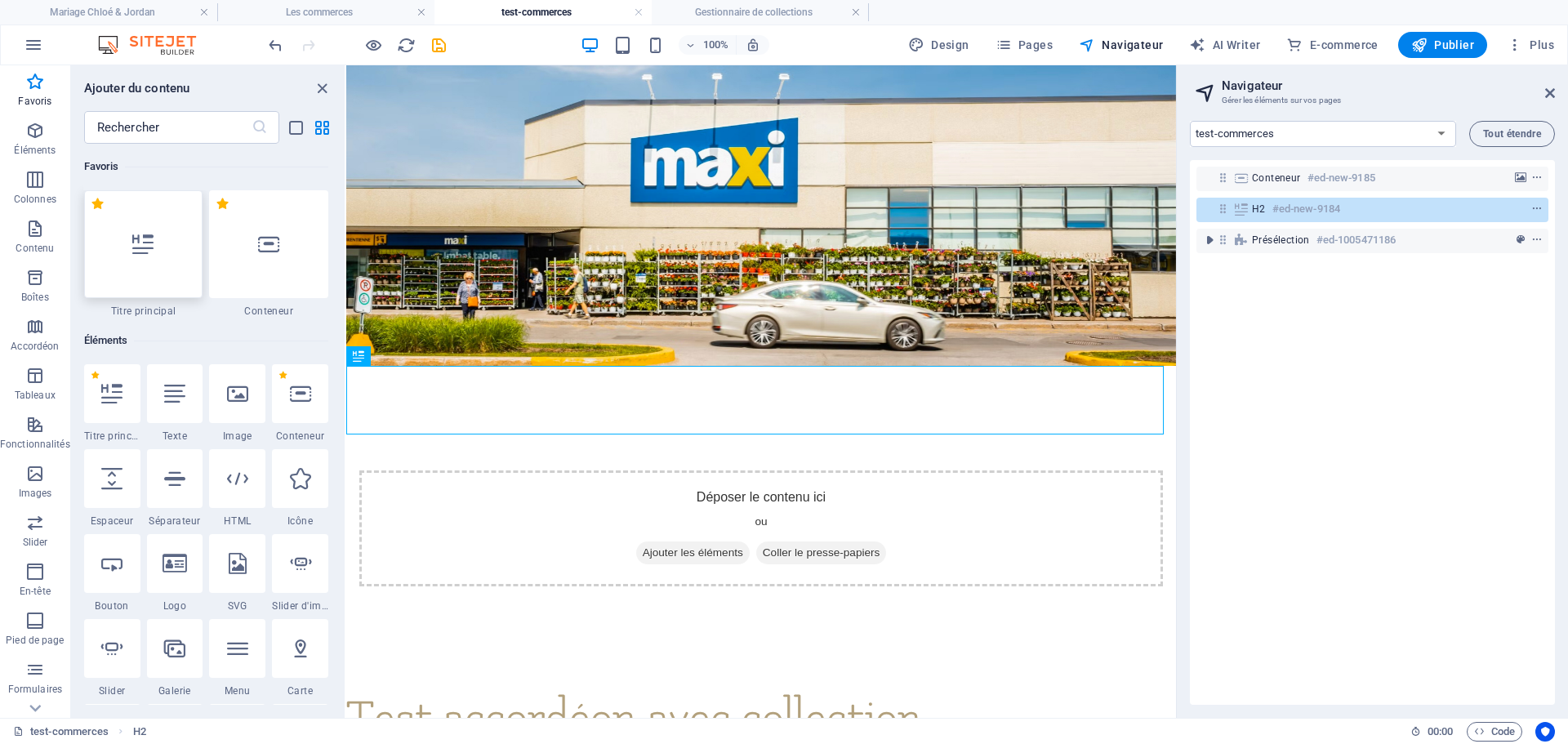
click at [153, 254] on div at bounding box center [144, 244] width 119 height 108
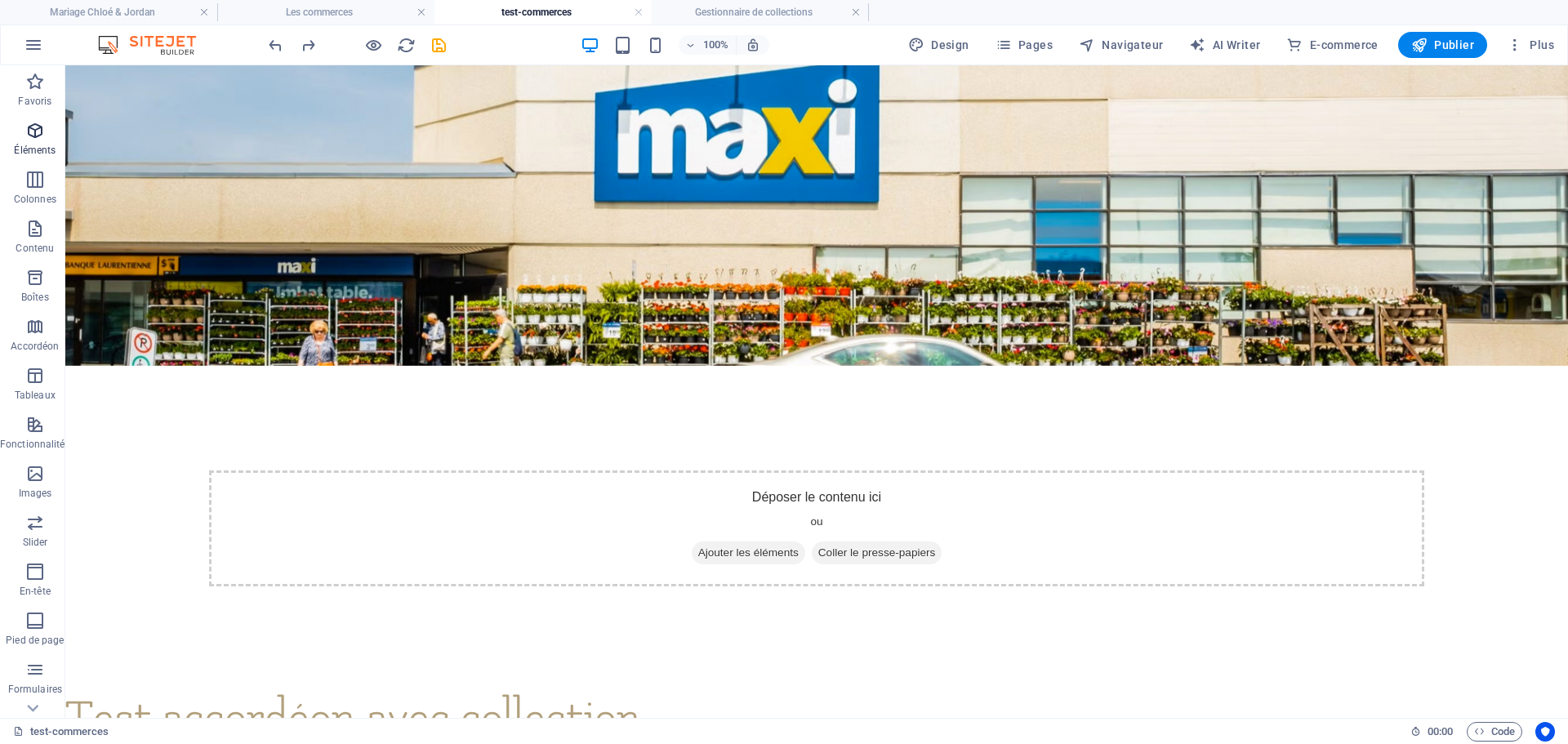
click at [30, 135] on icon "button" at bounding box center [35, 130] width 19 height 19
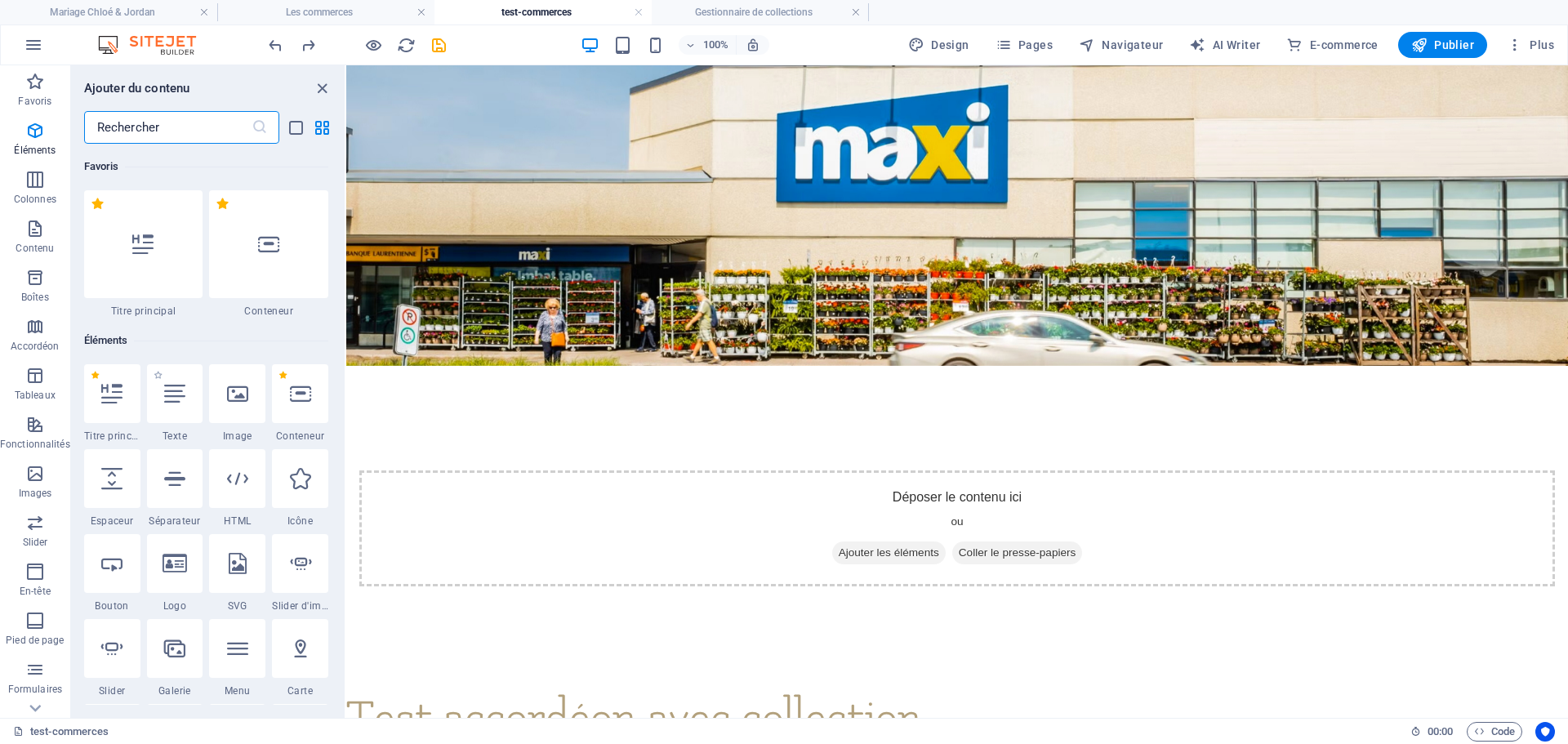
scroll to position [174, 0]
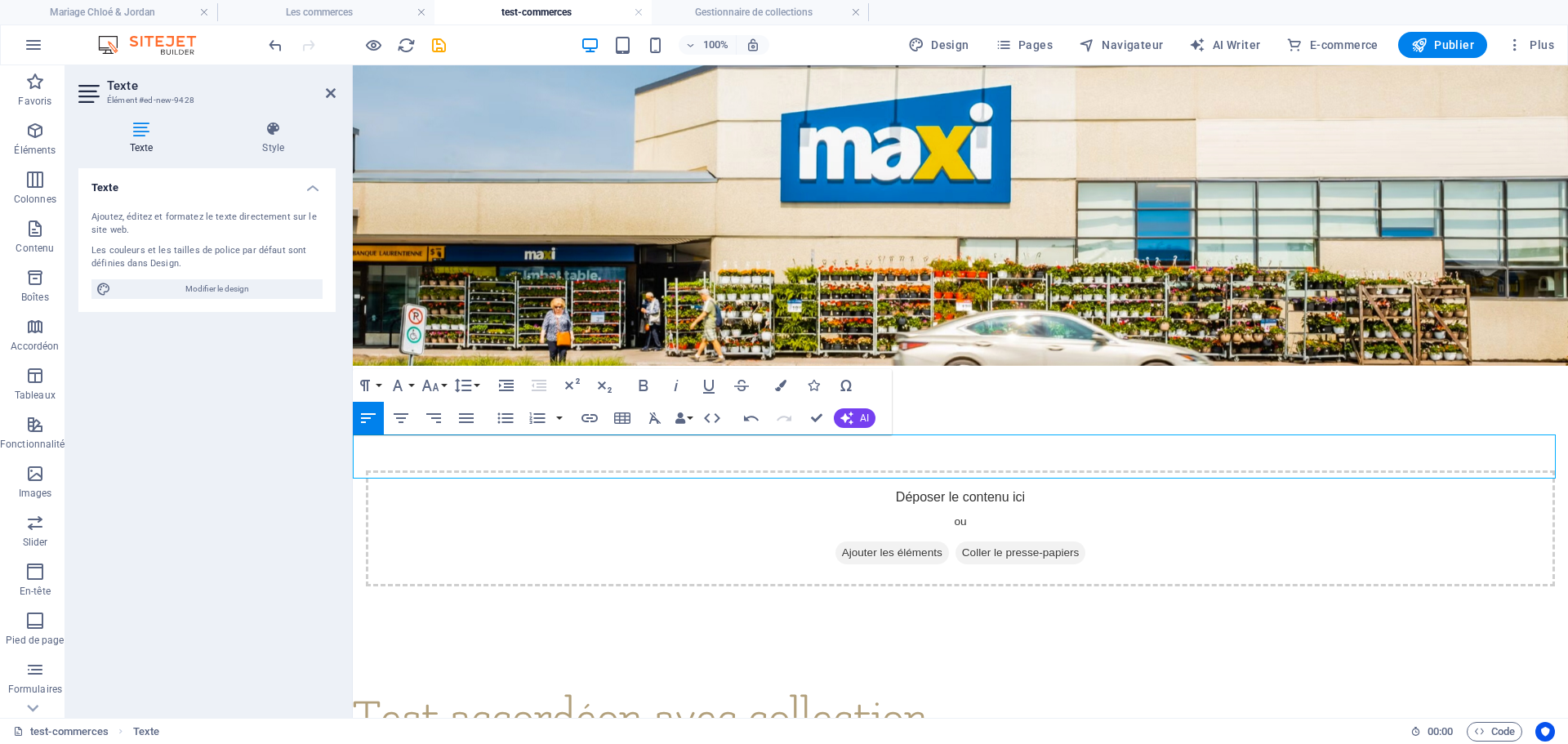
click at [32, 135] on icon "button" at bounding box center [35, 130] width 19 height 19
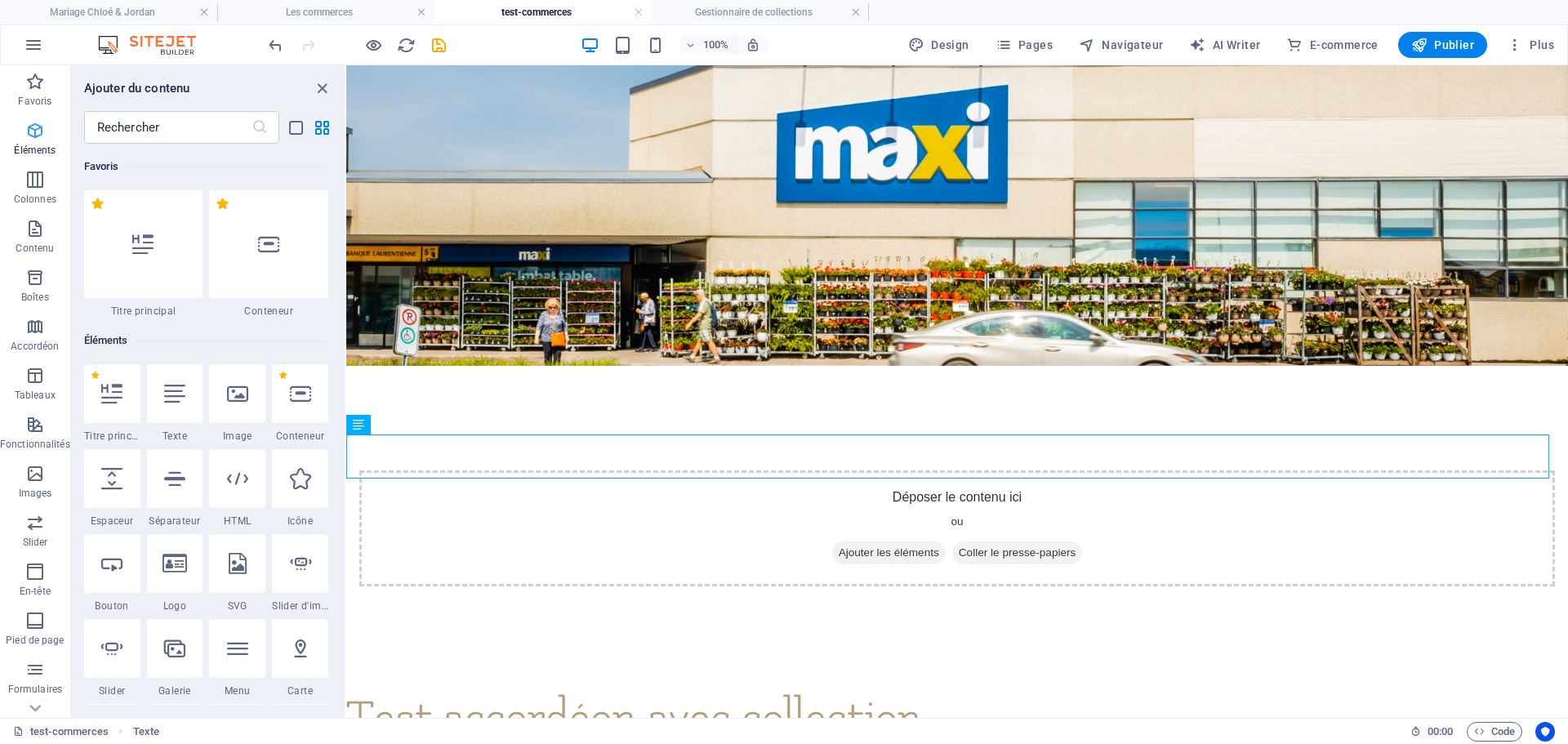
click at [32, 135] on icon "button" at bounding box center [35, 130] width 19 height 19
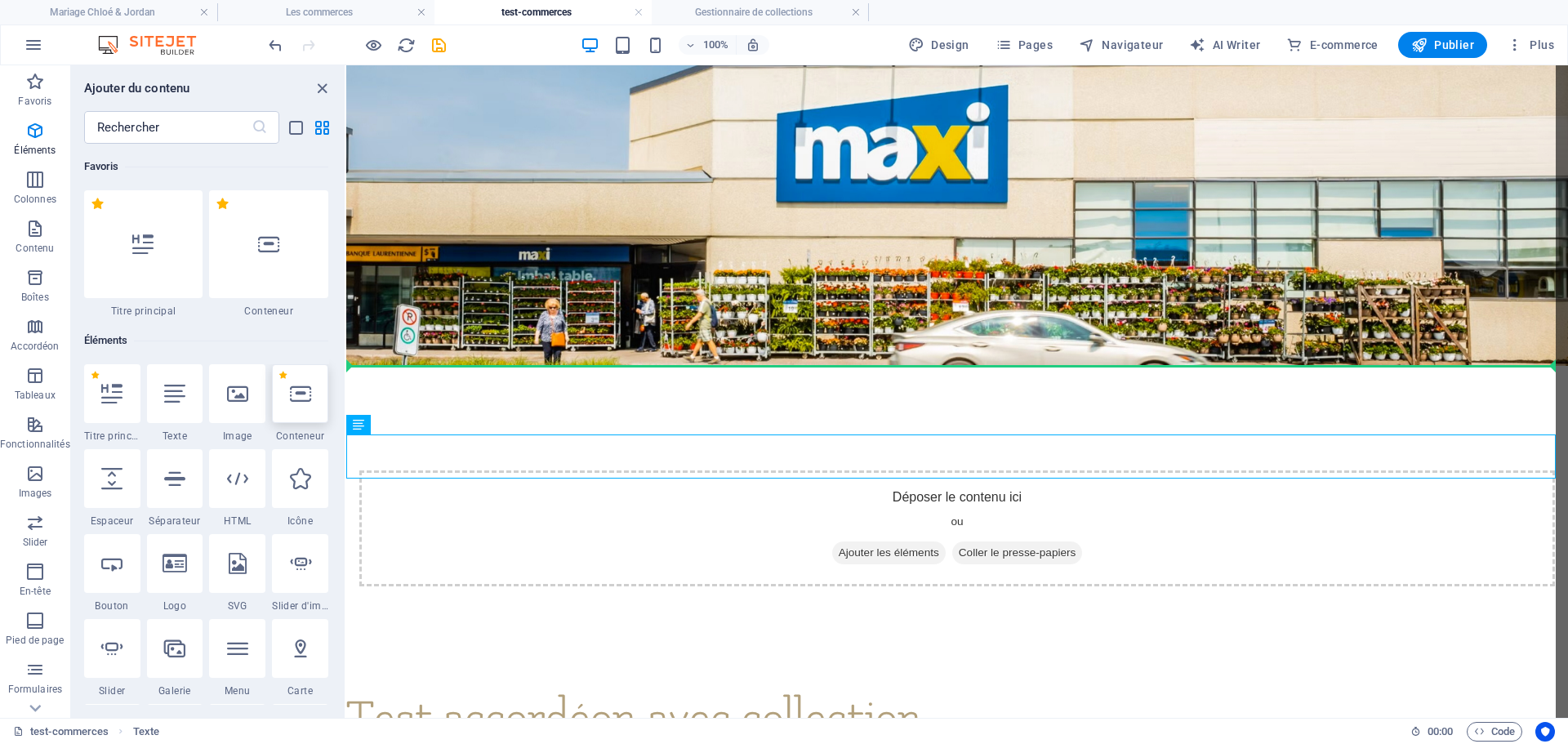
scroll to position [414, 0]
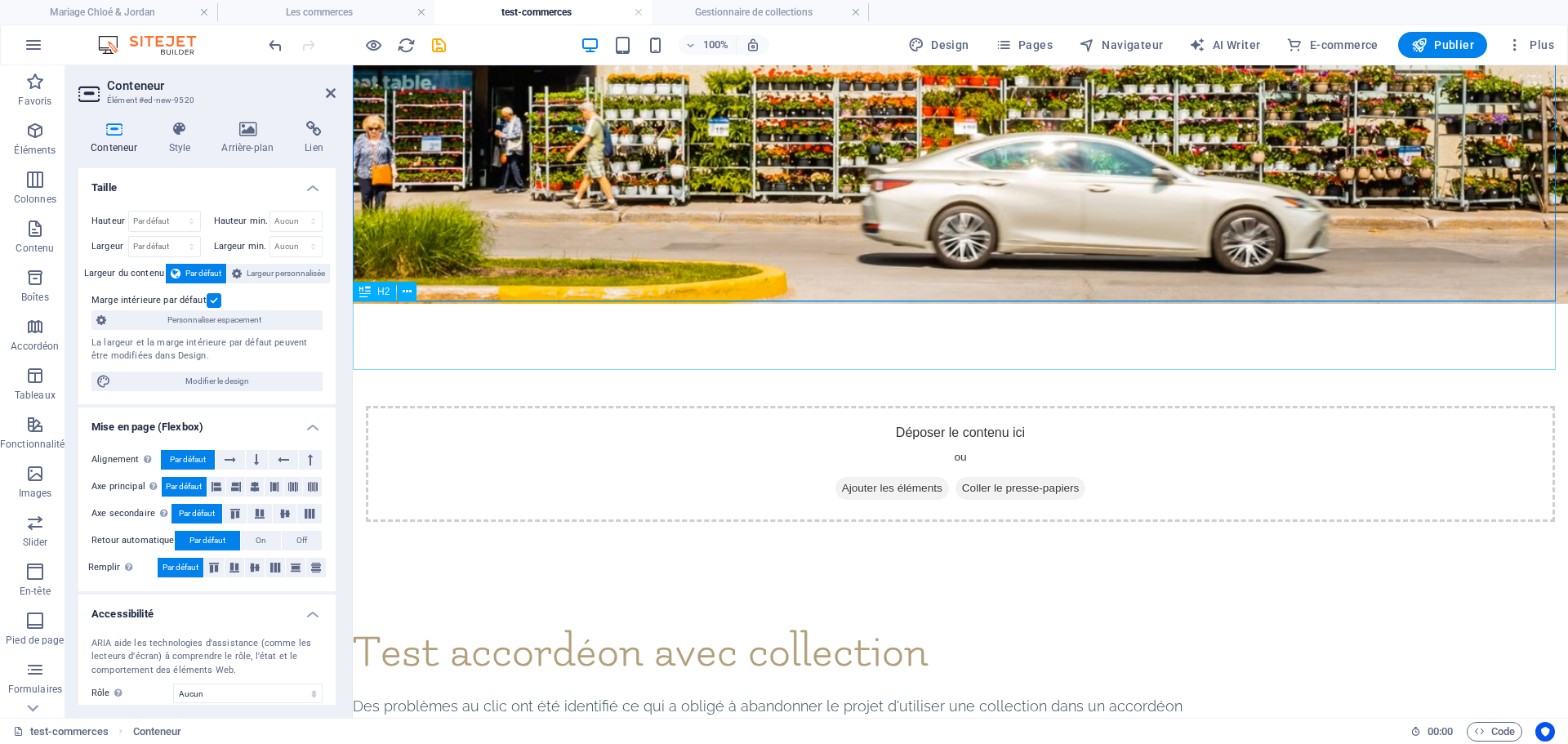
click at [620, 626] on div "Test accordéon avec collection" at bounding box center [960, 660] width 1214 height 69
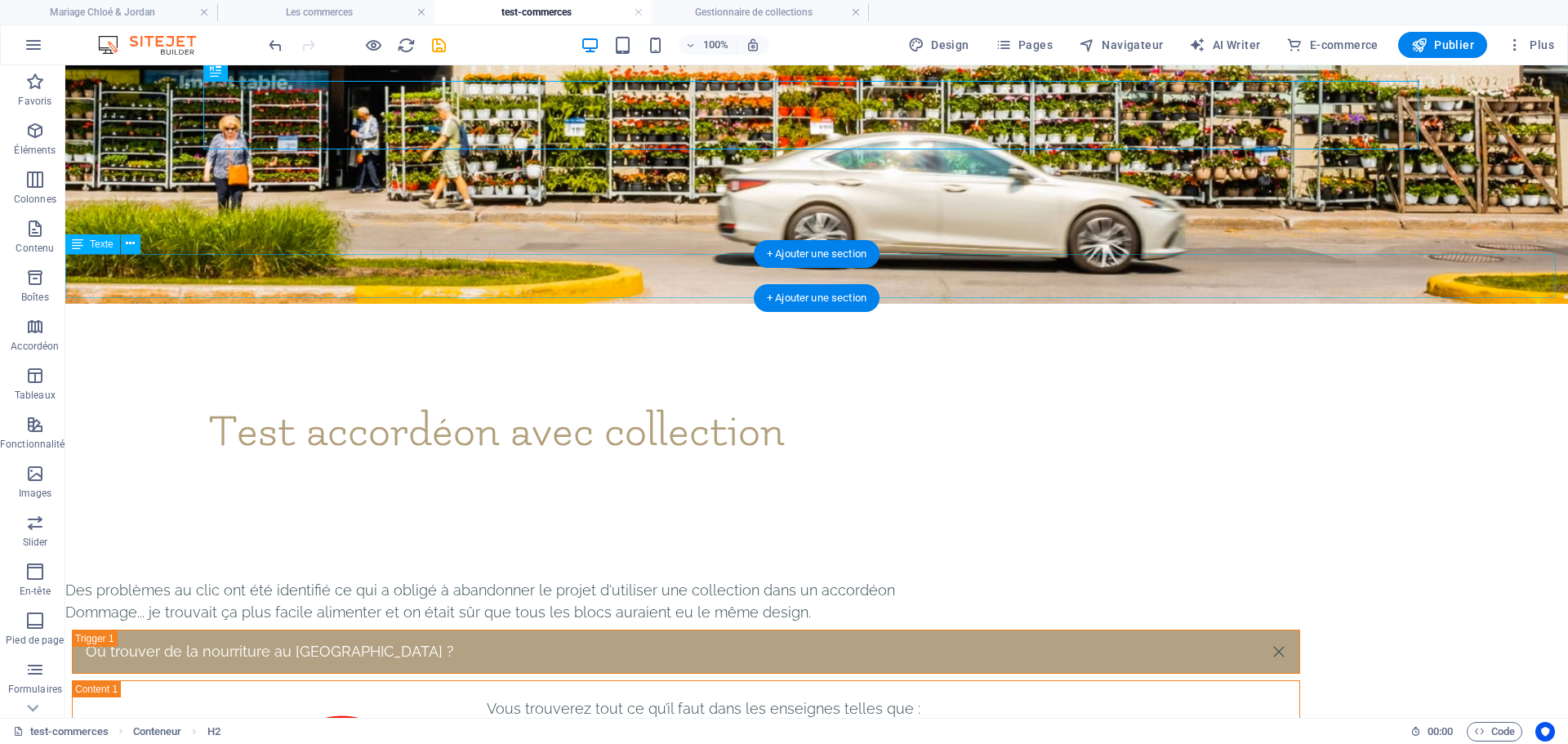
click at [119, 579] on div "Des problèmes au clic ont été identifié ce qui a obligé à abandonner le projet …" at bounding box center [816, 600] width 1502 height 44
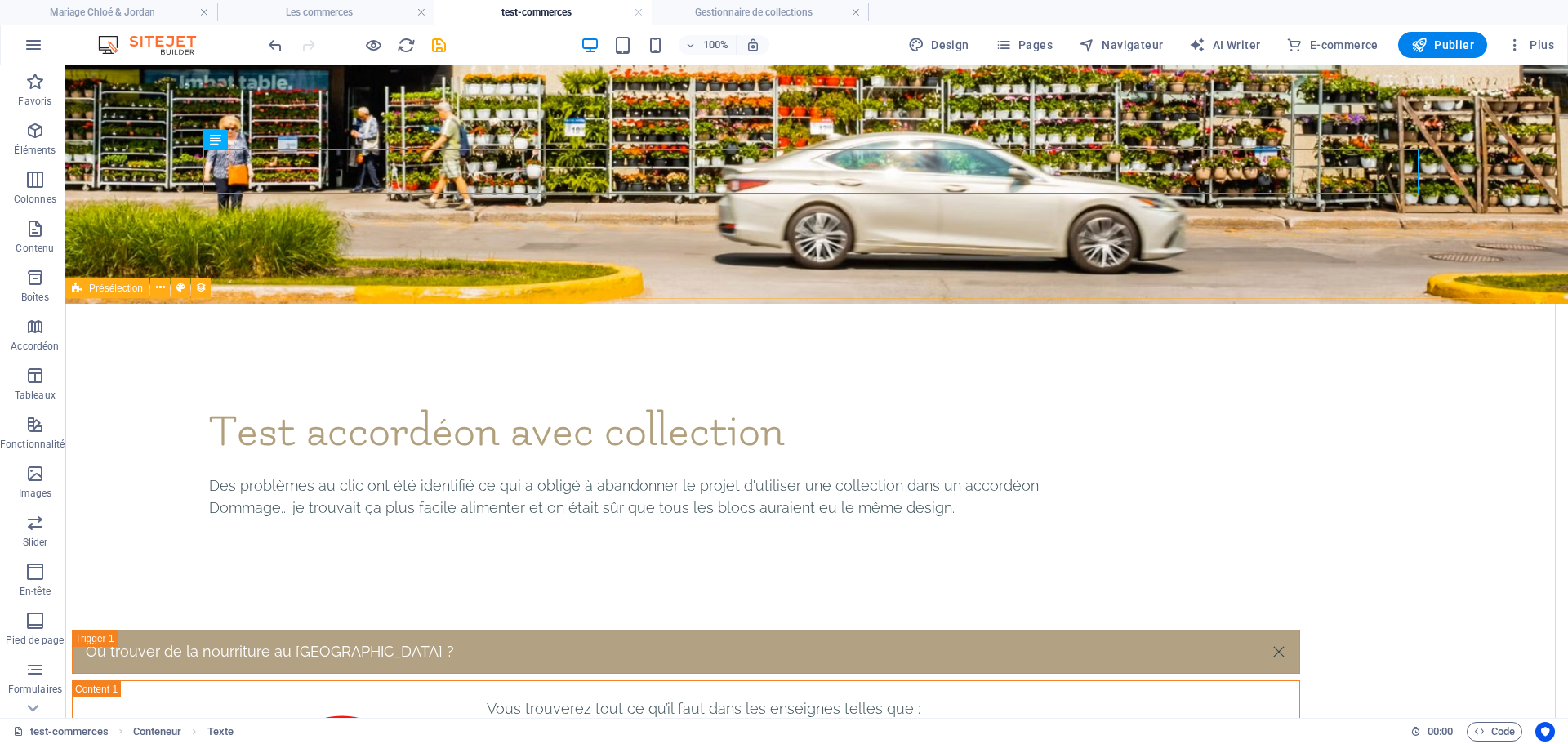
click at [125, 287] on span "Présélection" at bounding box center [116, 288] width 53 height 10
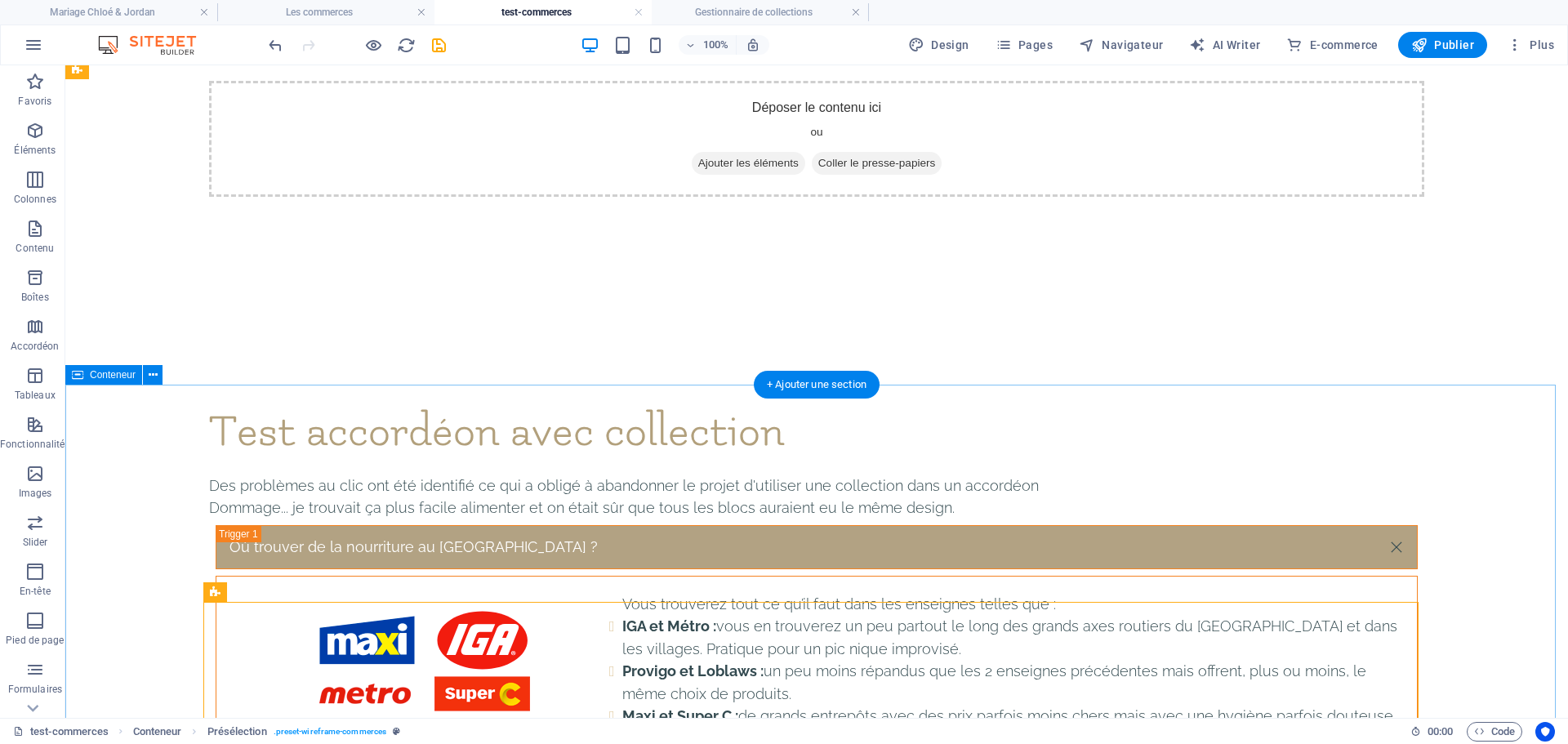
scroll to position [0, 0]
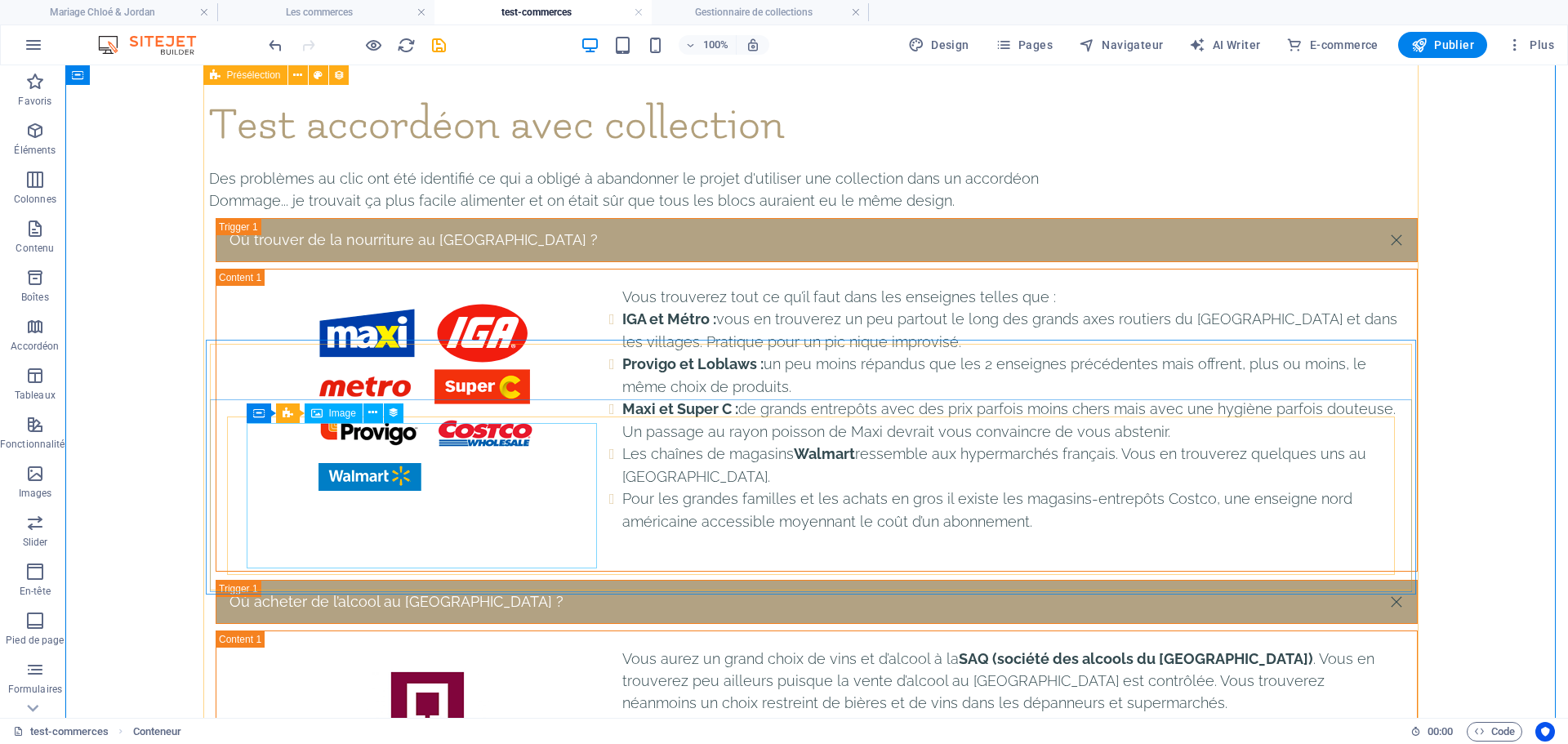
scroll to position [558, 0]
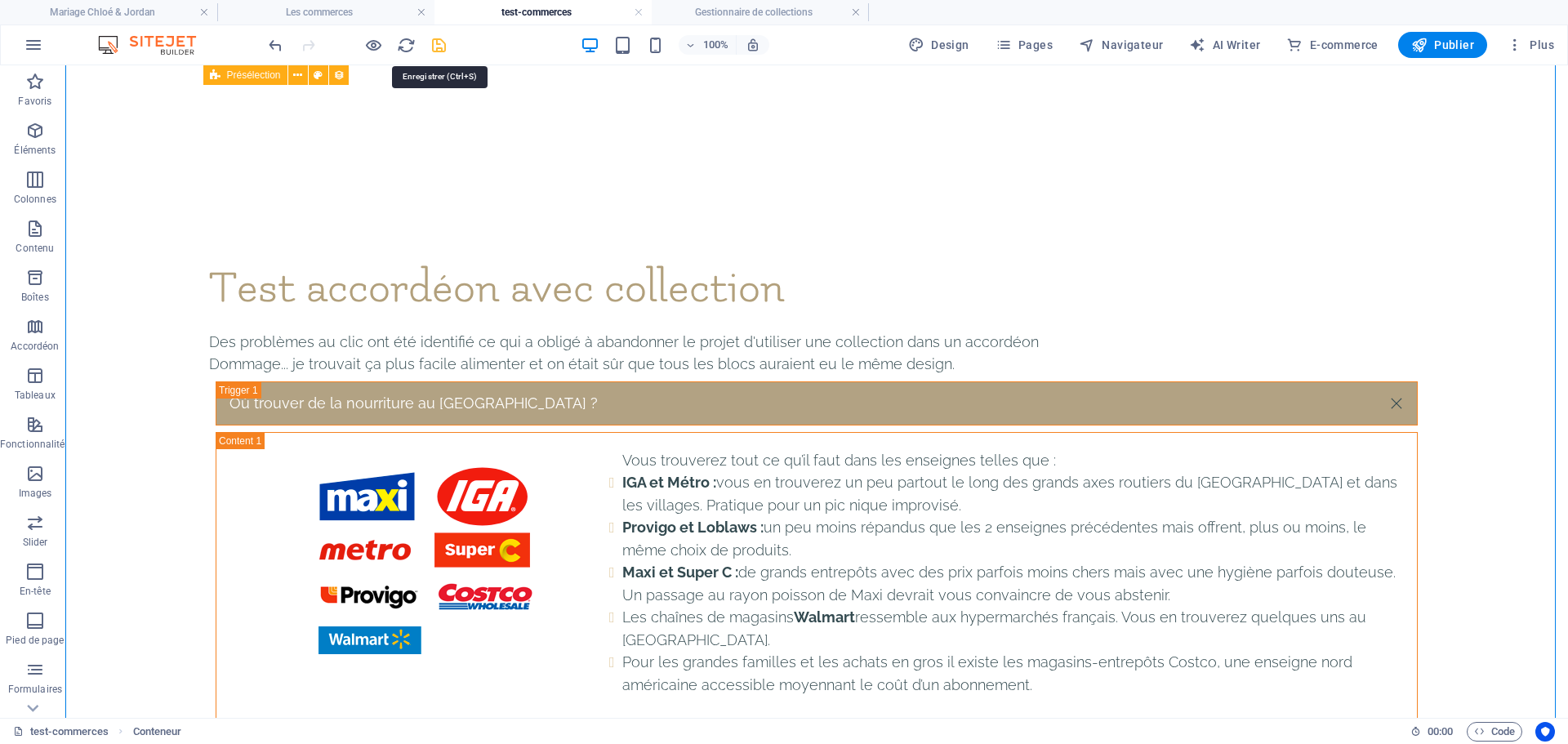
click at [438, 44] on icon "save" at bounding box center [438, 45] width 18 height 18
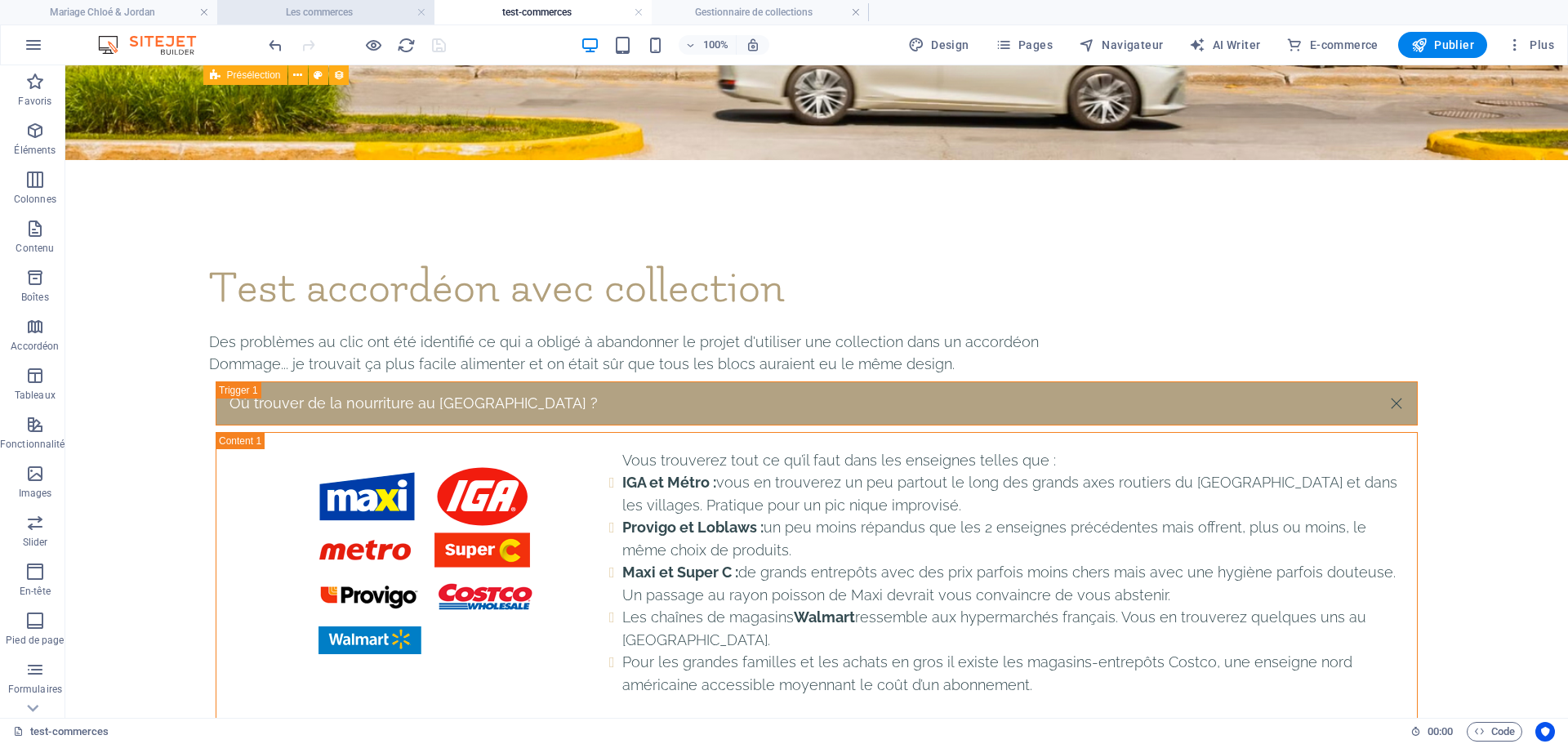
click at [337, 7] on h4 "Les commerces" at bounding box center [326, 12] width 218 height 17
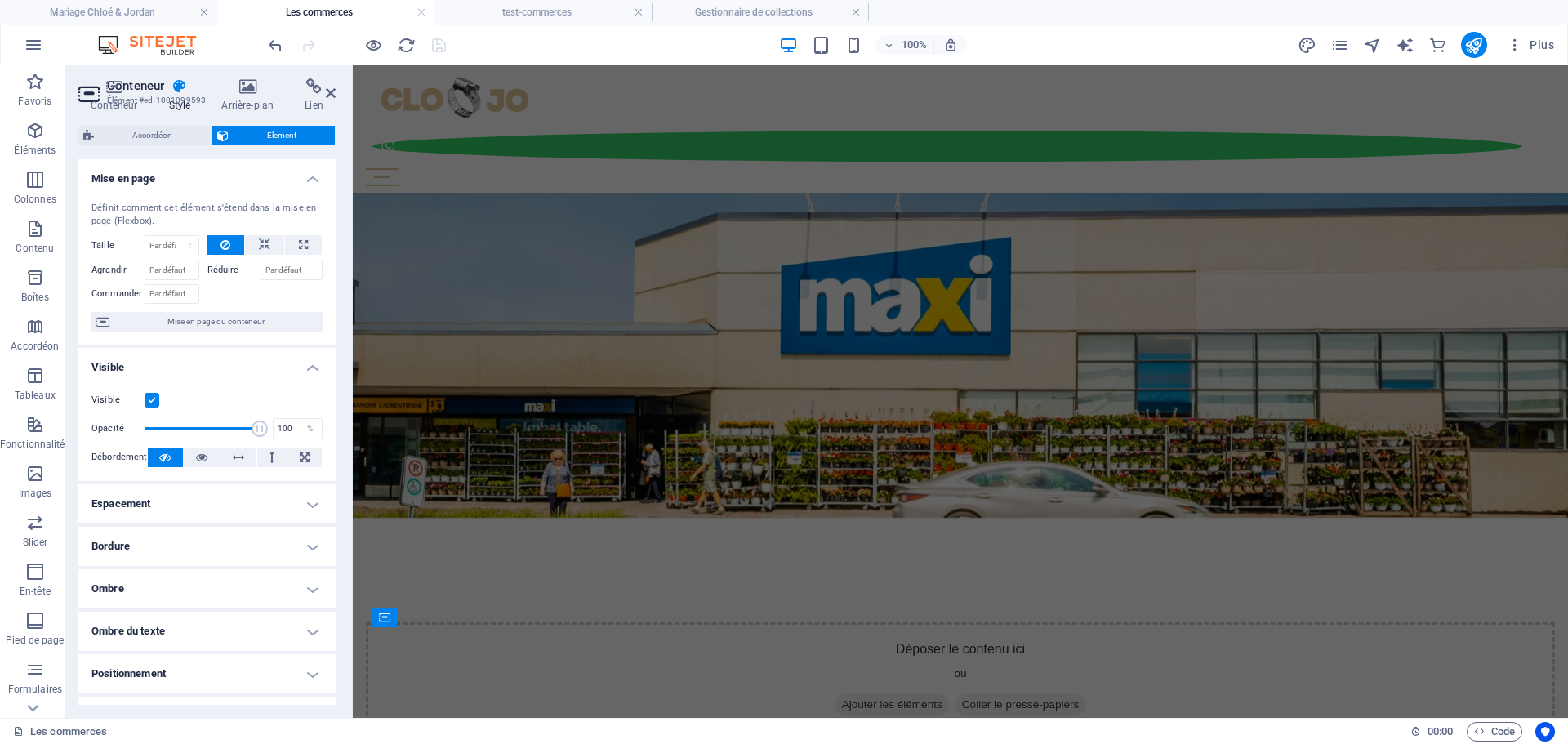
scroll to position [0, 0]
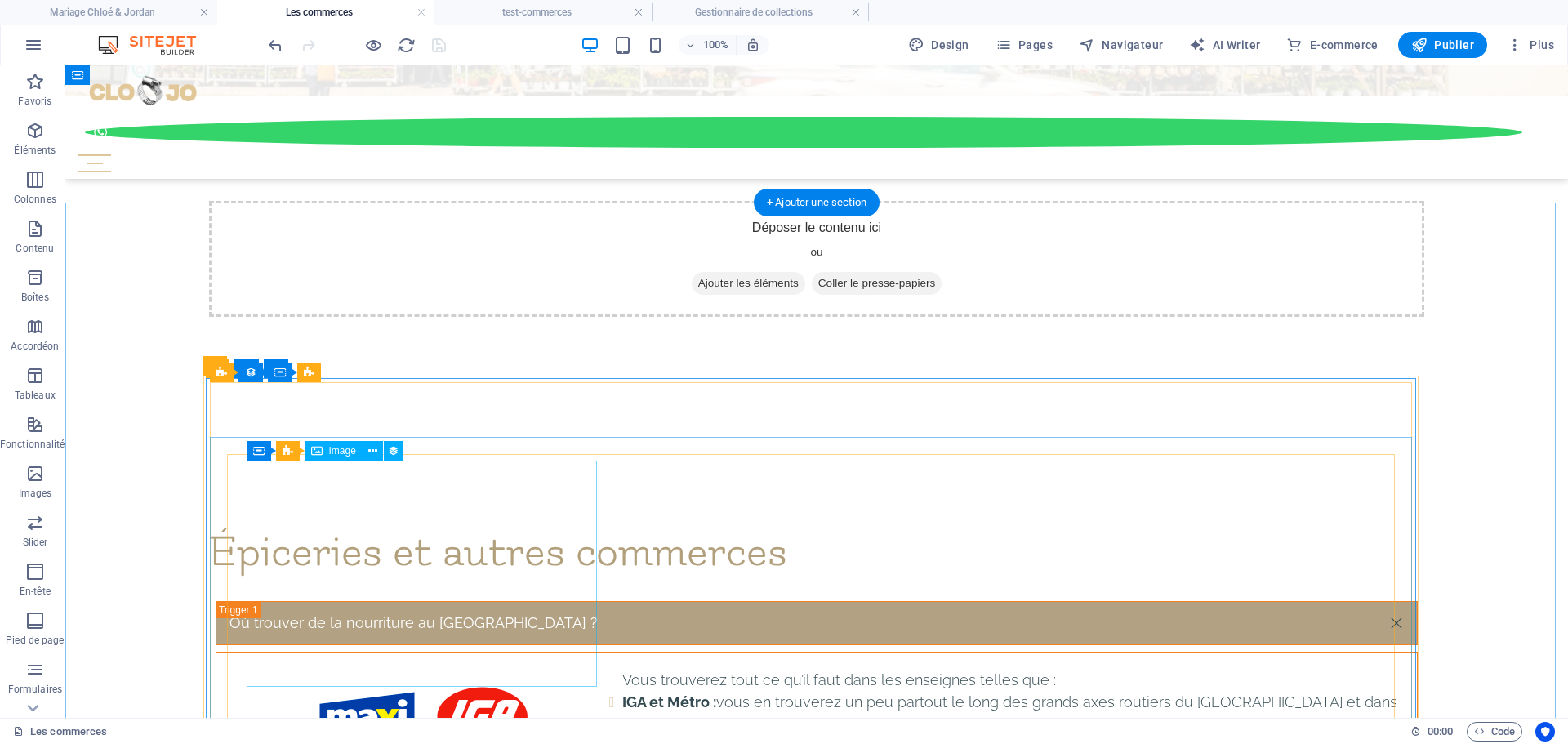
scroll to position [245, 0]
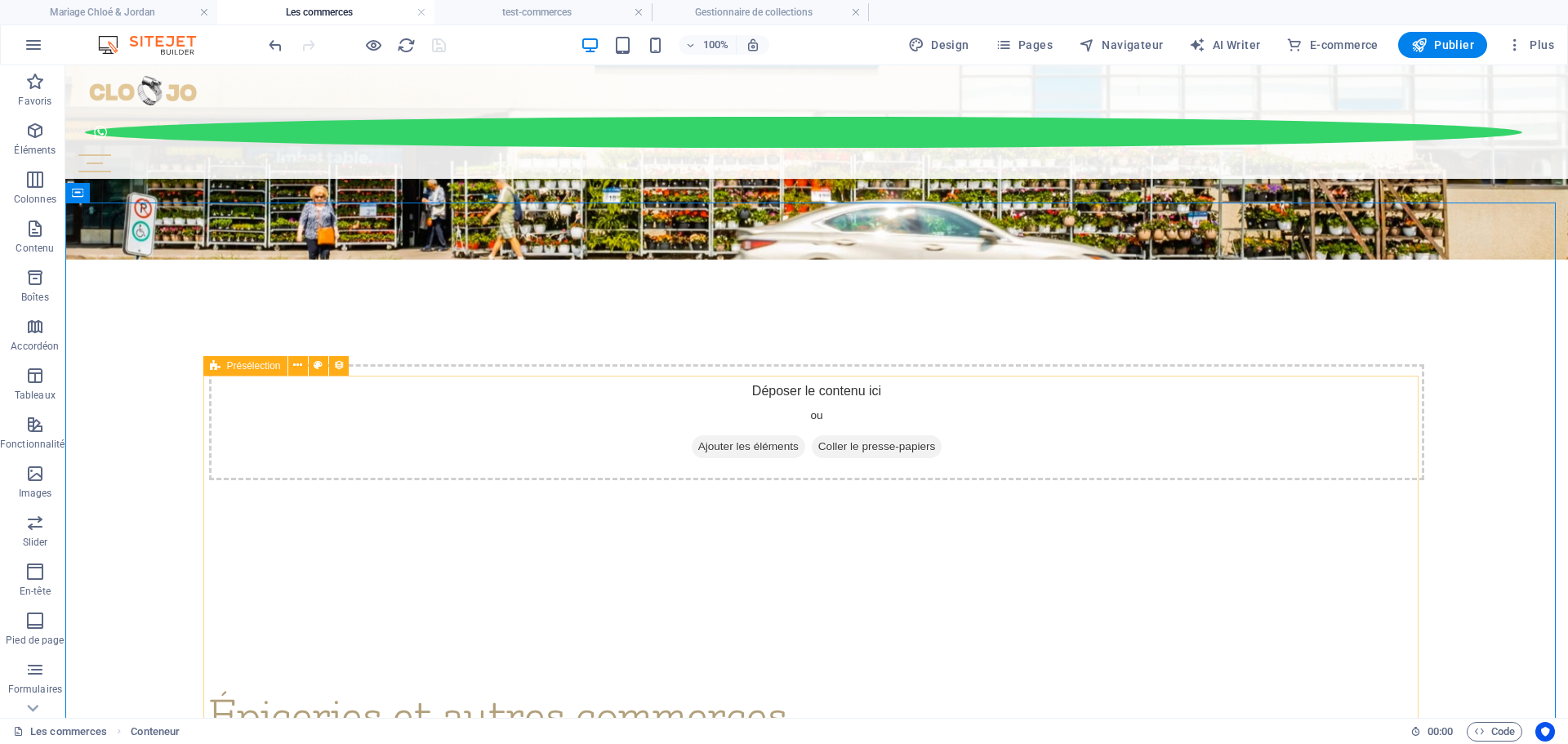
click at [217, 365] on icon at bounding box center [215, 365] width 11 height 19
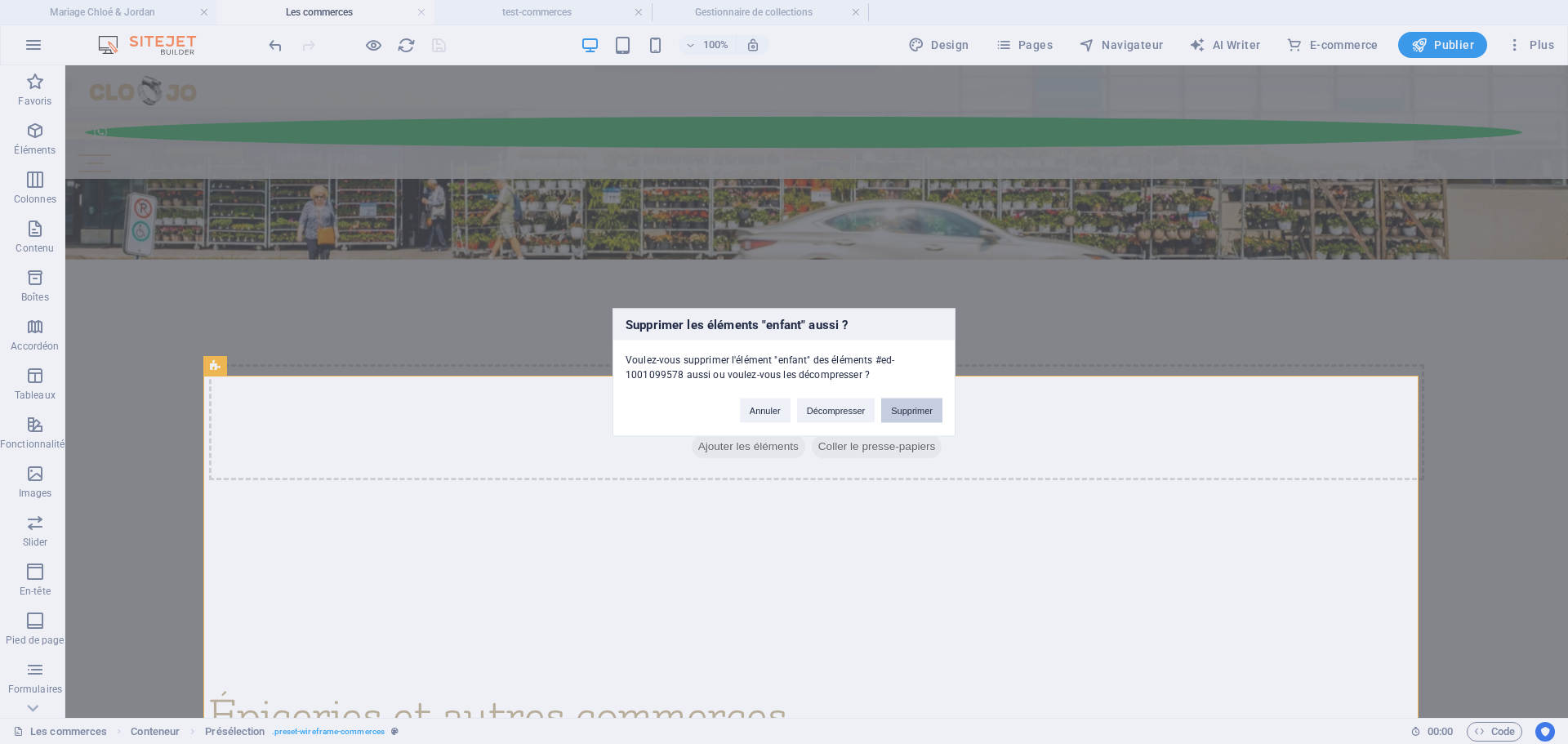
click at [907, 408] on button "Supprimer" at bounding box center [911, 409] width 61 height 24
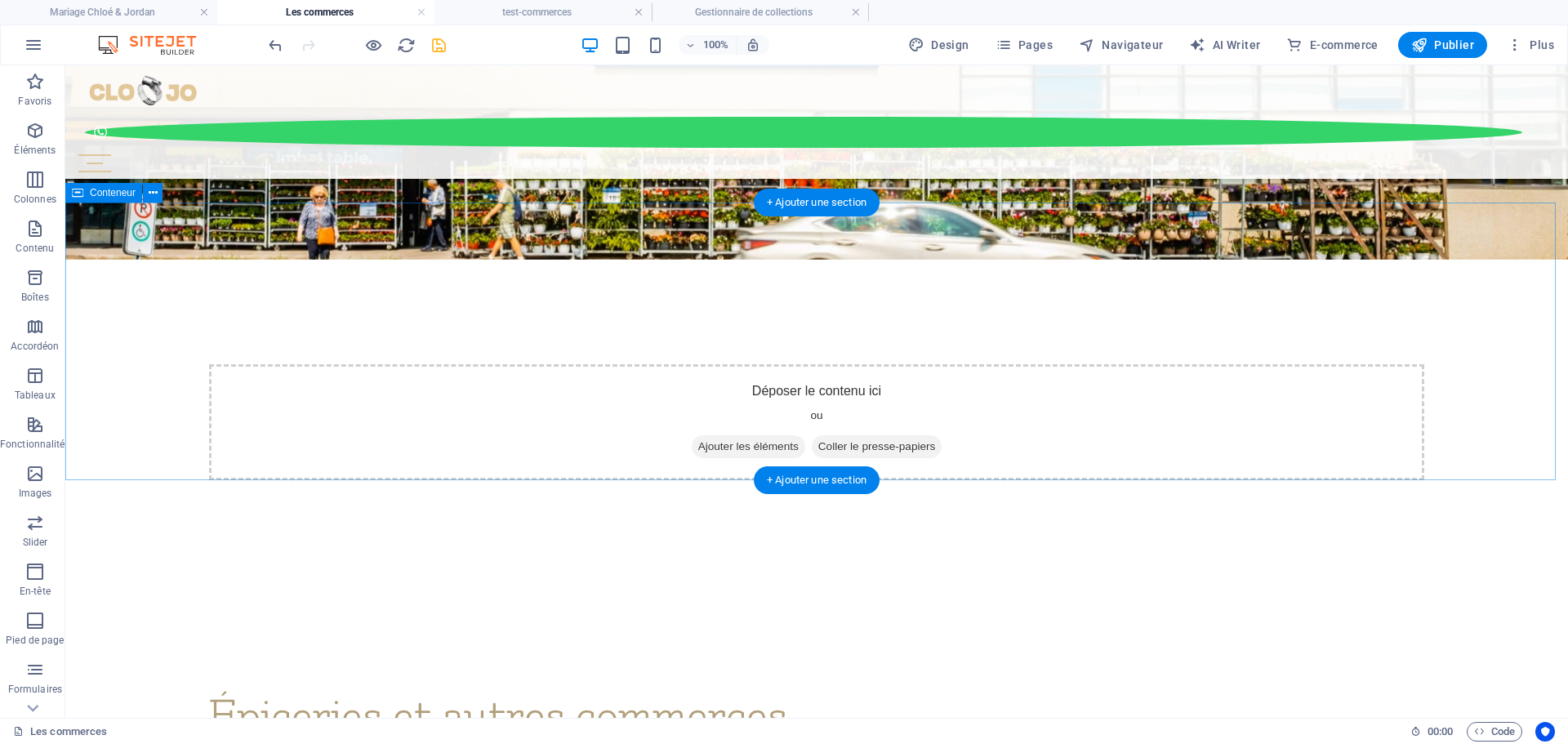
click at [662, 585] on div "Épiceries et autres commerces" at bounding box center [816, 724] width 1502 height 278
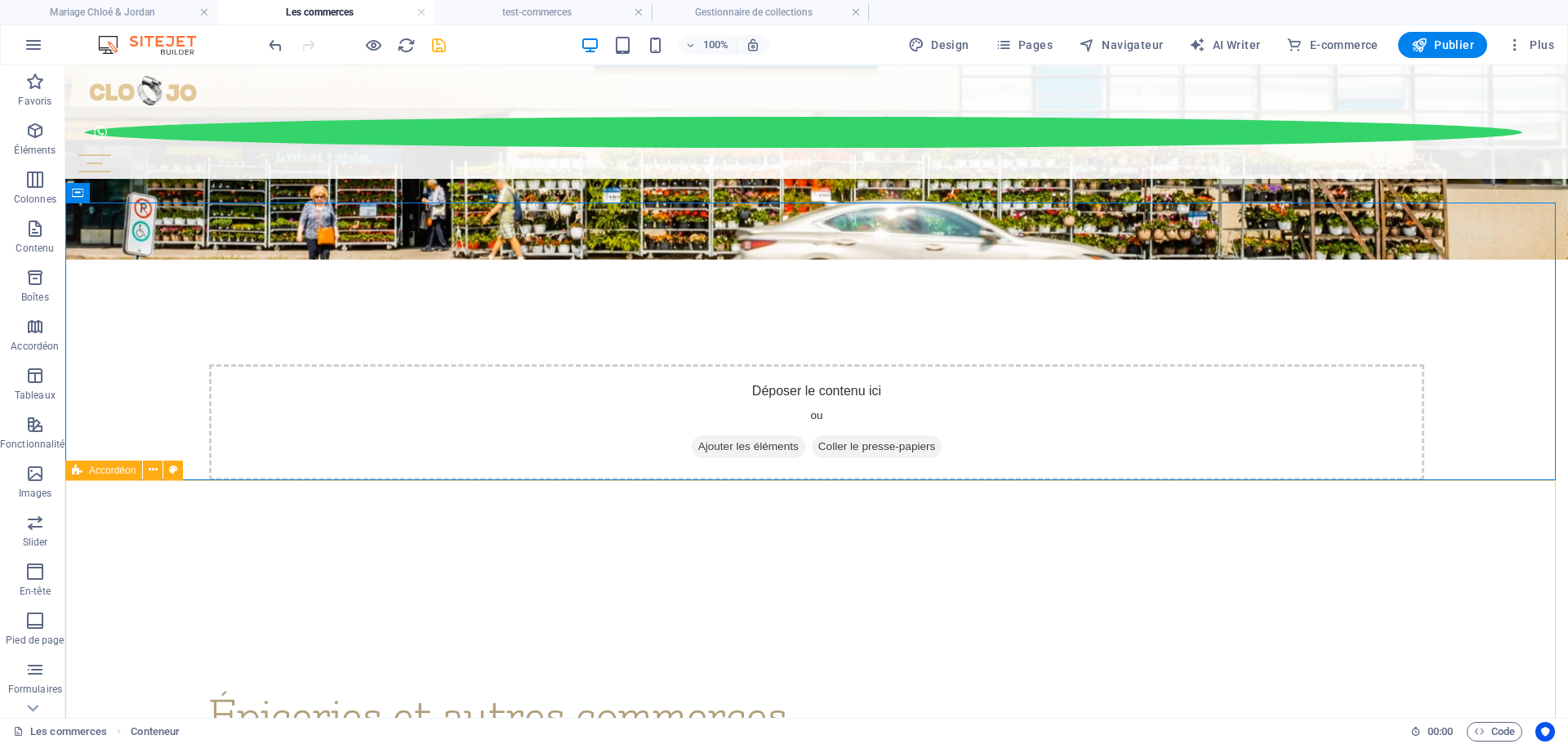
click at [115, 467] on span "Accordéon" at bounding box center [113, 470] width 47 height 10
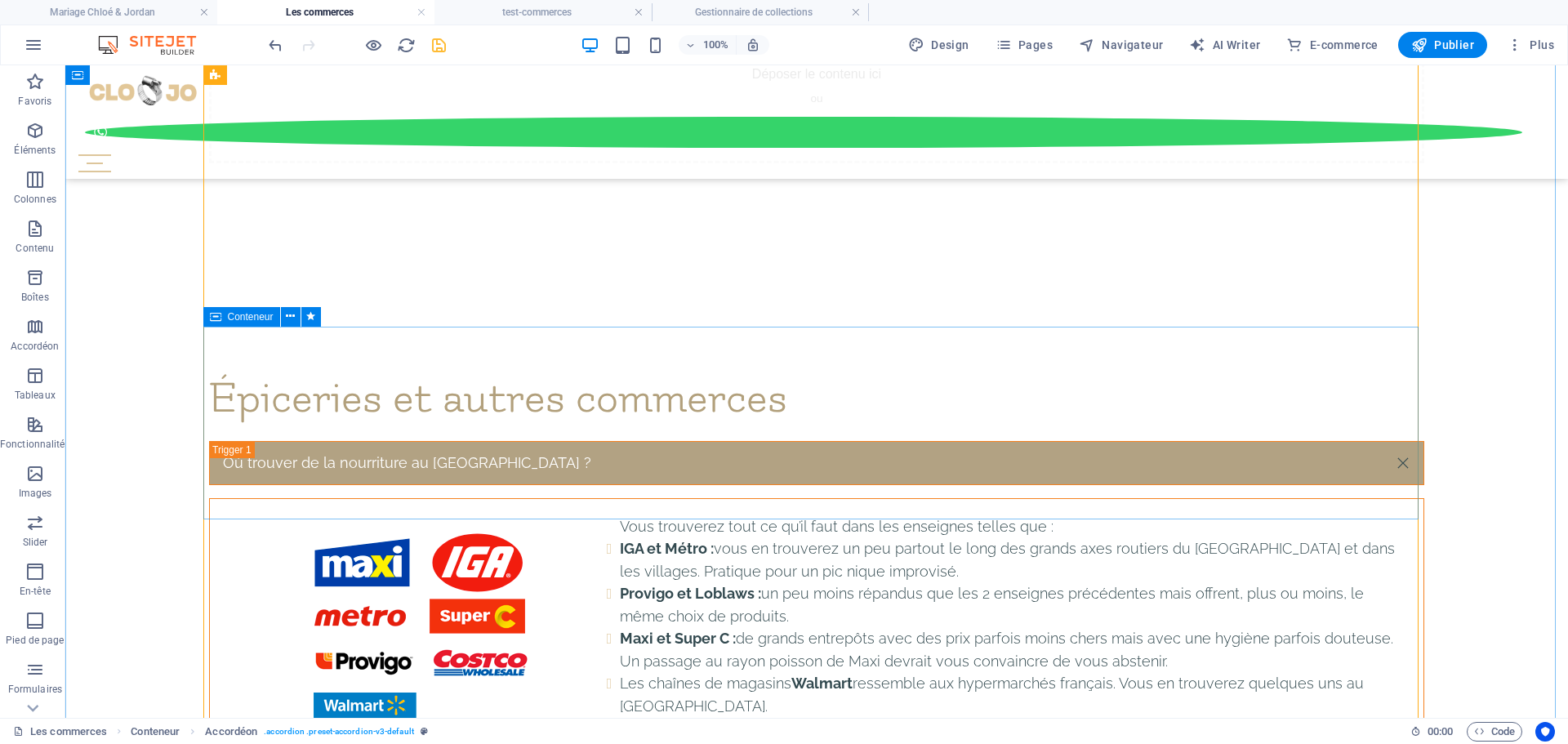
scroll to position [72, 0]
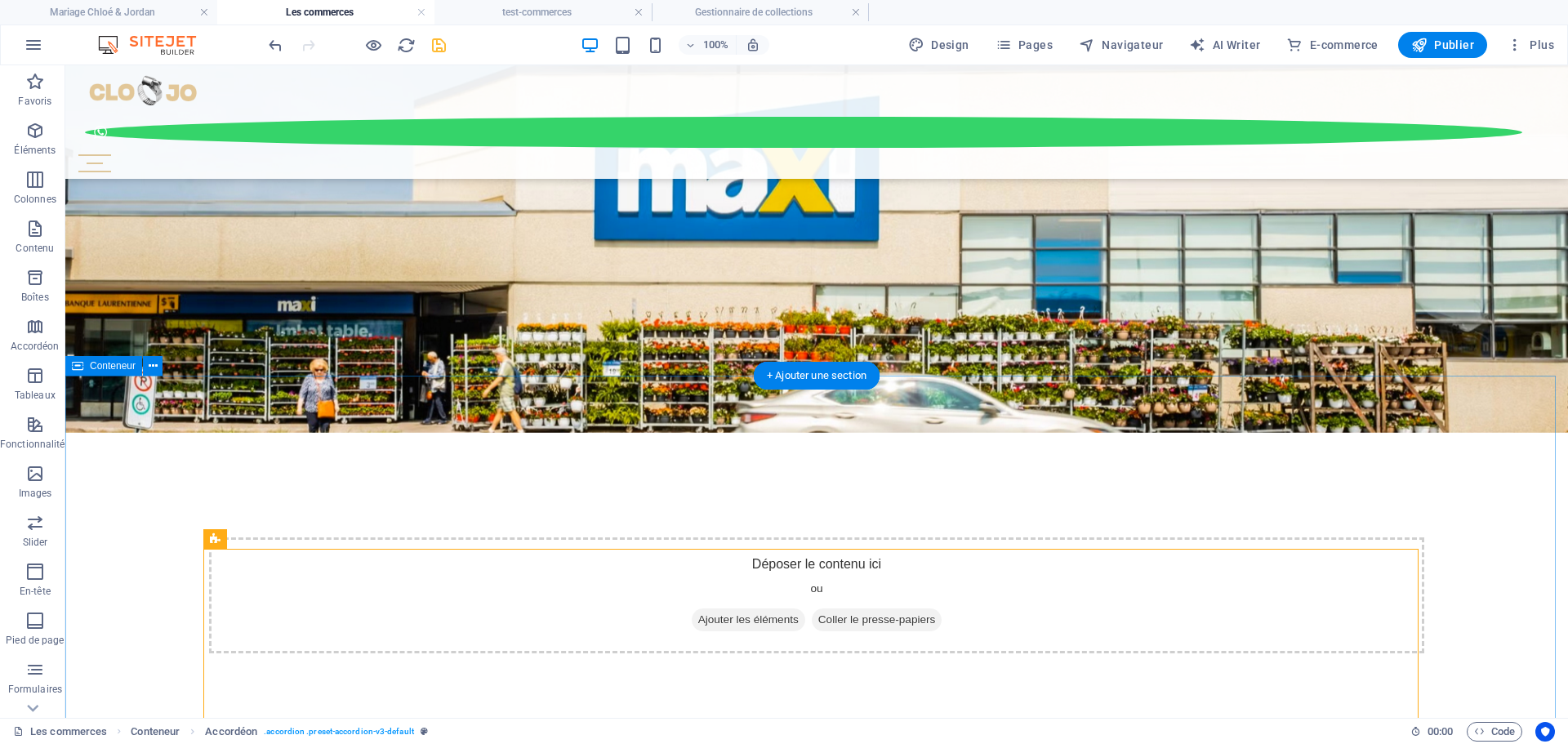
click at [110, 368] on span "Conteneur" at bounding box center [112, 365] width 46 height 10
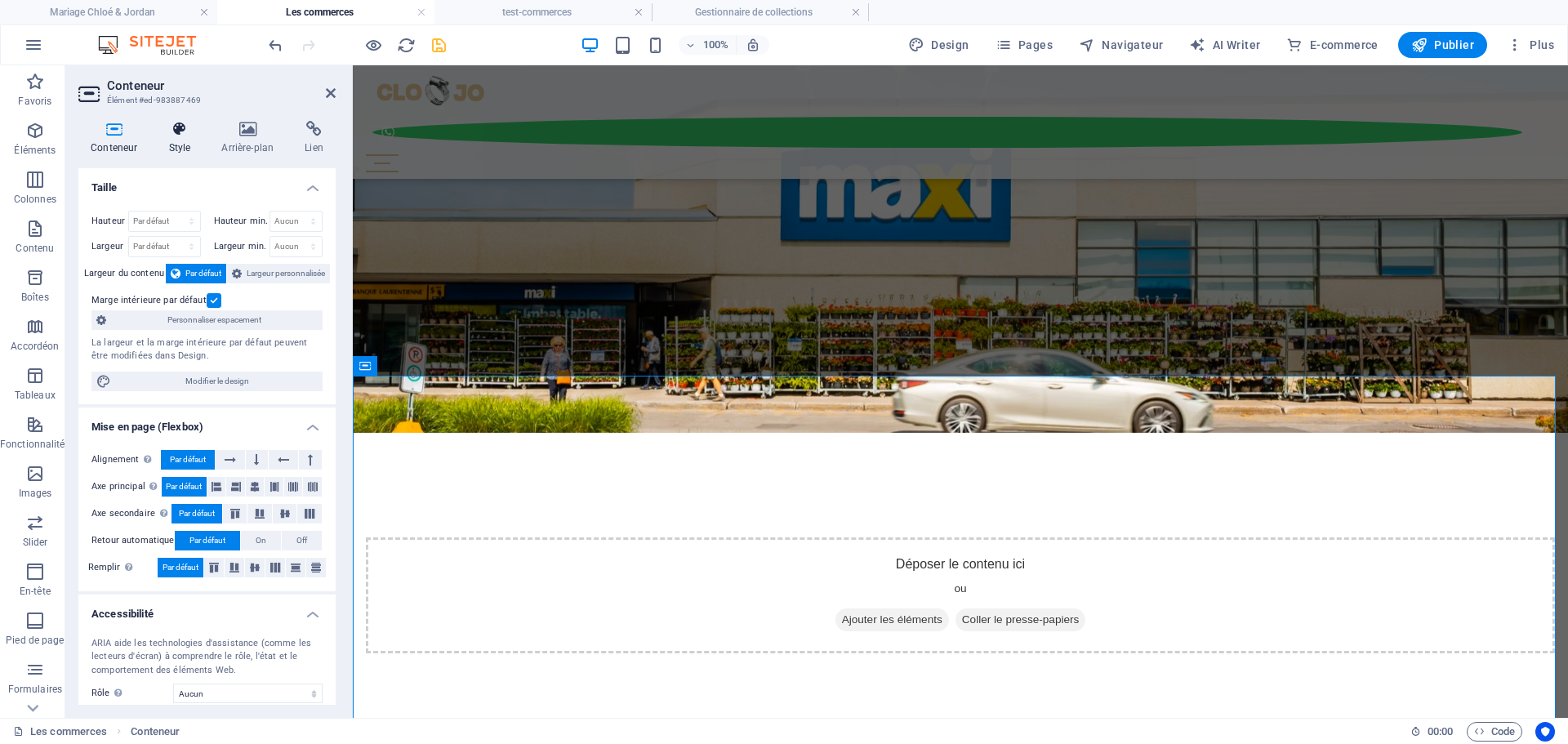
click at [172, 136] on icon at bounding box center [180, 128] width 47 height 17
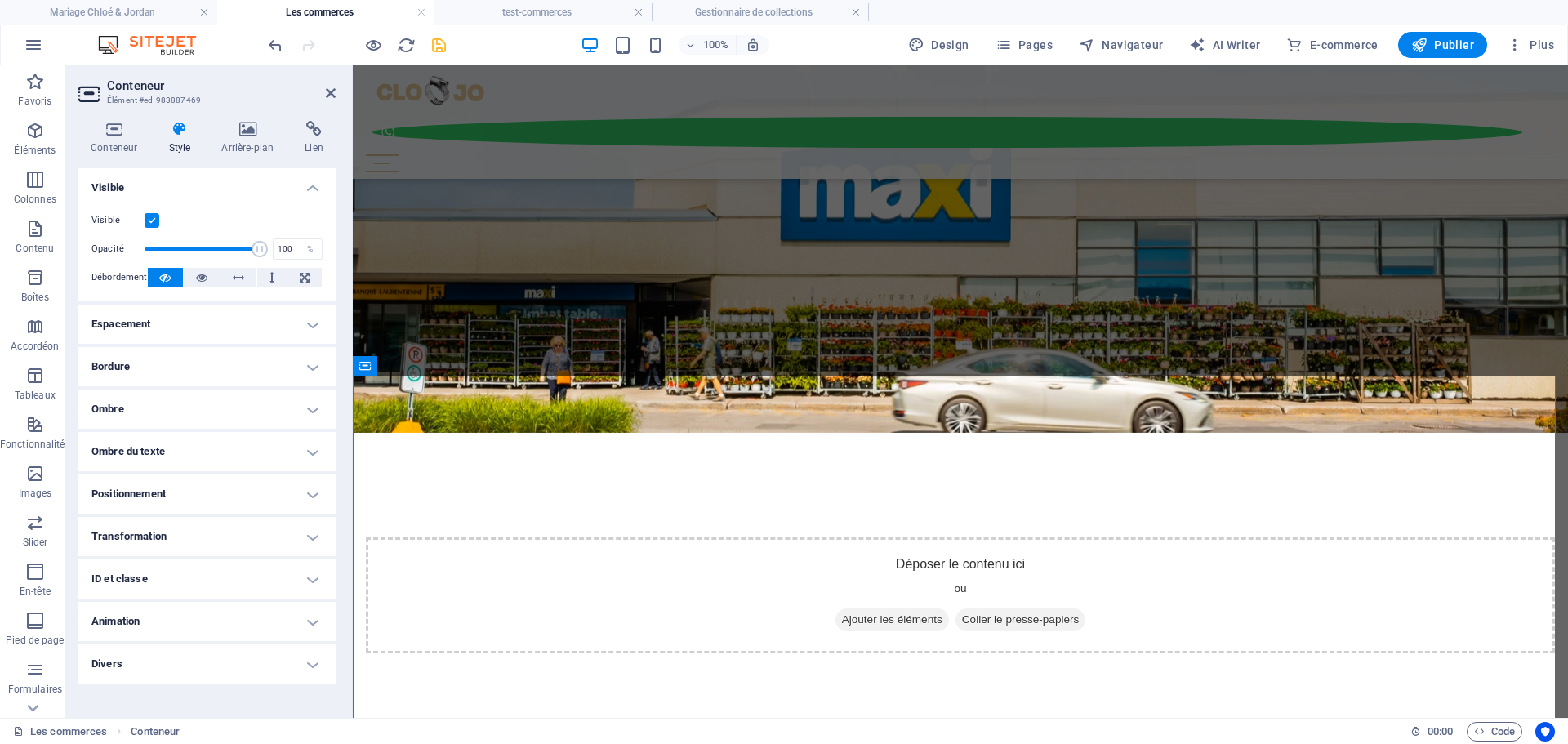
click at [212, 318] on h4 "Espacement" at bounding box center [207, 323] width 257 height 39
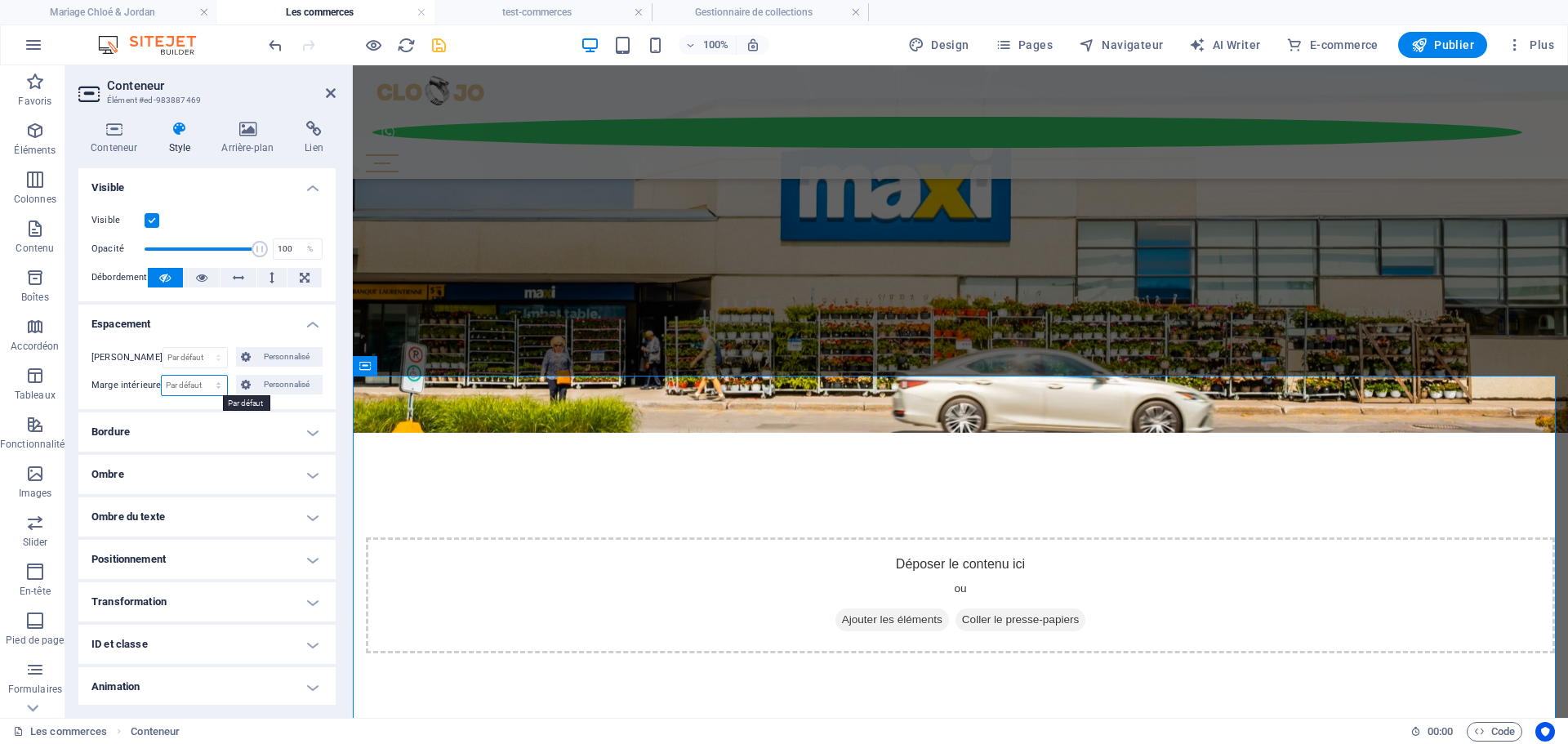
click at [217, 383] on select "Par défaut px rem % vh vw Personnalisé" at bounding box center [193, 386] width 64 height 19
select select "px"
click at [200, 376] on select "Par défaut px rem % vh vw Personnalisé" at bounding box center [193, 386] width 64 height 19
type input "20"
click at [438, 46] on icon "save" at bounding box center [438, 45] width 18 height 18
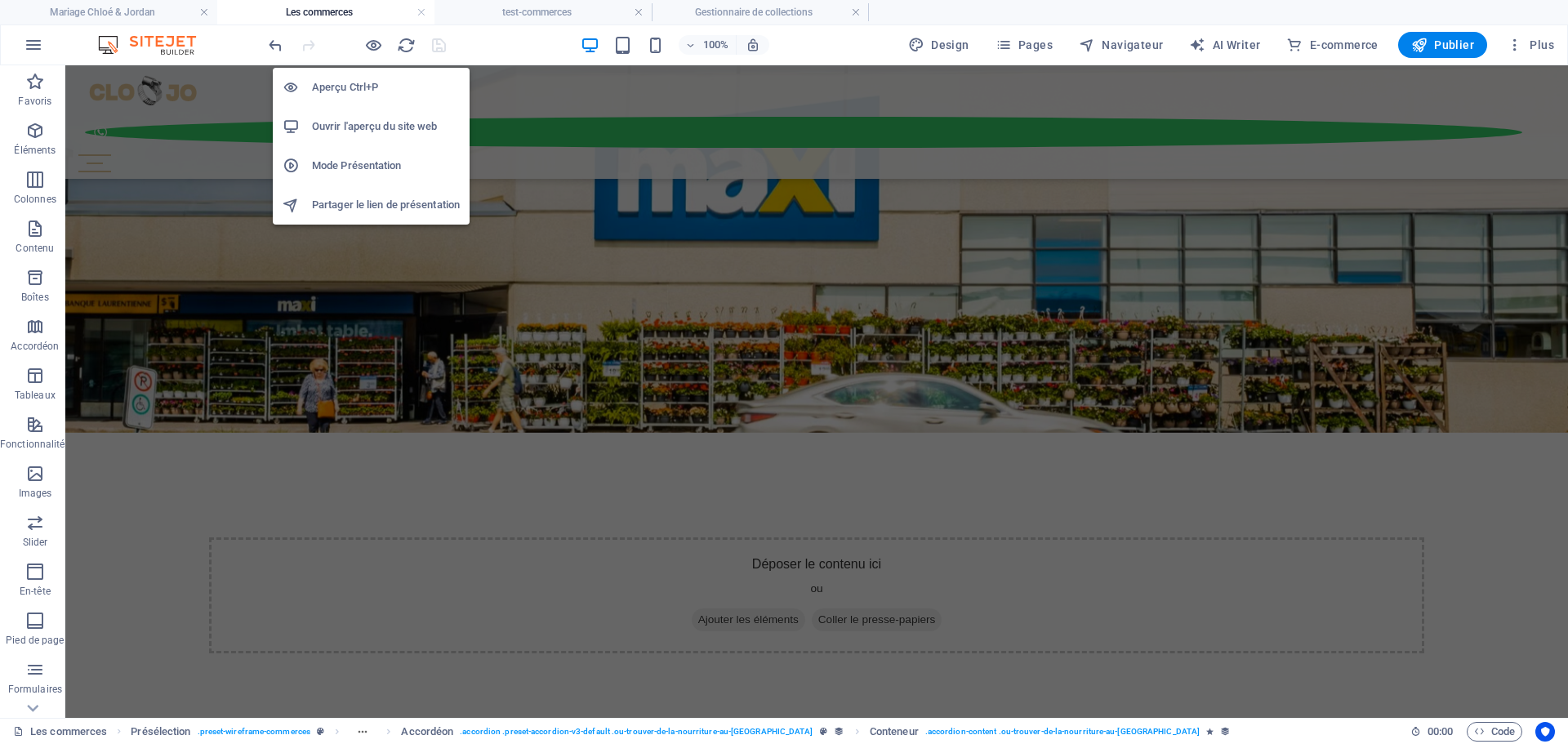
click at [358, 86] on h6 "Aperçu Ctrl+P" at bounding box center [386, 87] width 148 height 19
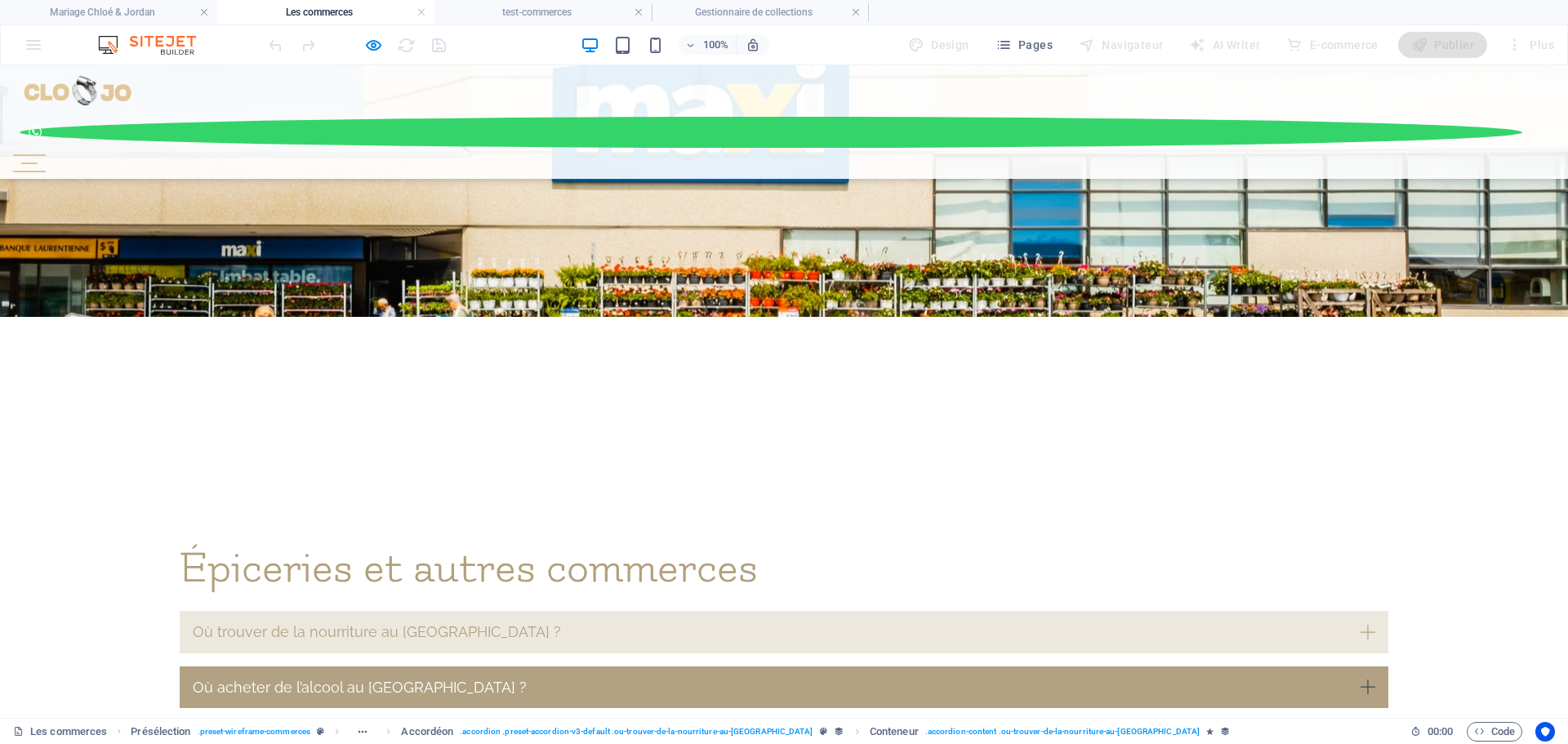
click at [1139, 666] on link "Où acheter de l’alcool au [GEOGRAPHIC_DATA] ?" at bounding box center [784, 688] width 1209 height 43
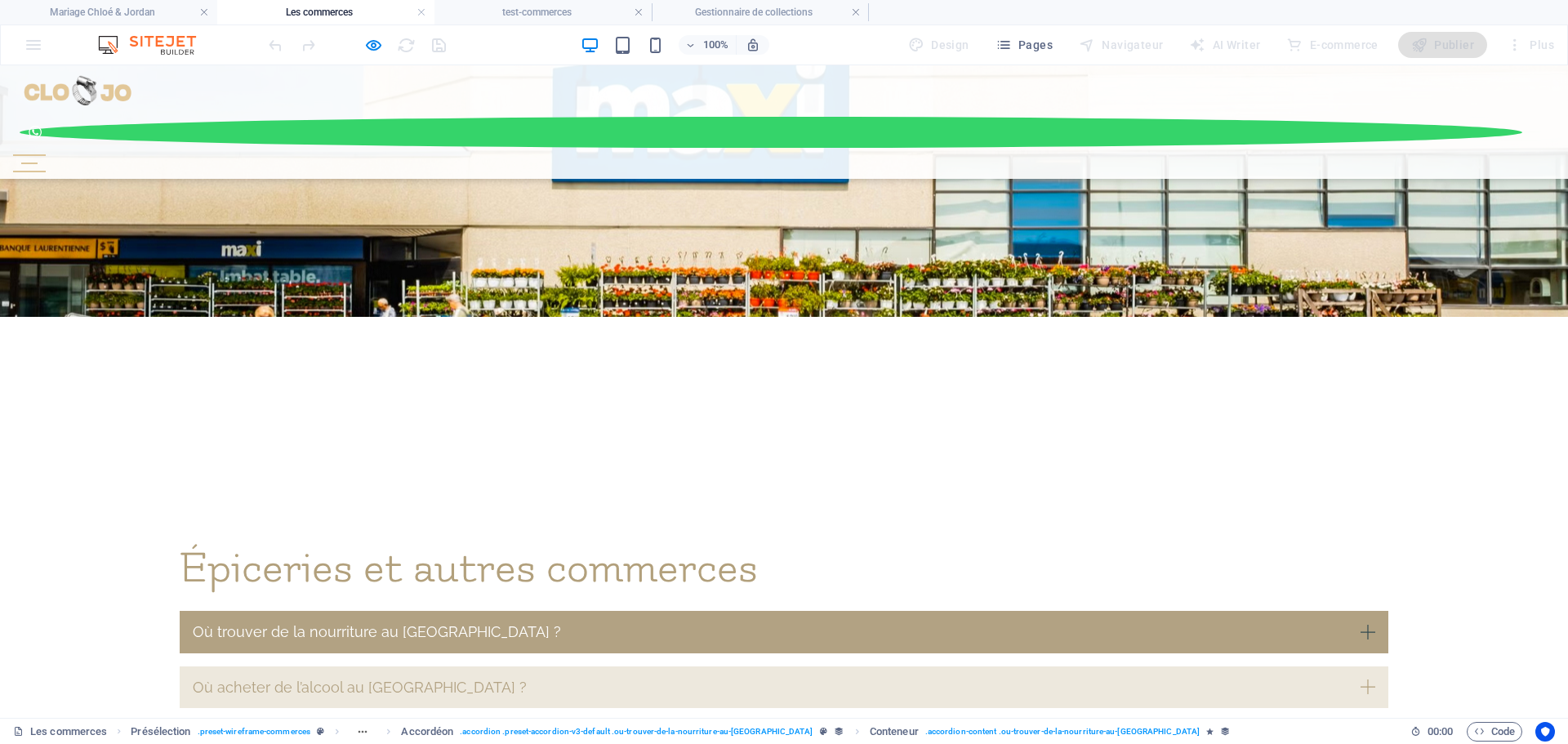
click at [1110, 611] on link "Où trouver de la nourriture au [GEOGRAPHIC_DATA] ?" at bounding box center [784, 632] width 1209 height 43
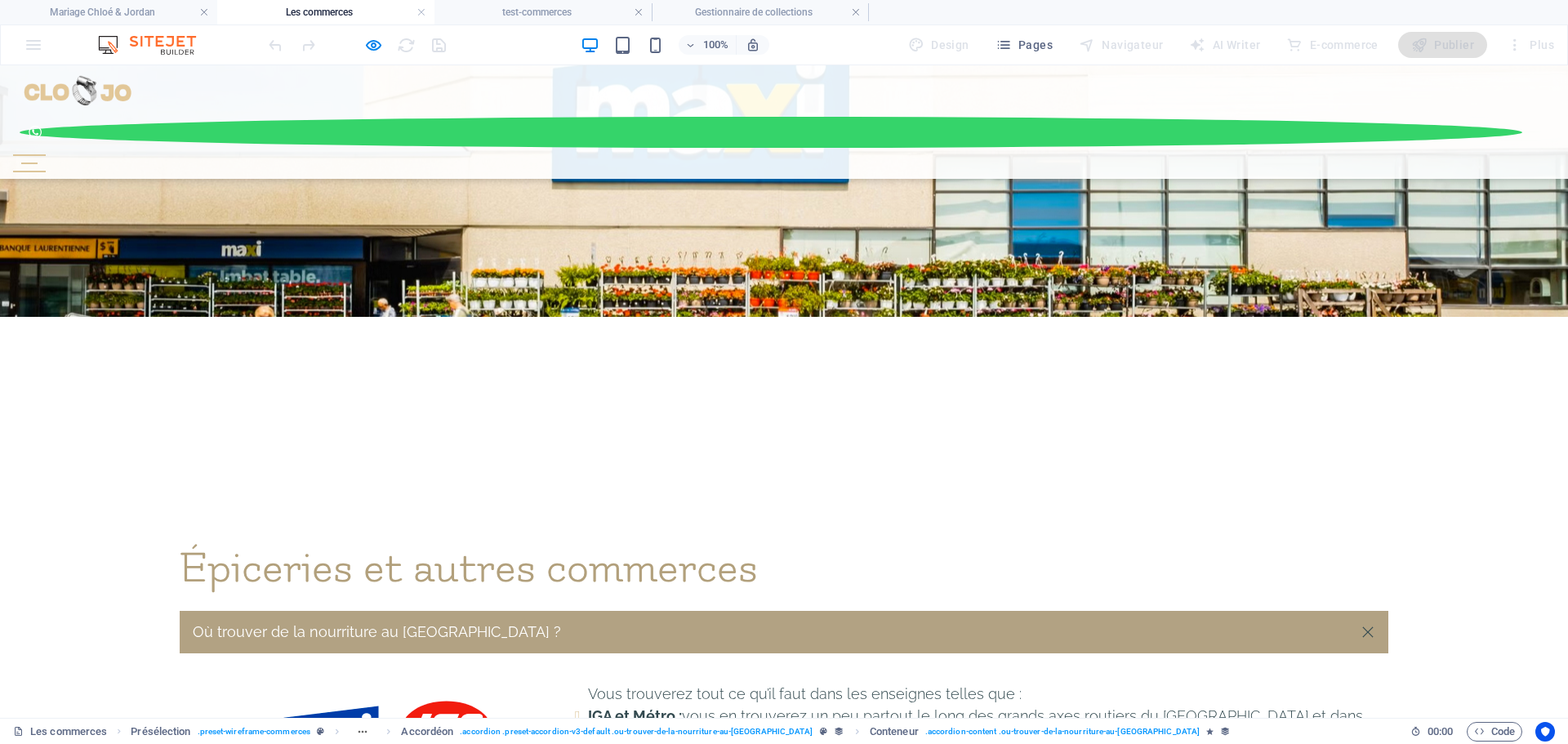
click at [1110, 611] on link "Où trouver de la nourriture au [GEOGRAPHIC_DATA] ?" at bounding box center [784, 632] width 1209 height 43
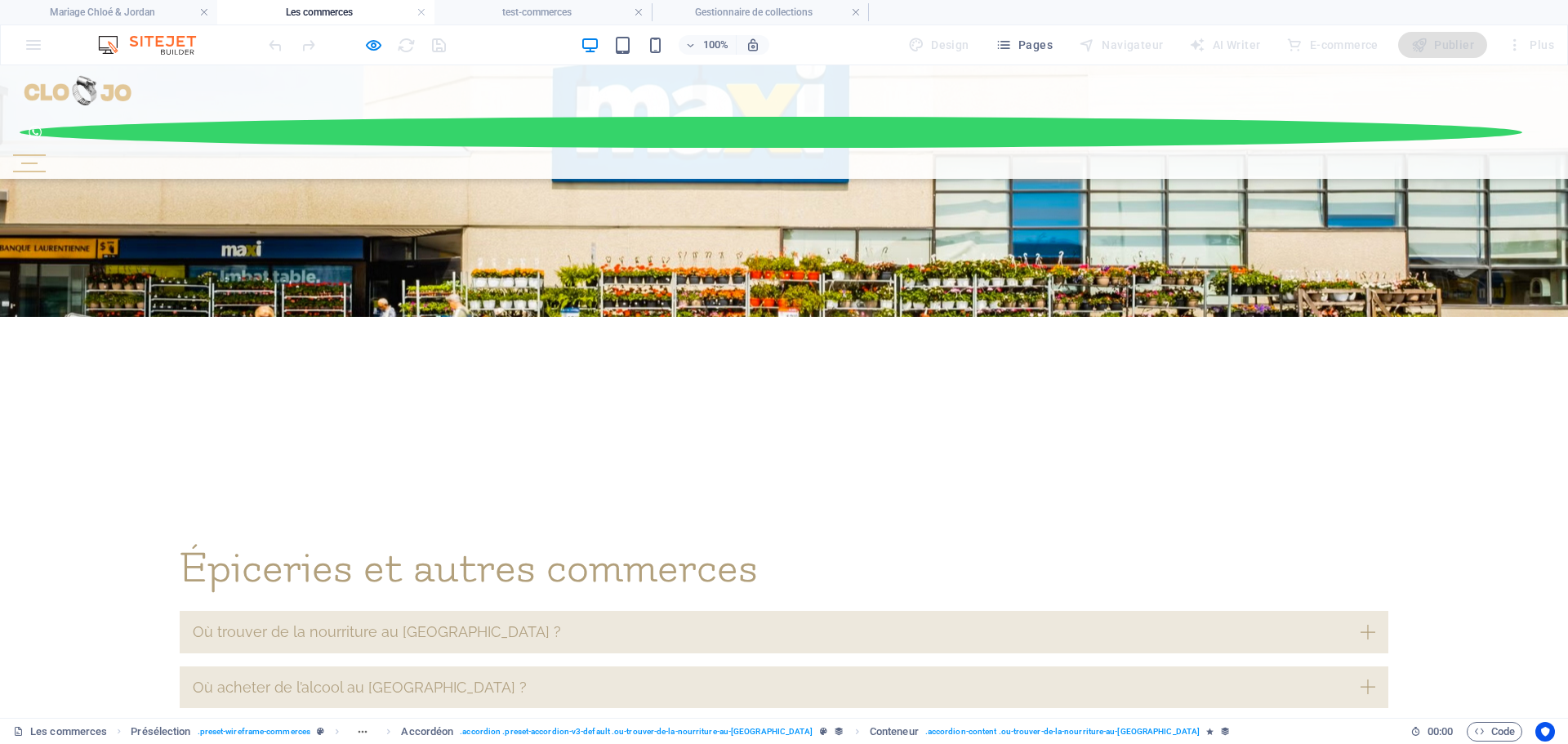
scroll to position [299, 0]
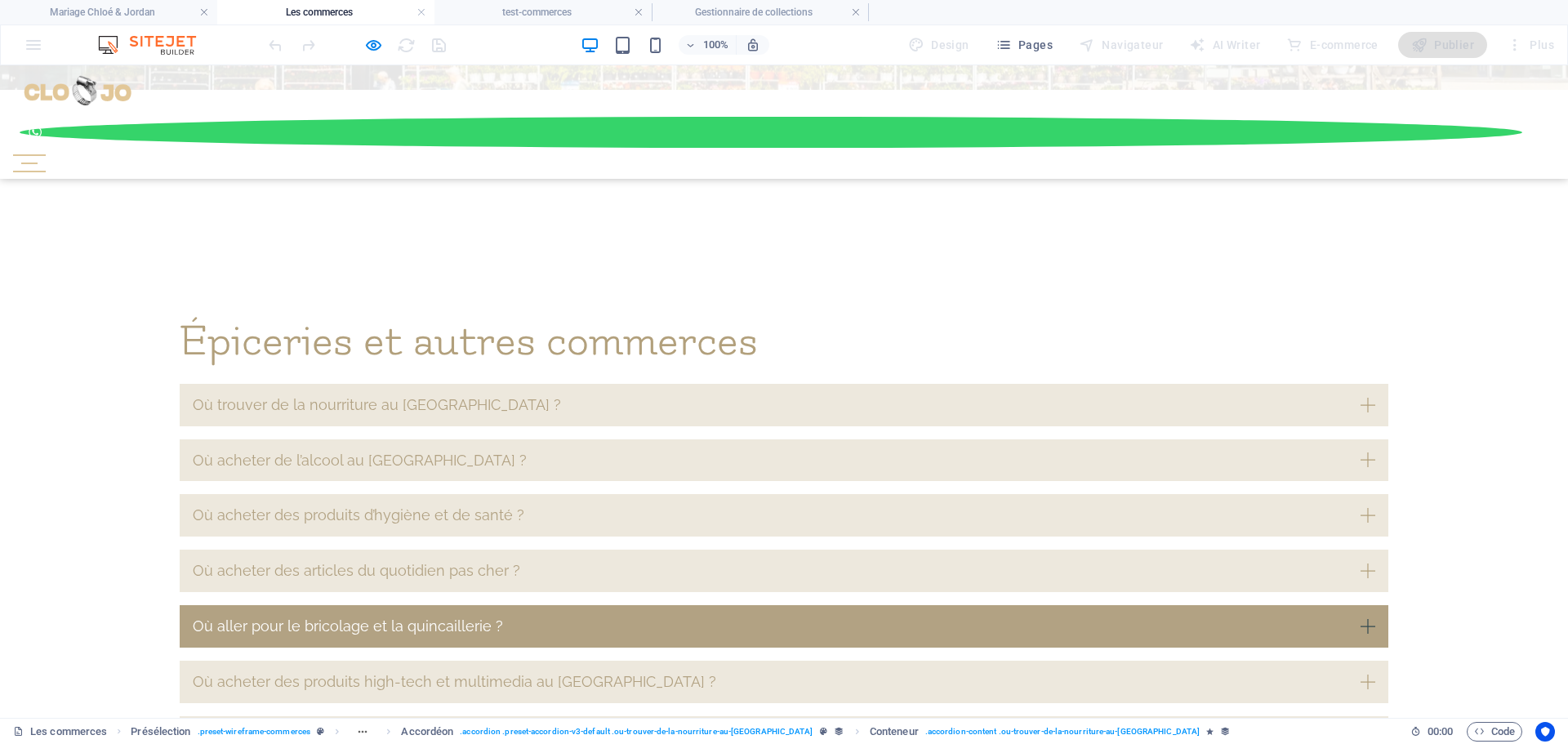
click at [995, 605] on link "Où aller pour le bricolage et la quincaillerie ?" at bounding box center [784, 626] width 1209 height 43
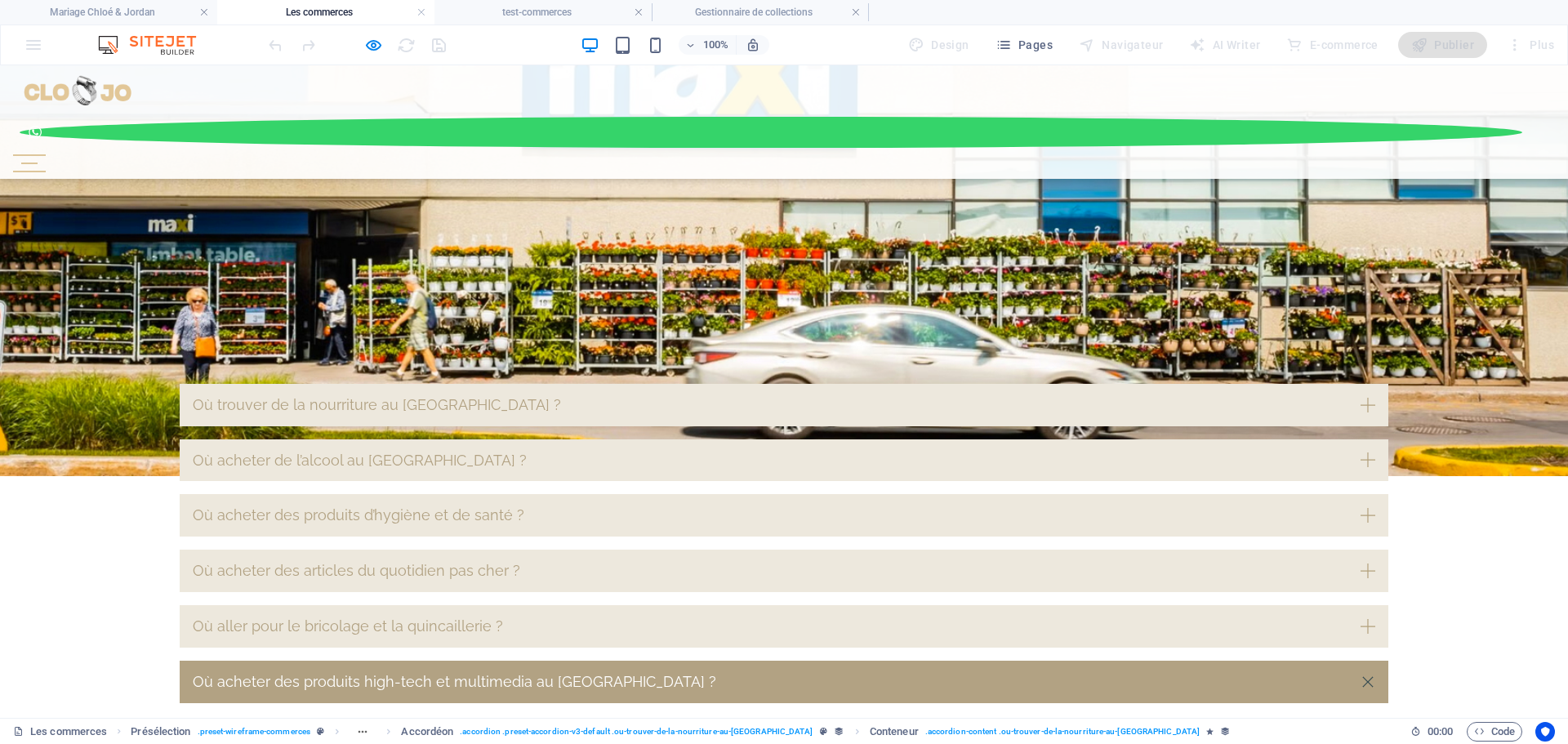
scroll to position [543, 0]
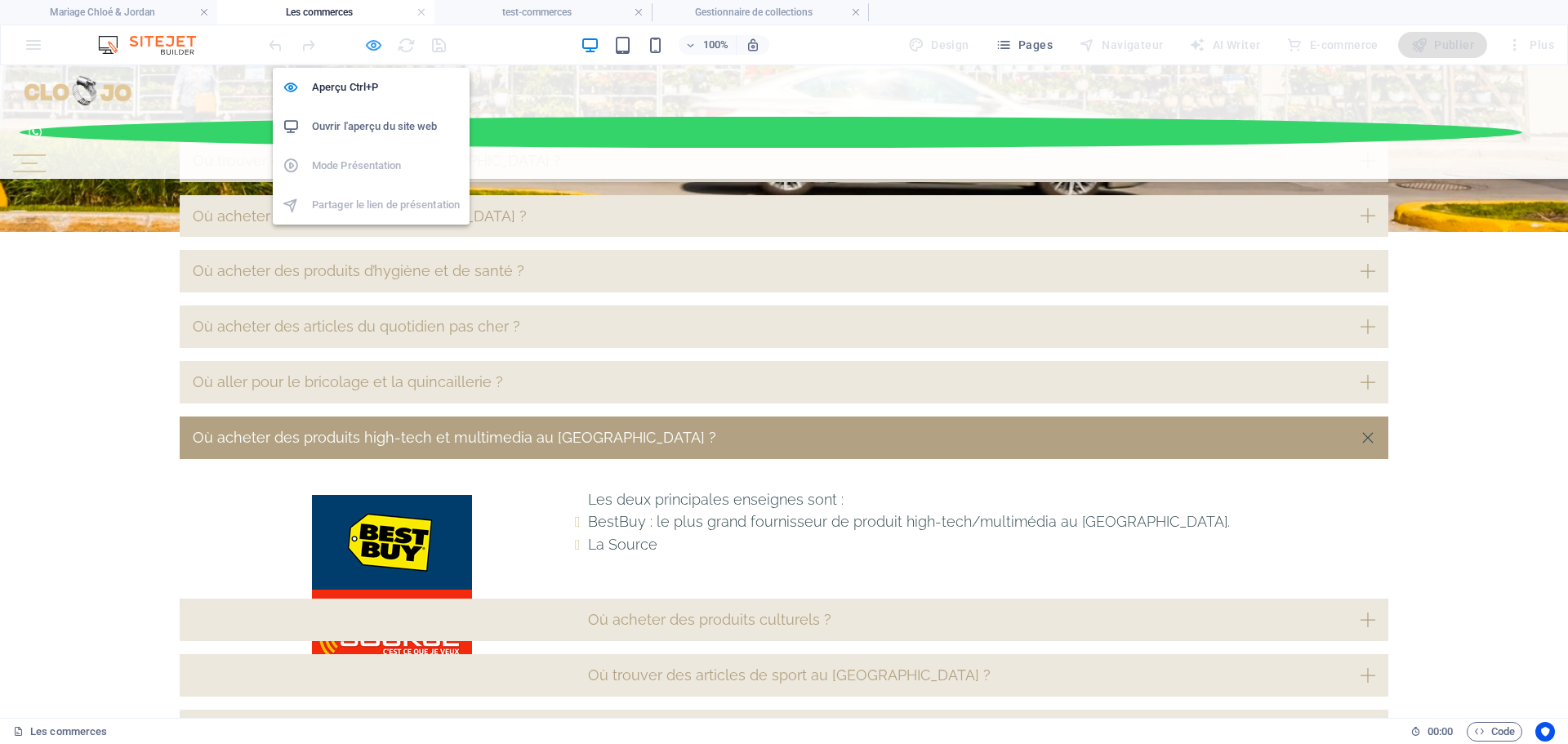
click at [374, 44] on icon "button" at bounding box center [373, 45] width 18 height 18
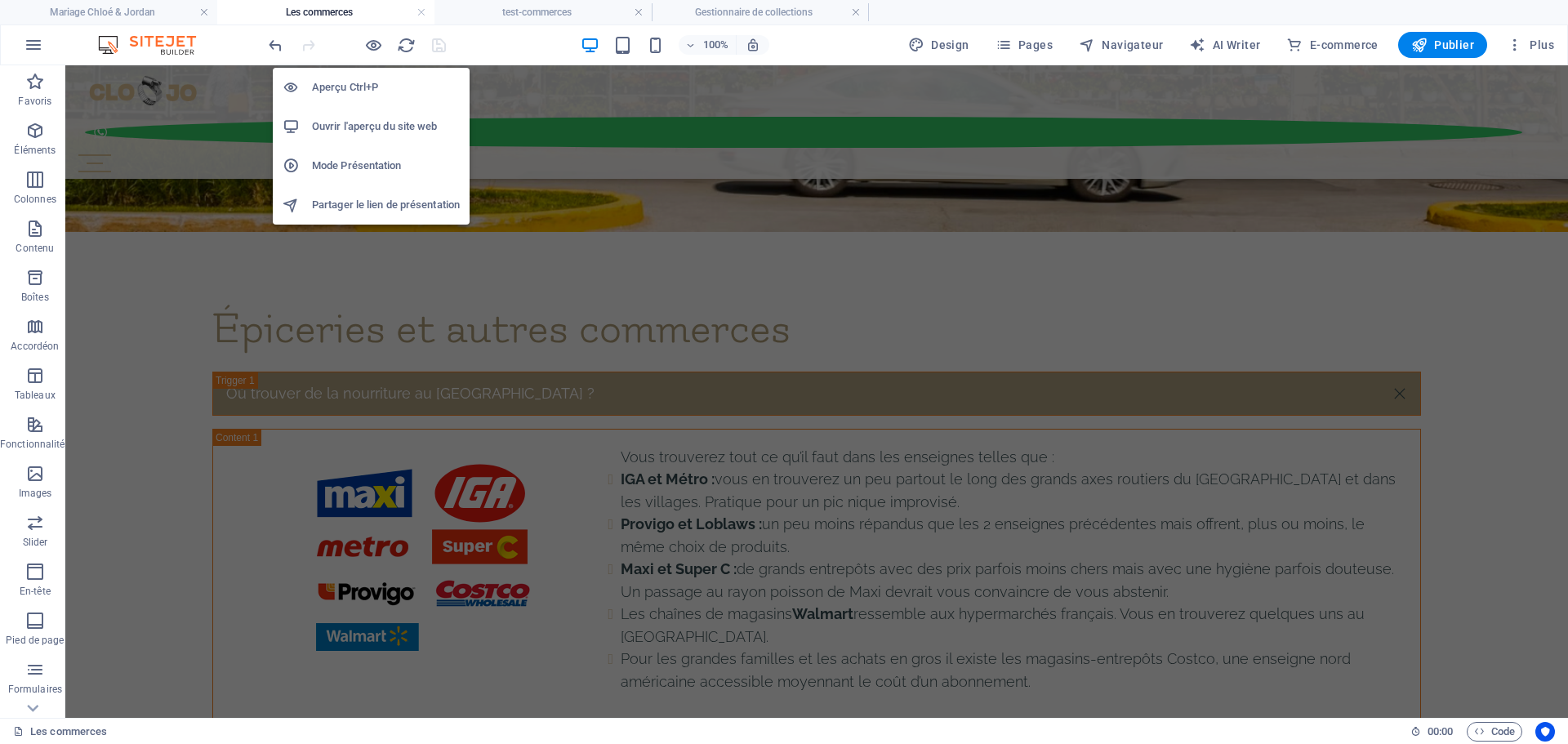
scroll to position [855, 0]
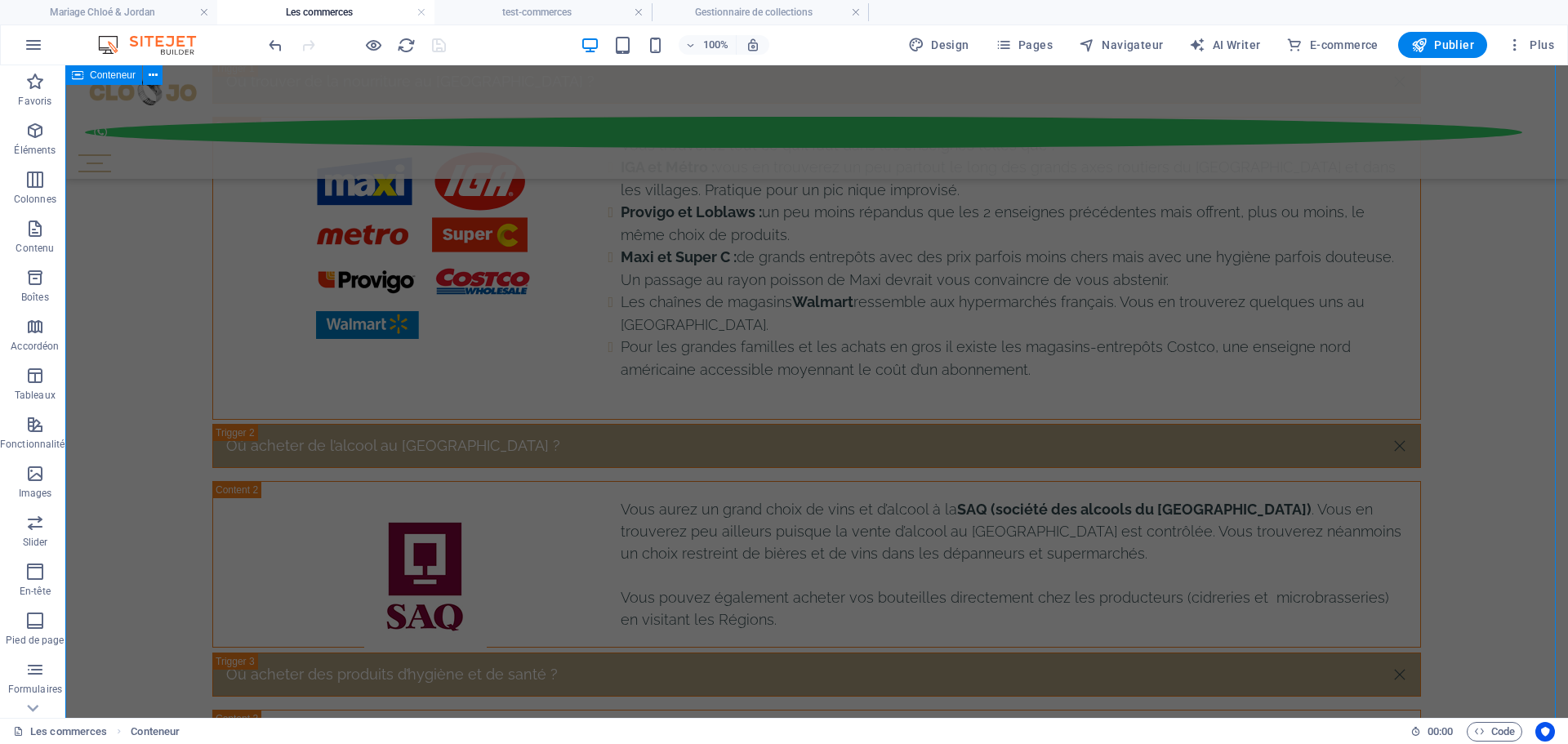
select select "px"
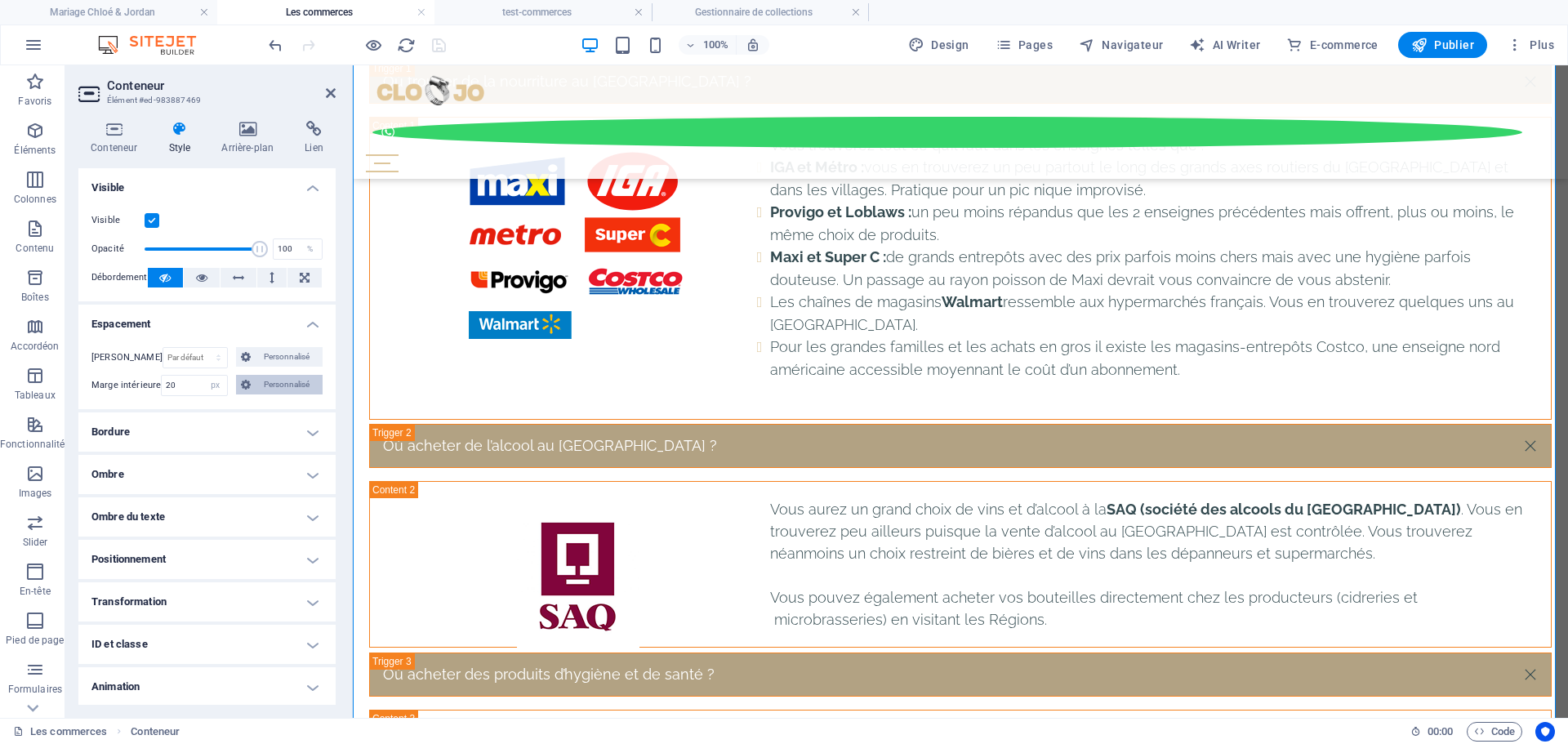
click at [258, 383] on span "Personnalisé" at bounding box center [287, 385] width 62 height 19
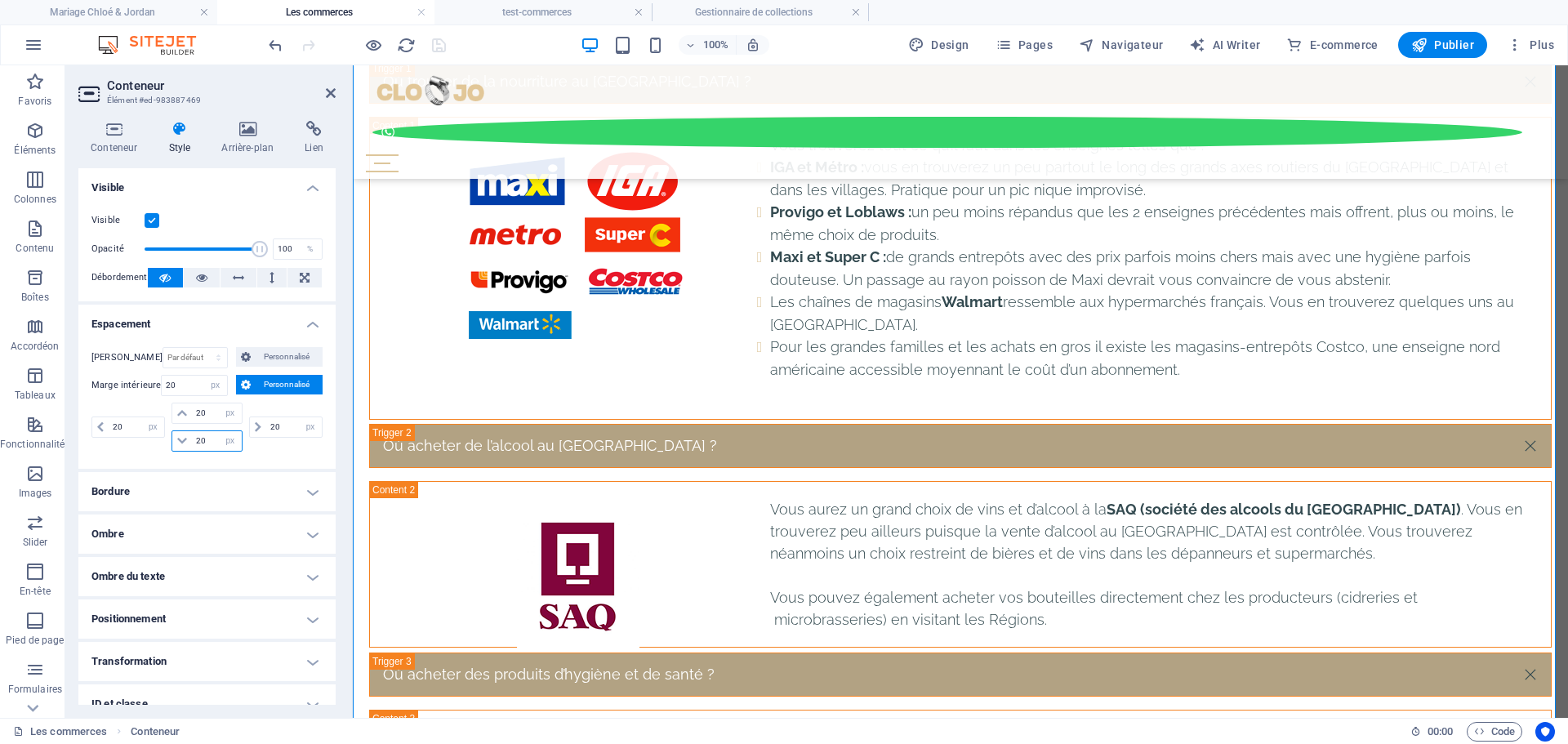
drag, startPoint x: 205, startPoint y: 437, endPoint x: 194, endPoint y: 437, distance: 11.0
click at [194, 437] on input "20" at bounding box center [216, 441] width 49 height 19
type input "50"
select select "DISABLED_OPTION_VALUE"
type input "50"
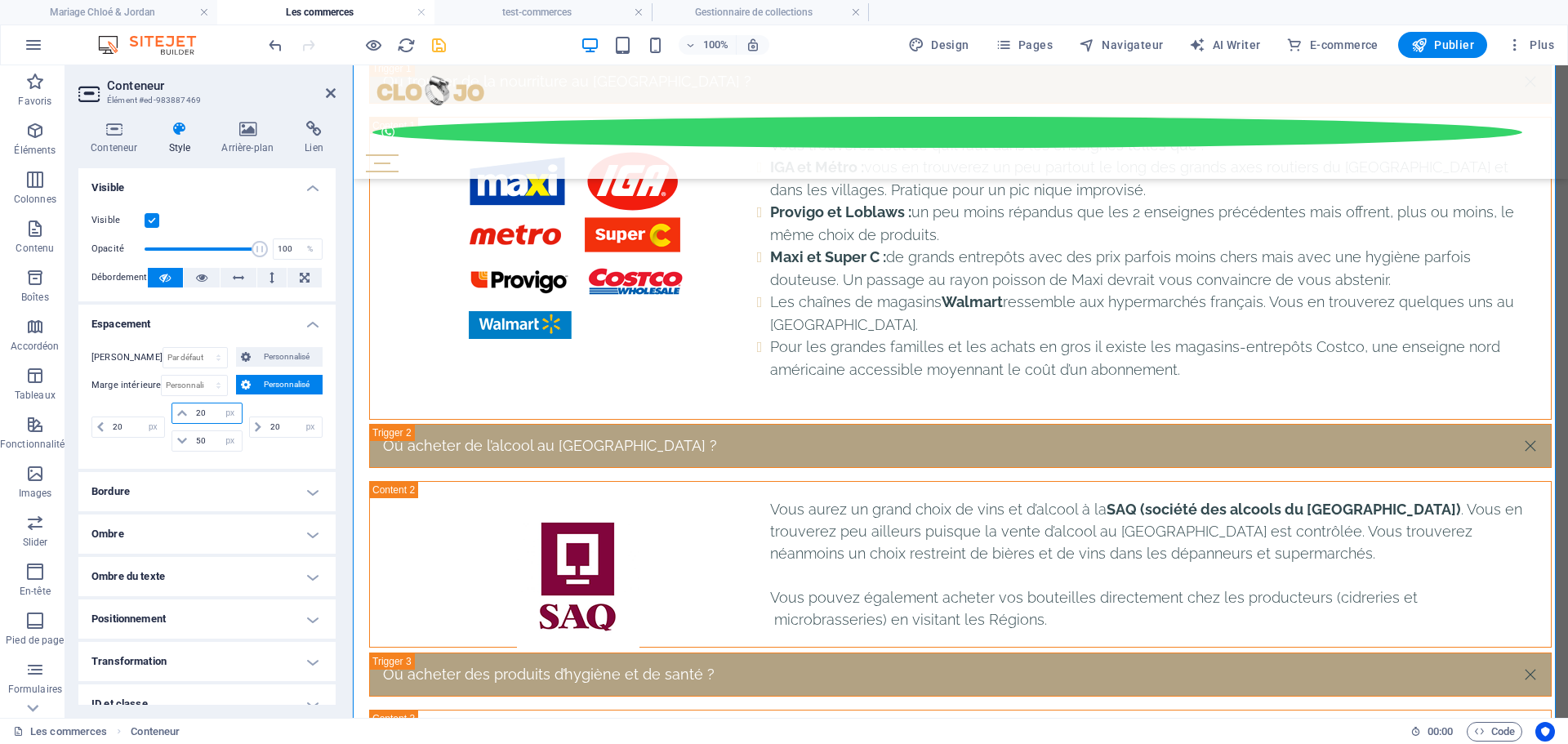
drag, startPoint x: 206, startPoint y: 414, endPoint x: 191, endPoint y: 413, distance: 15.0
click at [191, 413] on input "20" at bounding box center [216, 413] width 49 height 19
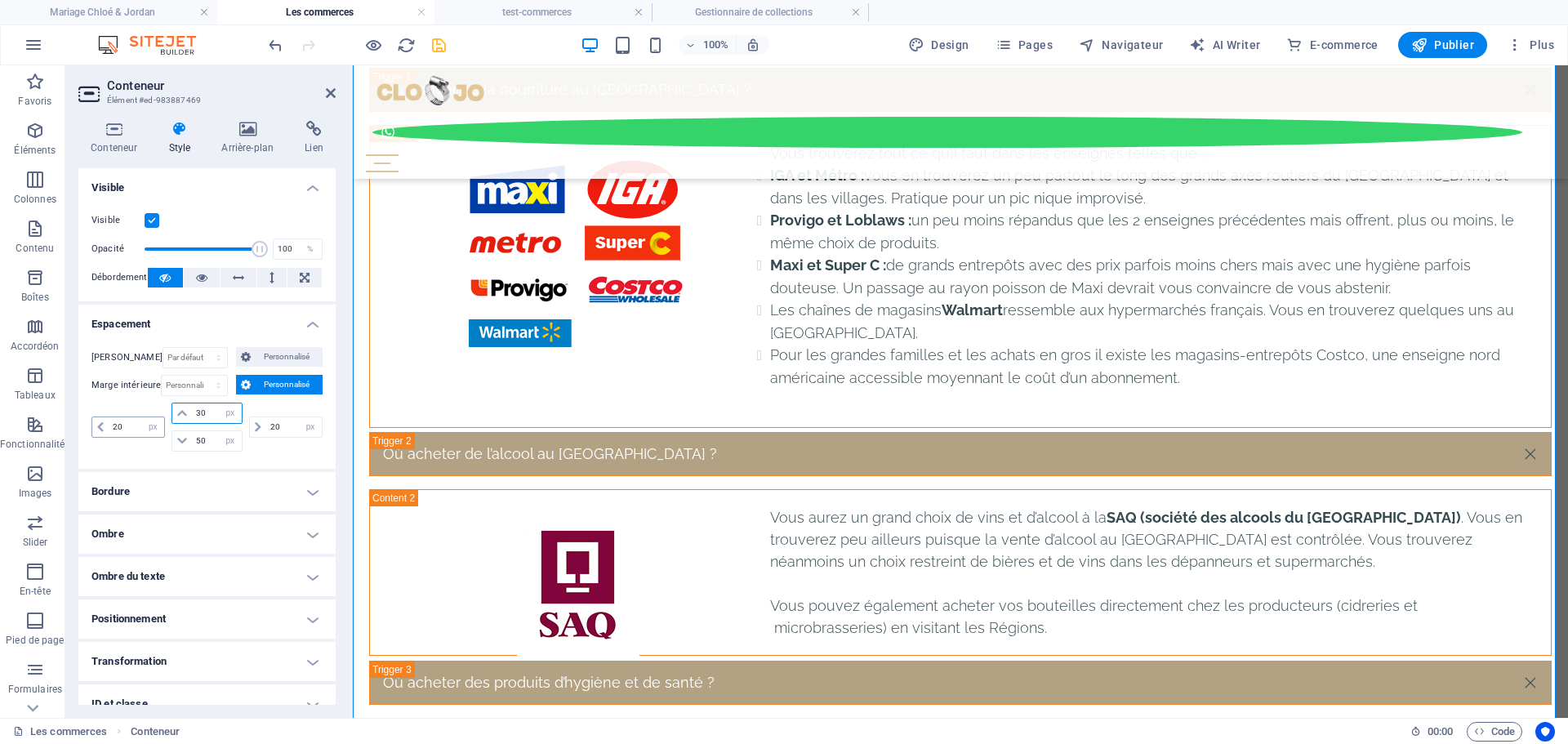
type input "30"
drag, startPoint x: 125, startPoint y: 426, endPoint x: 102, endPoint y: 424, distance: 23.1
click at [102, 424] on div "20 px rem % vh vw" at bounding box center [128, 427] width 74 height 21
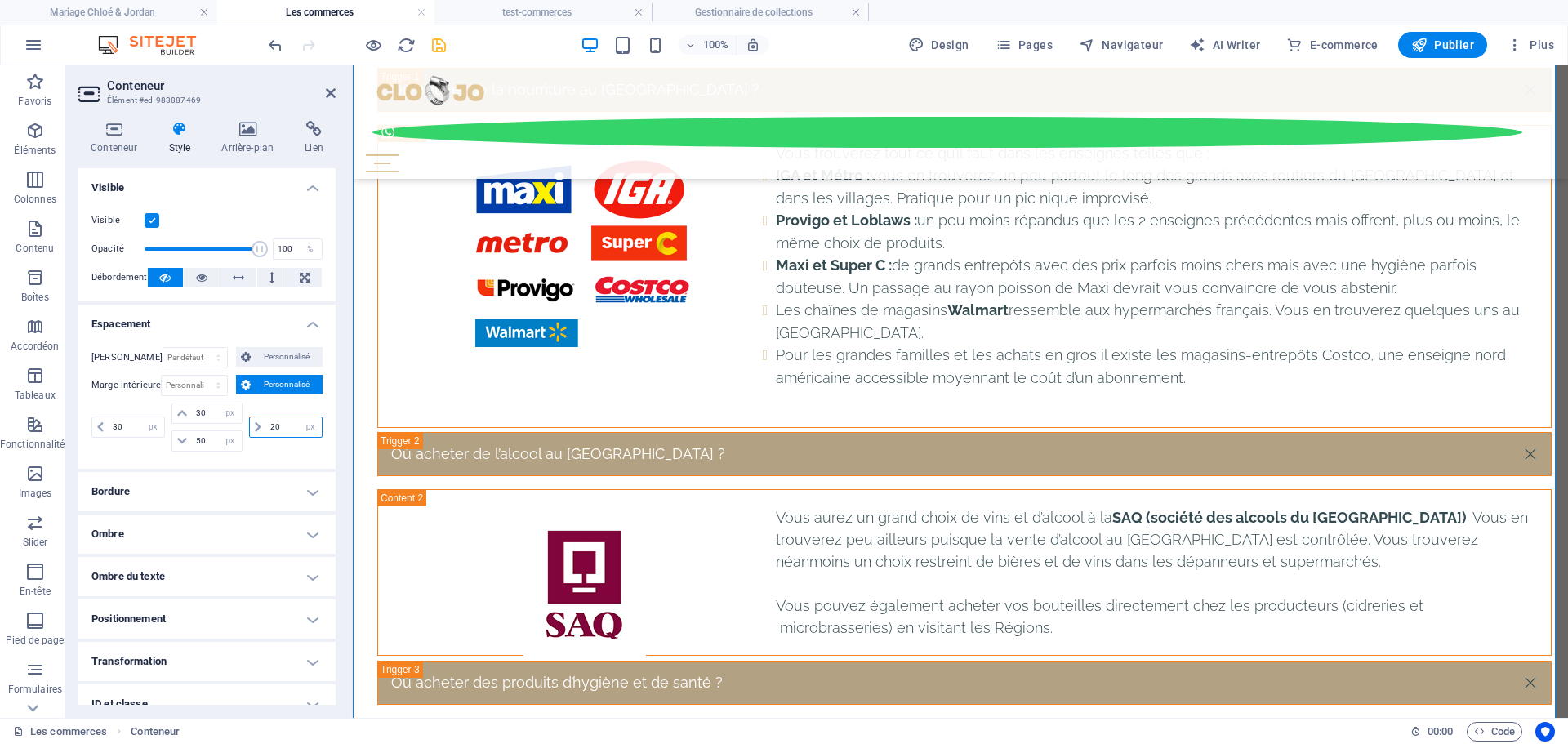
drag, startPoint x: 279, startPoint y: 427, endPoint x: 257, endPoint y: 427, distance: 22.0
click at [257, 427] on div "20 px rem % vh vw" at bounding box center [286, 427] width 74 height 21
drag, startPoint x: 131, startPoint y: 422, endPoint x: 101, endPoint y: 422, distance: 30.0
click at [101, 422] on div "30 px rem % vh vw" at bounding box center [128, 427] width 74 height 21
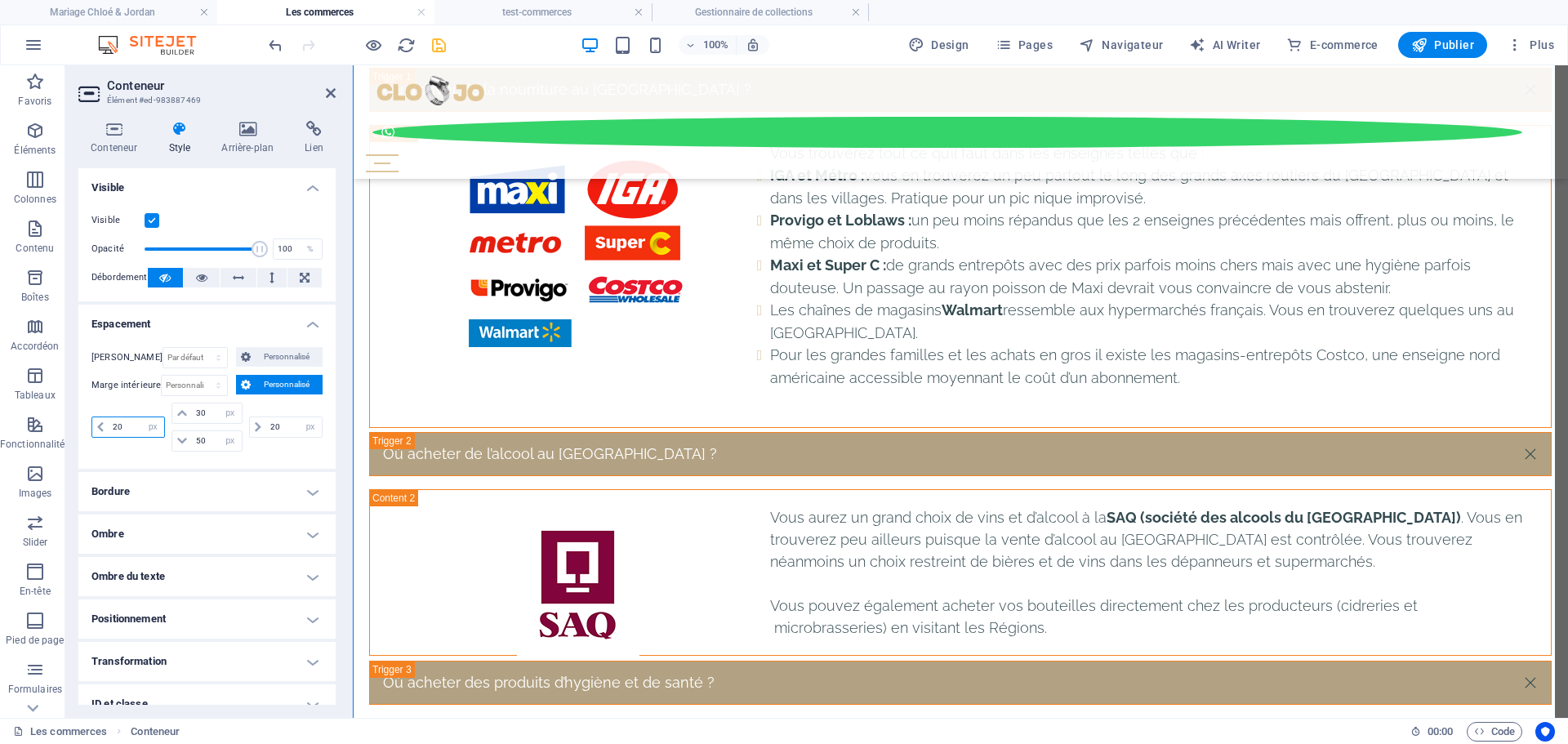
type input "20"
click at [435, 46] on icon "save" at bounding box center [438, 45] width 18 height 18
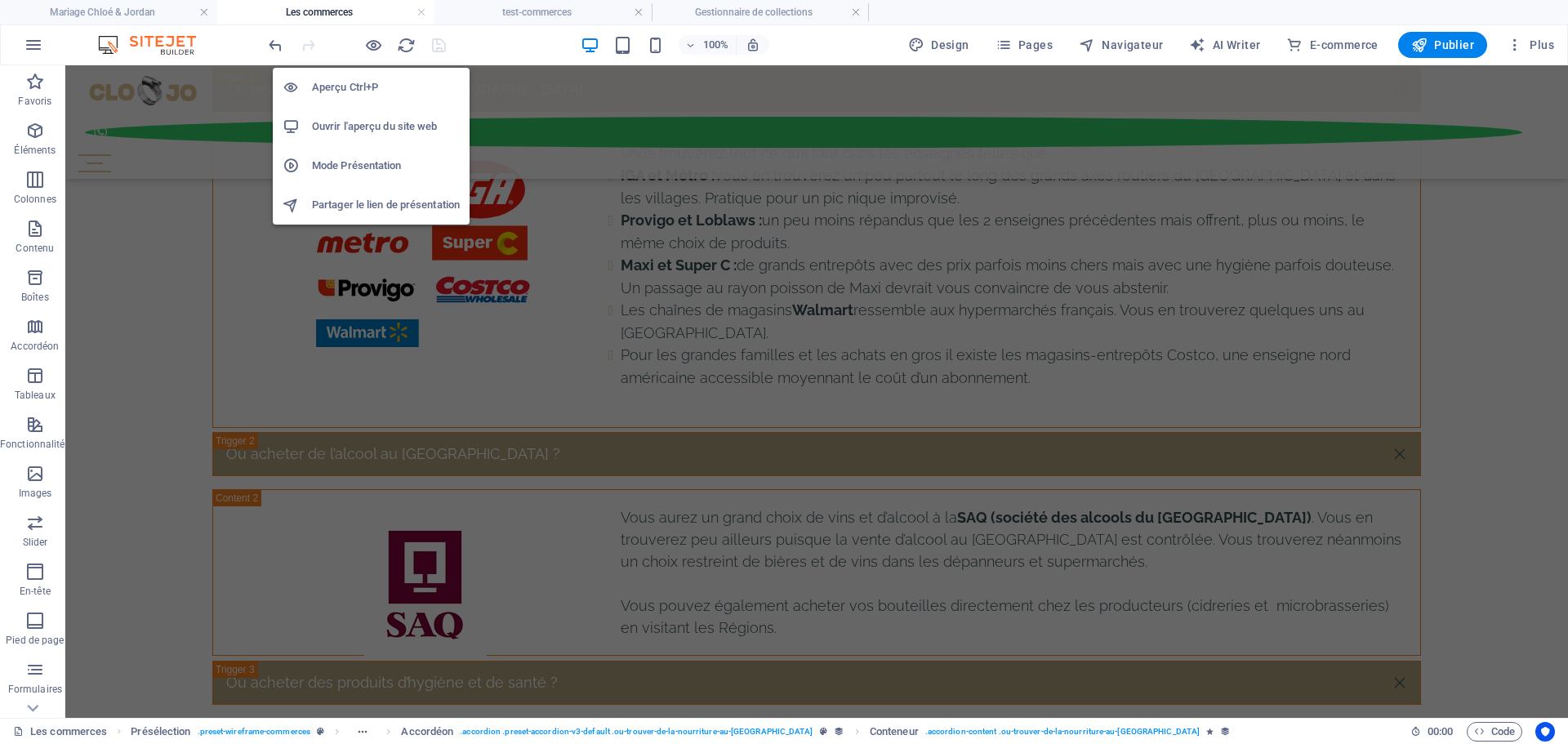
click at [362, 84] on h6 "Aperçu Ctrl+P" at bounding box center [386, 87] width 148 height 19
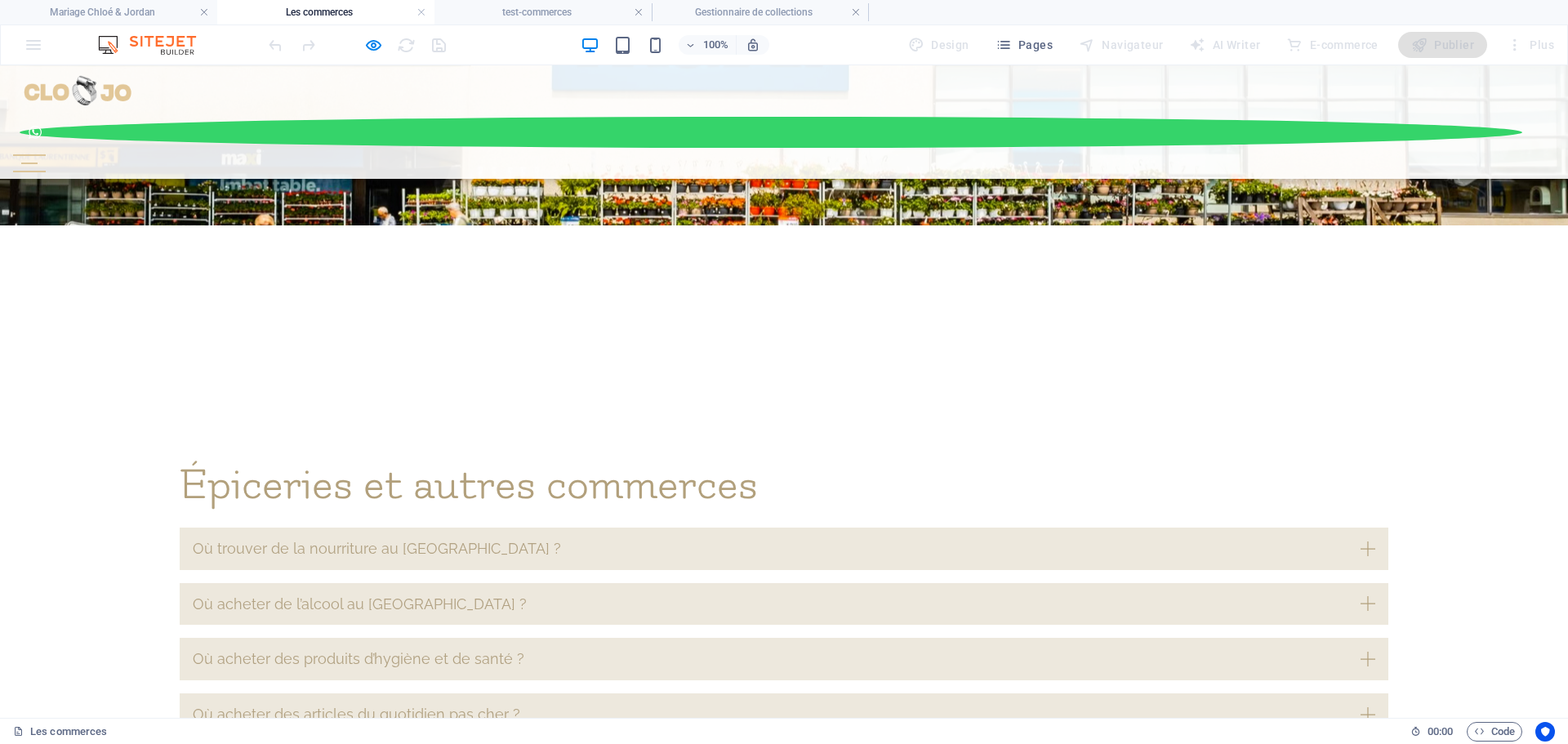
scroll to position [331, 0]
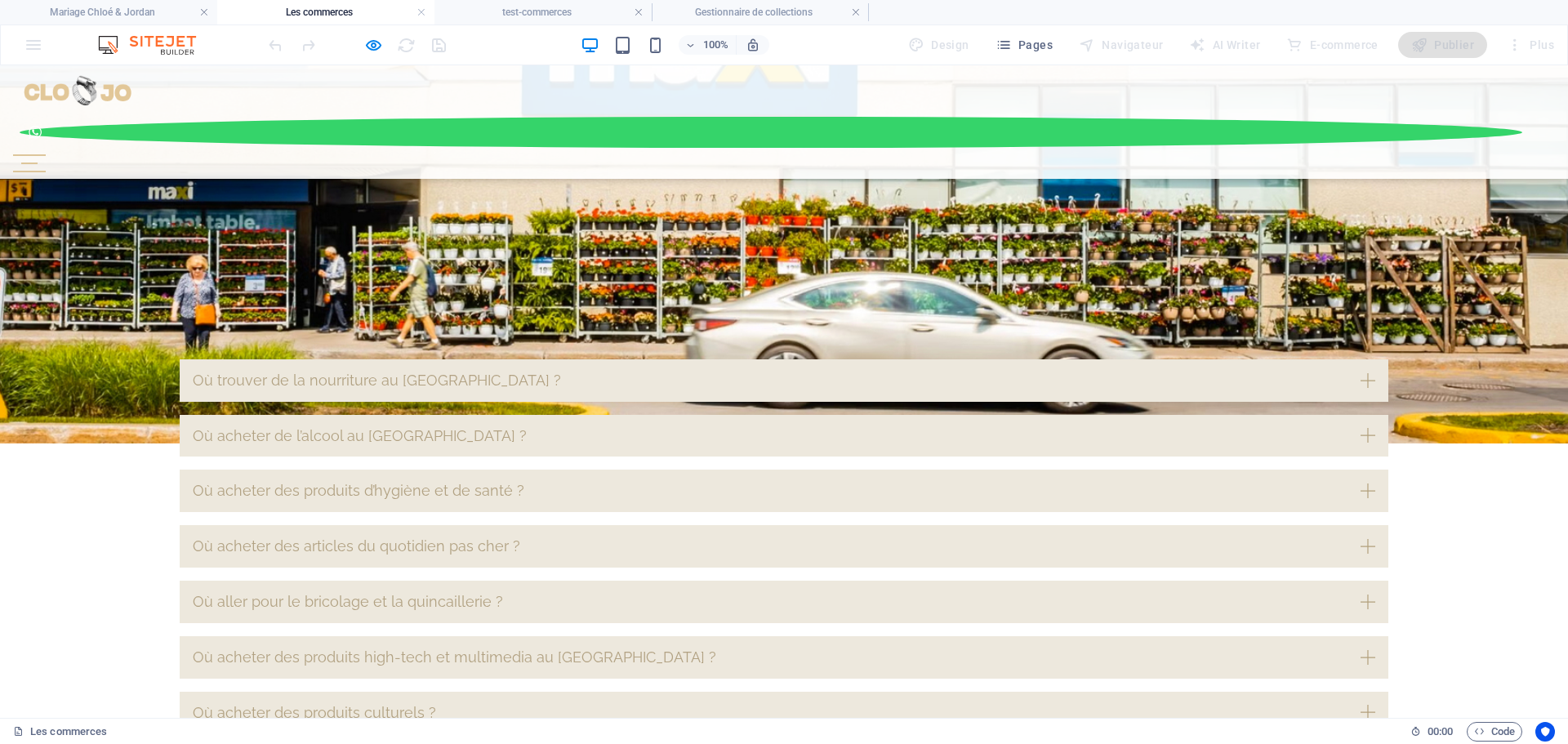
scroll to position [508, 0]
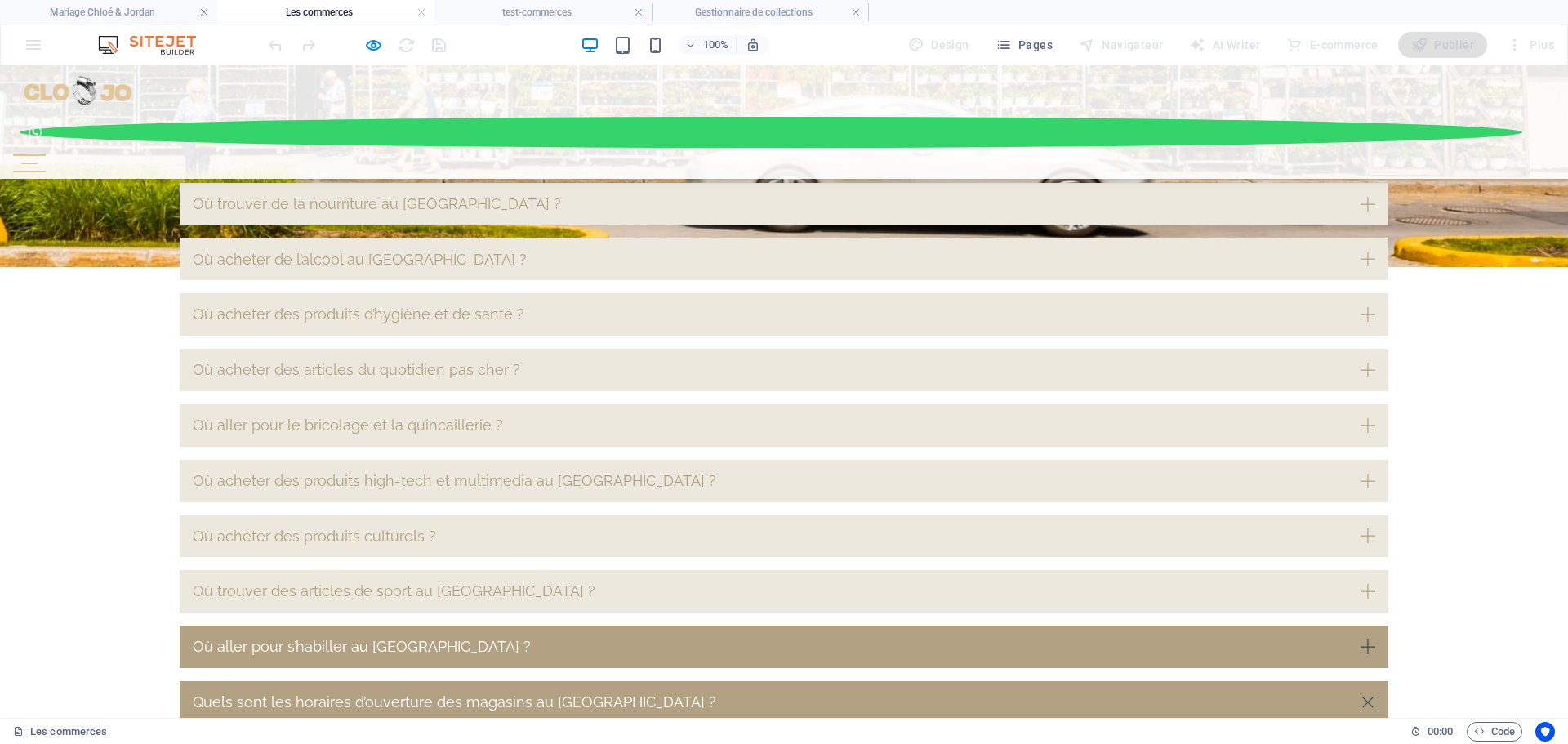
click at [972, 626] on link "Où aller pour s’habiller au [GEOGRAPHIC_DATA] ?" at bounding box center [784, 647] width 1209 height 43
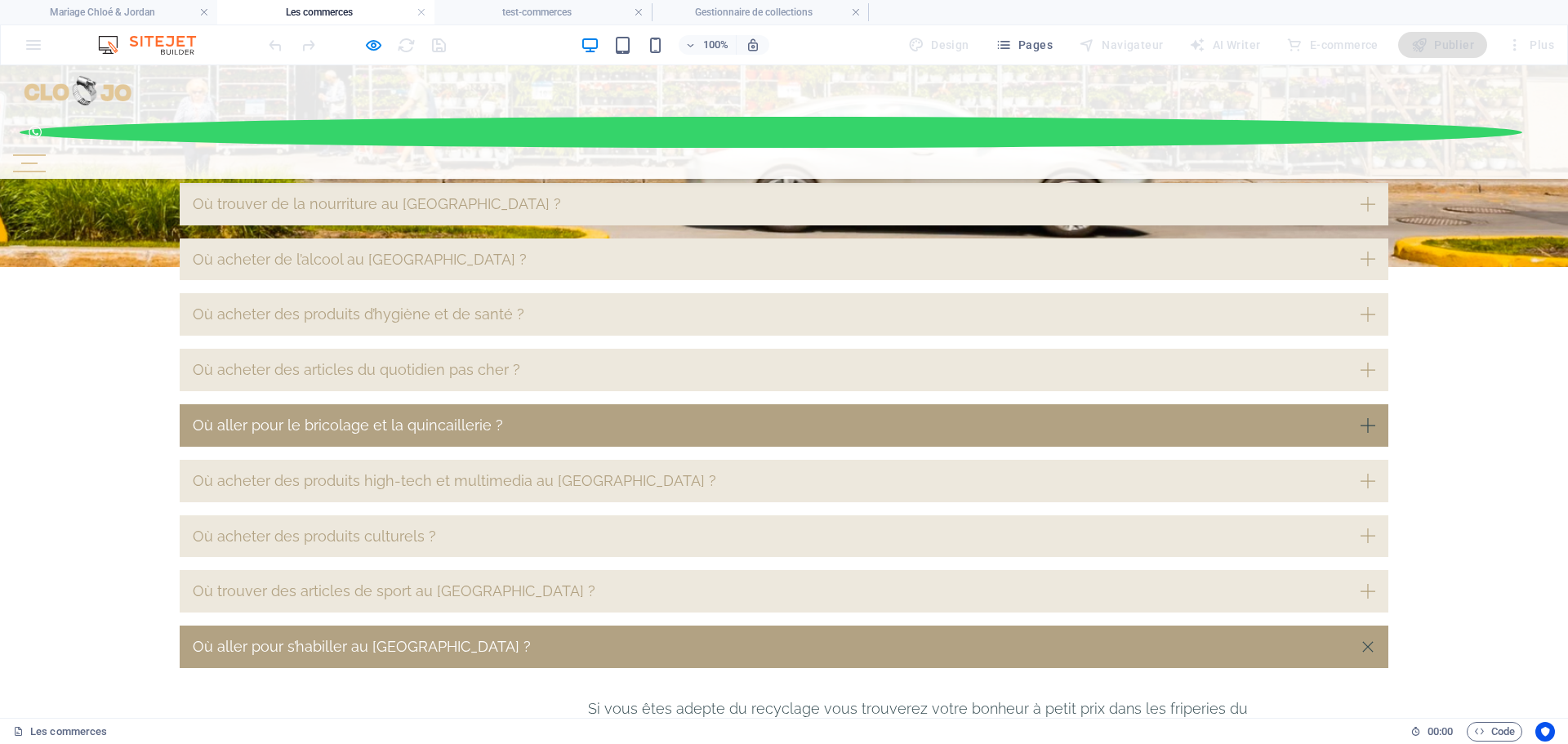
click at [874, 404] on link "Où aller pour le bricolage et la quincaillerie ?" at bounding box center [784, 425] width 1209 height 43
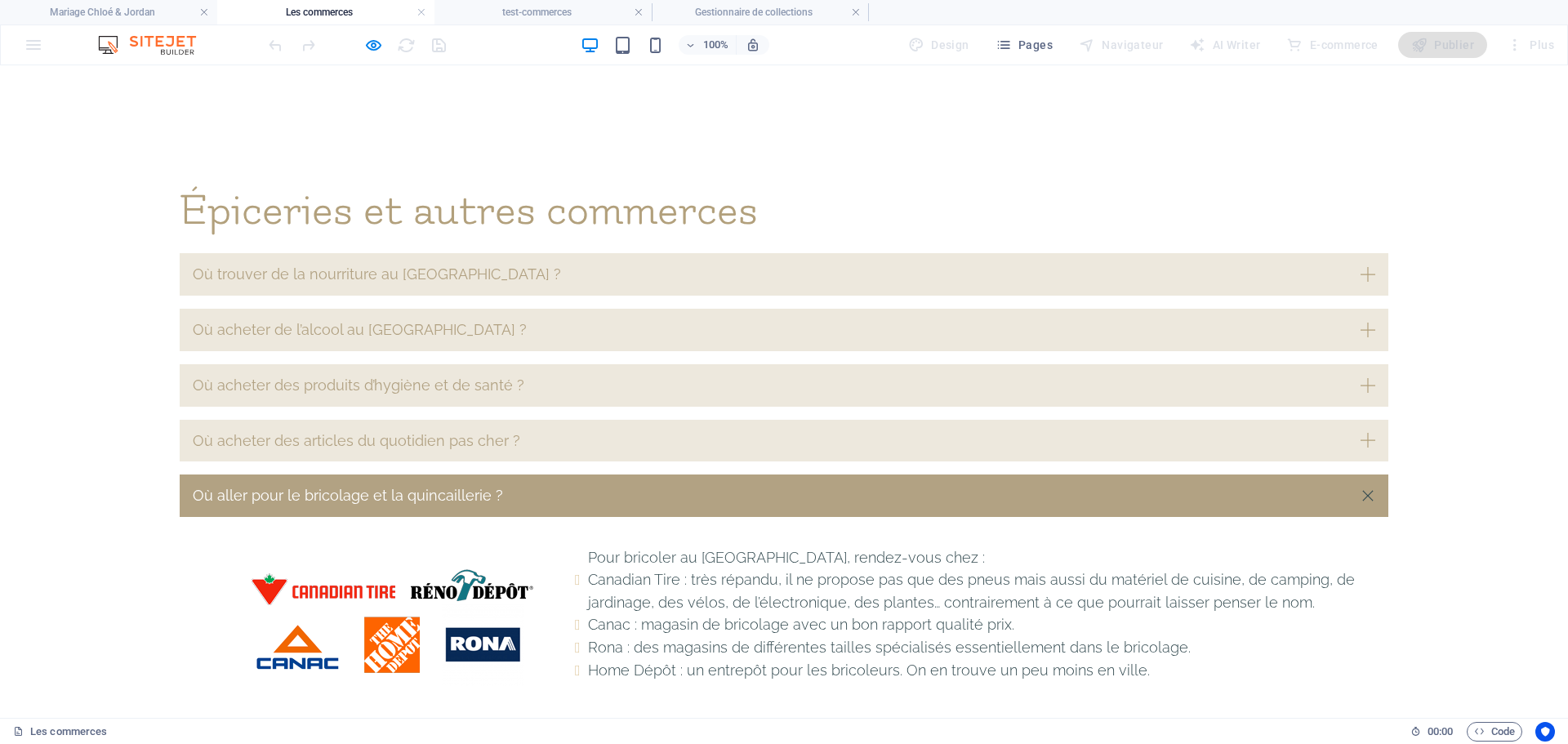
scroll to position [0, 0]
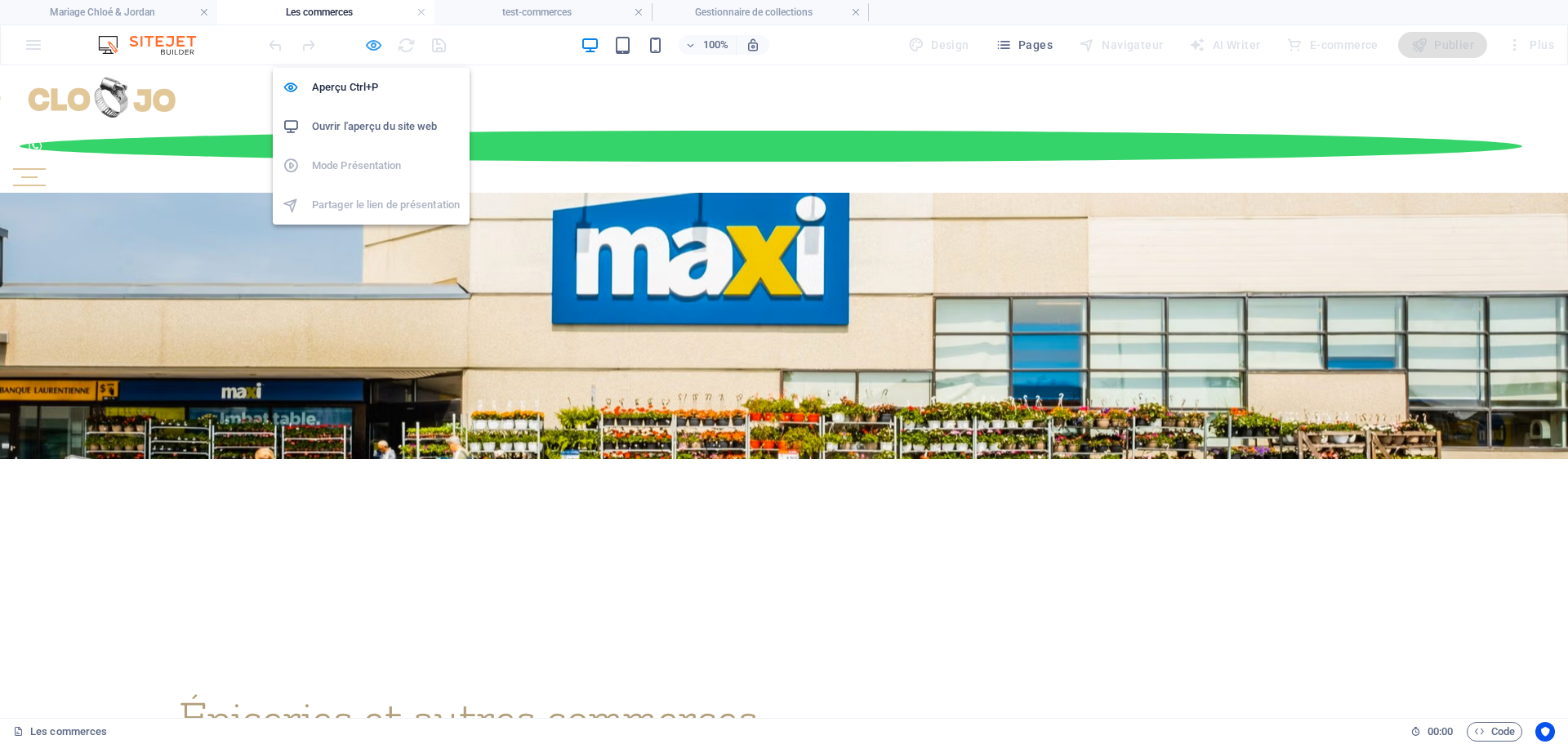
click at [371, 43] on icon "button" at bounding box center [373, 45] width 18 height 18
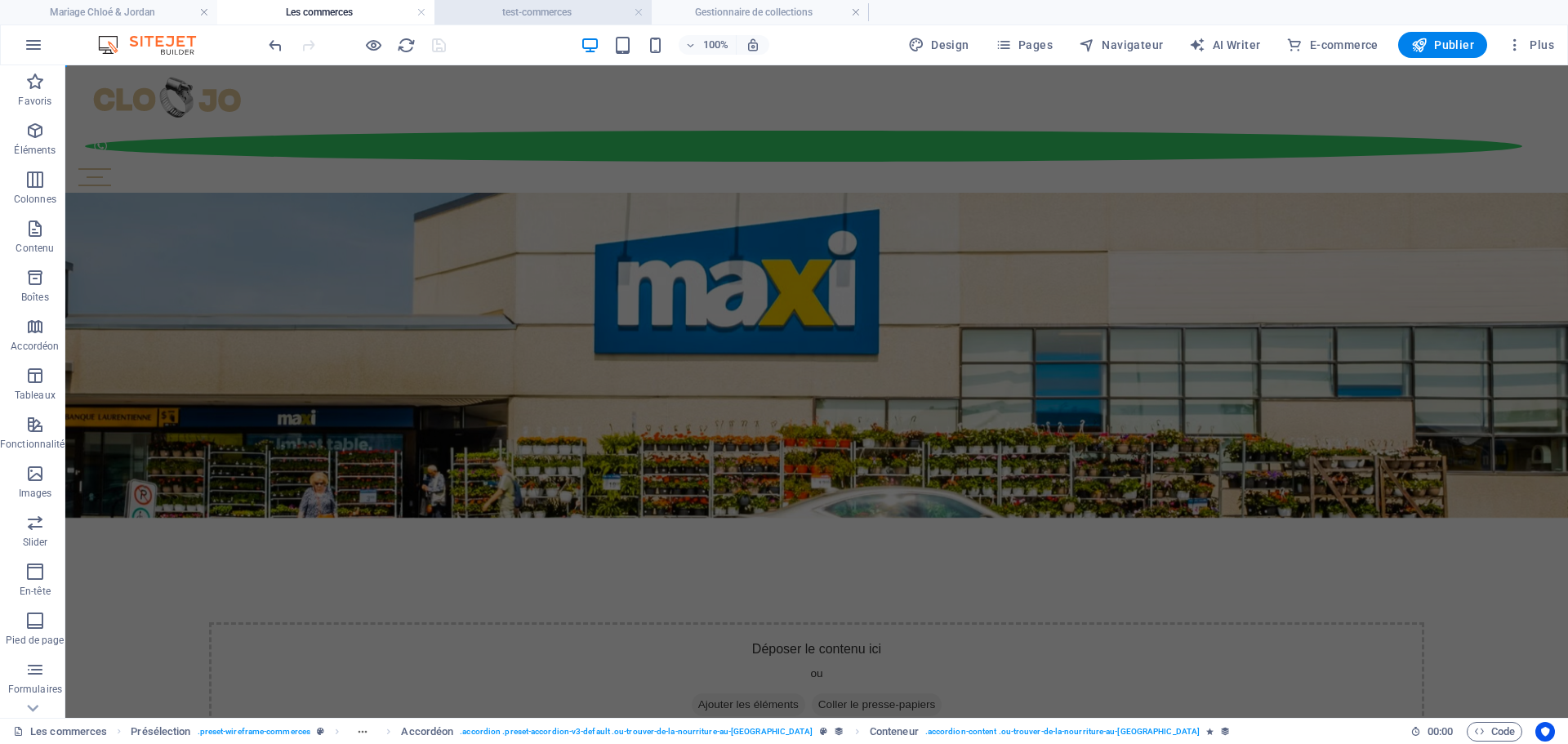
click at [545, 10] on h4 "test-commerces" at bounding box center [543, 12] width 218 height 17
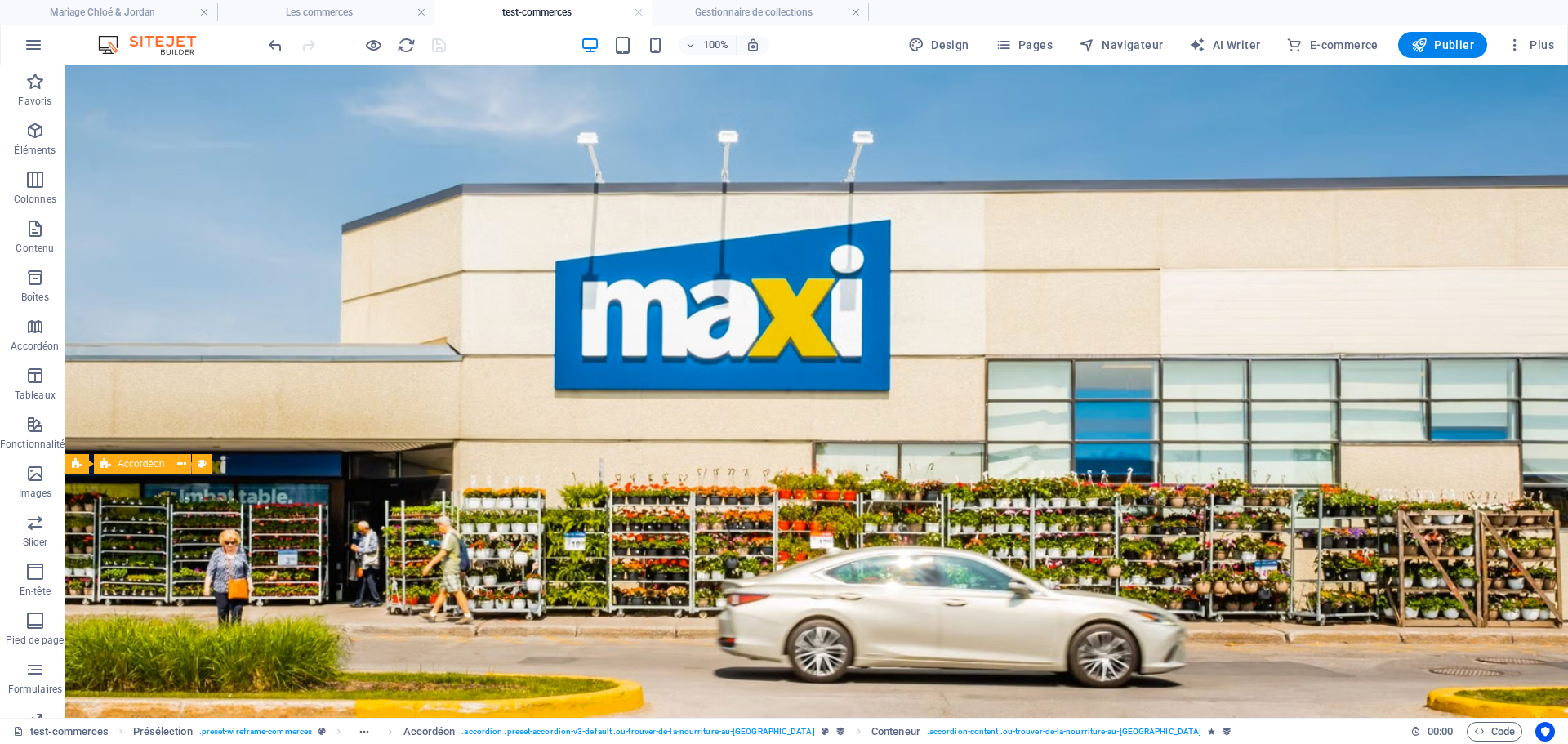
scroll to position [558, 0]
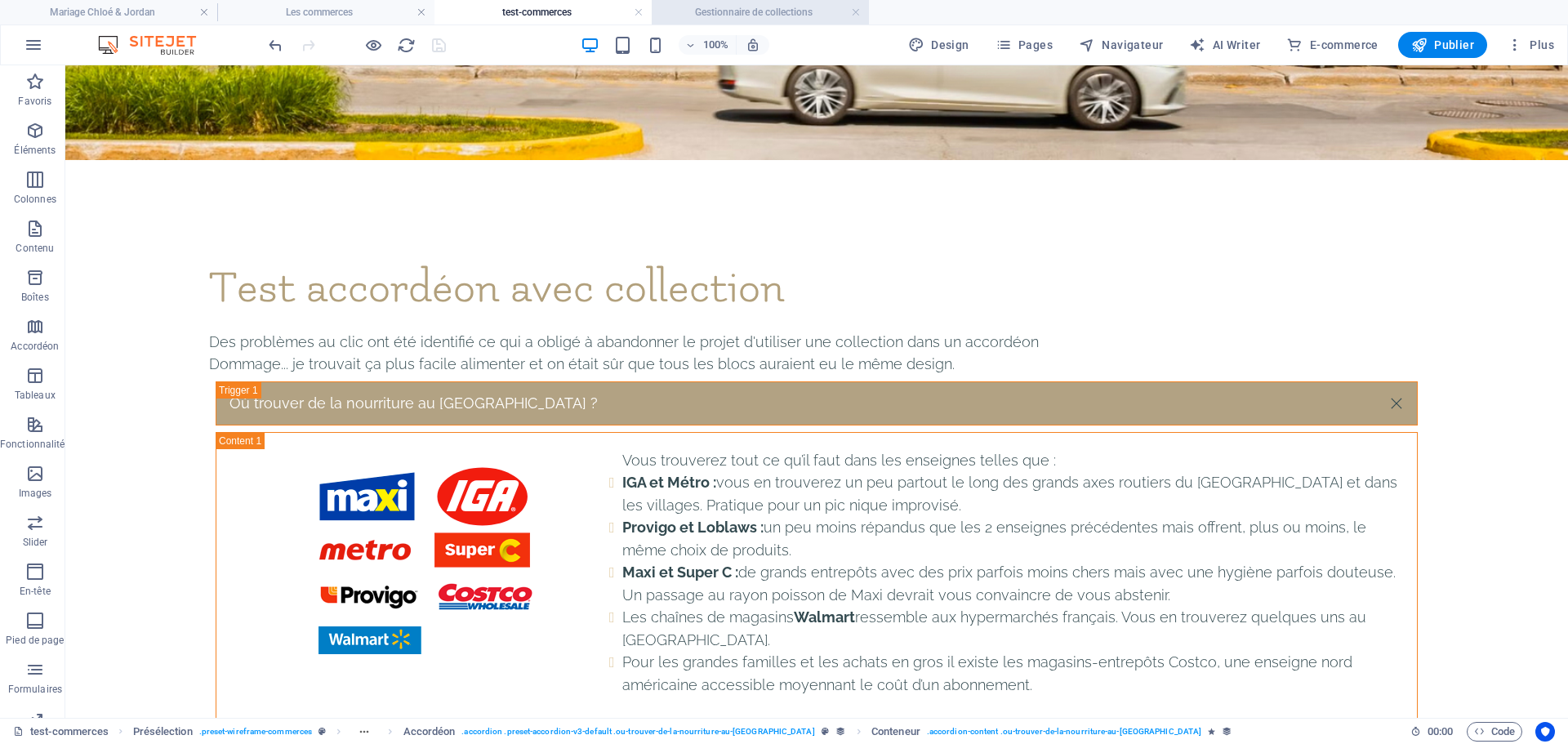
click at [737, 8] on h4 "Gestionnaire de collections" at bounding box center [761, 12] width 218 height 17
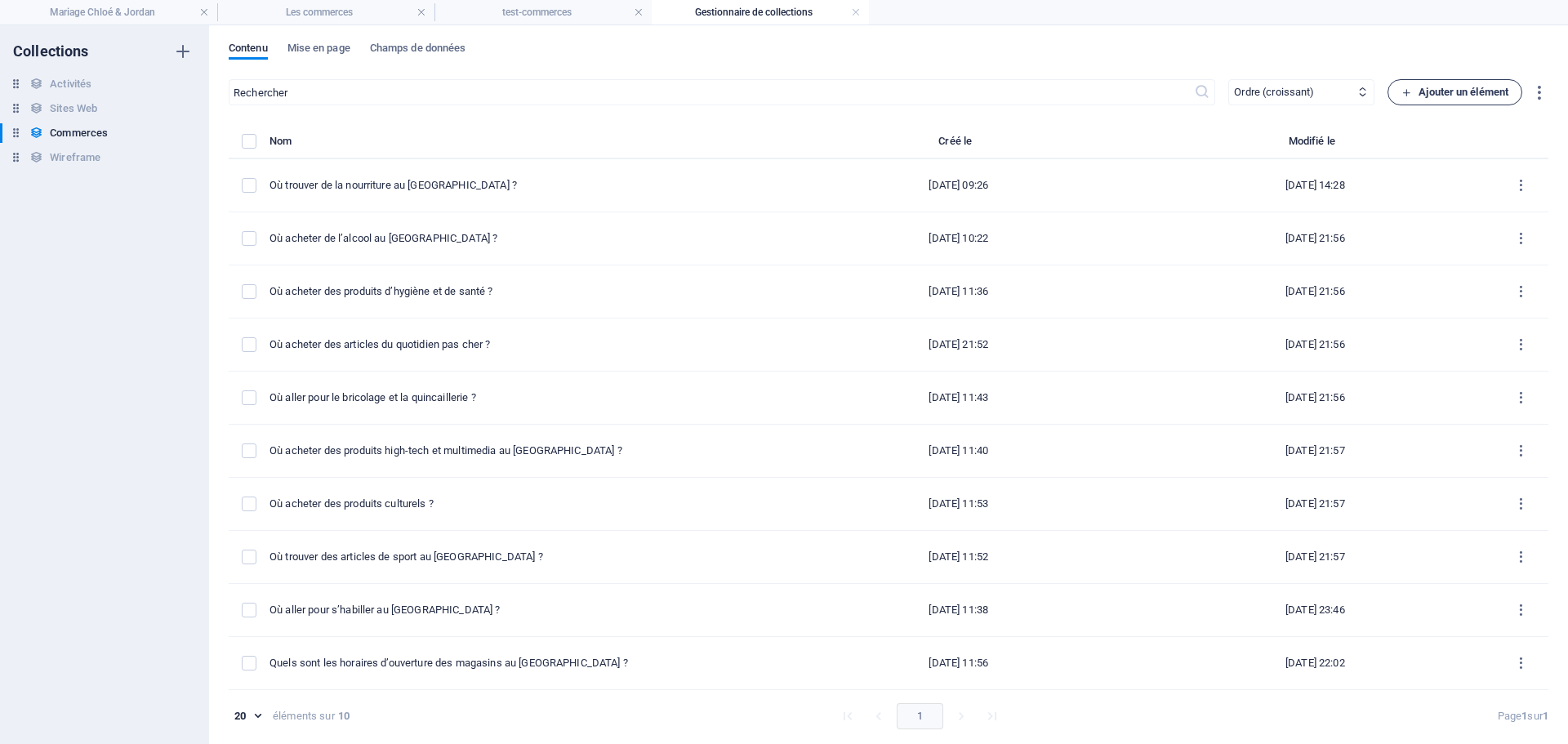
click at [1474, 95] on span "Ajouter un élément" at bounding box center [1454, 92] width 107 height 19
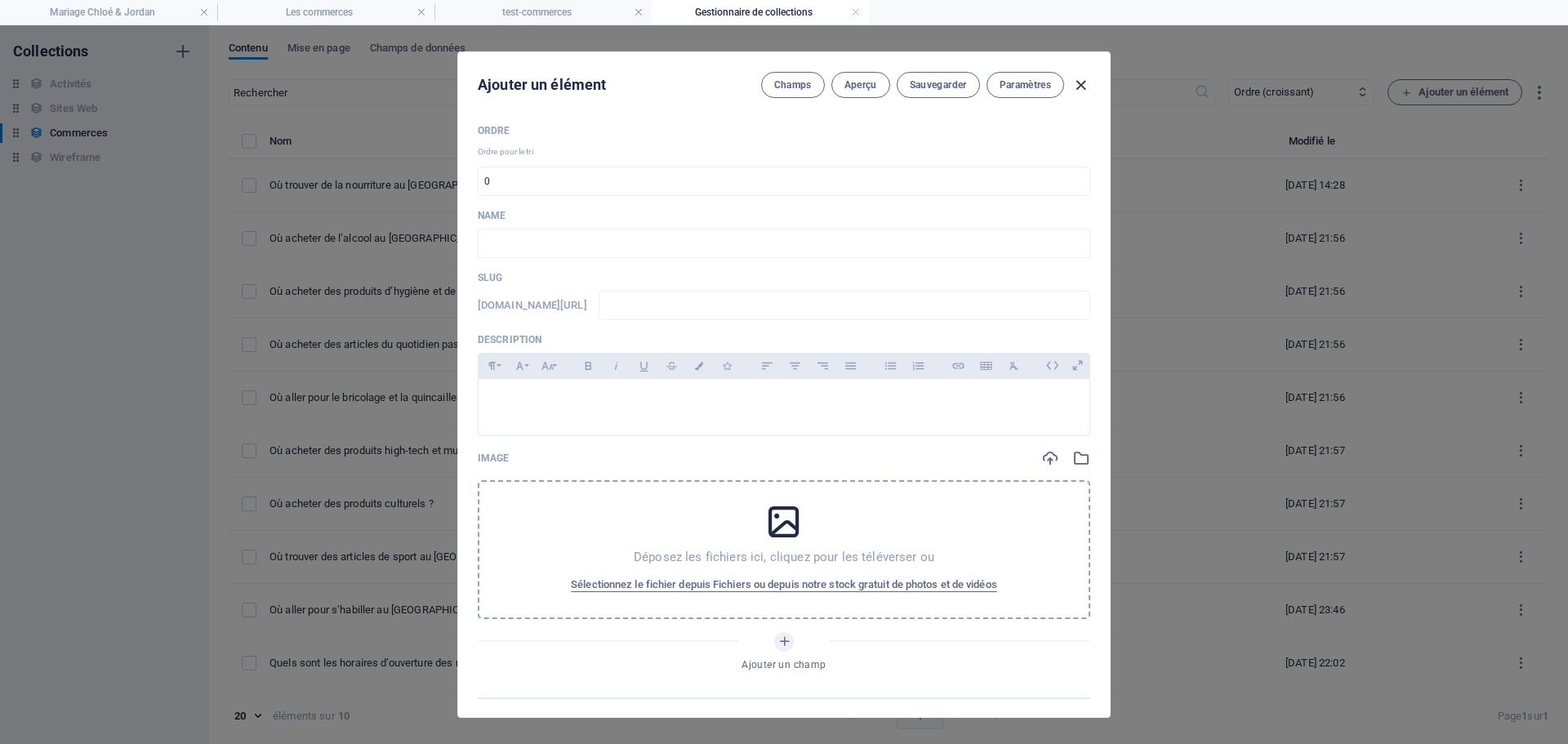
click at [1077, 85] on icon "button" at bounding box center [1080, 85] width 18 height 18
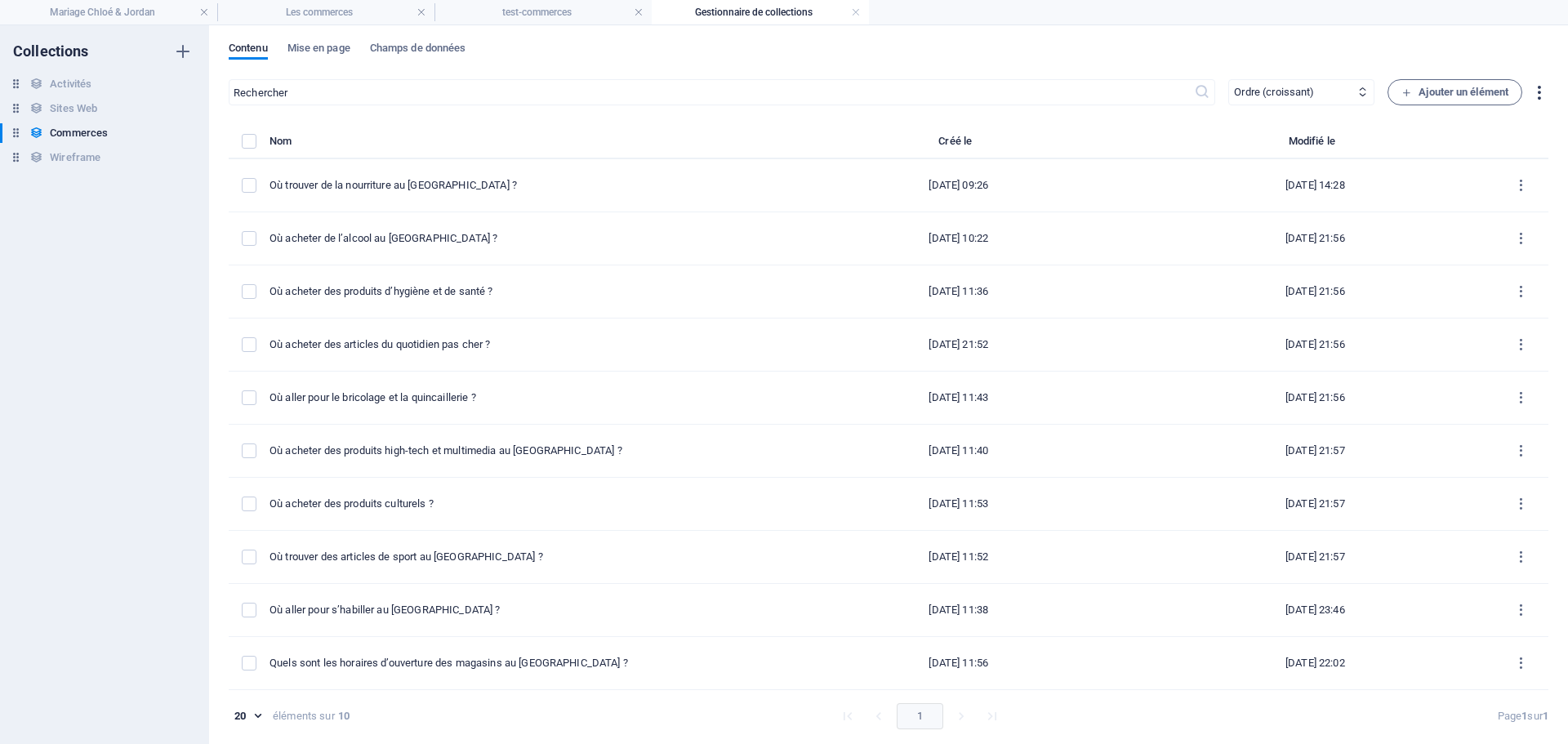
click at [1535, 89] on icon "button" at bounding box center [1538, 92] width 18 height 18
click at [59, 131] on div at bounding box center [784, 372] width 1568 height 744
click at [324, 51] on span "Mise en page" at bounding box center [319, 50] width 63 height 23
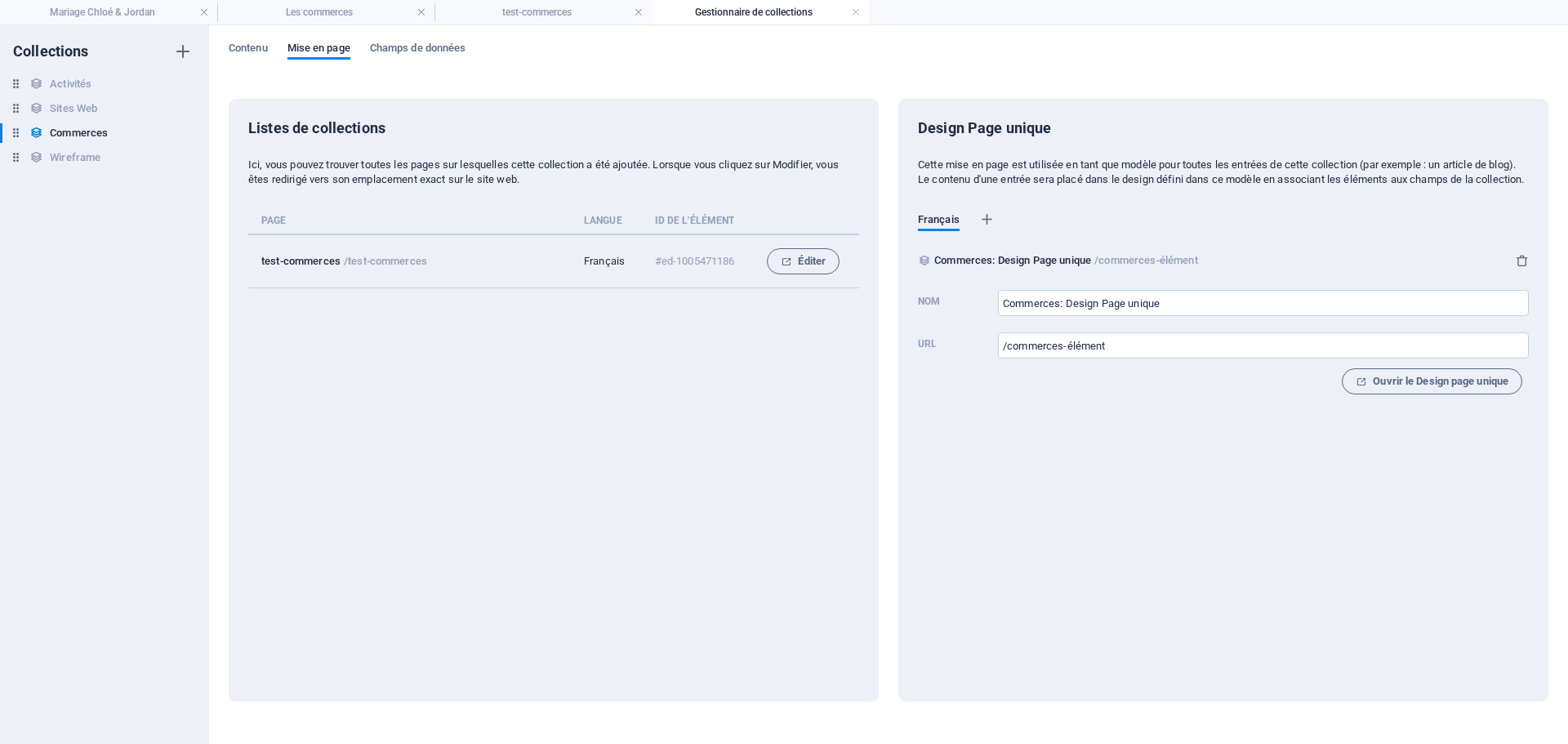
click at [400, 40] on div "Contenu Mise en page Champs de données Listes de collections Ici, vous pouvez t…" at bounding box center [888, 385] width 1358 height 719
click at [398, 46] on span "Champs de données" at bounding box center [418, 50] width 96 height 23
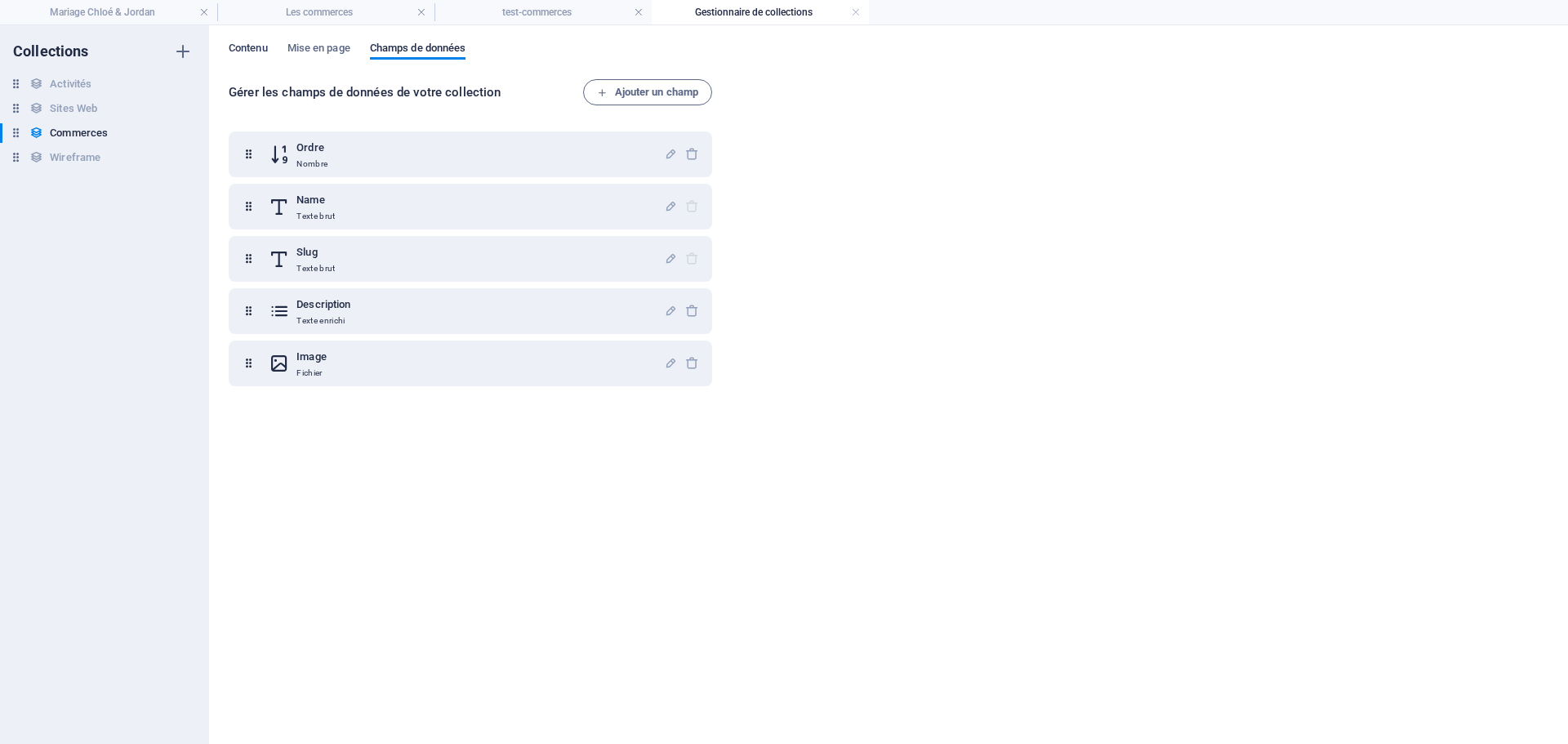
click at [256, 48] on span "Contenu" at bounding box center [248, 50] width 39 height 23
select select "columns.ordre_ASC"
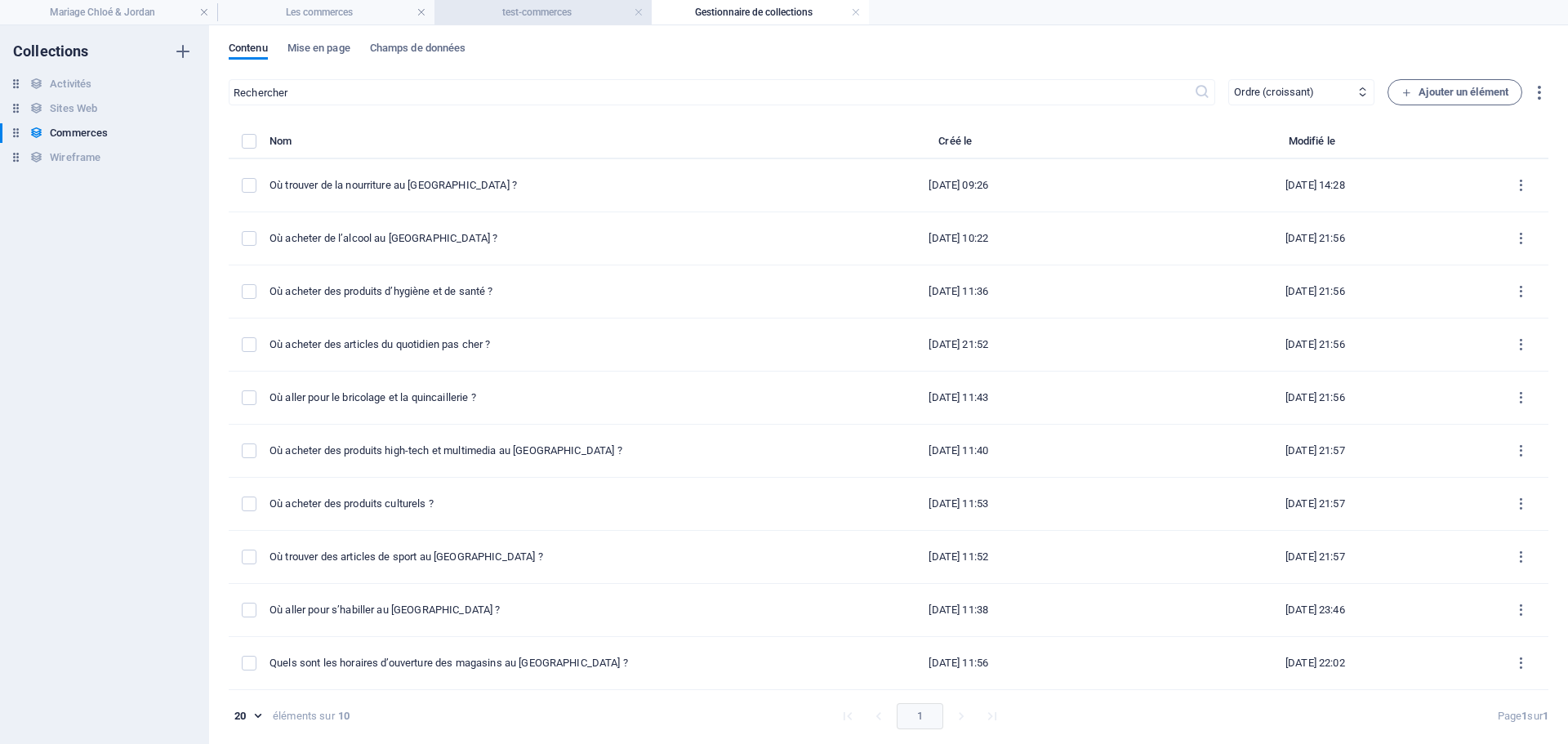
click at [498, 11] on h4 "test-commerces" at bounding box center [543, 12] width 218 height 17
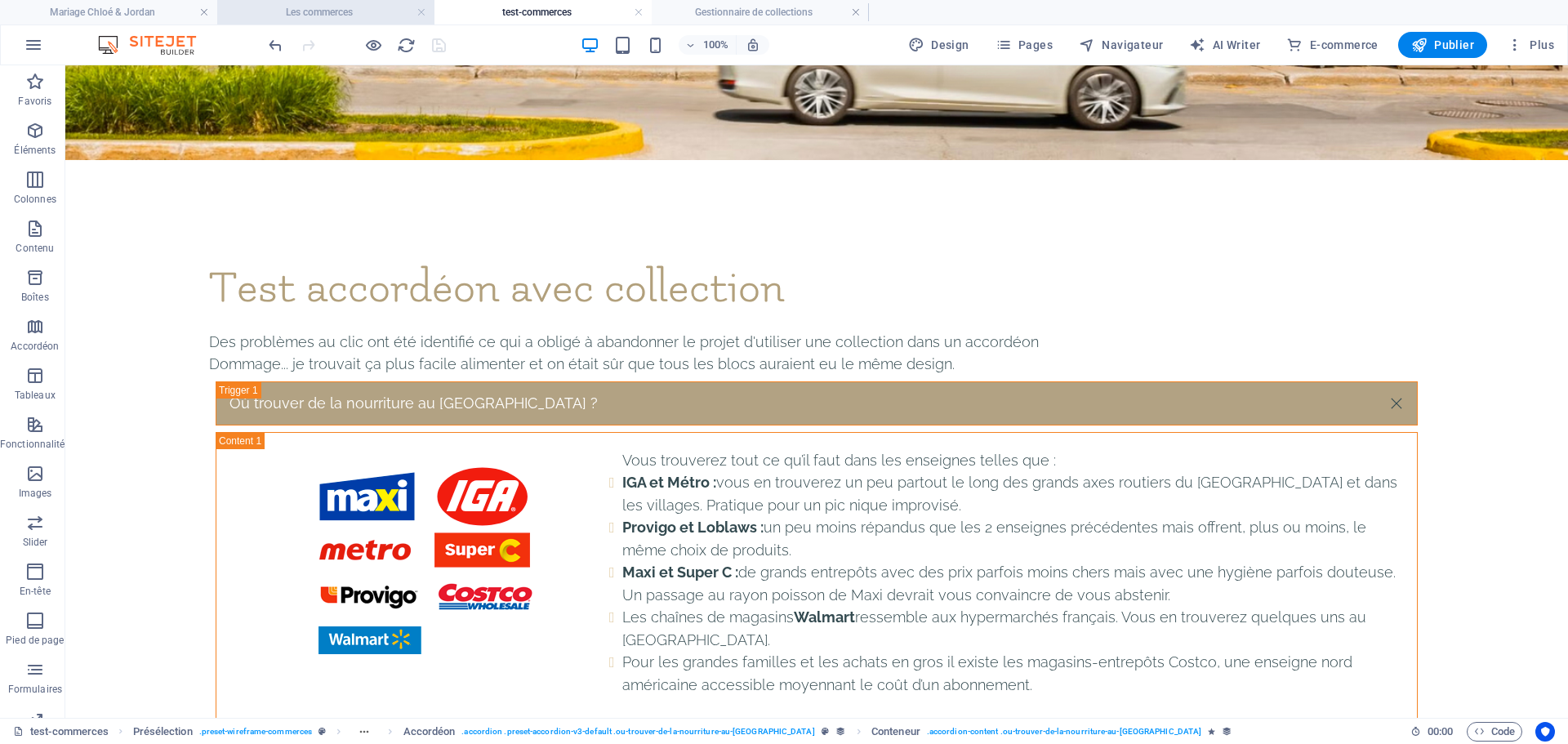
click at [350, 10] on h4 "Les commerces" at bounding box center [326, 12] width 218 height 17
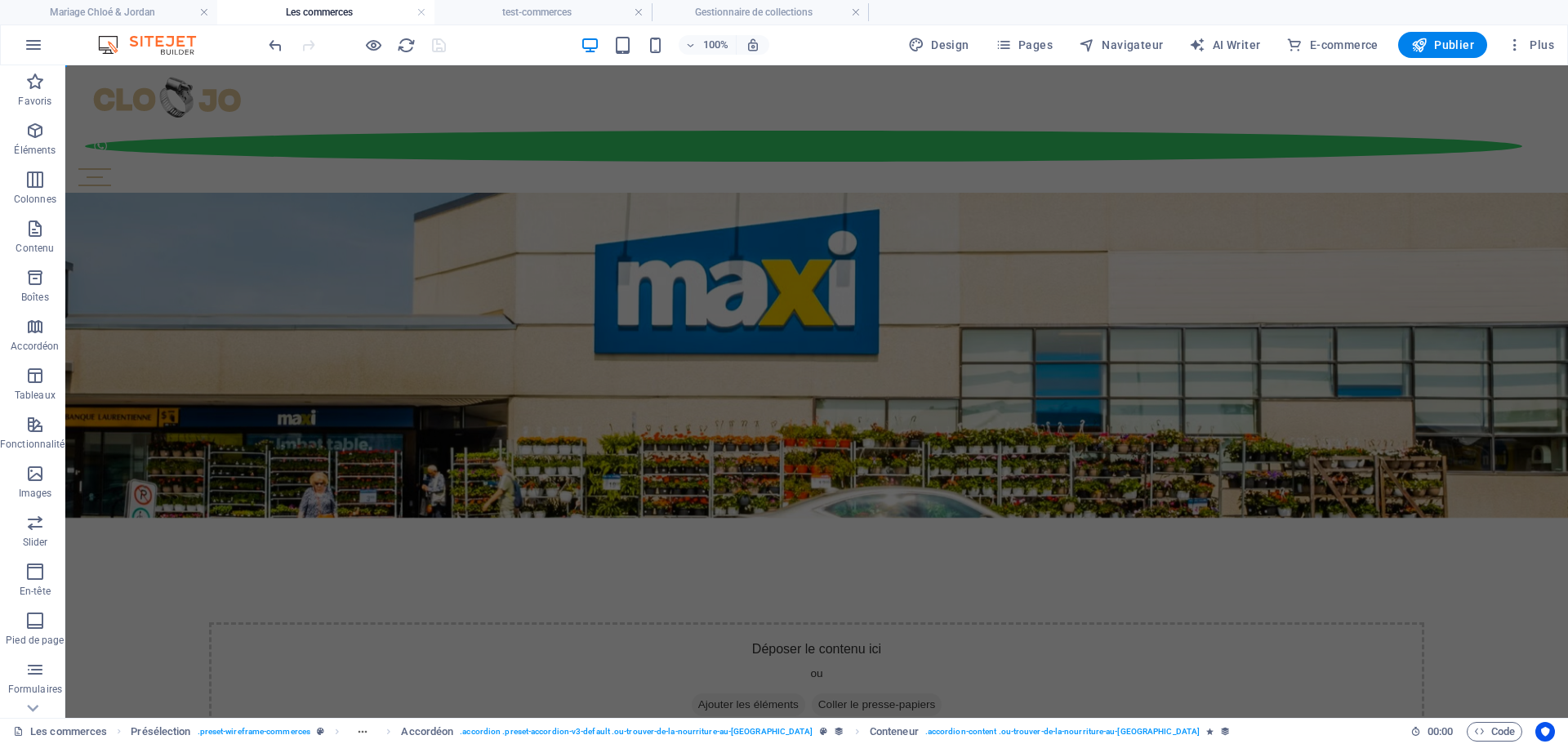
scroll to position [0, 0]
click at [1427, 48] on icon "button" at bounding box center [1418, 45] width 17 height 17
